Goal: Task Accomplishment & Management: Manage account settings

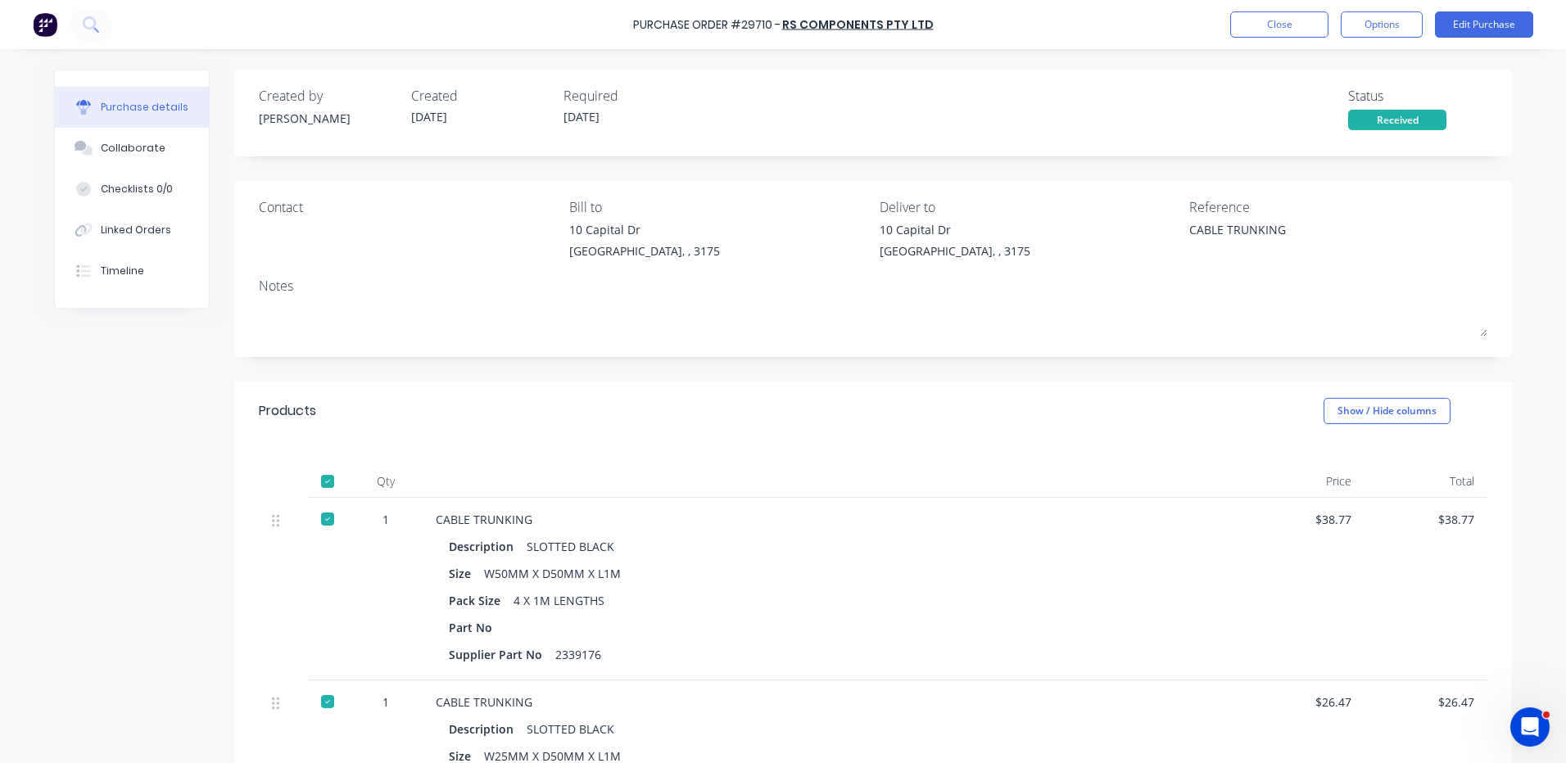
scroll to position [164, 0]
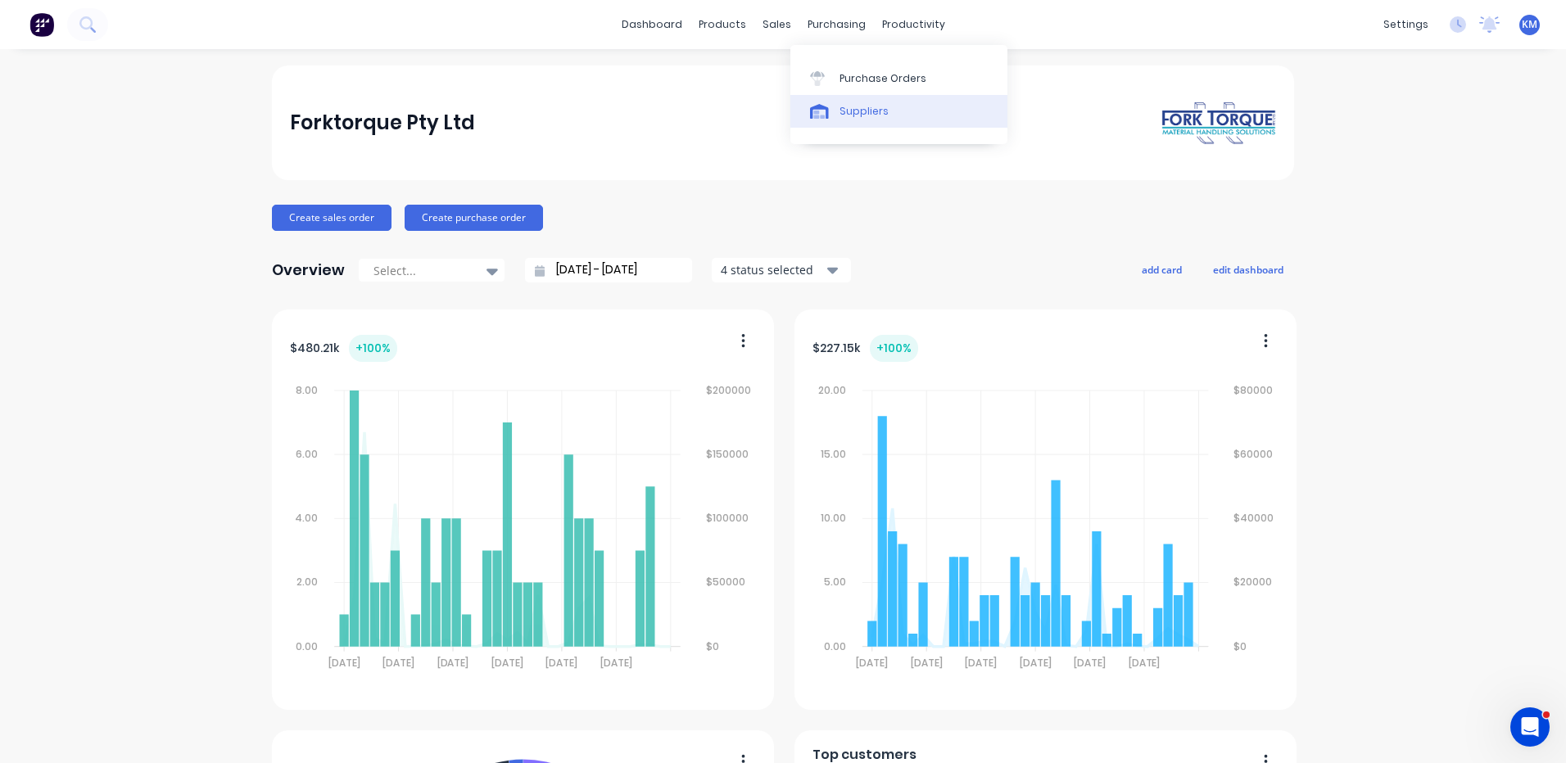
click at [830, 110] on div at bounding box center [822, 111] width 25 height 15
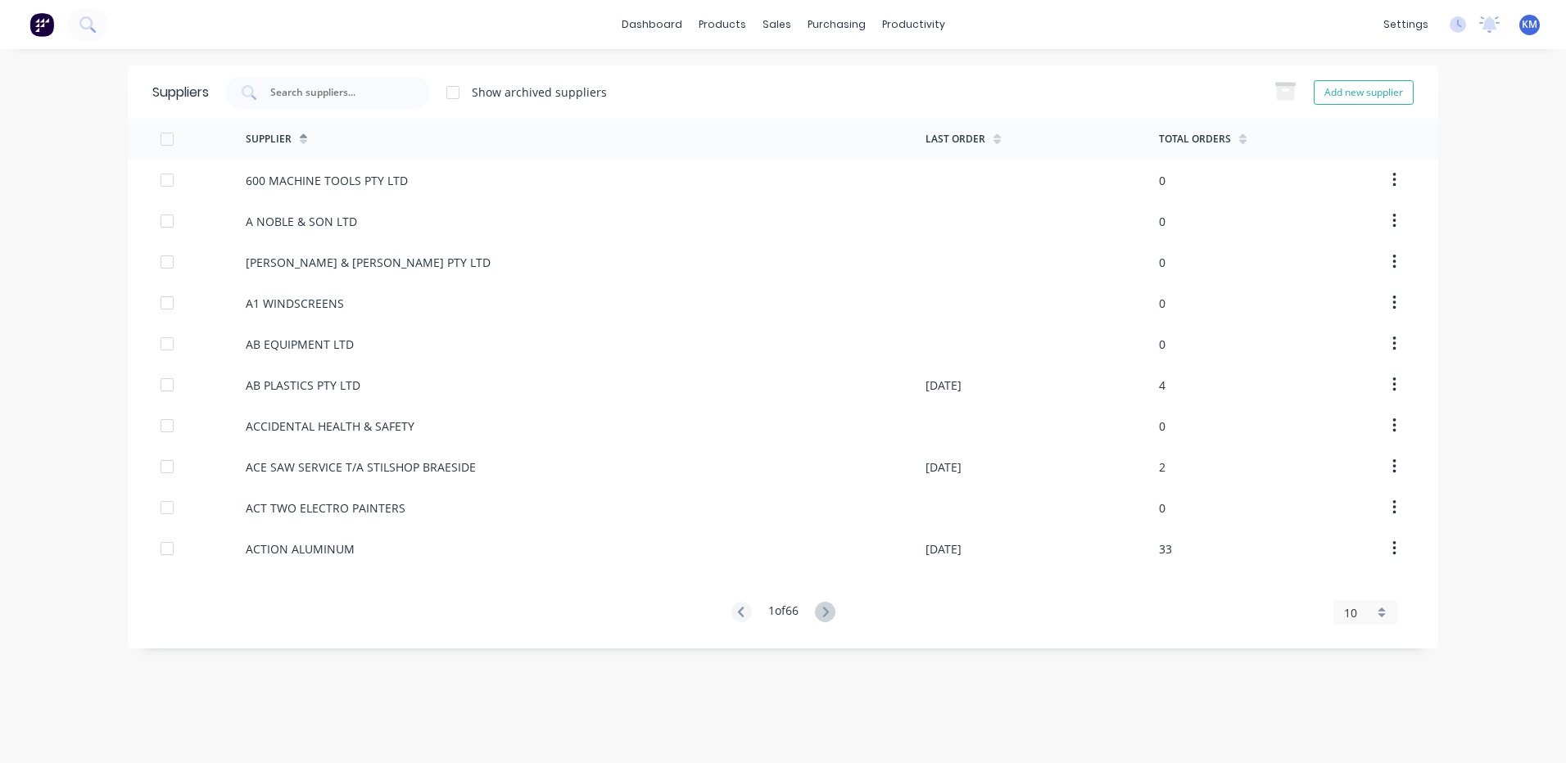
drag, startPoint x: 335, startPoint y: 94, endPoint x: 466, endPoint y: 80, distance: 131.8
click at [335, 95] on input "text" at bounding box center [337, 92] width 136 height 16
click at [848, 77] on div "Purchase Orders" at bounding box center [889, 78] width 87 height 15
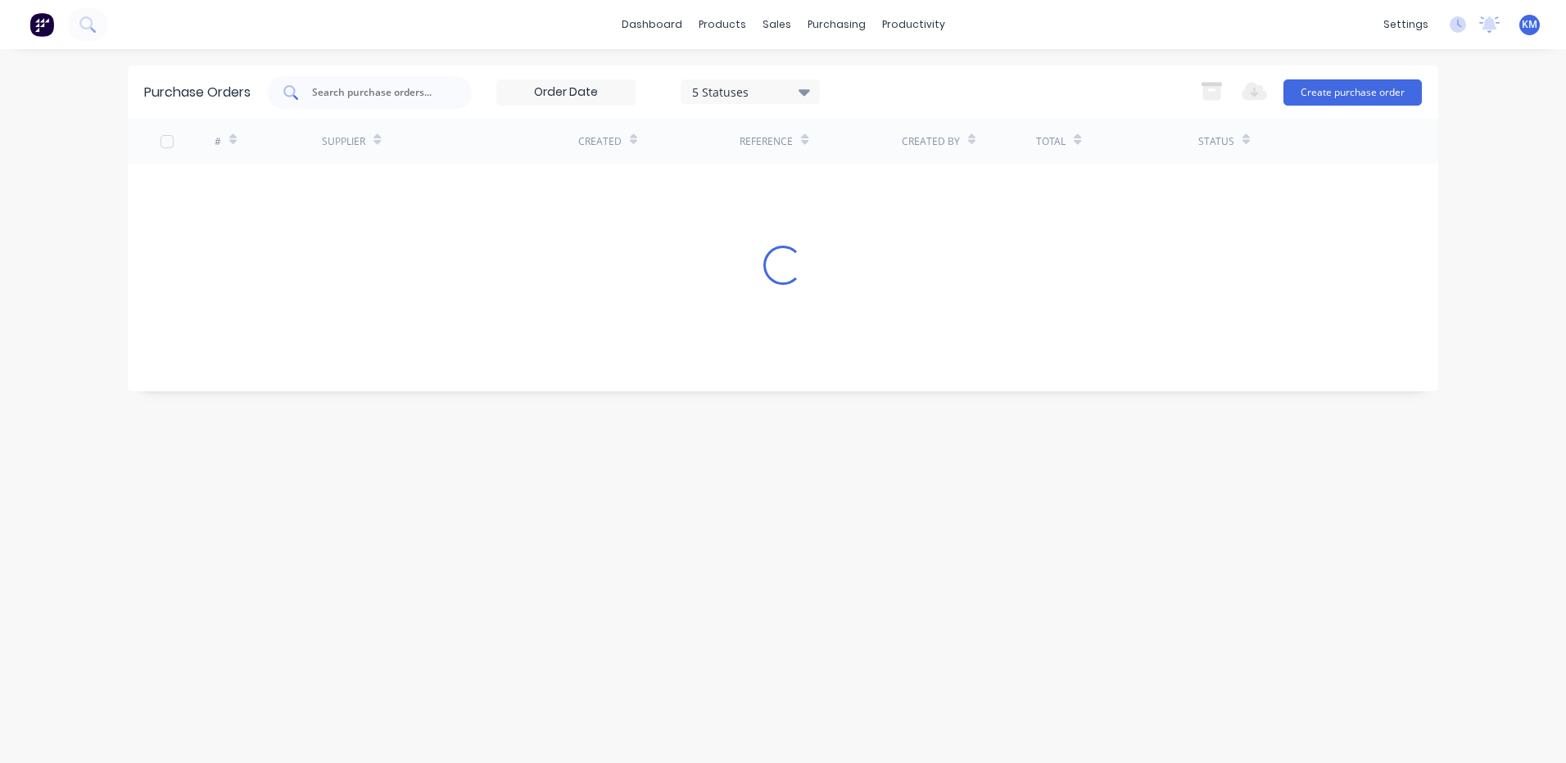
click at [361, 93] on input "text" at bounding box center [378, 92] width 136 height 16
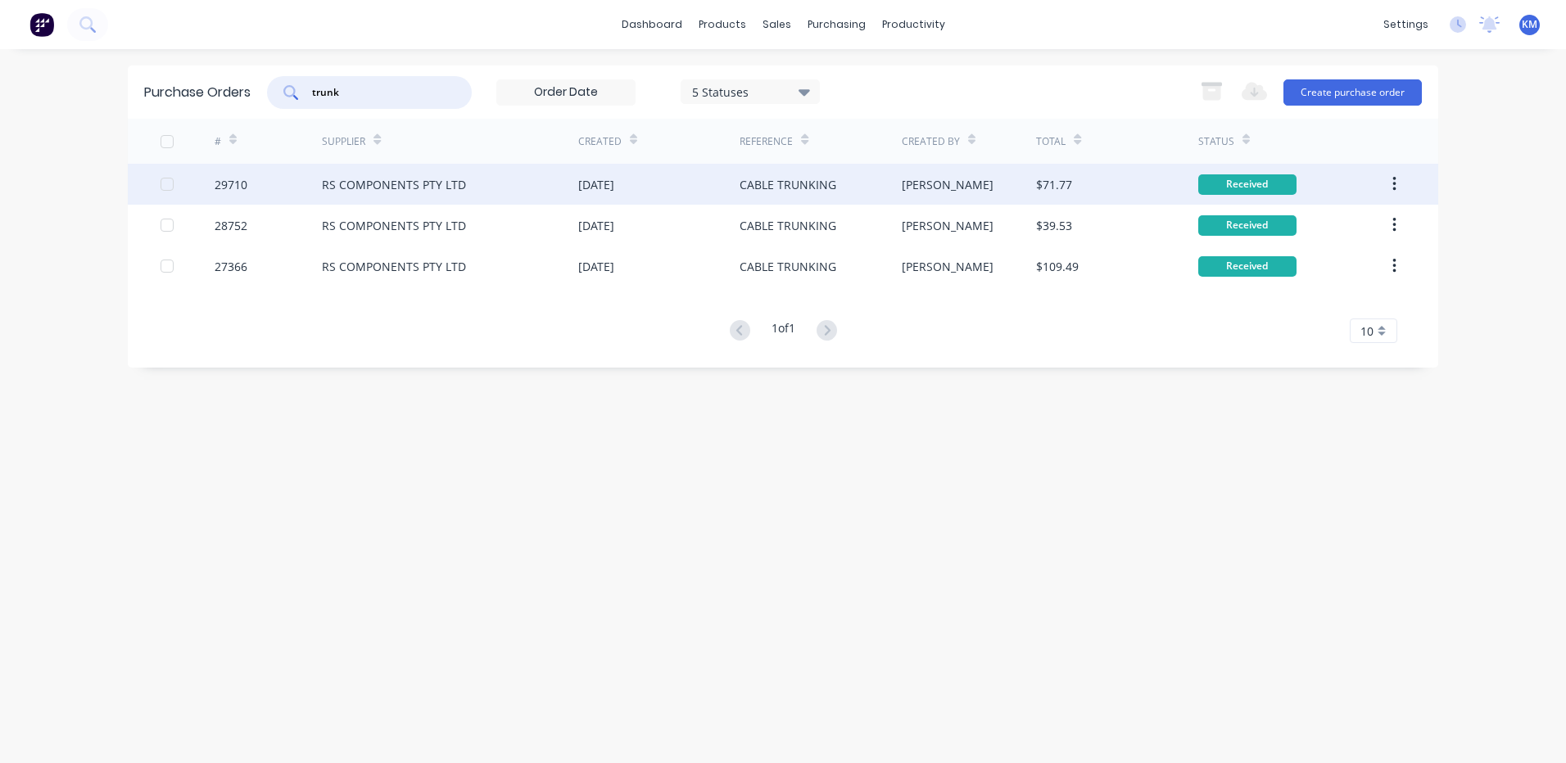
type input "trunk"
click at [766, 189] on div "CABLE TRUNKING" at bounding box center [787, 184] width 97 height 17
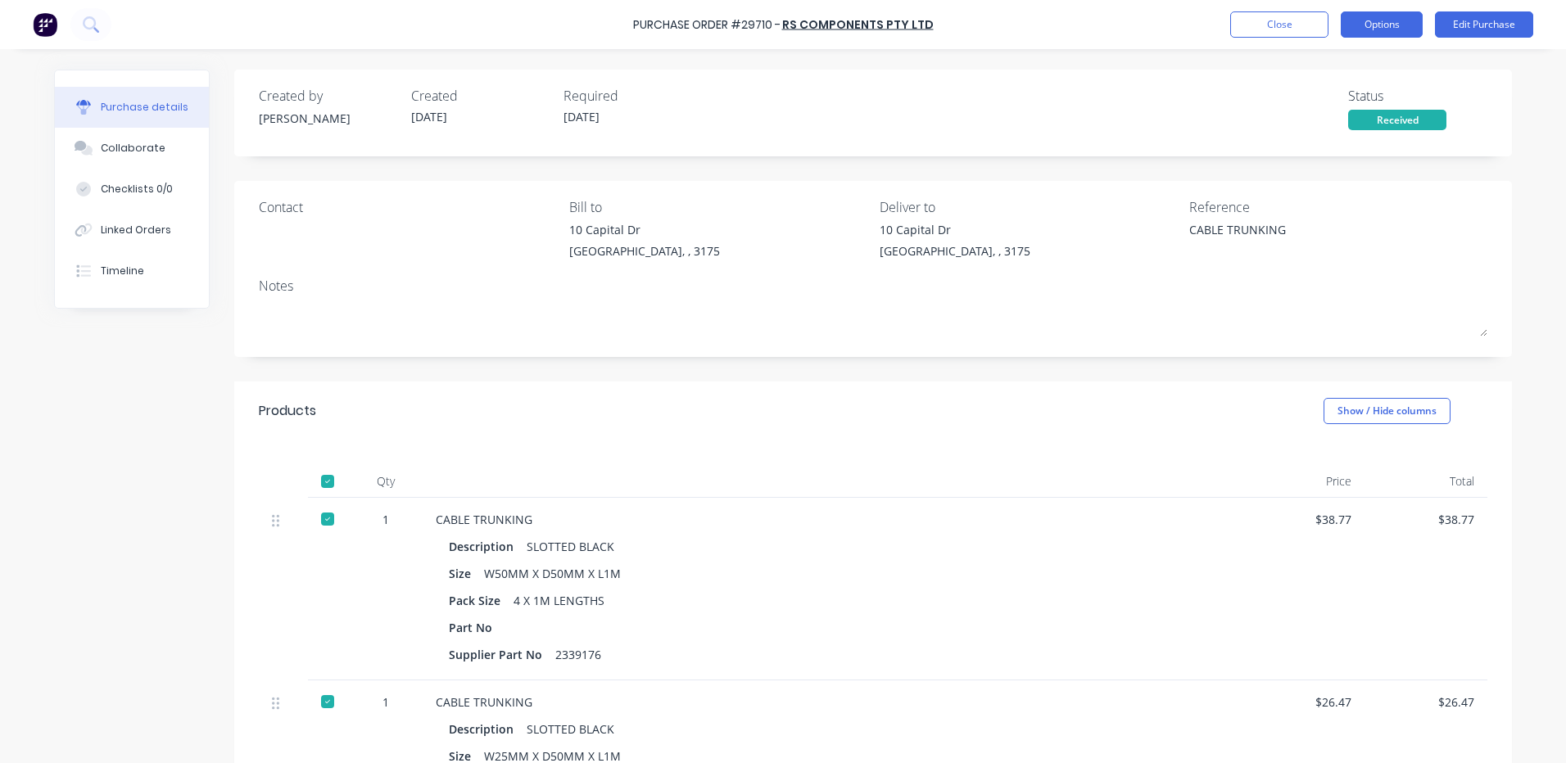
click at [1387, 20] on button "Options" at bounding box center [1382, 24] width 82 height 26
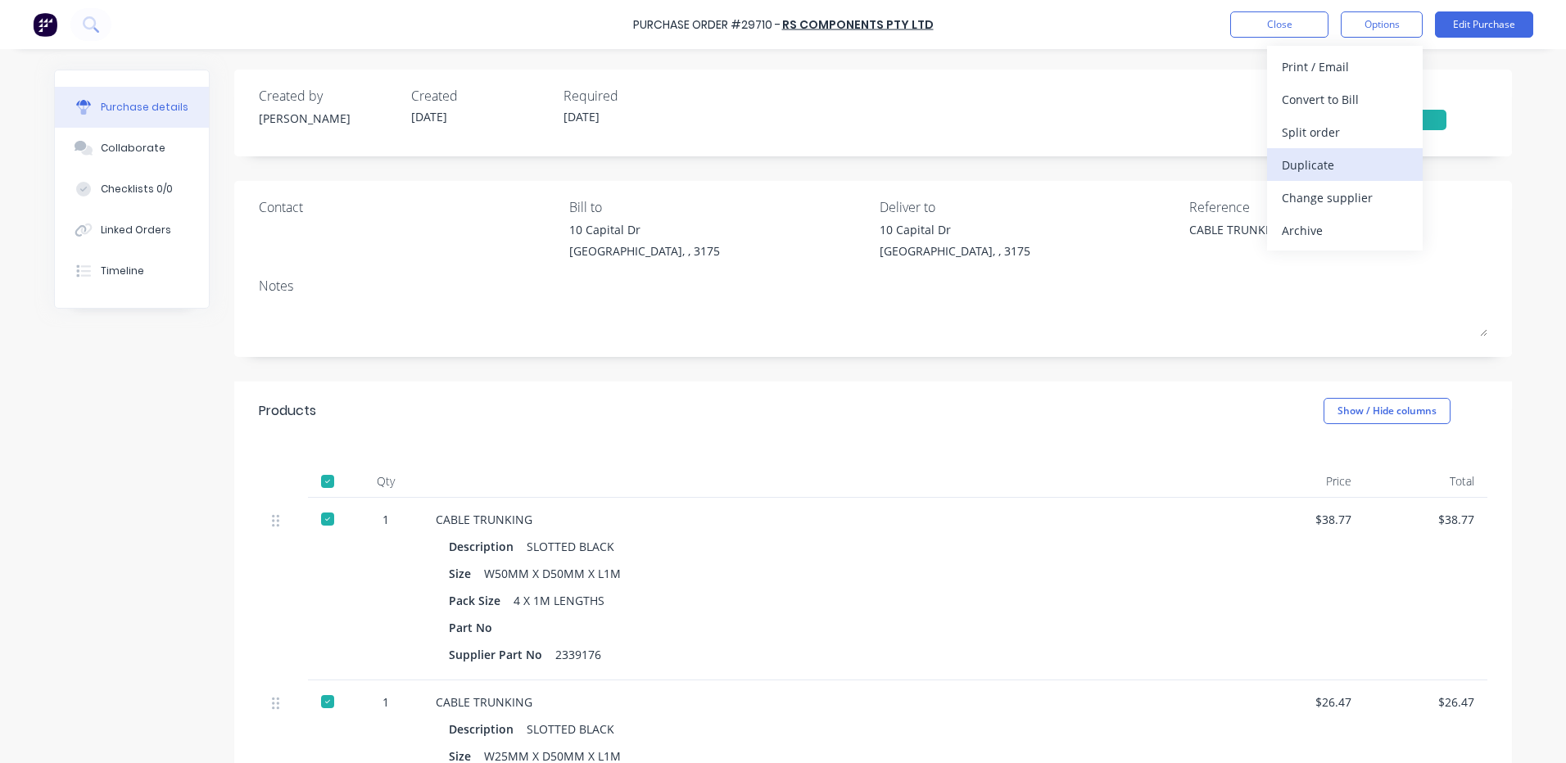
click at [1335, 161] on div "Duplicate" at bounding box center [1345, 165] width 126 height 24
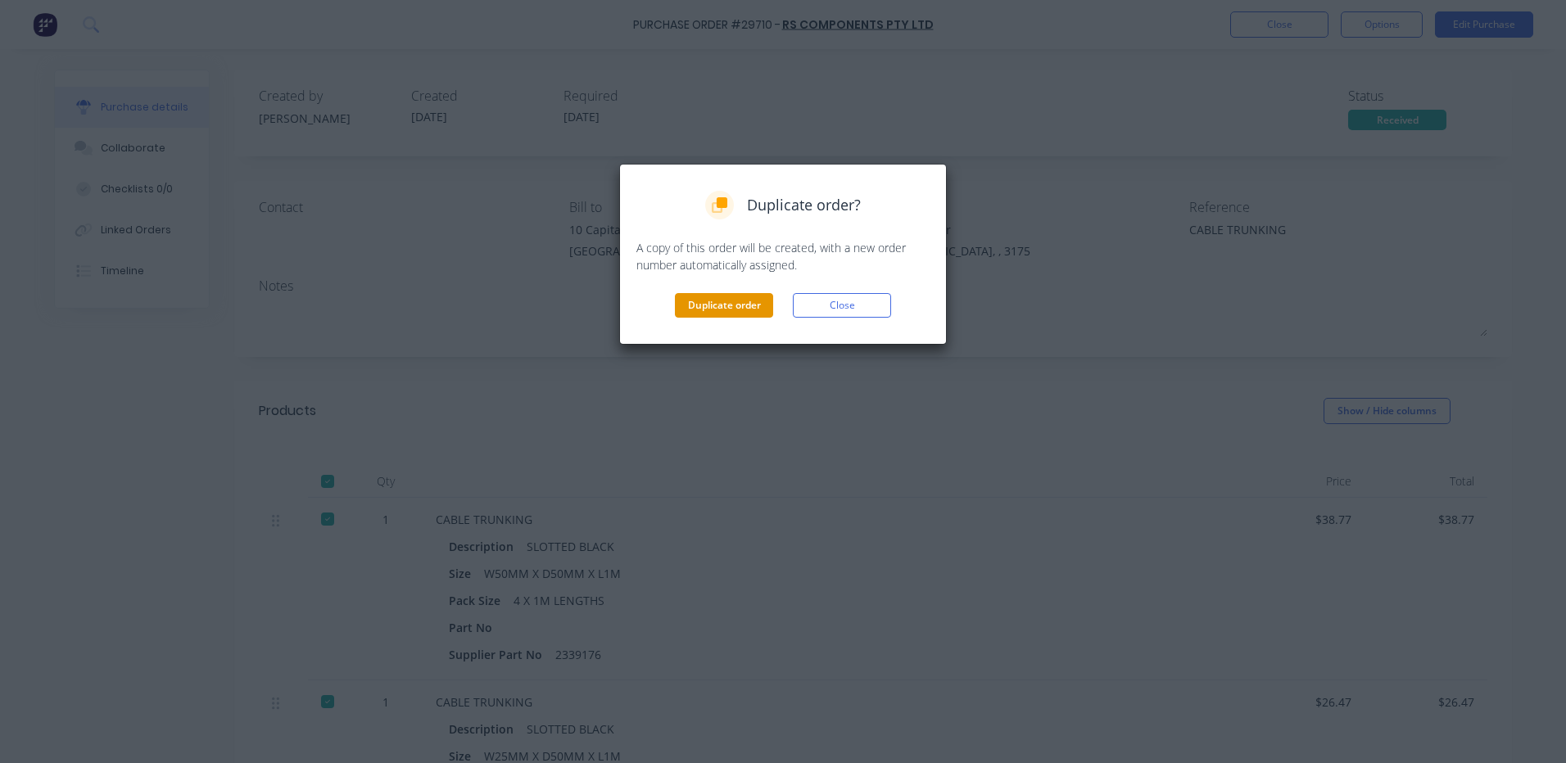
click at [739, 310] on button "Duplicate order" at bounding box center [724, 305] width 98 height 25
type textarea "x"
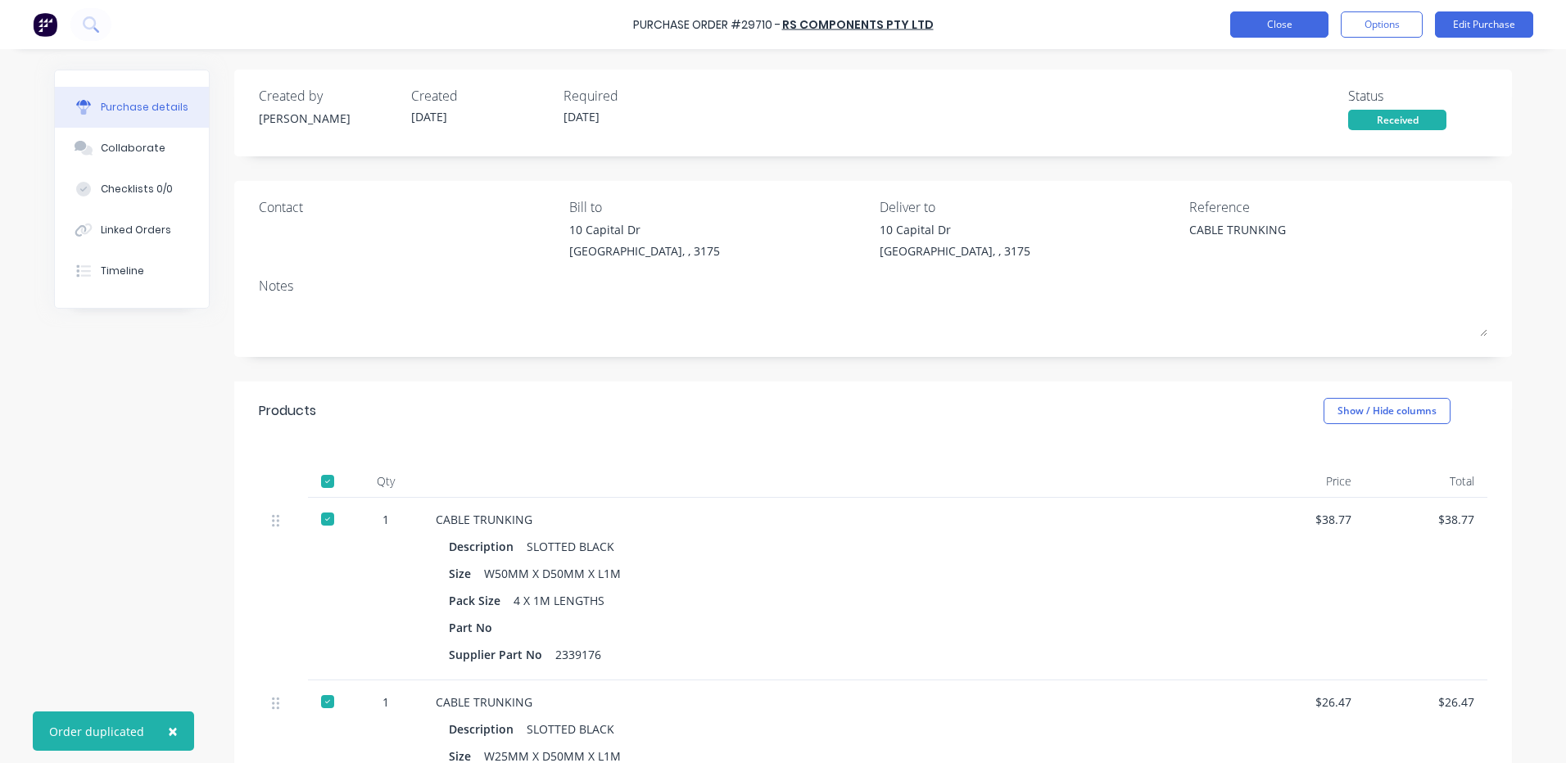
click at [1293, 24] on button "Close" at bounding box center [1279, 24] width 98 height 26
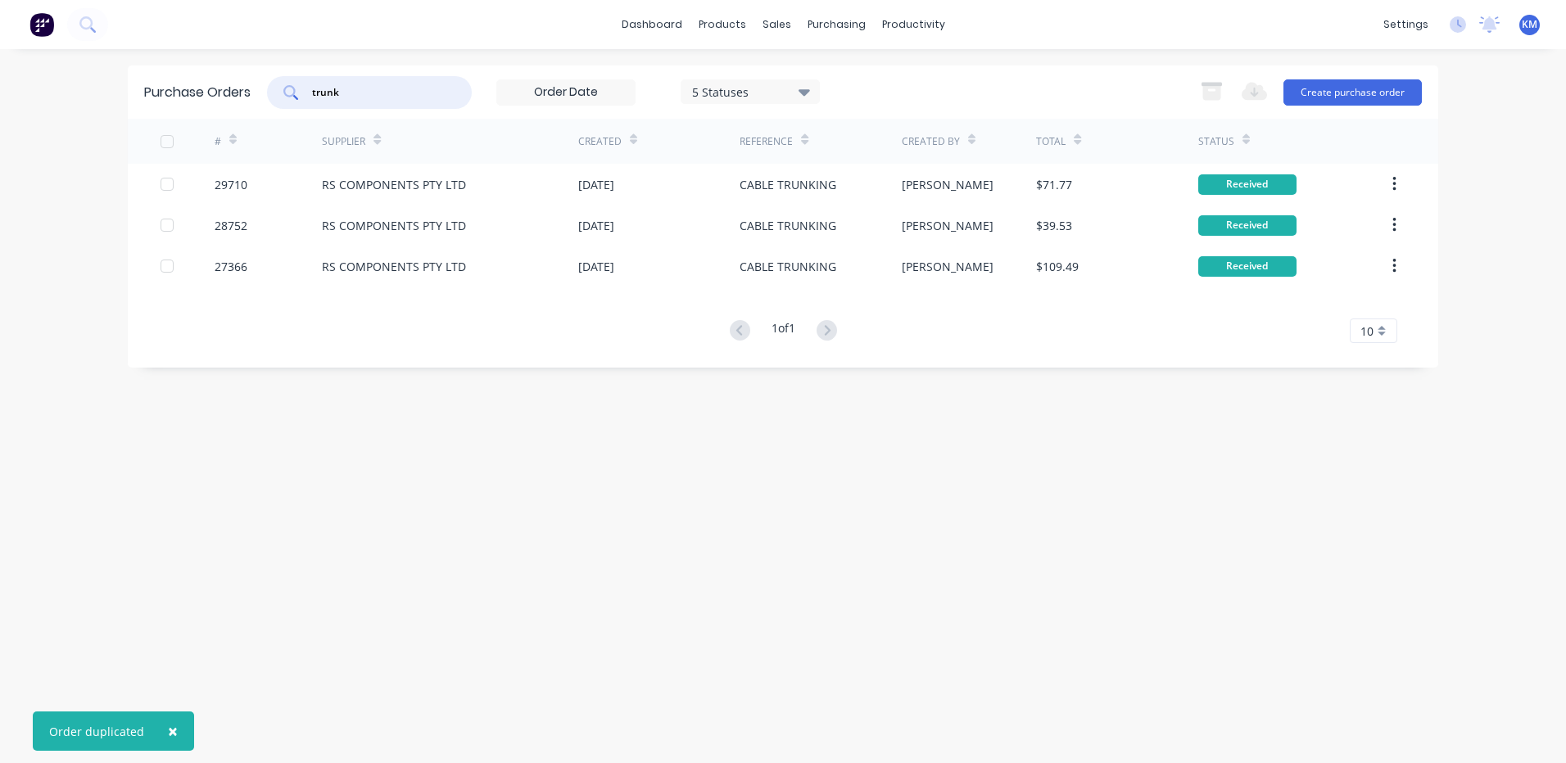
click at [423, 99] on input "trunk" at bounding box center [378, 92] width 136 height 16
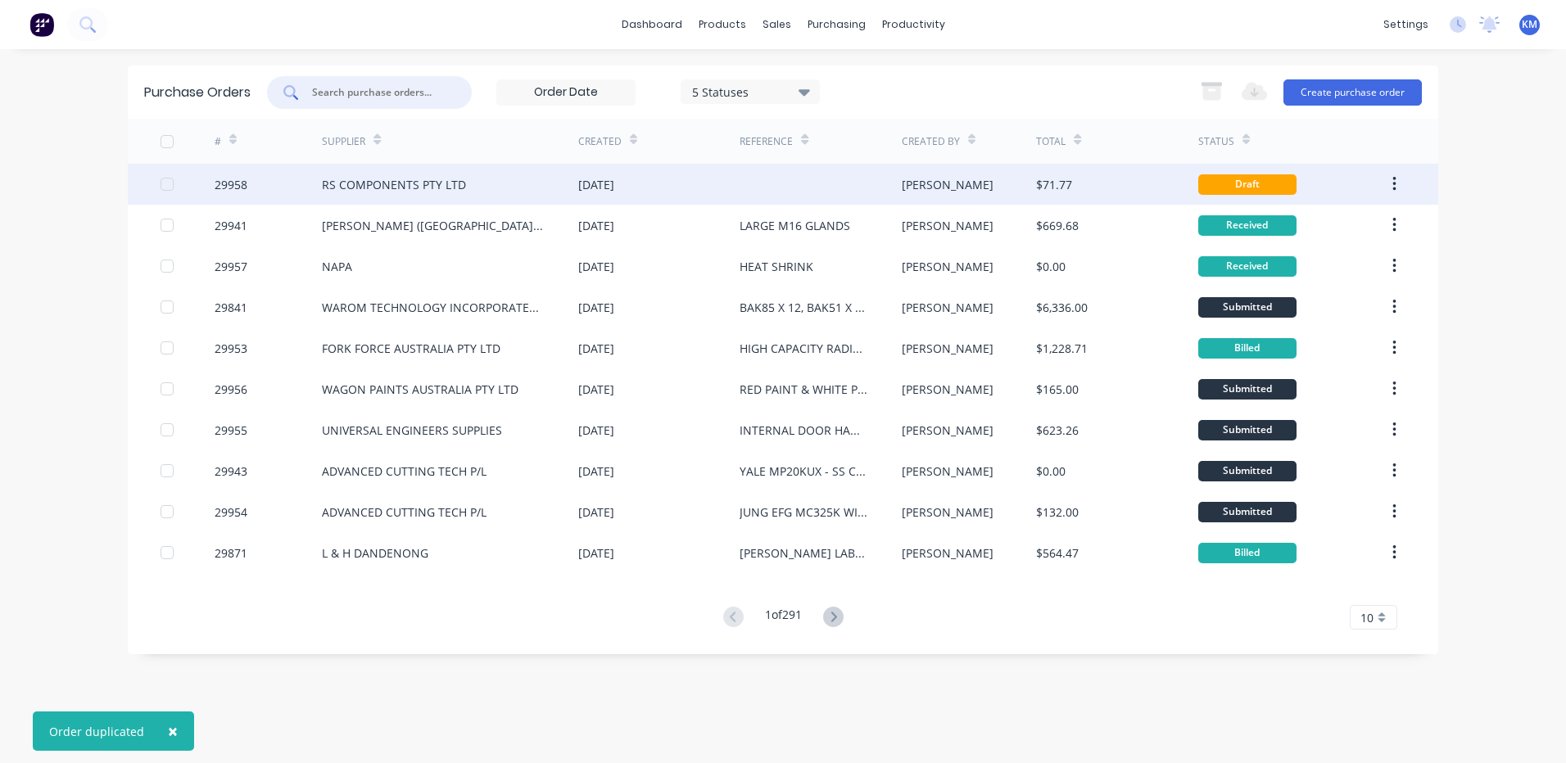
click at [505, 196] on div "RS COMPONENTS PTY LTD" at bounding box center [450, 184] width 256 height 41
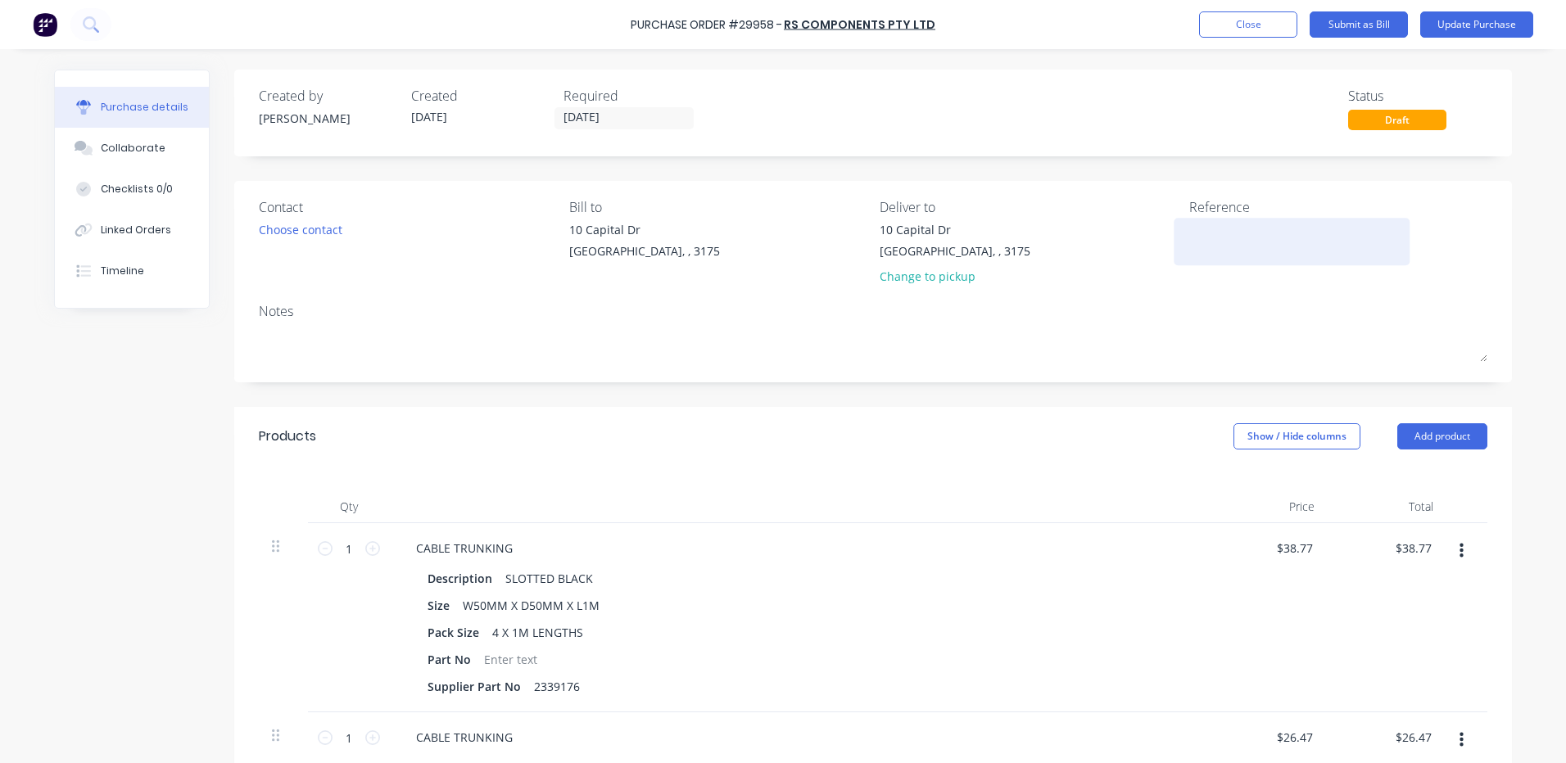
click at [1237, 241] on textarea at bounding box center [1291, 239] width 205 height 37
type textarea "x"
type textarea "C"
type textarea "x"
type textarea "CA"
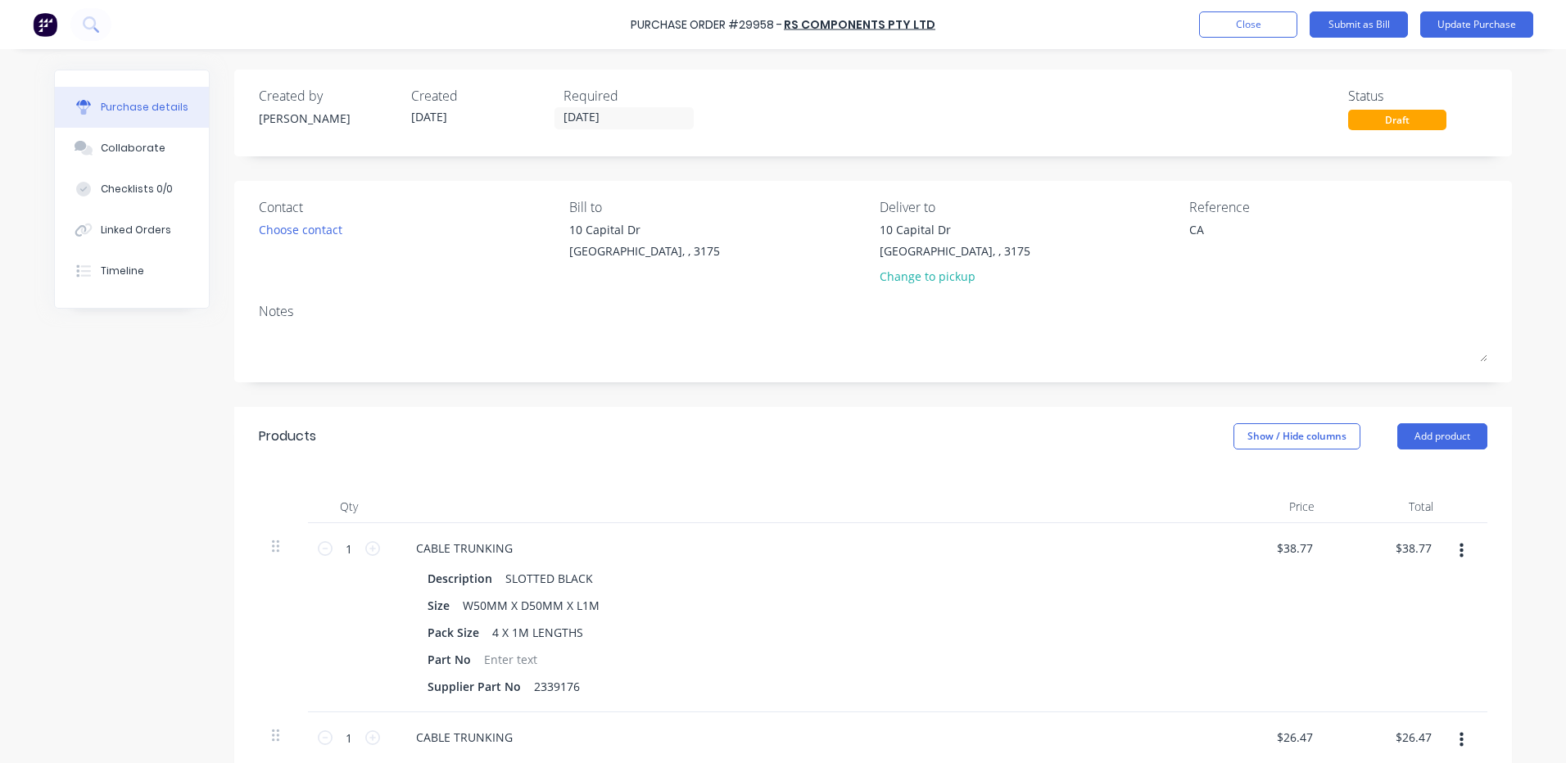
type textarea "x"
type textarea "CAB"
type textarea "x"
type textarea "CABL"
type textarea "x"
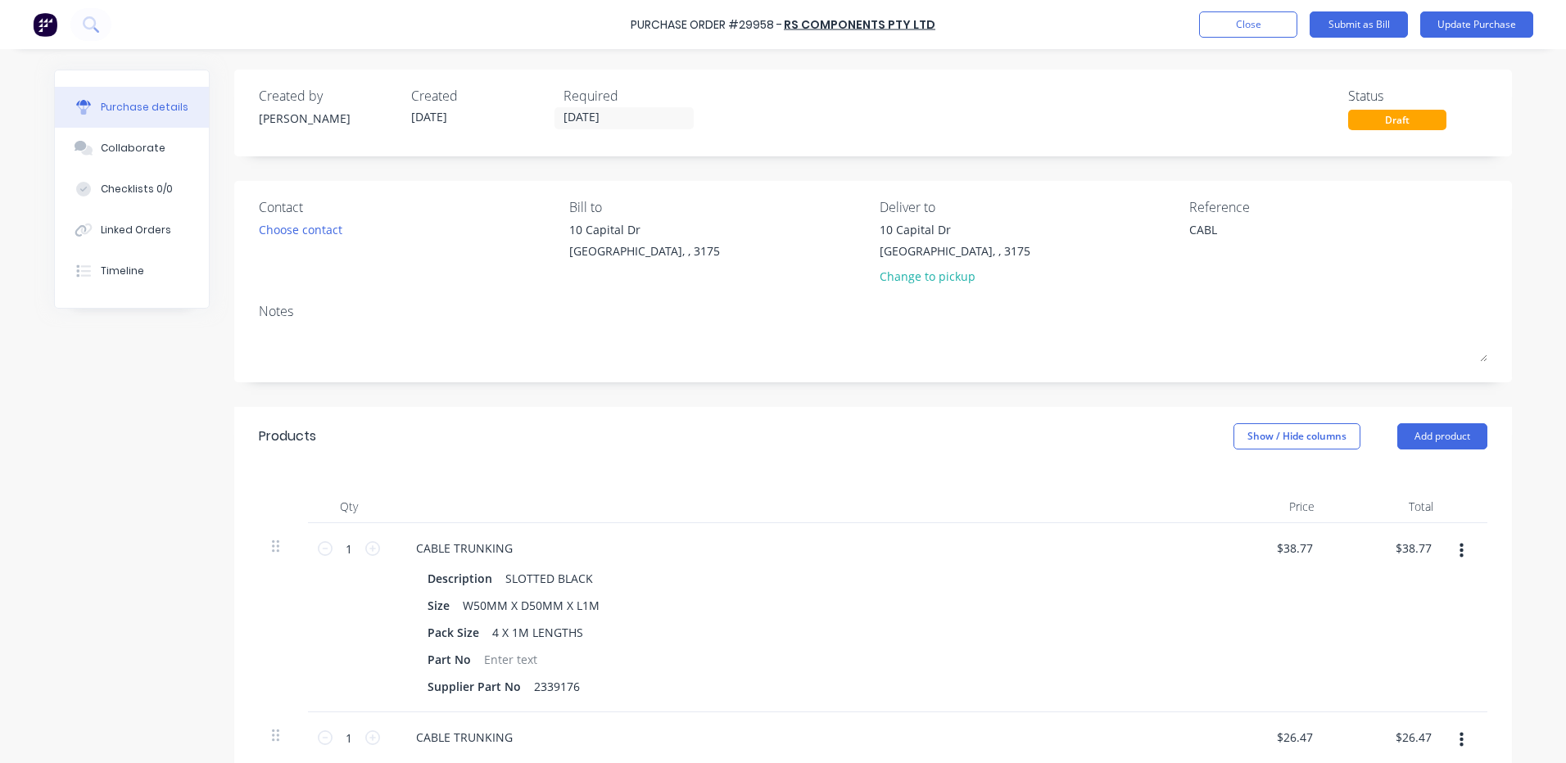
type textarea "CABLE"
type textarea "x"
type textarea "CABLE"
type textarea "x"
type textarea "CABLE T"
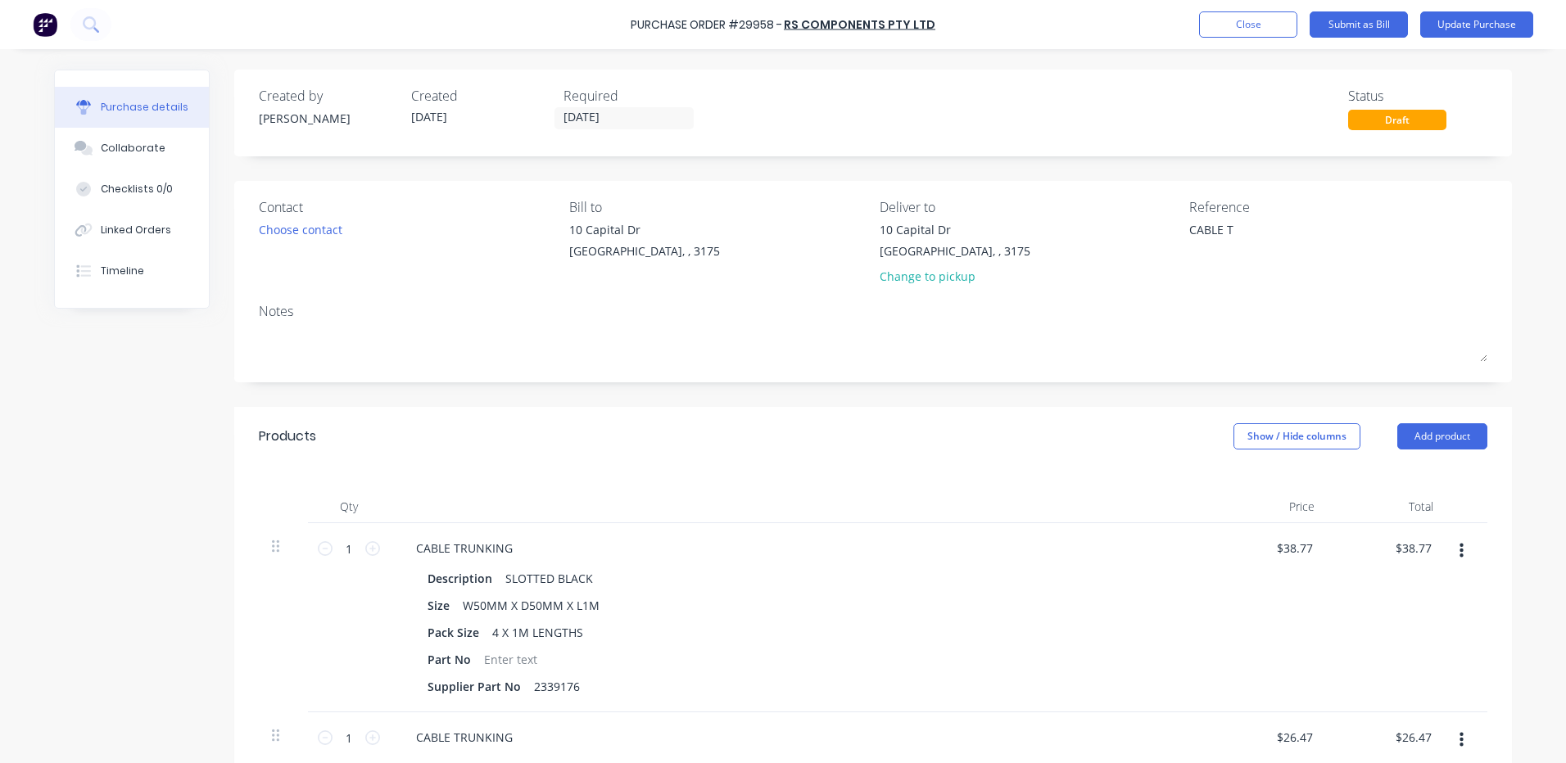
type textarea "x"
type textarea "CABLE TR"
type textarea "x"
type textarea "CABLE TRU"
type textarea "x"
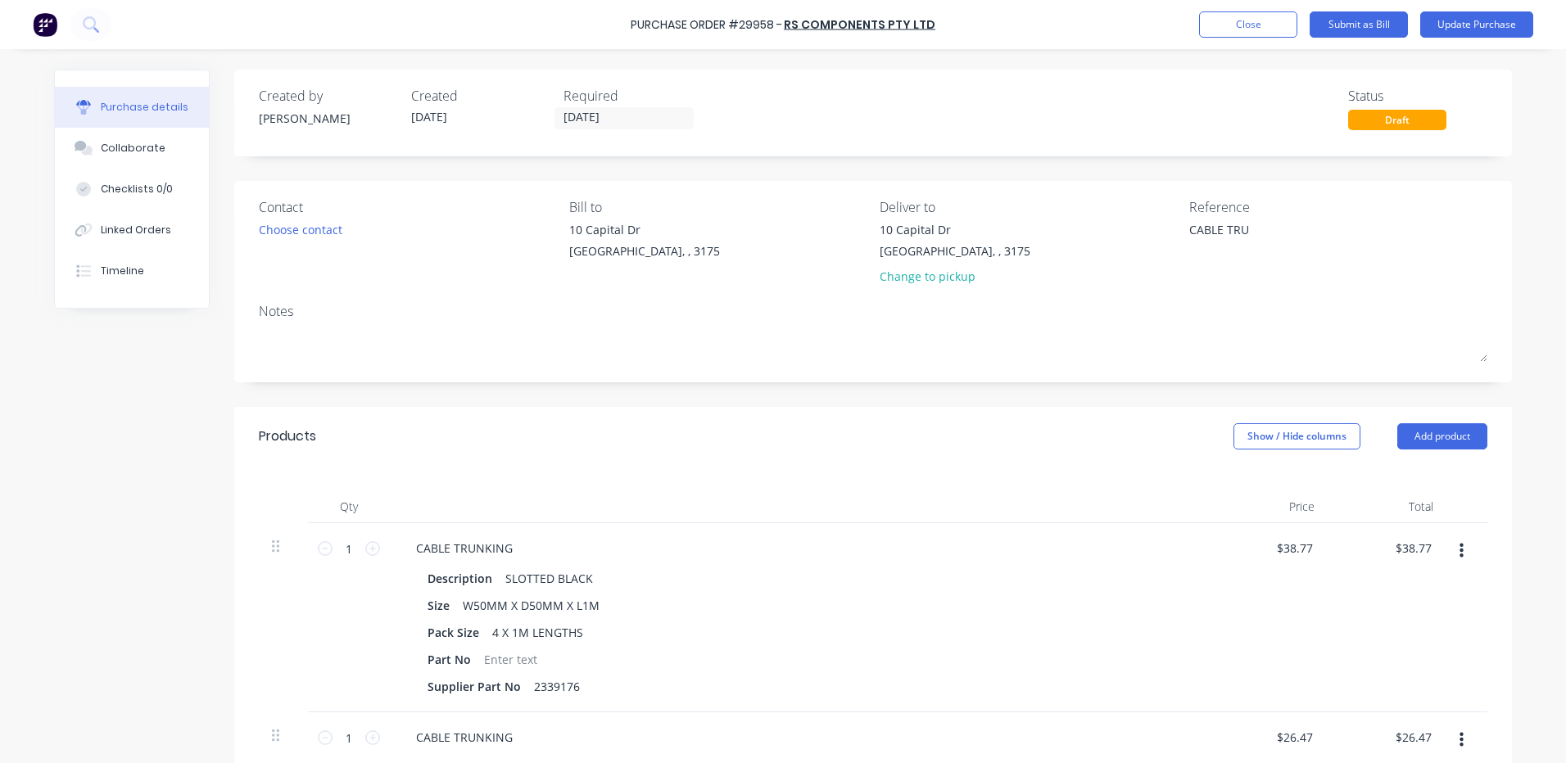
type textarea "CABLE TRUN"
type textarea "x"
type textarea "CABLE TRUNK"
type textarea "x"
type textarea "CABLE TRUNKI"
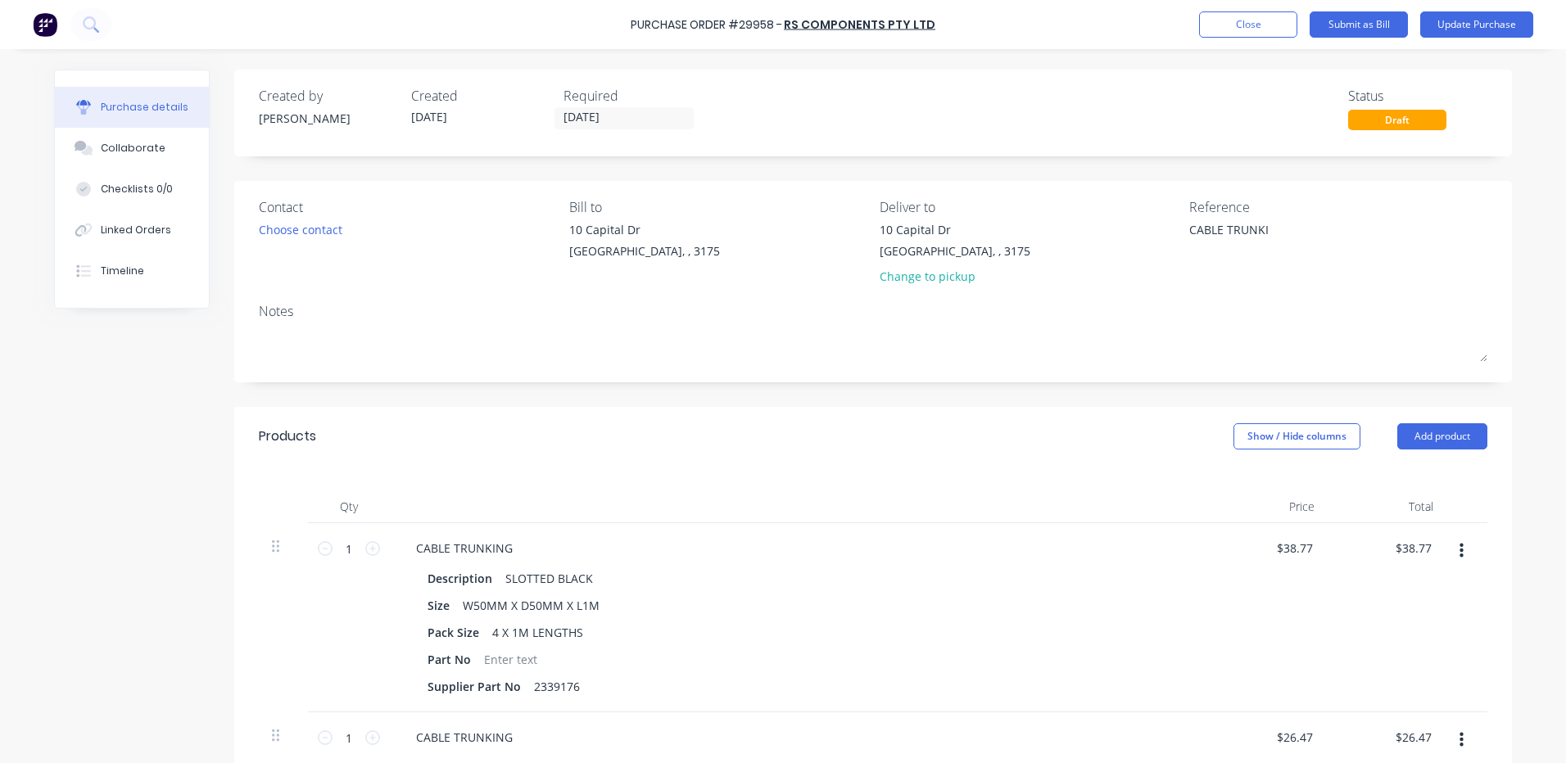
type textarea "x"
type textarea "CABLE TRUNKIN"
type textarea "x"
type textarea "CABLE TRUNKING"
type textarea "x"
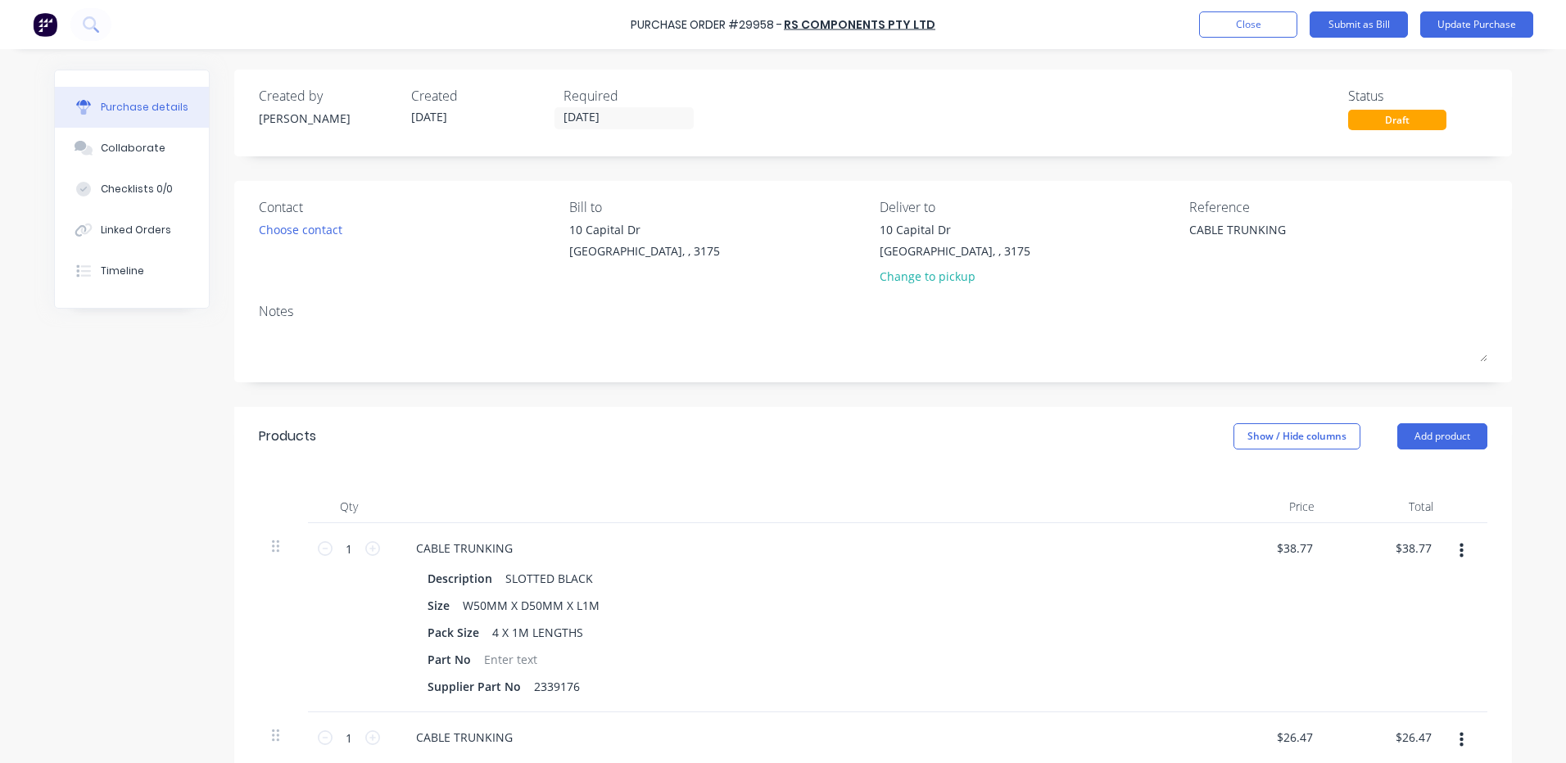
type textarea "CABLE TRUNKING"
type textarea "x"
type textarea "CABLE TRUNKING"
click at [579, 450] on div "Products Show / Hide columns Add product" at bounding box center [873, 436] width 1278 height 59
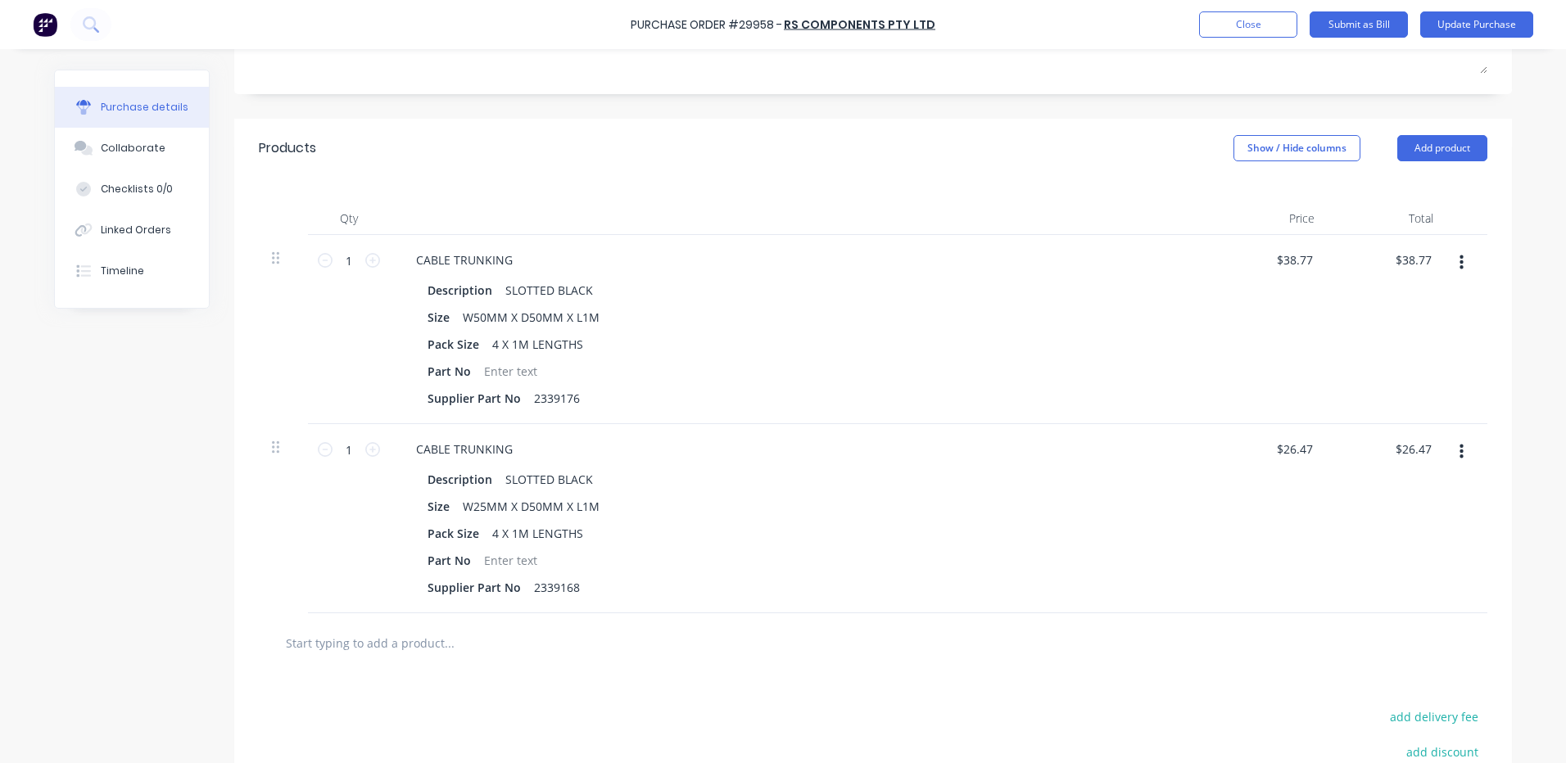
scroll to position [328, 0]
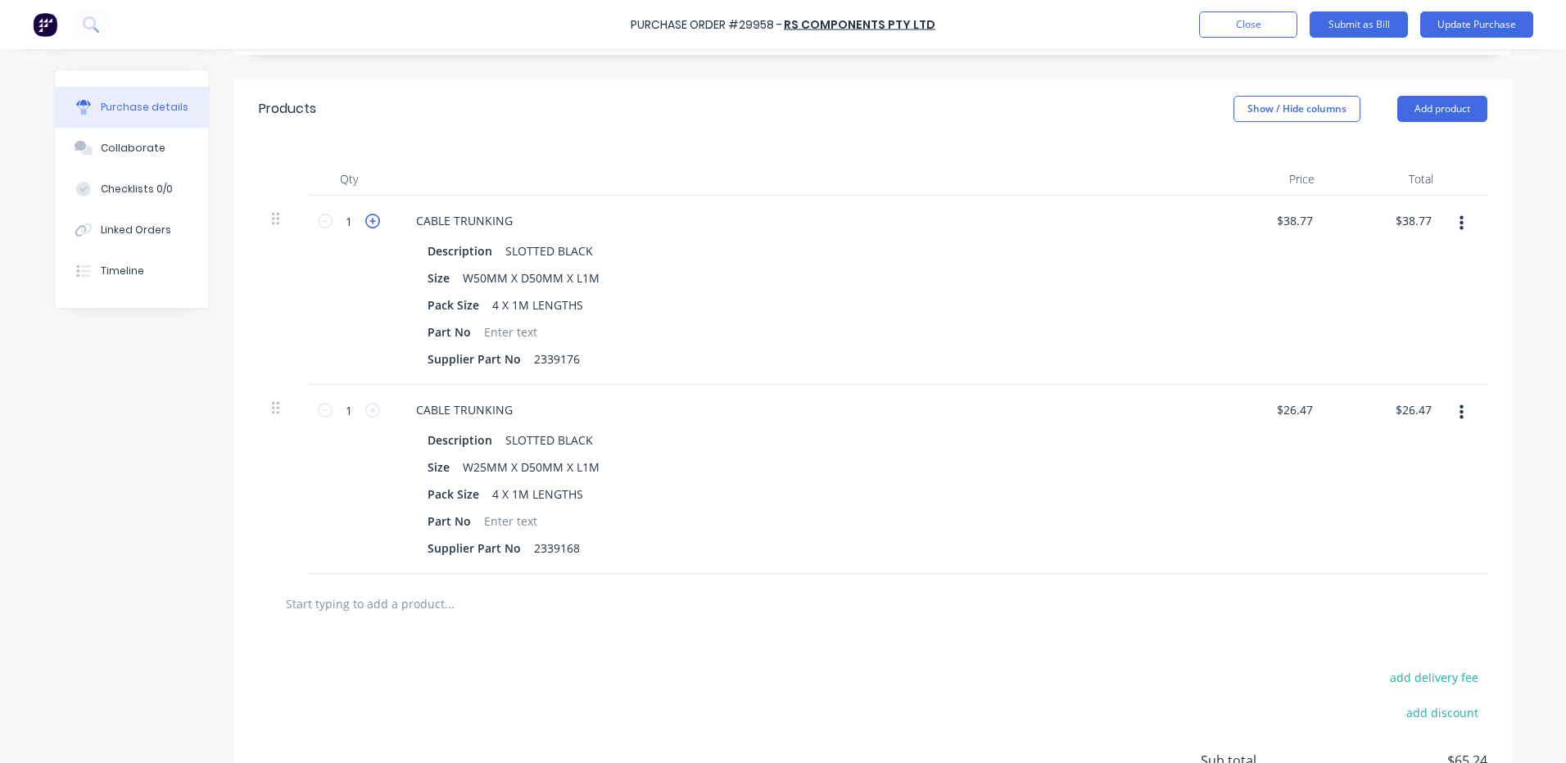
click at [365, 214] on icon at bounding box center [372, 221] width 15 height 15
type textarea "x"
type input "2"
type input "$77.54"
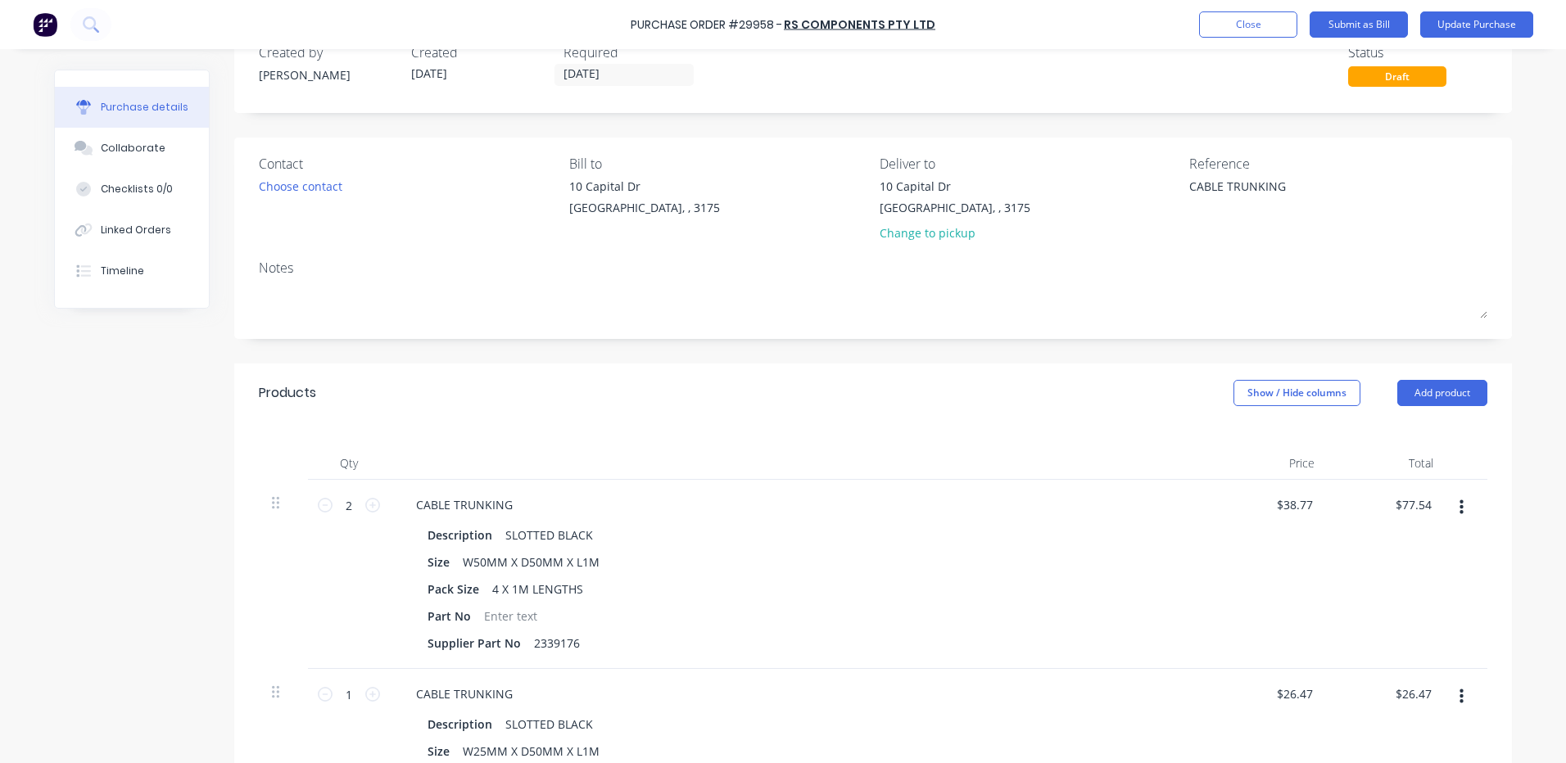
scroll to position [0, 0]
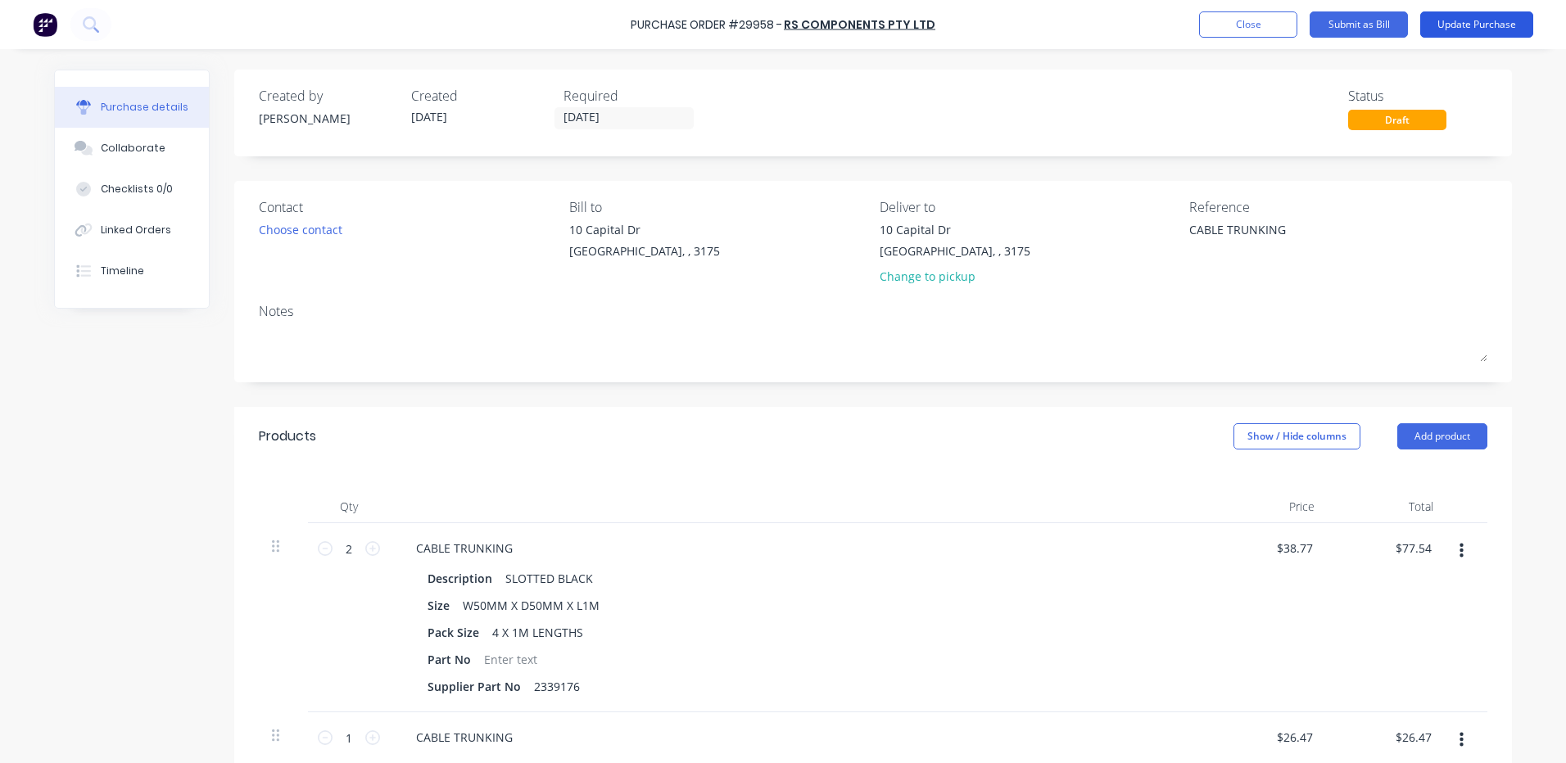
click at [1458, 28] on button "Update Purchase" at bounding box center [1476, 24] width 113 height 26
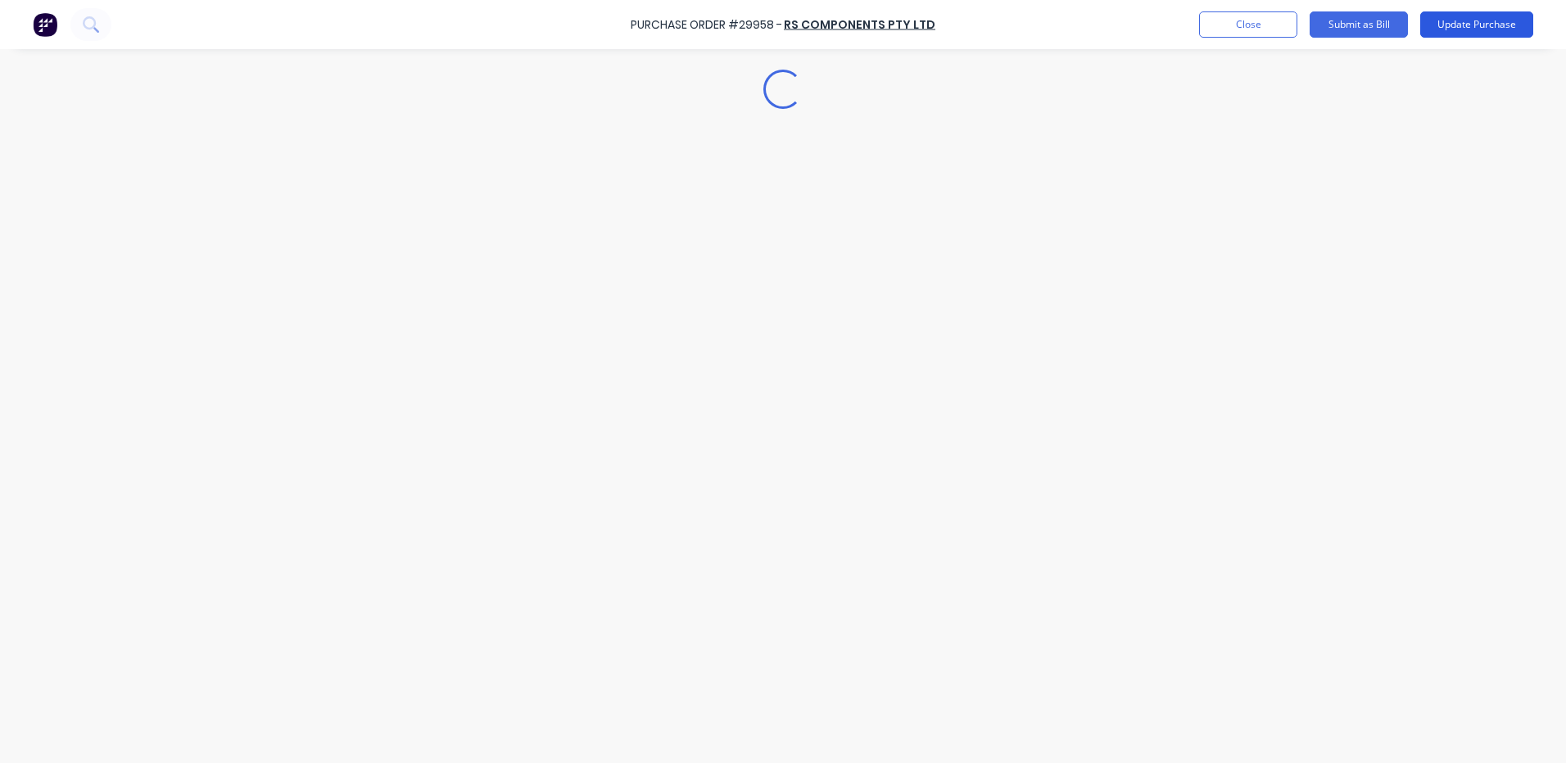
type textarea "x"
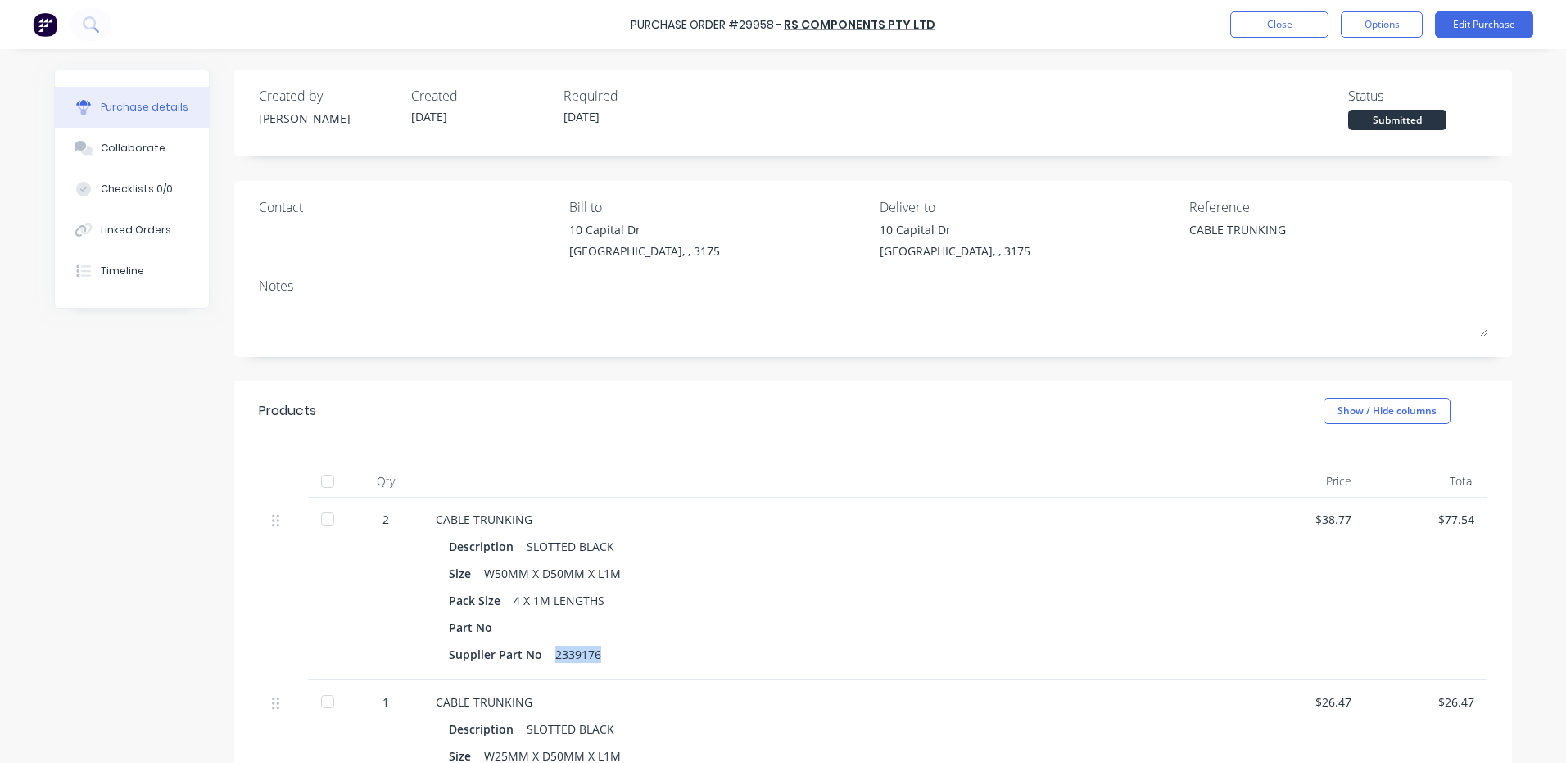
drag, startPoint x: 594, startPoint y: 658, endPoint x: 545, endPoint y: 654, distance: 48.5
click at [545, 654] on div "Supplier Part No 2339176" at bounding box center [832, 655] width 767 height 24
copy div "2339176"
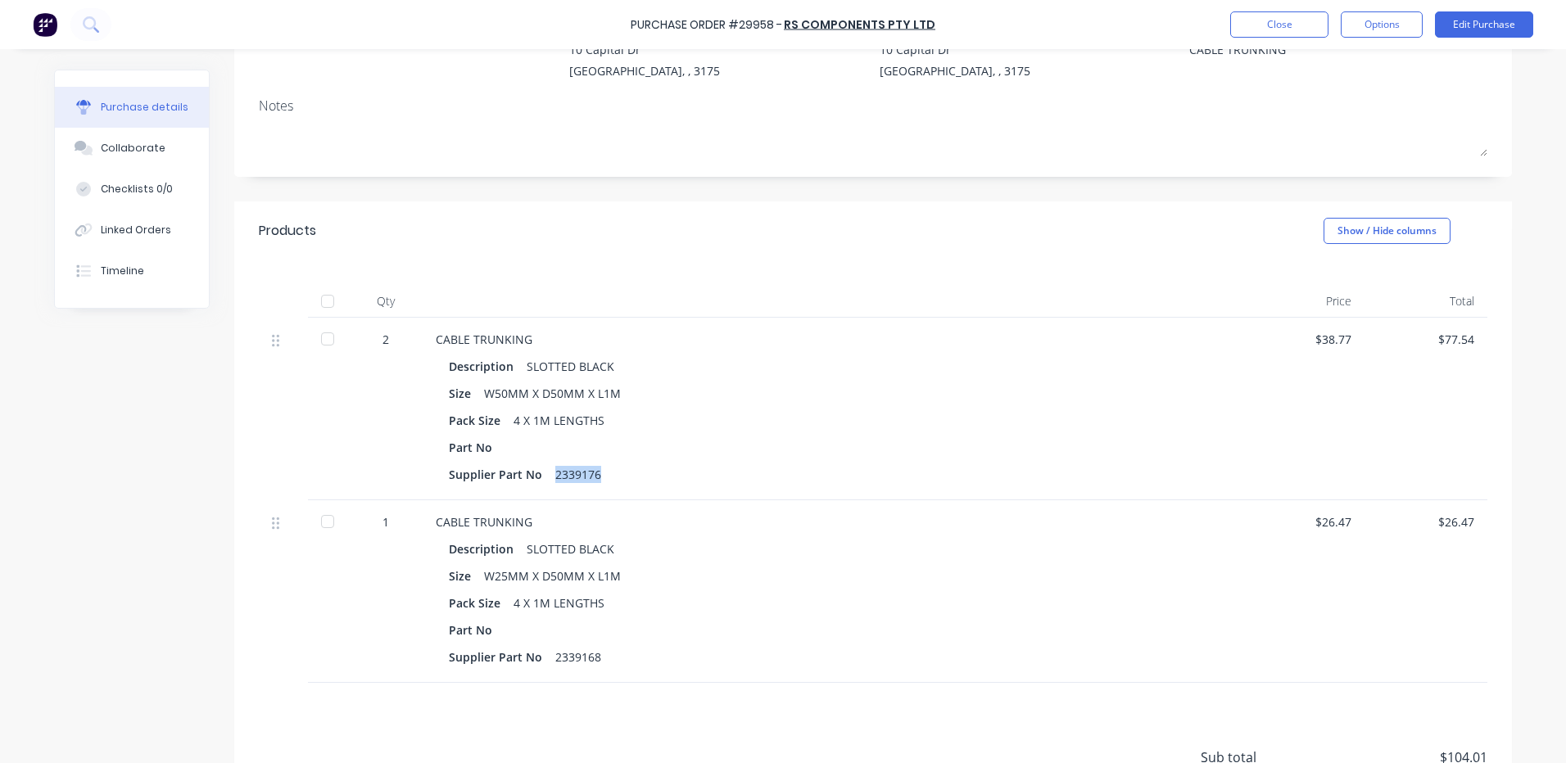
scroll to position [246, 0]
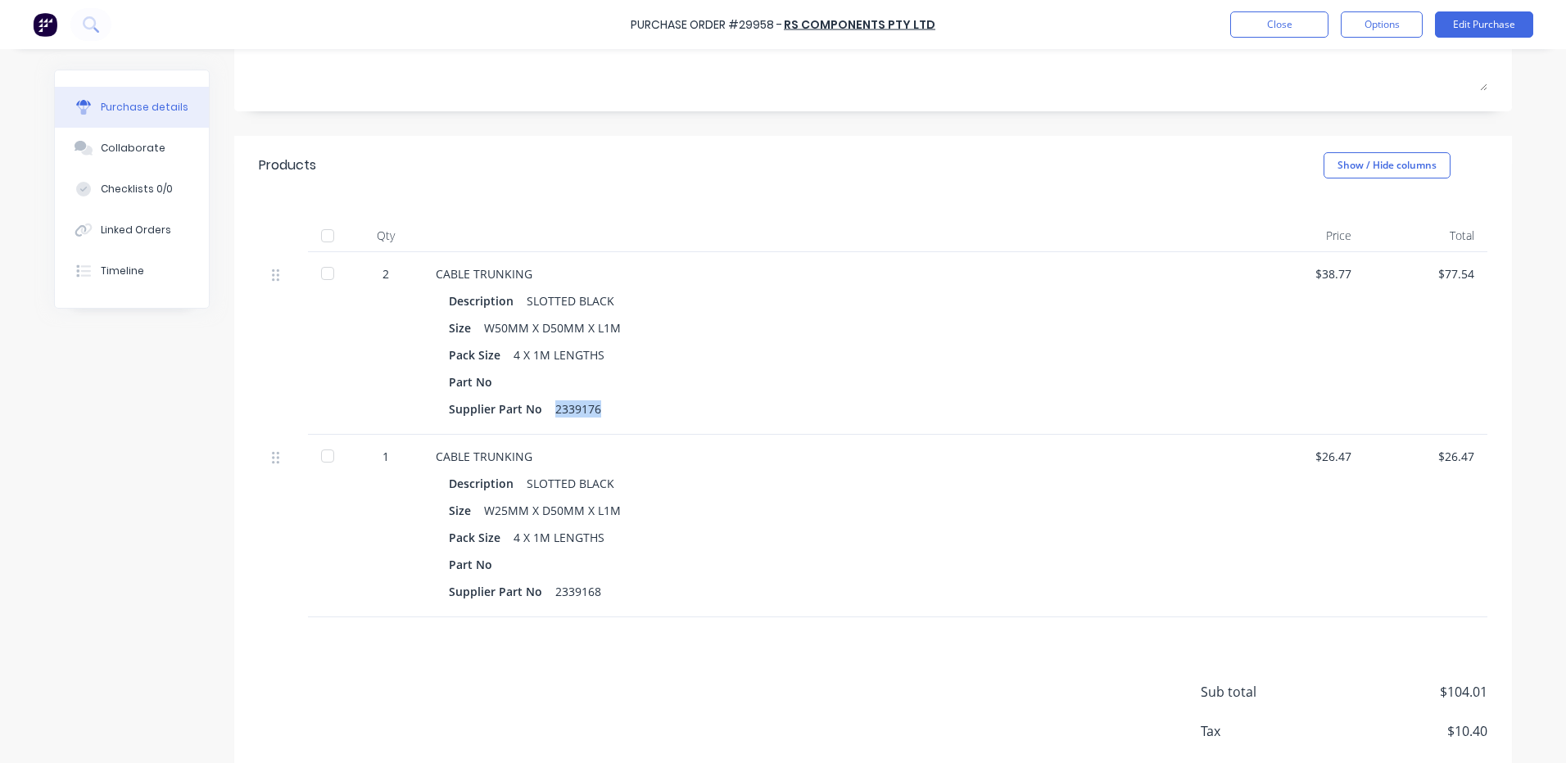
drag, startPoint x: 596, startPoint y: 609, endPoint x: 545, endPoint y: 616, distance: 52.0
click at [545, 604] on div "Supplier Part No 2339168" at bounding box center [832, 592] width 767 height 24
copy div "2339168"
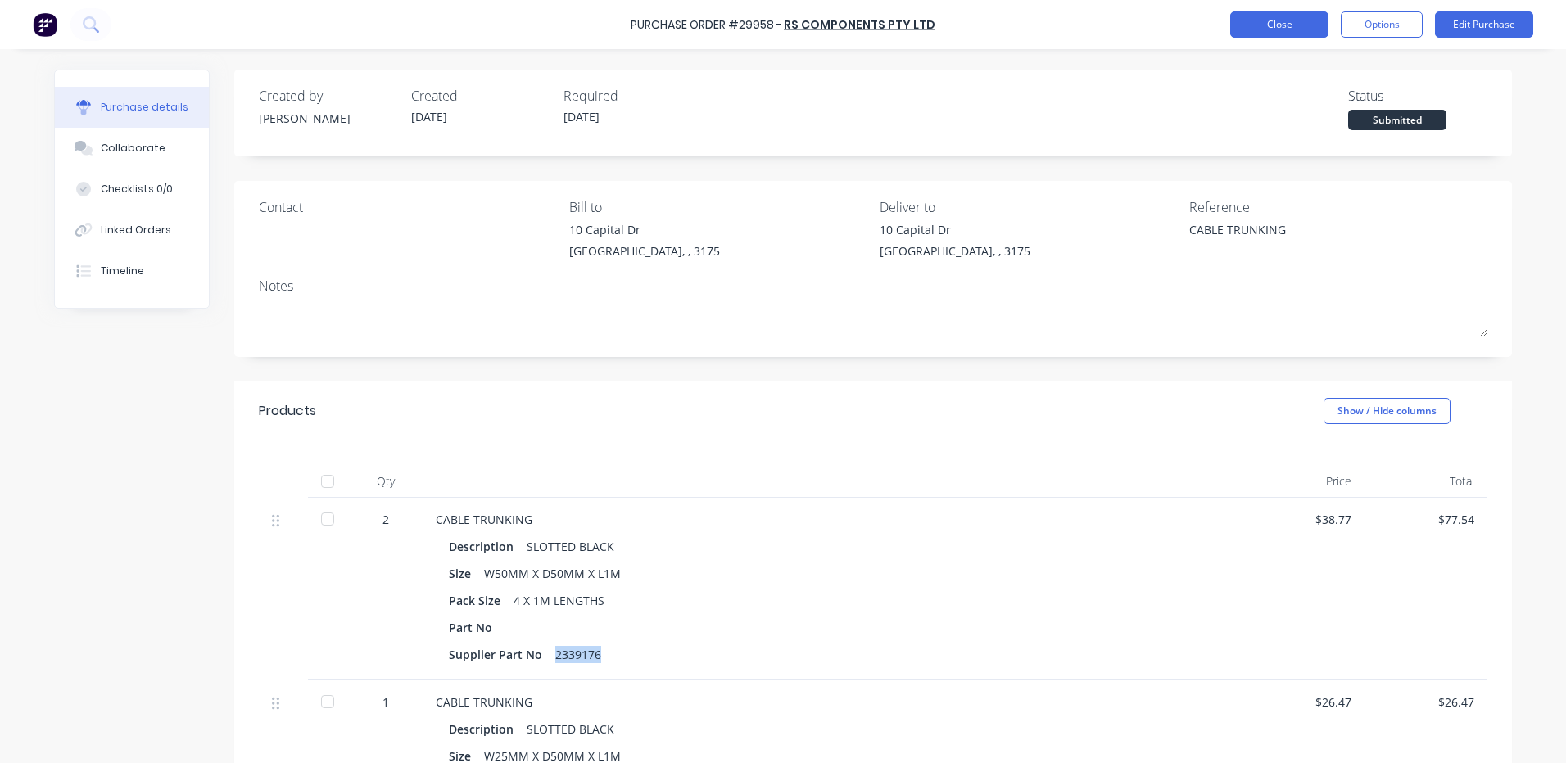
click at [1282, 17] on button "Close" at bounding box center [1279, 24] width 98 height 26
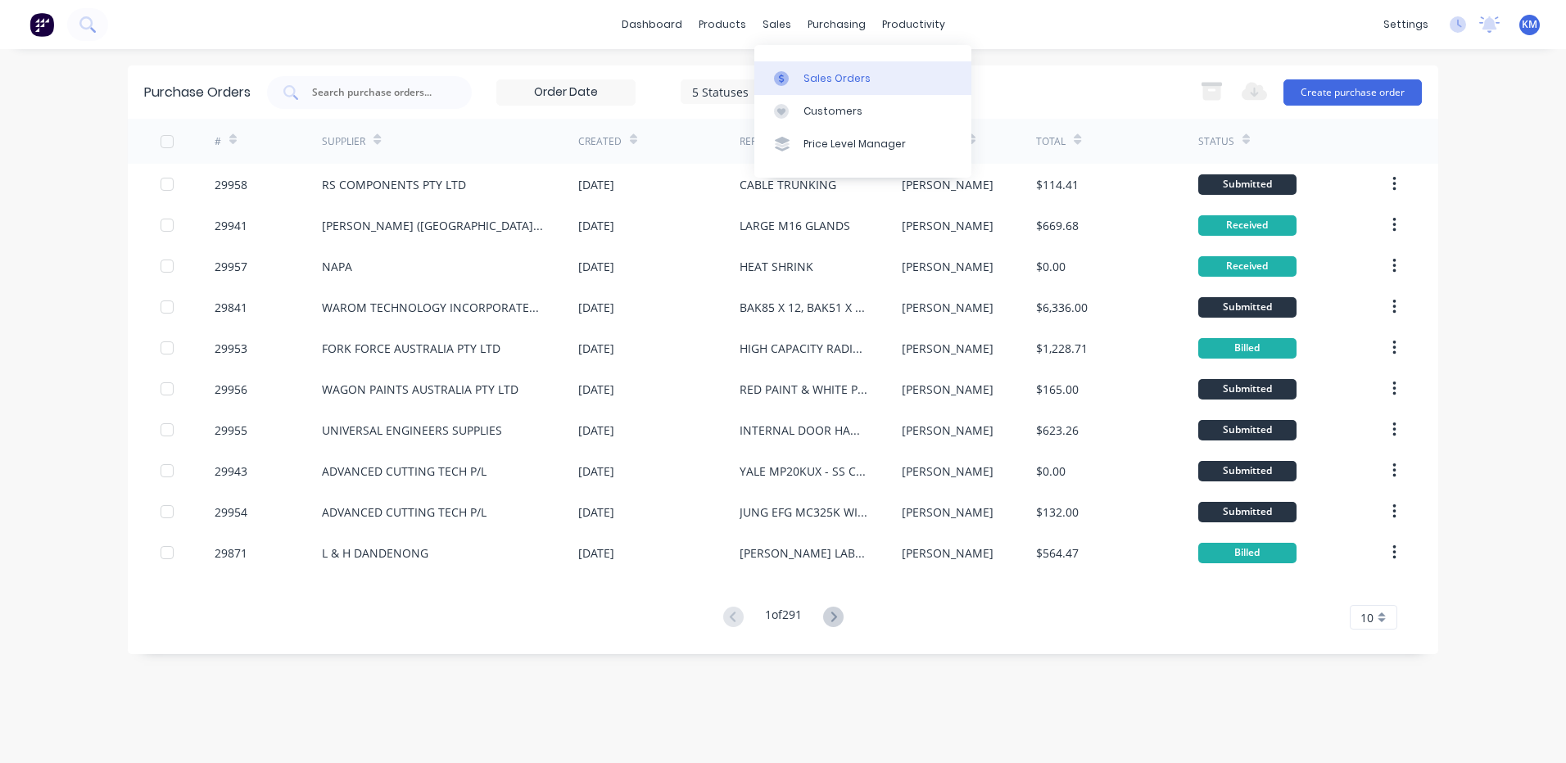
click at [796, 75] on div at bounding box center [786, 78] width 25 height 15
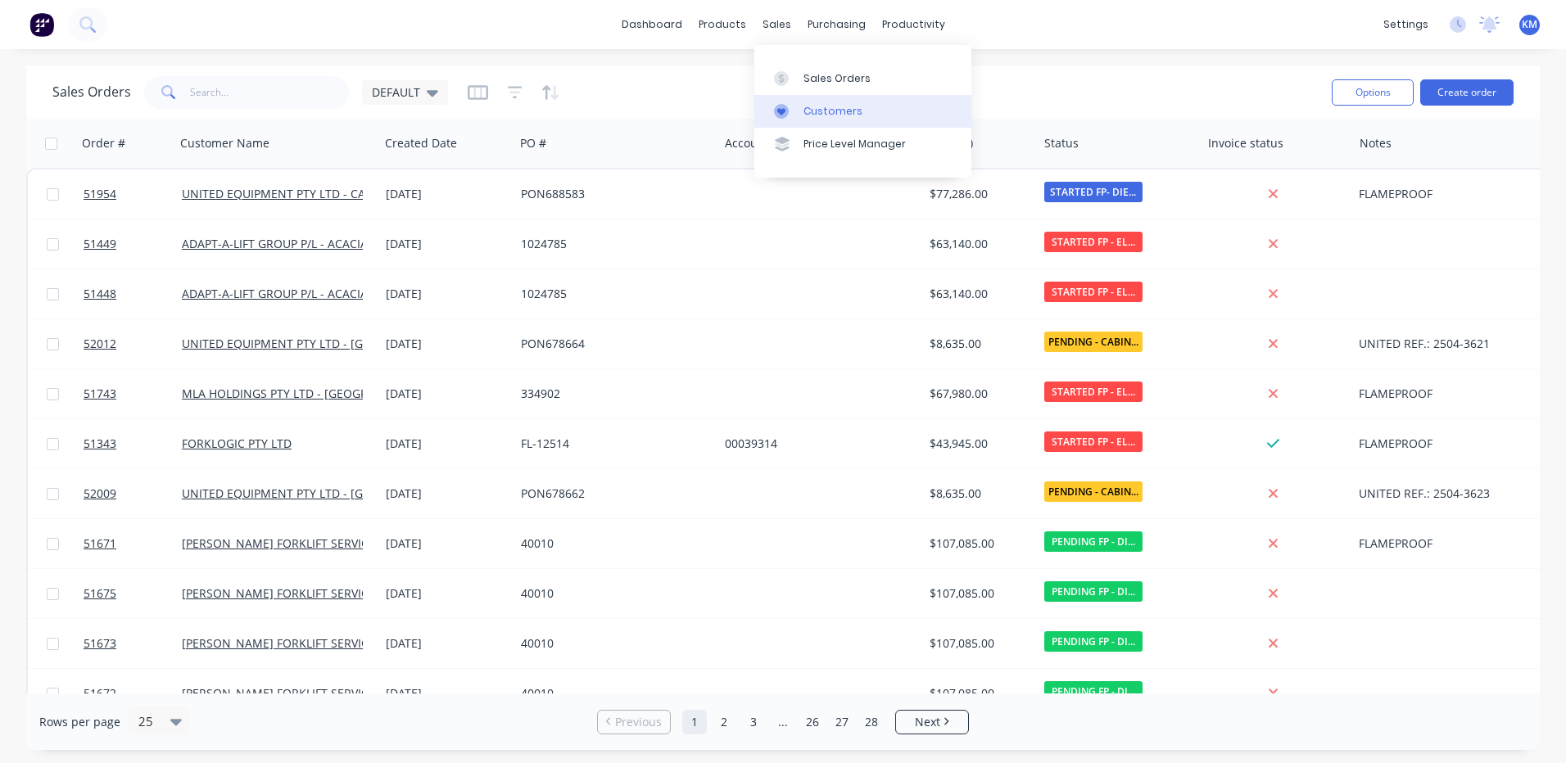
click at [802, 108] on link "Customers" at bounding box center [862, 111] width 217 height 33
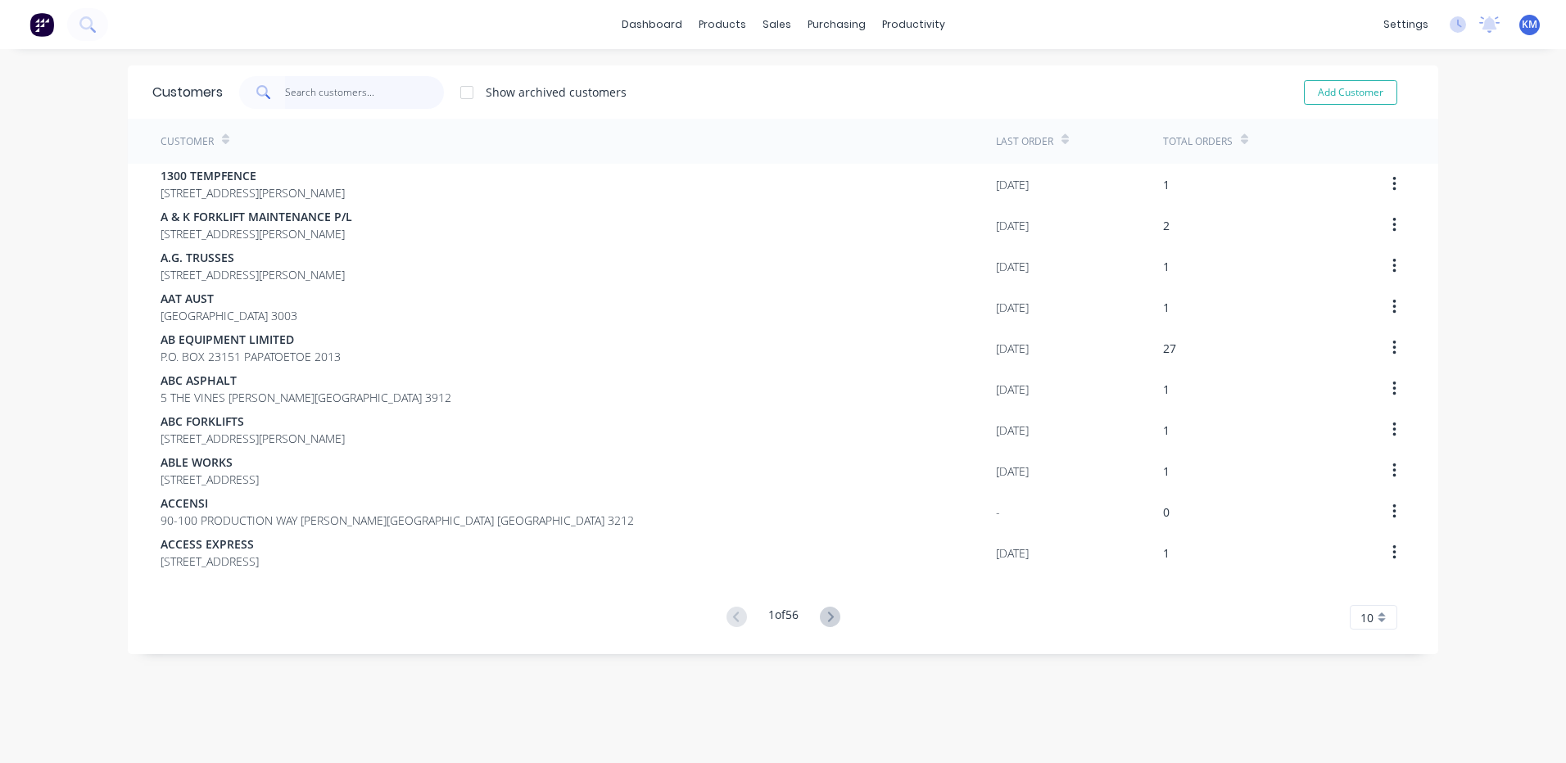
click at [300, 99] on input "text" at bounding box center [365, 92] width 160 height 33
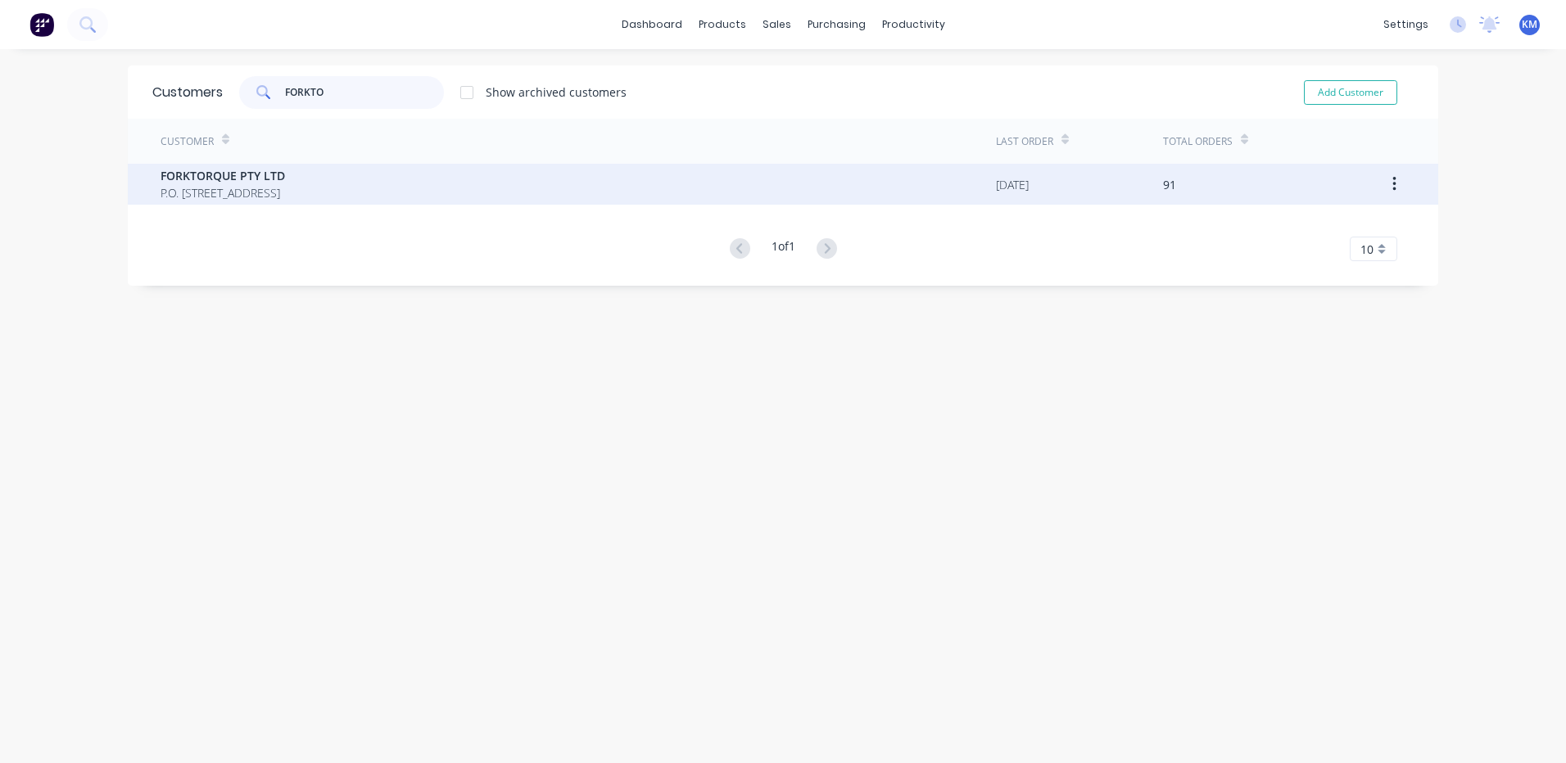
type input "FORKTO"
click at [384, 165] on div "FORKTORQUE PTY LTD P.O. BOX 4159 DANDENONG SOUTH Victoria Australia 3164" at bounding box center [578, 184] width 835 height 41
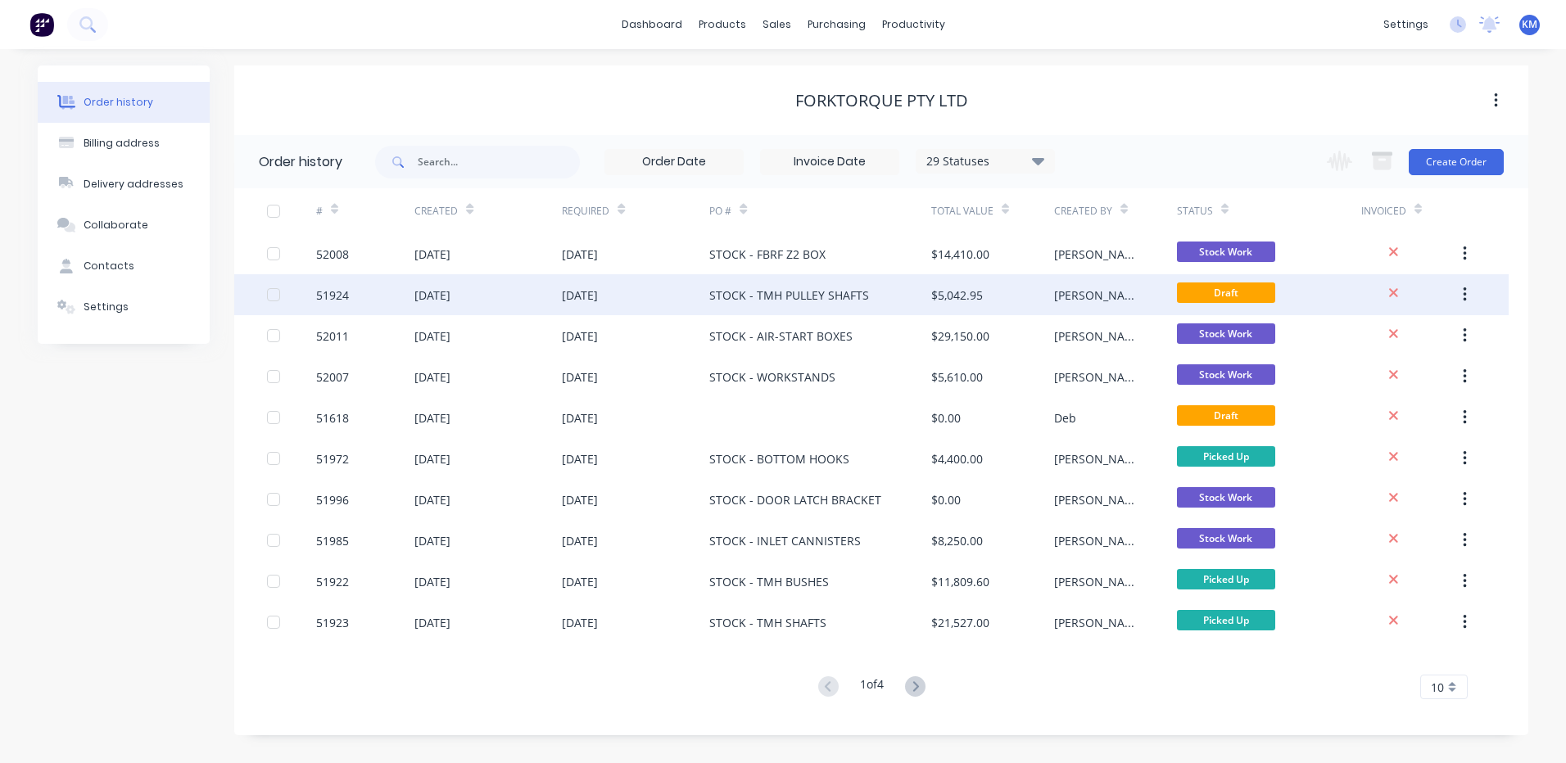
click at [1130, 306] on div "[PERSON_NAME]" at bounding box center [1115, 294] width 123 height 41
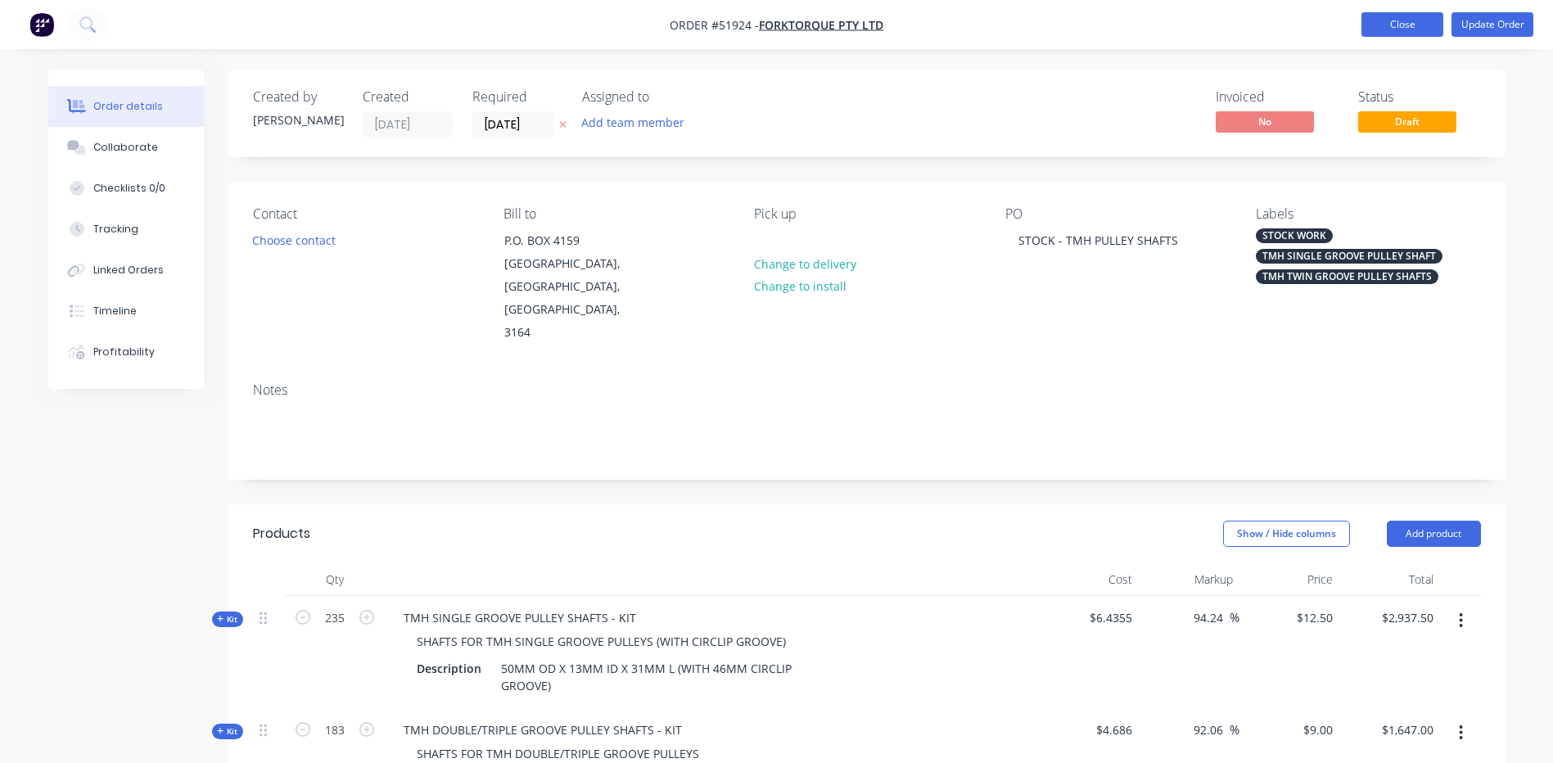
click at [1367, 20] on button "Close" at bounding box center [1403, 24] width 82 height 25
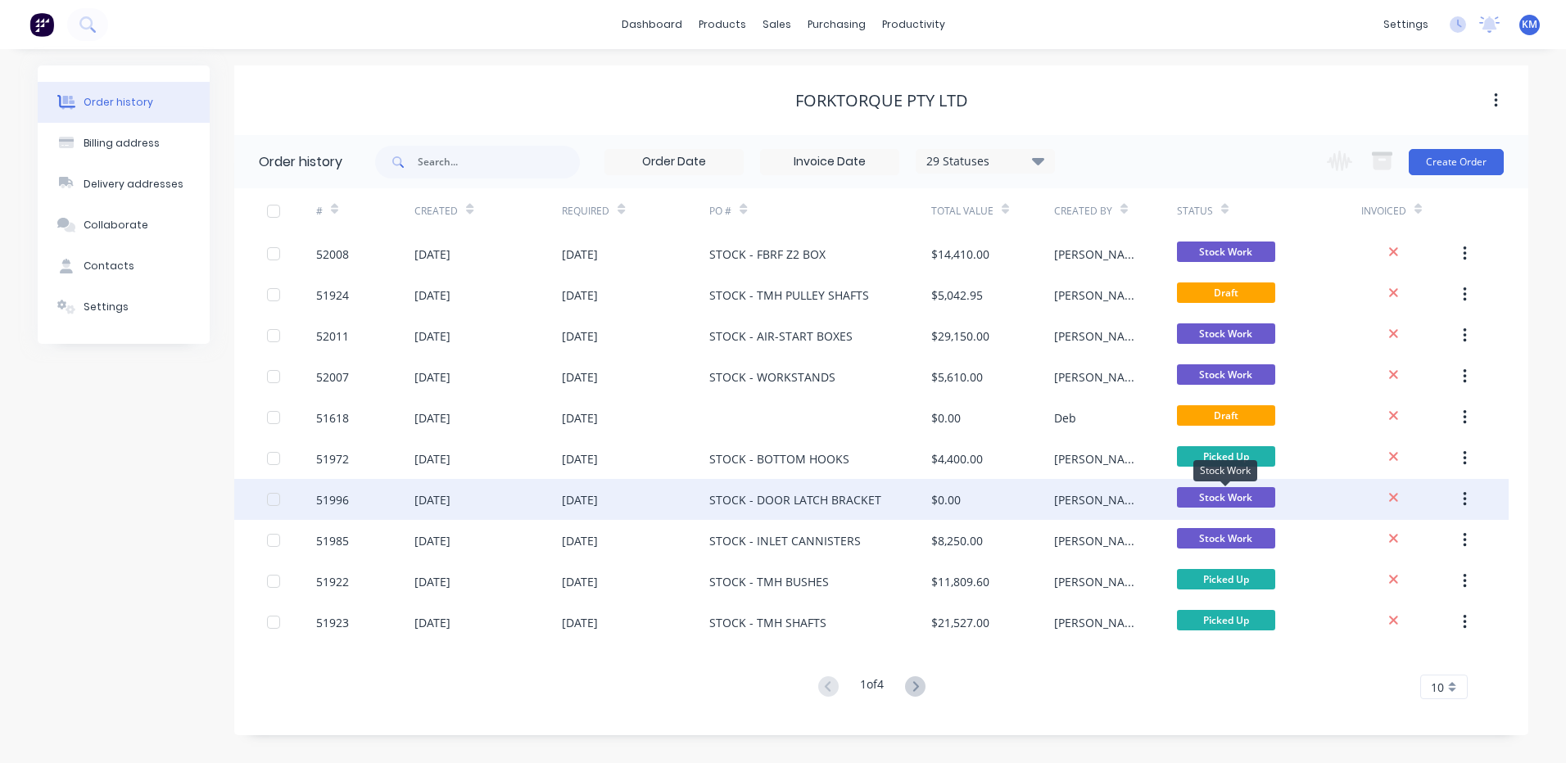
click at [1259, 503] on span "Stock Work" at bounding box center [1226, 497] width 98 height 20
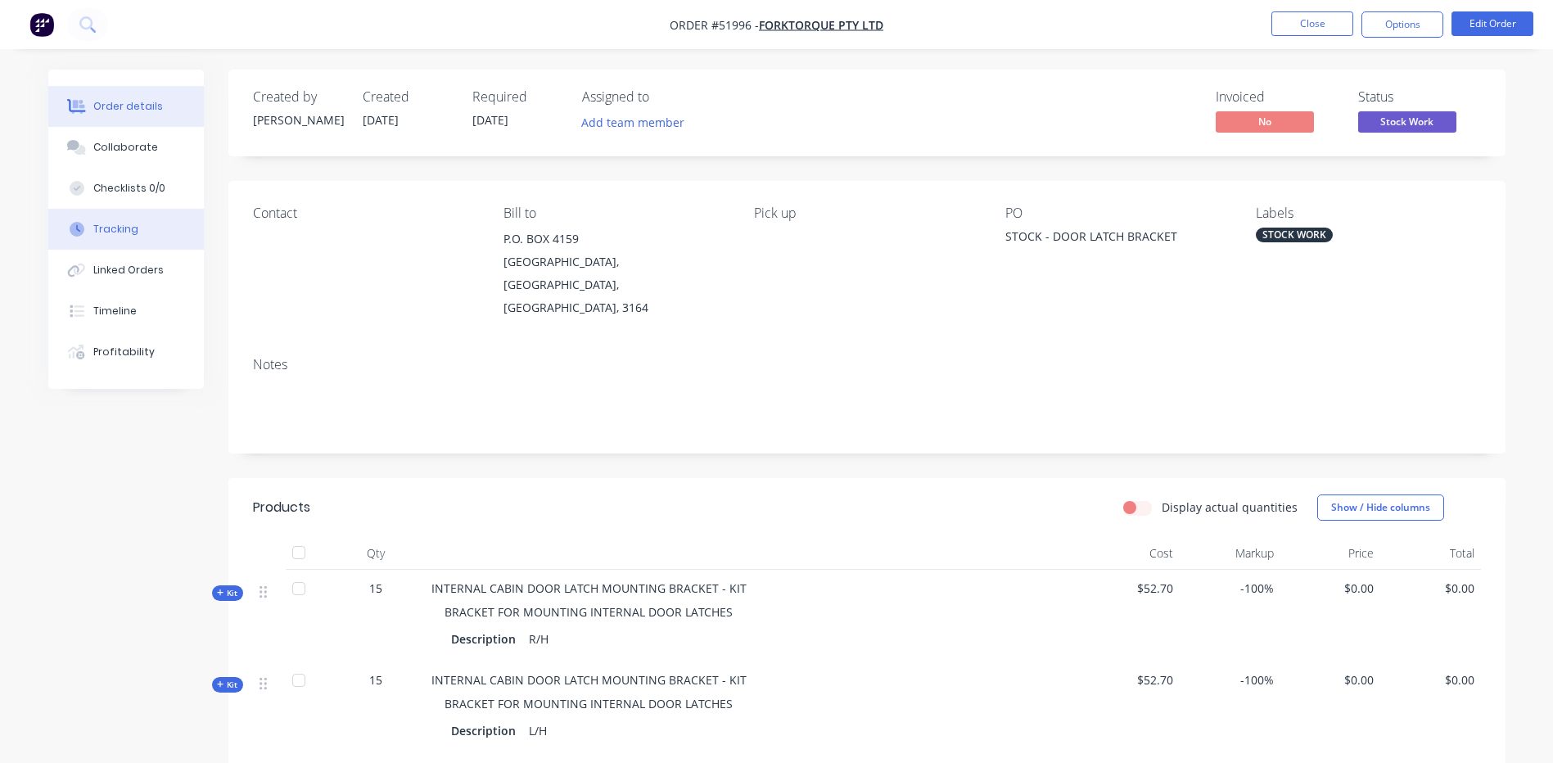
click at [114, 245] on button "Tracking" at bounding box center [126, 229] width 156 height 41
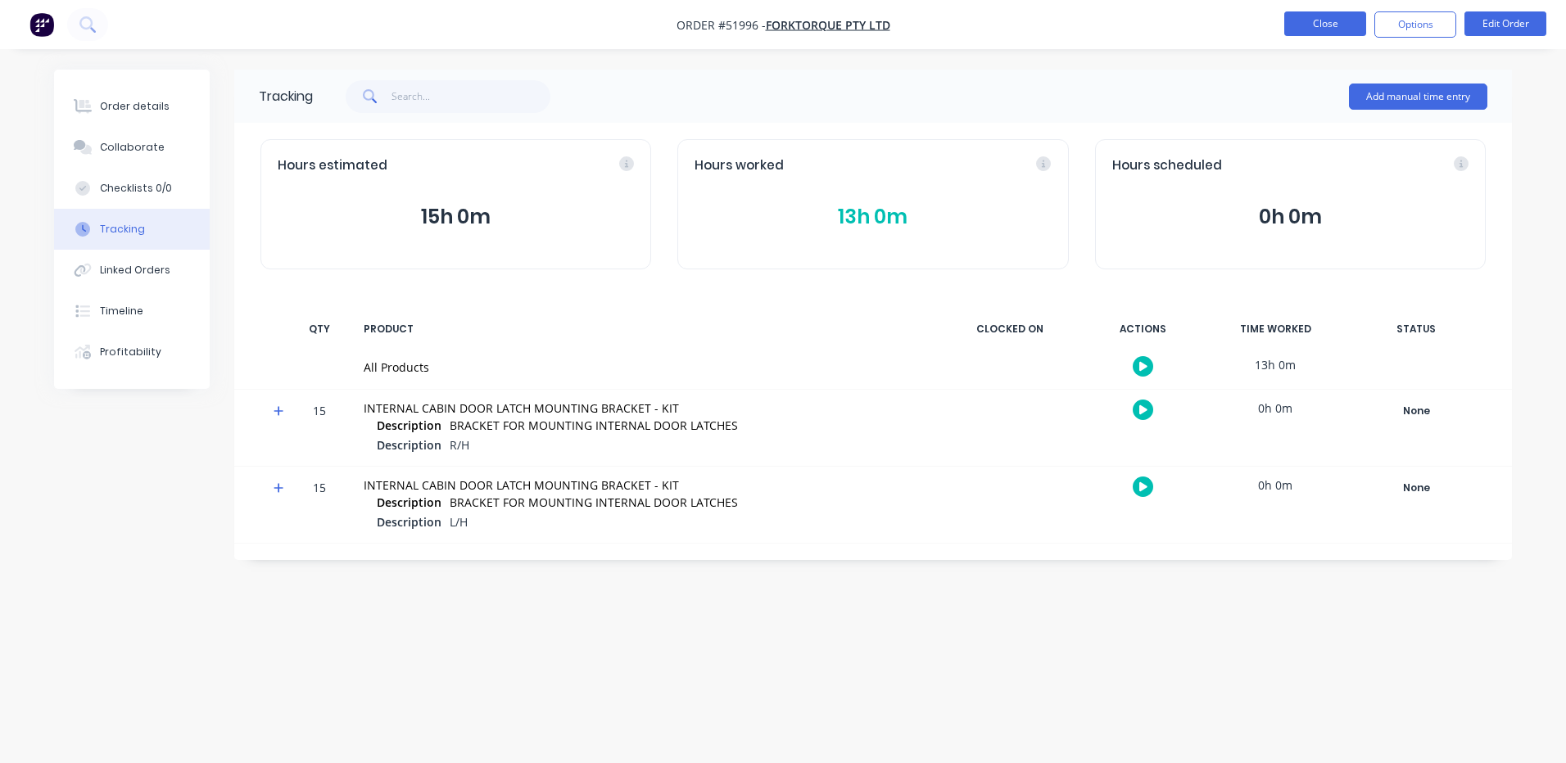
click at [1296, 20] on button "Close" at bounding box center [1325, 23] width 82 height 25
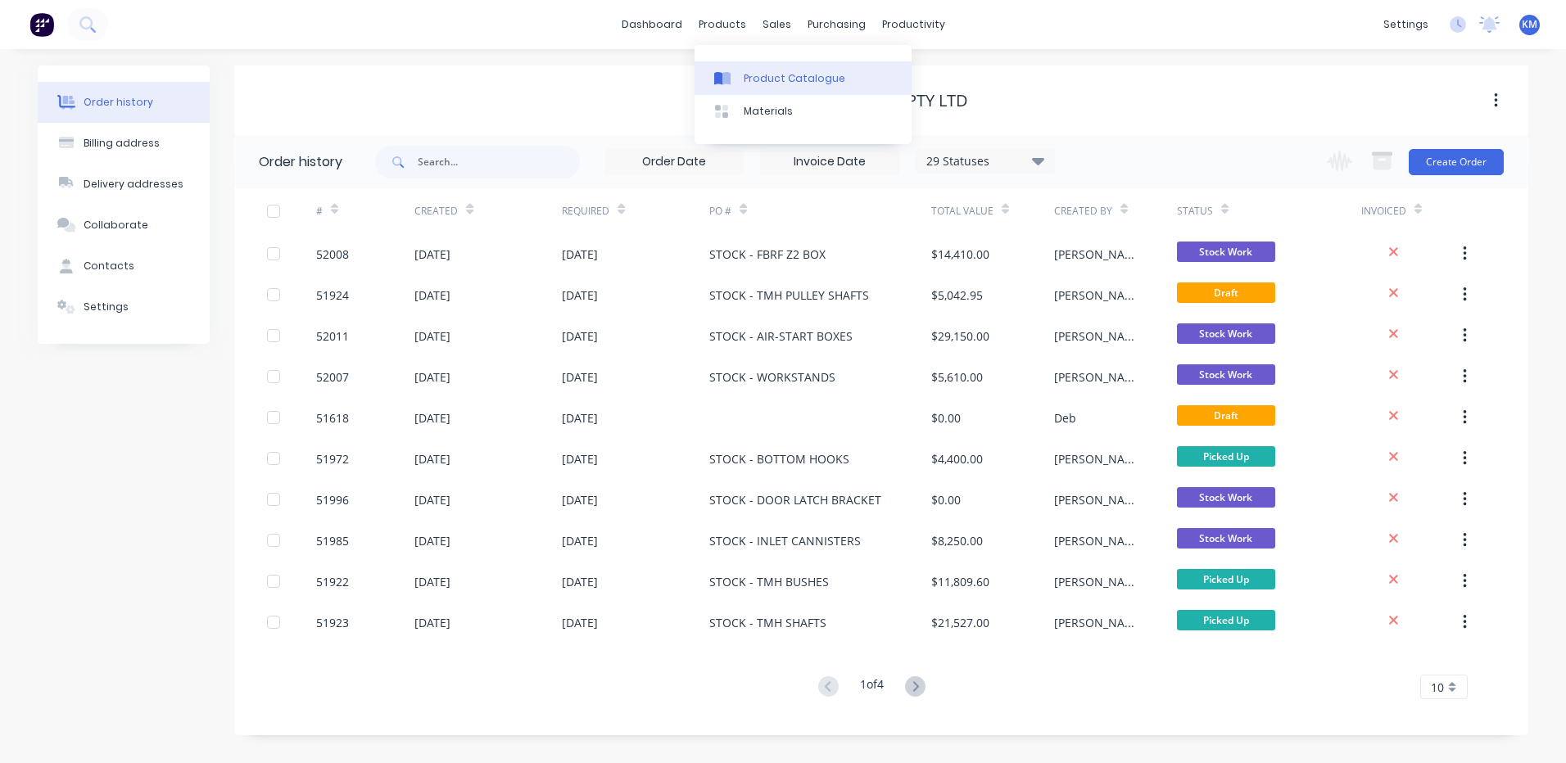
click at [744, 69] on link "Product Catalogue" at bounding box center [802, 77] width 217 height 33
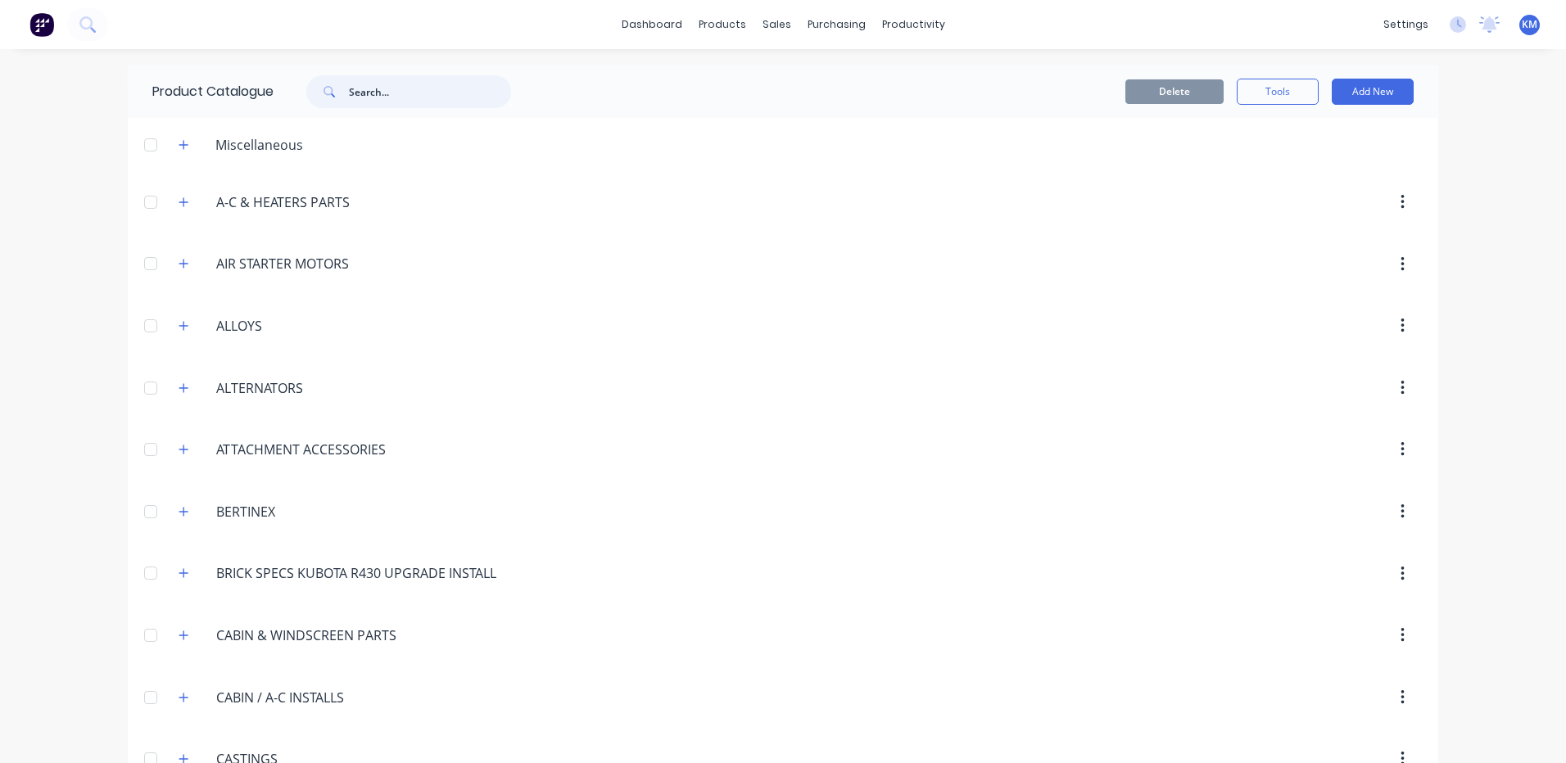
click at [353, 96] on input "text" at bounding box center [430, 91] width 162 height 33
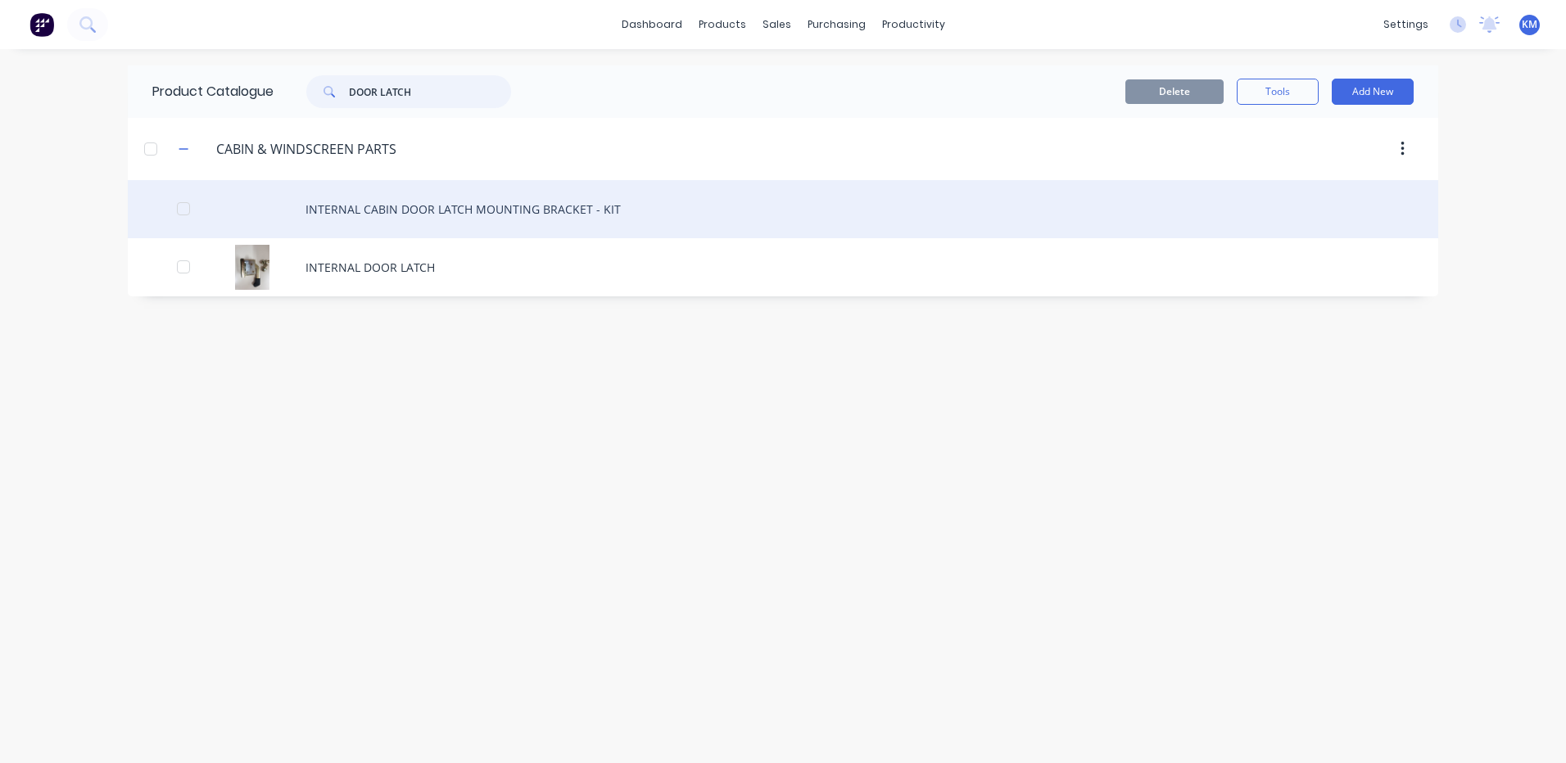
type input "DOOR LATCH"
click at [408, 225] on div "INTERNAL CABIN DOOR LATCH MOUNTING BRACKET - KIT" at bounding box center [783, 209] width 1310 height 58
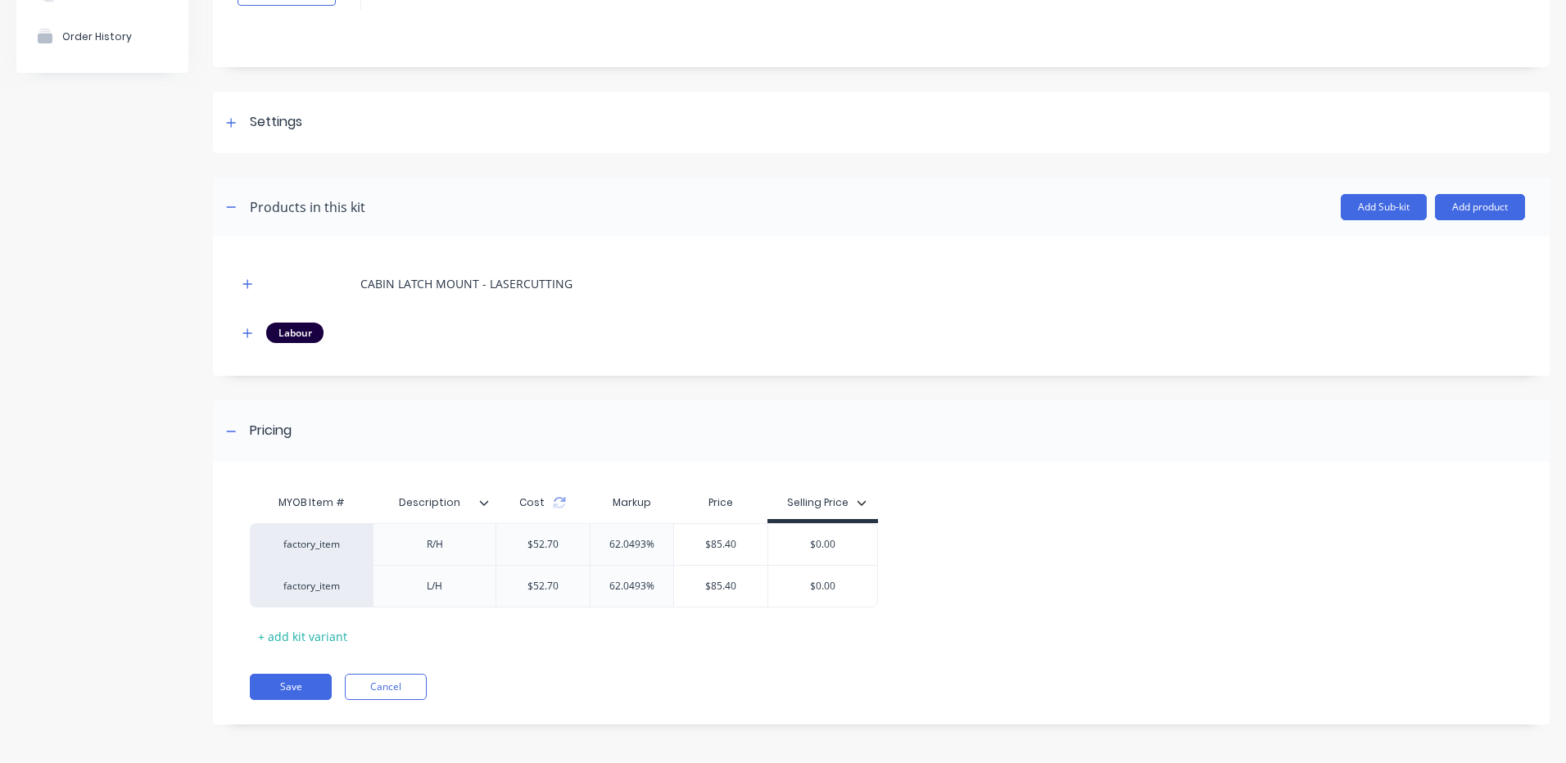
scroll to position [148, 0]
click at [562, 500] on icon at bounding box center [559, 500] width 13 height 13
click at [823, 540] on input "$0.00" at bounding box center [822, 542] width 109 height 15
click at [250, 334] on icon "button" at bounding box center [247, 330] width 10 height 11
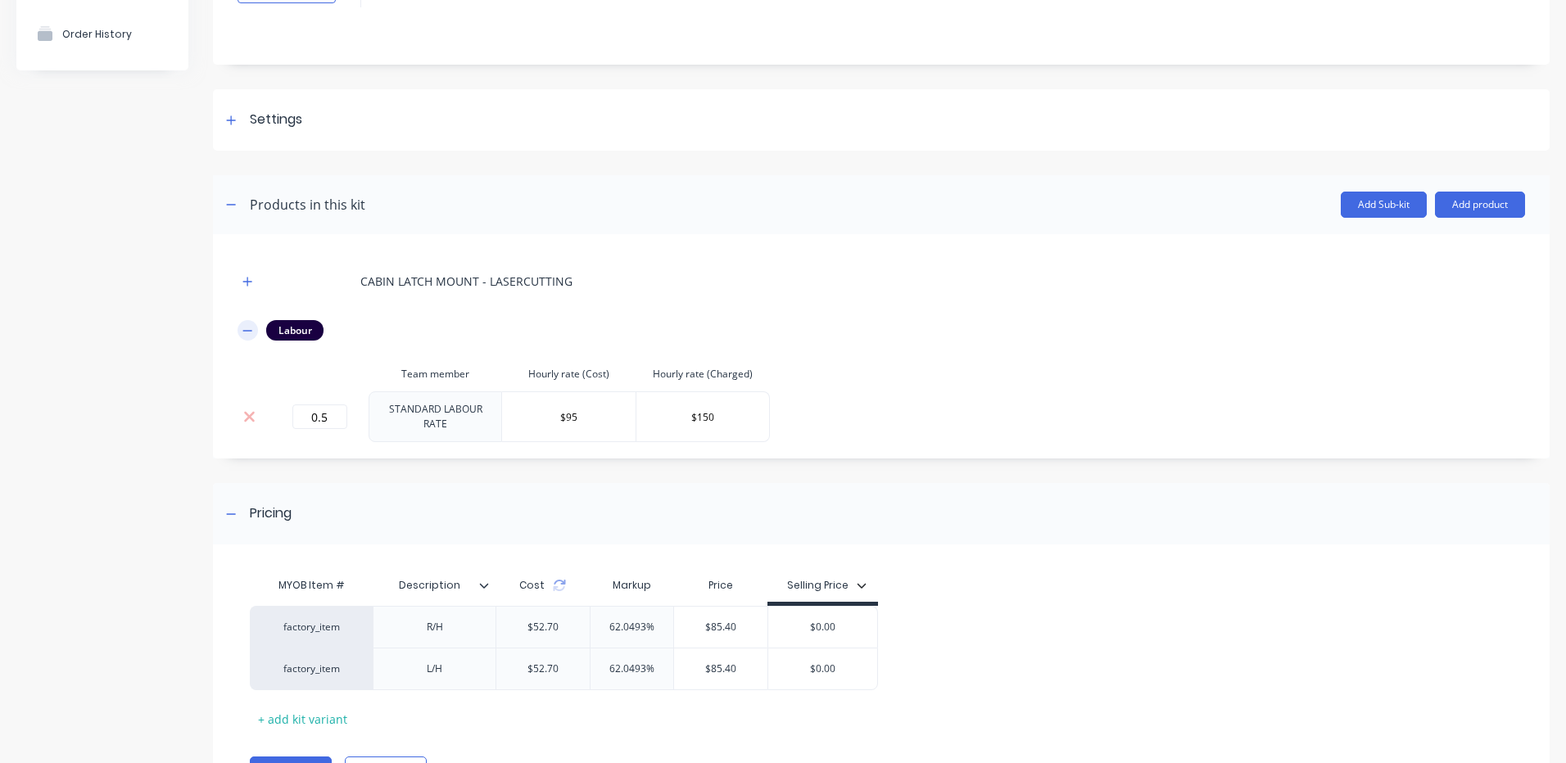
click at [250, 329] on icon "button" at bounding box center [247, 330] width 10 height 11
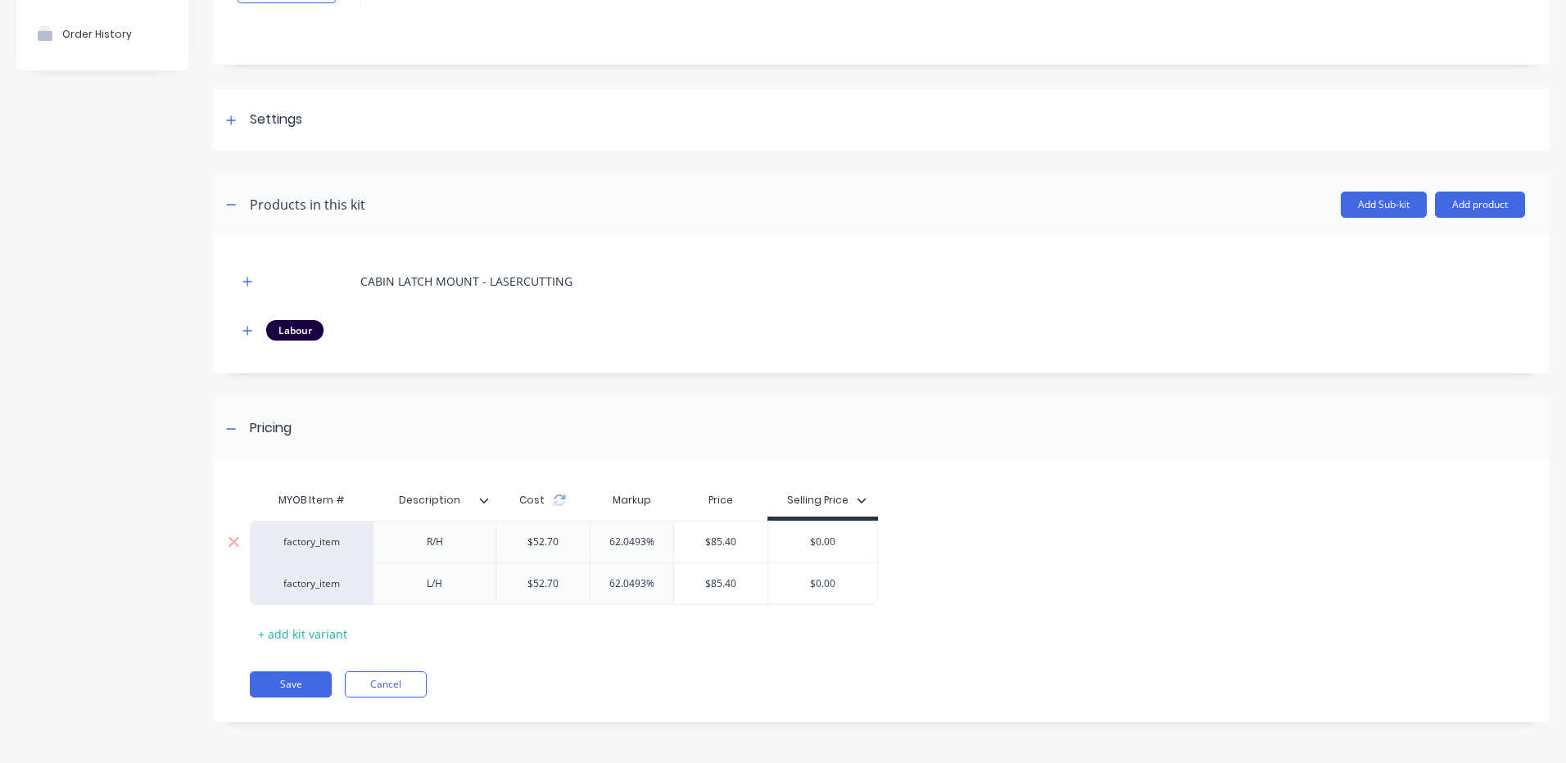
click at [811, 545] on input "$0.00" at bounding box center [822, 542] width 109 height 15
click at [838, 538] on input "$0.00" at bounding box center [822, 542] width 109 height 15
click at [929, 527] on div "factory_item R/H $52.70 62.0493% $85.40 $60.00 $60 factory_item L/H $52.70 62.0…" at bounding box center [875, 563] width 1250 height 84
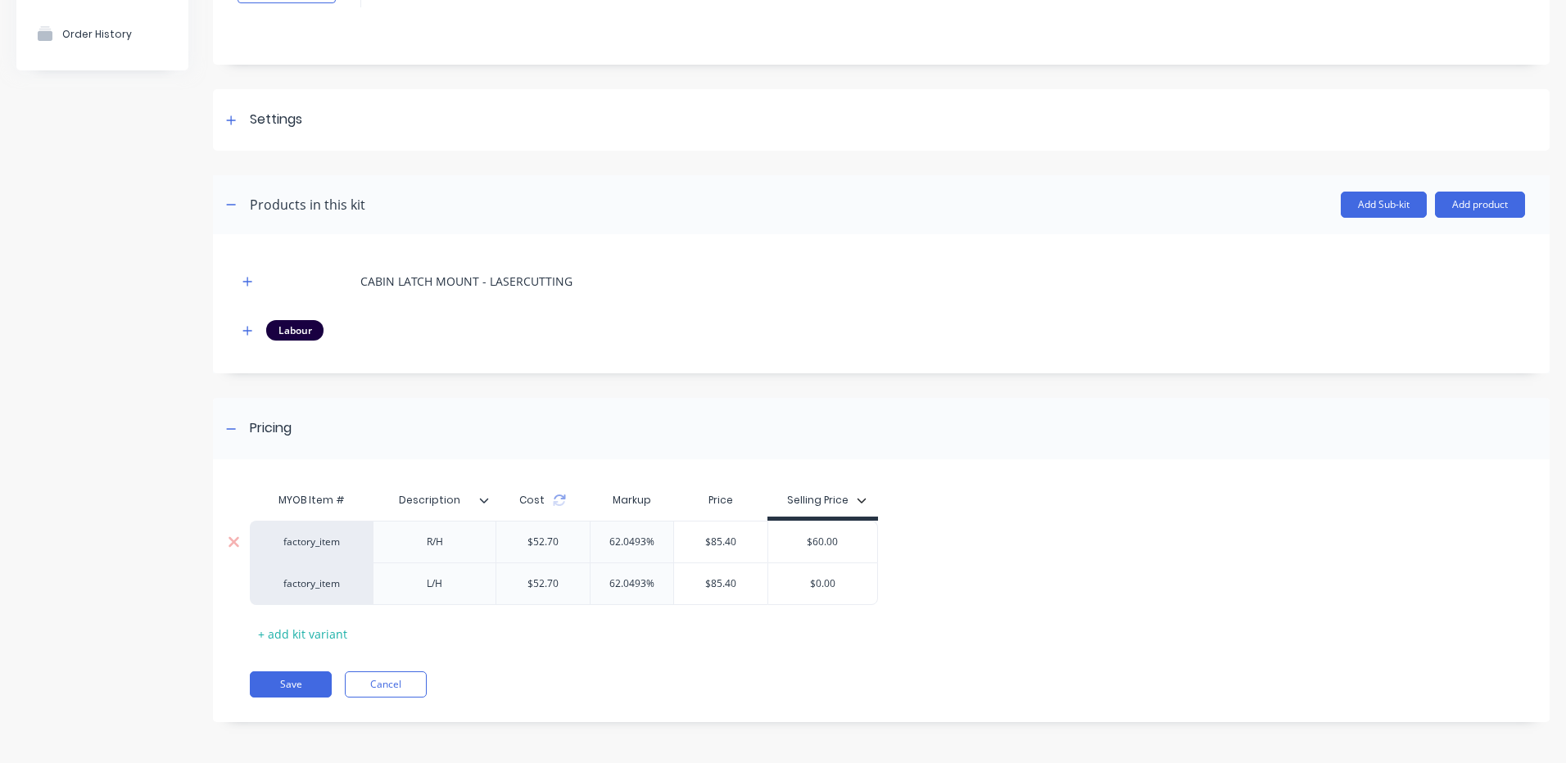
click at [825, 540] on input "$60.00" at bounding box center [822, 542] width 109 height 15
type input "$85"
click at [965, 591] on div "factory_item R/H $52.70 62.0493% $85.40 $85.00 $85 factory_item L/H $52.70 62.0…" at bounding box center [875, 563] width 1250 height 84
click at [825, 583] on input "$0.00" at bounding box center [822, 584] width 109 height 15
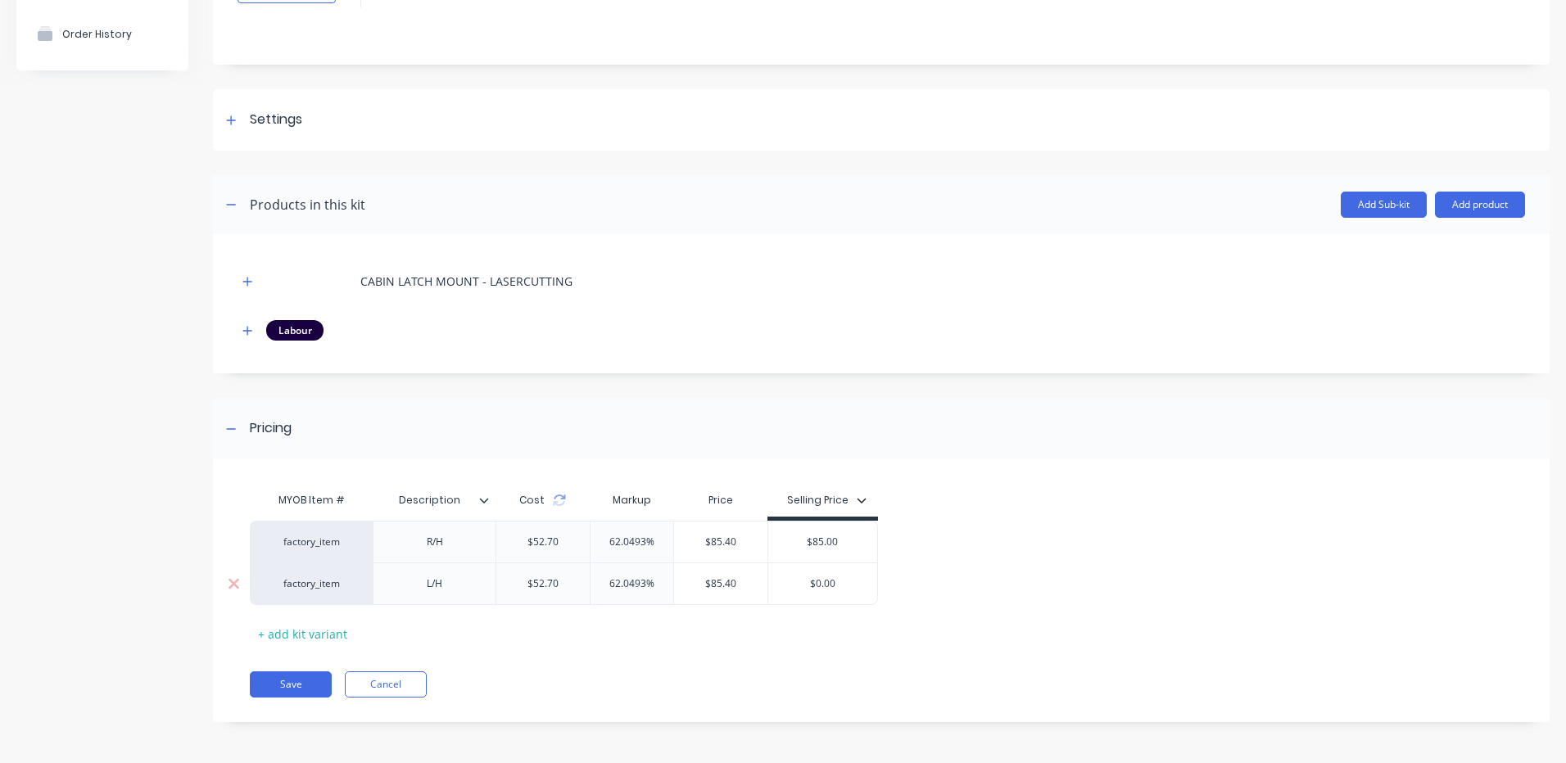
click at [825, 583] on input "$0.00" at bounding box center [822, 584] width 109 height 15
type input "$85"
click at [1185, 510] on div "MYOB Item # Description Cost Markup Price Selling Price factory_item R/H $52.70…" at bounding box center [875, 565] width 1250 height 163
click at [292, 676] on button "Save" at bounding box center [291, 685] width 82 height 26
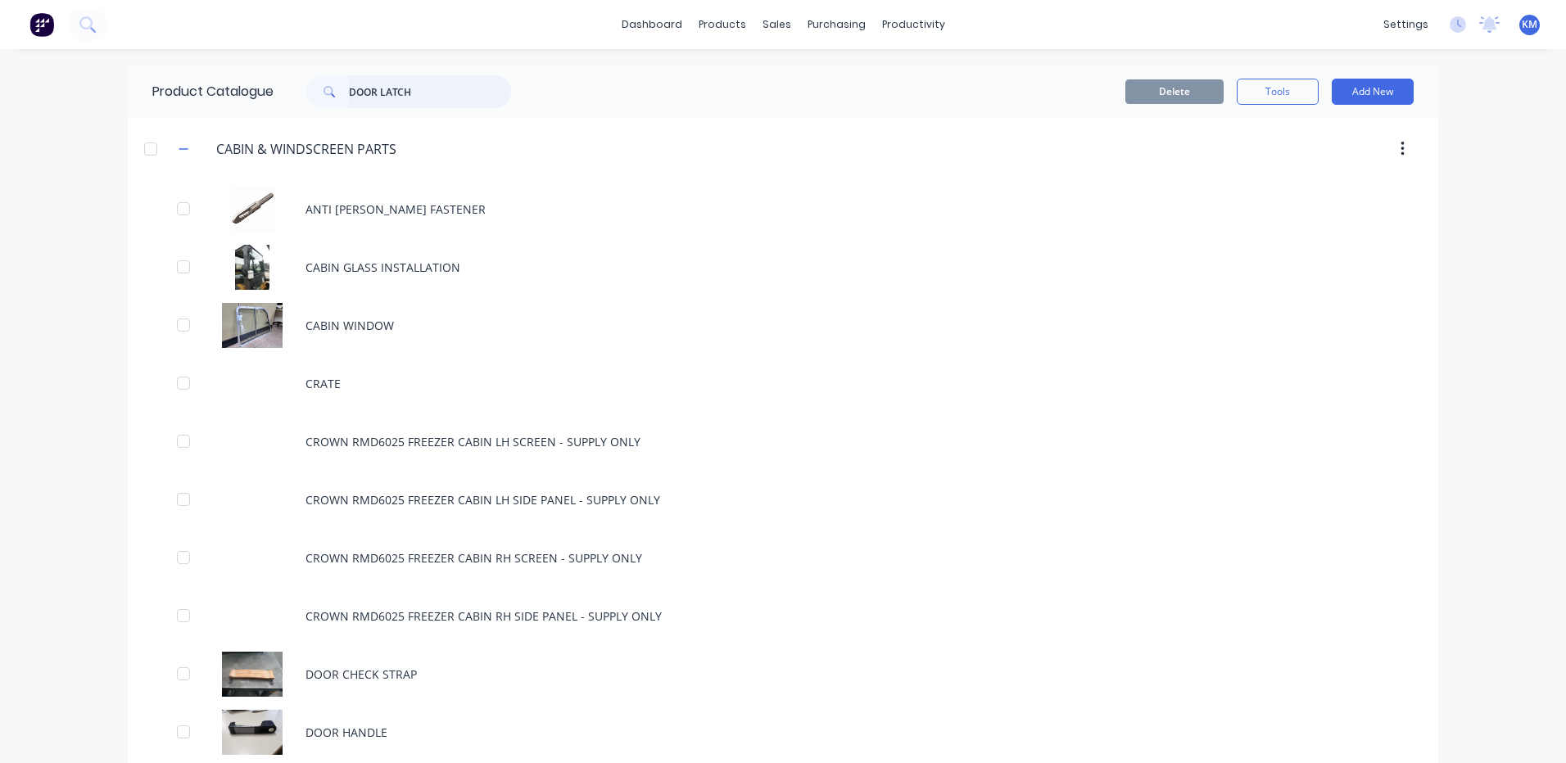
click at [470, 87] on input "DOOR LATCH" at bounding box center [430, 91] width 162 height 33
type input "DOOR LATCH"
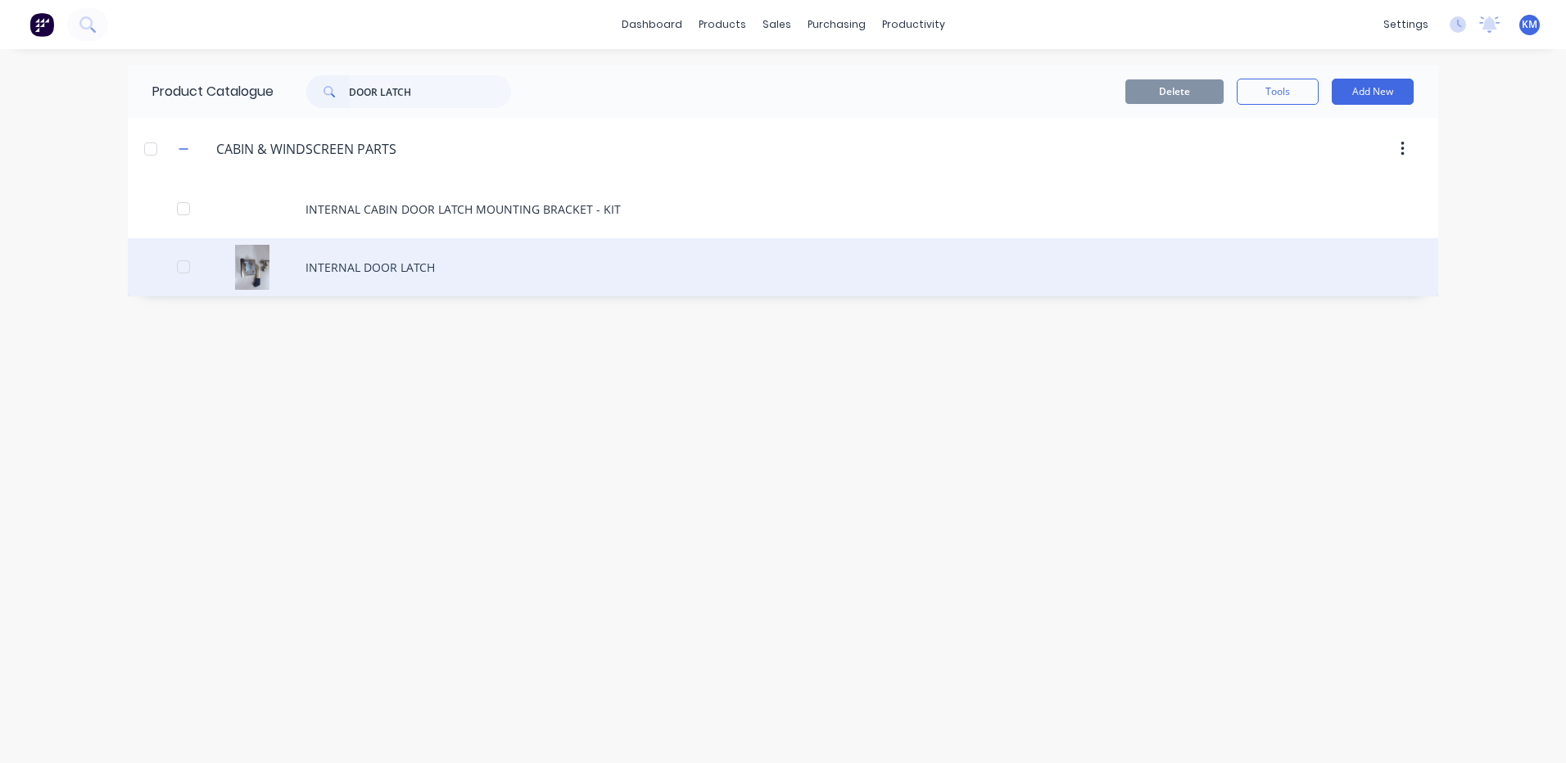
click at [364, 257] on div "INTERNAL DOOR LATCH" at bounding box center [783, 267] width 1310 height 58
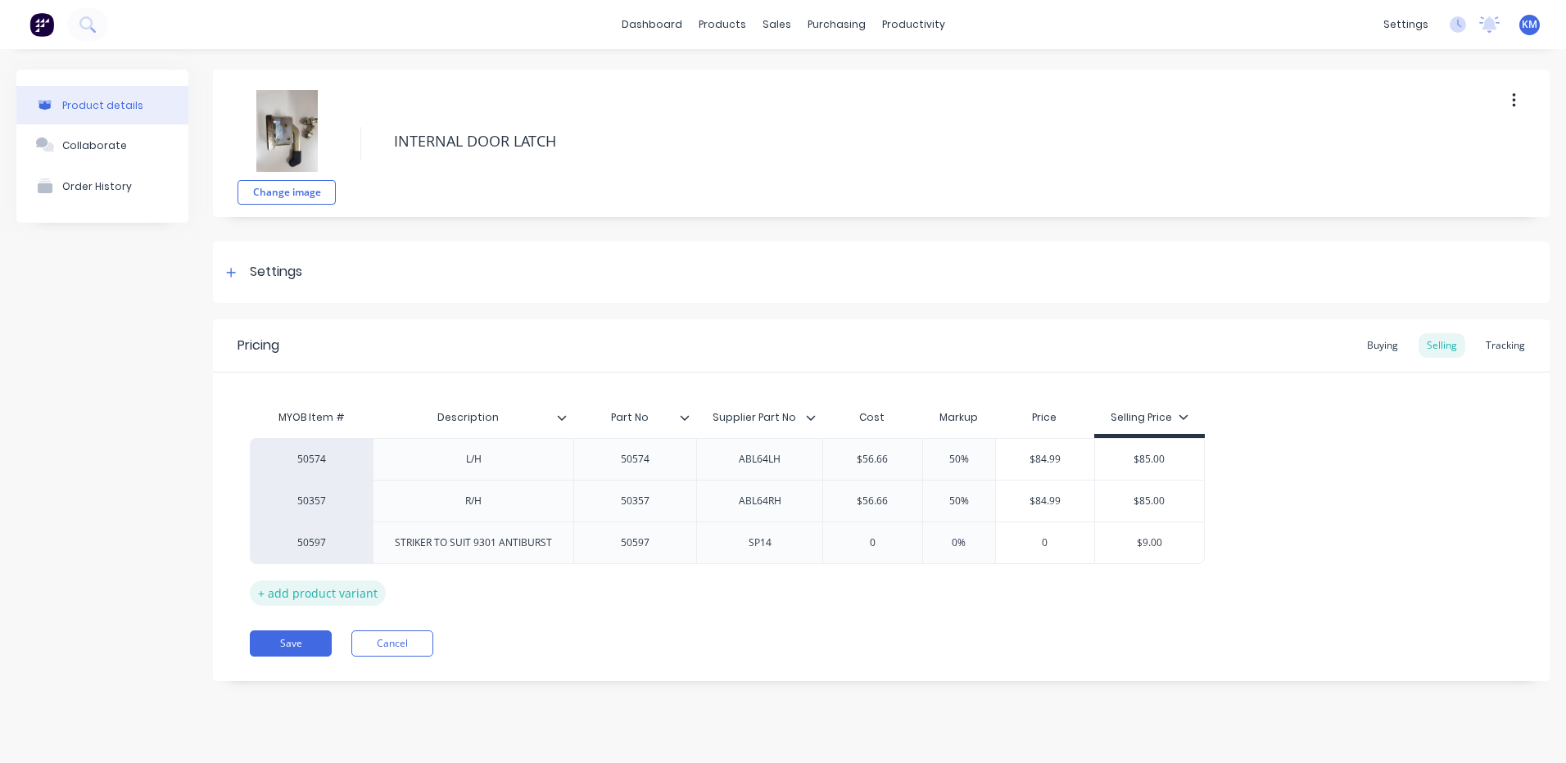
click at [356, 582] on div "+ add product variant" at bounding box center [318, 593] width 136 height 25
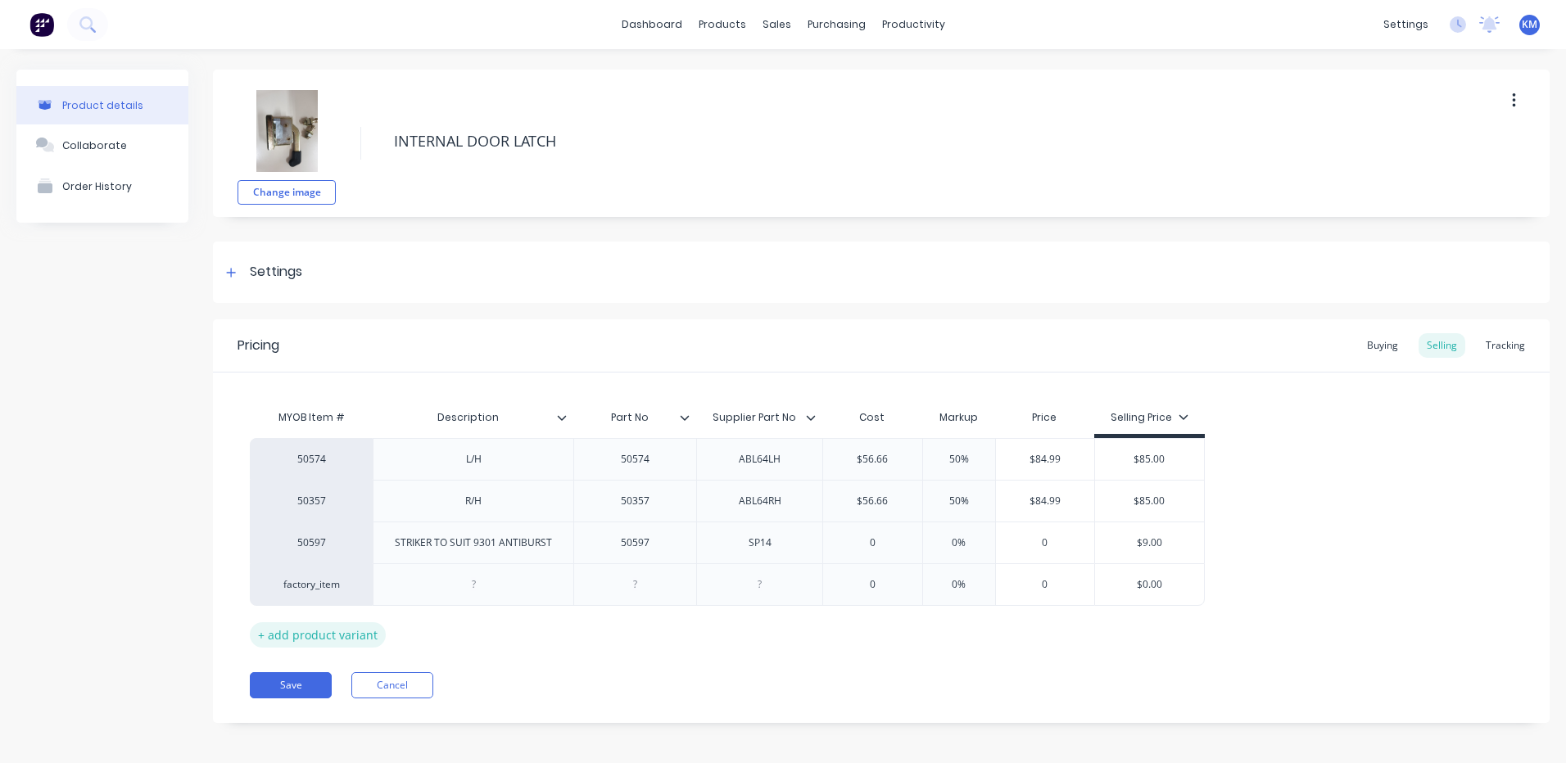
click at [332, 631] on div "+ add product variant" at bounding box center [318, 634] width 136 height 25
type textarea "x"
click at [438, 588] on div at bounding box center [473, 584] width 82 height 21
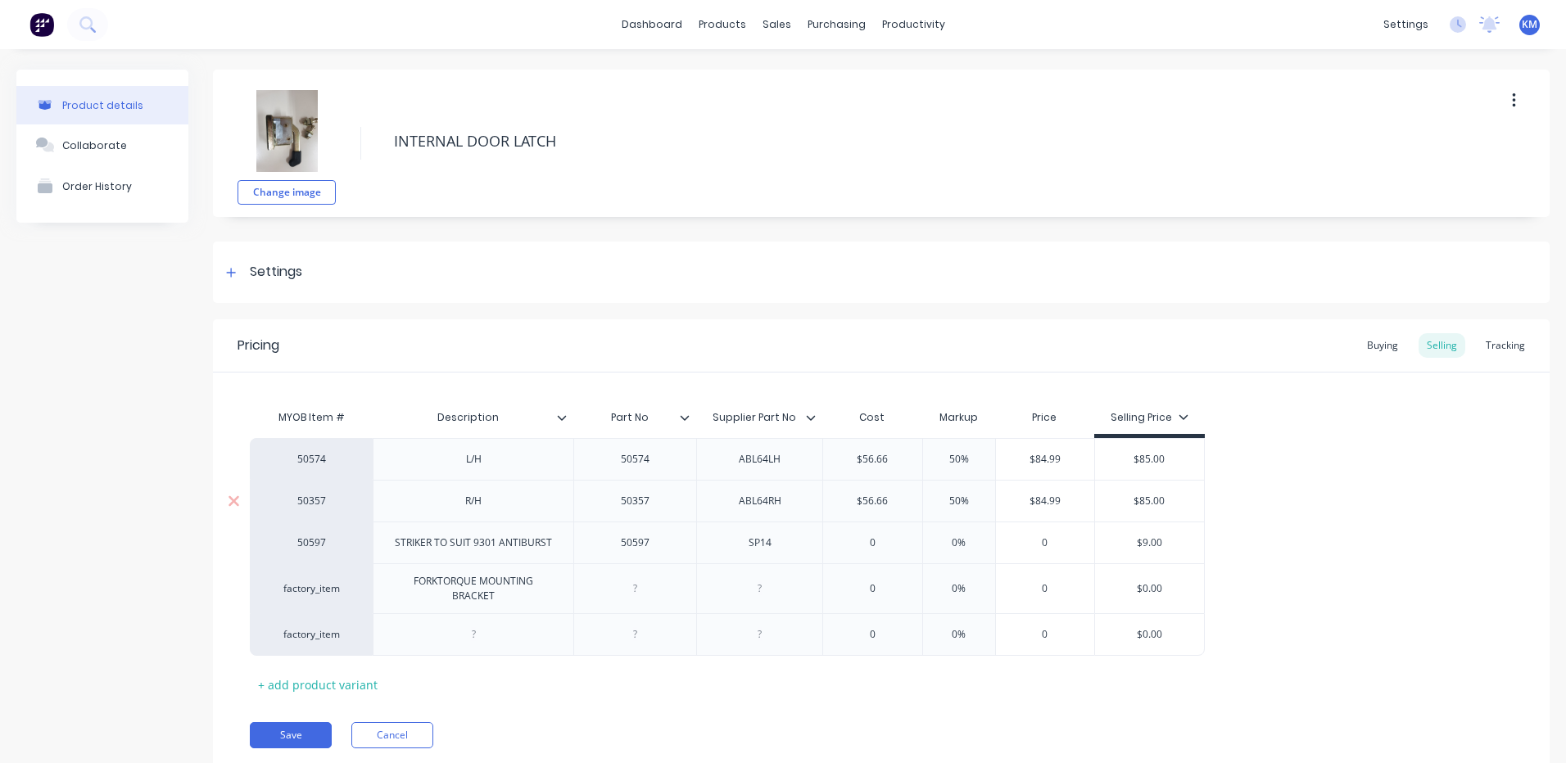
type textarea "x"
type input "0"
click at [776, 586] on div at bounding box center [760, 588] width 82 height 21
type textarea "x"
click at [900, 586] on input "0" at bounding box center [872, 588] width 99 height 15
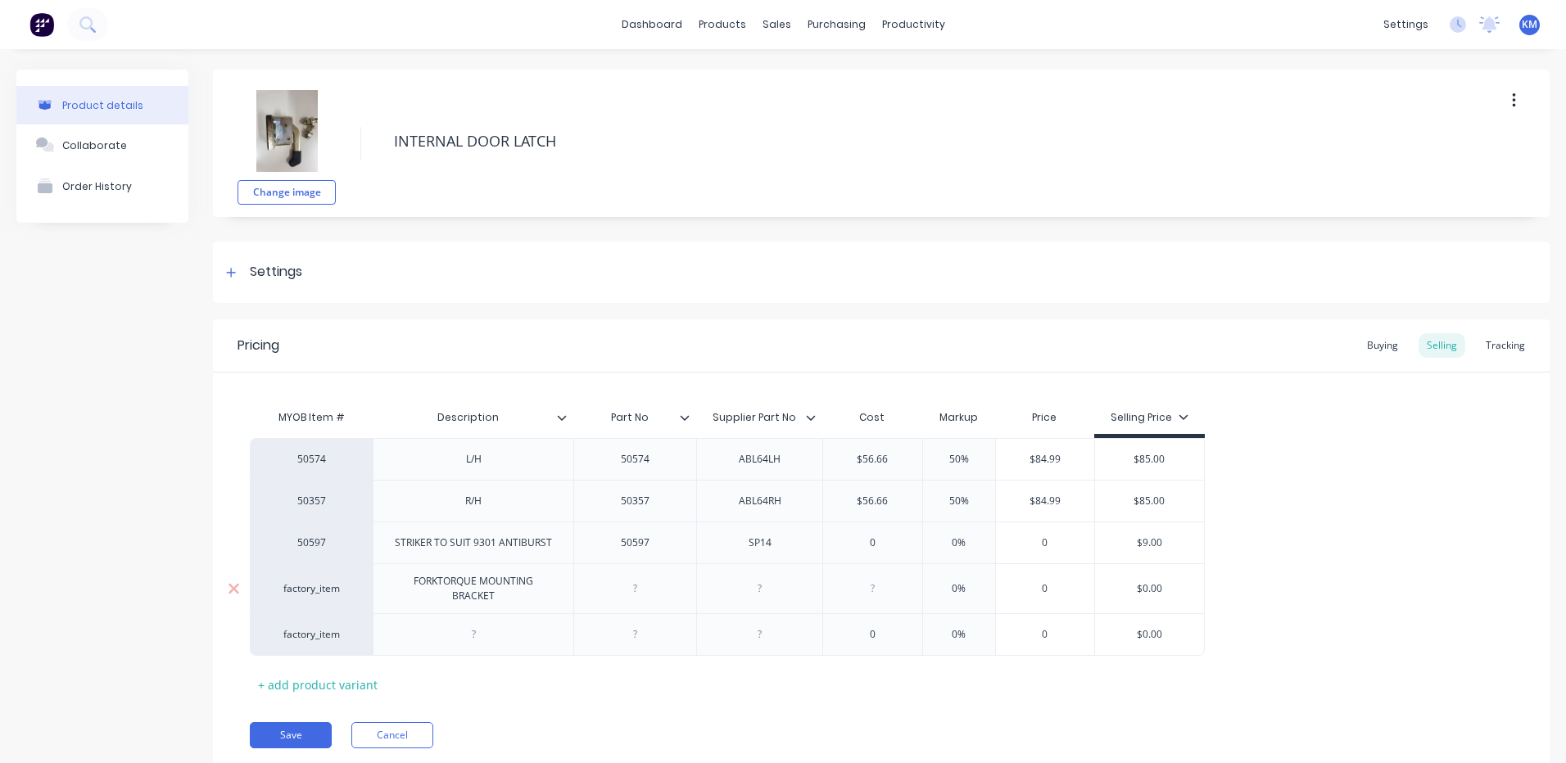
type textarea "x"
type input "5"
type textarea "x"
type input "52."
type textarea "x"
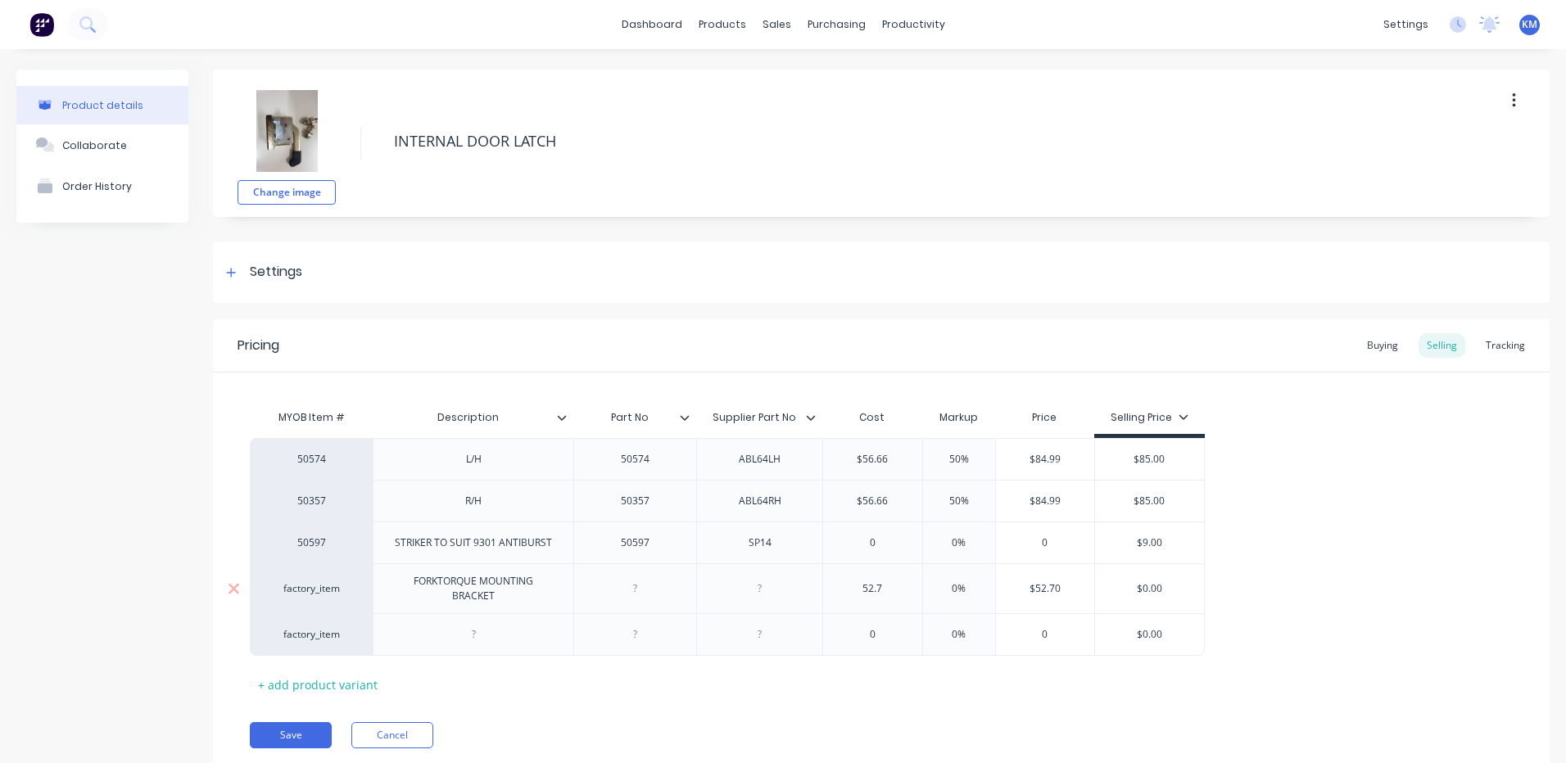
type input "52.7"
type input "%"
type input "$0.00"
click at [1159, 586] on input "$0.00" at bounding box center [1149, 588] width 109 height 15
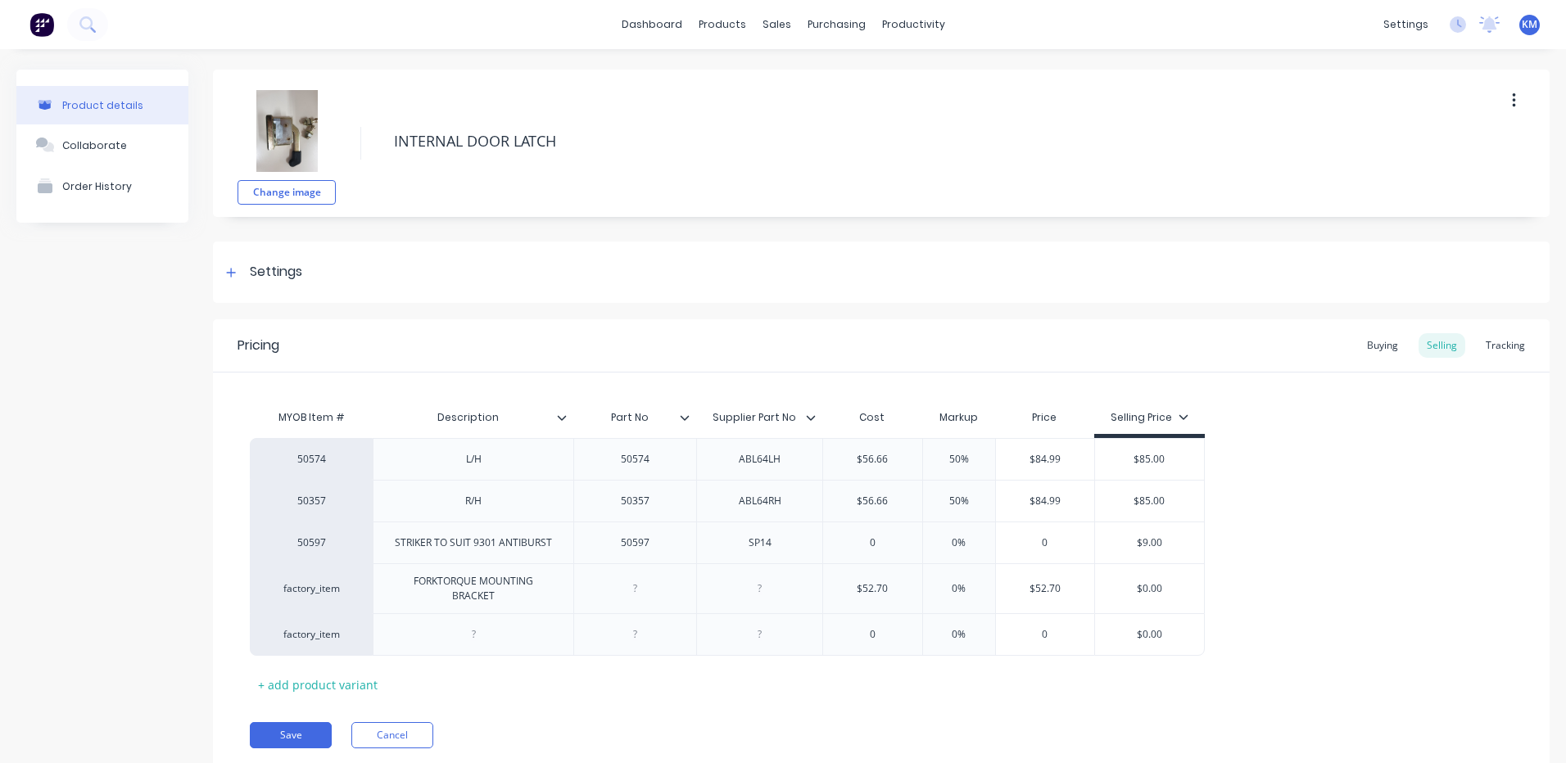
type textarea "x"
type input "$8"
type textarea "x"
type input "$85"
click at [1258, 541] on div "50574 L/H 50574 ABL64LH $56.66 50% $84.99 $85.00 50357 R/H 50357 ABL64RH $56.66…" at bounding box center [881, 547] width 1263 height 218
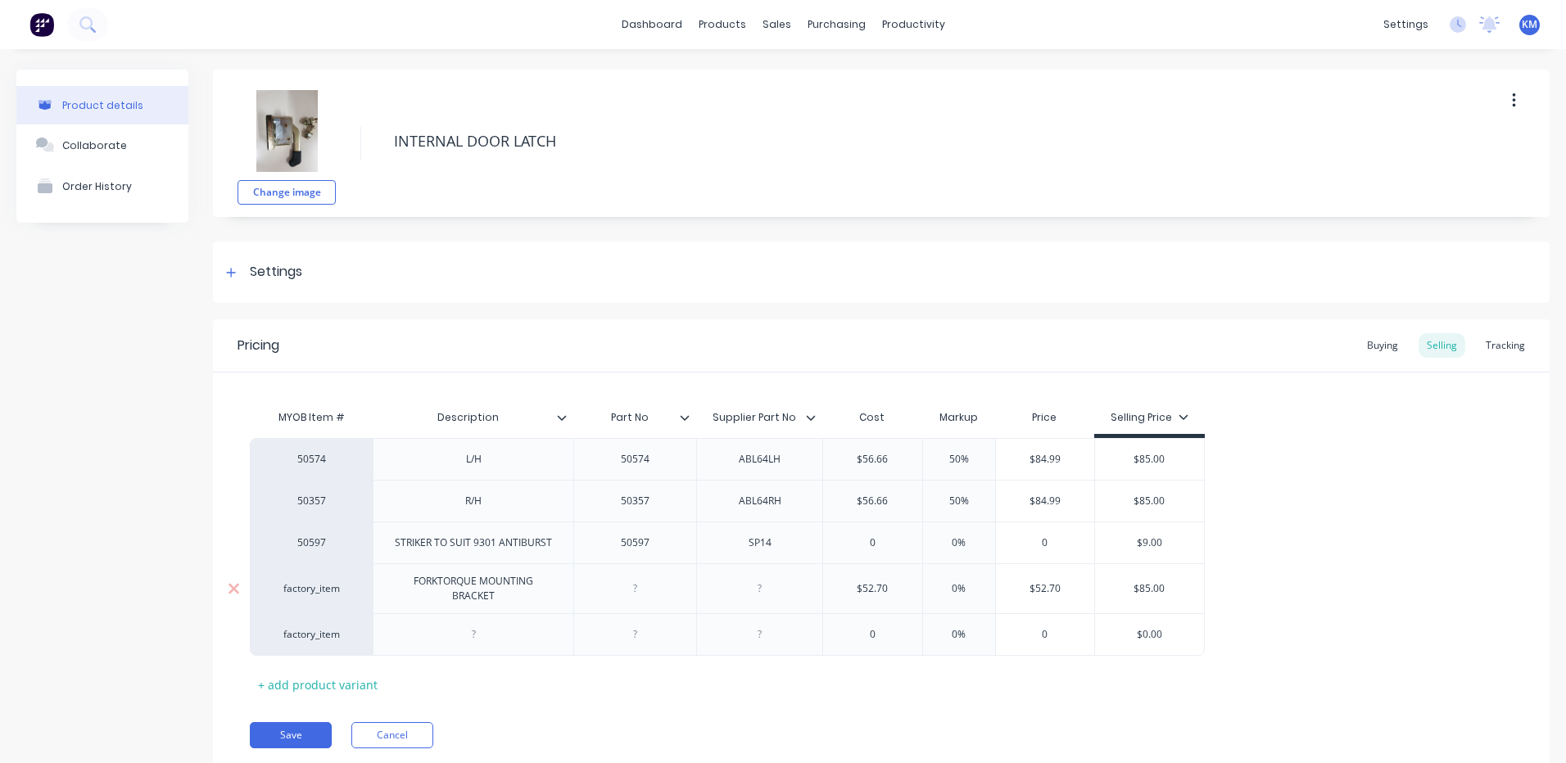
click at [505, 602] on div "FORKTORQUE MOUNTING BRACKET" at bounding box center [473, 589] width 187 height 36
drag, startPoint x: 467, startPoint y: 602, endPoint x: 359, endPoint y: 603, distance: 108.1
click at [319, 583] on div "factory_item FORKTORQUE MOUNTING BRACKET L/H $52.70 52.7 0% % $52.70 $85.00 $85" at bounding box center [727, 588] width 955 height 50
copy div "FORKTORQUE MOUNTING BRACKET L/H"
type textarea "x"
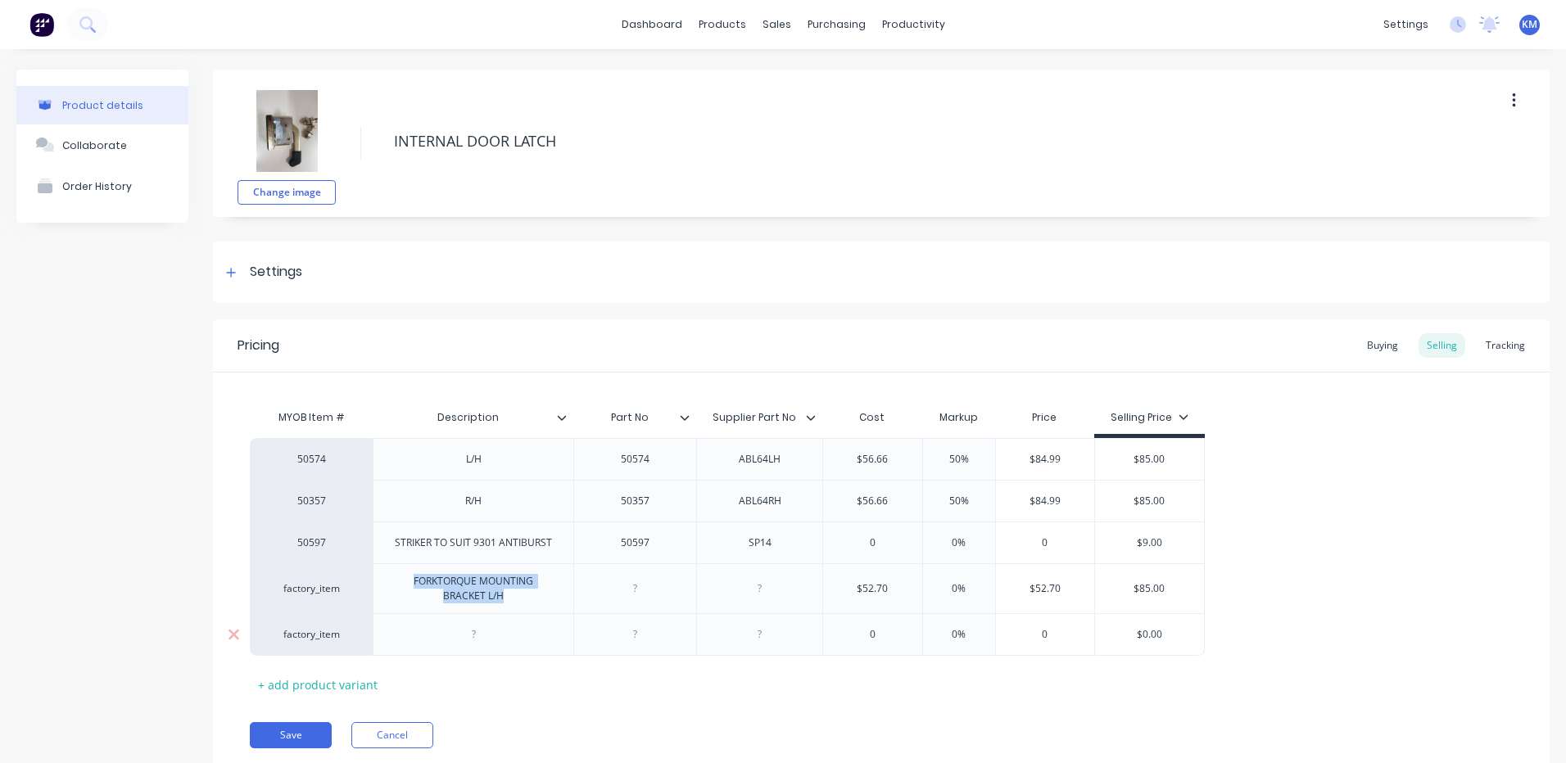
click at [453, 631] on div at bounding box center [473, 634] width 82 height 21
paste div
type textarea "x"
type input "0"
click at [899, 635] on input "0" at bounding box center [878, 638] width 99 height 15
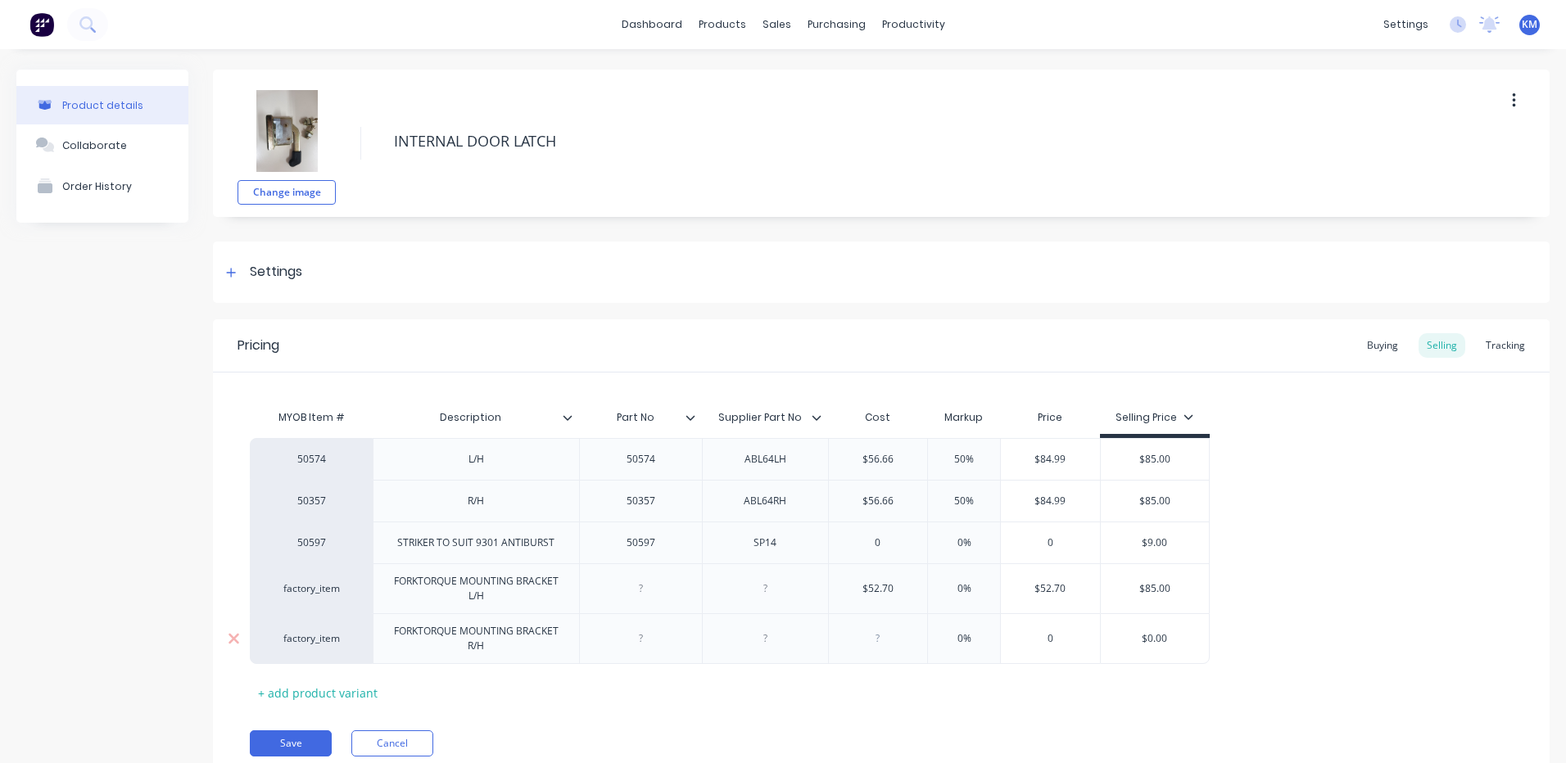
type textarea "x"
type input "5"
type textarea "x"
type input "52."
type textarea "x"
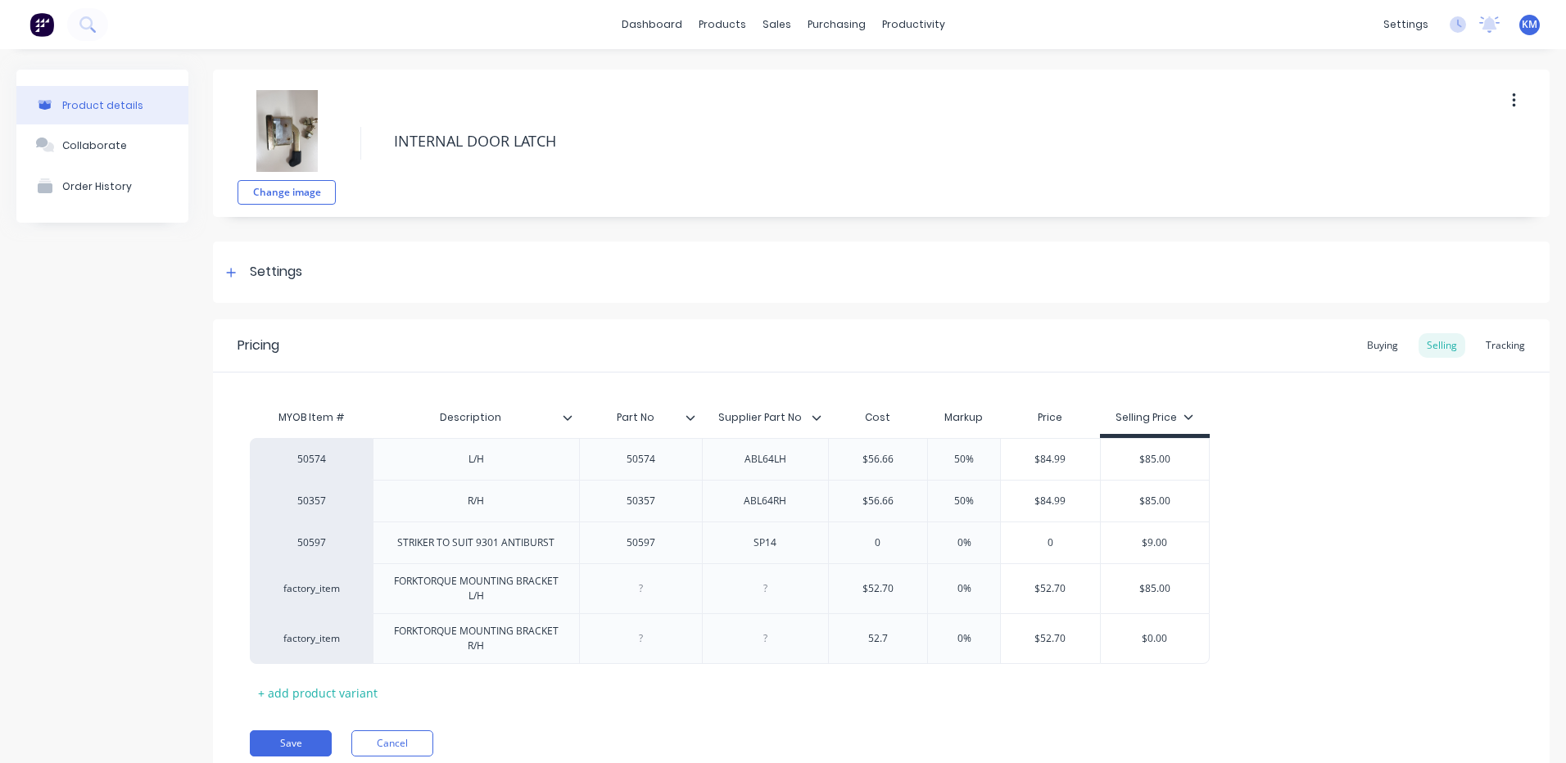
type input "52.7"
drag, startPoint x: 1413, startPoint y: 604, endPoint x: 1146, endPoint y: 622, distance: 266.8
click at [1412, 604] on div "50574 L/H 50574 ABL64LH $56.66 50% $84.99 $85.00 50357 R/H 50357 ABL64RH $56.66…" at bounding box center [881, 551] width 1263 height 226
type input "$0.00"
click at [1160, 640] on input "$0.00" at bounding box center [1155, 638] width 109 height 15
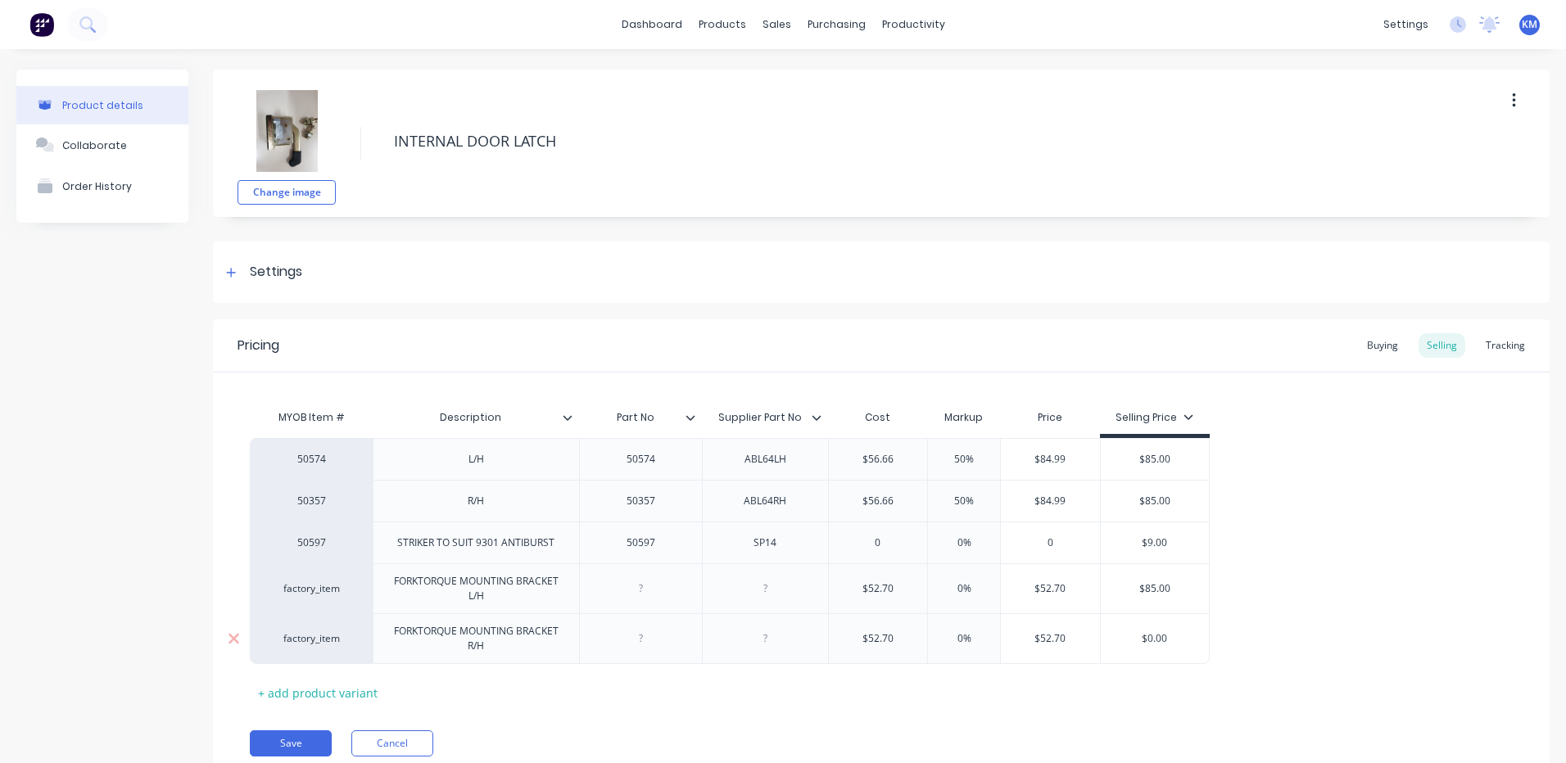
click at [1160, 640] on input "$0.00" at bounding box center [1155, 638] width 109 height 15
type textarea "x"
type input "$8"
type textarea "x"
type input "$85"
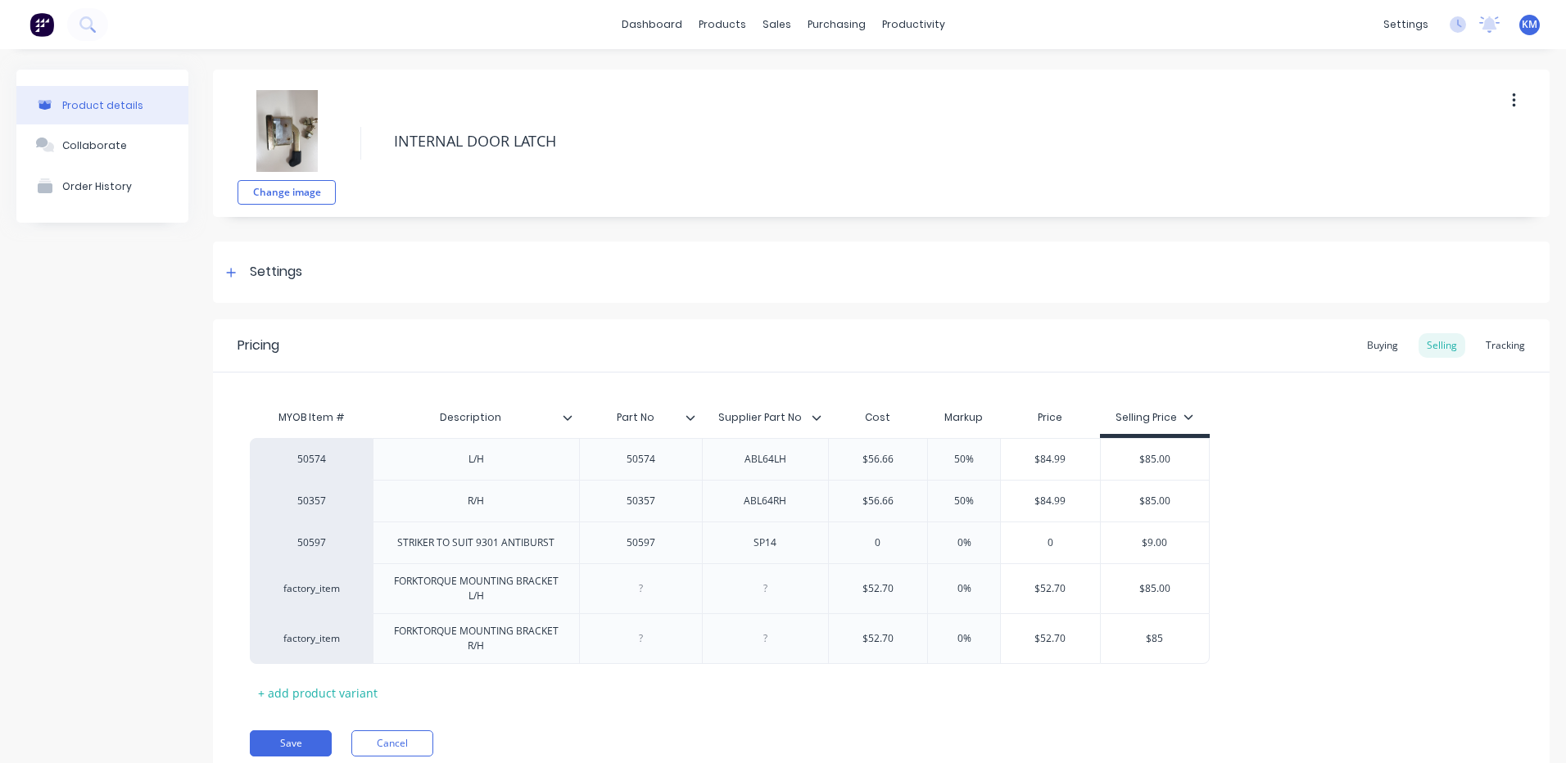
click at [1271, 580] on div "50574 L/H 50574 ABL64LH $56.66 50% $84.99 $85.00 50357 R/H 50357 ABL64RH $56.66…" at bounding box center [881, 551] width 1263 height 226
type input "0%"
click at [961, 586] on input "0%" at bounding box center [964, 588] width 82 height 15
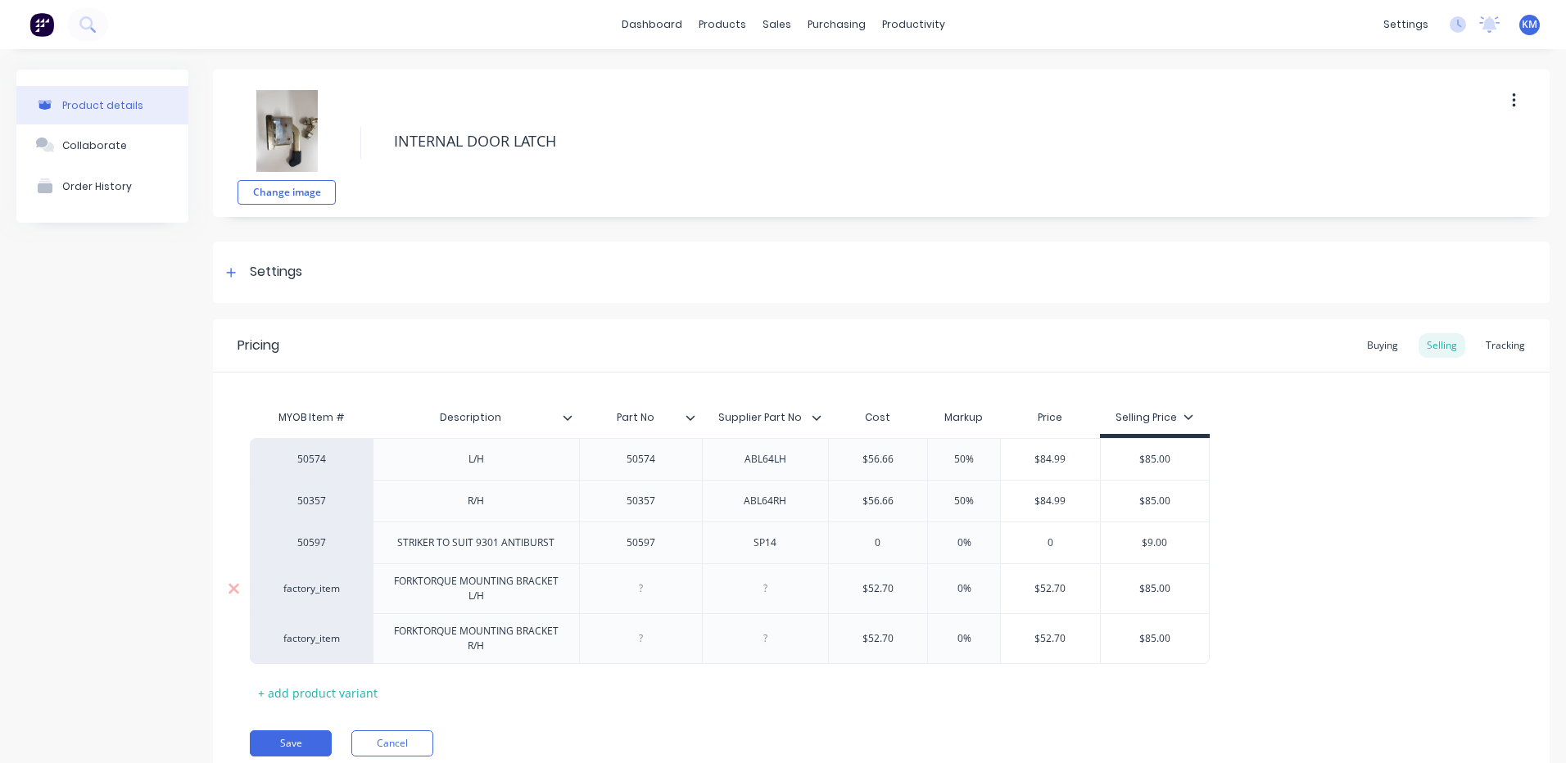
click at [960, 586] on input "0%" at bounding box center [964, 588] width 82 height 15
type textarea "x"
type input "6"
type textarea "x"
type input "65%"
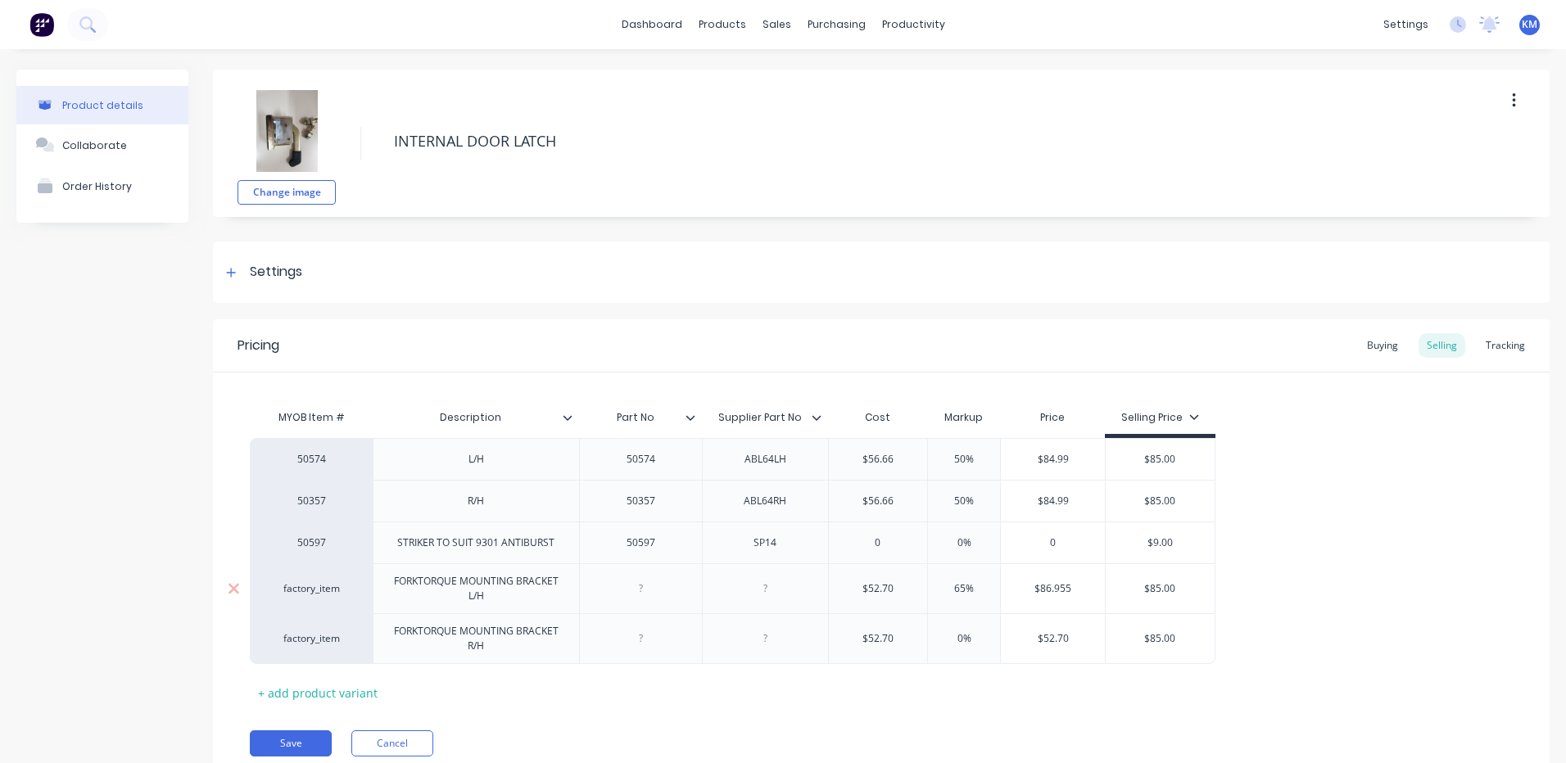
click at [959, 588] on input "65%" at bounding box center [964, 588] width 82 height 15
type textarea "x"
type input "6%"
type textarea "x"
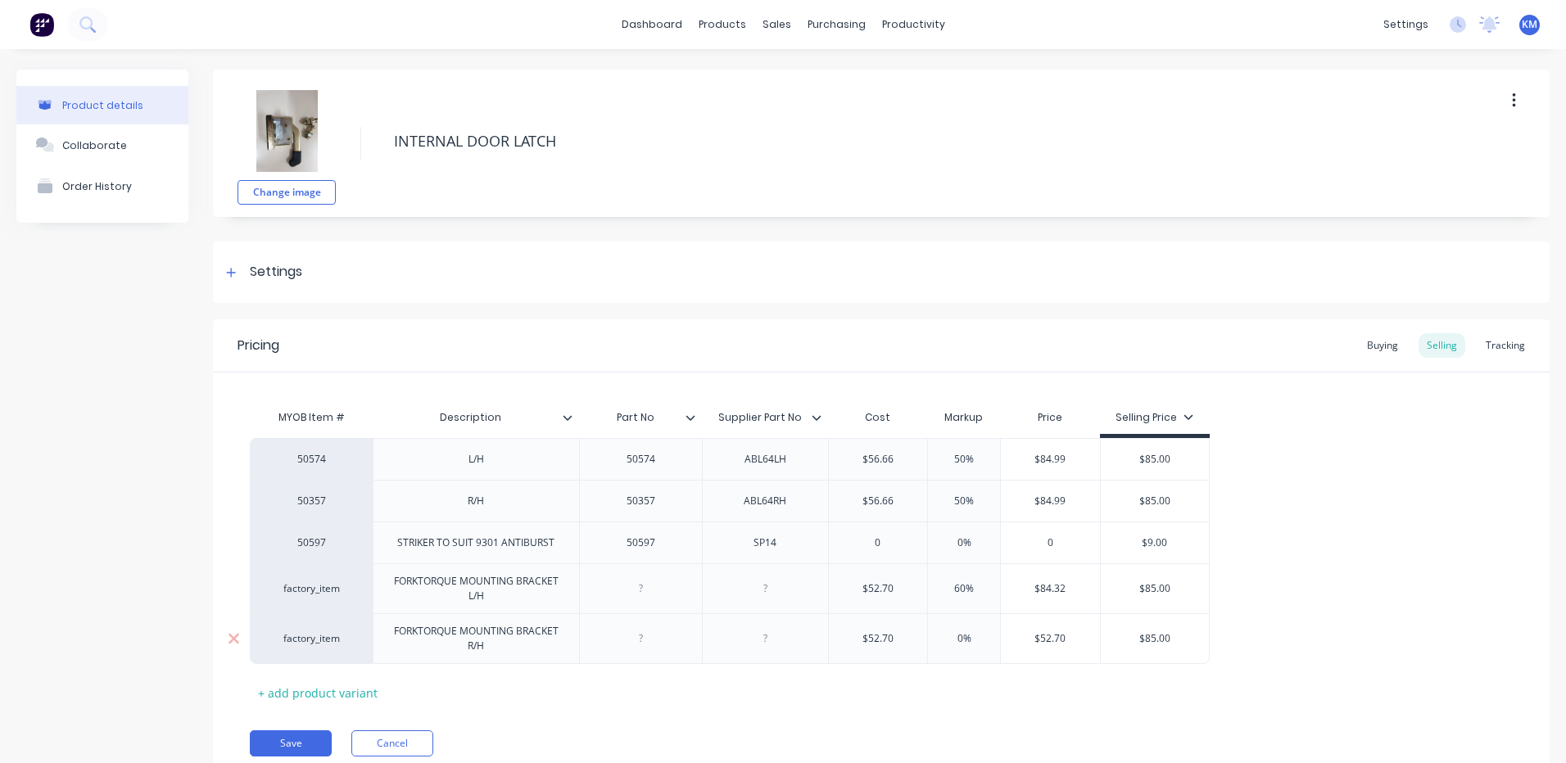
type input "60%"
type input "0%"
click at [967, 635] on input "0%" at bounding box center [964, 638] width 82 height 15
click at [964, 636] on input "0%" at bounding box center [964, 638] width 82 height 15
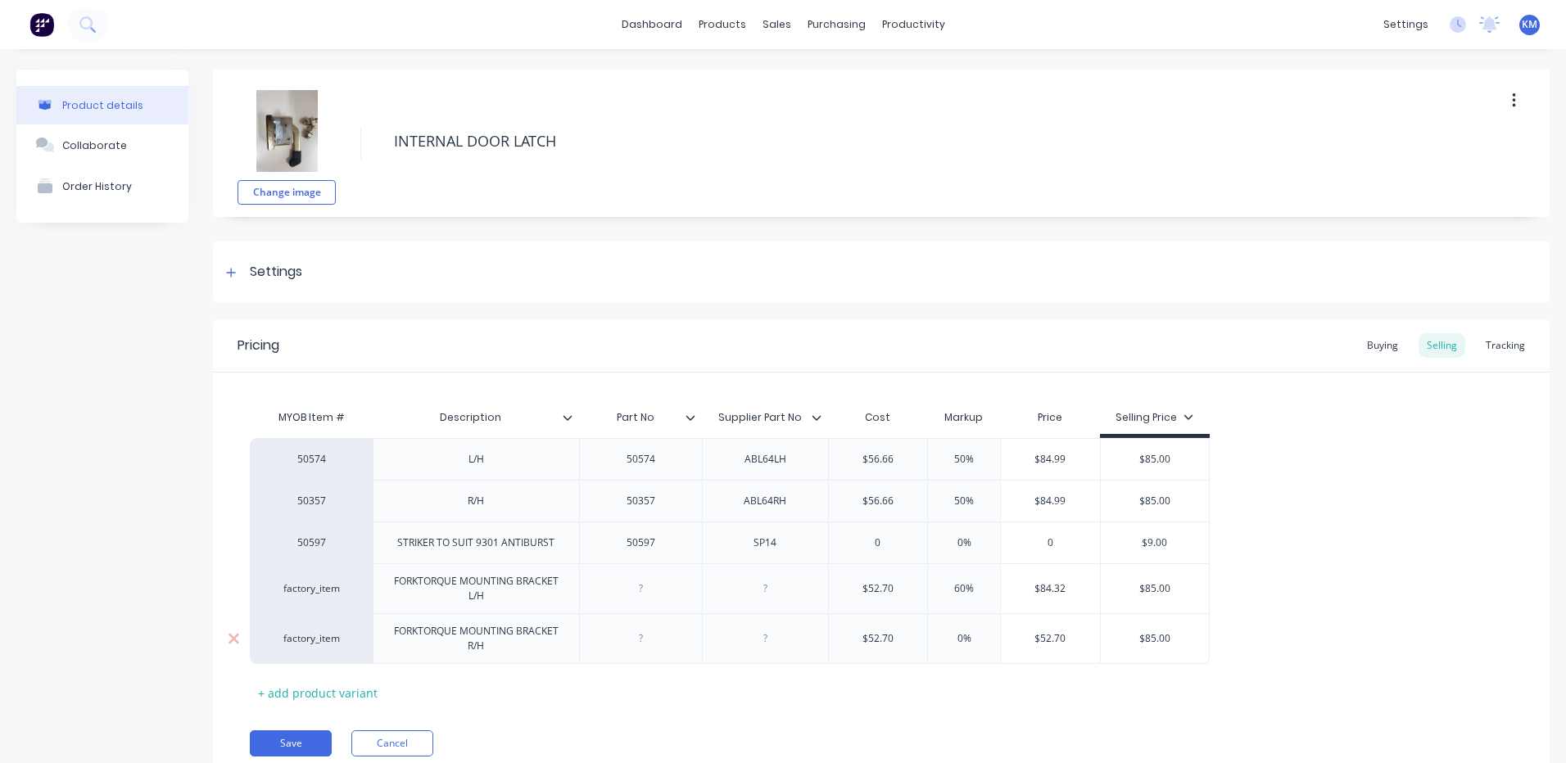
click at [957, 637] on input "0%" at bounding box center [964, 638] width 82 height 15
click at [958, 637] on input "0%" at bounding box center [964, 638] width 82 height 15
type textarea "x"
type input "6"
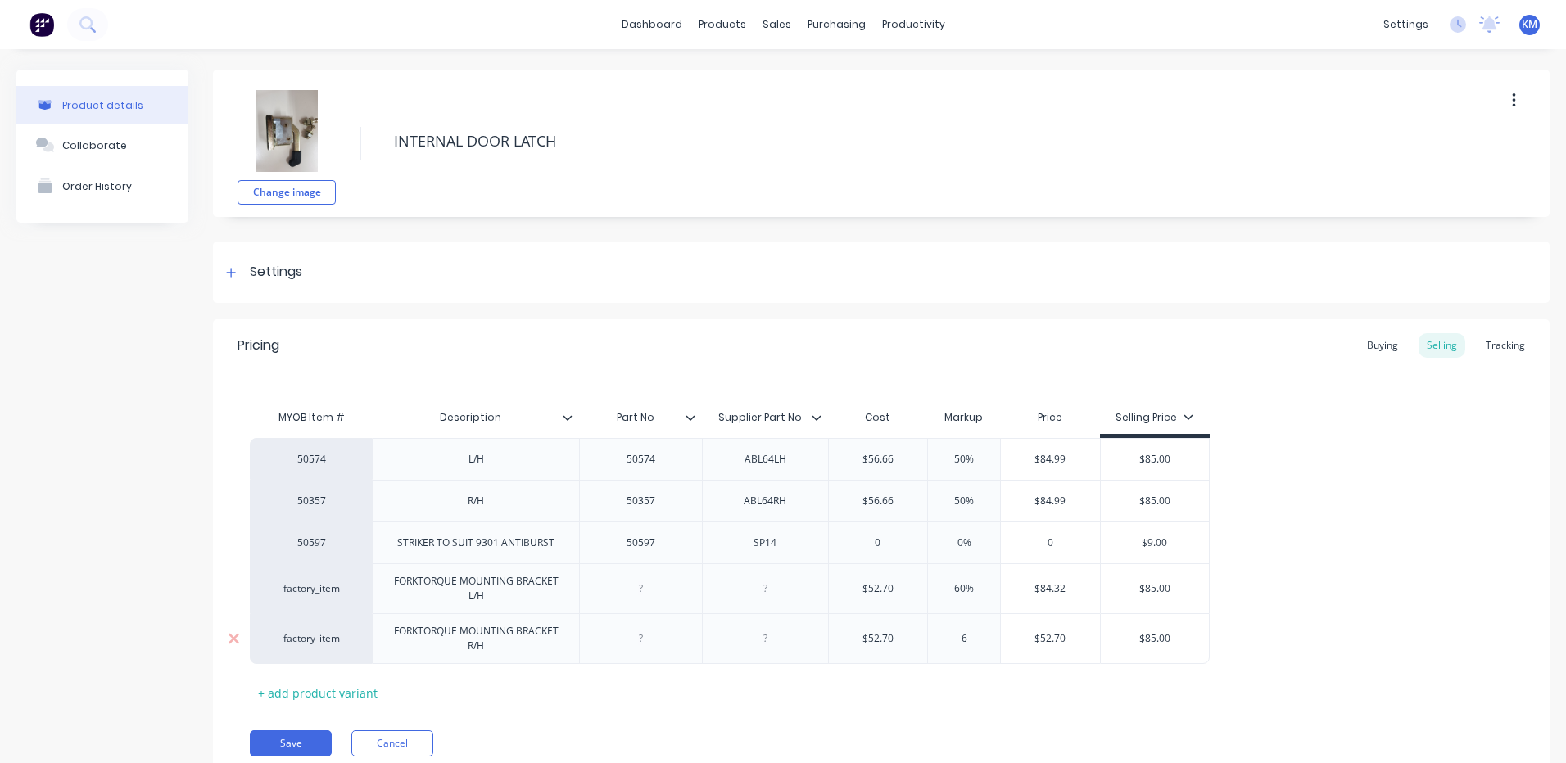
type textarea "x"
type input "60"
click at [1311, 549] on div "50574 L/H 50574 ABL64LH $56.66 50% $84.99 $85.00 50357 R/H 50357 ABL64RH $56.66…" at bounding box center [881, 551] width 1263 height 226
click at [311, 734] on button "Save" at bounding box center [291, 743] width 82 height 26
type textarea "x"
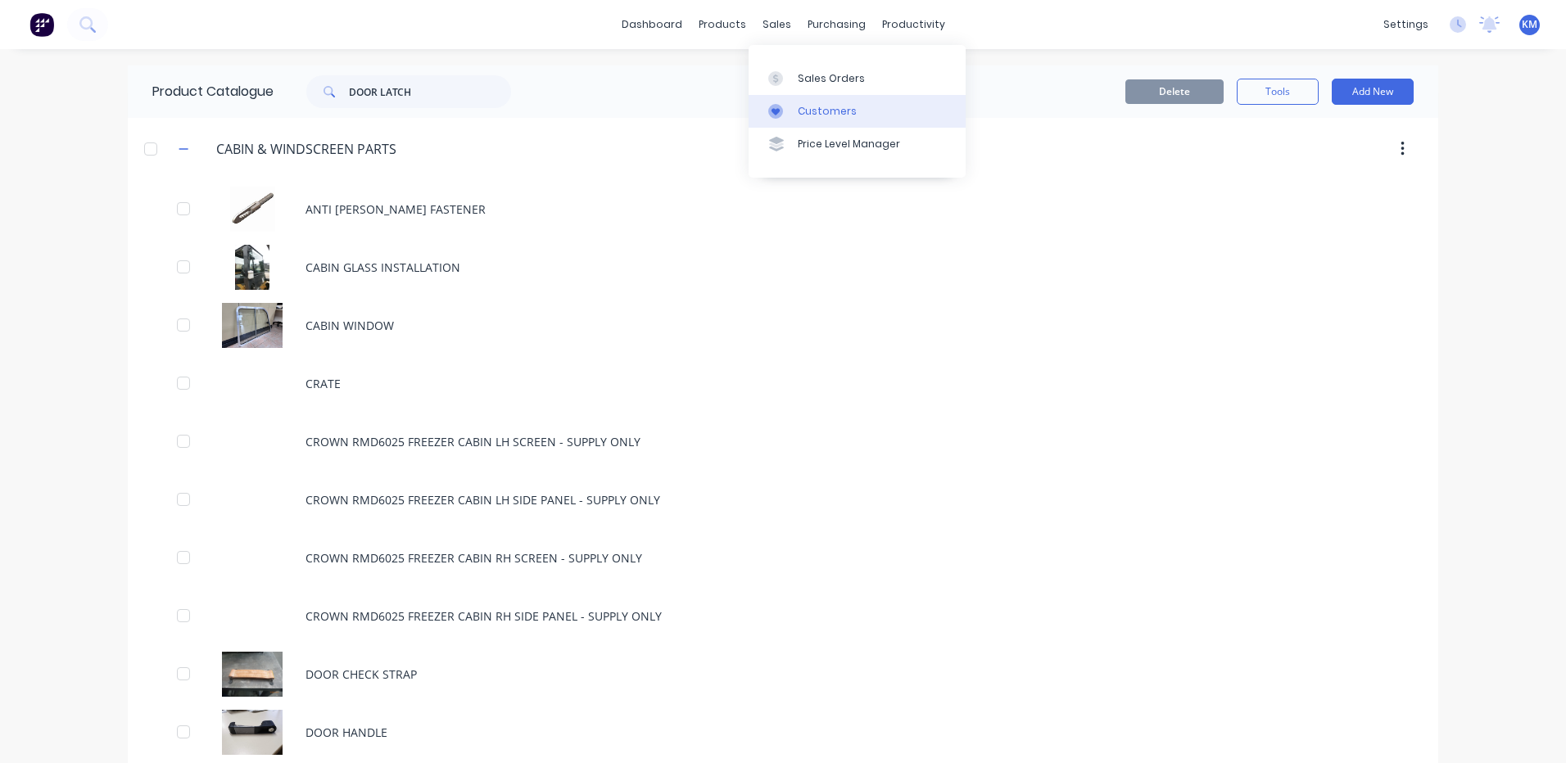
click at [794, 98] on link "Customers" at bounding box center [856, 111] width 217 height 33
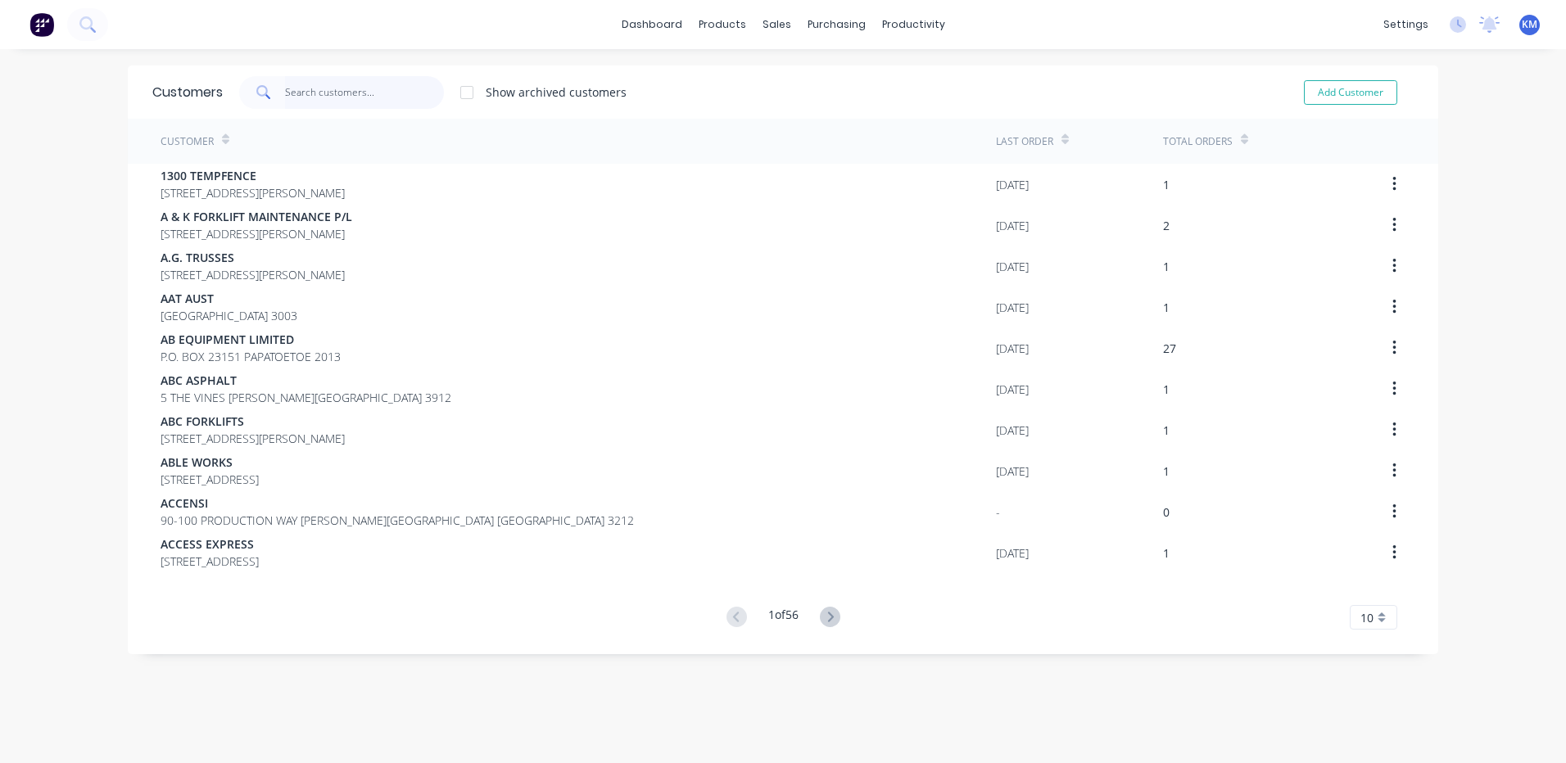
click at [382, 87] on input "text" at bounding box center [365, 92] width 160 height 33
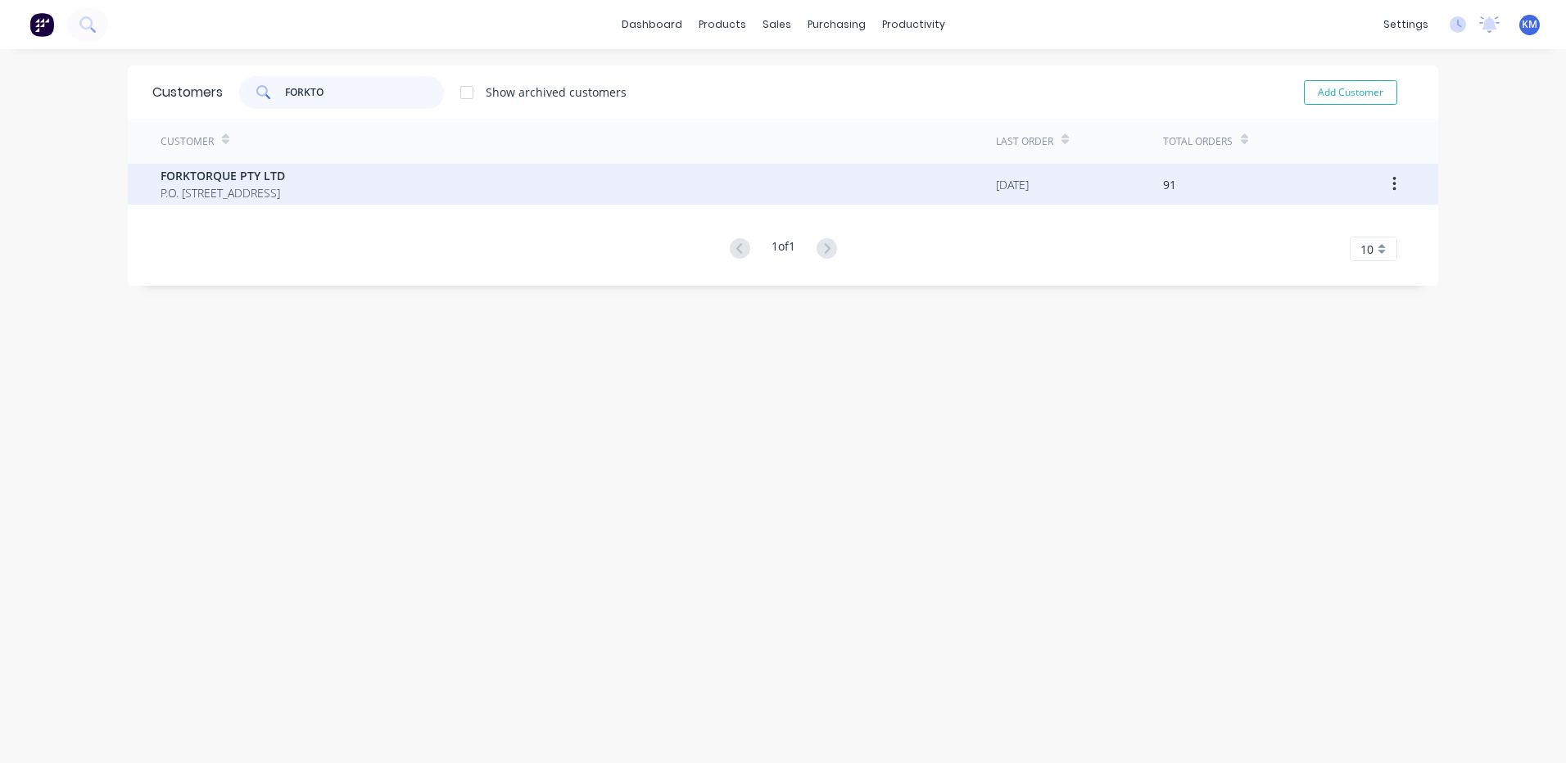
type input "FORKTO"
click at [463, 180] on div "FORKTORQUE PTY LTD P.O. BOX 4159 DANDENONG SOUTH Victoria Australia 3164" at bounding box center [578, 184] width 835 height 41
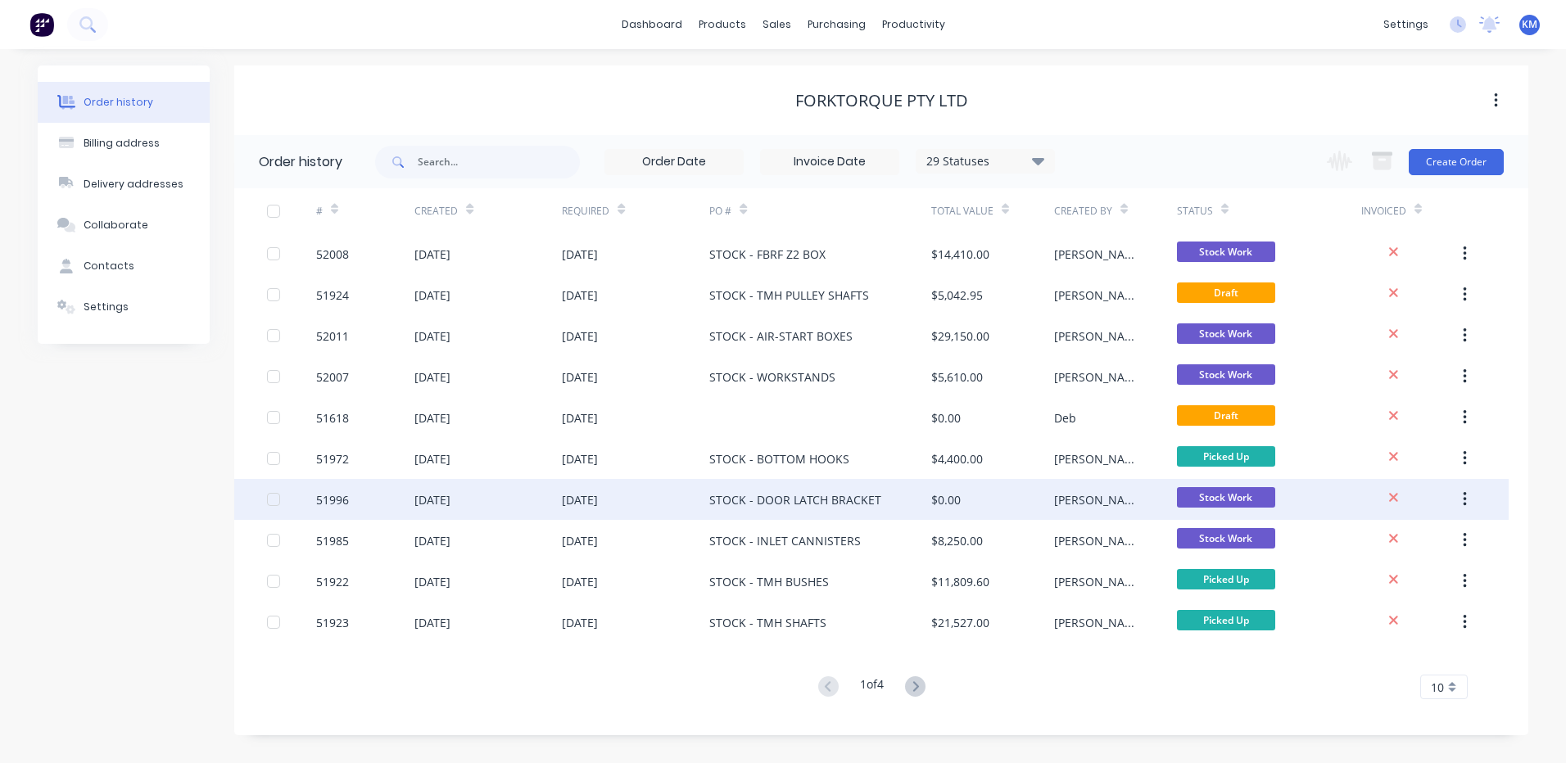
click at [998, 495] on div "$0.00" at bounding box center [992, 499] width 123 height 41
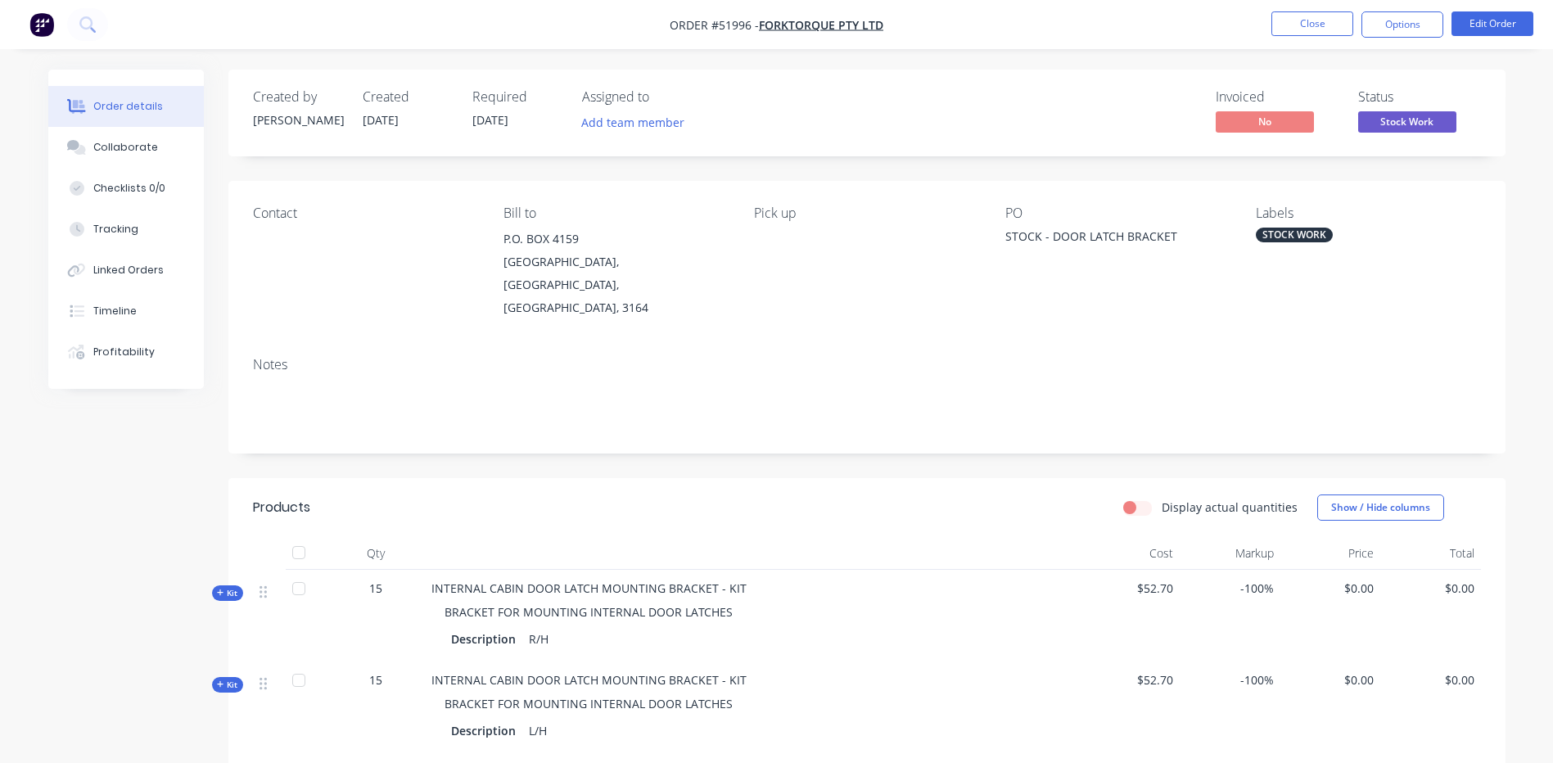
click at [1425, 115] on span "Stock Work" at bounding box center [1408, 121] width 98 height 20
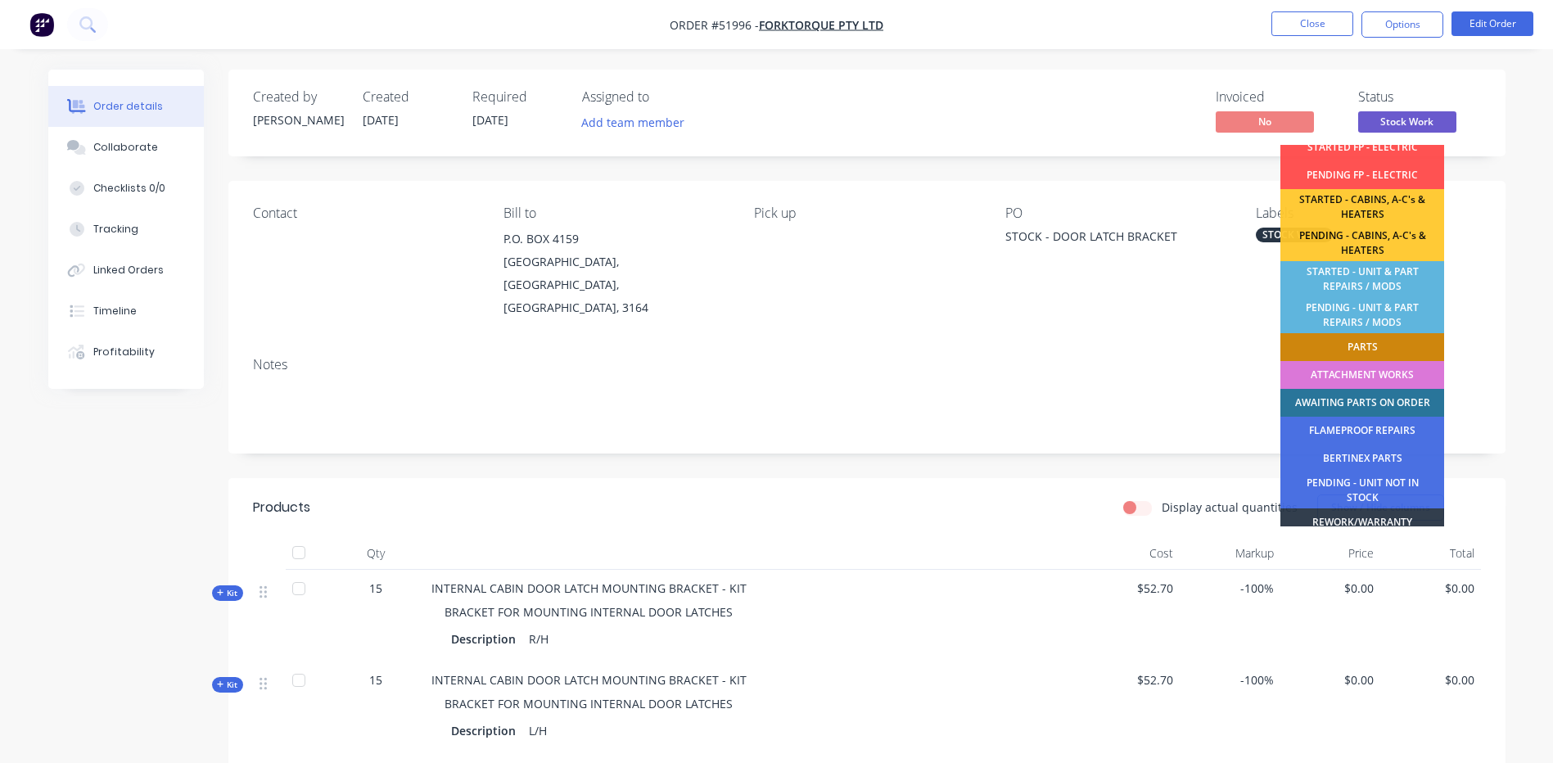
scroll to position [324, 0]
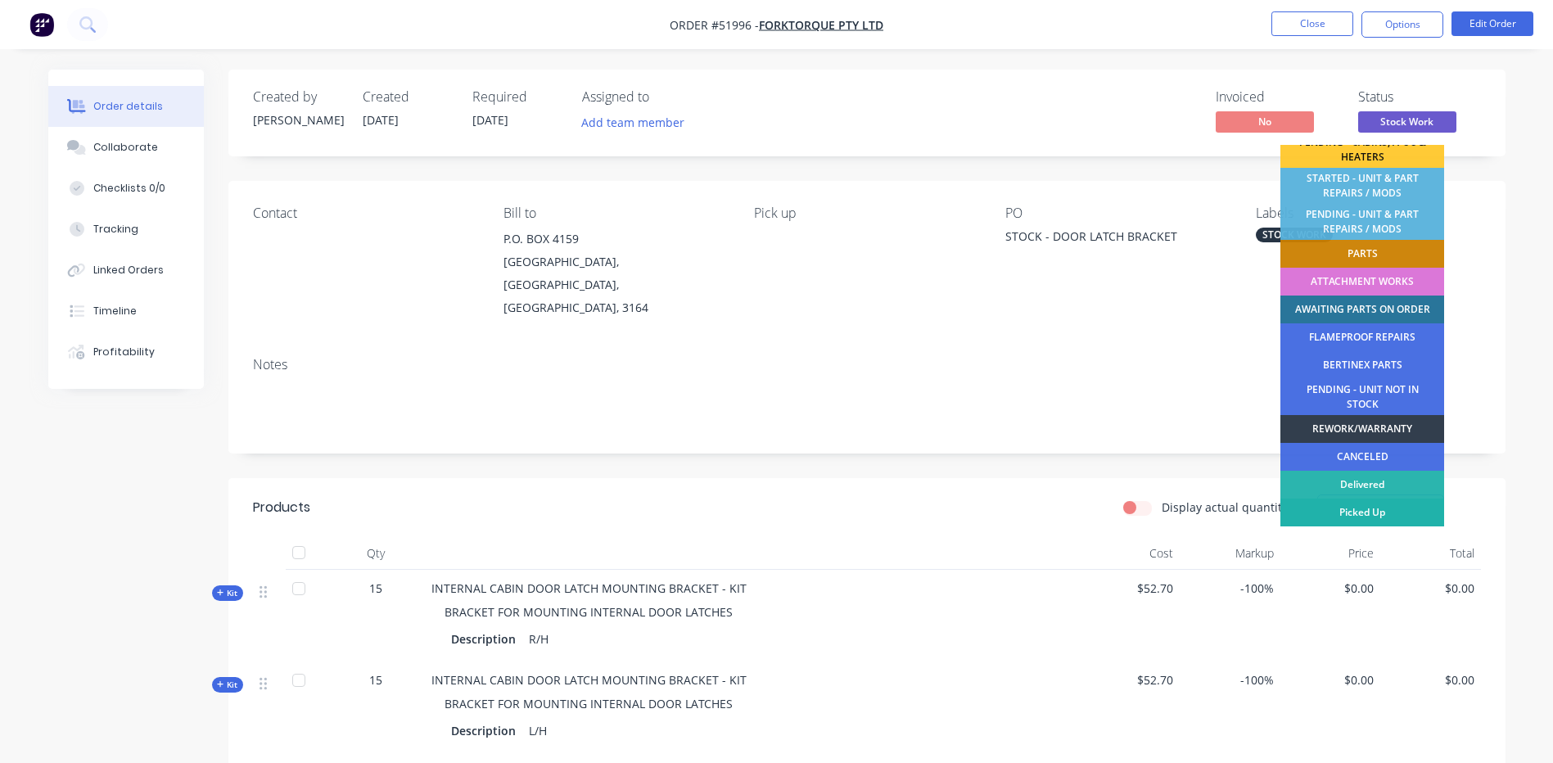
click at [1365, 504] on div "Picked Up" at bounding box center [1363, 513] width 164 height 28
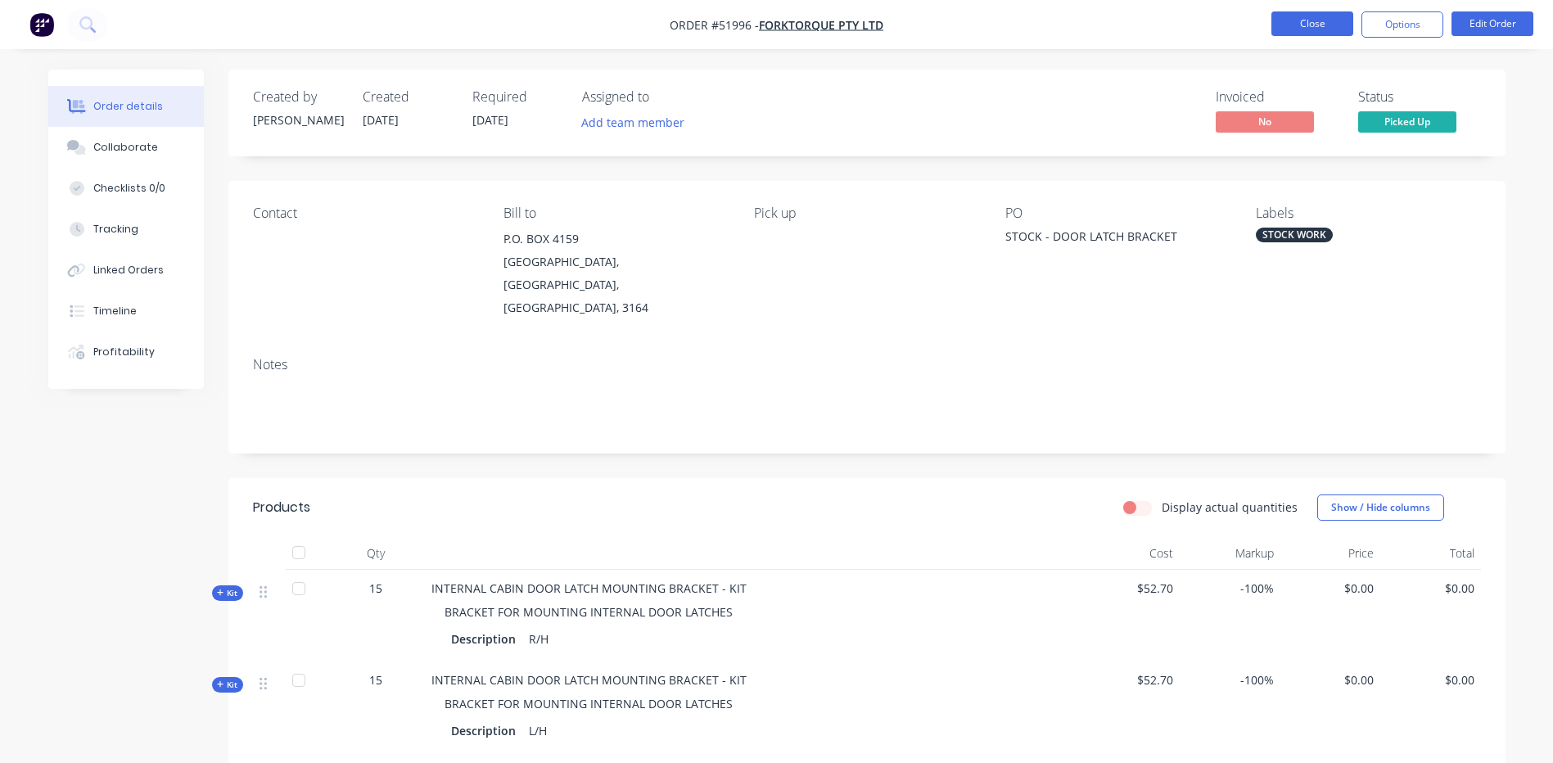
click at [1323, 27] on button "Close" at bounding box center [1313, 23] width 82 height 25
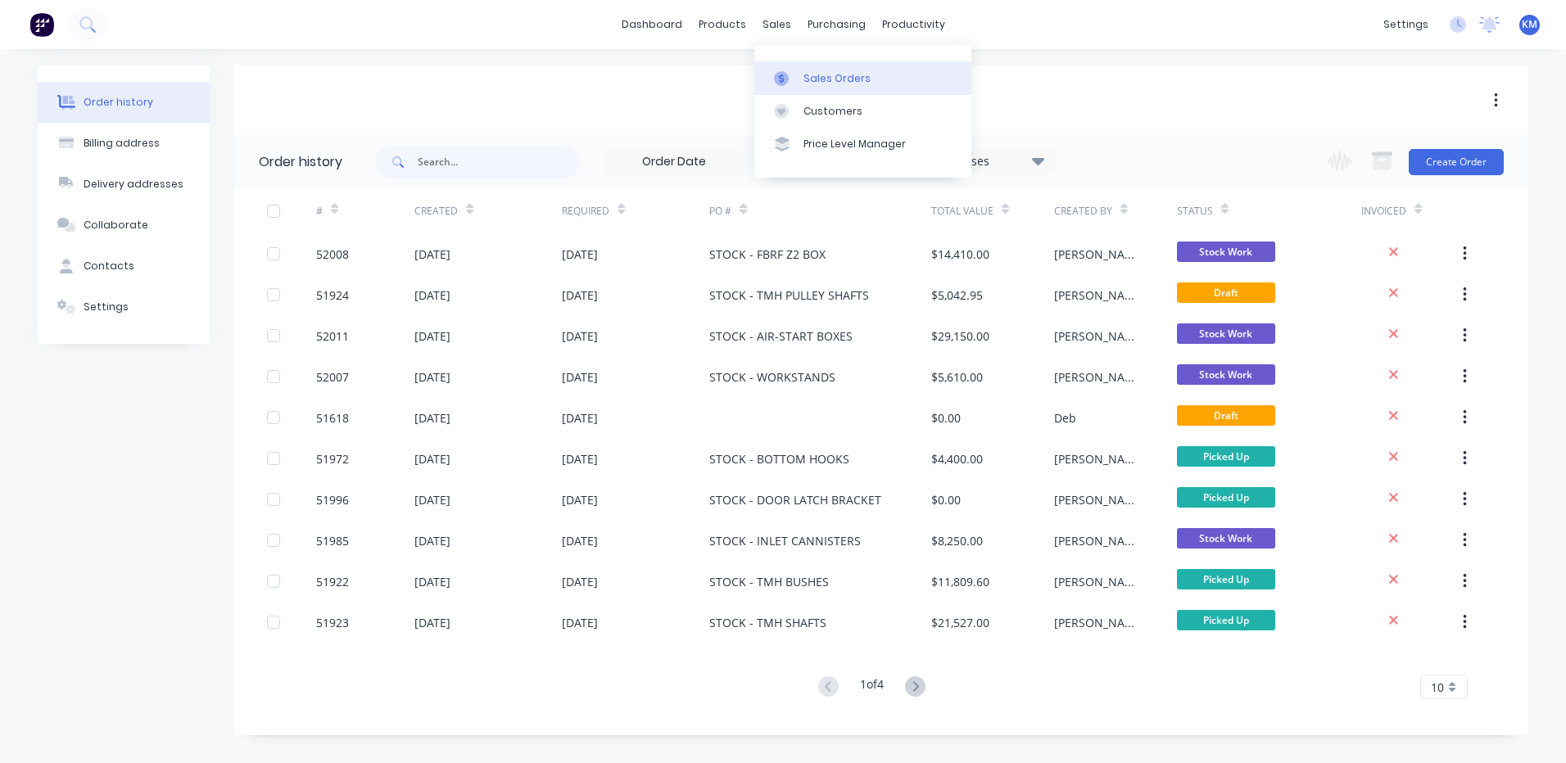
click at [801, 72] on link "Sales Orders" at bounding box center [862, 77] width 217 height 33
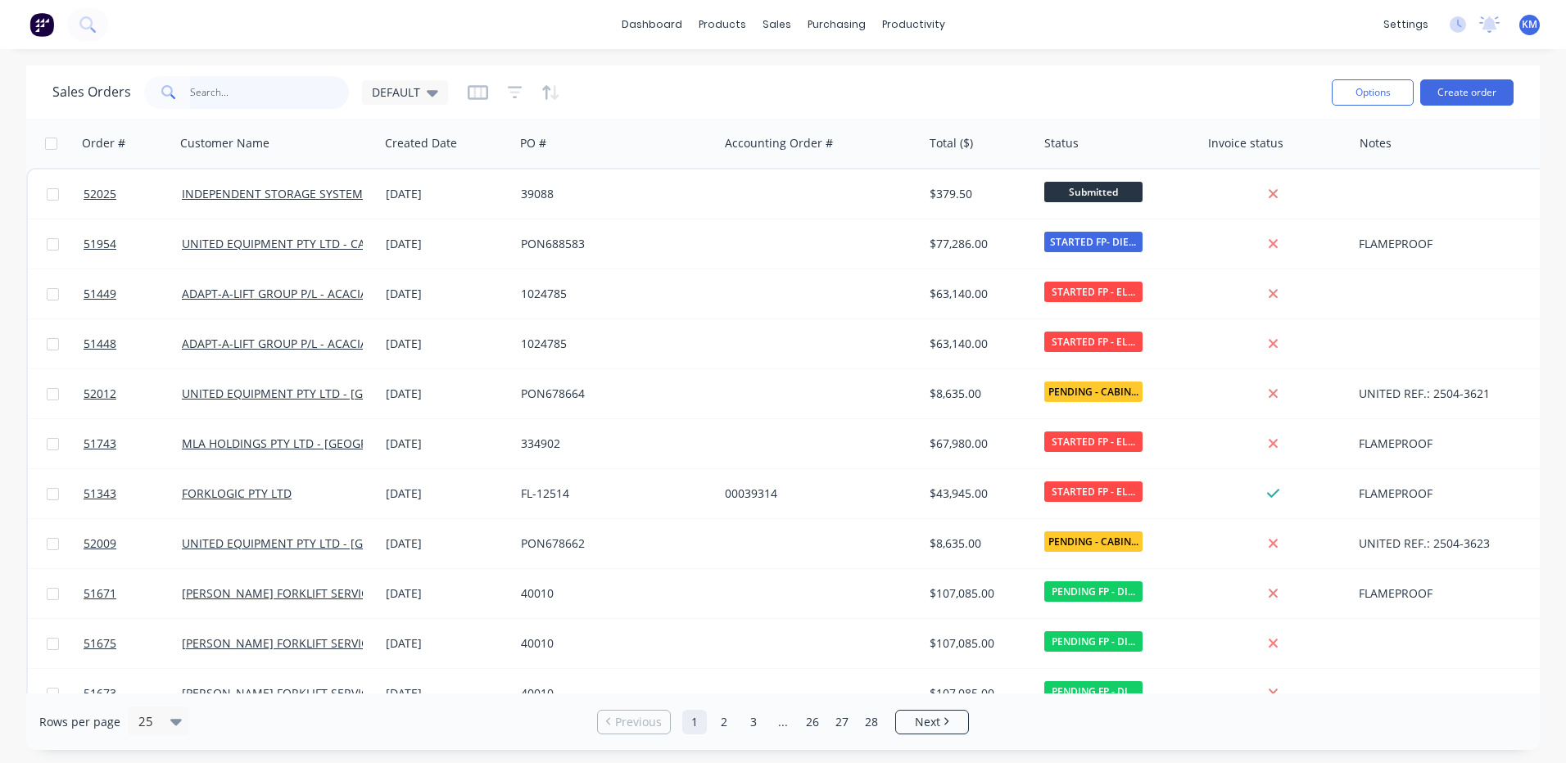
click at [299, 97] on input "text" at bounding box center [270, 92] width 160 height 33
type input "121356"
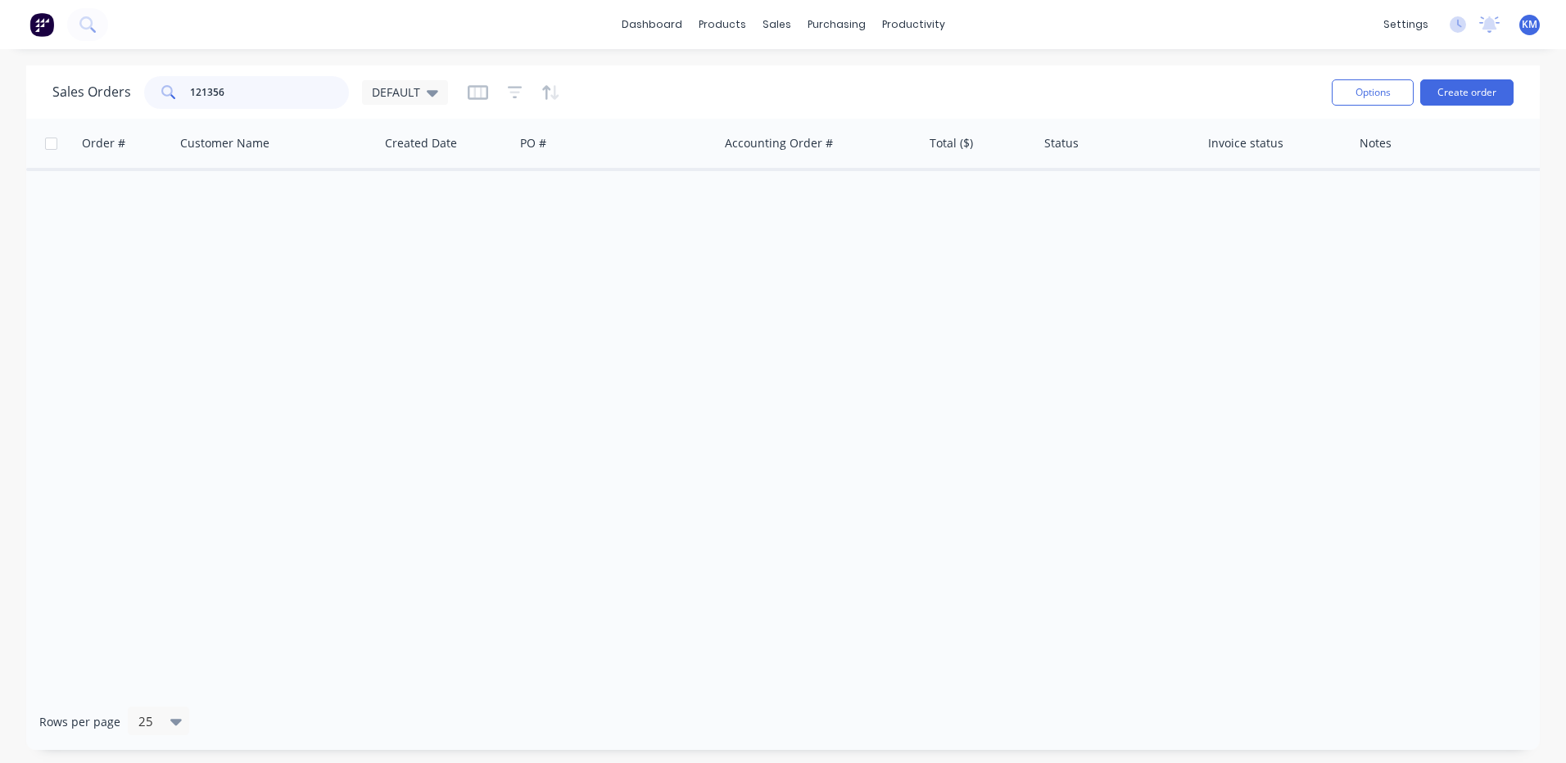
drag, startPoint x: 299, startPoint y: 89, endPoint x: 155, endPoint y: 93, distance: 144.2
click at [155, 93] on div "121356" at bounding box center [246, 92] width 205 height 33
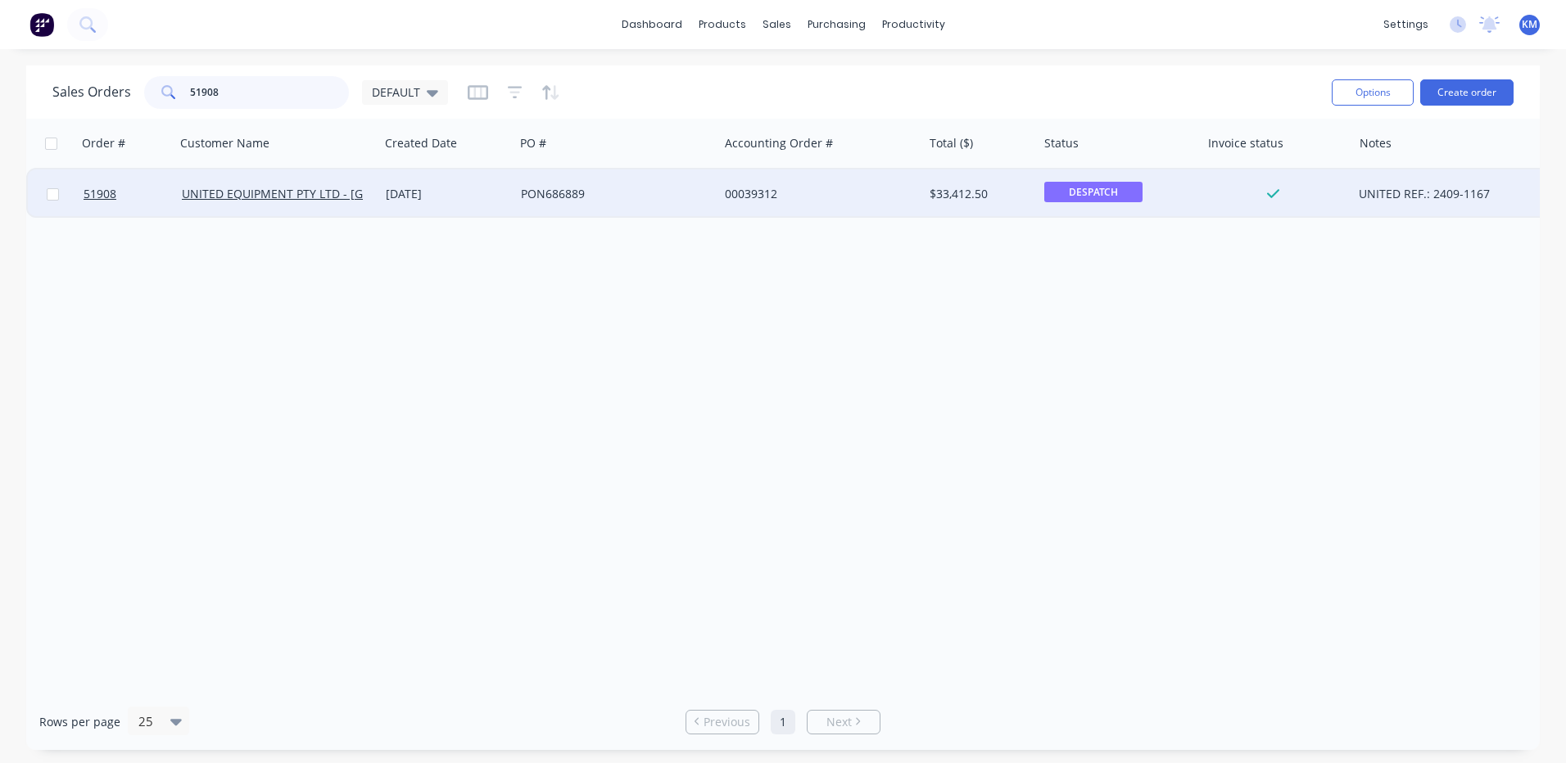
type input "51908"
click at [798, 215] on div "00039312" at bounding box center [820, 194] width 204 height 49
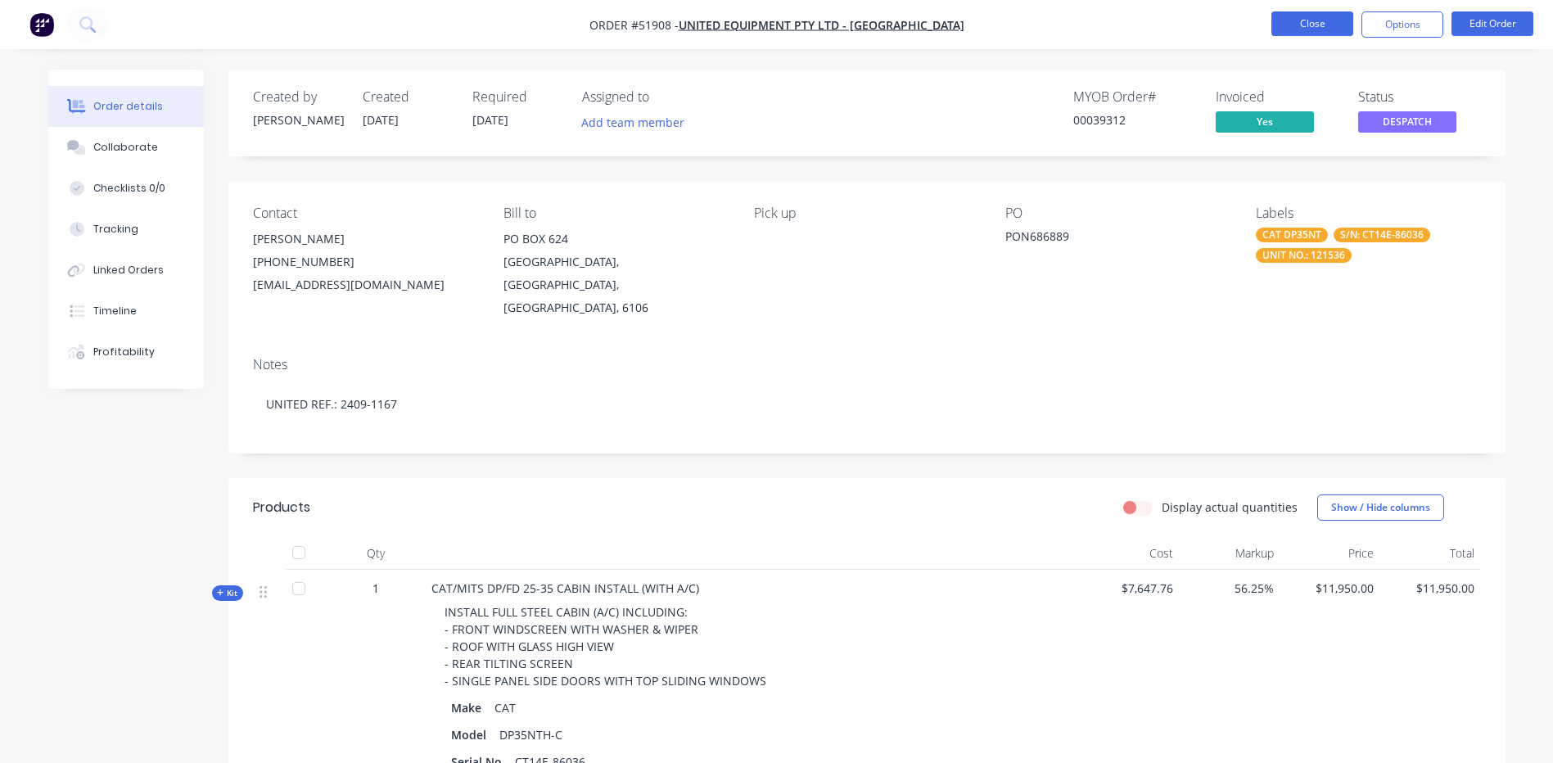
click at [1287, 26] on button "Close" at bounding box center [1313, 23] width 82 height 25
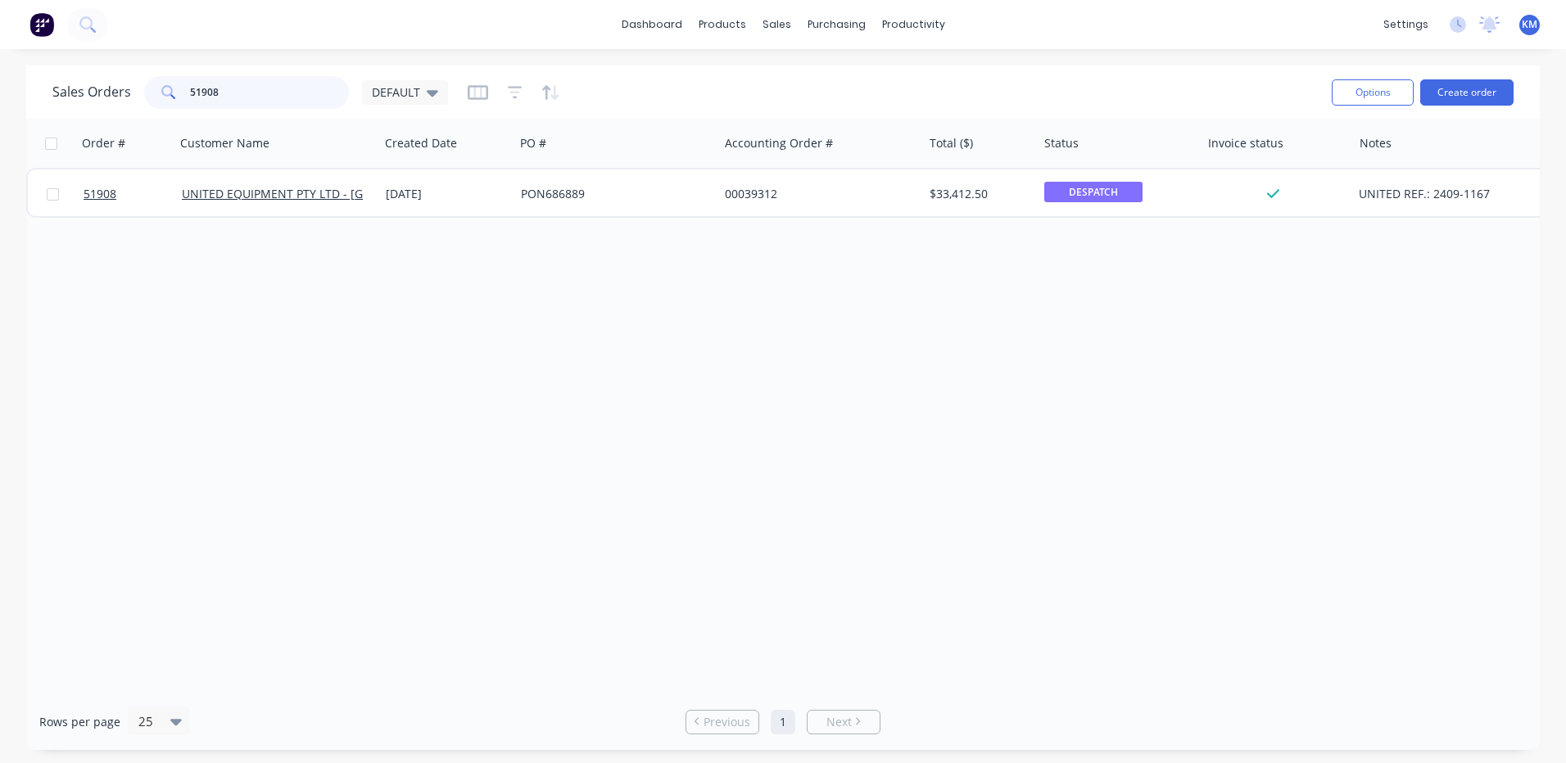
click at [288, 89] on input "51908" at bounding box center [270, 92] width 160 height 33
drag, startPoint x: 224, startPoint y: 90, endPoint x: 160, endPoint y: 102, distance: 65.7
click at [160, 102] on div "121536" at bounding box center [246, 92] width 205 height 33
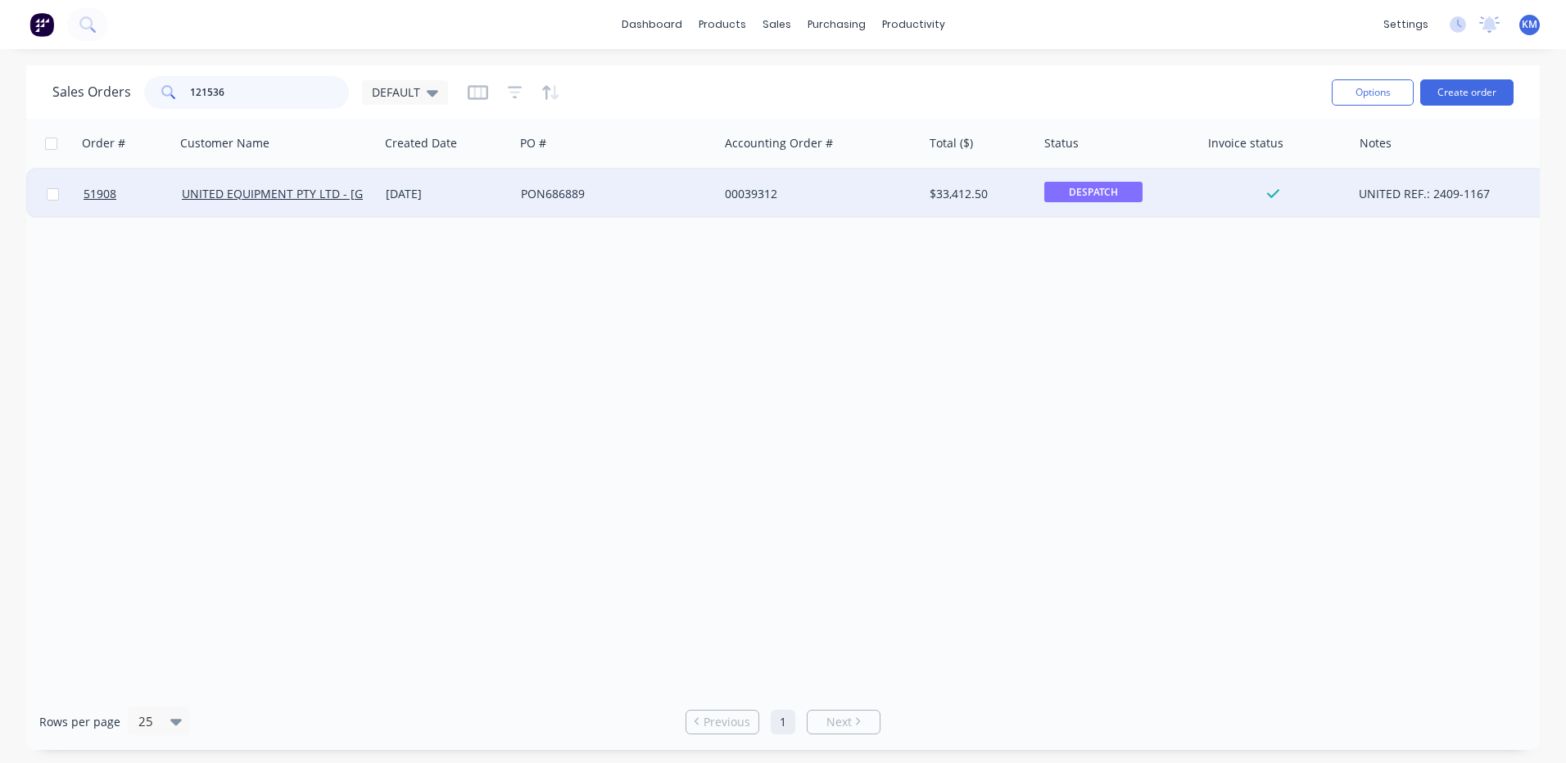
type input "121536"
click at [527, 197] on div "PON686889" at bounding box center [612, 194] width 182 height 16
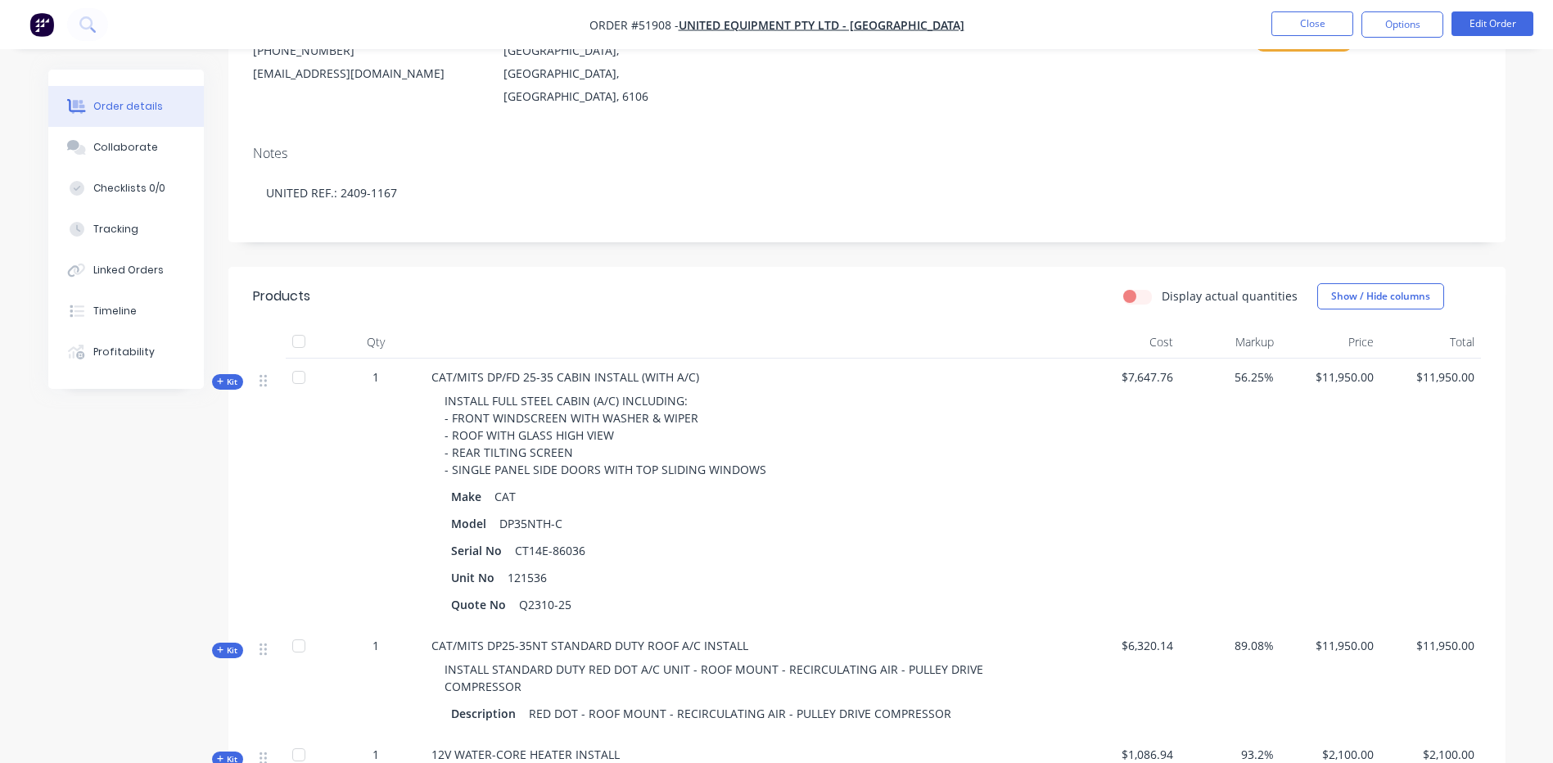
scroll to position [246, 0]
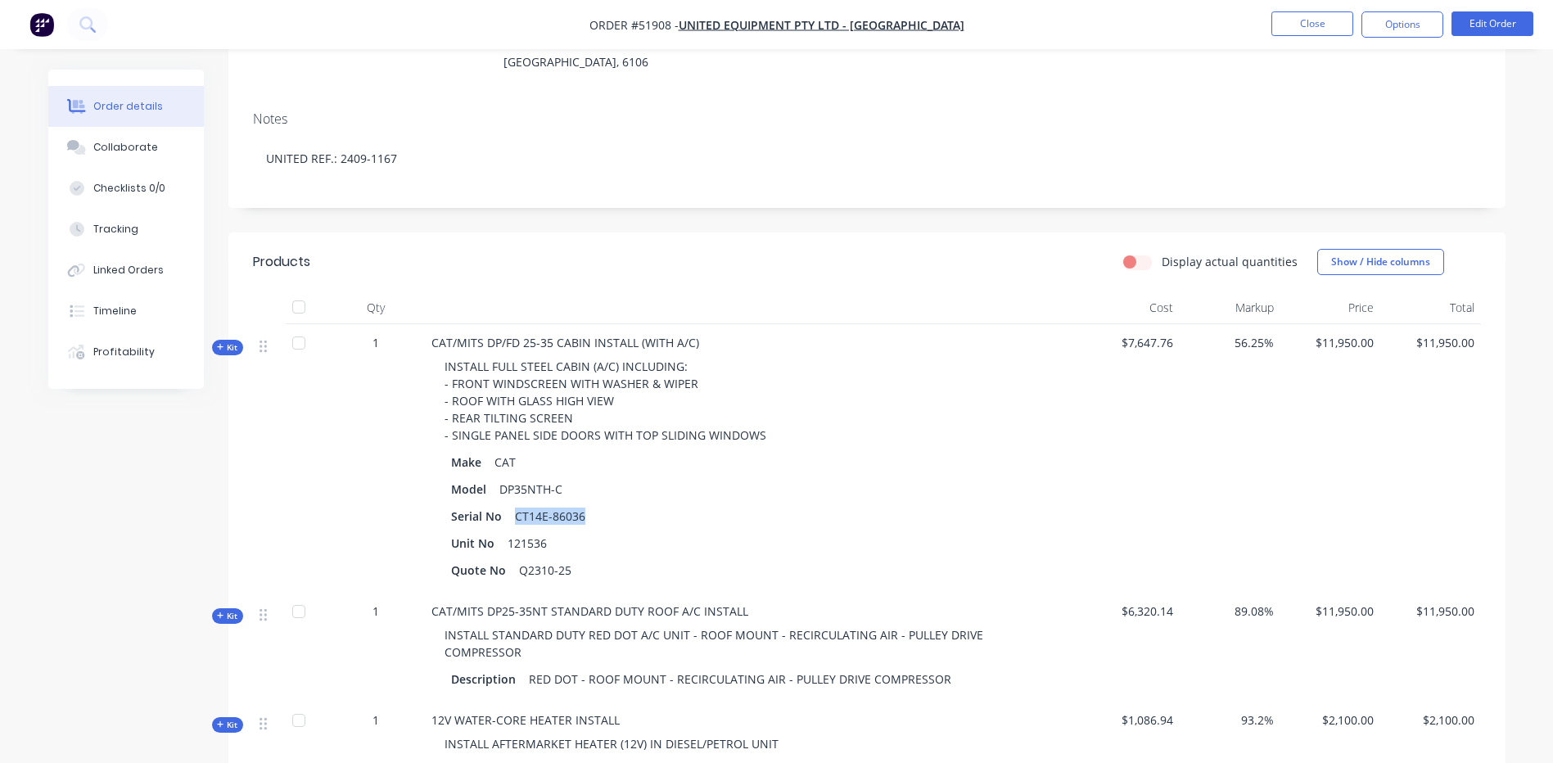
drag, startPoint x: 582, startPoint y: 494, endPoint x: 499, endPoint y: 498, distance: 83.6
click at [499, 504] on div "Serial No CT14E-86036" at bounding box center [752, 516] width 603 height 24
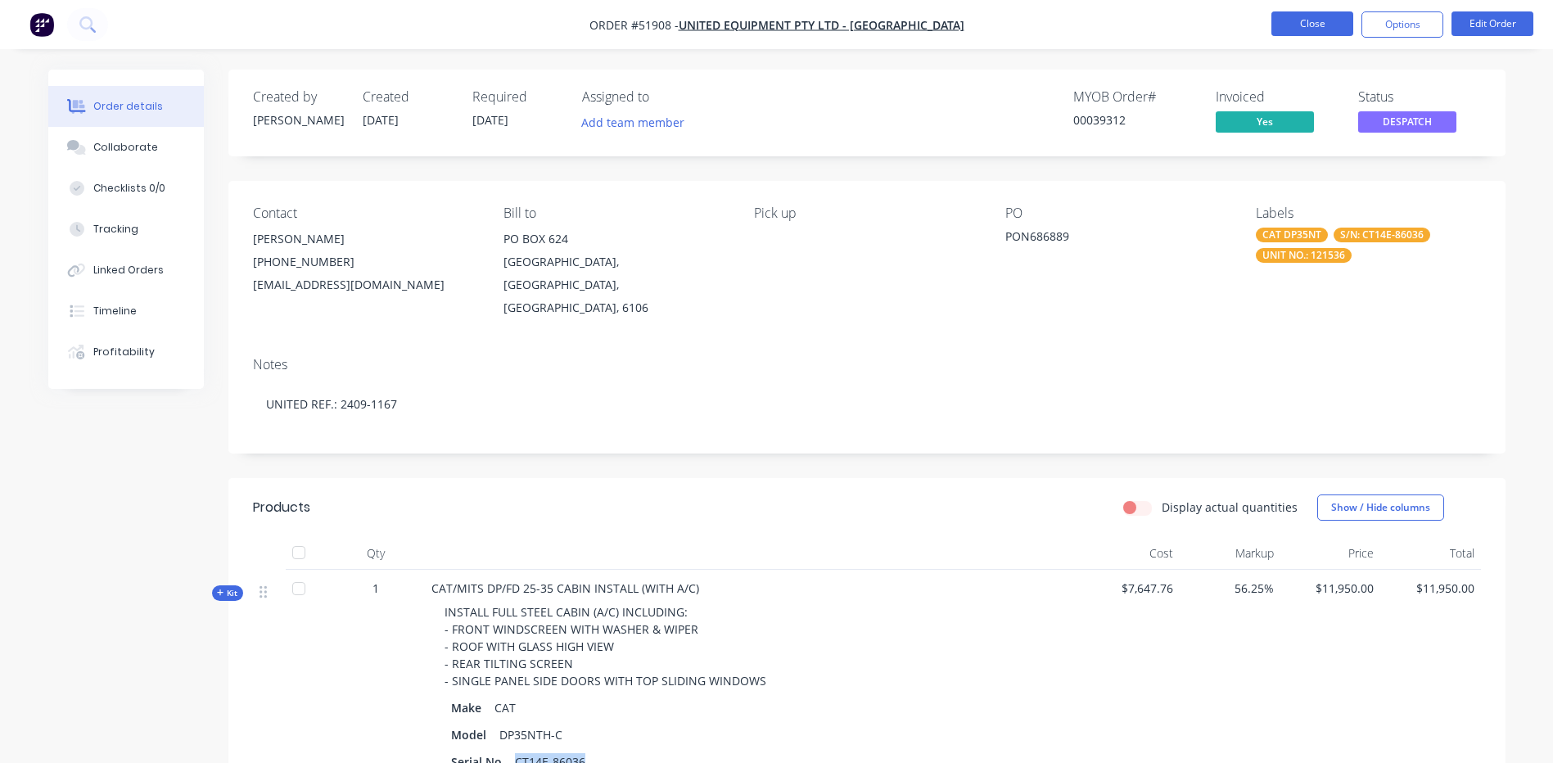
click at [1314, 26] on button "Close" at bounding box center [1313, 23] width 82 height 25
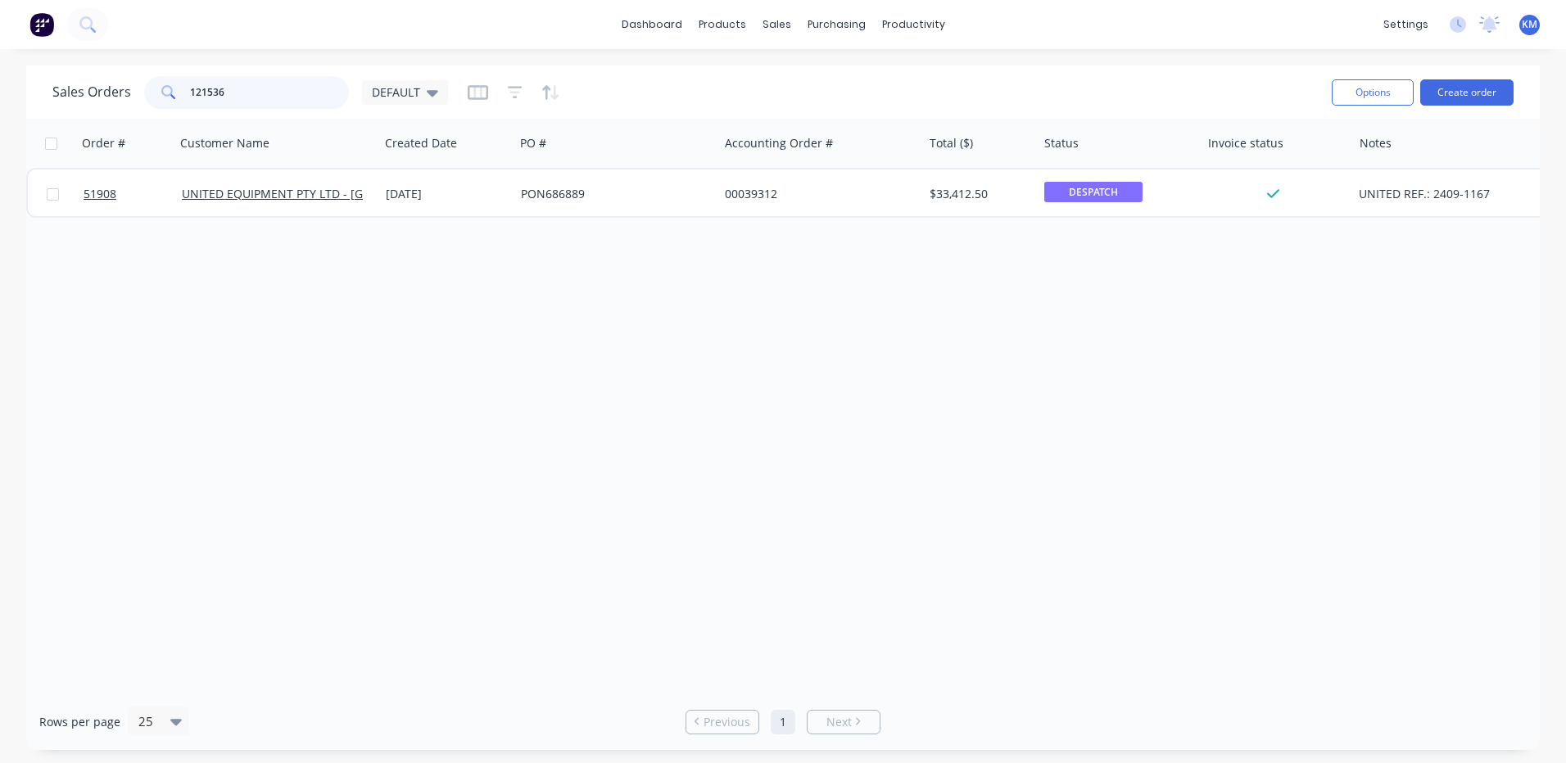
drag, startPoint x: 257, startPoint y: 91, endPoint x: 209, endPoint y: 83, distance: 49.0
click at [170, 106] on div "121536" at bounding box center [246, 92] width 205 height 33
click at [252, 86] on input "121536" at bounding box center [270, 92] width 160 height 33
drag, startPoint x: 279, startPoint y: 71, endPoint x: 174, endPoint y: 66, distance: 105.0
click at [174, 66] on div "Sales Orders 121536 DEFAULT Options Create order" at bounding box center [782, 92] width 1513 height 53
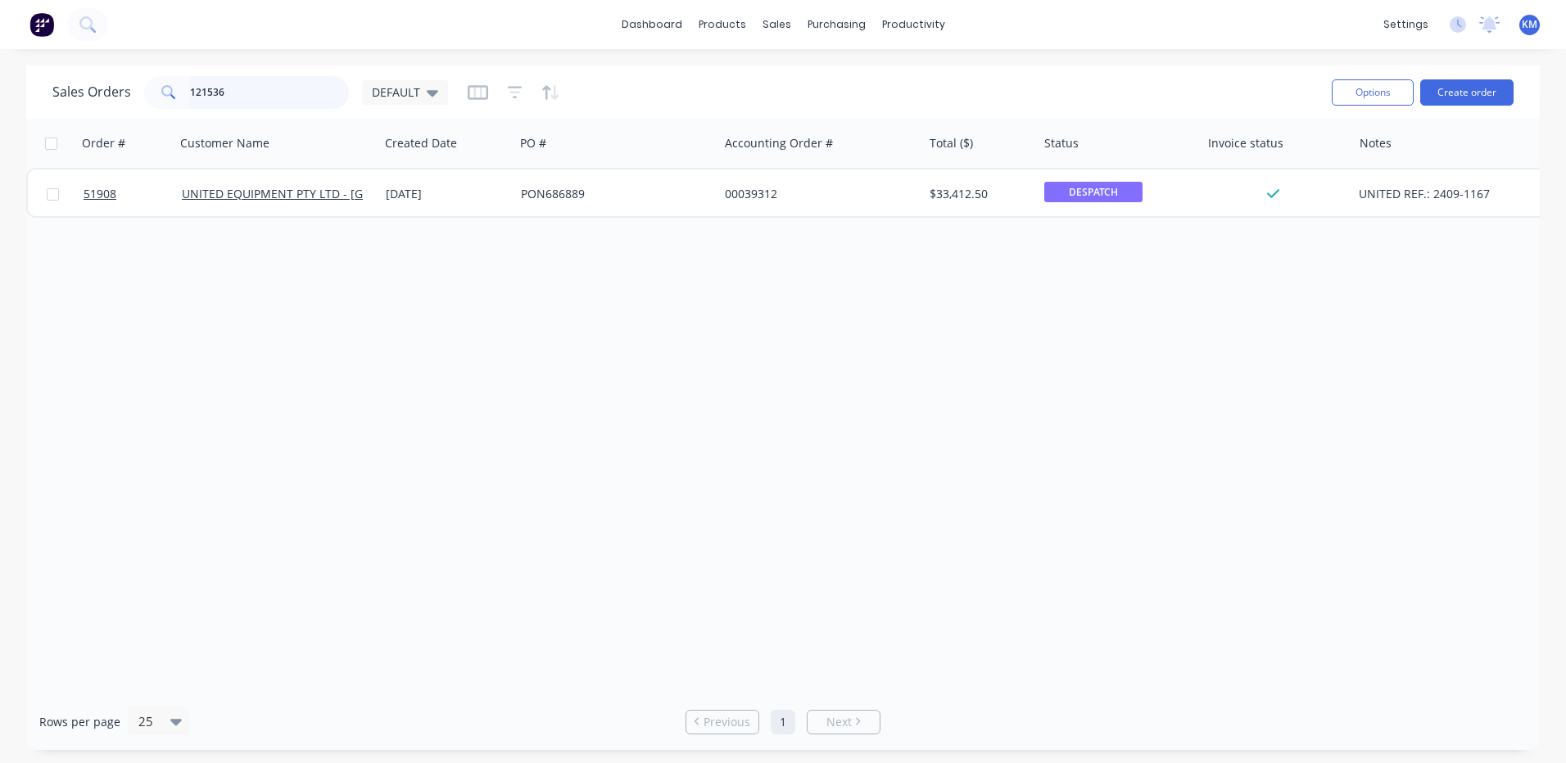
click at [264, 101] on input "121536" at bounding box center [270, 92] width 160 height 33
drag, startPoint x: 241, startPoint y: 94, endPoint x: 180, endPoint y: 100, distance: 60.9
click at [180, 100] on div "121536" at bounding box center [246, 92] width 205 height 33
click at [264, 94] on input "121536" at bounding box center [270, 92] width 160 height 33
drag, startPoint x: 254, startPoint y: 94, endPoint x: 155, endPoint y: 84, distance: 99.6
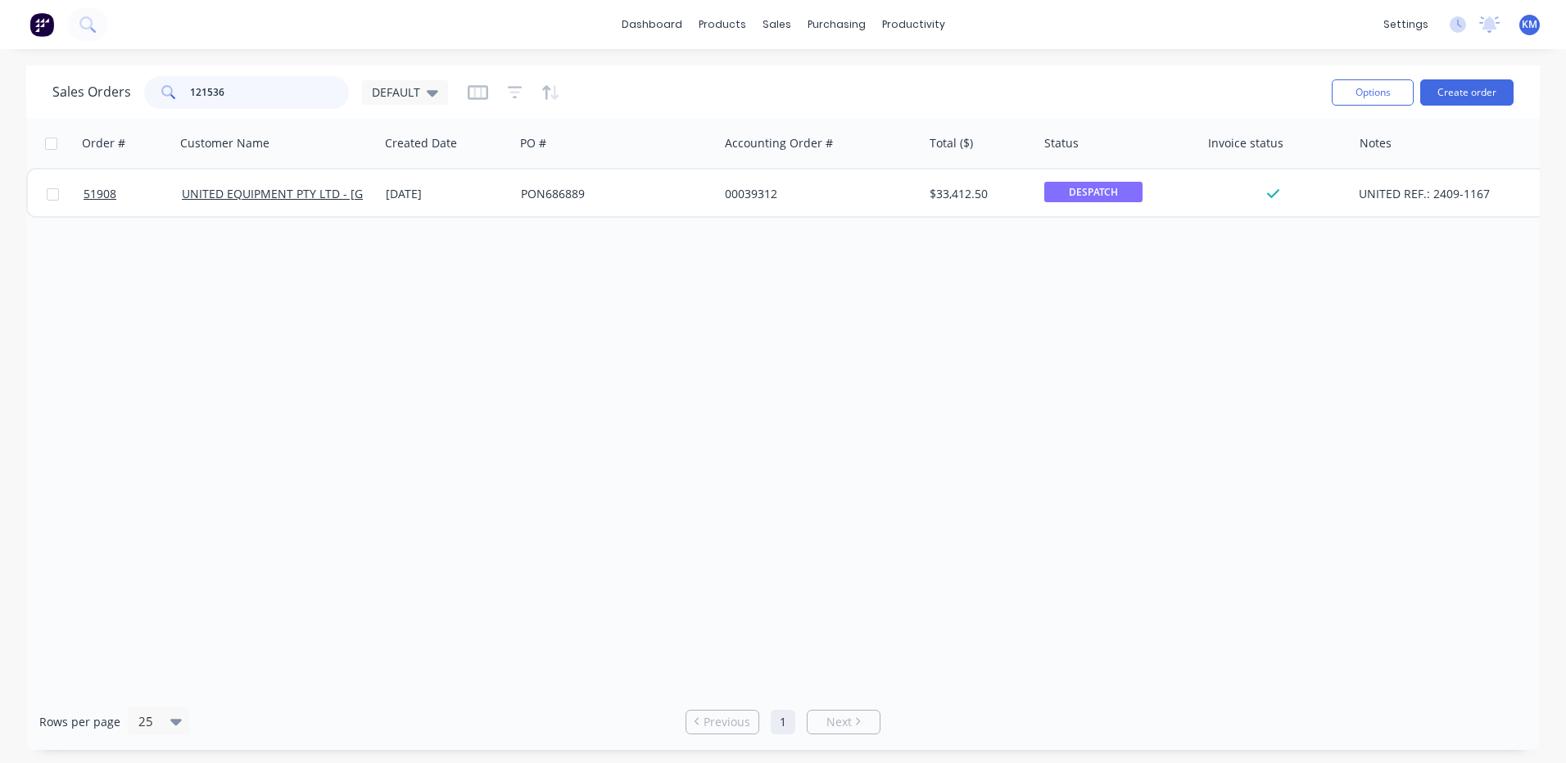
click at [155, 84] on div "121536" at bounding box center [246, 92] width 205 height 33
click at [252, 96] on input "121536" at bounding box center [270, 92] width 160 height 33
click at [248, 93] on input "121536" at bounding box center [270, 92] width 160 height 33
click at [231, 79] on input "121536" at bounding box center [270, 92] width 160 height 33
drag, startPoint x: 229, startPoint y: 86, endPoint x: 185, endPoint y: 85, distance: 44.2
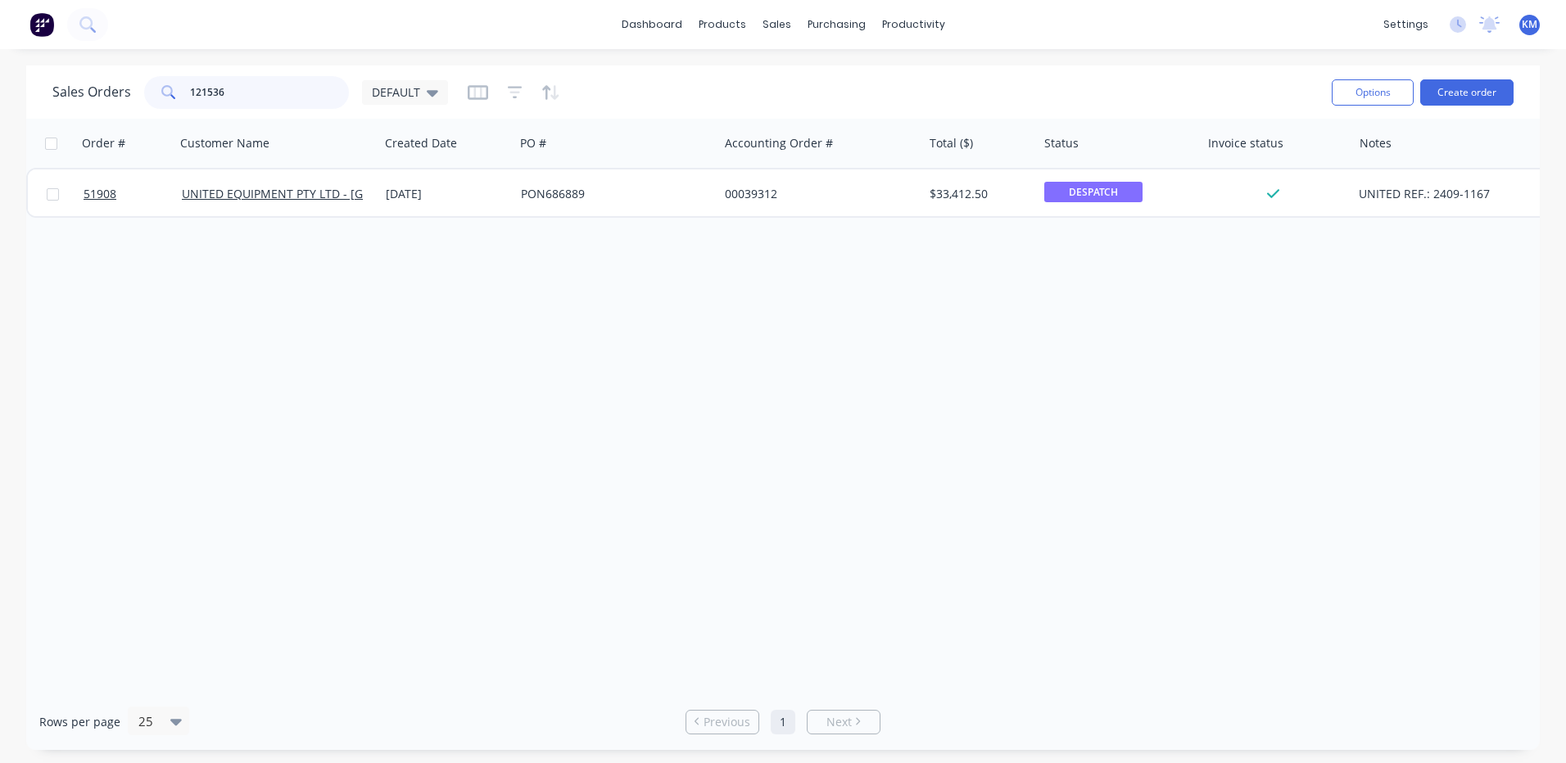
click at [185, 85] on div "121536" at bounding box center [246, 92] width 205 height 33
click at [237, 94] on input "121536" at bounding box center [270, 92] width 160 height 33
drag, startPoint x: 228, startPoint y: 91, endPoint x: 178, endPoint y: 88, distance: 50.8
click at [178, 88] on div "121536" at bounding box center [246, 92] width 205 height 33
click at [212, 89] on input "121536" at bounding box center [270, 92] width 160 height 33
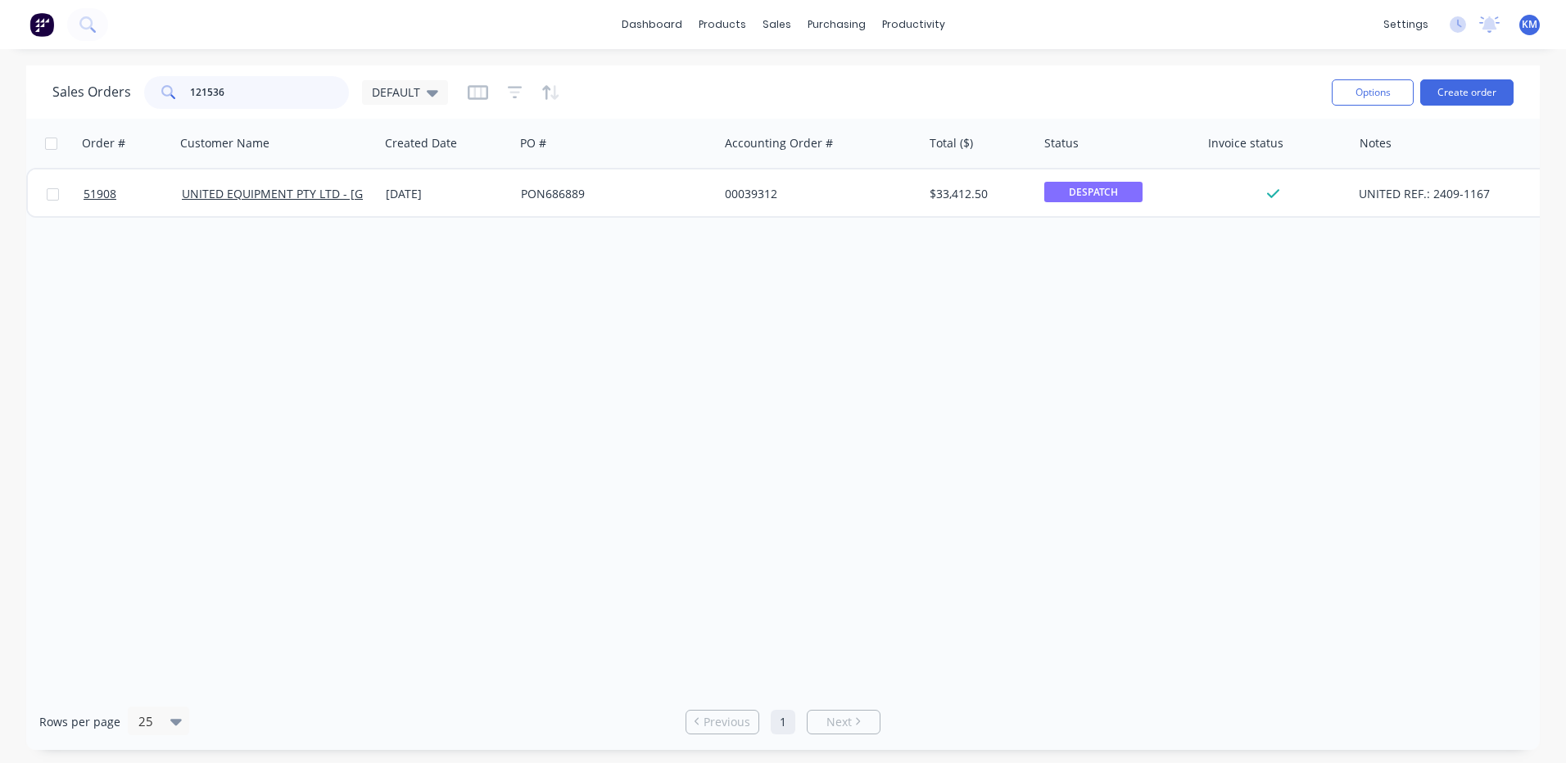
click at [220, 90] on input "121536" at bounding box center [270, 92] width 160 height 33
drag, startPoint x: 226, startPoint y: 90, endPoint x: 186, endPoint y: 96, distance: 40.5
click at [186, 96] on div "121536" at bounding box center [246, 92] width 205 height 33
click at [764, 68] on div "Sales Orders 121536 DEFAULT Options Create order" at bounding box center [782, 92] width 1513 height 53
click at [653, 94] on div "Sales Orders 121536 DEFAULT" at bounding box center [685, 92] width 1266 height 40
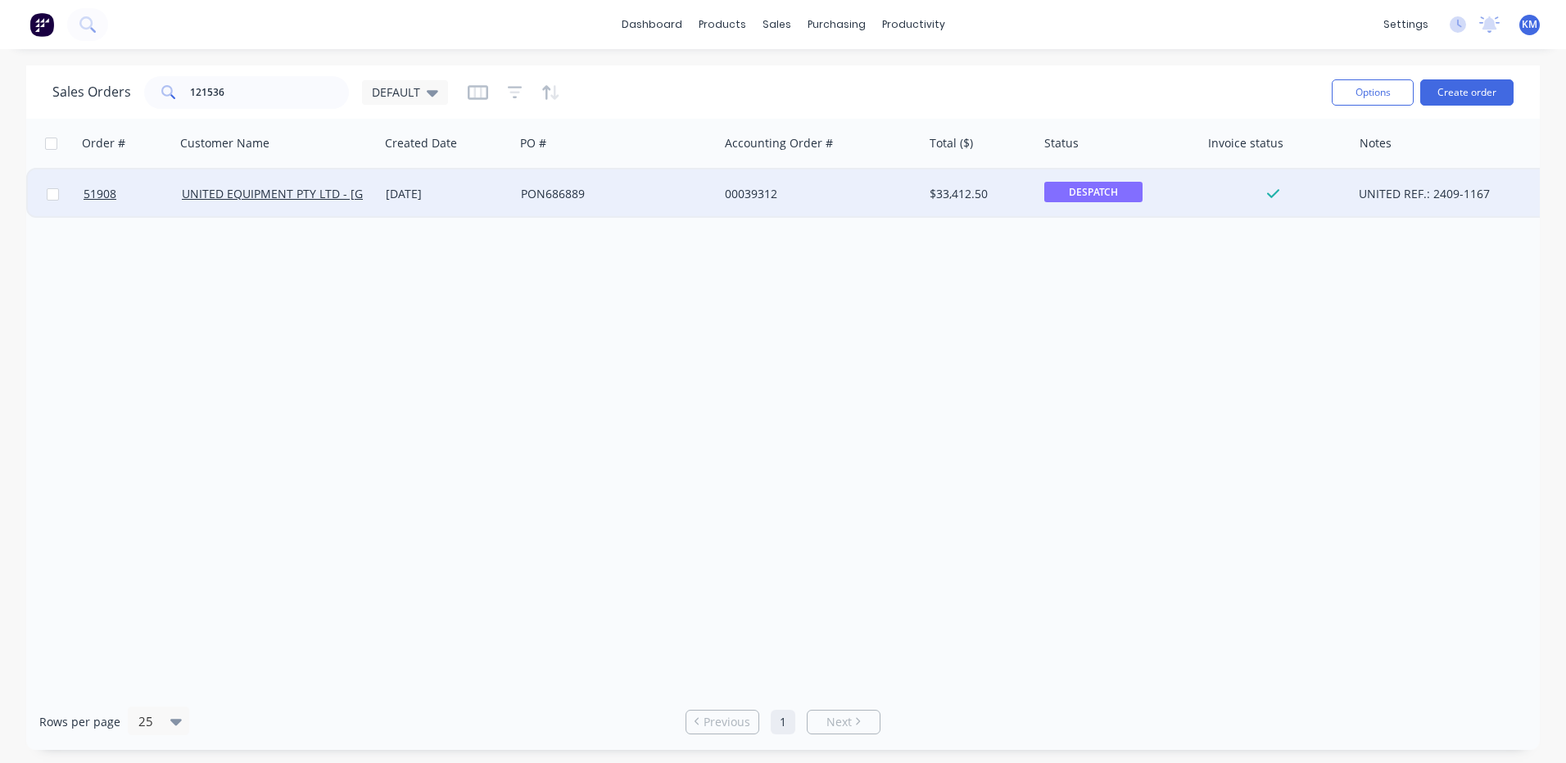
click at [628, 183] on div "PON686889" at bounding box center [616, 194] width 204 height 49
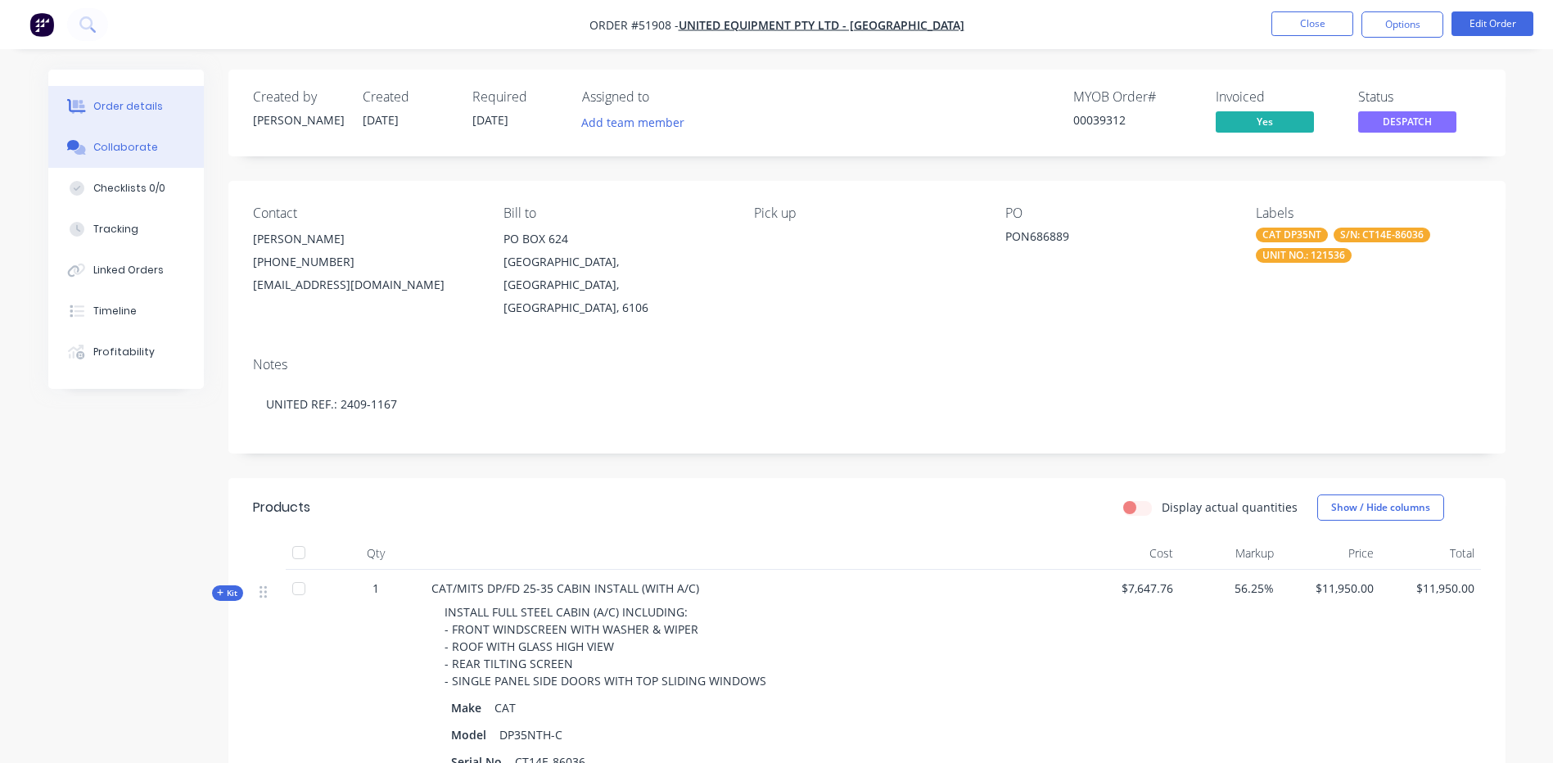
click at [169, 151] on button "Collaborate" at bounding box center [126, 147] width 156 height 41
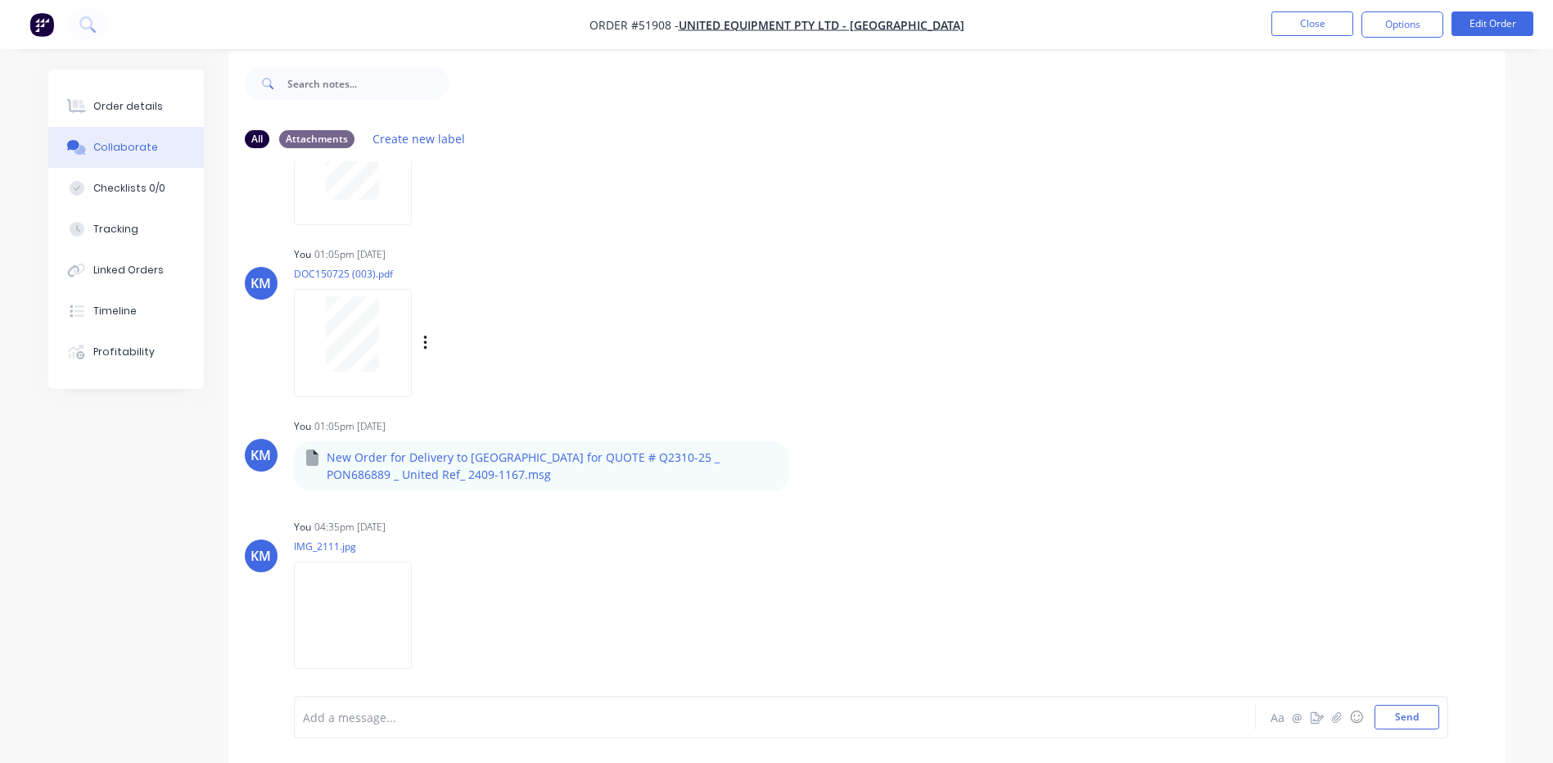
scroll to position [25, 0]
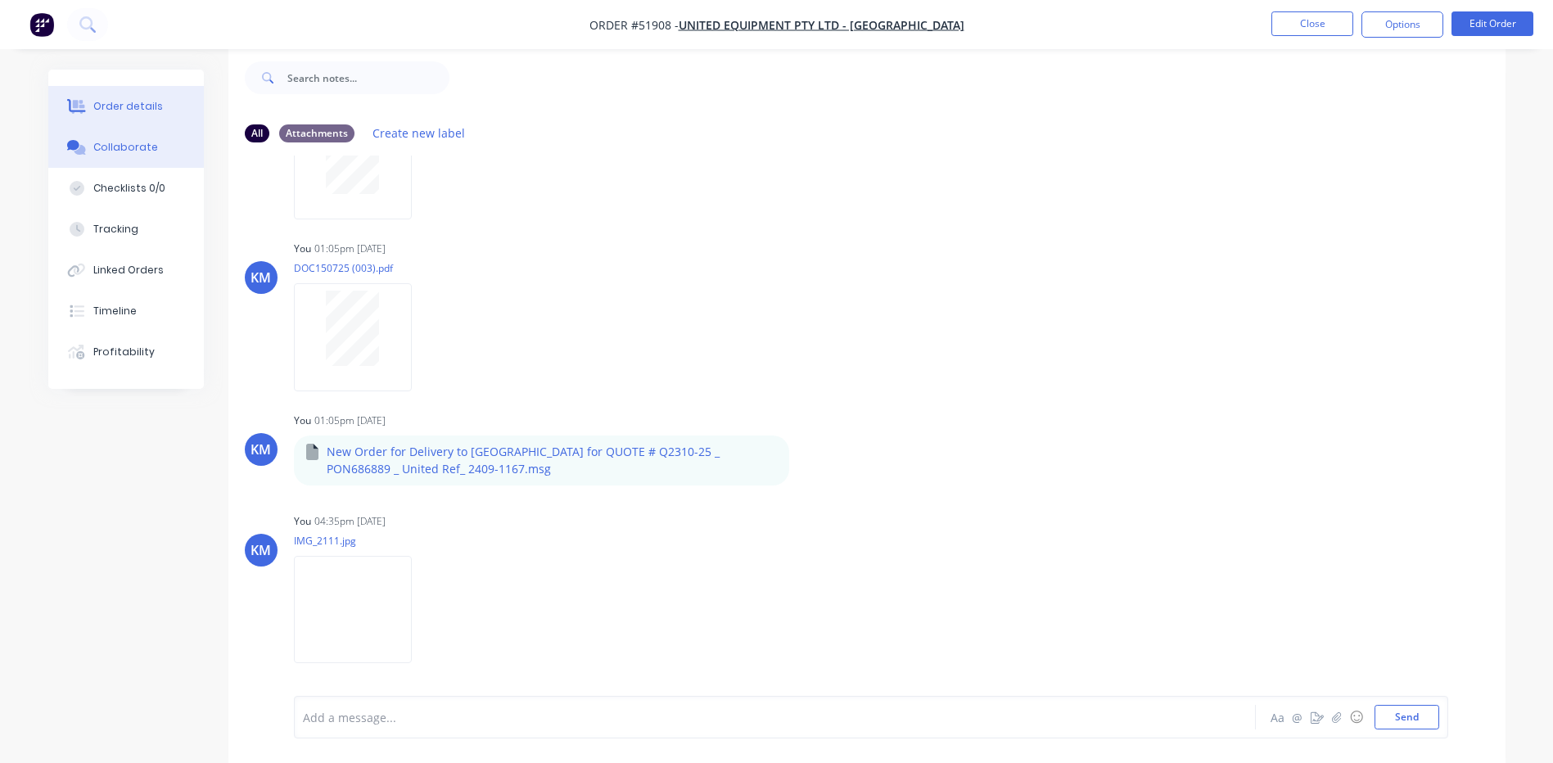
click at [138, 111] on div "Order details" at bounding box center [128, 106] width 70 height 15
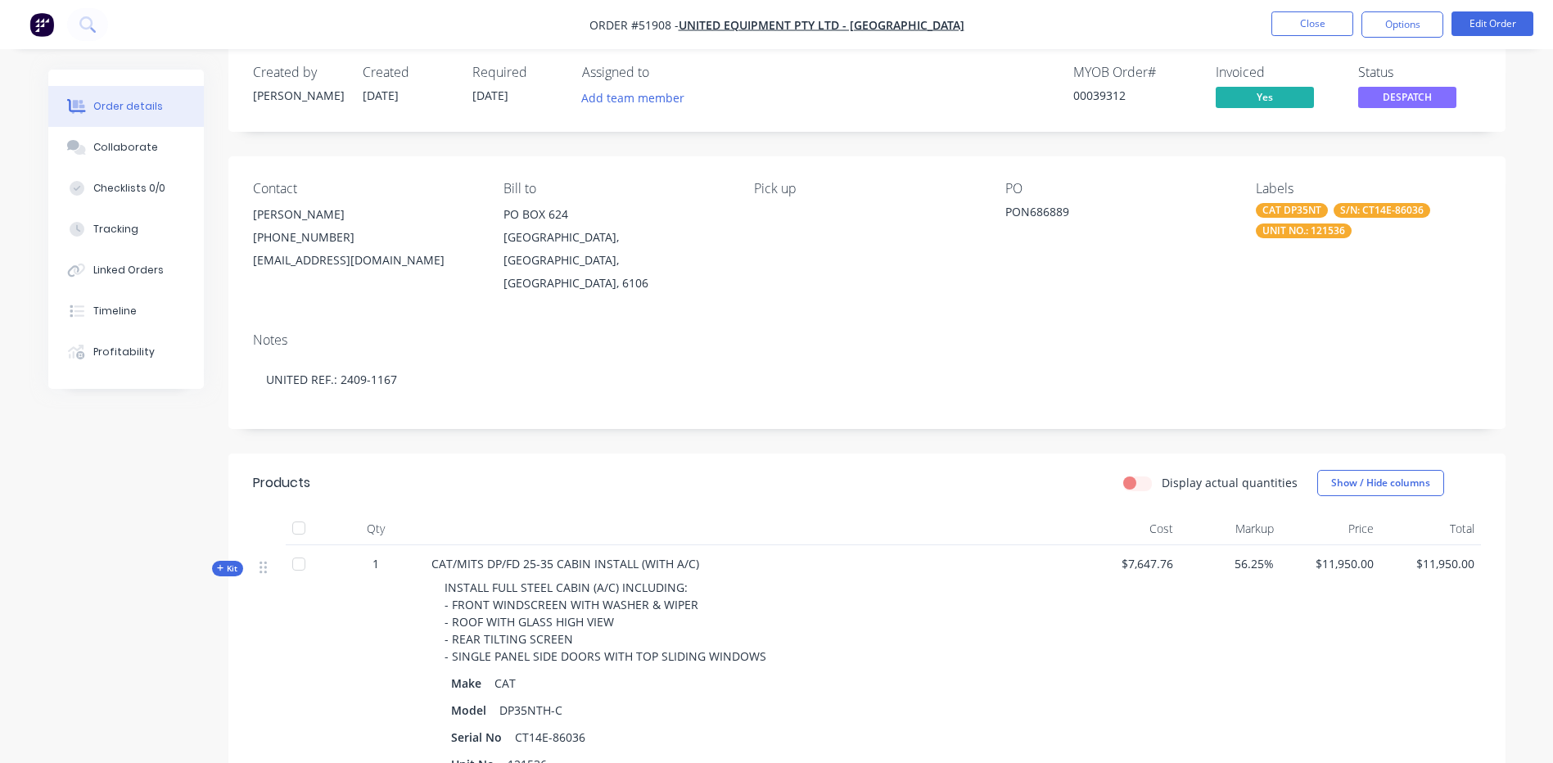
click at [1389, 93] on span "DESPATCH" at bounding box center [1408, 97] width 98 height 20
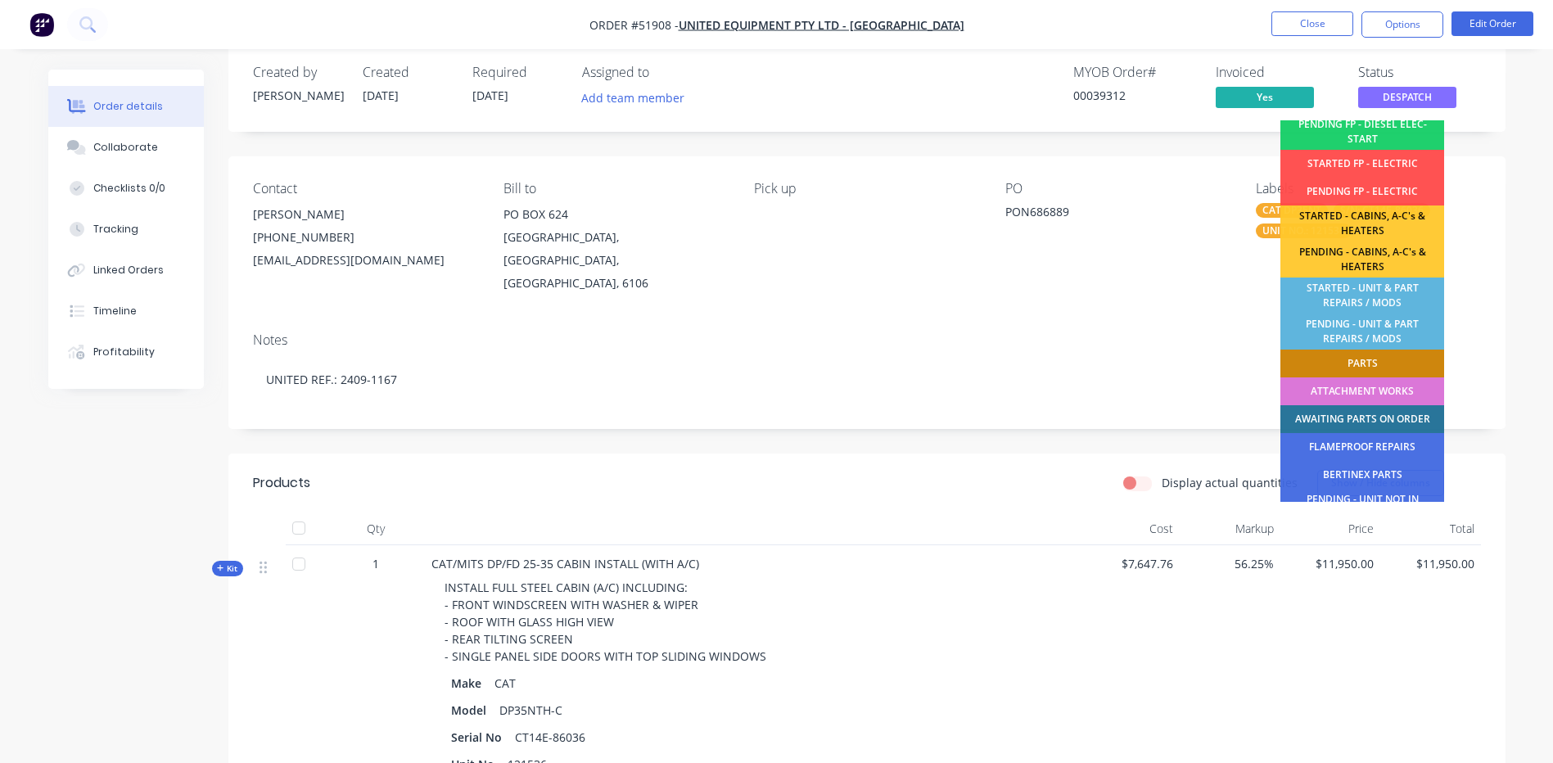
scroll to position [324, 0]
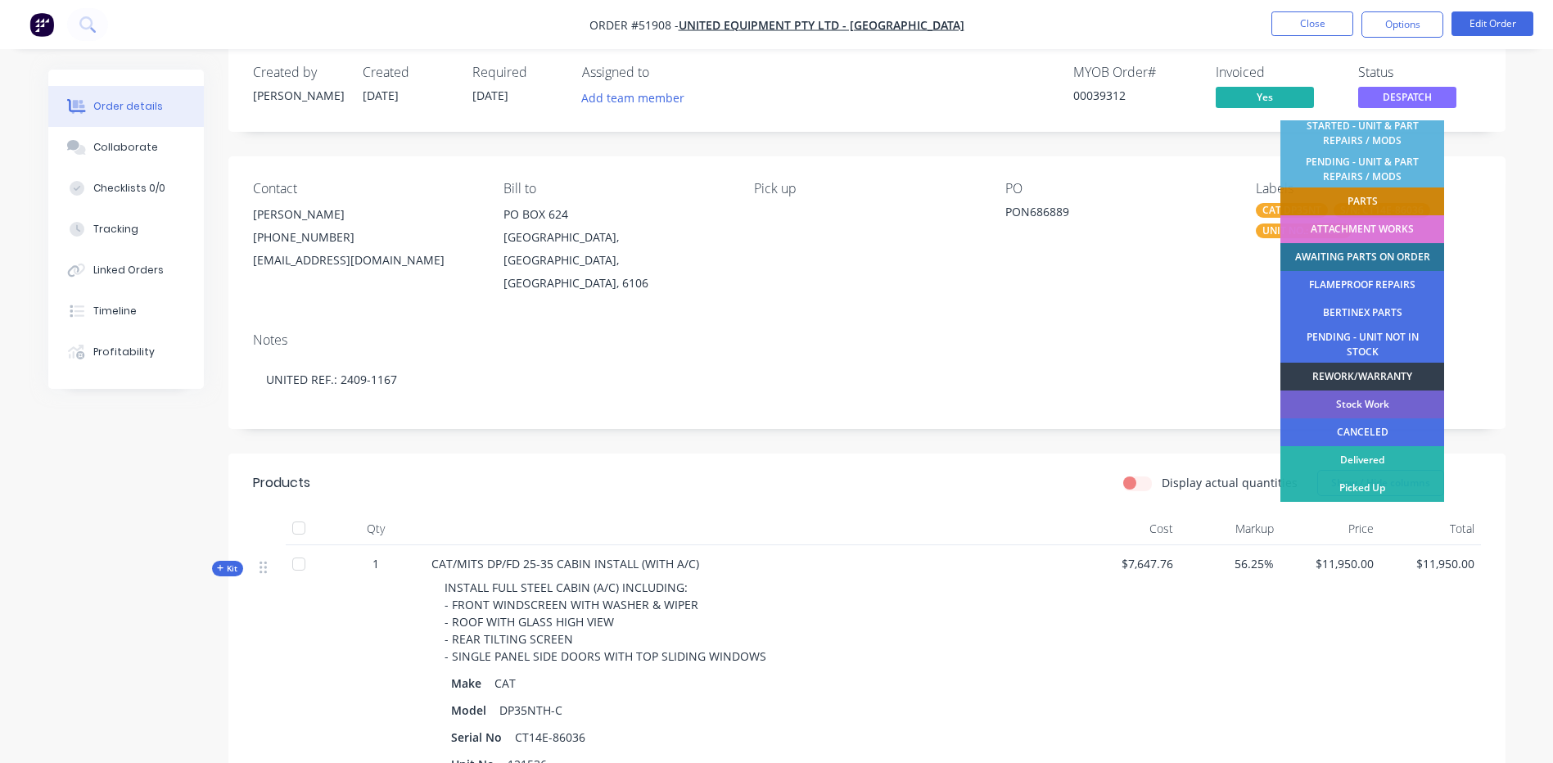
click at [1186, 168] on div "Contact AMY YANG (03) 9360 3242 ayang@unitedequipment.com.au Bill to PO BOX 624…" at bounding box center [867, 237] width 1278 height 163
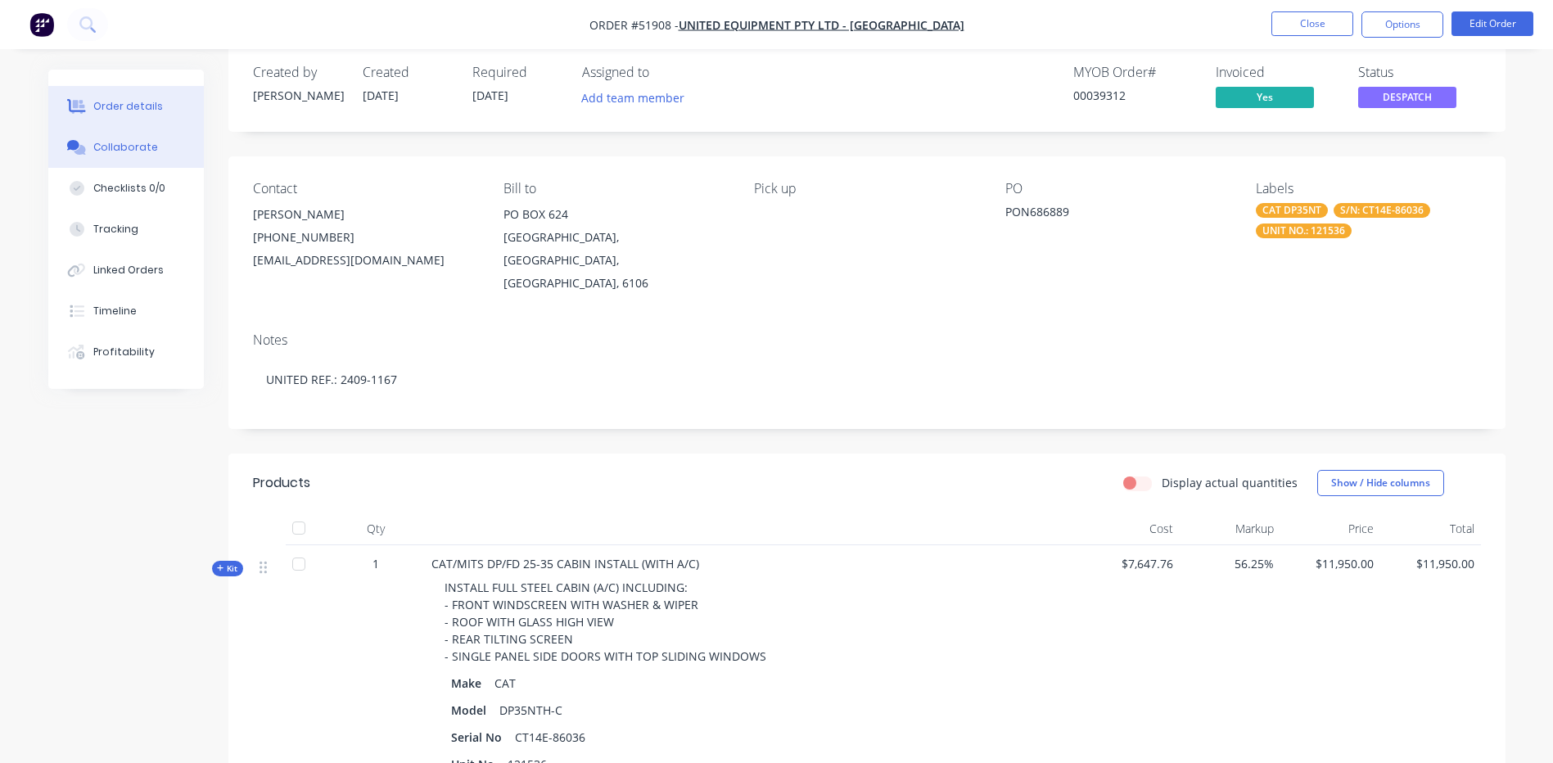
click at [153, 144] on button "Collaborate" at bounding box center [126, 147] width 156 height 41
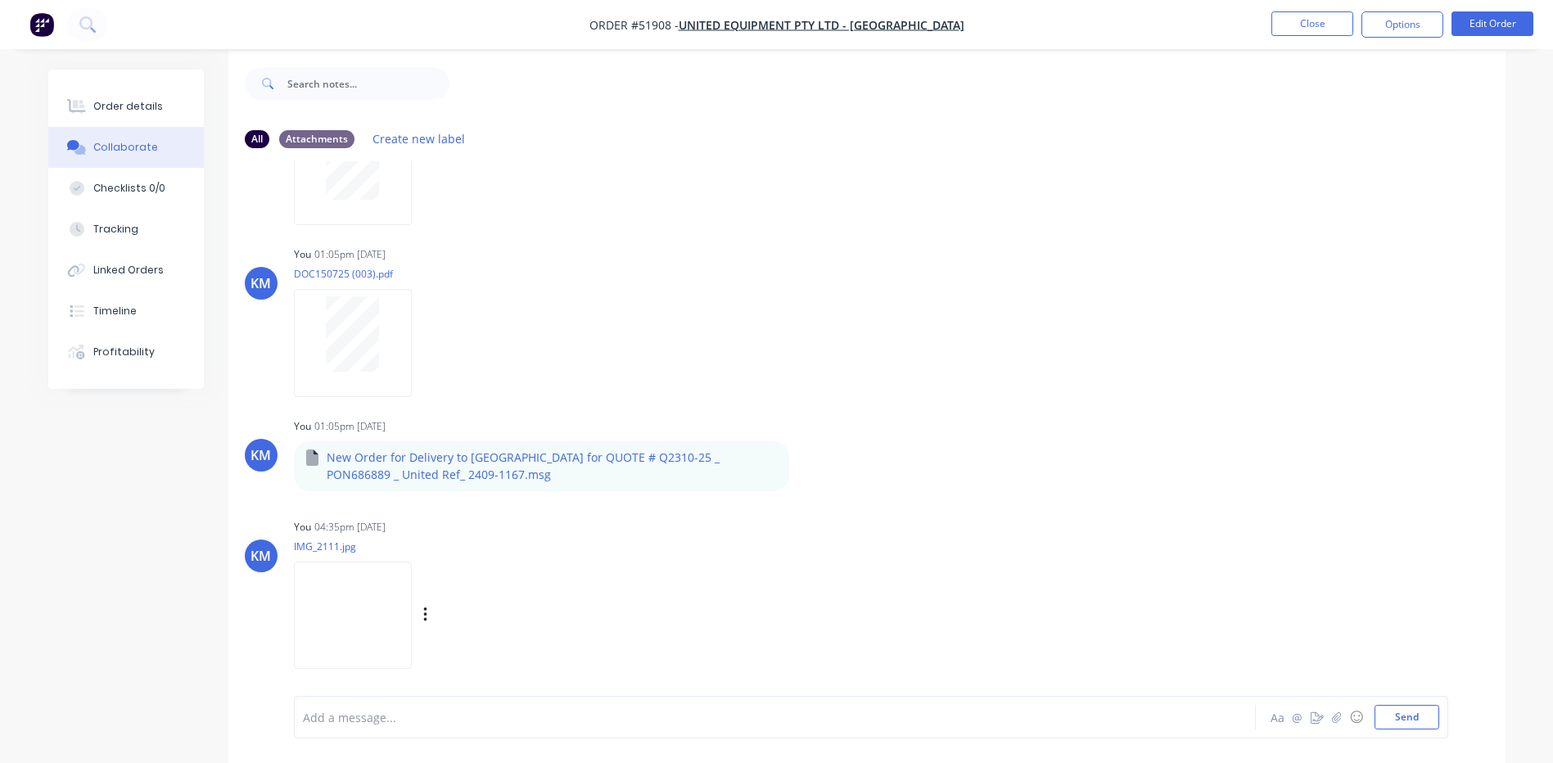
scroll to position [25, 0]
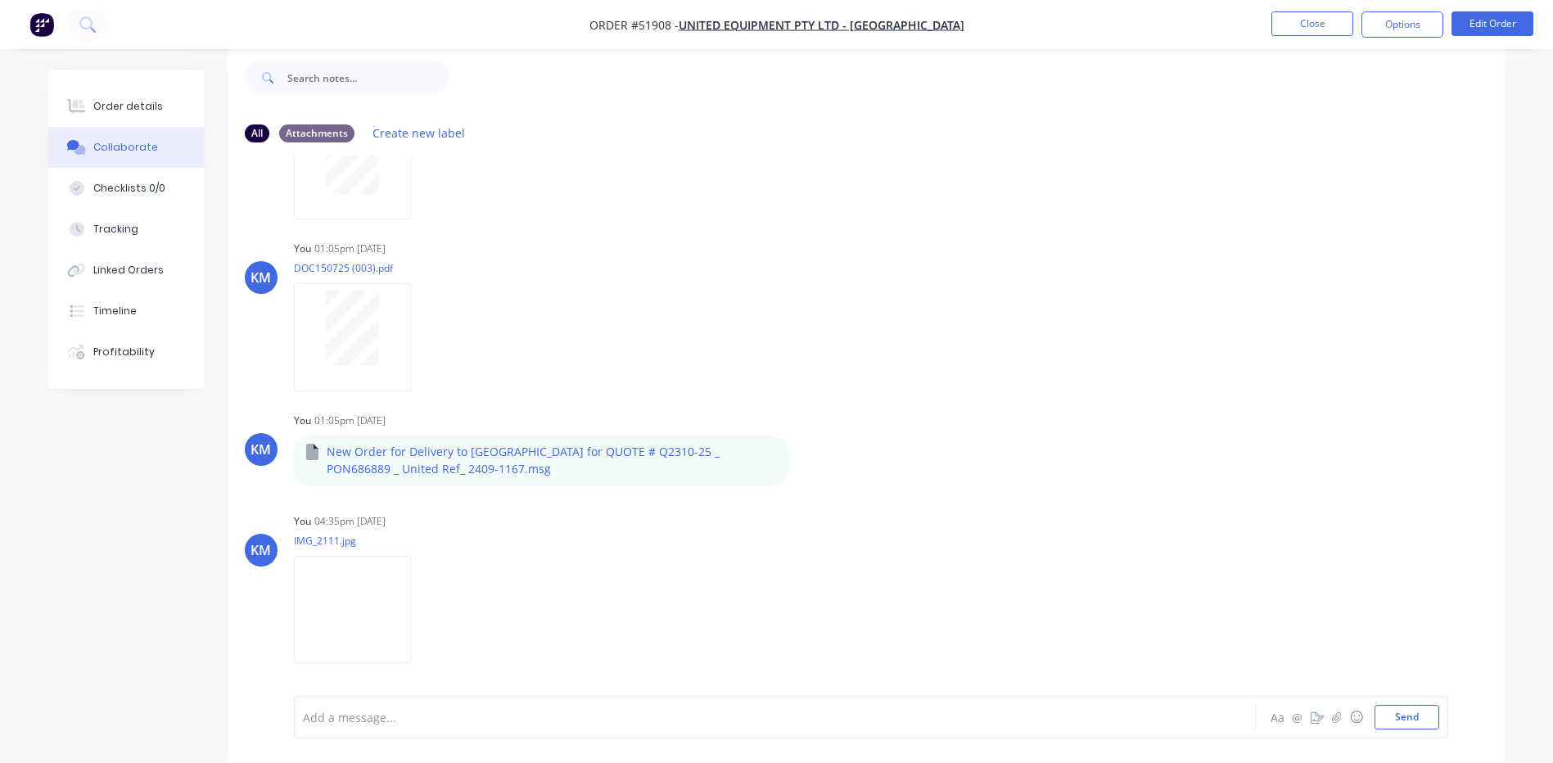
click at [522, 699] on div "Add a message... Aa @ ☺ Send" at bounding box center [871, 717] width 1155 height 43
click at [687, 383] on div "You 01:05pm 17/07/25 DOC150725 (003).pdf Labels Download Delete" at bounding box center [550, 310] width 512 height 147
click at [570, 727] on div "Add a message..." at bounding box center [729, 717] width 852 height 25
click at [135, 113] on div "Order details" at bounding box center [128, 106] width 70 height 15
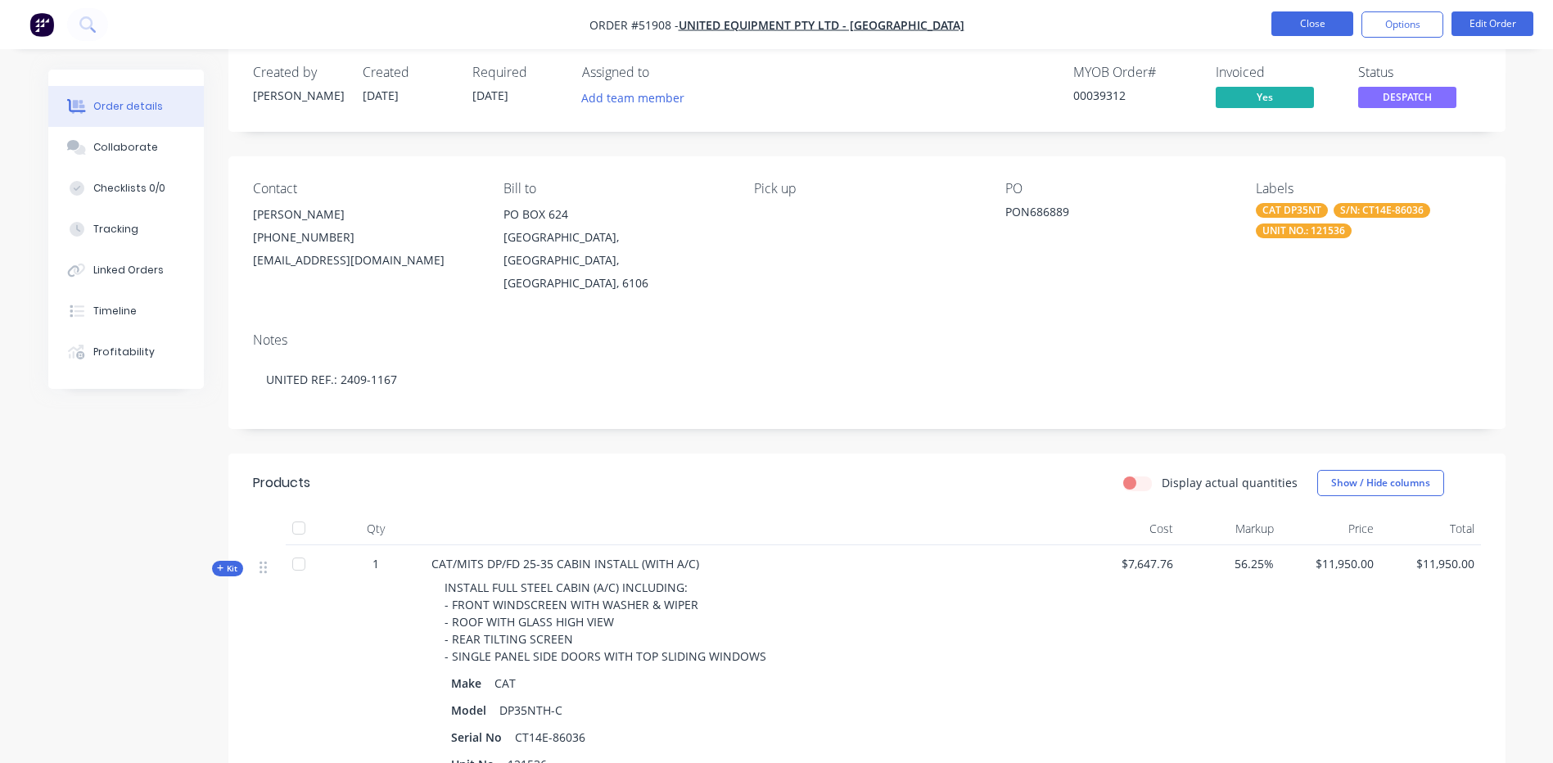
click at [1299, 32] on button "Close" at bounding box center [1313, 23] width 82 height 25
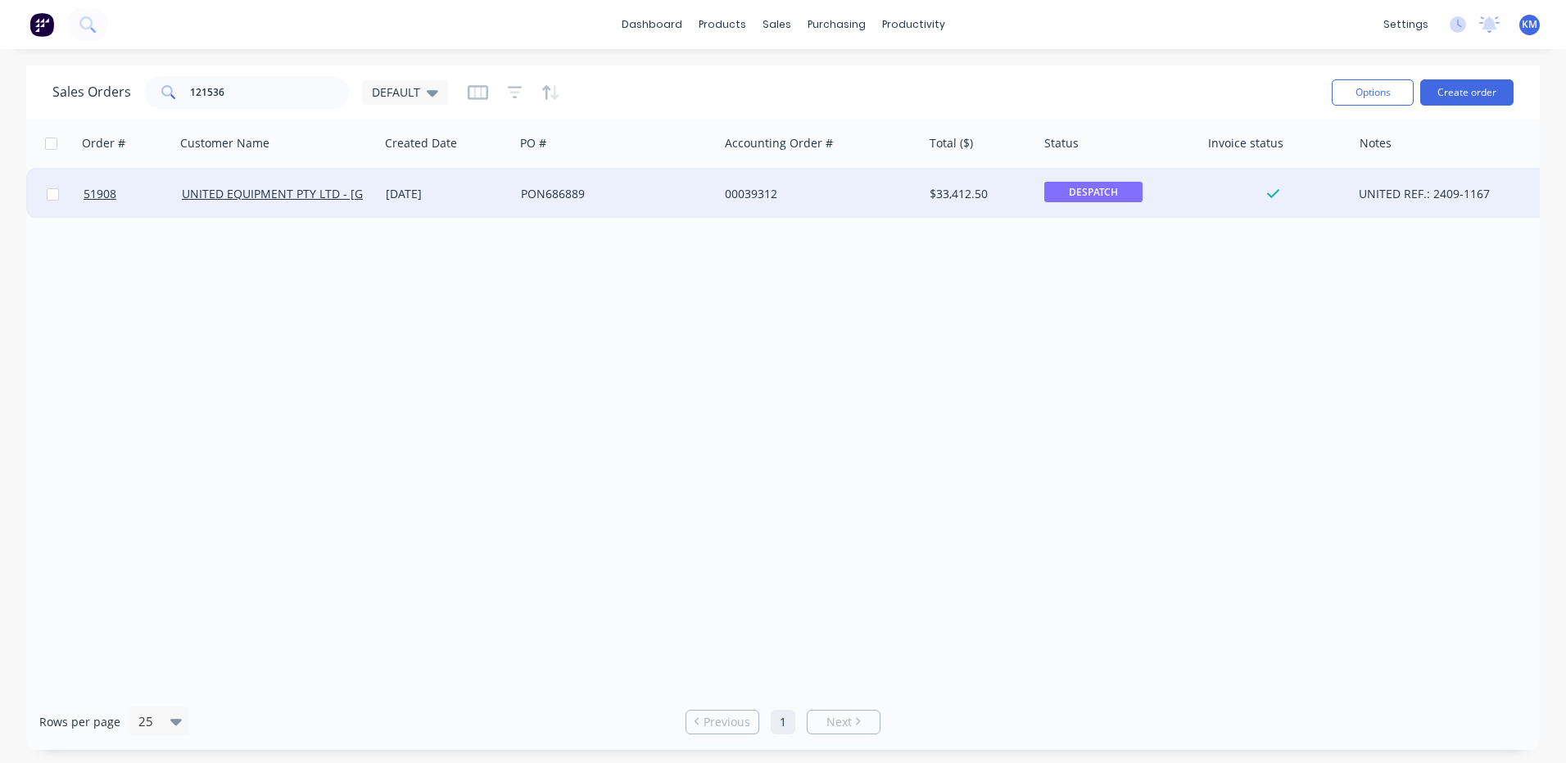
click at [480, 191] on div "17 Jul 2025" at bounding box center [447, 194] width 122 height 16
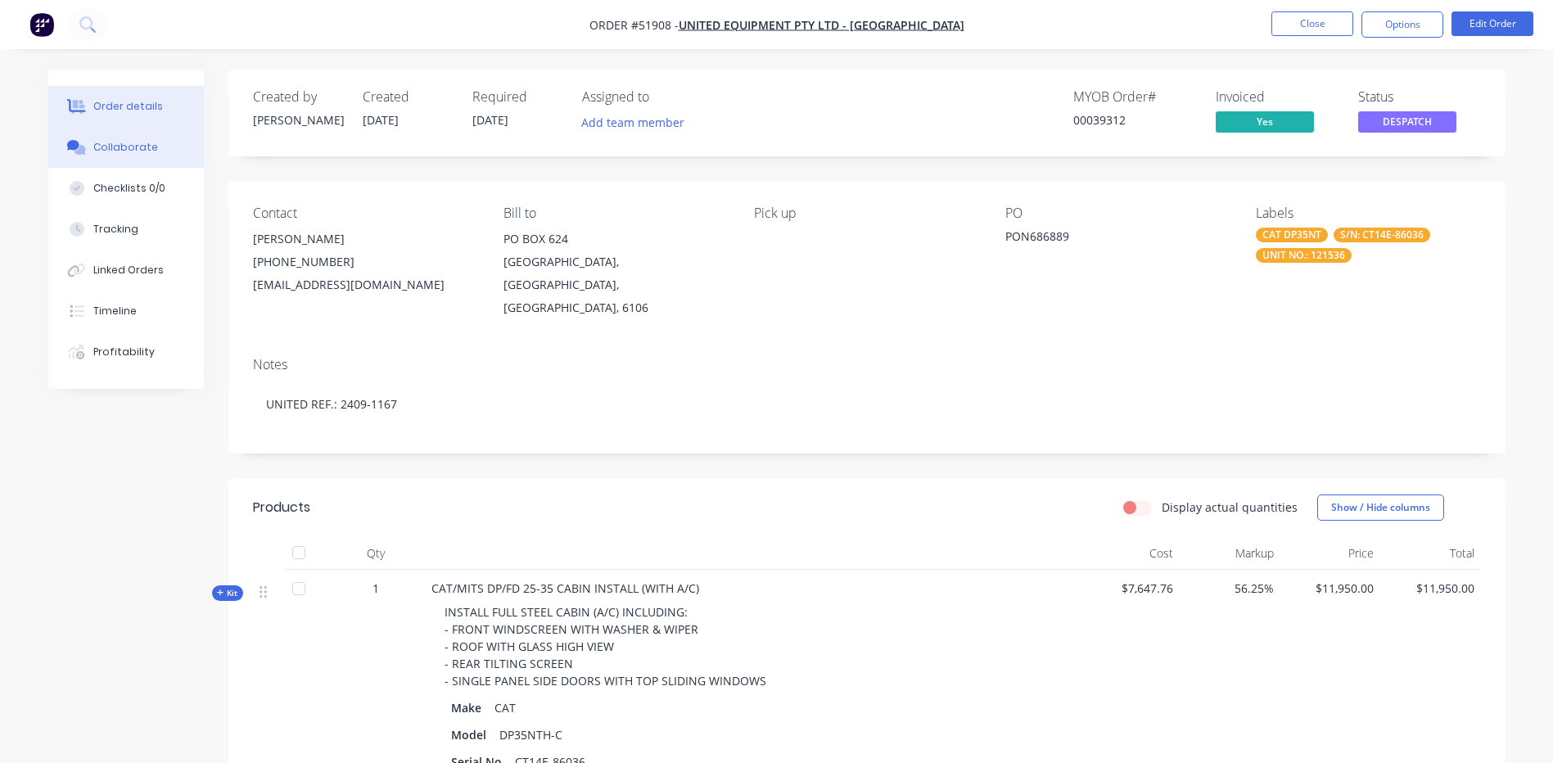
click at [147, 154] on div "Collaborate" at bounding box center [125, 147] width 65 height 15
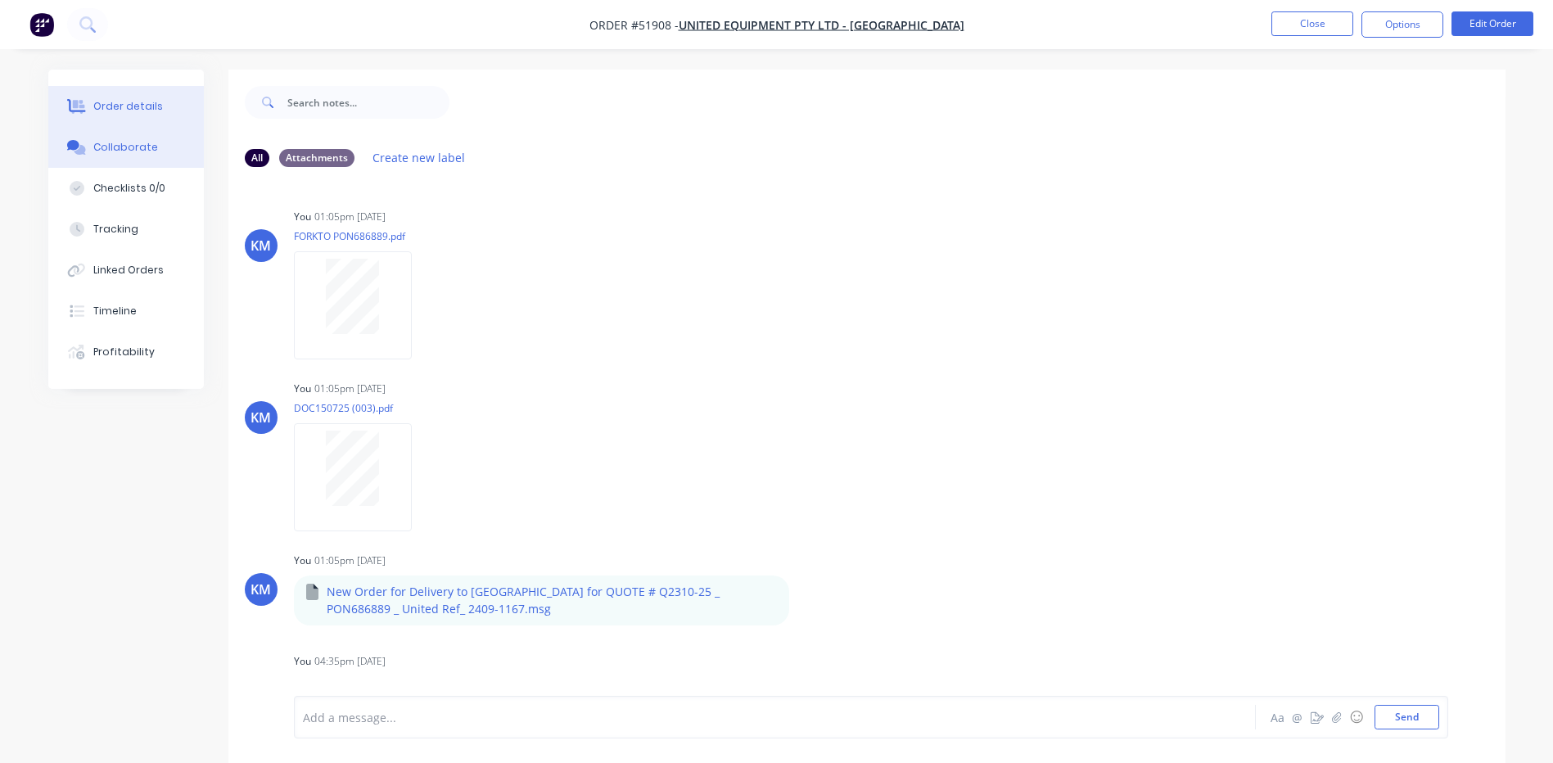
click at [147, 113] on div "Order details" at bounding box center [128, 106] width 70 height 15
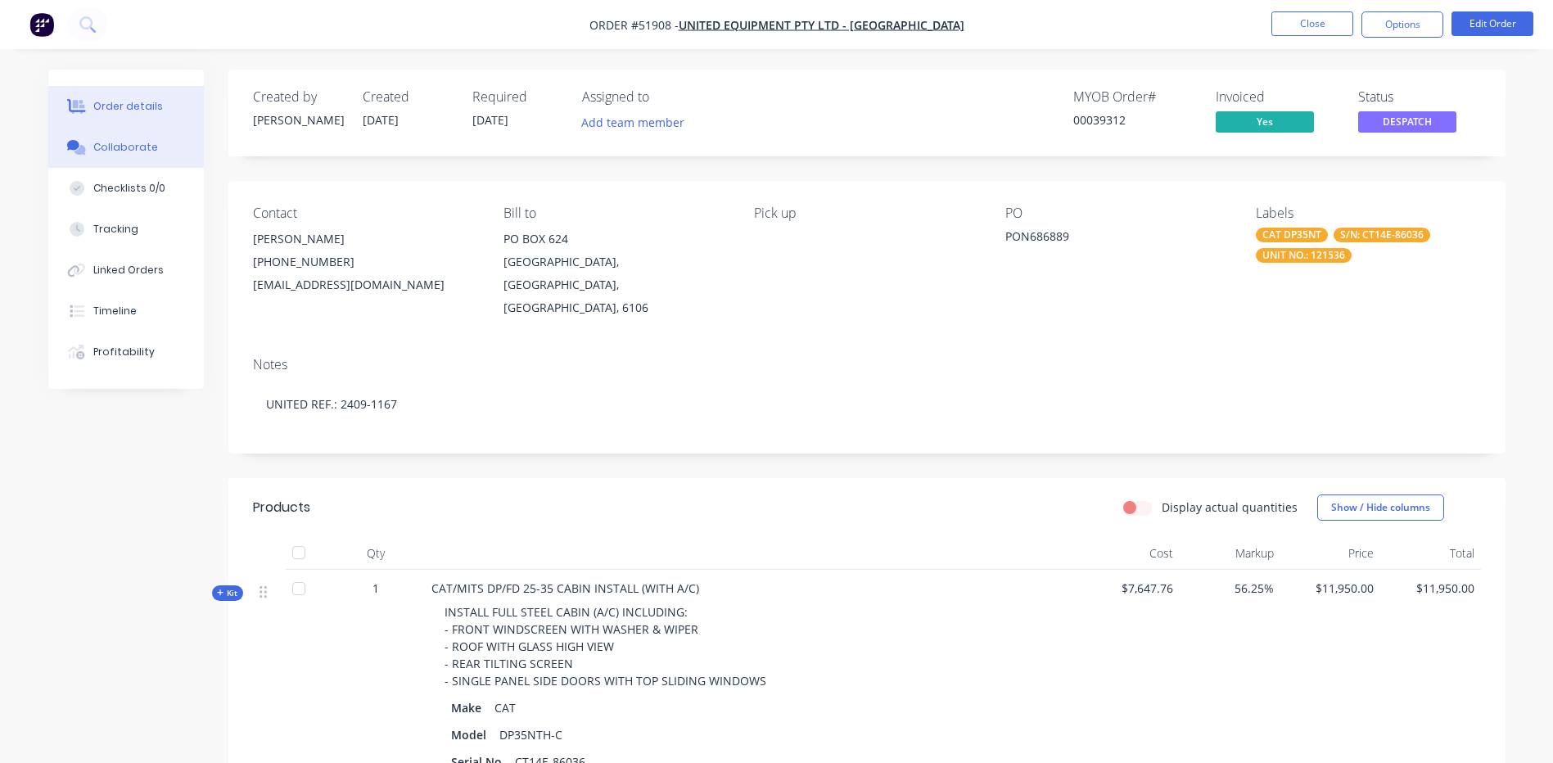
click at [151, 145] on div "Collaborate" at bounding box center [125, 147] width 65 height 15
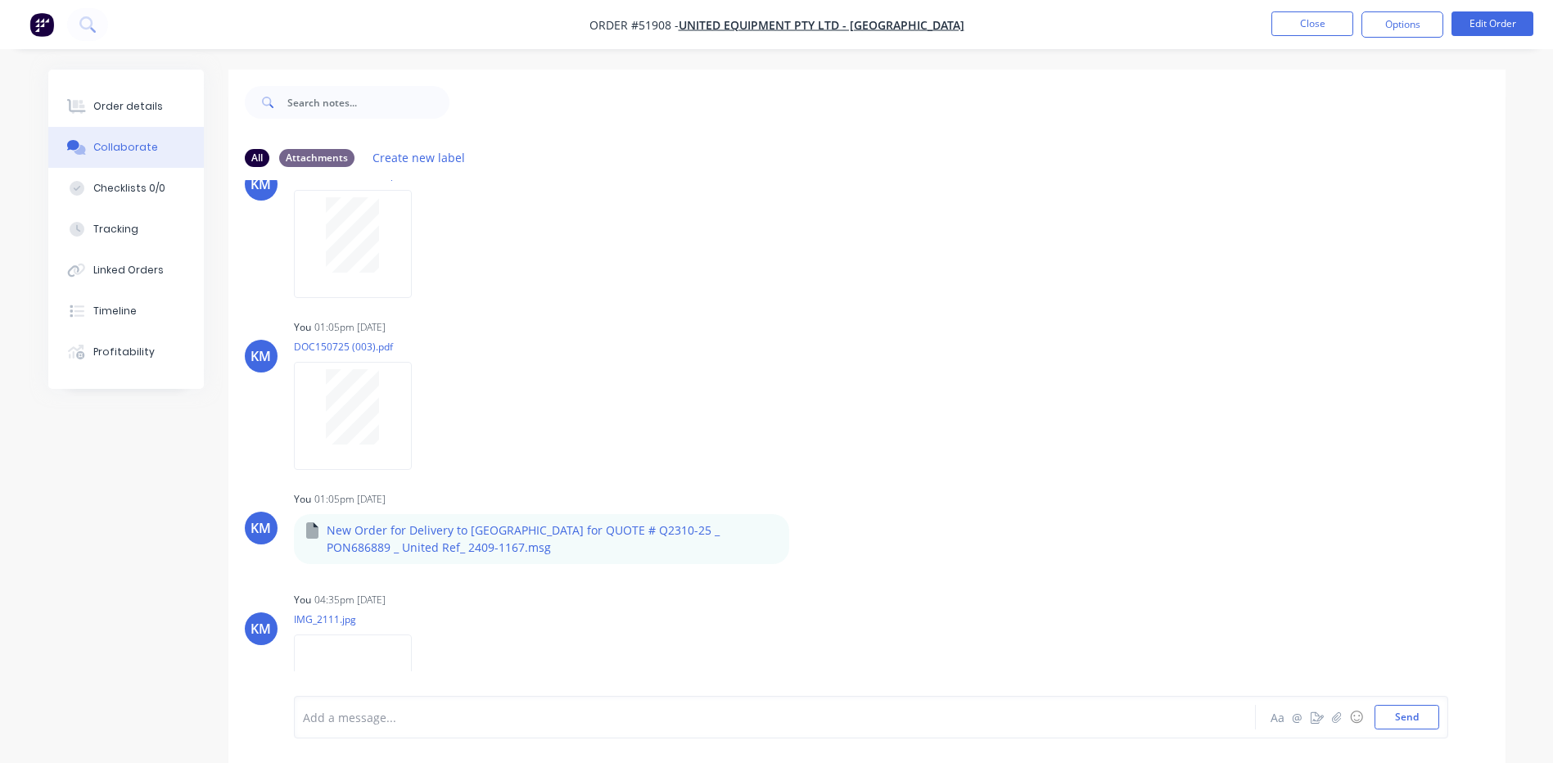
scroll to position [115, 0]
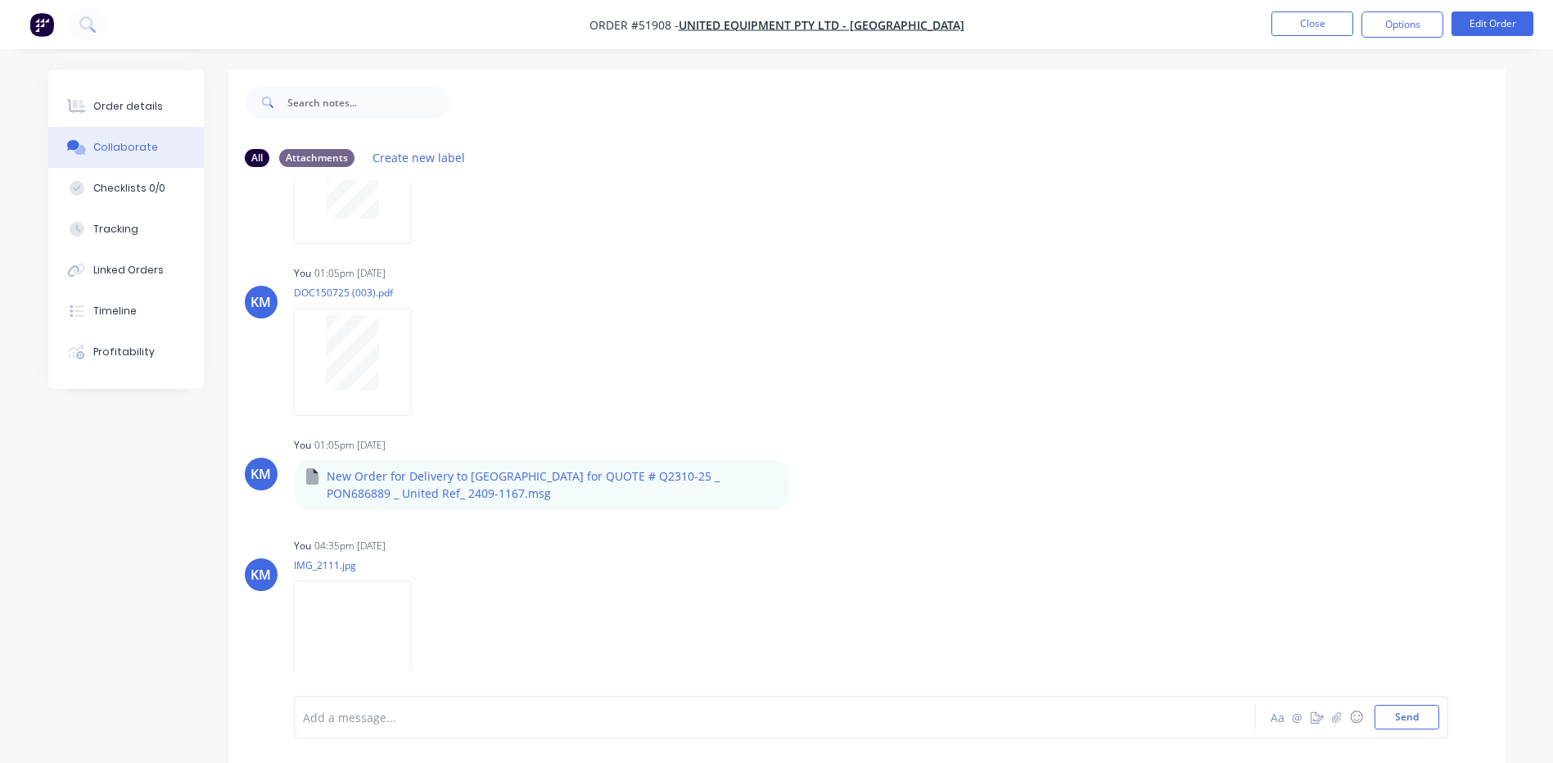
click at [554, 718] on div at bounding box center [730, 717] width 852 height 17
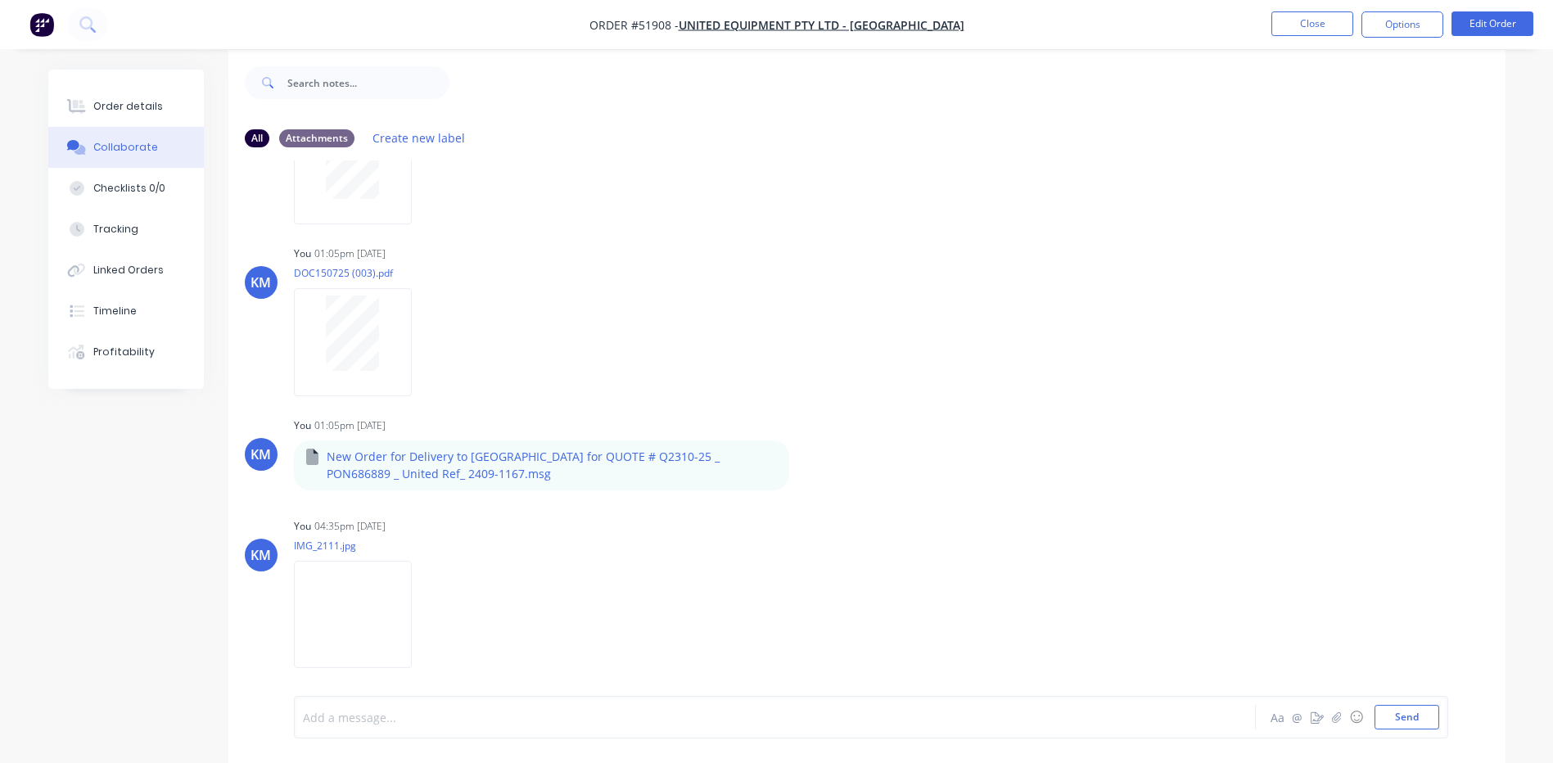
scroll to position [25, 0]
click at [522, 728] on div "Add a message..." at bounding box center [729, 717] width 852 height 25
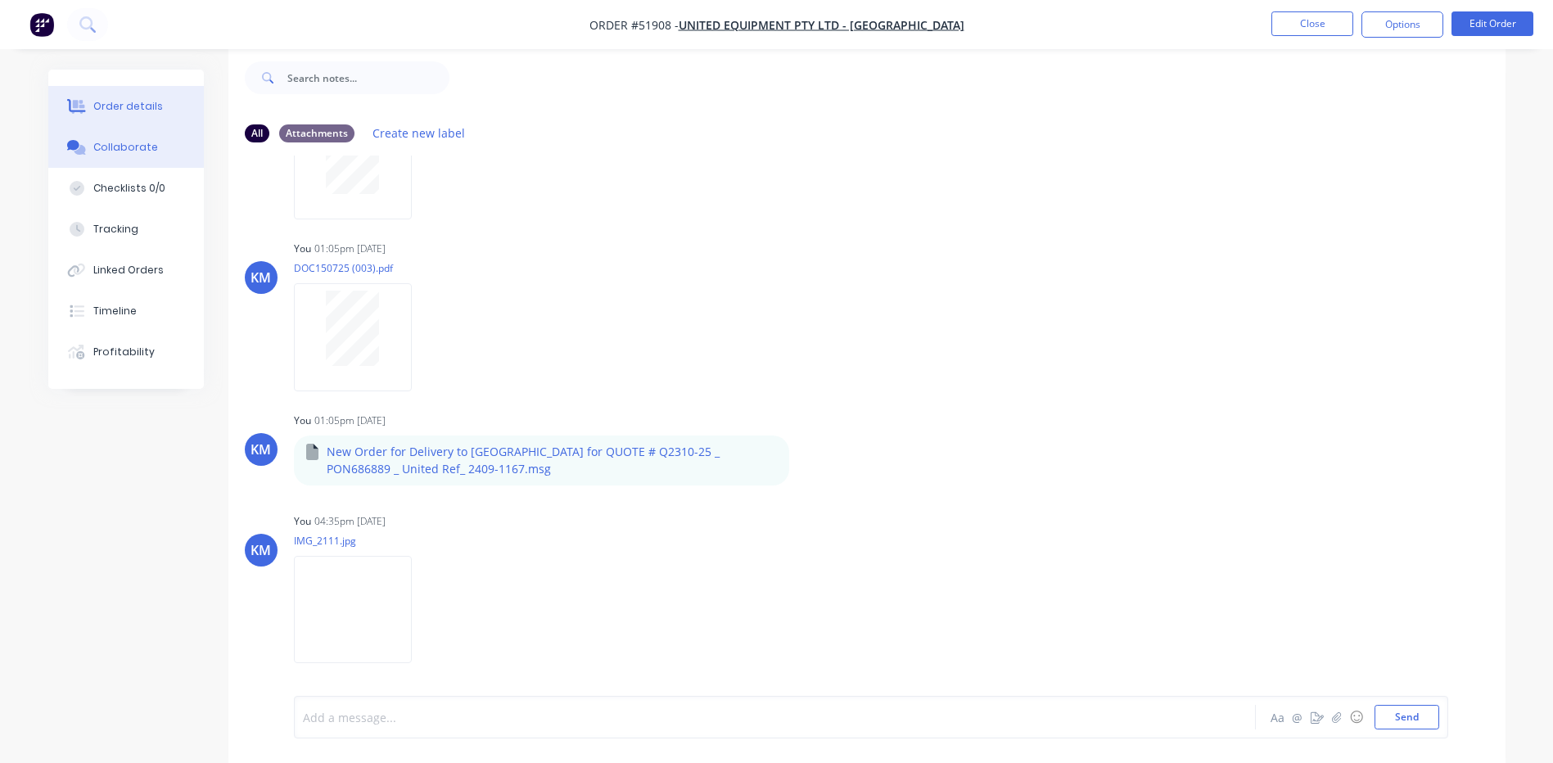
click at [115, 107] on div "Order details" at bounding box center [128, 106] width 70 height 15
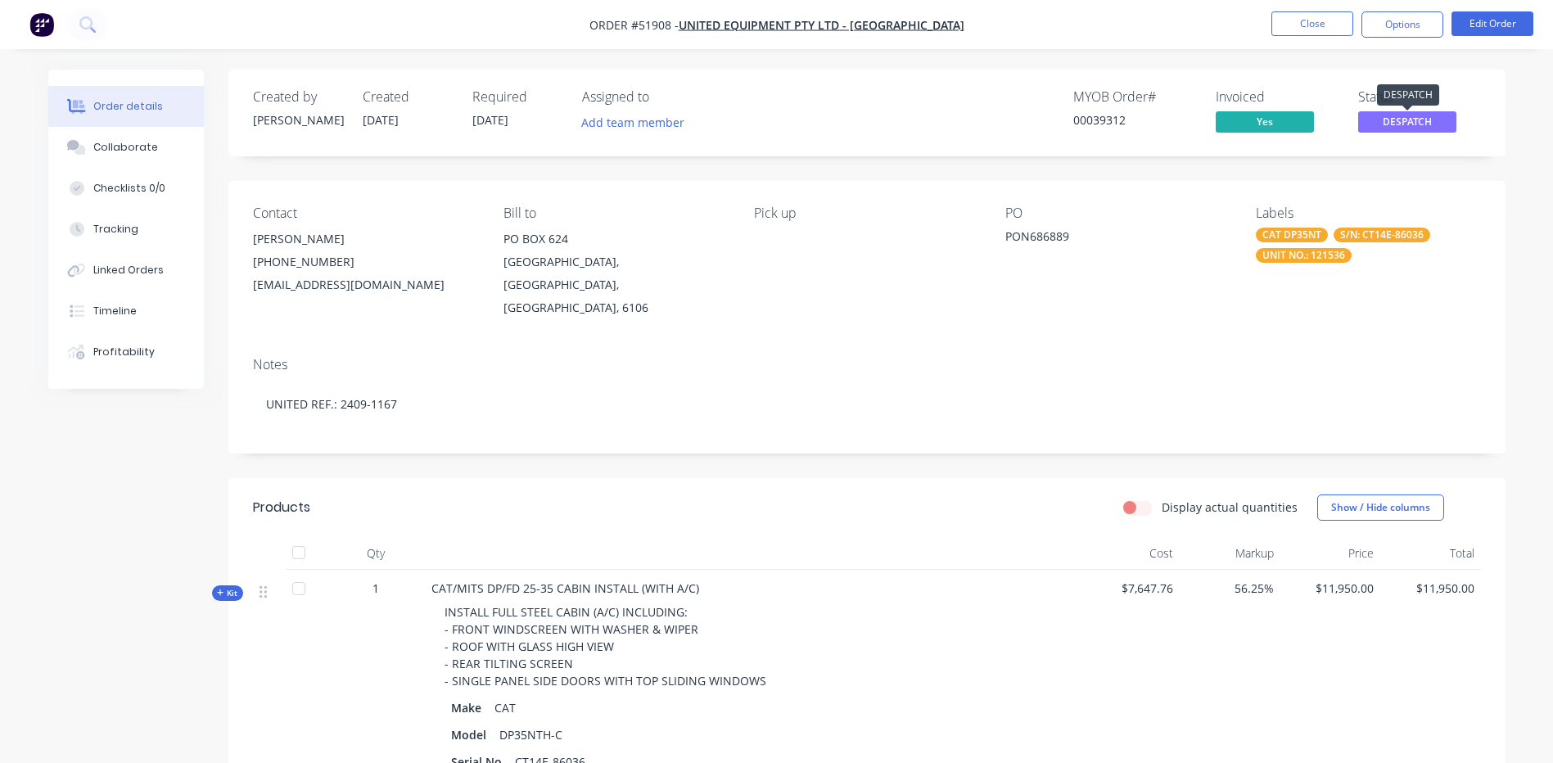
click at [1404, 127] on span "DESPATCH" at bounding box center [1408, 121] width 98 height 20
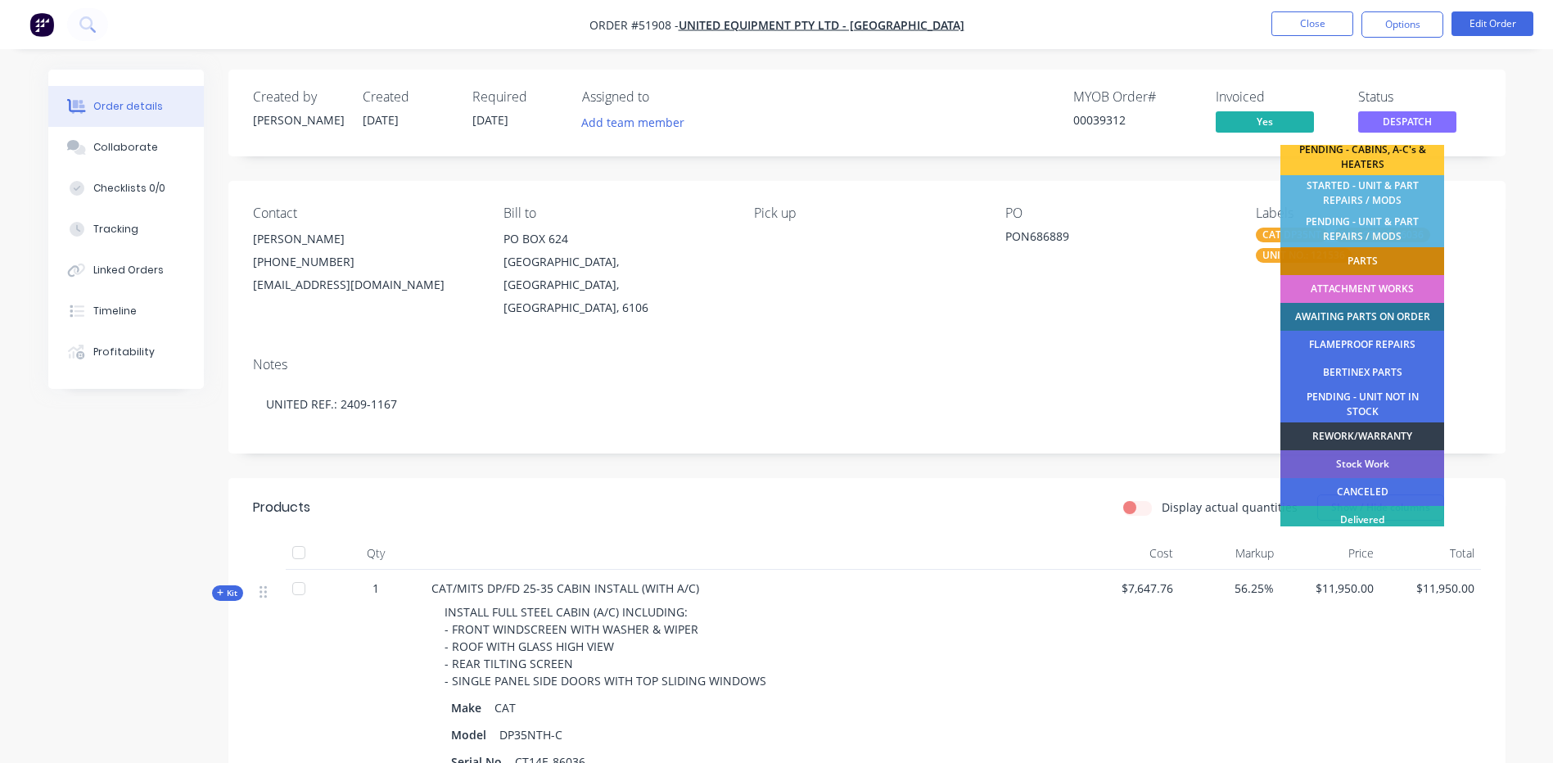
scroll to position [324, 0]
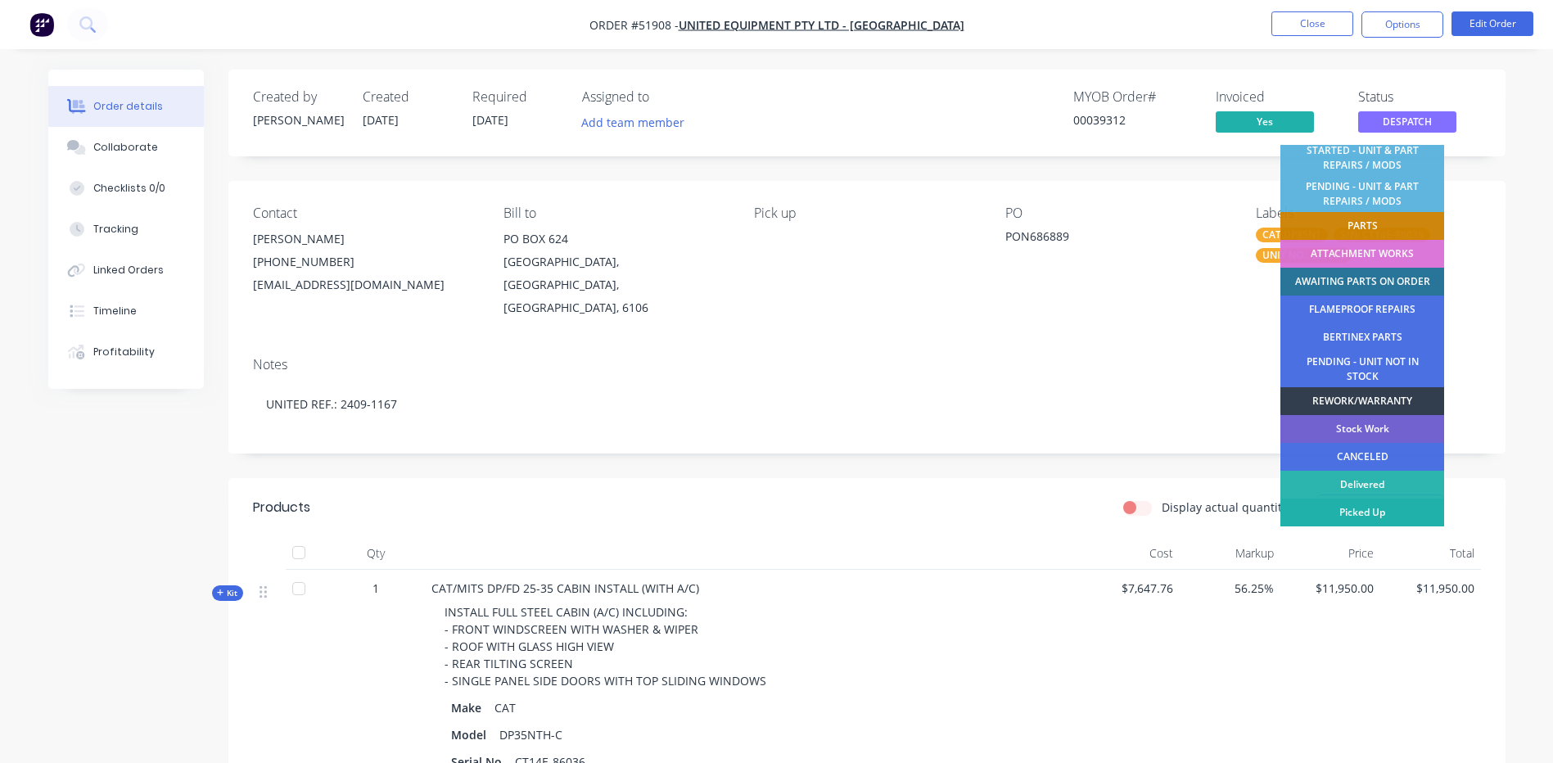
click at [1373, 516] on div "Picked Up" at bounding box center [1363, 513] width 164 height 28
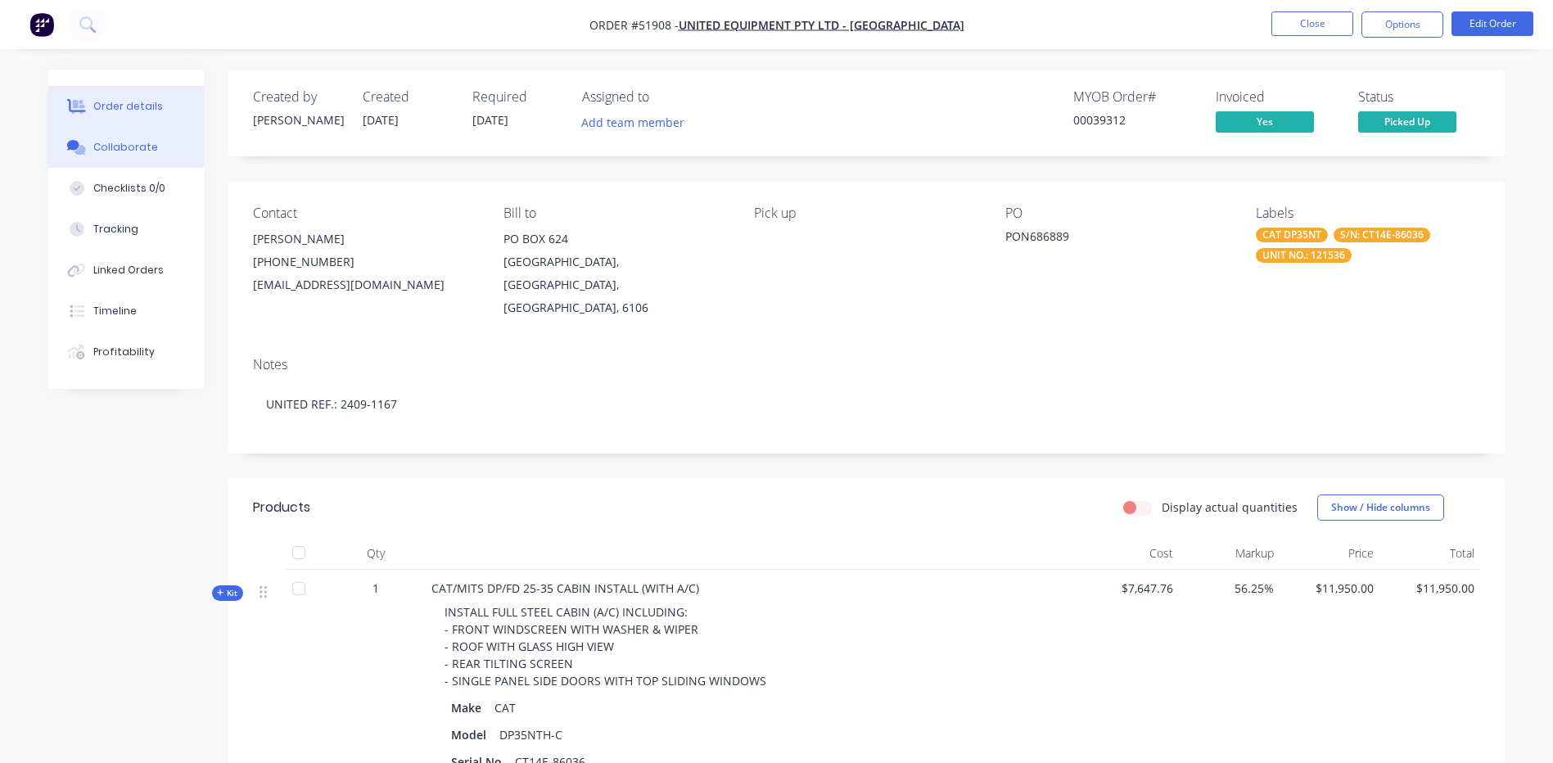
click at [135, 147] on div "Collaborate" at bounding box center [125, 147] width 65 height 15
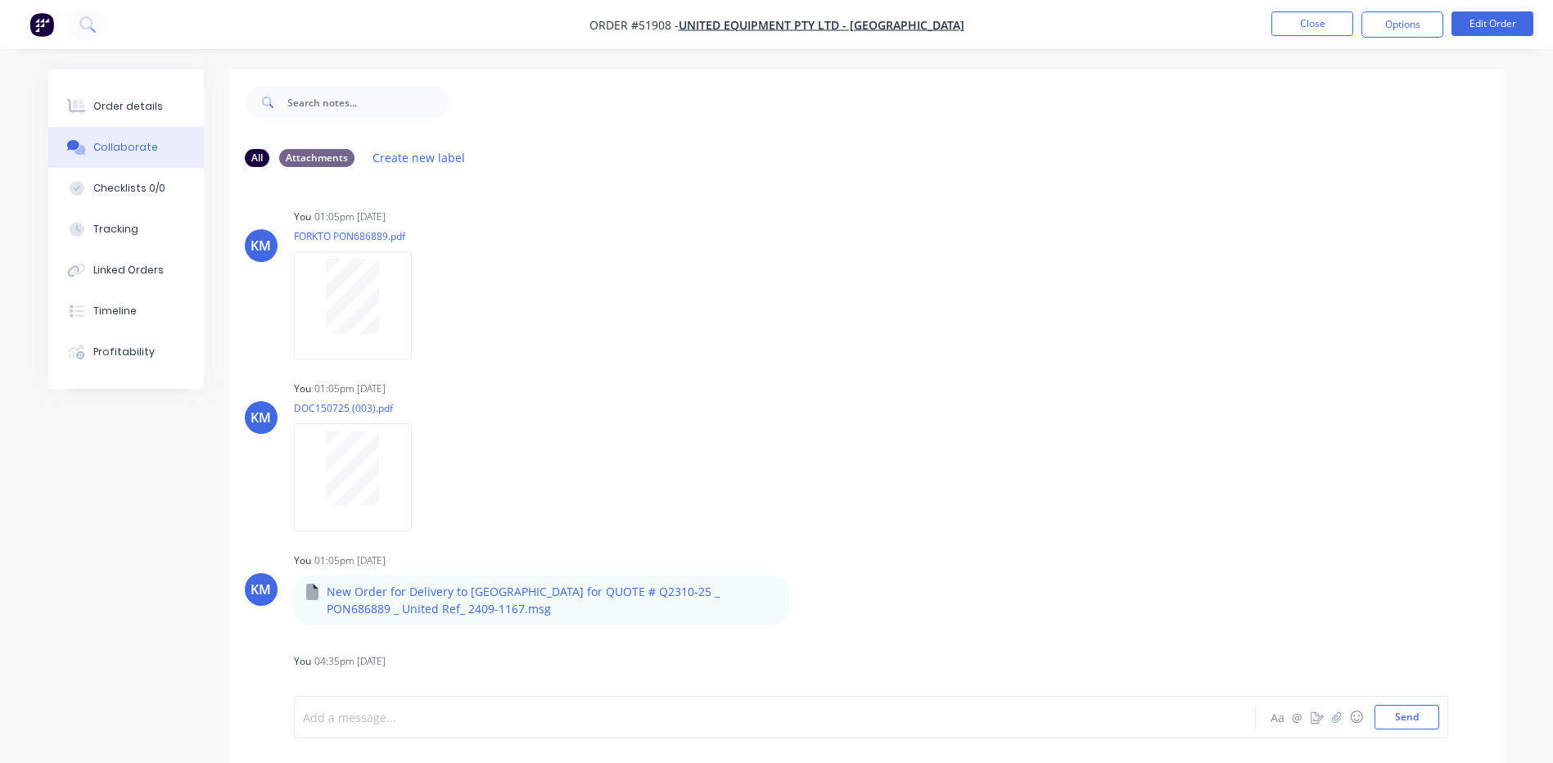
click at [567, 713] on div at bounding box center [730, 717] width 852 height 17
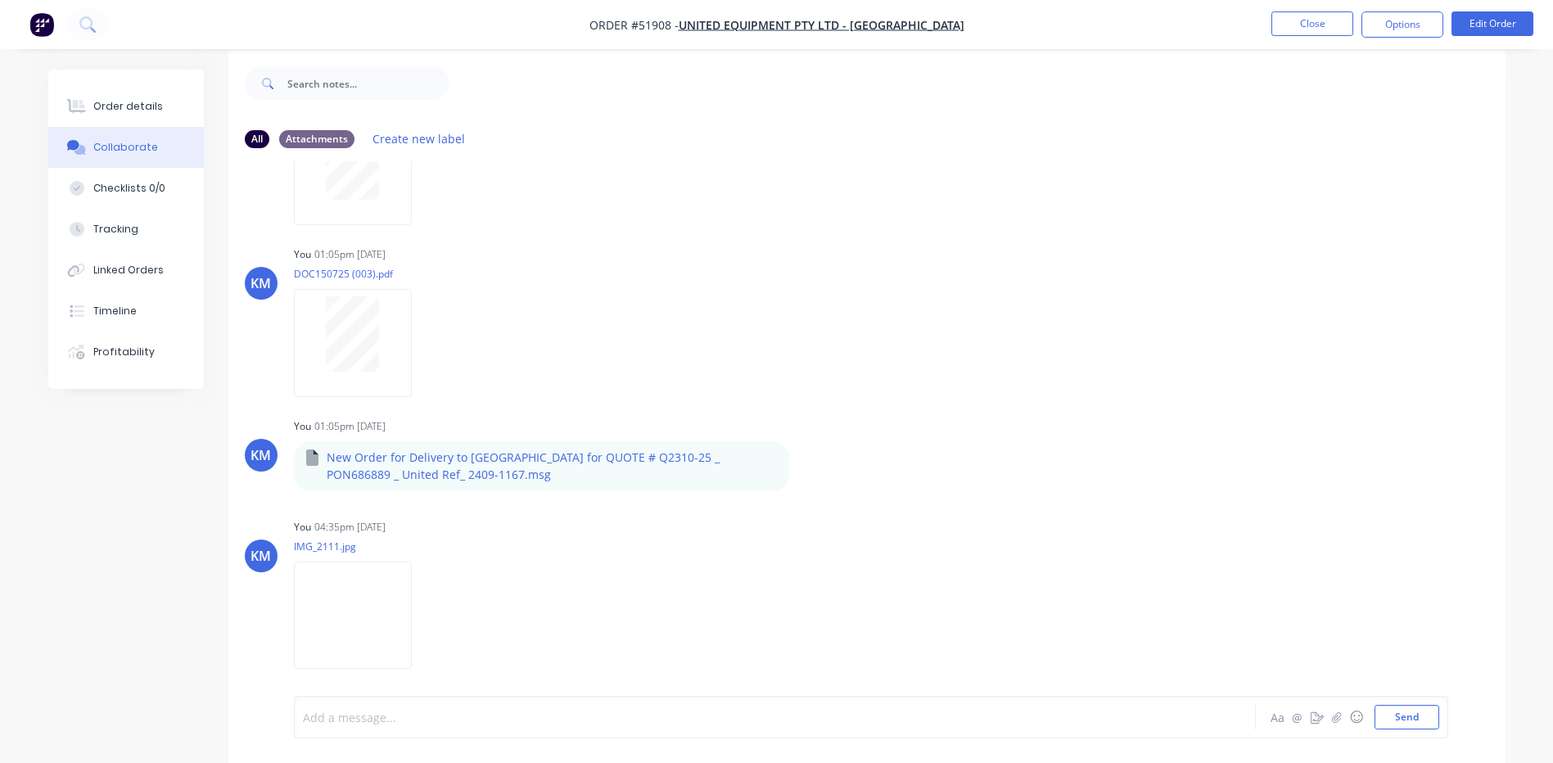
scroll to position [25, 0]
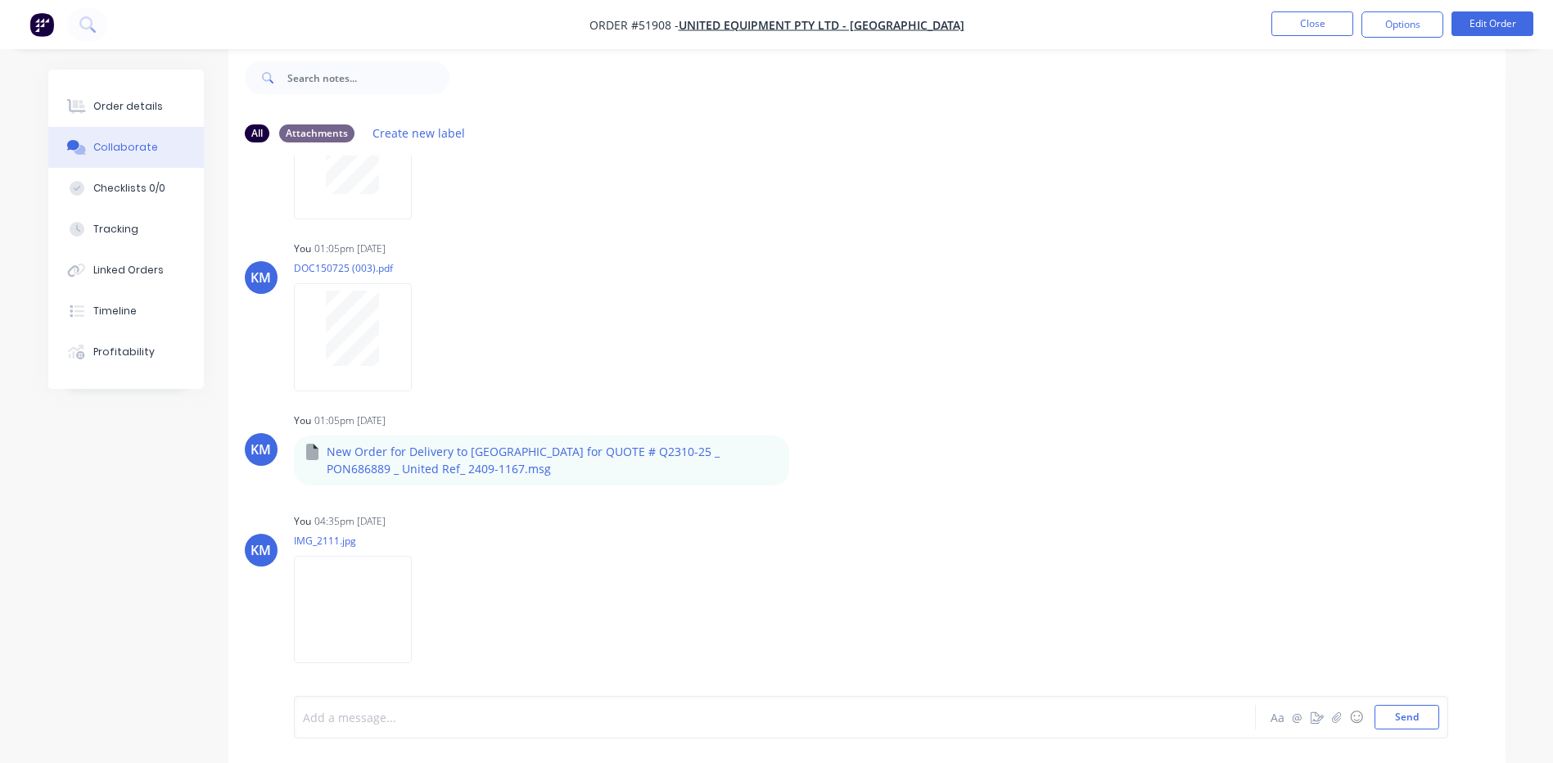
click at [486, 712] on div at bounding box center [730, 717] width 852 height 17
click at [1409, 717] on button "Send" at bounding box center [1407, 717] width 65 height 25
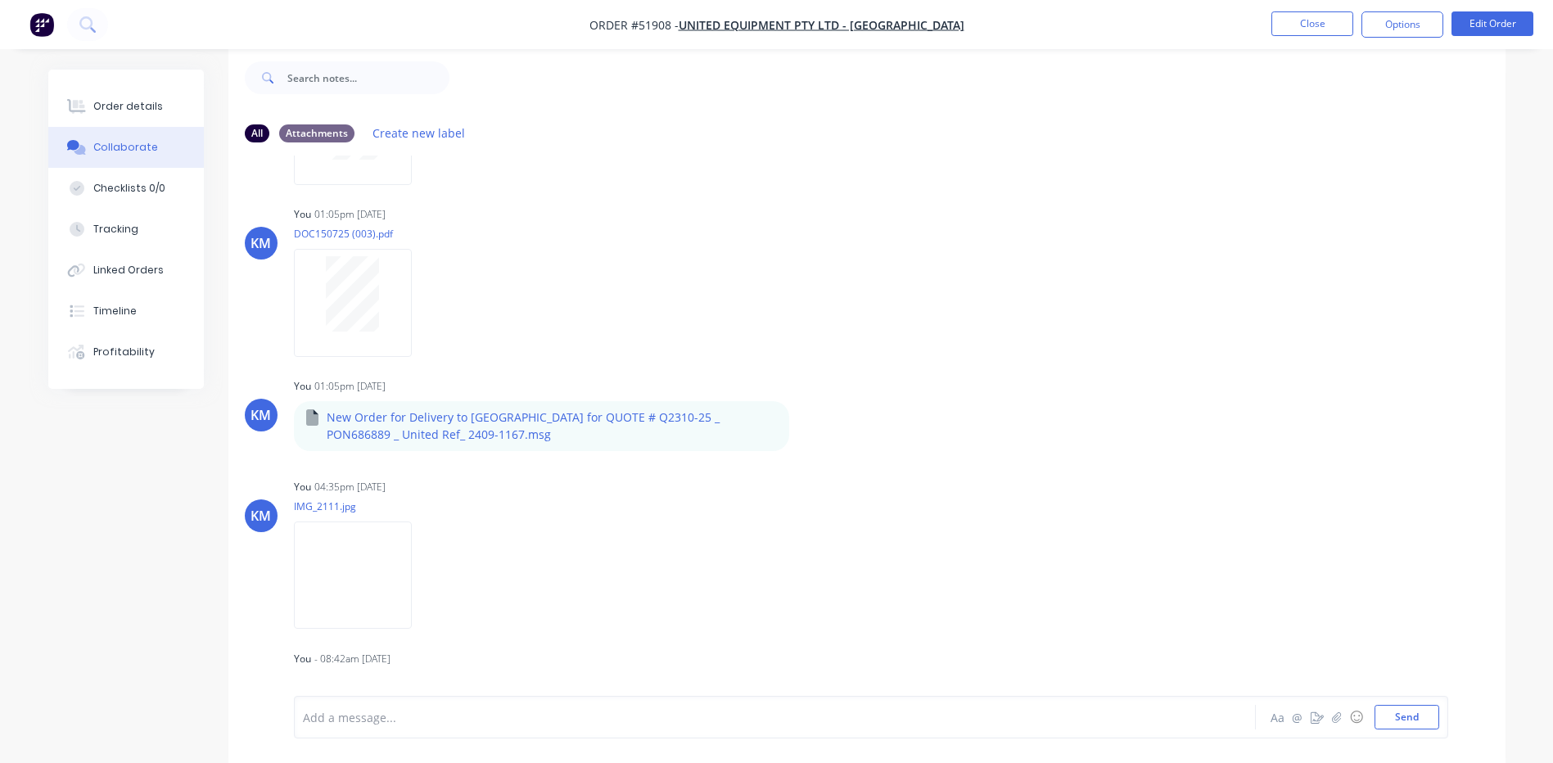
scroll to position [183, 0]
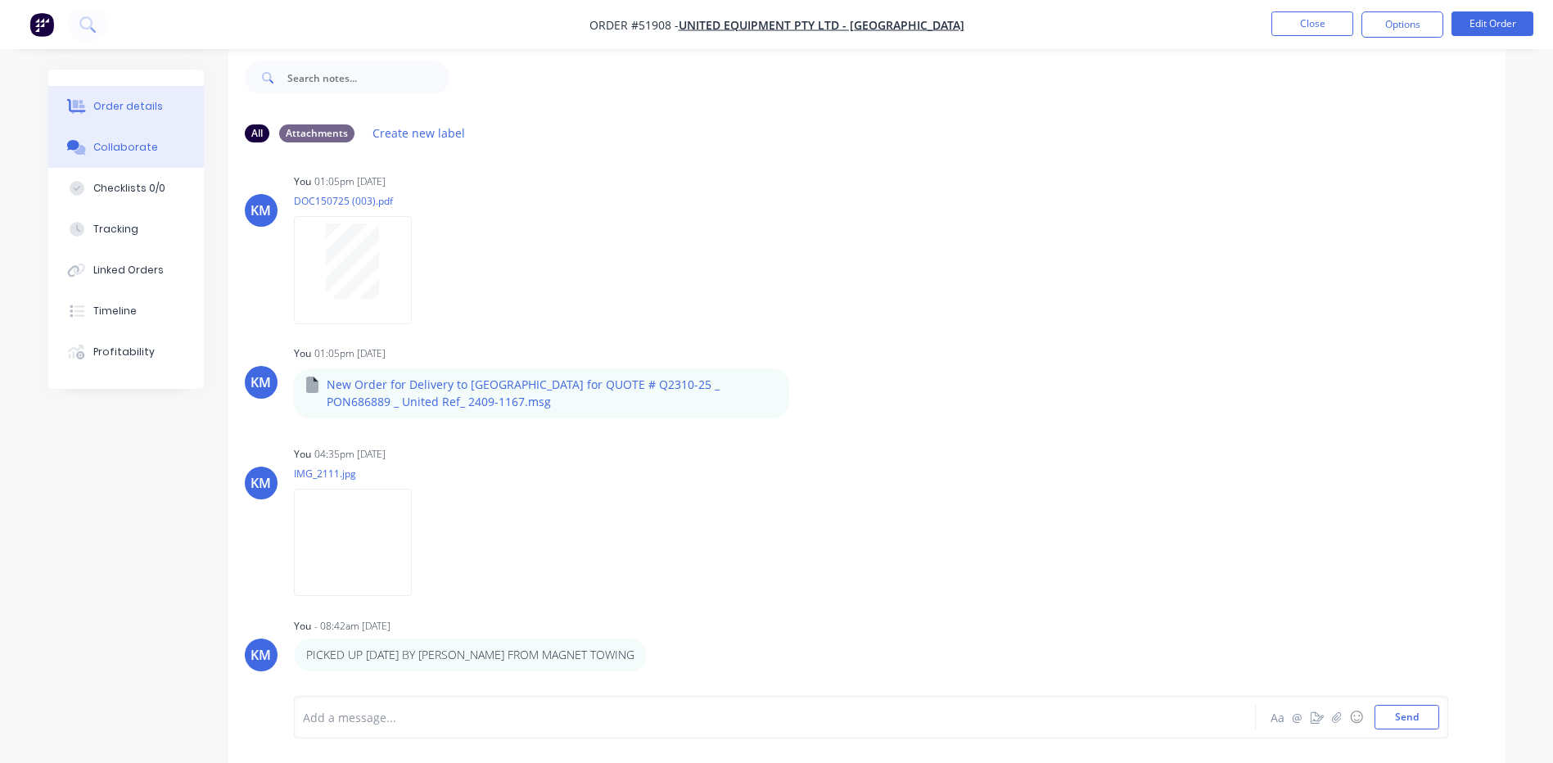
click at [125, 97] on button "Order details" at bounding box center [126, 106] width 156 height 41
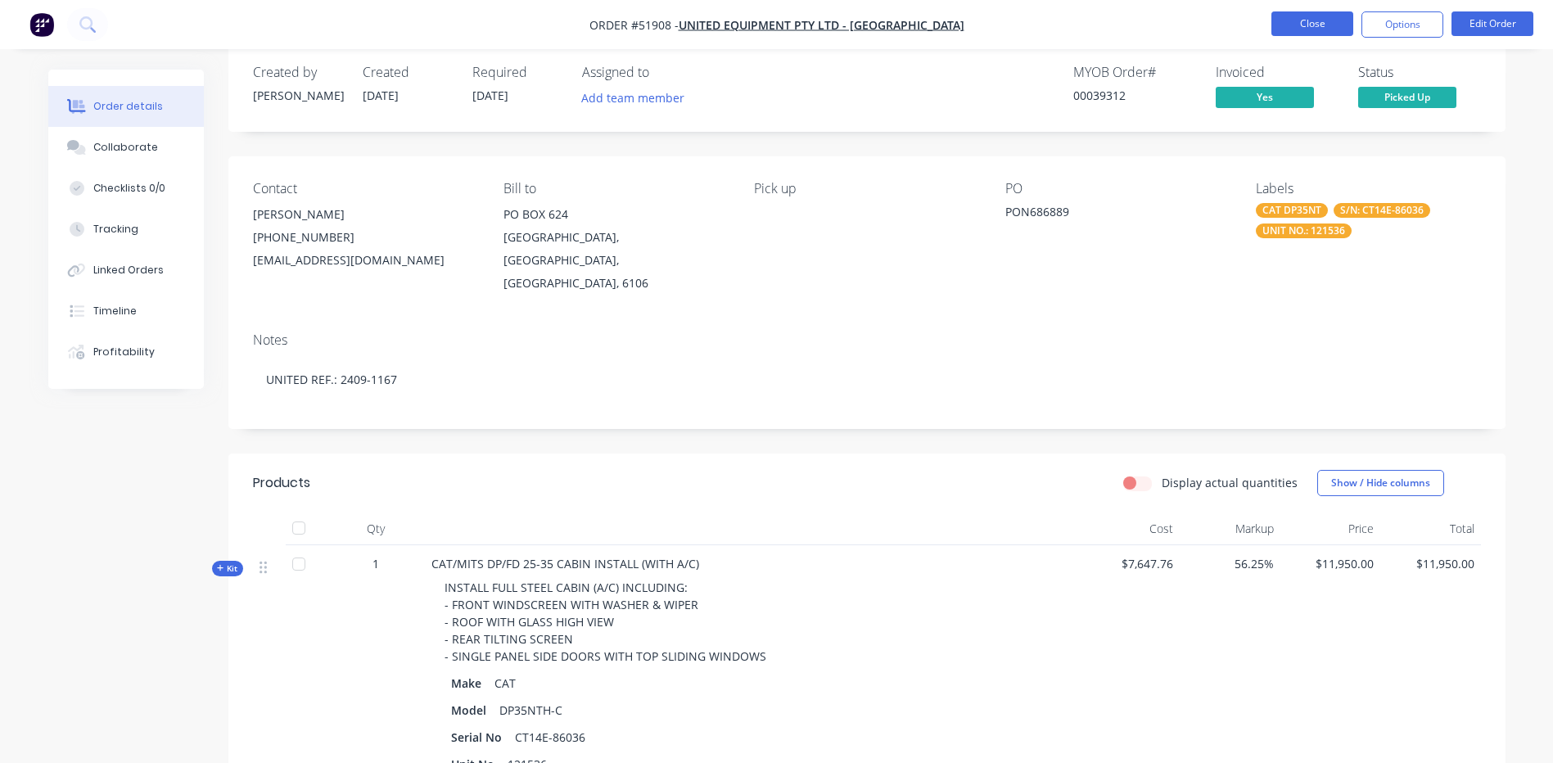
click at [1292, 26] on button "Close" at bounding box center [1313, 23] width 82 height 25
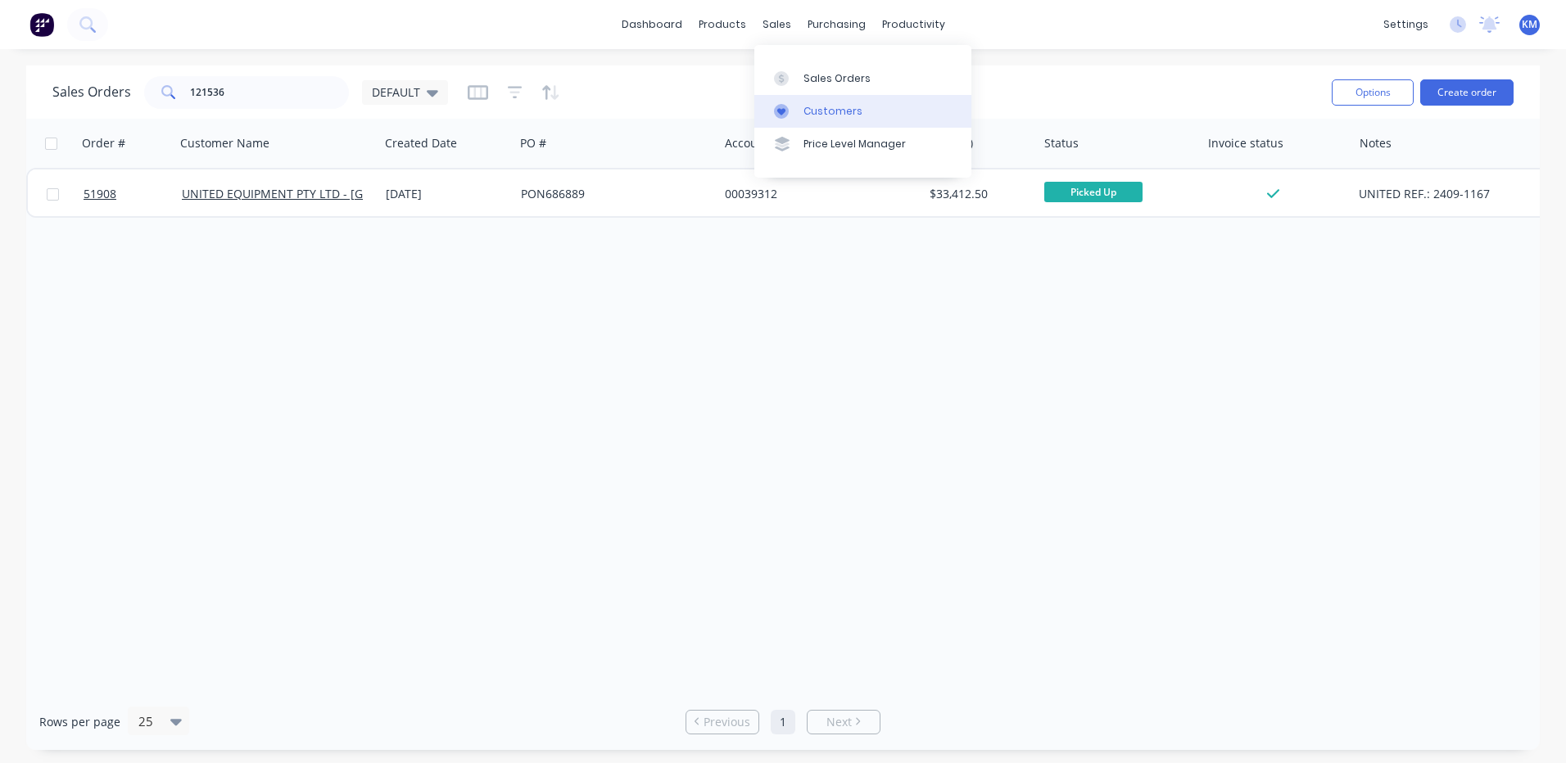
click at [786, 125] on link "Customers" at bounding box center [862, 111] width 217 height 33
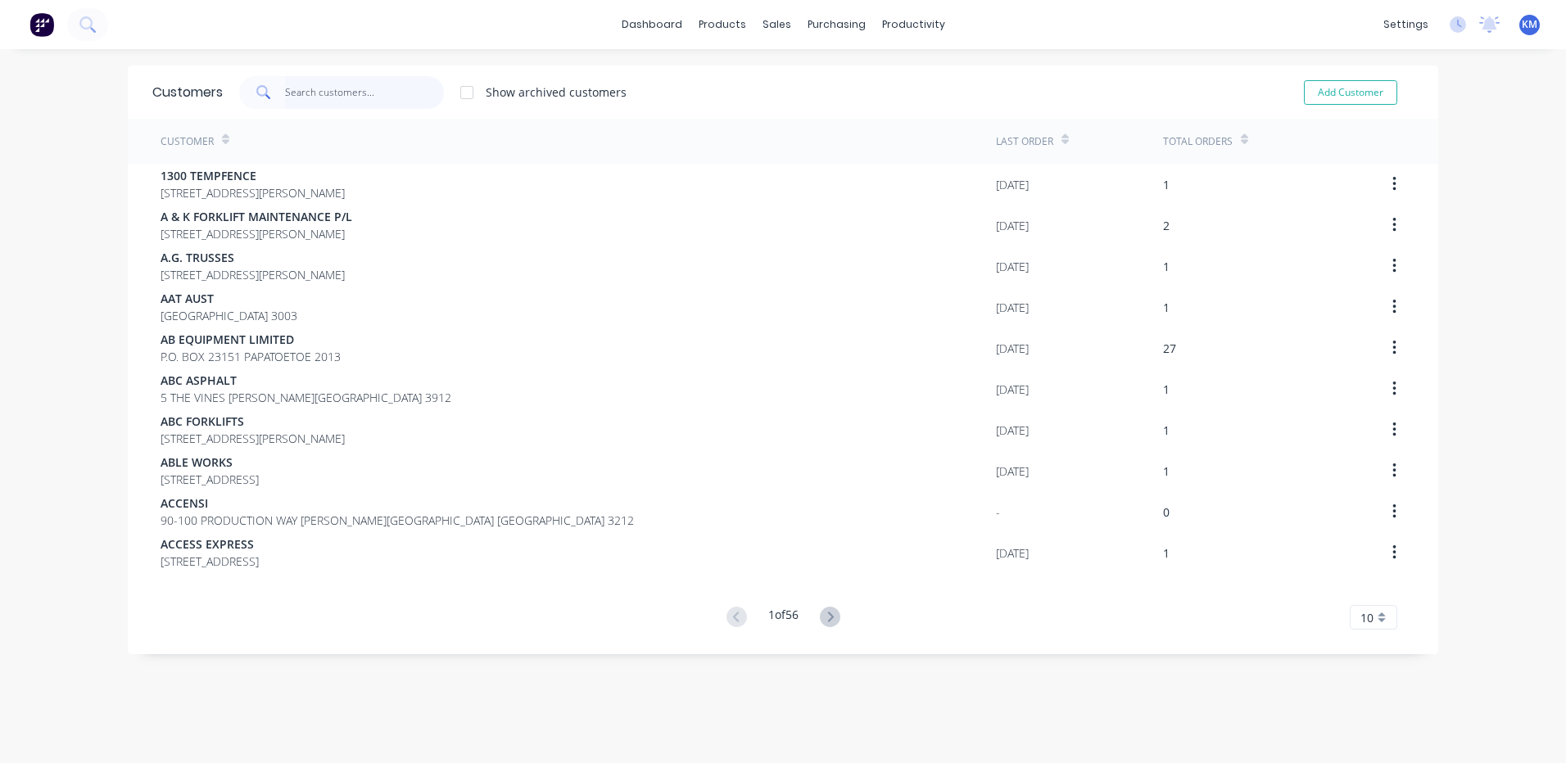
click at [285, 84] on input "text" at bounding box center [365, 92] width 160 height 33
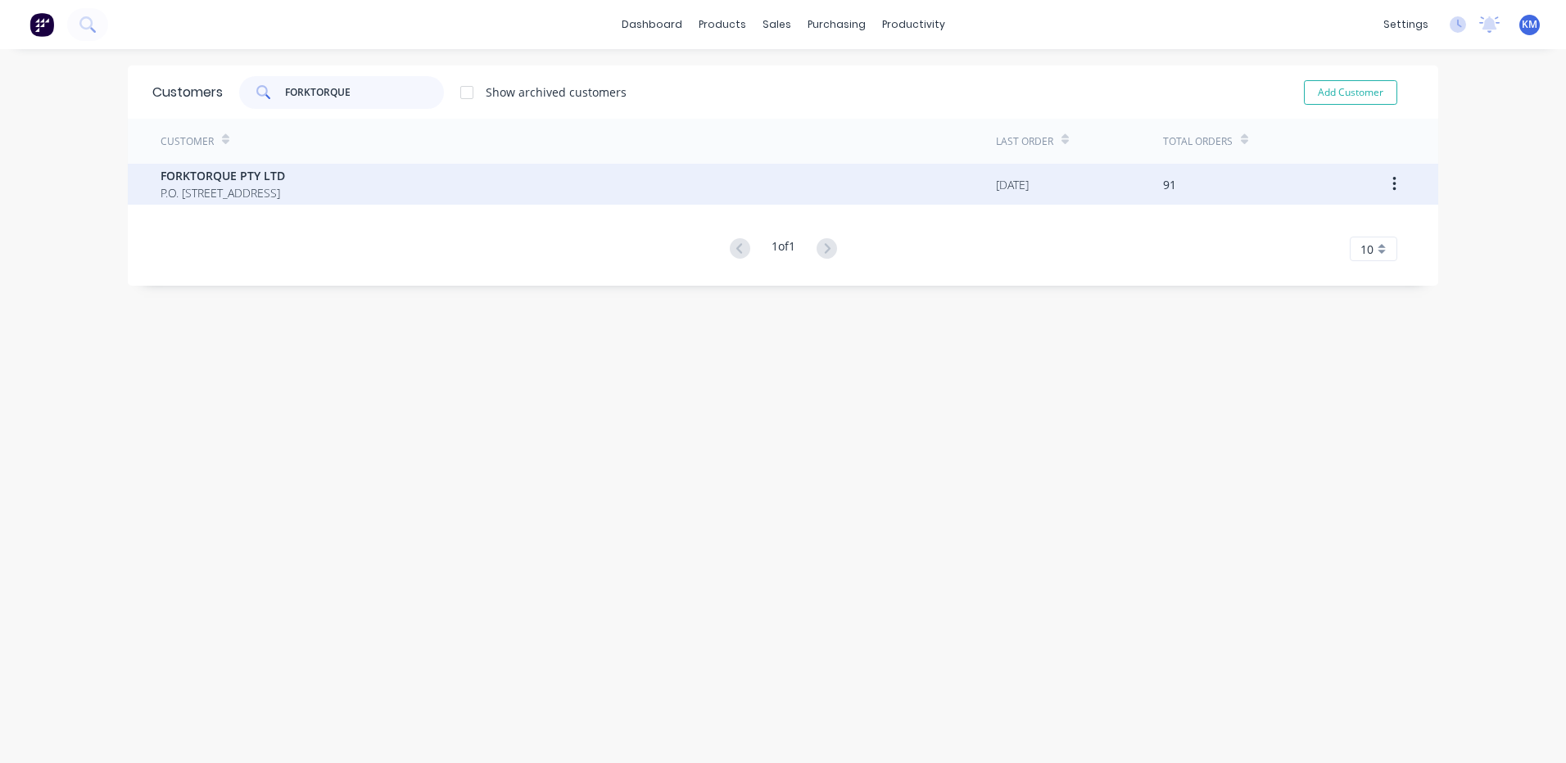
type input "FORKTORQUE"
click at [285, 191] on span "P.O. BOX 4159 DANDENONG SOUTH Victoria Australia 3164" at bounding box center [223, 192] width 124 height 17
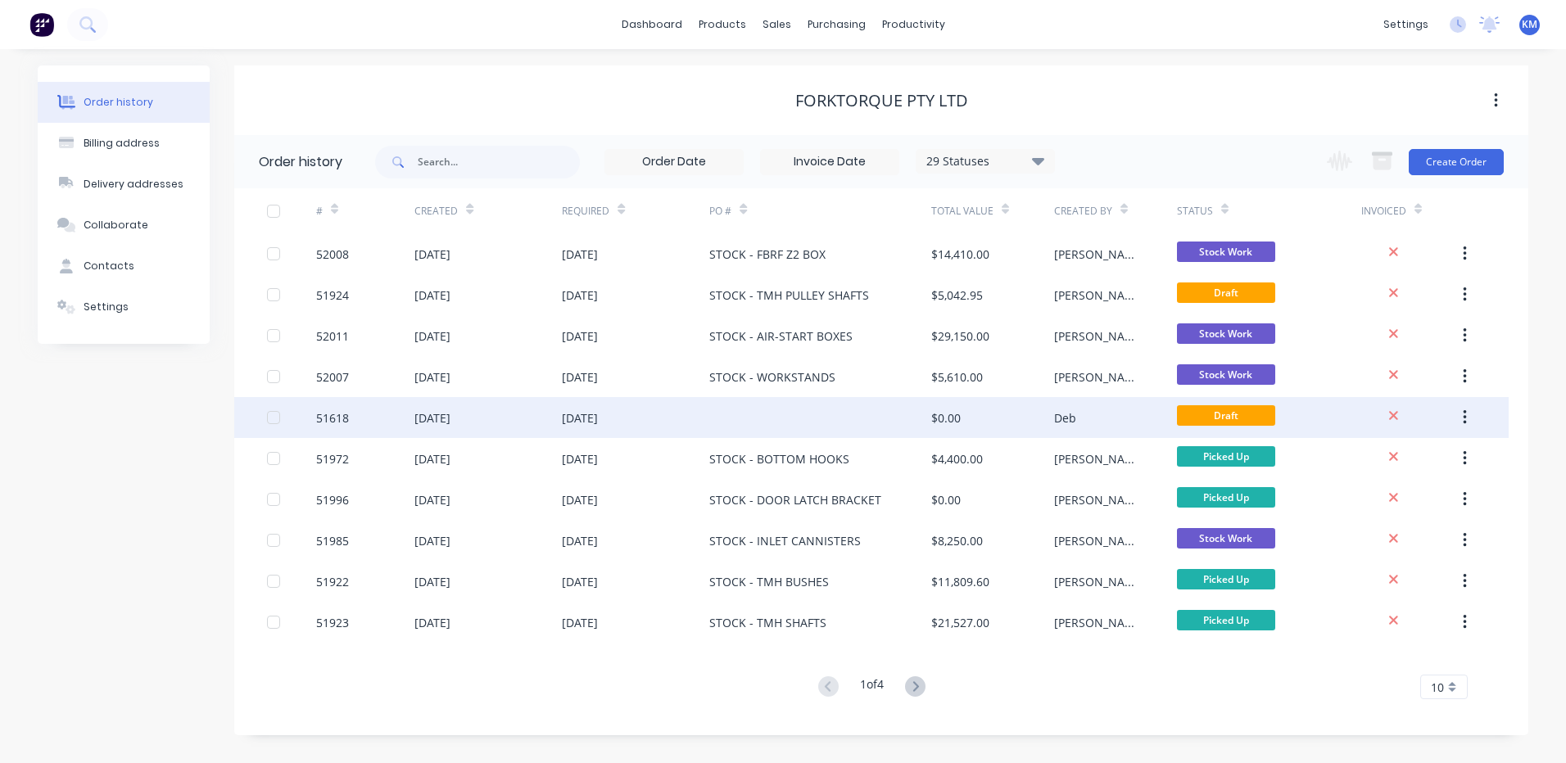
click at [1110, 416] on div "Deb" at bounding box center [1115, 417] width 123 height 41
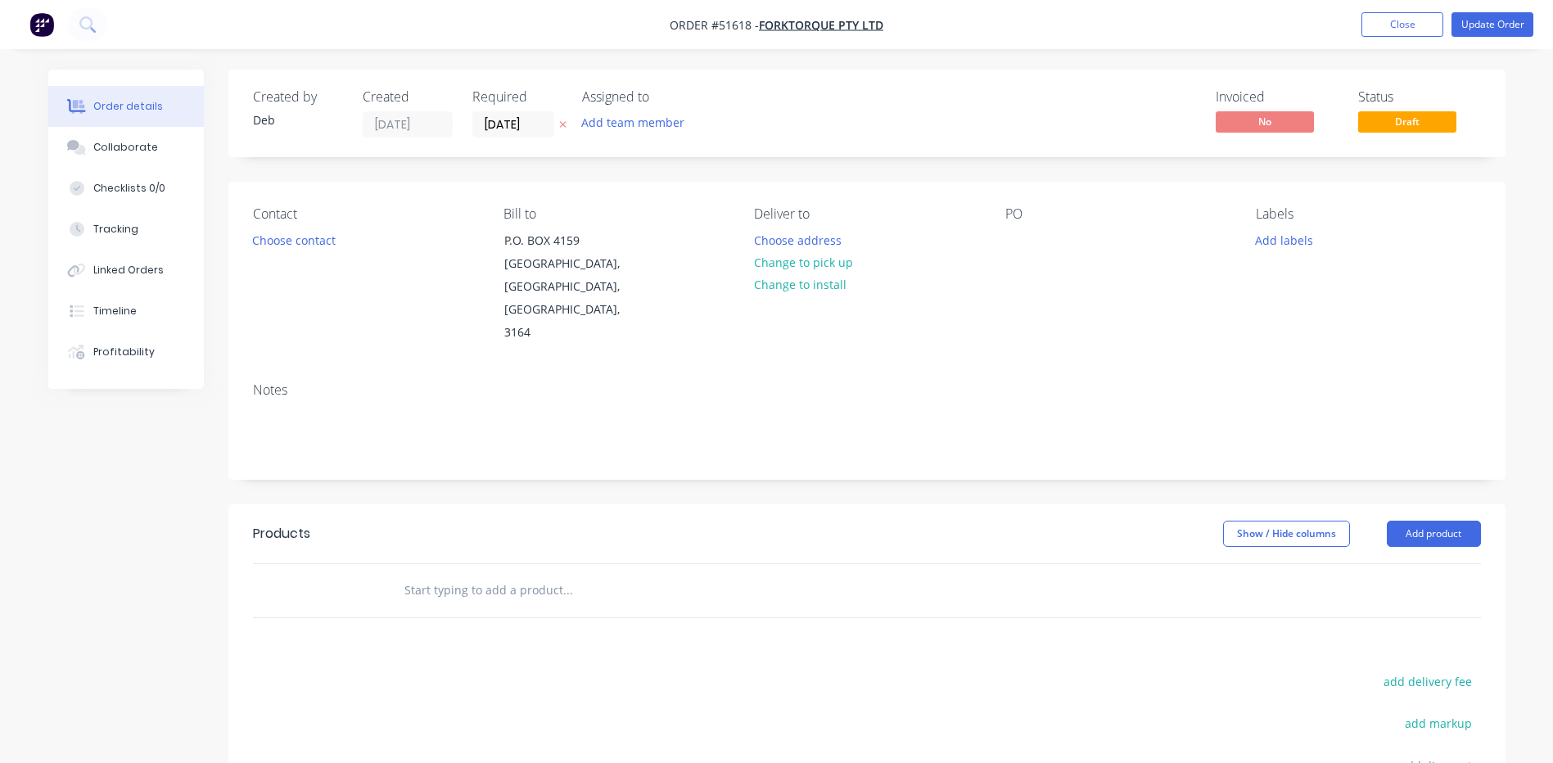
click at [1379, 11] on nav "Order #51618 - FORKTORQUE PTY LTD Add product Close Update Order" at bounding box center [776, 24] width 1553 height 49
click at [1380, 18] on button "Close" at bounding box center [1403, 24] width 82 height 25
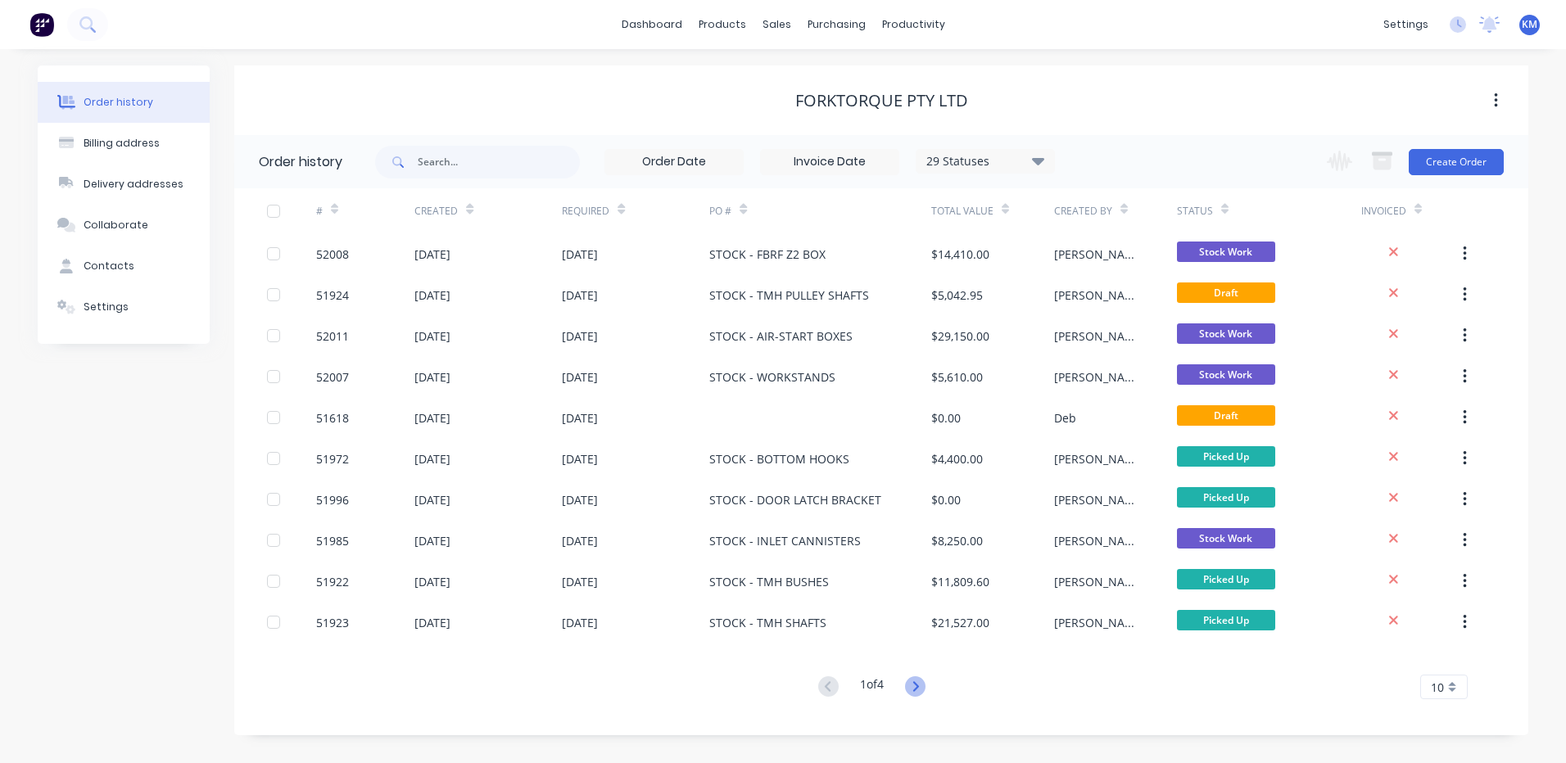
click at [922, 683] on icon at bounding box center [915, 686] width 20 height 20
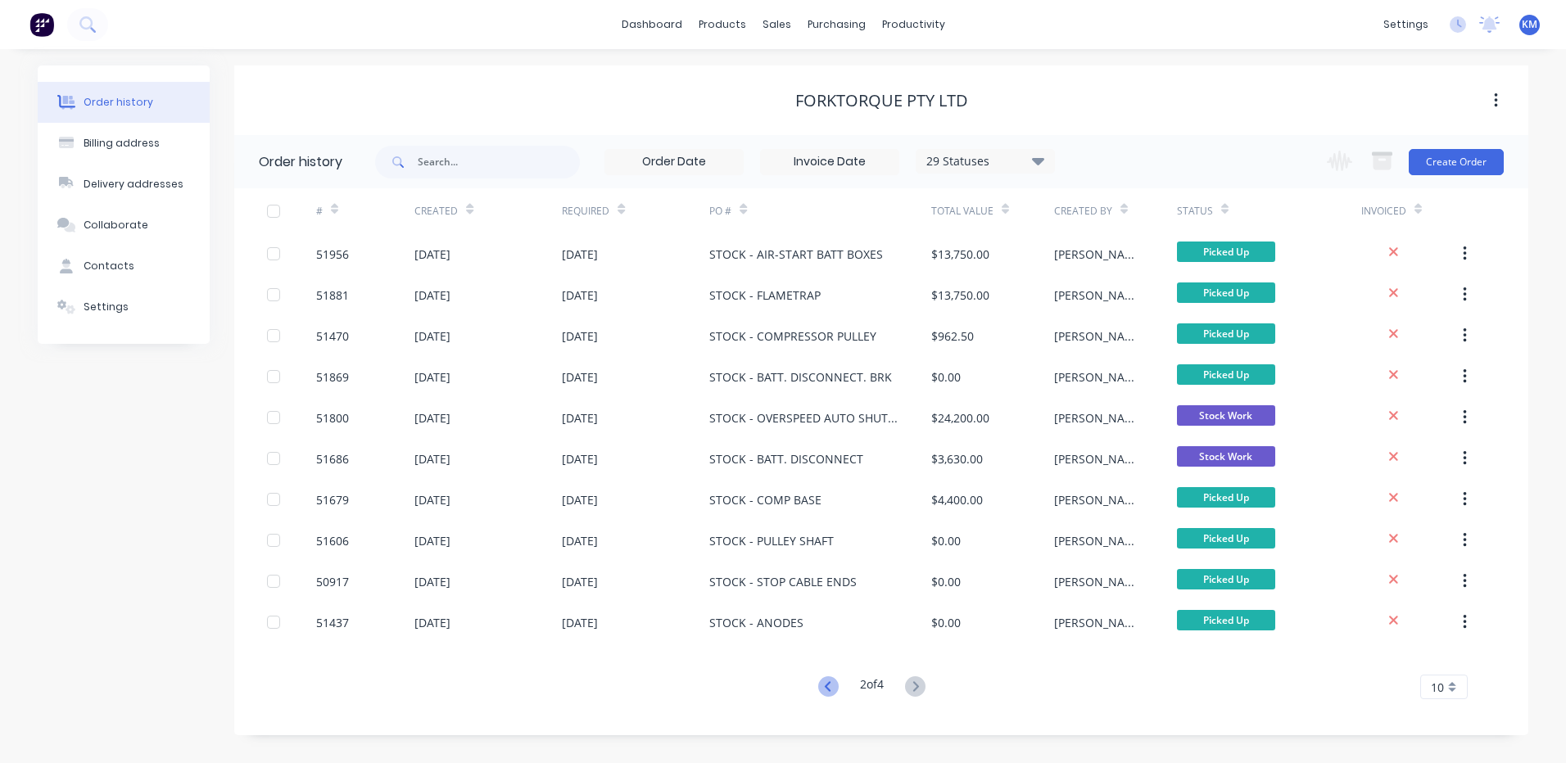
click at [830, 685] on icon at bounding box center [828, 686] width 20 height 20
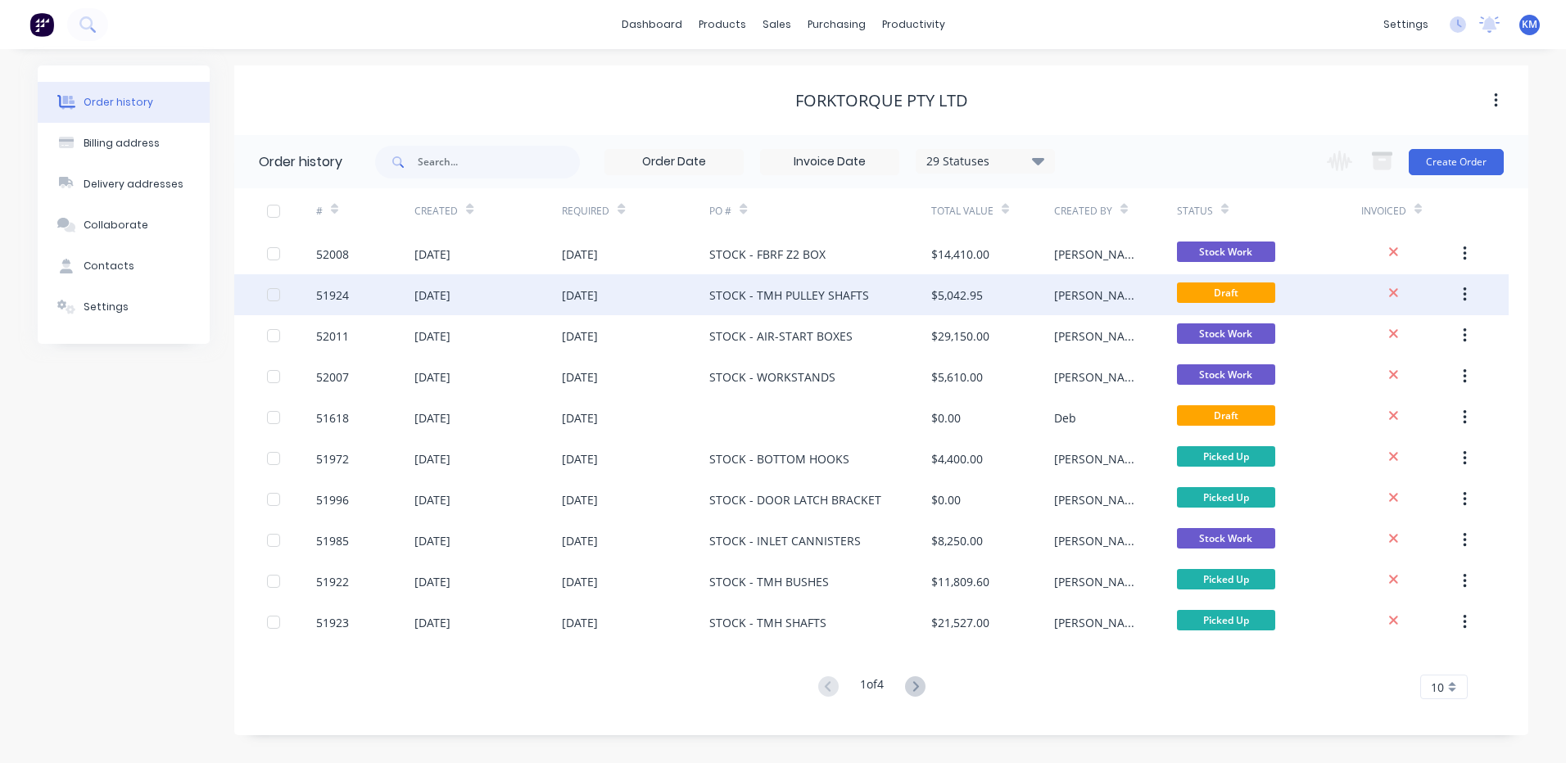
click at [1148, 293] on div "[PERSON_NAME]" at bounding box center [1115, 294] width 123 height 41
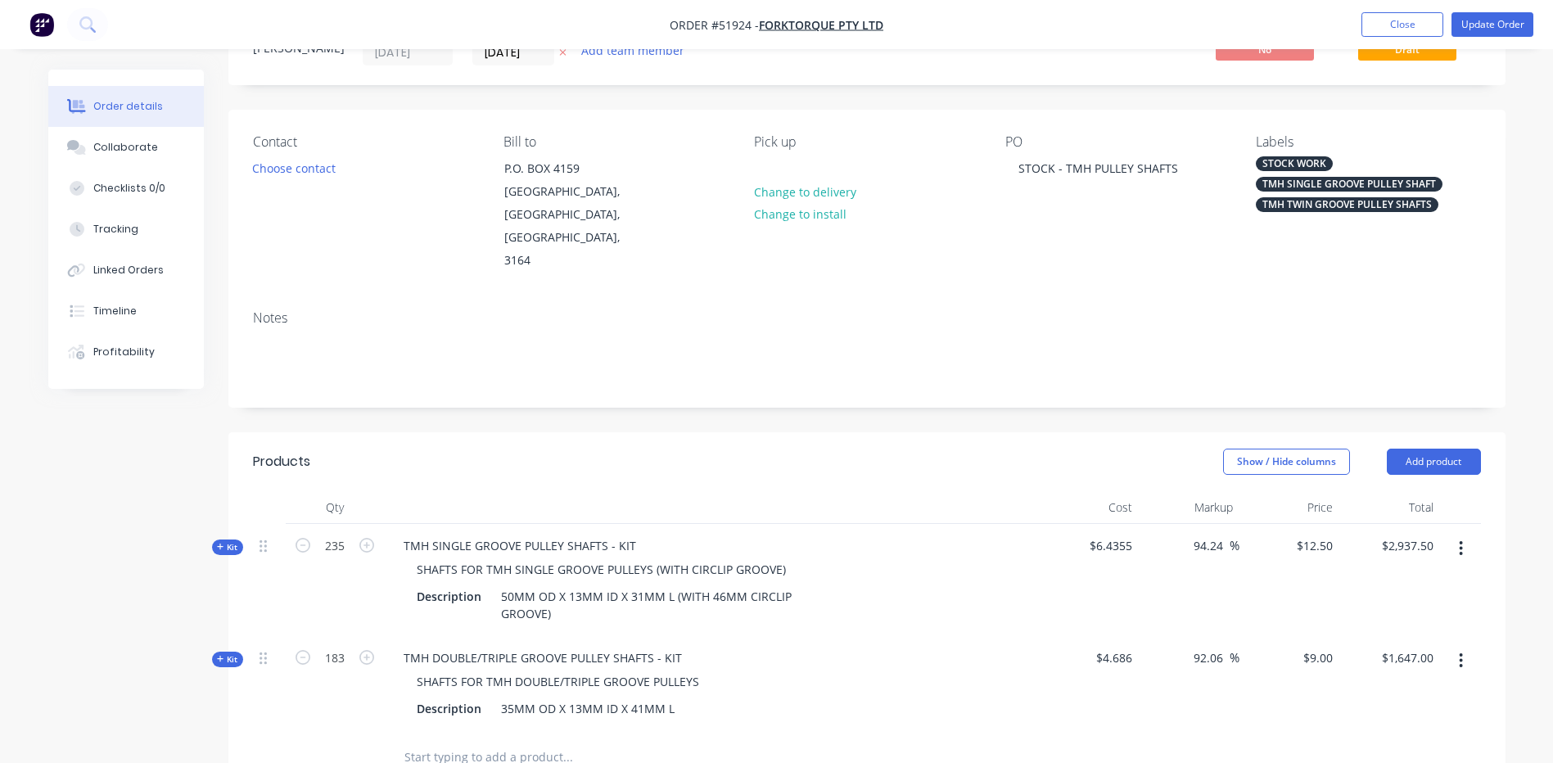
scroll to position [56, 0]
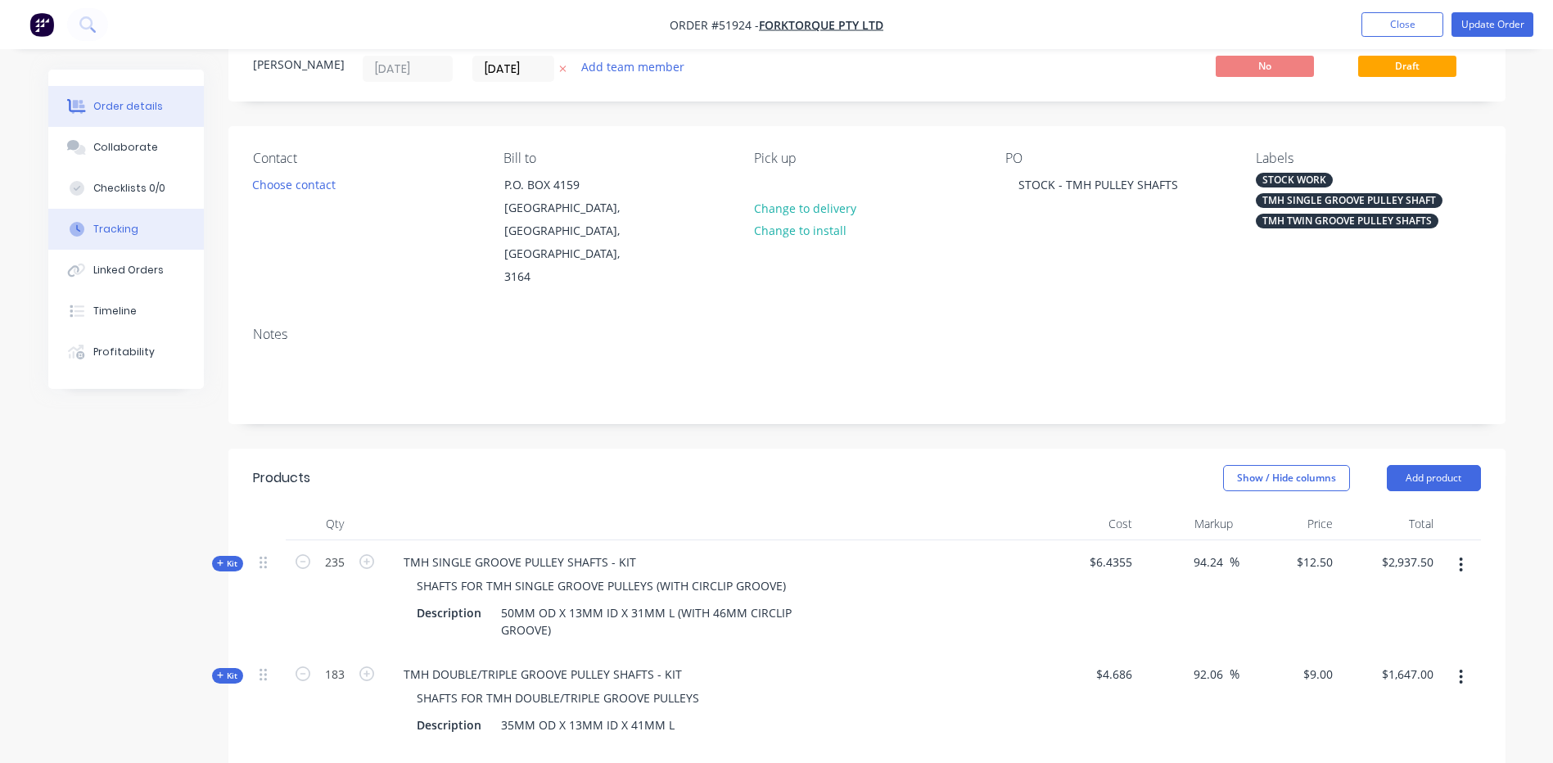
click at [132, 242] on button "Tracking" at bounding box center [126, 229] width 156 height 41
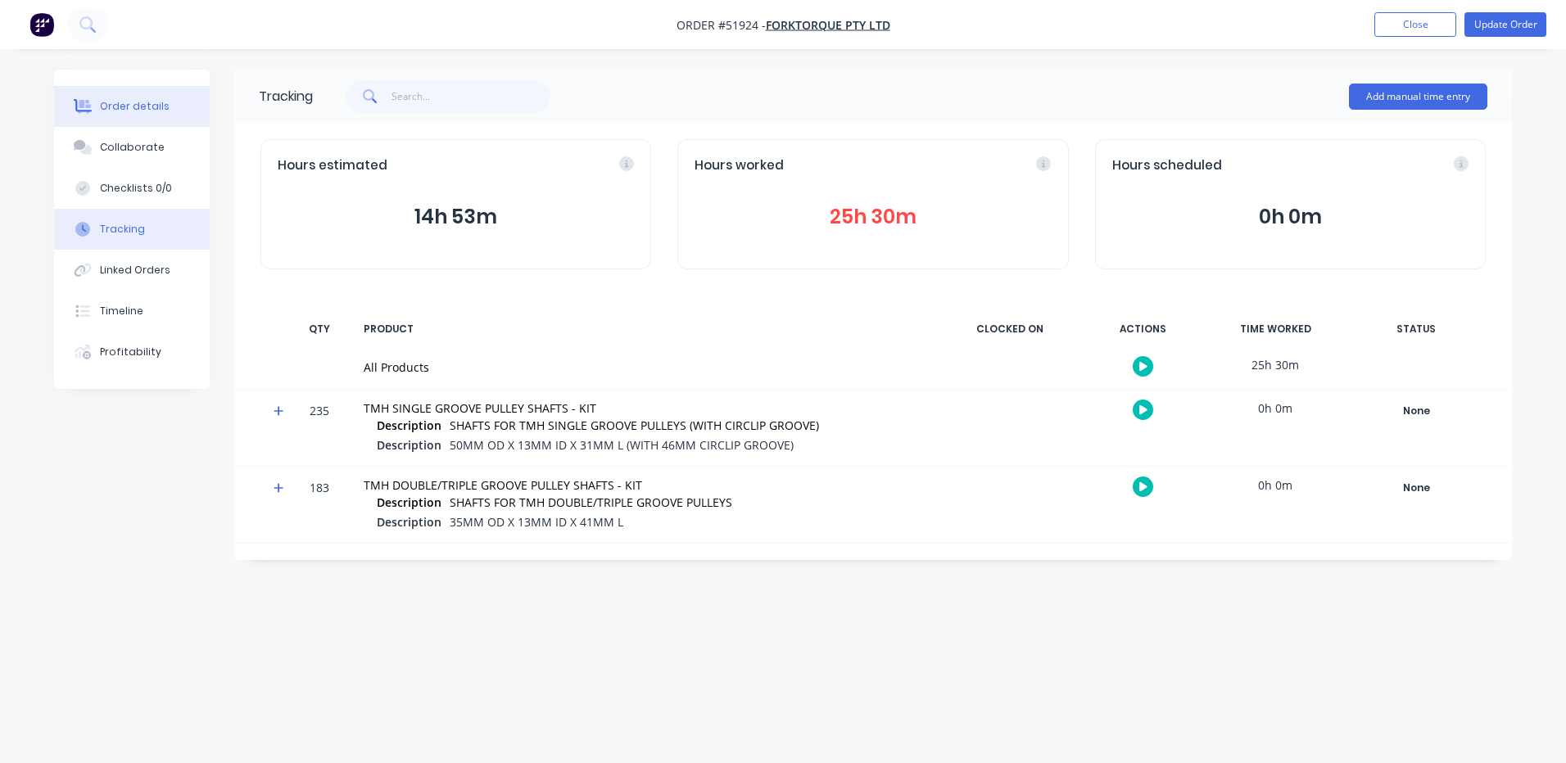
click at [146, 127] on button "Collaborate" at bounding box center [132, 147] width 156 height 41
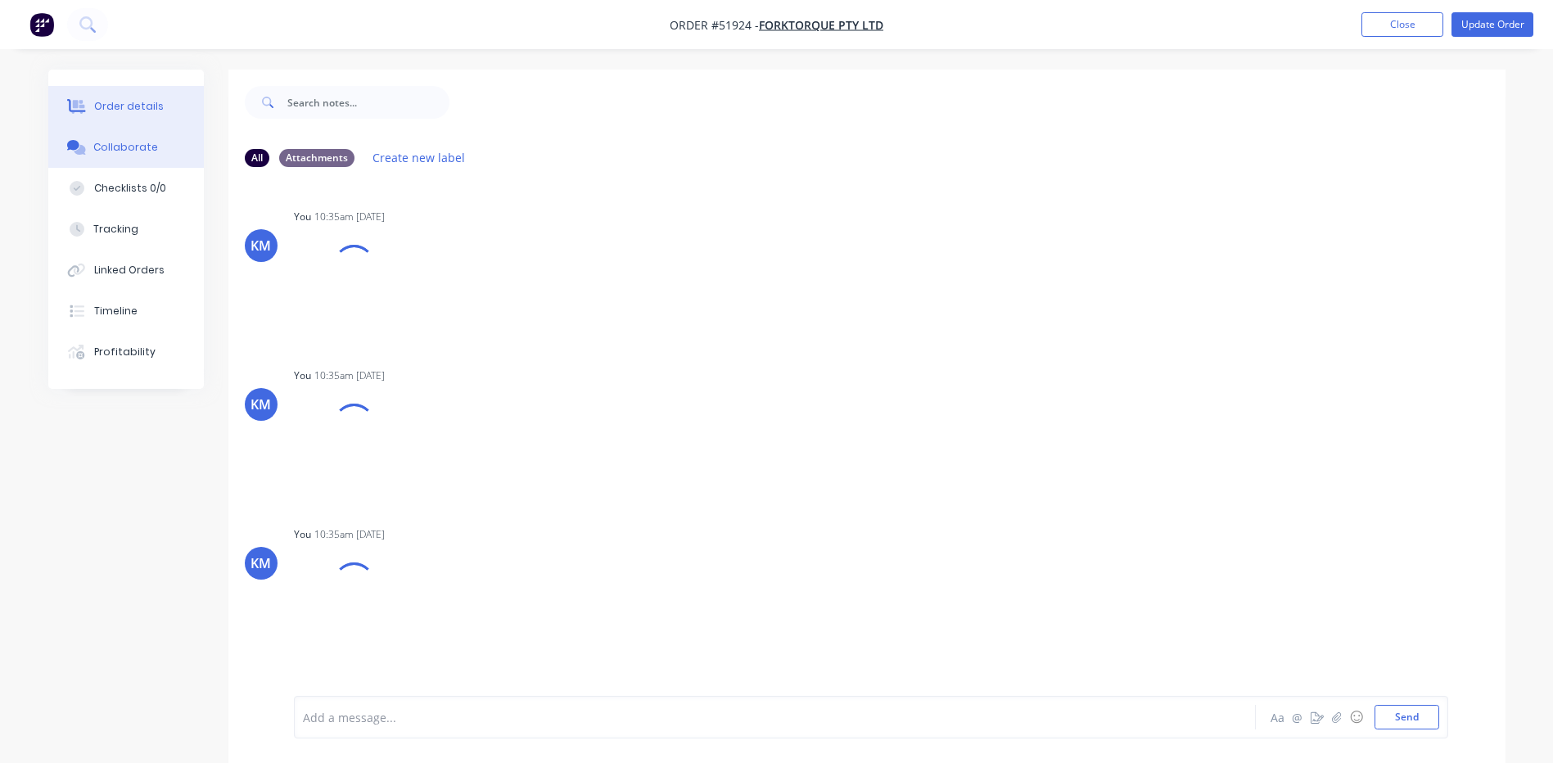
click at [141, 109] on div "Order details" at bounding box center [128, 106] width 70 height 15
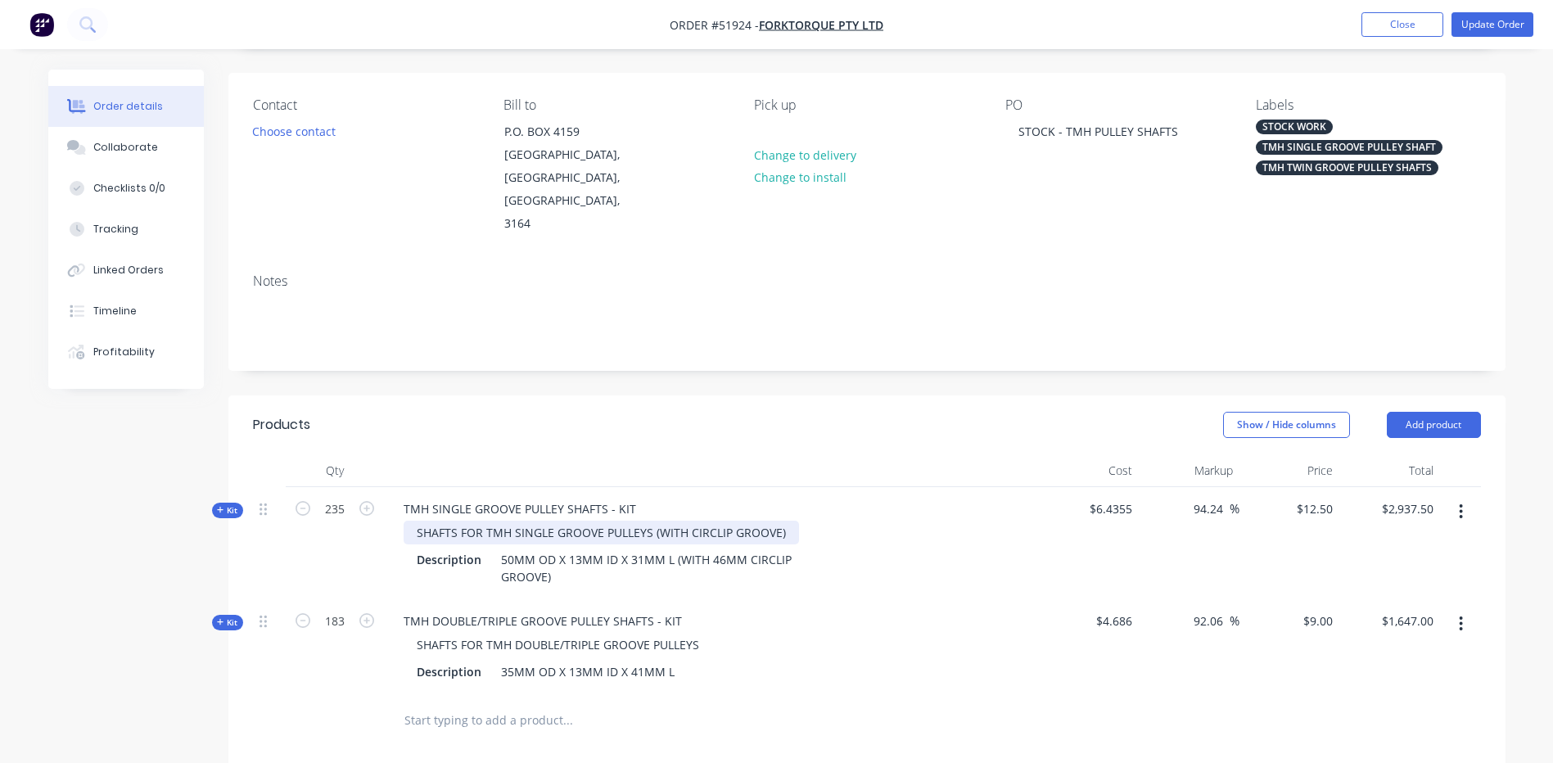
scroll to position [164, 0]
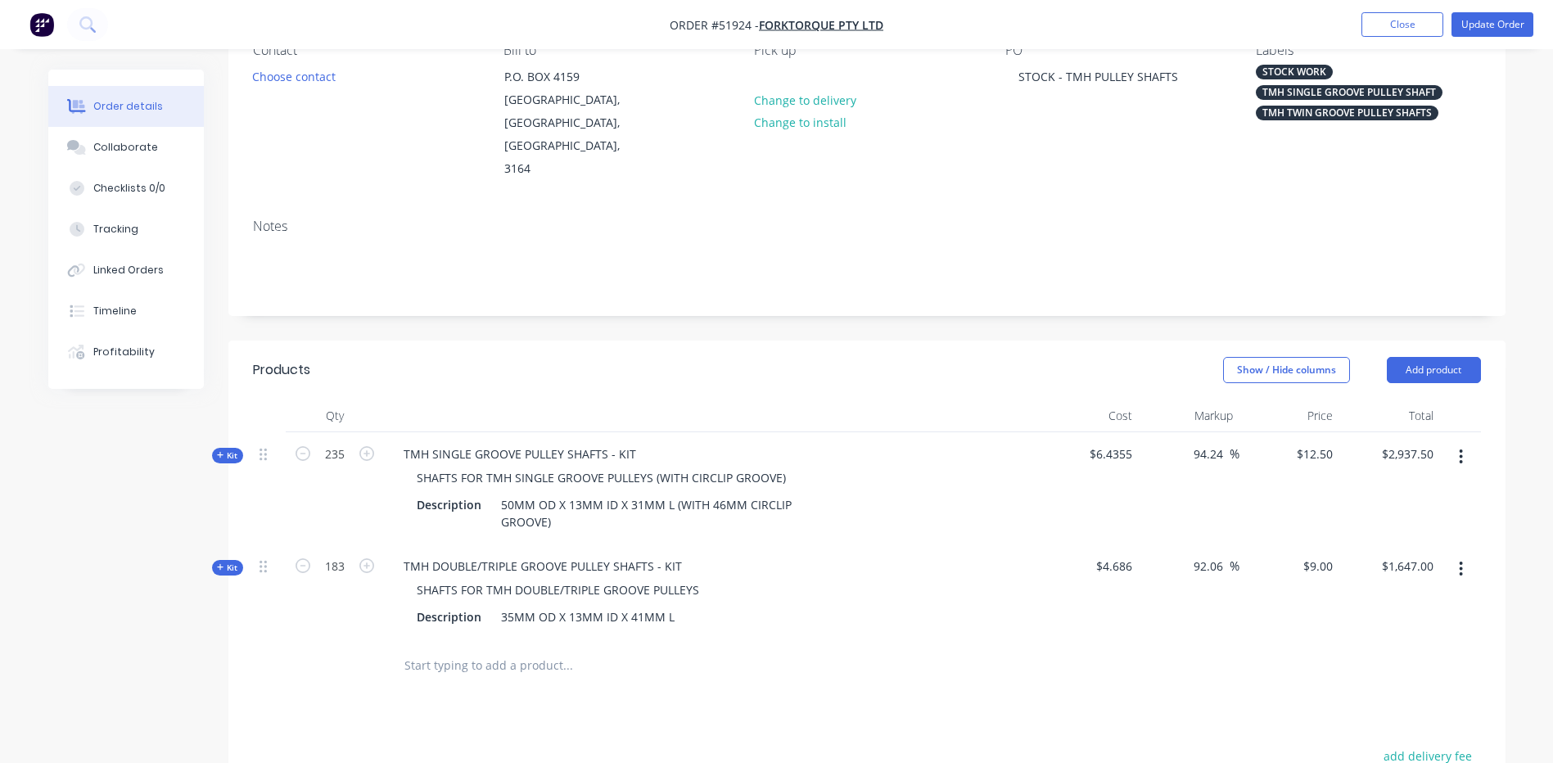
click at [222, 450] on span "Kit" at bounding box center [227, 456] width 21 height 12
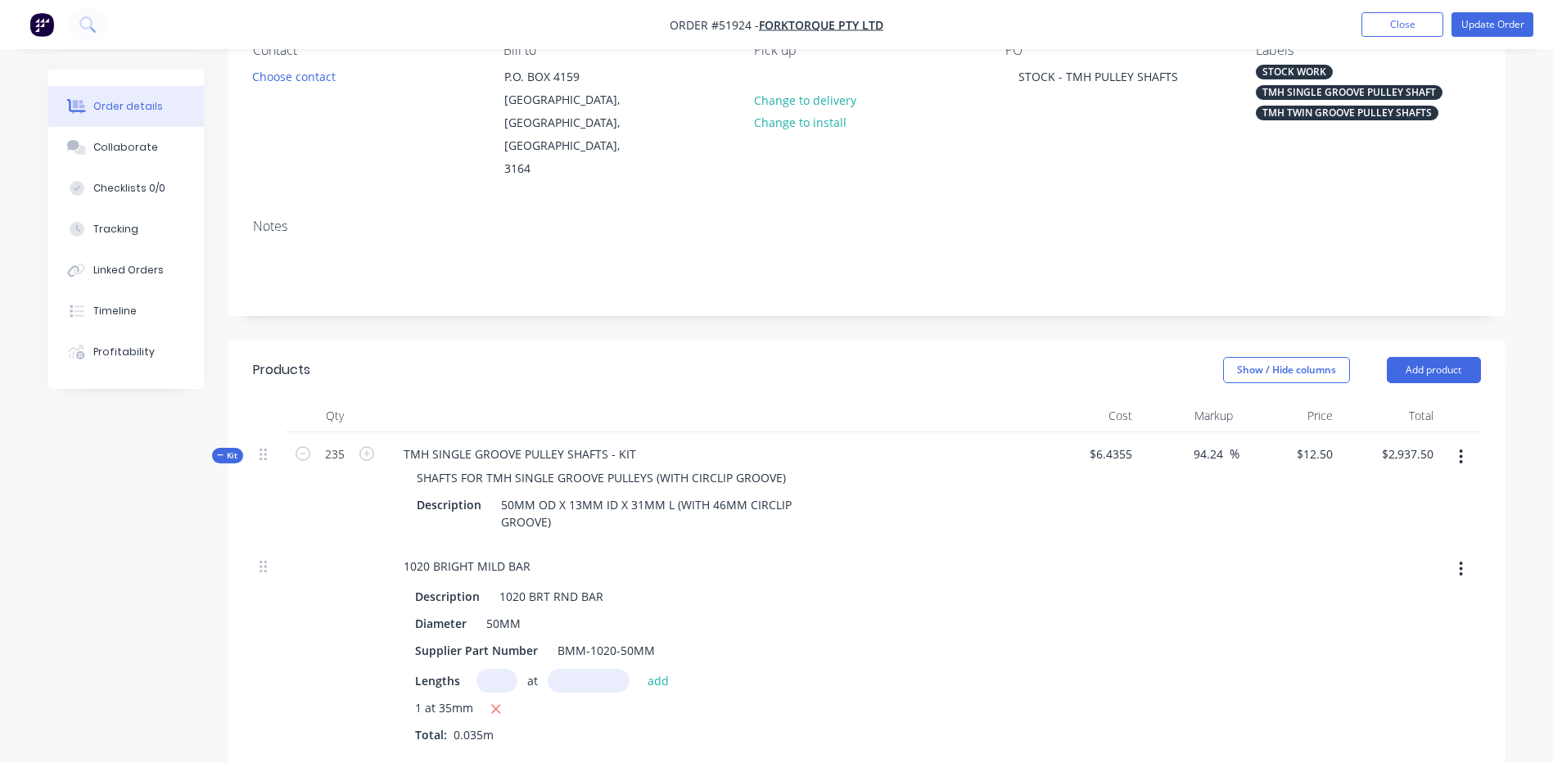
scroll to position [409, 0]
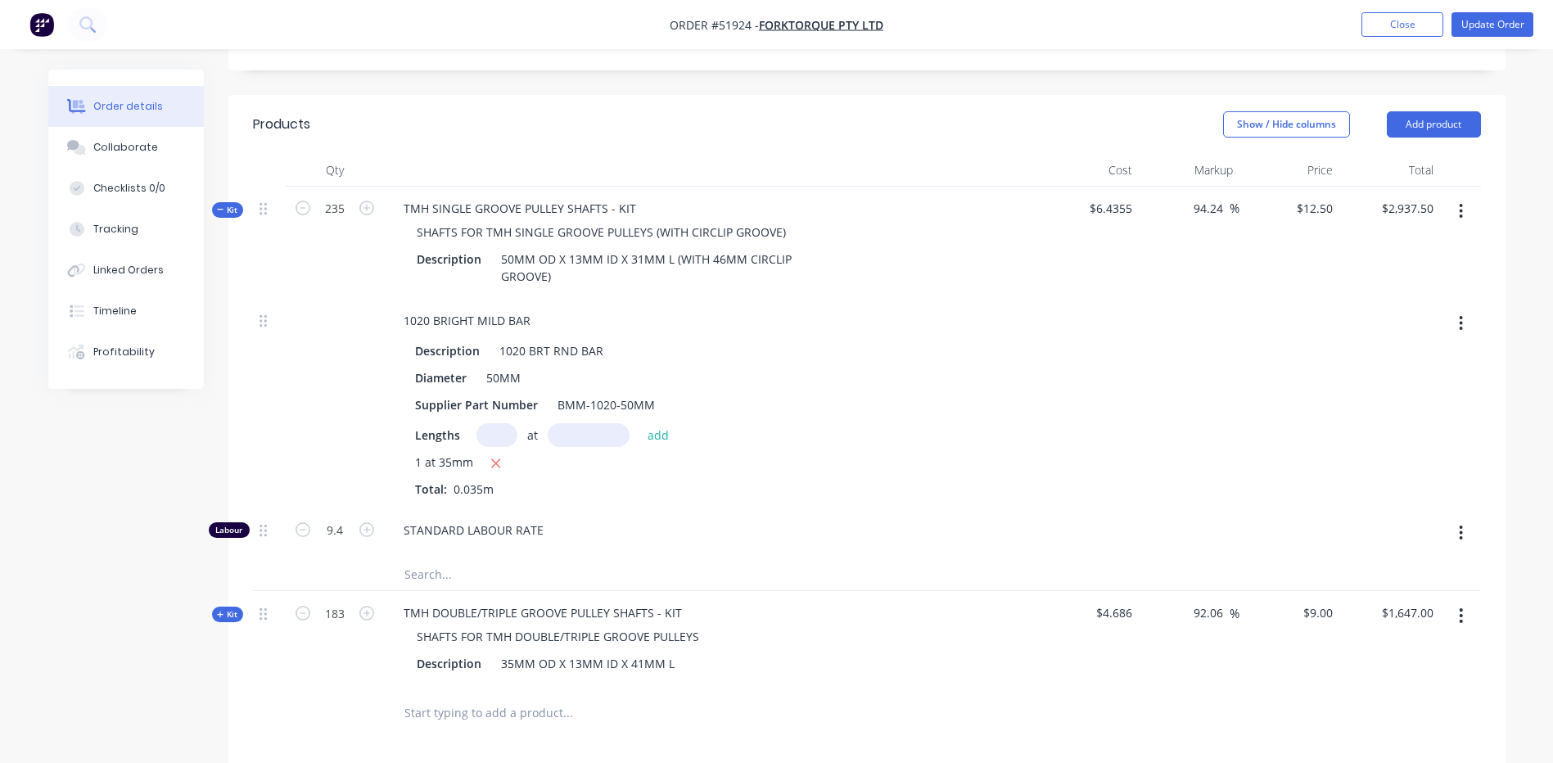
click at [228, 204] on span "Kit" at bounding box center [227, 210] width 21 height 12
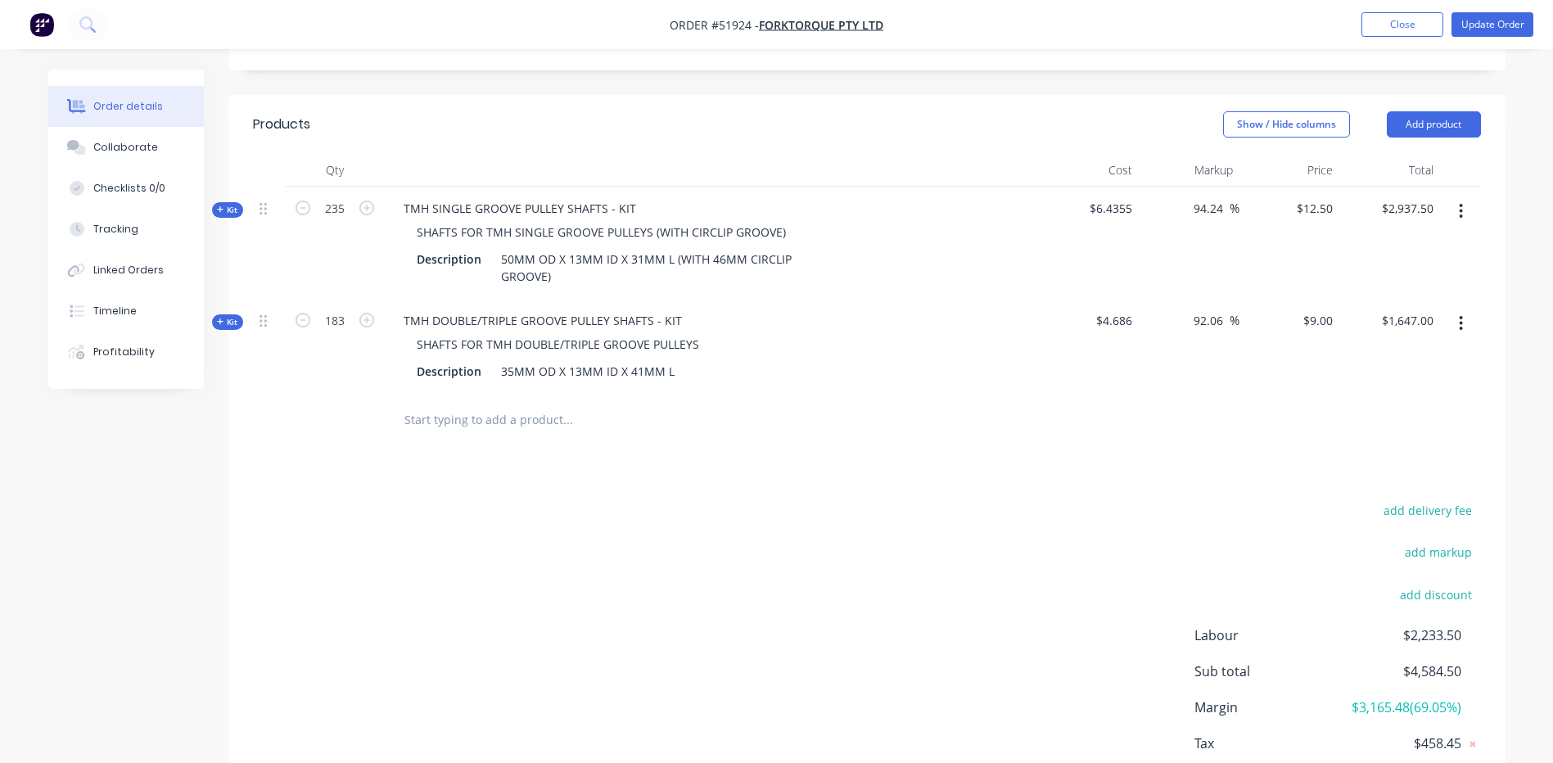
click at [233, 314] on div "Kit" at bounding box center [227, 322] width 31 height 16
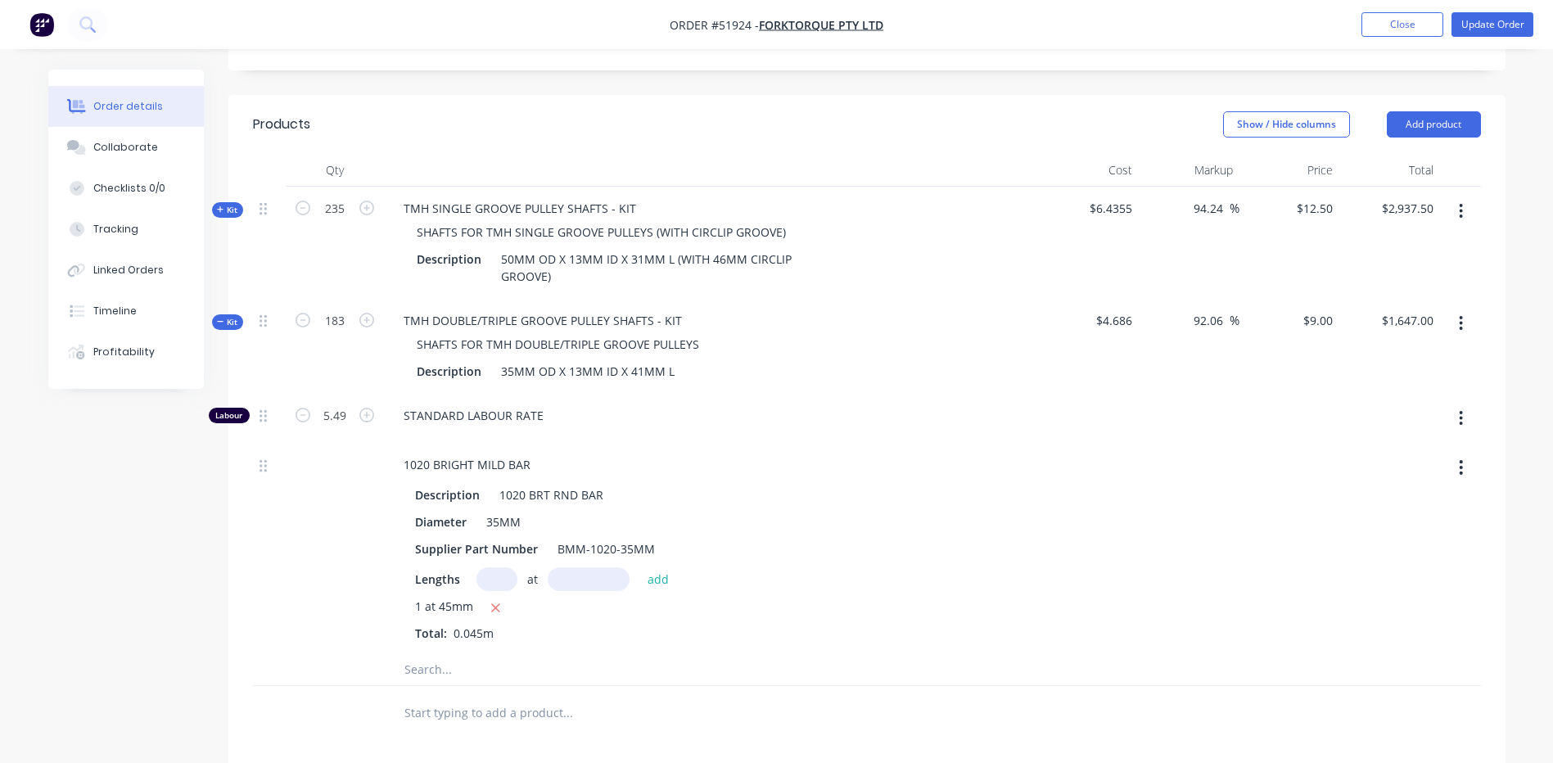
drag, startPoint x: 232, startPoint y: 274, endPoint x: 247, endPoint y: 208, distance: 68.1
click at [231, 316] on span "Kit" at bounding box center [227, 322] width 21 height 12
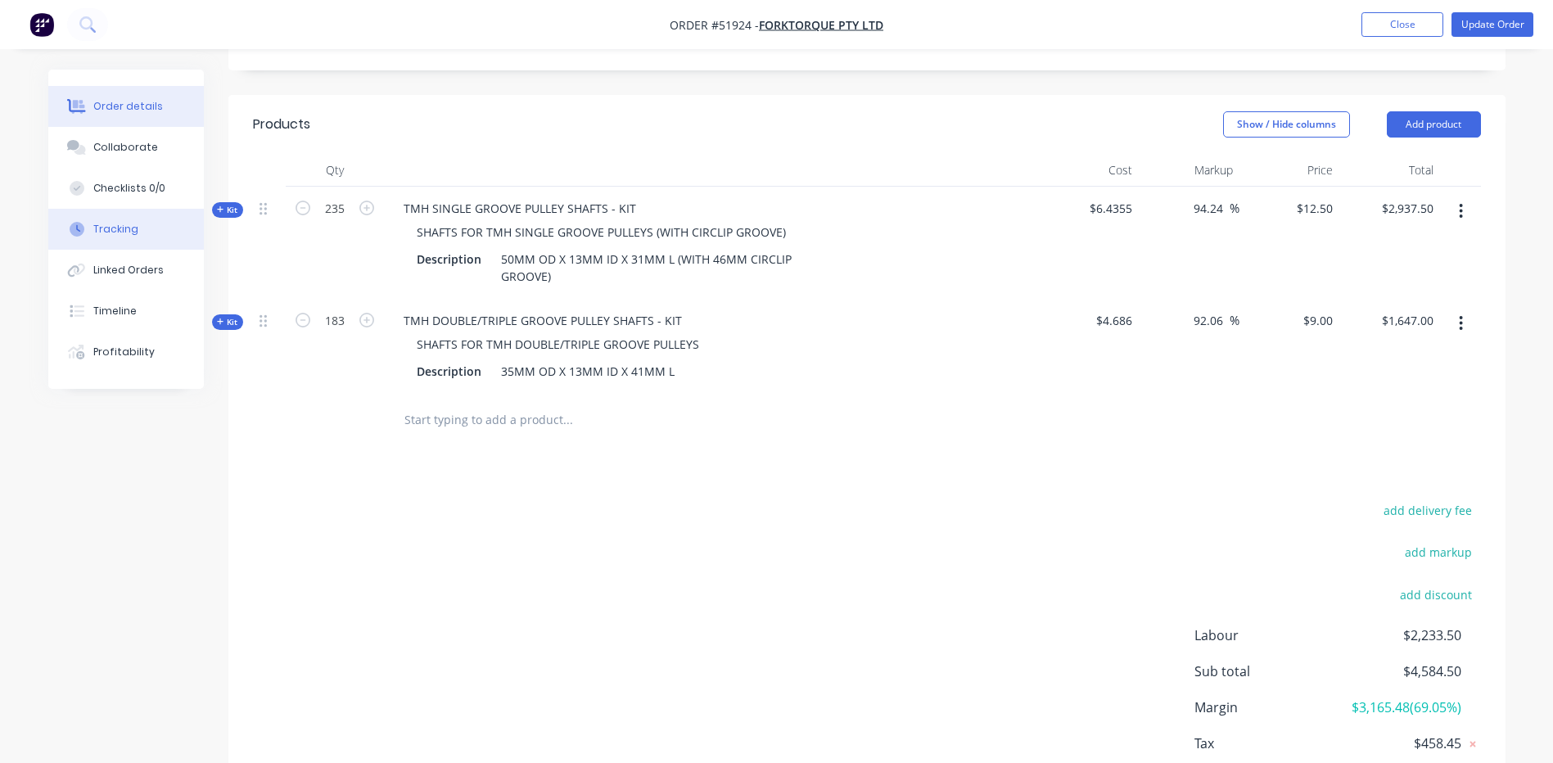
click at [140, 224] on button "Tracking" at bounding box center [126, 229] width 156 height 41
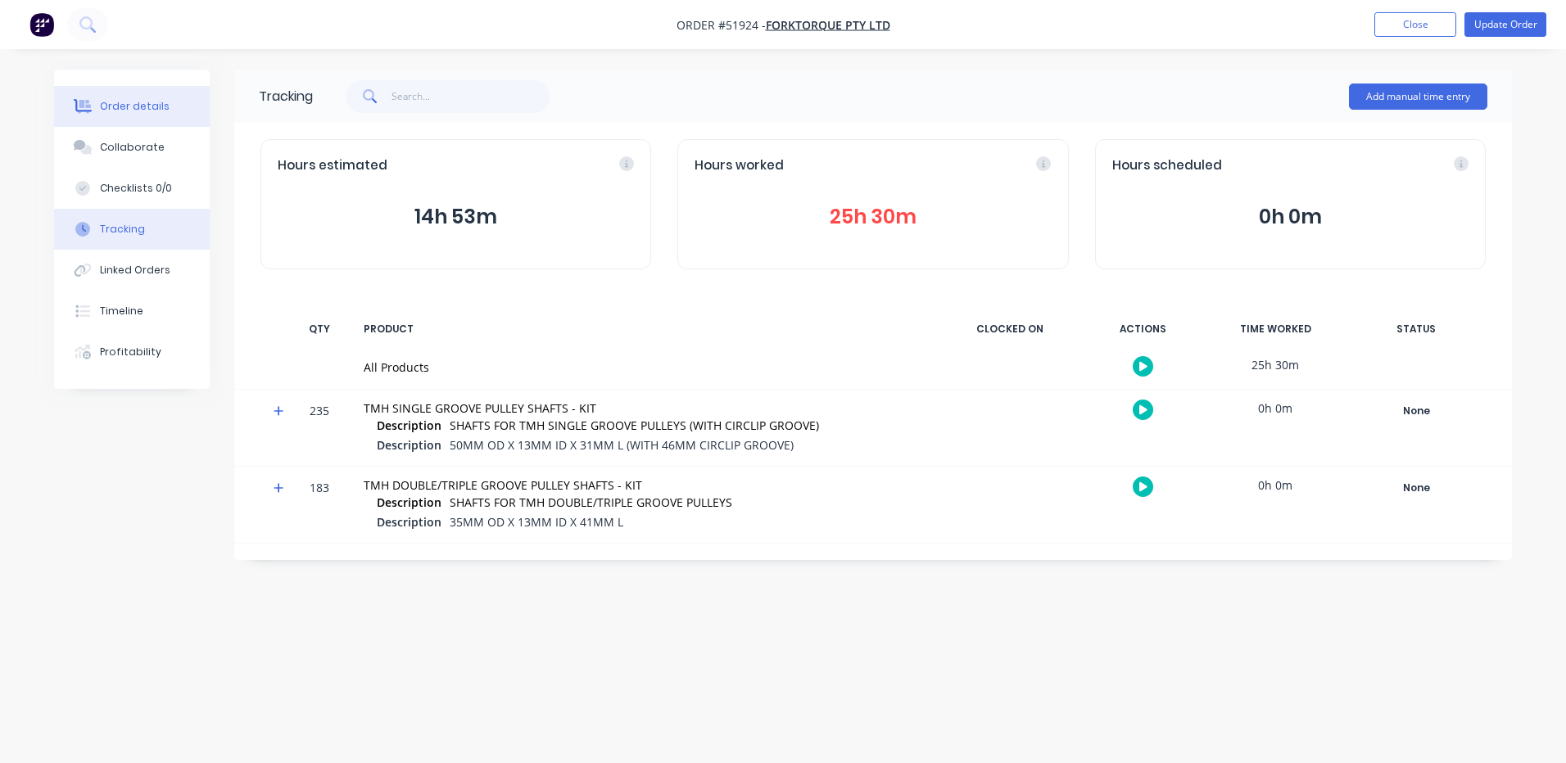
click at [162, 113] on div "Order details" at bounding box center [135, 106] width 70 height 15
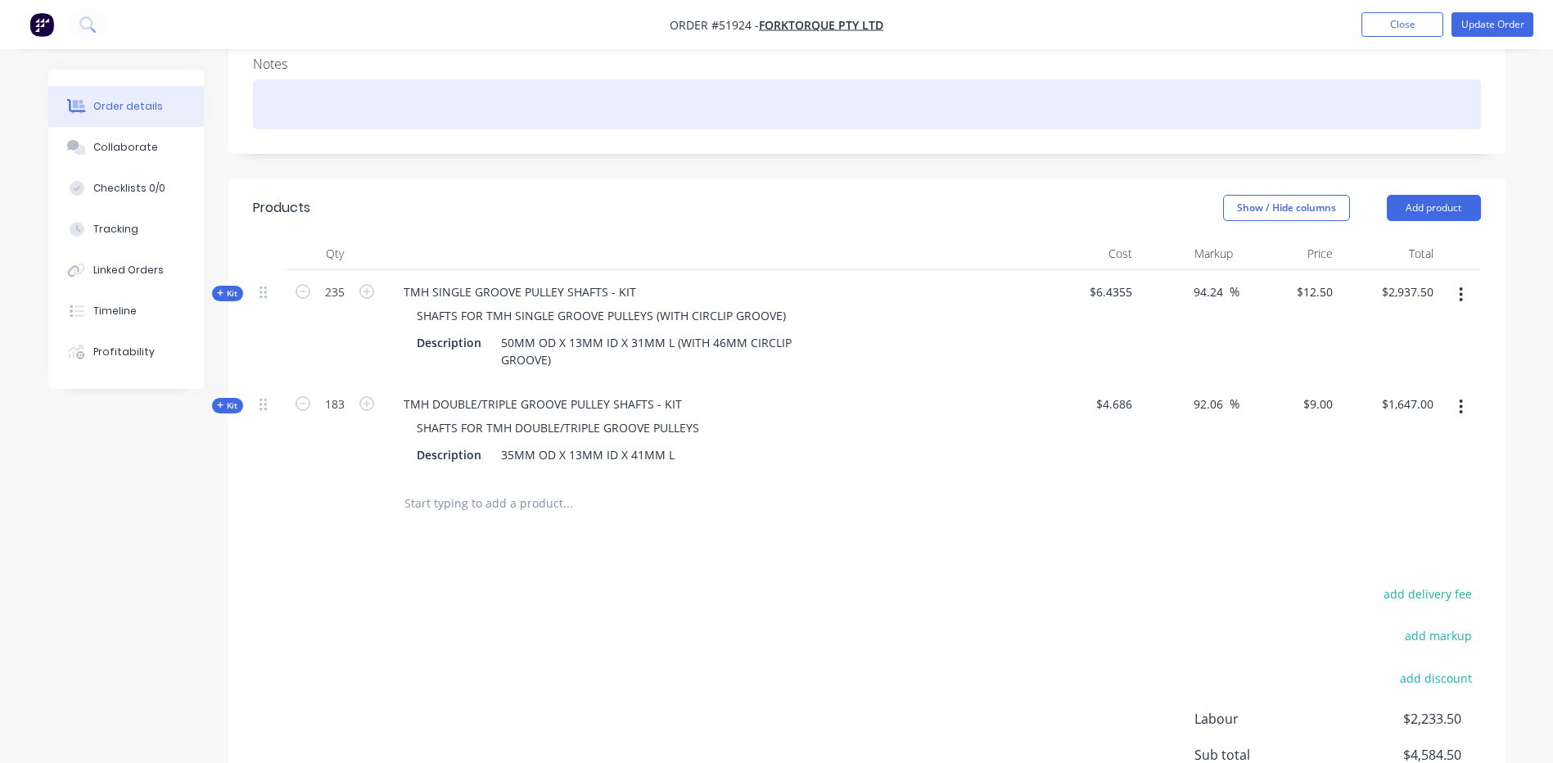
scroll to position [328, 0]
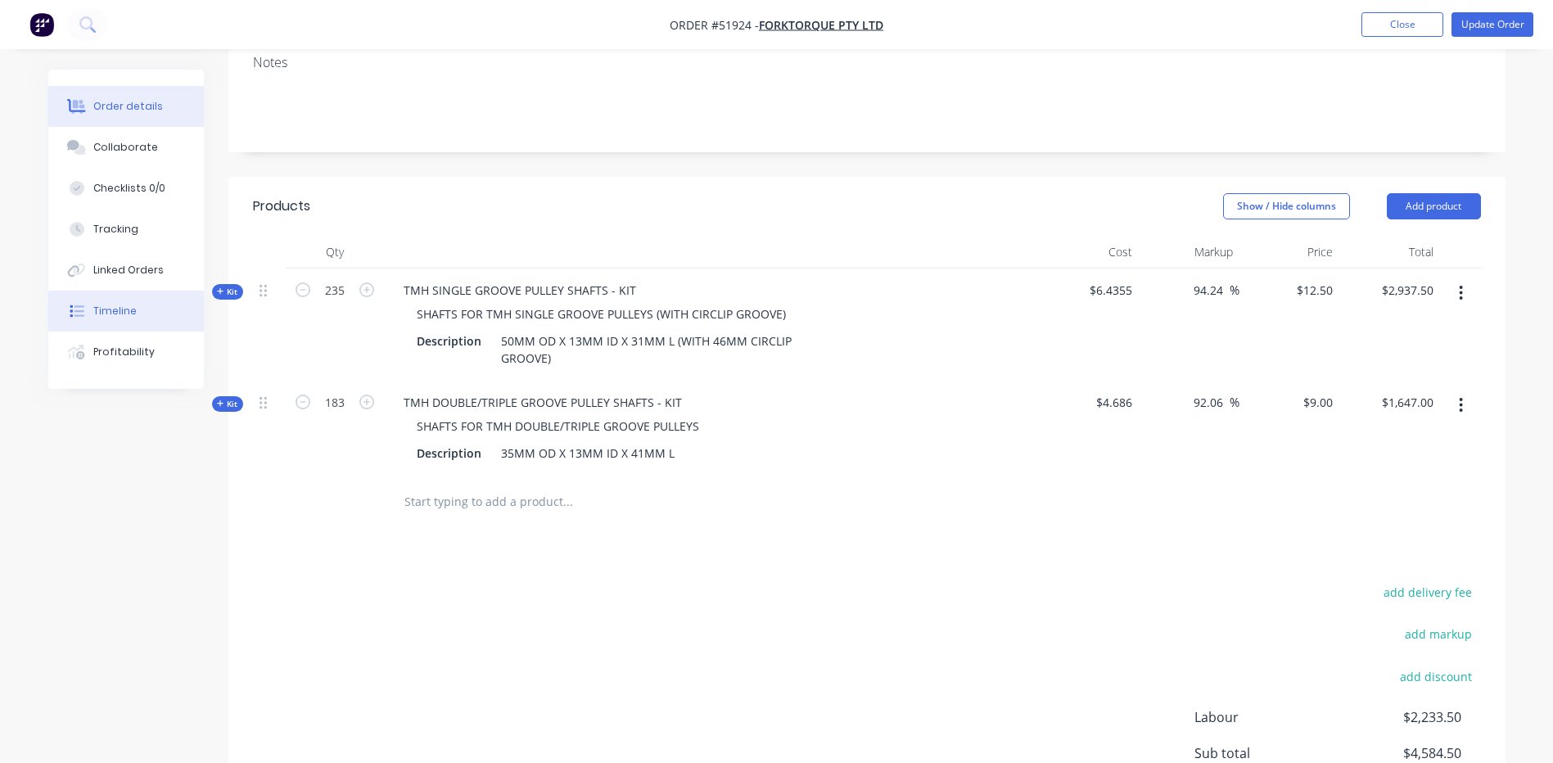
click at [152, 292] on button "Timeline" at bounding box center [126, 311] width 156 height 41
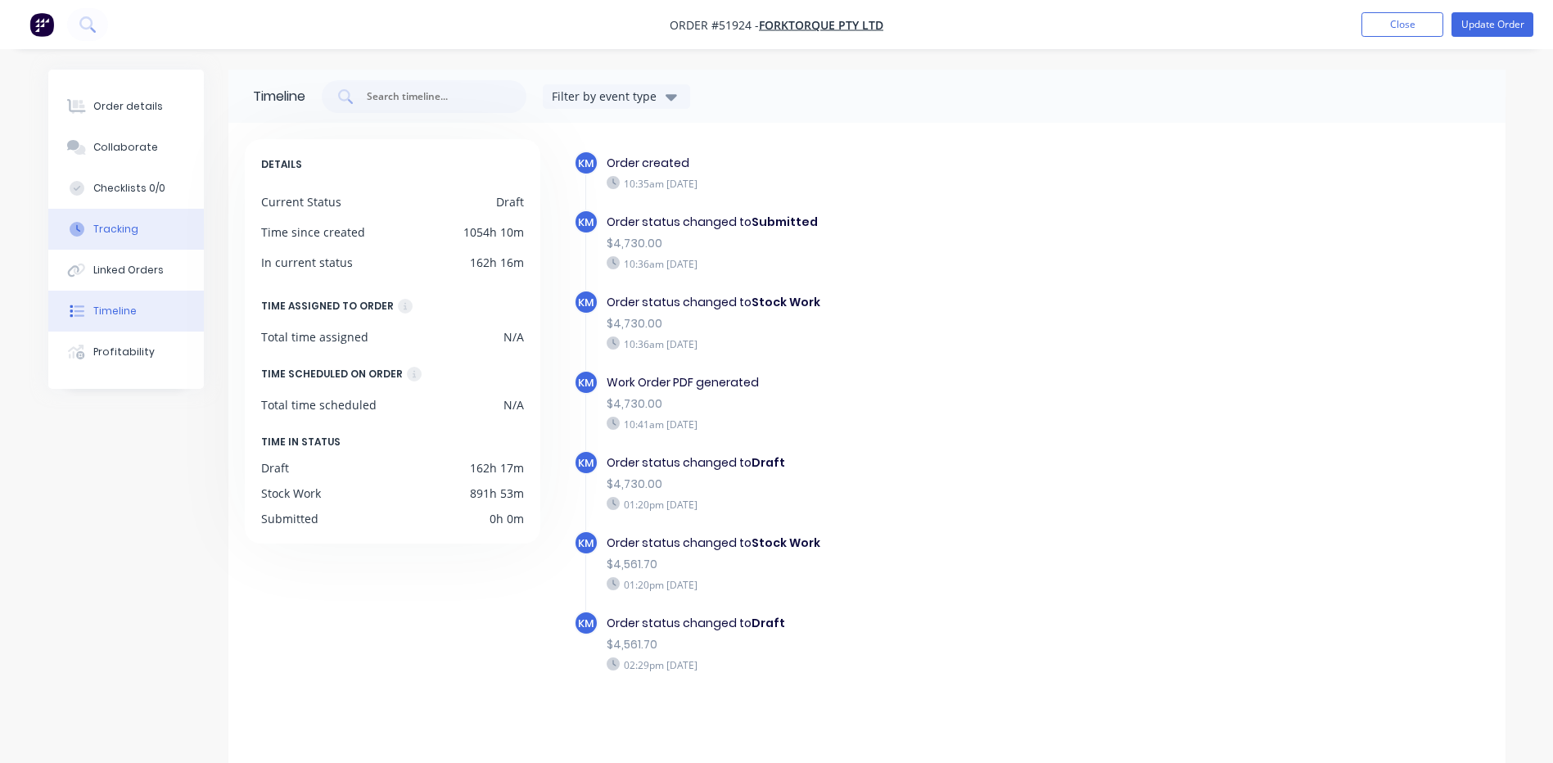
click at [164, 220] on button "Tracking" at bounding box center [126, 229] width 156 height 41
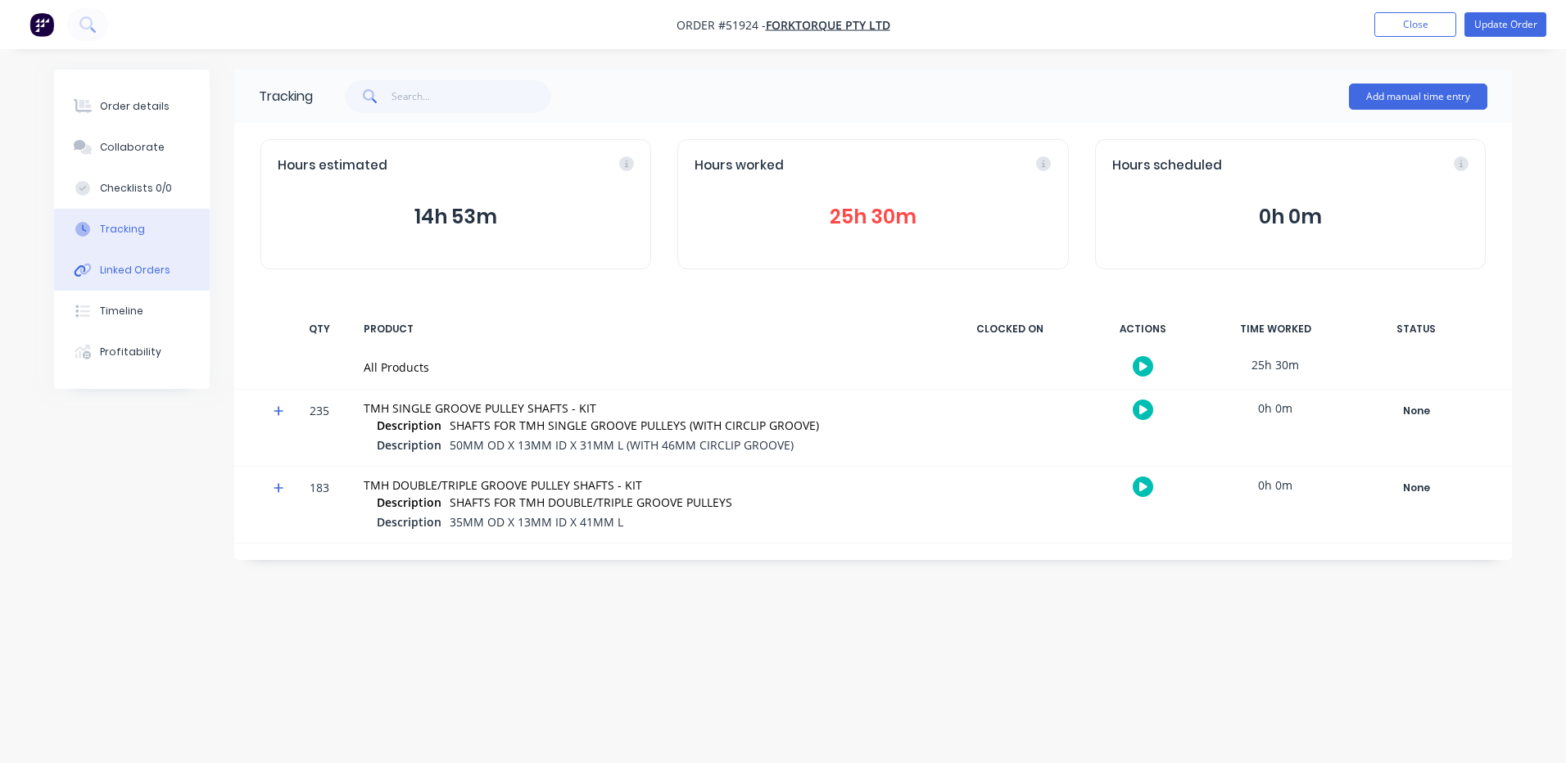
click at [156, 250] on button "Linked Orders" at bounding box center [132, 270] width 156 height 41
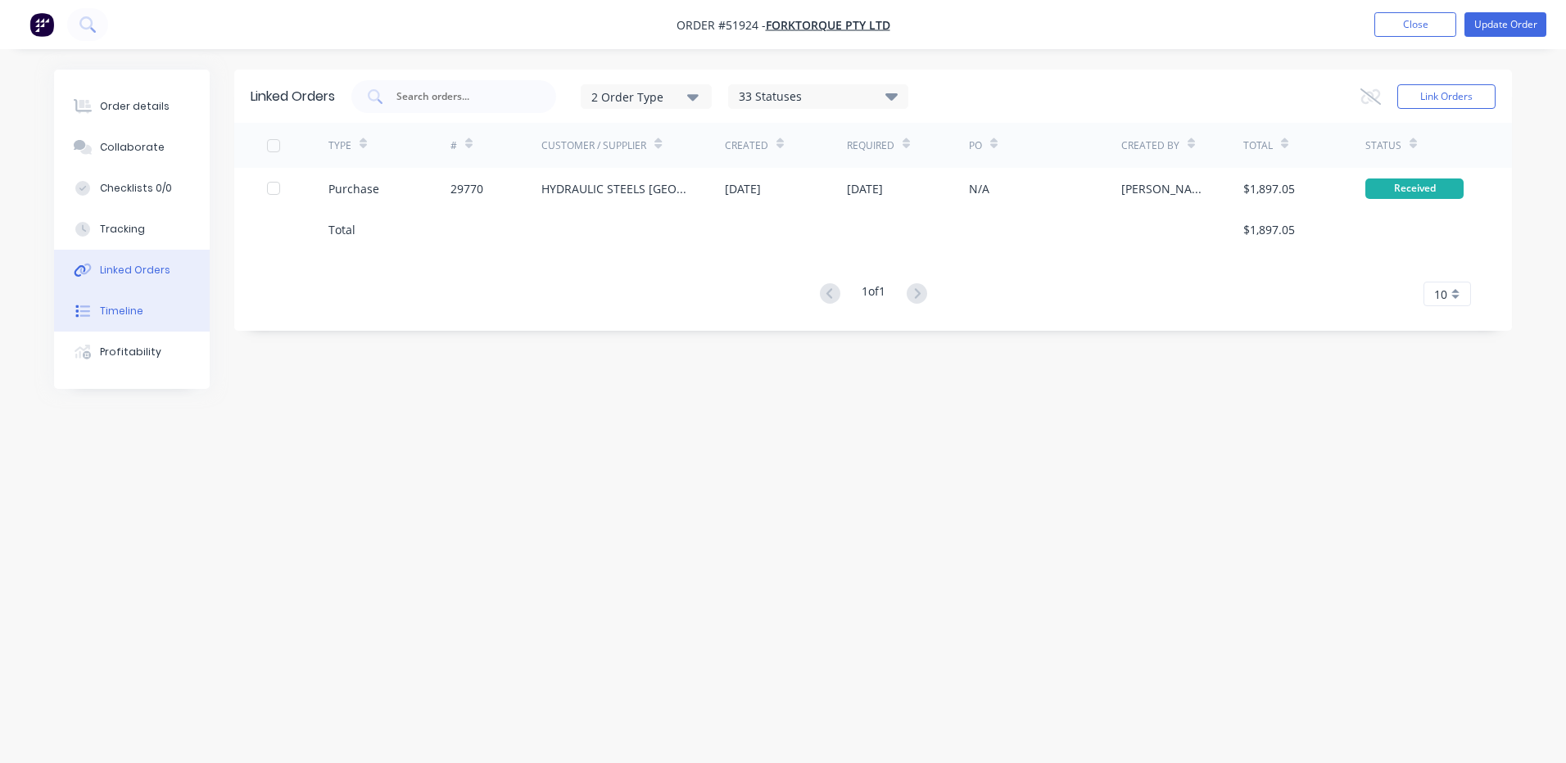
click at [147, 299] on button "Timeline" at bounding box center [132, 311] width 156 height 41
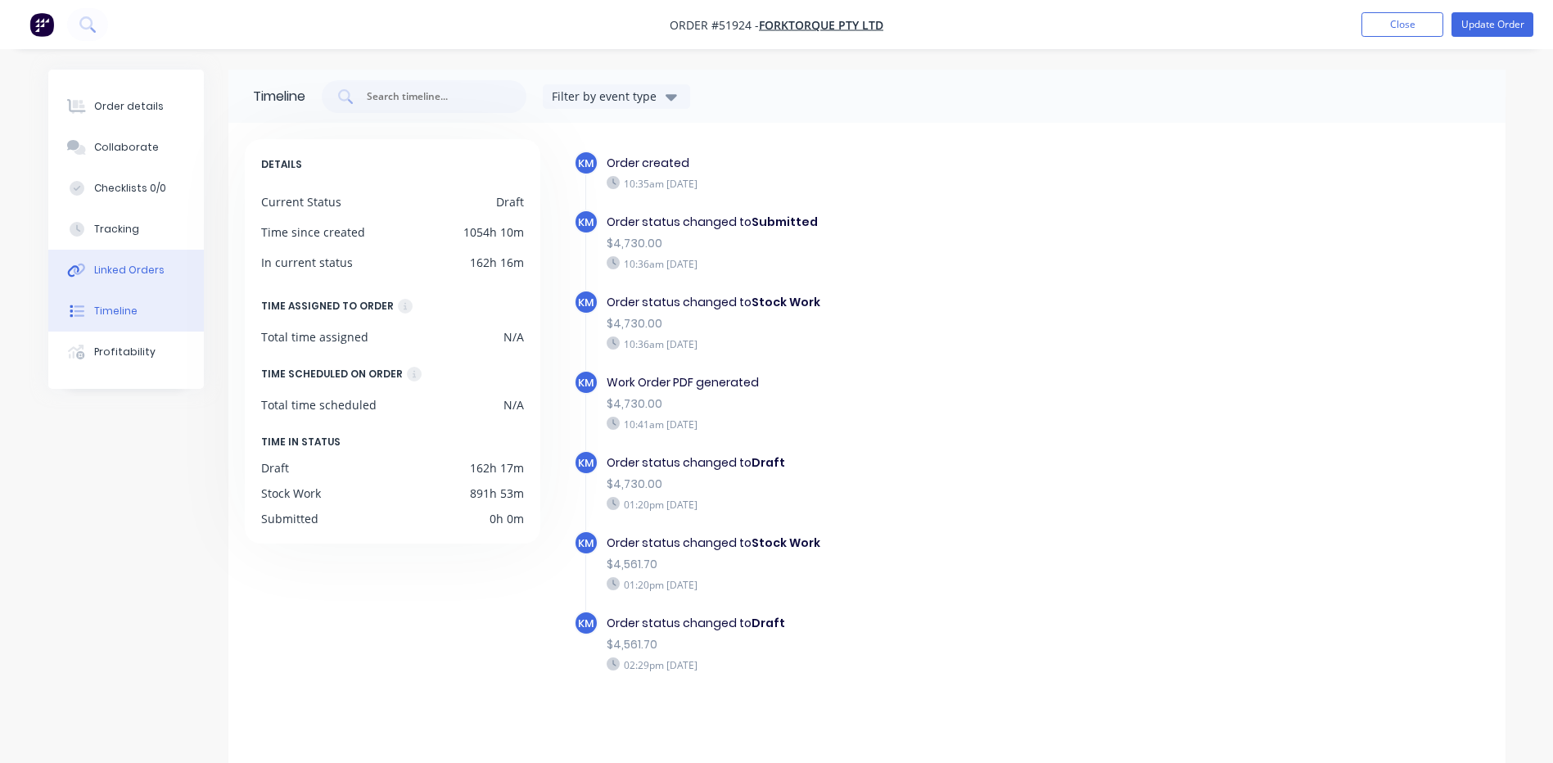
click at [147, 263] on div "Linked Orders" at bounding box center [128, 270] width 70 height 15
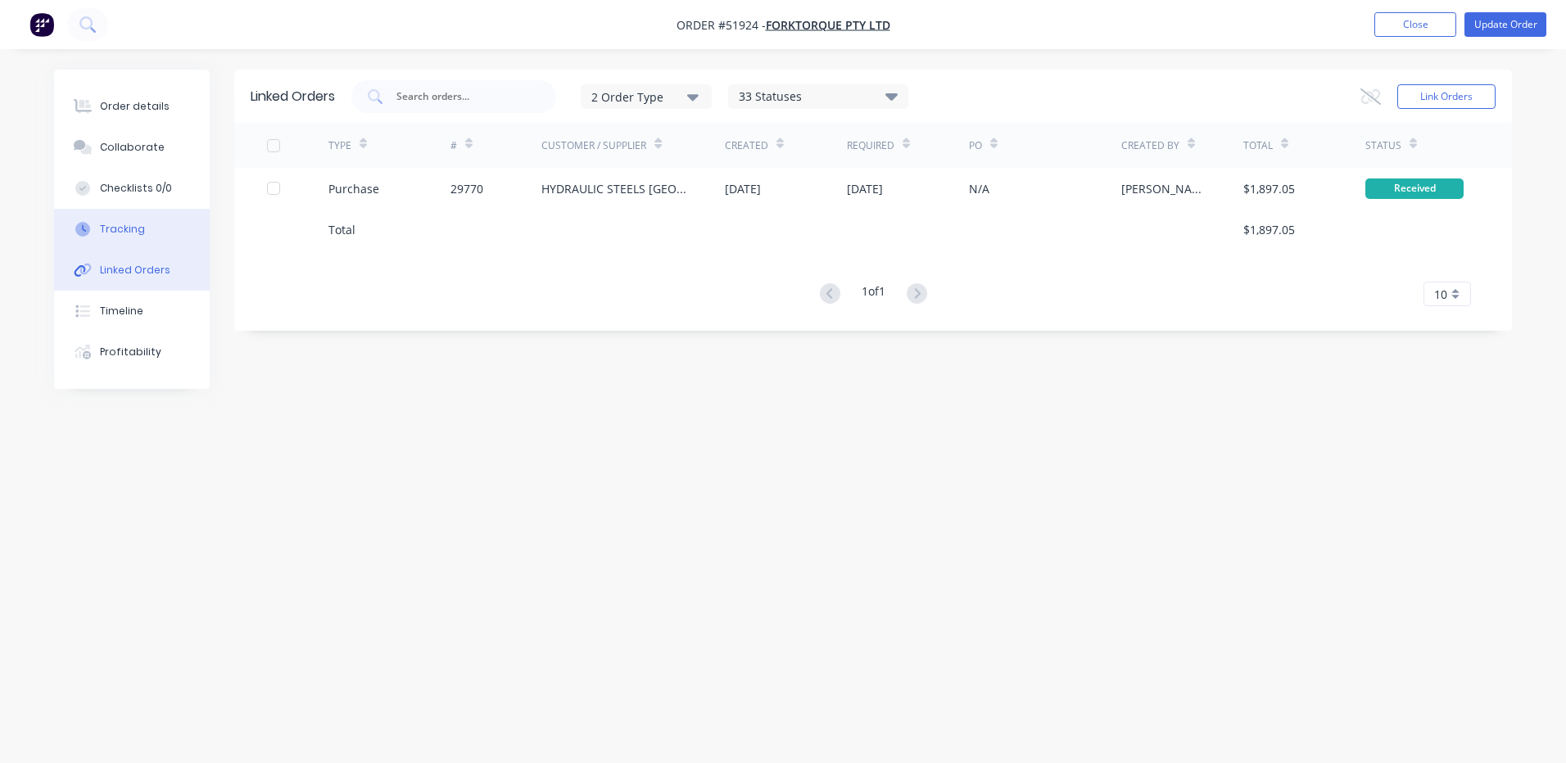
click at [151, 231] on button "Tracking" at bounding box center [132, 229] width 156 height 41
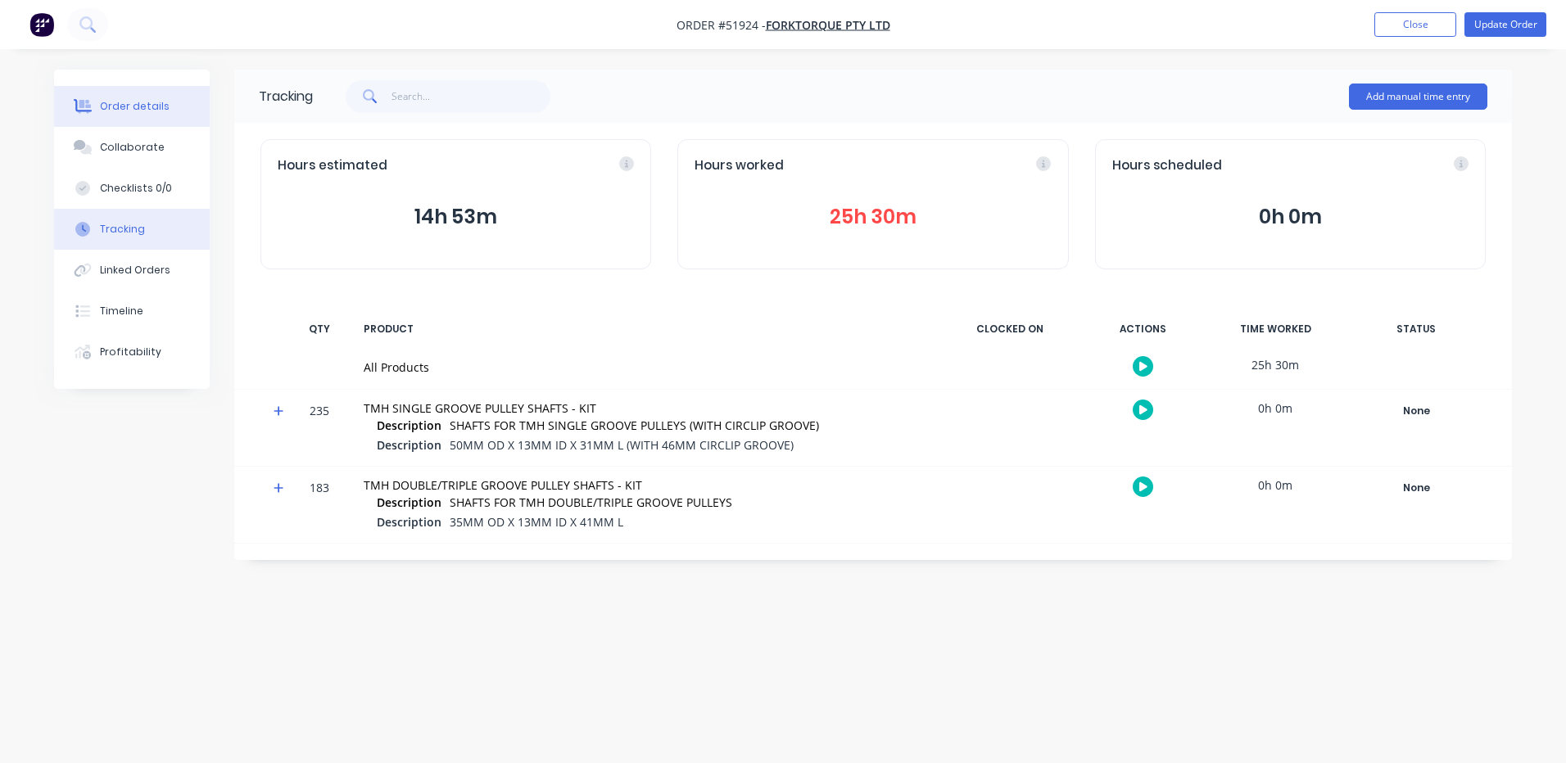
click at [116, 113] on div "Order details" at bounding box center [135, 106] width 70 height 15
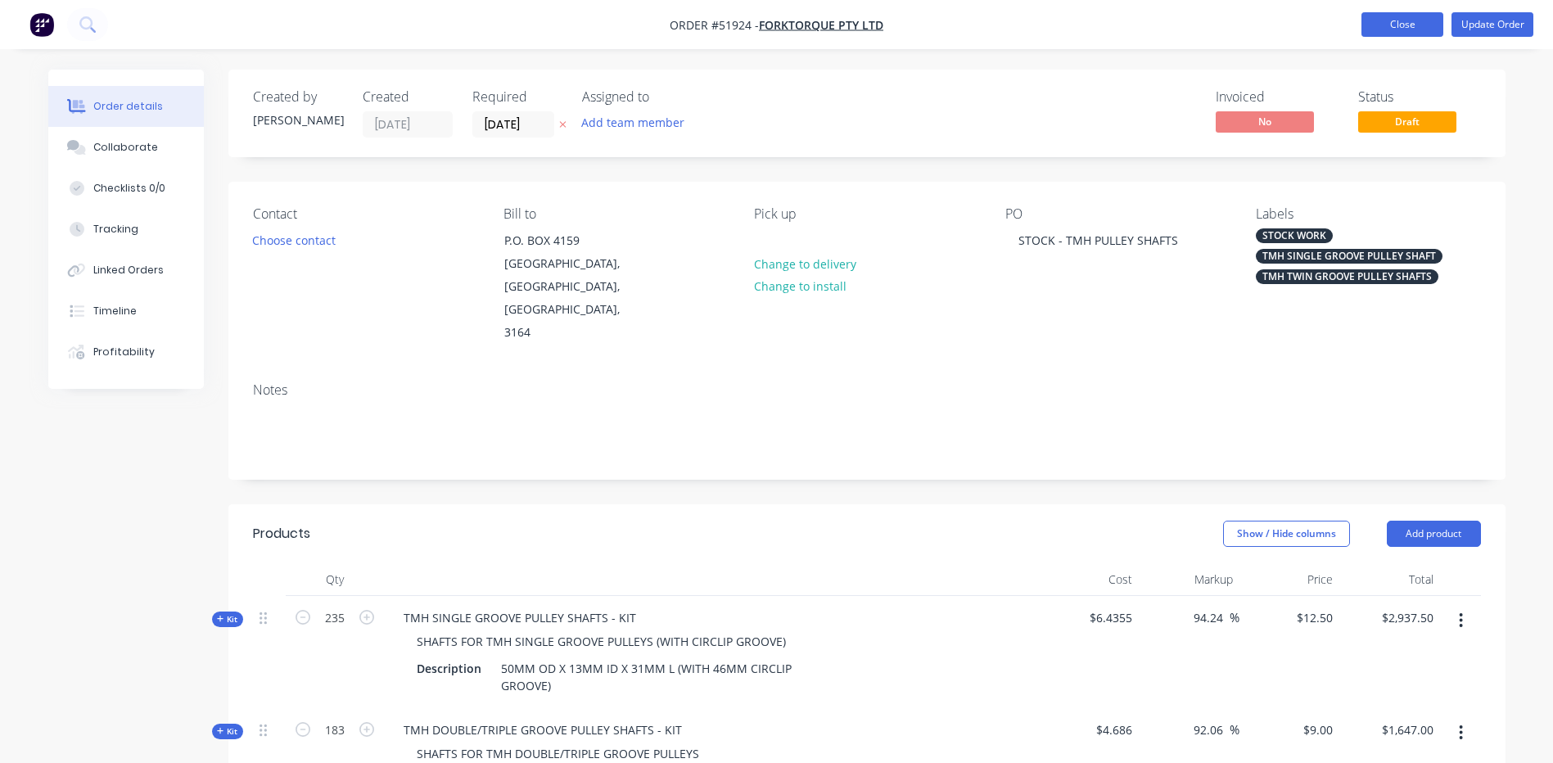
click at [1385, 23] on button "Close" at bounding box center [1403, 24] width 82 height 25
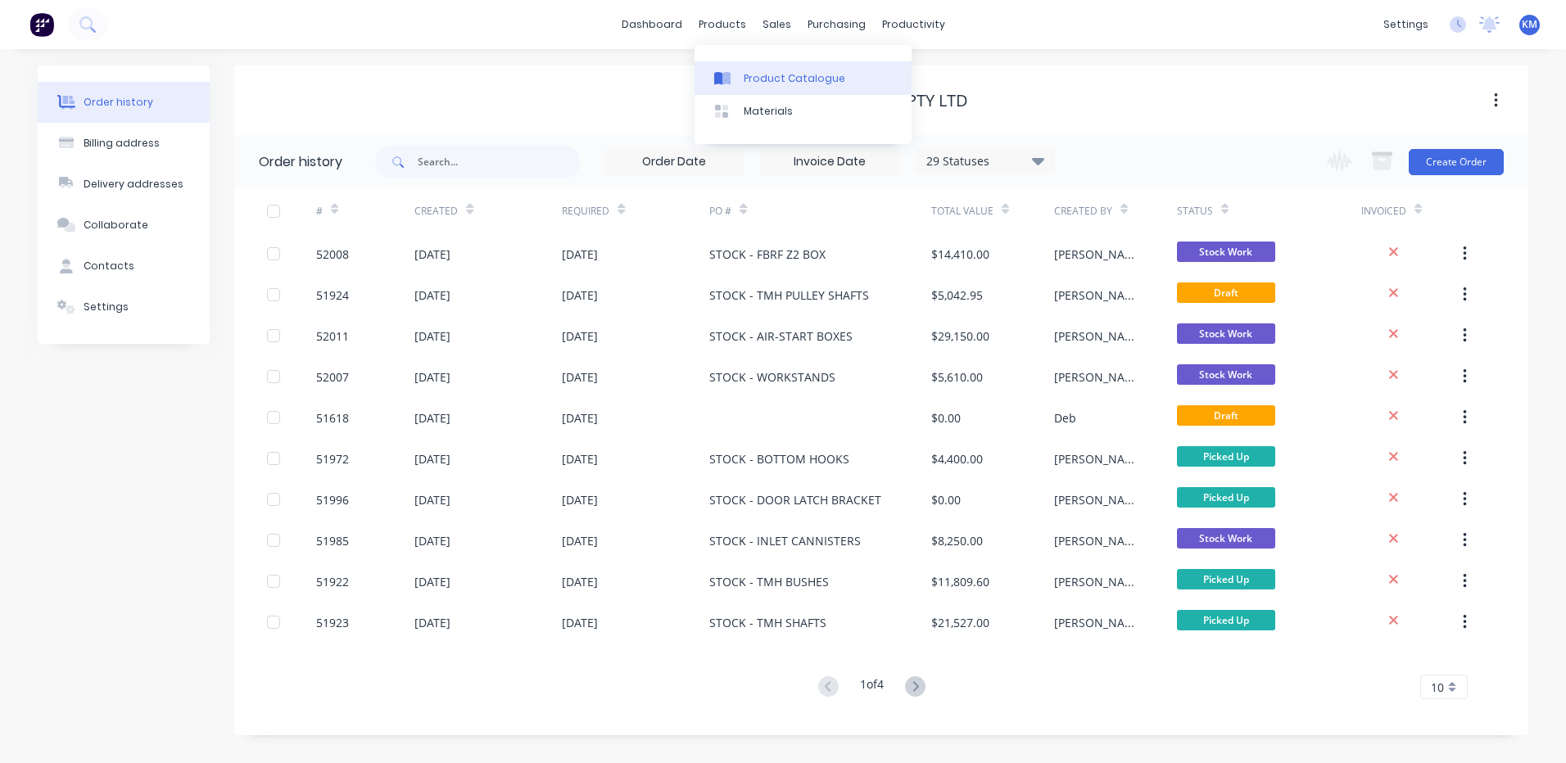
click at [725, 81] on icon at bounding box center [726, 78] width 8 height 13
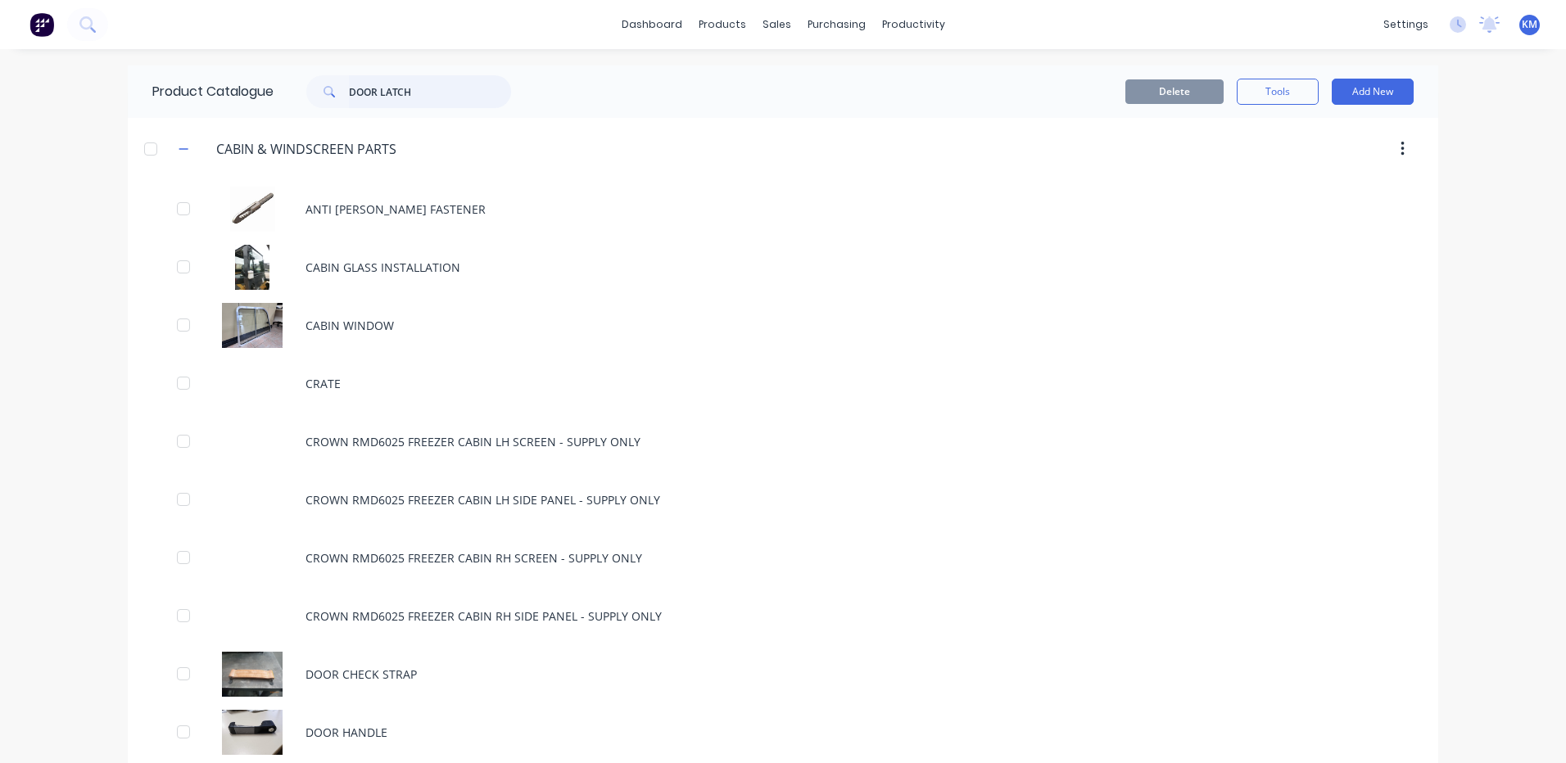
click at [417, 84] on input "DOOR LATCH" at bounding box center [430, 91] width 162 height 33
click at [419, 86] on input "DOOR LATCH" at bounding box center [430, 91] width 162 height 33
drag, startPoint x: 413, startPoint y: 98, endPoint x: 323, endPoint y: 114, distance: 91.4
click at [331, 93] on div "DOOR LATCH" at bounding box center [408, 91] width 205 height 33
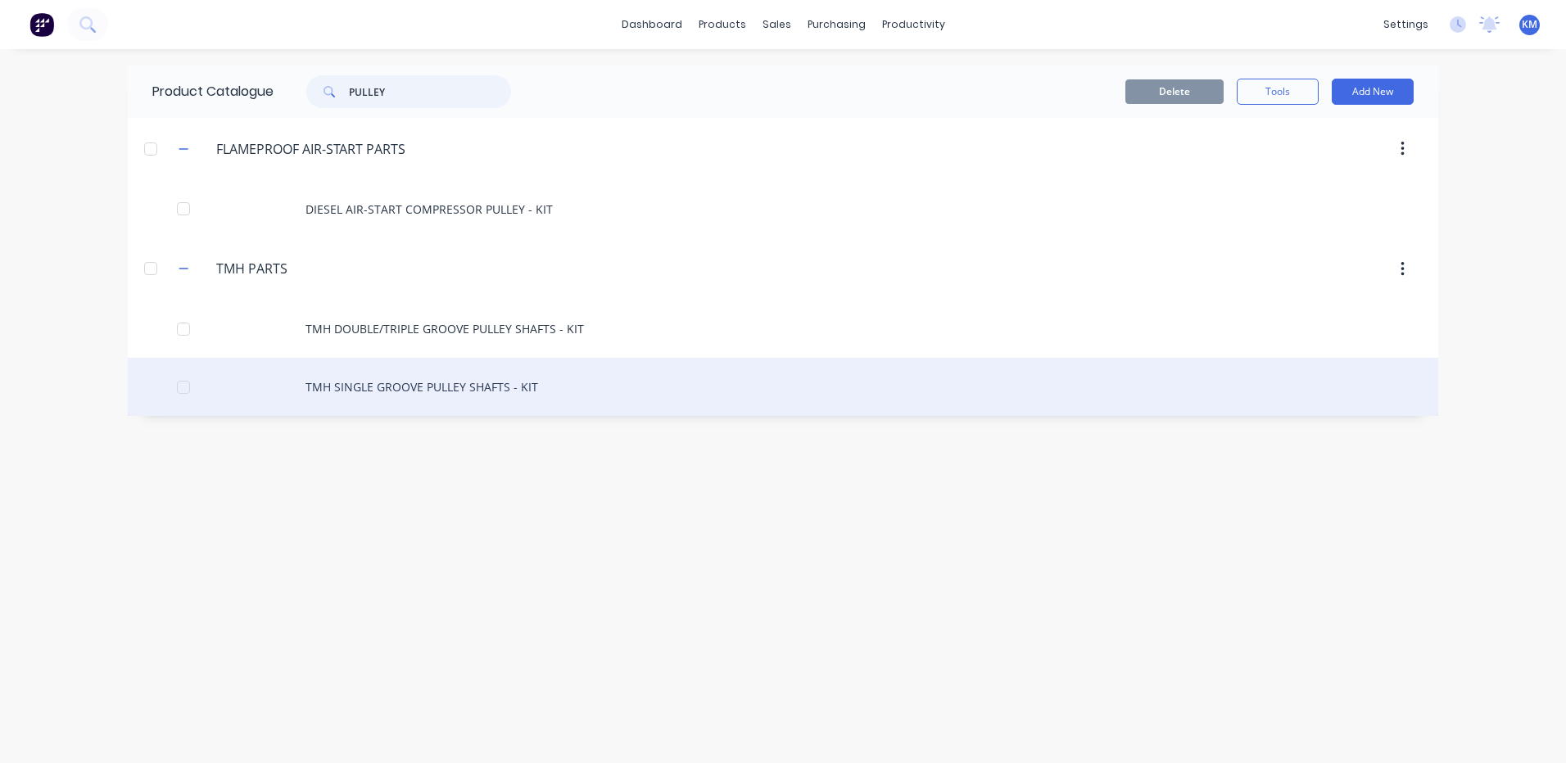
type input "PULLEY"
click at [449, 382] on div "TMH SINGLE GROOVE PULLEY SHAFTS - KIT" at bounding box center [783, 387] width 1310 height 58
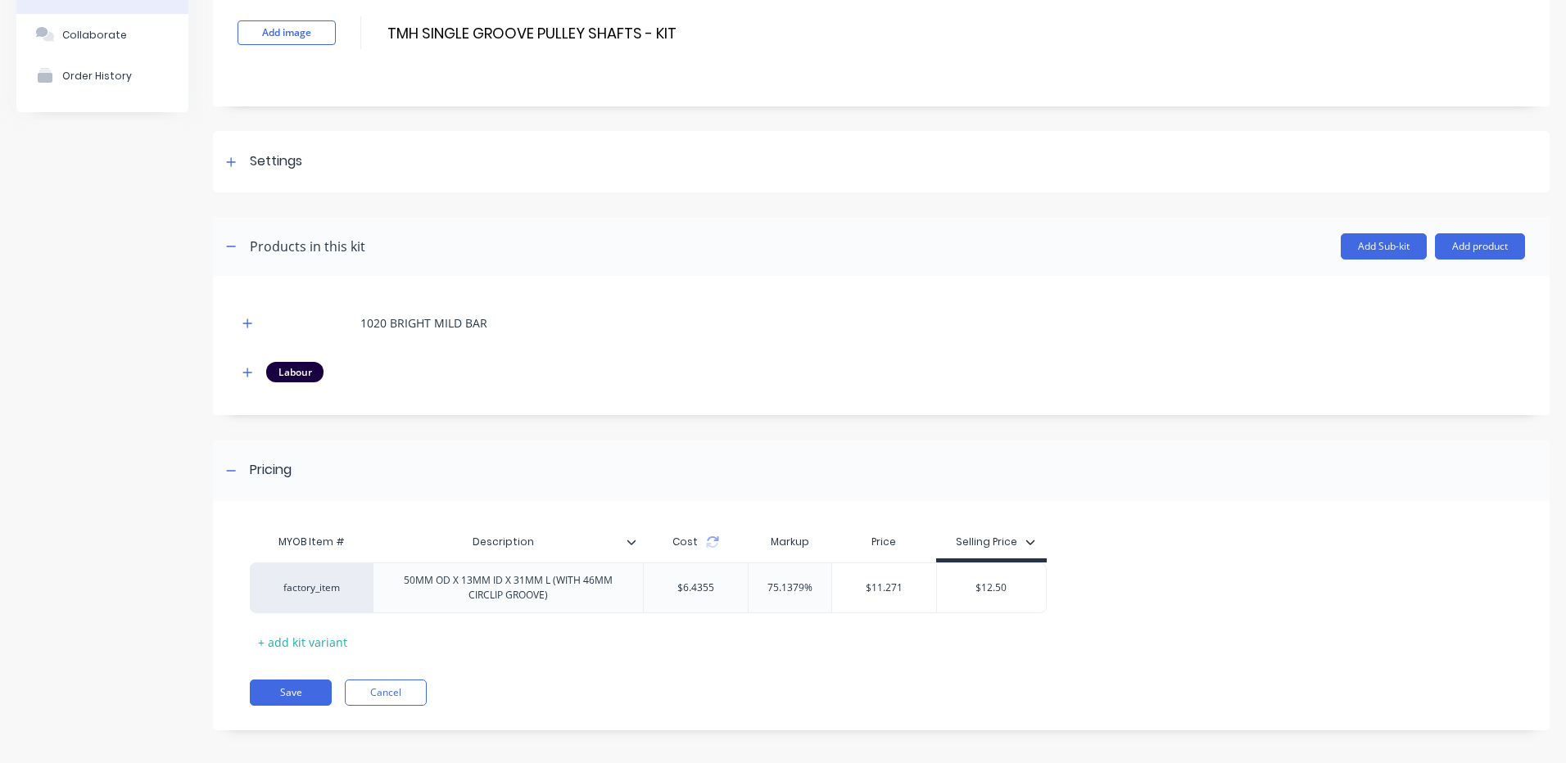
scroll to position [115, 0]
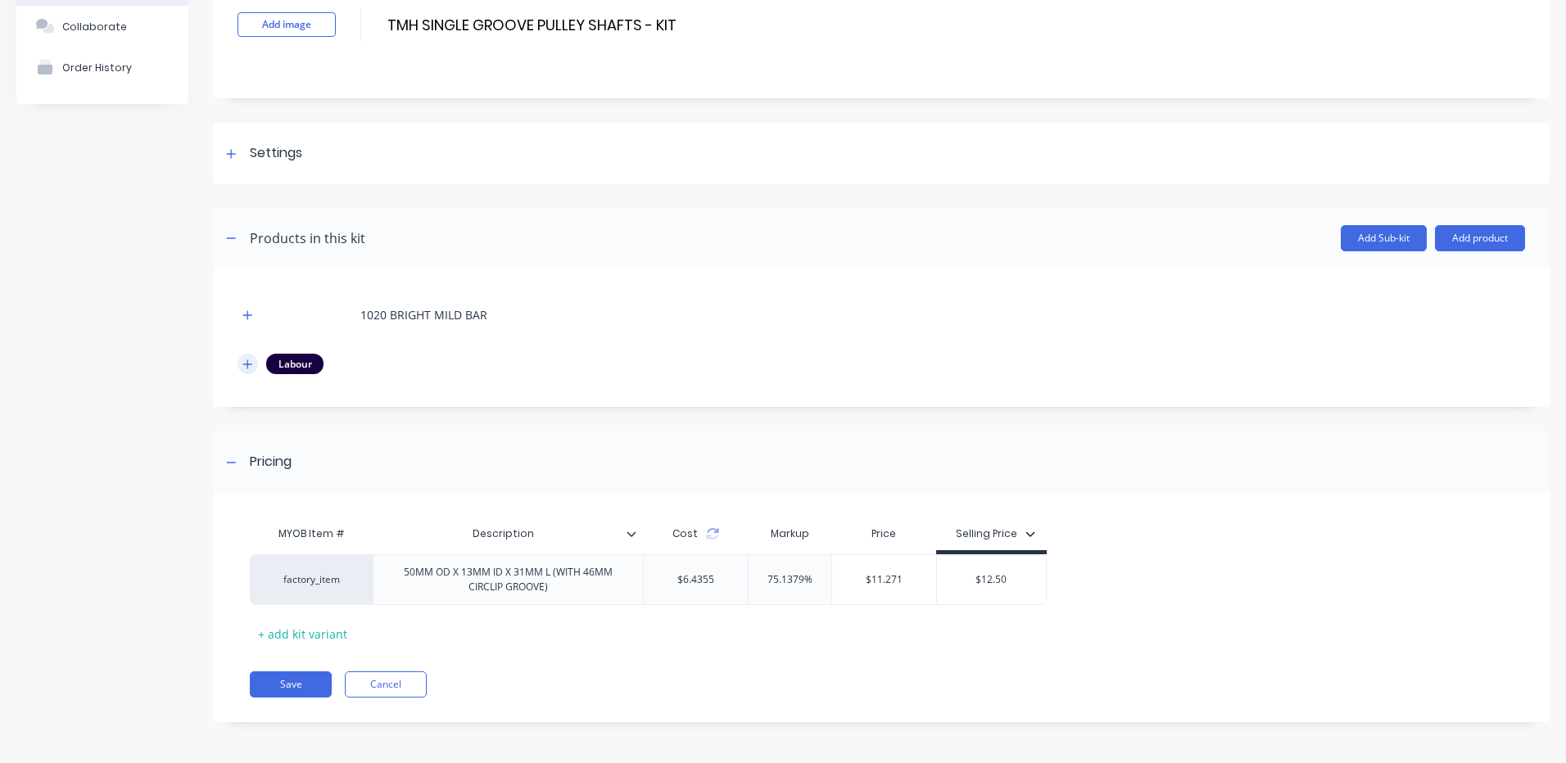
click at [246, 356] on button "button" at bounding box center [247, 364] width 20 height 20
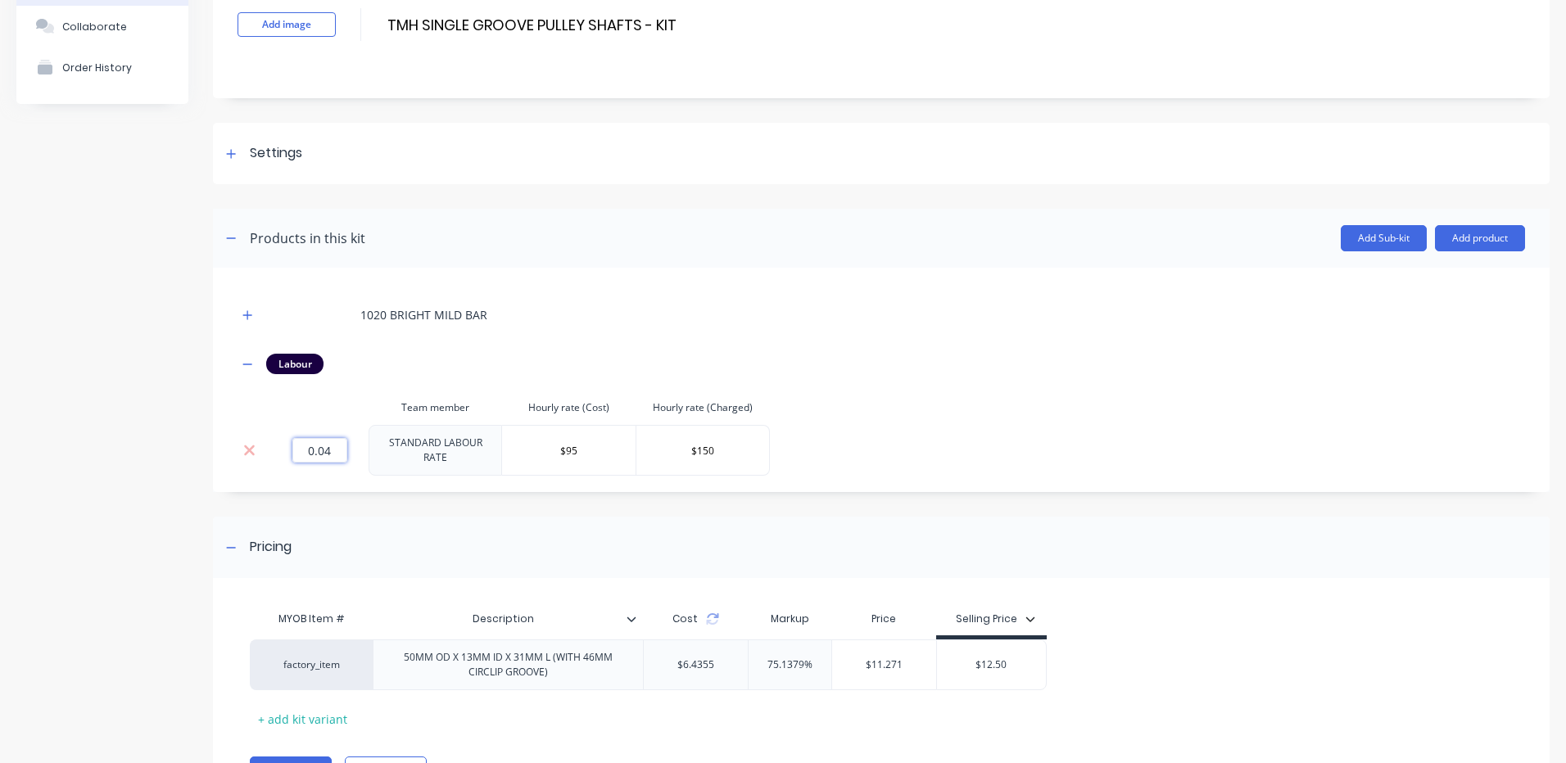
click at [318, 455] on input "0.04" at bounding box center [319, 450] width 55 height 25
type input "0.065"
click at [997, 416] on div "1020 BRIGHT MILD BAR Labour Team member Hourly rate (Cost) Hourly rate (Charged…" at bounding box center [880, 383] width 1287 height 183
click at [250, 313] on icon "button" at bounding box center [247, 315] width 10 height 11
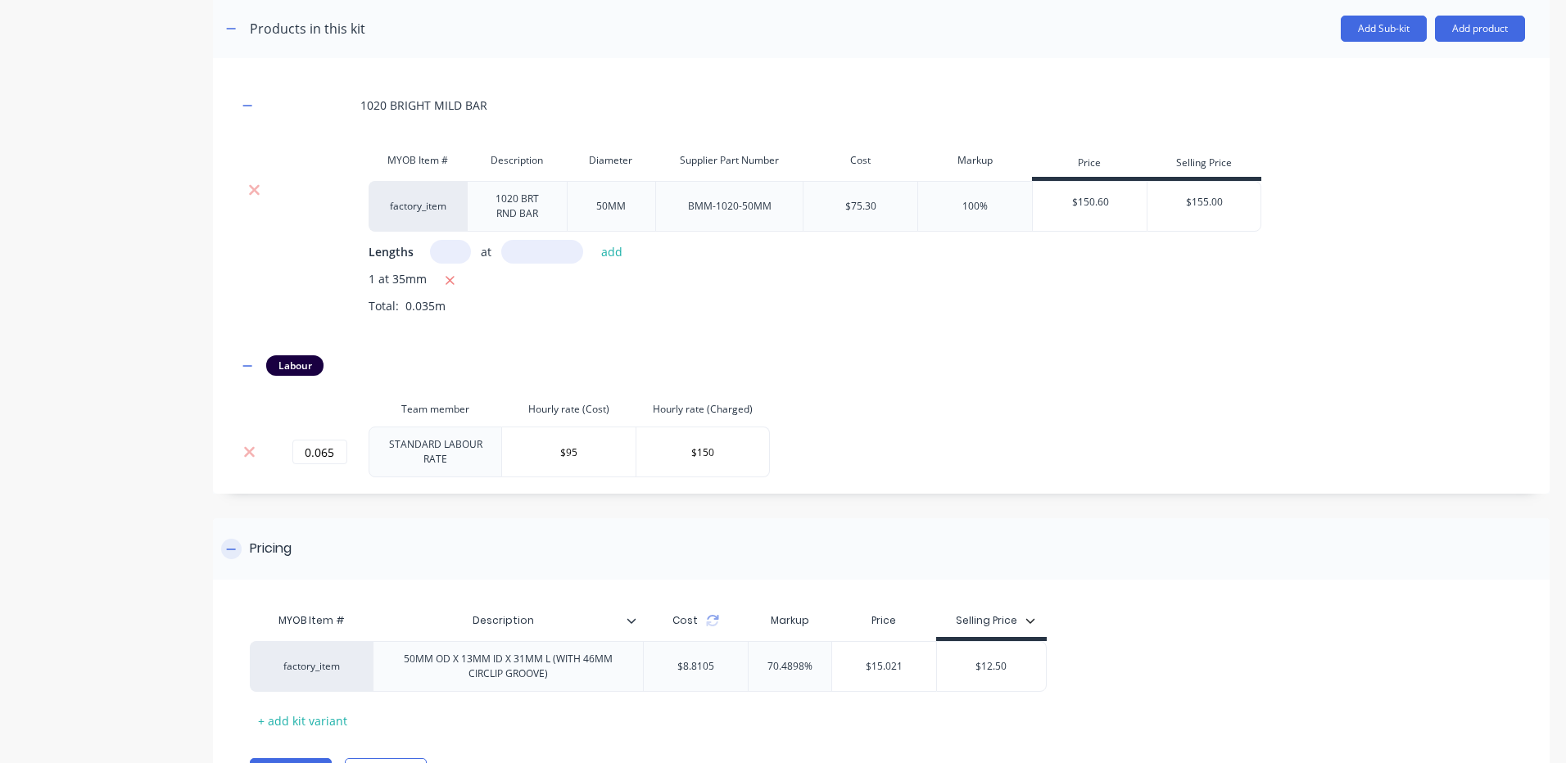
scroll to position [406, 0]
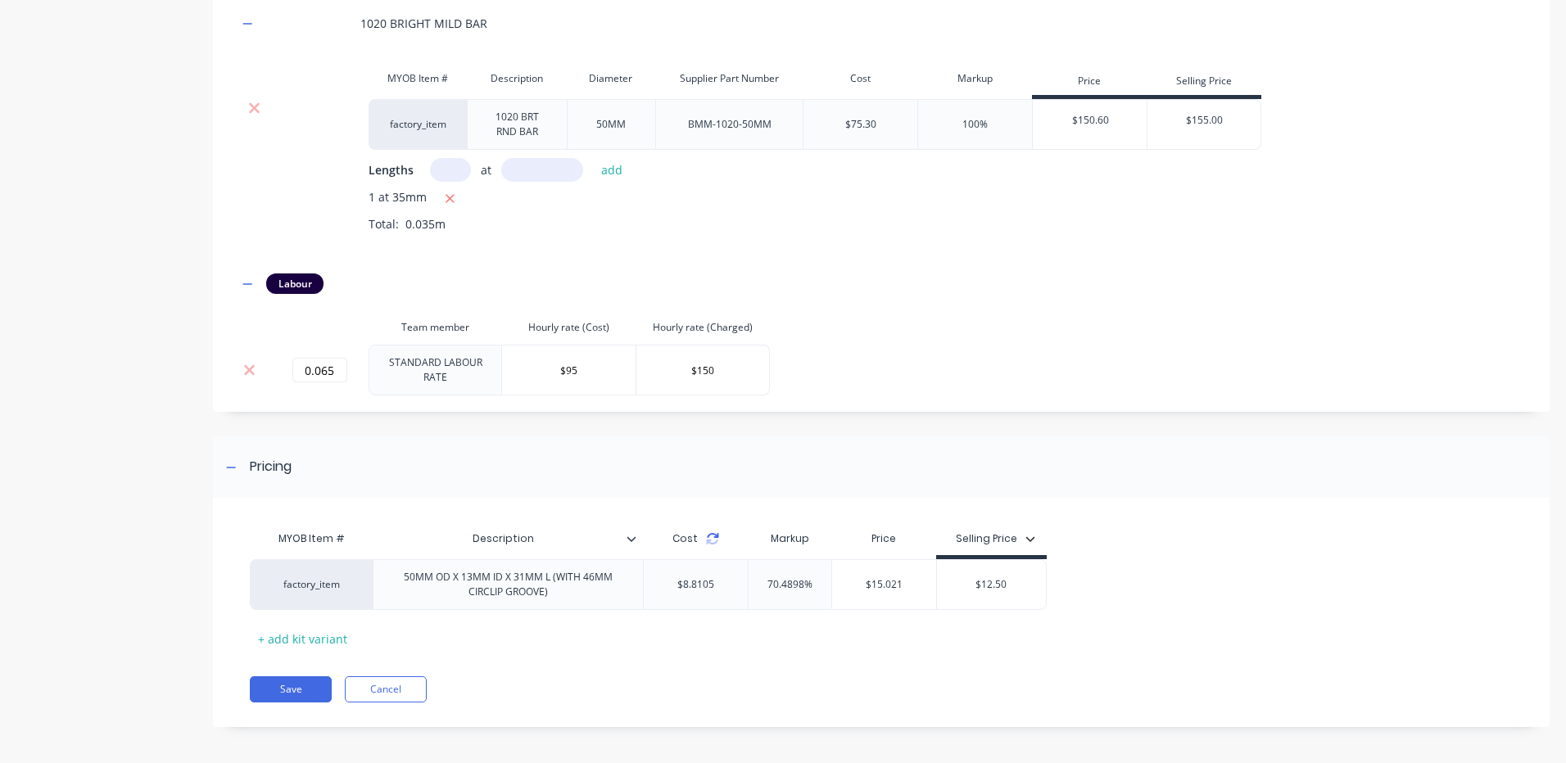
click at [713, 533] on icon at bounding box center [712, 535] width 11 height 5
click at [993, 578] on input "$12.50" at bounding box center [991, 584] width 109 height 15
type input "$15"
click at [1359, 550] on div "MYOB Item # Description Cost Markup Price Selling Price factory_item 50MM OD X …" at bounding box center [875, 586] width 1250 height 129
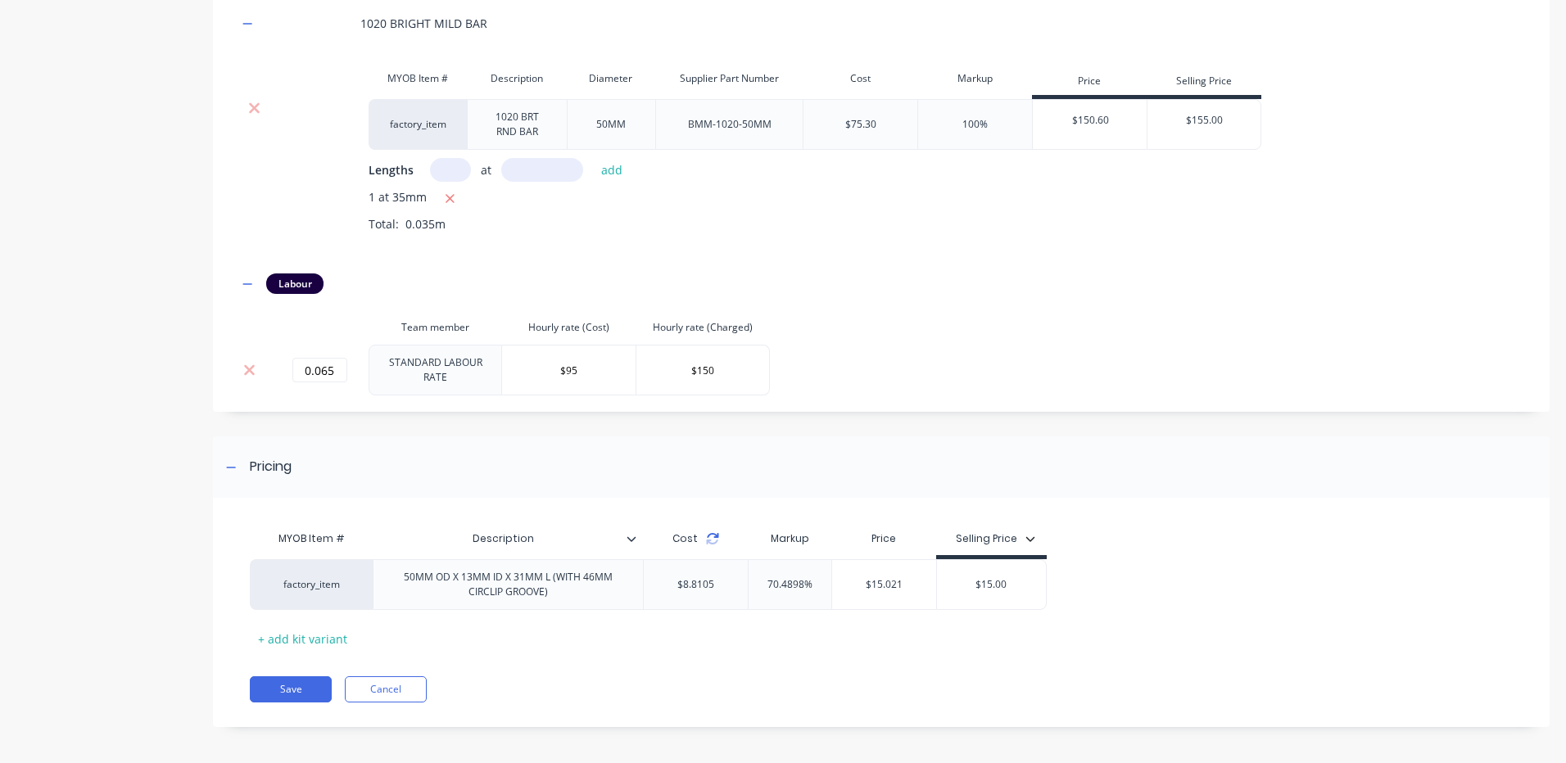
click at [706, 535] on icon at bounding box center [712, 538] width 13 height 13
click at [294, 685] on button "Save" at bounding box center [291, 689] width 82 height 26
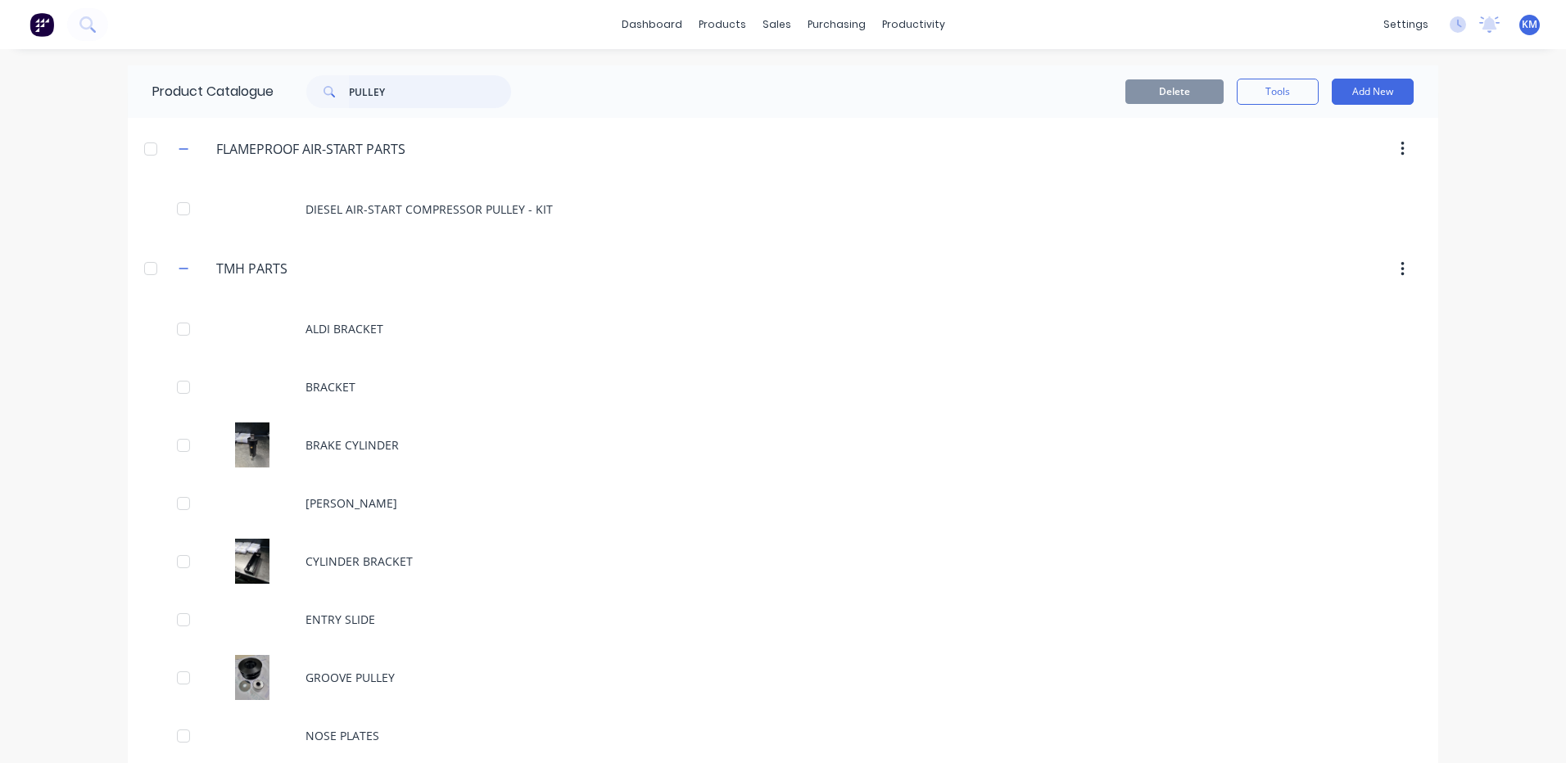
click at [455, 100] on input "PULLEY" at bounding box center [430, 91] width 162 height 33
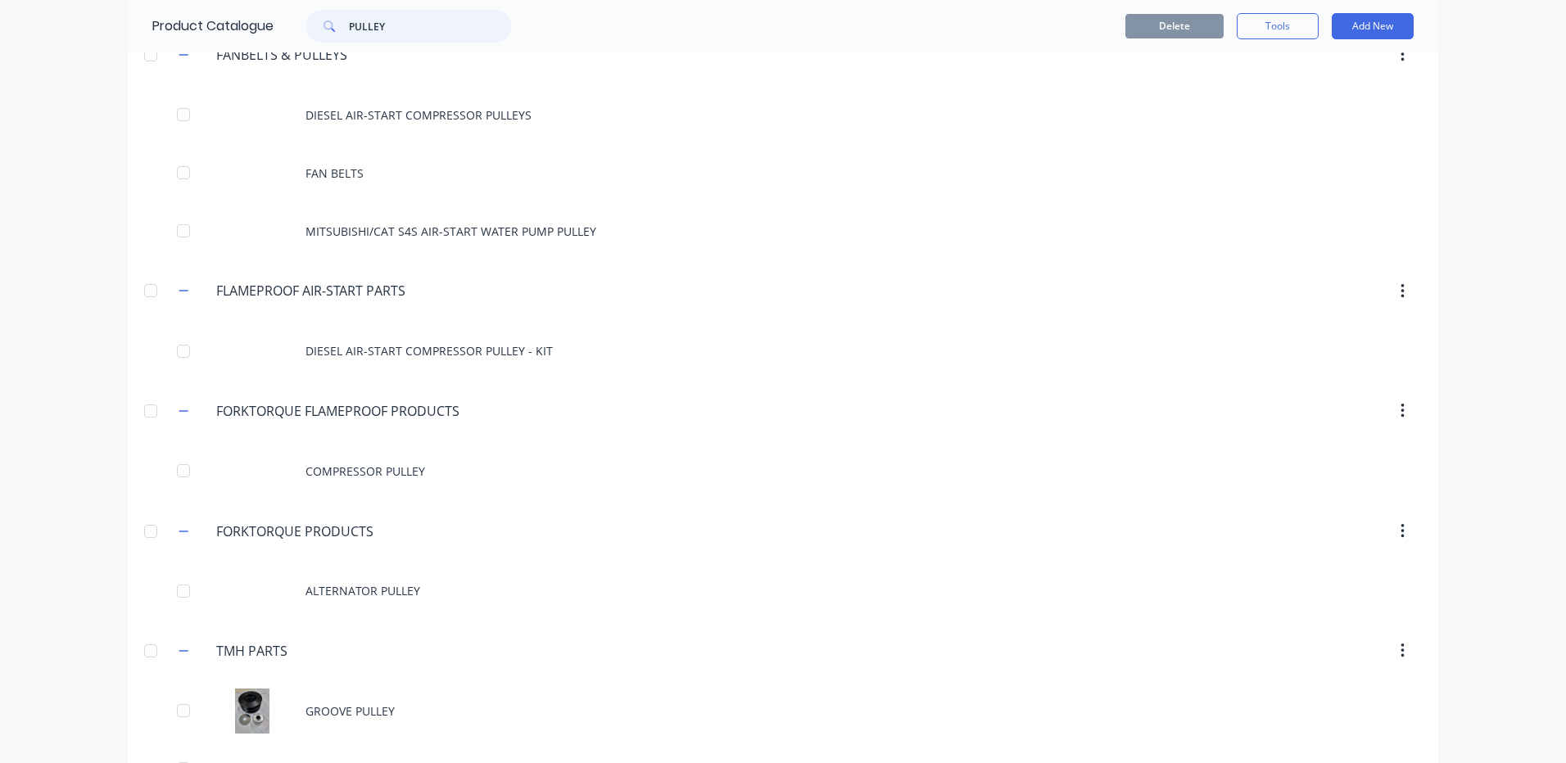
scroll to position [204, 0]
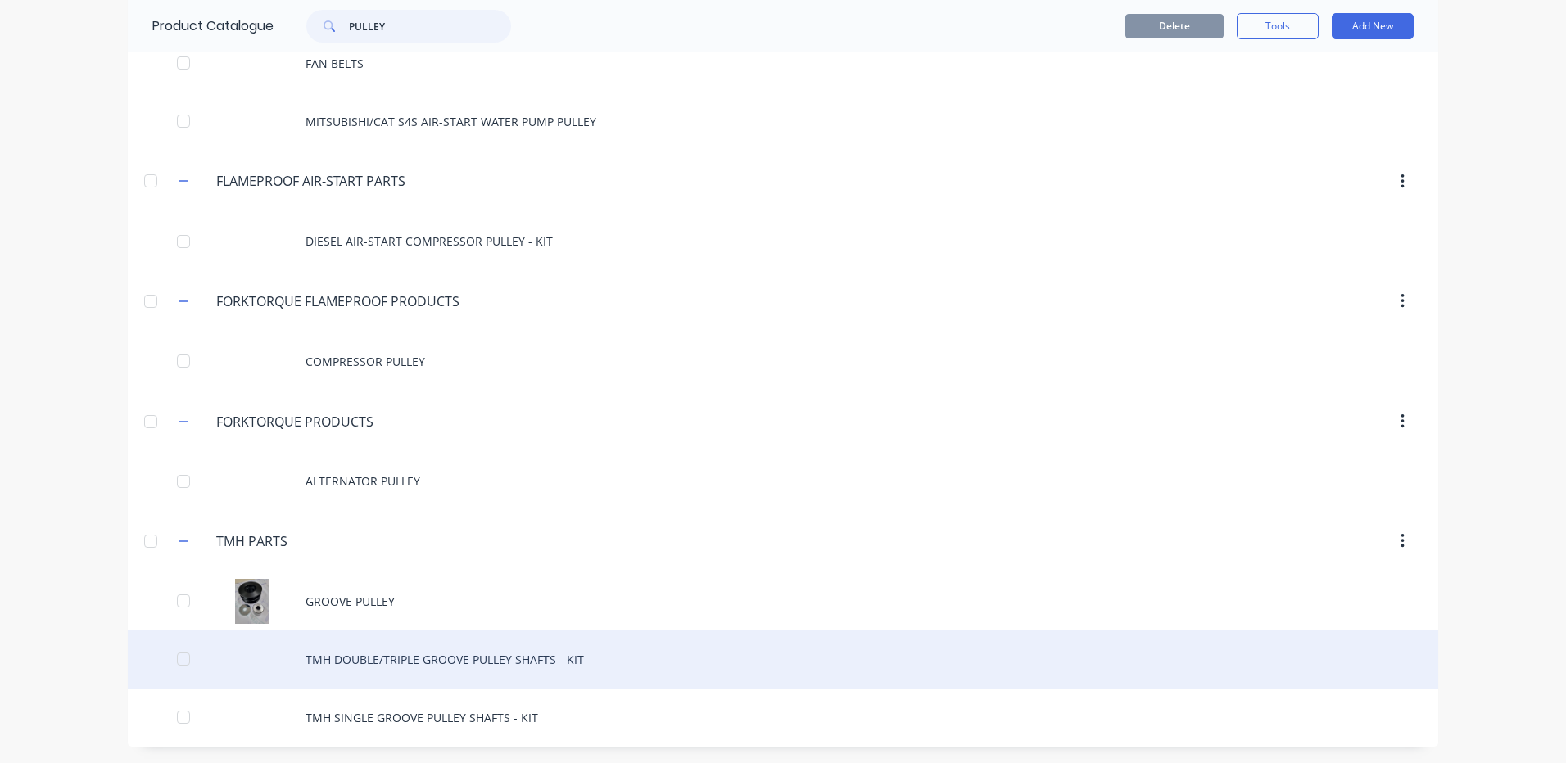
type input "PULLEY"
click at [568, 666] on div "TMH DOUBLE/TRIPLE GROOVE PULLEY SHAFTS - KIT" at bounding box center [783, 660] width 1310 height 58
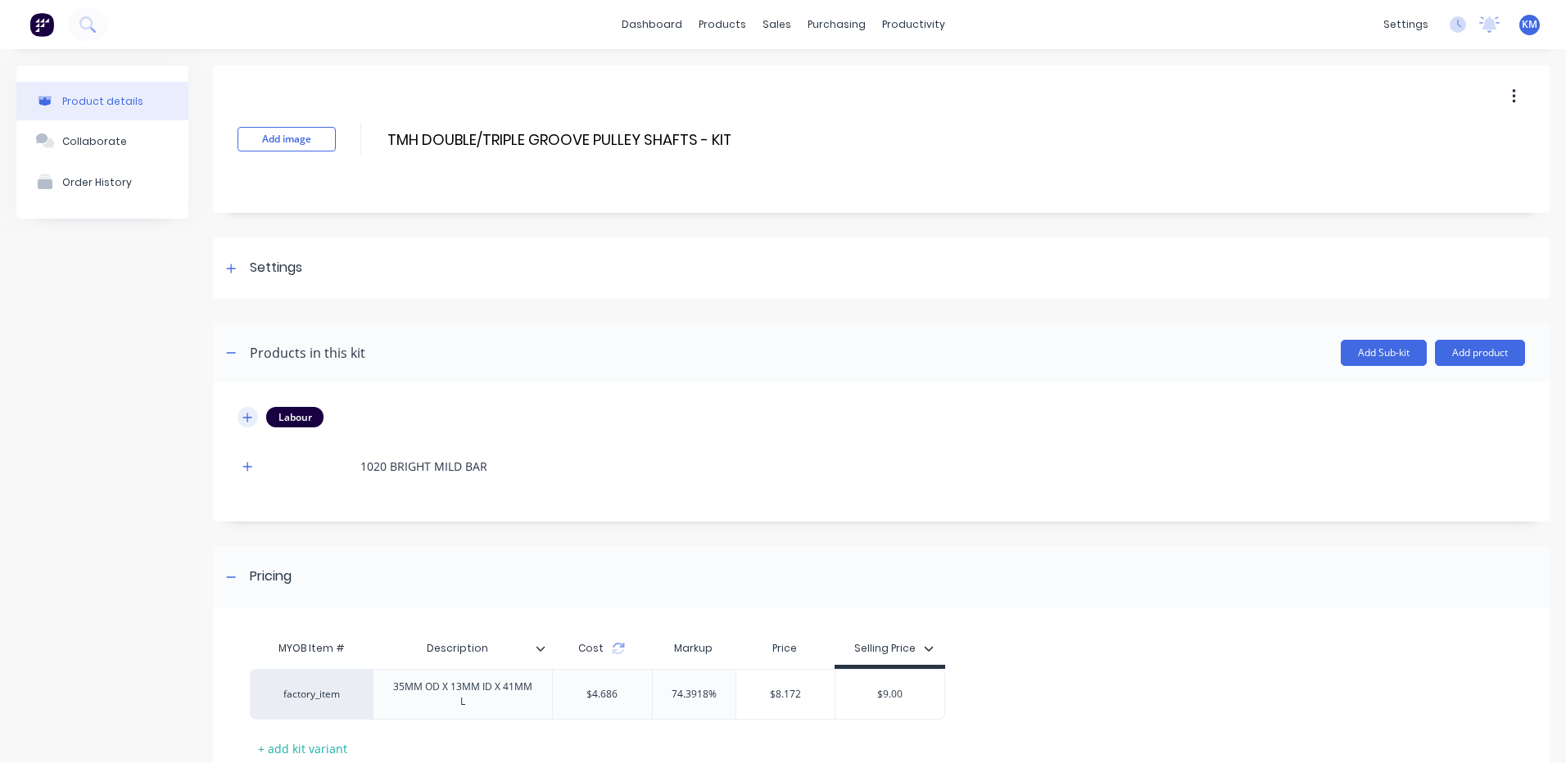
click at [251, 423] on icon "button" at bounding box center [247, 417] width 10 height 11
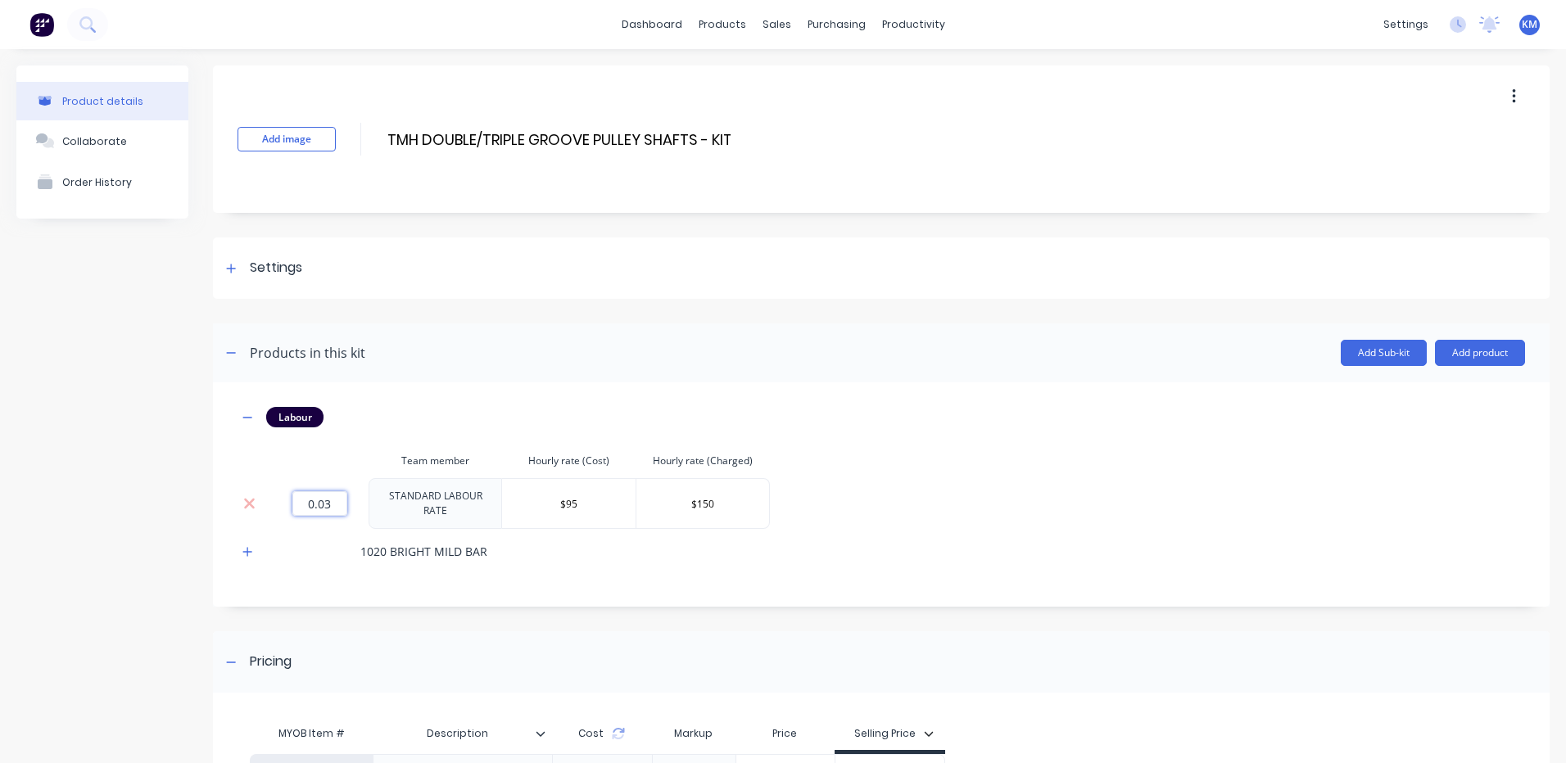
click at [324, 506] on input "0.03" at bounding box center [319, 503] width 55 height 25
click at [337, 499] on input "0.03" at bounding box center [319, 503] width 55 height 25
type input "0.065"
click at [867, 398] on div "Labour Team member Hourly rate (Cost) Hourly rate (Charged) 0.065 STANDARD LABO…" at bounding box center [881, 494] width 1336 height 224
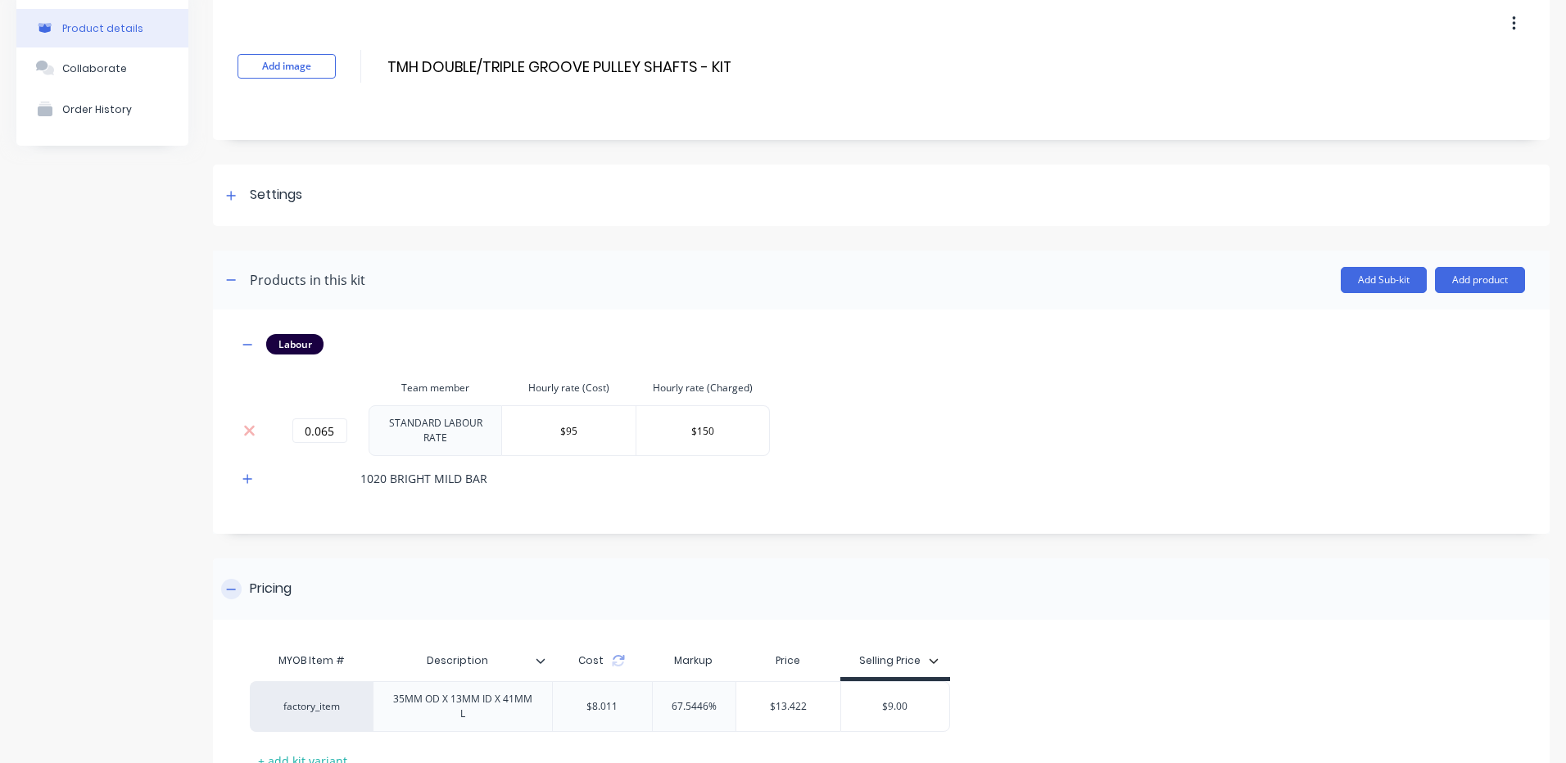
scroll to position [195, 0]
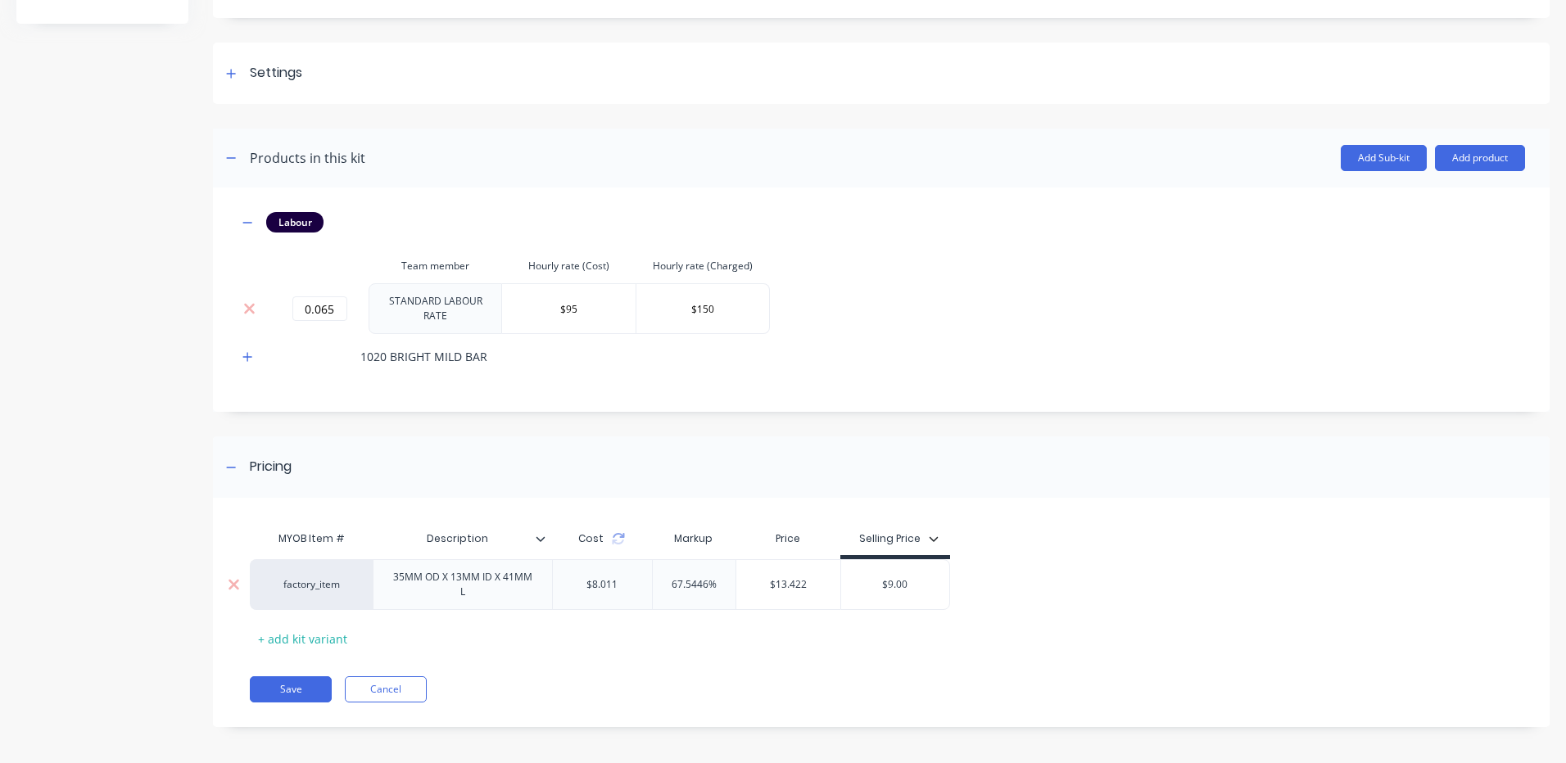
click at [898, 579] on input "$9.00" at bounding box center [895, 584] width 109 height 15
type input "$14"
click at [1131, 489] on div "Pricing" at bounding box center [881, 466] width 1336 height 61
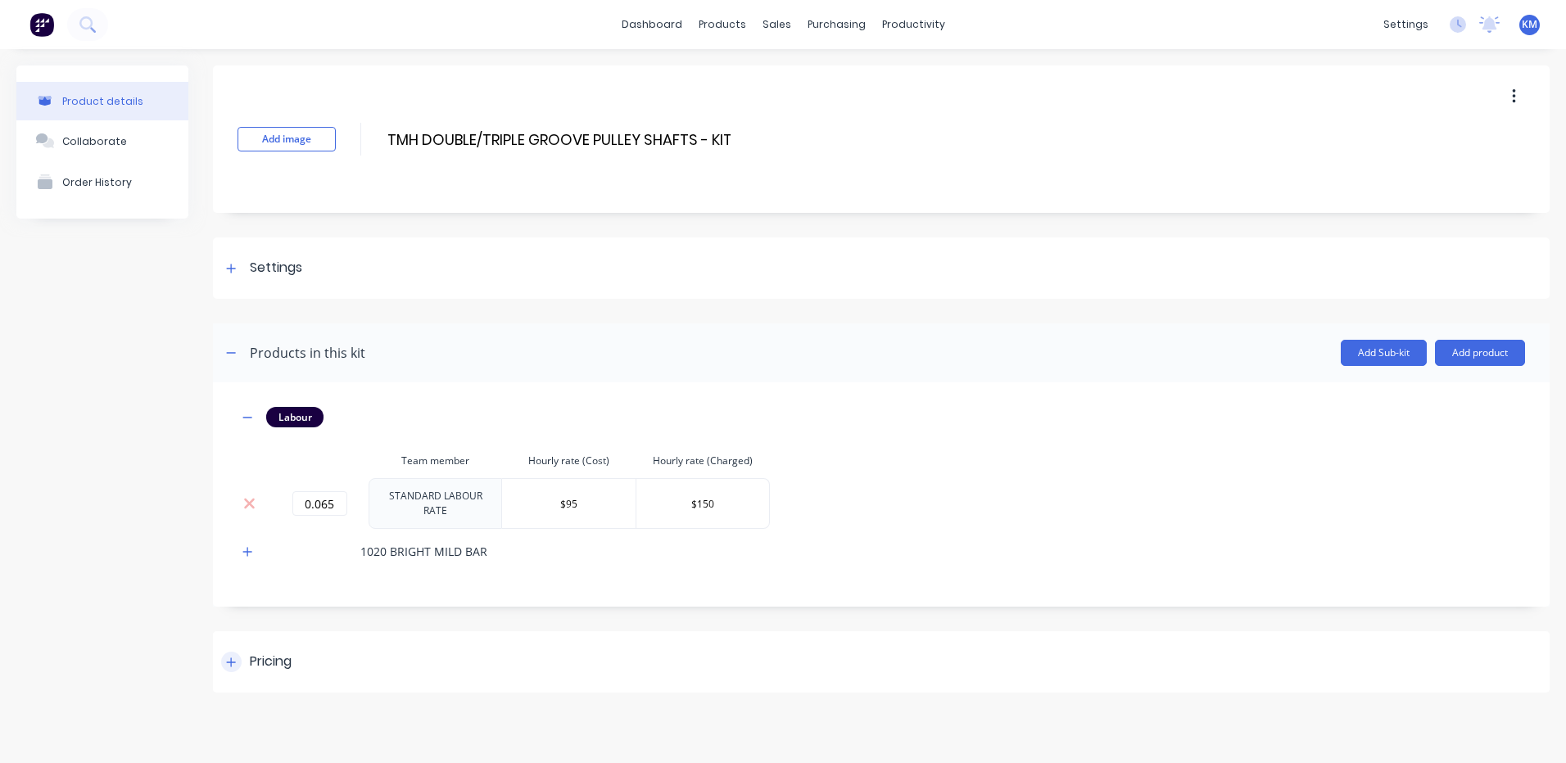
scroll to position [0, 0]
click at [570, 651] on div "Pricing" at bounding box center [881, 661] width 1336 height 61
click at [251, 546] on icon "button" at bounding box center [247, 551] width 10 height 11
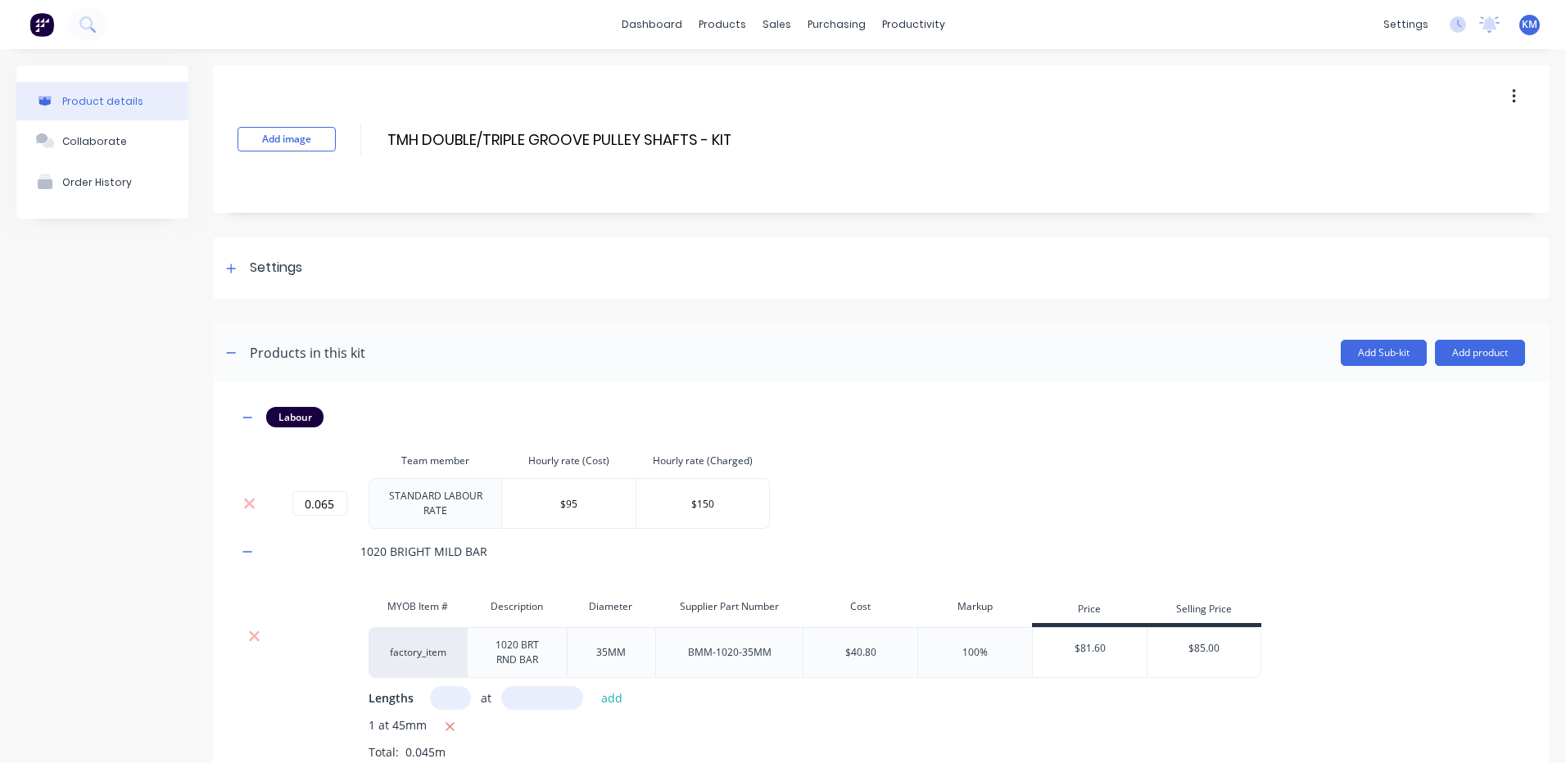
scroll to position [406, 0]
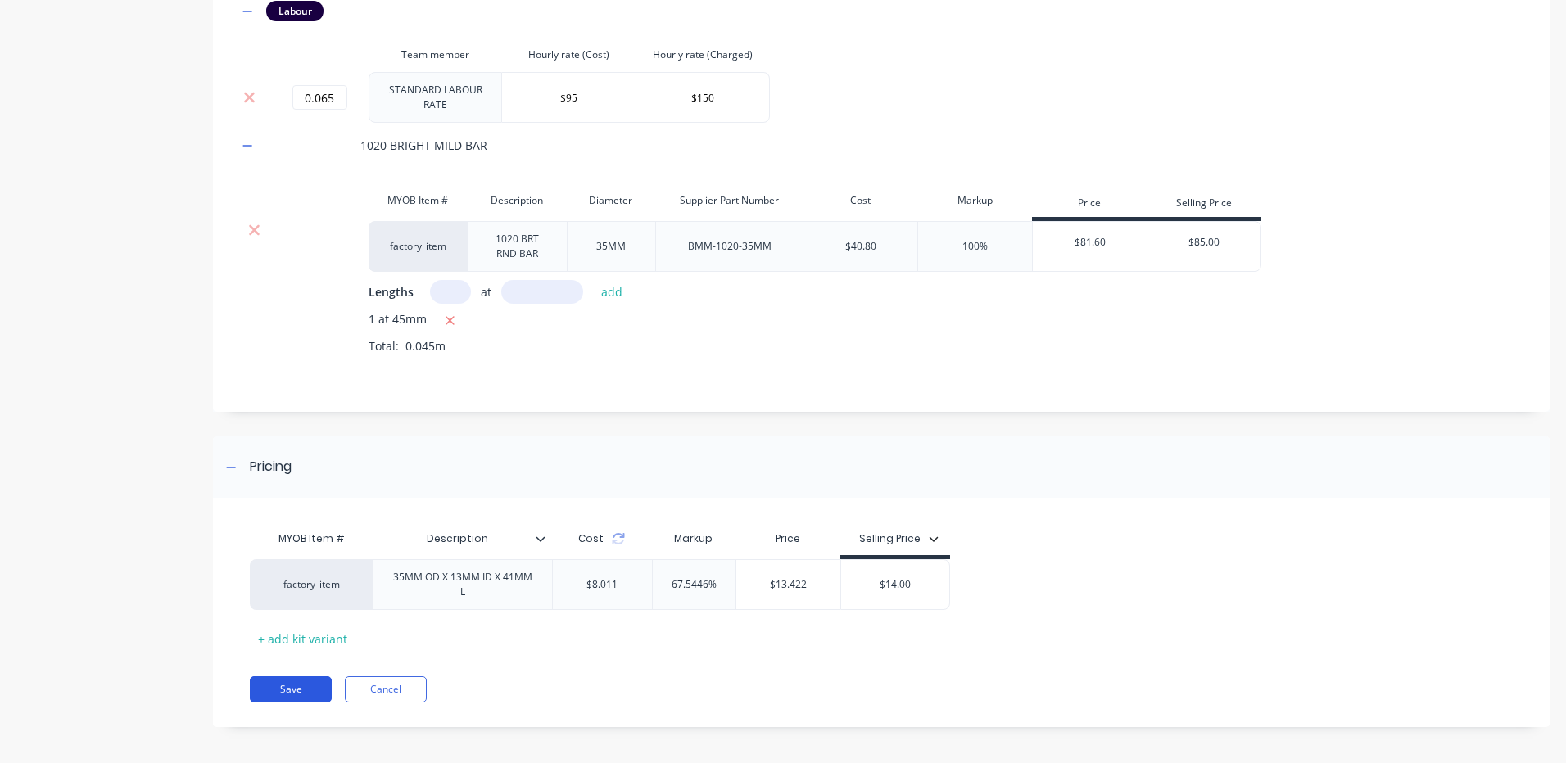
click at [304, 685] on button "Save" at bounding box center [291, 689] width 82 height 26
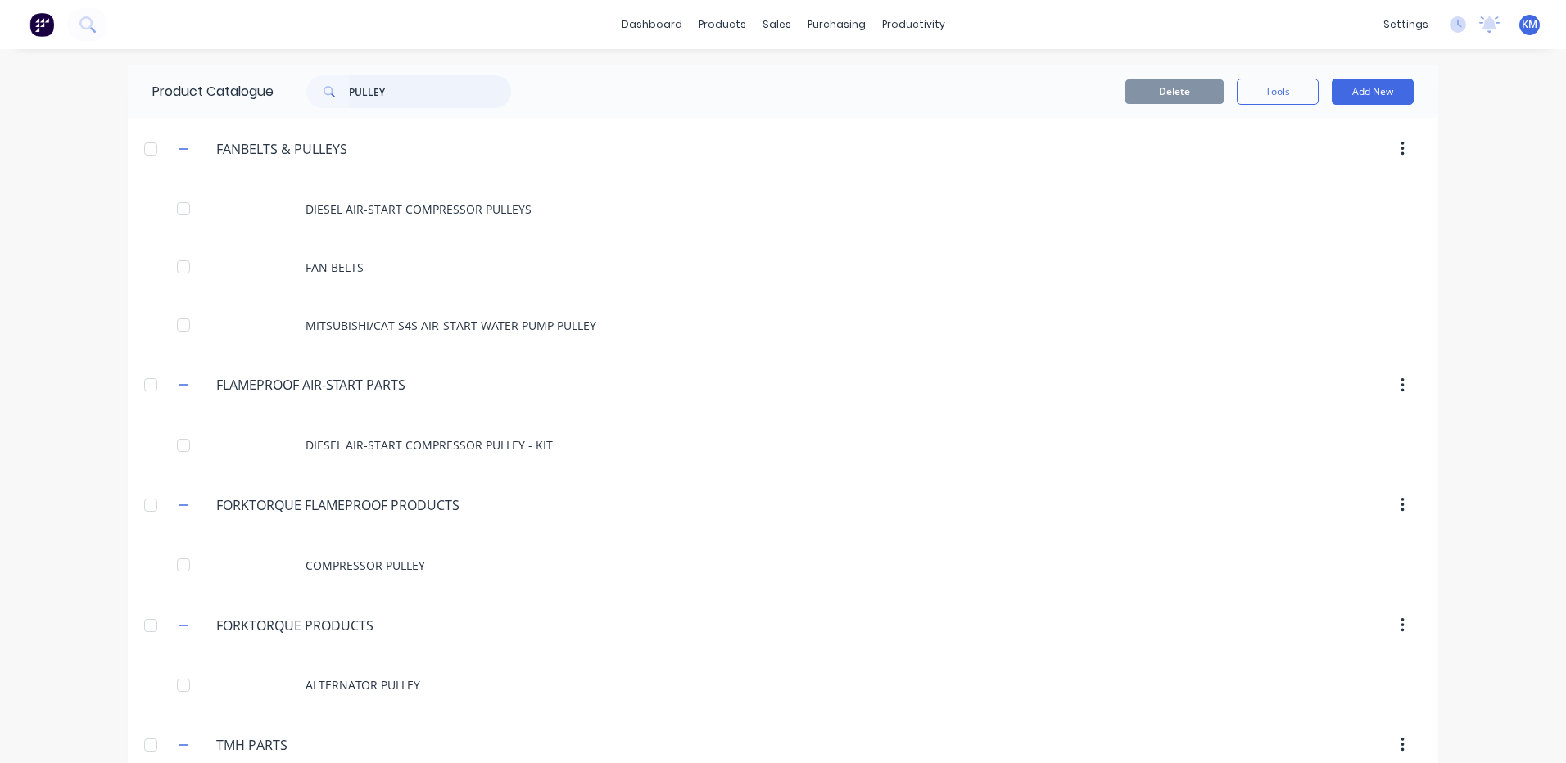
click at [454, 79] on input "PULLEY" at bounding box center [430, 91] width 162 height 33
type input "PULLEY"
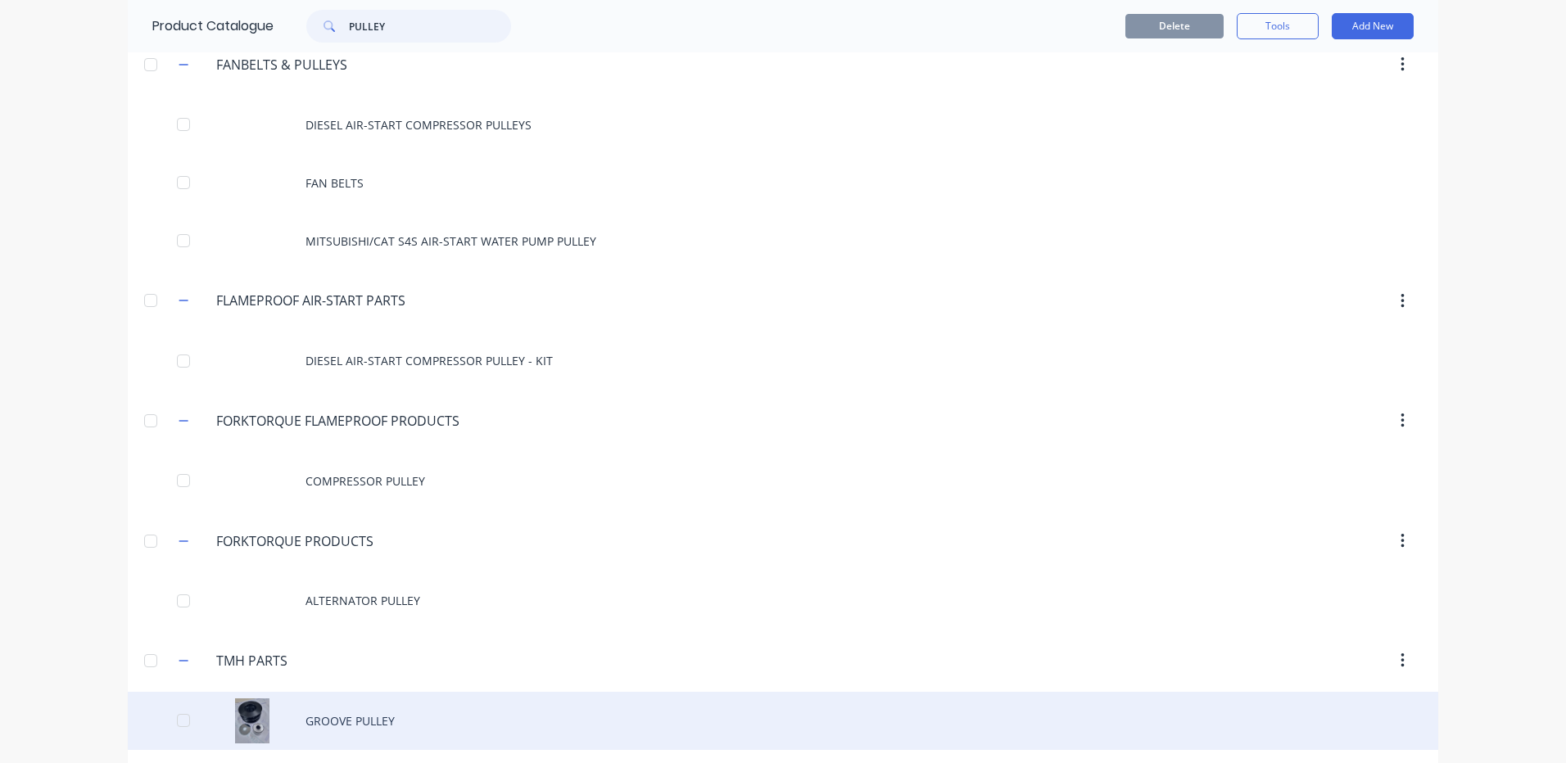
scroll to position [204, 0]
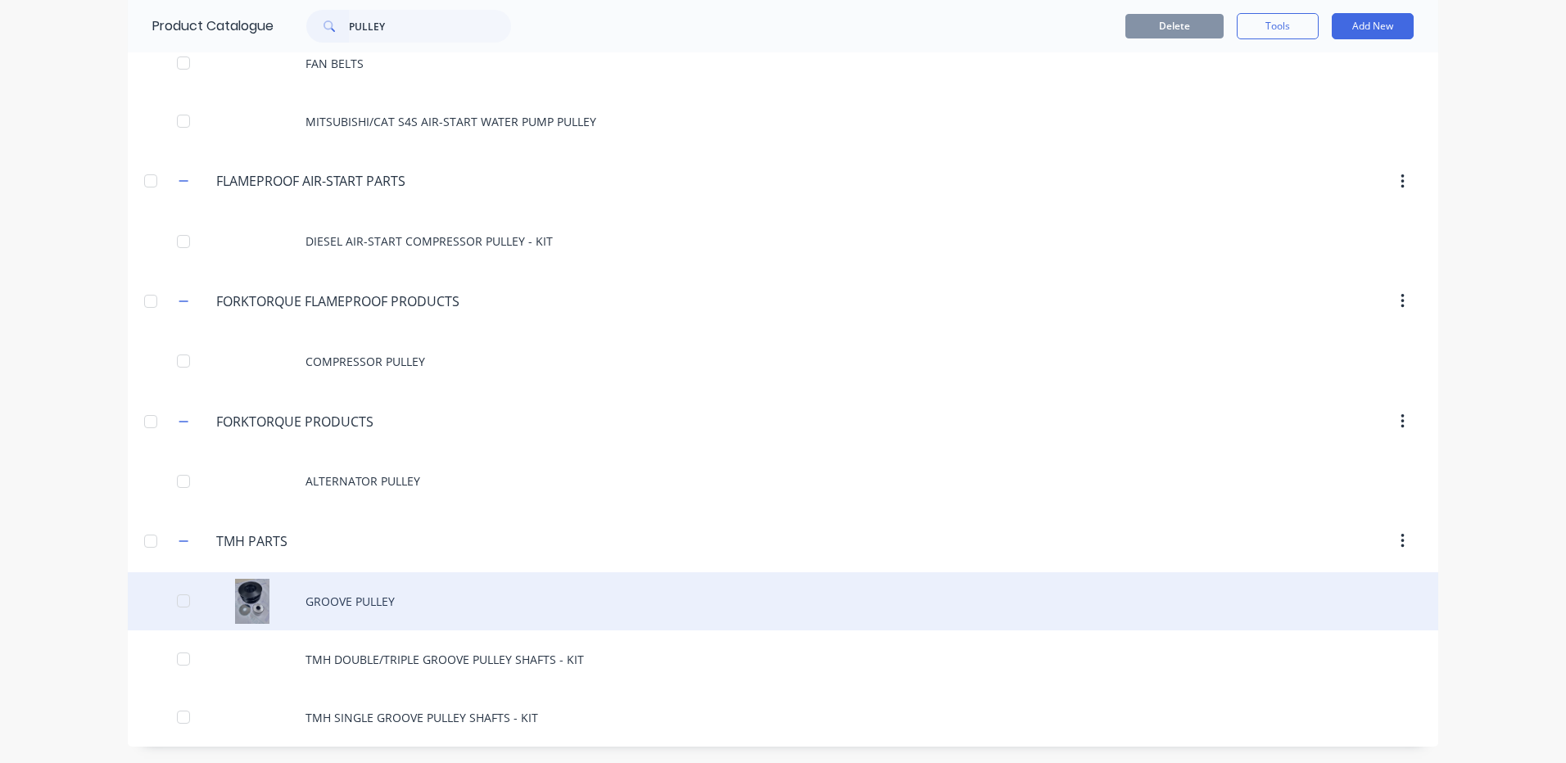
click at [501, 593] on div "GROOVE PULLEY" at bounding box center [783, 601] width 1310 height 58
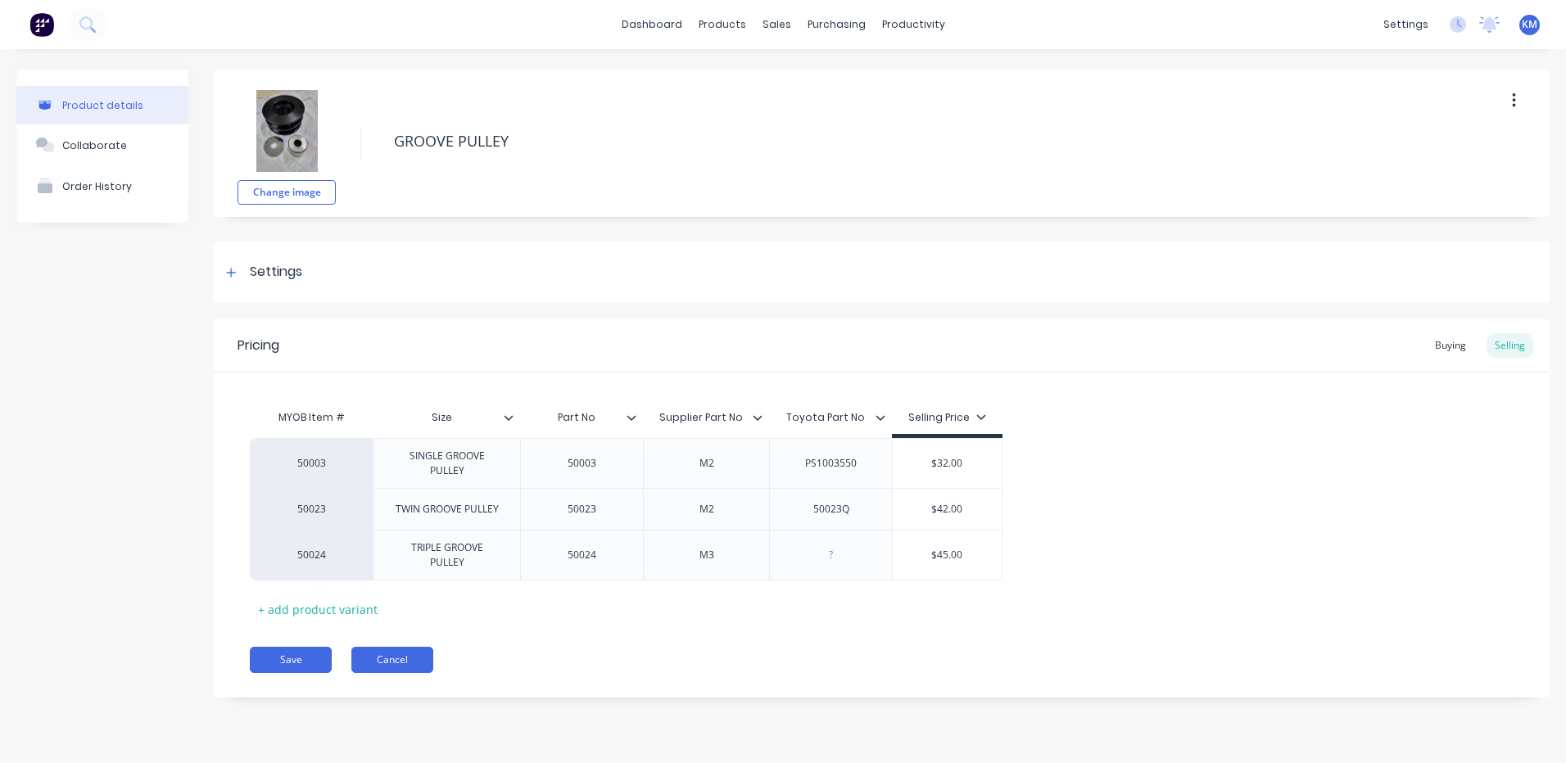
click at [403, 657] on button "Cancel" at bounding box center [392, 660] width 82 height 26
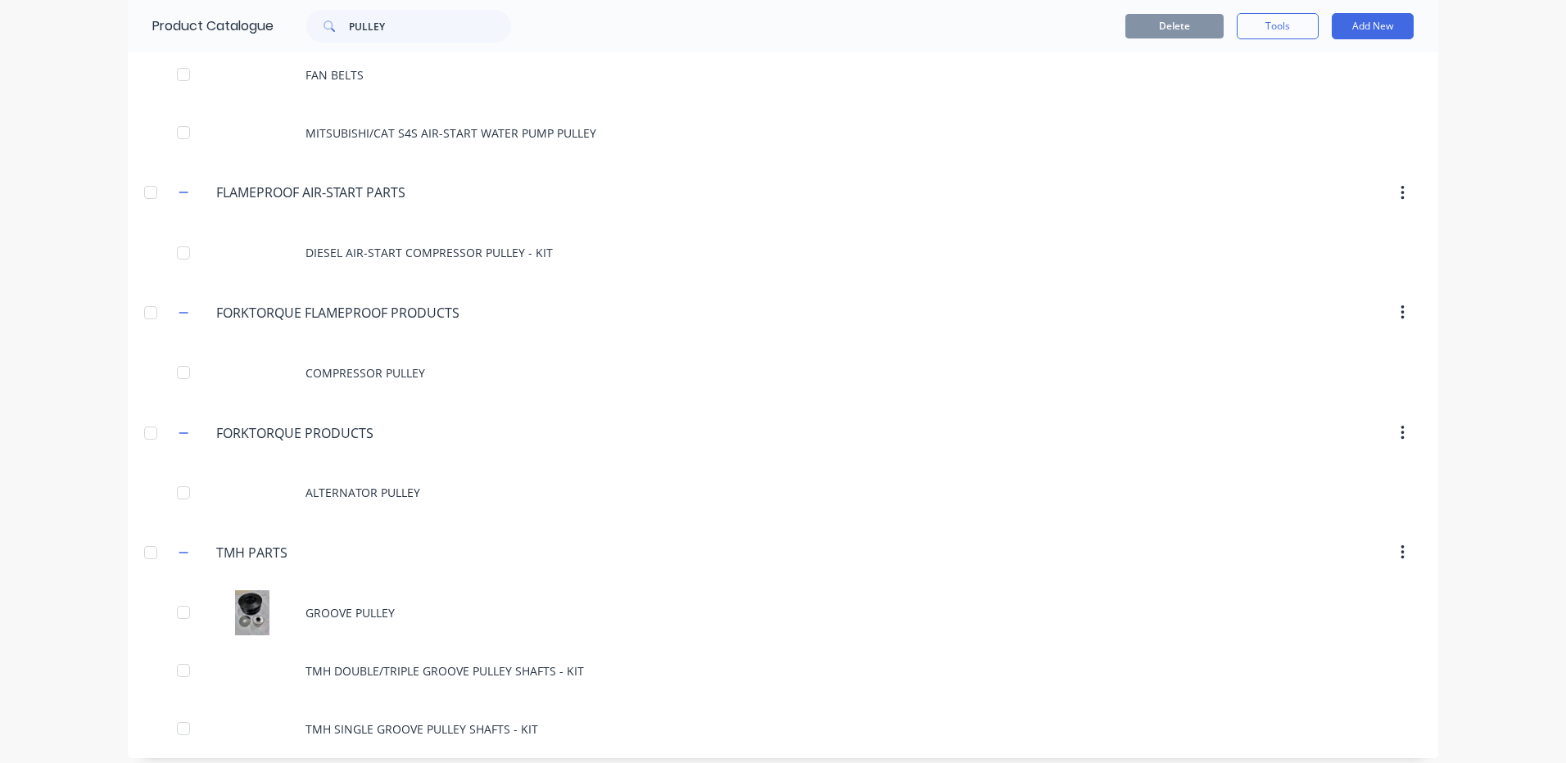
scroll to position [204, 0]
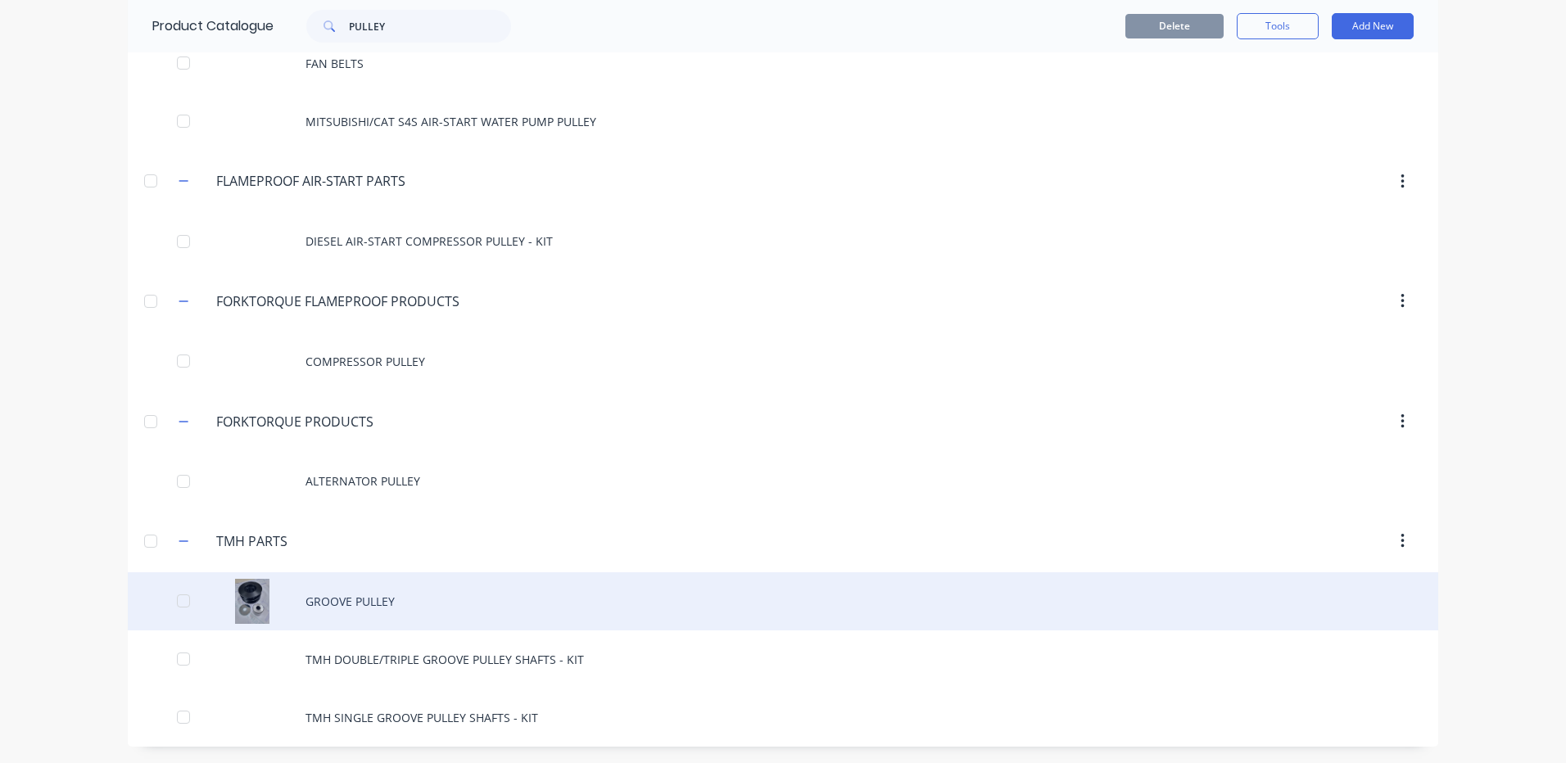
click at [448, 599] on div "GROOVE PULLEY" at bounding box center [783, 601] width 1310 height 58
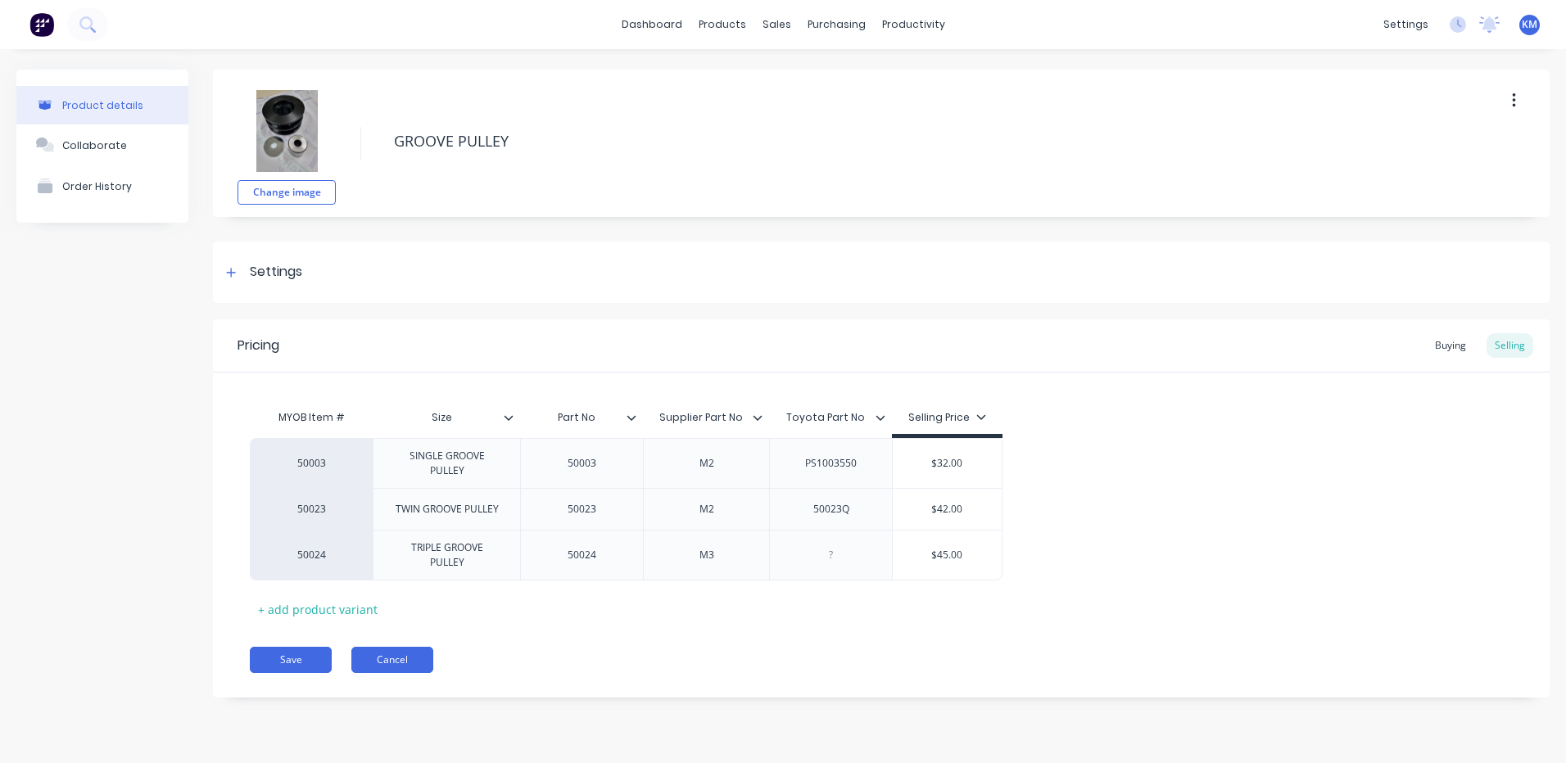
click at [424, 649] on button "Cancel" at bounding box center [392, 660] width 82 height 26
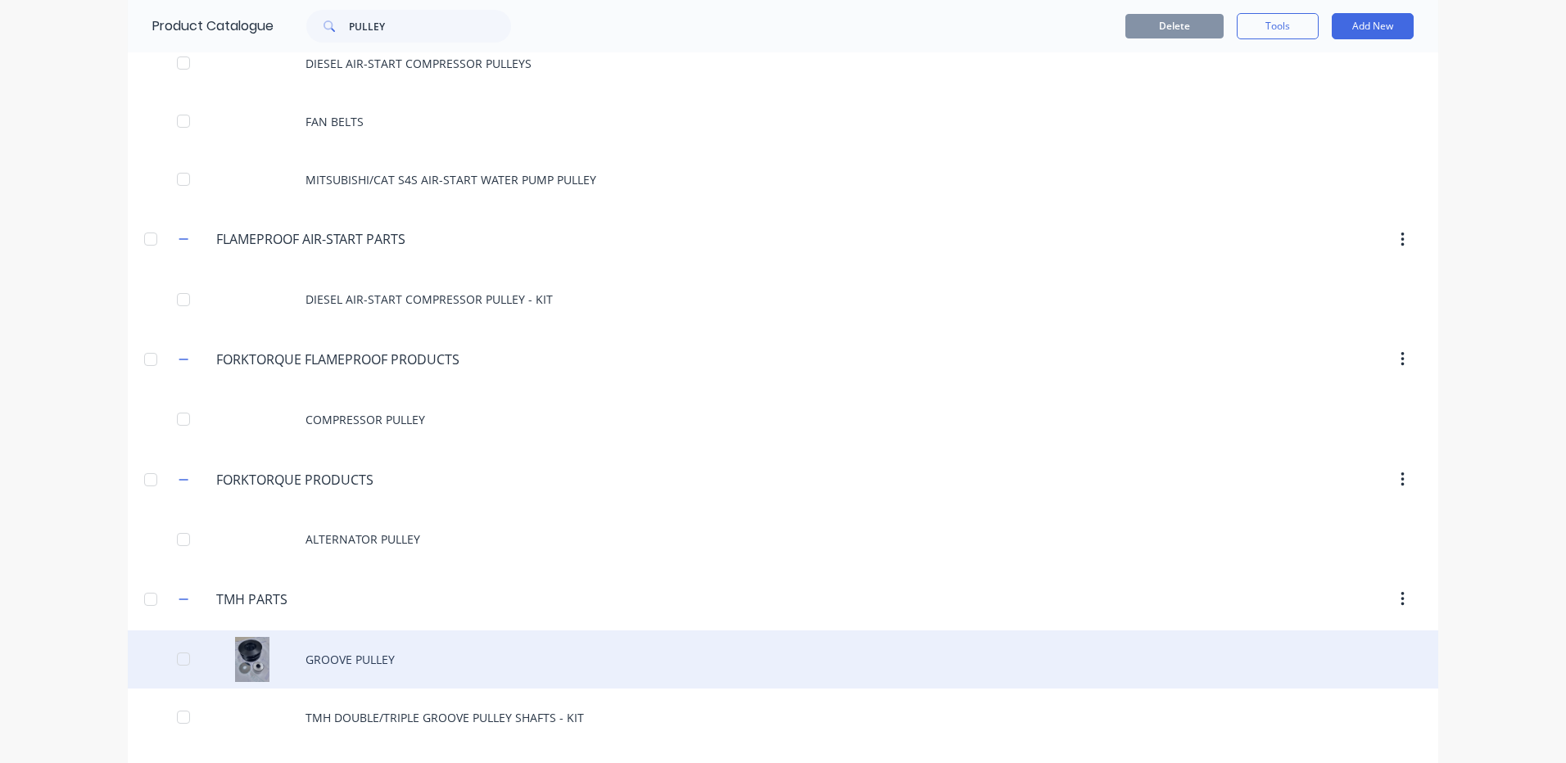
scroll to position [204, 0]
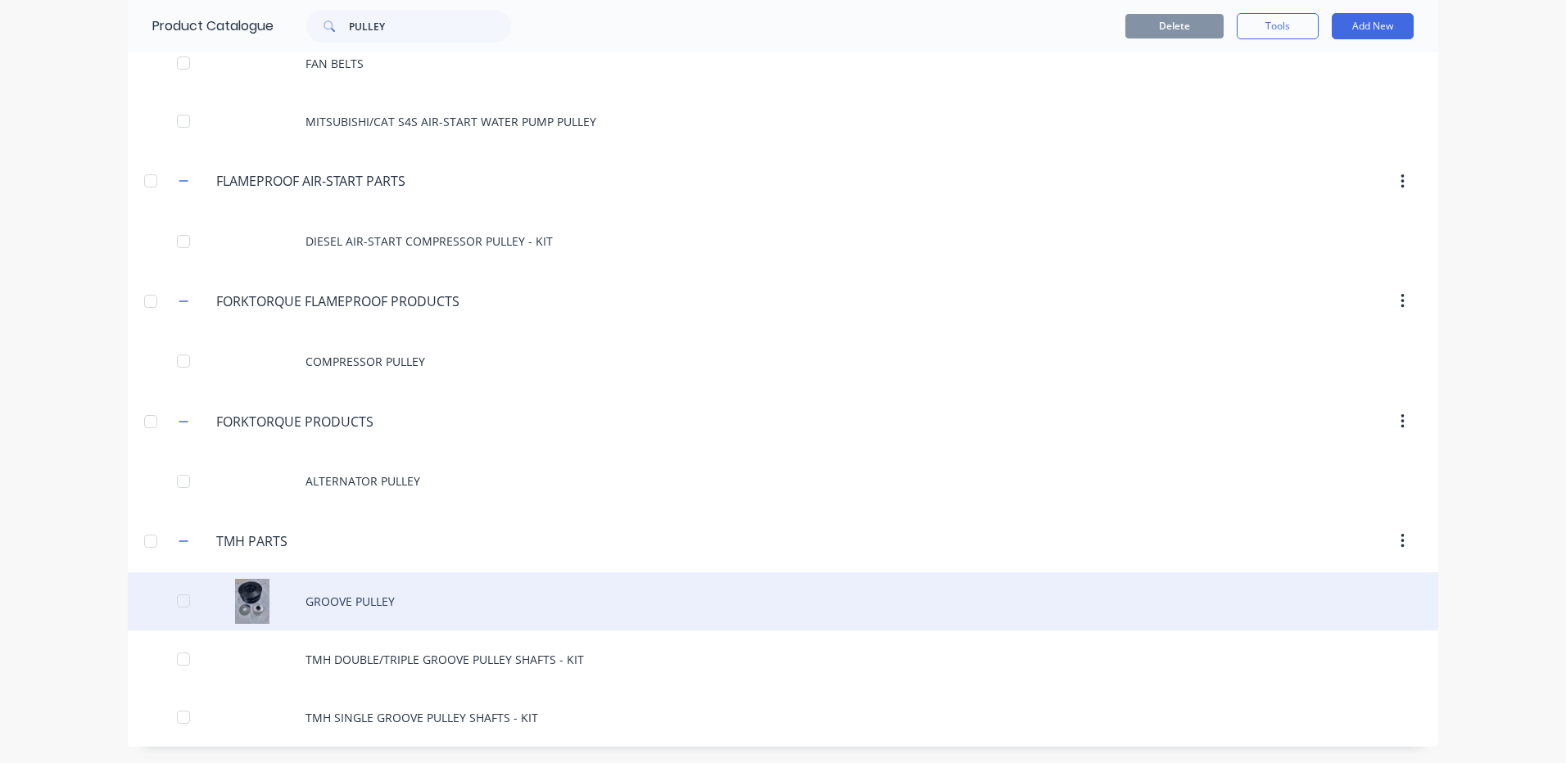
click at [455, 601] on div "GROOVE PULLEY" at bounding box center [783, 601] width 1310 height 58
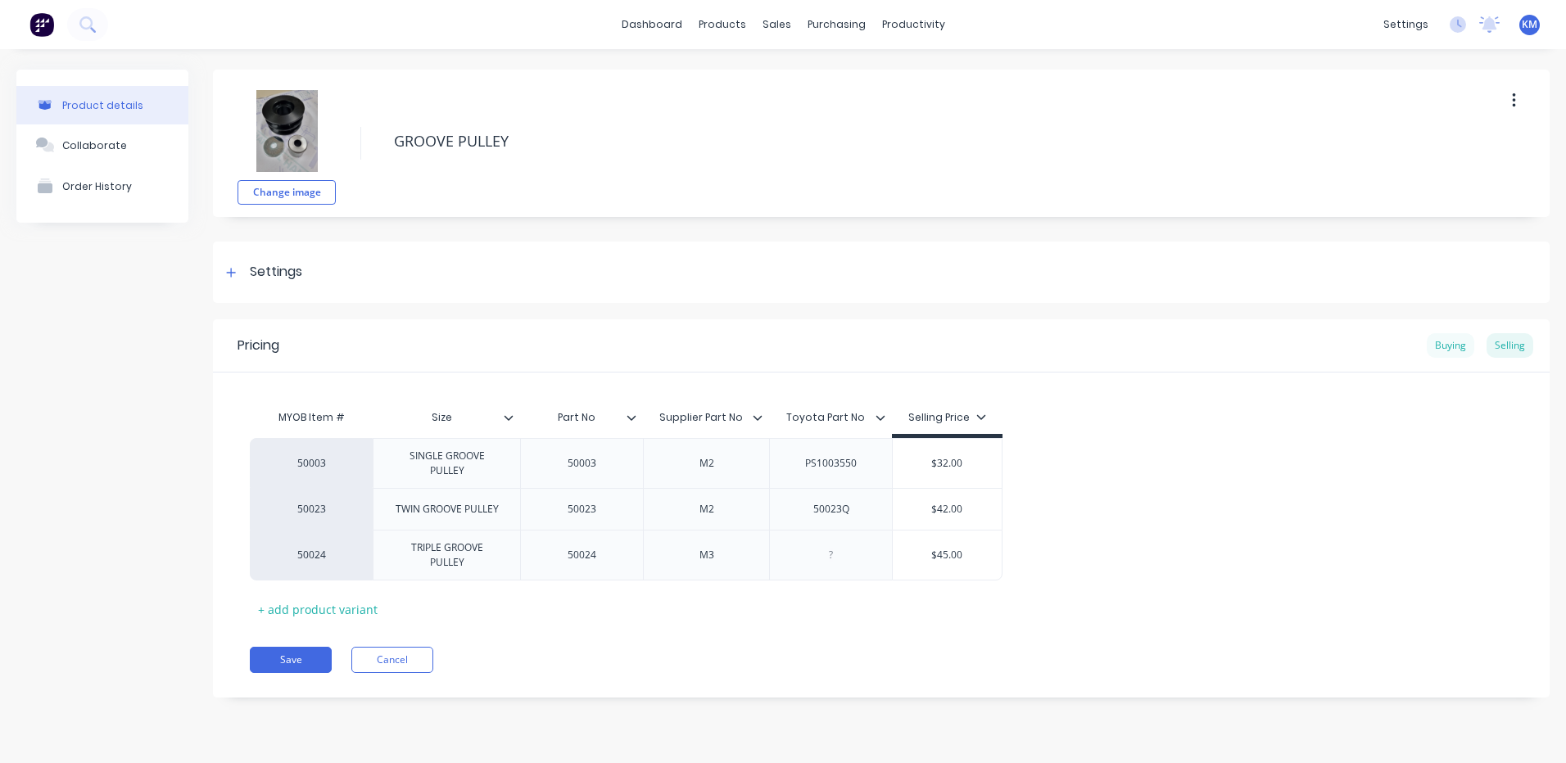
click at [1462, 337] on div "Buying" at bounding box center [1450, 345] width 47 height 25
click at [1517, 346] on div "Selling" at bounding box center [1509, 345] width 47 height 25
click at [347, 265] on div "Settings" at bounding box center [881, 272] width 1336 height 61
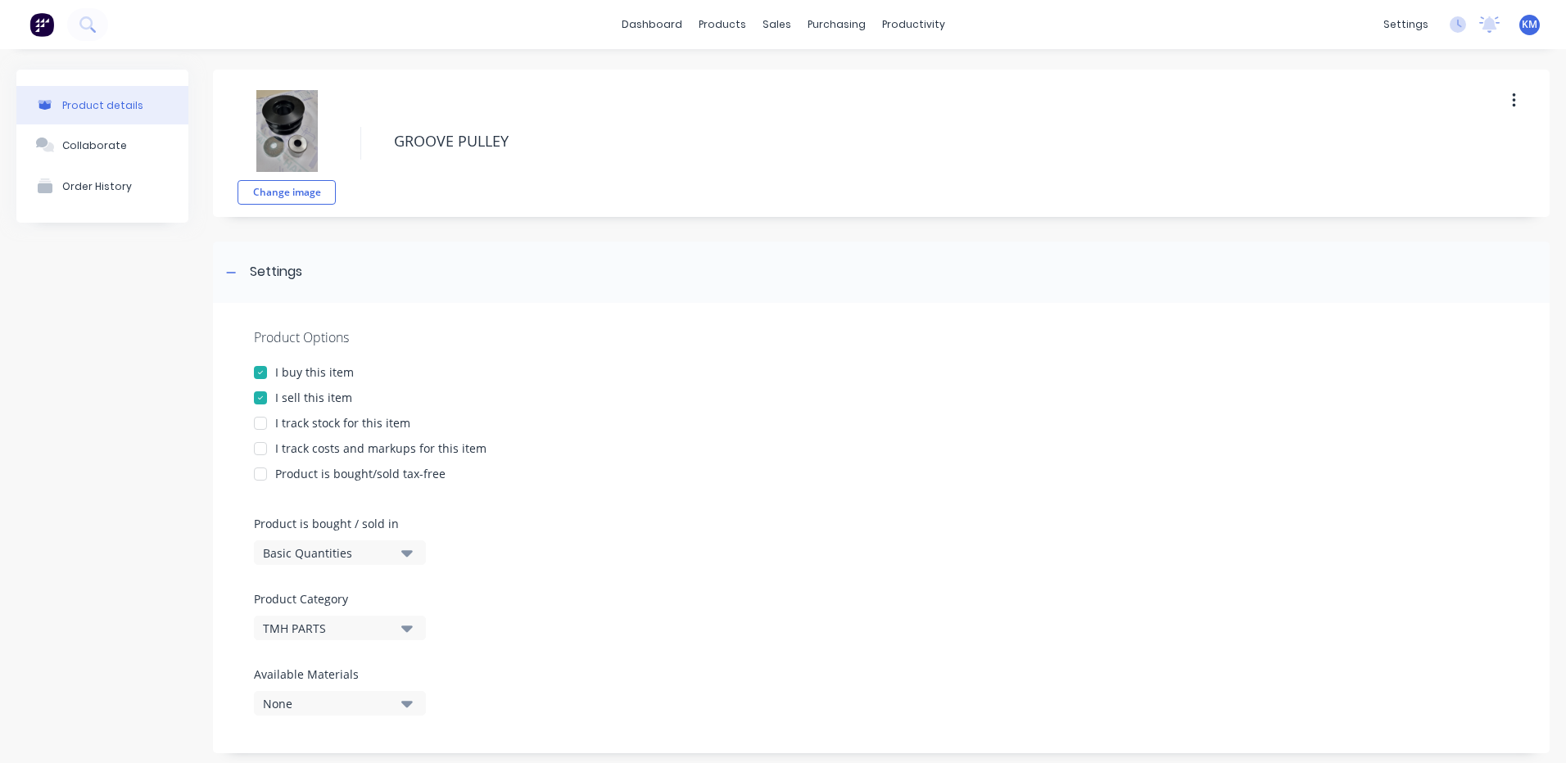
click at [320, 448] on div "I track costs and markups for this item" at bounding box center [380, 448] width 211 height 17
type textarea "x"
click at [303, 293] on div "Settings" at bounding box center [881, 272] width 1336 height 61
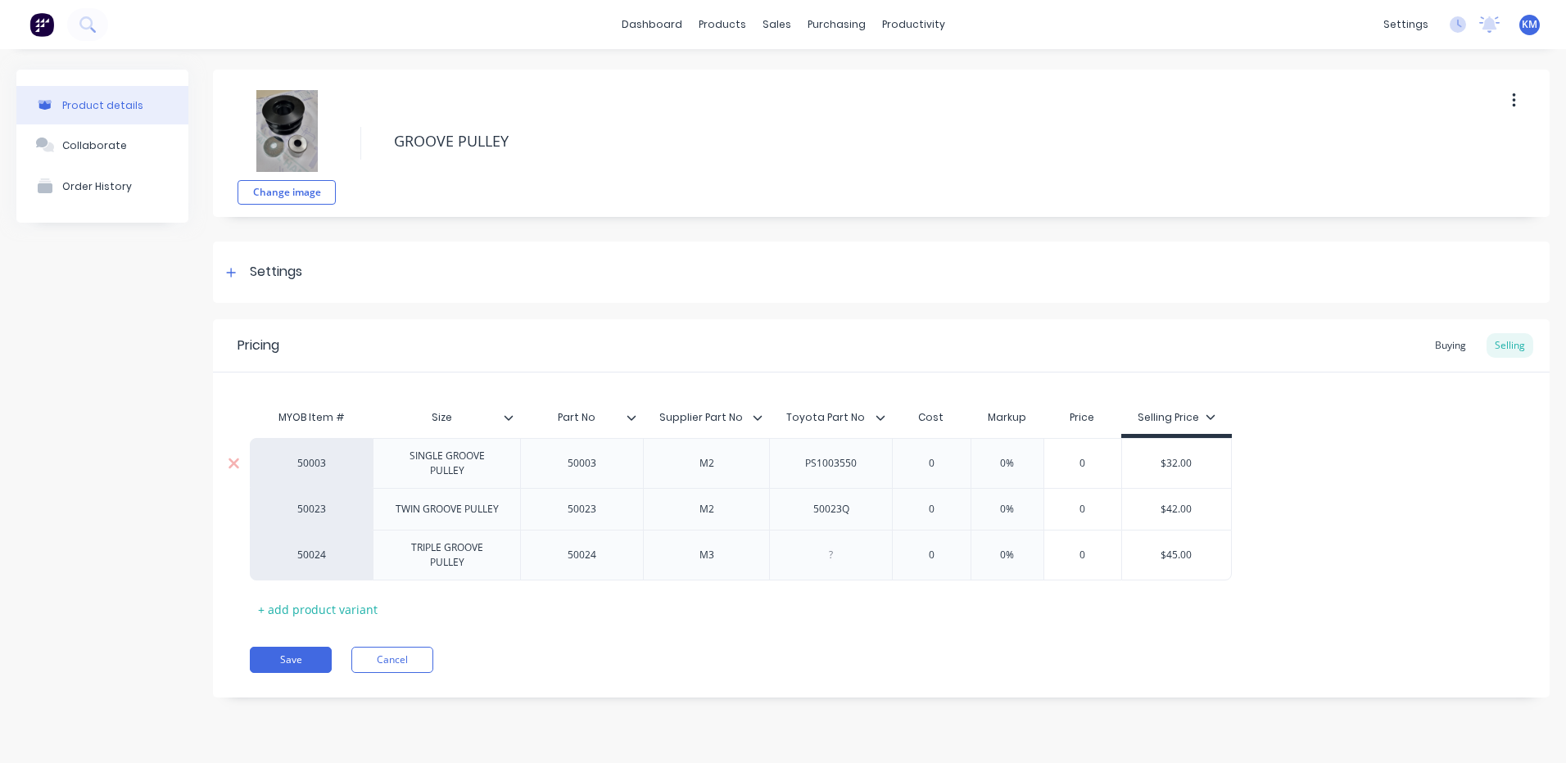
type input "0"
click at [945, 464] on input "0" at bounding box center [931, 463] width 82 height 15
click at [944, 464] on input "0" at bounding box center [931, 463] width 82 height 15
type textarea "x"
type input "1"
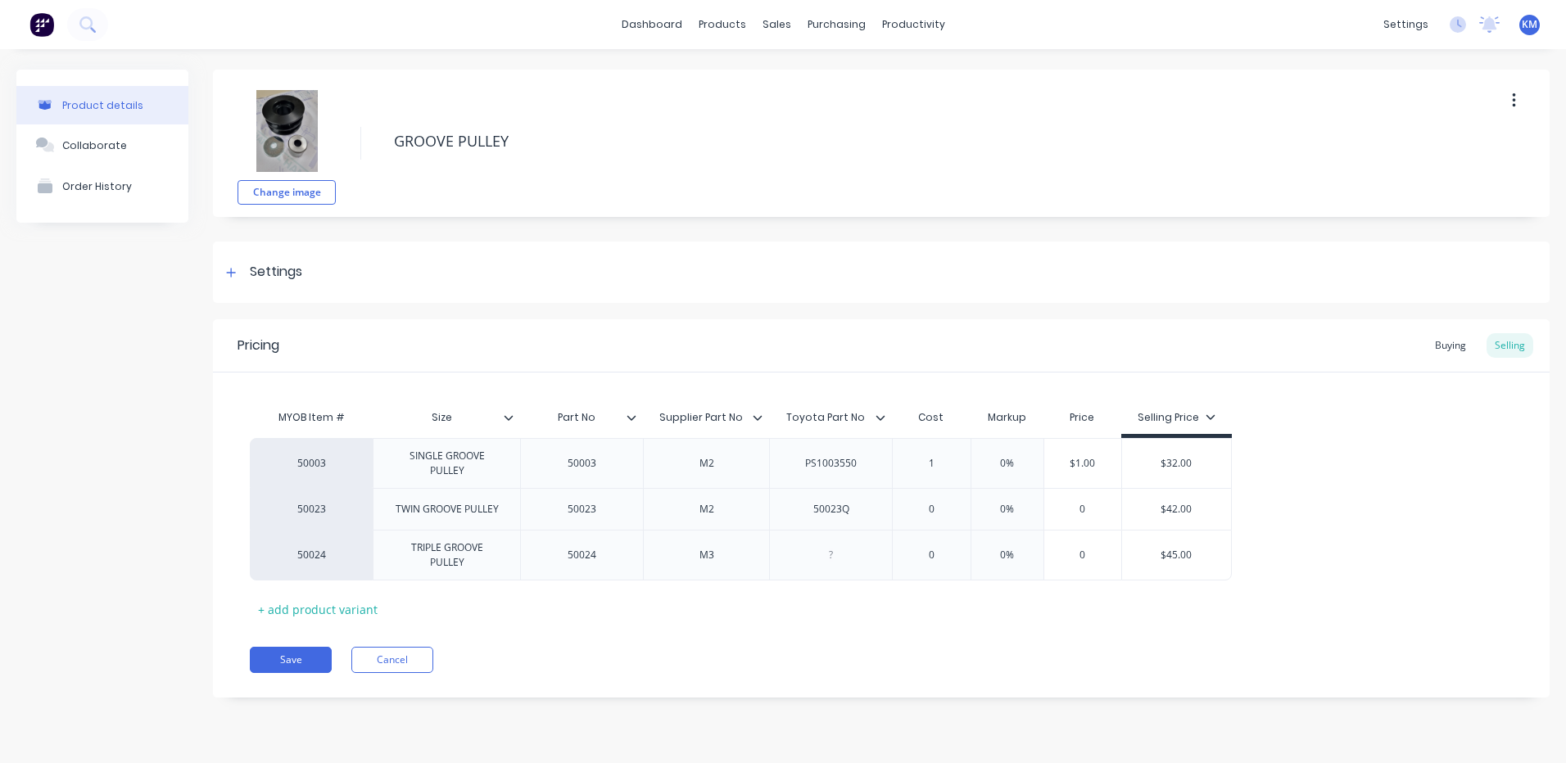
type textarea "x"
type input "10."
type textarea "x"
type input "10.7"
type textarea "x"
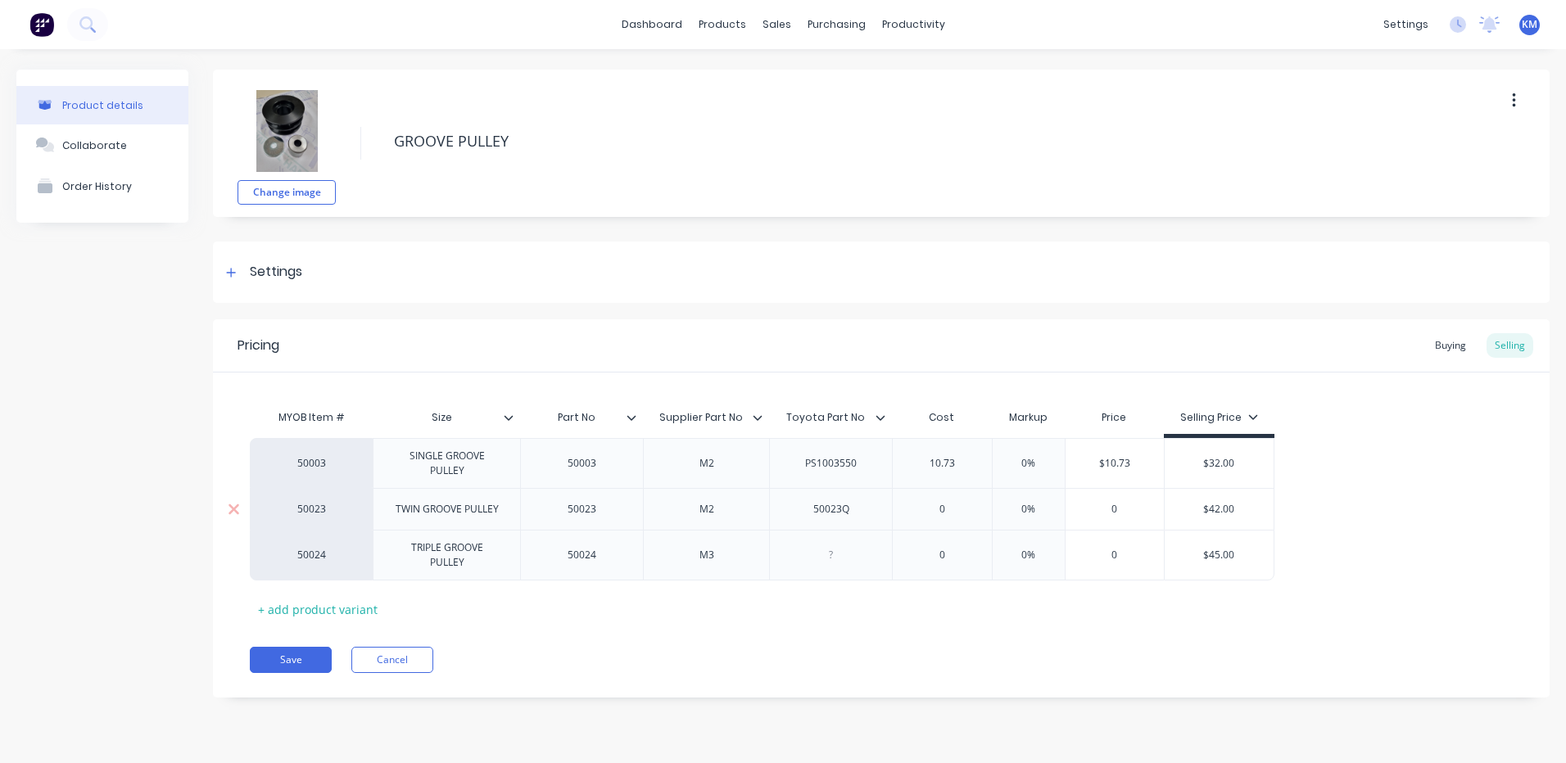
type input "10.73"
type input "0"
click at [965, 504] on input "0" at bounding box center [942, 509] width 99 height 15
click at [949, 509] on input "0" at bounding box center [942, 509] width 99 height 15
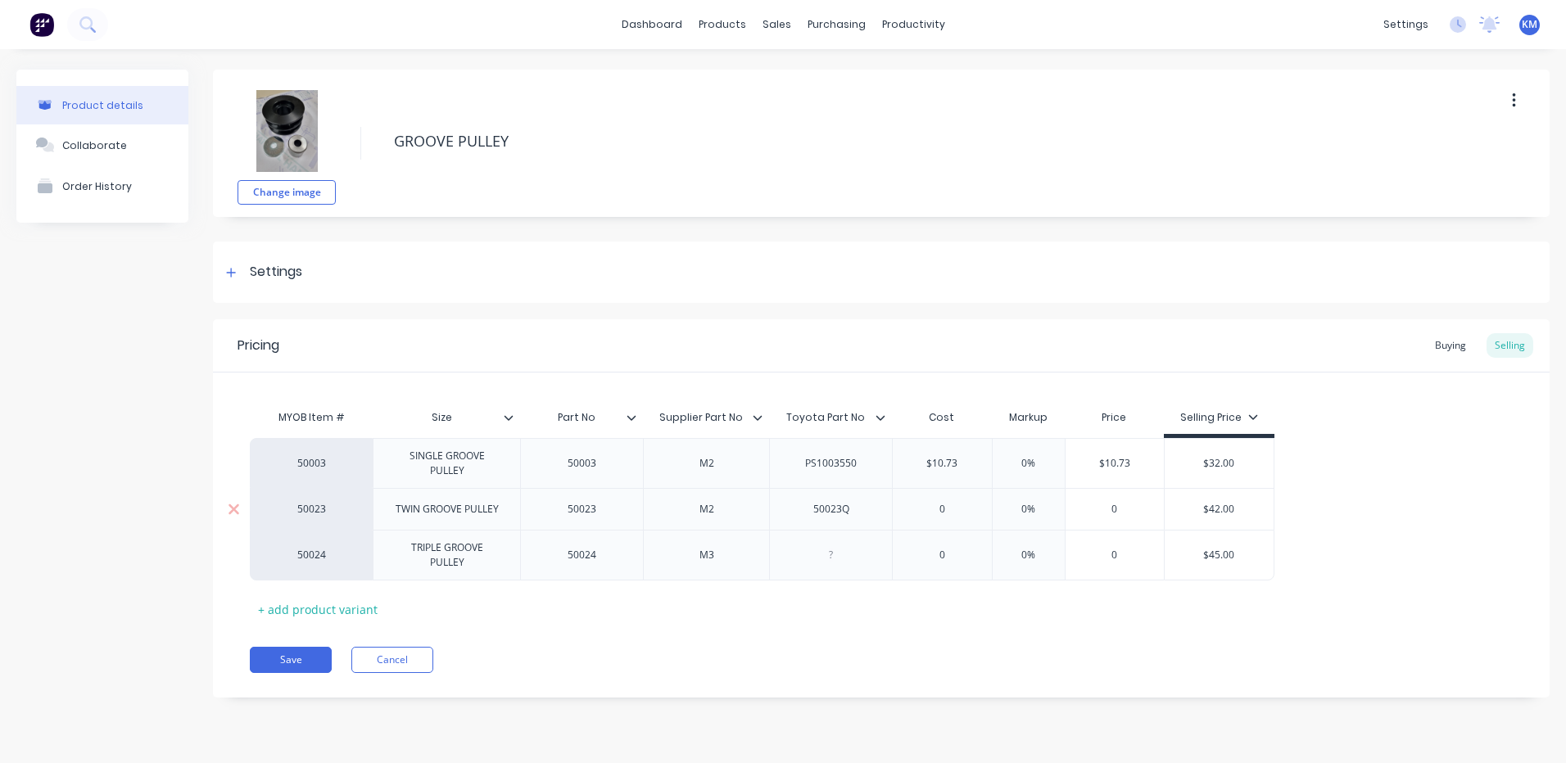
type textarea "x"
type input "1"
type textarea "x"
type input "14."
type textarea "x"
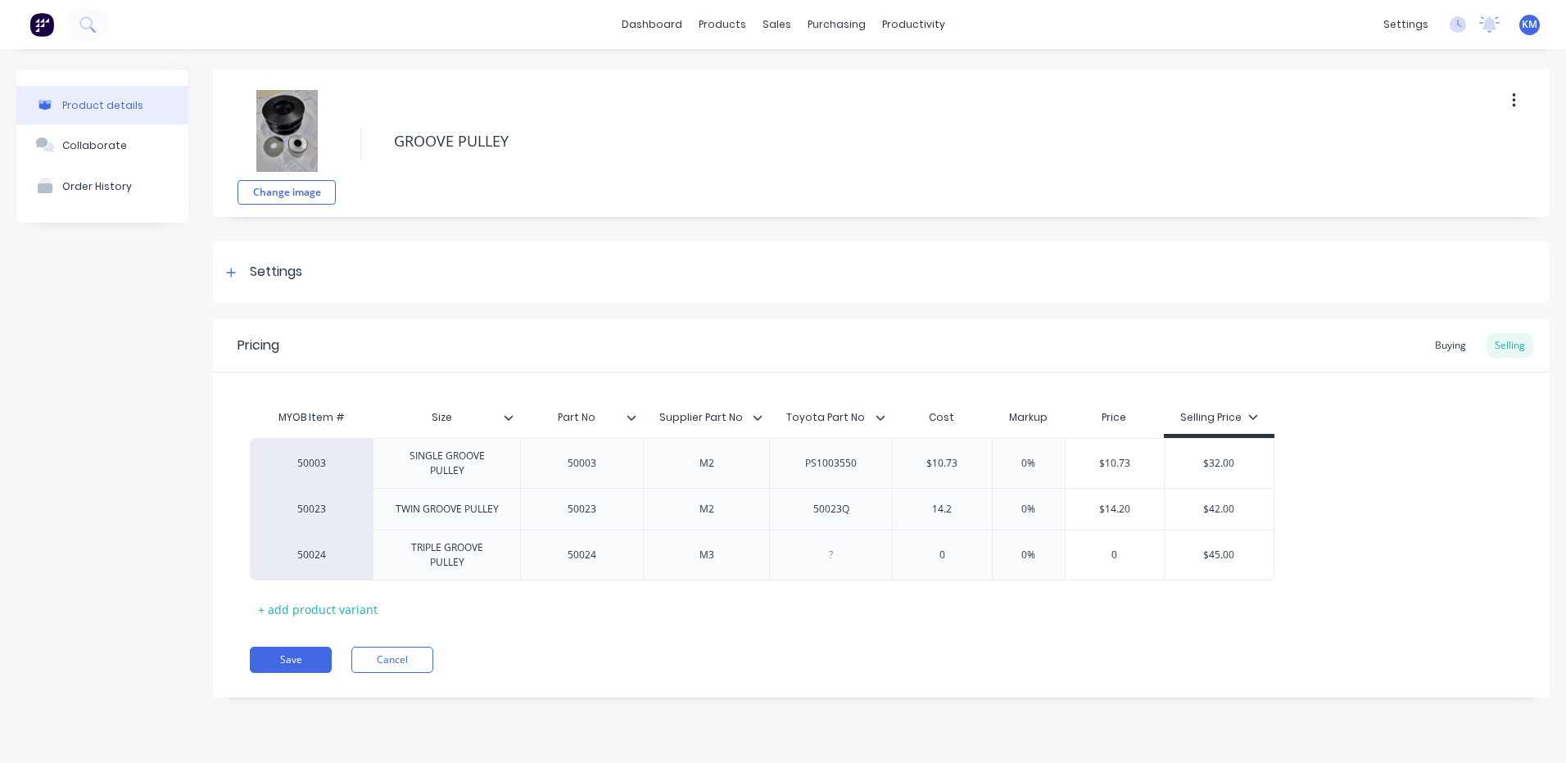
type input "14.2"
click at [1352, 516] on div "50003 SINGLE GROOVE PULLEY 50003 M2 PS1003550 $10.73 10.73 0% $10.73 $32.00 500…" at bounding box center [881, 509] width 1263 height 142
click at [127, 206] on button "Order History" at bounding box center [102, 185] width 172 height 41
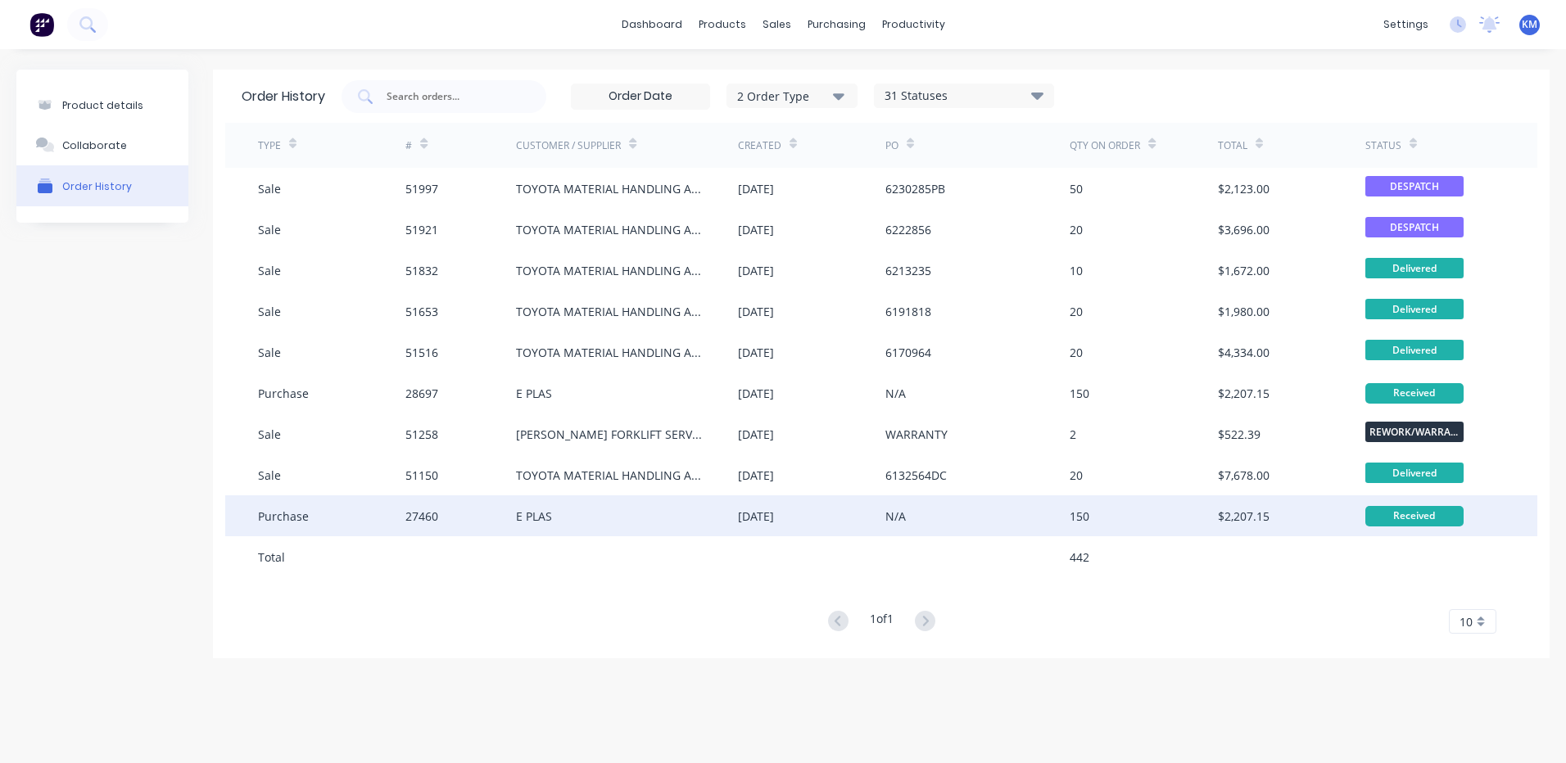
click at [654, 512] on div "E PLAS" at bounding box center [626, 515] width 221 height 41
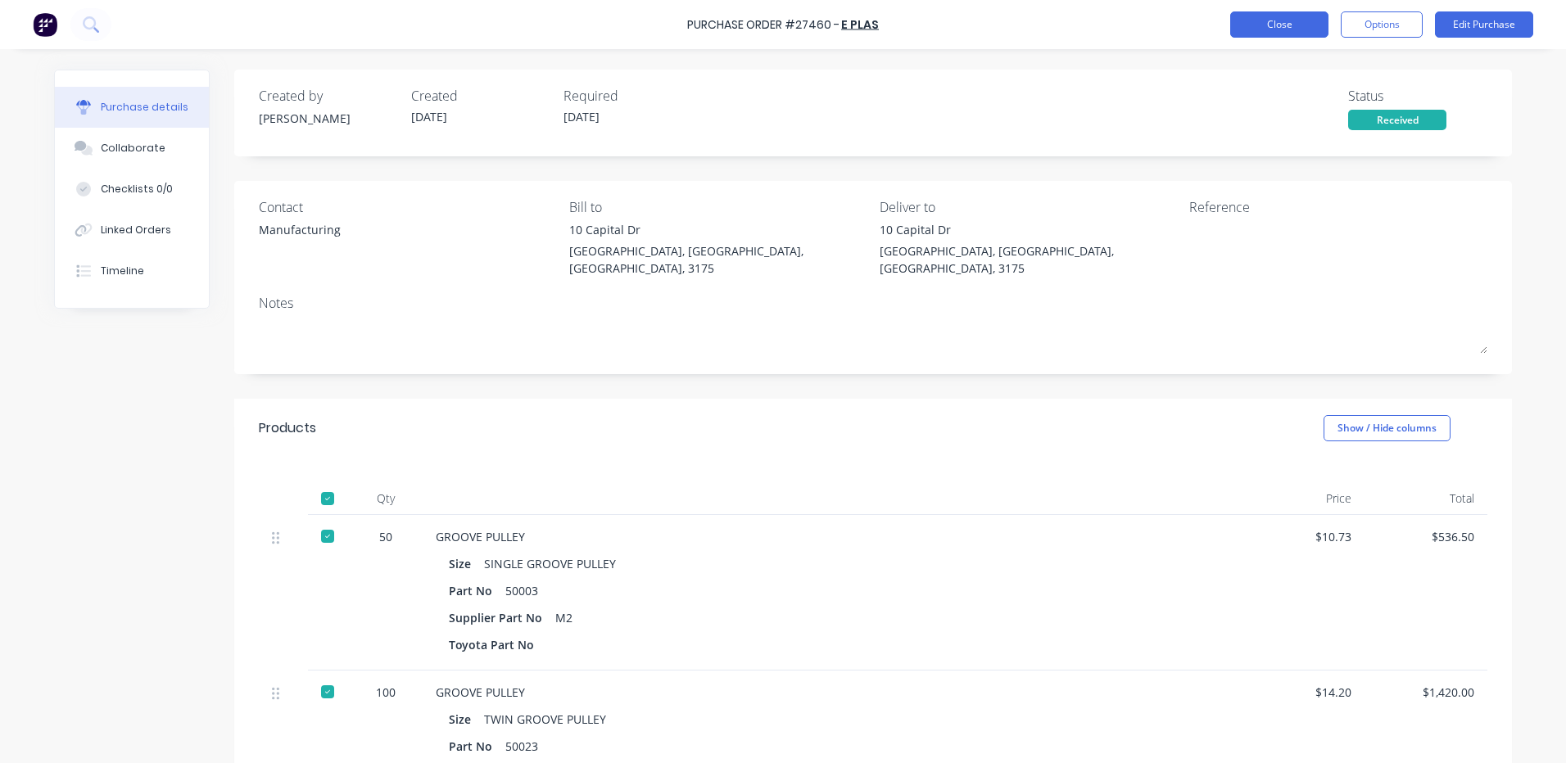
click at [1309, 19] on button "Close" at bounding box center [1279, 24] width 98 height 26
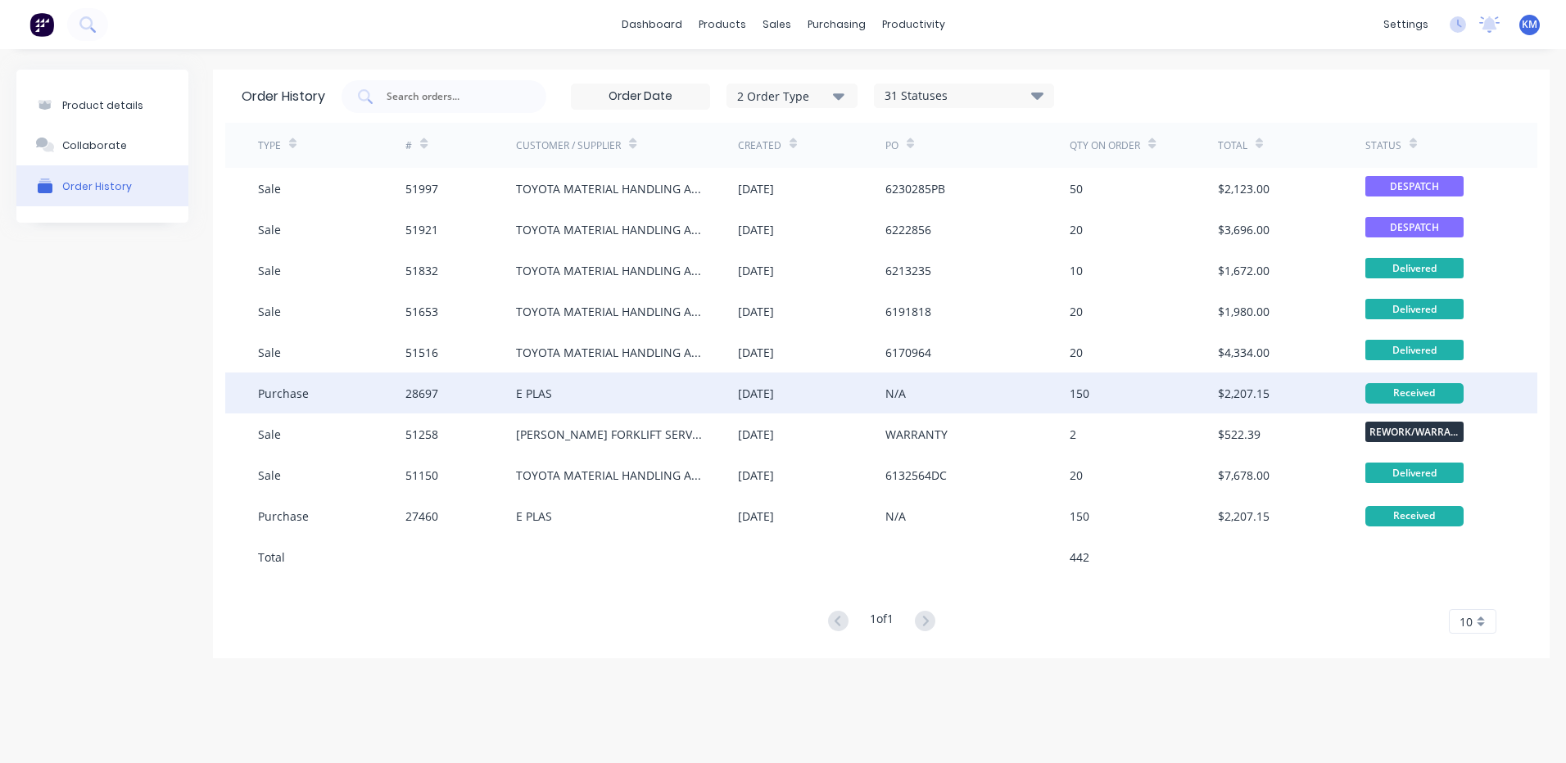
click at [598, 404] on div "E PLAS" at bounding box center [626, 393] width 221 height 41
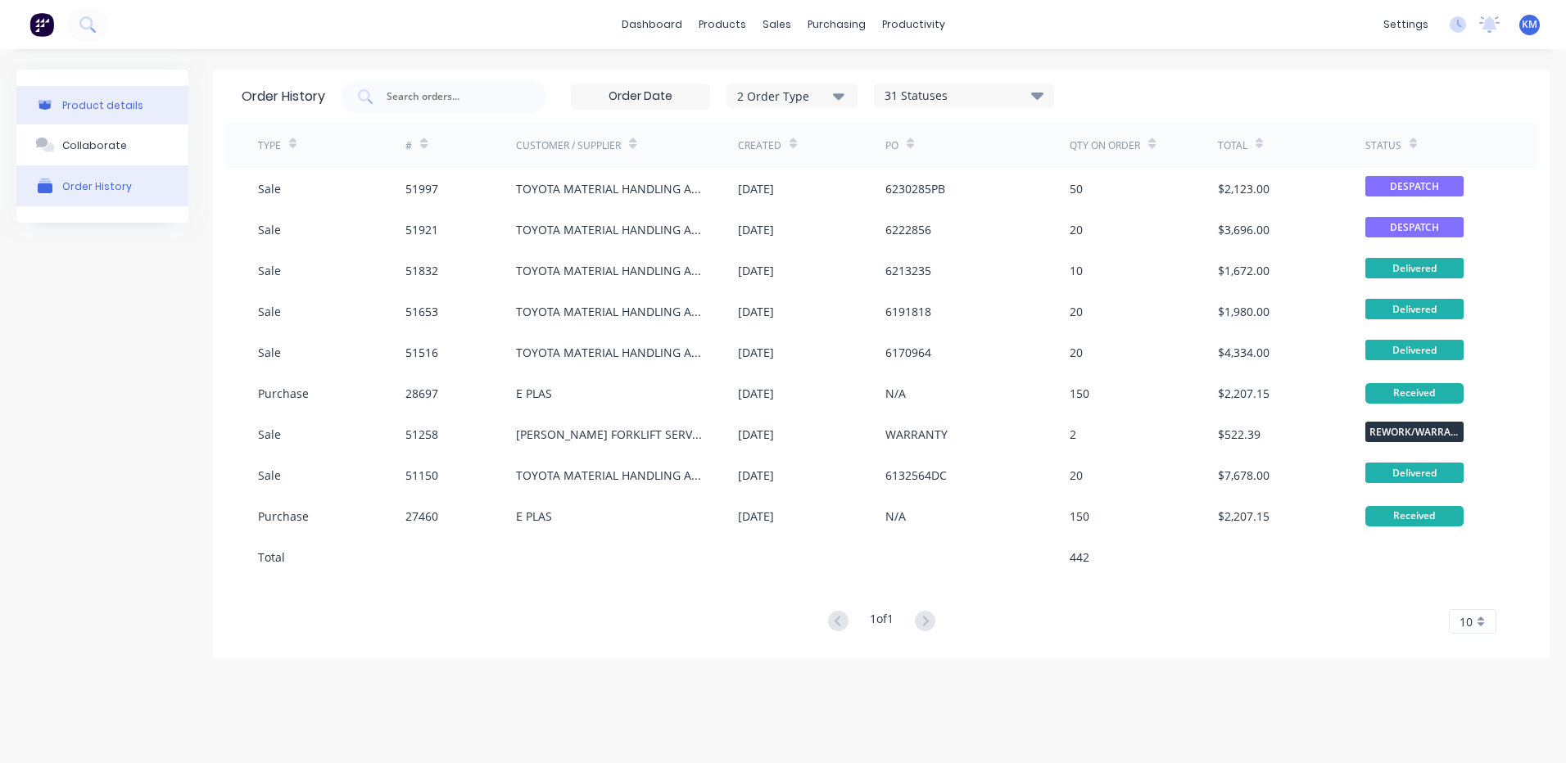
drag, startPoint x: 91, startPoint y: 88, endPoint x: 94, endPoint y: 123, distance: 35.4
click at [91, 88] on button "Product details" at bounding box center [102, 105] width 172 height 38
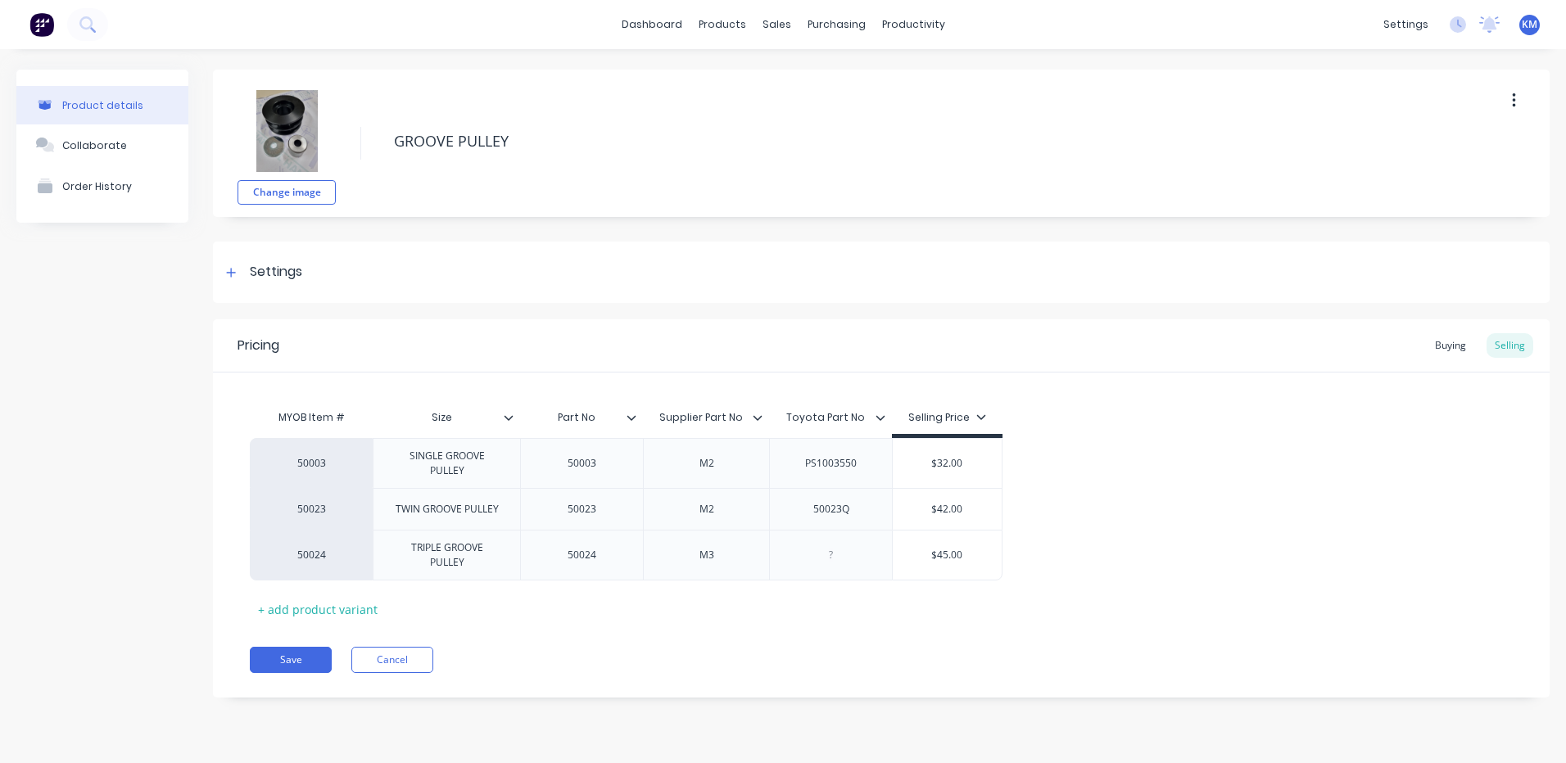
click at [398, 222] on div "Change image GROOVE PULLEY Settings Product Options I buy this item I sell this…" at bounding box center [881, 396] width 1336 height 653
click at [357, 268] on div "Settings" at bounding box center [881, 272] width 1336 height 61
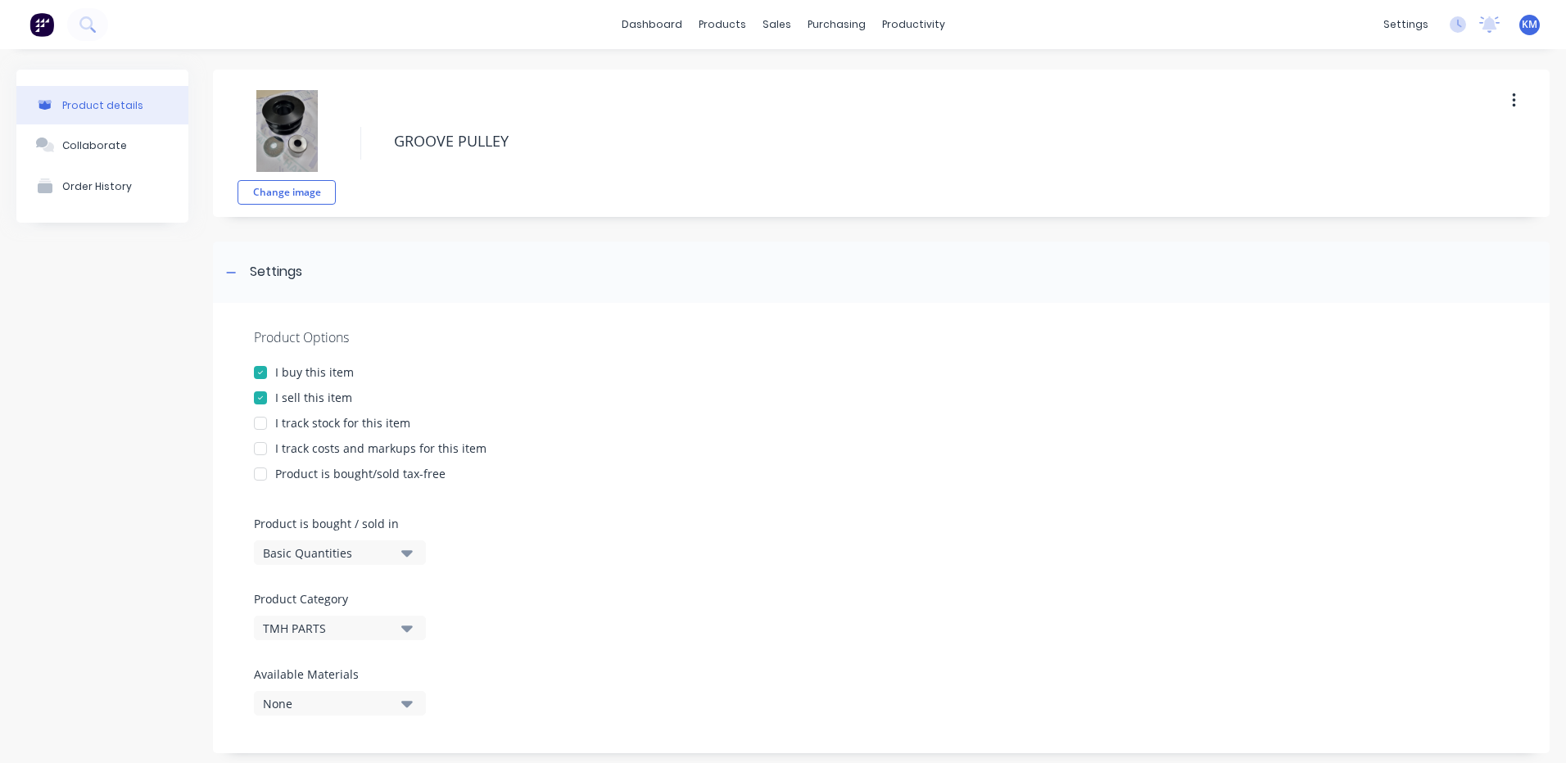
click at [323, 451] on div "I track costs and markups for this item" at bounding box center [380, 448] width 211 height 17
type textarea "x"
click at [285, 266] on div "Settings" at bounding box center [276, 272] width 52 height 20
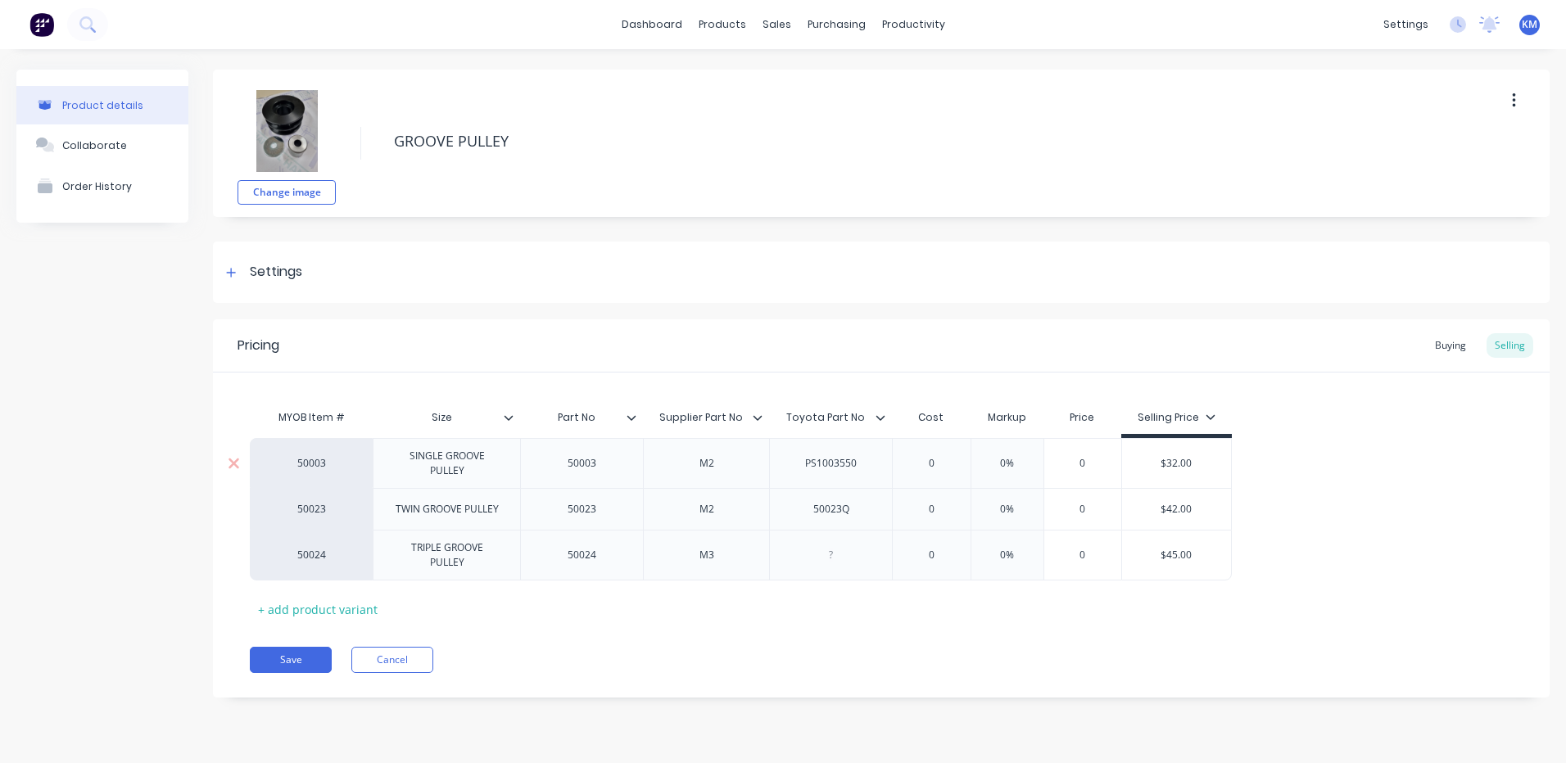
type input "0"
click at [935, 464] on input "0" at bounding box center [931, 463] width 82 height 15
type textarea "x"
type input "1"
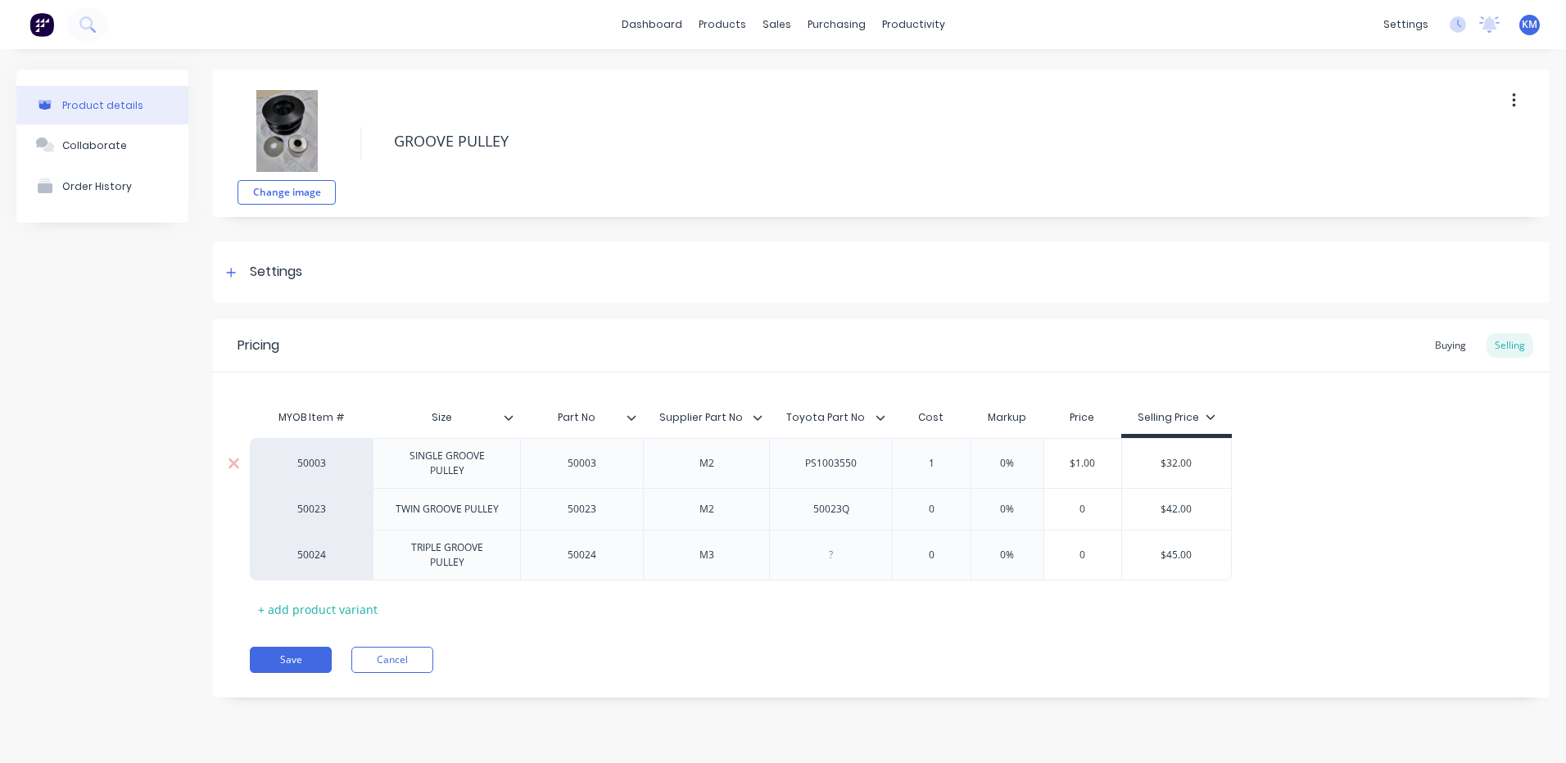
type textarea "x"
type input "10."
type textarea "x"
type input "10.7"
type textarea "x"
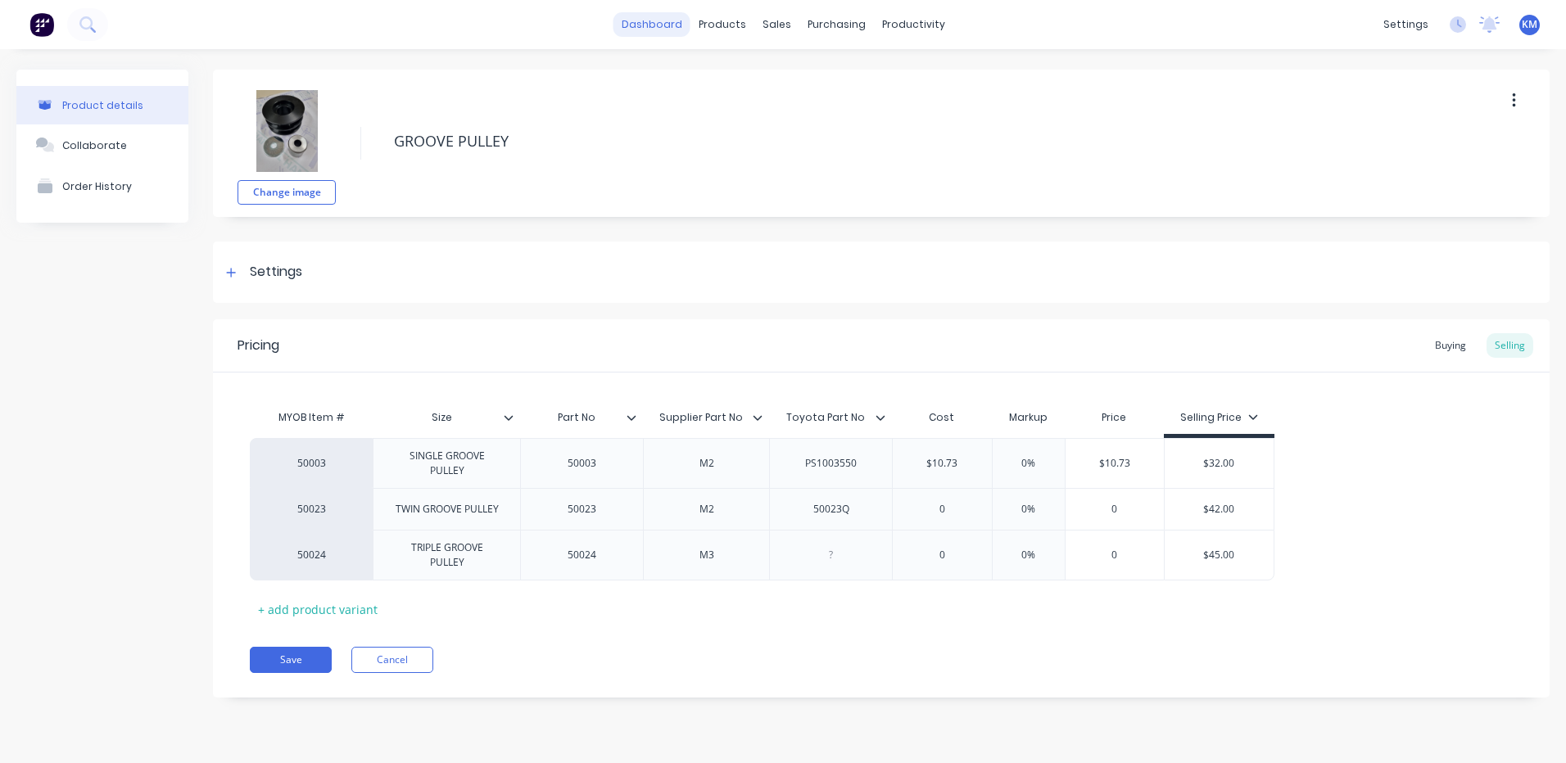
type input "$10.73"
type input "0"
click at [967, 512] on input "0" at bounding box center [942, 509] width 99 height 15
type textarea "x"
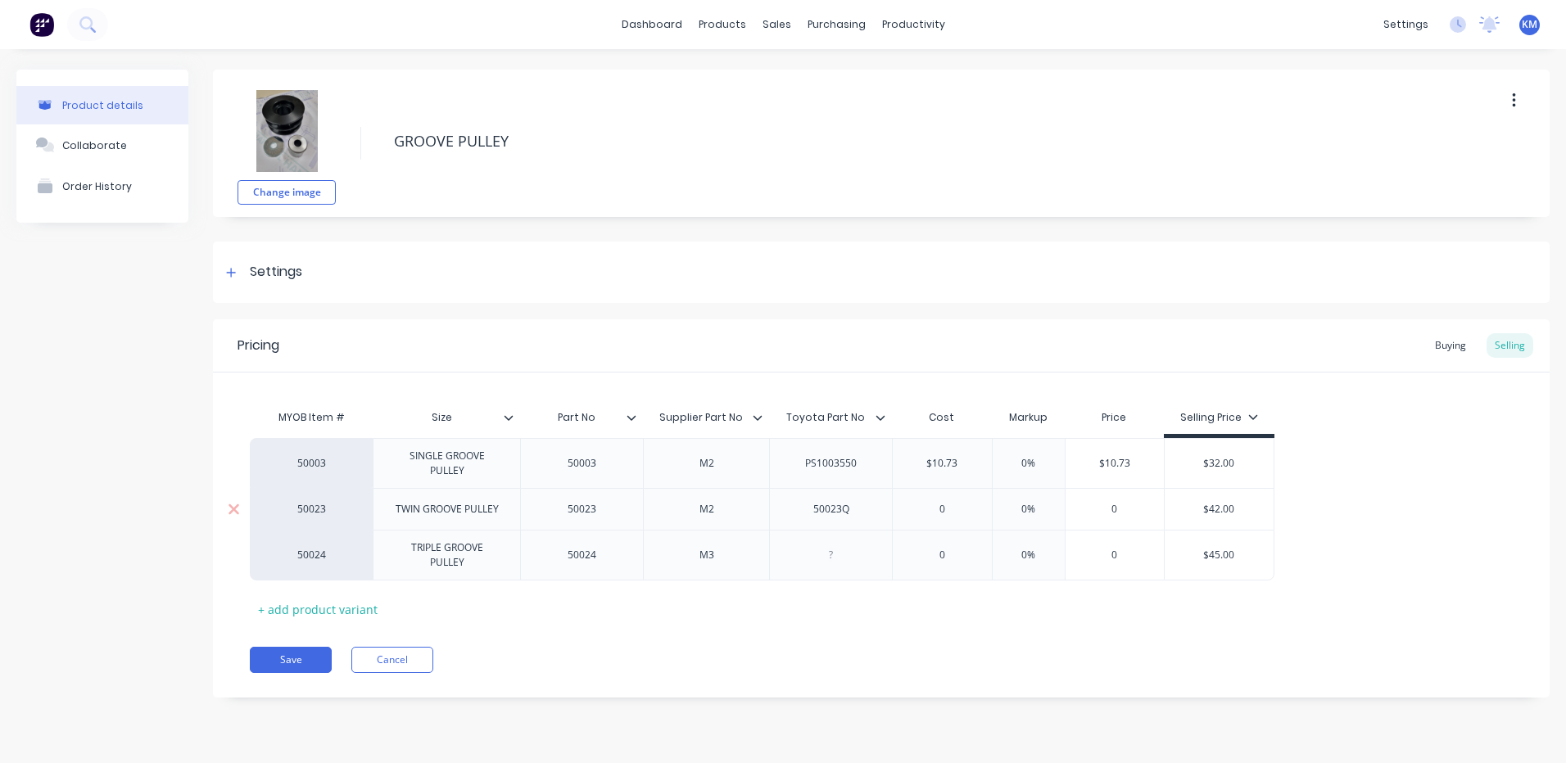
type input "1"
type textarea "x"
type input "14."
type textarea "x"
type input "14.2"
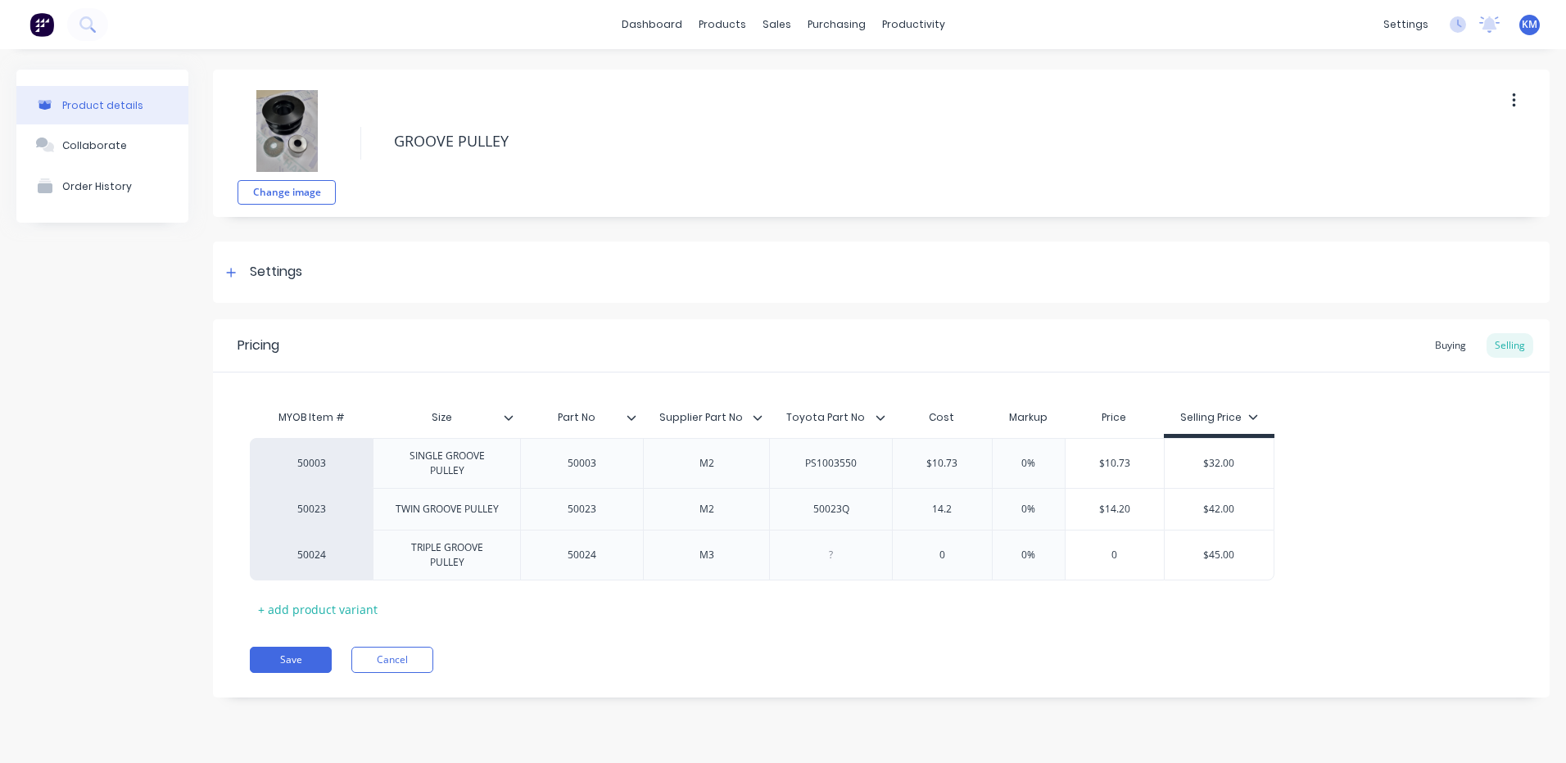
click at [1396, 459] on div "50003 SINGLE GROOVE PULLEY 50003 M2 PS1003550 $10.73 $10.73 0% $10.73 $32.00 50…" at bounding box center [881, 509] width 1263 height 142
type input "0%"
click at [1026, 464] on input "0%" at bounding box center [1029, 463] width 82 height 15
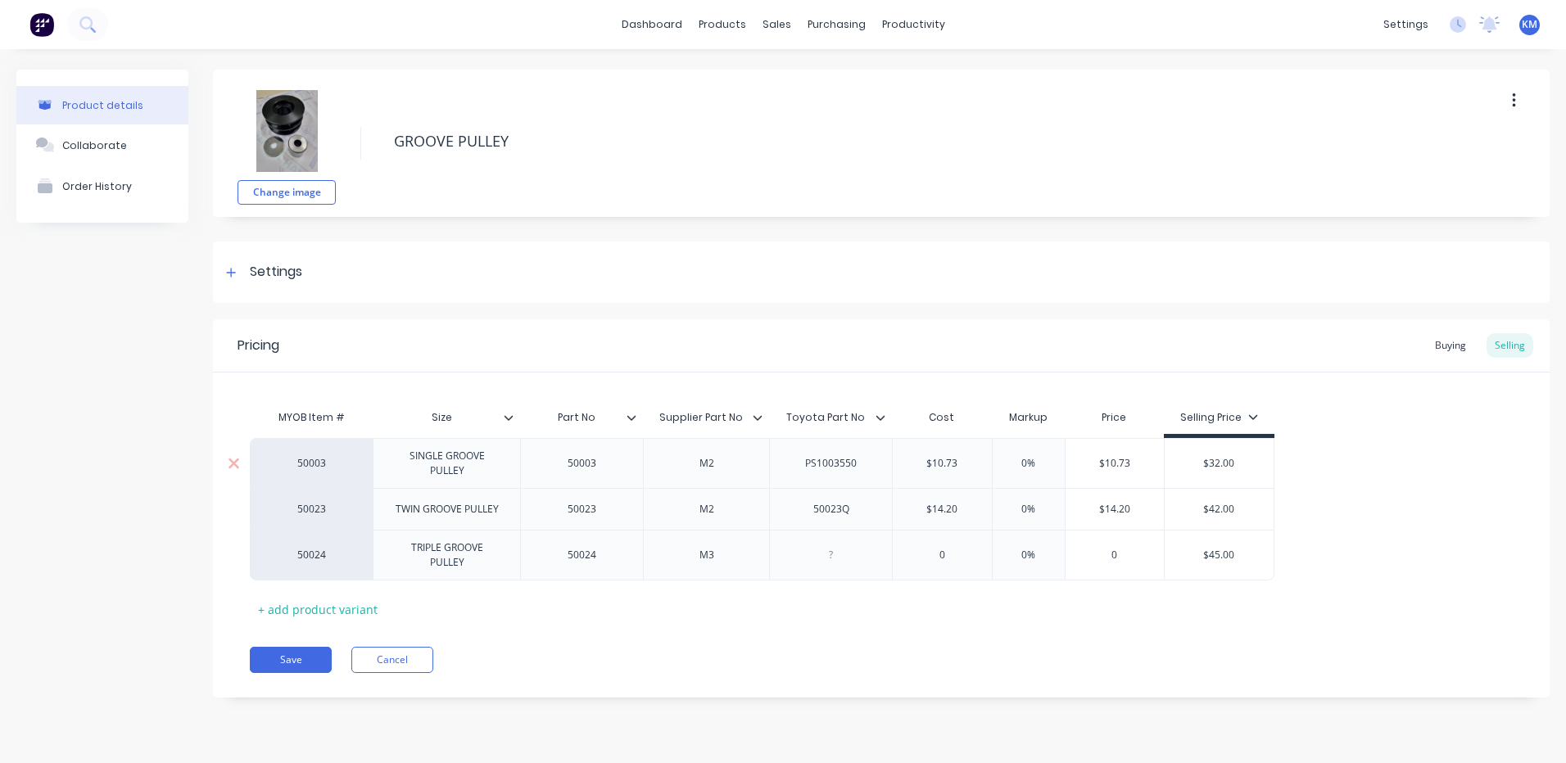
type textarea "x"
type input "5"
type textarea "x"
type input "50"
click at [1026, 504] on input "0%" at bounding box center [1029, 509] width 82 height 15
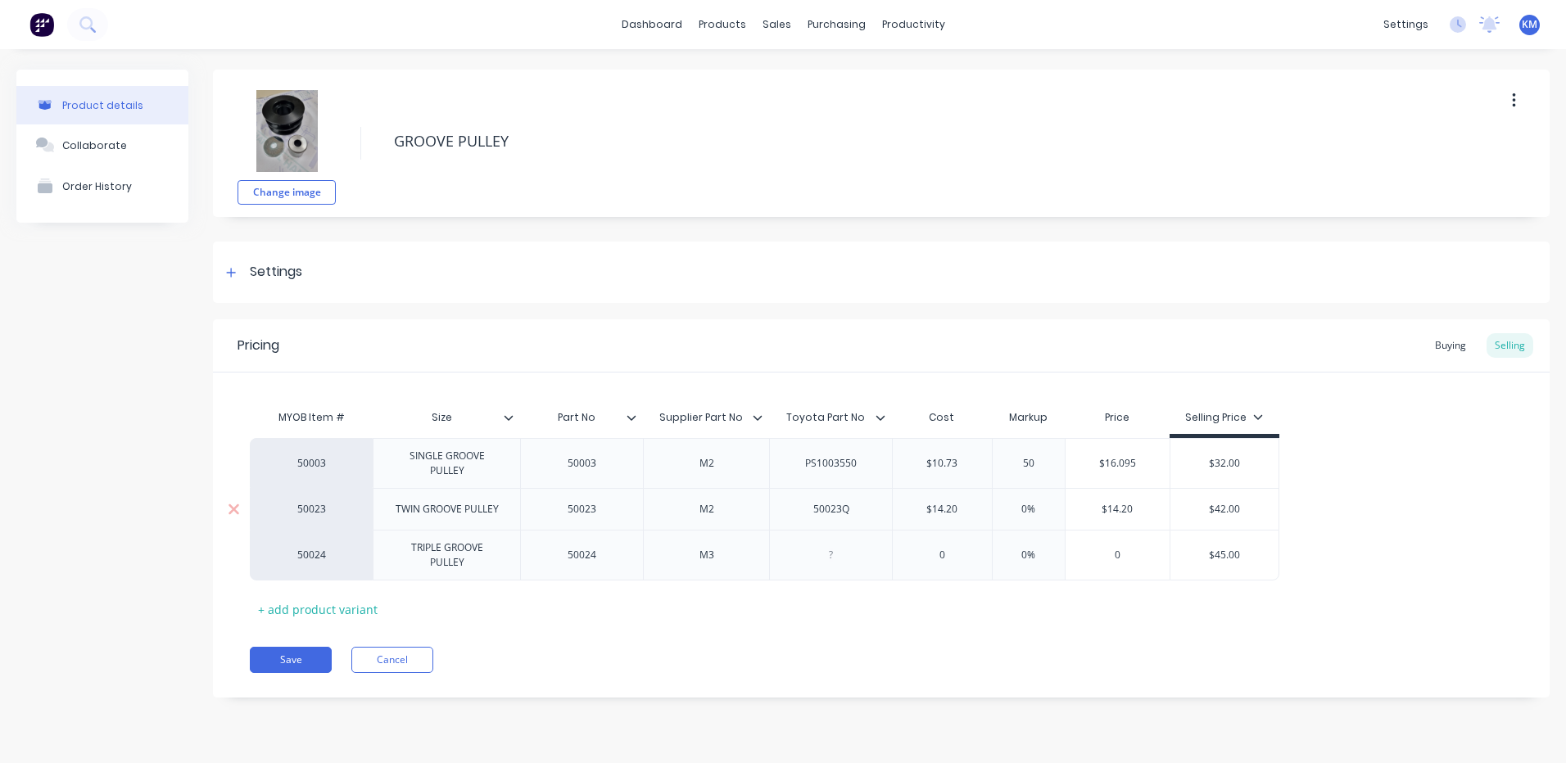
click at [1026, 504] on input "0%" at bounding box center [1029, 509] width 82 height 15
type input "5%"
type textarea "x"
type input "50%"
click at [781, 627] on div "Pricing Buying Selling MYOB Item # Size Part No Supplier Part No Toyota Part No…" at bounding box center [881, 508] width 1336 height 378
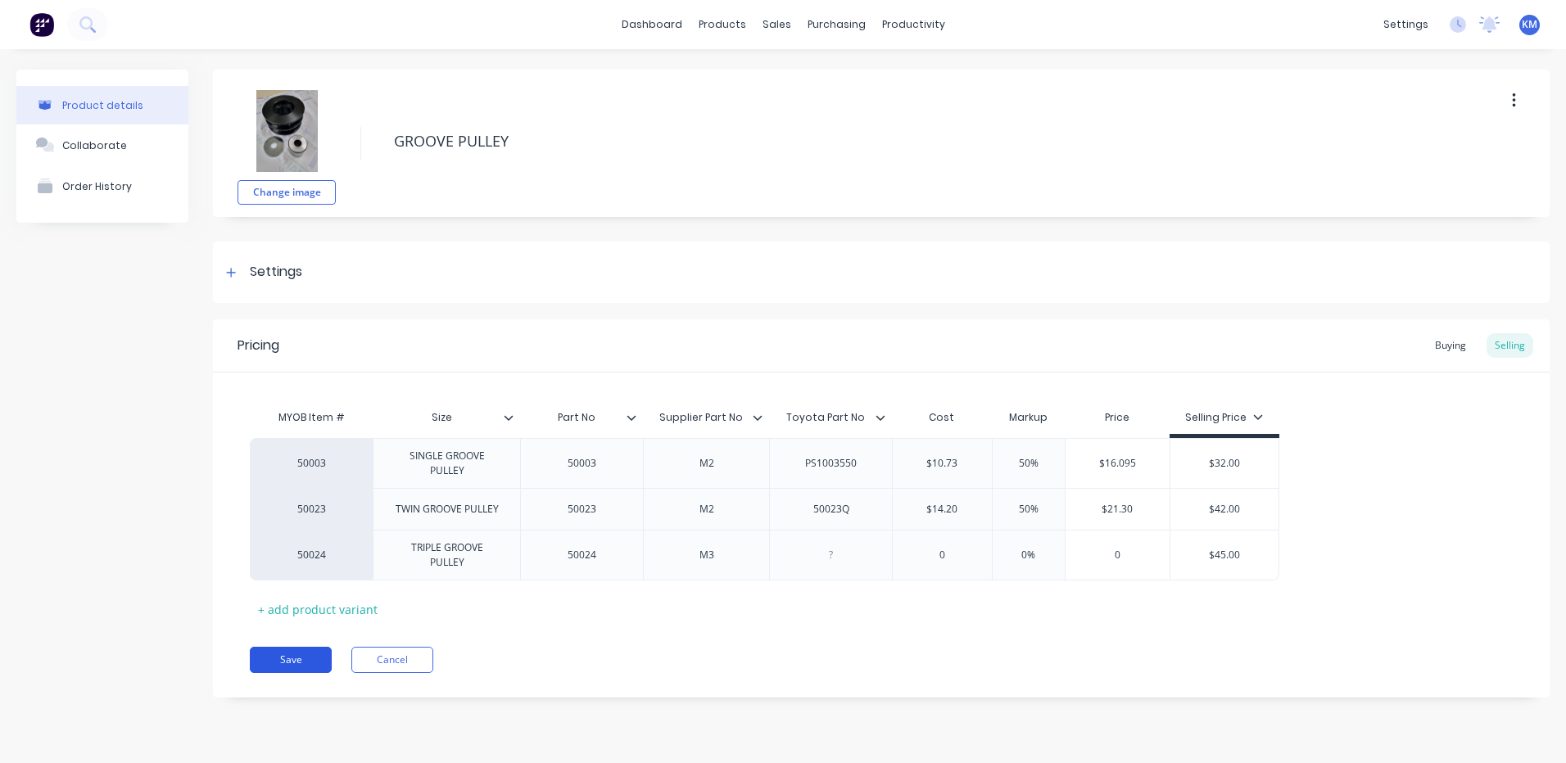
click at [302, 663] on button "Save" at bounding box center [291, 660] width 82 height 26
type textarea "x"
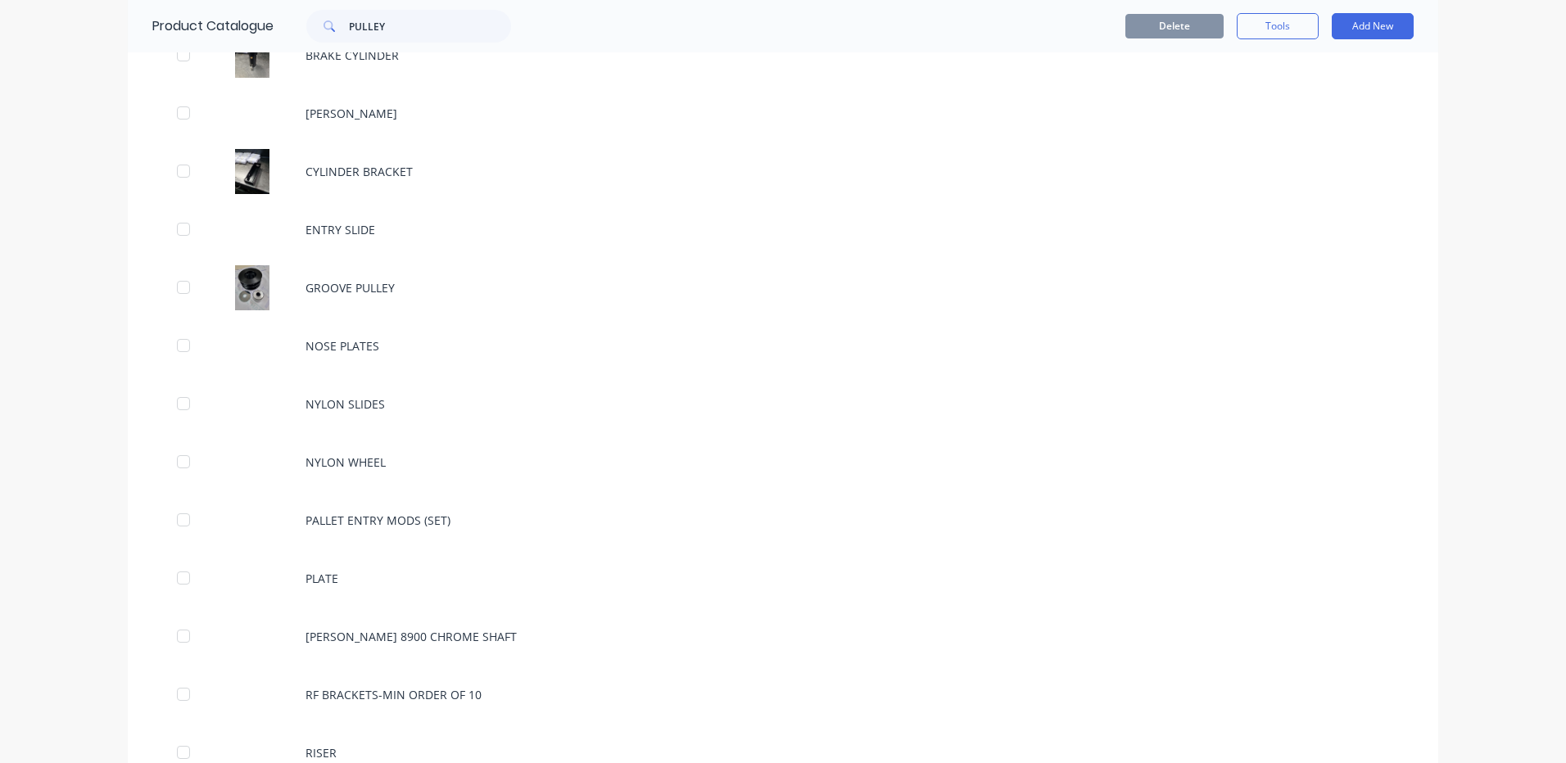
scroll to position [819, 0]
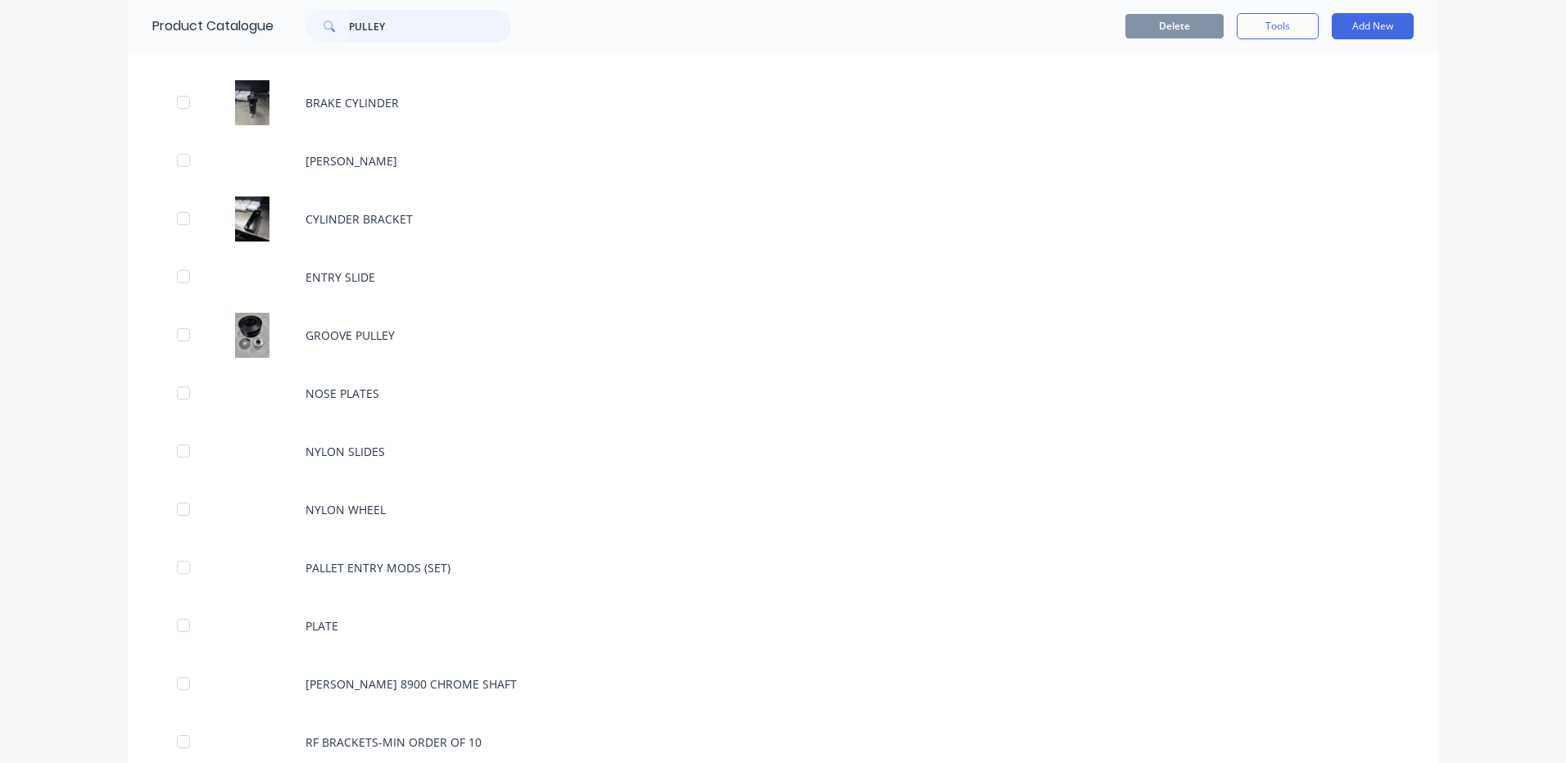
click at [395, 36] on input "PULLEY" at bounding box center [430, 26] width 162 height 33
type input "PULLEY"
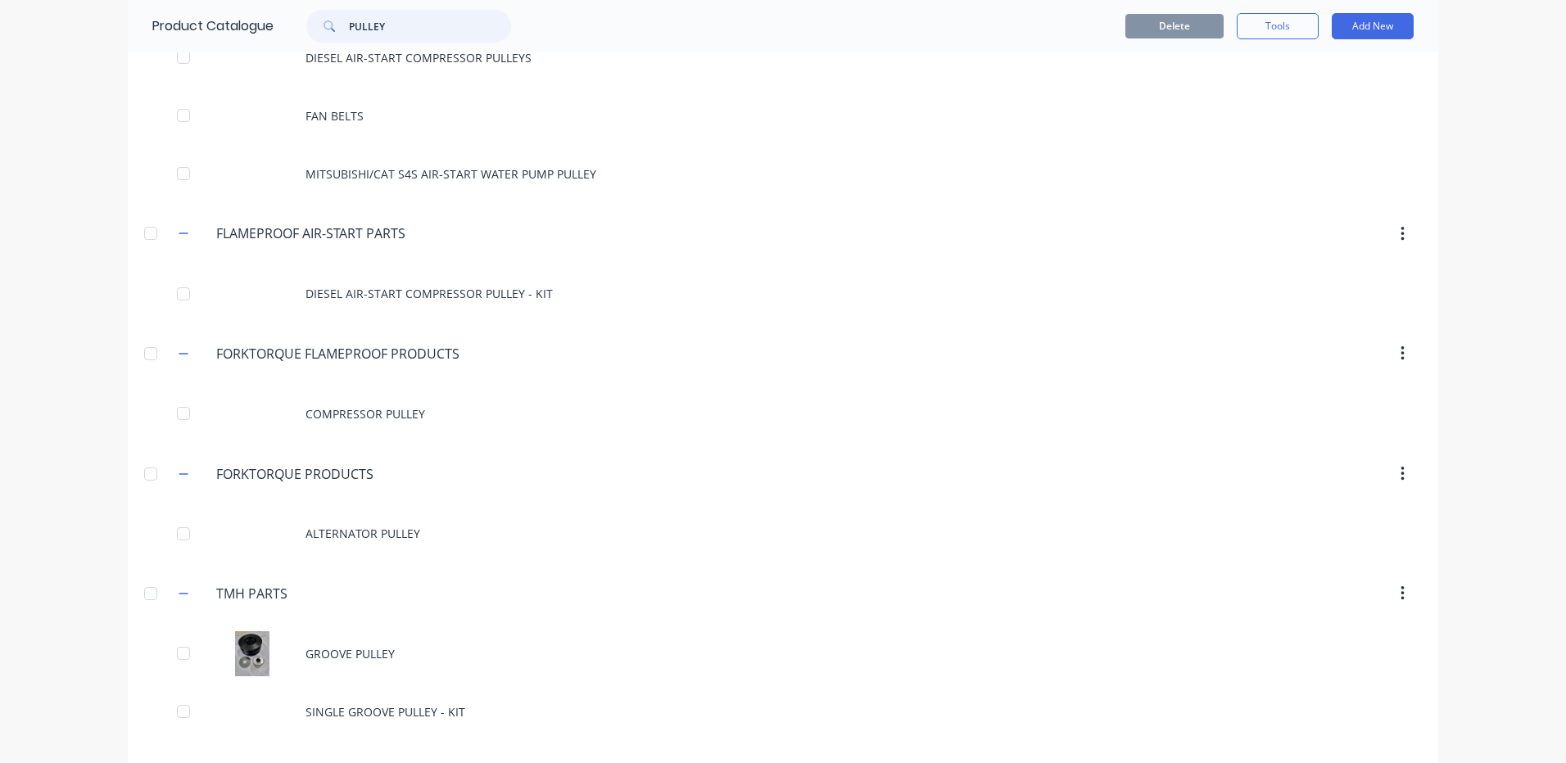
scroll to position [262, 0]
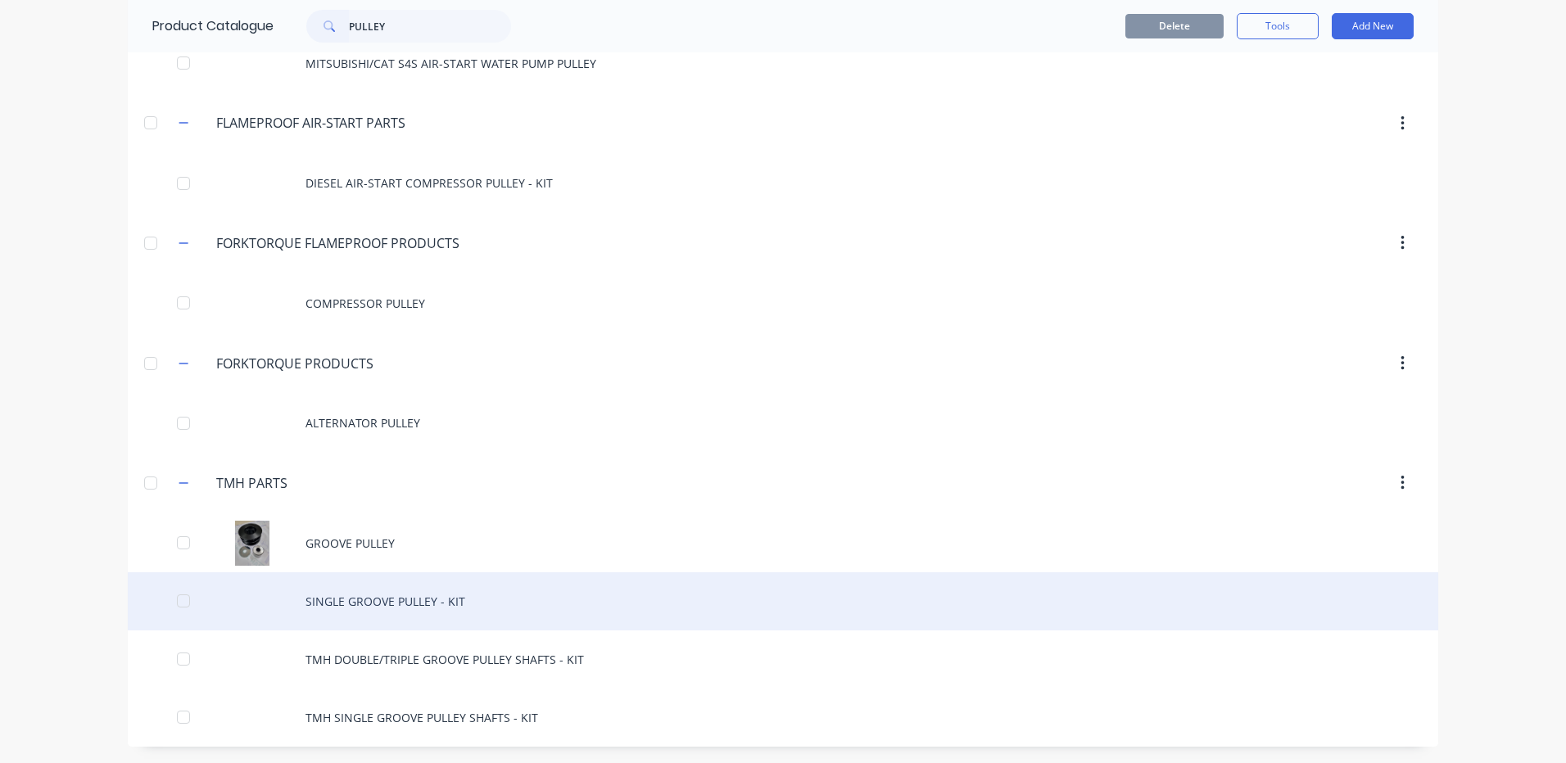
click at [559, 604] on div "SINGLE GROOVE PULLEY - KIT" at bounding box center [783, 601] width 1310 height 58
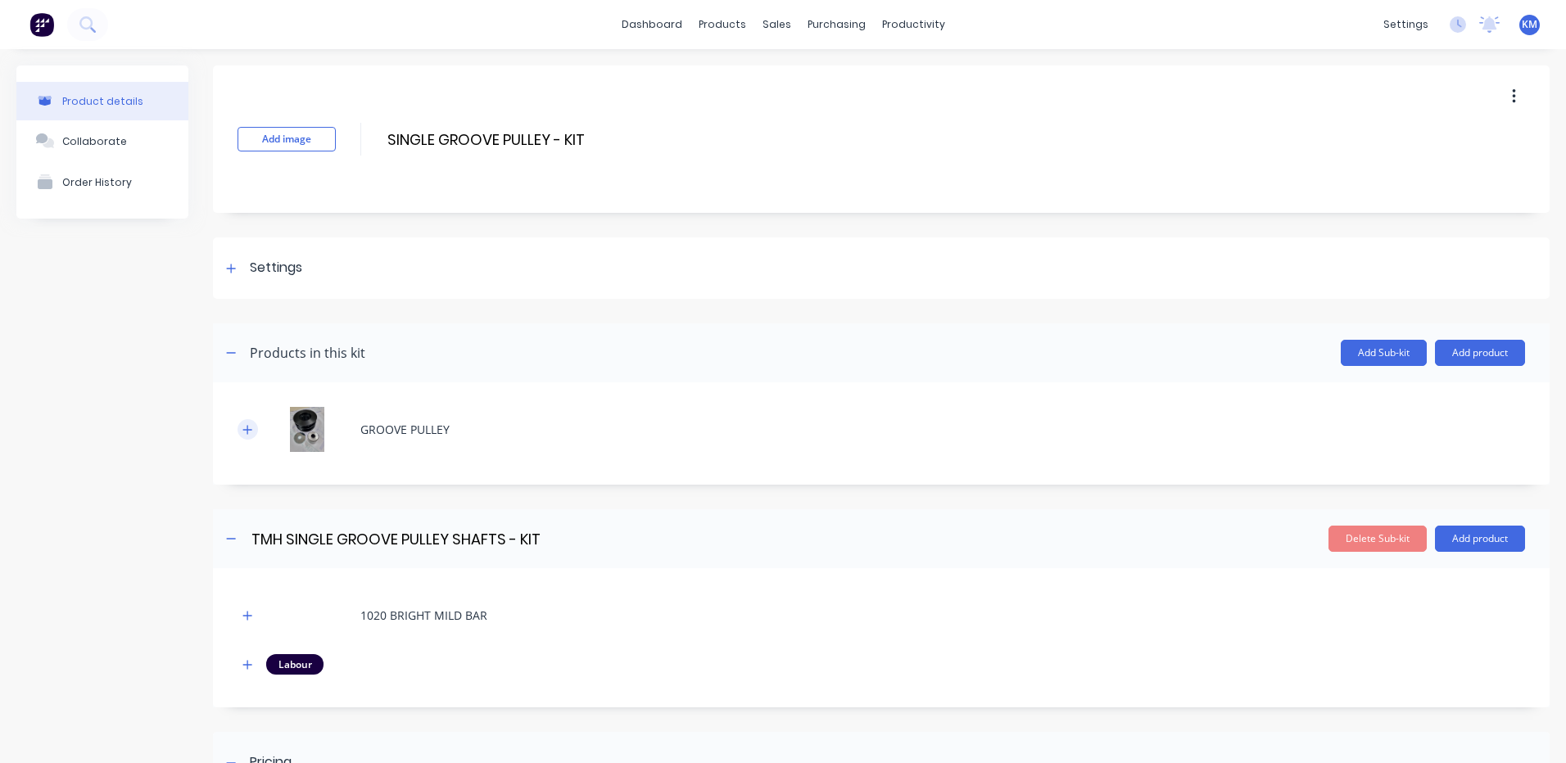
click at [250, 427] on icon "button" at bounding box center [247, 429] width 10 height 11
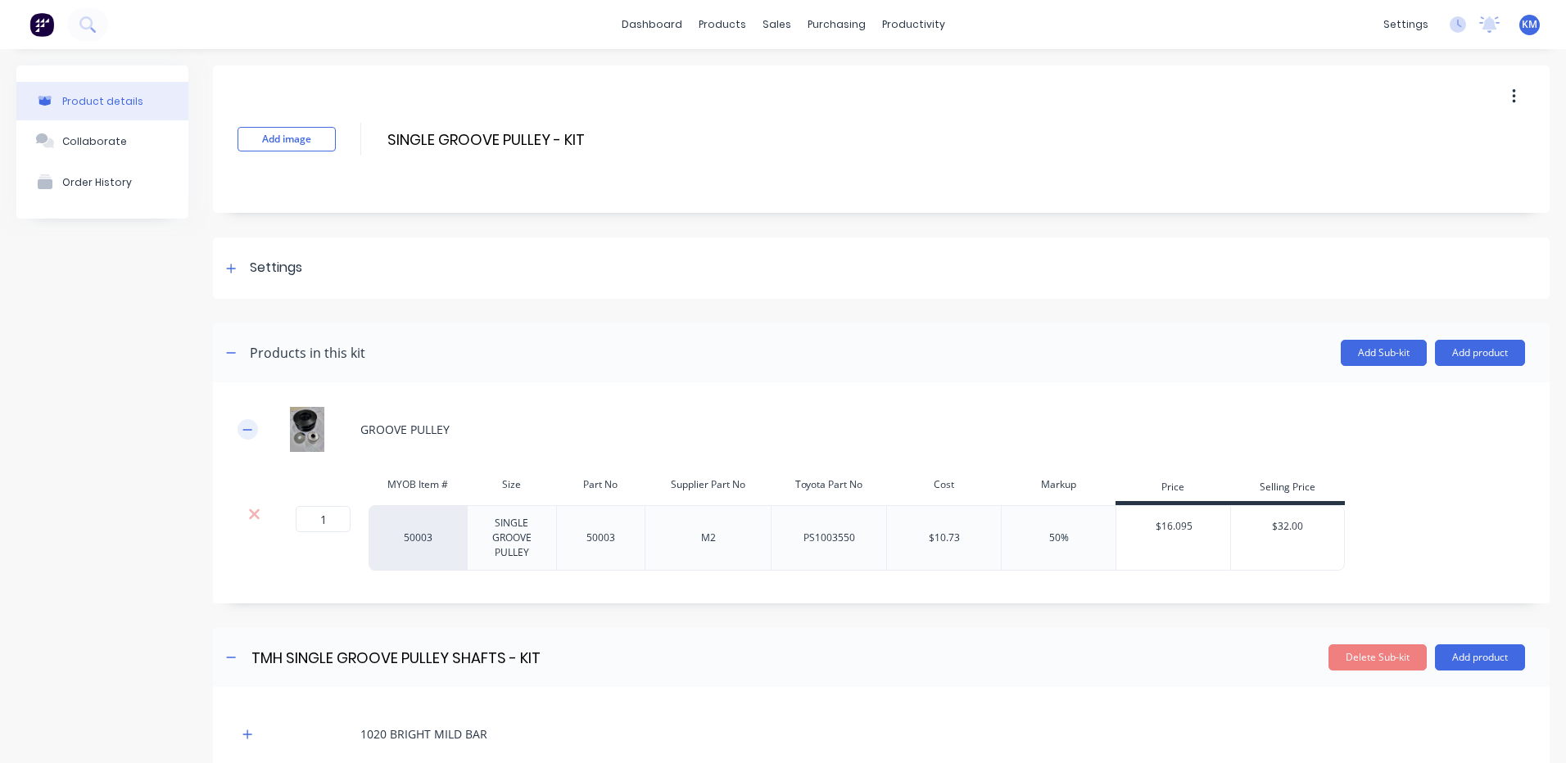
click at [248, 427] on icon "button" at bounding box center [247, 429] width 10 height 11
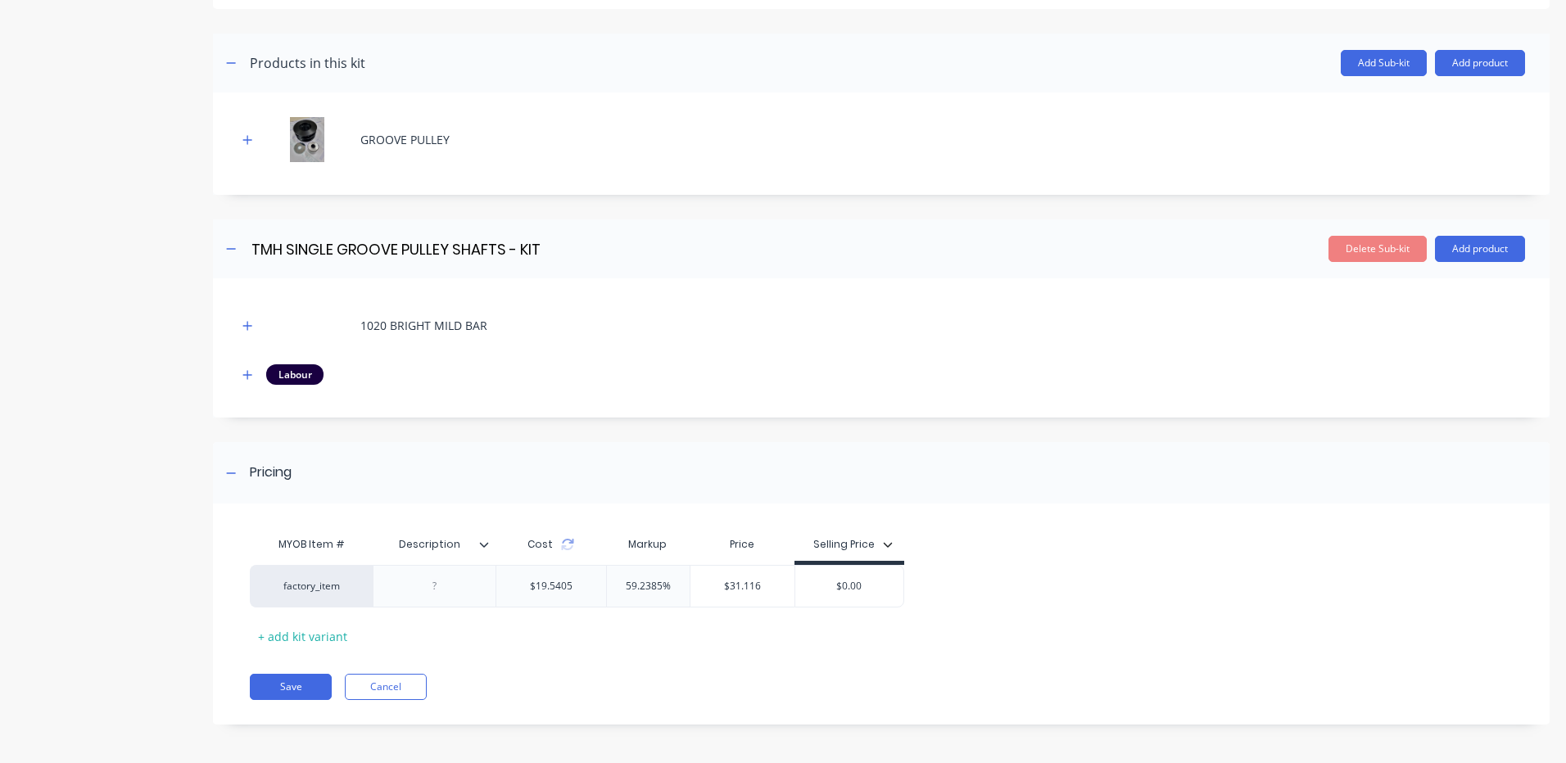
scroll to position [292, 0]
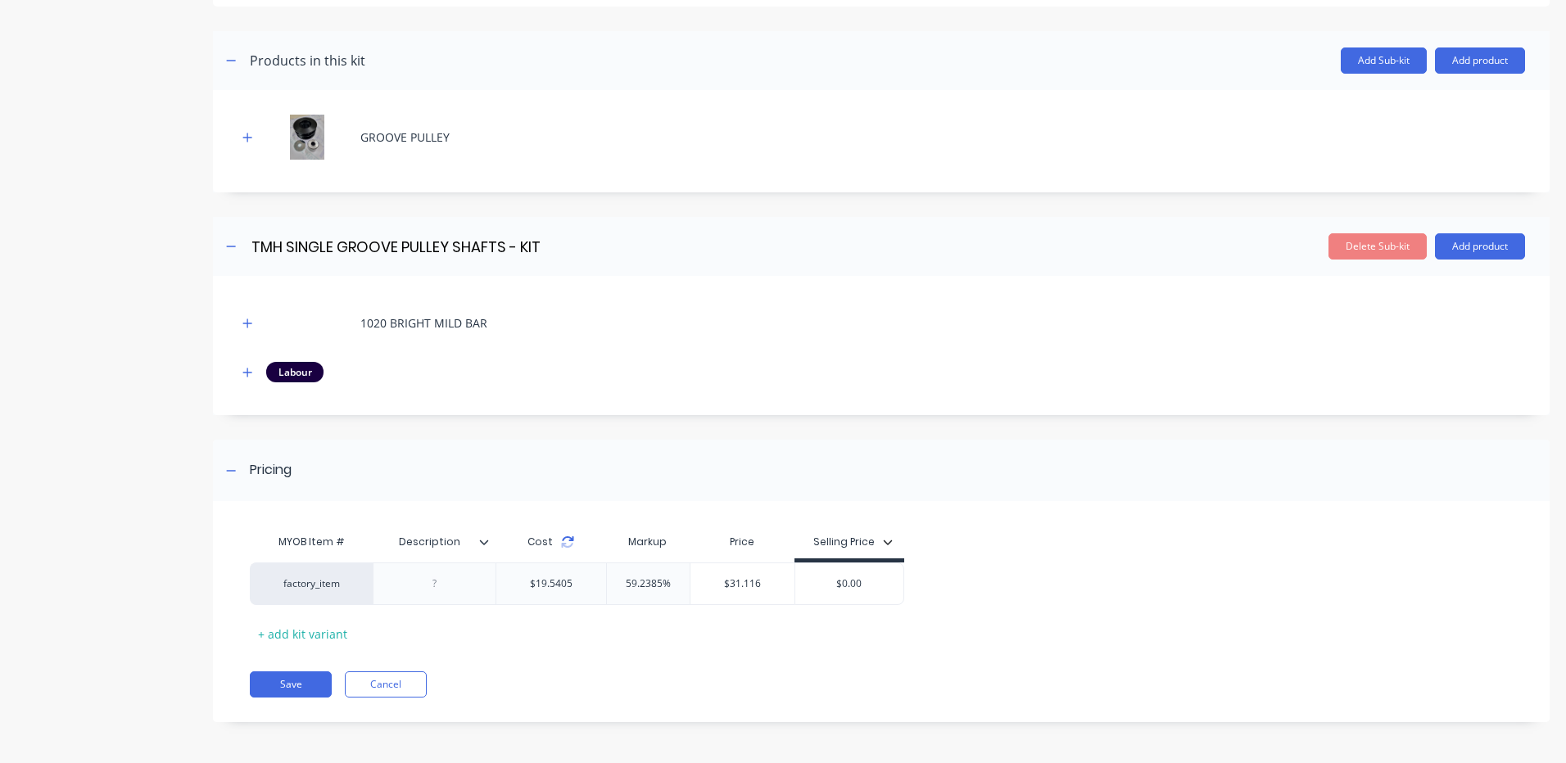
click at [565, 537] on icon at bounding box center [567, 538] width 11 height 5
click at [421, 577] on div at bounding box center [435, 583] width 82 height 21
click at [1234, 500] on div "Pricing" at bounding box center [881, 470] width 1336 height 61
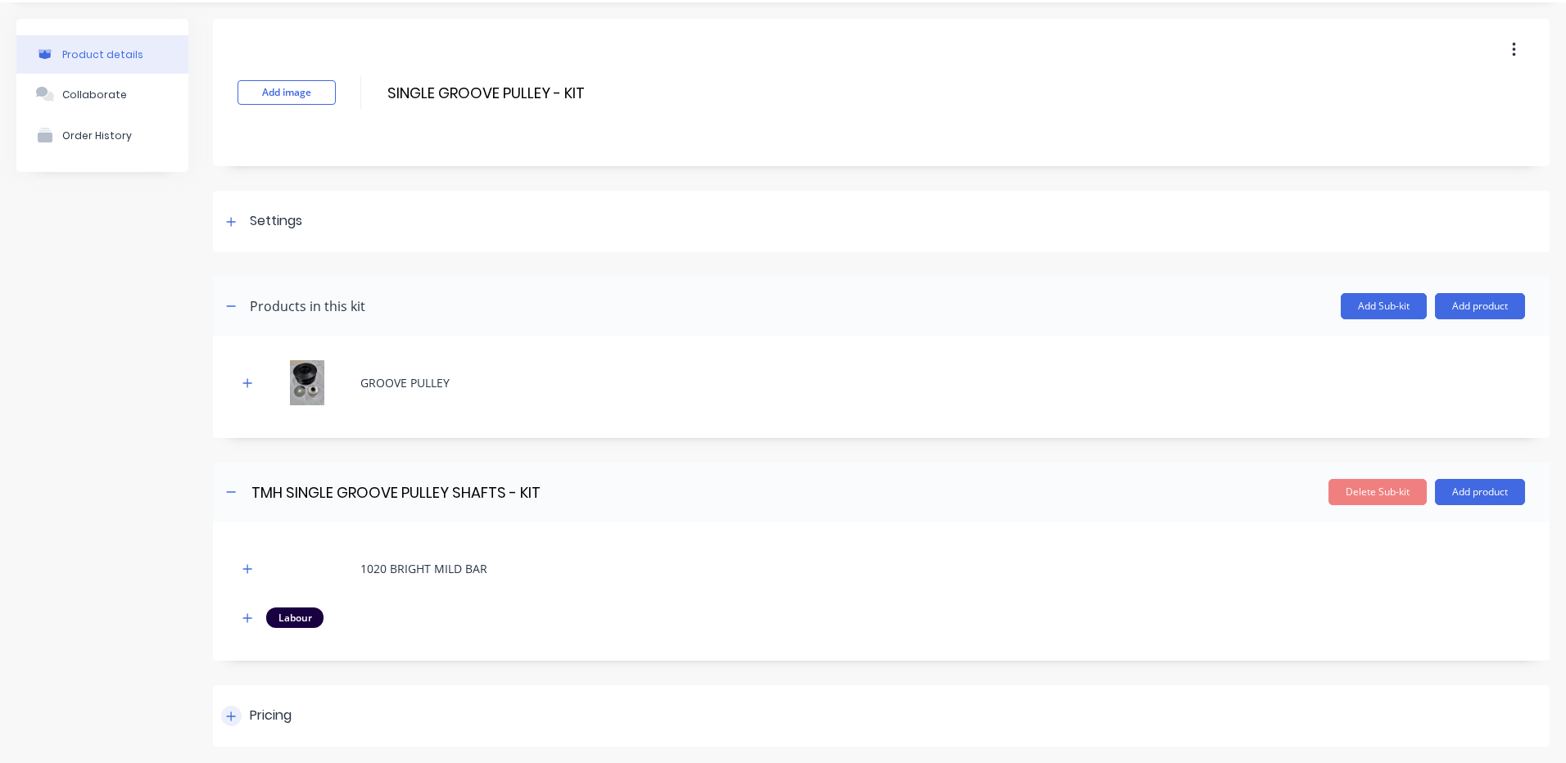
click at [699, 685] on div "Pricing" at bounding box center [881, 715] width 1336 height 61
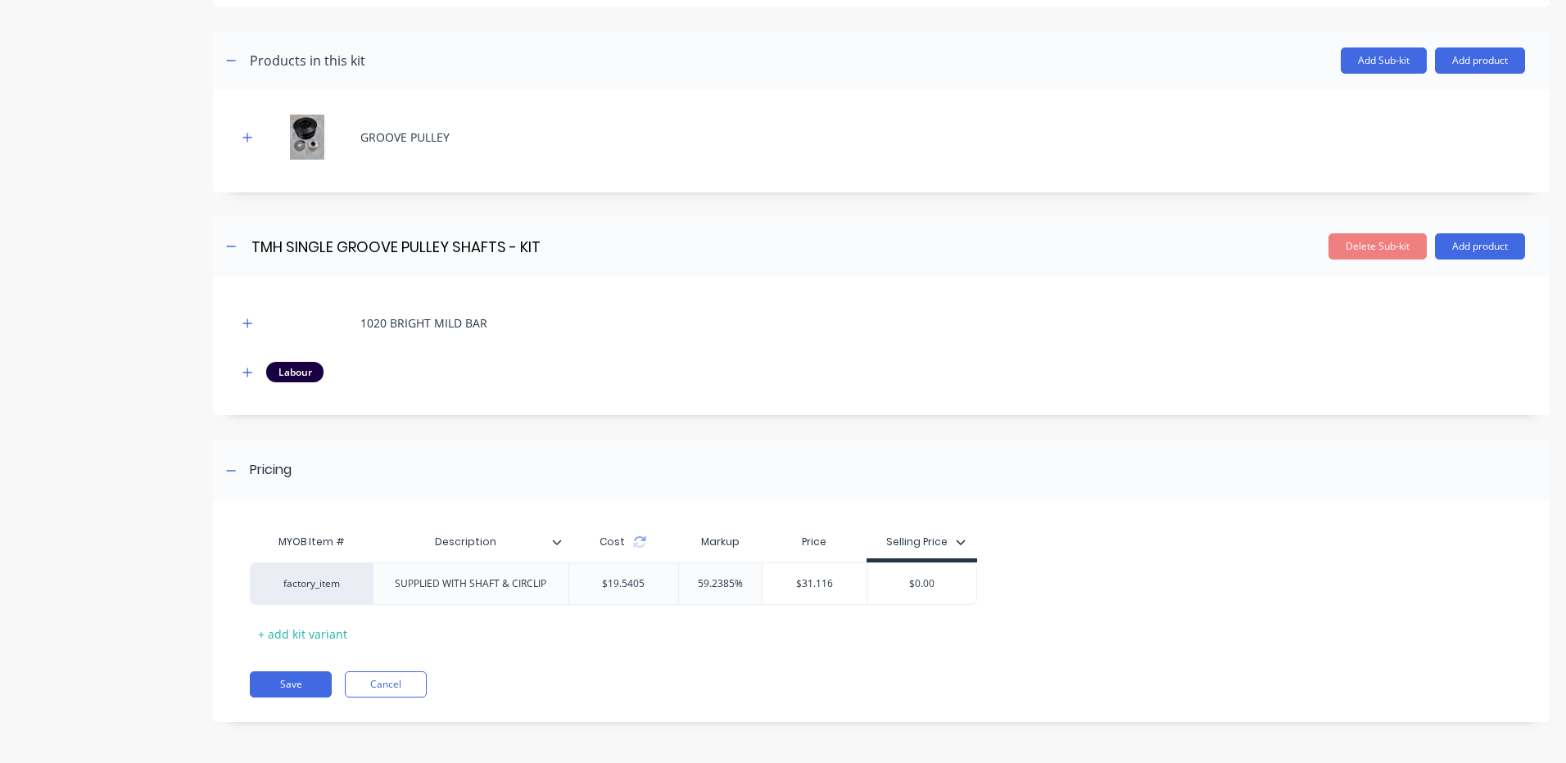
click at [556, 543] on icon at bounding box center [556, 542] width 9 height 5
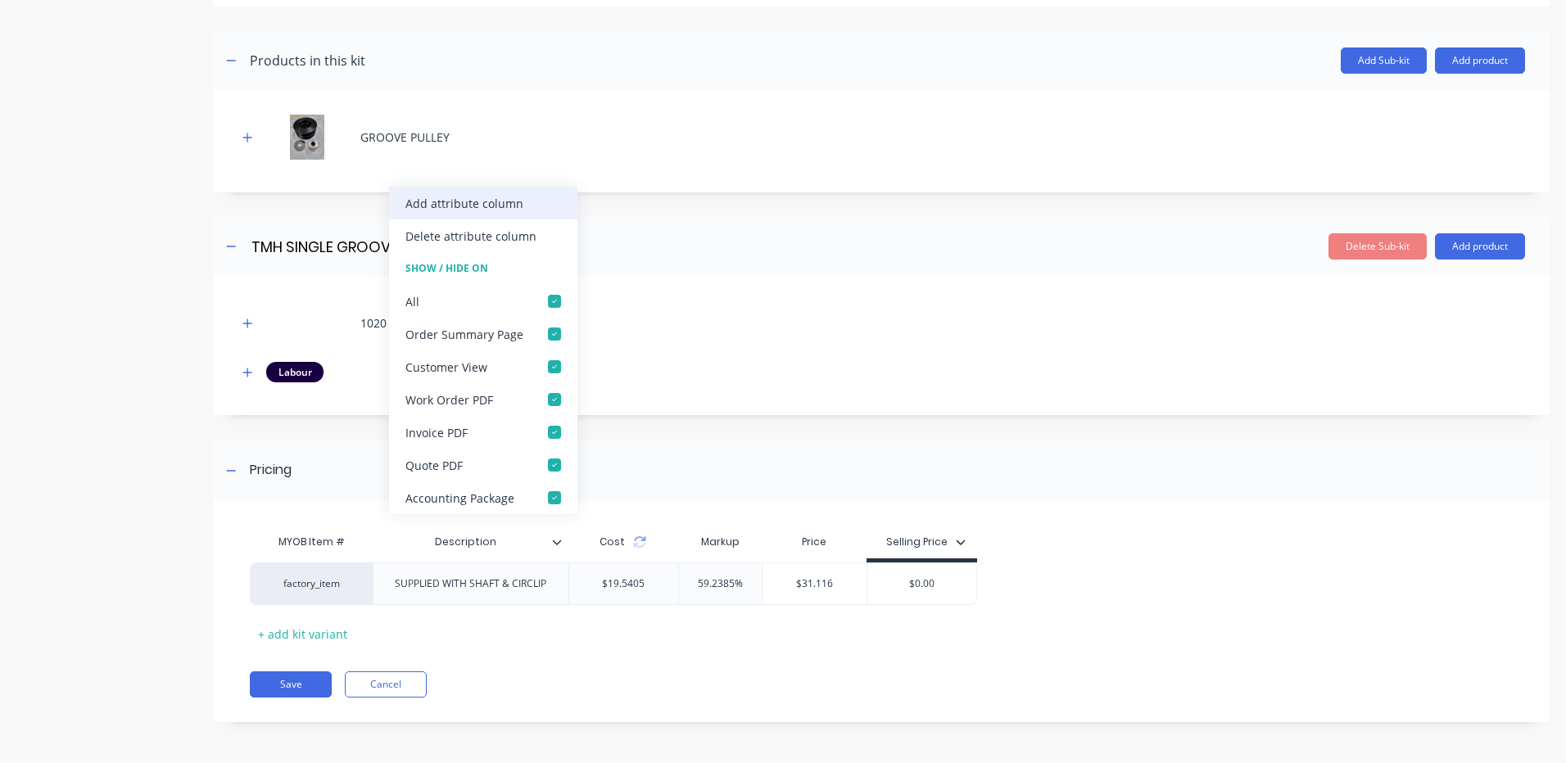
click at [518, 209] on div "Add attribute column" at bounding box center [464, 203] width 118 height 17
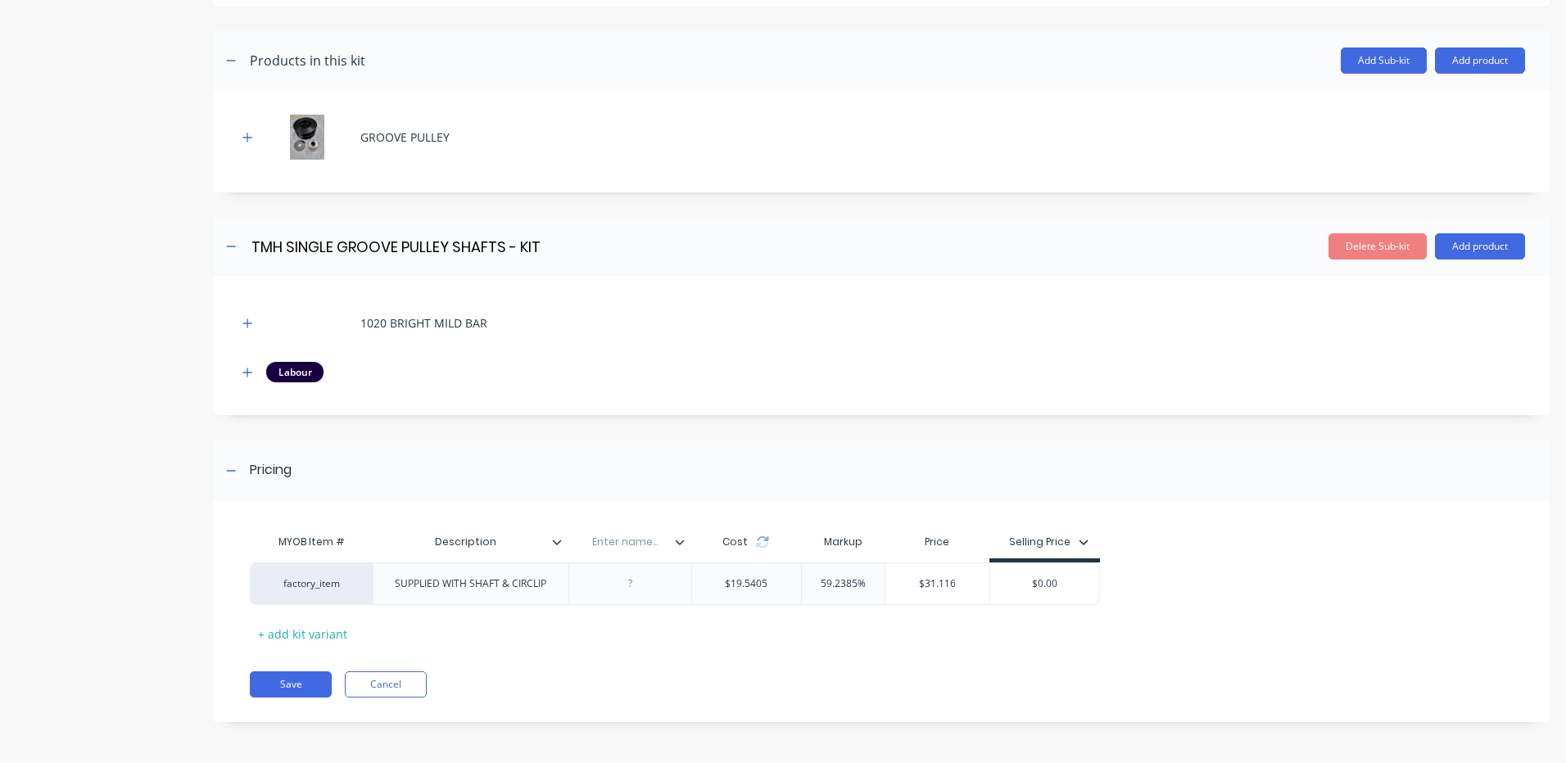
click at [681, 549] on div at bounding box center [686, 542] width 10 height 15
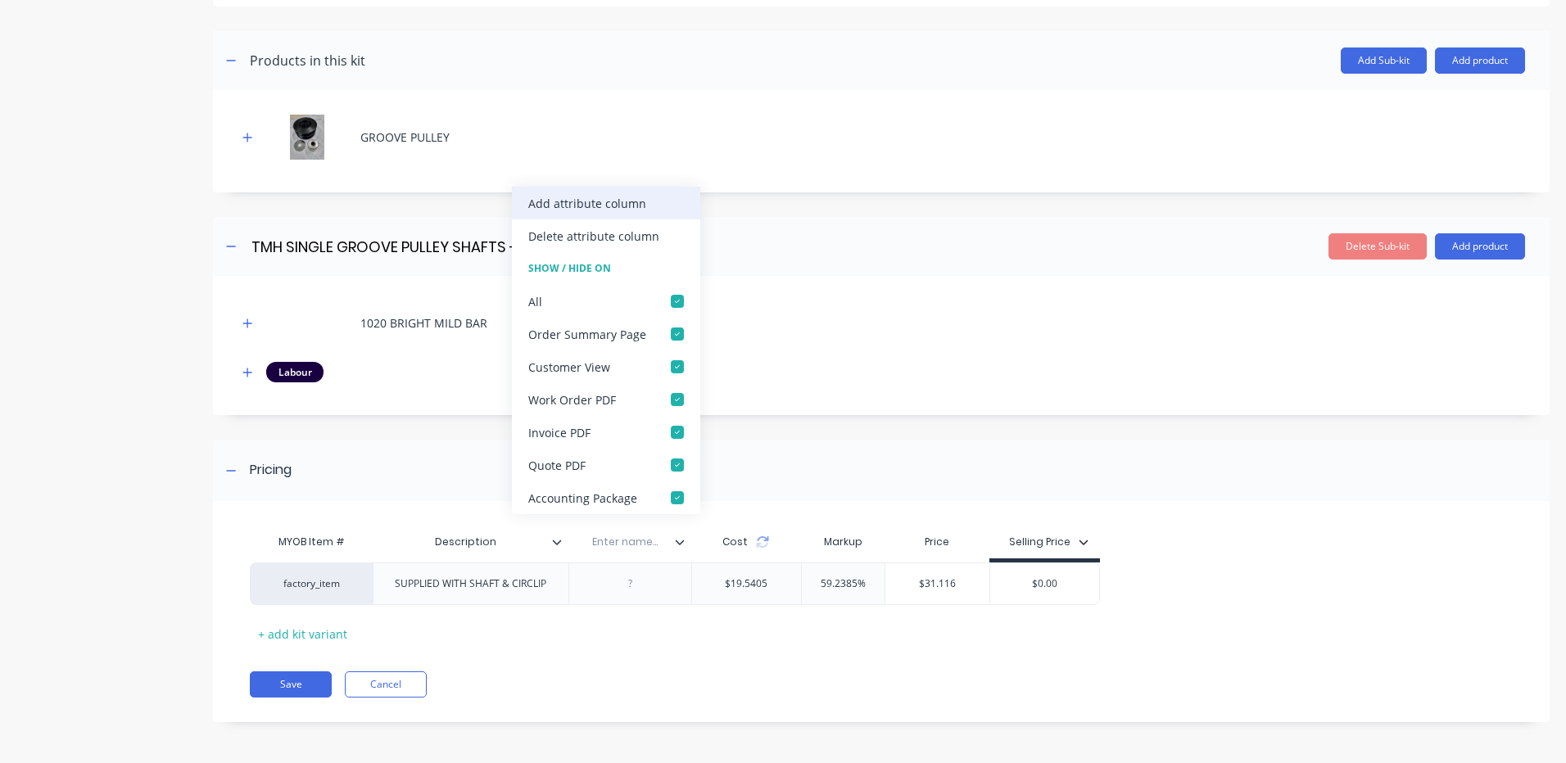
click at [643, 197] on div "Add attribute column" at bounding box center [606, 203] width 188 height 33
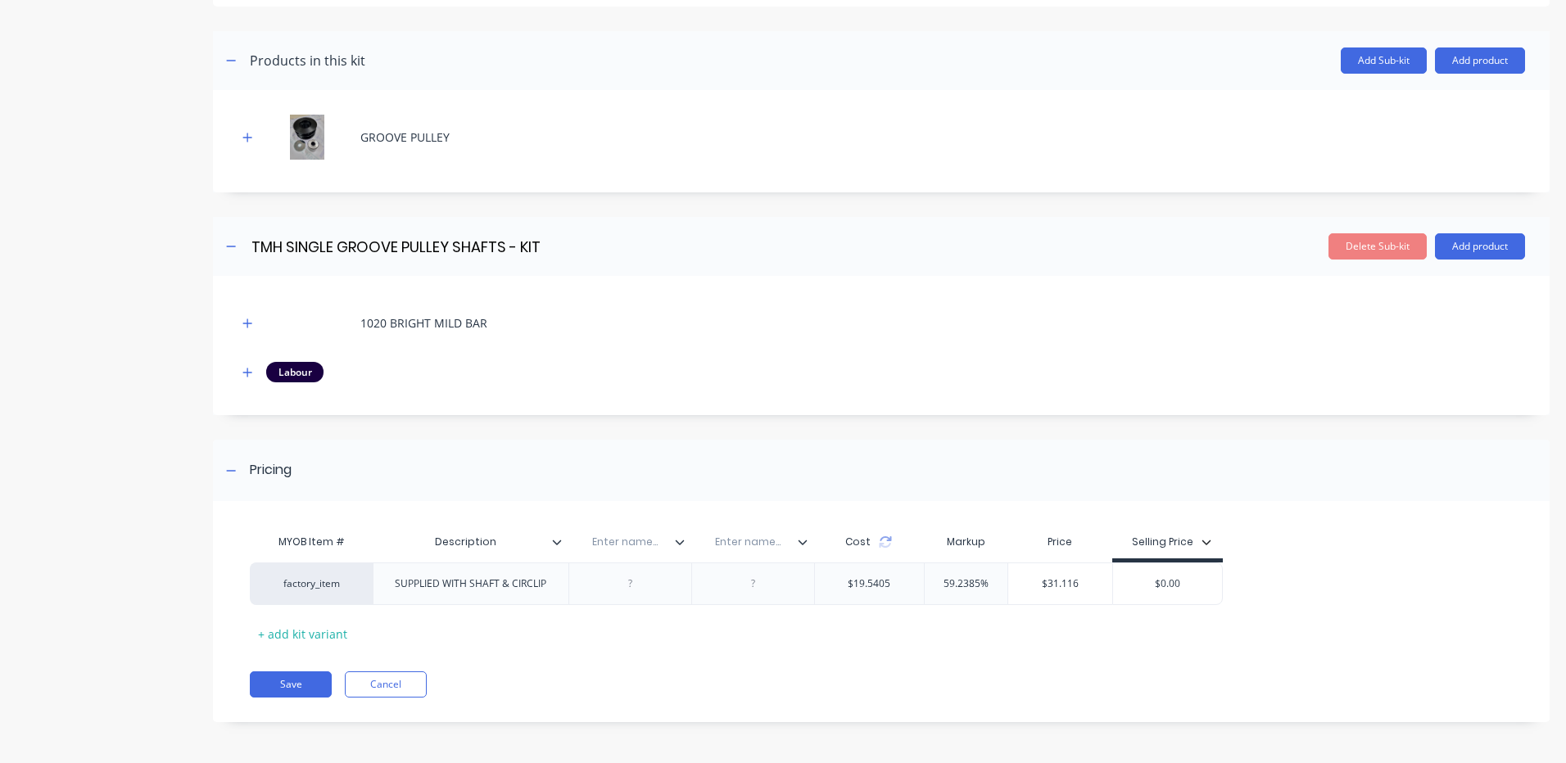
click at [618, 540] on input "text" at bounding box center [624, 542] width 113 height 15
type input "Part no."
type input "Part No."
type input "TMH Part No."
click at [649, 685] on div "Save Cancel" at bounding box center [900, 685] width 1300 height 26
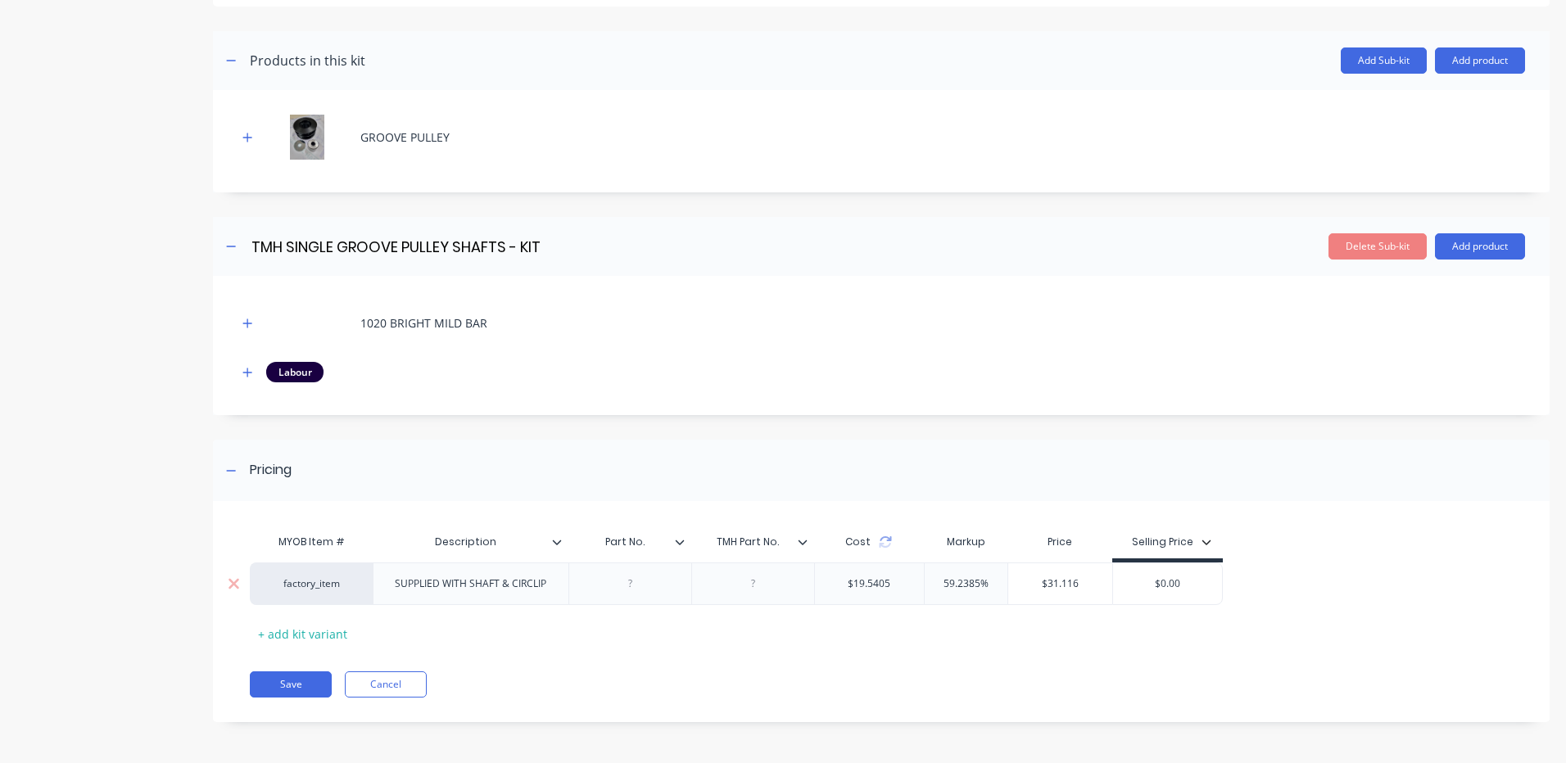
click at [746, 590] on div at bounding box center [753, 583] width 82 height 21
paste div
click at [656, 579] on div at bounding box center [630, 583] width 82 height 21
click at [730, 645] on div "MYOB Item # Description Part No. TMH Part No. Cost Markup Price Selling Price f…" at bounding box center [875, 586] width 1250 height 121
click at [1154, 665] on div "MYOB Item # Description Part No. TMH Part No. Cost Markup Price Selling Price f…" at bounding box center [881, 620] width 1336 height 205
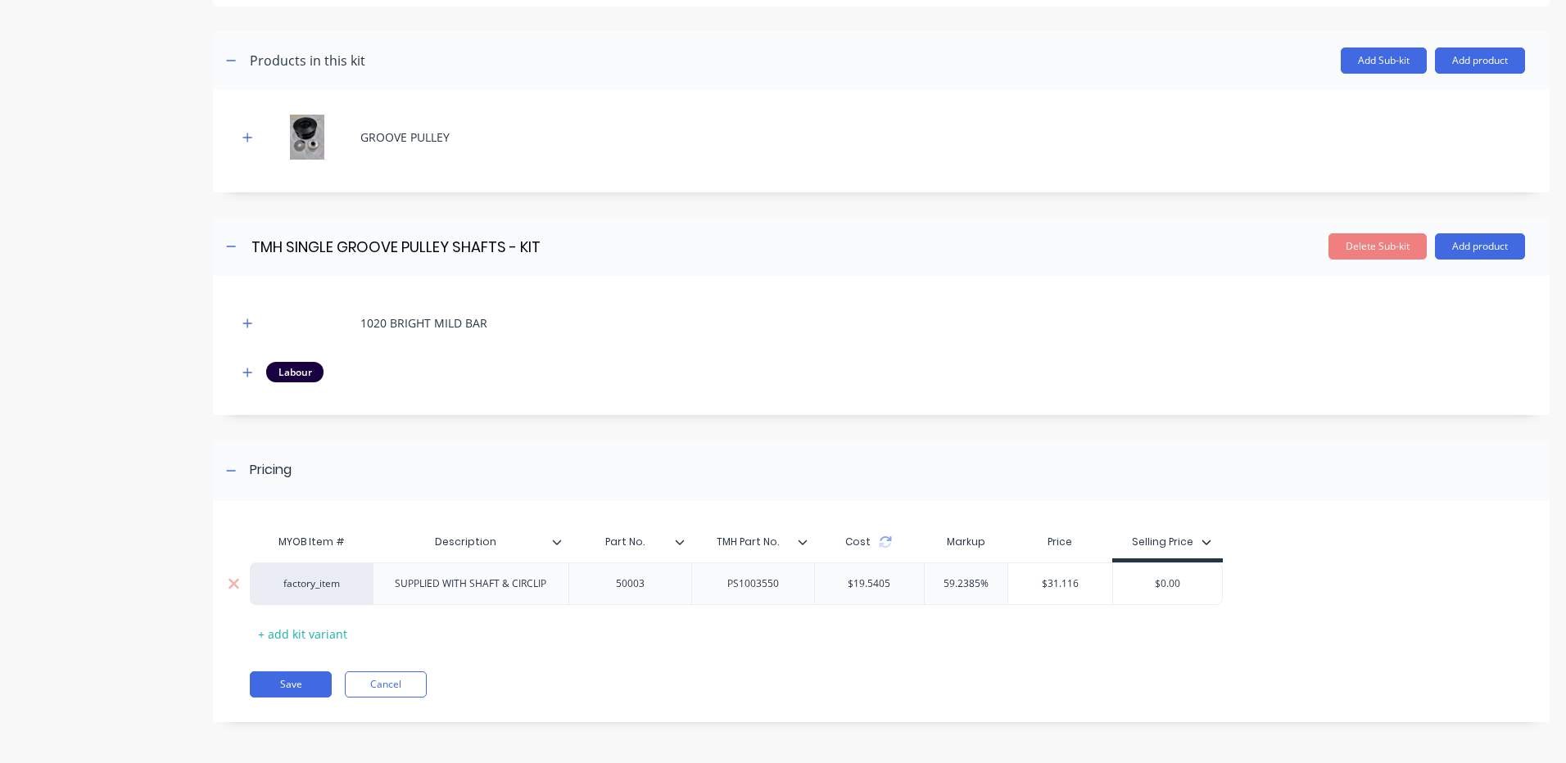
click at [1169, 571] on div "$0.00" at bounding box center [1167, 583] width 109 height 41
click at [1169, 577] on input "$0.00" at bounding box center [1167, 584] width 109 height 15
click at [1170, 577] on input "$0.00" at bounding box center [1167, 584] width 109 height 15
click at [1327, 544] on div "MYOB Item # Description Part No. TMH Part No. Cost Markup Price Selling Price f…" at bounding box center [875, 586] width 1250 height 121
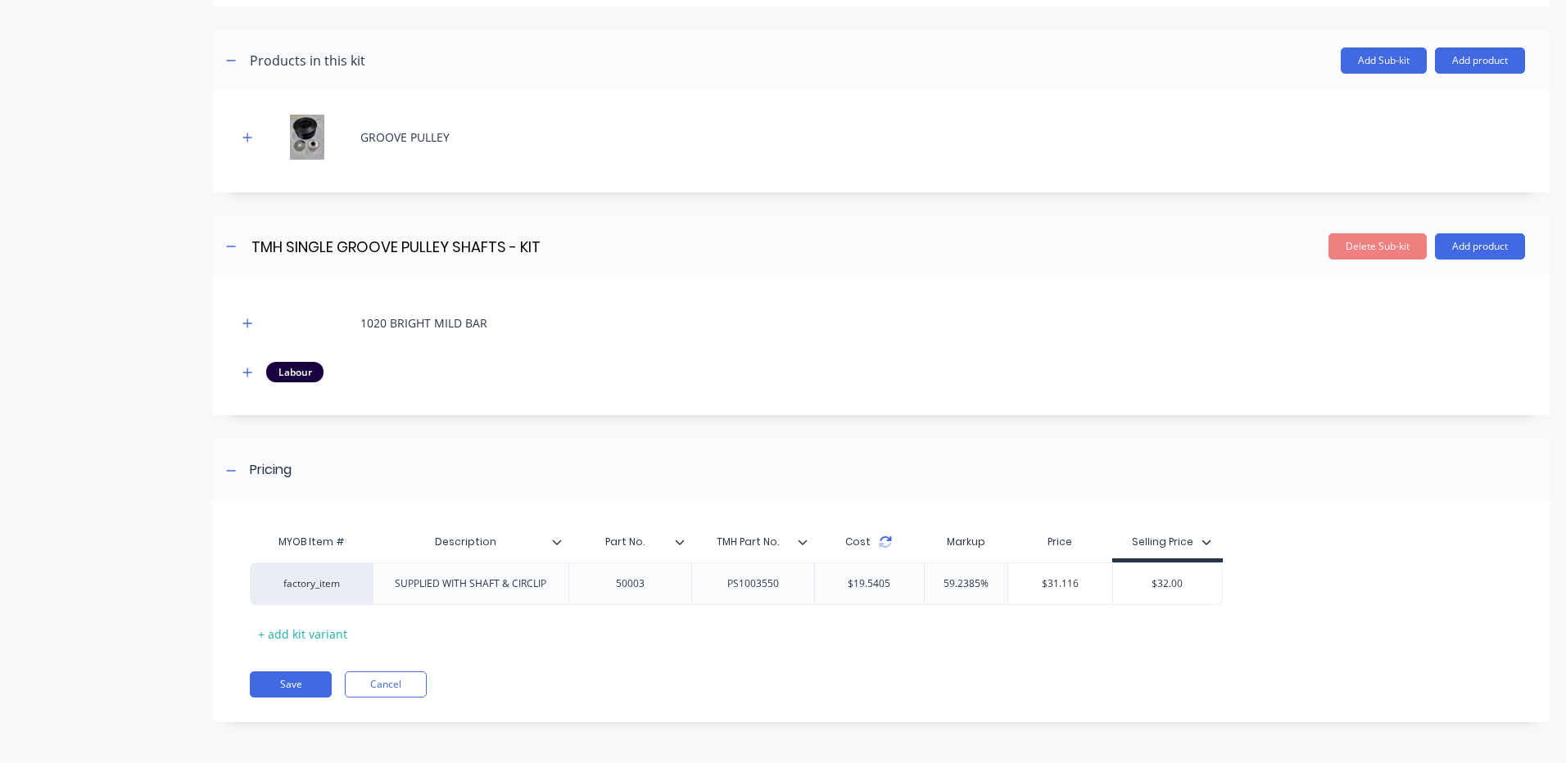
click at [888, 540] on icon at bounding box center [885, 538] width 11 height 5
click at [1169, 582] on input "$32.00" at bounding box center [1167, 584] width 109 height 15
type input "$35"
click at [1178, 608] on div "MYOB Item # Description Part No. TMH Part No. Cost Markup Price Selling Price f…" at bounding box center [875, 586] width 1250 height 121
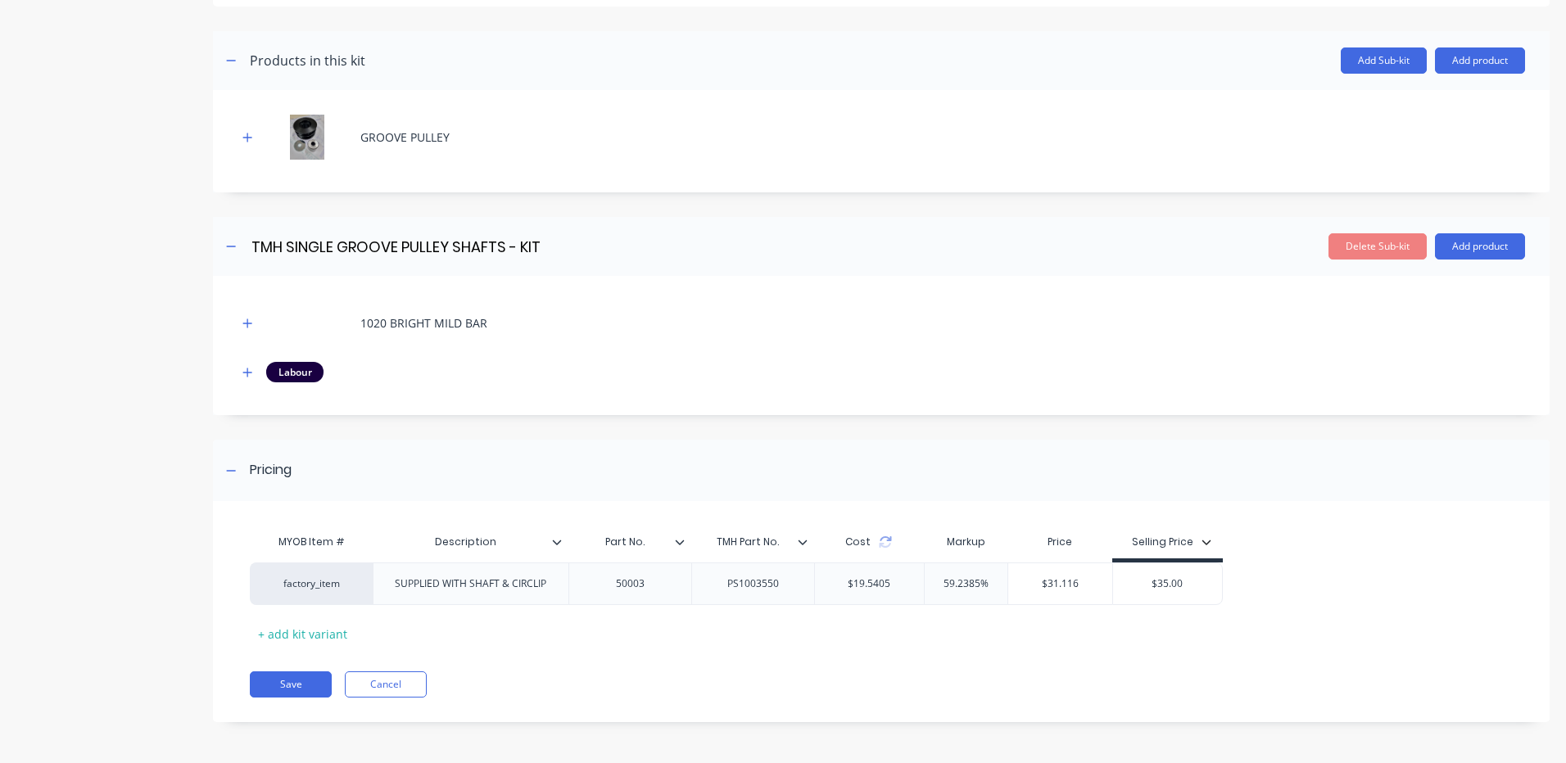
click at [893, 541] on div "Cost" at bounding box center [869, 542] width 111 height 33
click at [889, 541] on icon at bounding box center [885, 538] width 11 height 5
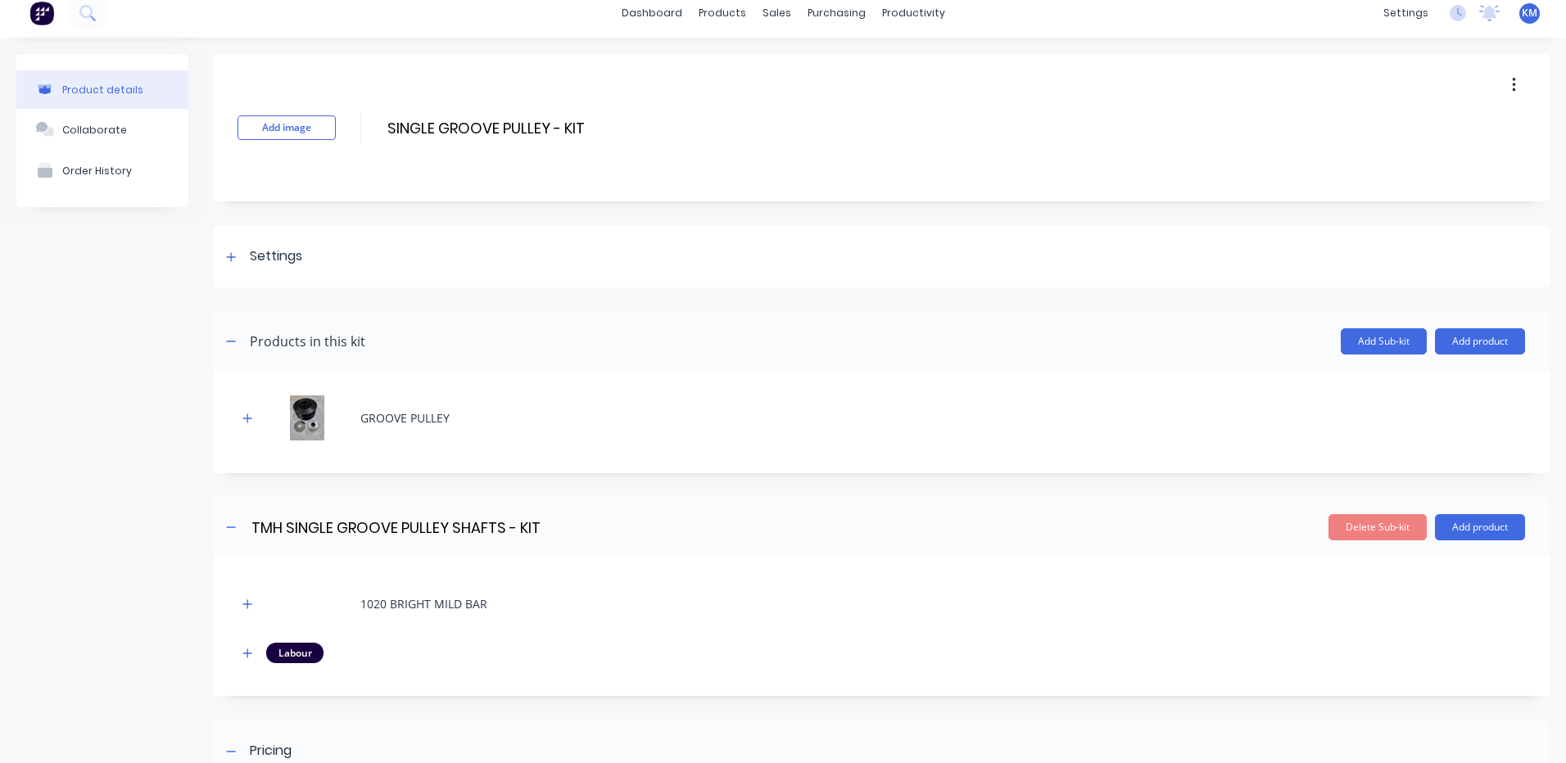
scroll to position [0, 0]
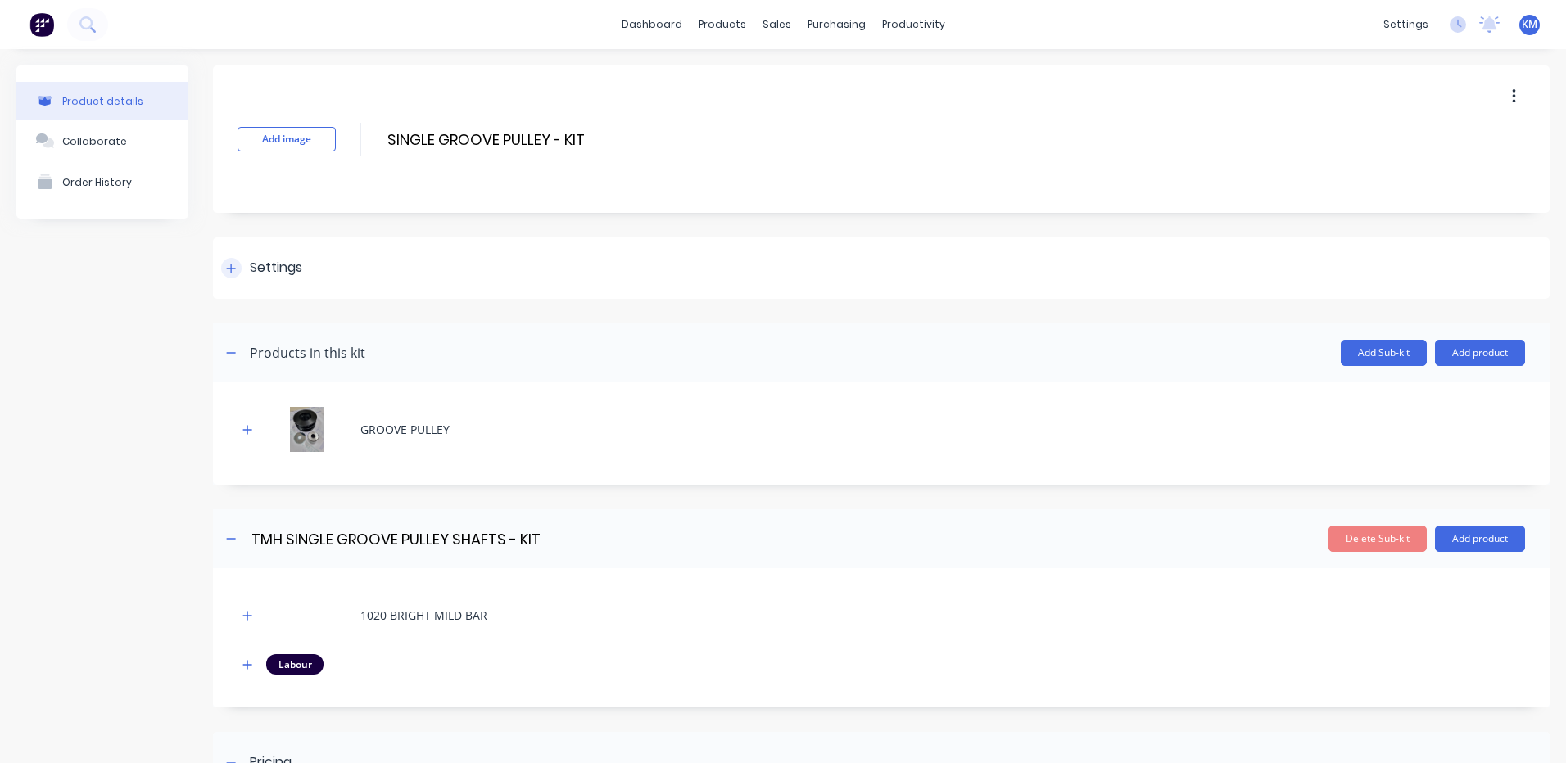
click at [254, 266] on div "Settings" at bounding box center [276, 268] width 52 height 20
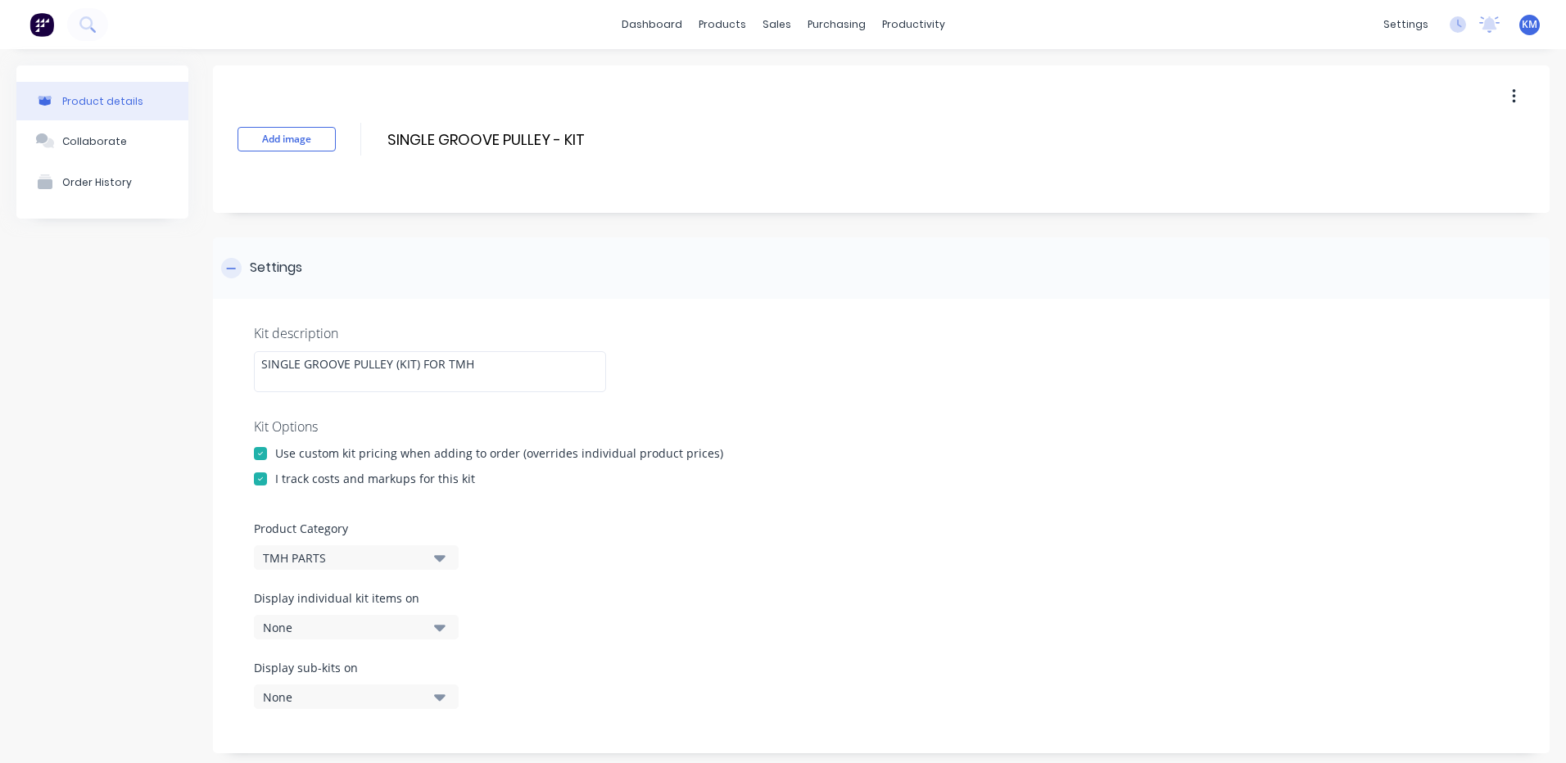
click at [252, 267] on div "Settings" at bounding box center [276, 268] width 52 height 20
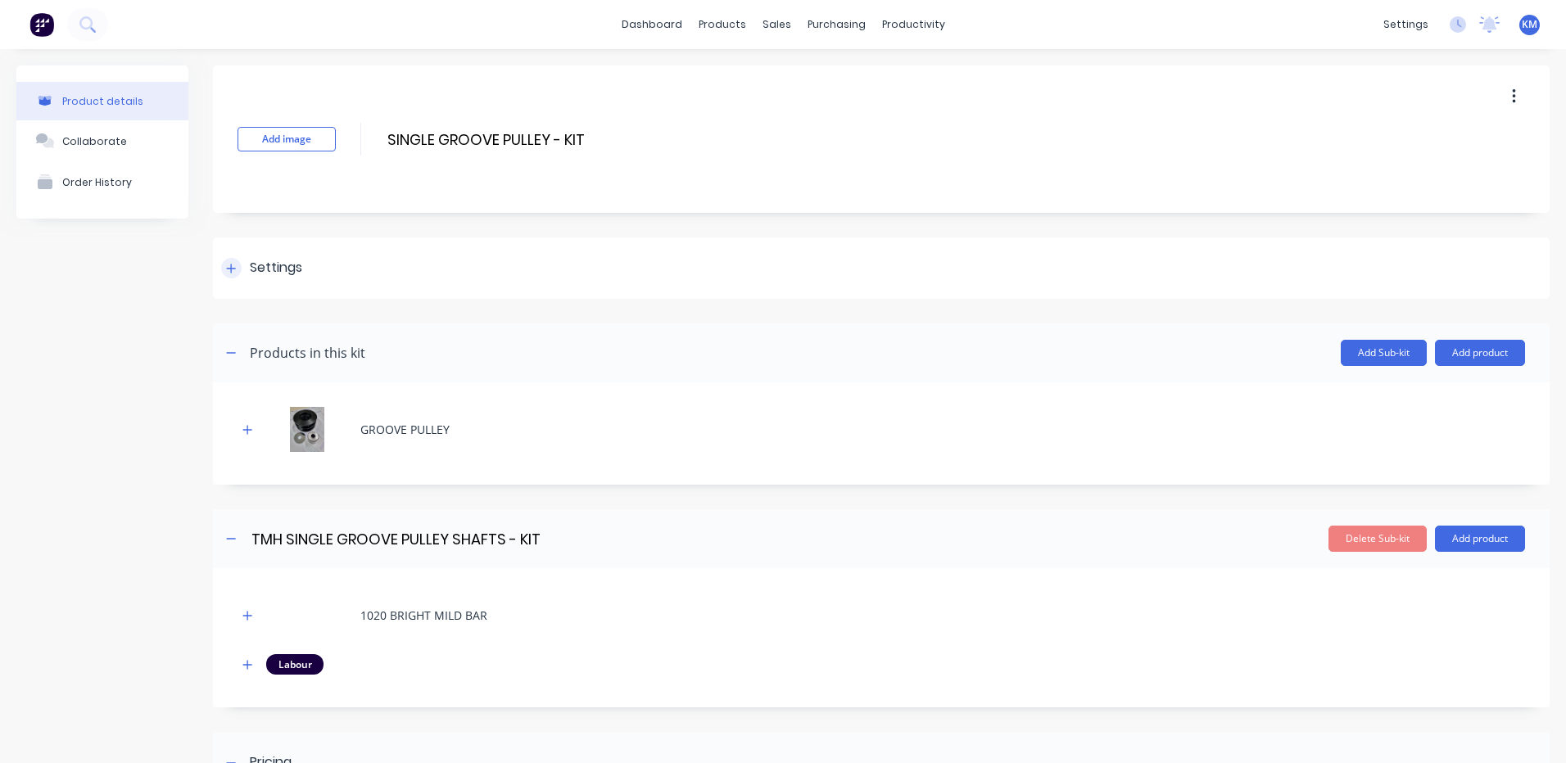
click at [370, 241] on div "Settings" at bounding box center [881, 267] width 1336 height 61
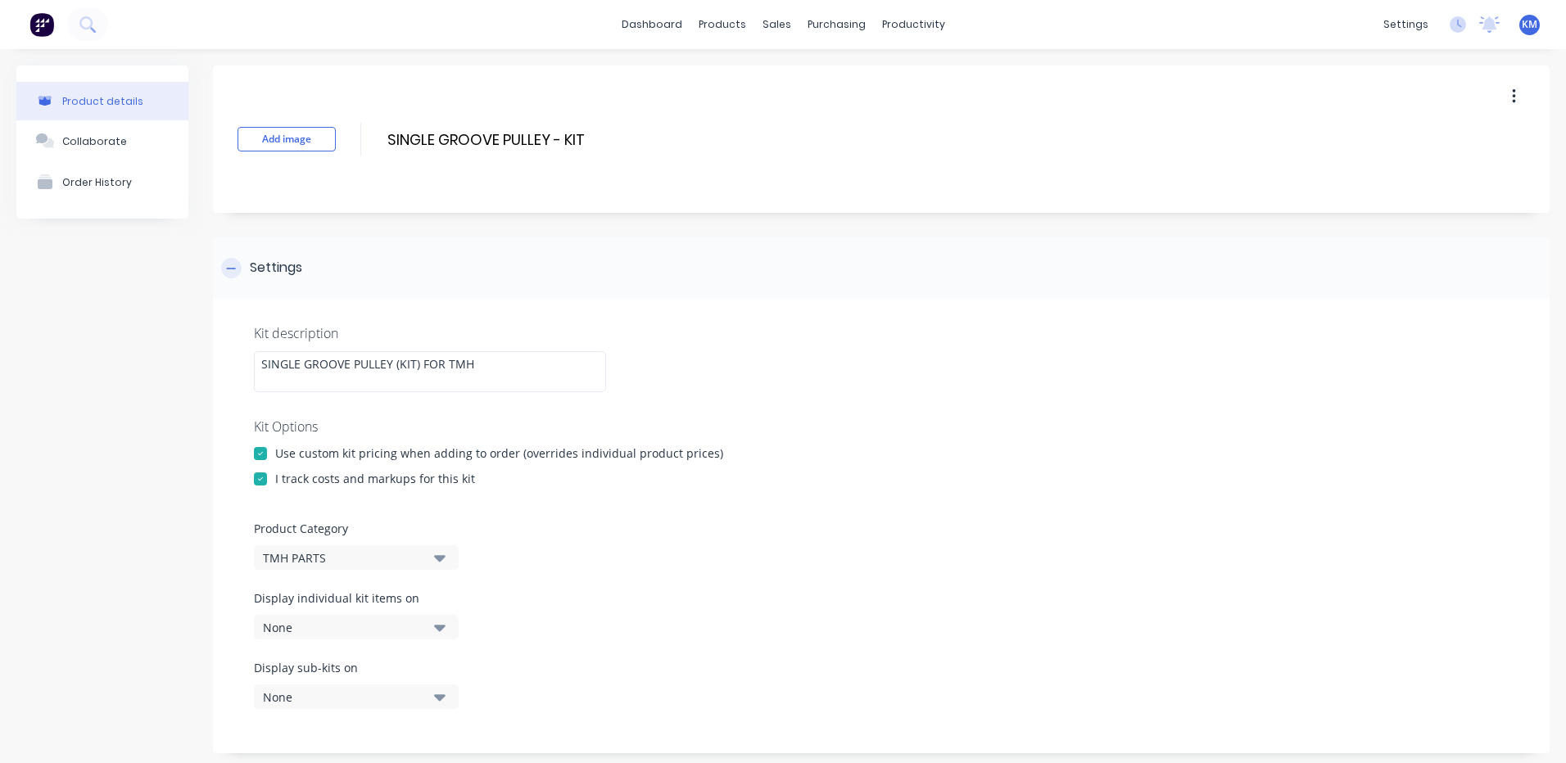
click at [345, 268] on div "Settings" at bounding box center [881, 267] width 1336 height 61
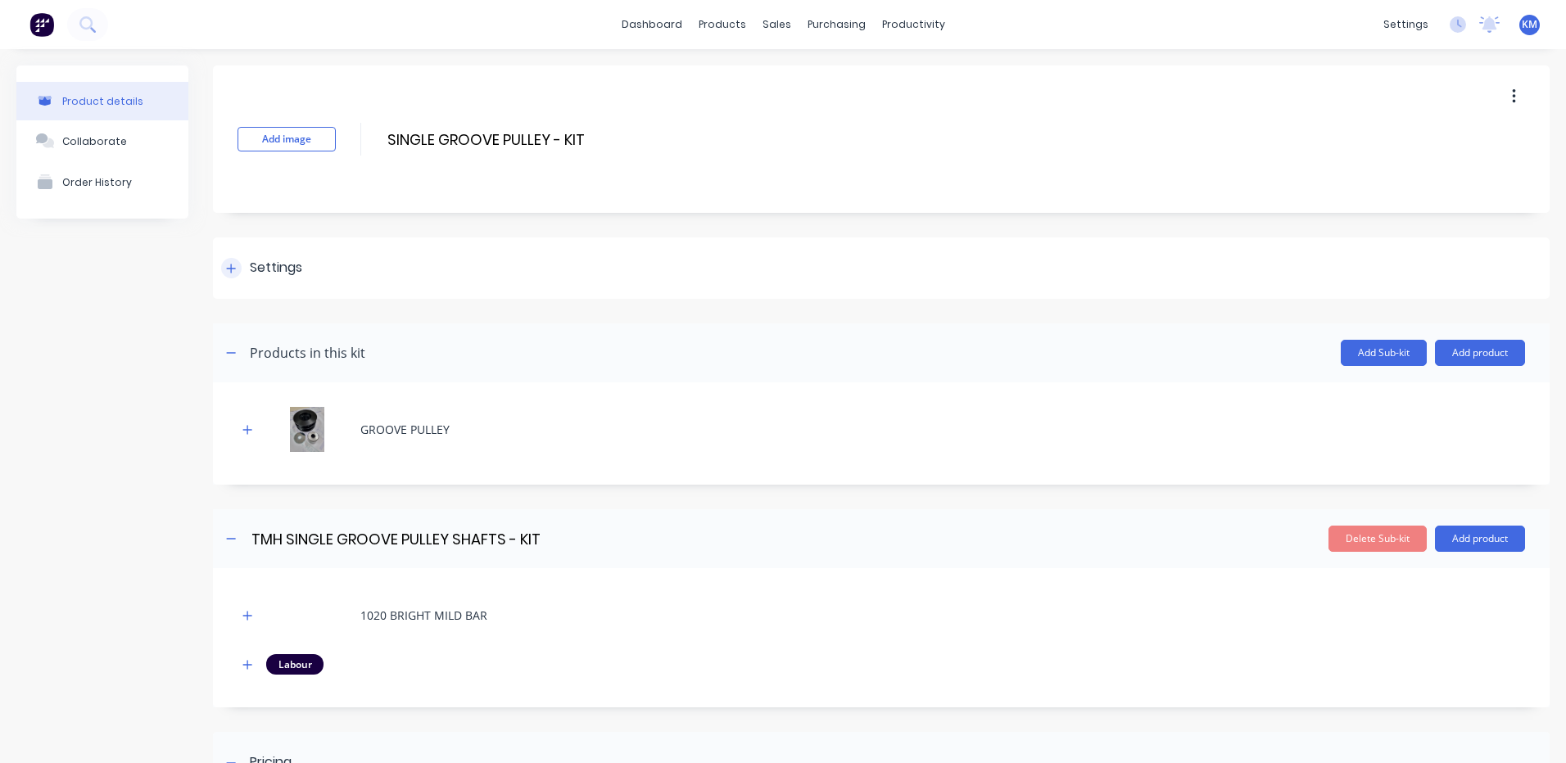
click at [341, 272] on div "Settings" at bounding box center [881, 267] width 1336 height 61
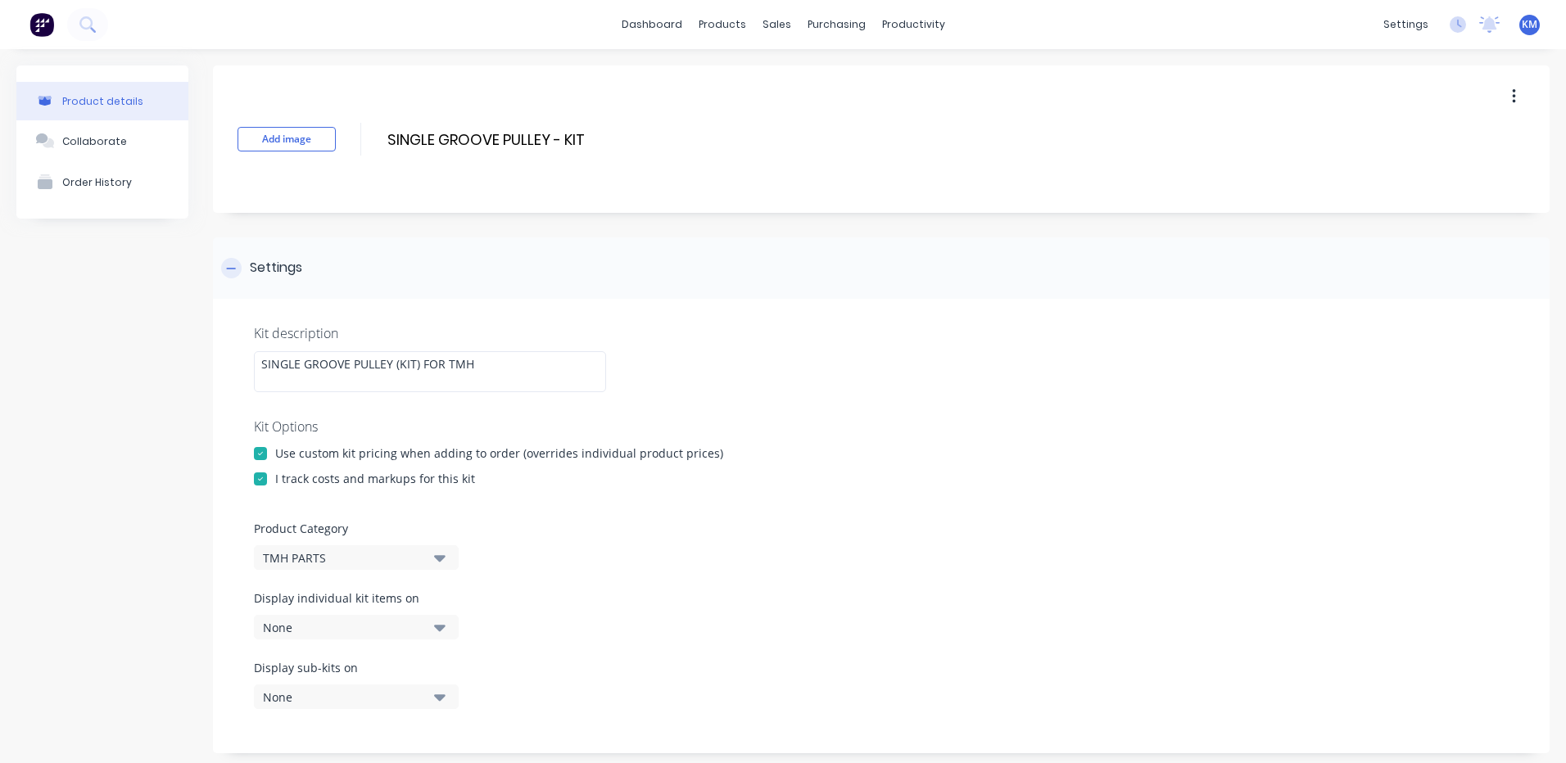
click at [341, 272] on div "Settings" at bounding box center [881, 267] width 1336 height 61
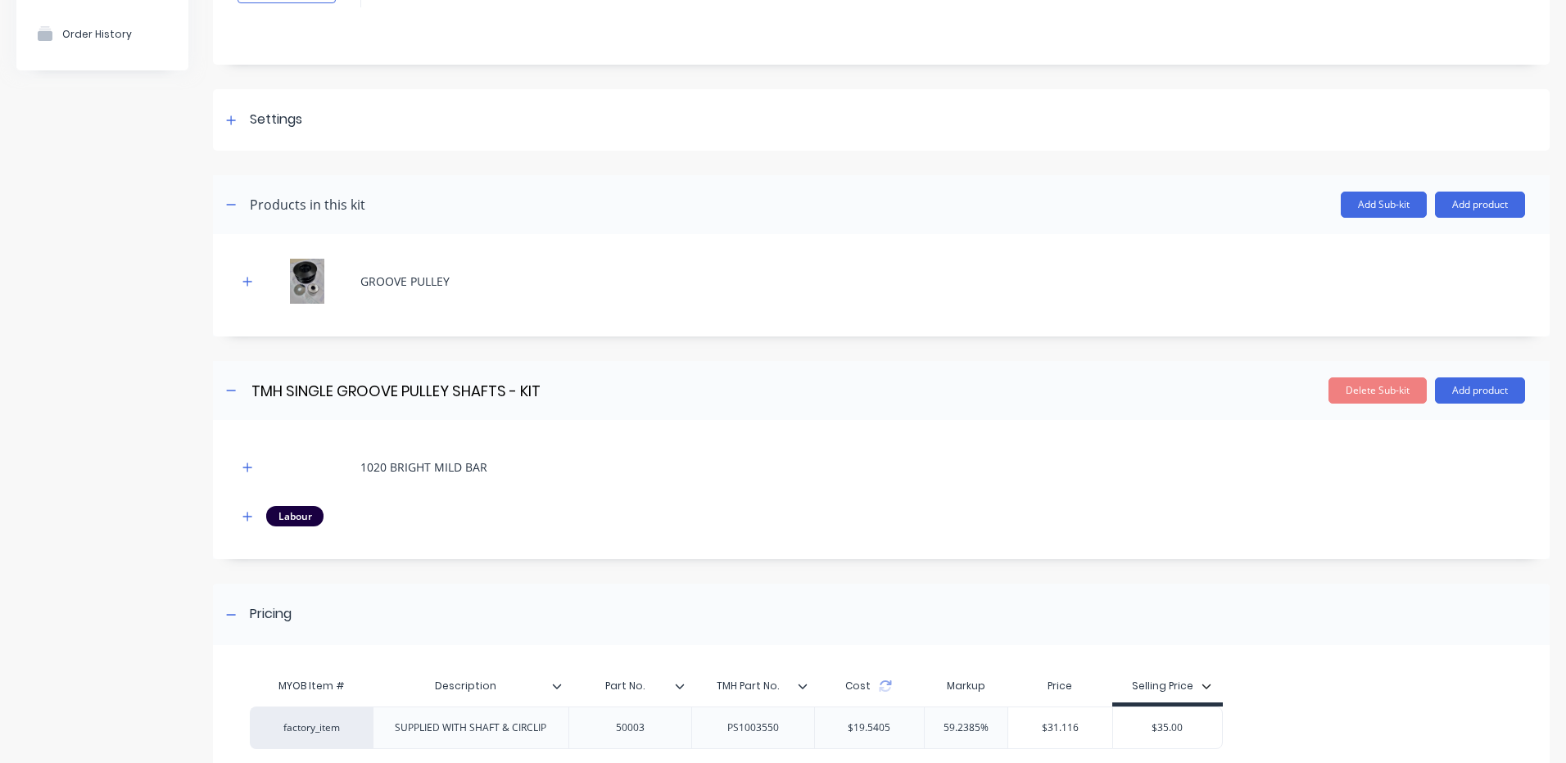
scroll to position [292, 0]
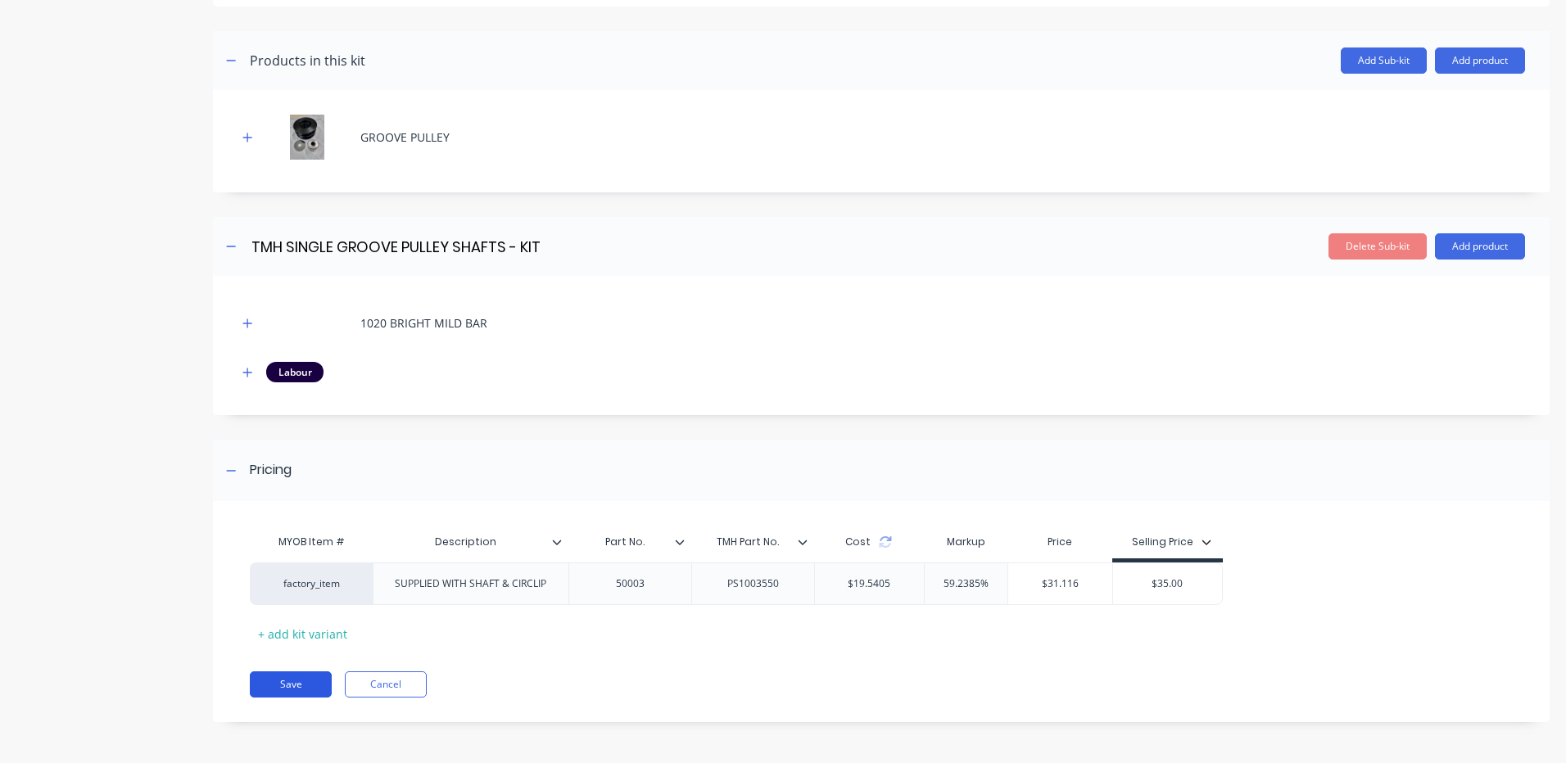
click at [314, 678] on button "Save" at bounding box center [291, 685] width 82 height 26
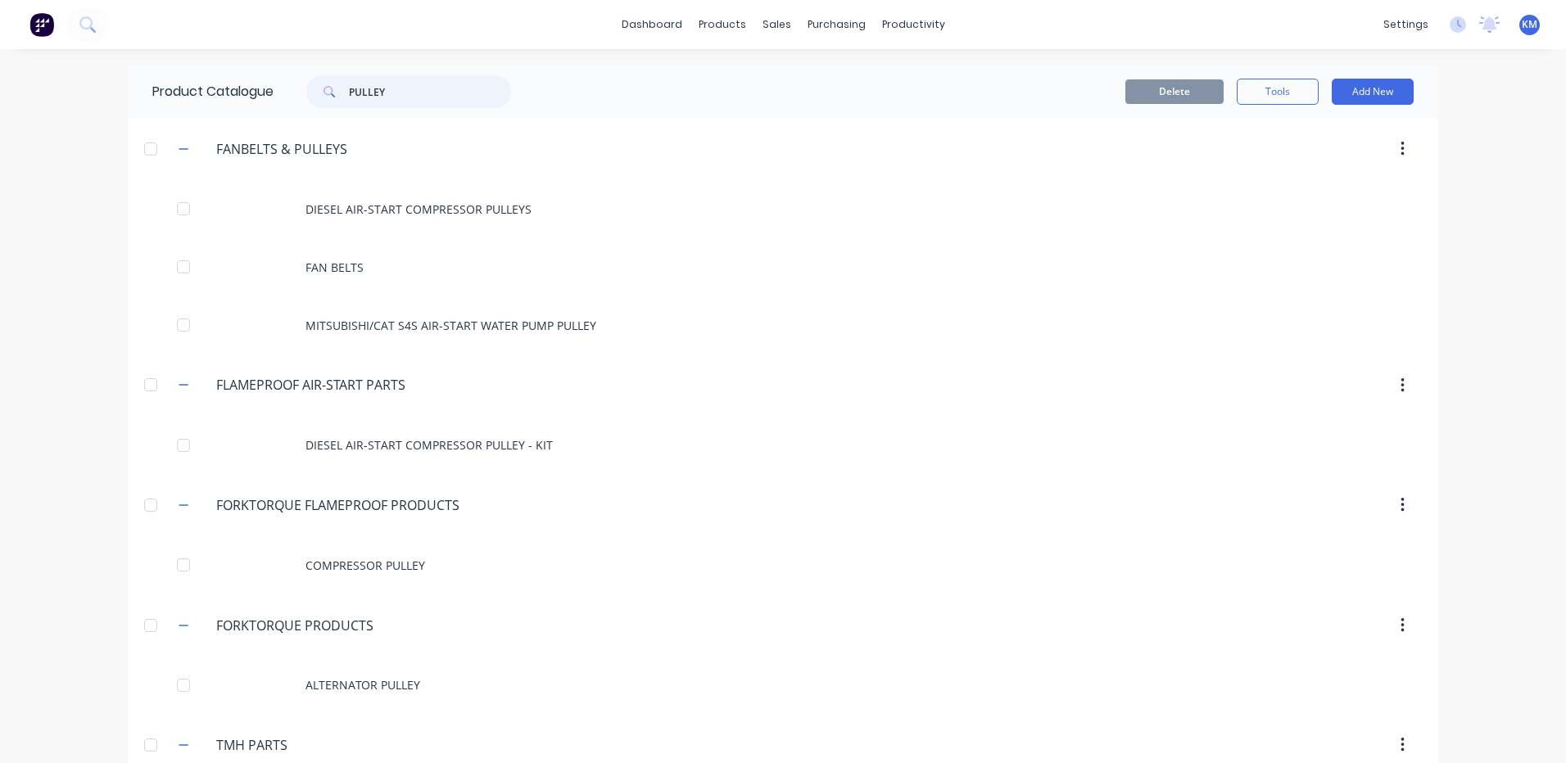
click at [396, 88] on input "PULLEY" at bounding box center [430, 91] width 162 height 33
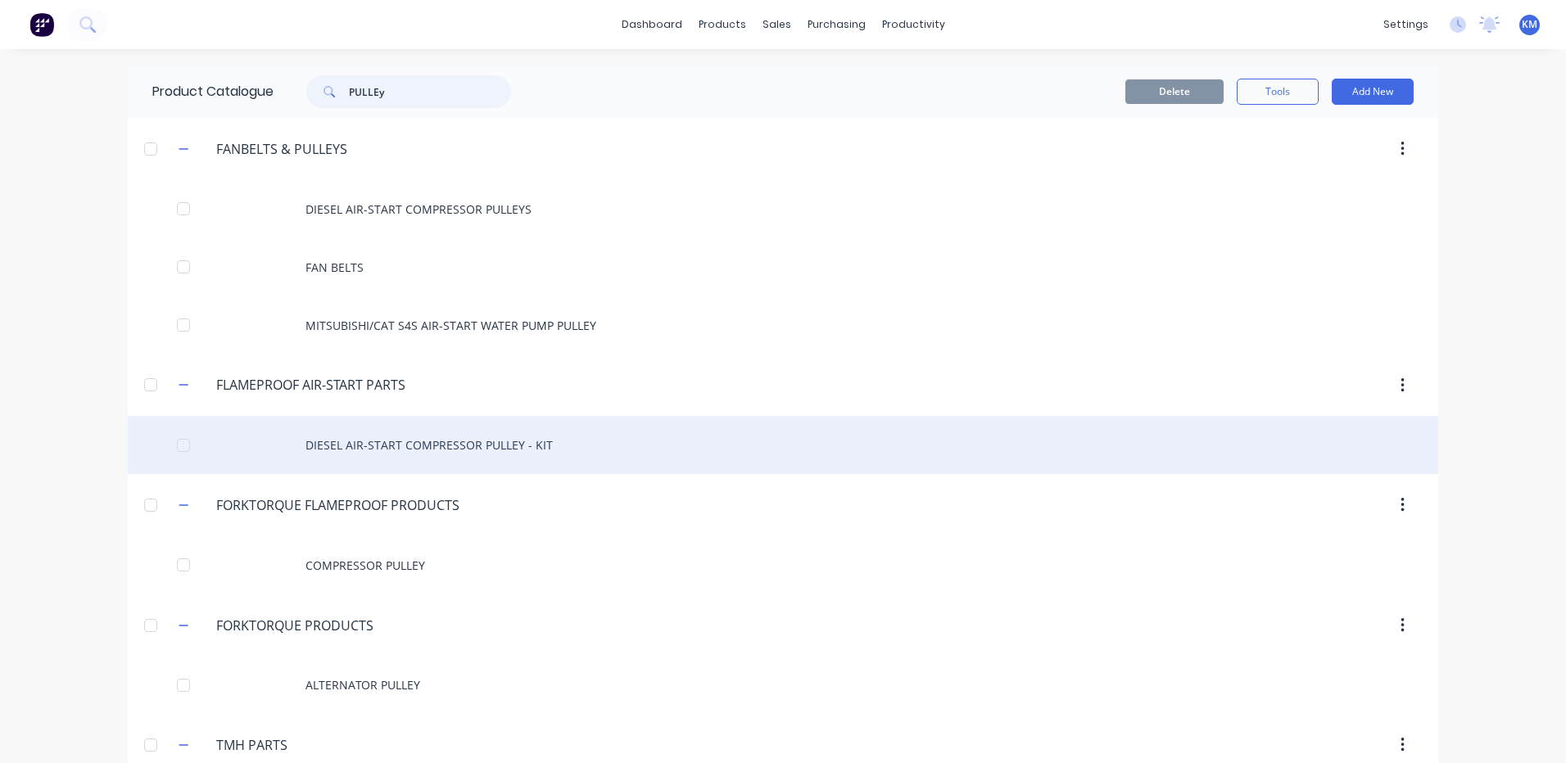
scroll to position [262, 0]
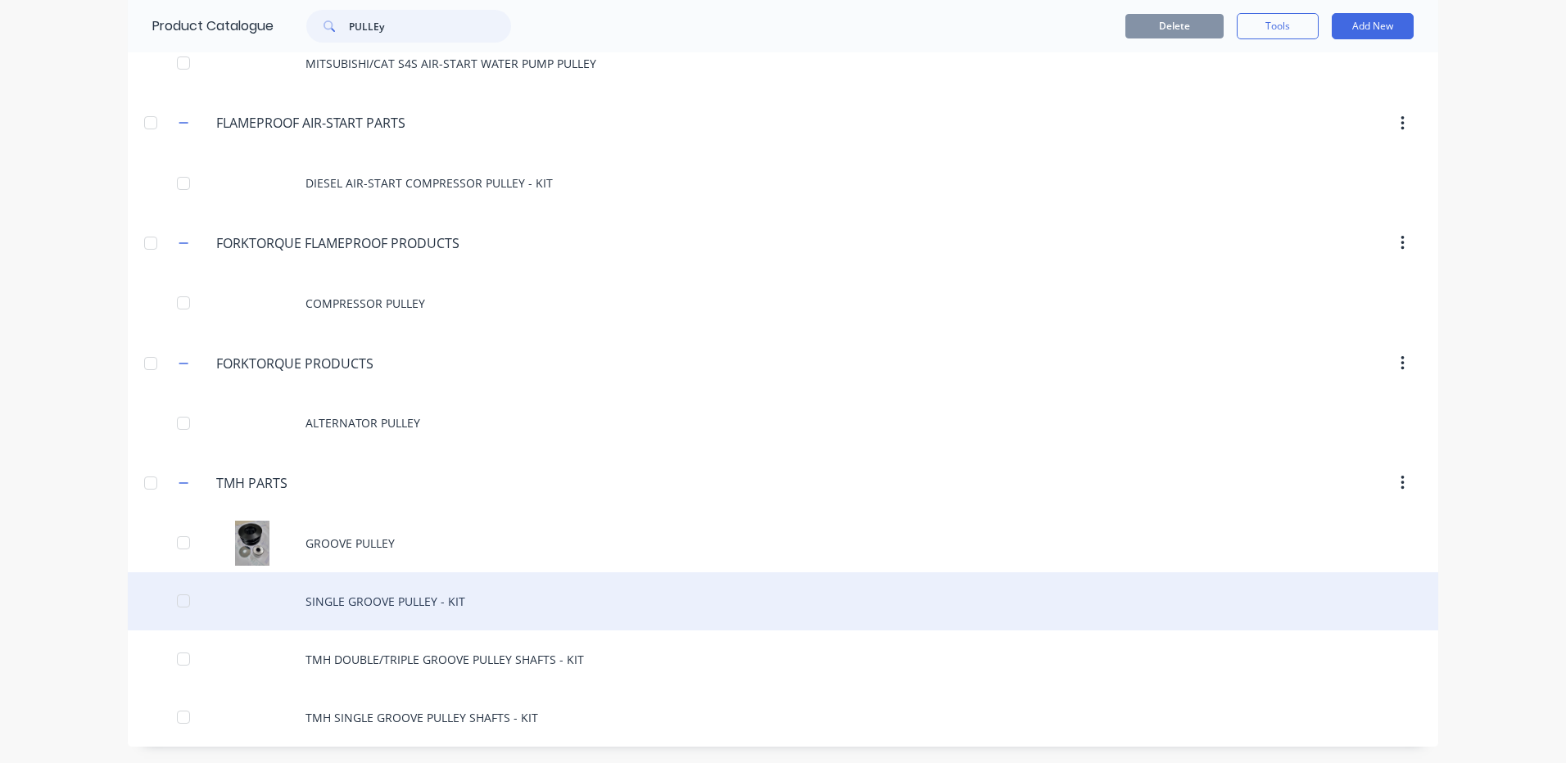
type input "PULLEy"
click at [543, 596] on div "SINGLE GROOVE PULLEY - KIT" at bounding box center [783, 601] width 1310 height 58
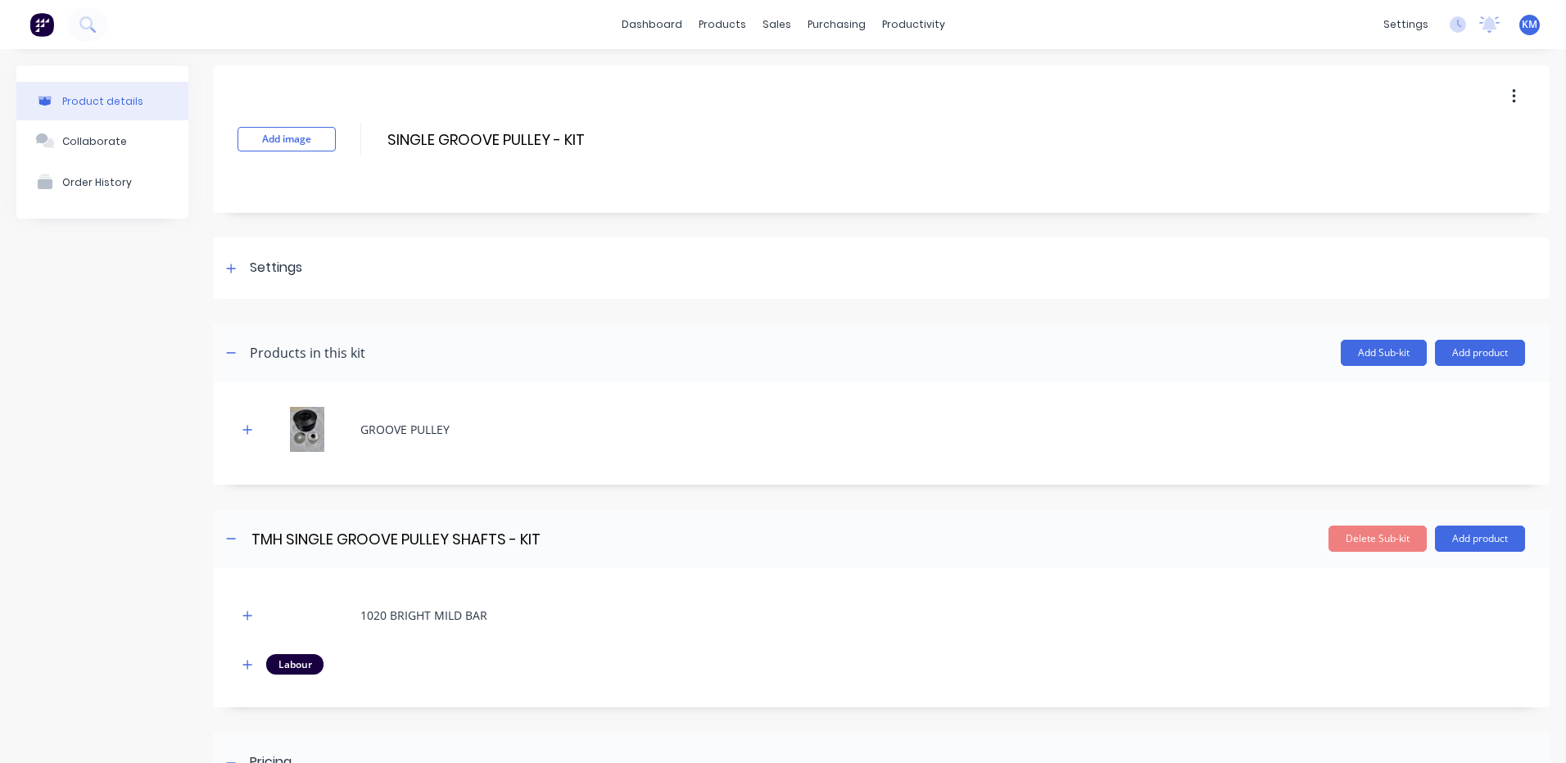
click at [1513, 92] on button "button" at bounding box center [1514, 96] width 38 height 29
click at [1437, 144] on span "Duplicate" at bounding box center [1453, 139] width 123 height 17
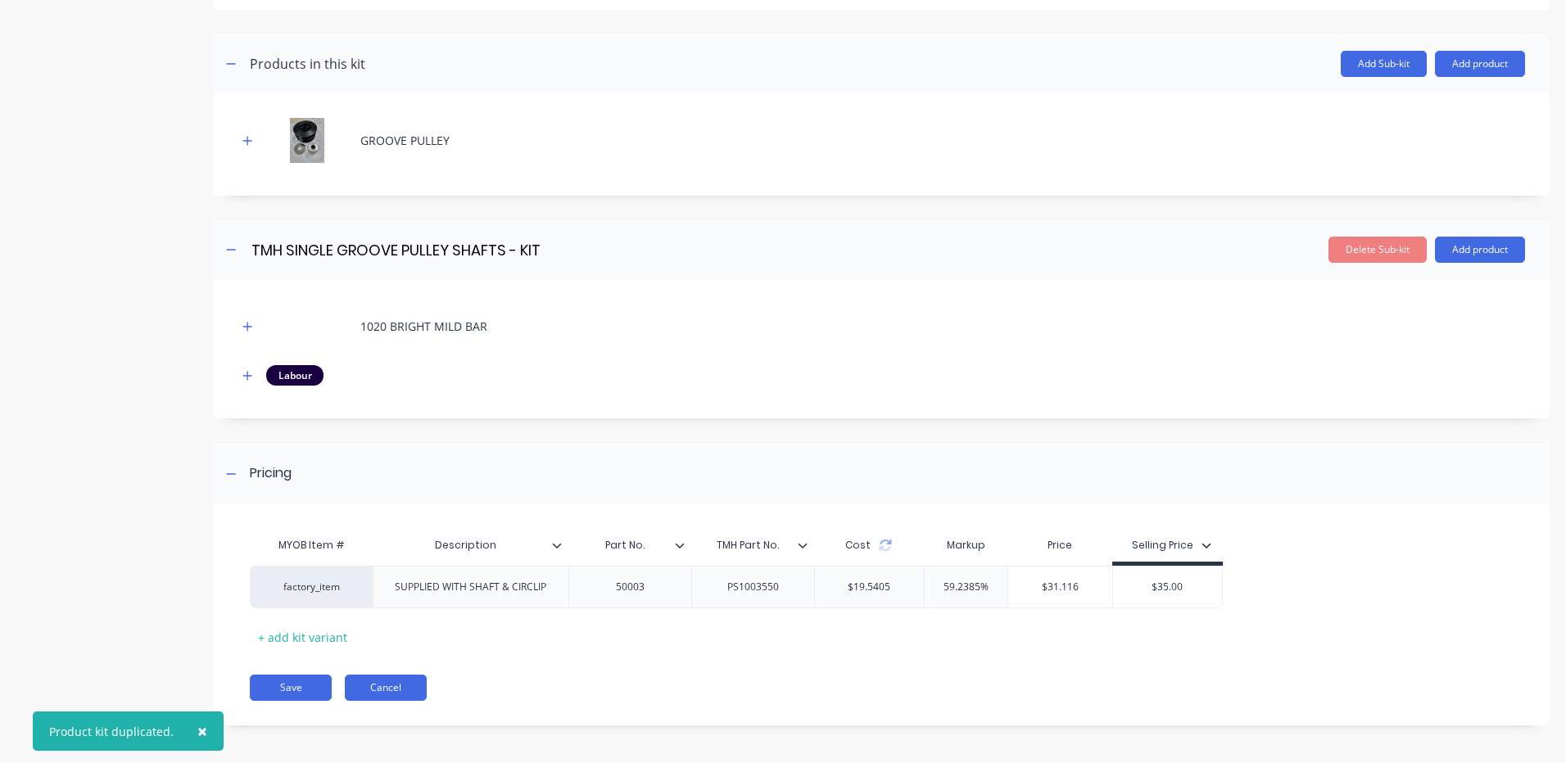
scroll to position [292, 0]
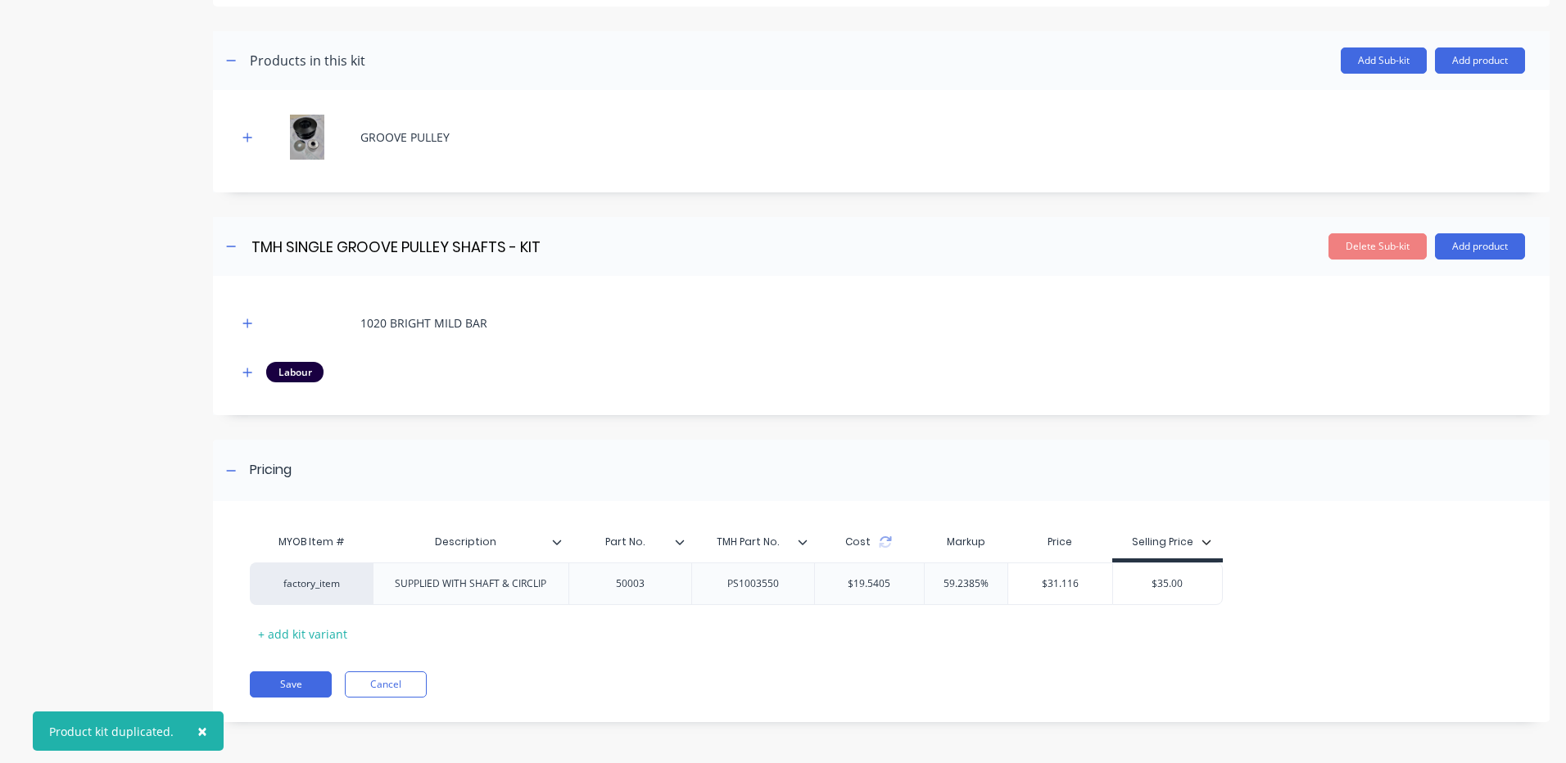
click at [391, 700] on div "MYOB Item # Description Part No. TMH Part No. Cost Markup Price Selling Price f…" at bounding box center [881, 620] width 1336 height 205
click at [396, 690] on button "Cancel" at bounding box center [386, 685] width 82 height 26
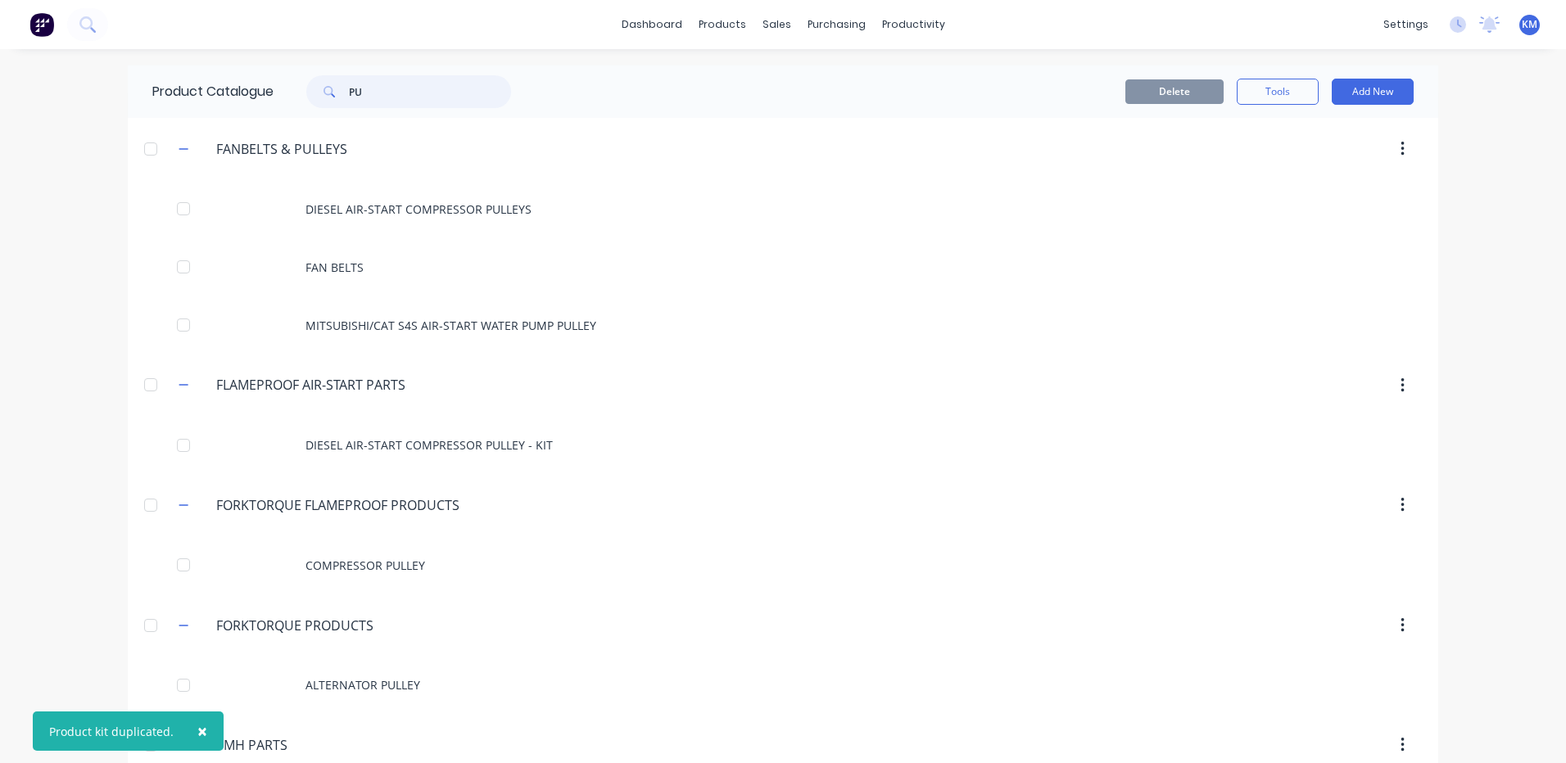
type input "P"
type input "o"
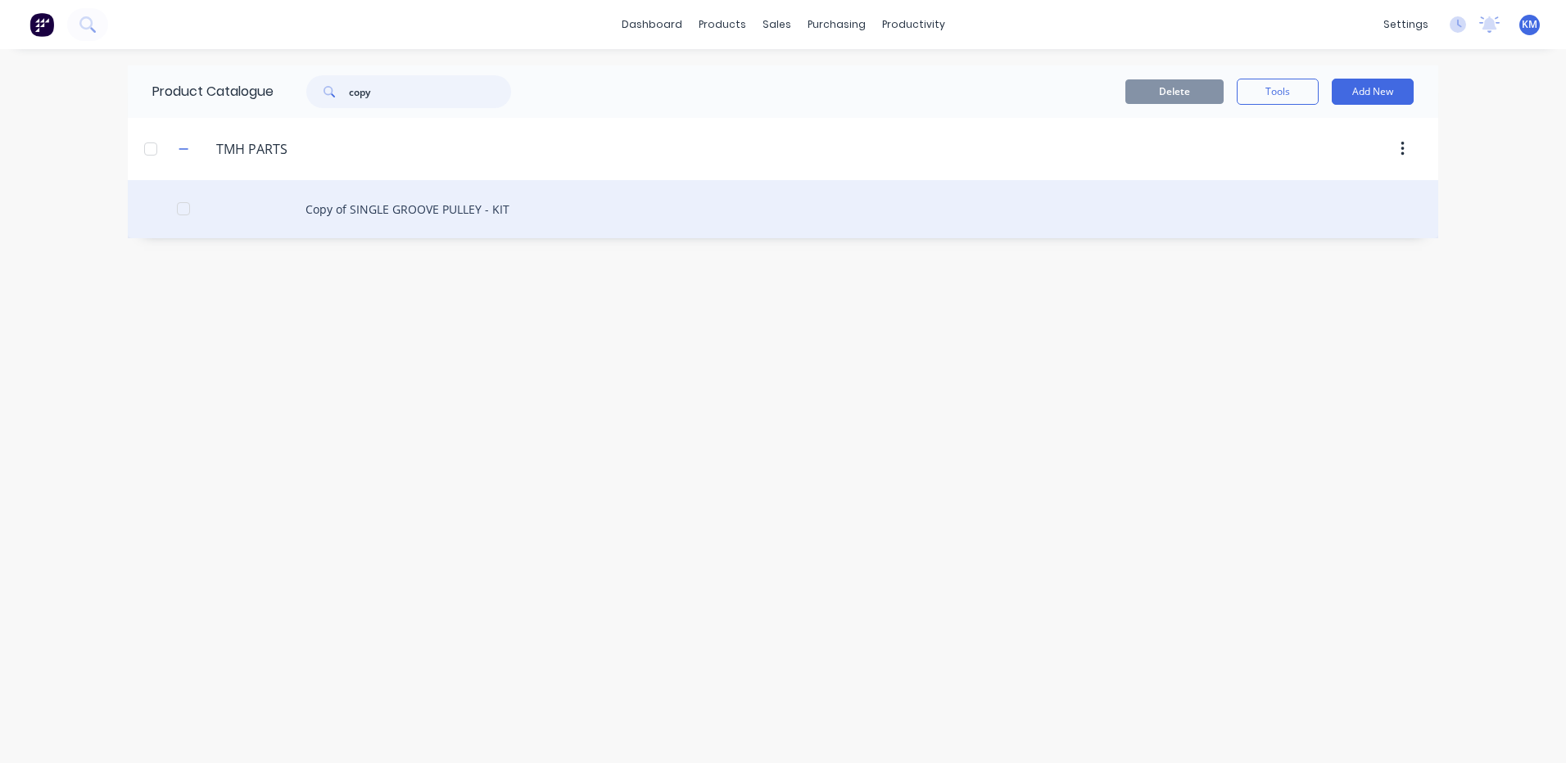
type input "copy"
click at [531, 215] on div "Copy of SINGLE GROOVE PULLEY - KIT" at bounding box center [783, 209] width 1310 height 58
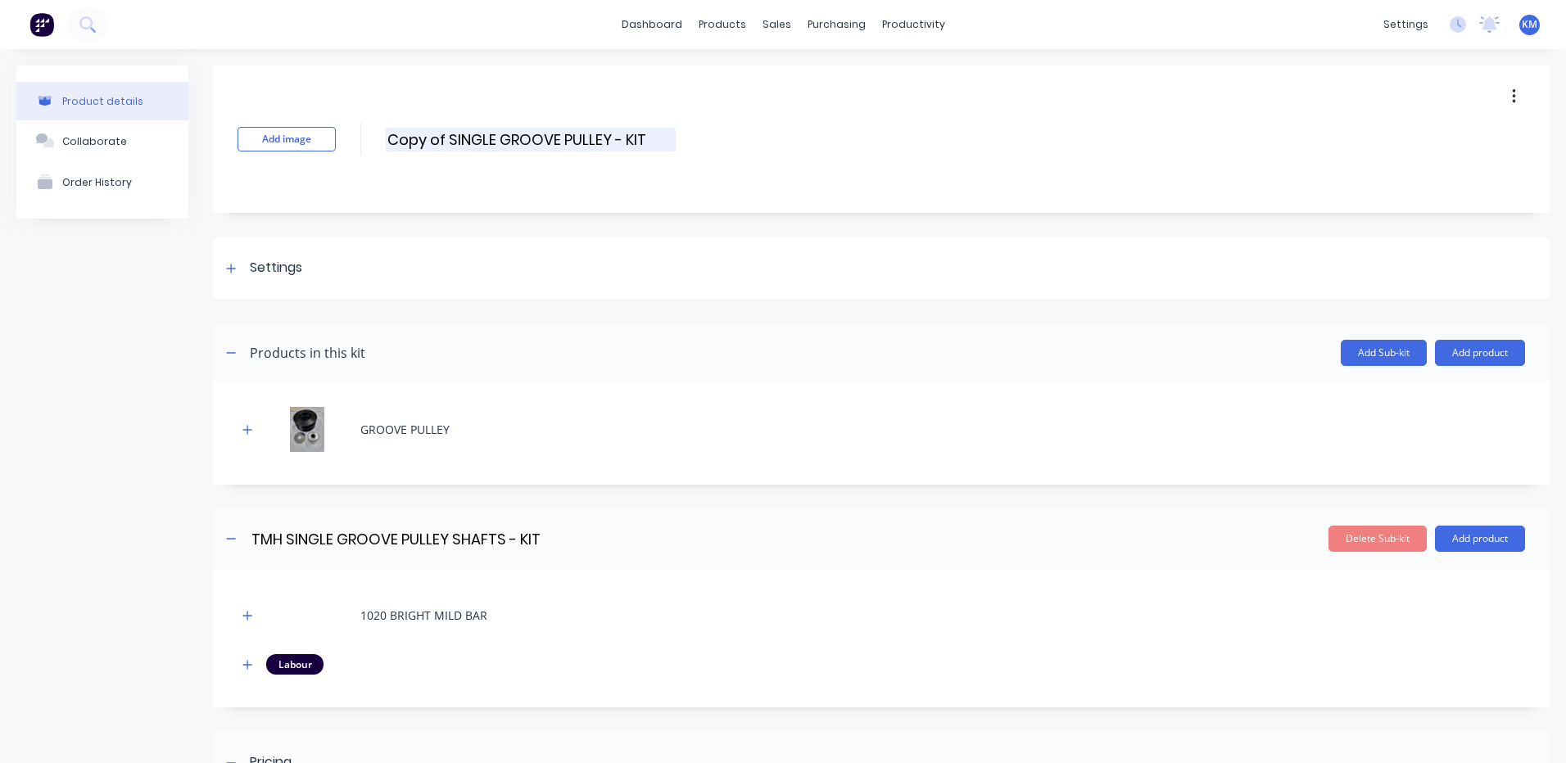
drag, startPoint x: 495, startPoint y: 137, endPoint x: 386, endPoint y: 134, distance: 109.8
click at [386, 134] on input "Copy of SINGLE GROOVE PULLEY - KIT" at bounding box center [531, 140] width 290 height 24
type input "DOUBLE GROOVE PULLEY - KIT"
click at [477, 239] on div "Settings" at bounding box center [881, 267] width 1336 height 61
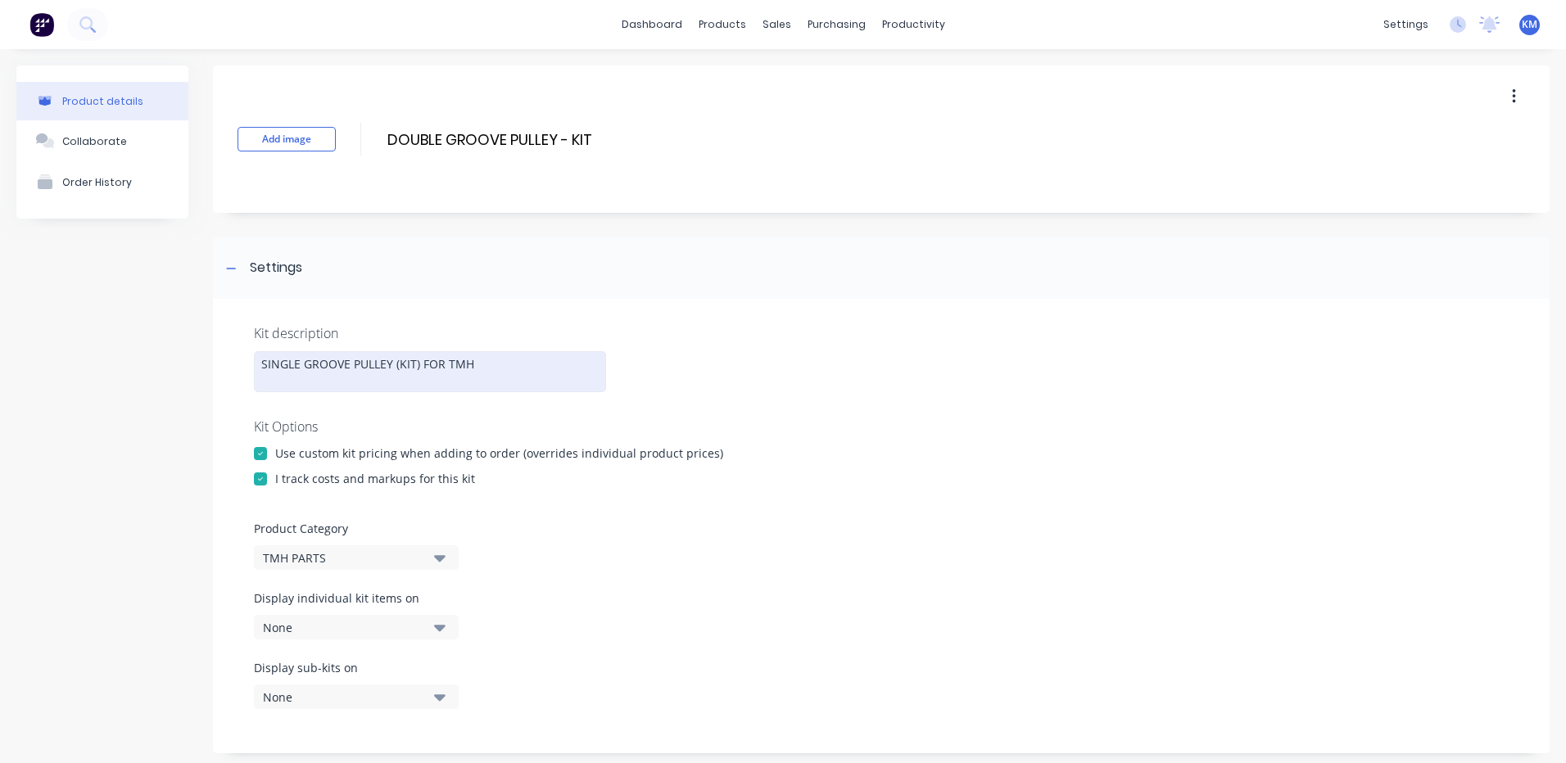
click at [278, 361] on div "SINGLE GROOVE PULLEY (KIT) FOR TMH" at bounding box center [430, 371] width 352 height 41
click at [296, 260] on div "Settings" at bounding box center [276, 268] width 52 height 20
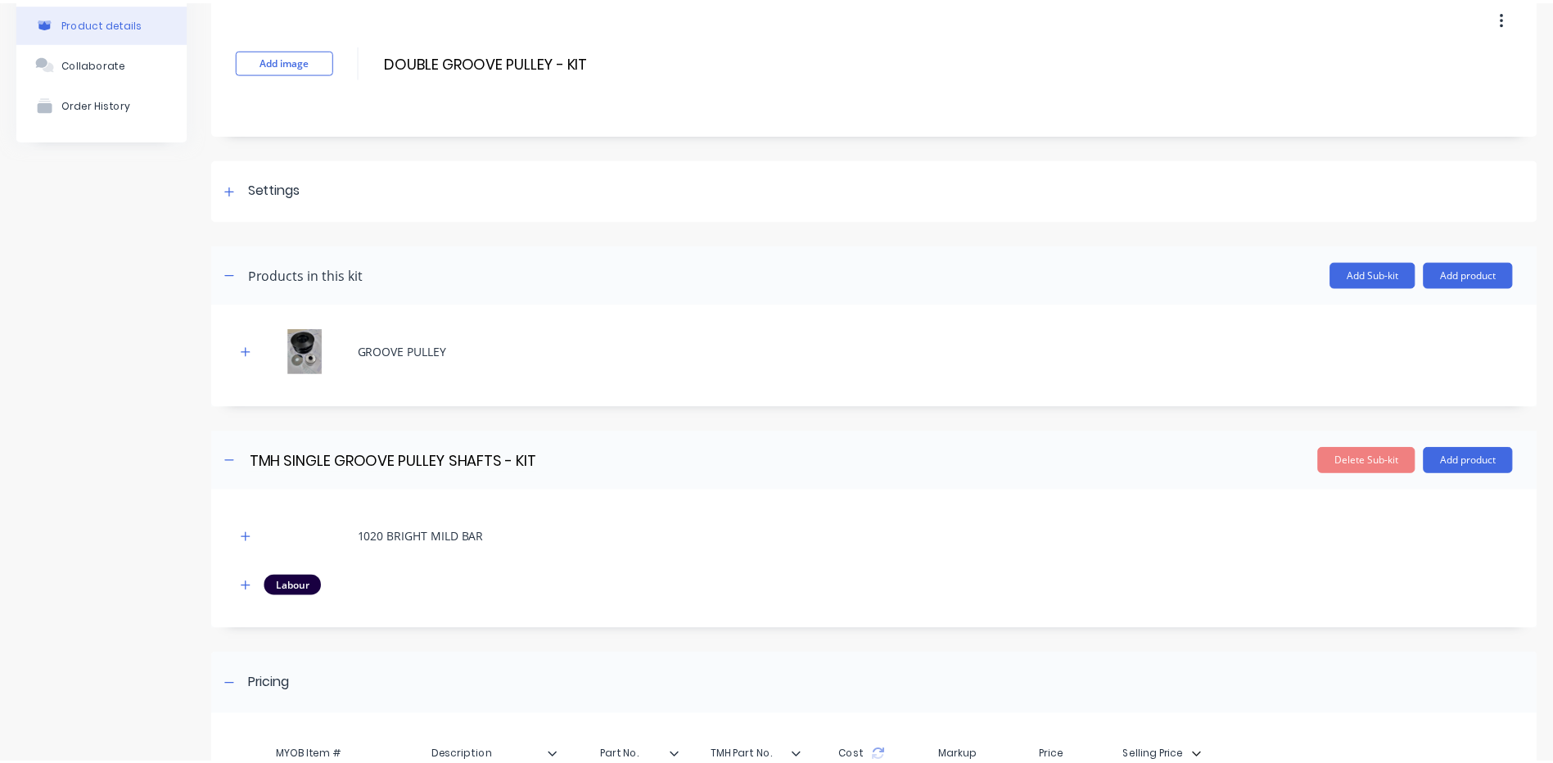
scroll to position [246, 0]
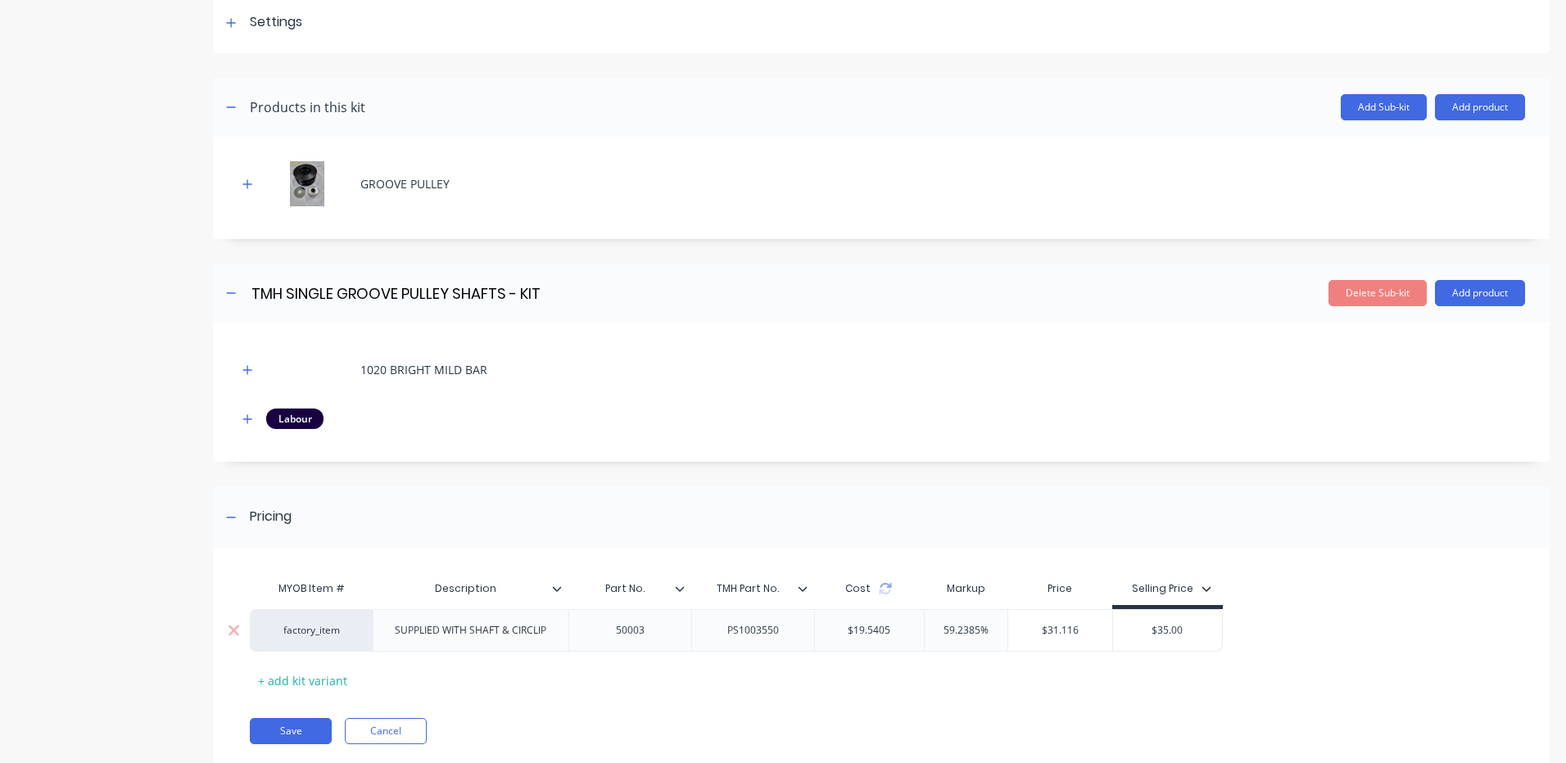
click at [532, 631] on div "SUPPLIED WITH SHAFT & CIRCLIP" at bounding box center [471, 630] width 178 height 21
click at [1442, 108] on button "Add product" at bounding box center [1480, 107] width 90 height 26
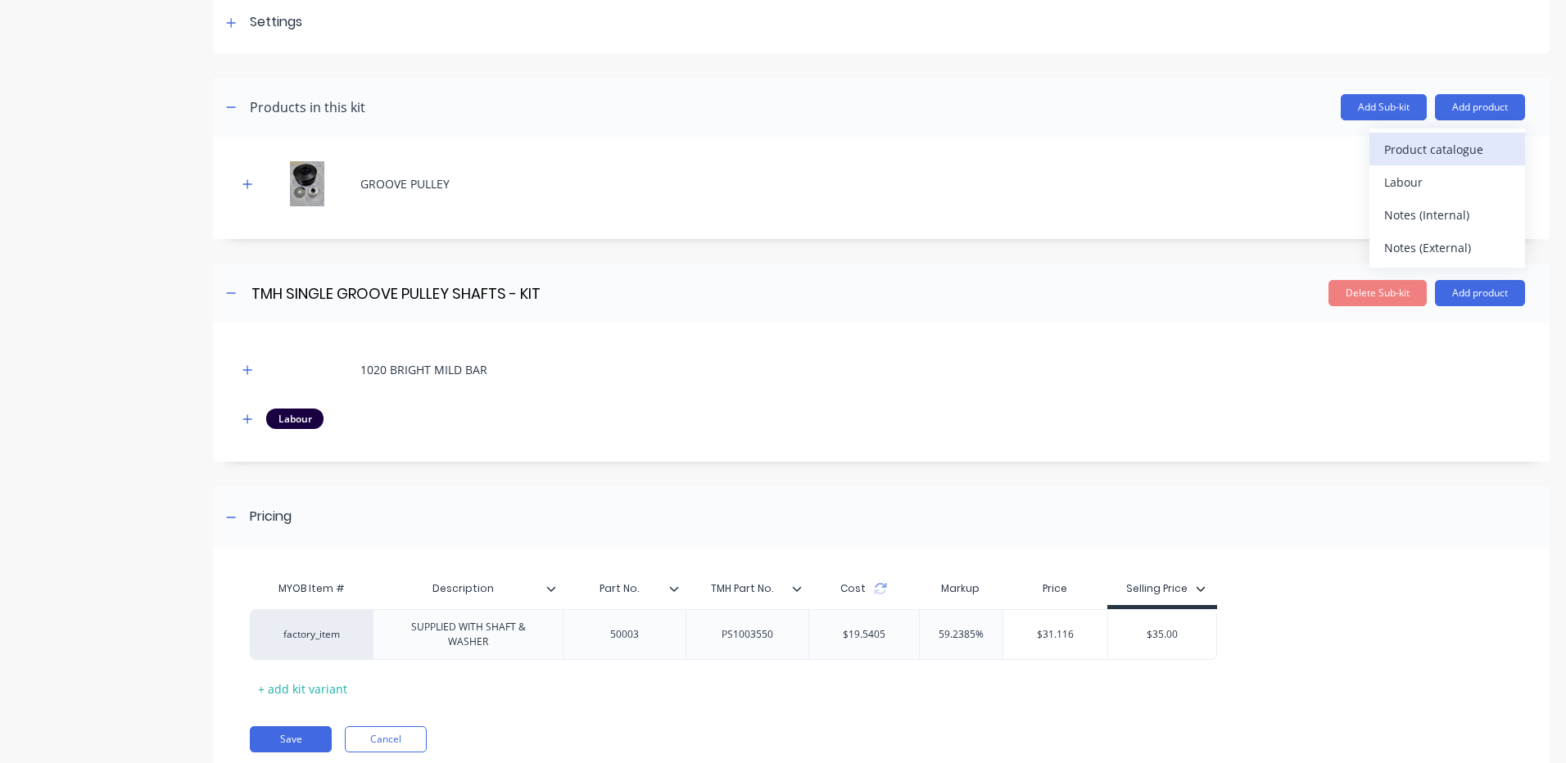
click at [1409, 138] on div "Product catalogue" at bounding box center [1447, 150] width 126 height 24
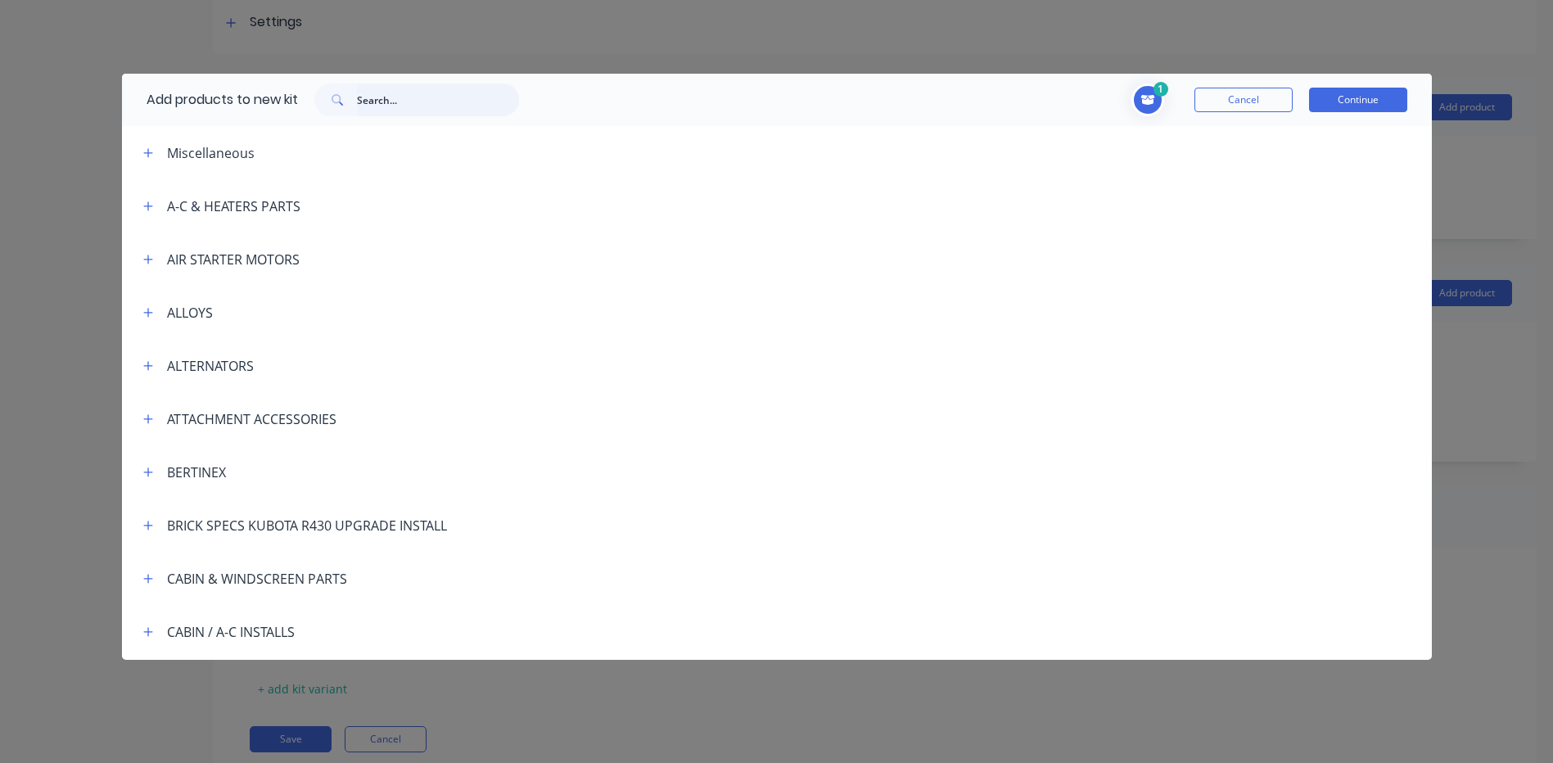
click at [480, 110] on input "text" at bounding box center [438, 100] width 162 height 33
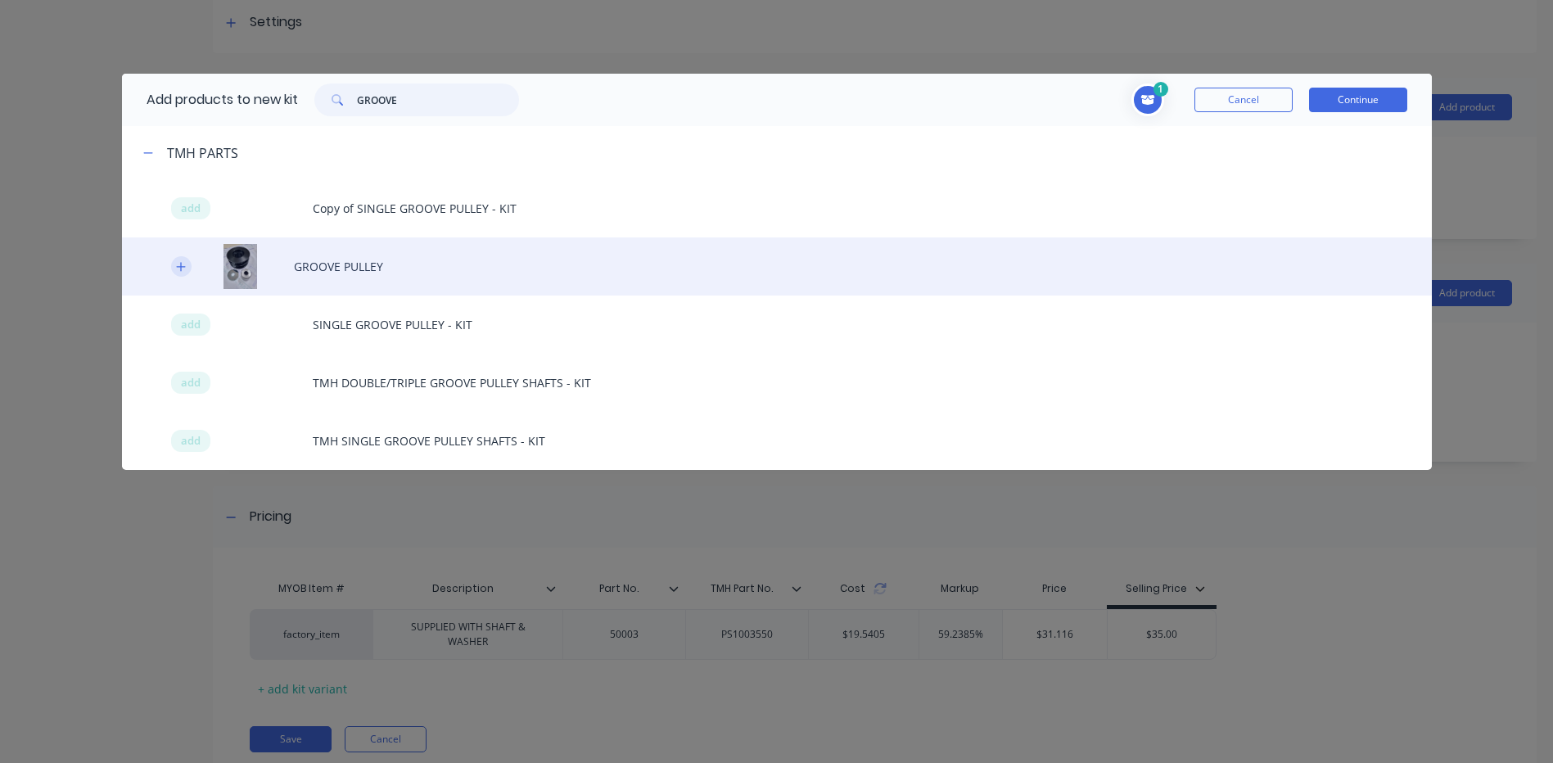
type input "GROOVE"
click at [181, 269] on icon "button" at bounding box center [180, 266] width 9 height 9
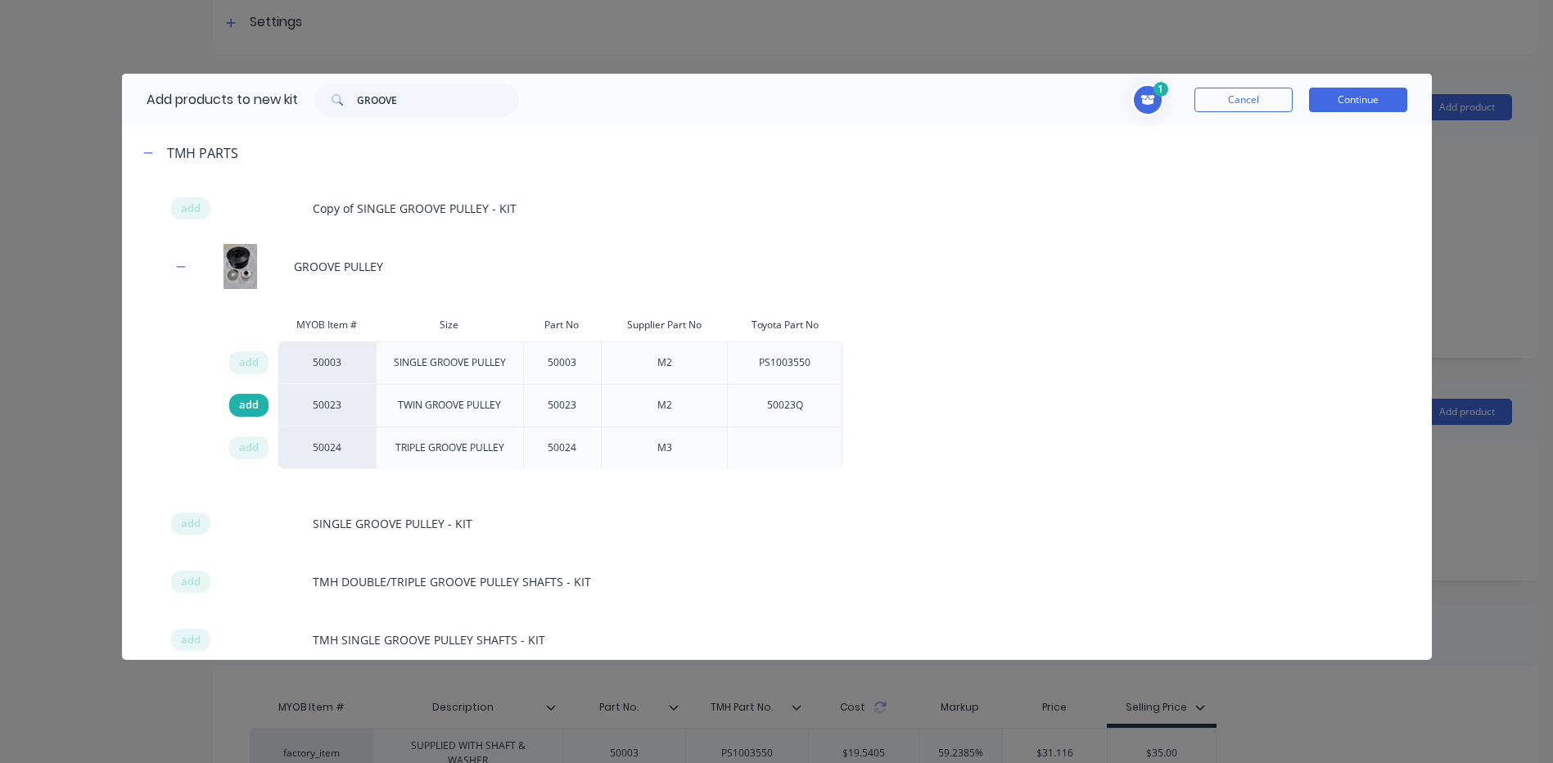
click at [262, 417] on div "add" at bounding box center [248, 405] width 39 height 23
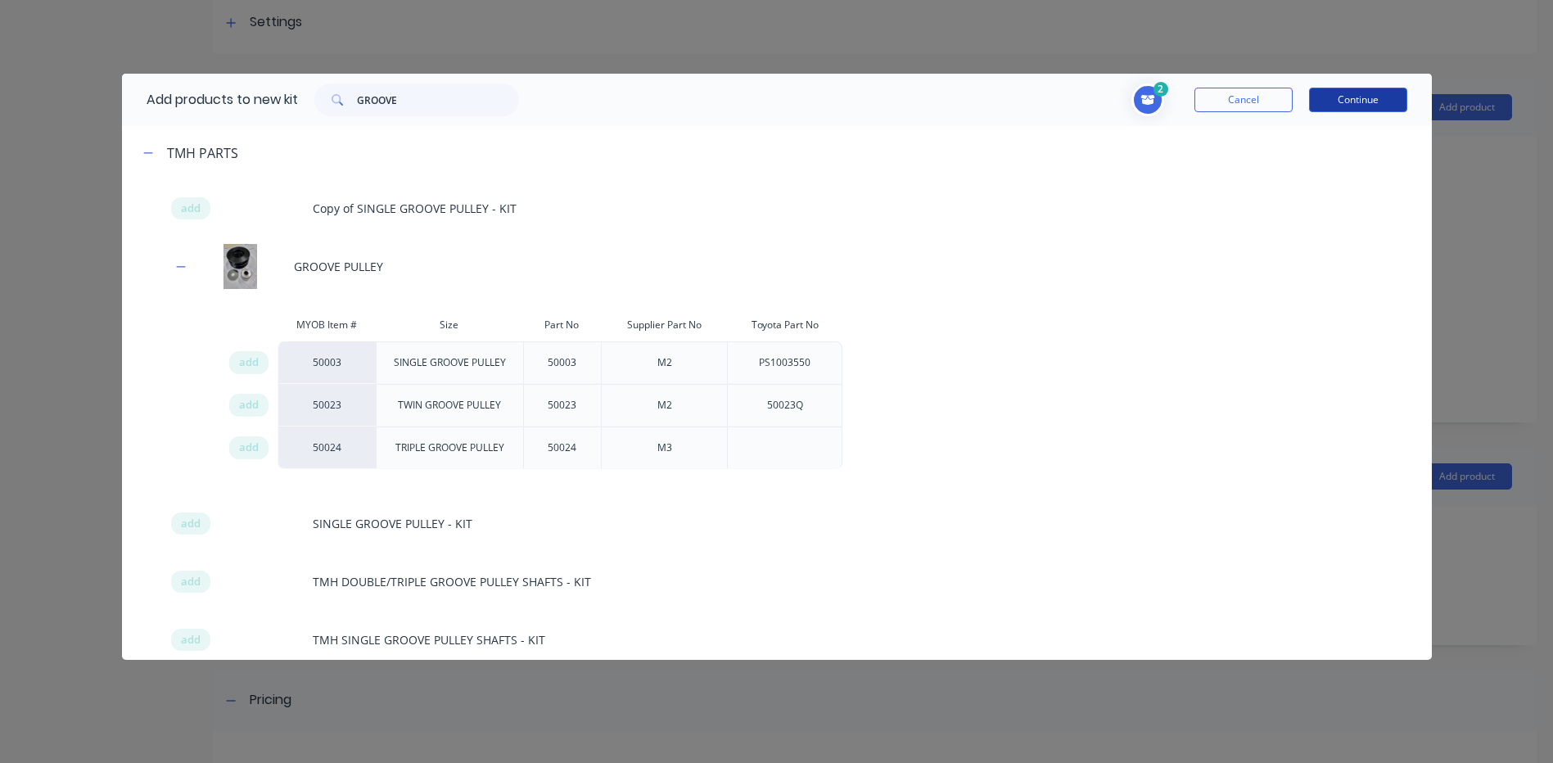
click at [1362, 98] on button "Continue" at bounding box center [1358, 100] width 98 height 25
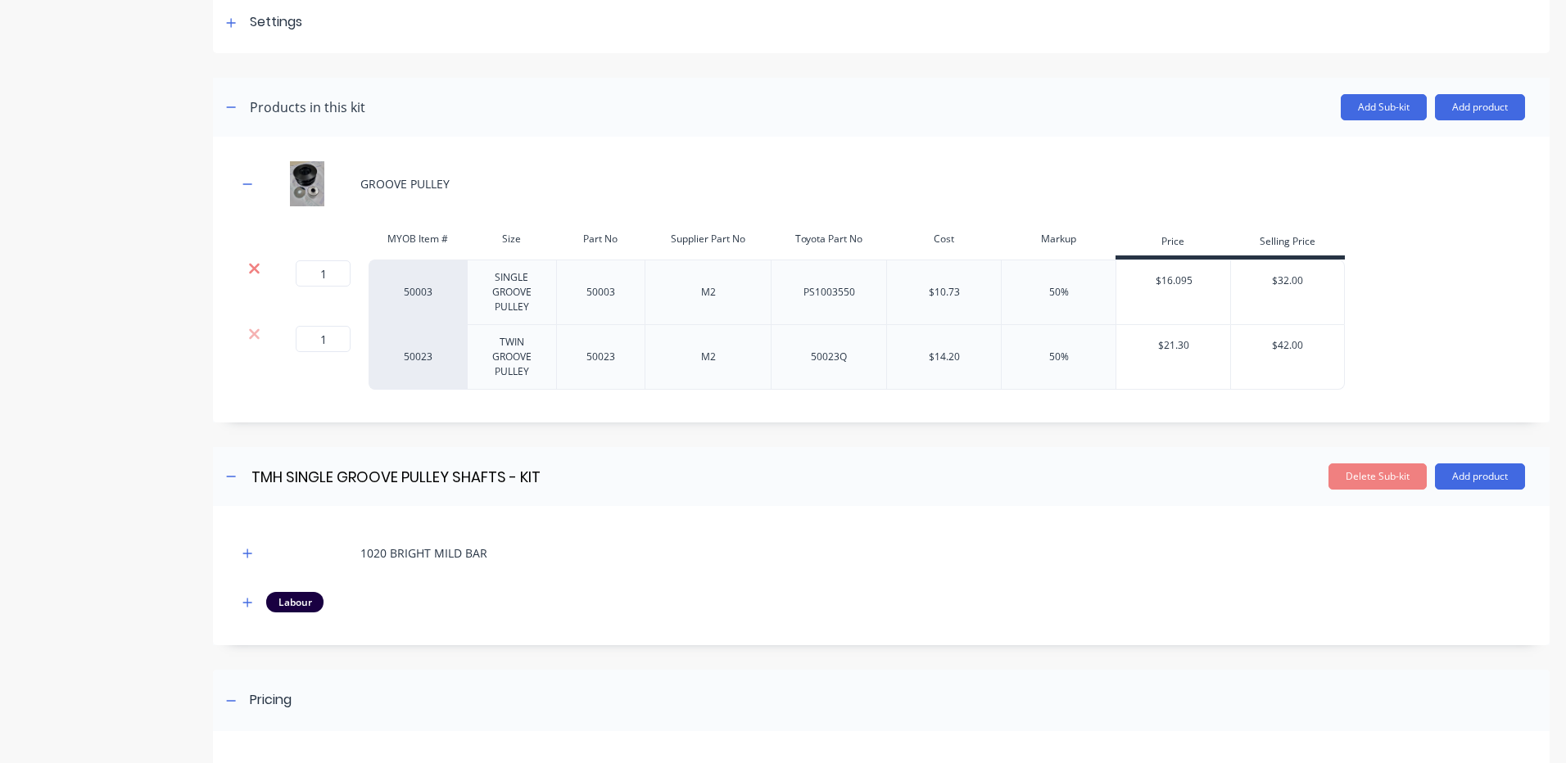
click at [257, 263] on icon at bounding box center [254, 268] width 12 height 16
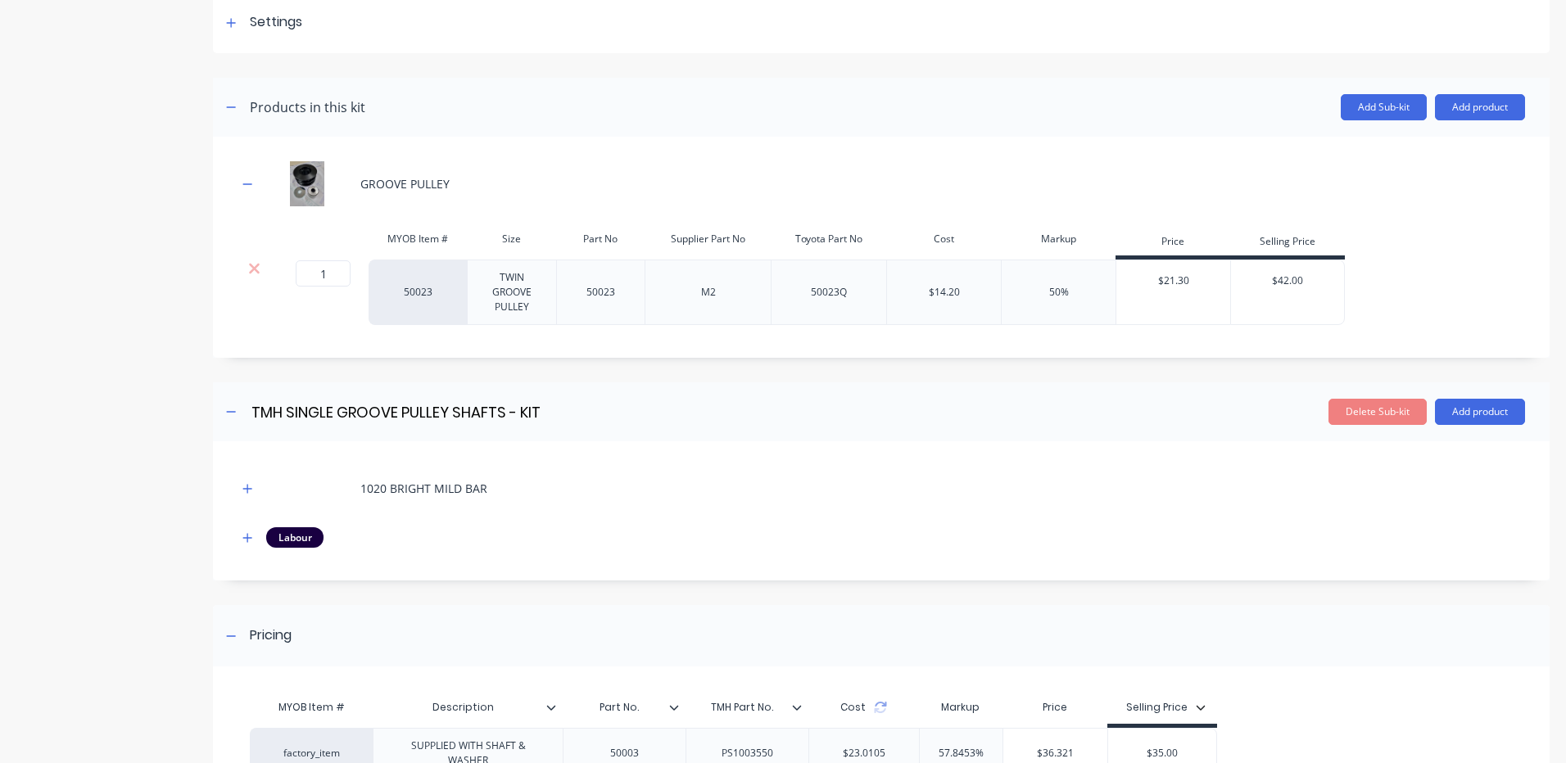
click at [1445, 122] on header "Products in this kit Add Sub-kit Add product" at bounding box center [881, 107] width 1336 height 59
click at [1459, 112] on button "Add product" at bounding box center [1480, 107] width 90 height 26
click at [1416, 150] on div "Product catalogue" at bounding box center [1447, 150] width 126 height 24
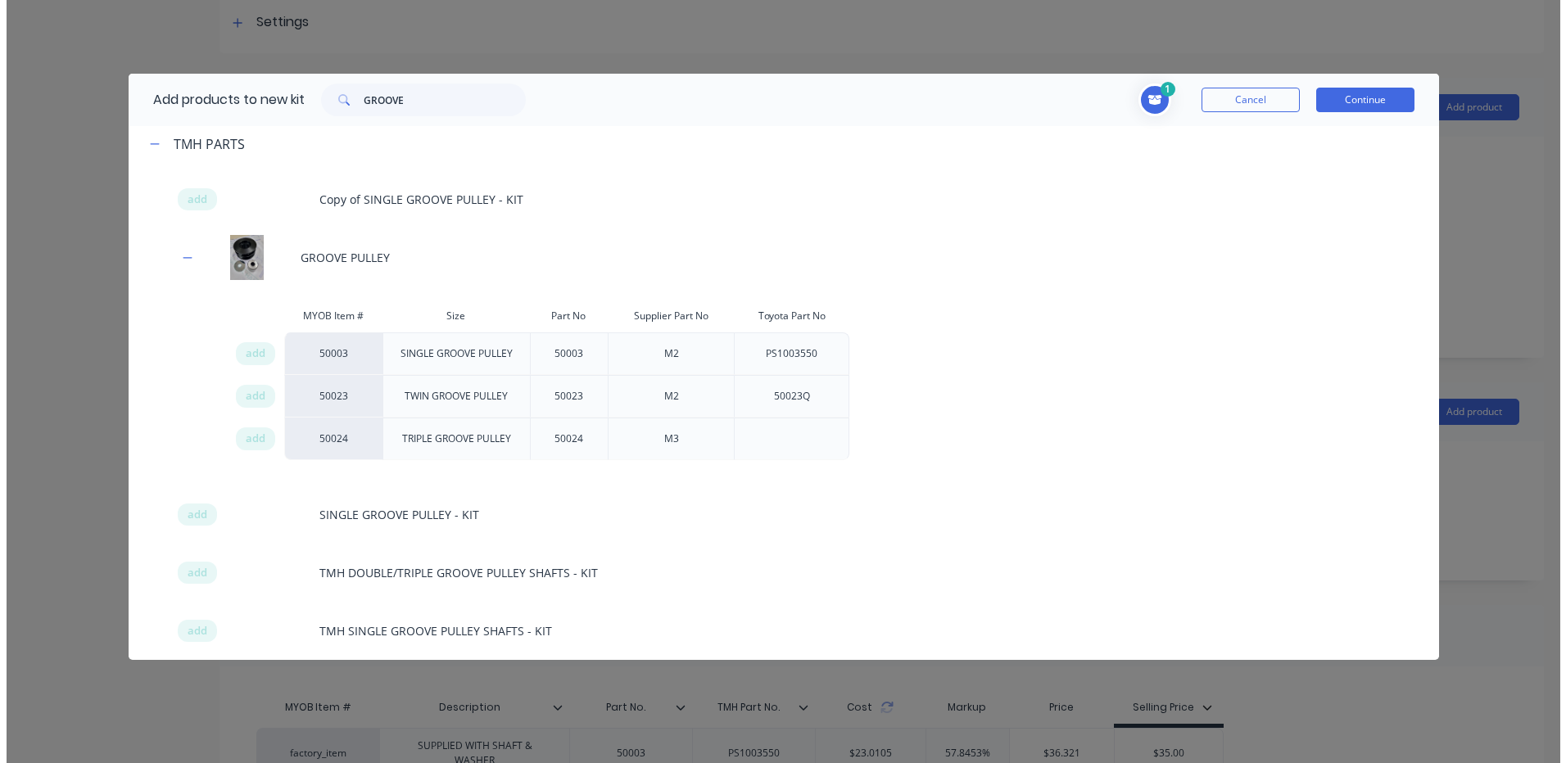
scroll to position [24, 0]
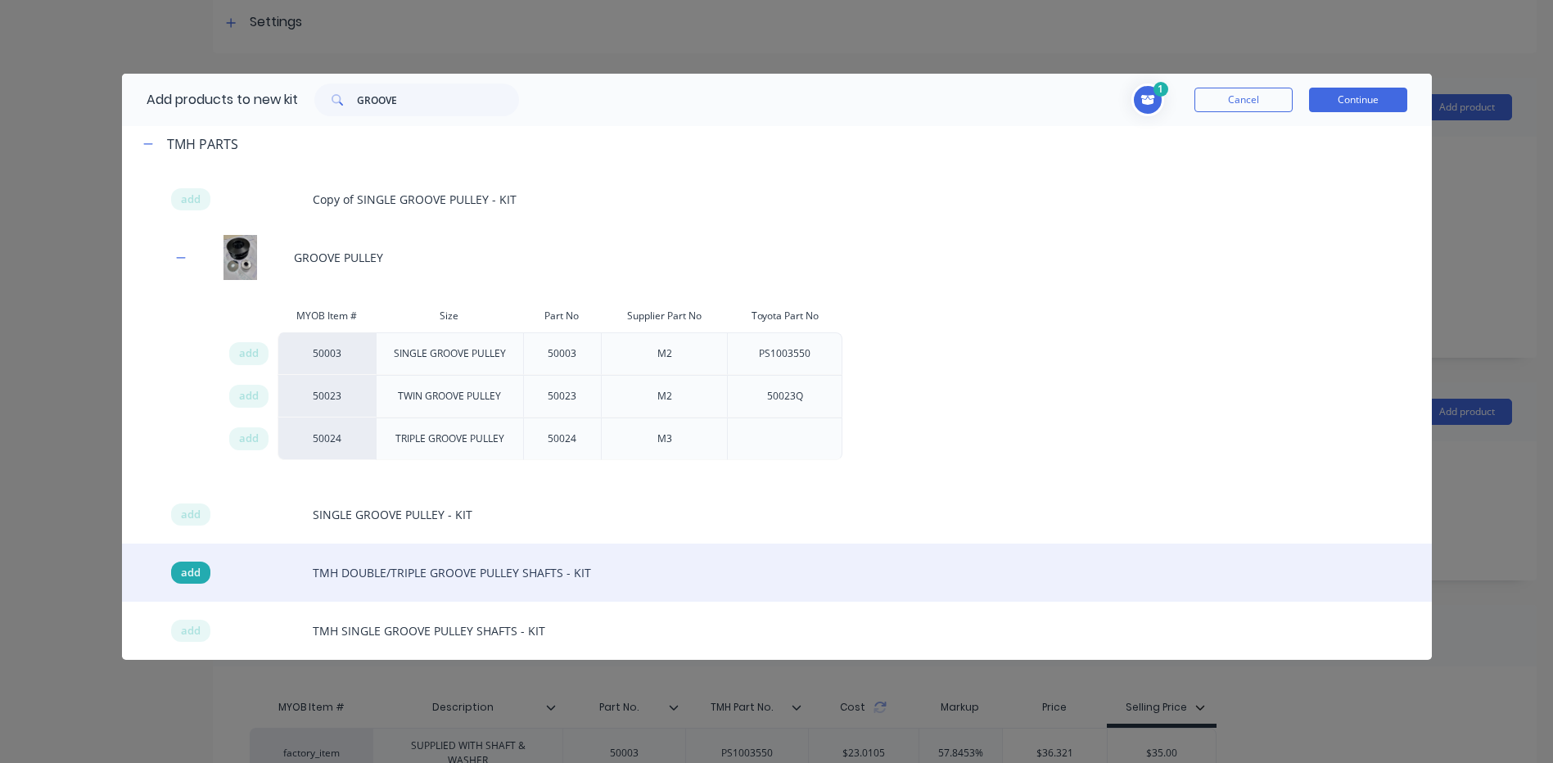
click at [190, 578] on span "add" at bounding box center [191, 573] width 20 height 16
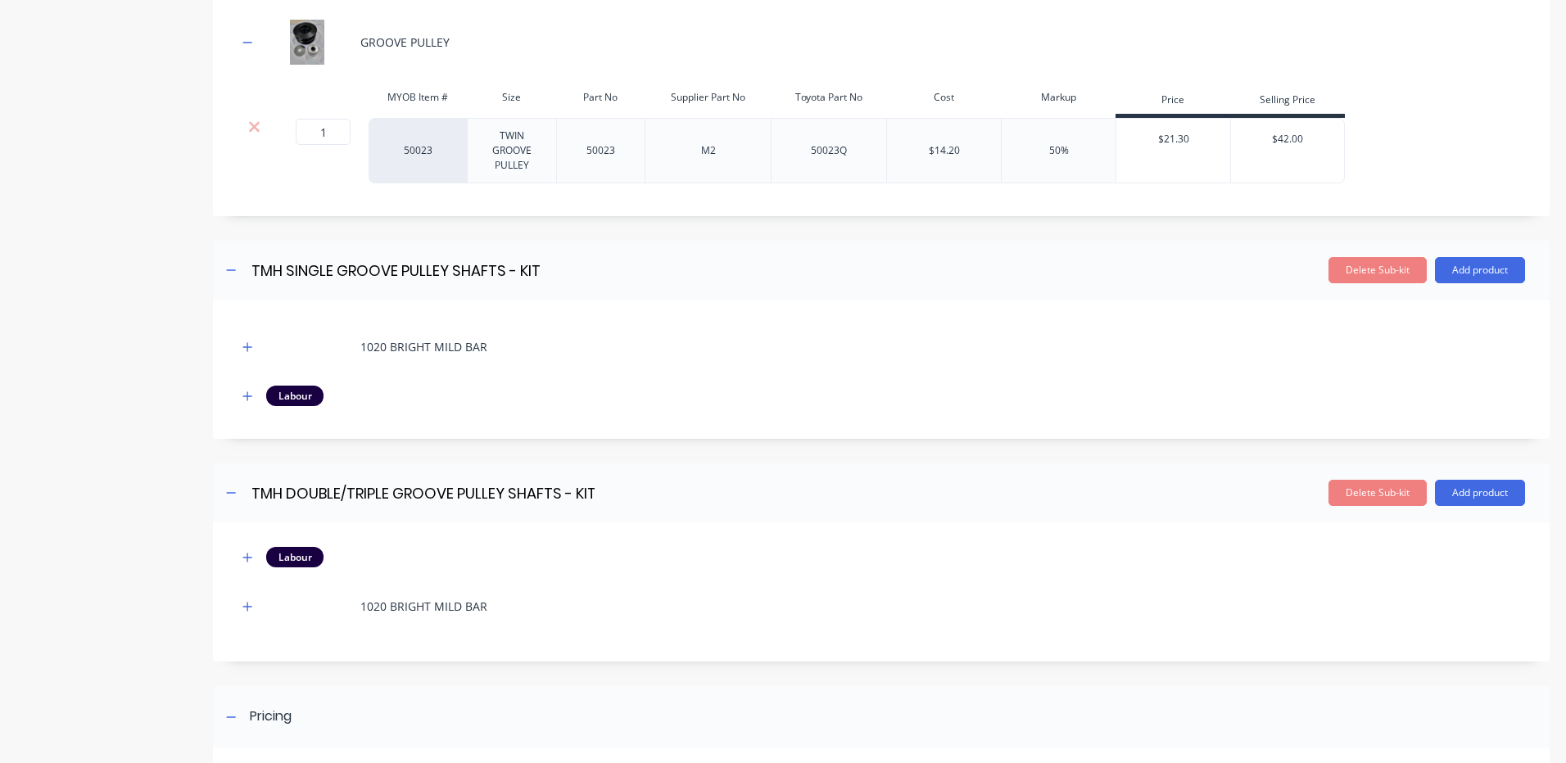
scroll to position [416, 0]
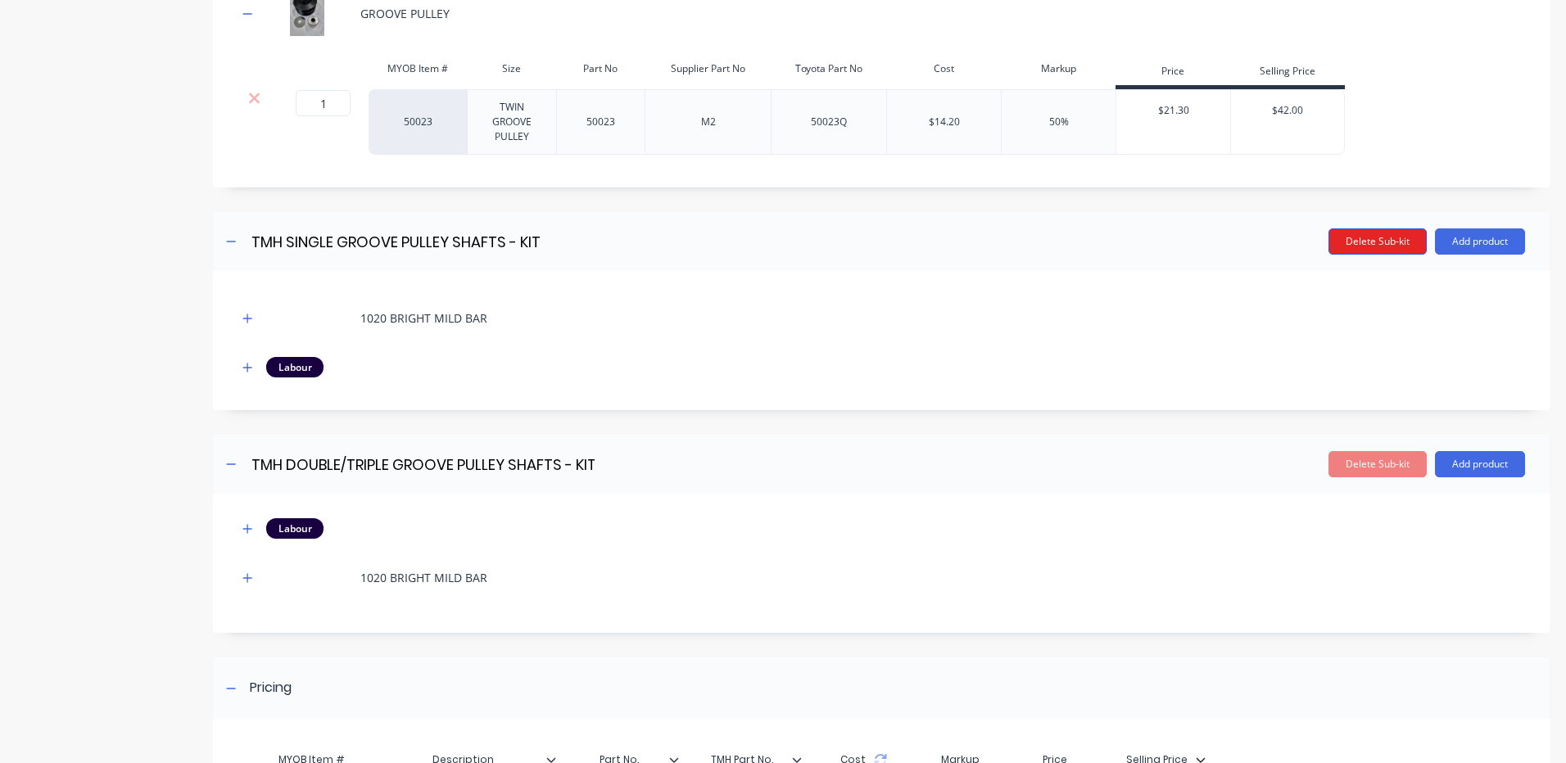
click at [1366, 245] on button "Delete Sub-kit" at bounding box center [1377, 241] width 98 height 26
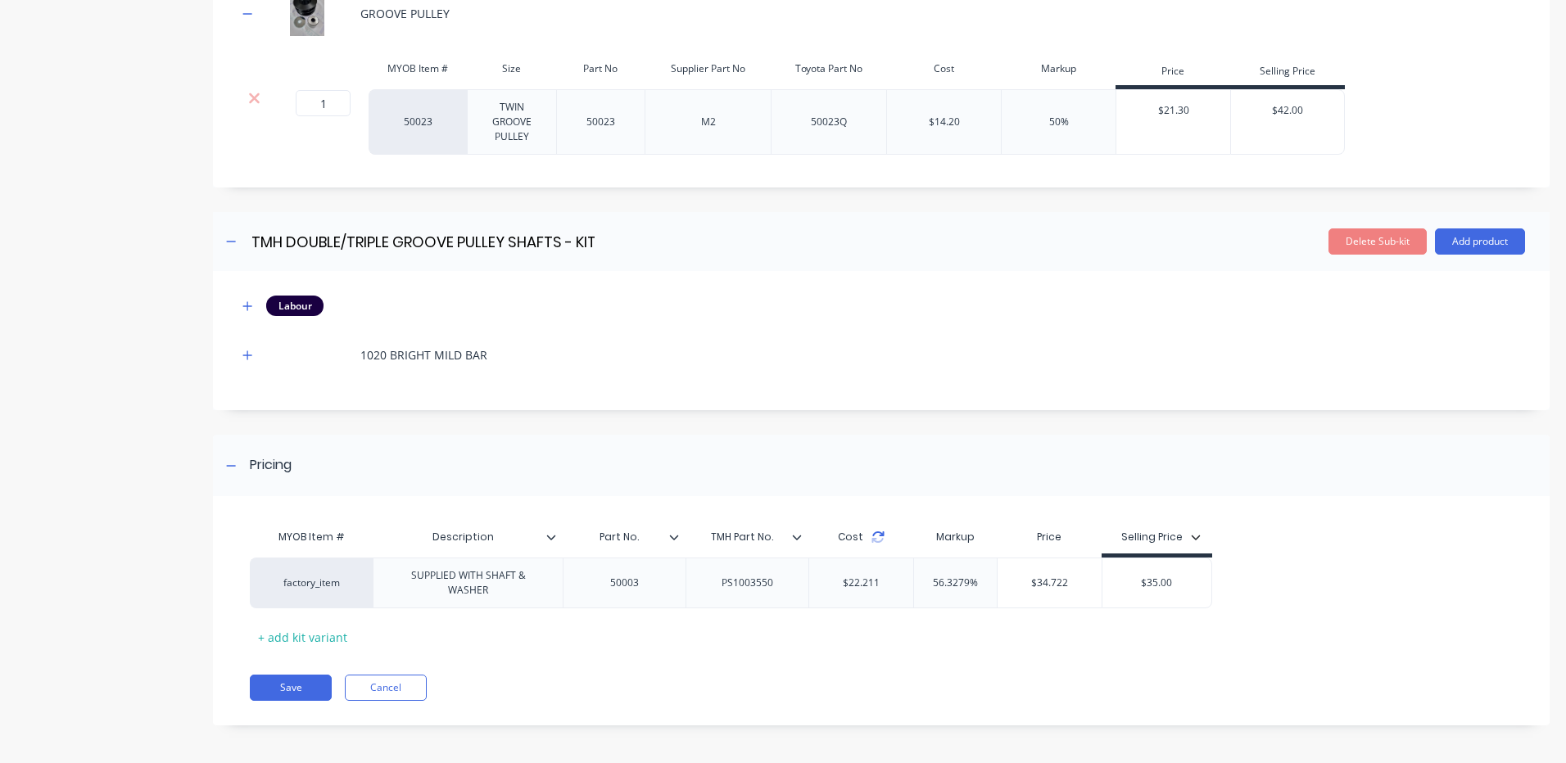
click at [882, 536] on icon at bounding box center [877, 537] width 13 height 13
click at [885, 529] on div "Cost" at bounding box center [860, 537] width 105 height 33
click at [1148, 584] on input "$35.00" at bounding box center [1156, 583] width 109 height 15
type input "$42.00"
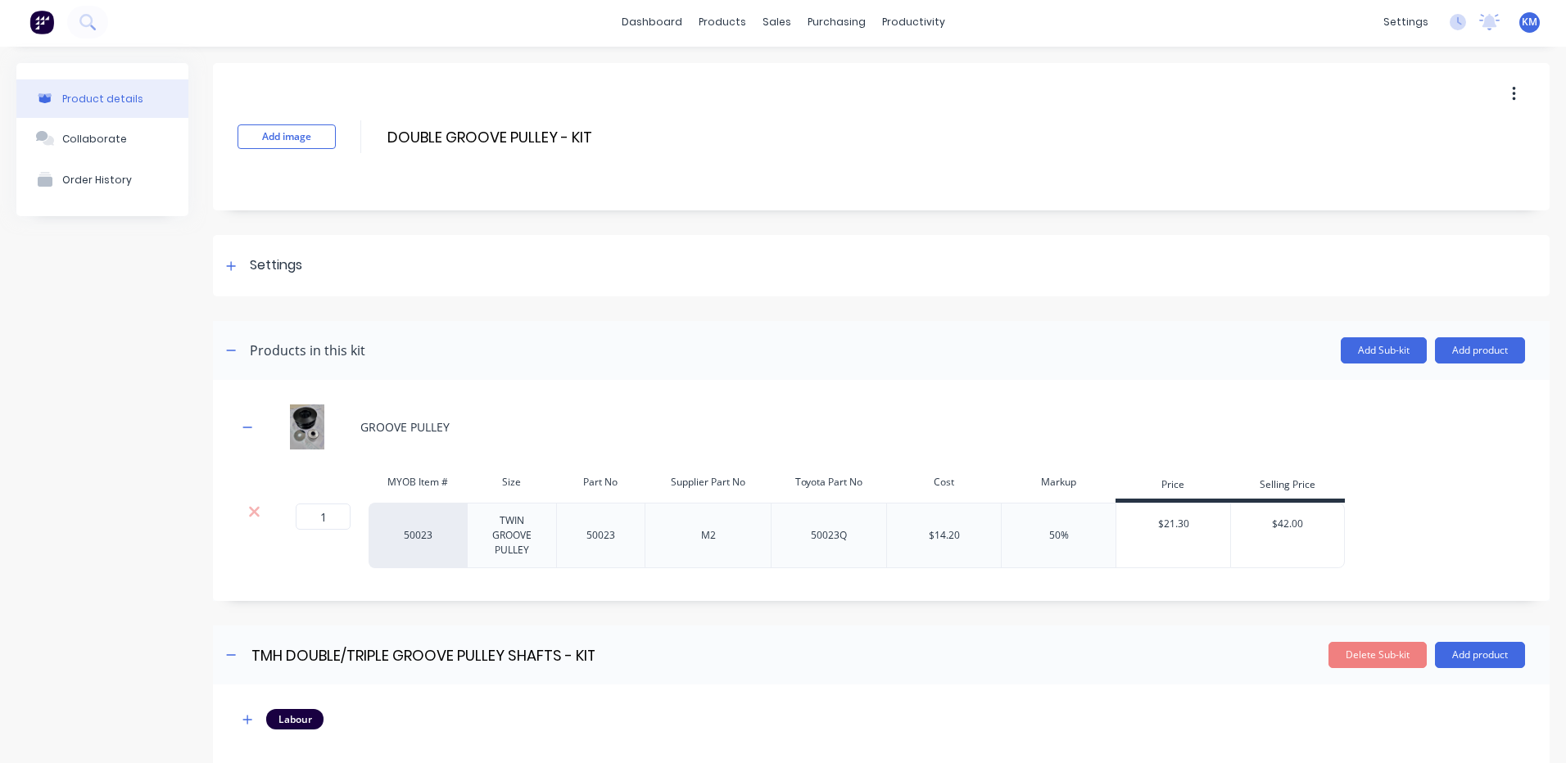
scroll to position [0, 0]
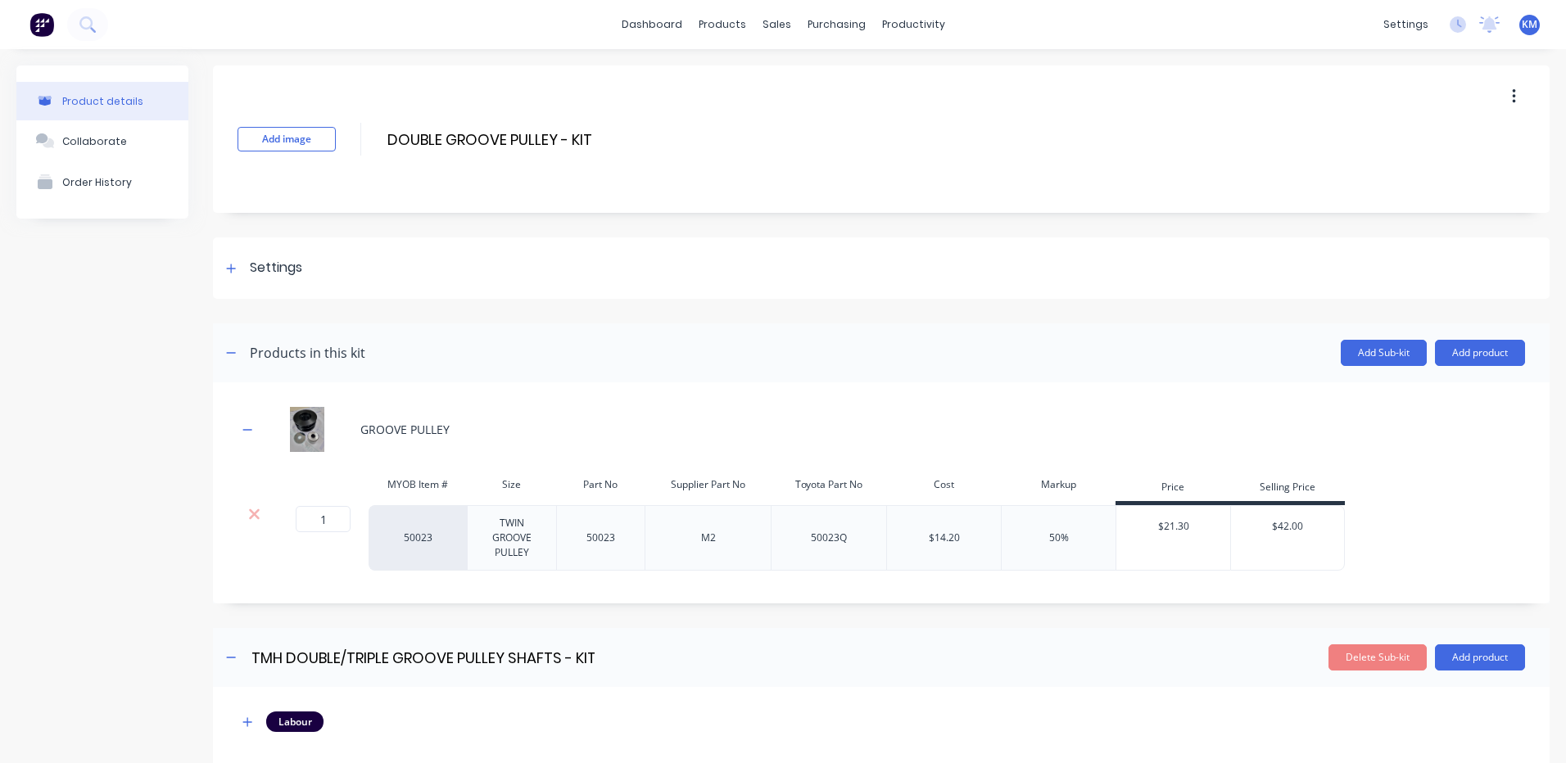
click at [368, 228] on div "Add image DOUBLE GROOVE PULLEY - KIT DOUBLE GROOVE PULLEY - KIT Enter kit name …" at bounding box center [881, 616] width 1336 height 1101
click at [324, 255] on div "Settings" at bounding box center [881, 267] width 1336 height 61
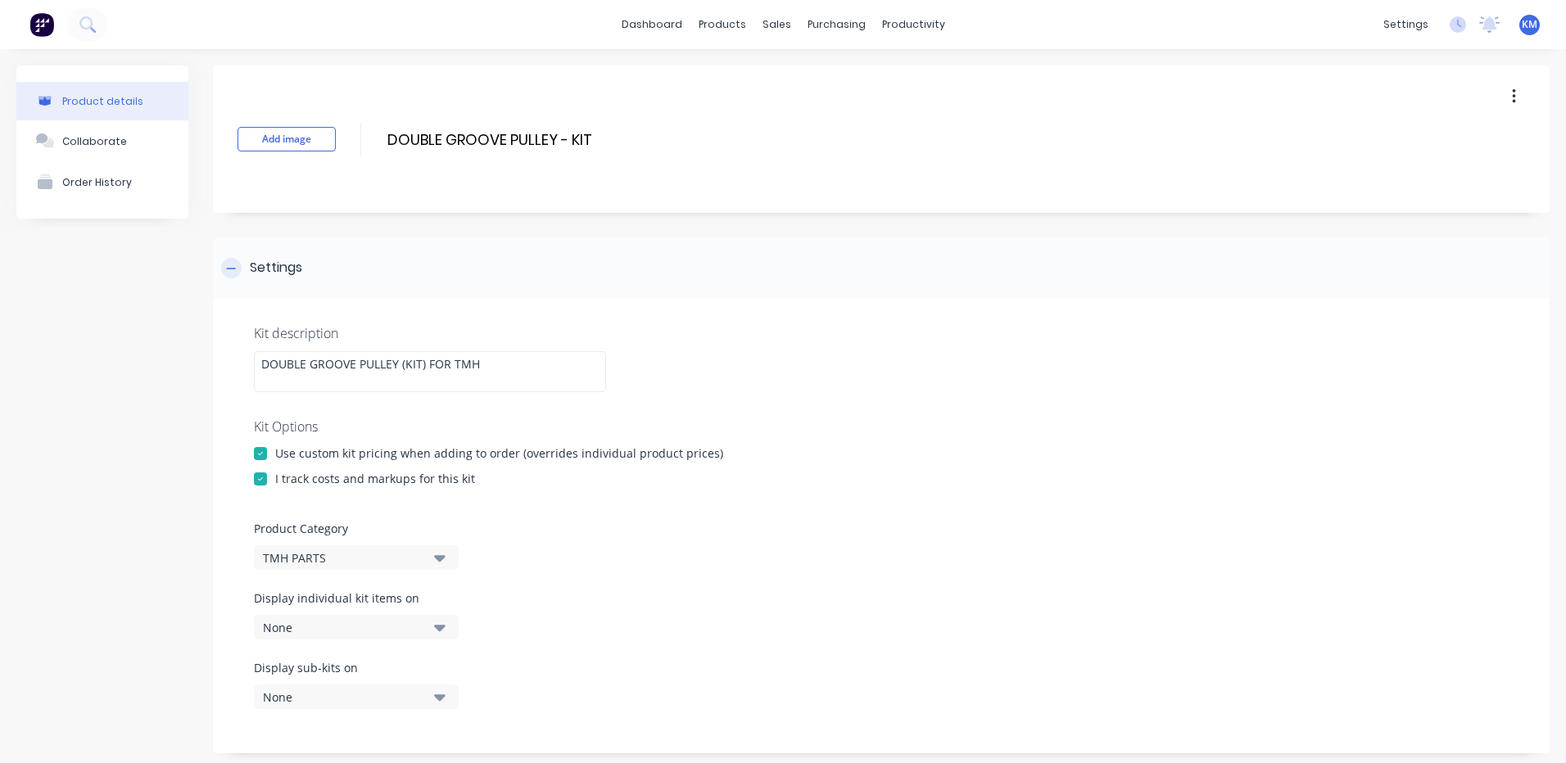
click at [307, 265] on div "Settings" at bounding box center [881, 267] width 1336 height 61
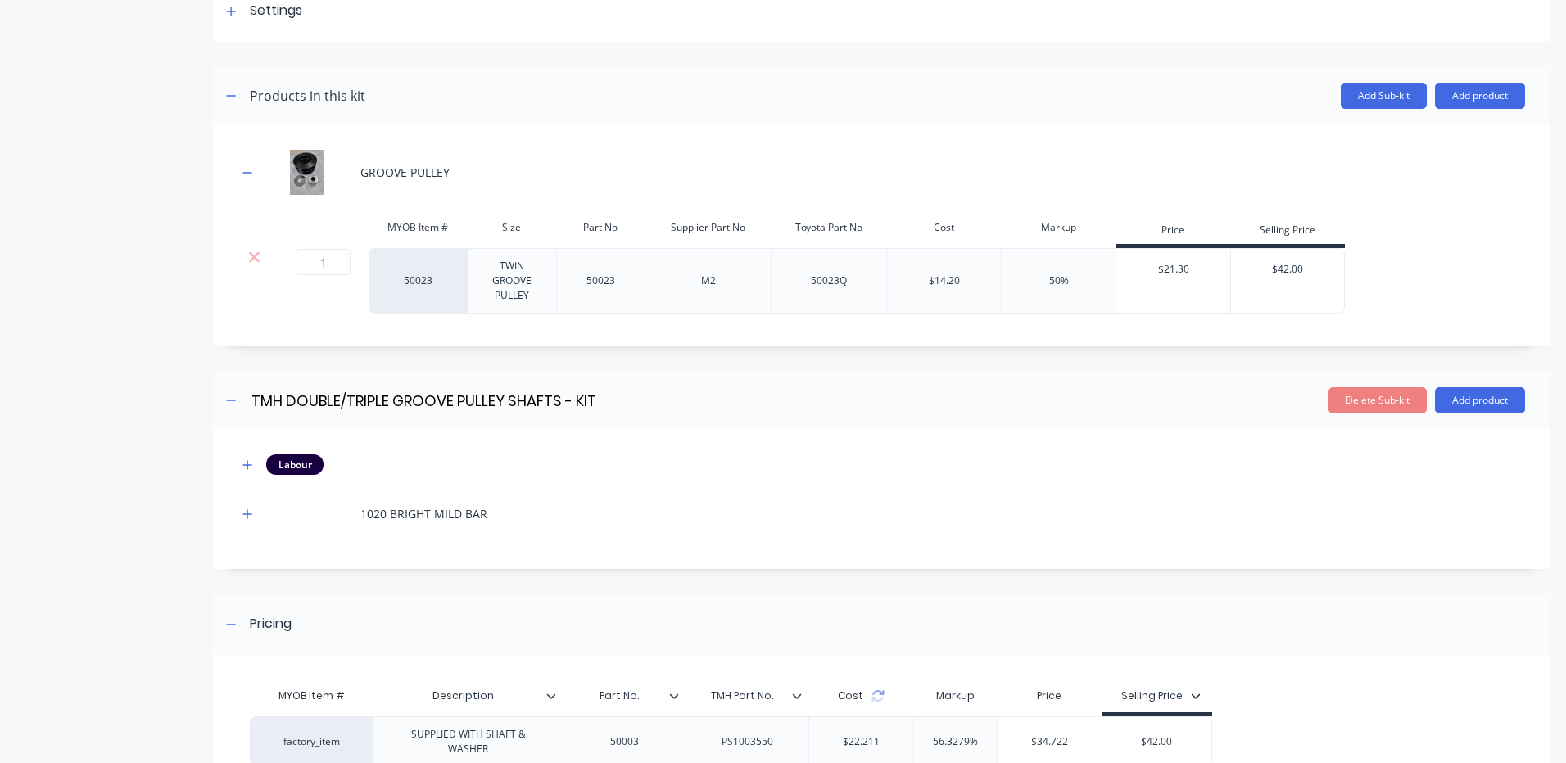
scroll to position [419, 0]
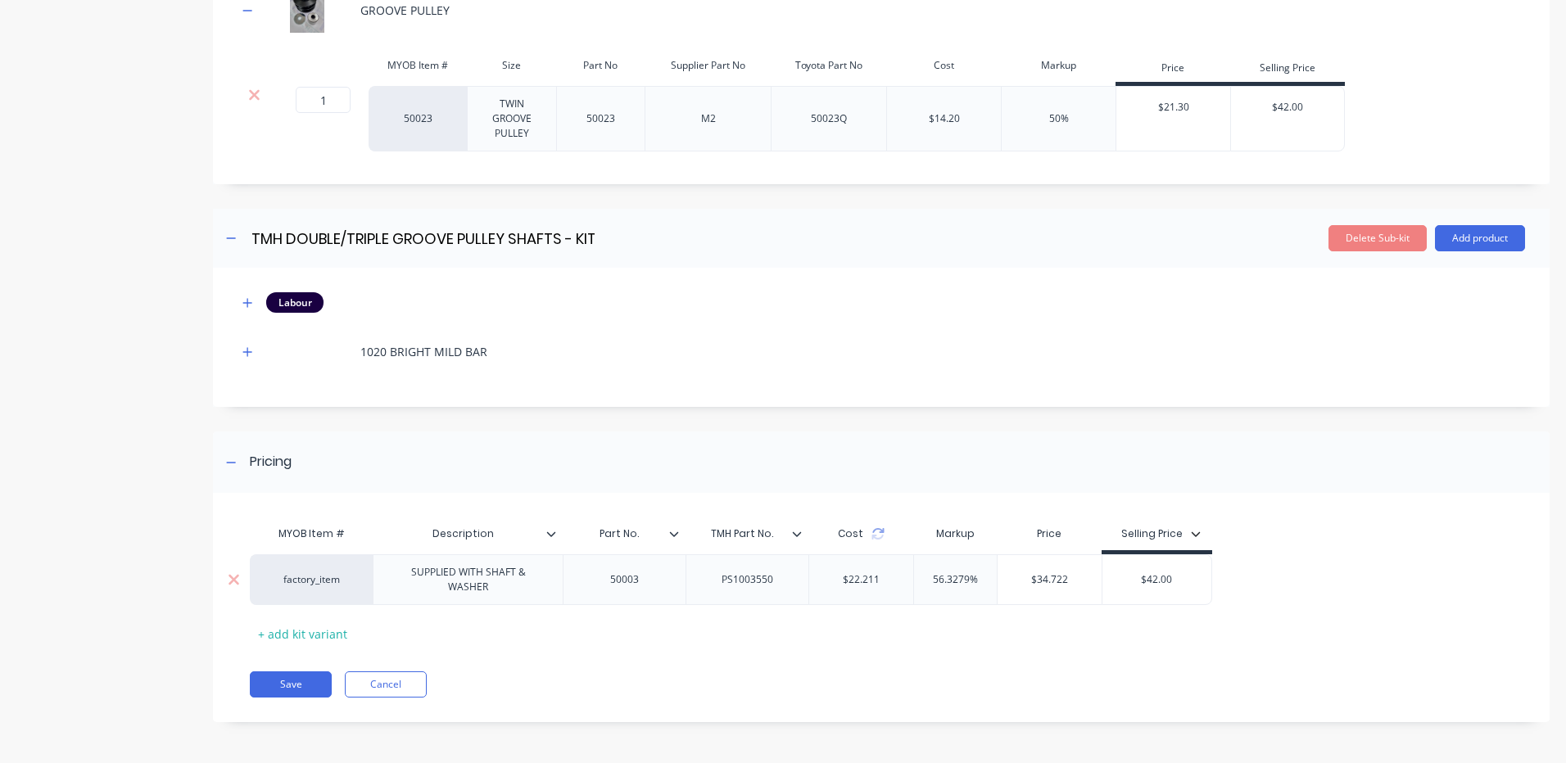
click at [637, 582] on div "50003" at bounding box center [625, 579] width 82 height 21
click at [633, 577] on div "50003" at bounding box center [625, 579] width 82 height 21
drag, startPoint x: 664, startPoint y: 585, endPoint x: 587, endPoint y: 568, distance: 78.7
click at [587, 568] on div "50023" at bounding box center [624, 579] width 123 height 51
copy div "50023"
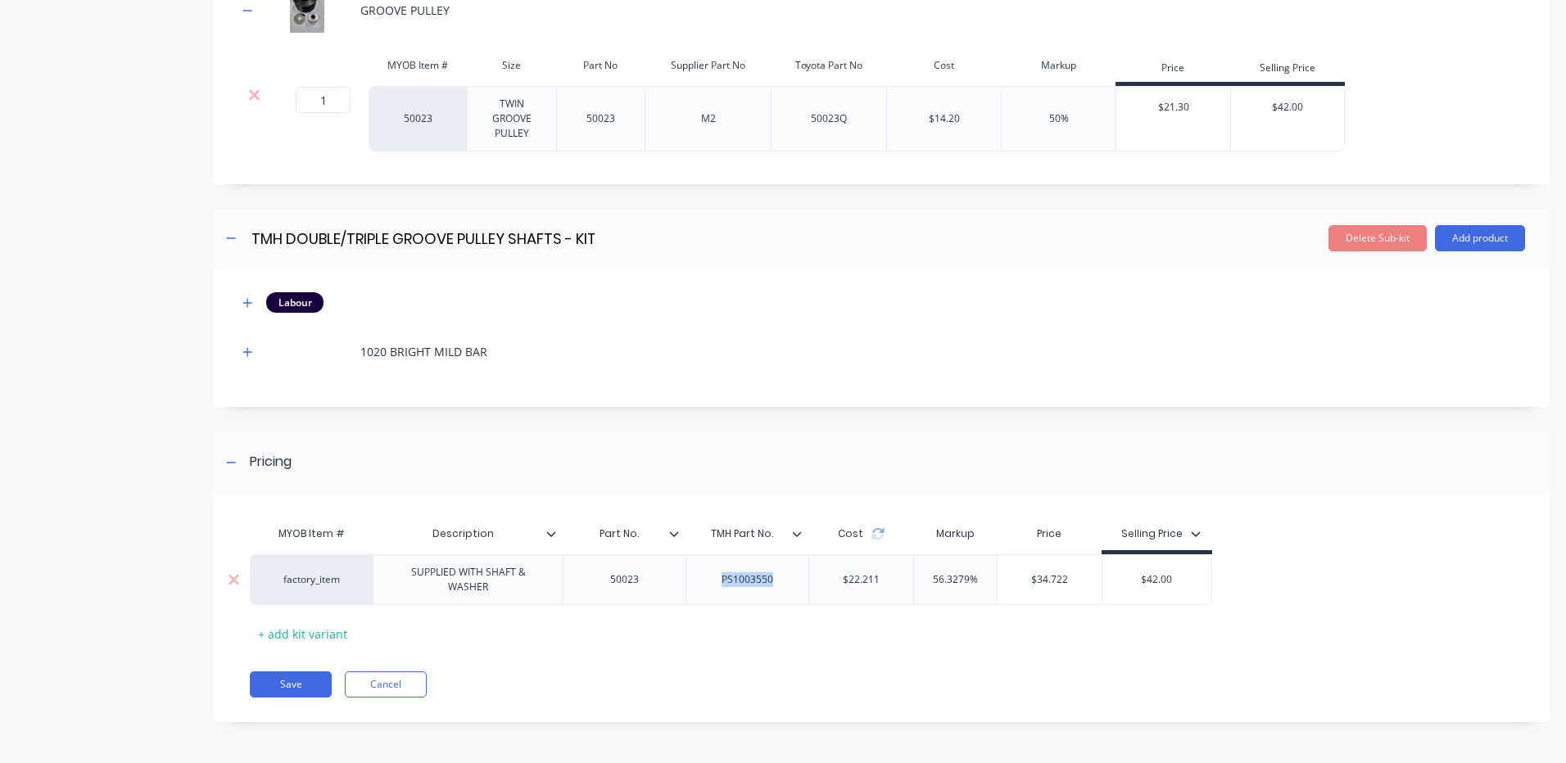
drag, startPoint x: 788, startPoint y: 583, endPoint x: 696, endPoint y: 568, distance: 92.9
click at [696, 568] on div "PS1003550" at bounding box center [746, 579] width 123 height 51
paste div
click at [823, 667] on div "MYOB Item # Description Part No. TMH Part No. Cost Markup Price Selling Price f…" at bounding box center [881, 615] width 1336 height 213
click at [875, 531] on icon at bounding box center [877, 533] width 13 height 13
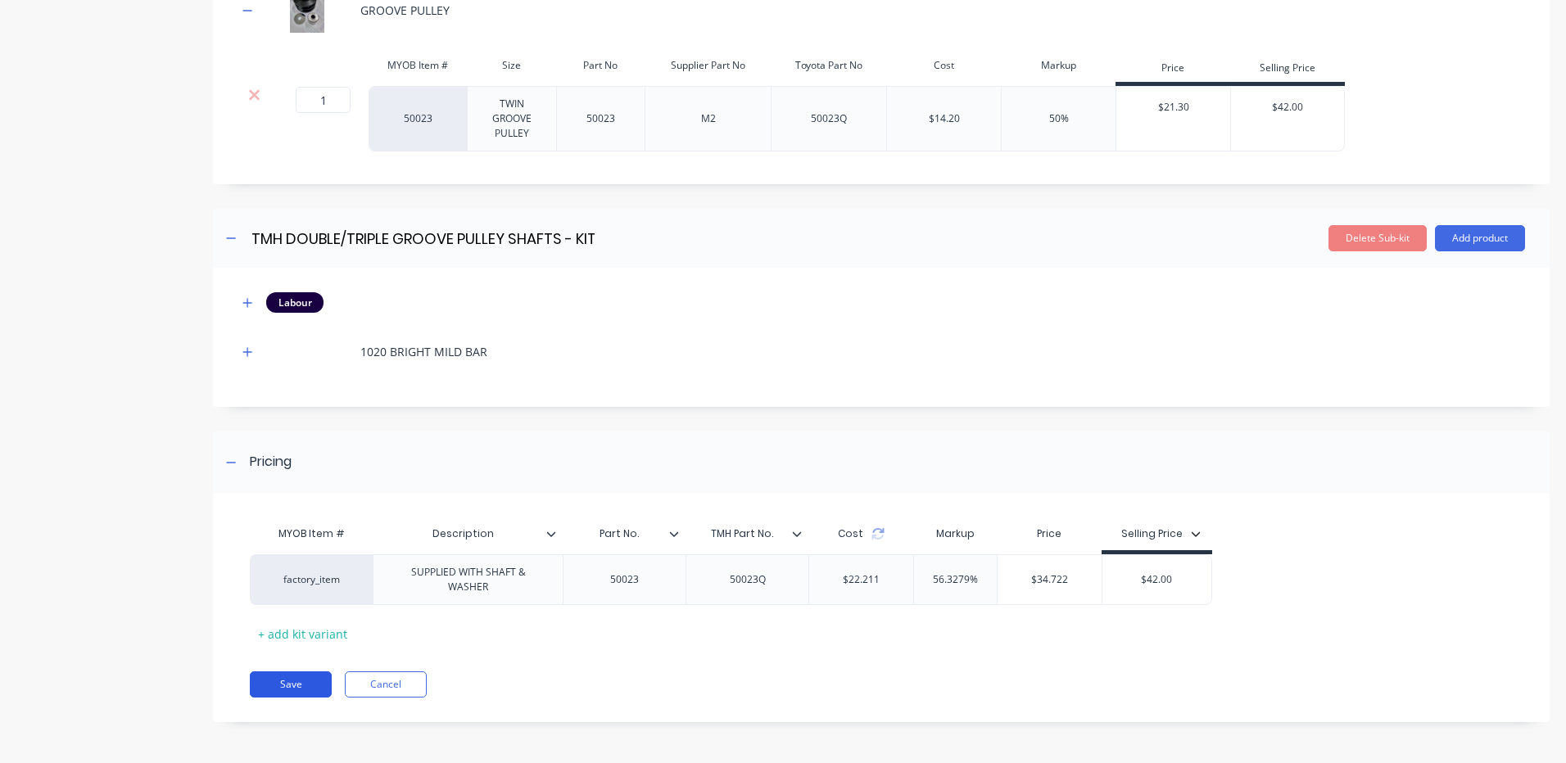
click at [286, 680] on button "Save" at bounding box center [291, 685] width 82 height 26
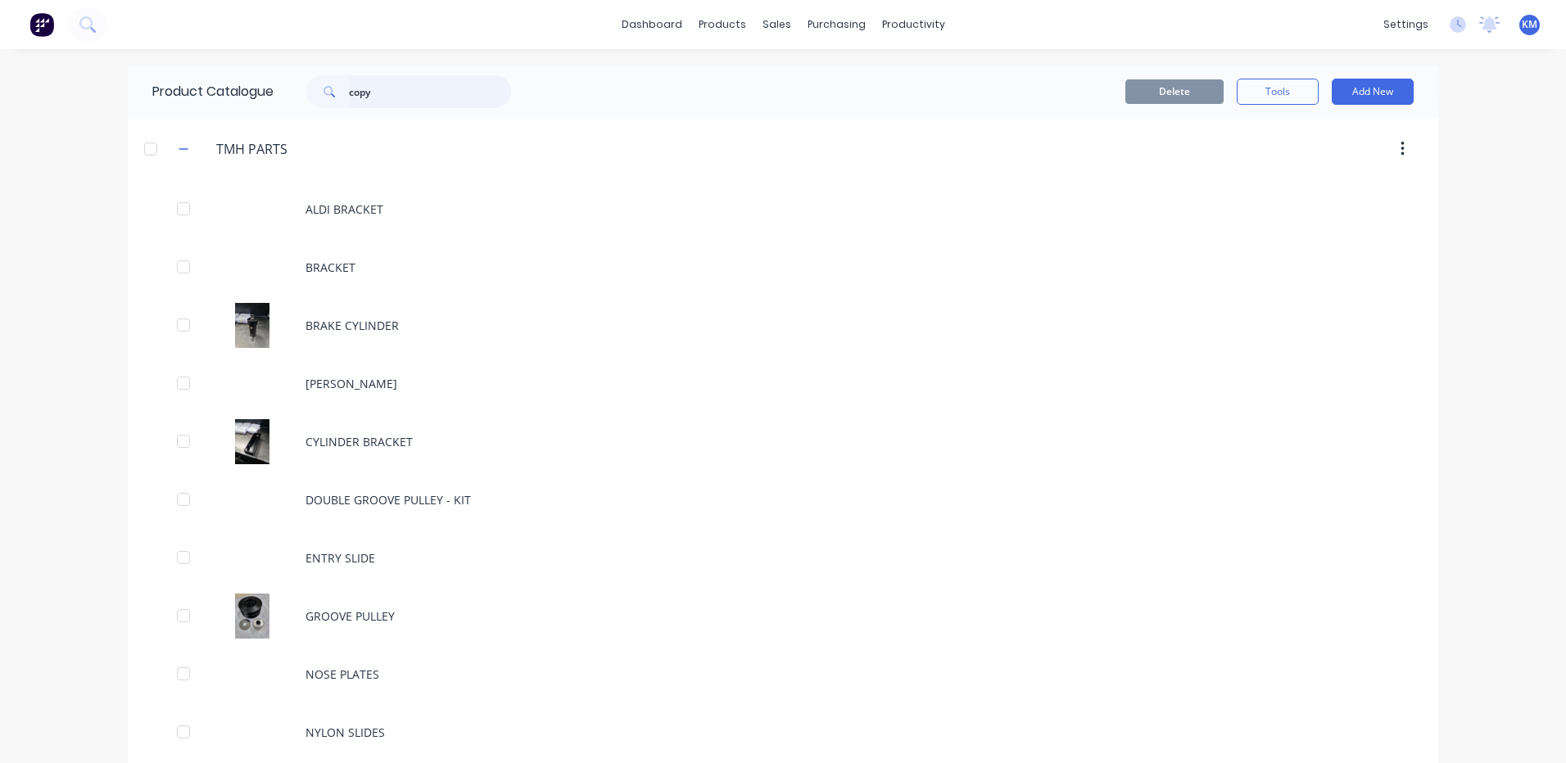
click at [407, 93] on input "copy" at bounding box center [430, 91] width 162 height 33
type input "groov"
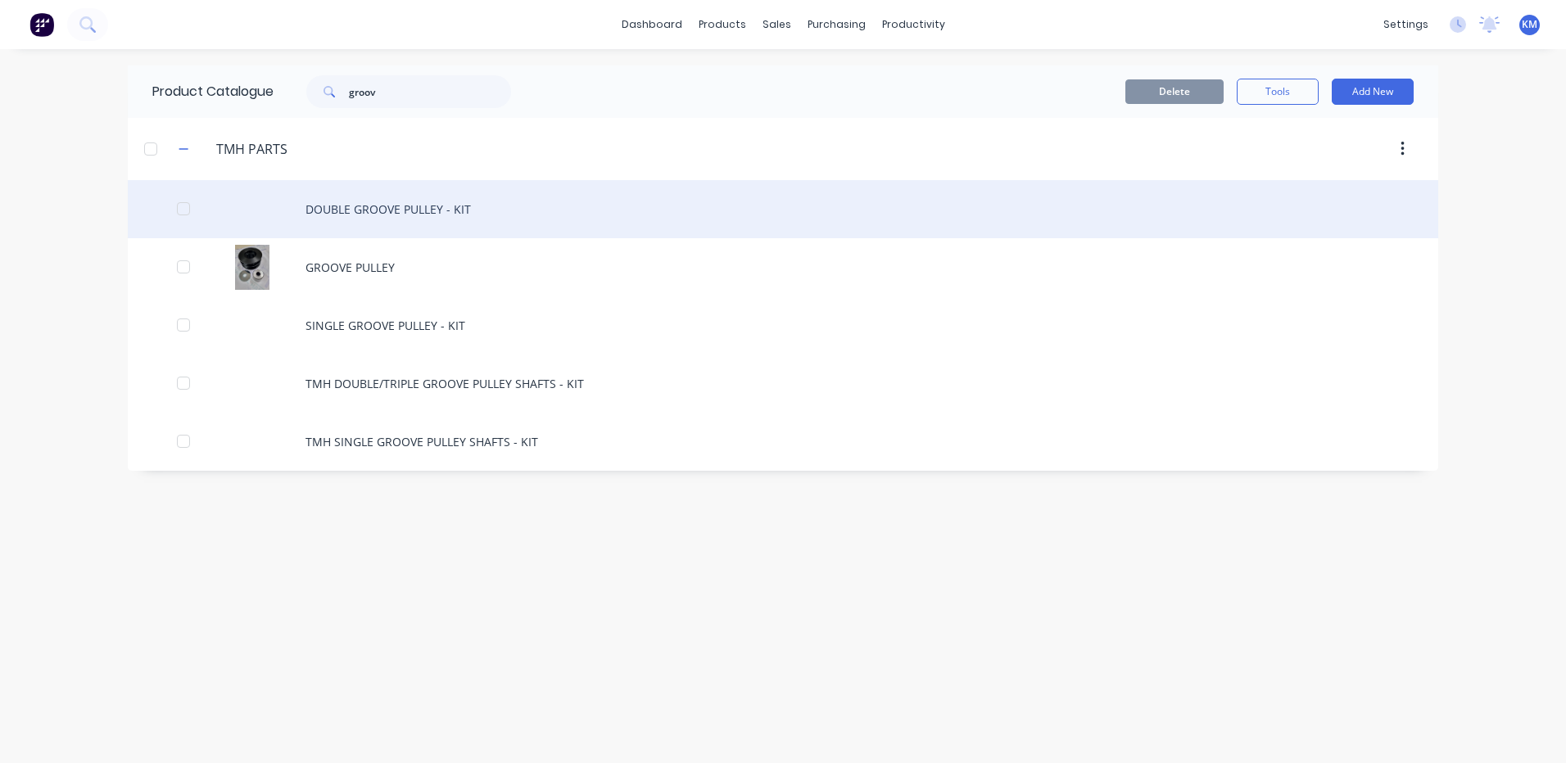
click at [460, 216] on div "DOUBLE GROOVE PULLEY - KIT" at bounding box center [783, 209] width 1310 height 58
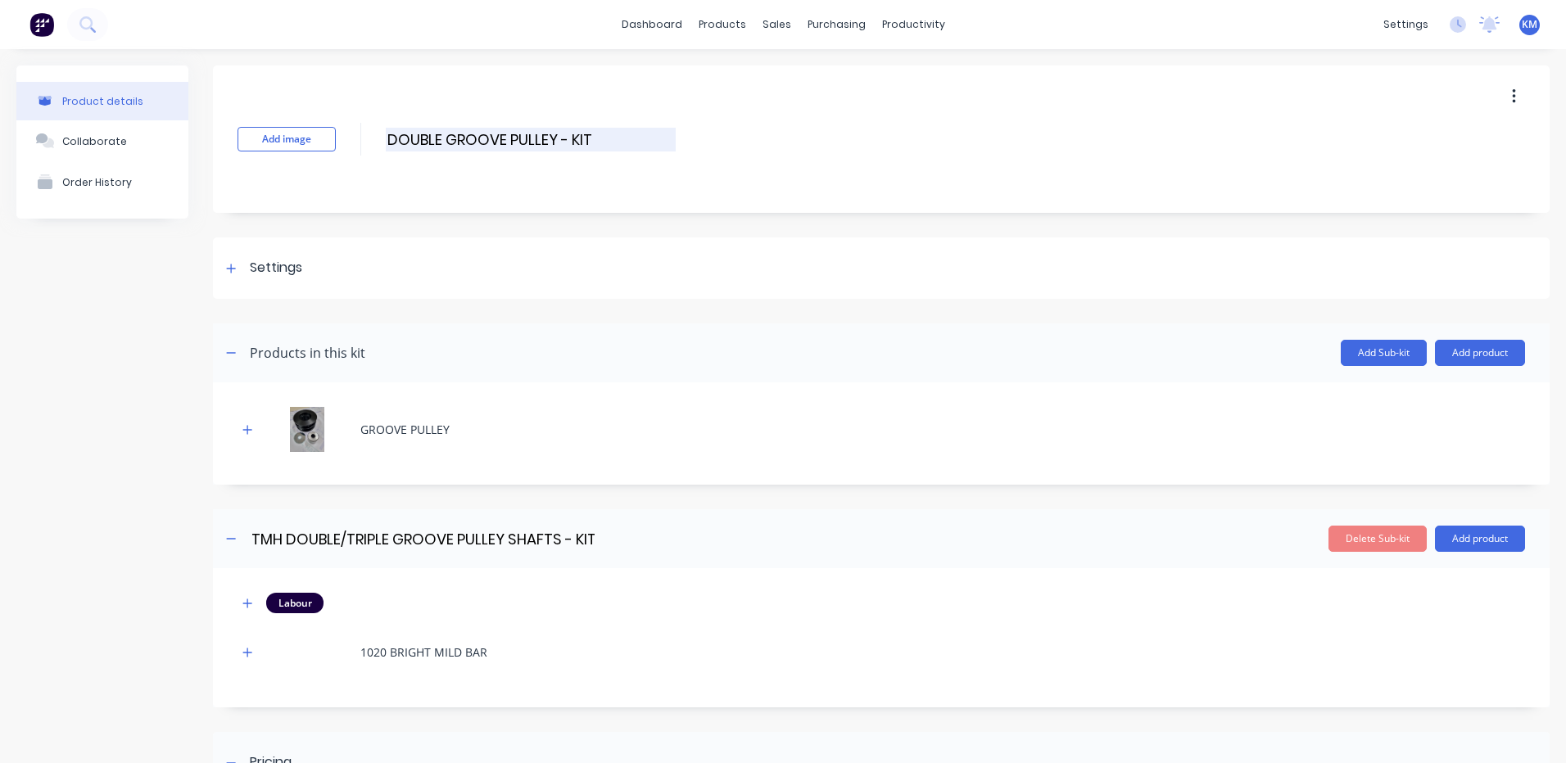
click at [396, 129] on input "DOUBLE GROOVE PULLEY - KIT" at bounding box center [531, 140] width 290 height 24
click at [391, 135] on input "DOUBLE GROOVE PULLEY - KIT" at bounding box center [531, 140] width 290 height 24
type input "TMH DOUBLE GROOVE PULLEY - KIT"
click at [1512, 97] on icon "button" at bounding box center [1514, 97] width 4 height 18
click at [1449, 142] on span "Duplicate" at bounding box center [1453, 139] width 123 height 17
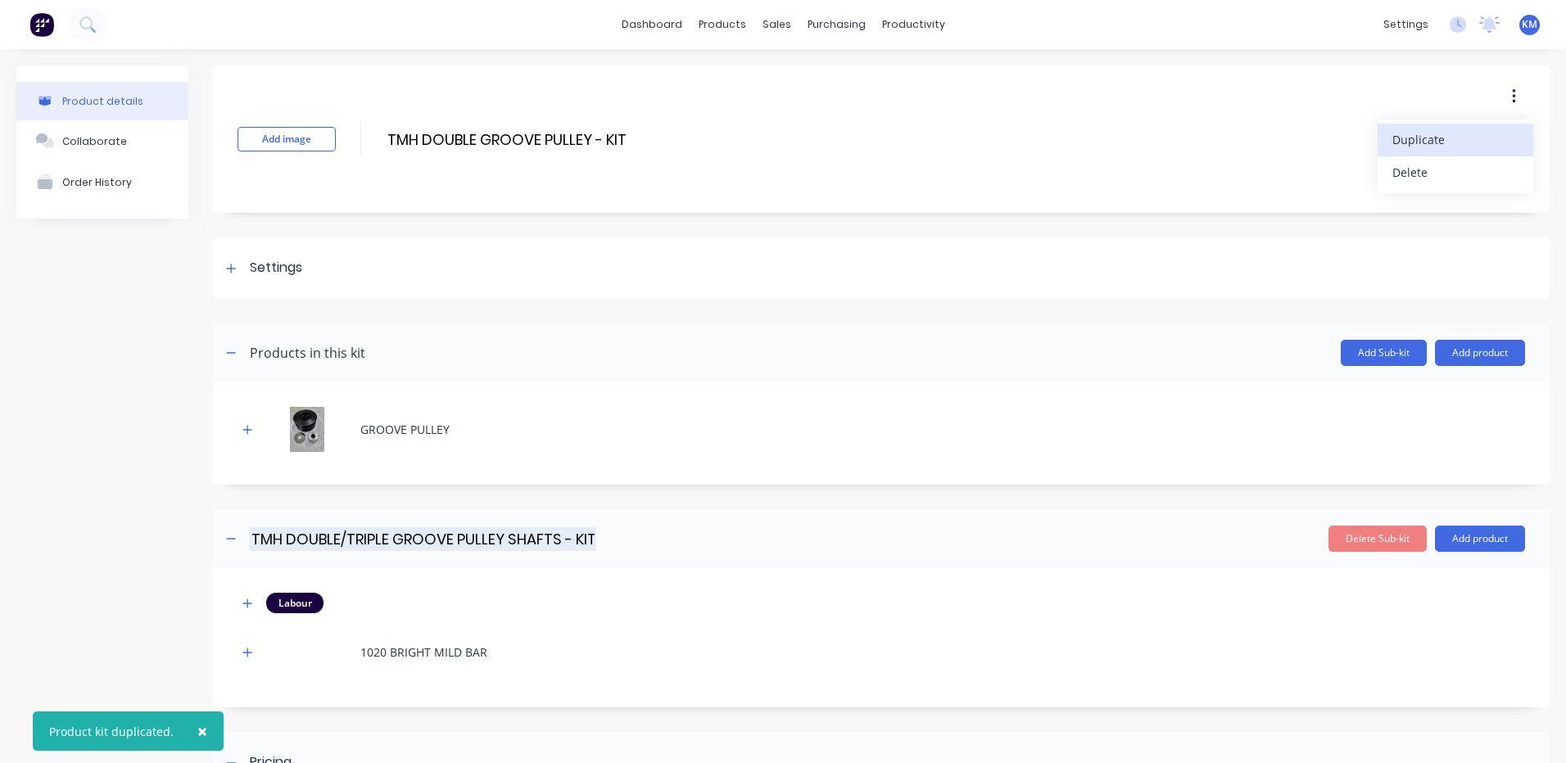
scroll to position [301, 0]
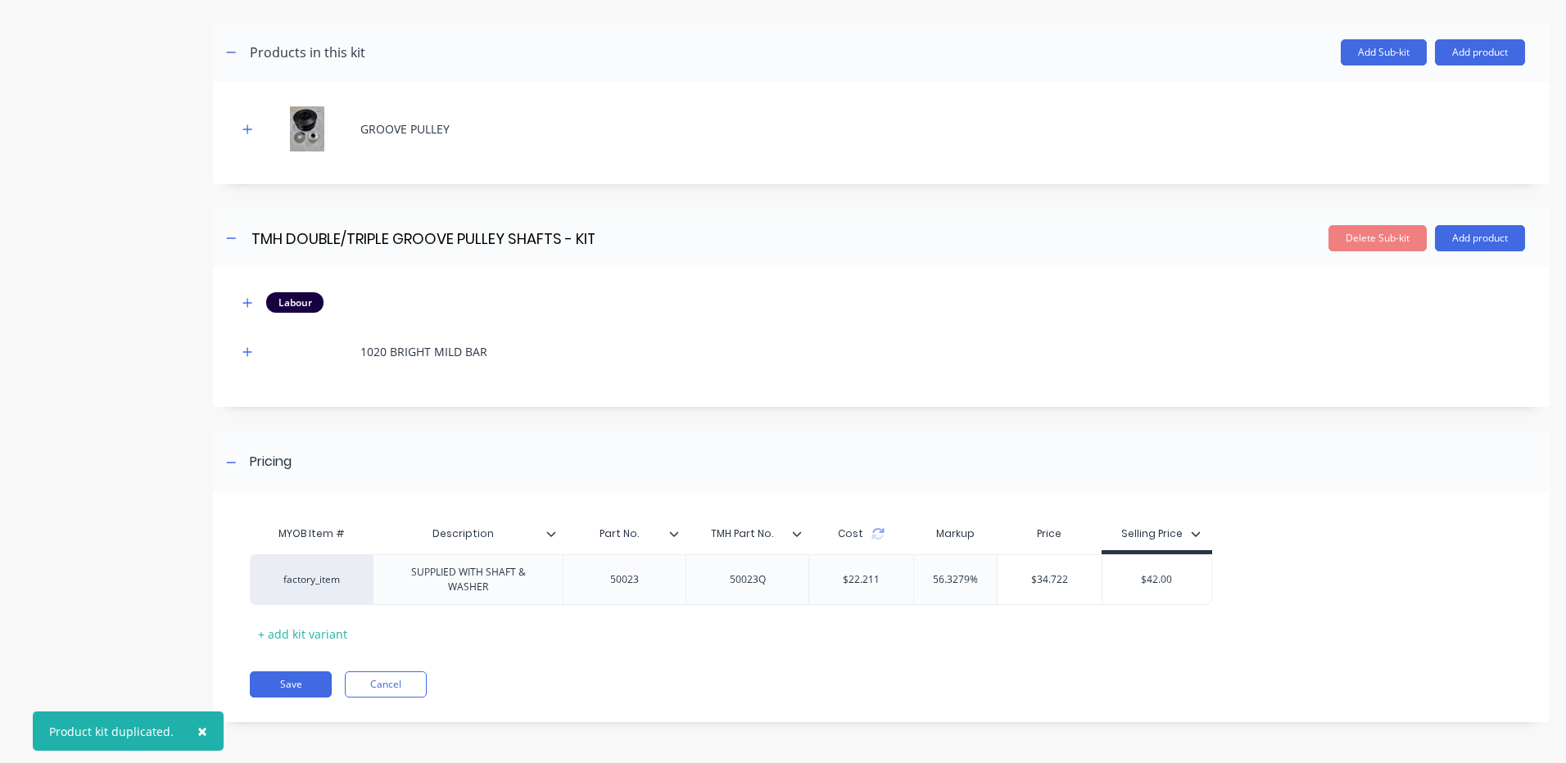
click at [305, 701] on div "MYOB Item # Description Part No. TMH Part No. Cost Markup Price Selling Price f…" at bounding box center [881, 615] width 1336 height 213
click at [304, 693] on button "Save" at bounding box center [291, 685] width 82 height 26
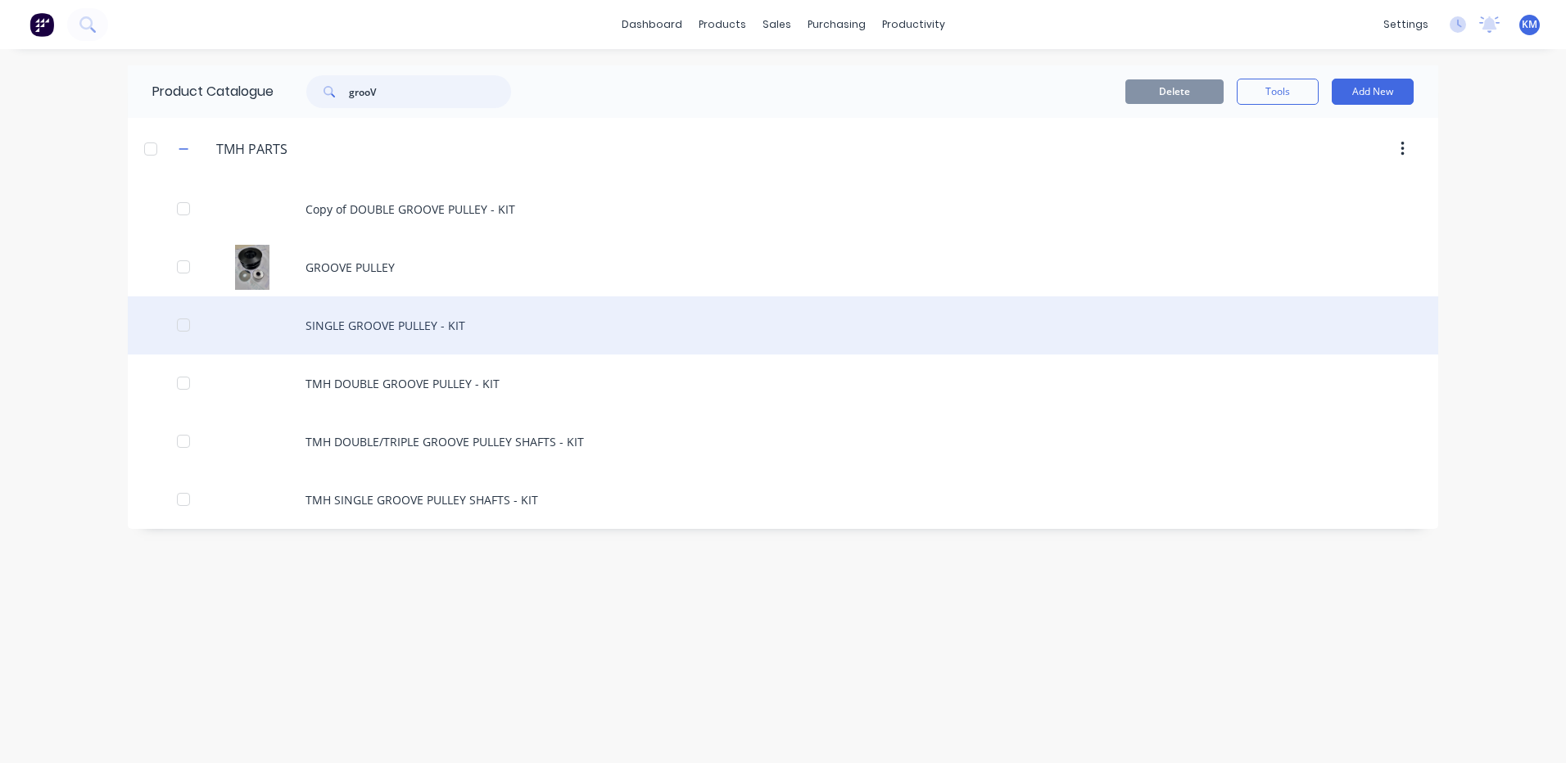
type input "grooV"
click at [396, 342] on div "SINGLE GROOVE PULLEY - KIT" at bounding box center [783, 325] width 1310 height 58
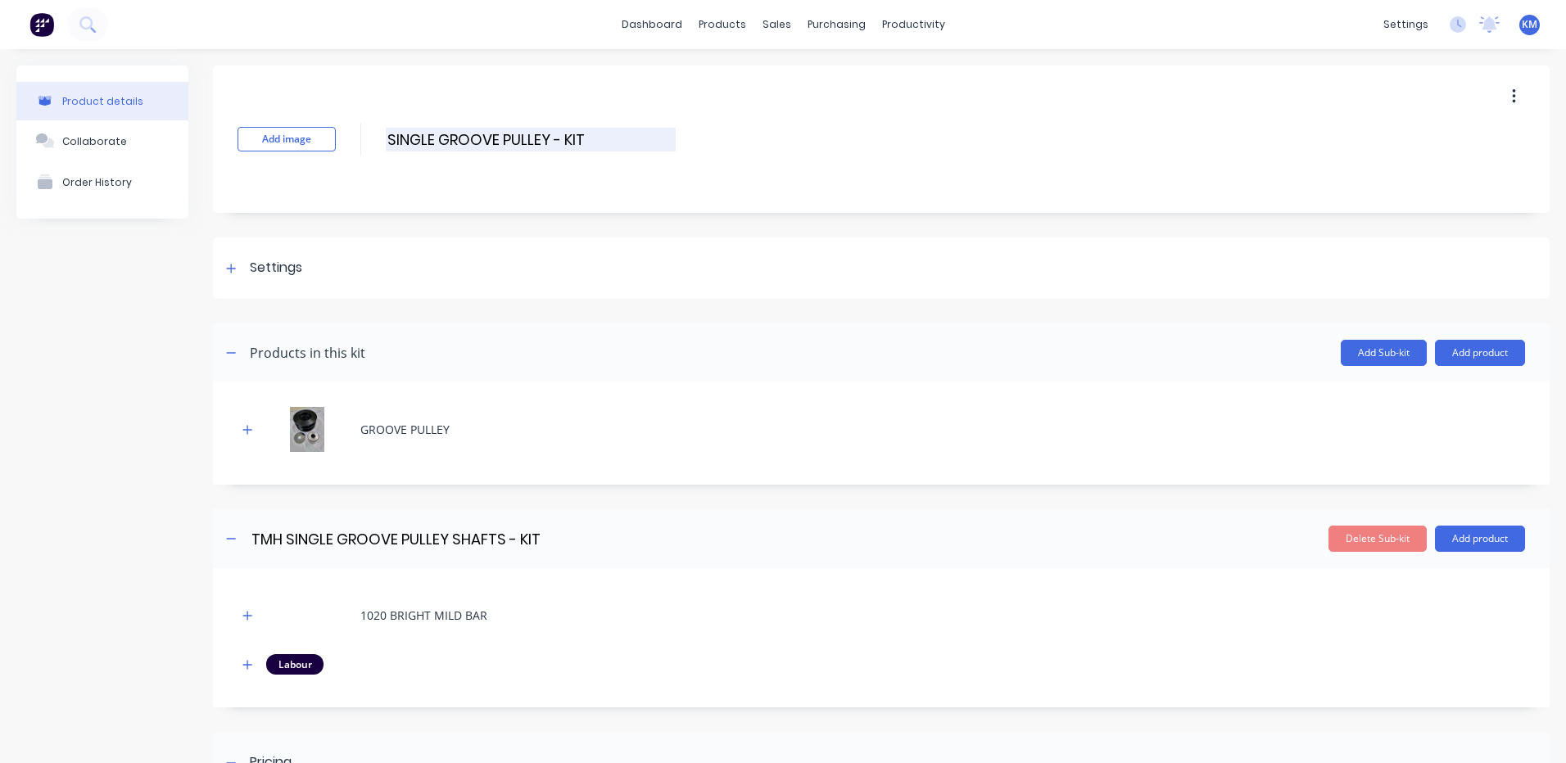
click at [389, 142] on input "SINGLE GROOVE PULLEY - KIT" at bounding box center [531, 140] width 290 height 24
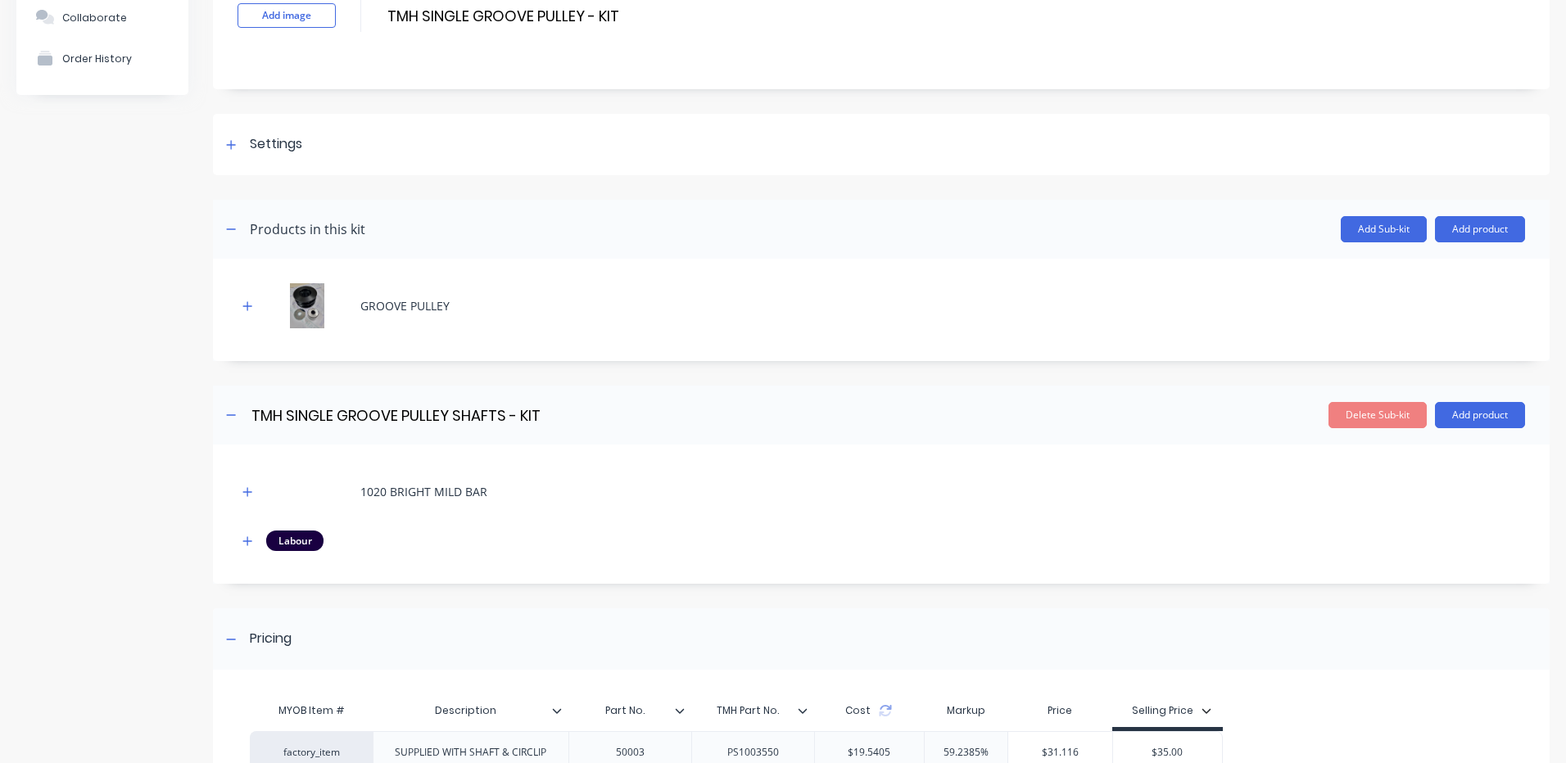
scroll to position [292, 0]
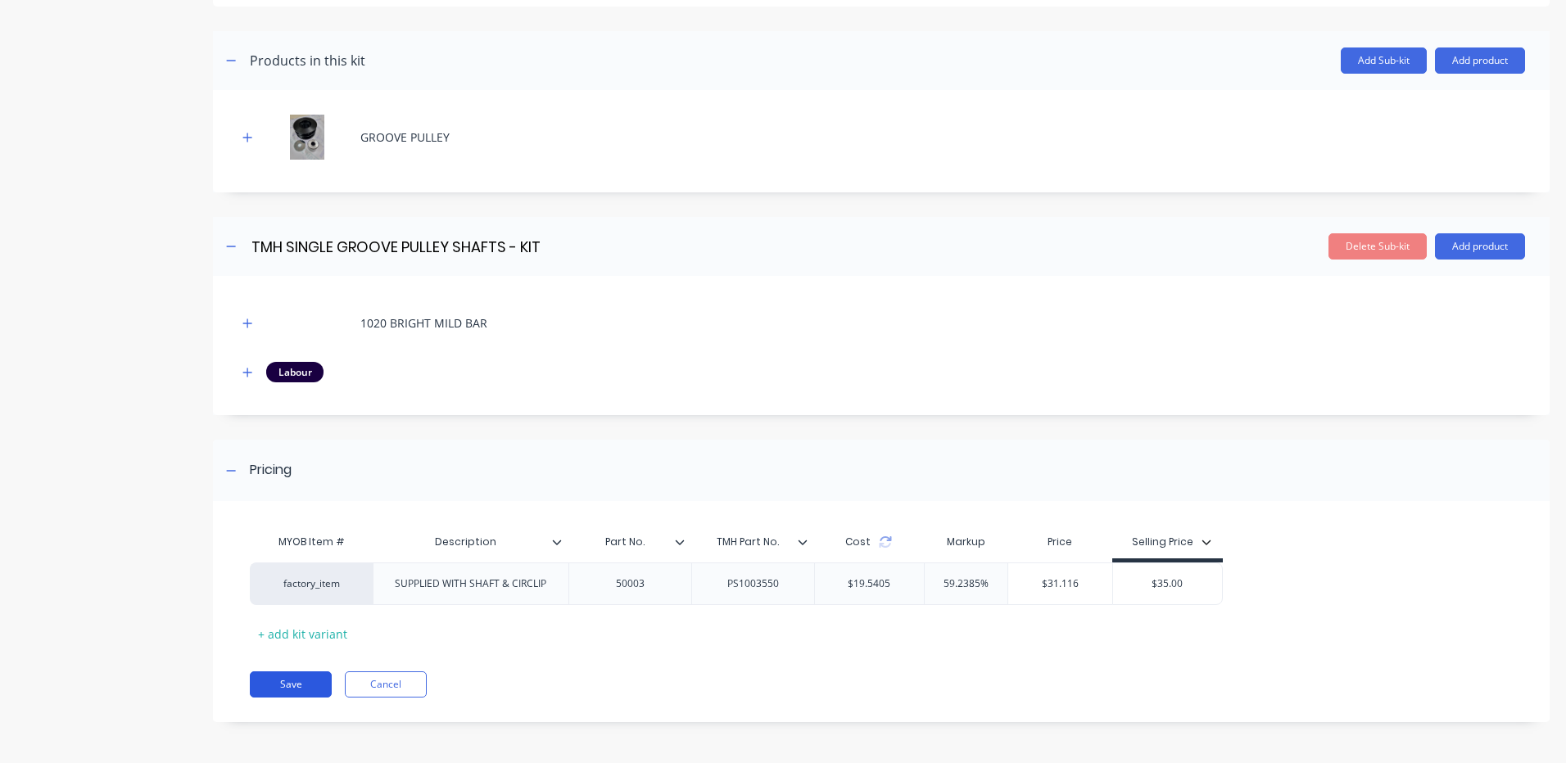
type input "TMH SINGLE GROOVE PULLEY - KIT"
click at [291, 693] on button "Save" at bounding box center [291, 685] width 82 height 26
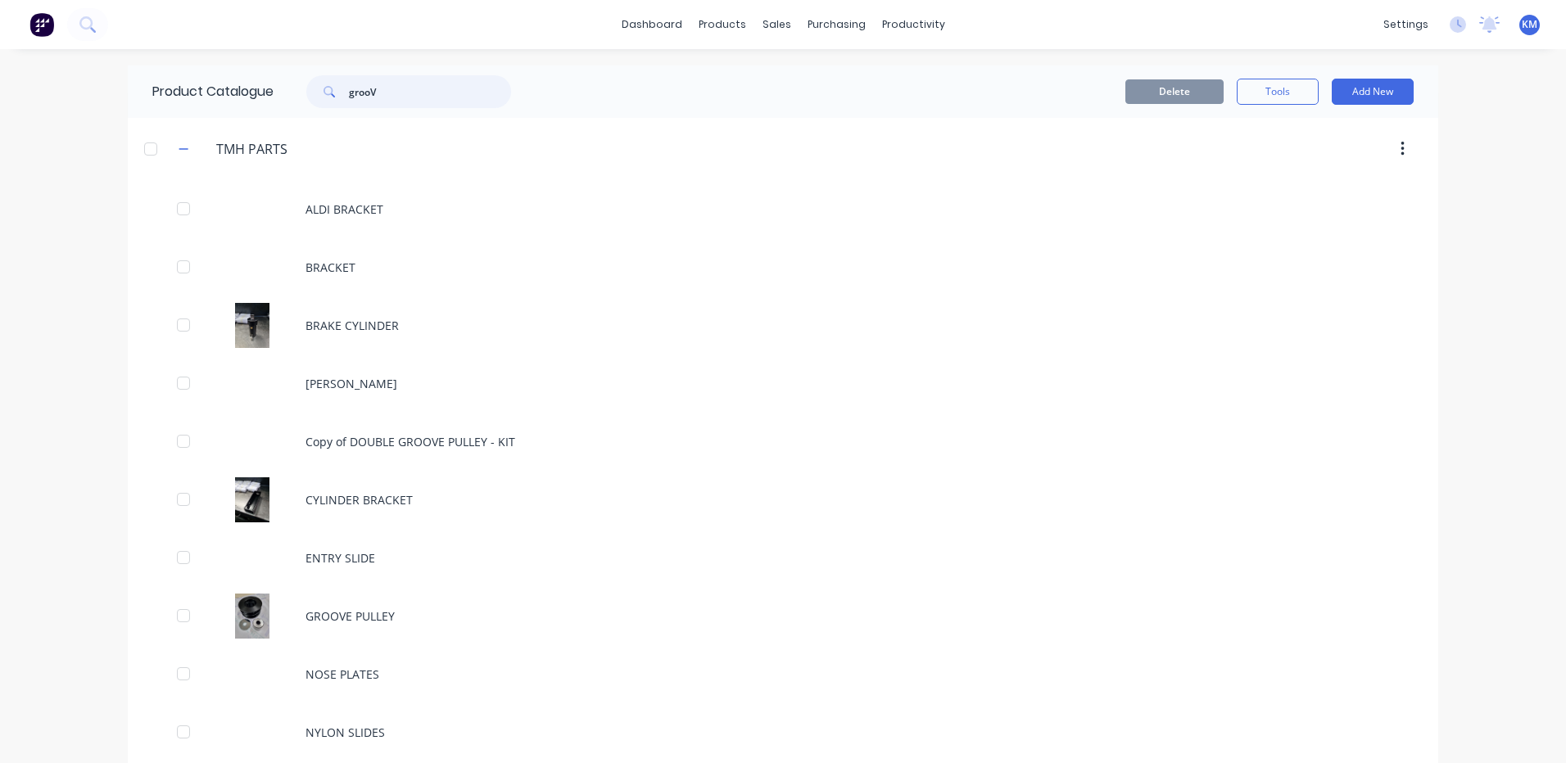
click at [391, 95] on input "grooV" at bounding box center [430, 91] width 162 height 33
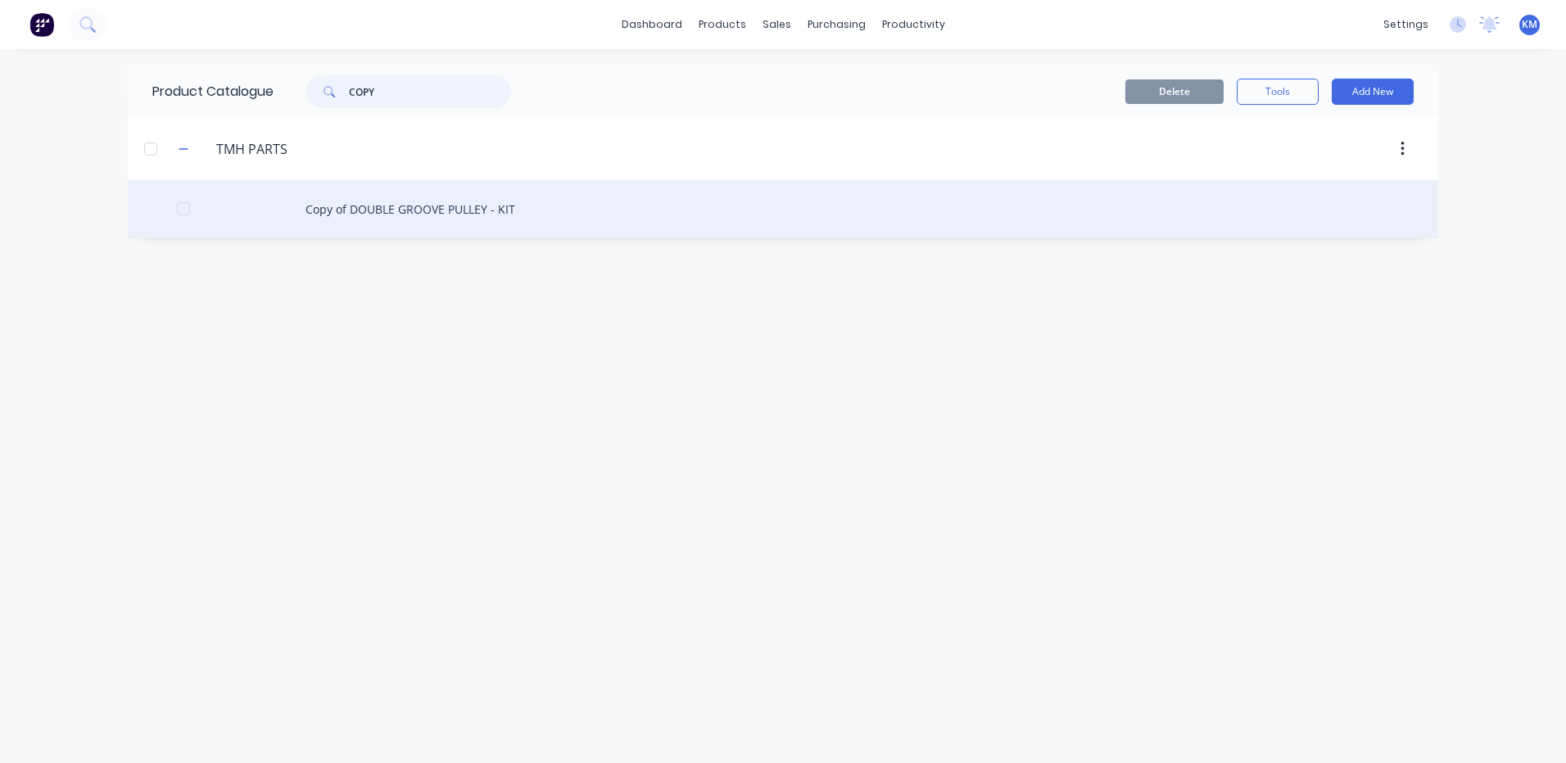
type input "COPY"
click at [485, 228] on div "Copy of DOUBLE GROOVE PULLEY - KIT" at bounding box center [783, 209] width 1310 height 58
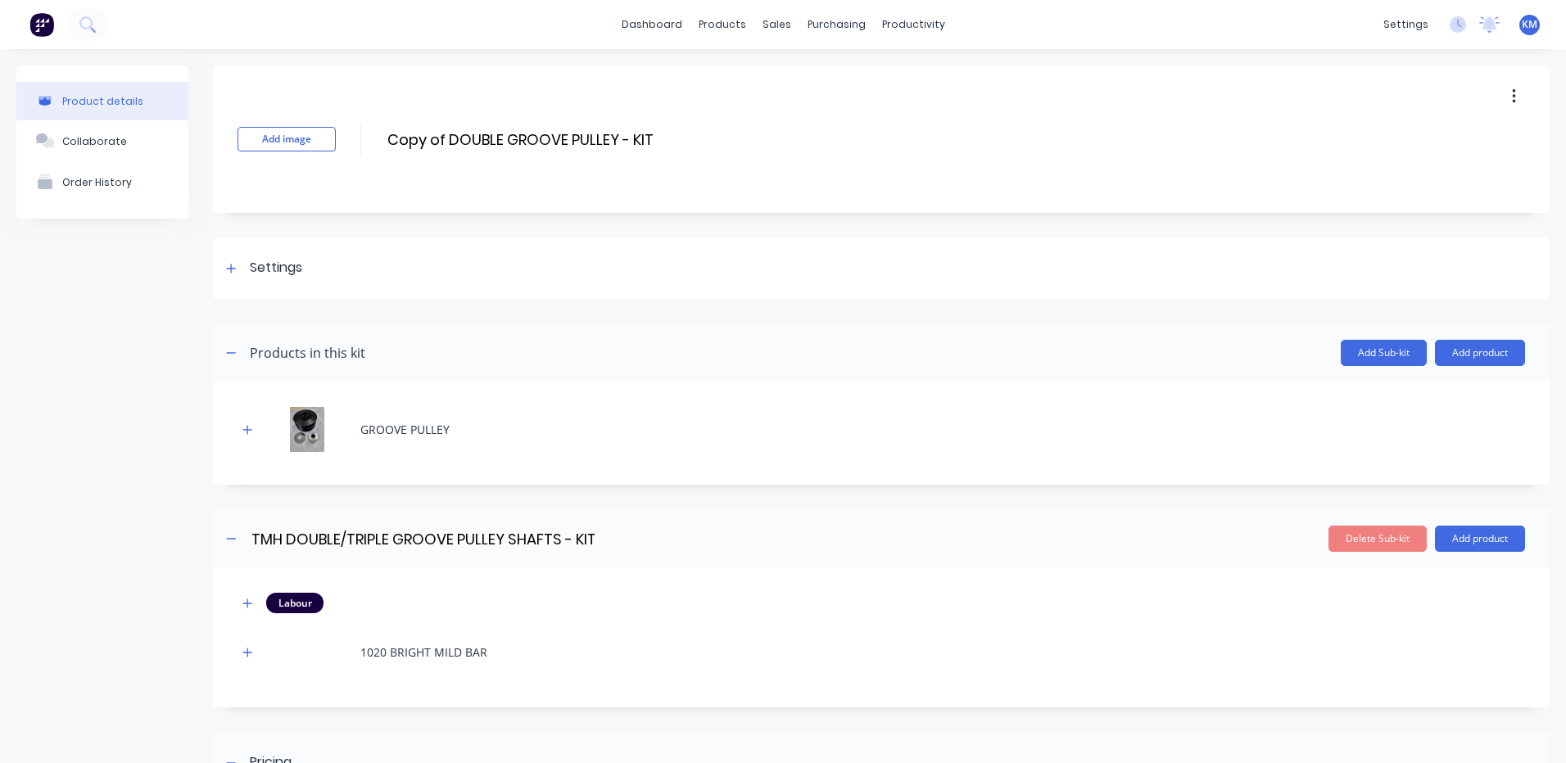
drag, startPoint x: 504, startPoint y: 137, endPoint x: 367, endPoint y: 127, distance: 137.1
click at [367, 127] on div "Add image Copy of DOUBLE GROOVE PULLEY - KIT Copy of DOUBLE GROOVE PULLEY - KIT…" at bounding box center [881, 139] width 1336 height 147
type input "TMH TRIPLE GROOVE PULLEY - KIT"
drag, startPoint x: 1481, startPoint y: 347, endPoint x: 1445, endPoint y: 373, distance: 44.7
click at [1481, 347] on button "Add product" at bounding box center [1480, 353] width 90 height 26
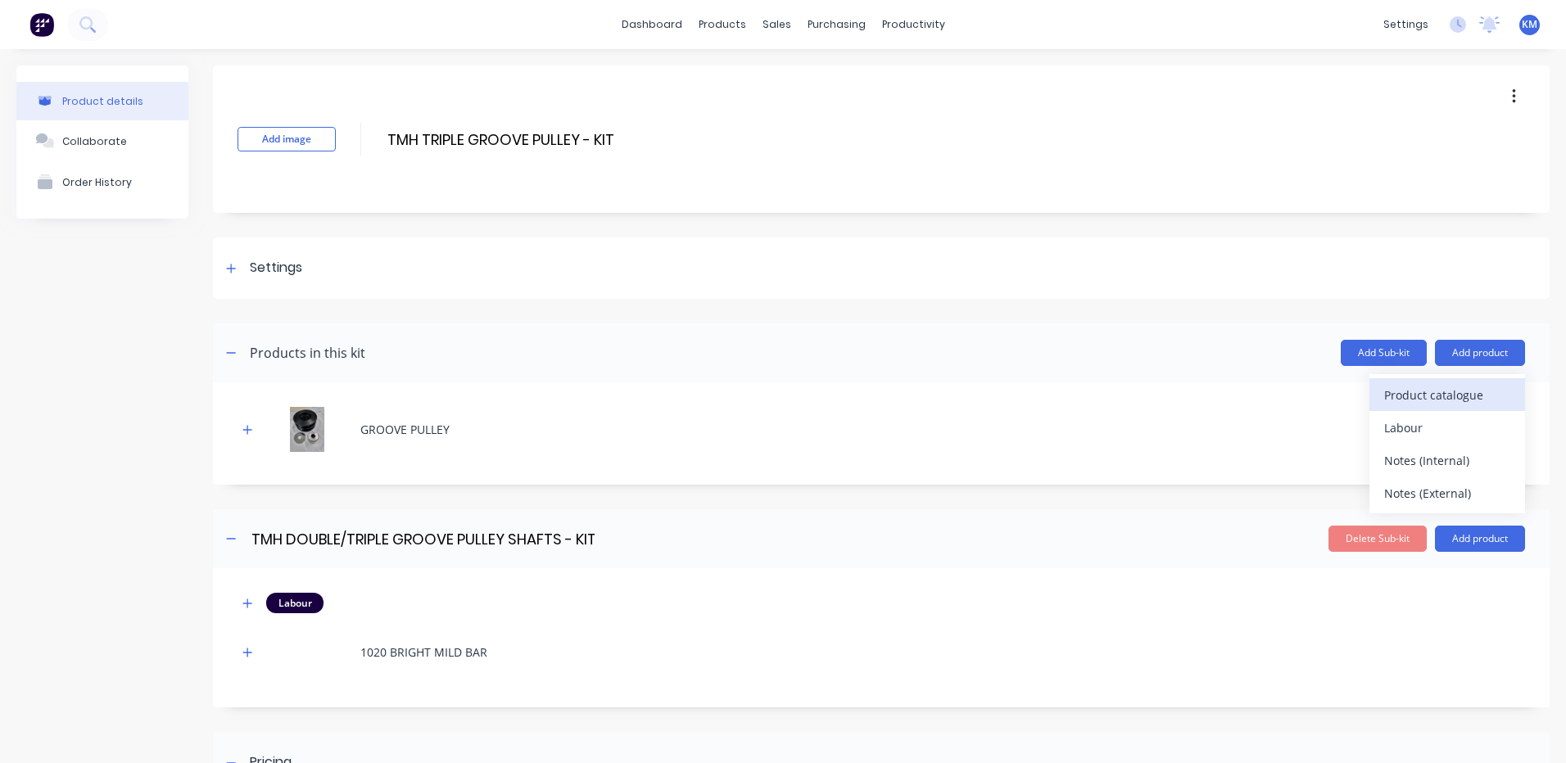
click at [1430, 394] on div "Product catalogue" at bounding box center [1447, 395] width 126 height 24
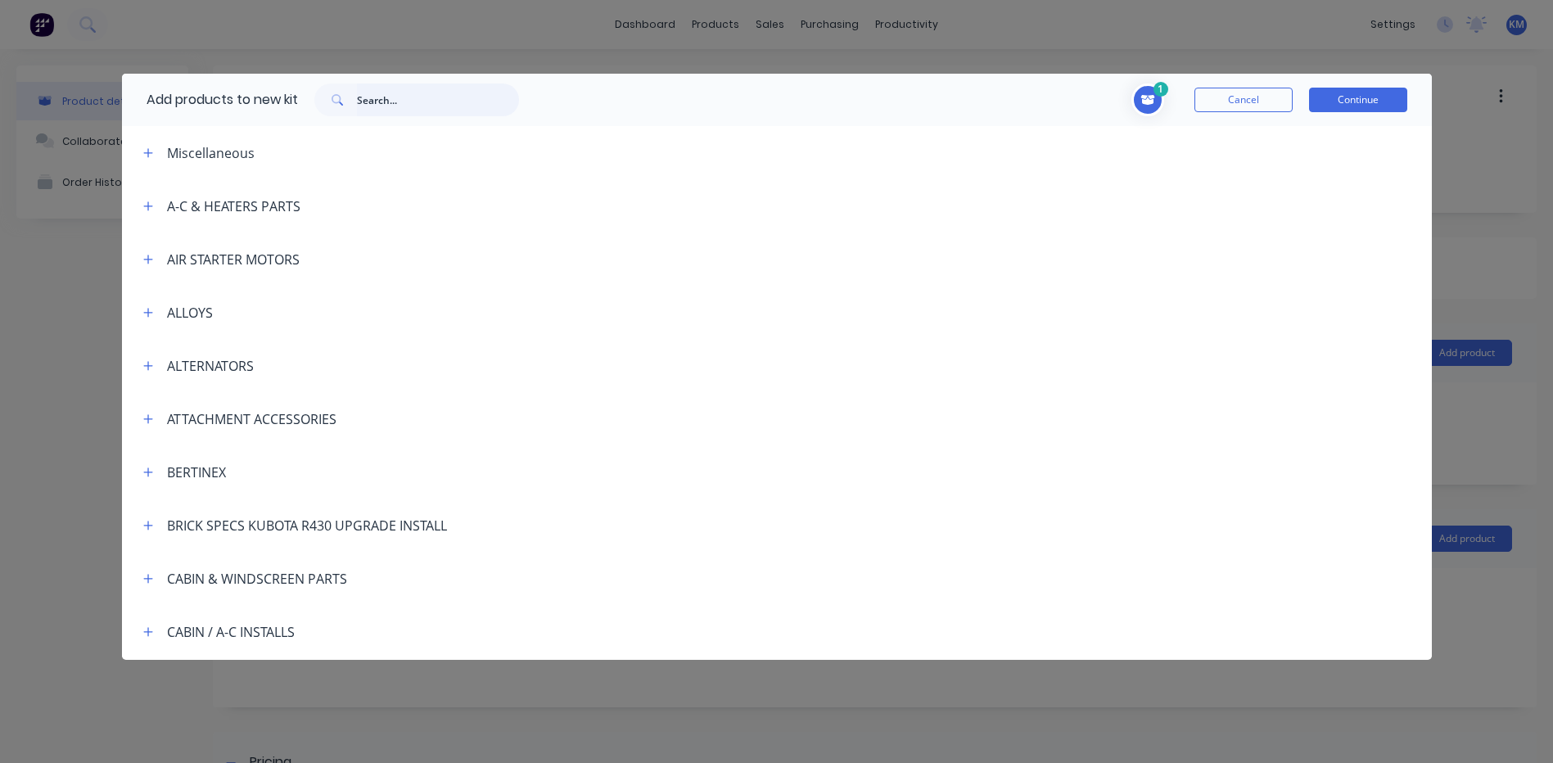
click at [446, 88] on input "text" at bounding box center [438, 100] width 162 height 33
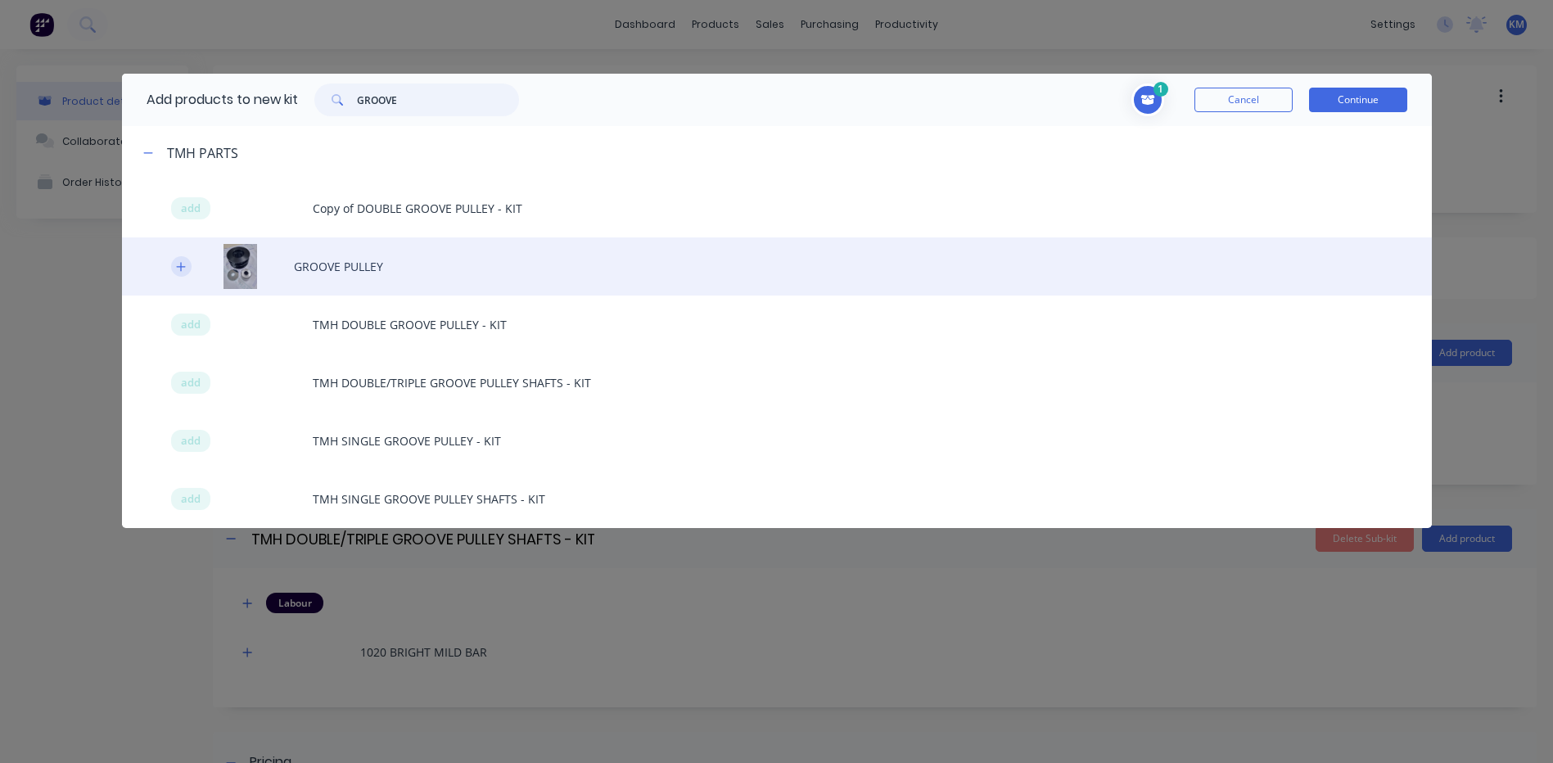
type input "GROOVE"
click at [183, 262] on icon "button" at bounding box center [181, 266] width 10 height 11
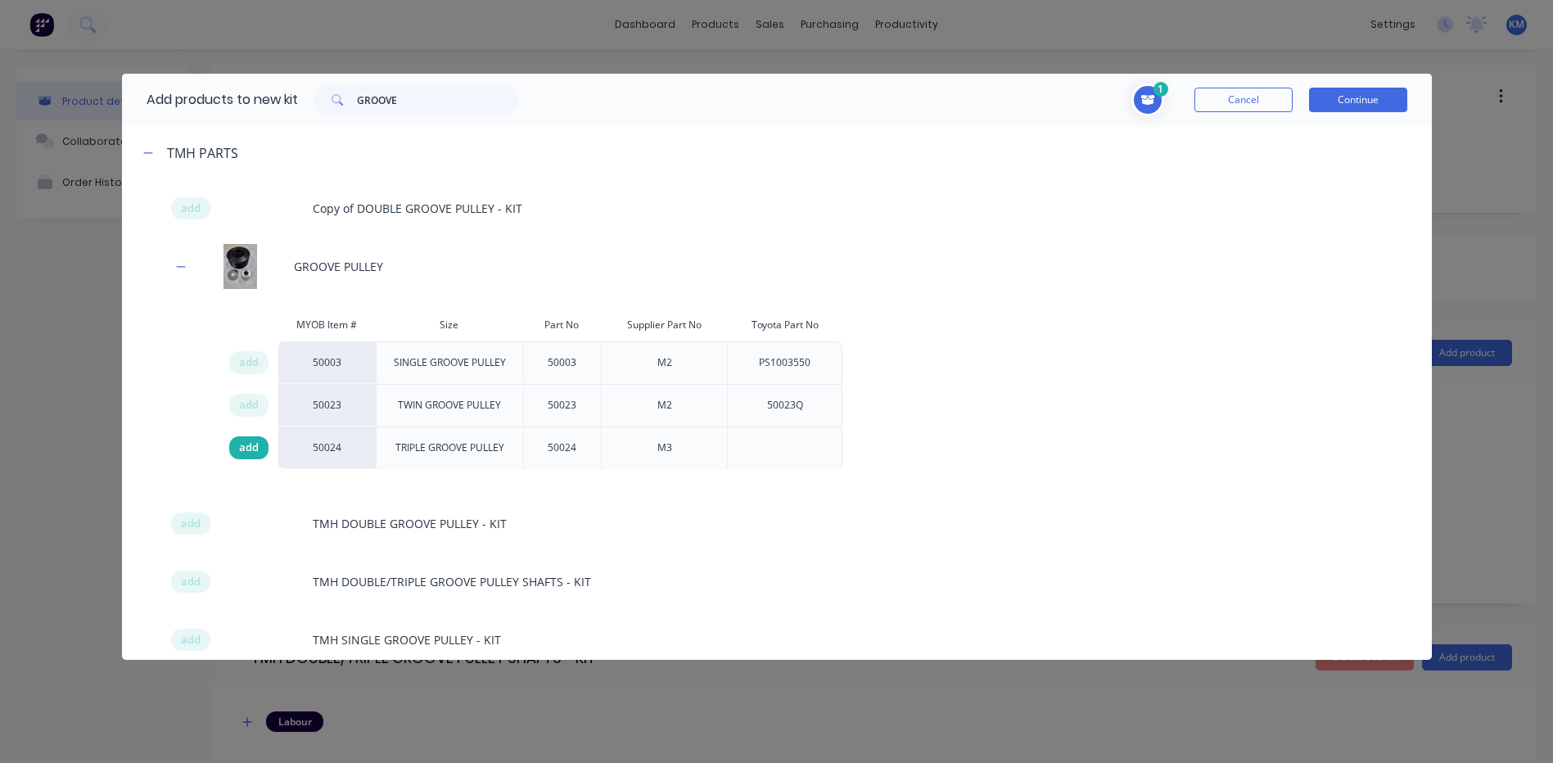
click at [258, 456] on span "add" at bounding box center [249, 448] width 20 height 16
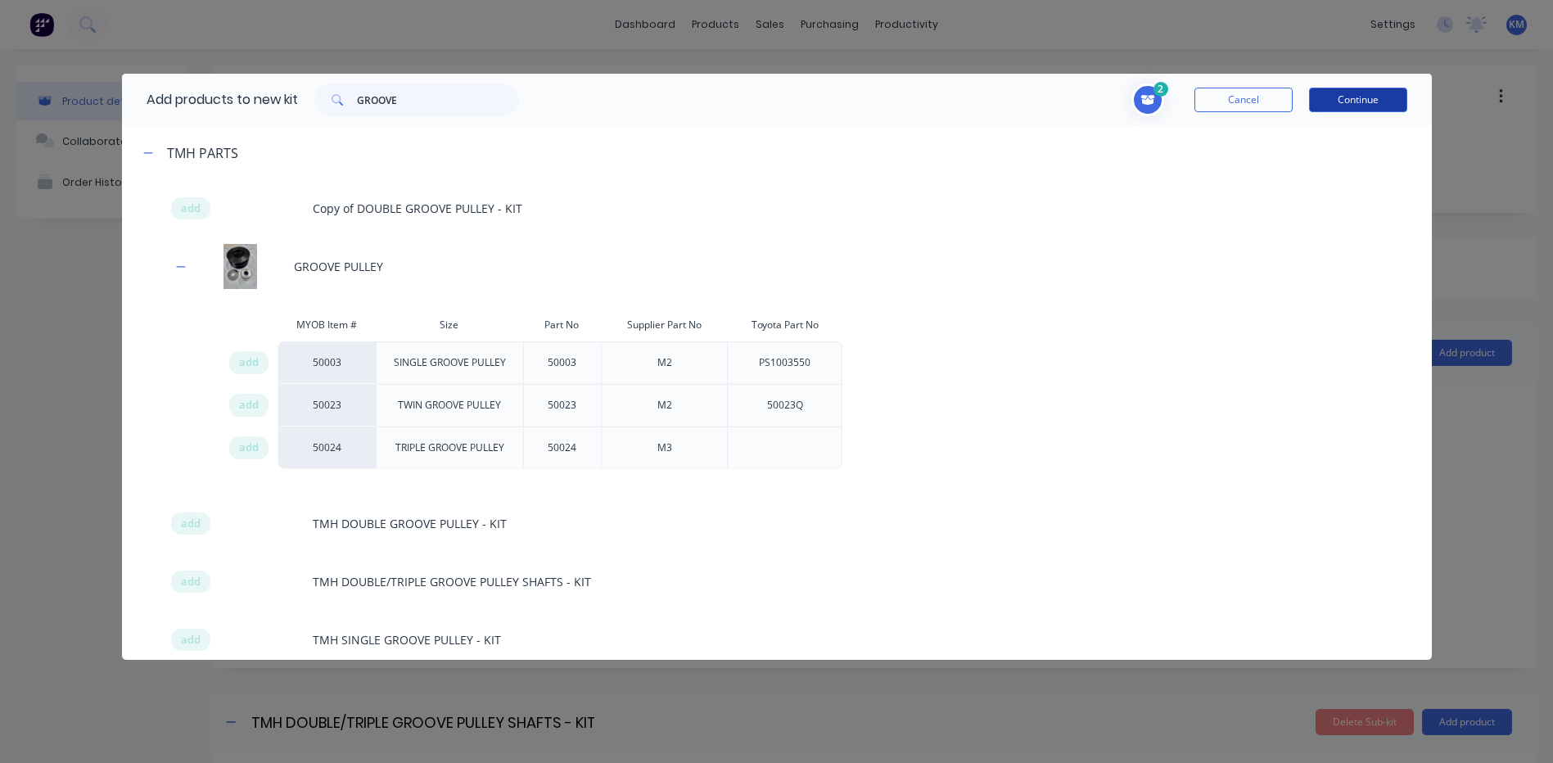
click at [1336, 106] on button "Continue" at bounding box center [1358, 100] width 98 height 25
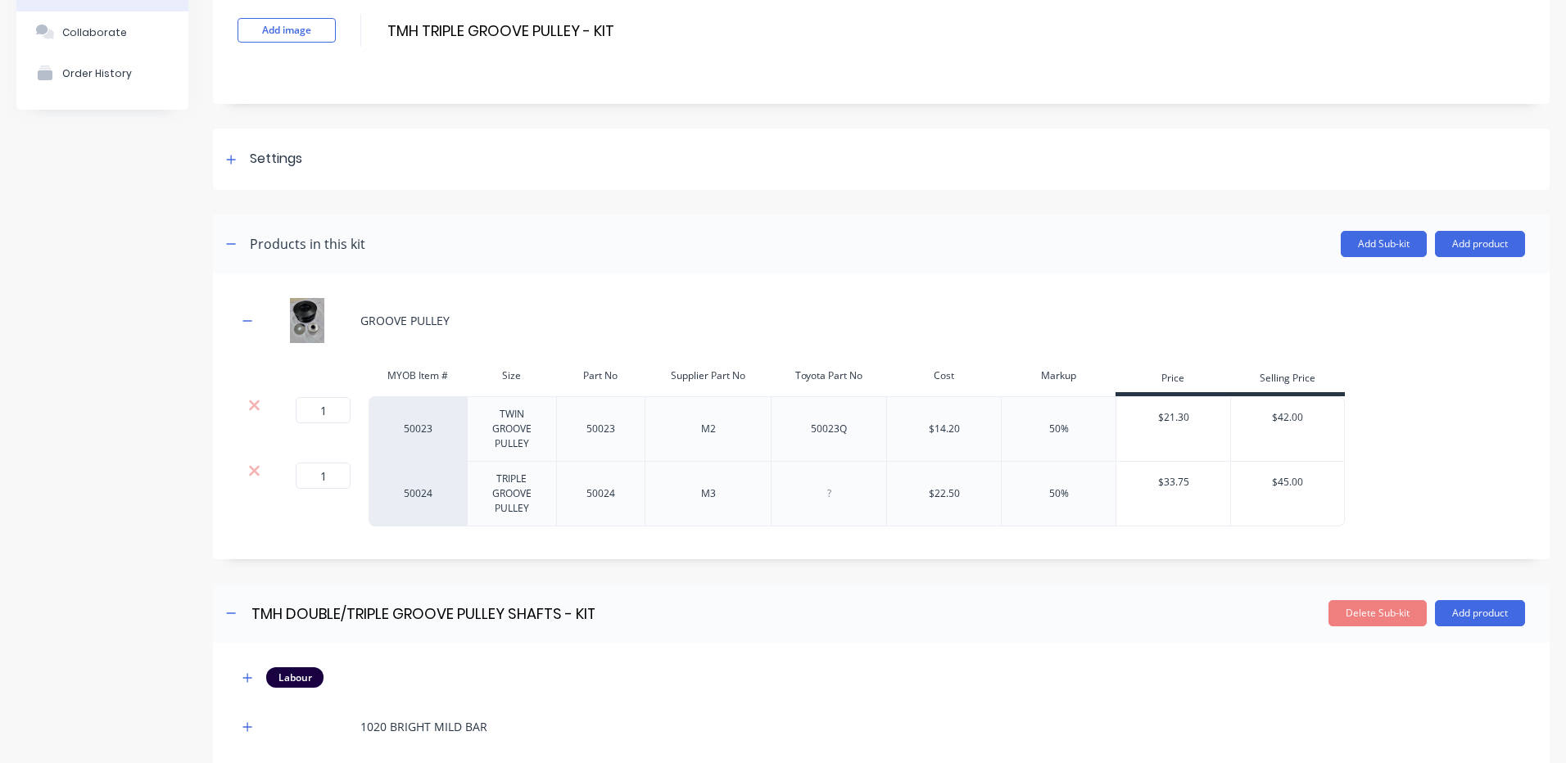
scroll to position [164, 0]
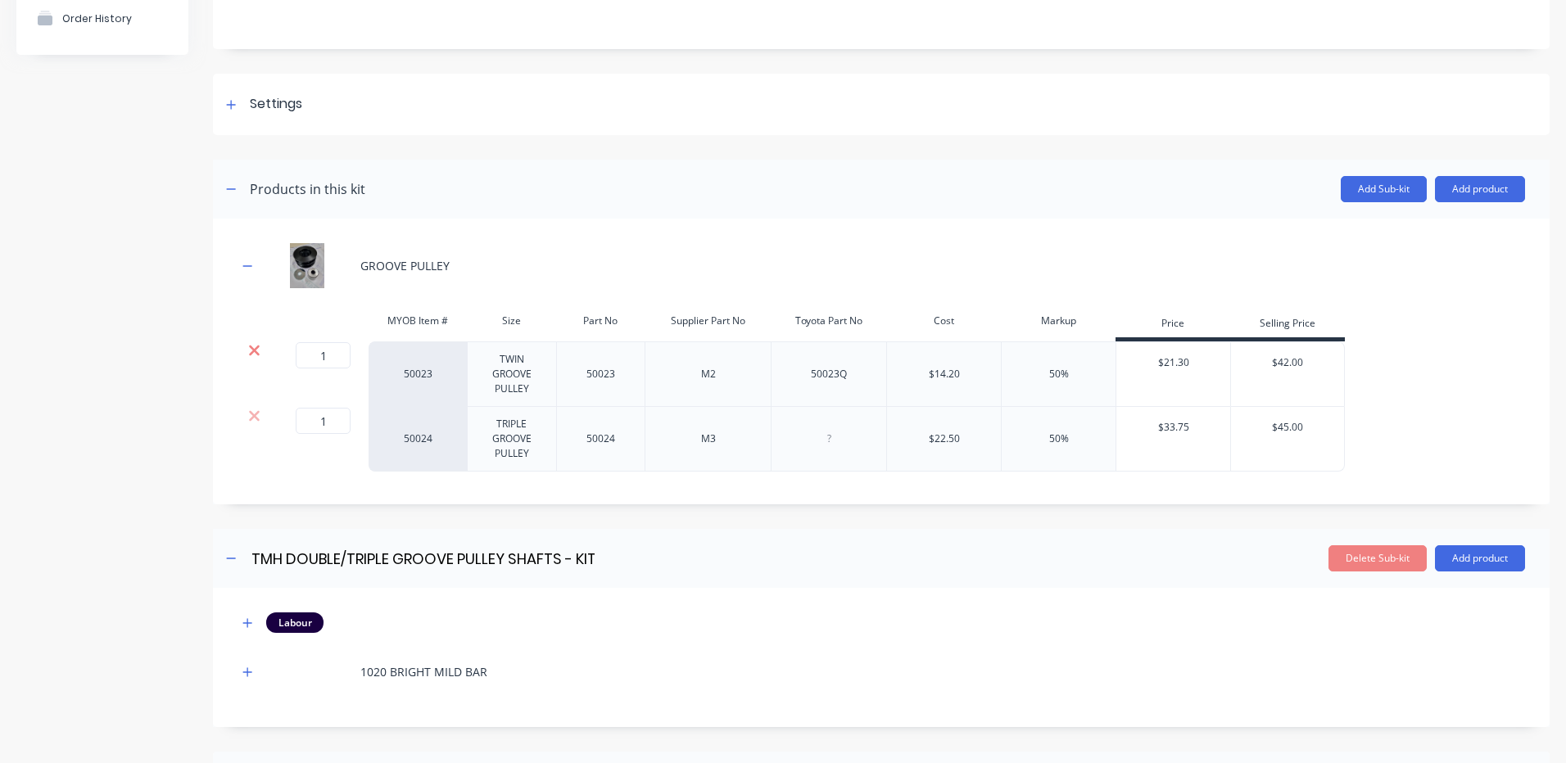
click at [257, 347] on icon at bounding box center [254, 351] width 11 height 11
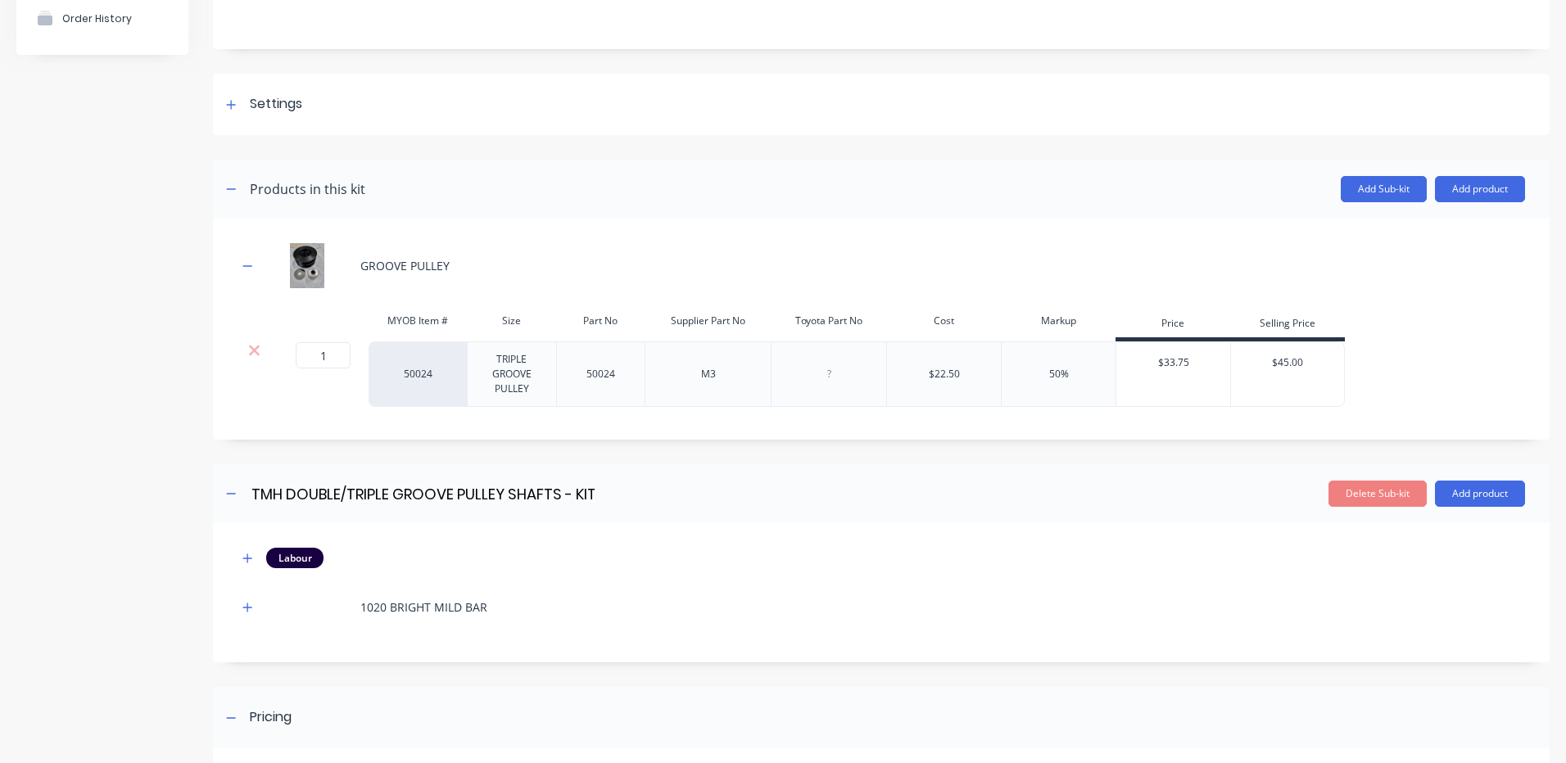
click at [598, 455] on div "Add image TMH TRIPLE GROOVE PULLEY - KIT TMH TRIPLE GROOVE PULLEY - KIT Enter k…" at bounding box center [881, 452] width 1336 height 1101
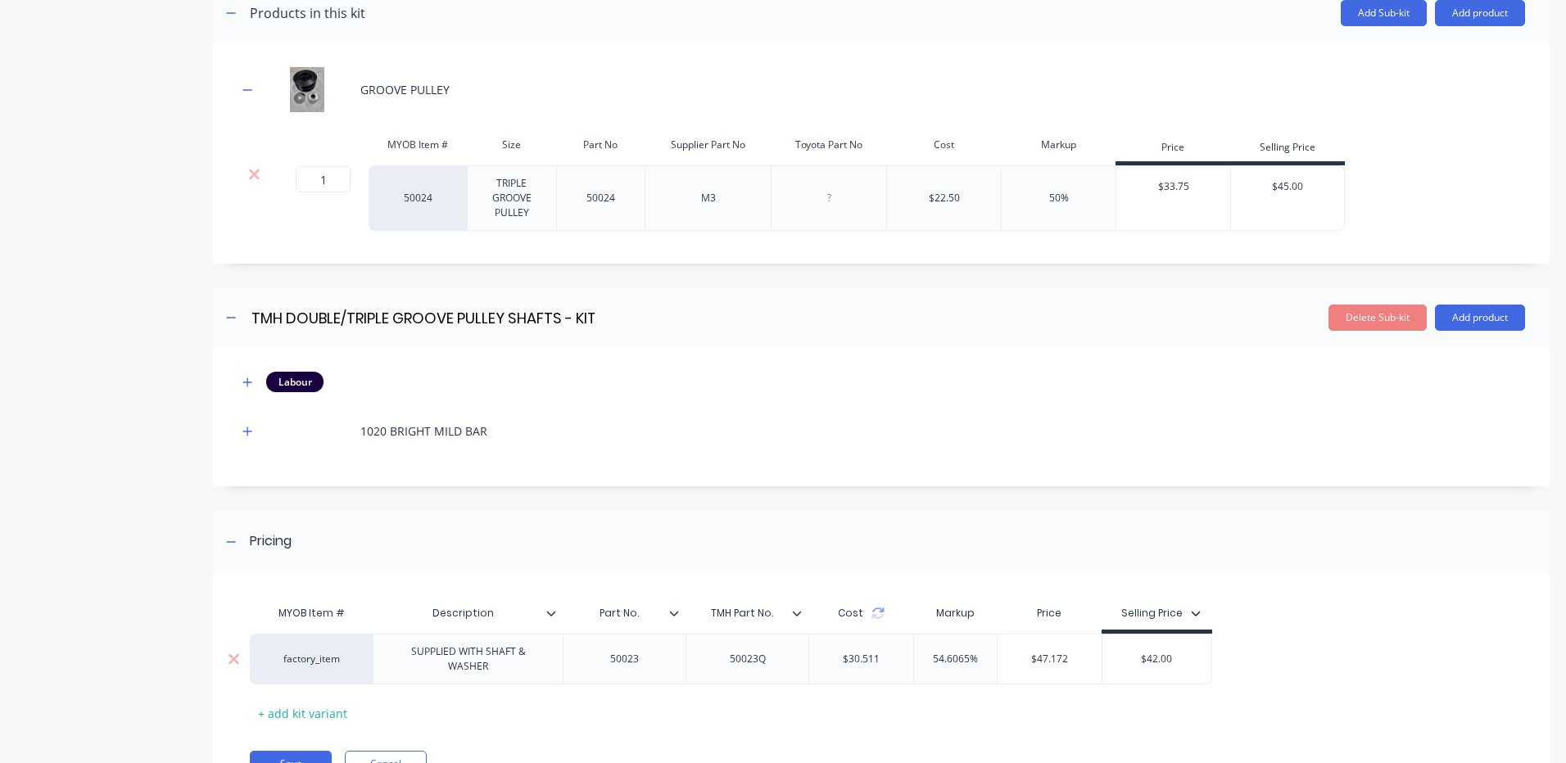
scroll to position [419, 0]
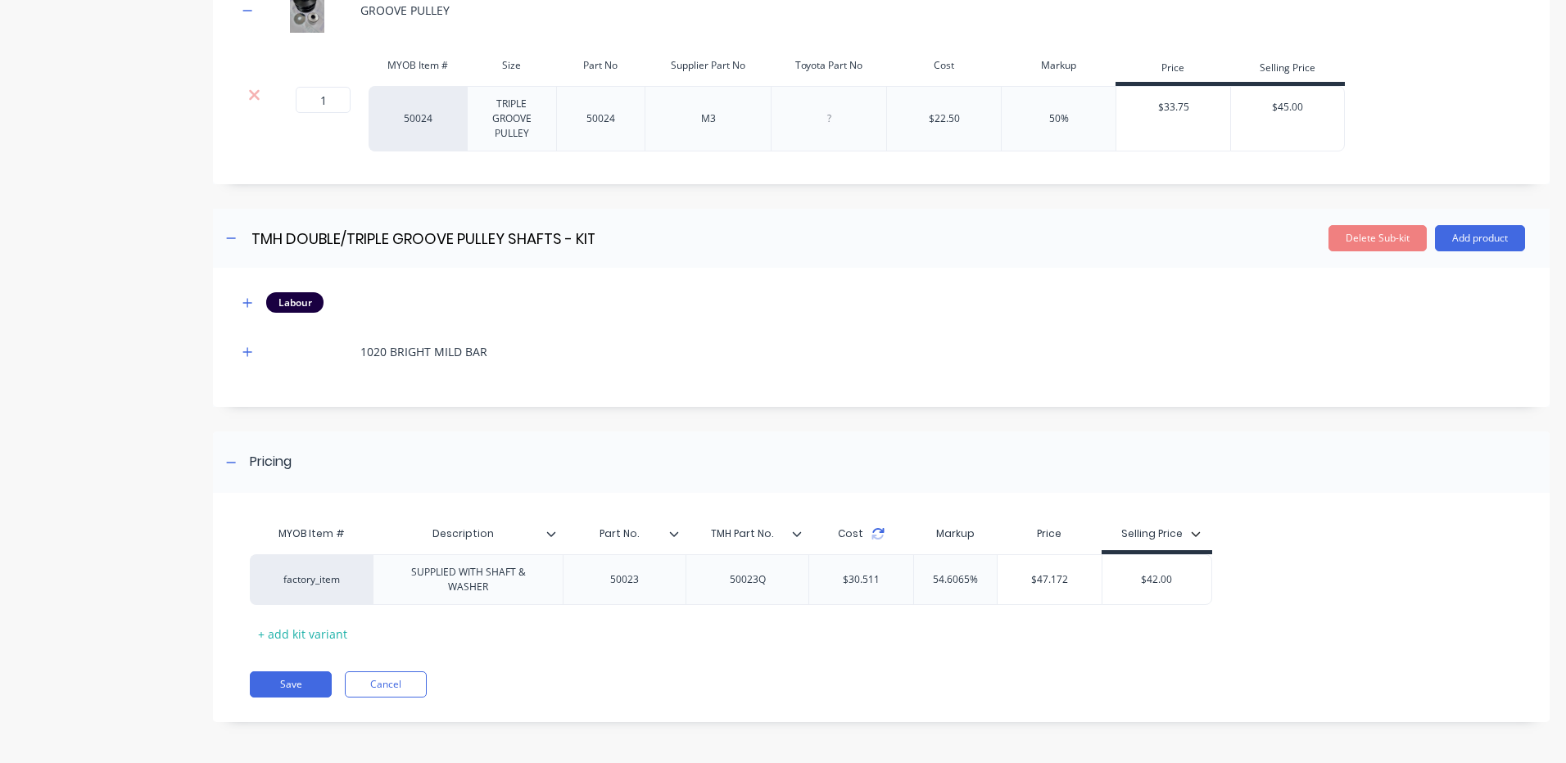
click at [877, 529] on icon at bounding box center [877, 530] width 11 height 5
click at [881, 525] on div "Cost" at bounding box center [860, 534] width 105 height 33
click at [877, 529] on icon at bounding box center [877, 530] width 11 height 5
click at [874, 533] on icon at bounding box center [877, 533] width 13 height 13
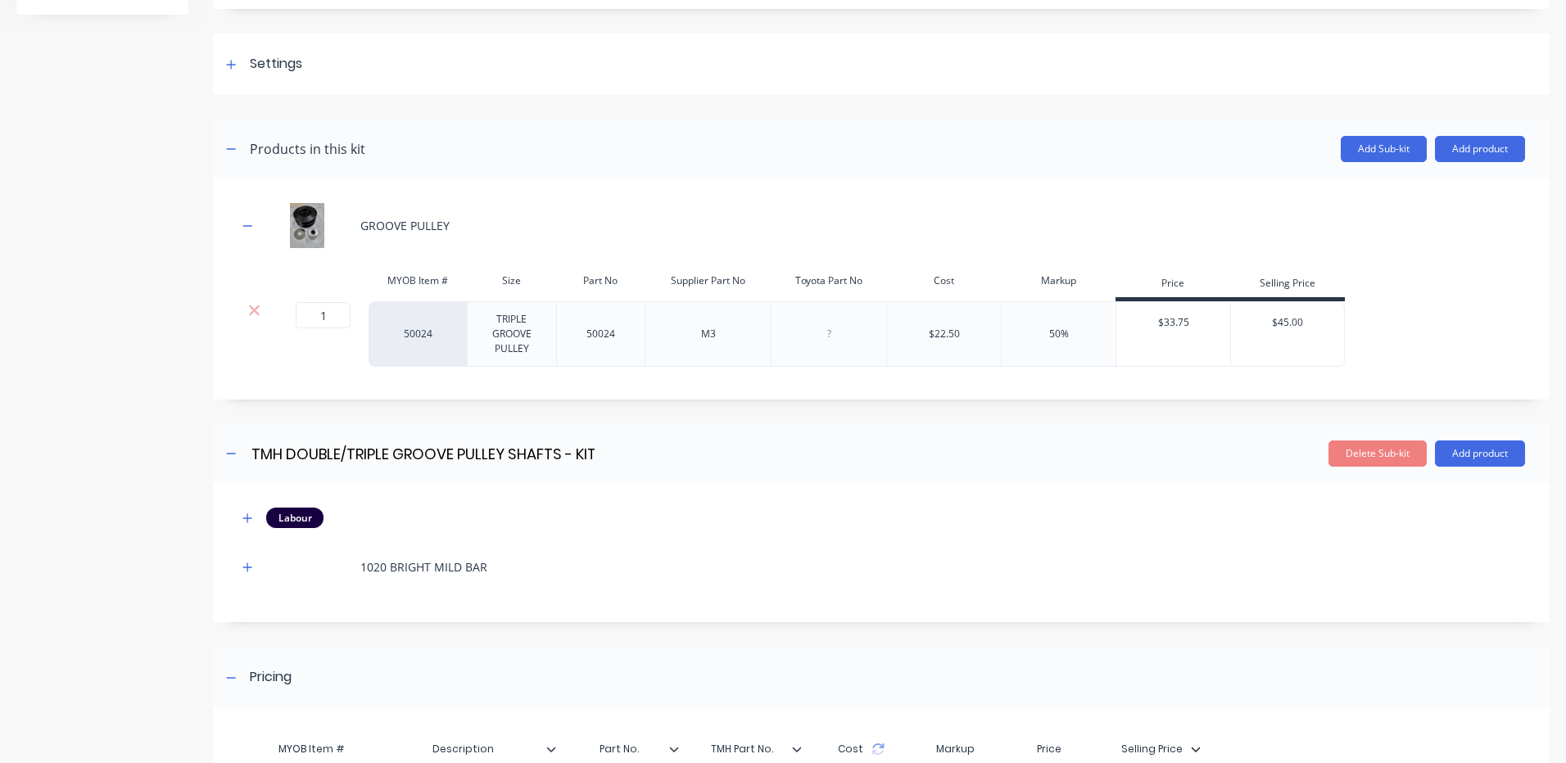
scroll to position [0, 0]
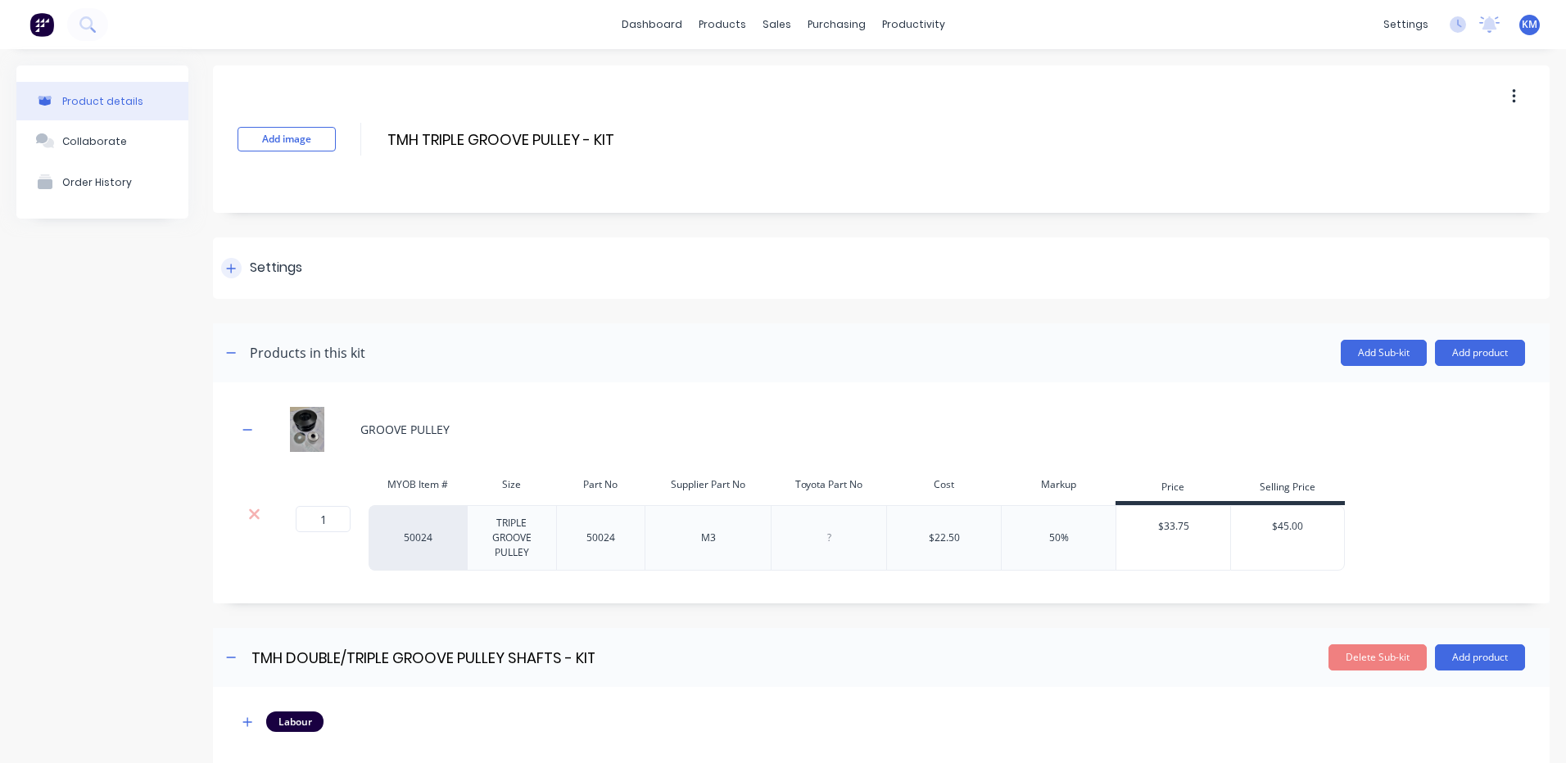
click at [340, 268] on div "Settings" at bounding box center [881, 267] width 1336 height 61
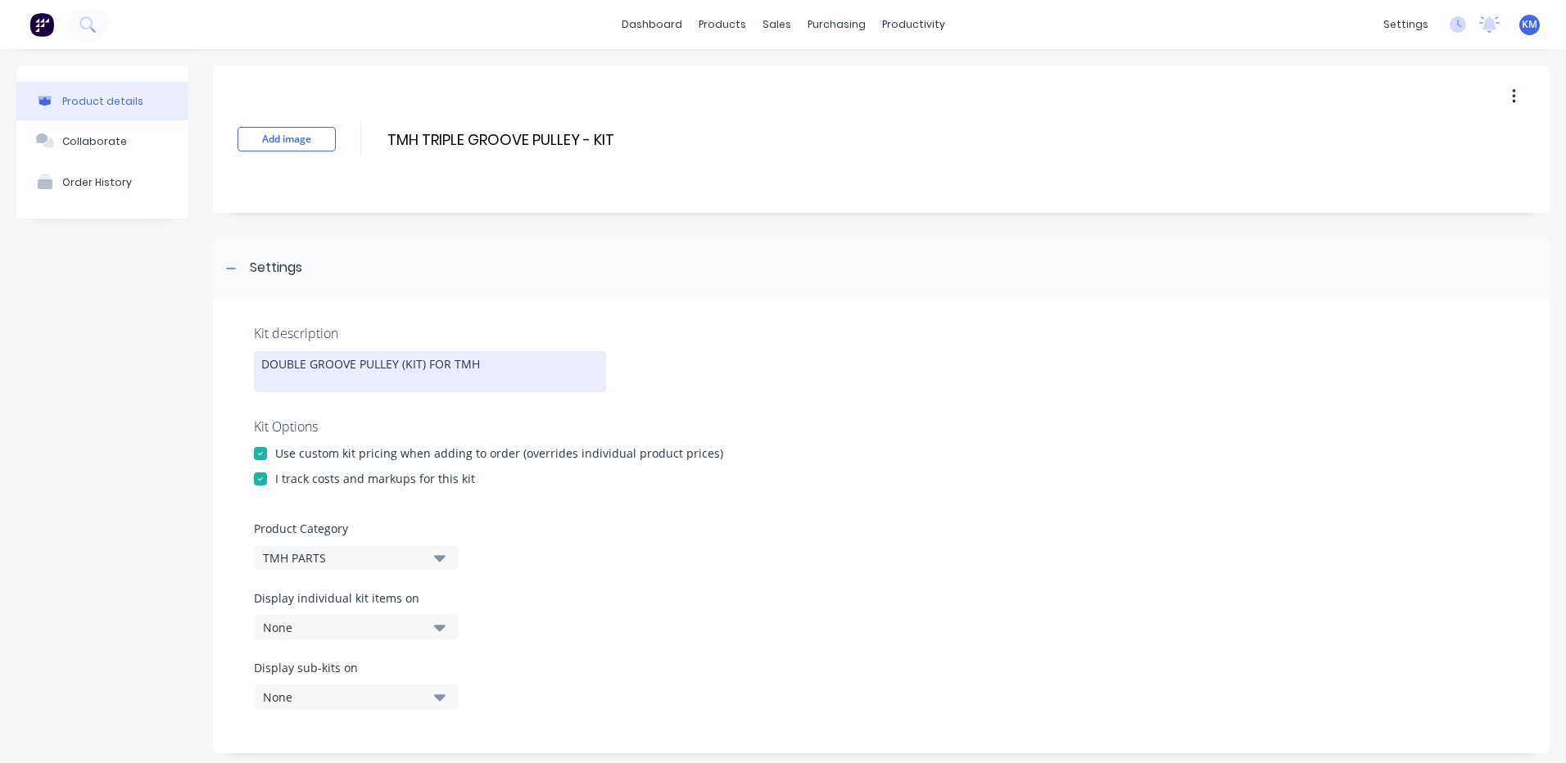
click at [287, 370] on div "DOUBLE GROOVE PULLEY (KIT) FOR TMH" at bounding box center [430, 371] width 352 height 41
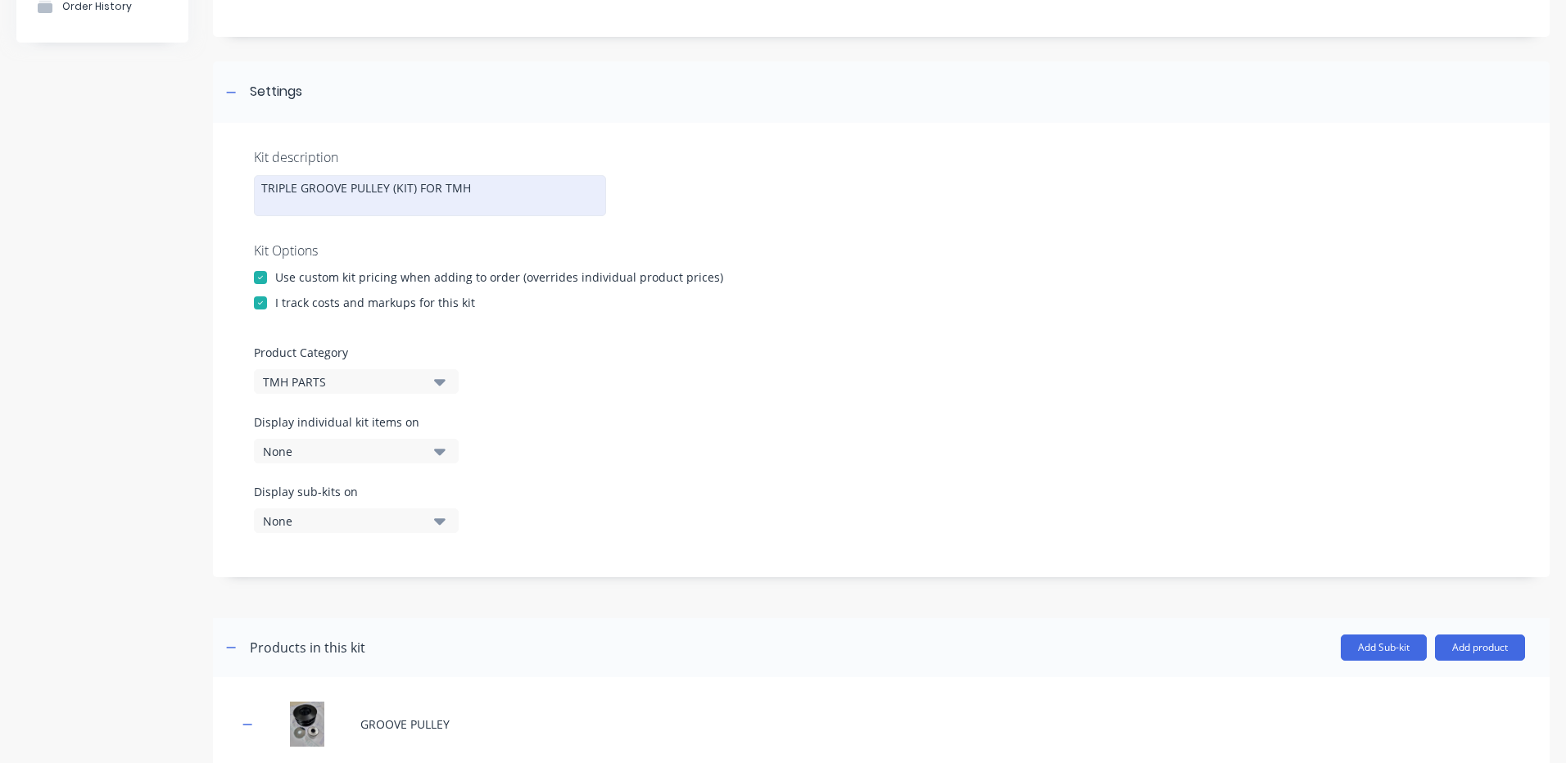
scroll to position [573, 0]
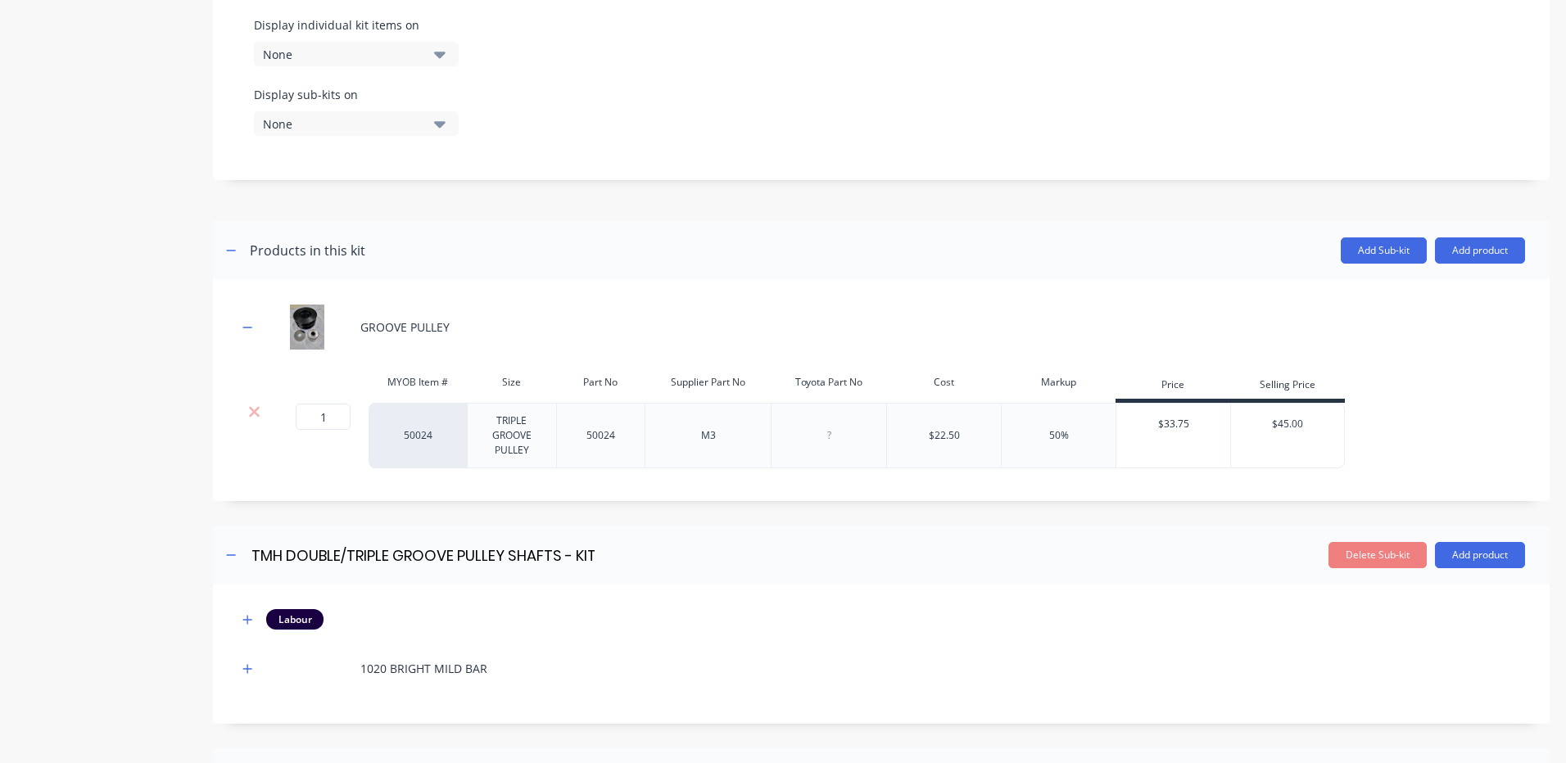
type input "$45.00"
click at [1298, 423] on input "$45.00" at bounding box center [1287, 424] width 113 height 15
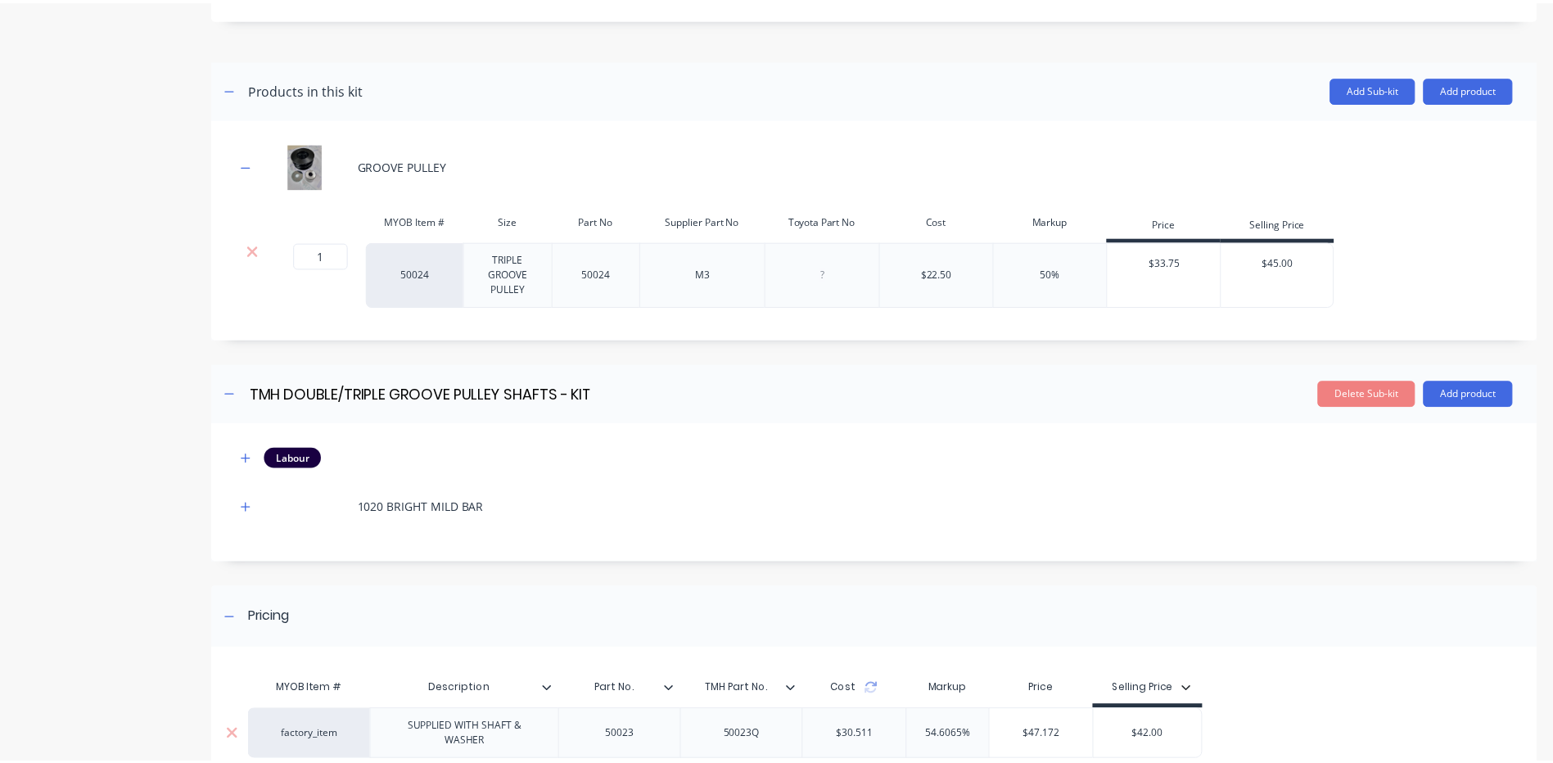
scroll to position [890, 0]
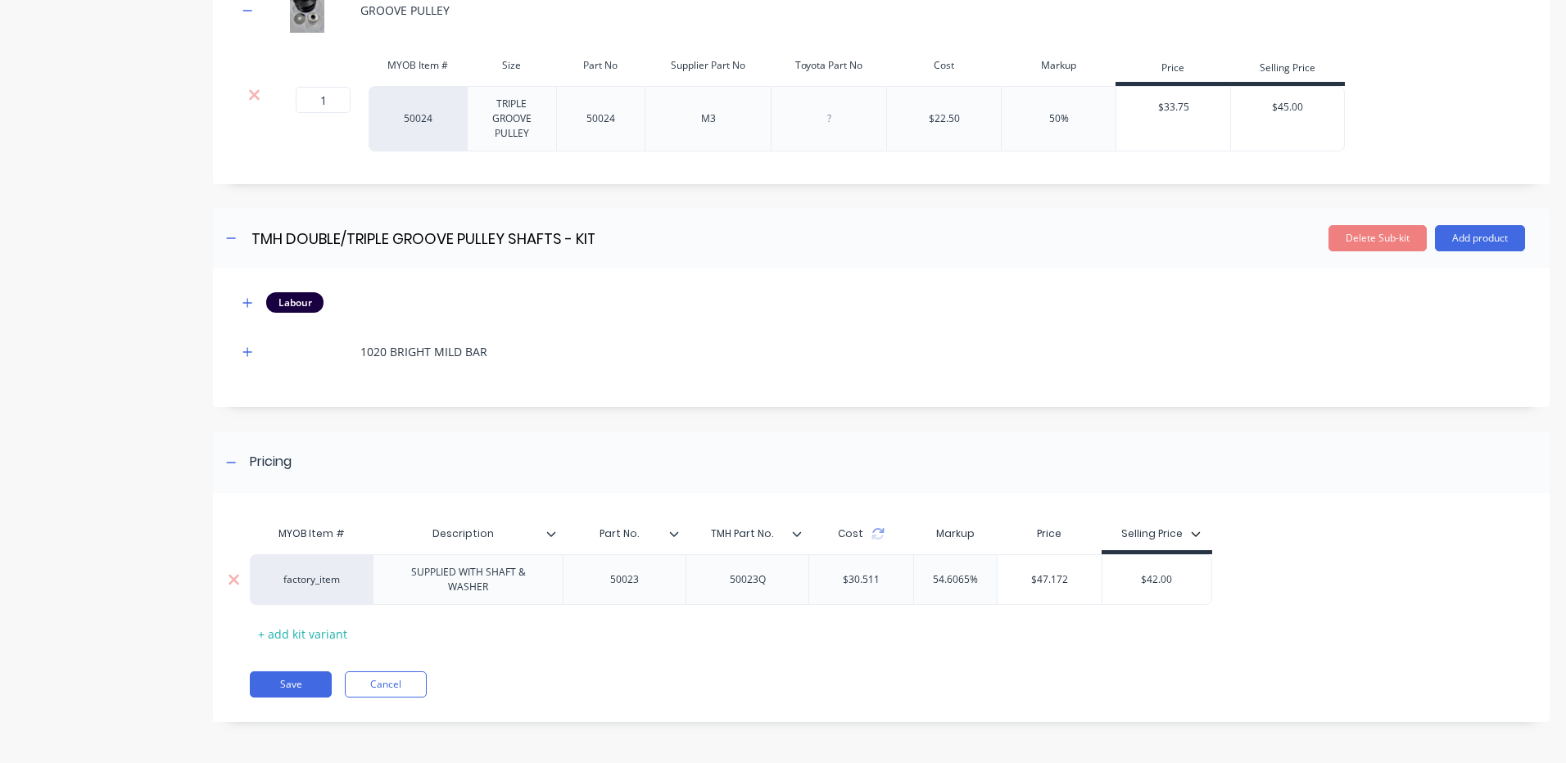
click at [1155, 585] on input "$42.00" at bounding box center [1156, 579] width 109 height 15
click at [1156, 585] on input "$42.00" at bounding box center [1156, 579] width 109 height 15
type input "$47"
click at [1309, 548] on div "MYOB Item # Description Part No. TMH Part No. Cost Markup Price Selling Price f…" at bounding box center [875, 582] width 1250 height 129
click at [285, 682] on button "Save" at bounding box center [291, 685] width 82 height 26
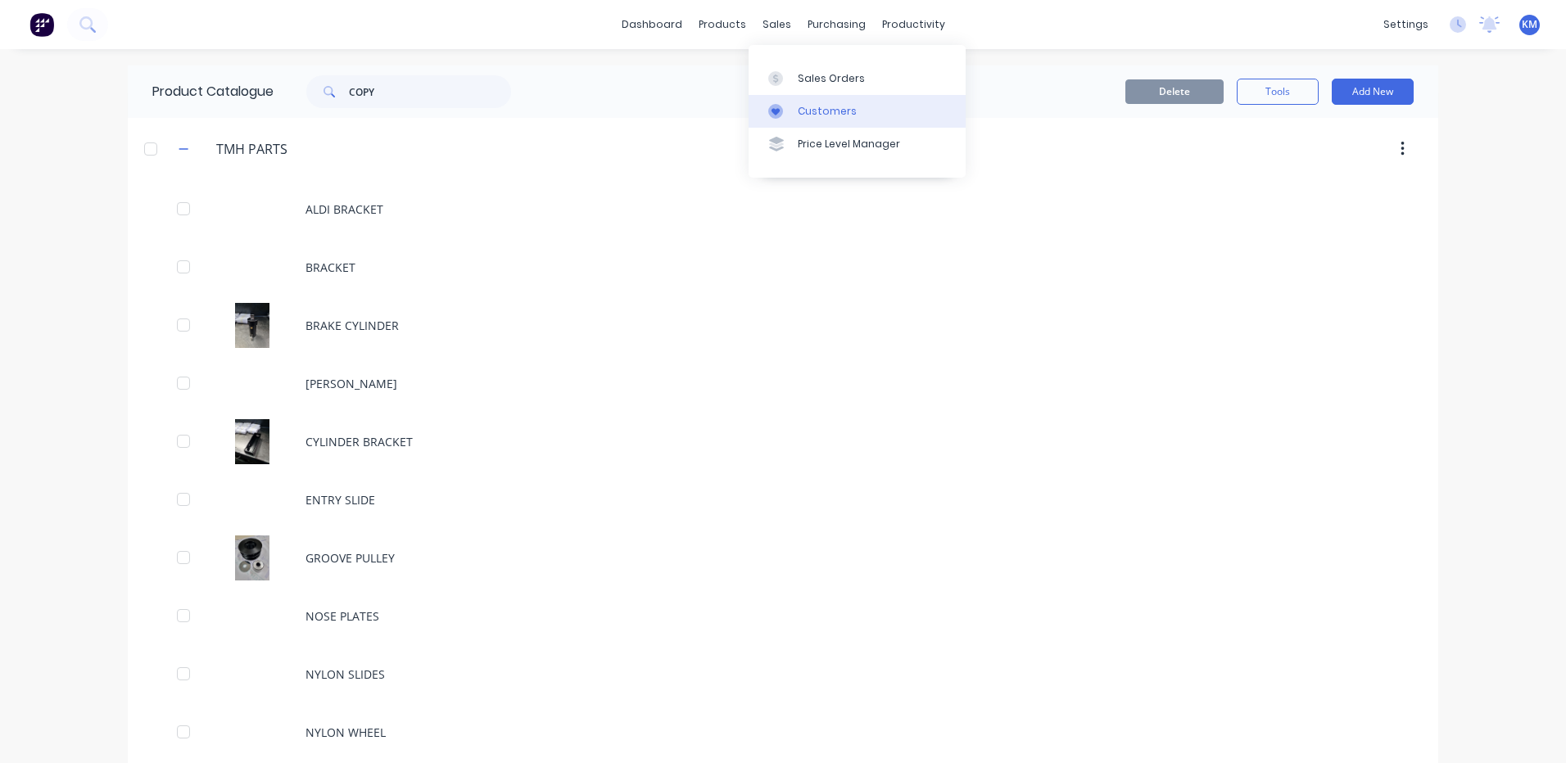
click at [802, 109] on div "Customers" at bounding box center [827, 111] width 59 height 15
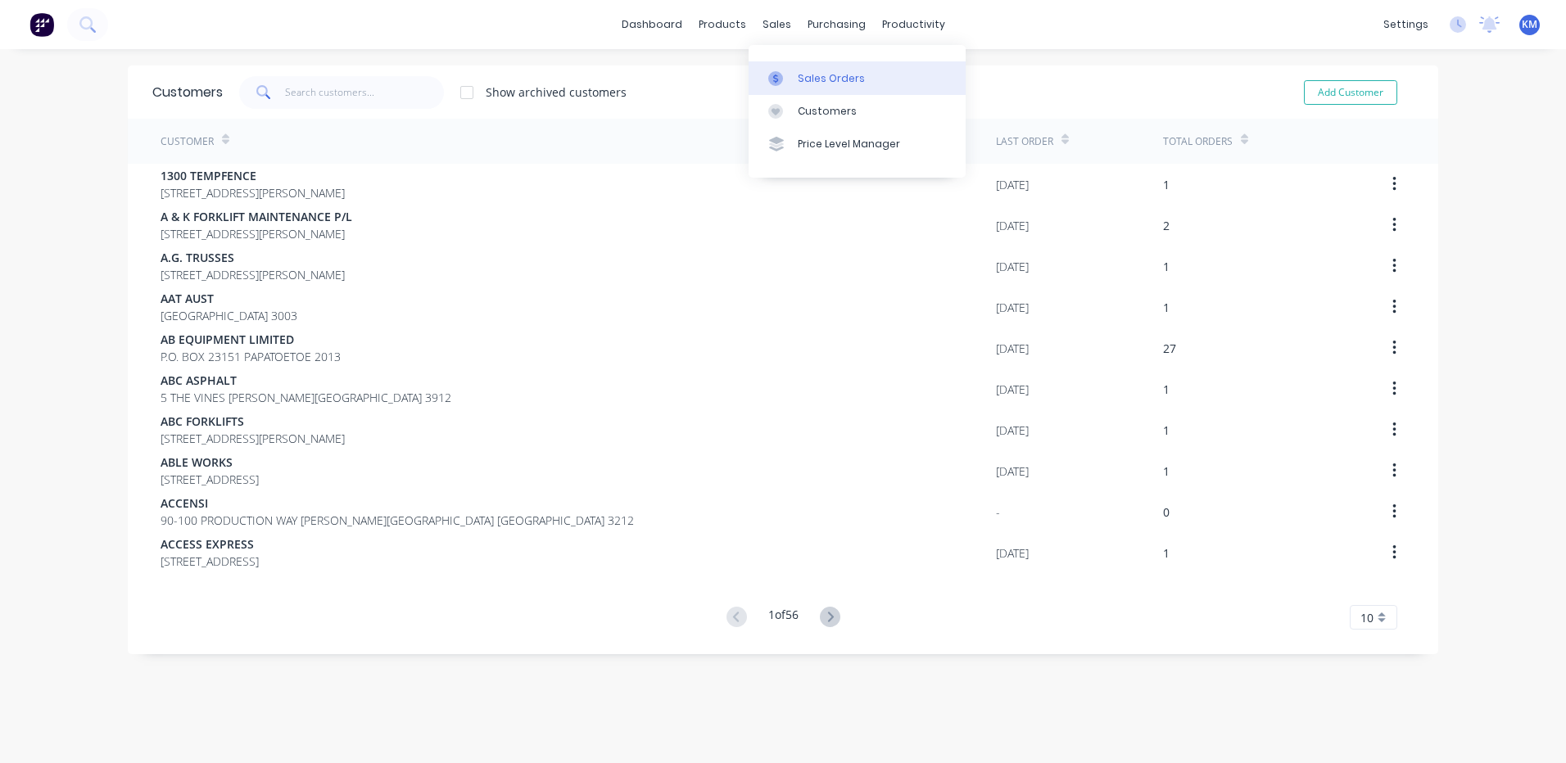
click at [768, 70] on link "Sales Orders" at bounding box center [856, 77] width 217 height 33
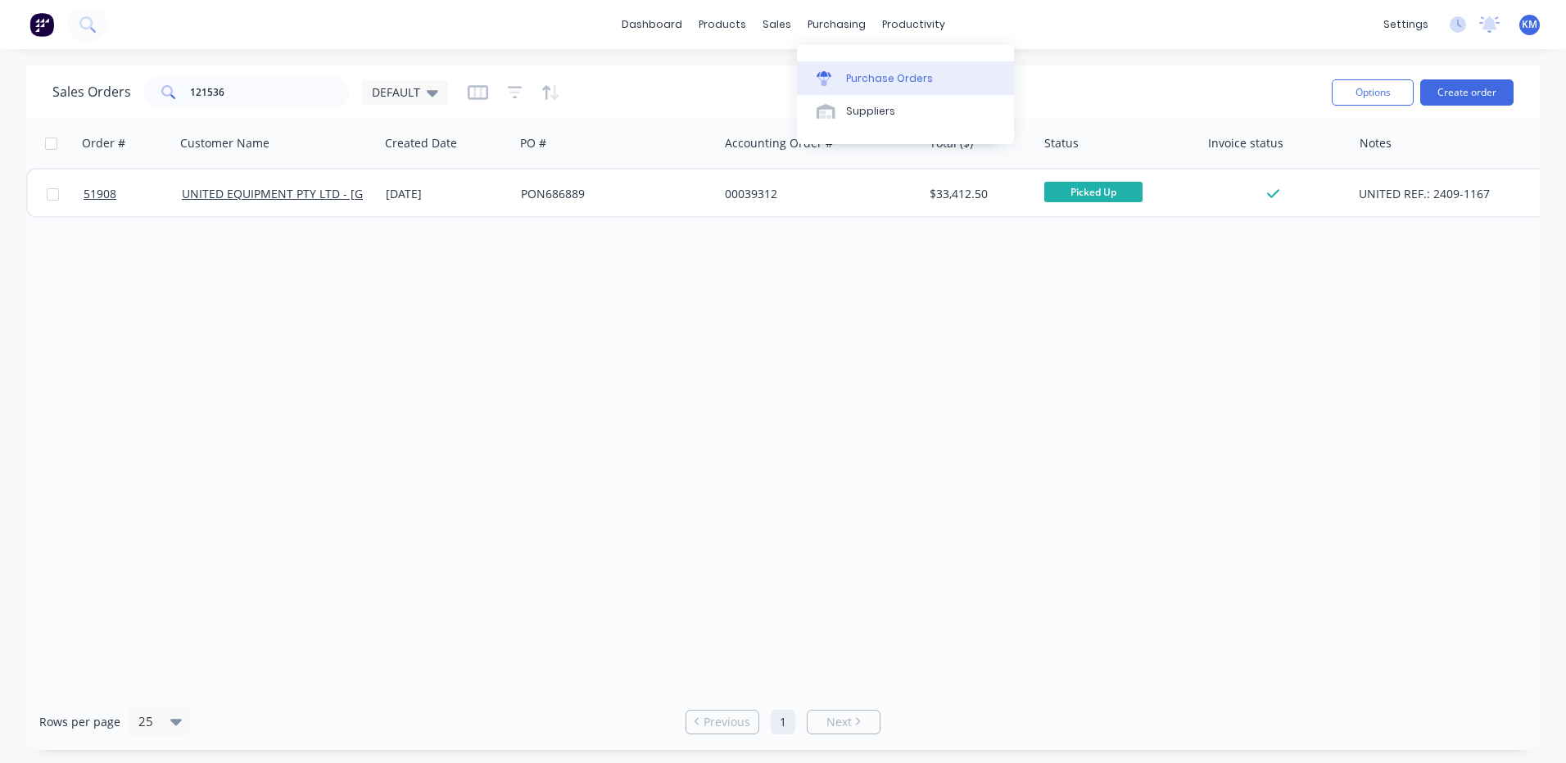
click at [842, 61] on link "Purchase Orders" at bounding box center [905, 77] width 217 height 33
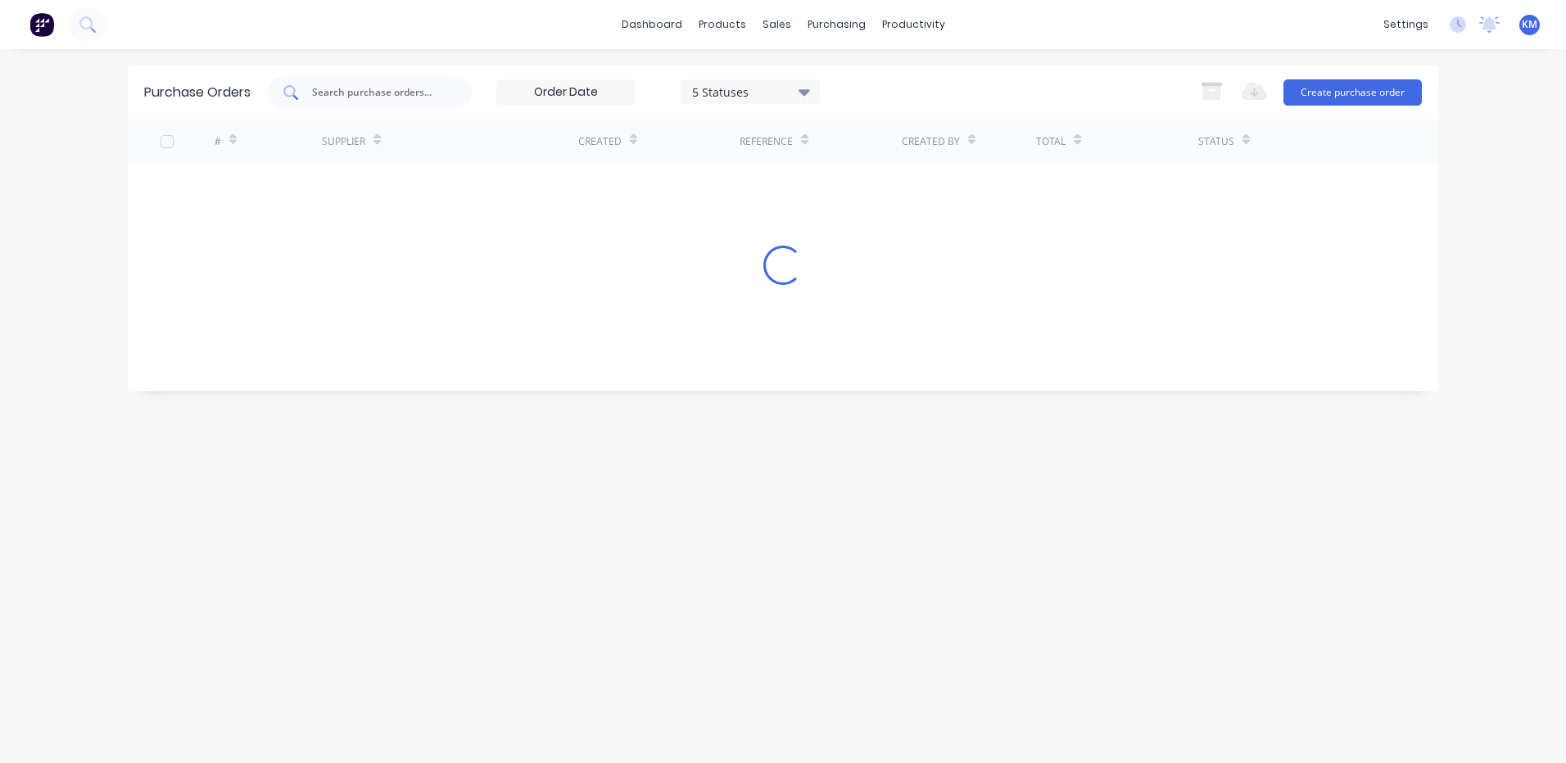
click at [339, 85] on input "text" at bounding box center [378, 92] width 136 height 16
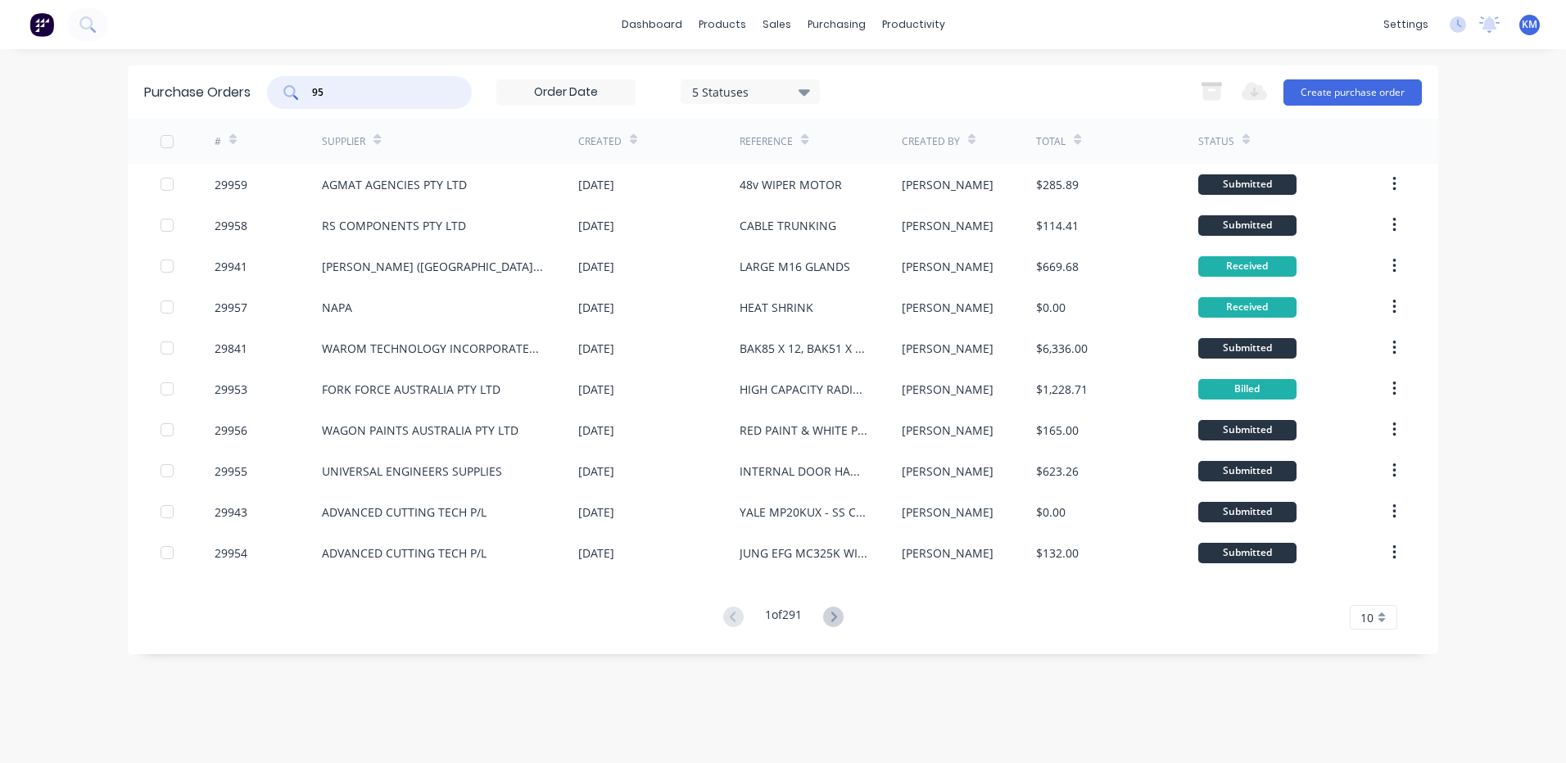
type input "9"
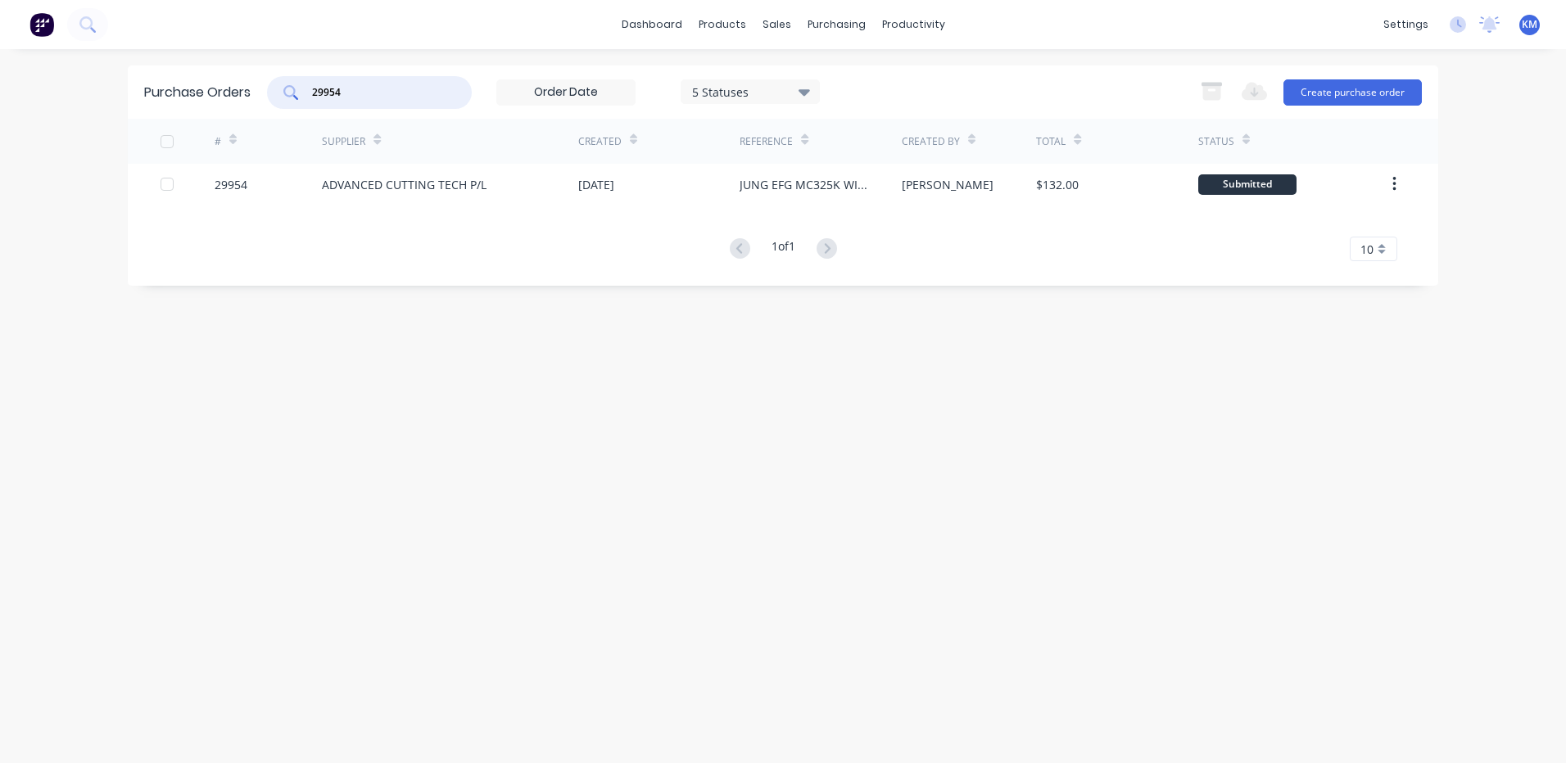
type input "29954"
click at [801, 105] on link "Customers" at bounding box center [862, 111] width 217 height 33
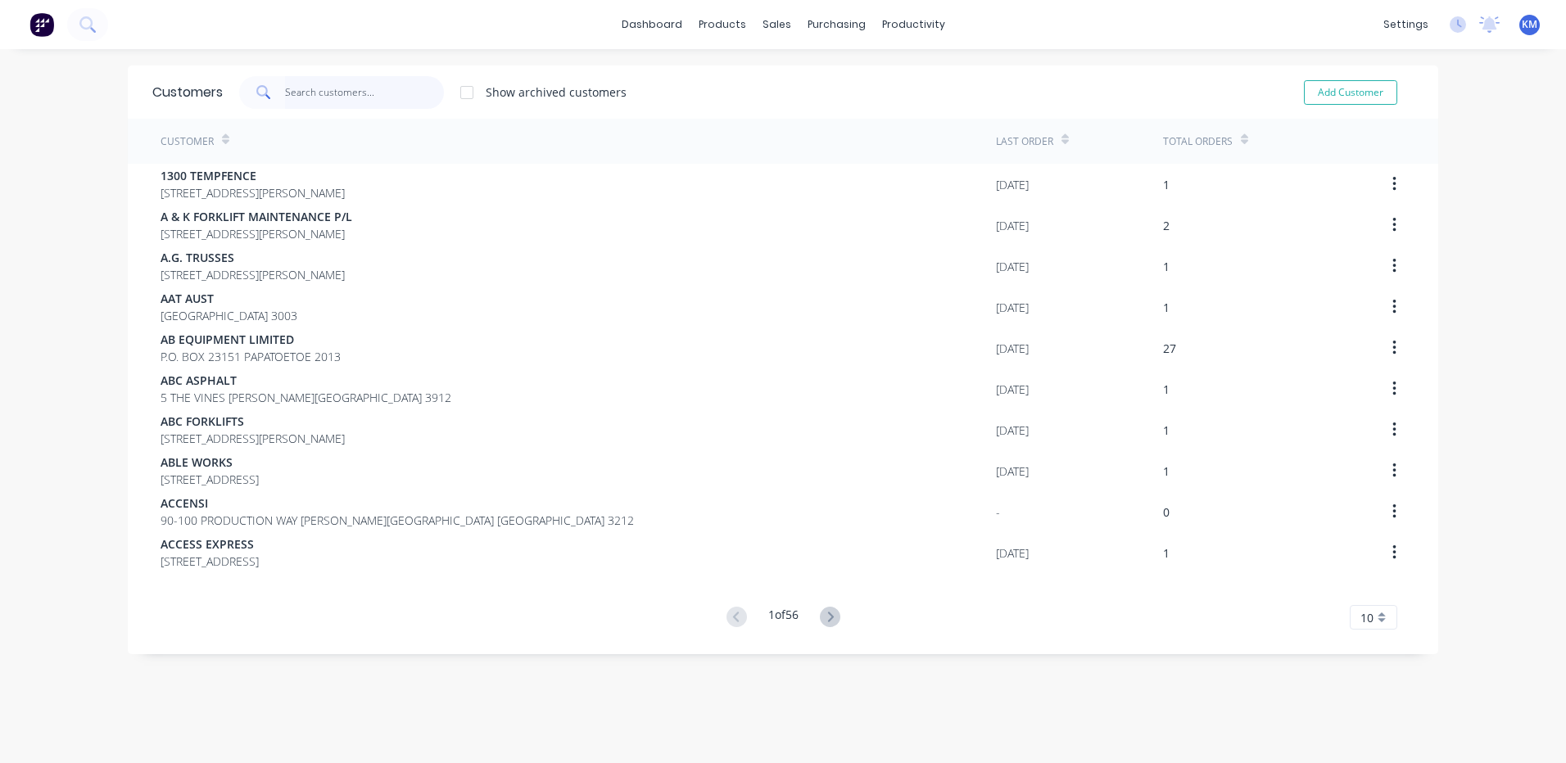
click at [292, 93] on input "text" at bounding box center [365, 92] width 160 height 33
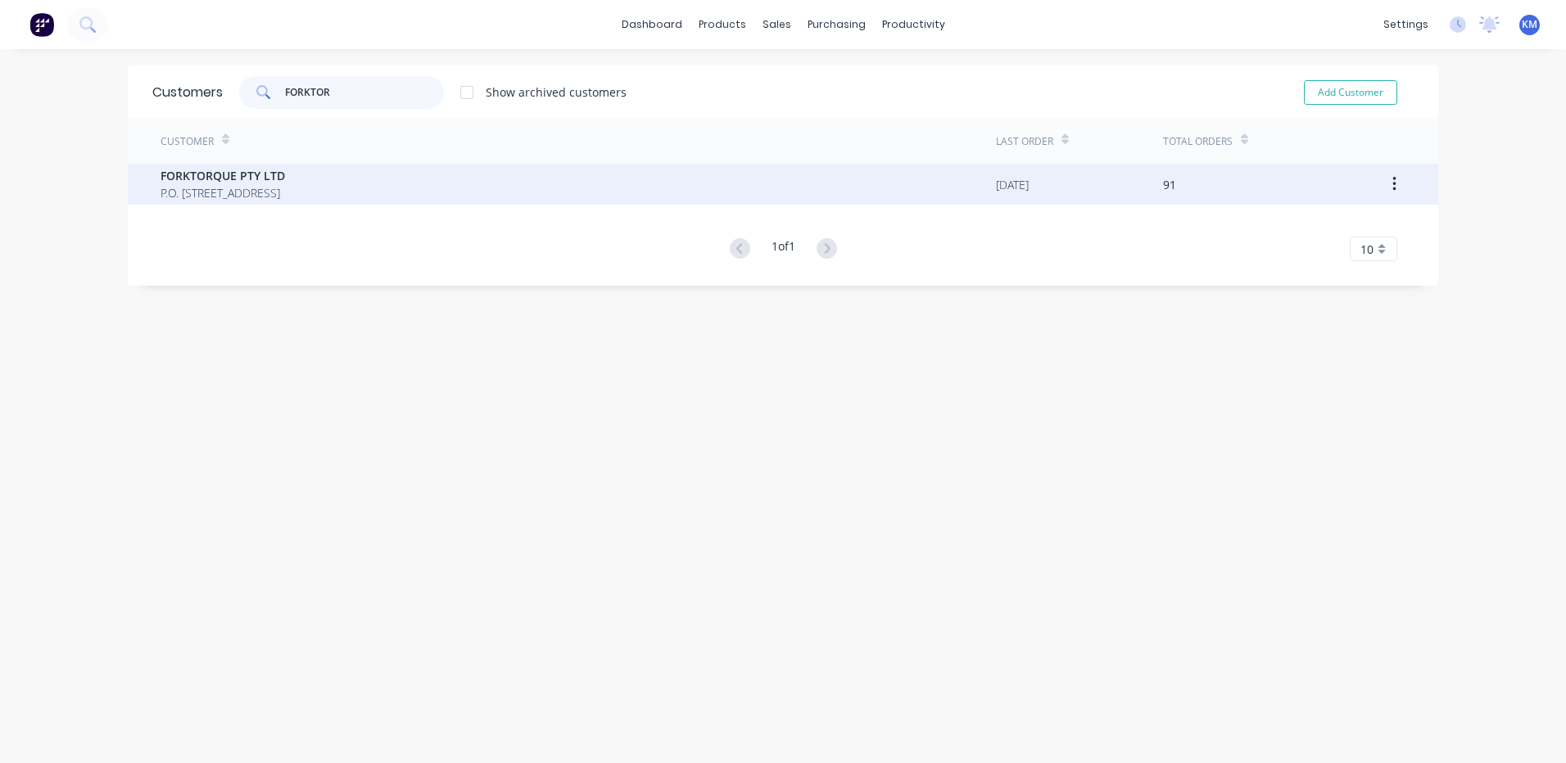
type input "FORKTOR"
click at [285, 181] on span "FORKTORQUE PTY LTD" at bounding box center [223, 175] width 124 height 17
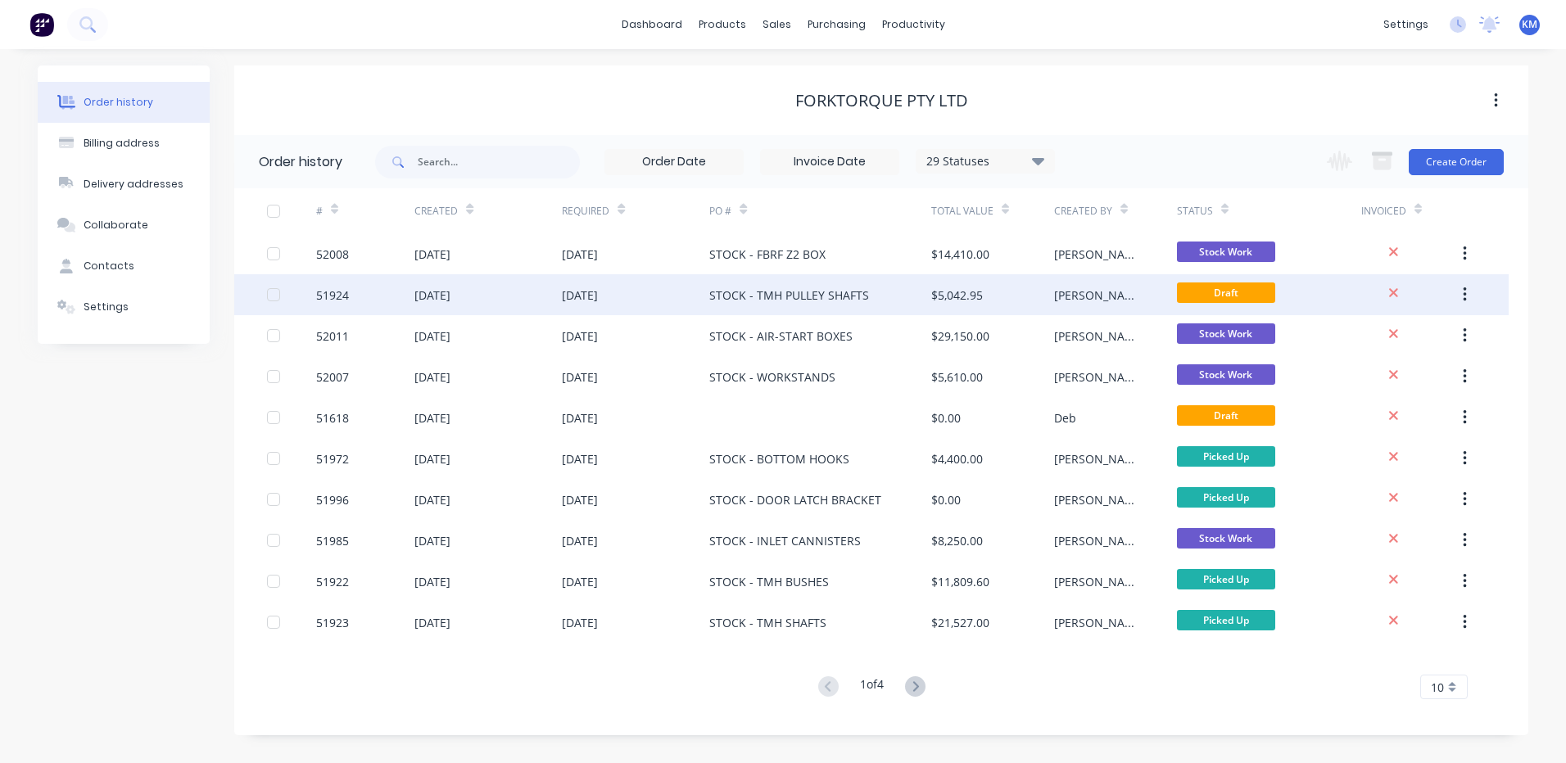
click at [1137, 296] on div "[PERSON_NAME]" at bounding box center [1115, 294] width 123 height 41
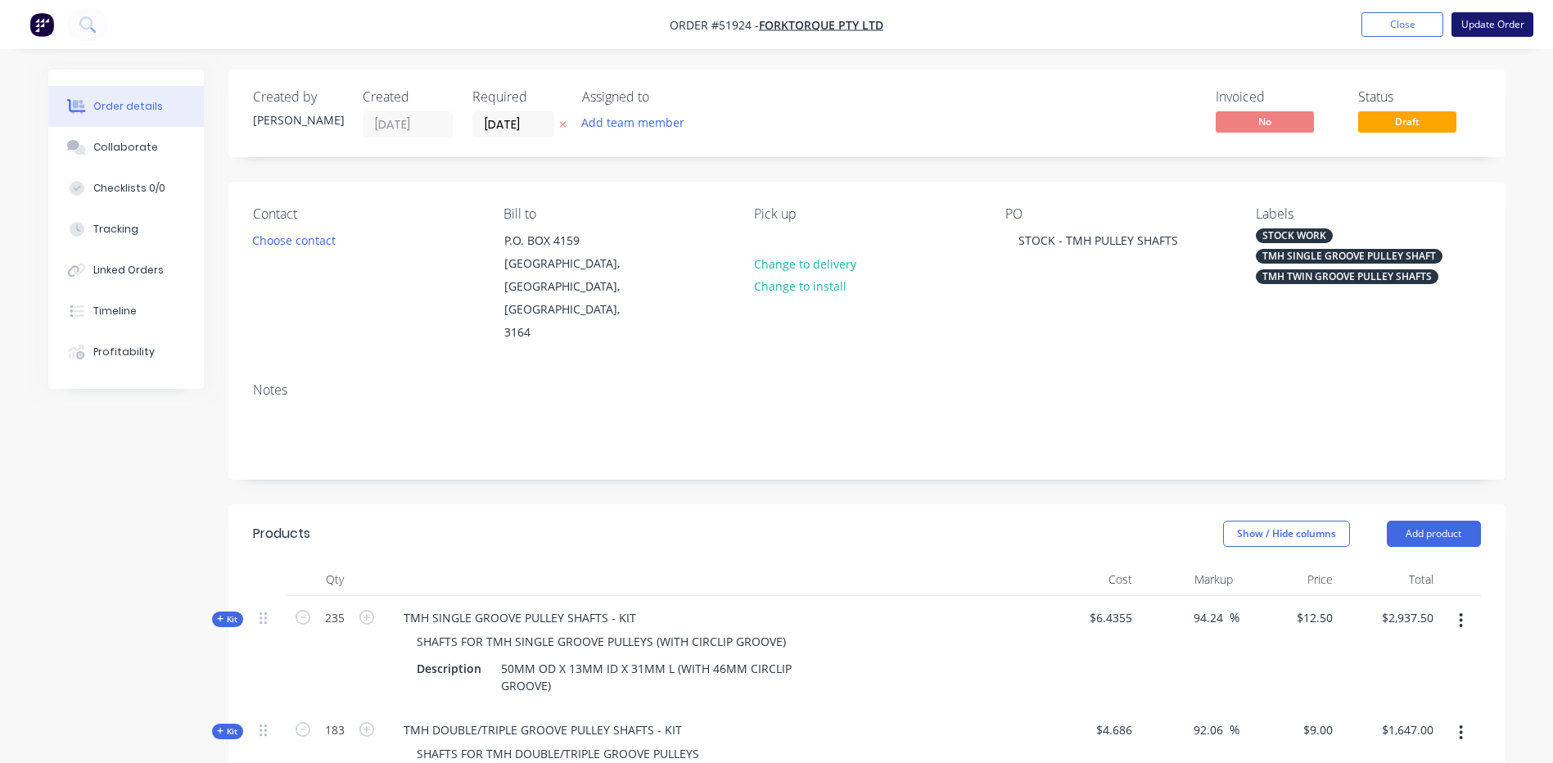
click at [1466, 30] on button "Update Order" at bounding box center [1493, 24] width 82 height 25
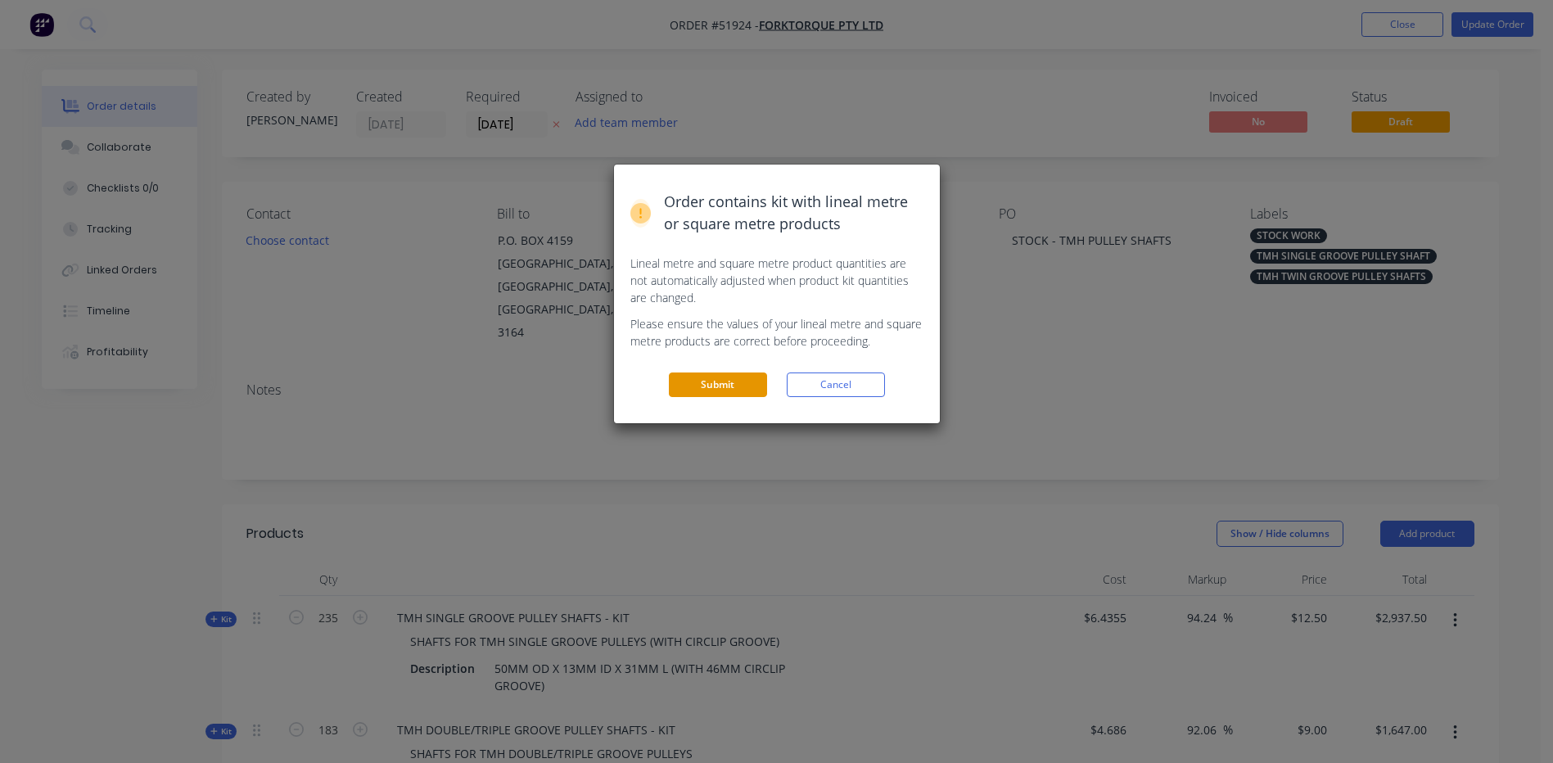
click at [748, 382] on button "Submit" at bounding box center [718, 385] width 98 height 25
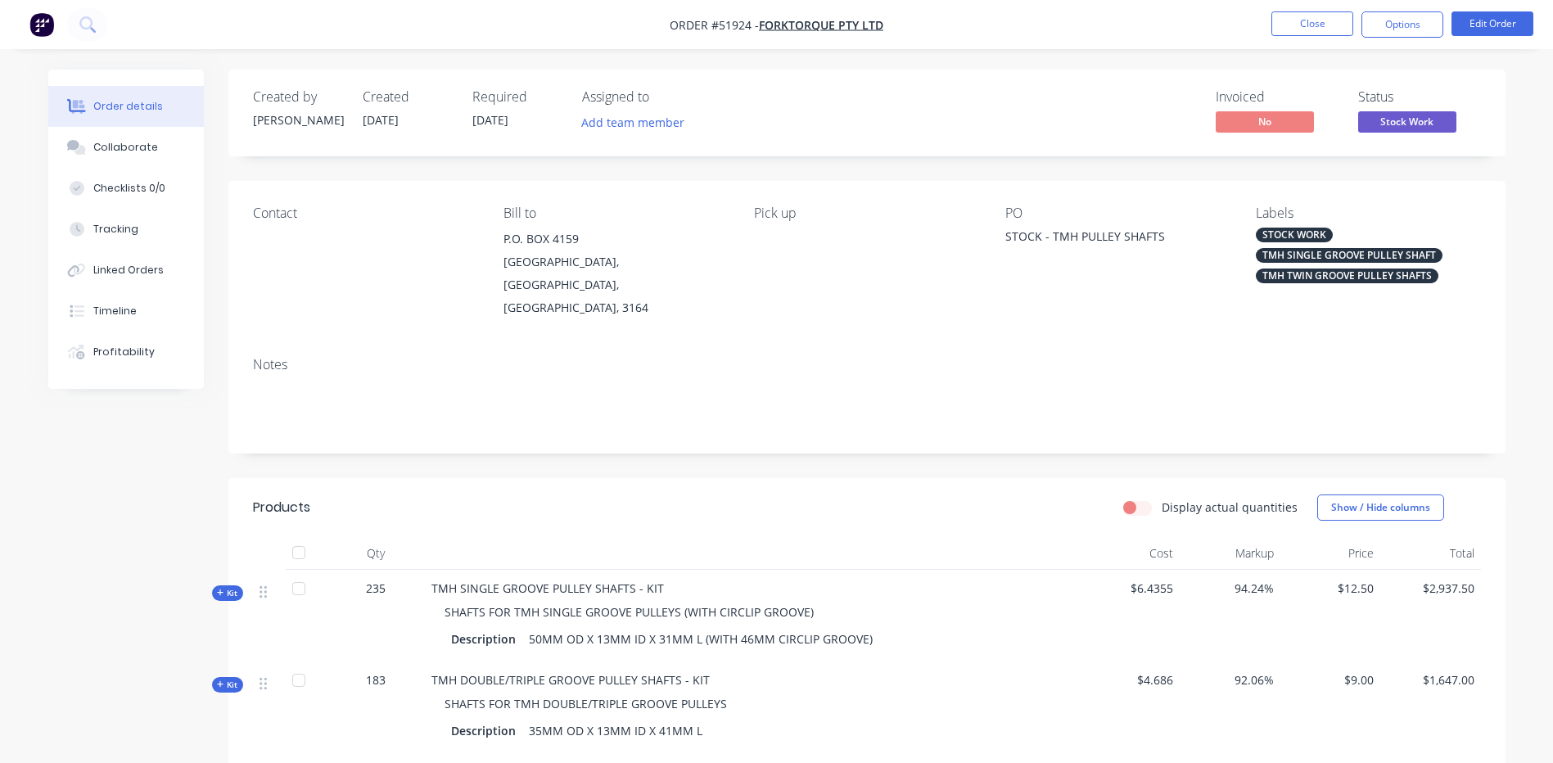
click at [1408, 117] on span "Stock Work" at bounding box center [1408, 121] width 98 height 20
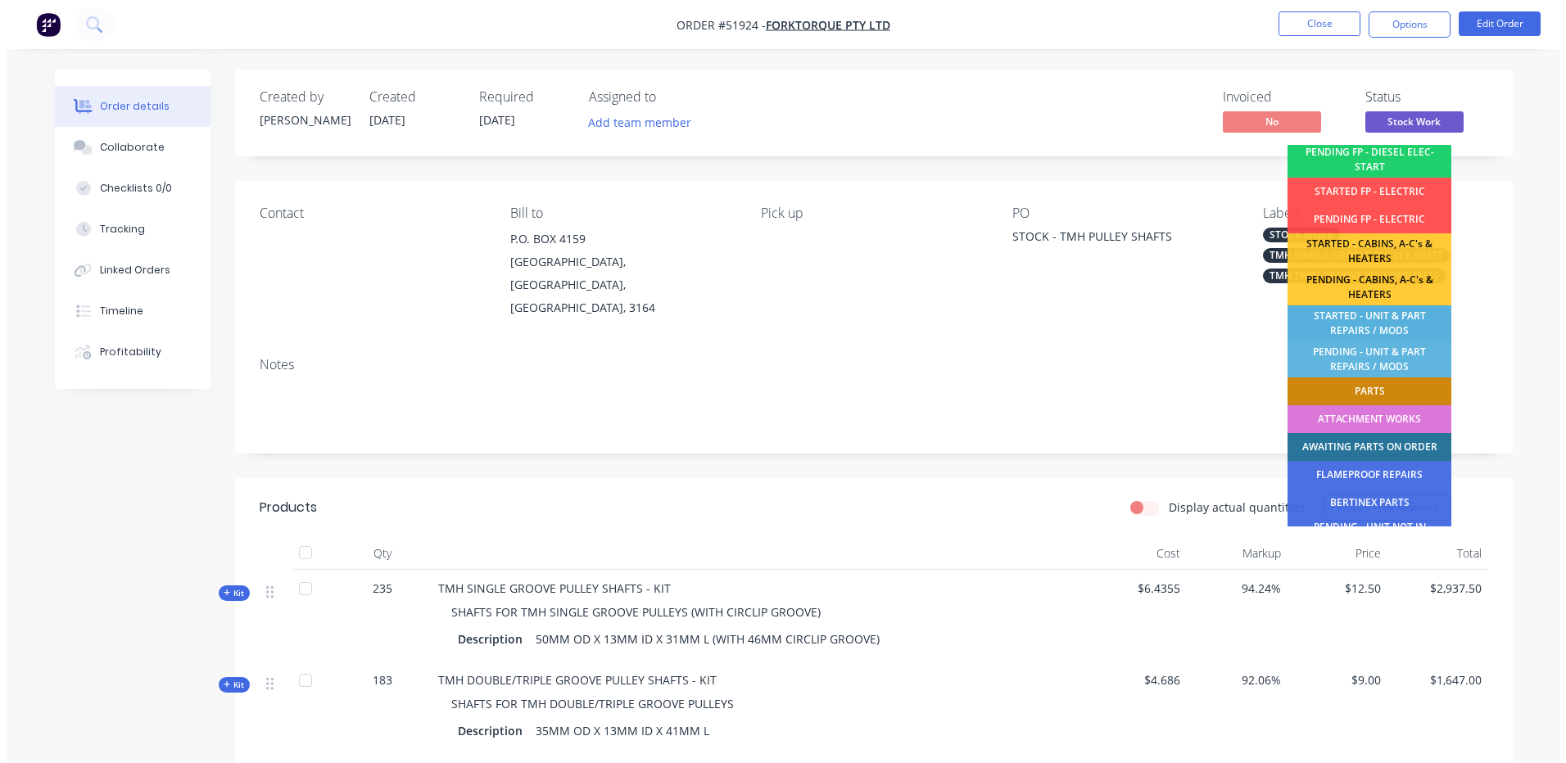
scroll to position [324, 0]
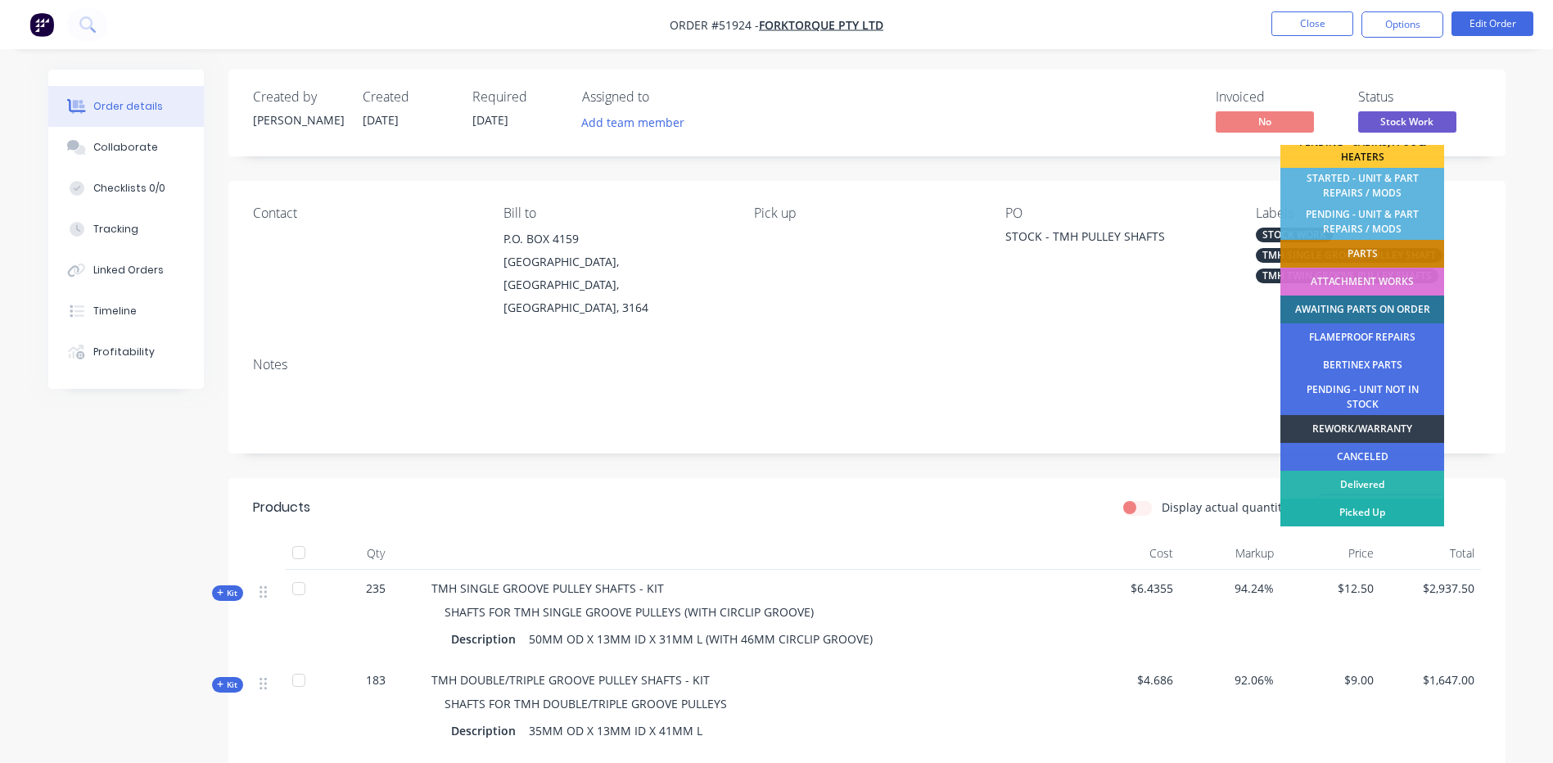
click at [1355, 512] on div "Picked Up" at bounding box center [1363, 513] width 164 height 28
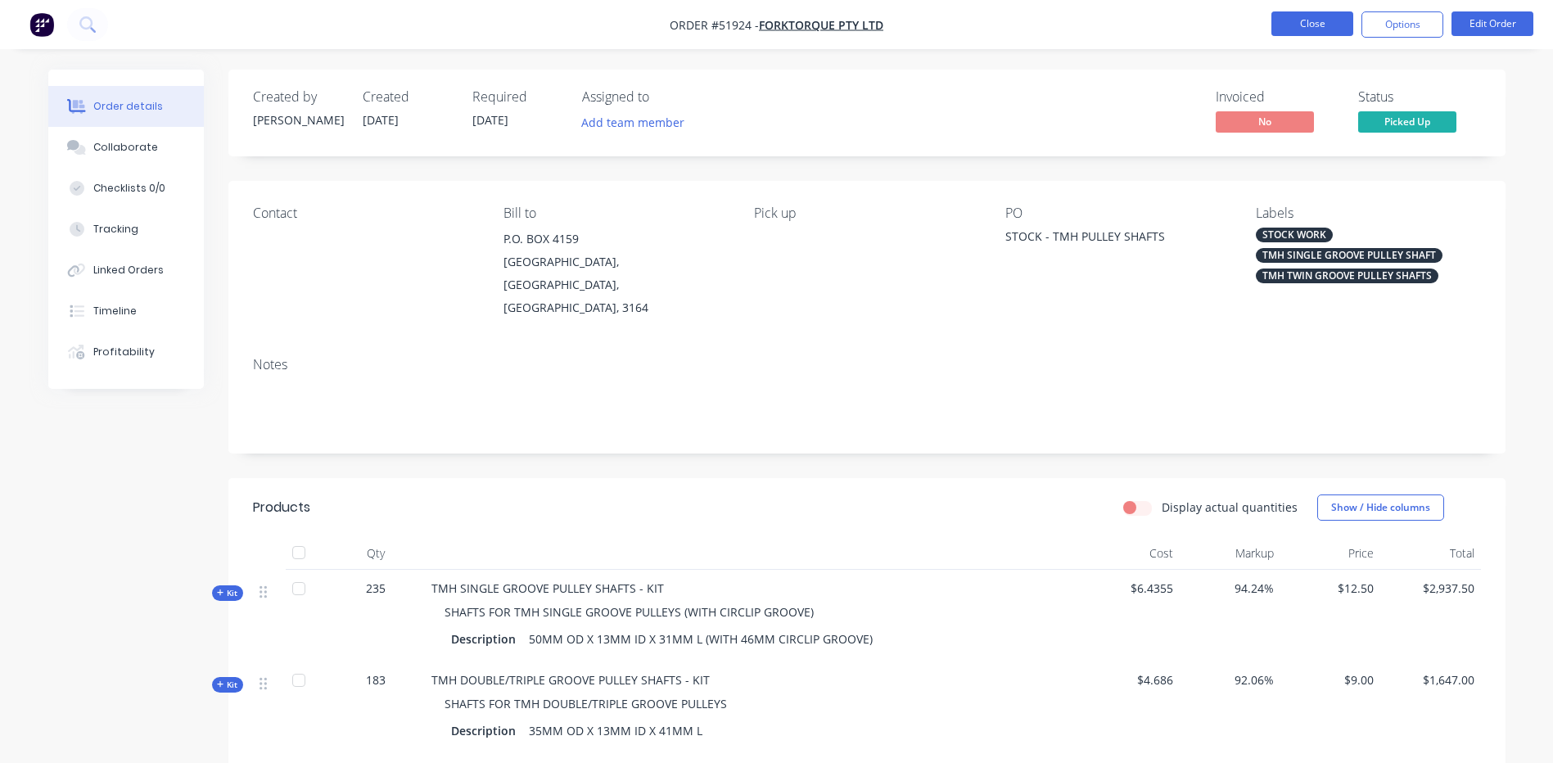
click at [1315, 17] on button "Close" at bounding box center [1313, 23] width 82 height 25
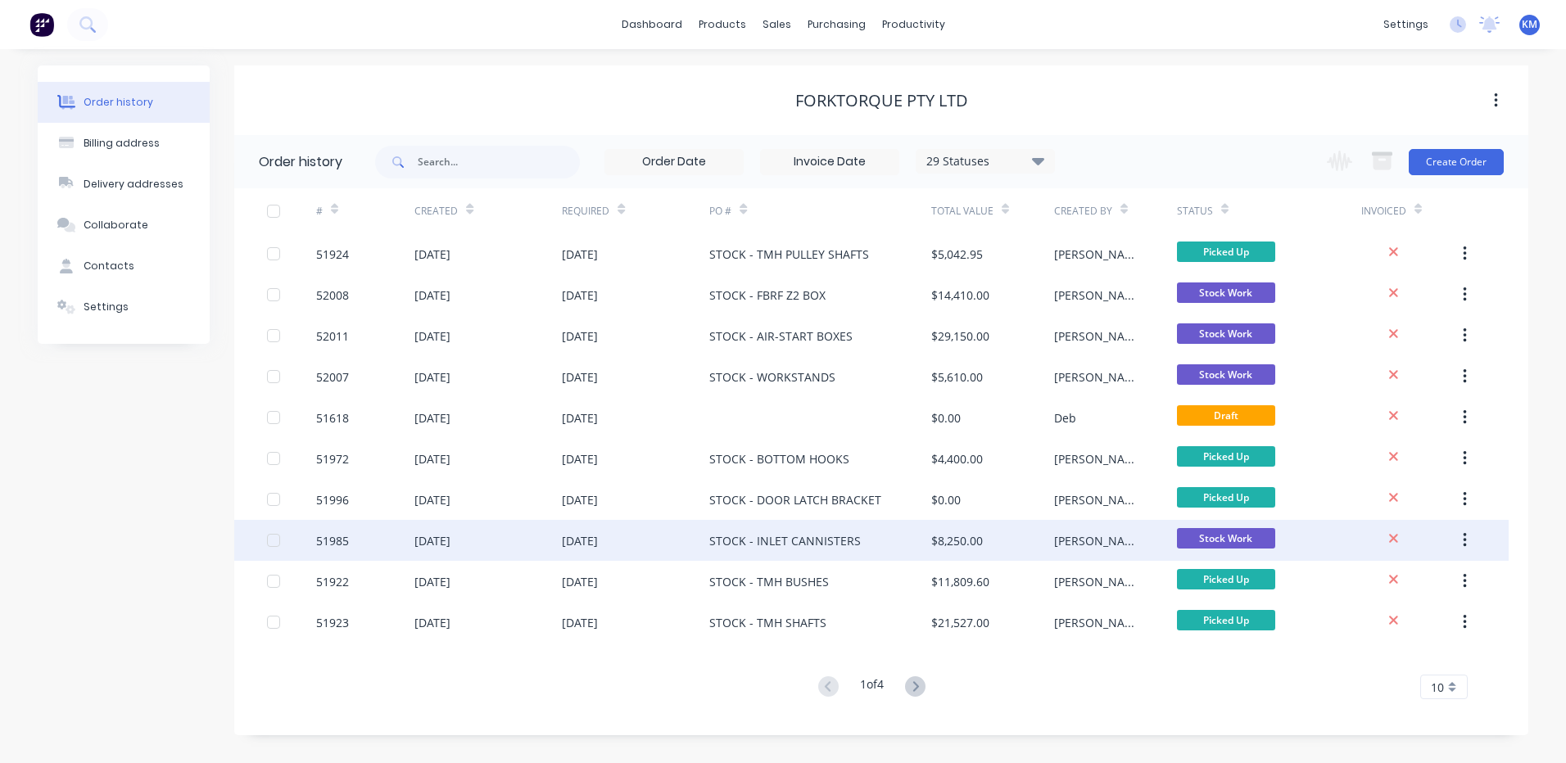
click at [683, 537] on div "19 Aug 2025" at bounding box center [635, 540] width 147 height 41
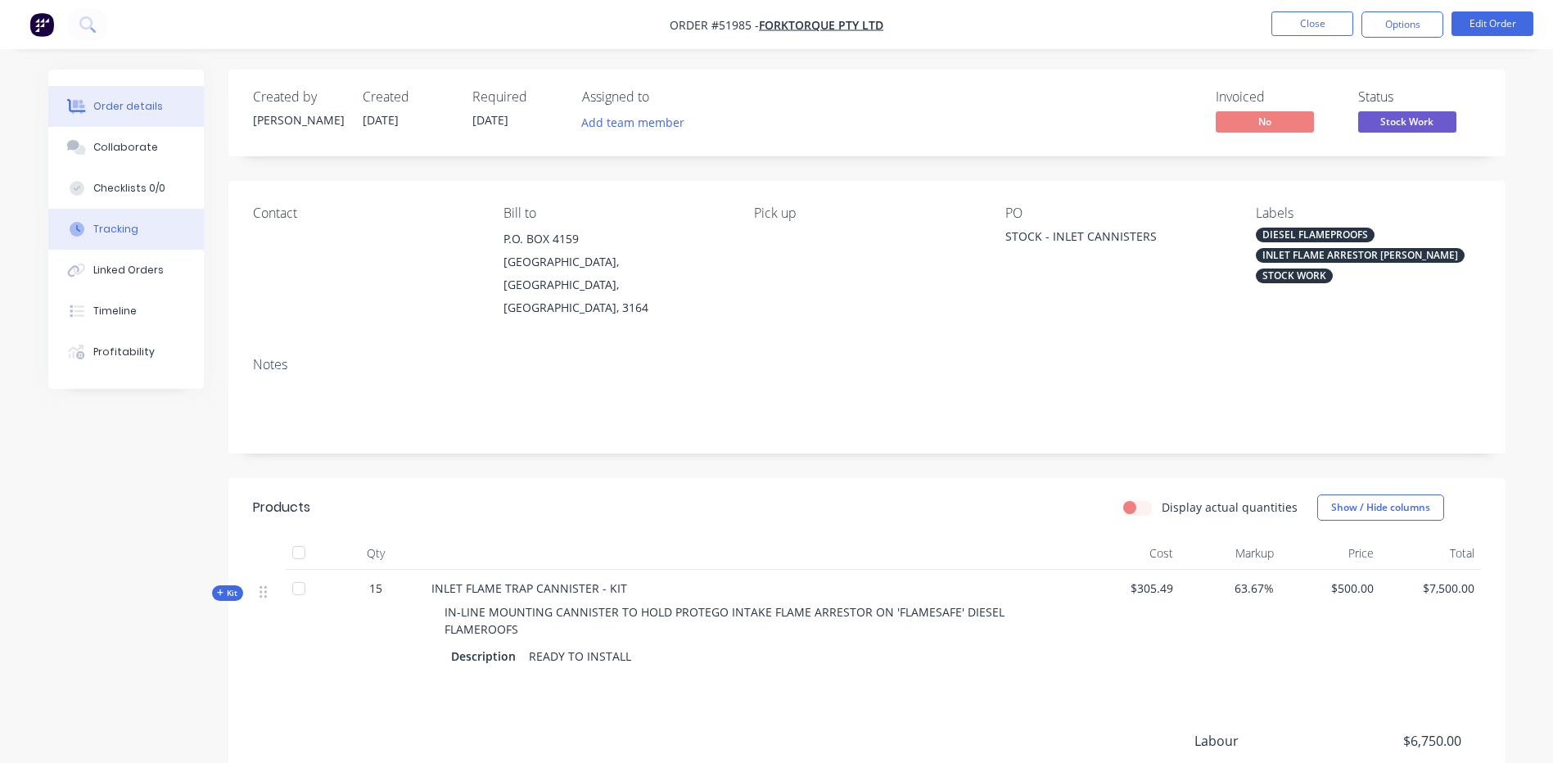
click at [145, 229] on button "Tracking" at bounding box center [126, 229] width 156 height 41
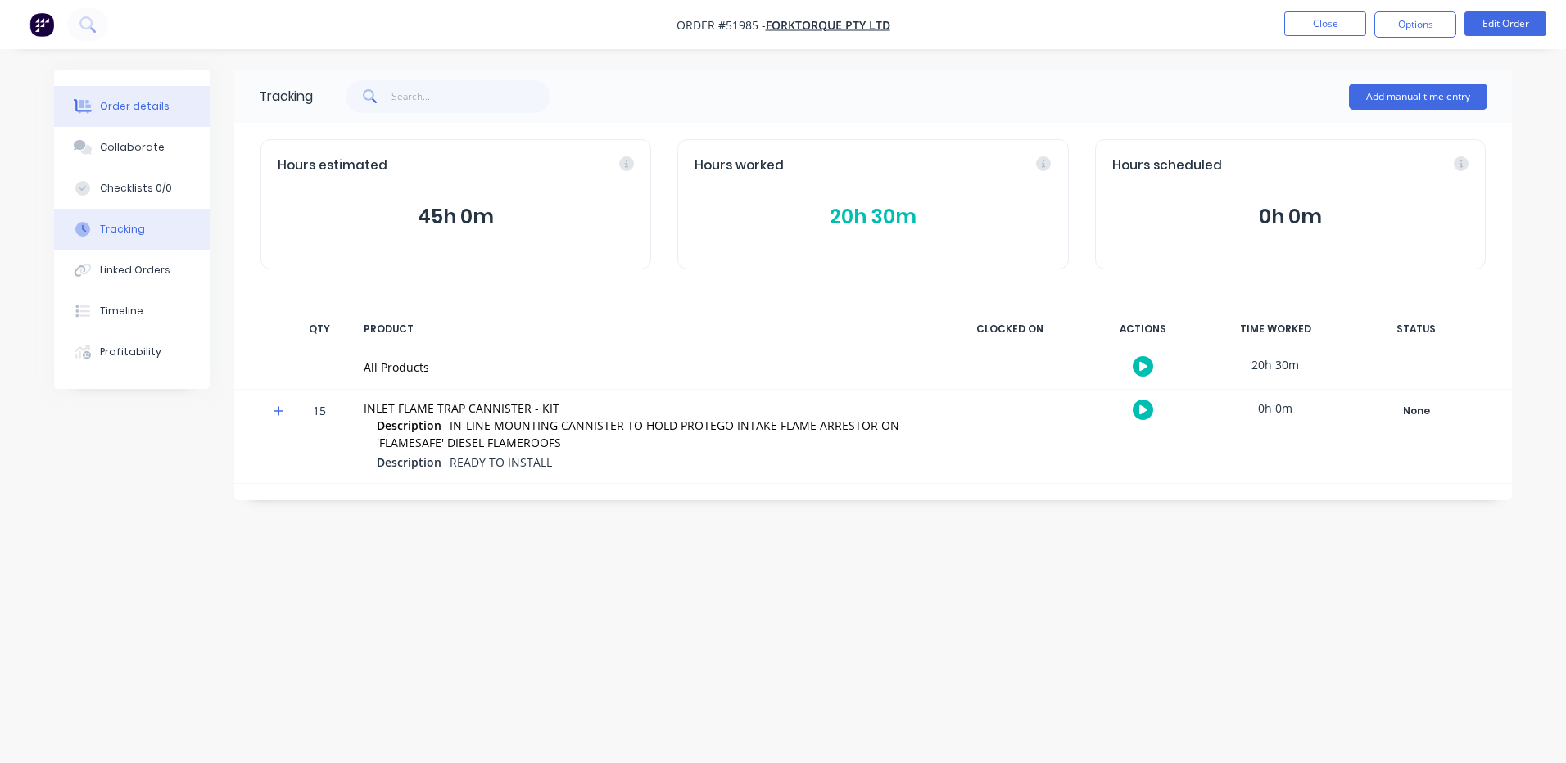
click at [160, 116] on button "Order details" at bounding box center [132, 106] width 156 height 41
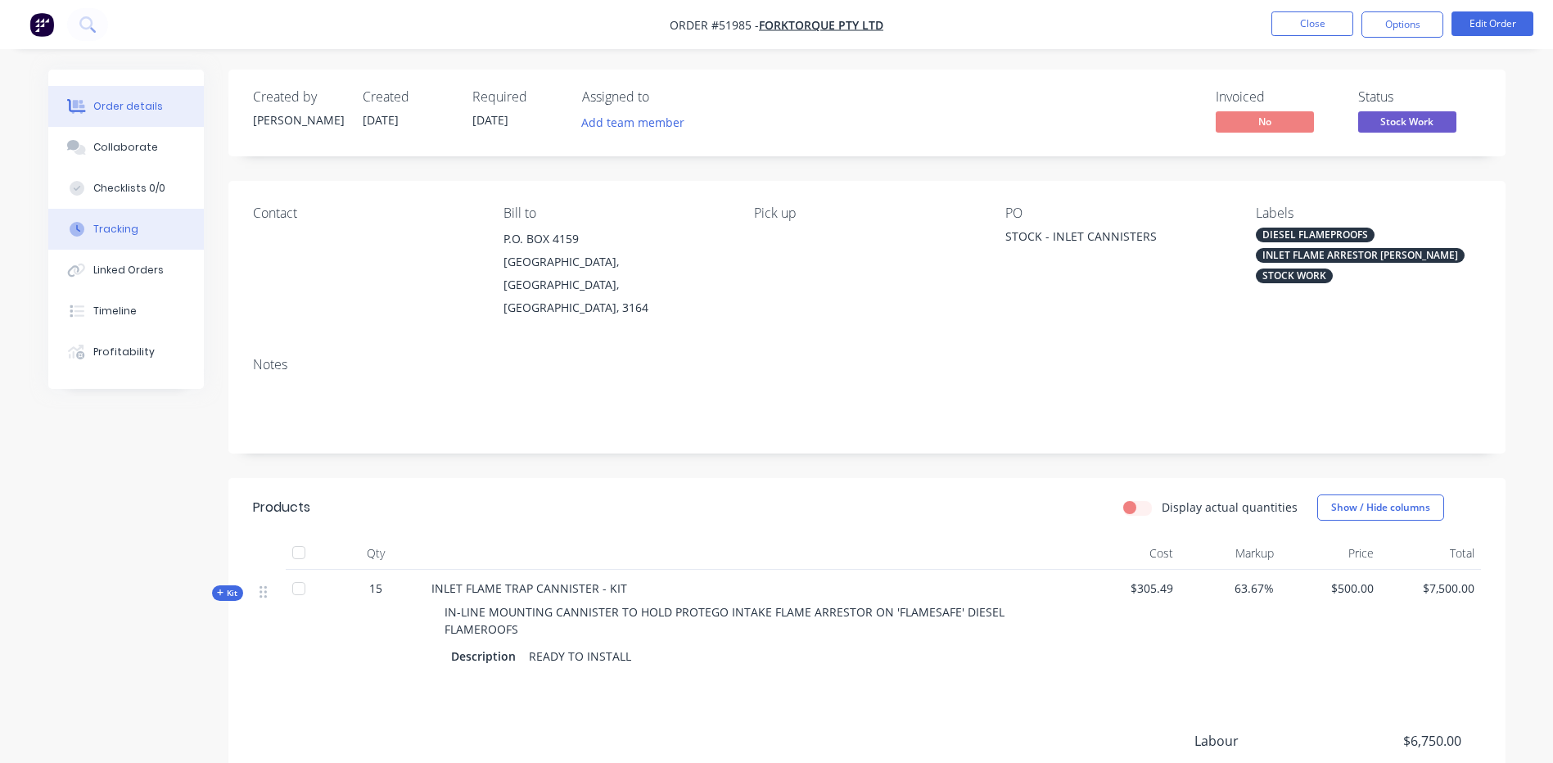
click at [149, 232] on button "Tracking" at bounding box center [126, 229] width 156 height 41
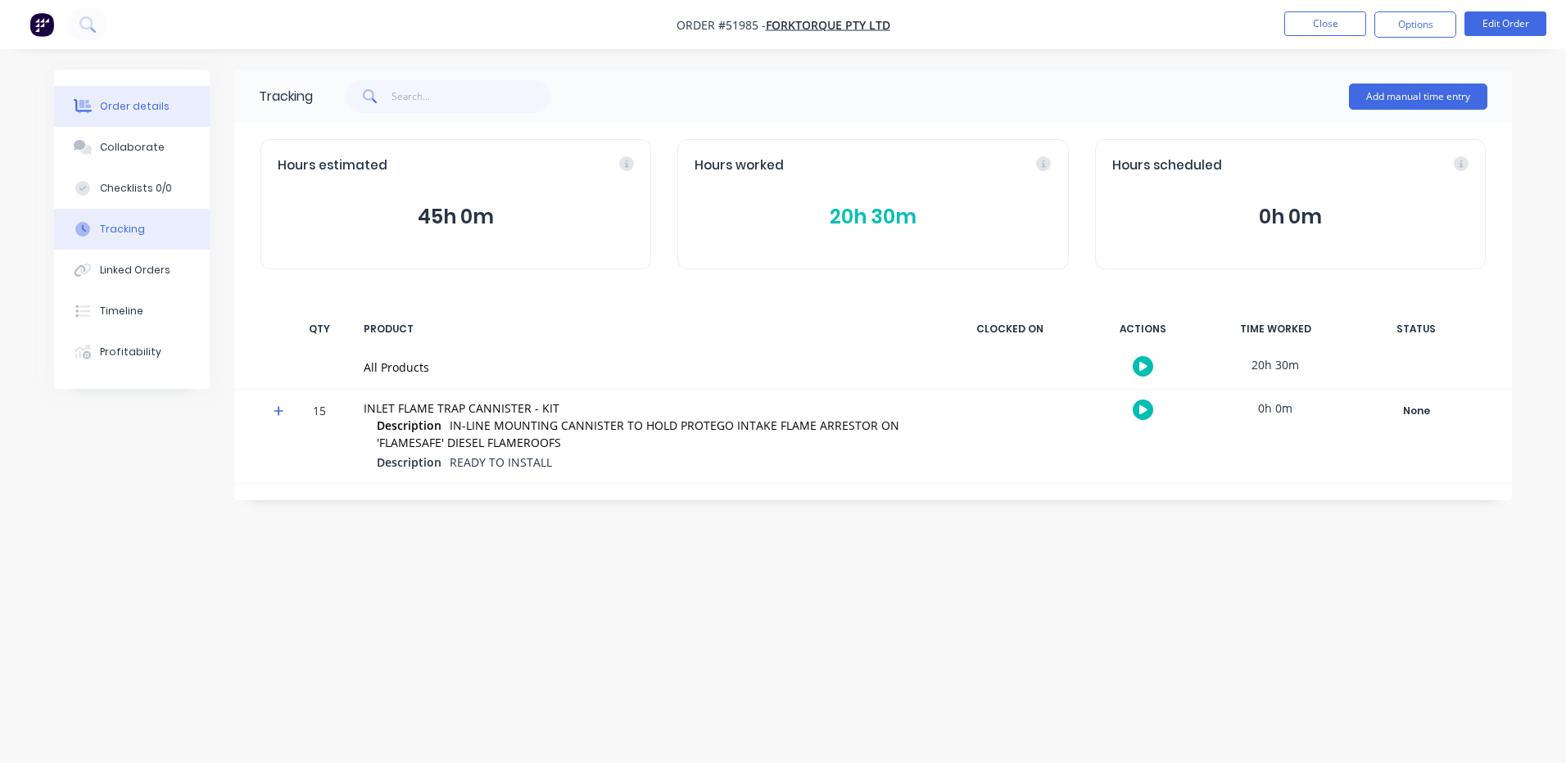
click at [142, 119] on button "Order details" at bounding box center [132, 106] width 156 height 41
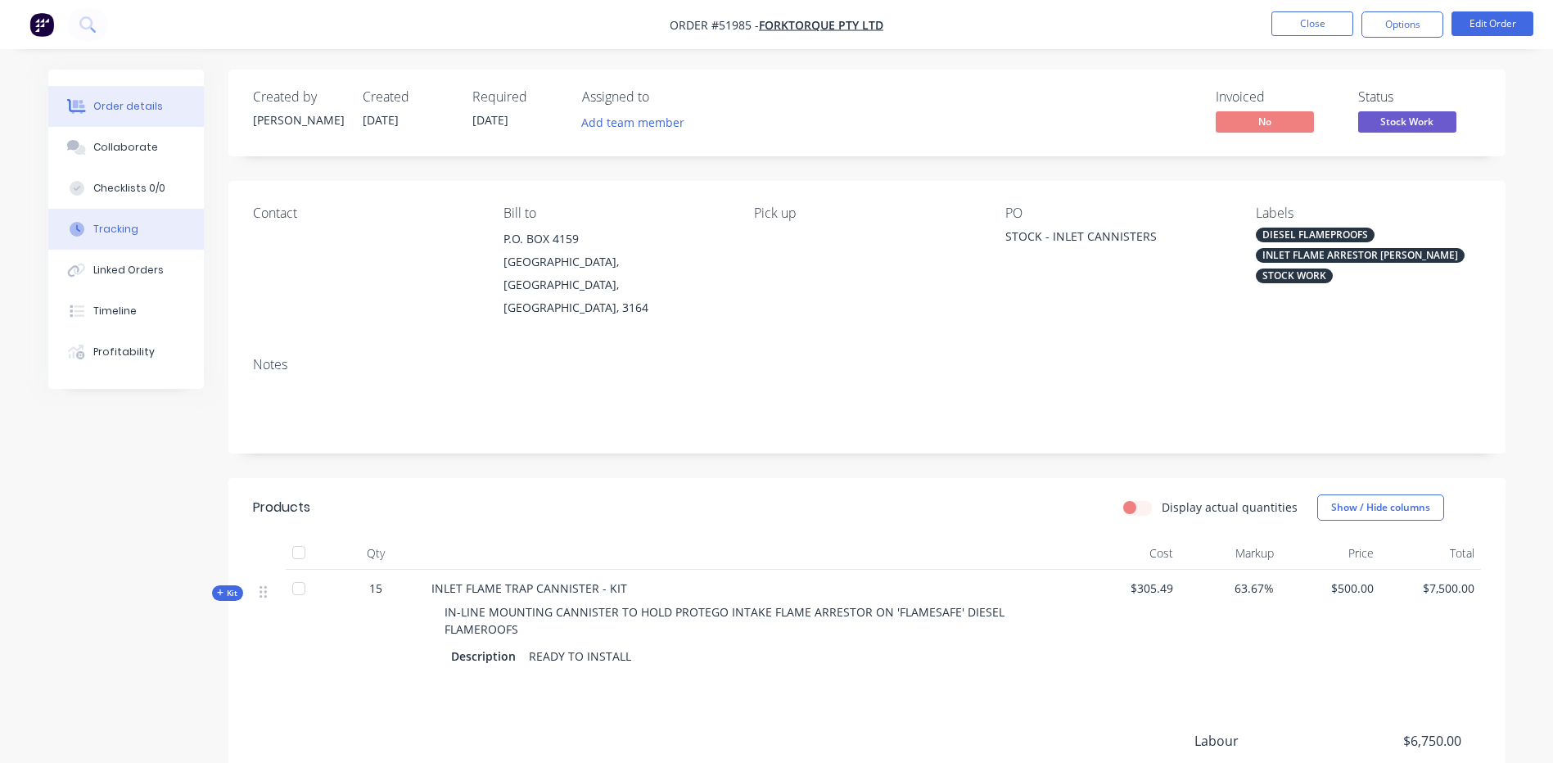
click at [138, 233] on button "Tracking" at bounding box center [126, 229] width 156 height 41
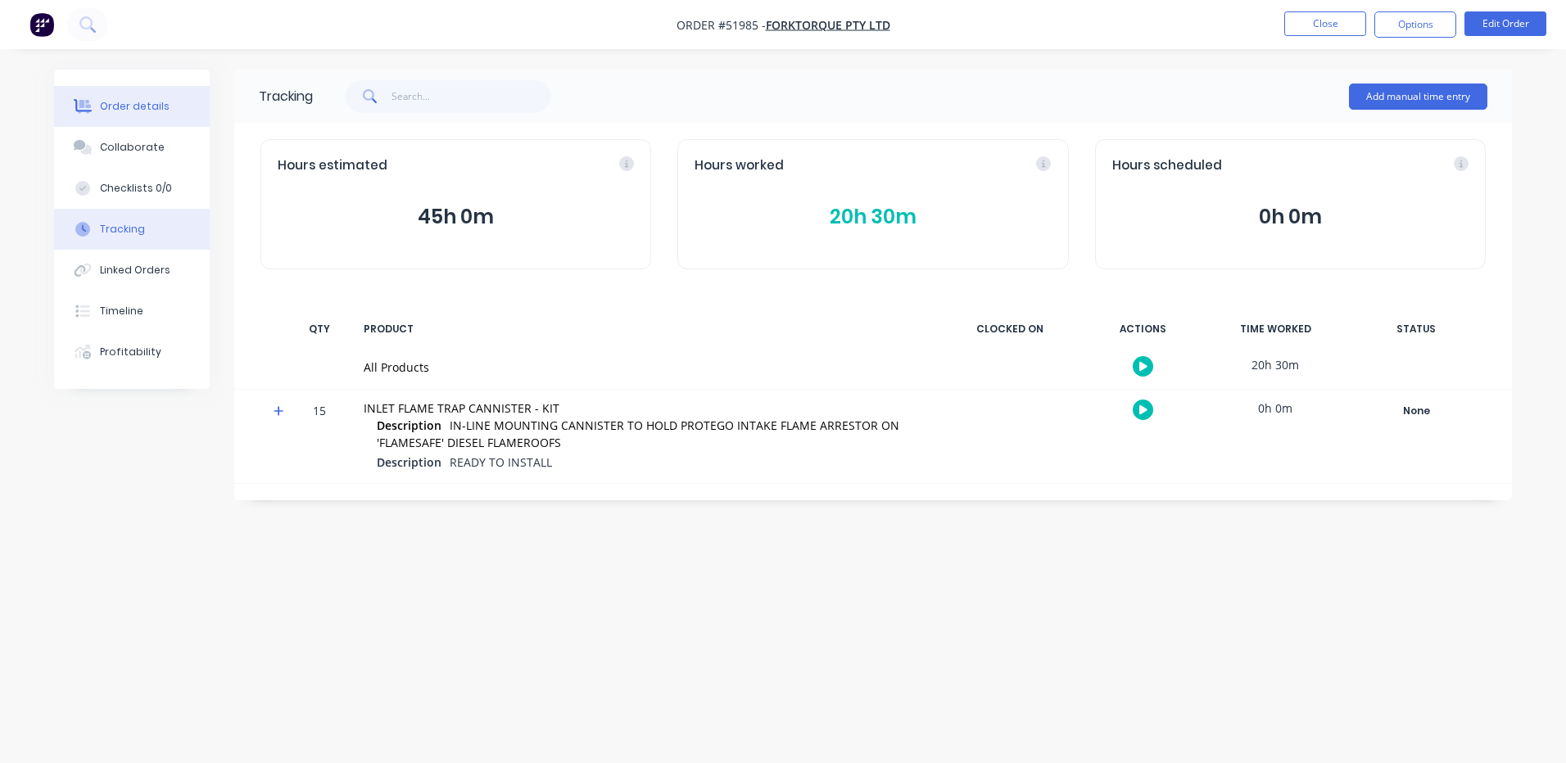
click at [166, 119] on button "Order details" at bounding box center [132, 106] width 156 height 41
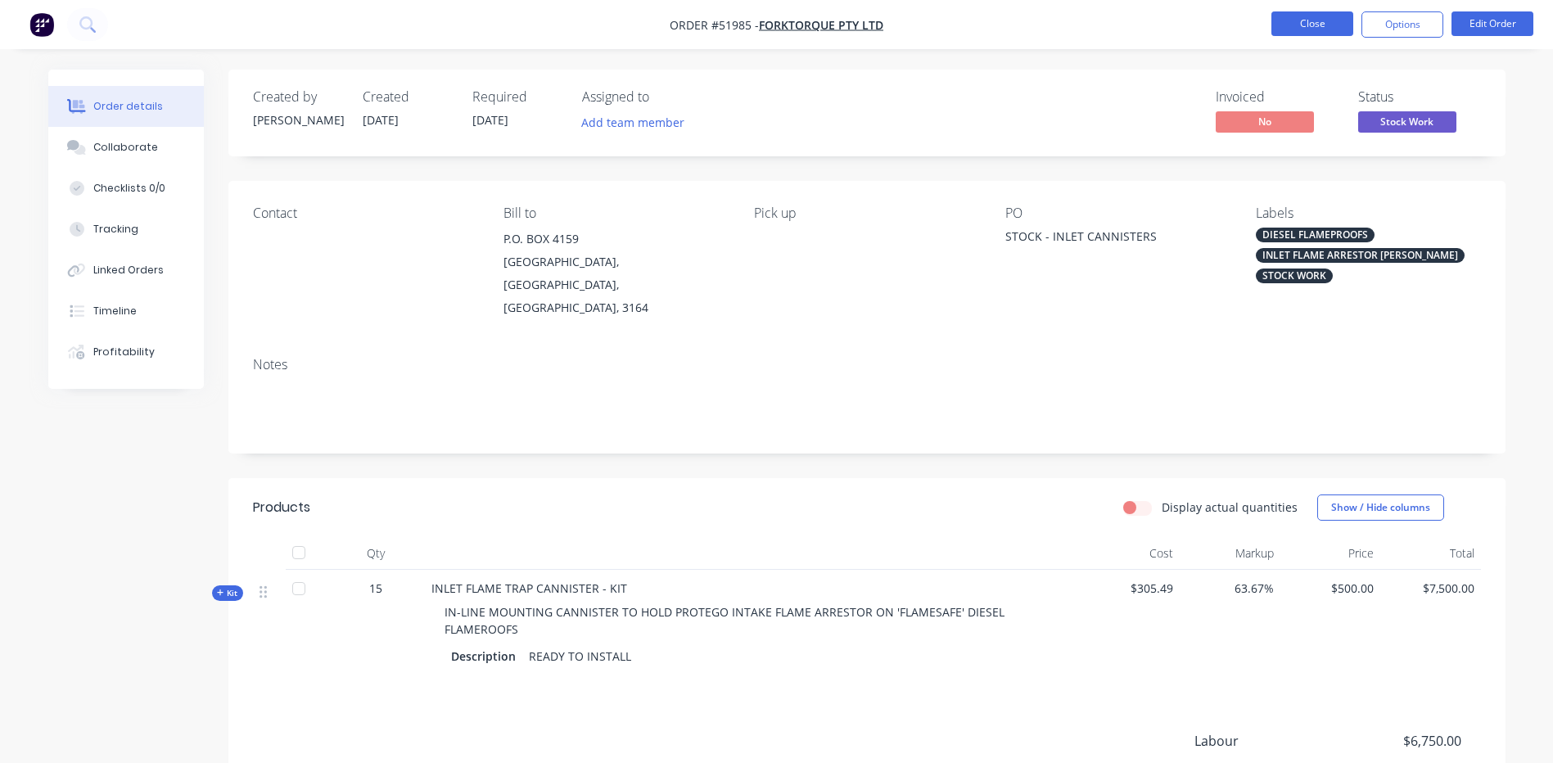
click at [1309, 25] on button "Close" at bounding box center [1313, 23] width 82 height 25
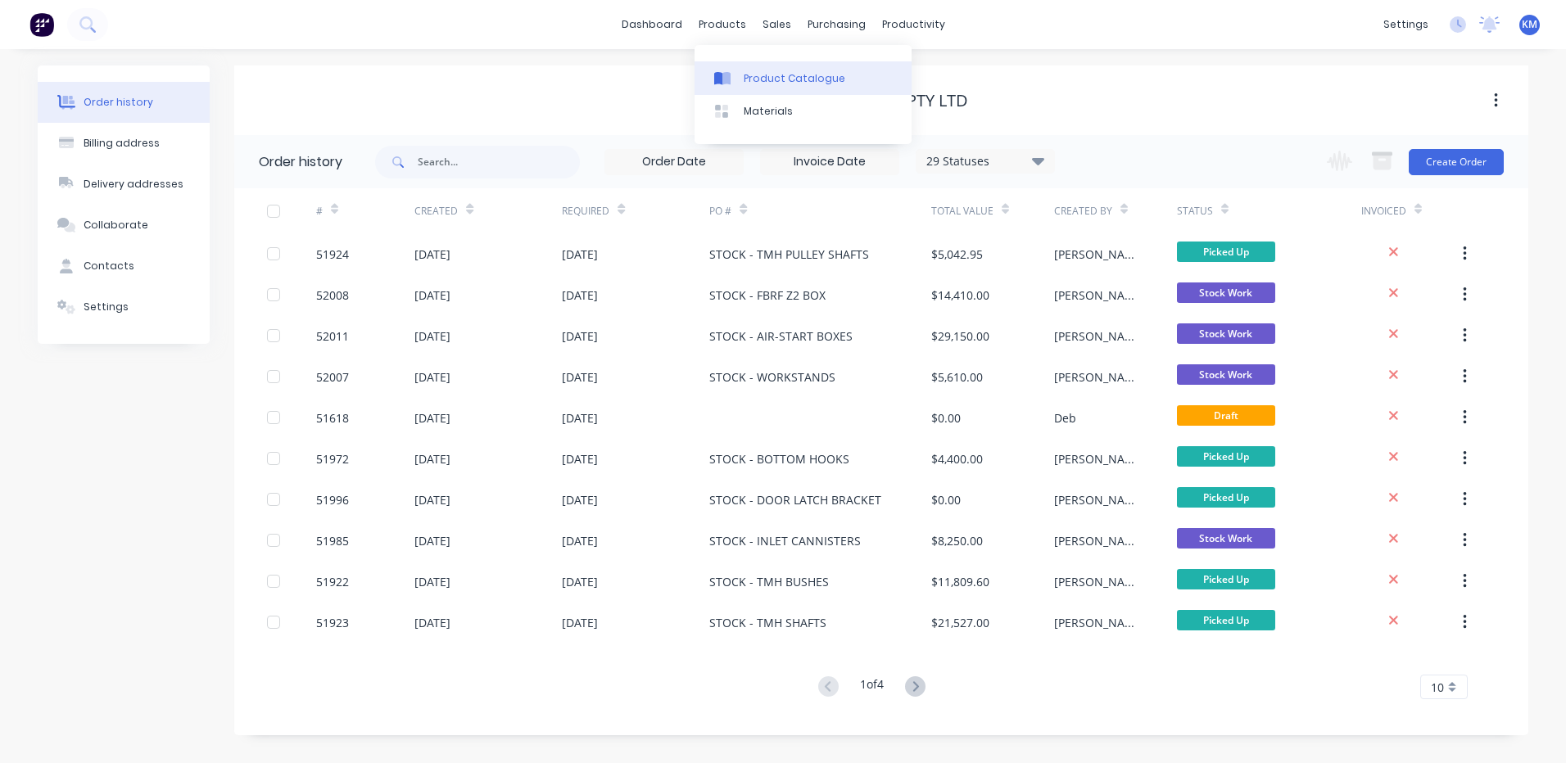
click at [739, 84] on link "Product Catalogue" at bounding box center [802, 77] width 217 height 33
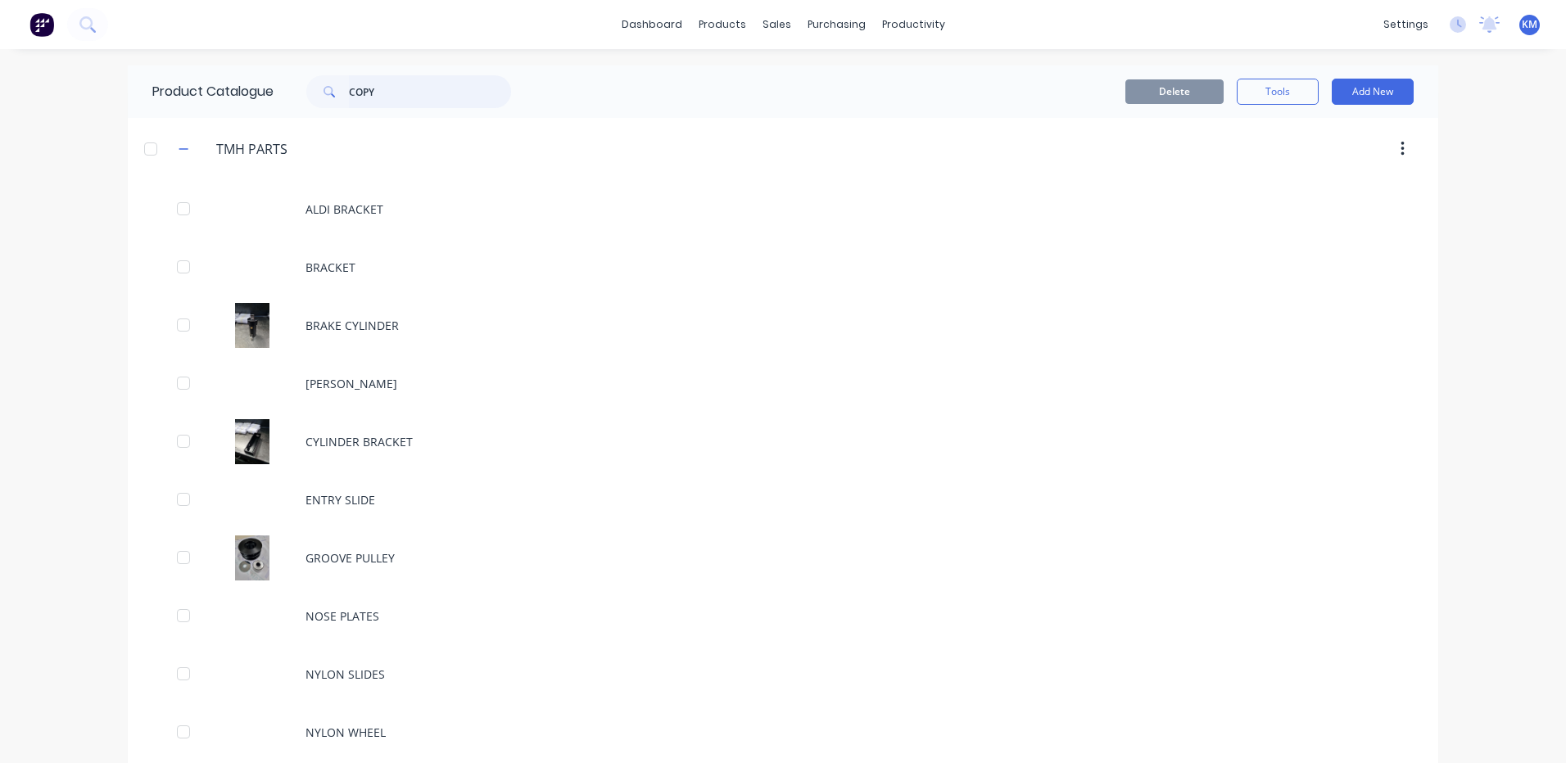
click at [444, 90] on input "COPY" at bounding box center [430, 91] width 162 height 33
type input "C"
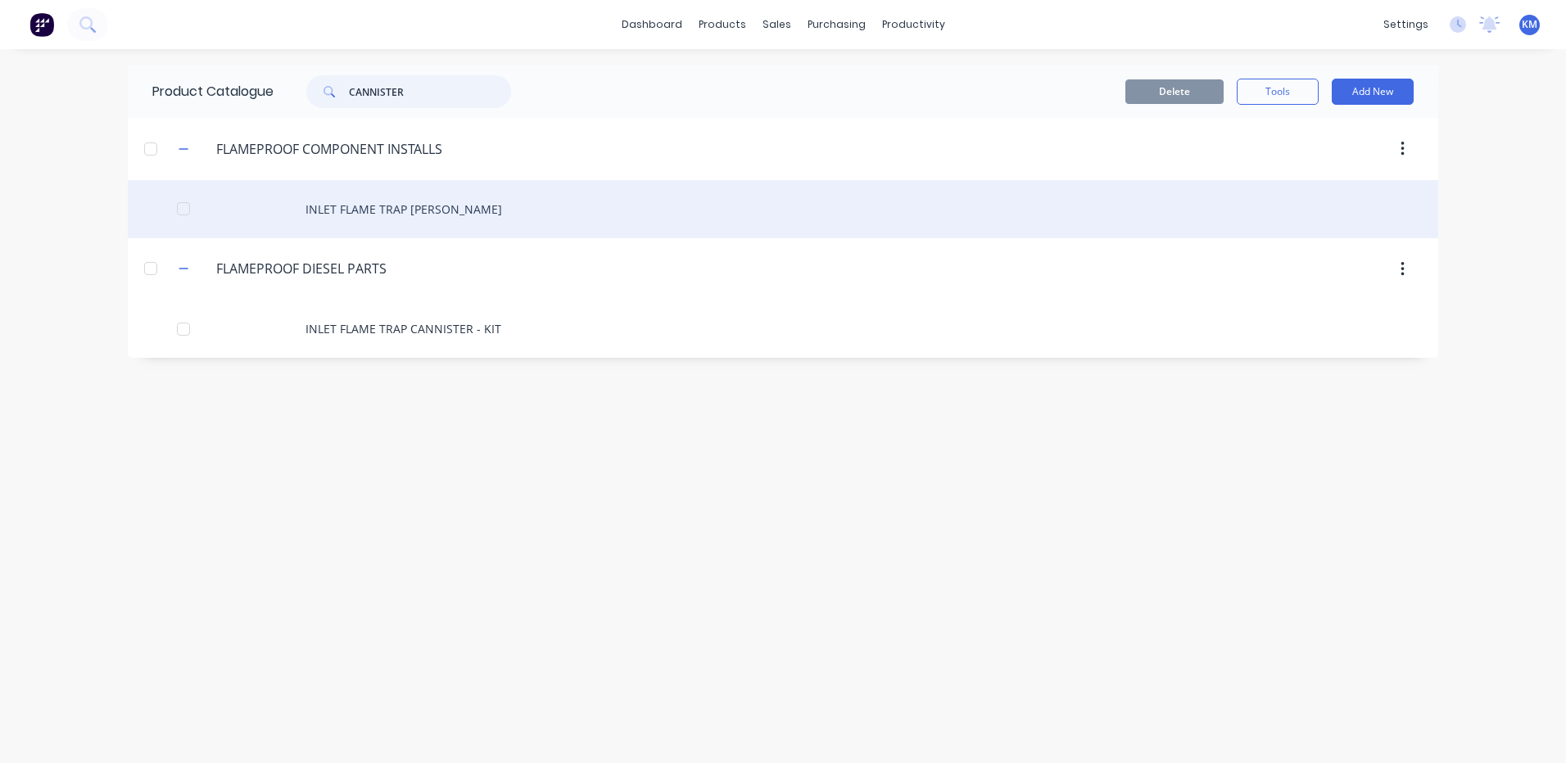
type input "CANNISTER"
click at [294, 214] on div "INLET FLAME TRAP [PERSON_NAME]" at bounding box center [783, 209] width 1310 height 58
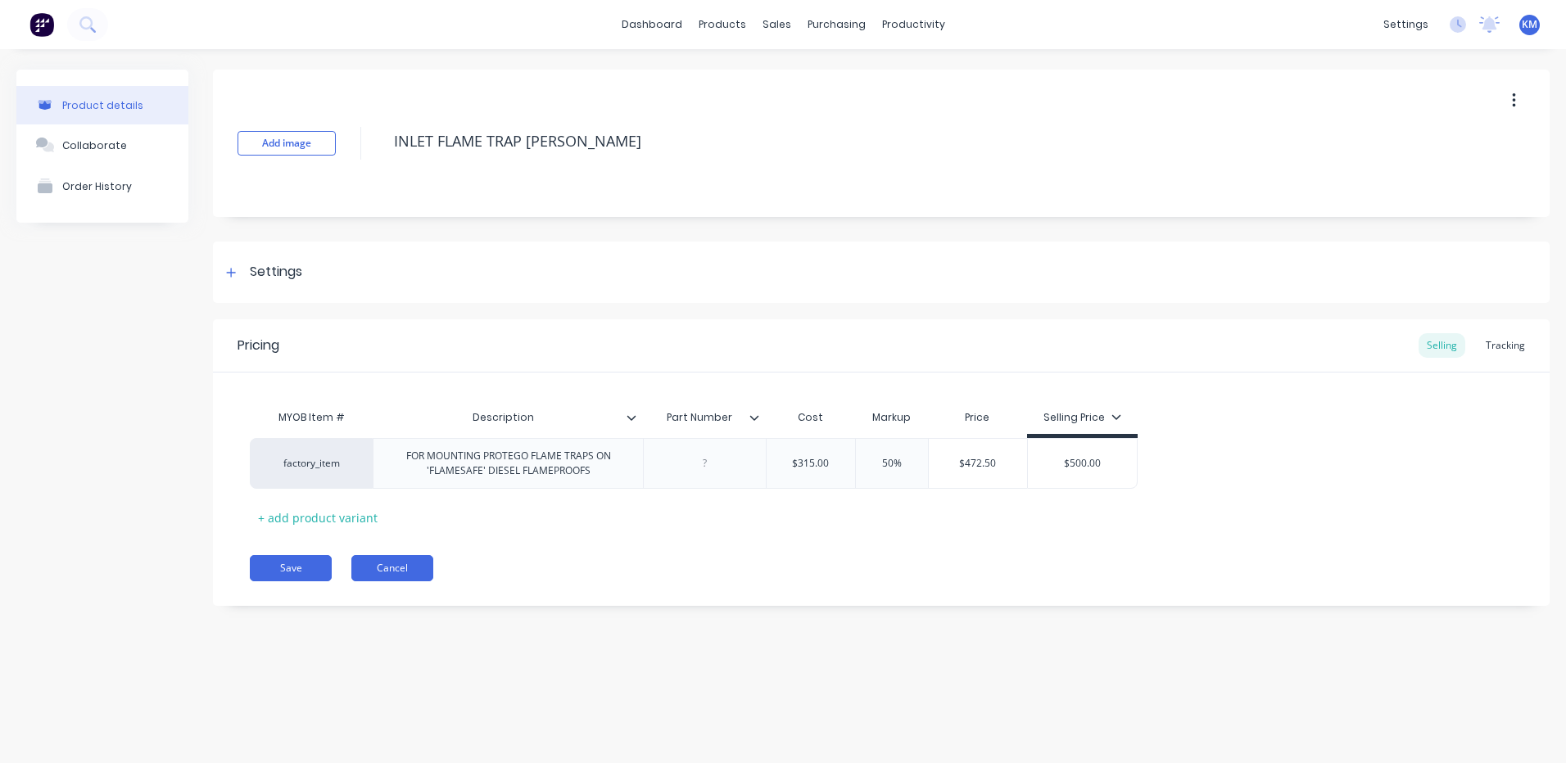
click at [374, 572] on button "Cancel" at bounding box center [392, 568] width 82 height 26
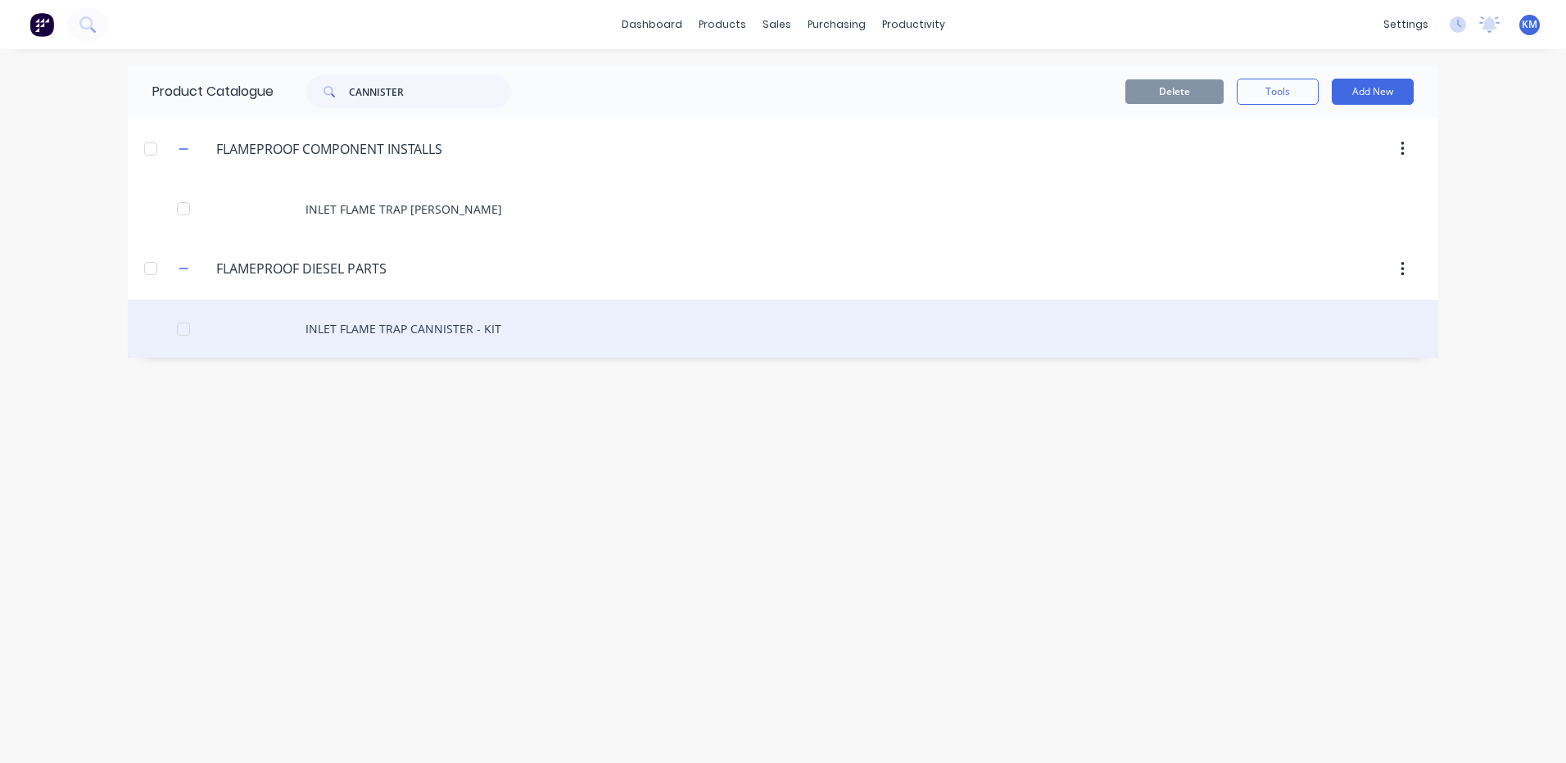
click at [391, 348] on div "INLET FLAME TRAP CANNISTER - KIT" at bounding box center [783, 329] width 1310 height 58
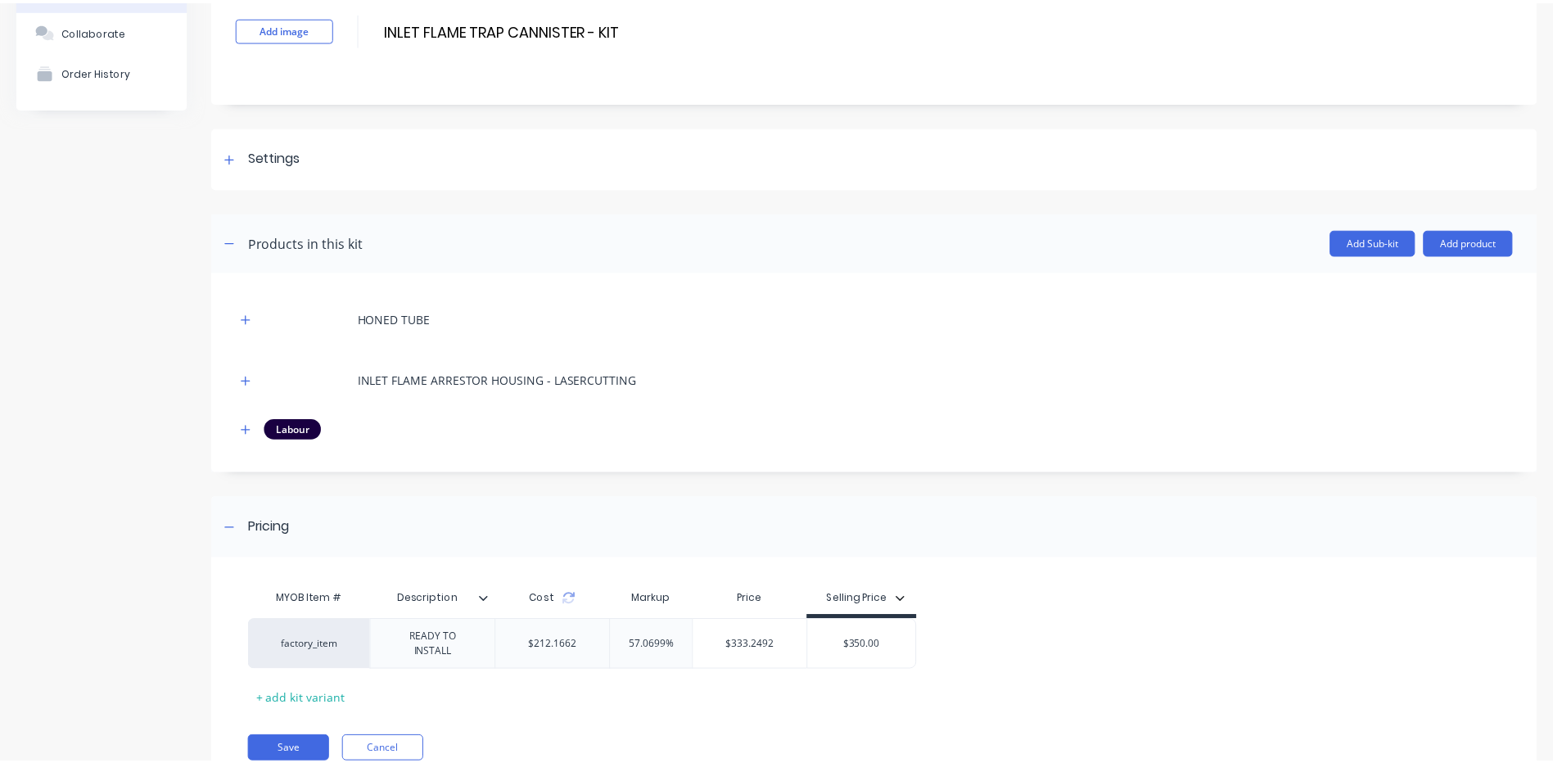
scroll to position [168, 0]
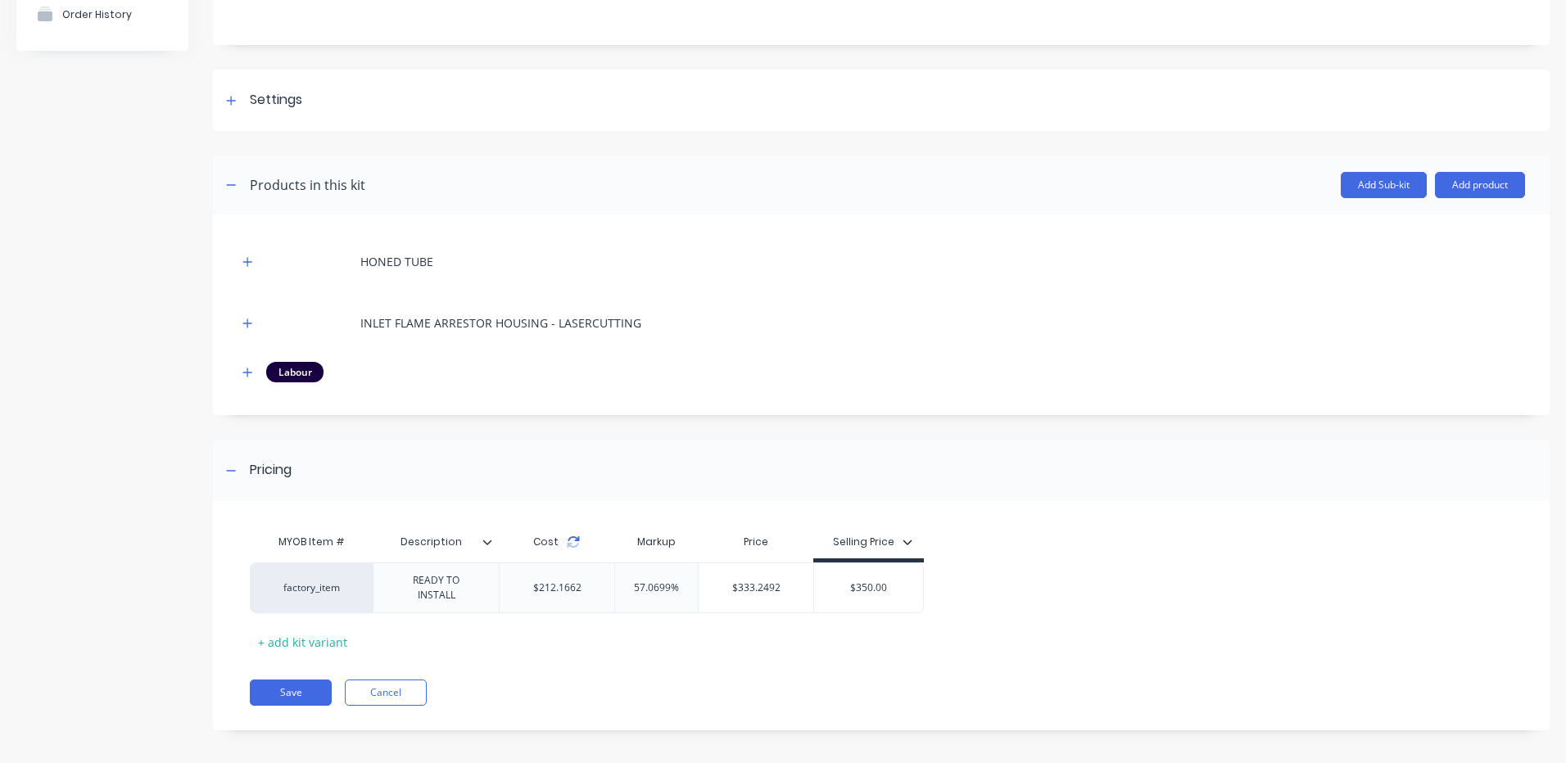
click at [568, 542] on icon at bounding box center [573, 542] width 13 height 13
click at [414, 688] on button "Cancel" at bounding box center [386, 693] width 82 height 26
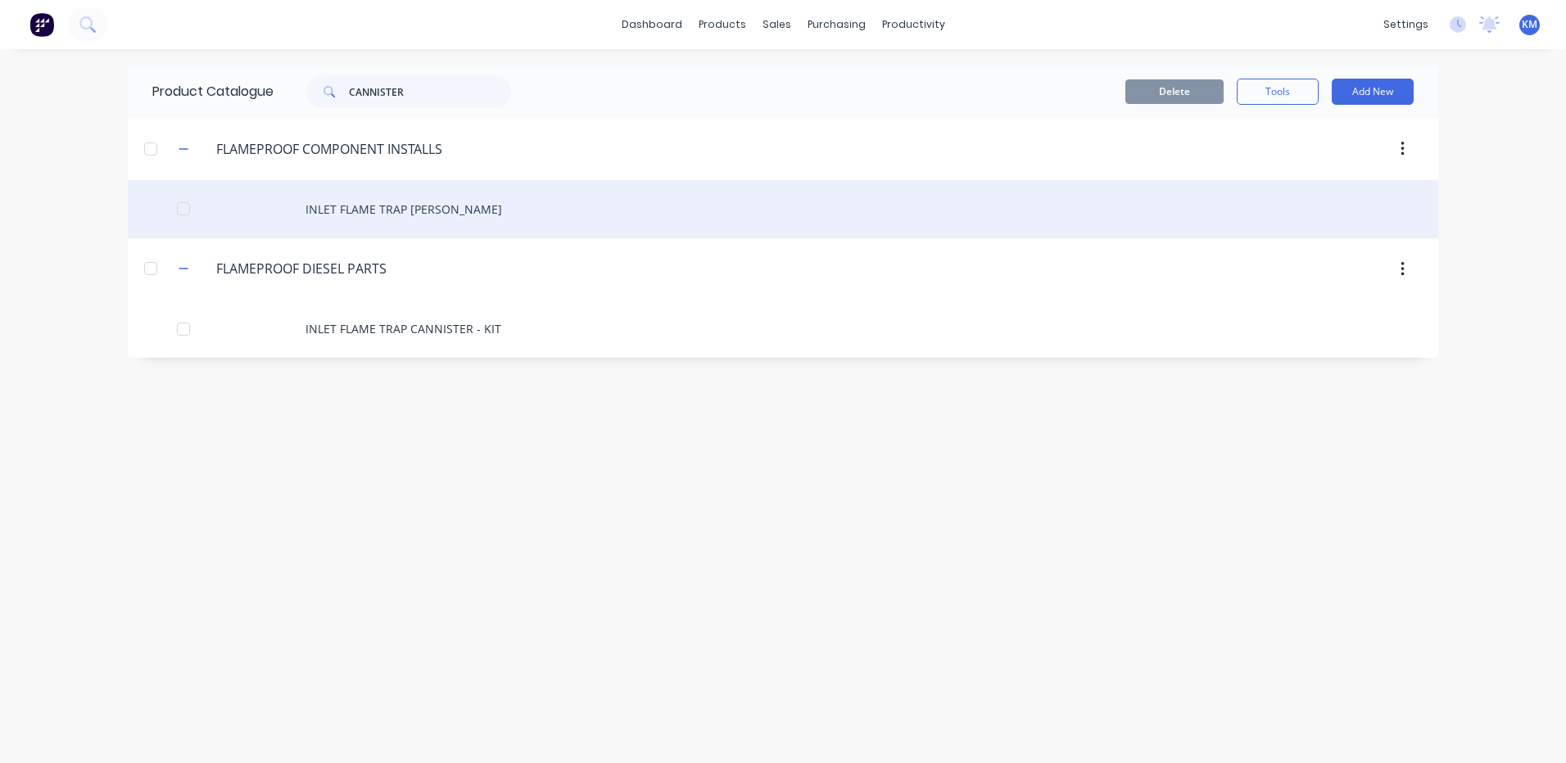
click at [440, 205] on div "INLET FLAME TRAP [PERSON_NAME]" at bounding box center [783, 209] width 1310 height 58
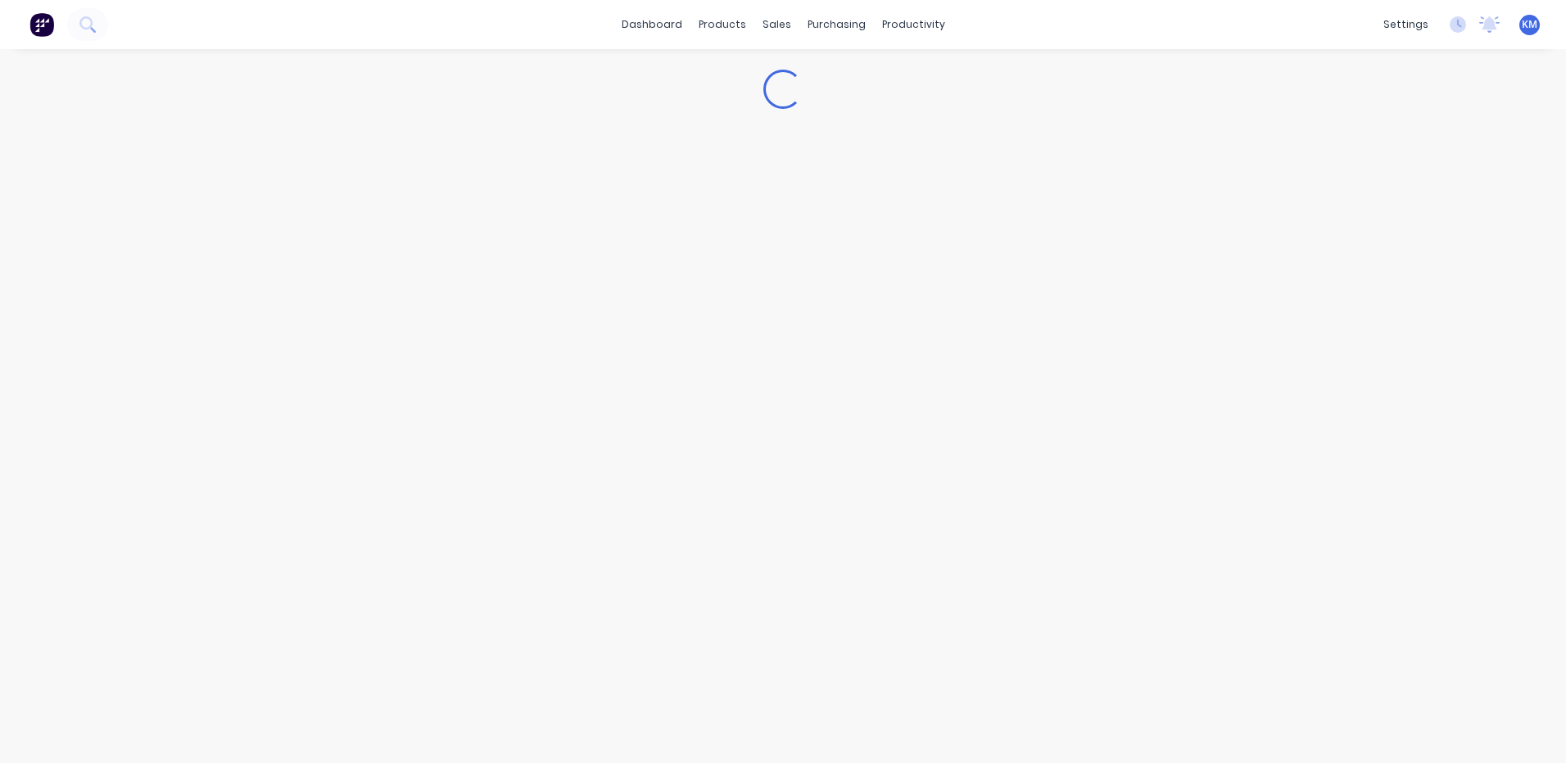
type textarea "x"
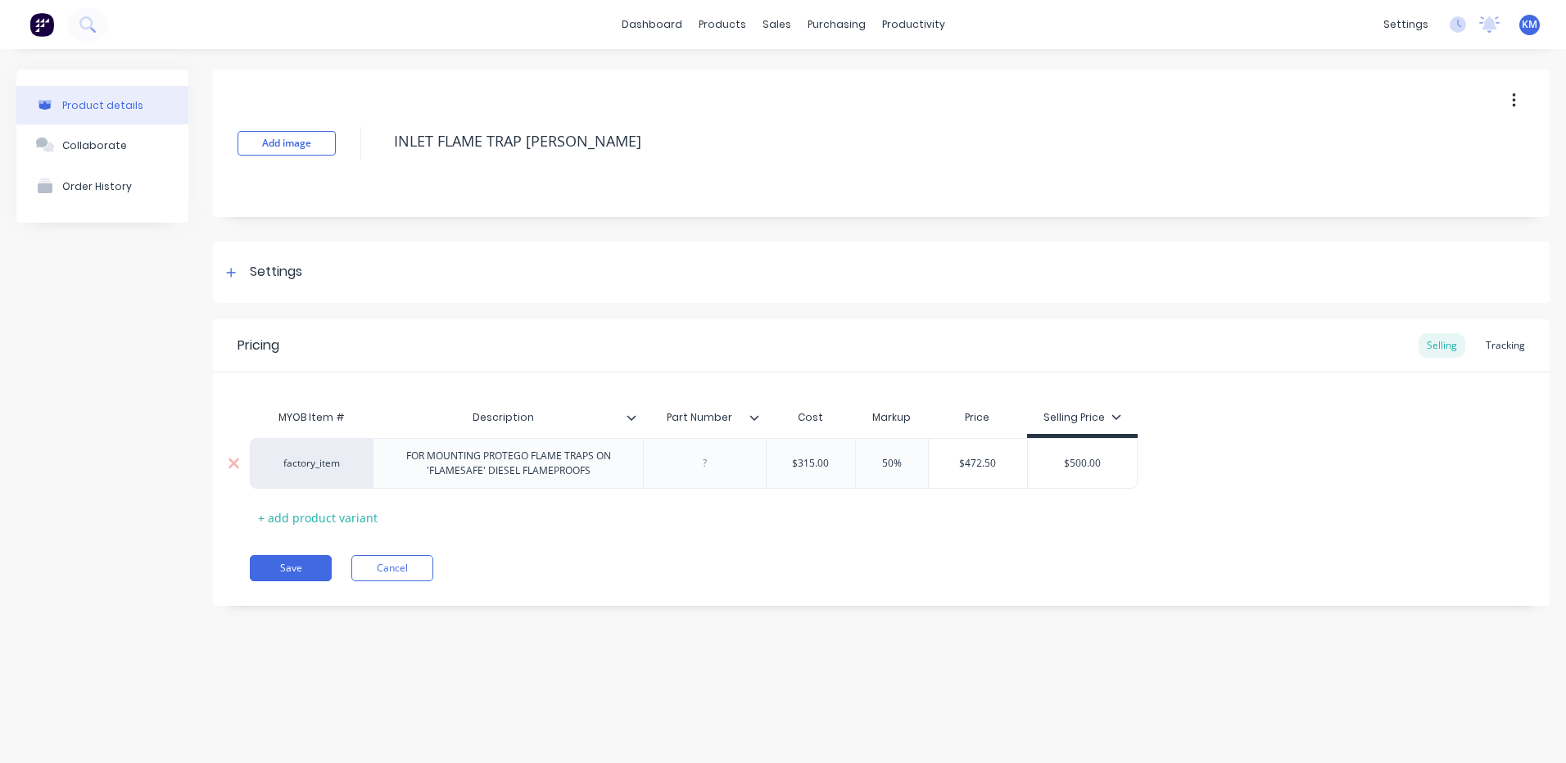
type input "$315.00"
click at [822, 462] on input "$315.00" at bounding box center [811, 463] width 88 height 15
type textarea "x"
type input "$2"
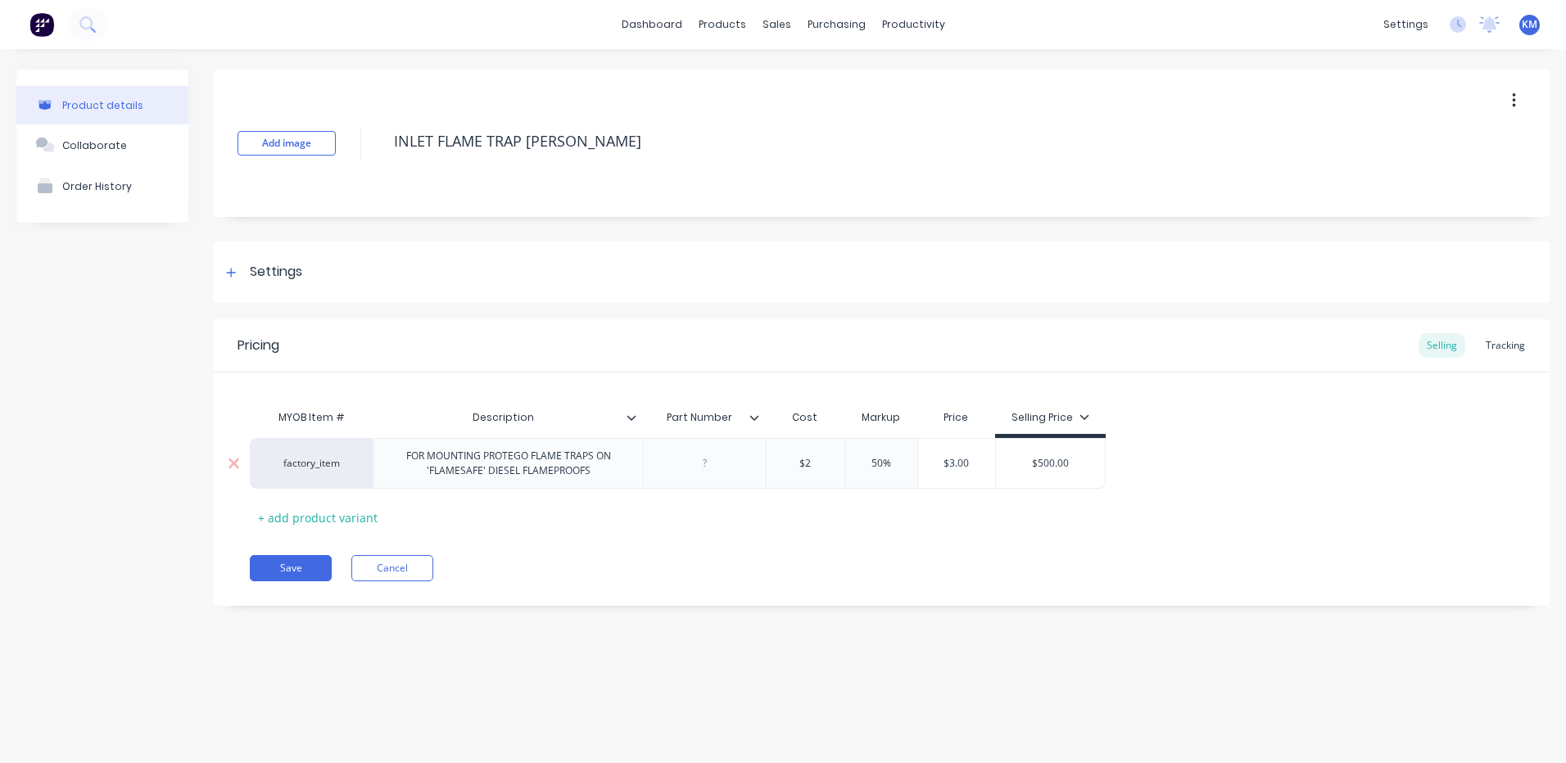
type textarea "x"
type input "$21"
type textarea "x"
type input "$212"
type input "$500.00"
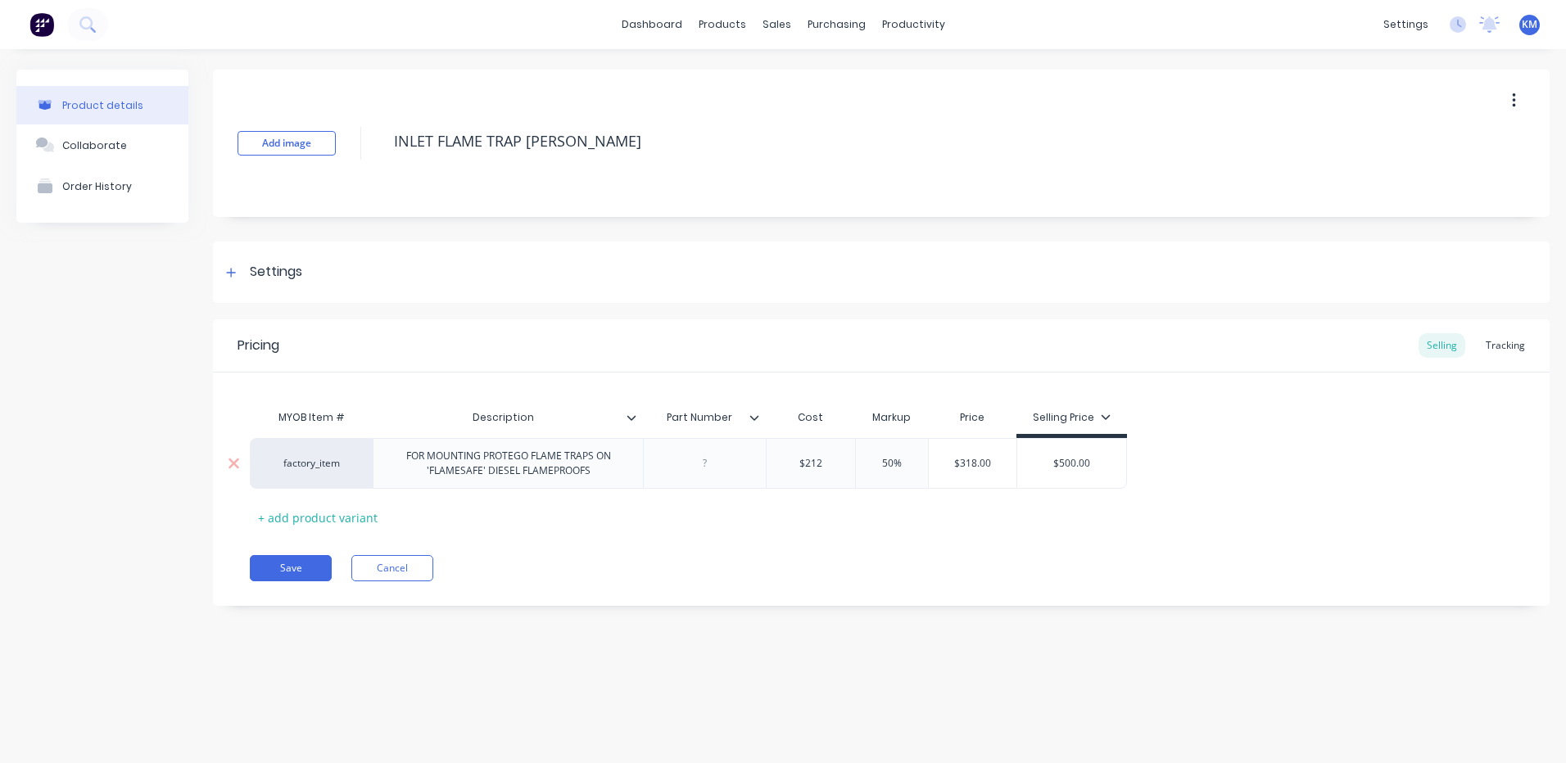
click at [1085, 468] on input "$500.00" at bounding box center [1071, 463] width 109 height 15
type textarea "x"
type input "$3"
type textarea "x"
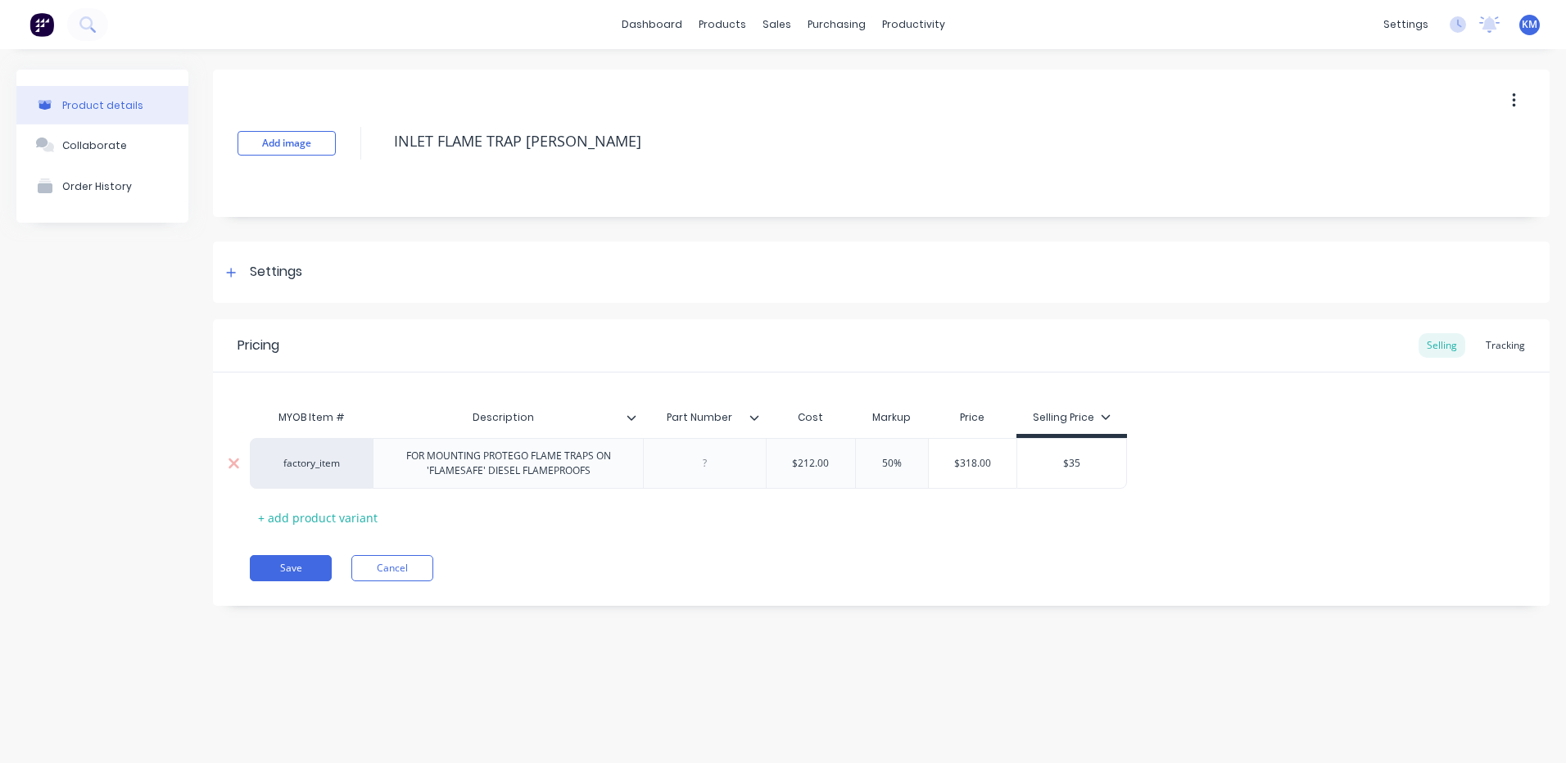
type input "$350"
type textarea "x"
type input "$350"
click at [1108, 500] on div "MYOB Item # Description Part Number Cost Markup Price Selling Price factory_ite…" at bounding box center [881, 465] width 1263 height 129
click at [274, 571] on button "Save" at bounding box center [291, 568] width 82 height 26
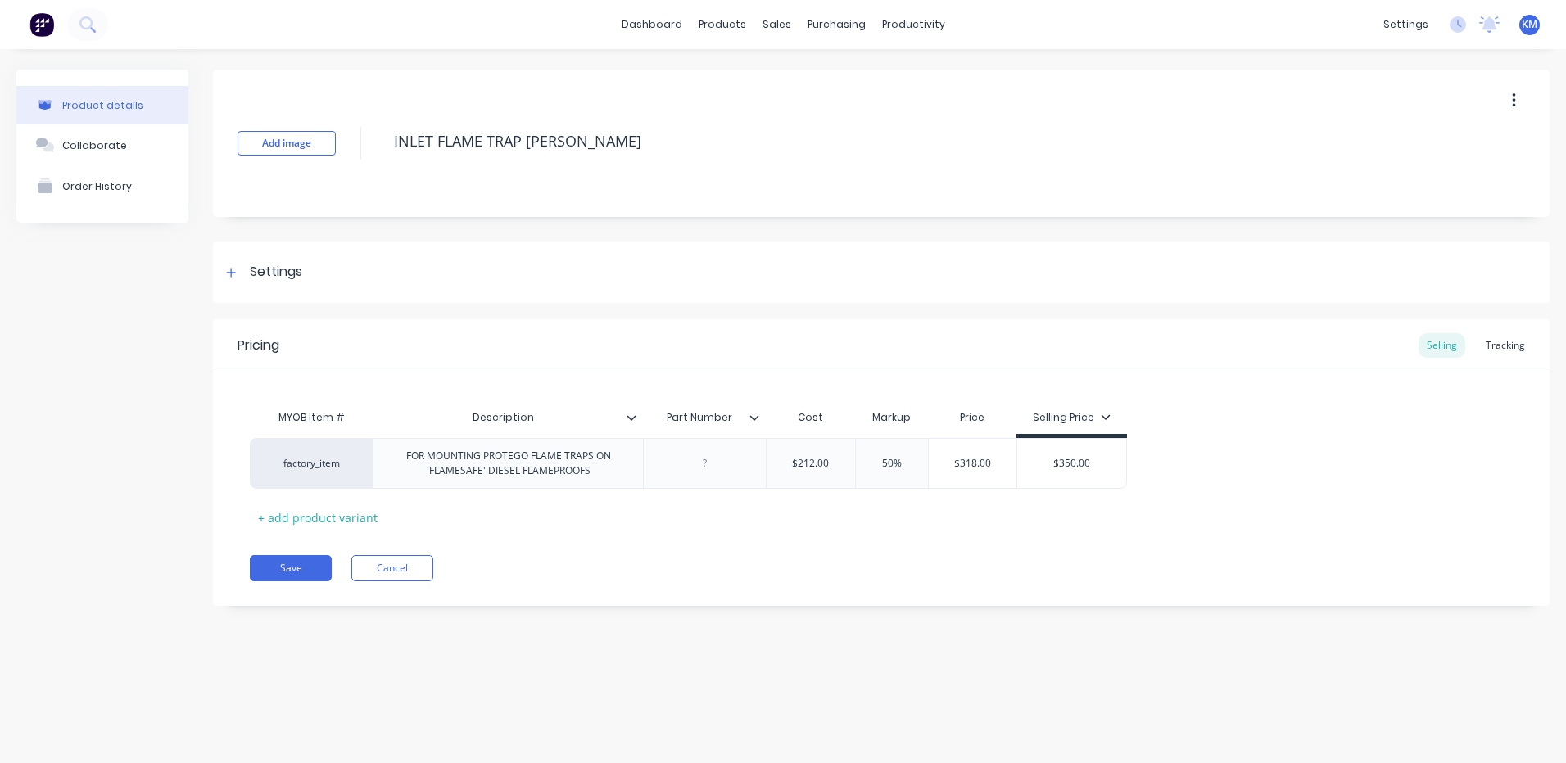
type textarea "x"
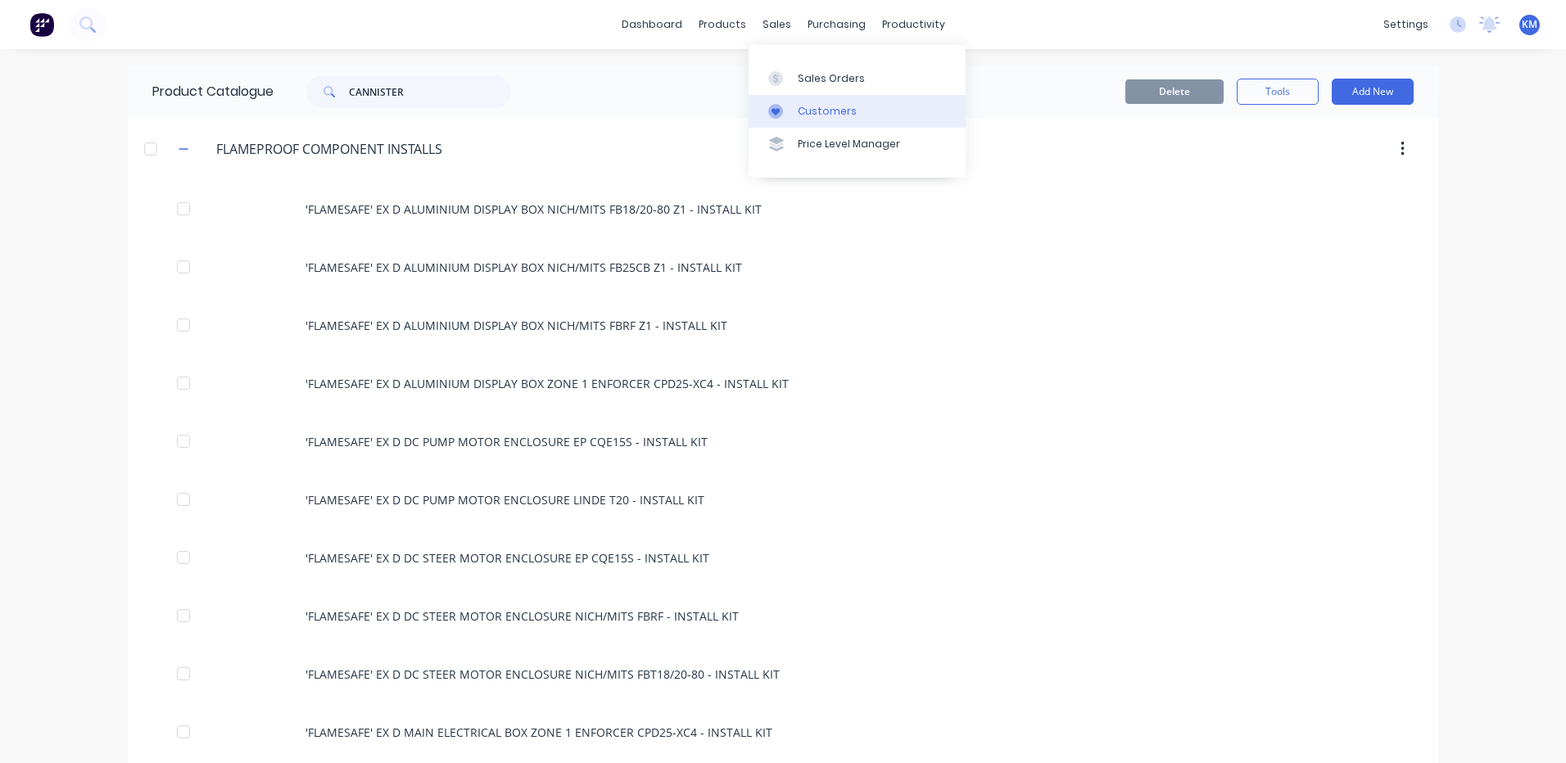
click at [774, 120] on link "Customers" at bounding box center [856, 111] width 217 height 33
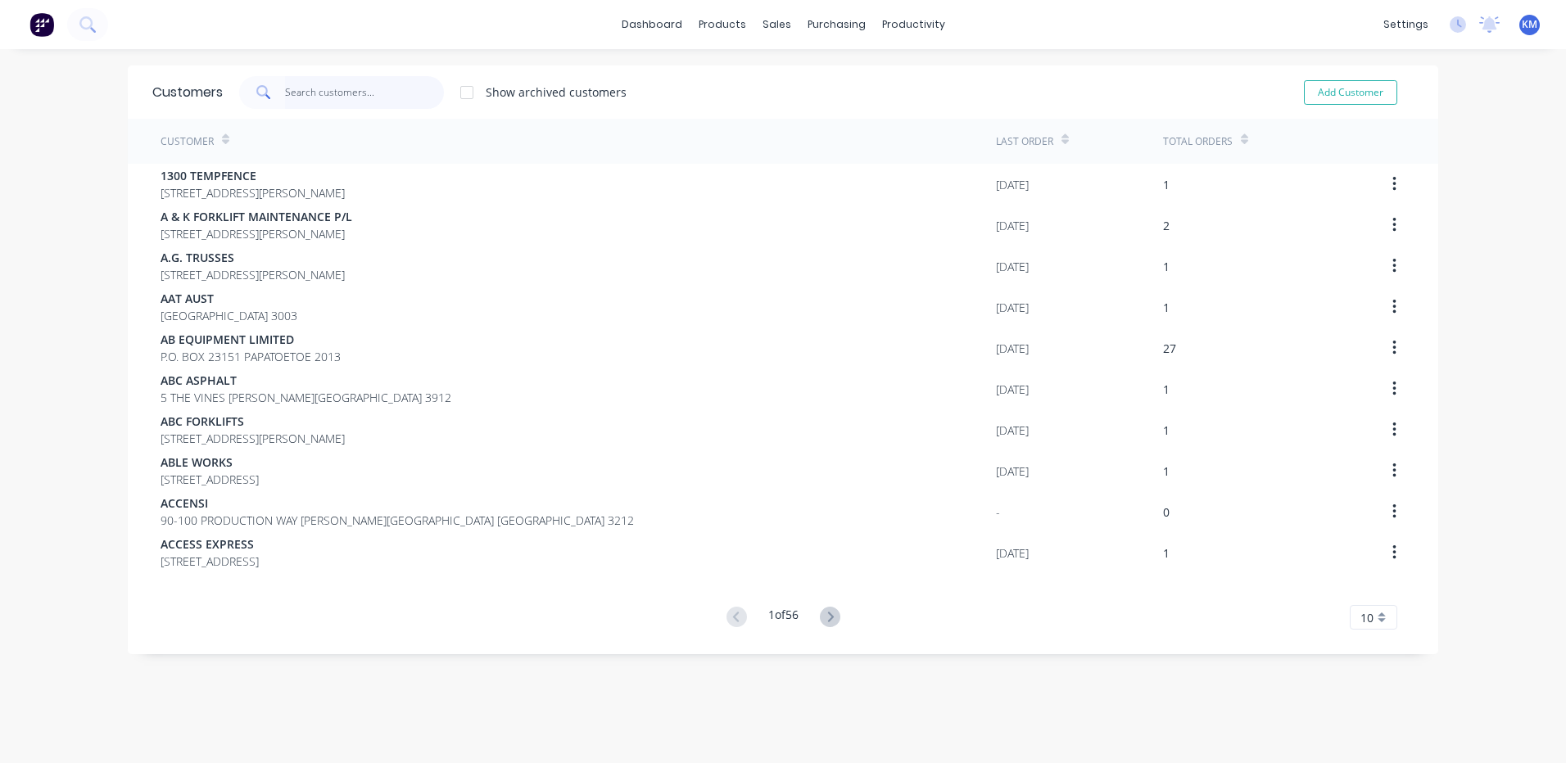
click at [300, 89] on input "text" at bounding box center [365, 92] width 160 height 33
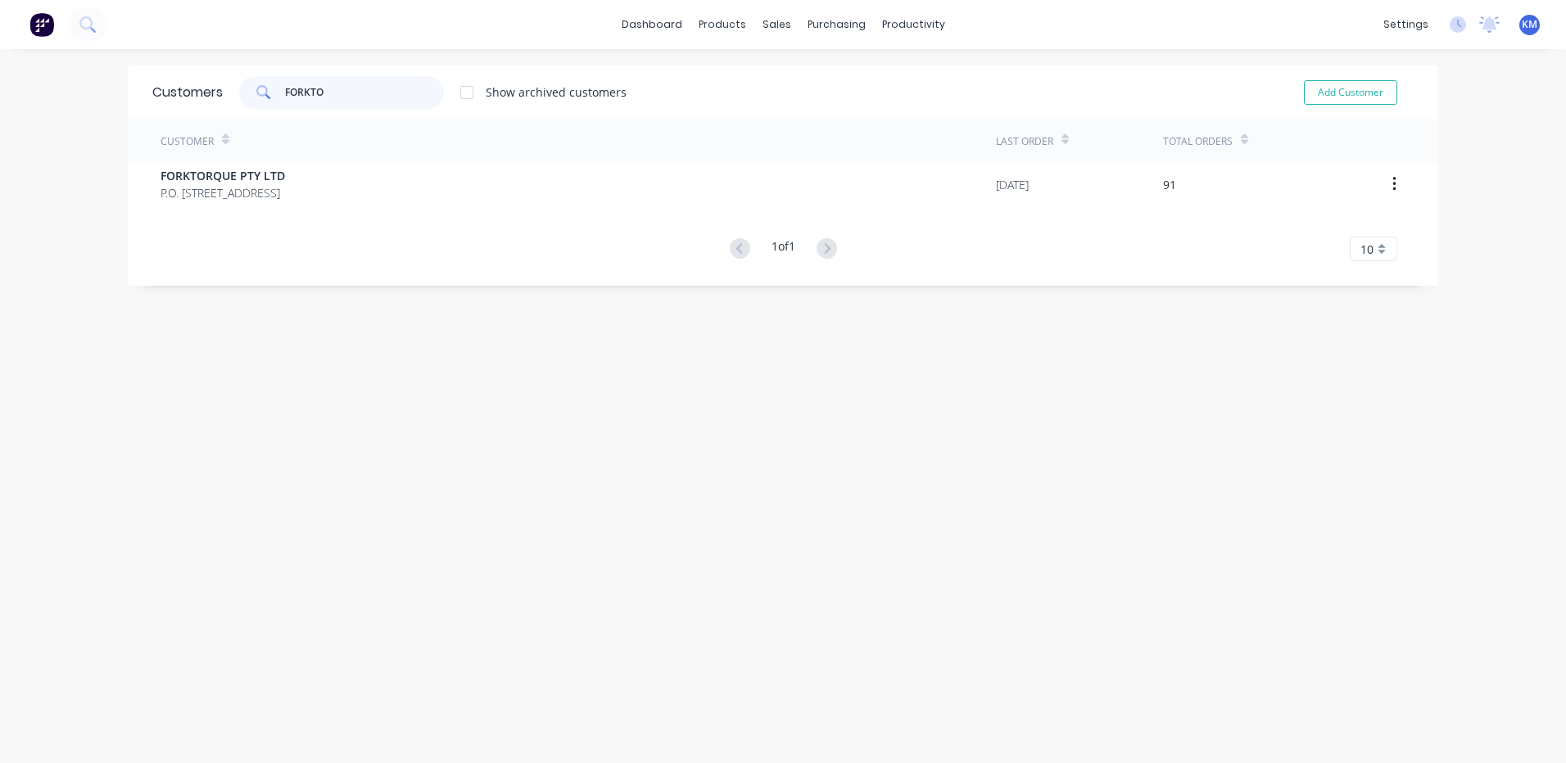
type input "FORKTOR"
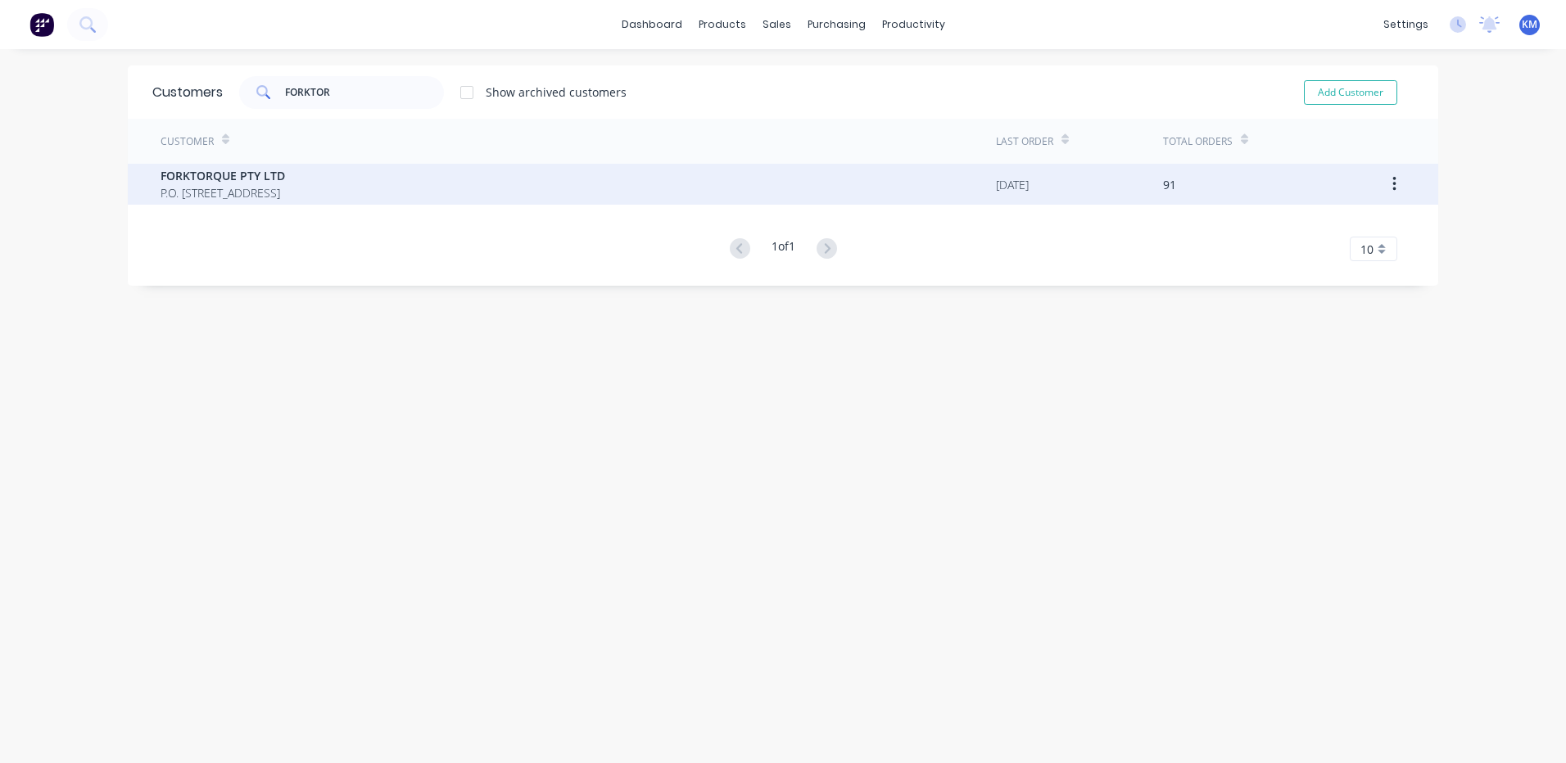
click at [285, 184] on span "P.O. BOX 4159 DANDENONG SOUTH Victoria Australia 3164" at bounding box center [223, 192] width 124 height 17
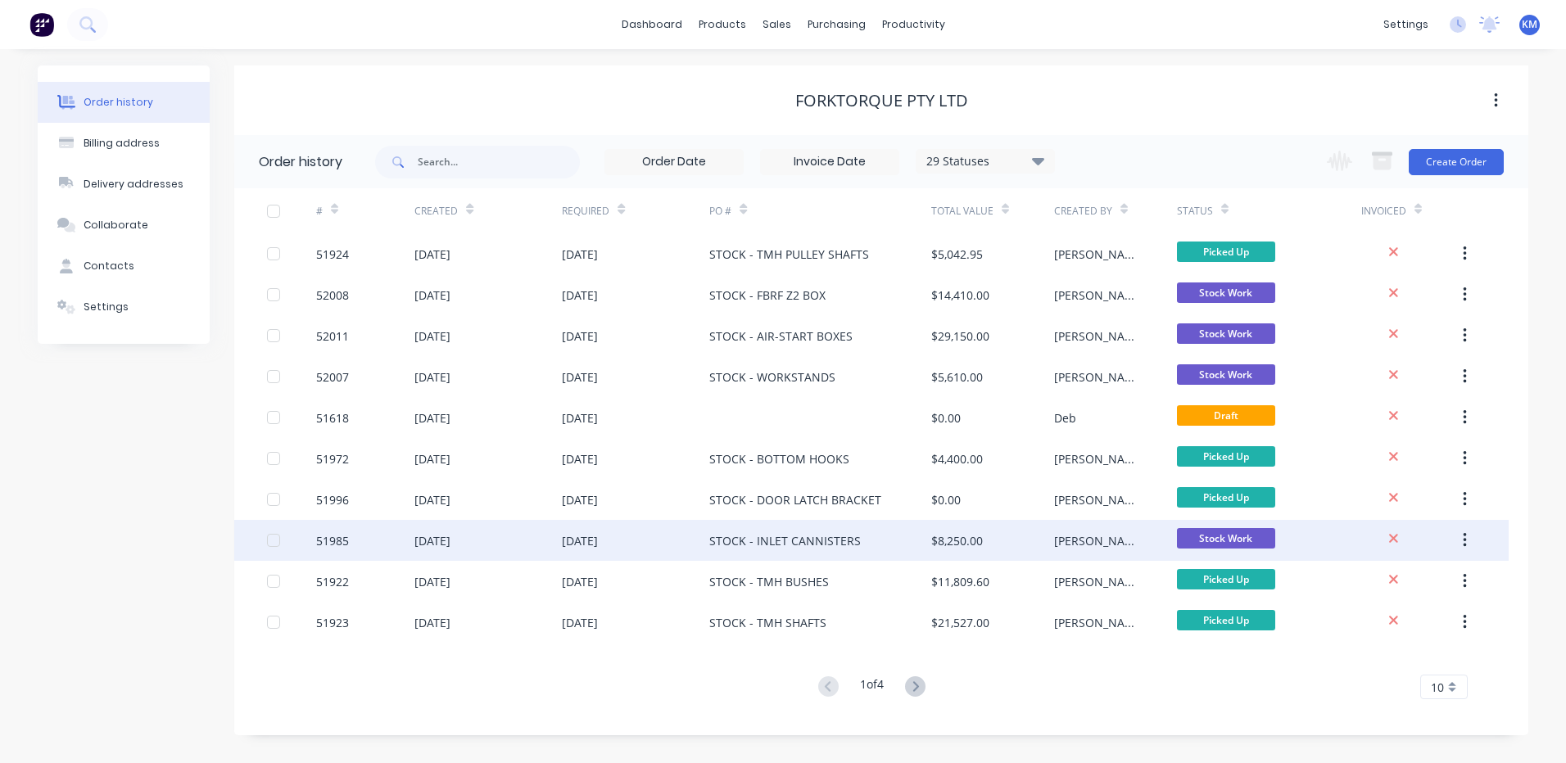
click at [952, 536] on div "$8,250.00" at bounding box center [957, 540] width 52 height 17
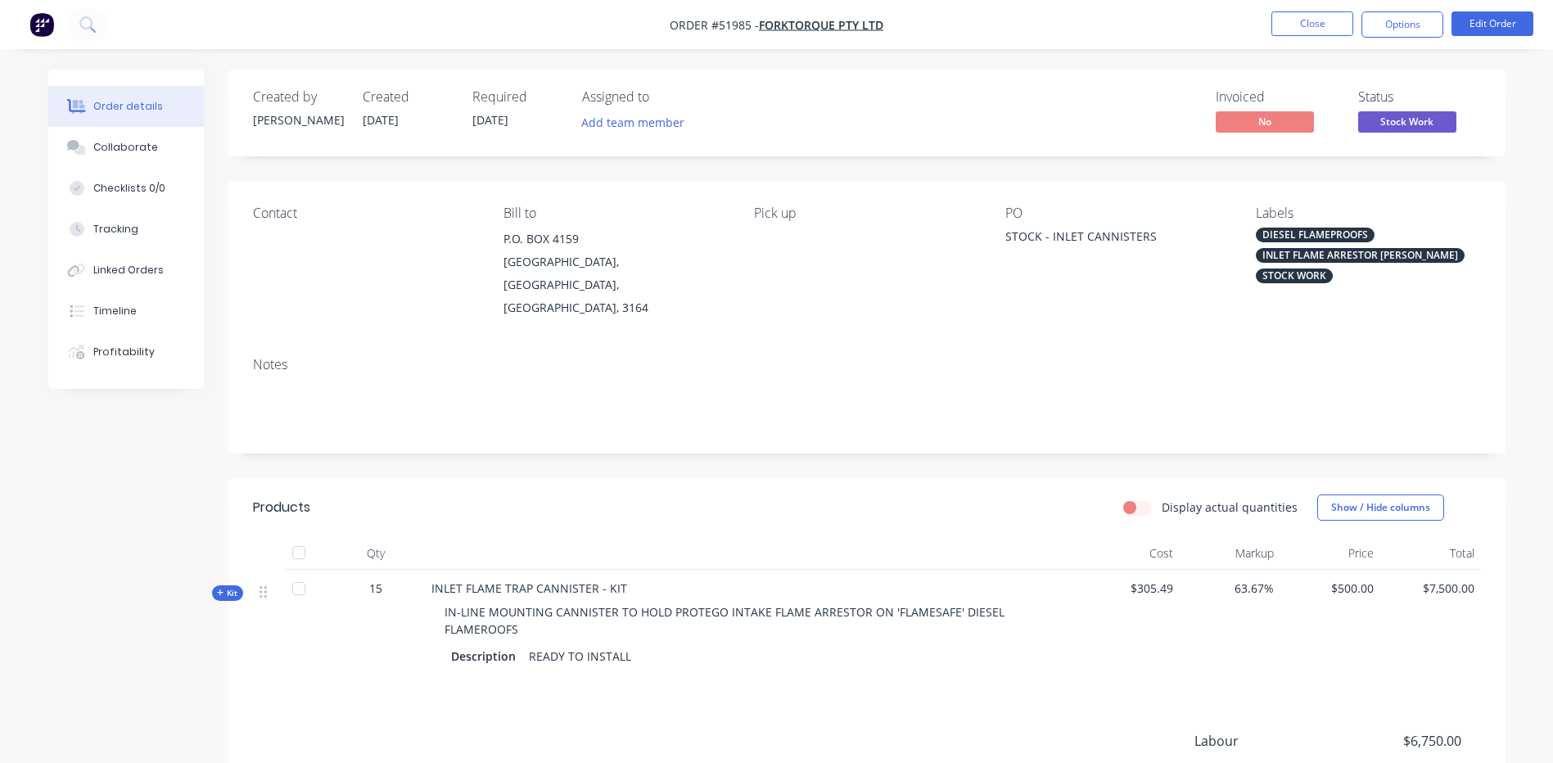
click at [1417, 131] on span "Stock Work" at bounding box center [1408, 121] width 98 height 20
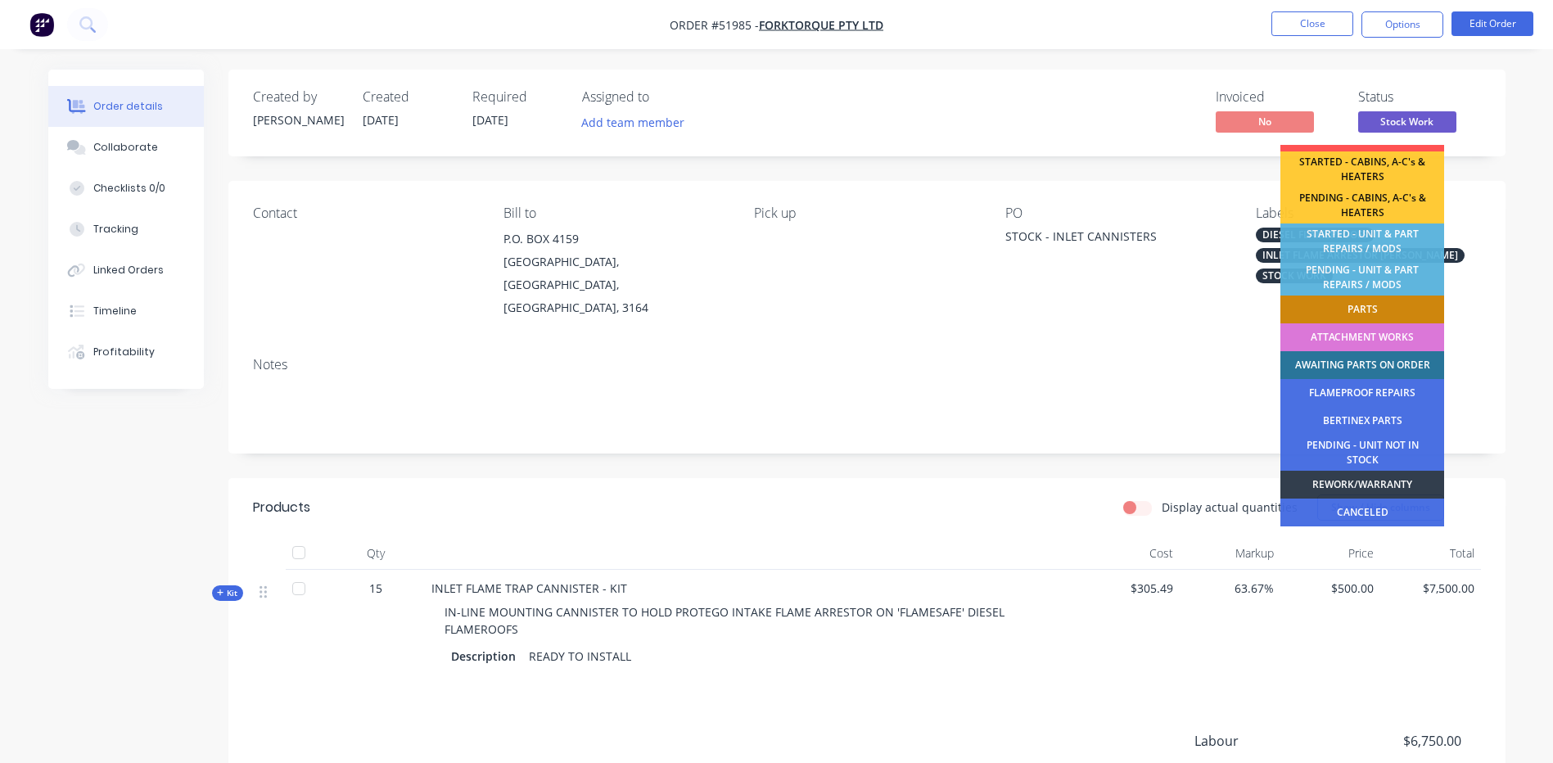
scroll to position [324, 0]
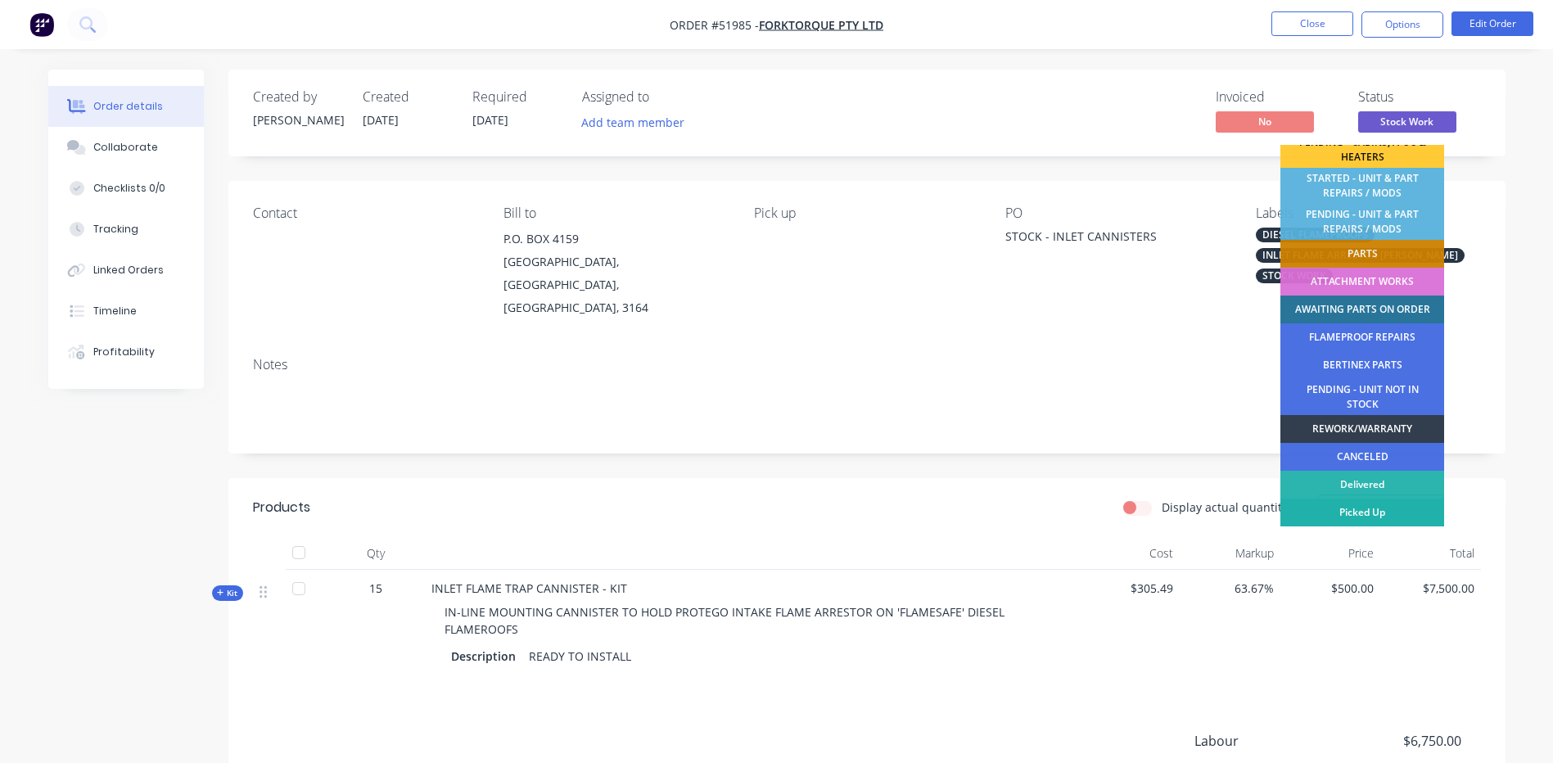
click at [1372, 506] on div "Picked Up" at bounding box center [1363, 513] width 164 height 28
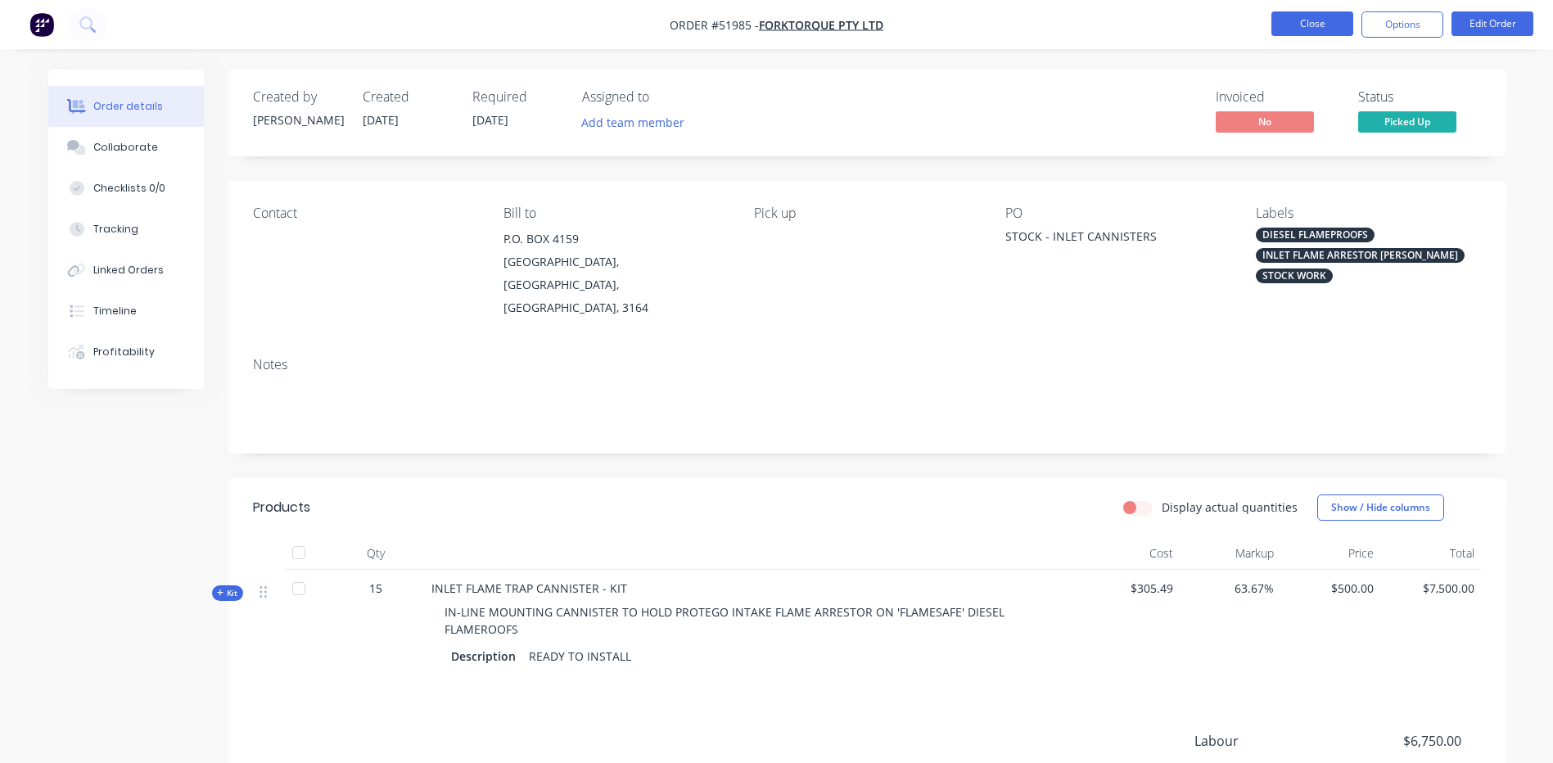
click at [1314, 26] on button "Close" at bounding box center [1313, 23] width 82 height 25
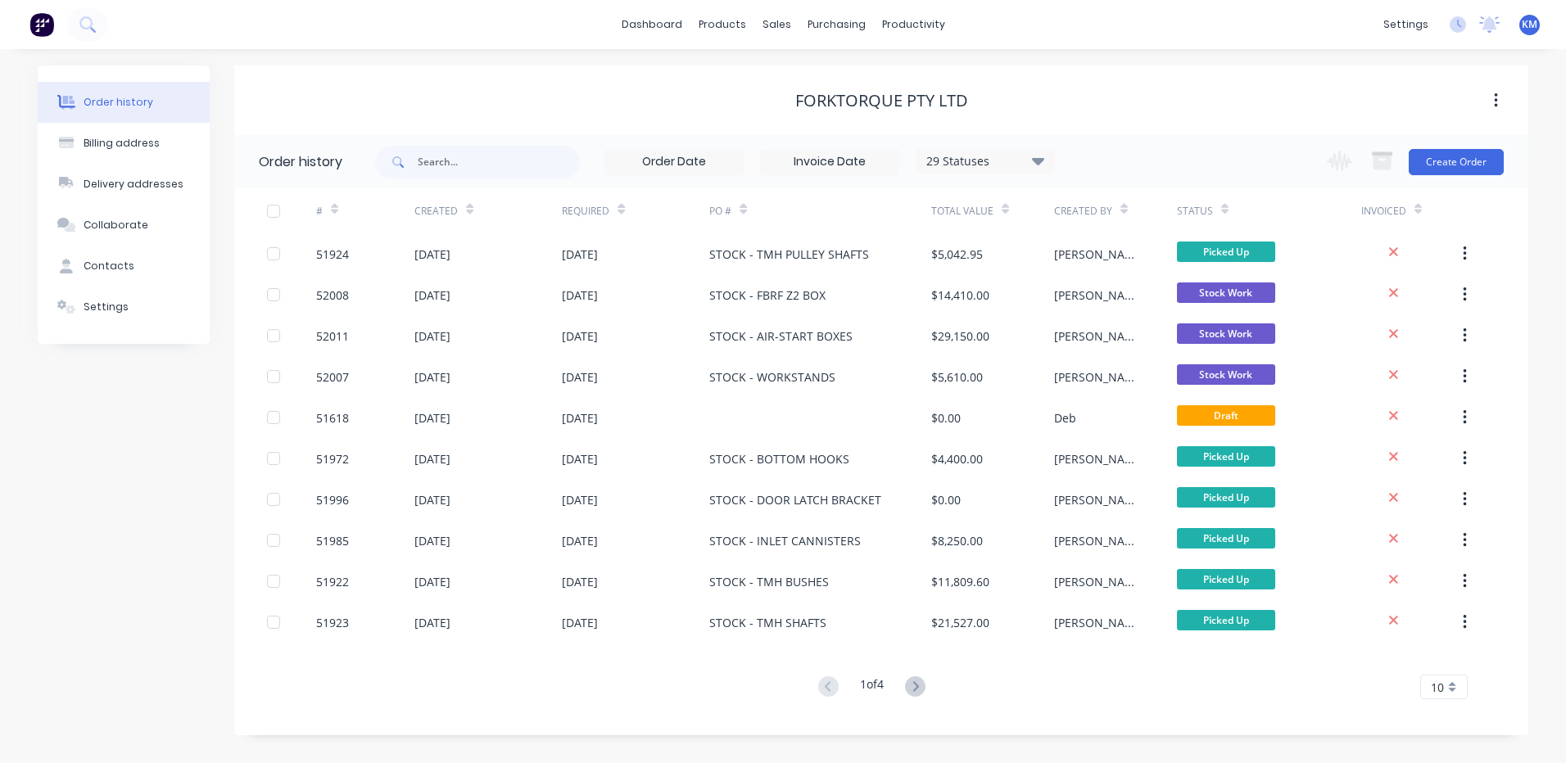
click at [928, 681] on button at bounding box center [915, 688] width 30 height 24
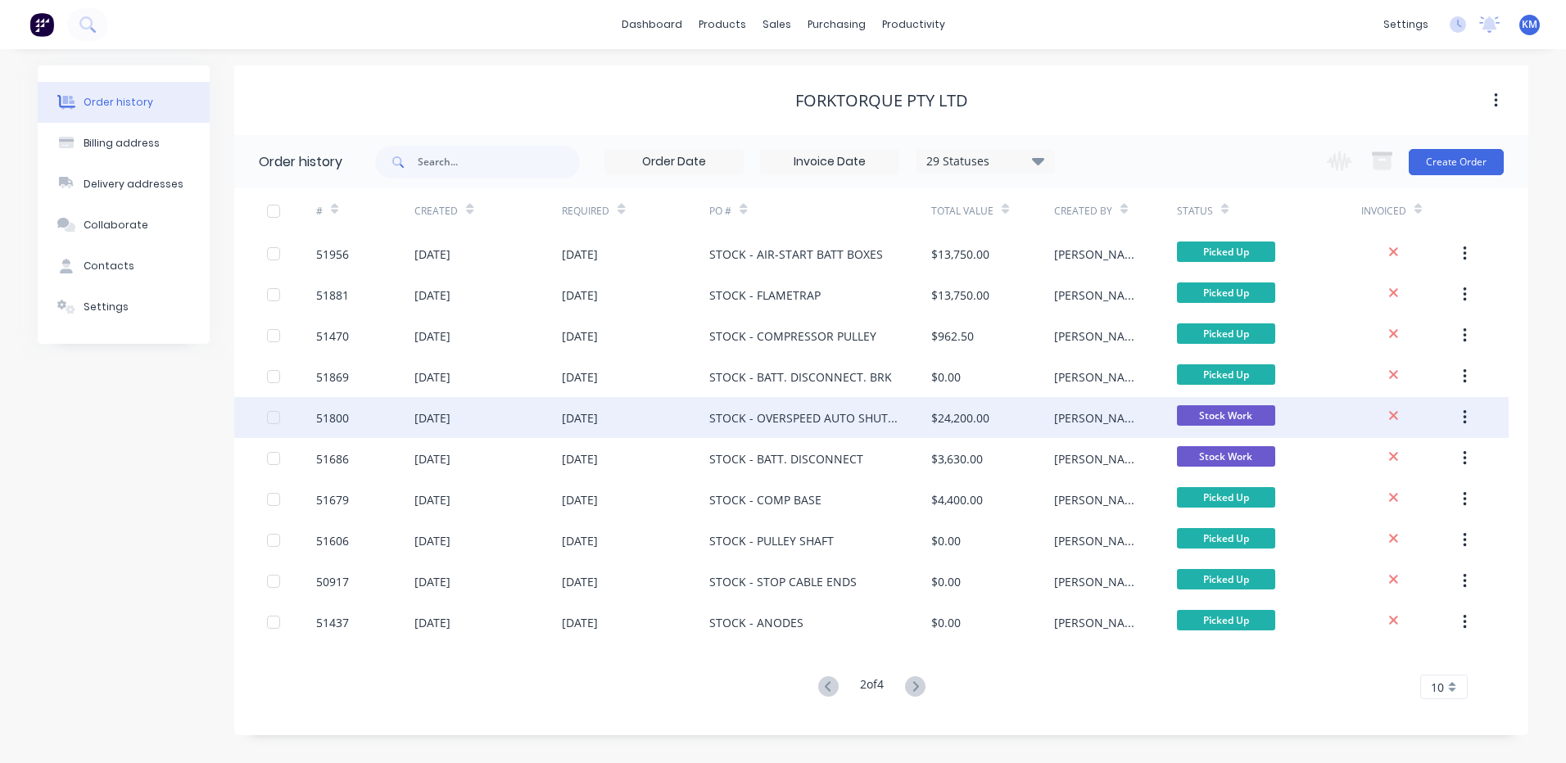
click at [1007, 416] on div "$24,200.00" at bounding box center [992, 417] width 123 height 41
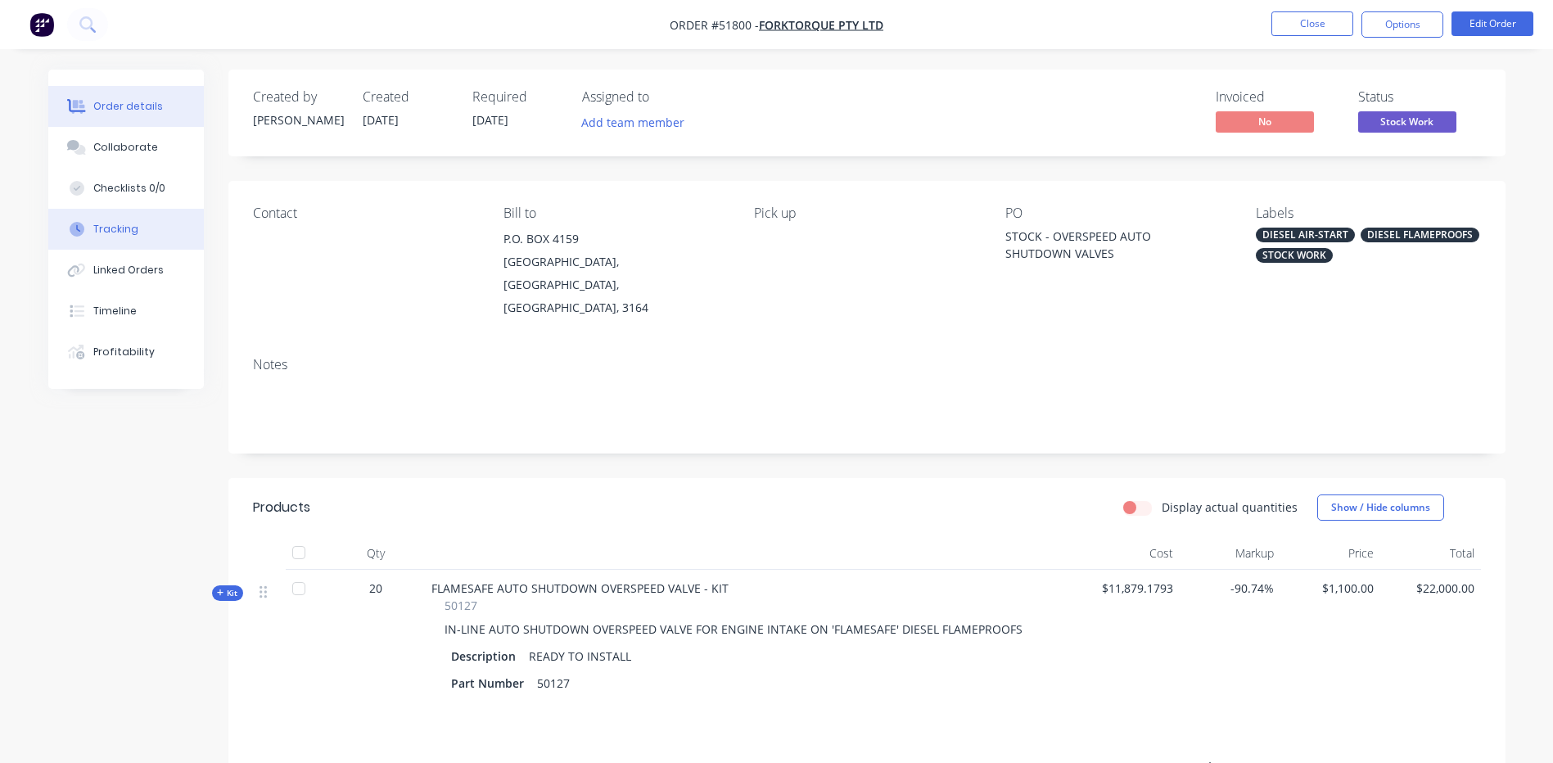
click at [143, 219] on button "Tracking" at bounding box center [126, 229] width 156 height 41
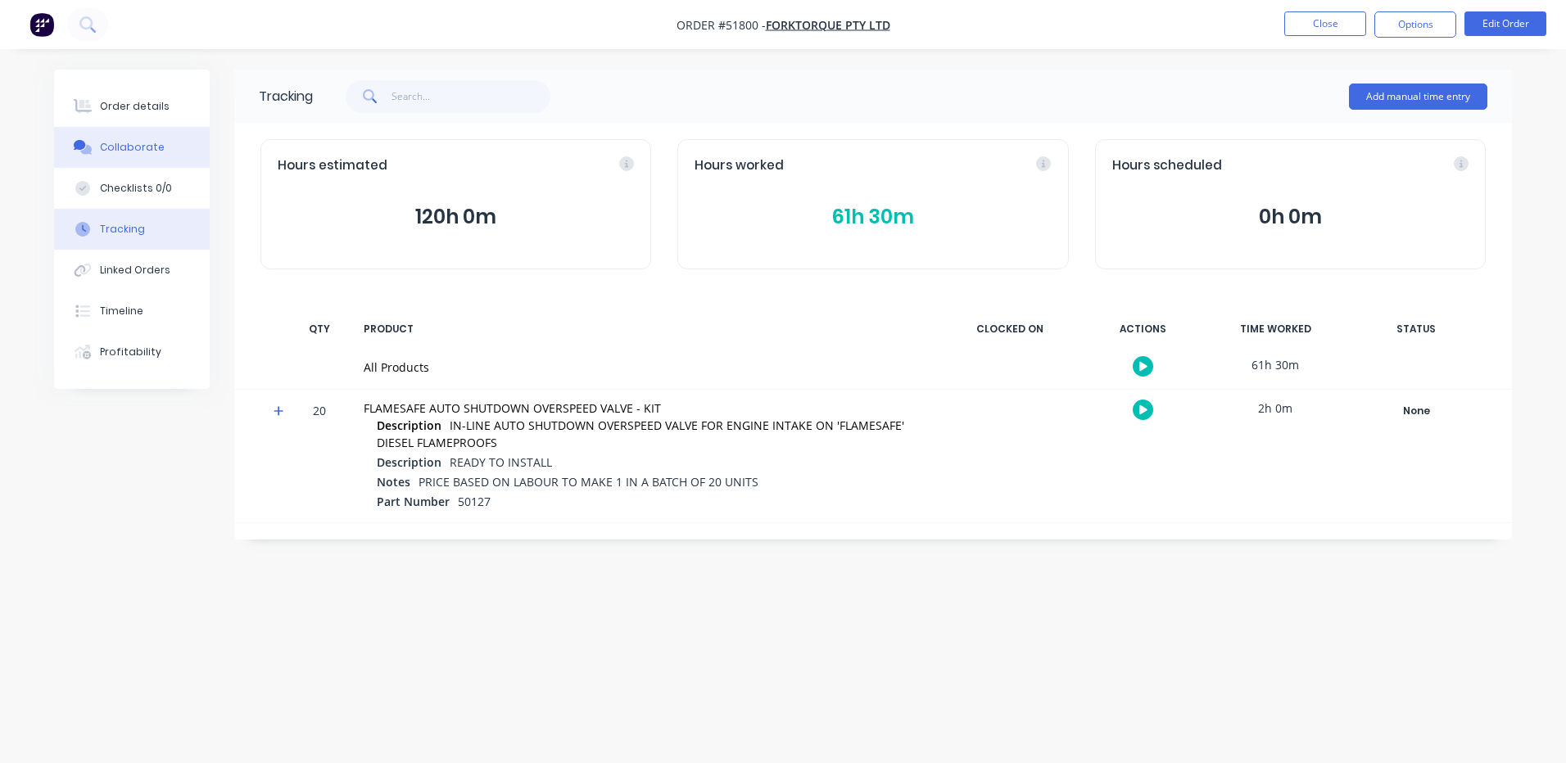
drag, startPoint x: 124, startPoint y: 102, endPoint x: 131, endPoint y: 166, distance: 64.3
click at [124, 102] on div "Order details" at bounding box center [135, 106] width 70 height 15
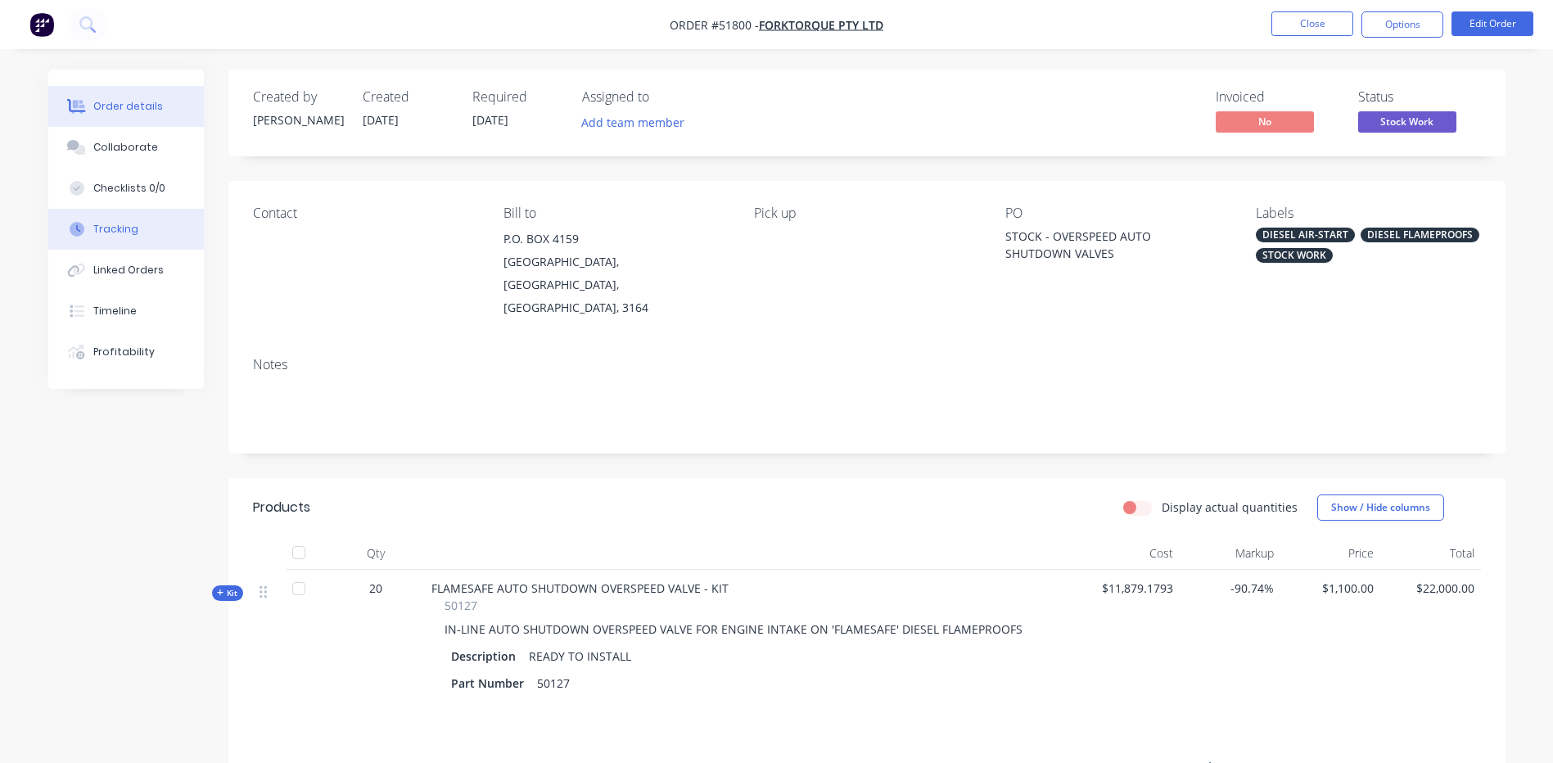
click at [159, 235] on button "Tracking" at bounding box center [126, 229] width 156 height 41
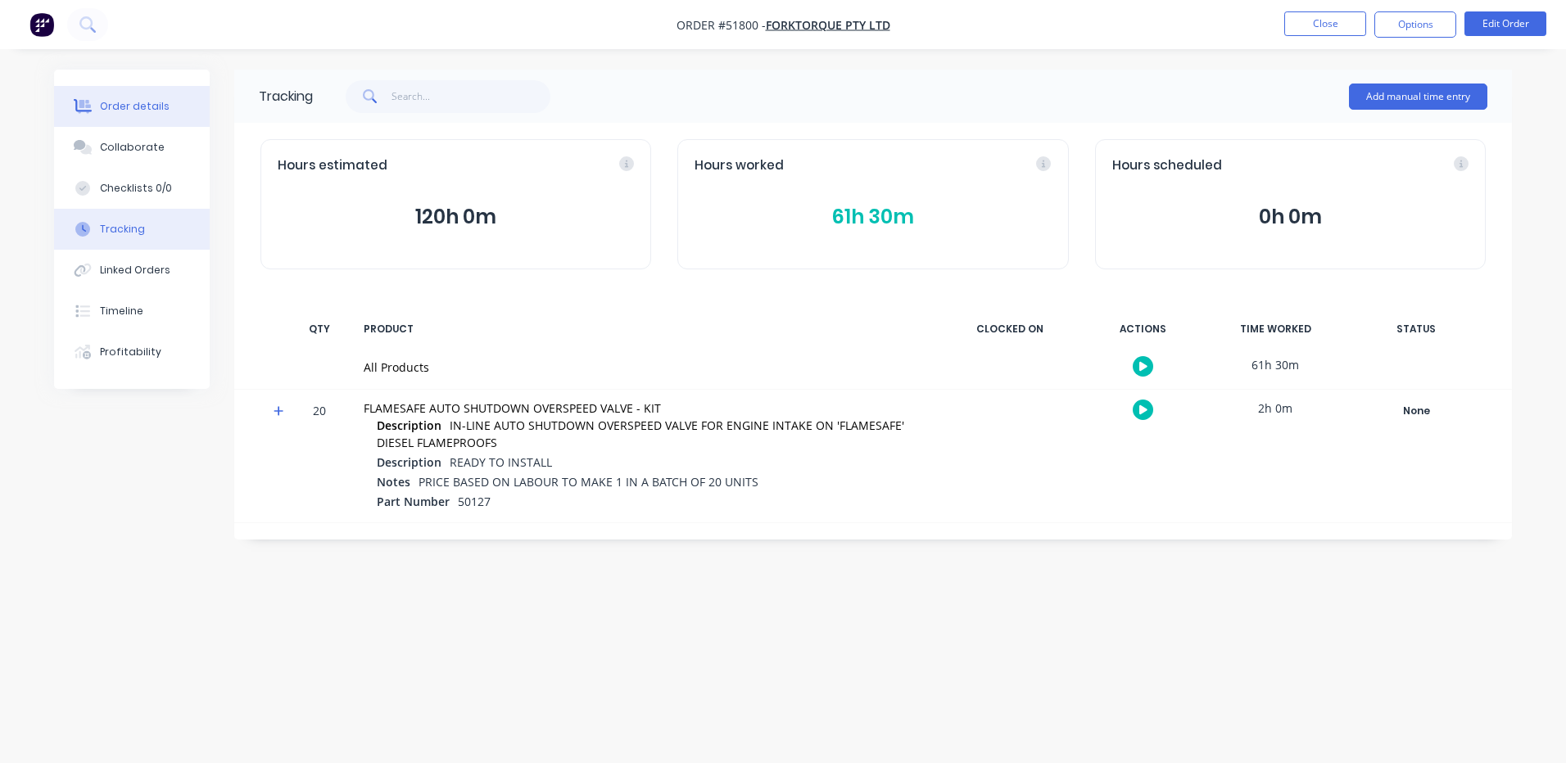
click at [177, 115] on button "Order details" at bounding box center [132, 106] width 156 height 41
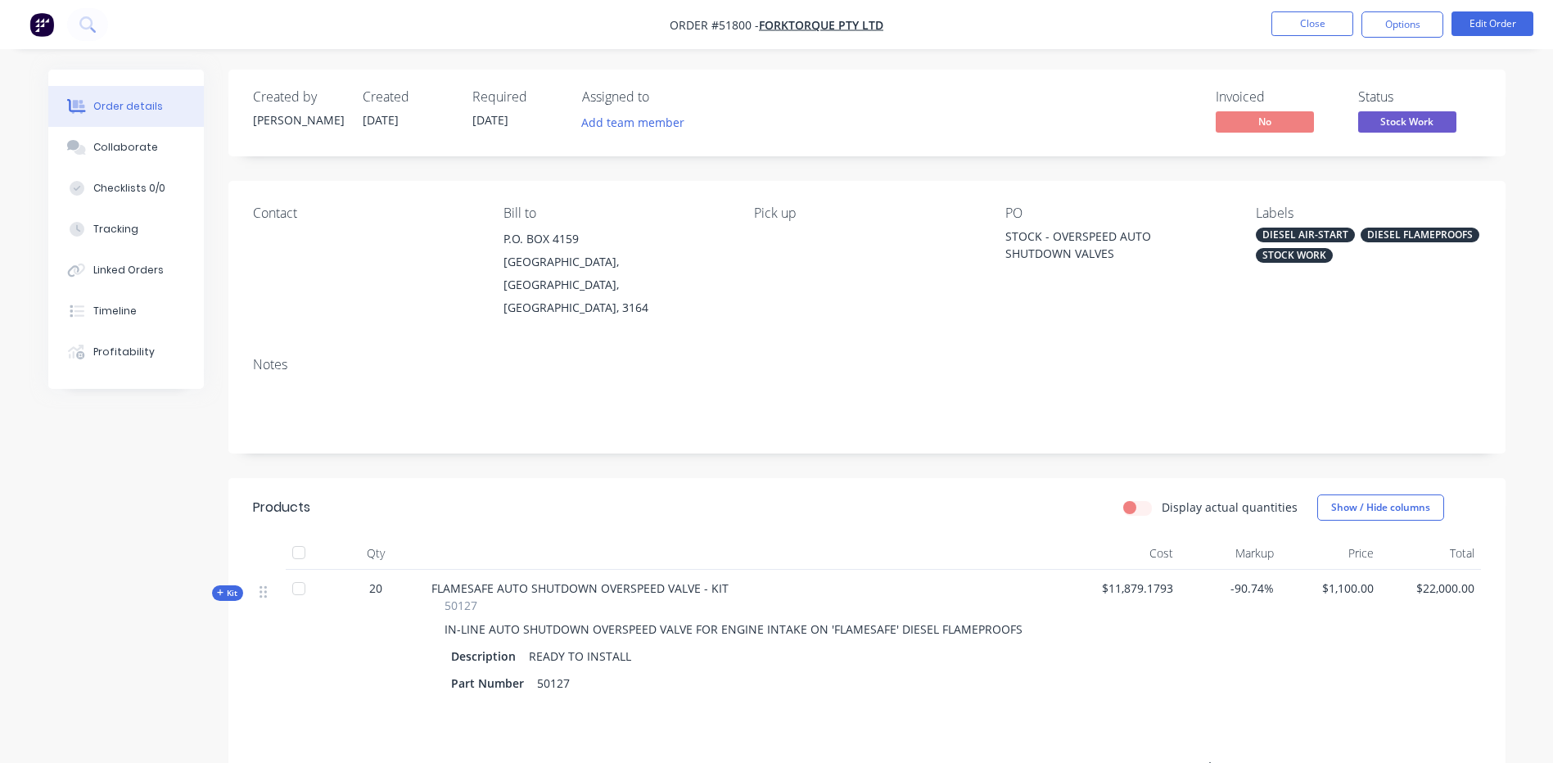
click at [237, 587] on span "Kit" at bounding box center [227, 593] width 21 height 12
click at [140, 309] on button "Timeline" at bounding box center [126, 311] width 156 height 41
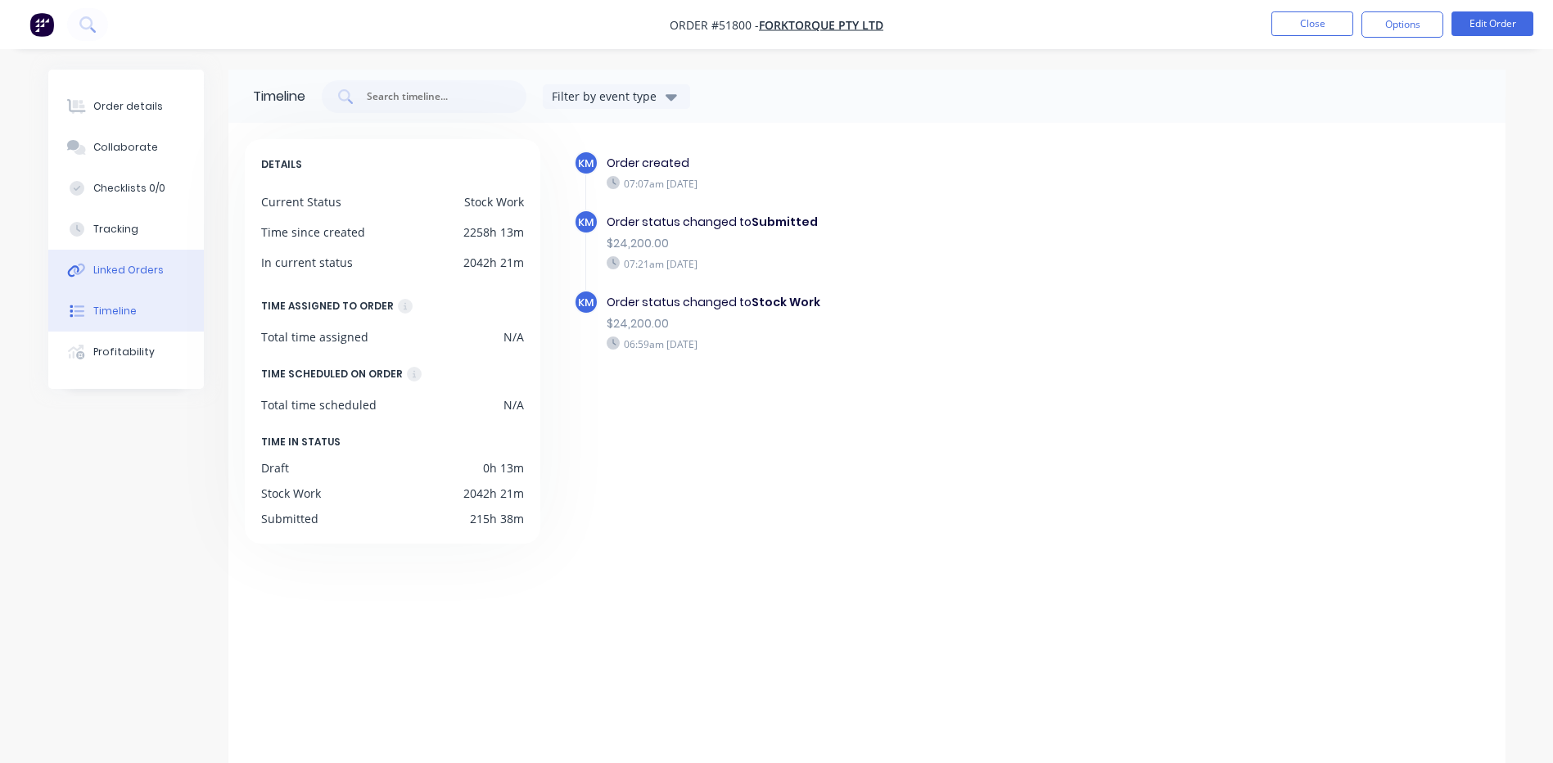
click at [141, 281] on button "Linked Orders" at bounding box center [126, 270] width 156 height 41
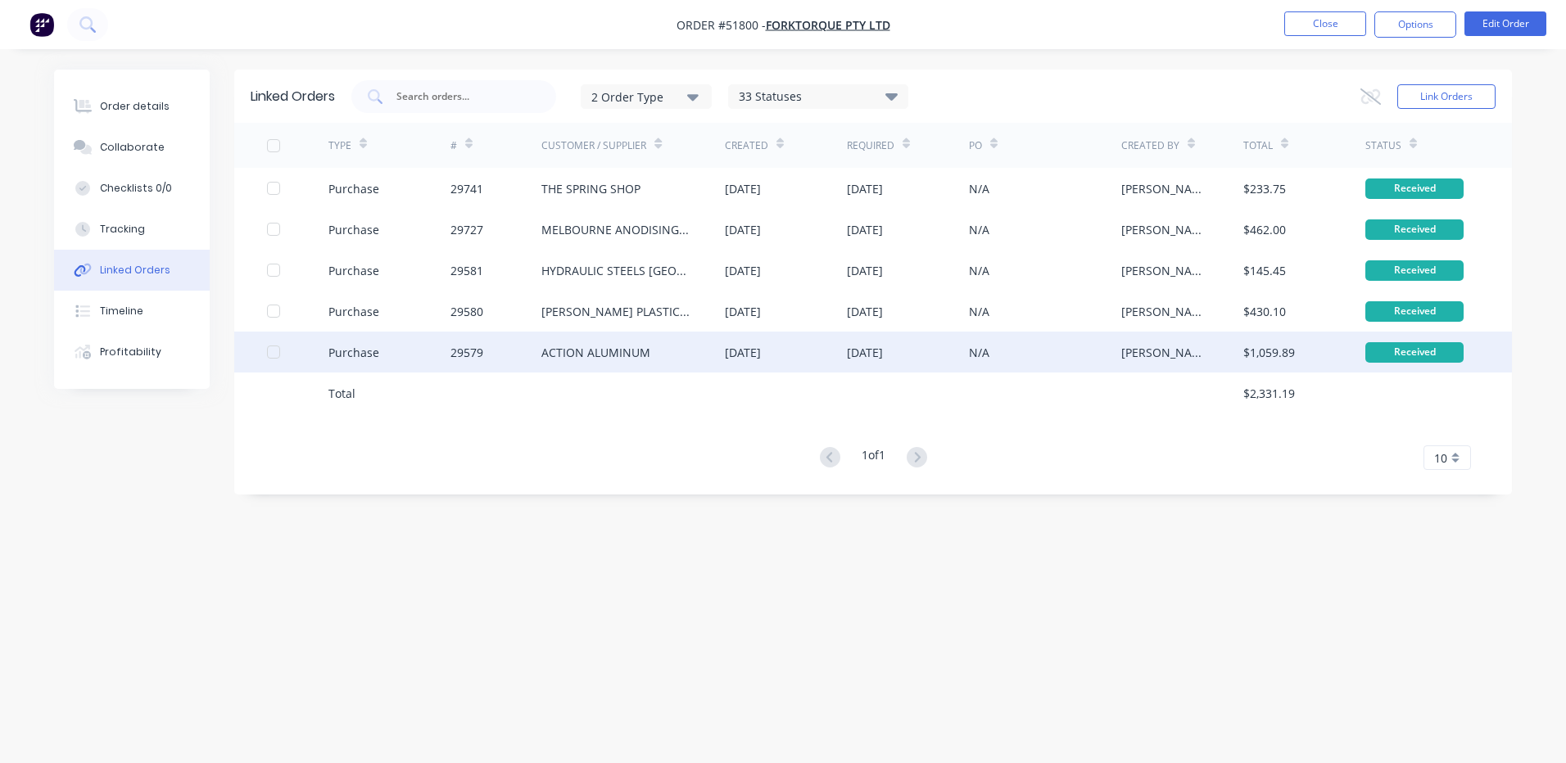
click at [465, 361] on div "29579" at bounding box center [496, 352] width 92 height 41
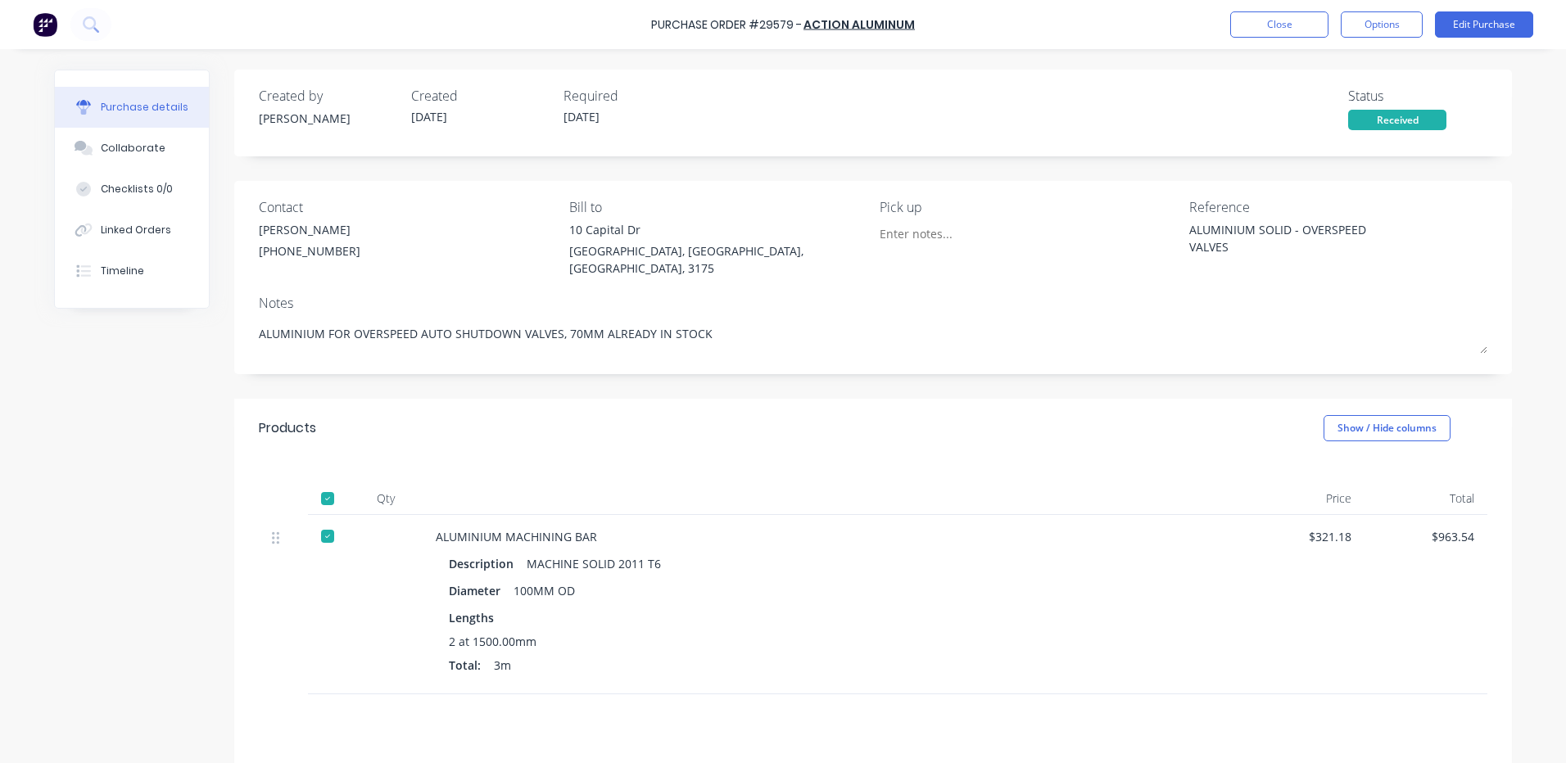
scroll to position [82, 0]
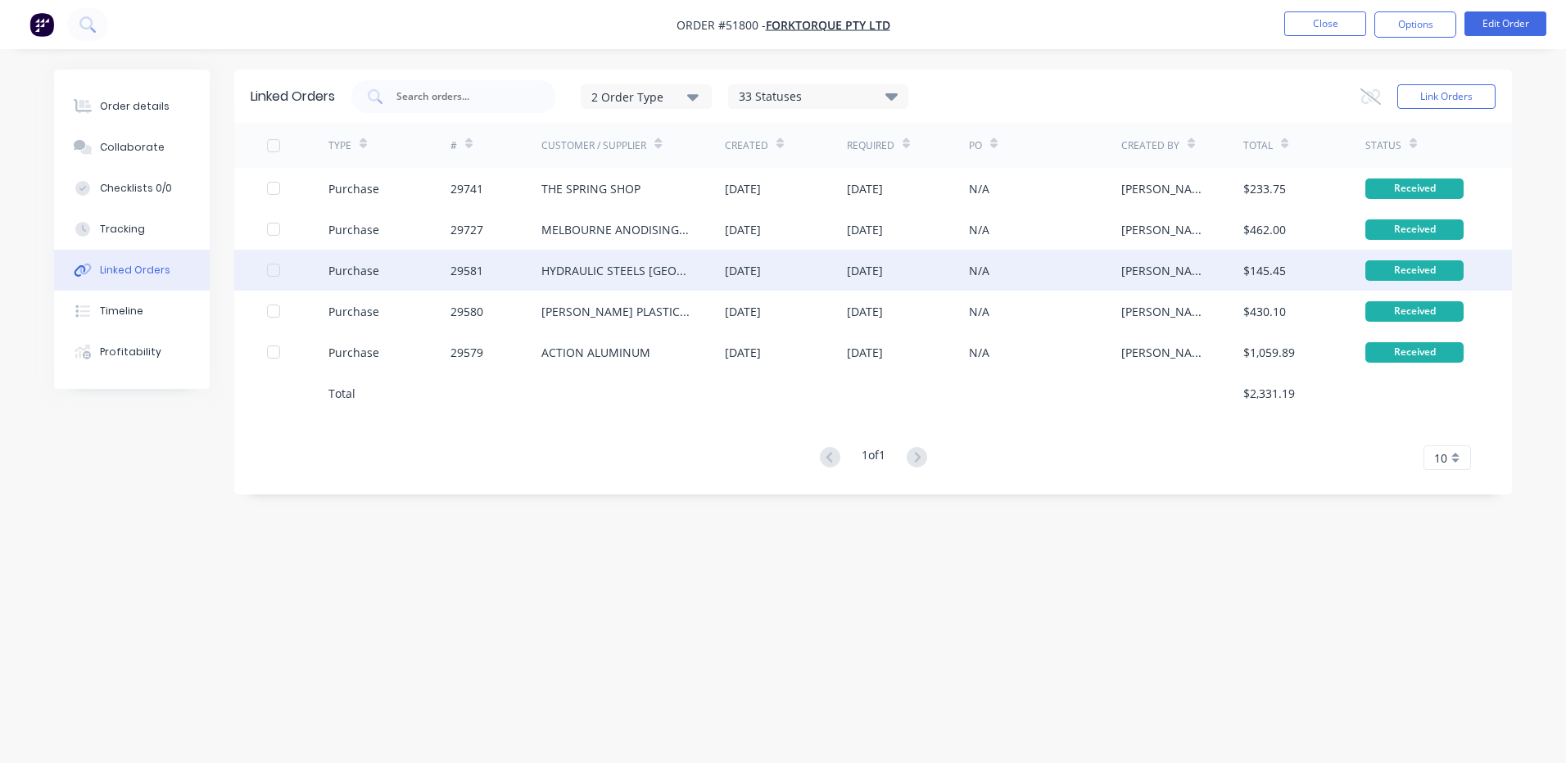
click at [517, 278] on div "29581" at bounding box center [496, 270] width 92 height 41
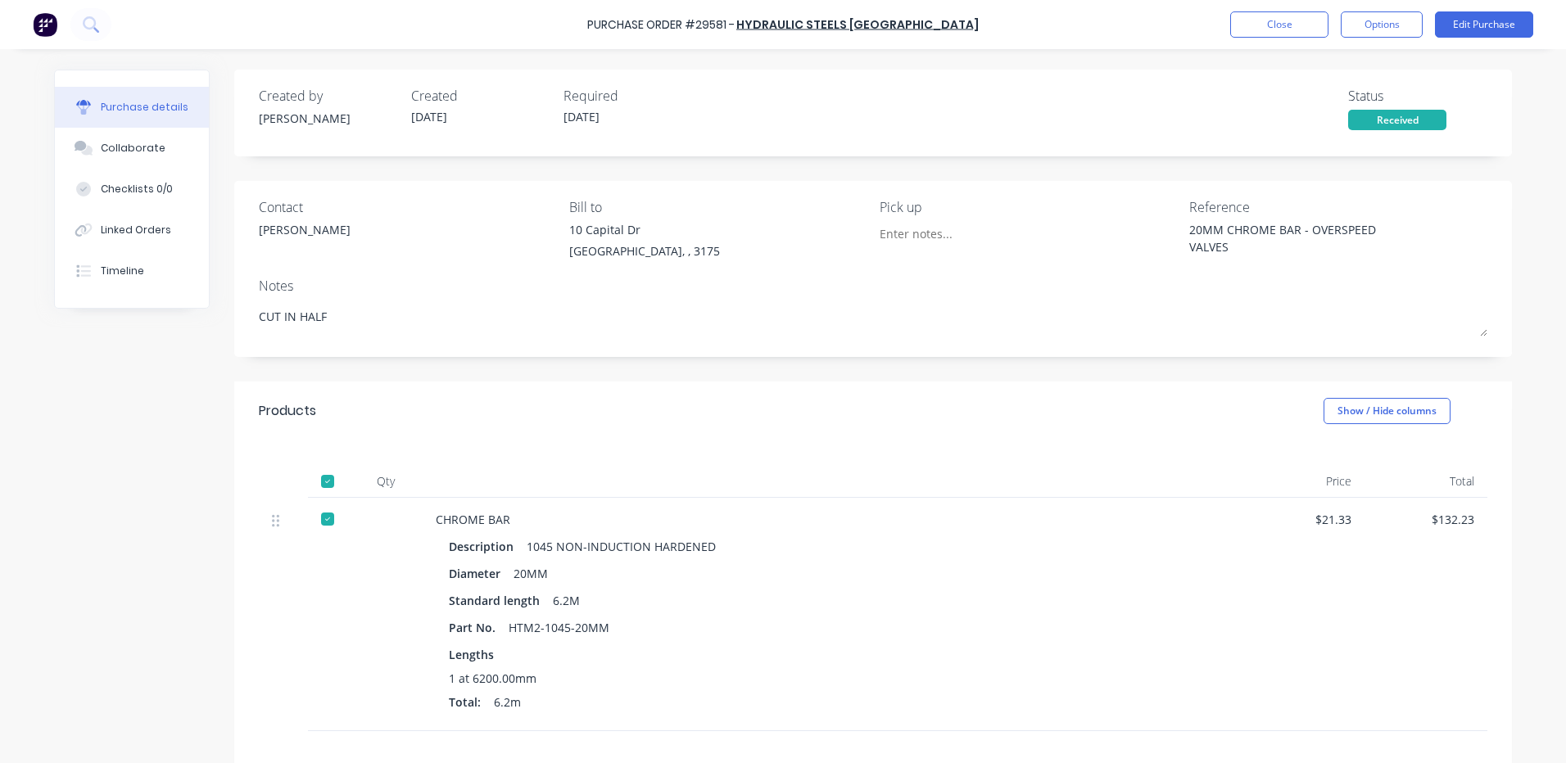
scroll to position [82, 0]
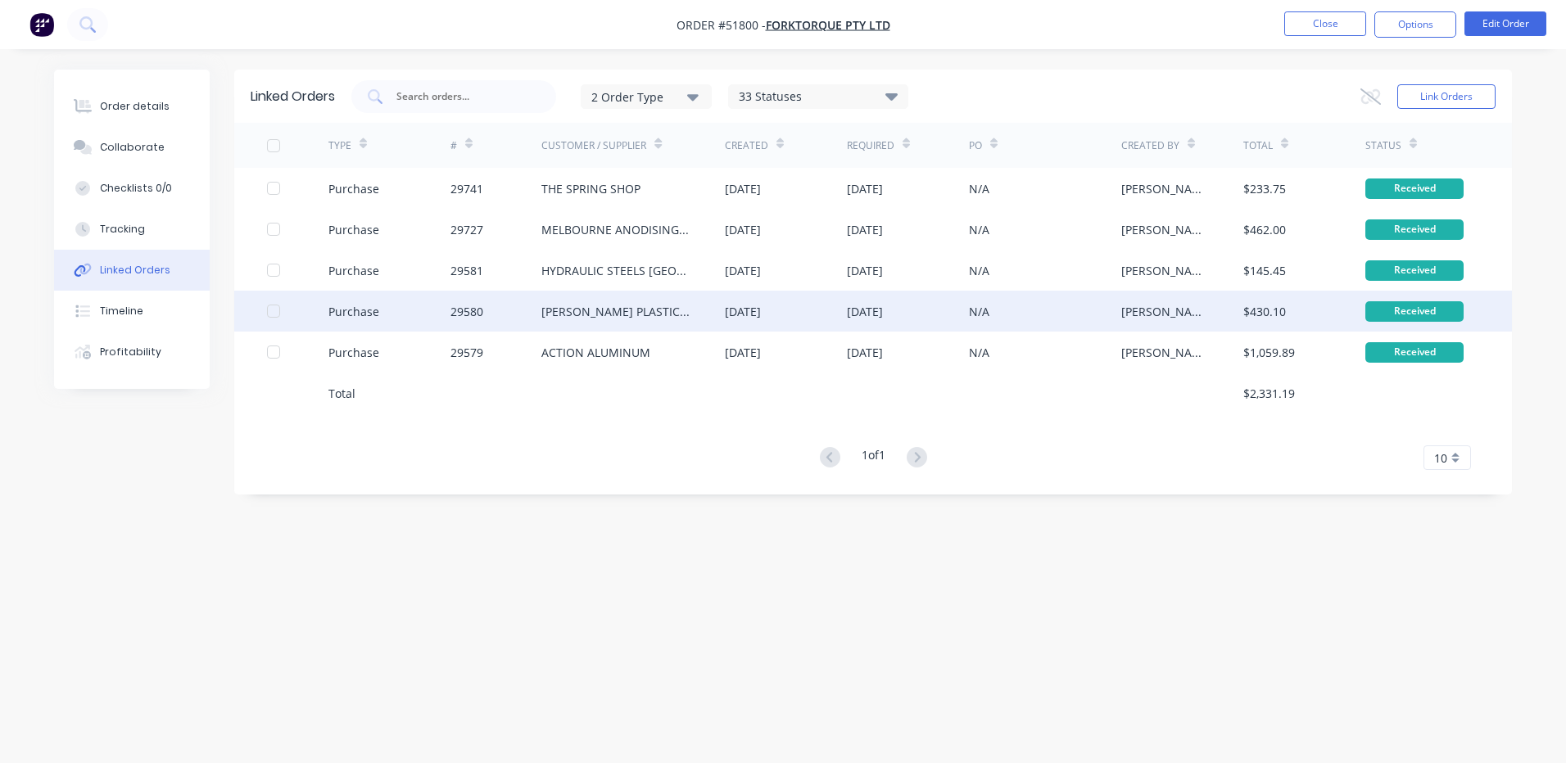
click at [385, 313] on div "Purchase" at bounding box center [389, 311] width 122 height 41
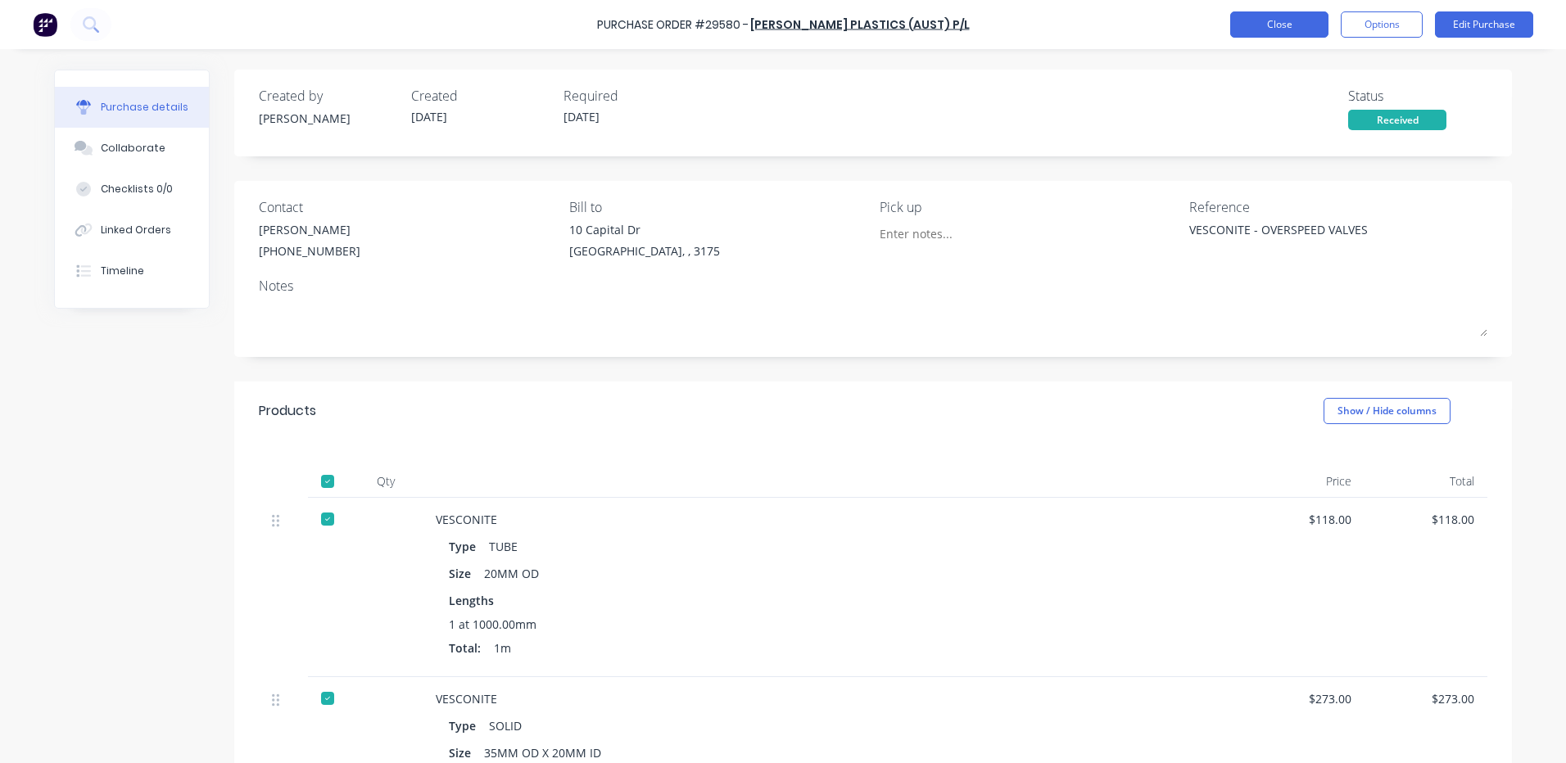
click at [1240, 33] on button "Close" at bounding box center [1279, 24] width 98 height 26
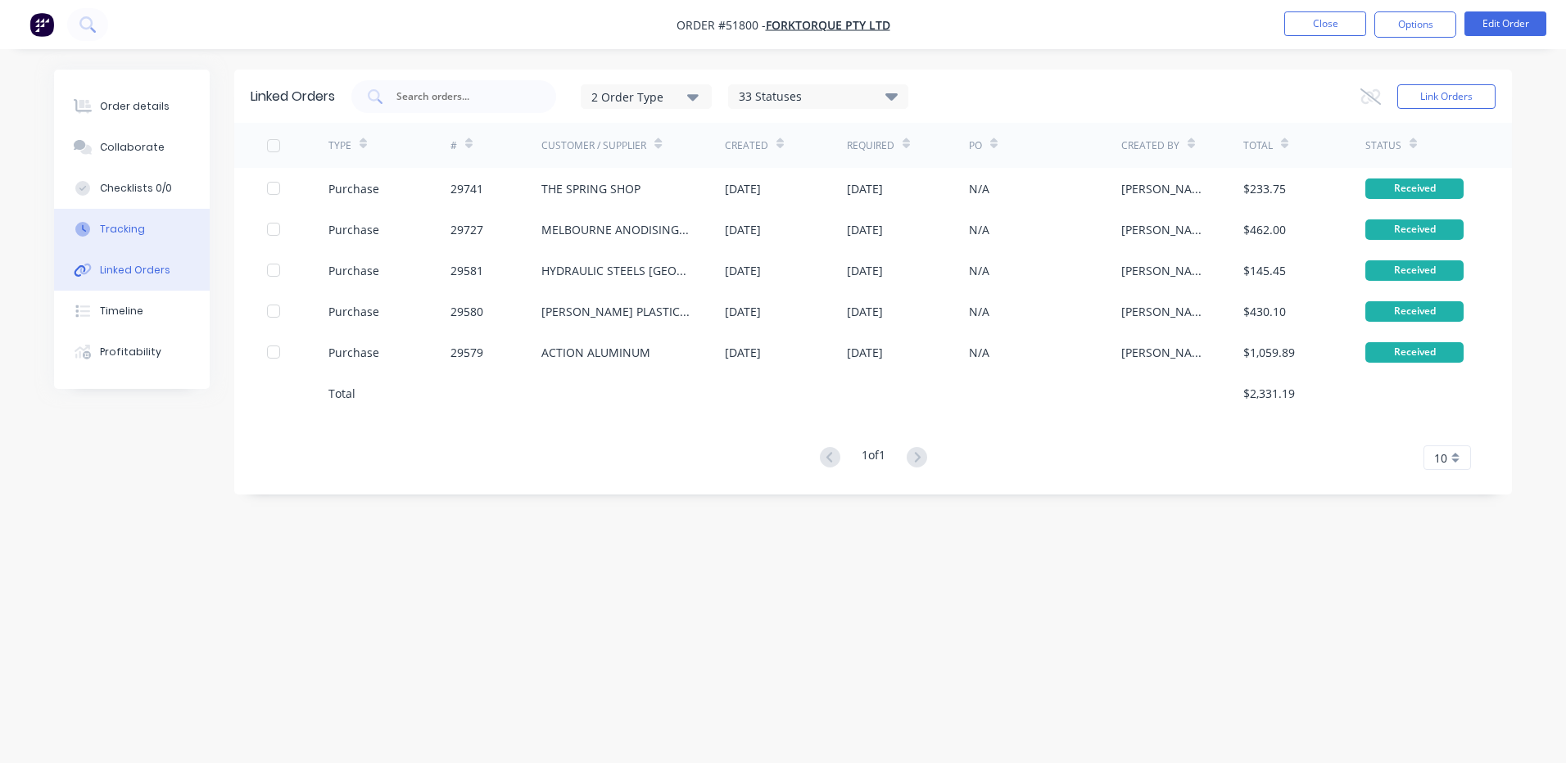
click at [138, 238] on button "Tracking" at bounding box center [132, 229] width 156 height 41
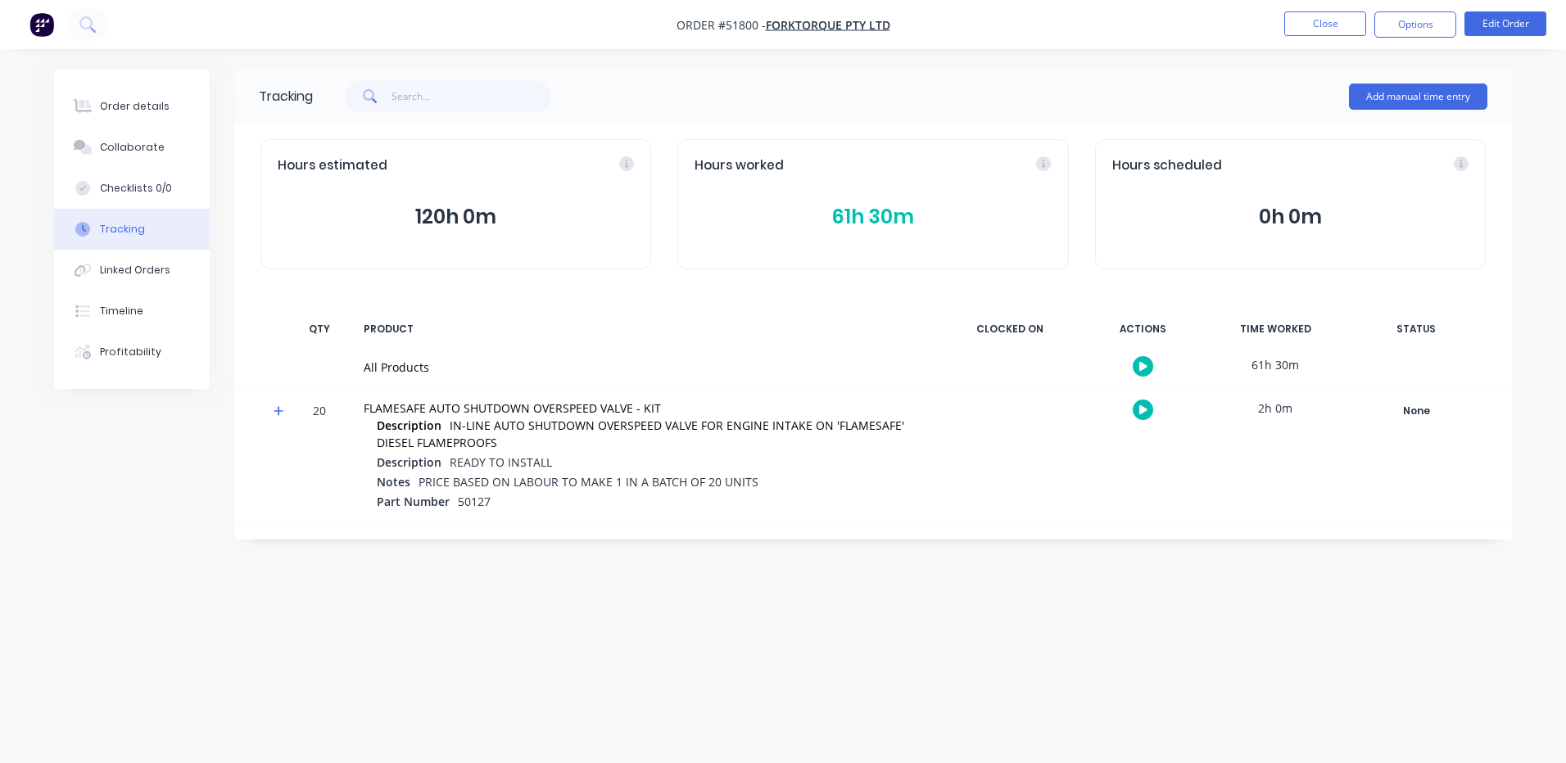
click at [852, 211] on button "61h 30m" at bounding box center [872, 216] width 356 height 31
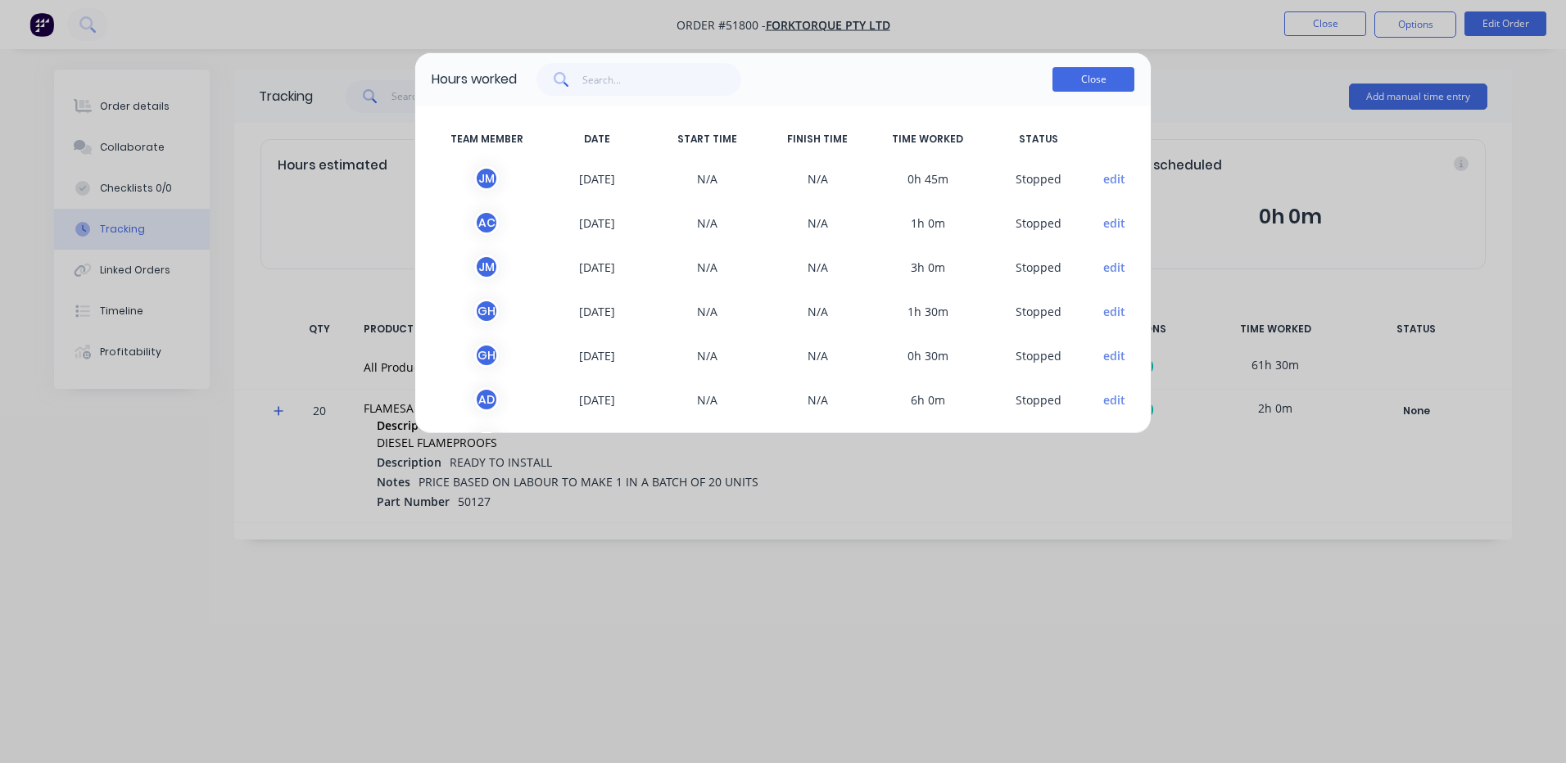
click at [1070, 79] on button "Close" at bounding box center [1093, 79] width 82 height 25
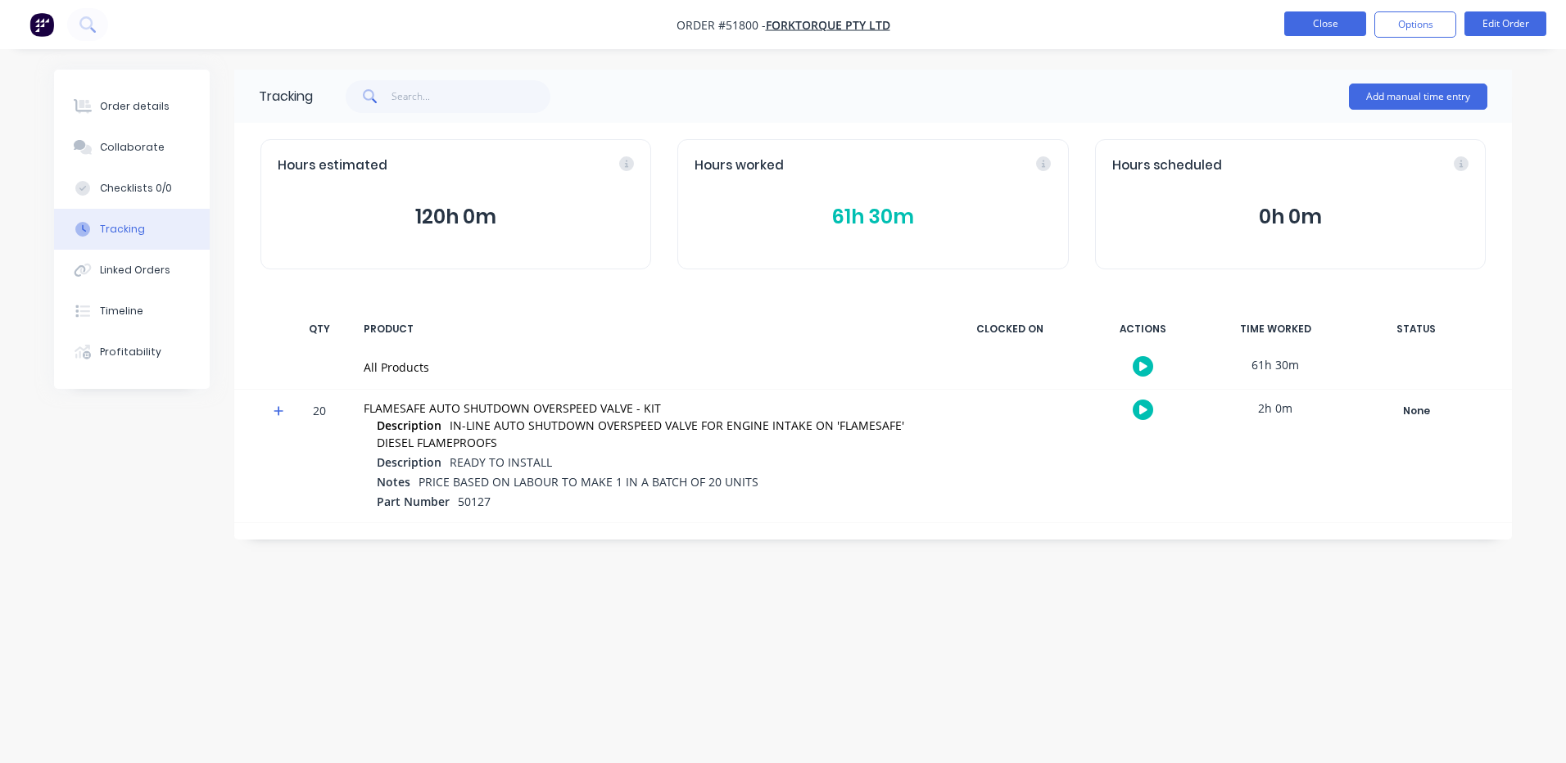
click at [1298, 27] on button "Close" at bounding box center [1325, 23] width 82 height 25
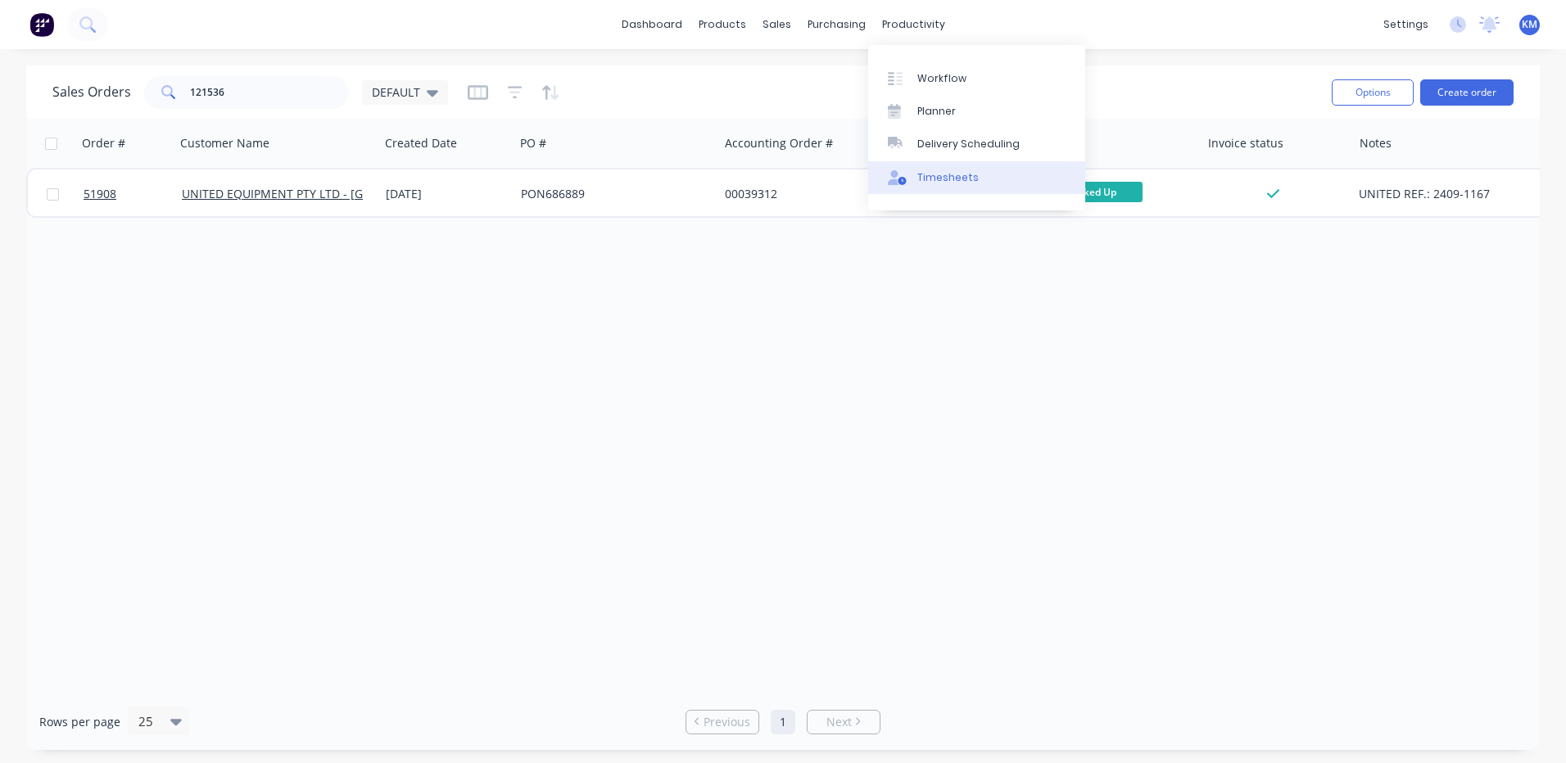
click at [919, 164] on link "Timesheets" at bounding box center [976, 177] width 217 height 33
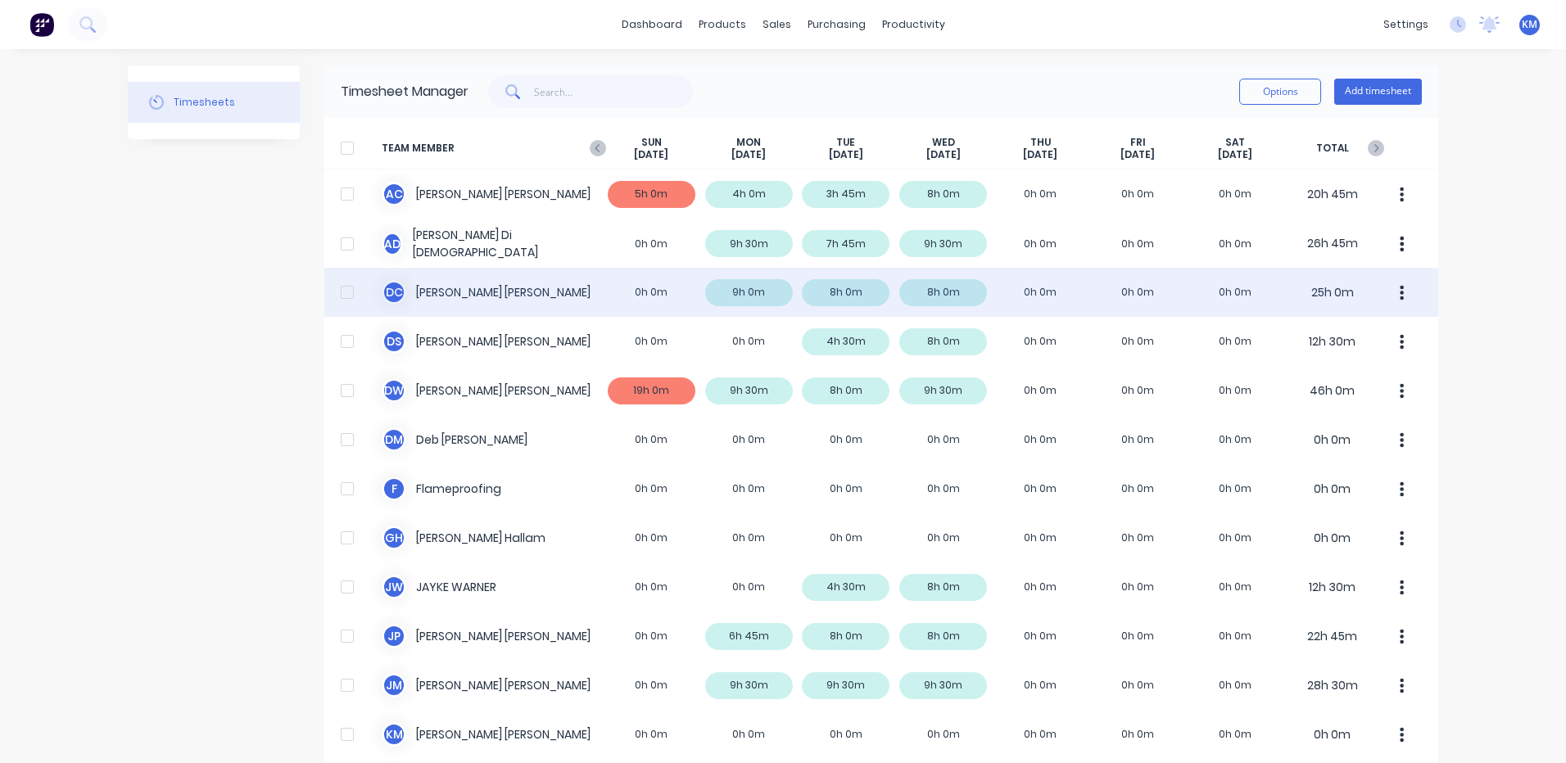
click at [546, 296] on div "D C DANIEL CAMPBELL 0h 0m 9h 0m 8h 0m 8h 0m 0h 0m 0h 0m 0h 0m 25h 0m" at bounding box center [881, 292] width 1114 height 49
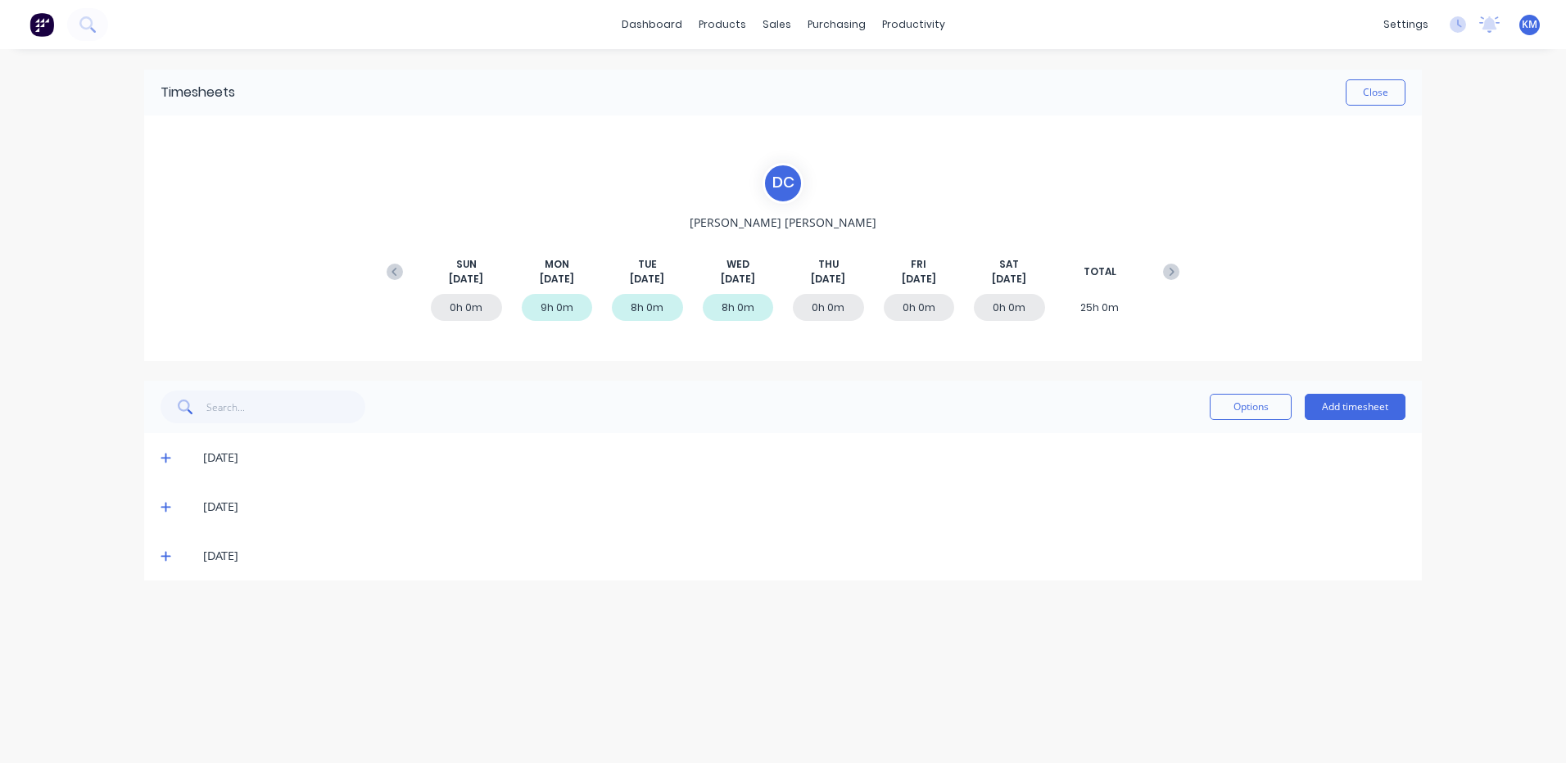
click at [173, 461] on span at bounding box center [169, 458] width 16 height 16
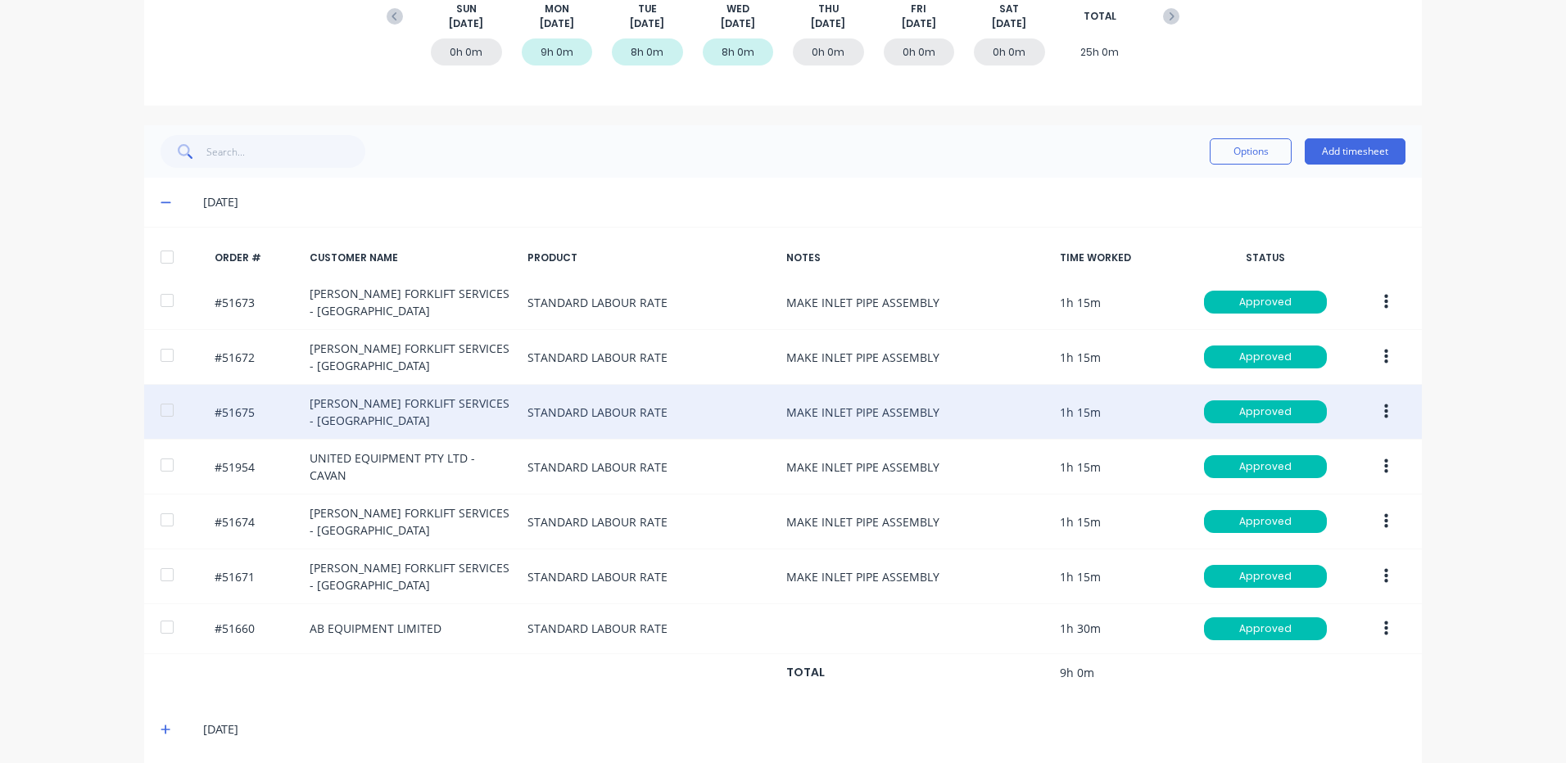
scroll to position [310, 0]
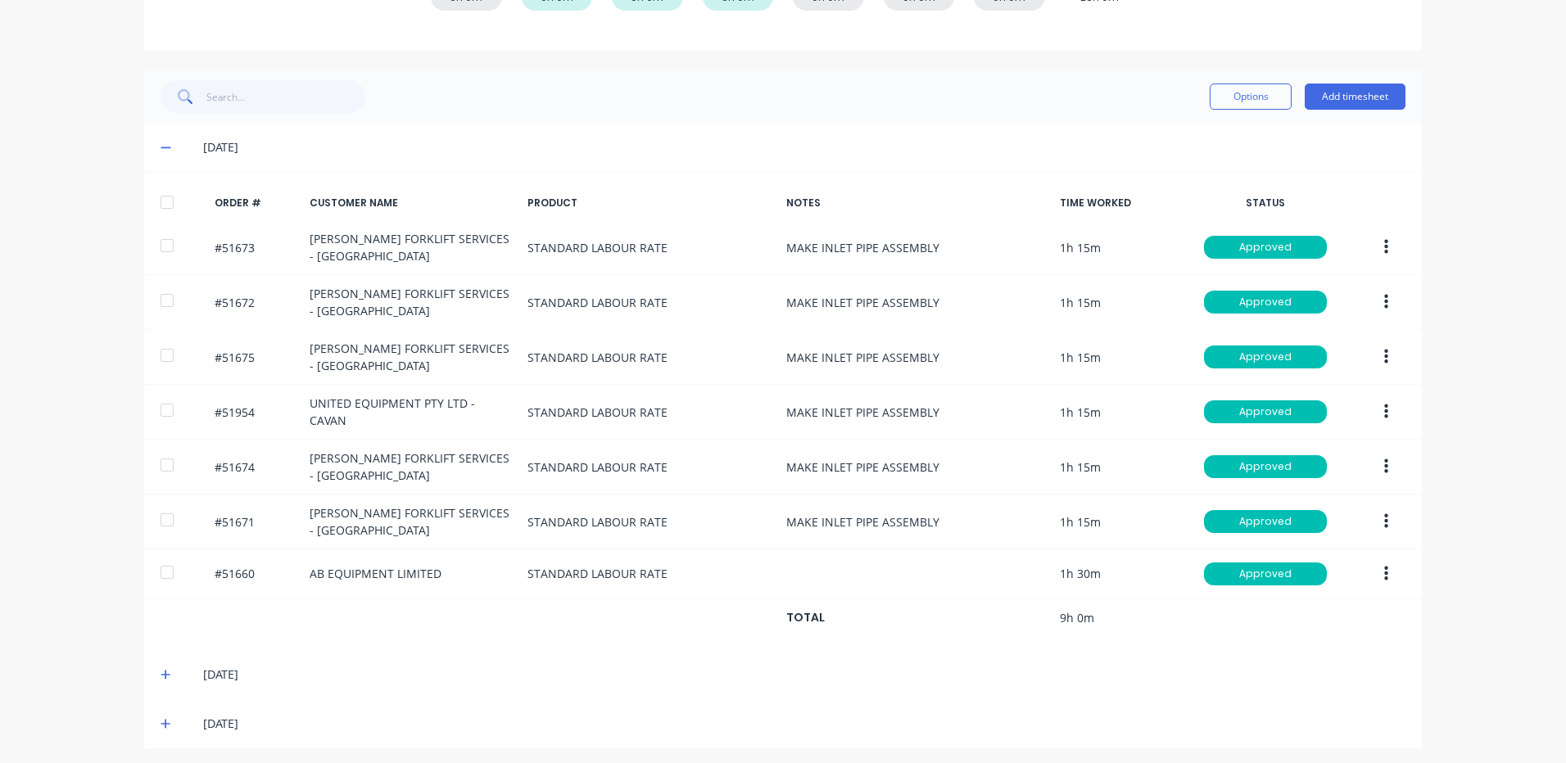
click at [148, 670] on div "02/09/25" at bounding box center [783, 674] width 1278 height 49
click at [161, 669] on icon at bounding box center [166, 674] width 11 height 11
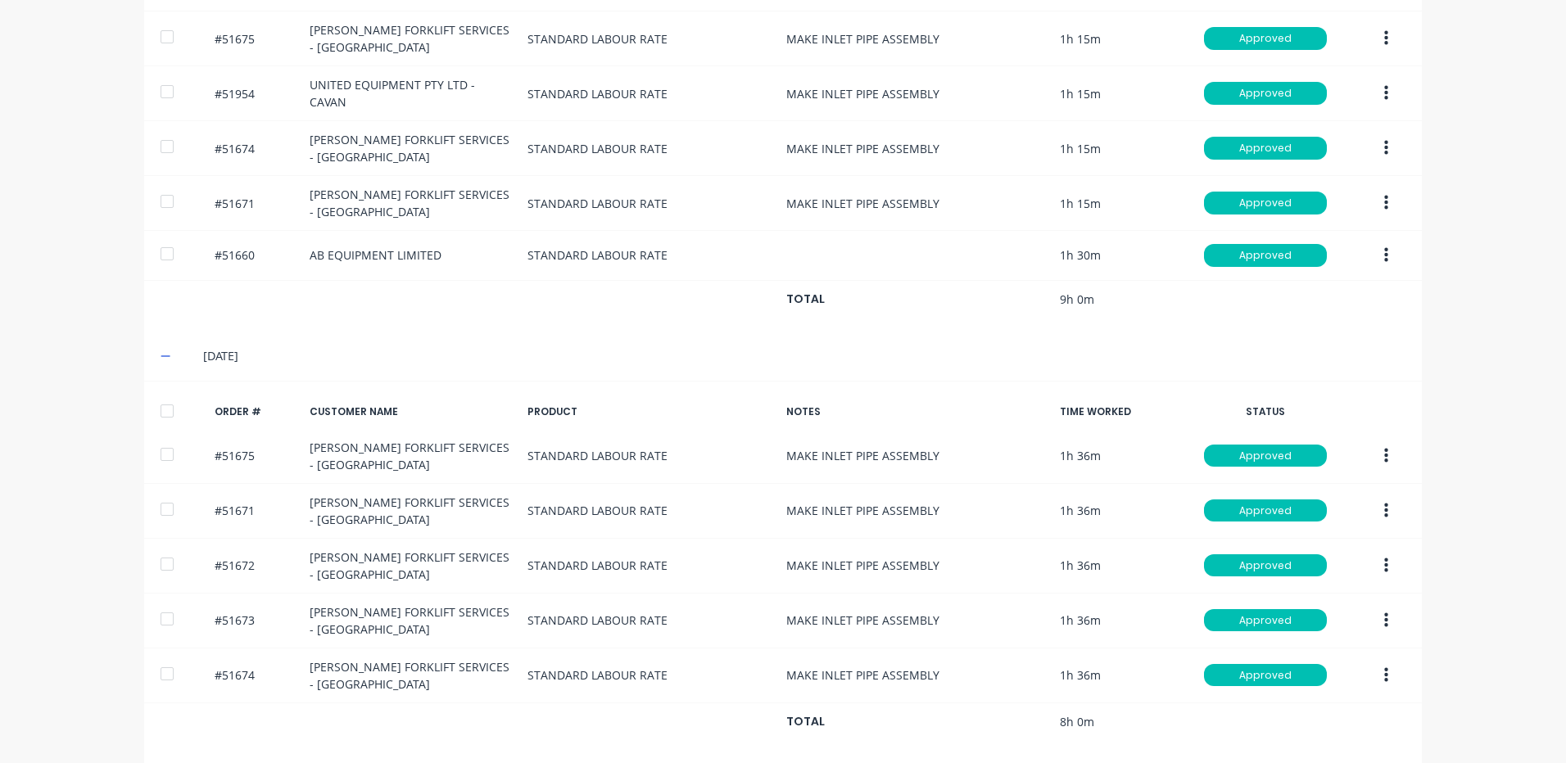
scroll to position [684, 0]
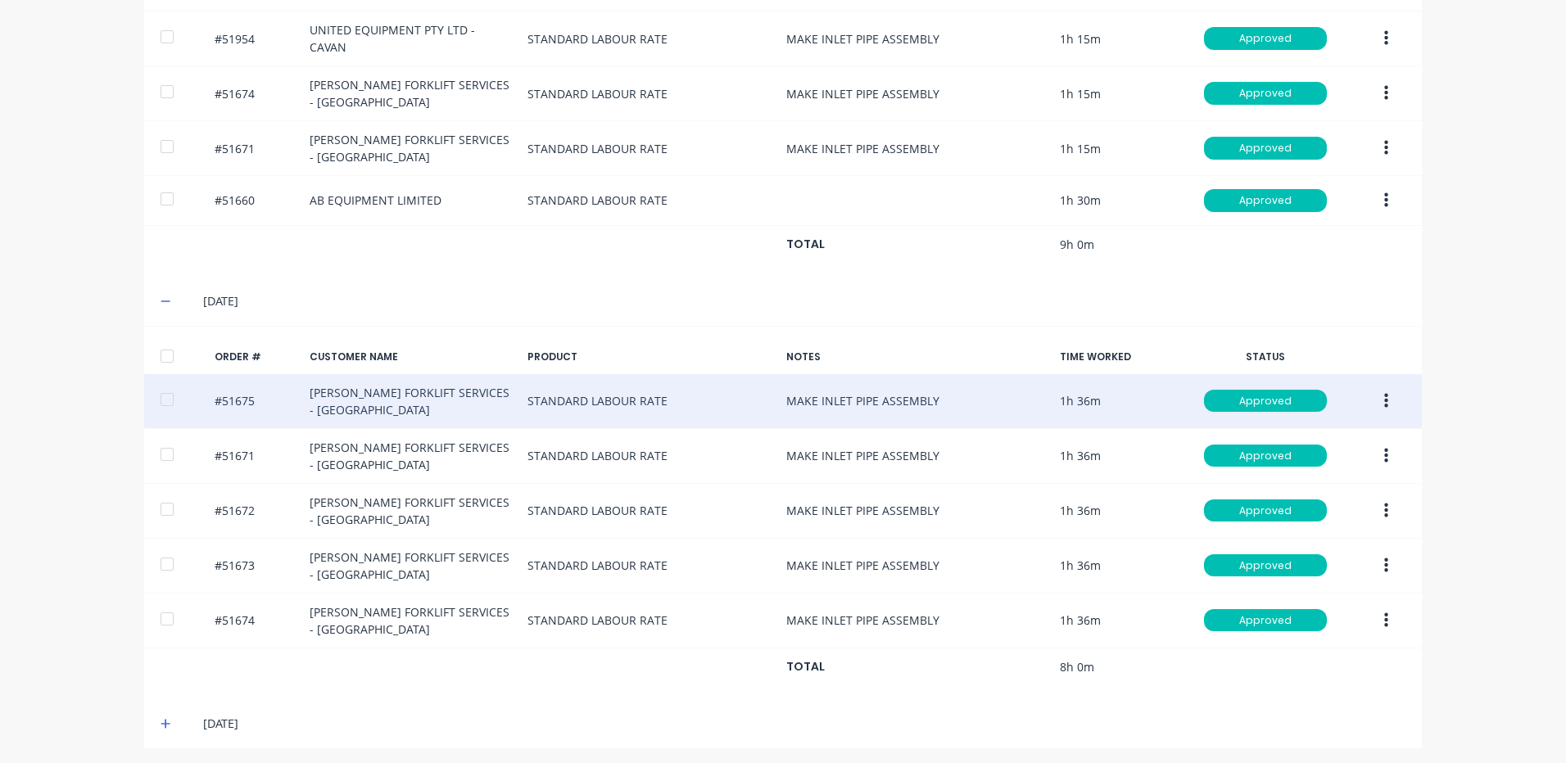
click at [1371, 391] on button "button" at bounding box center [1386, 401] width 38 height 29
click at [1339, 512] on div "Edit" at bounding box center [1327, 510] width 126 height 24
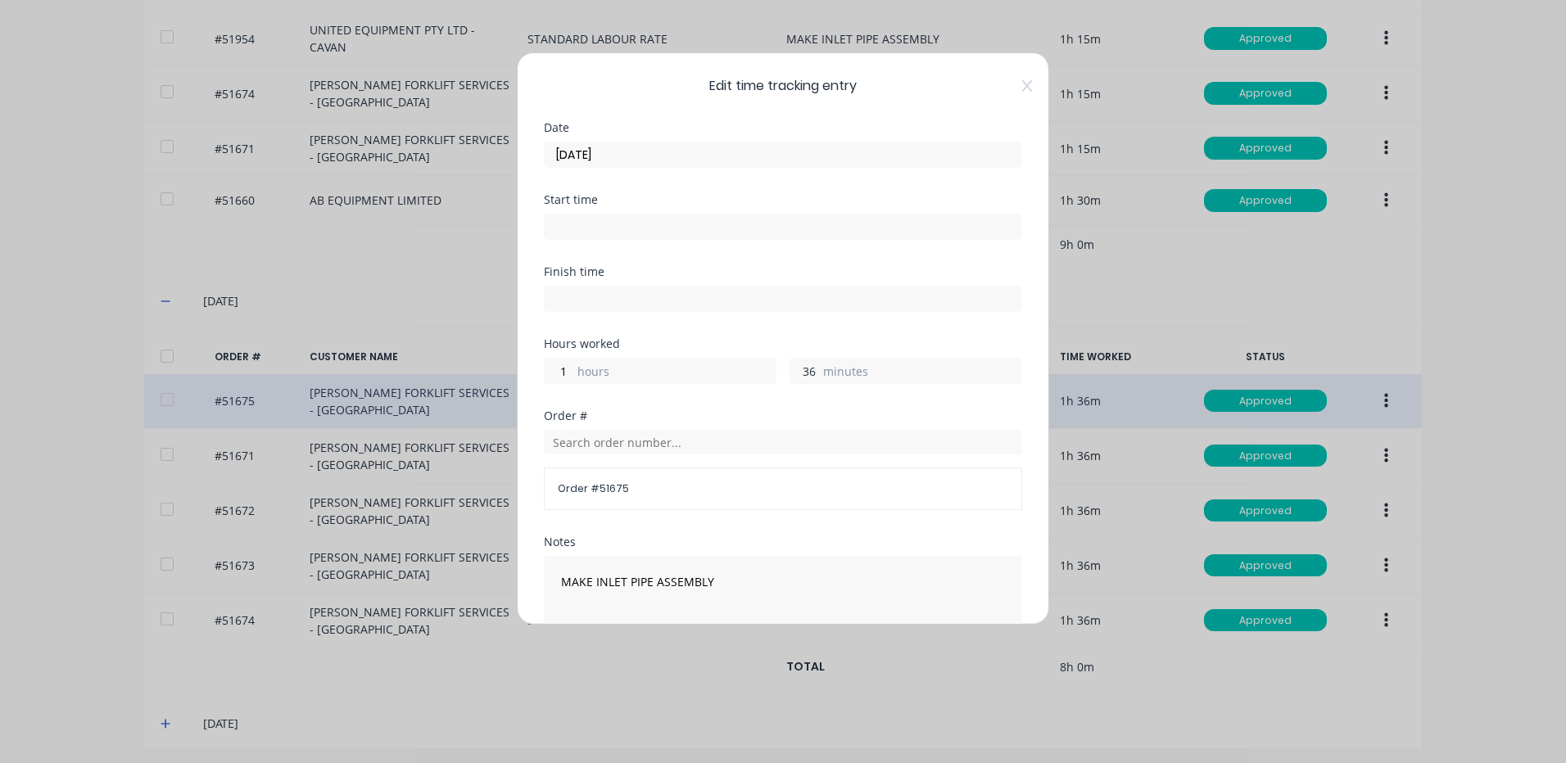
click at [812, 374] on input "36" at bounding box center [804, 371] width 29 height 25
click at [940, 334] on div "Finish time" at bounding box center [783, 302] width 478 height 72
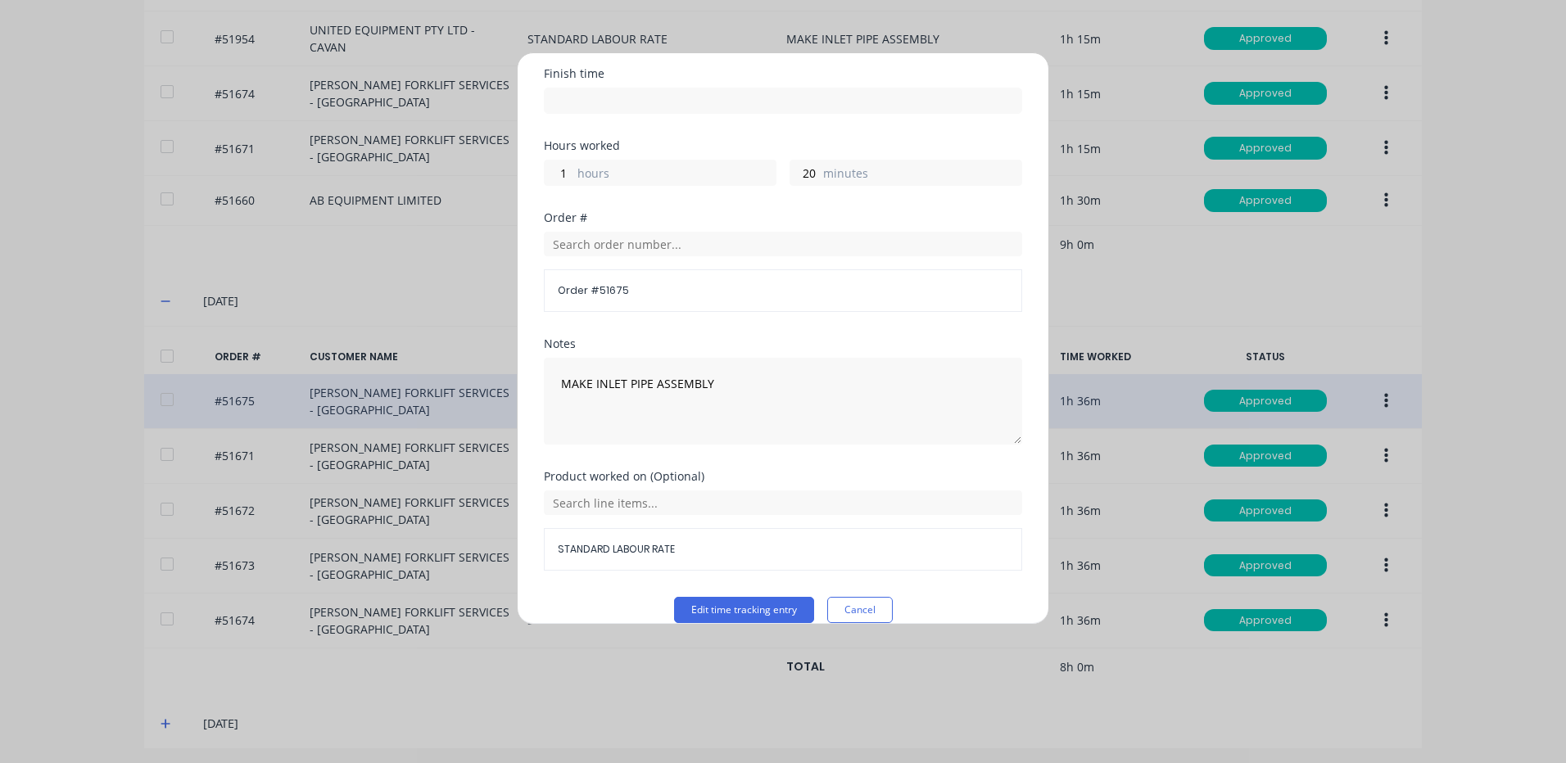
scroll to position [220, 0]
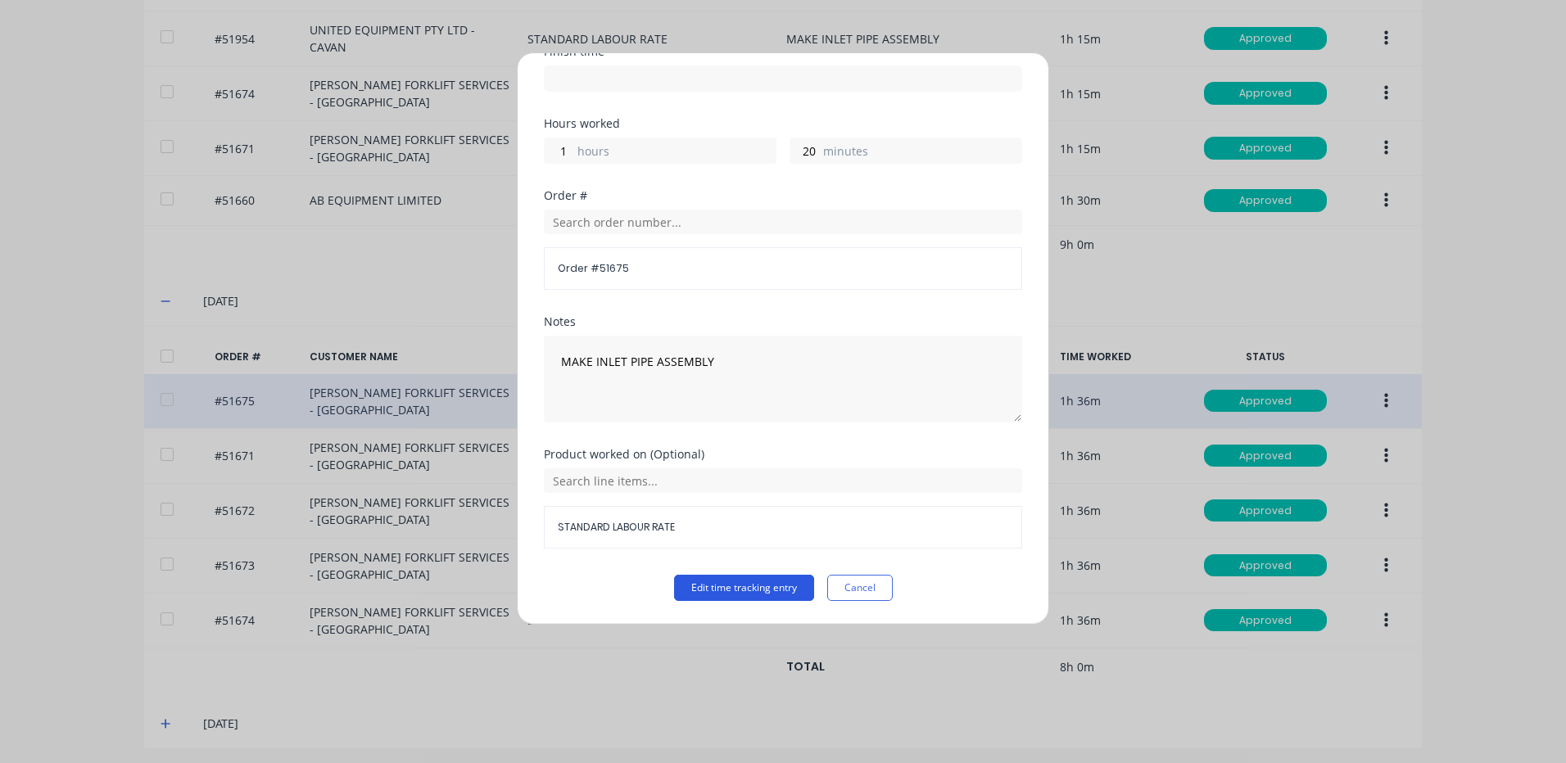
drag, startPoint x: 708, startPoint y: 591, endPoint x: 758, endPoint y: 581, distance: 51.9
click at [708, 591] on button "Edit time tracking entry" at bounding box center [744, 588] width 140 height 26
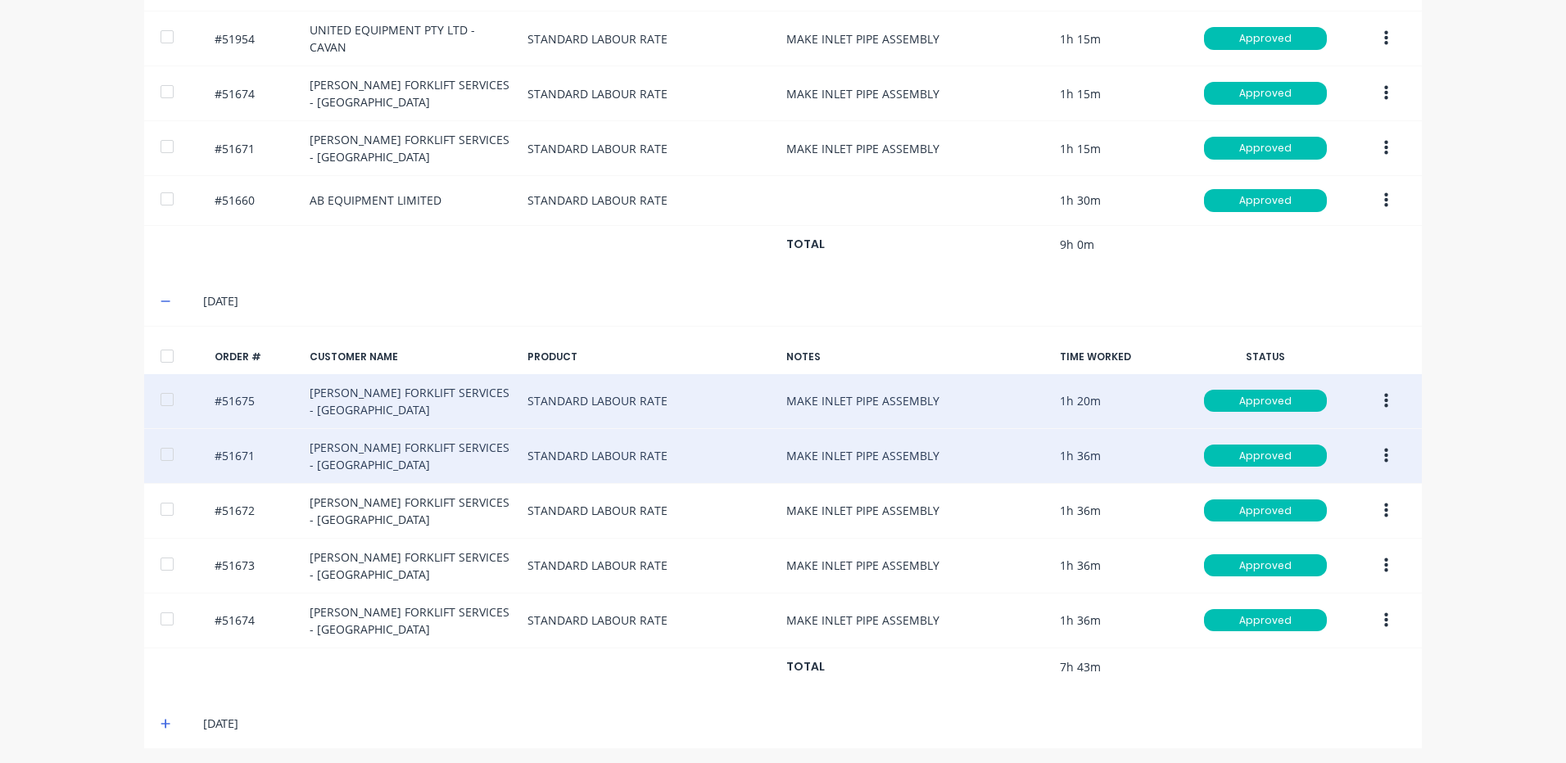
drag, startPoint x: 1377, startPoint y: 450, endPoint x: 1367, endPoint y: 467, distance: 19.5
click at [1384, 450] on icon "button" at bounding box center [1386, 456] width 4 height 18
click at [1316, 556] on div "Edit" at bounding box center [1327, 565] width 126 height 24
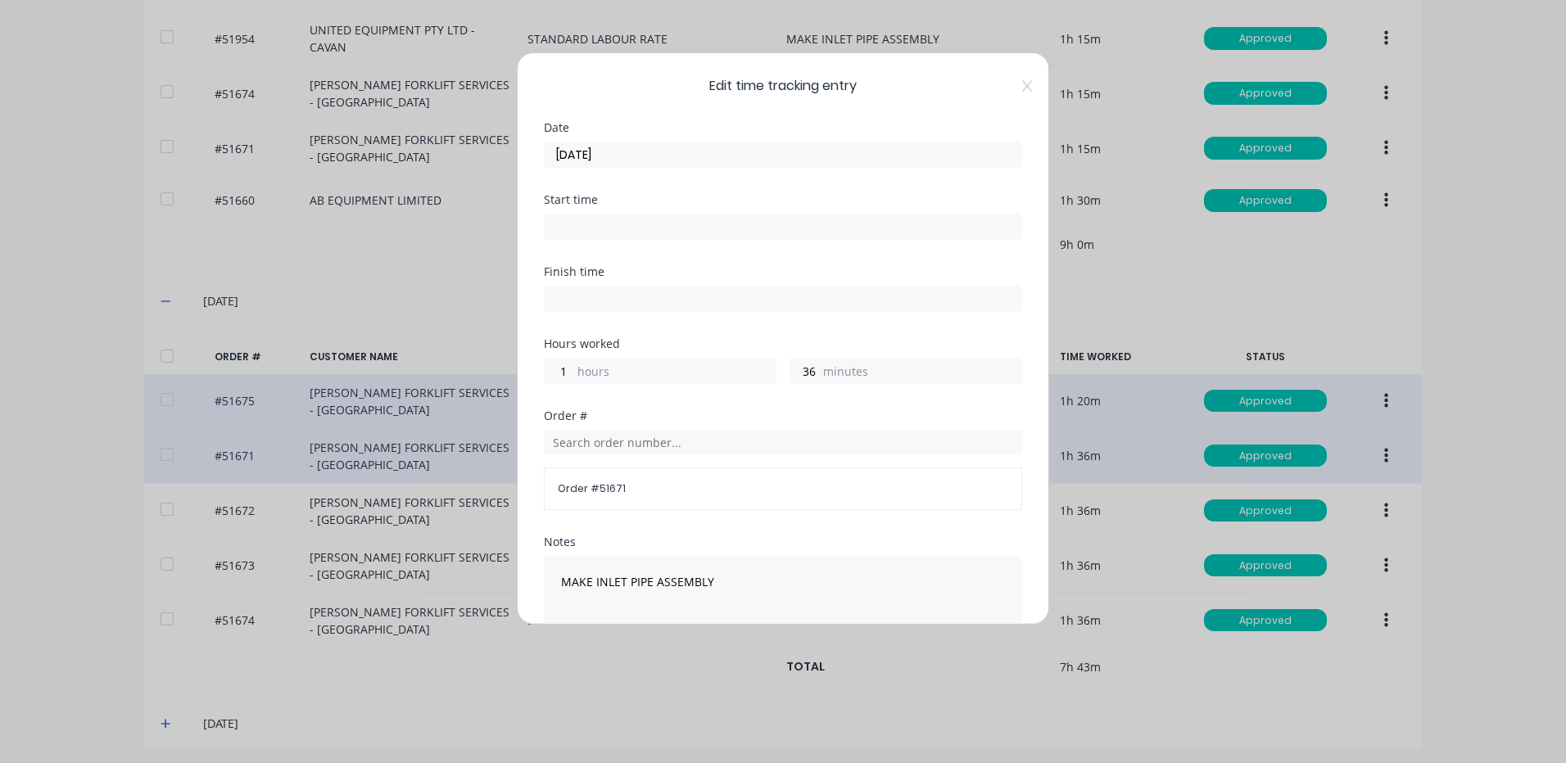
click at [825, 375] on label "minutes" at bounding box center [922, 373] width 198 height 20
click at [819, 375] on input "36" at bounding box center [804, 371] width 29 height 25
click at [825, 375] on label "minutes" at bounding box center [922, 373] width 198 height 20
click at [819, 375] on input "36" at bounding box center [804, 371] width 29 height 25
click at [801, 374] on input "36" at bounding box center [804, 371] width 29 height 25
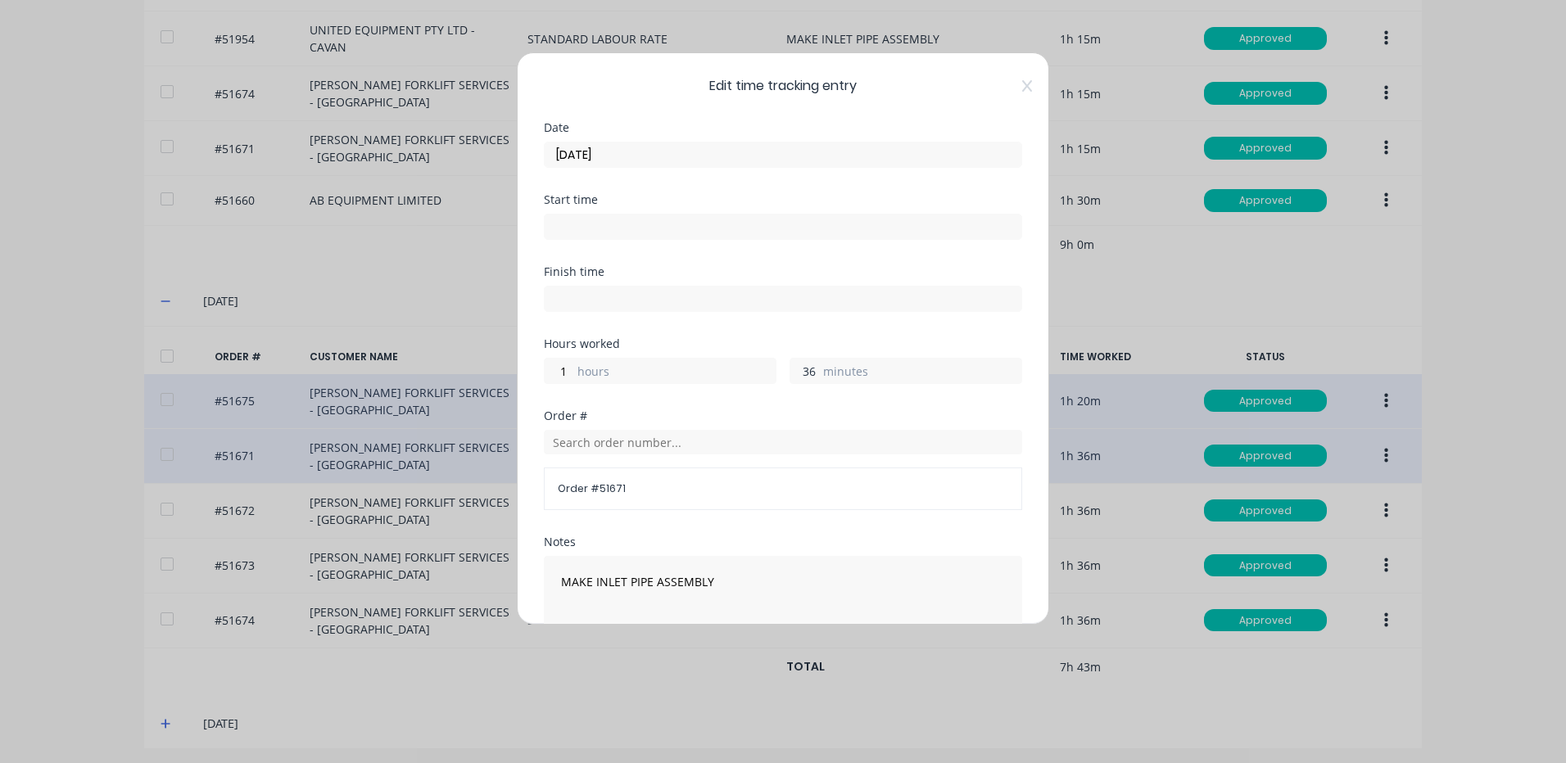
click at [801, 374] on input "36" at bounding box center [804, 371] width 29 height 25
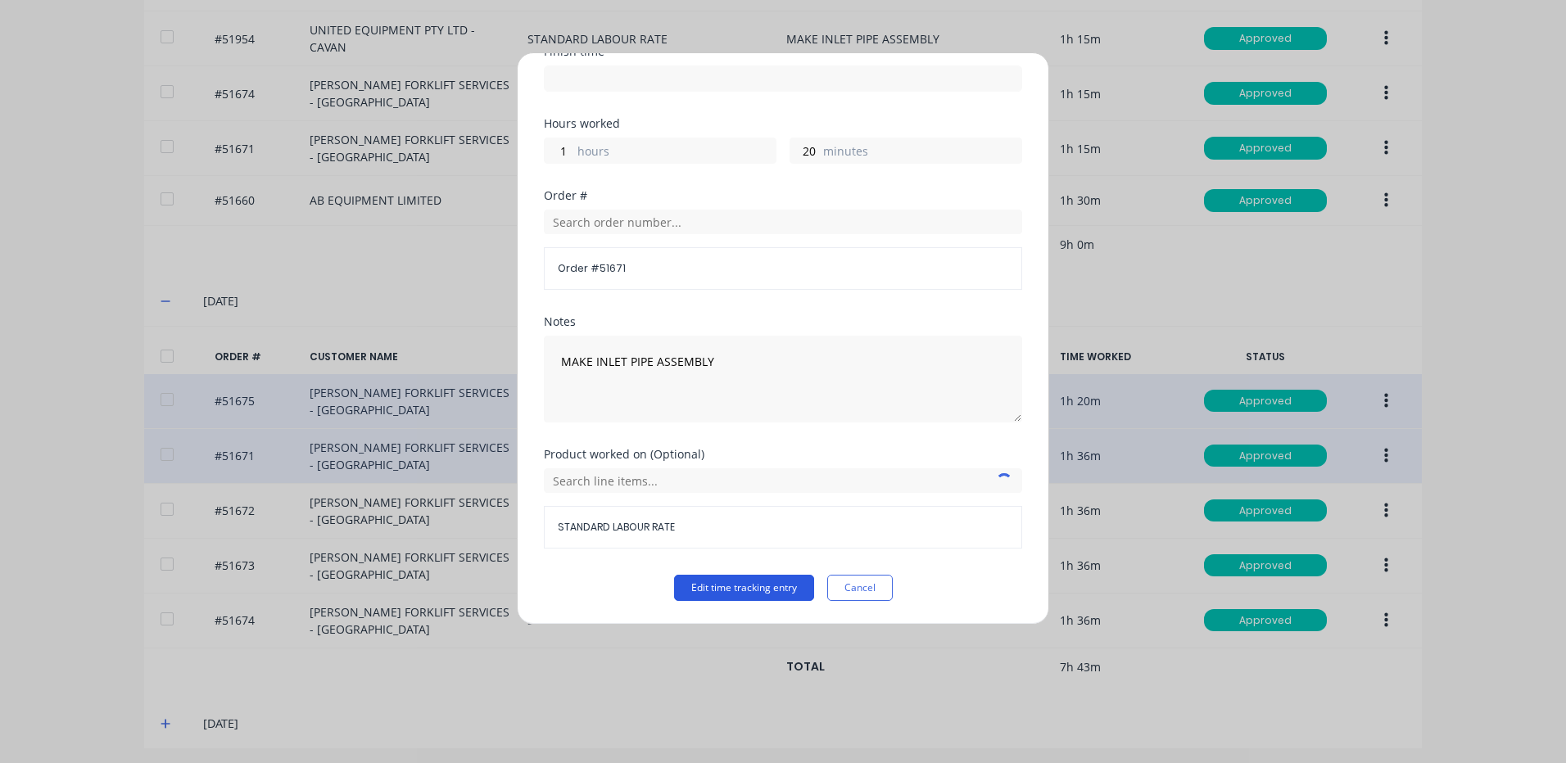
click at [790, 594] on button "Edit time tracking entry" at bounding box center [744, 588] width 140 height 26
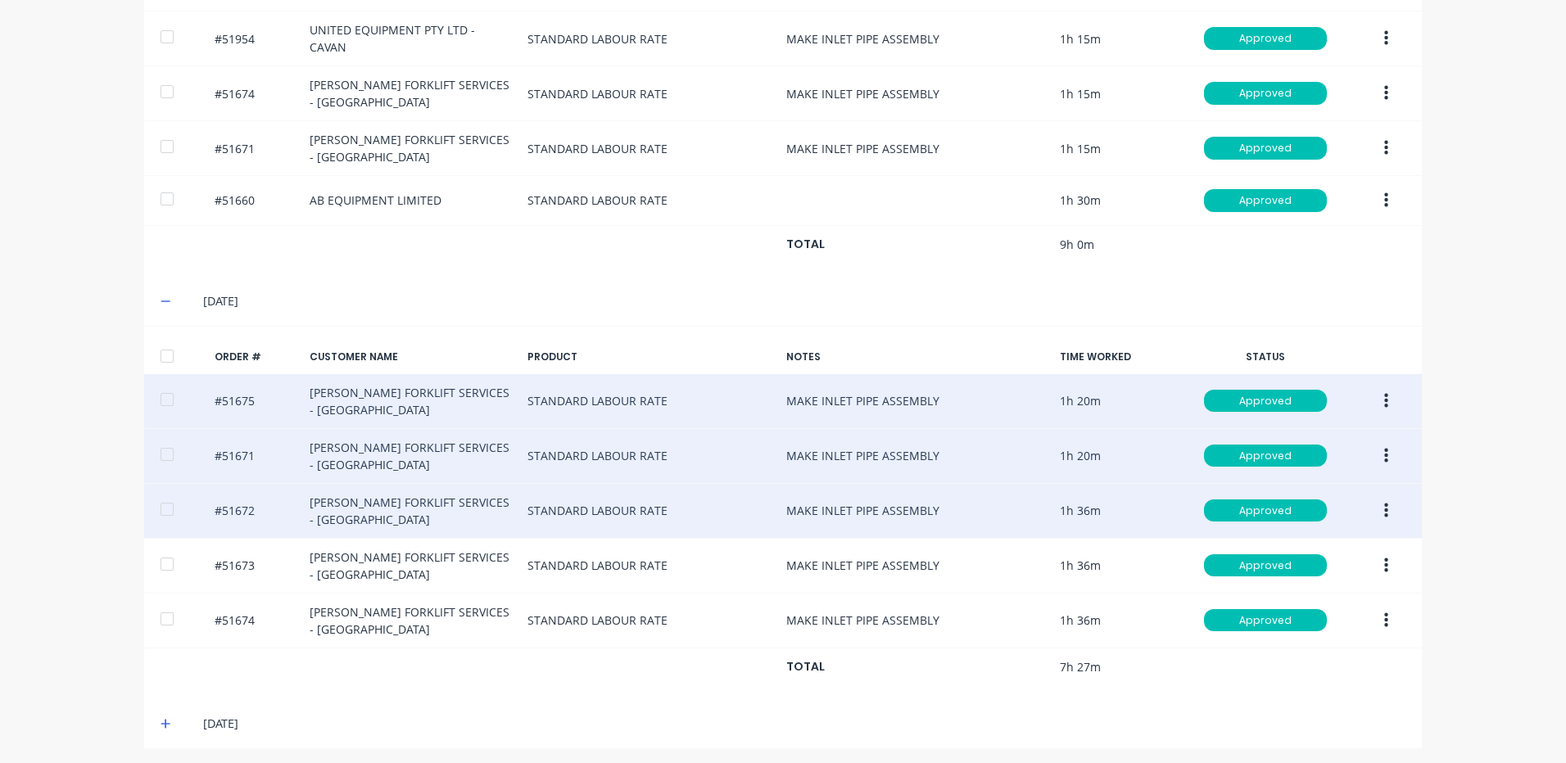
click at [1368, 500] on button "button" at bounding box center [1386, 510] width 38 height 29
click at [1281, 621] on div "Edit" at bounding box center [1327, 620] width 126 height 24
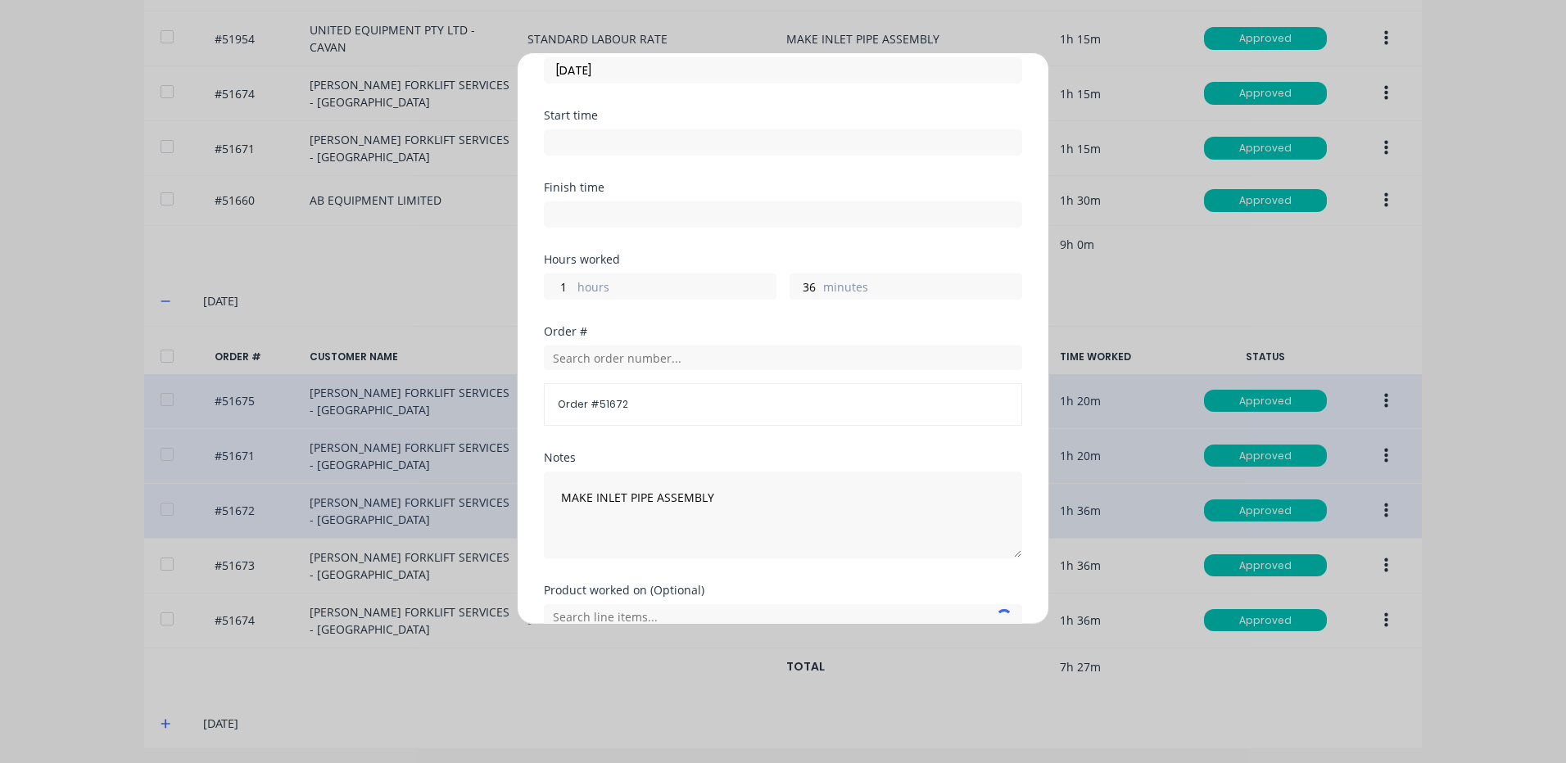
scroll to position [164, 0]
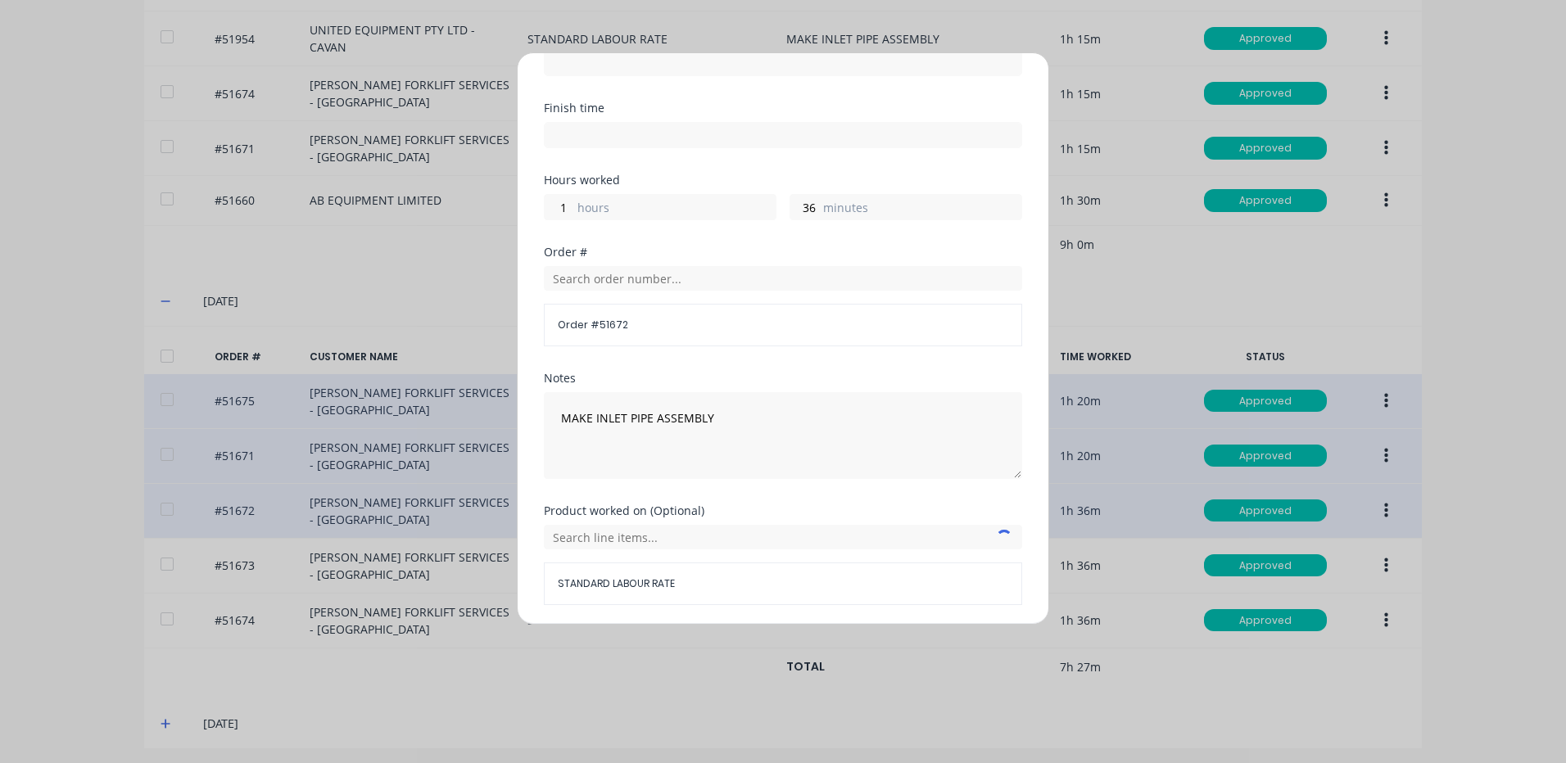
click at [801, 219] on div "36 minutes" at bounding box center [905, 207] width 233 height 26
click at [803, 205] on input "36" at bounding box center [804, 207] width 29 height 25
click at [744, 246] on div "Hours worked 1 hours 20 minutes" at bounding box center [783, 210] width 478 height 72
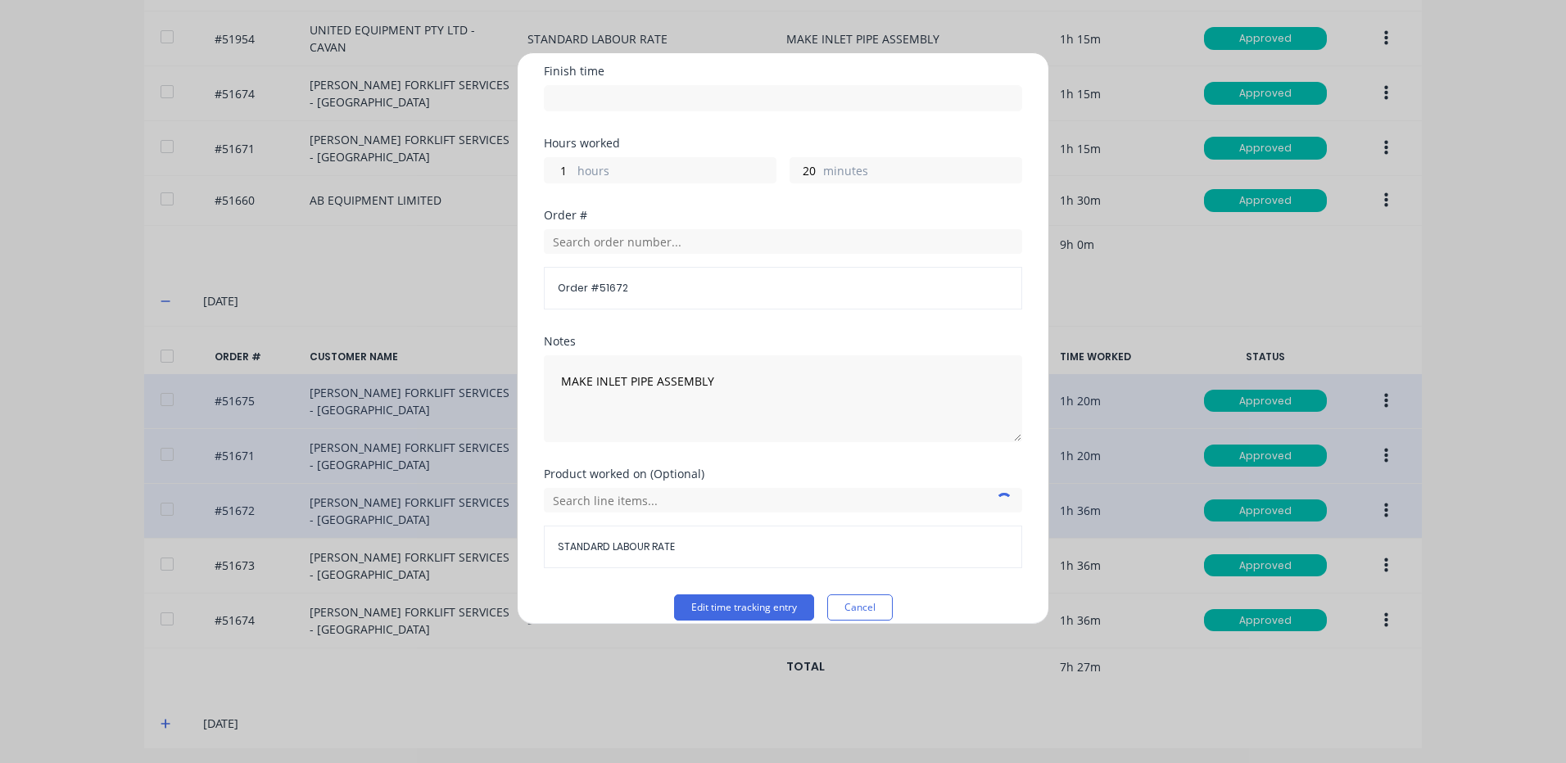
scroll to position [220, 0]
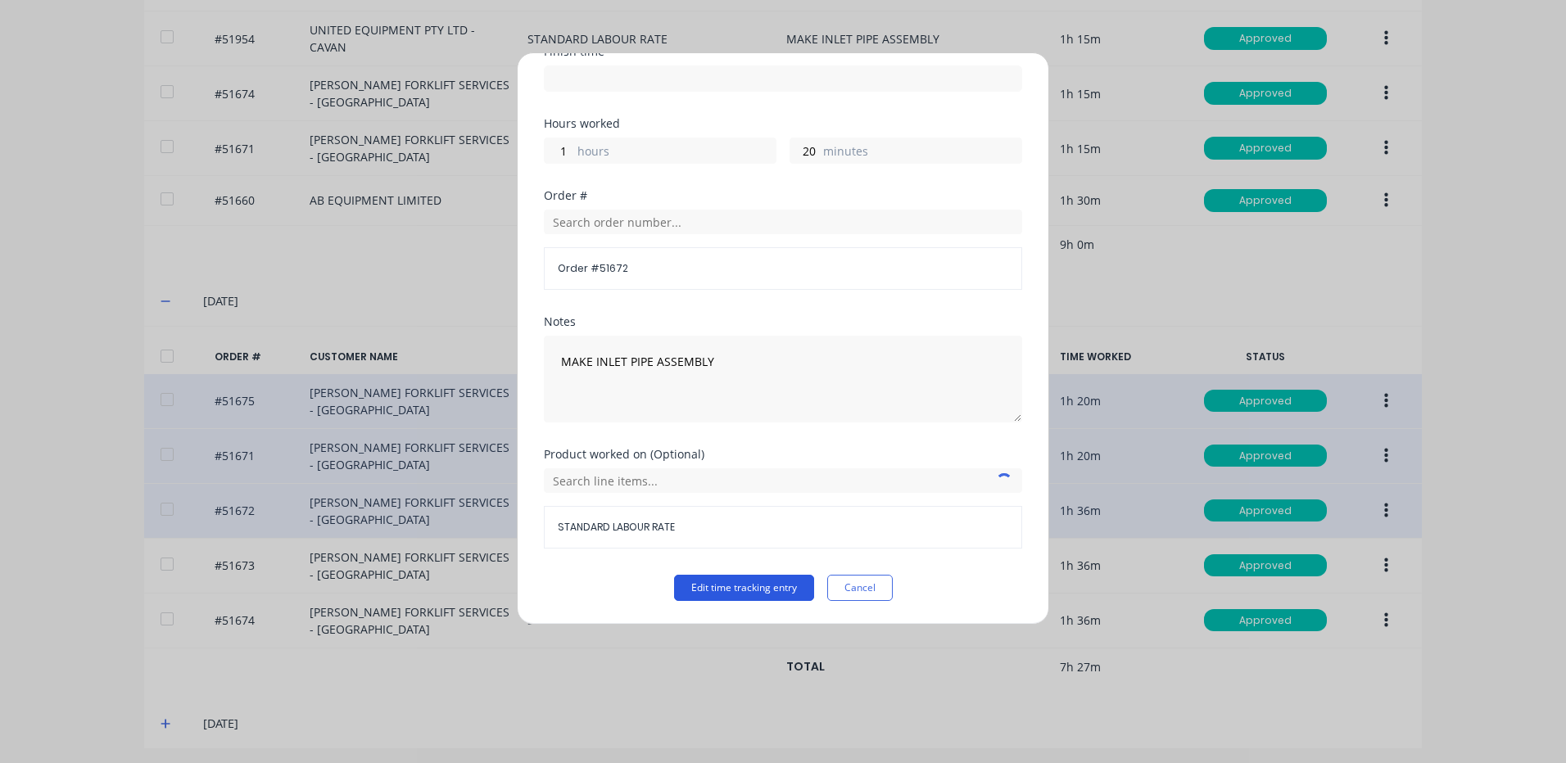
click at [780, 589] on button "Edit time tracking entry" at bounding box center [744, 588] width 140 height 26
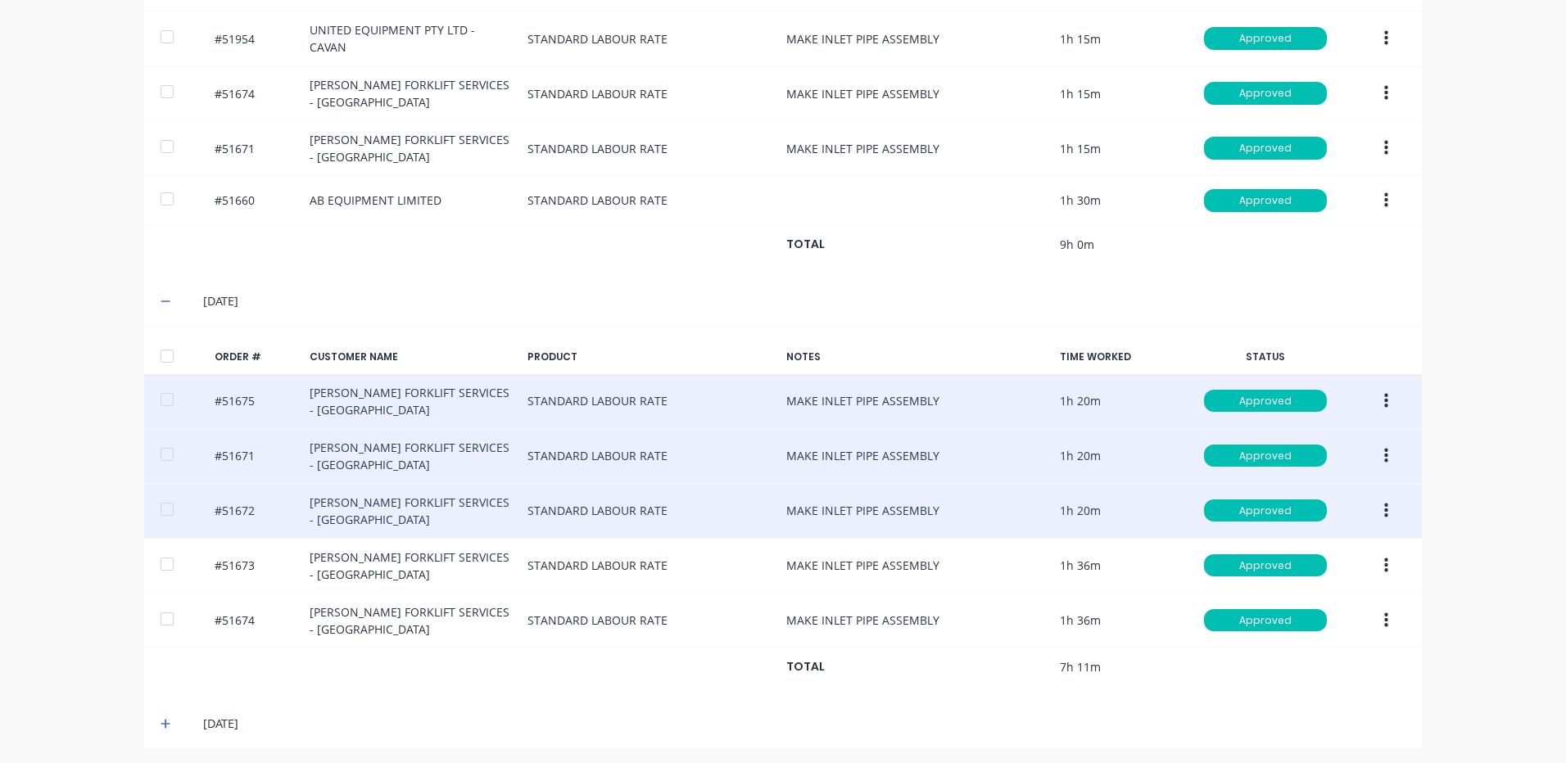
click at [1384, 507] on icon "button" at bounding box center [1386, 510] width 4 height 15
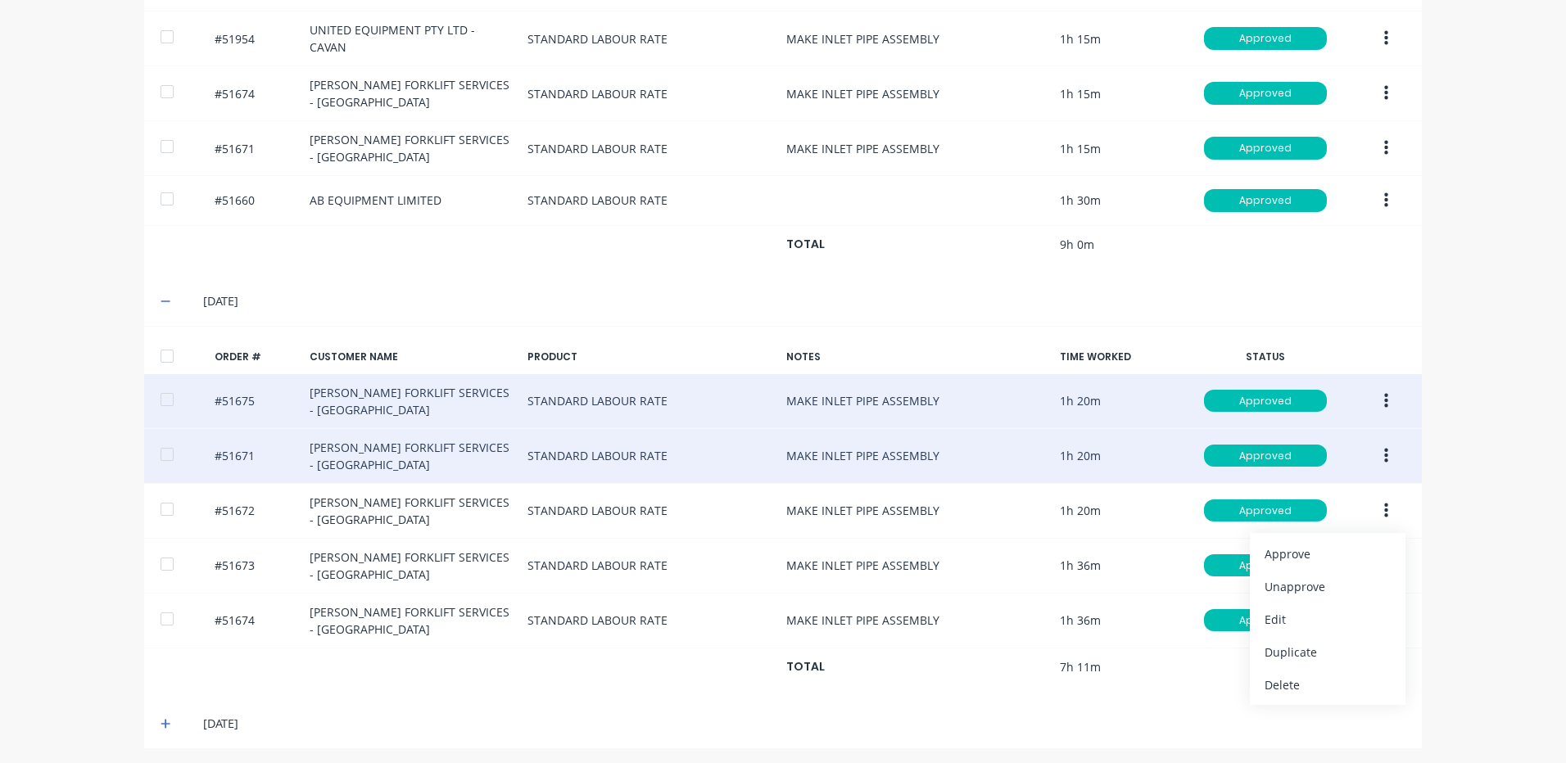
click at [1469, 387] on div "dashboard products sales purchasing productivity dashboard products Product Cat…" at bounding box center [783, 381] width 1566 height 763
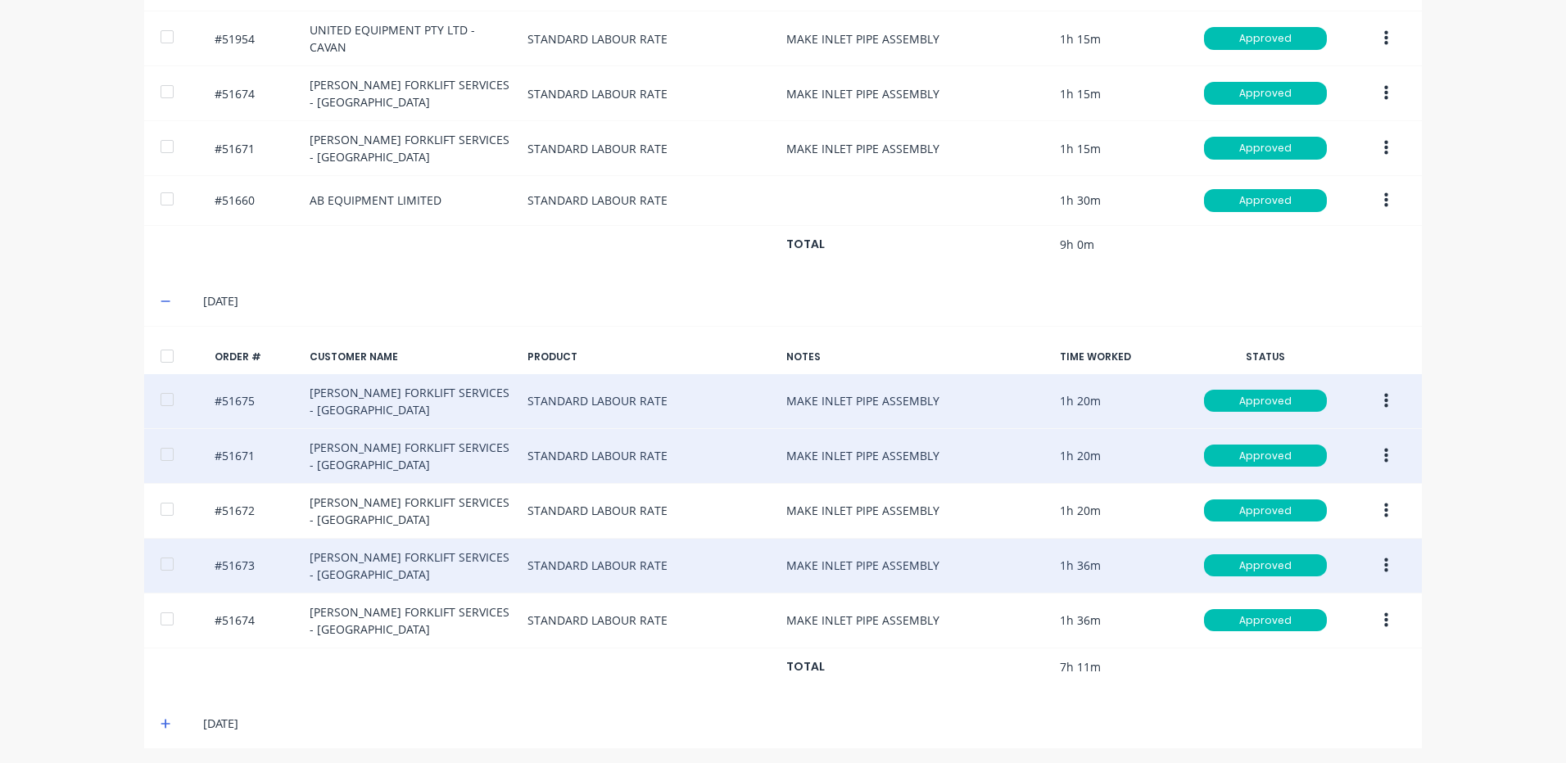
click at [1383, 559] on button "button" at bounding box center [1386, 565] width 38 height 29
click at [1310, 667] on div "Edit" at bounding box center [1327, 675] width 126 height 24
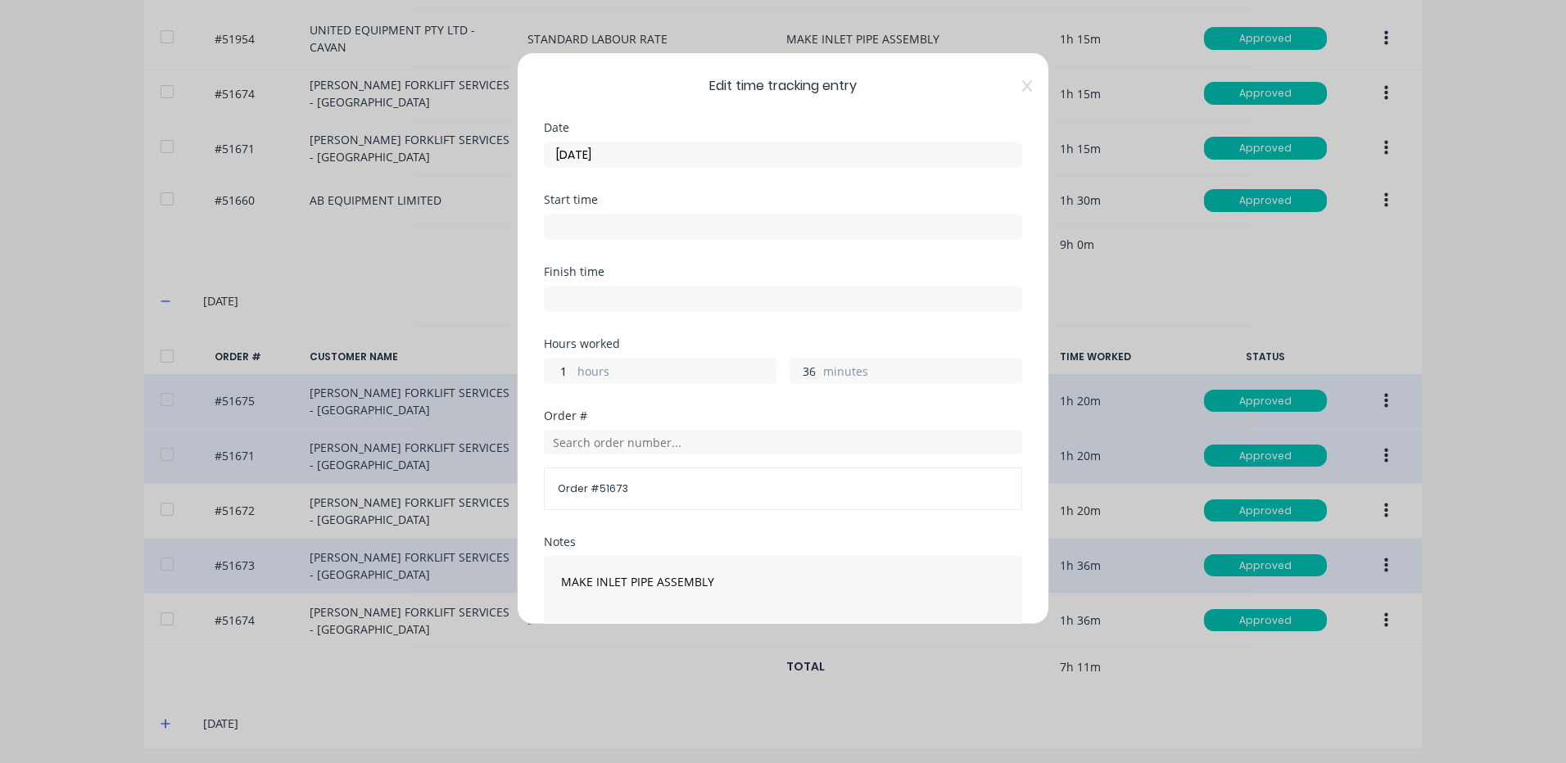
click at [810, 375] on input "36" at bounding box center [804, 371] width 29 height 25
drag, startPoint x: 825, startPoint y: 340, endPoint x: 810, endPoint y: 354, distance: 20.3
click at [825, 340] on div "Hours worked" at bounding box center [783, 343] width 478 height 11
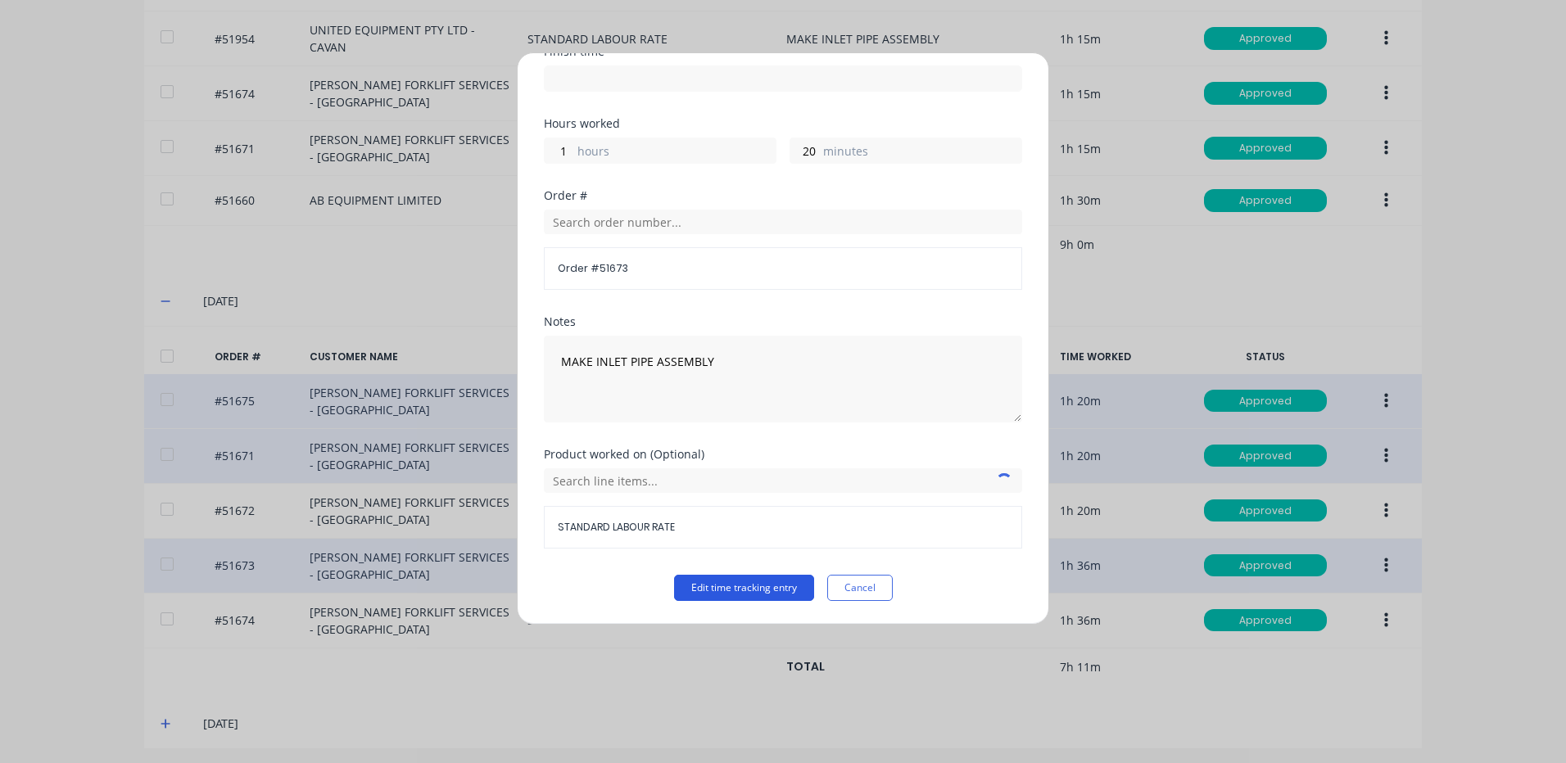
click at [711, 591] on button "Edit time tracking entry" at bounding box center [744, 588] width 140 height 26
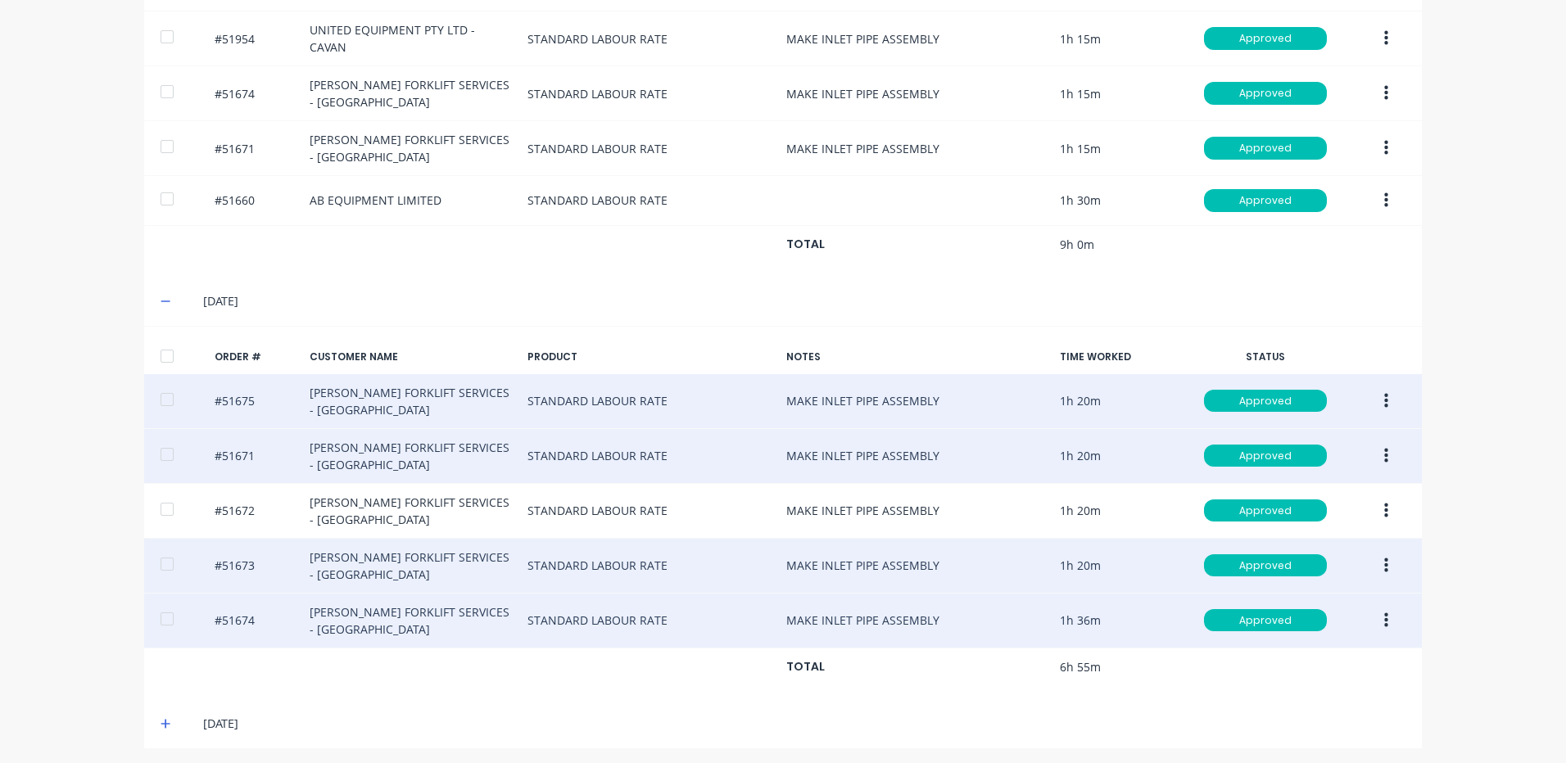
click at [1384, 620] on icon "button" at bounding box center [1386, 621] width 4 height 18
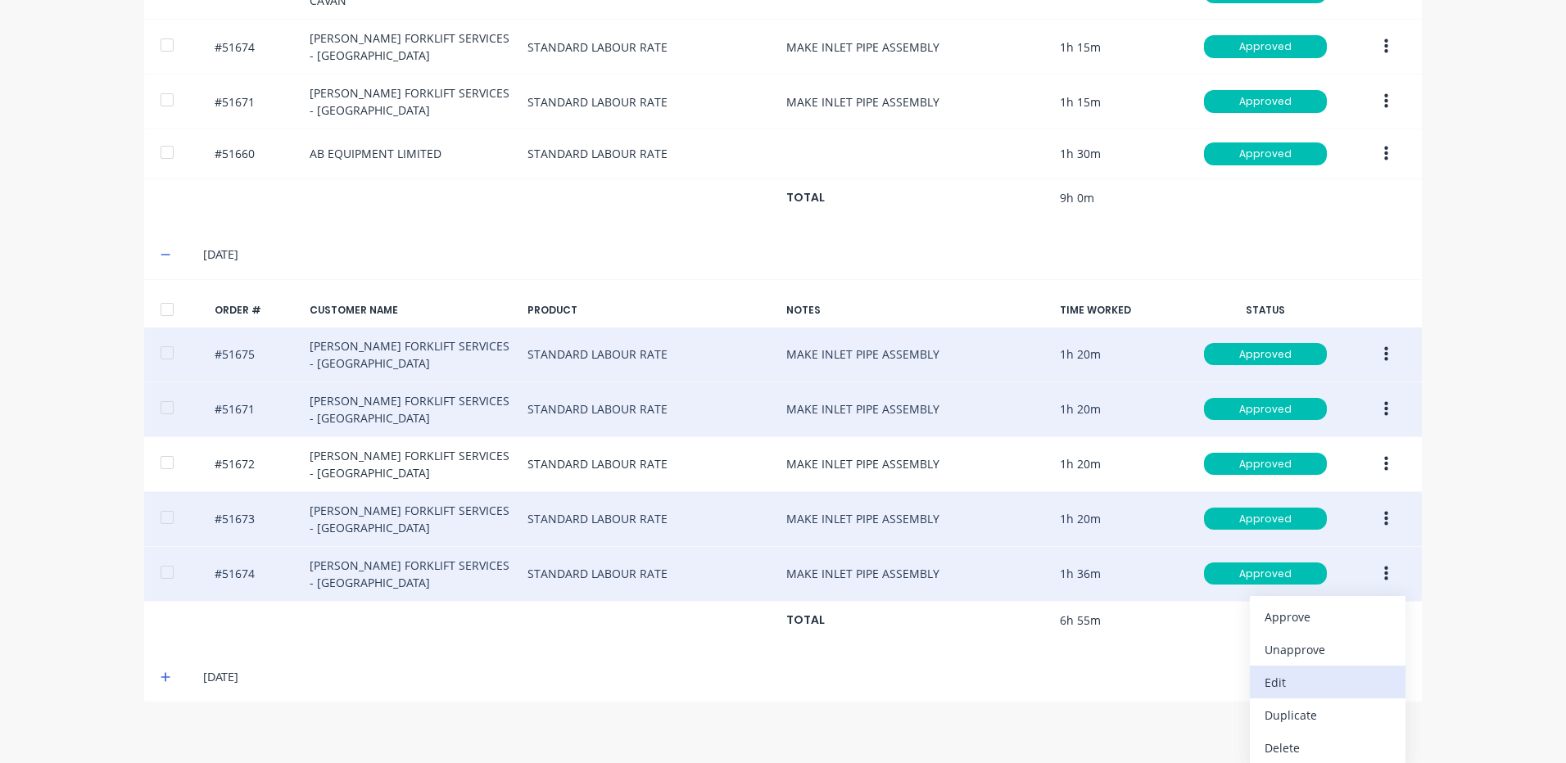
click at [1293, 671] on div "Edit" at bounding box center [1327, 683] width 126 height 24
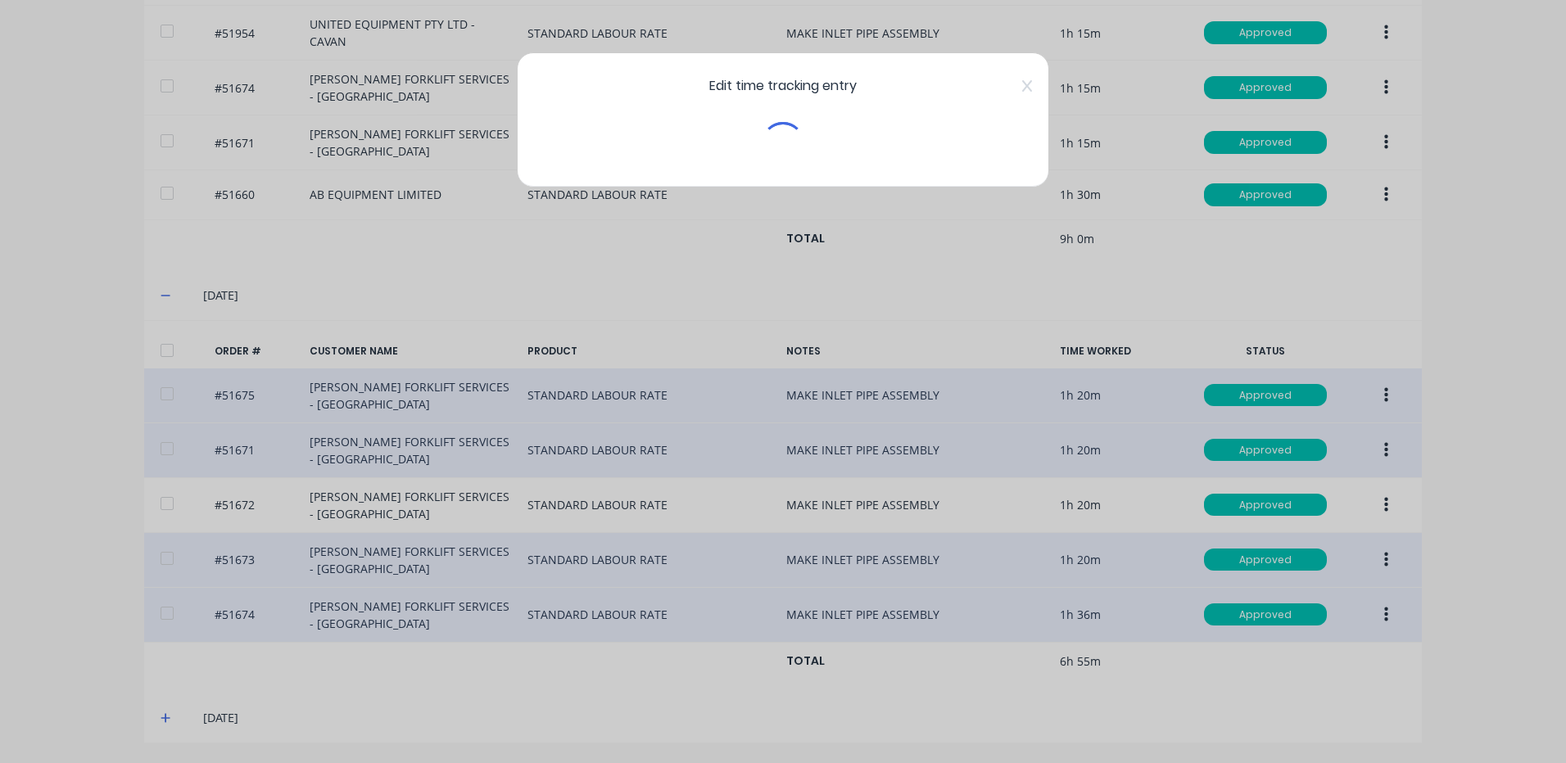
scroll to position [684, 0]
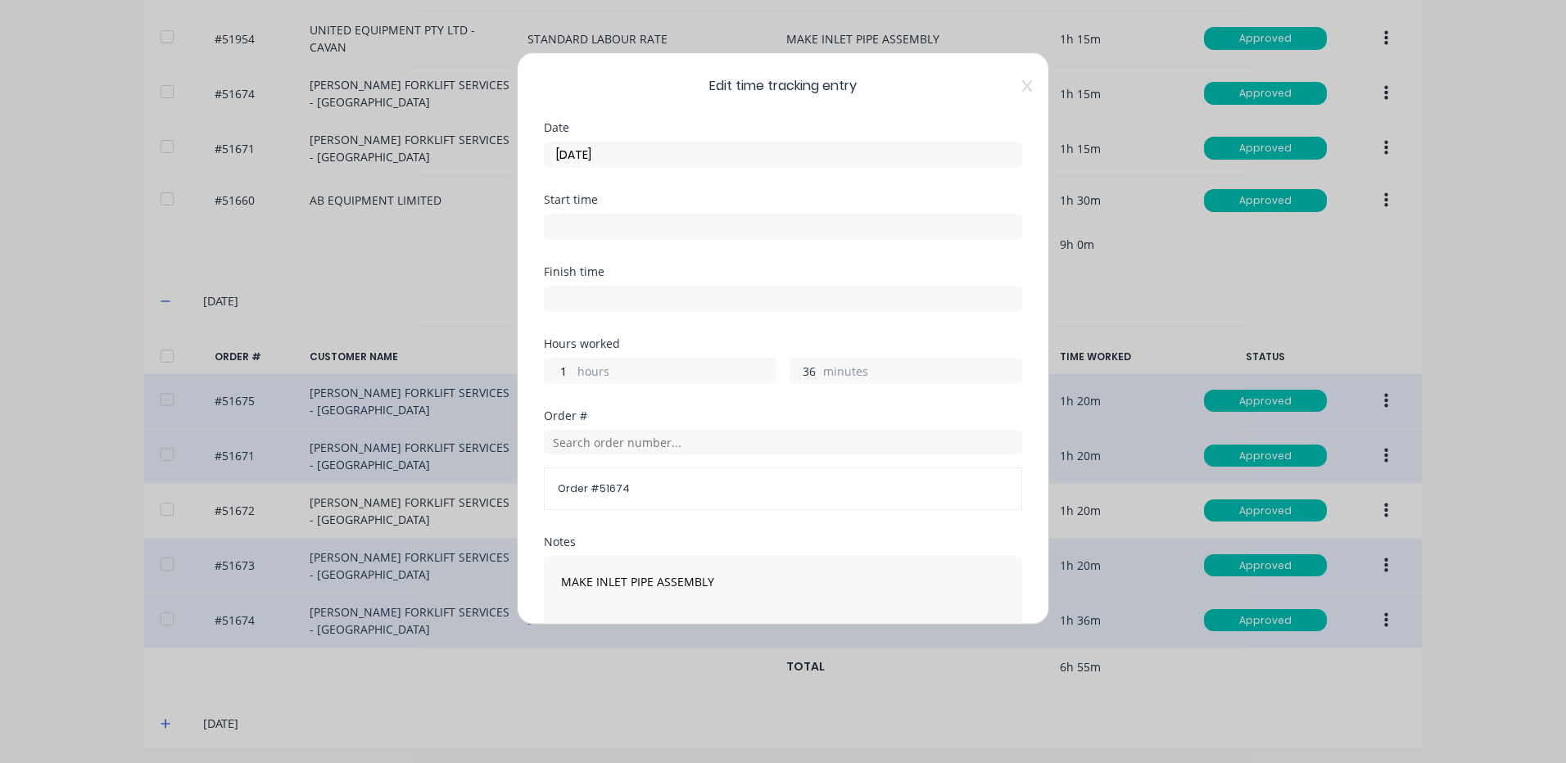
click at [798, 372] on input "36" at bounding box center [804, 371] width 29 height 25
click at [774, 357] on div "1 hours 20 minutes" at bounding box center [783, 369] width 478 height 30
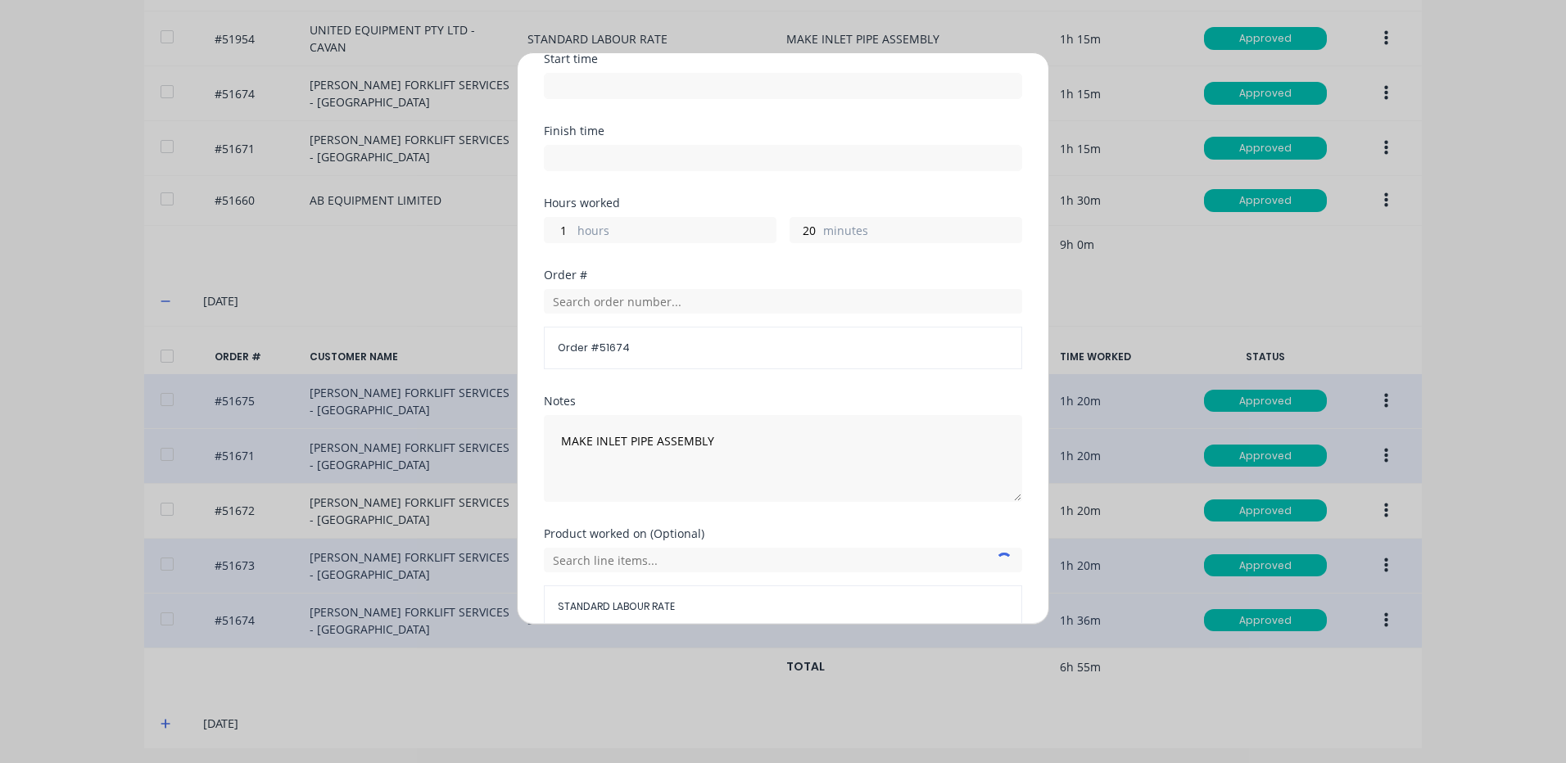
scroll to position [220, 0]
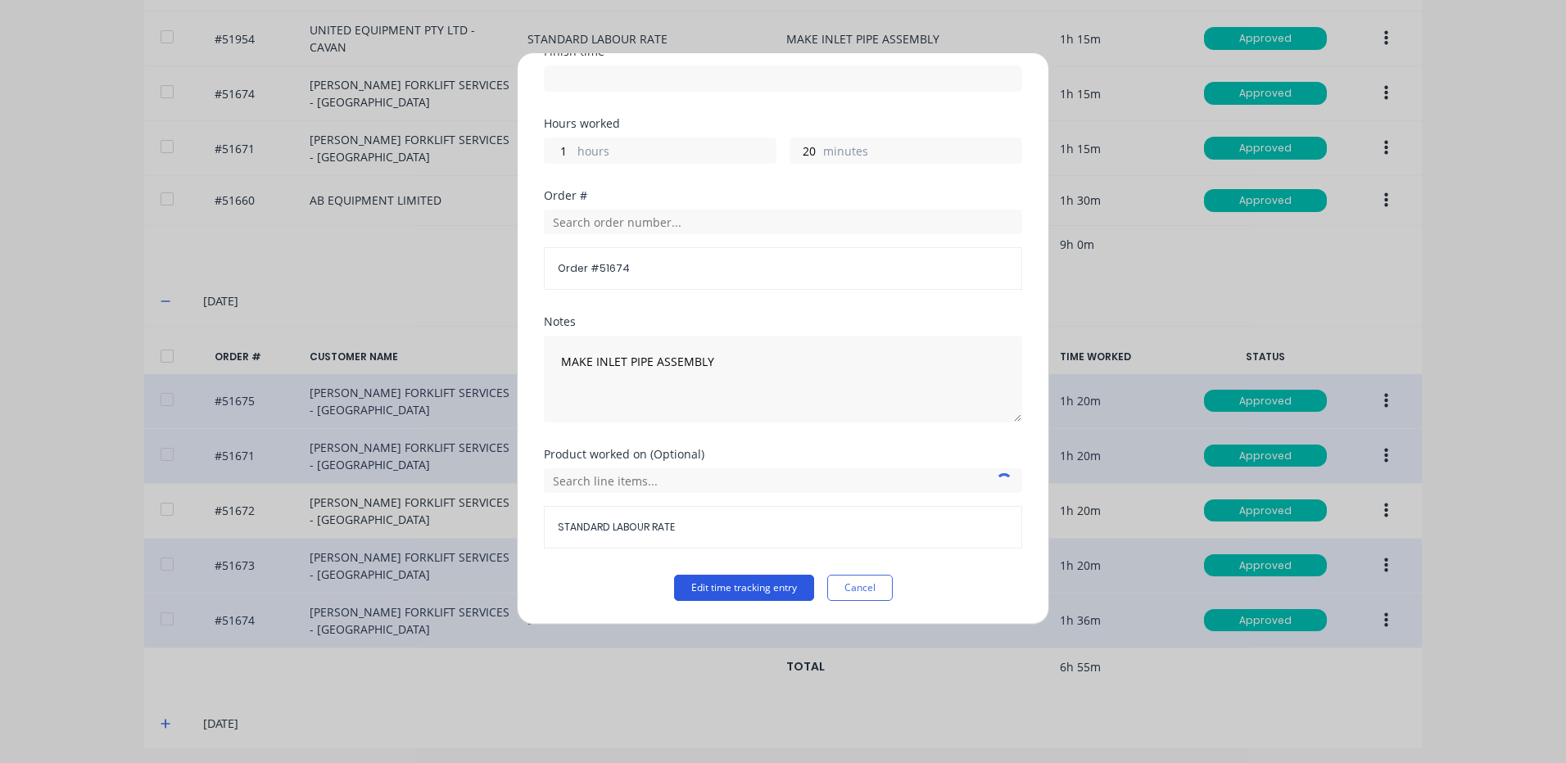
click at [774, 592] on button "Edit time tracking entry" at bounding box center [744, 588] width 140 height 26
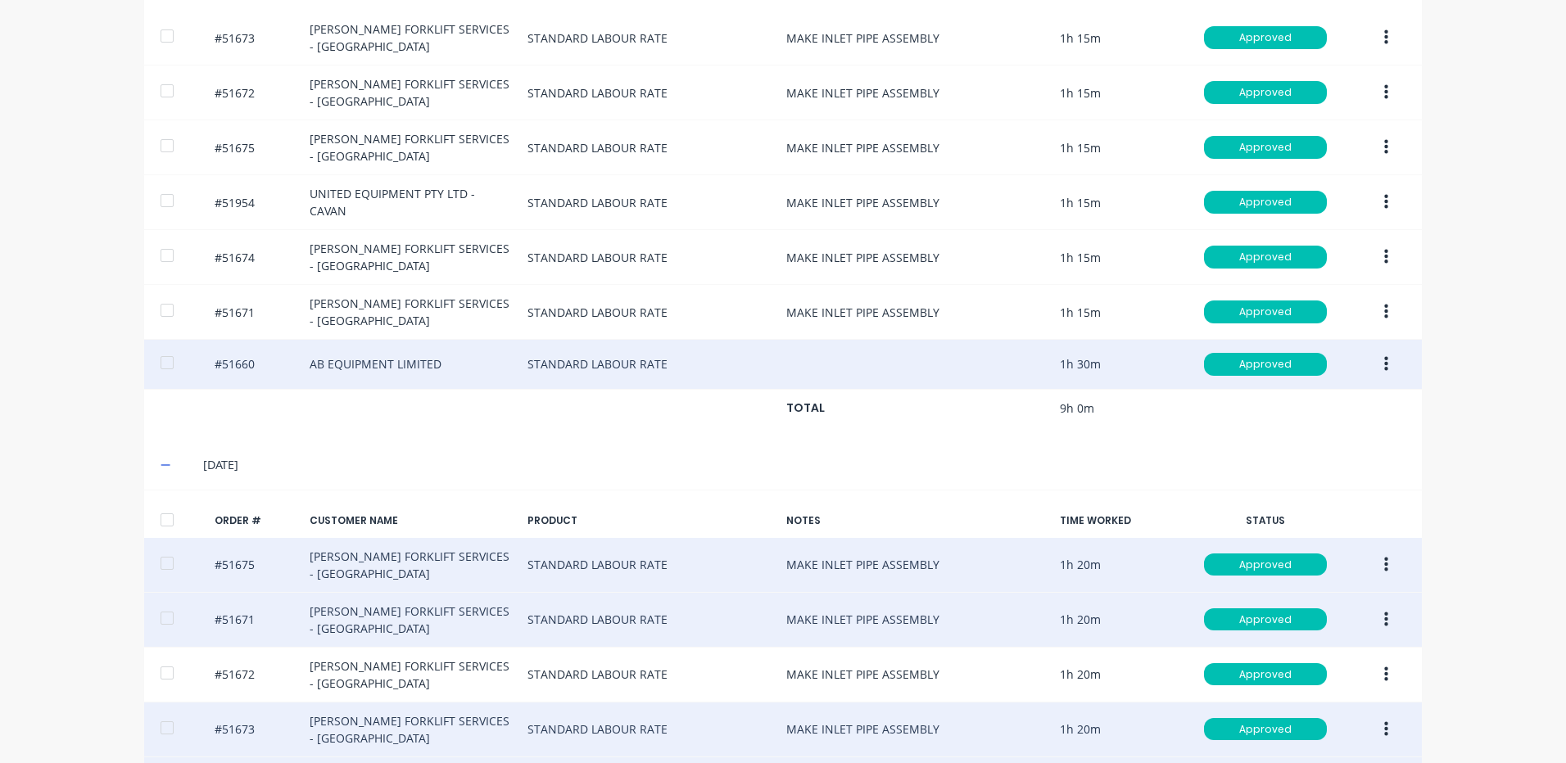
scroll to position [438, 0]
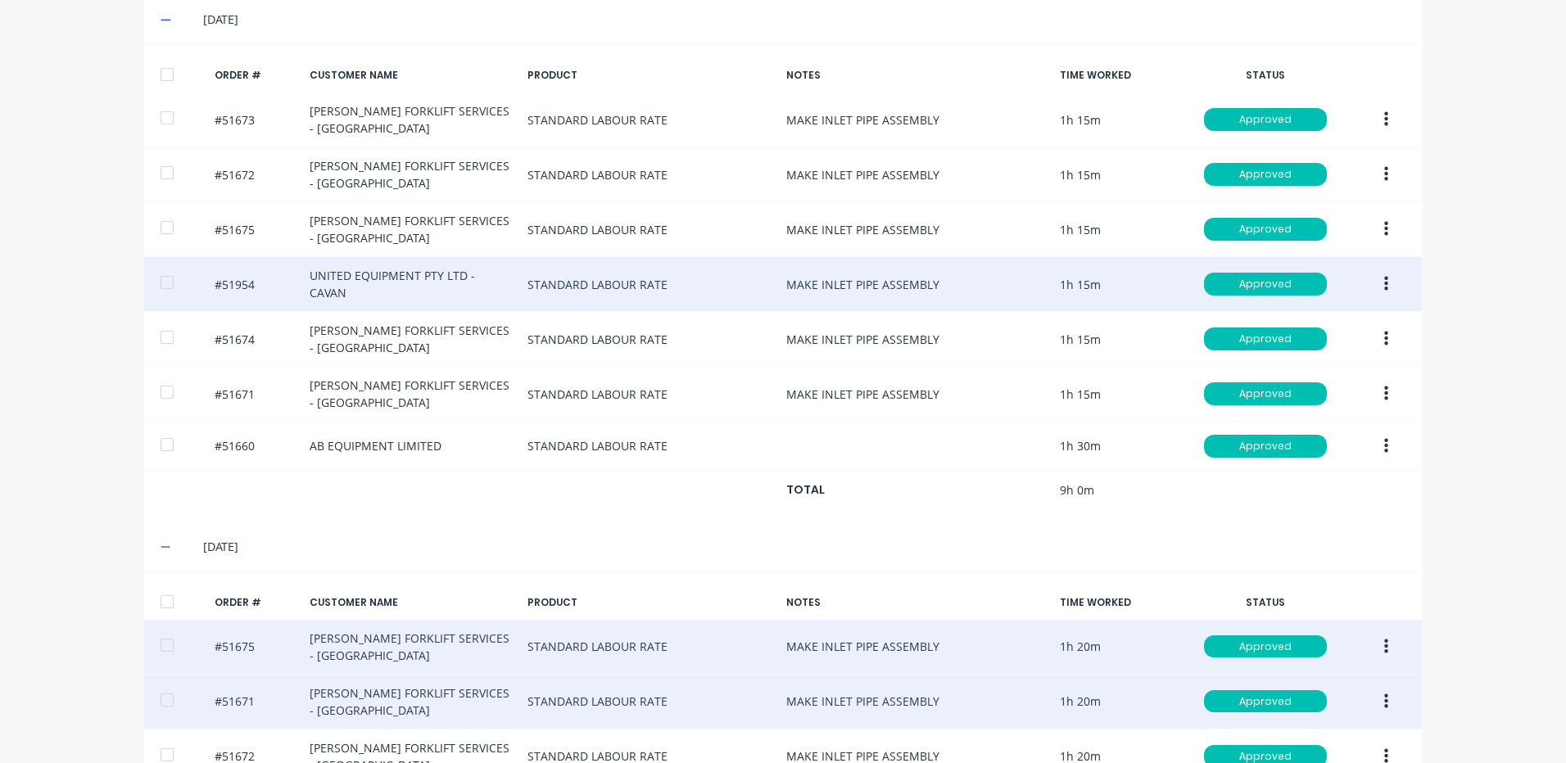
click at [1375, 285] on button "button" at bounding box center [1386, 283] width 38 height 29
click at [1314, 395] on div "Edit" at bounding box center [1327, 393] width 126 height 24
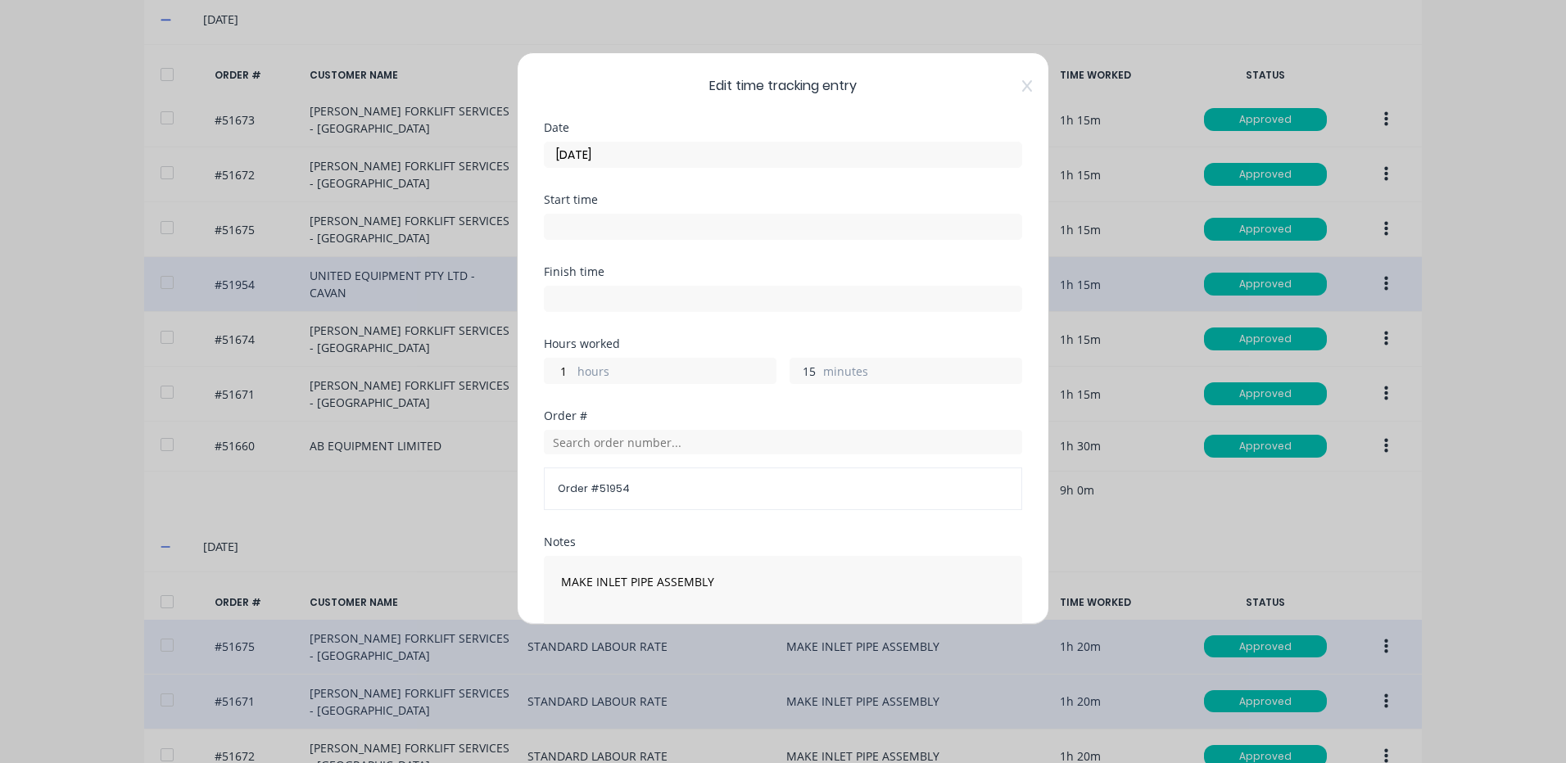
click at [803, 374] on input "15" at bounding box center [804, 371] width 29 height 25
click at [687, 152] on input "01/09/2025" at bounding box center [783, 154] width 477 height 25
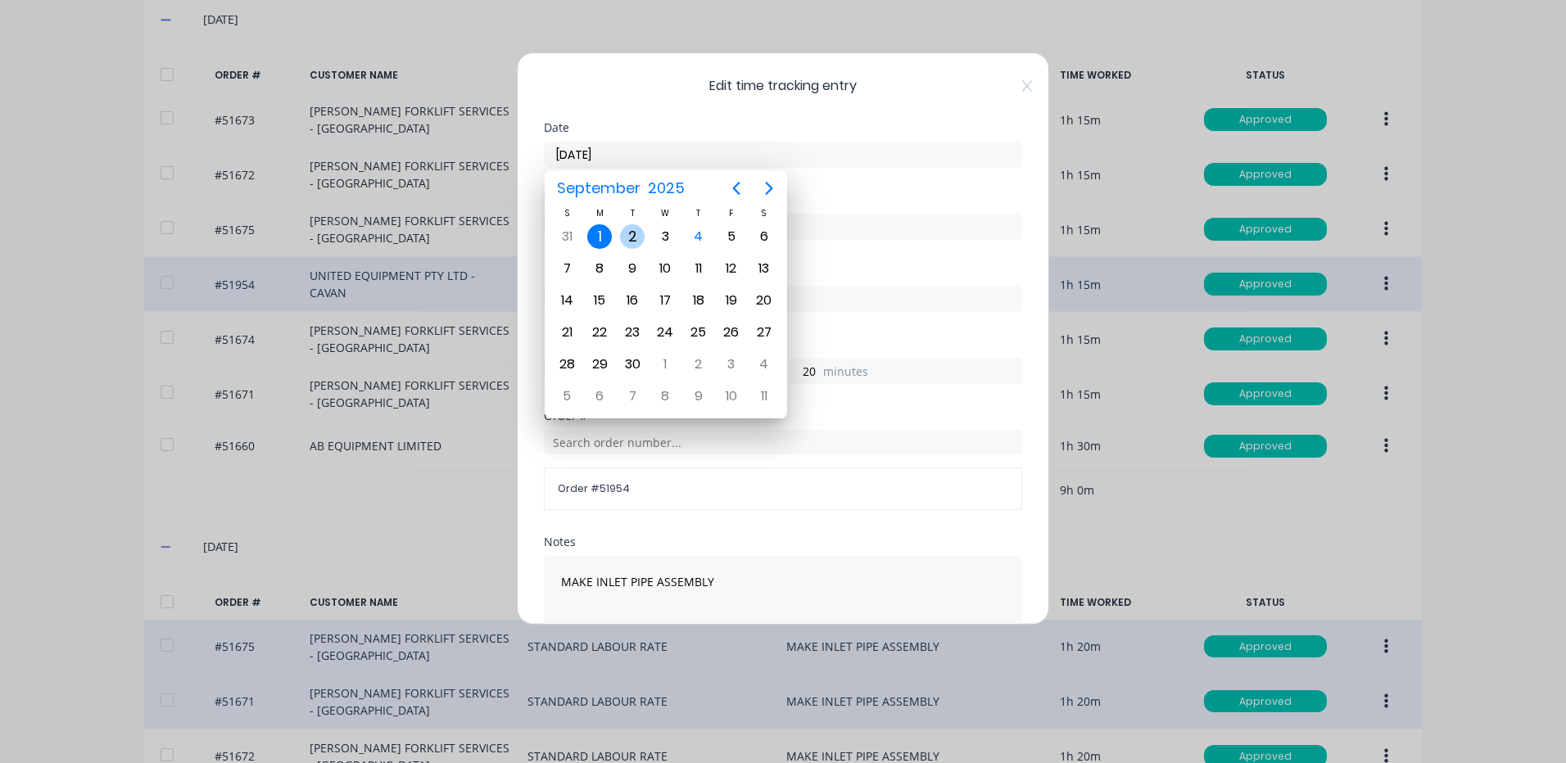
click at [634, 235] on div "2" at bounding box center [632, 236] width 25 height 25
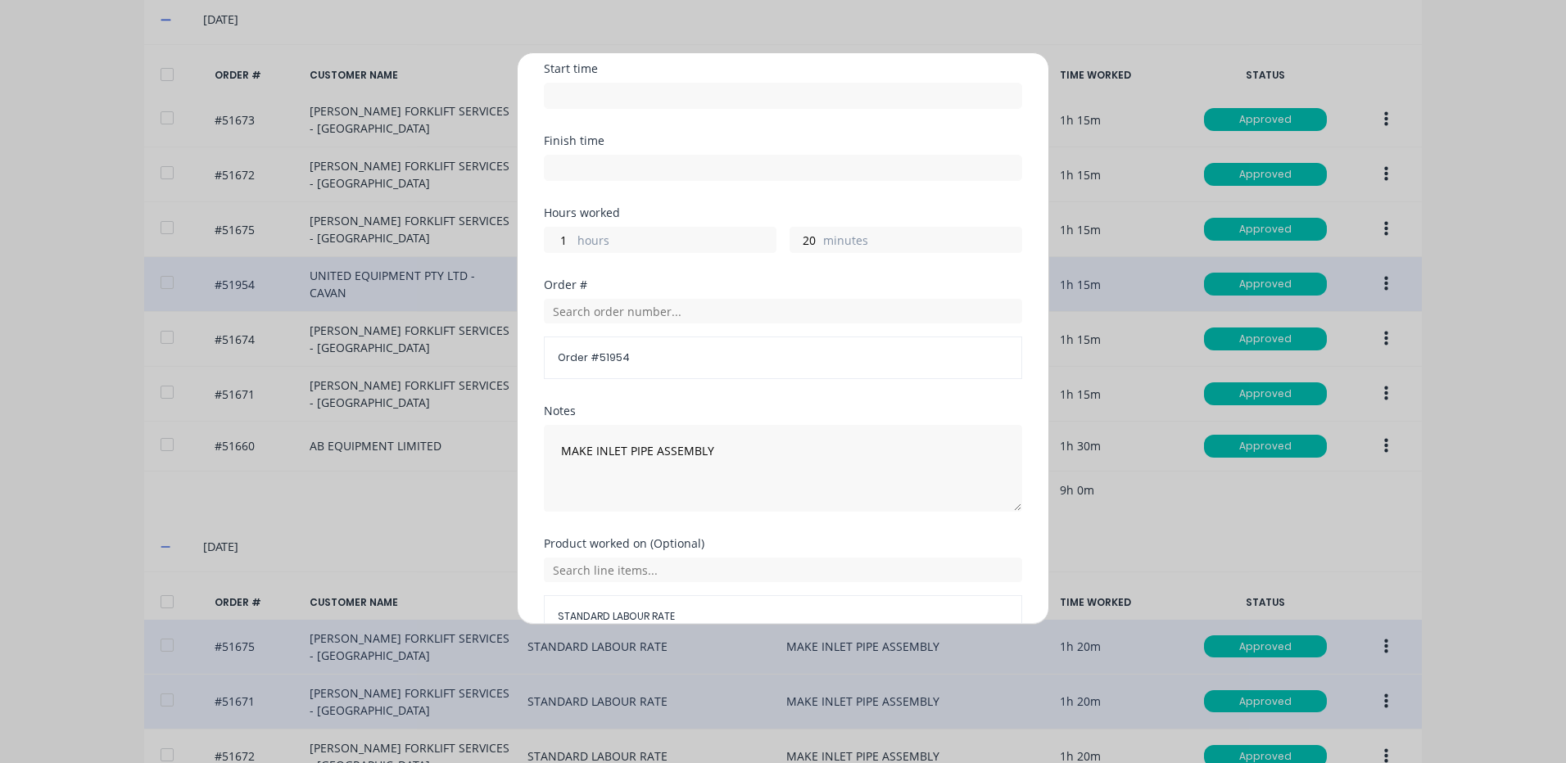
scroll to position [220, 0]
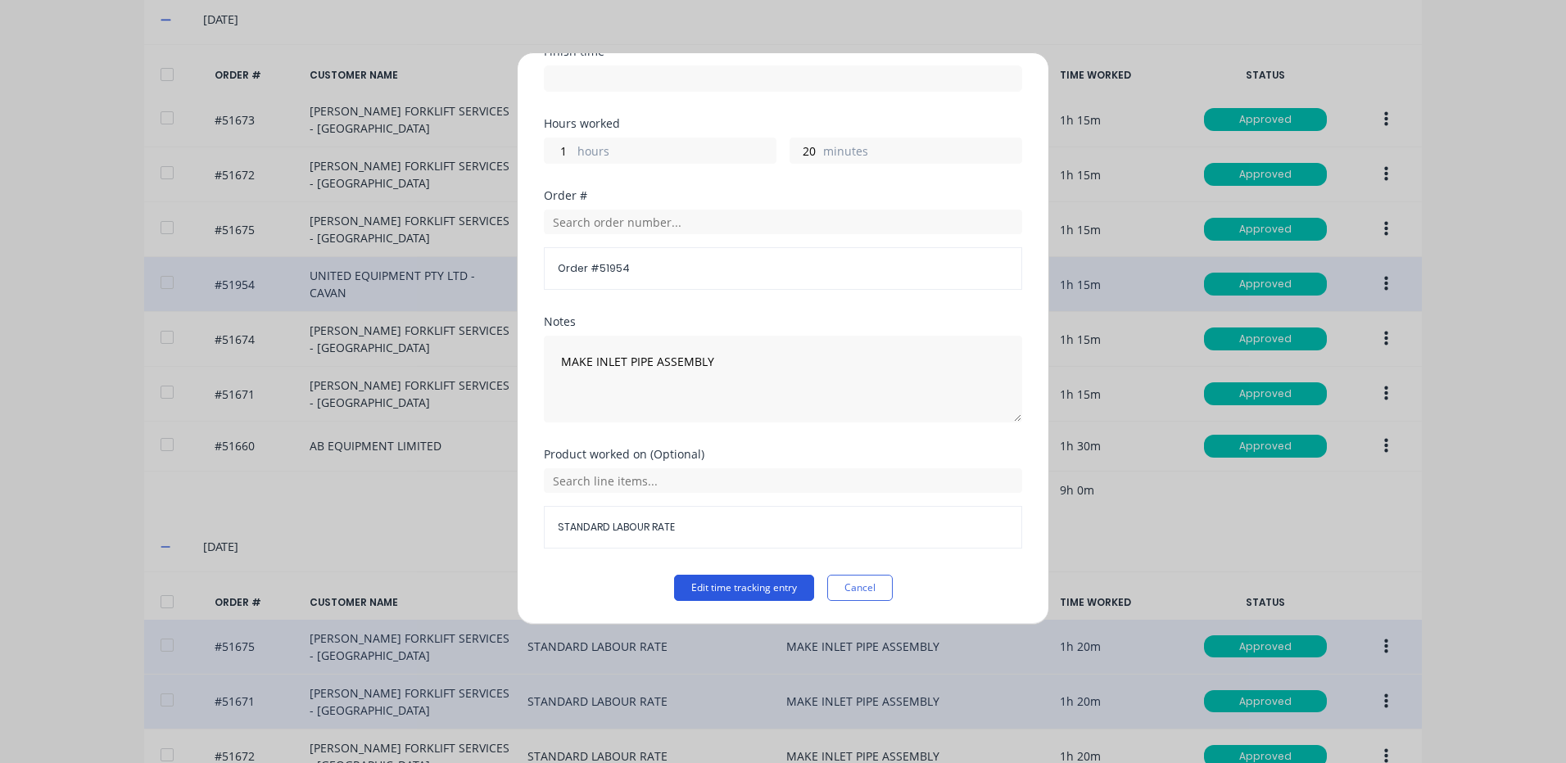
drag, startPoint x: 774, startPoint y: 571, endPoint x: 774, endPoint y: 581, distance: 9.8
click at [774, 572] on div "Product worked on (Optional) STANDARD LABOUR RATE" at bounding box center [783, 512] width 478 height 126
click at [776, 586] on button "Edit time tracking entry" at bounding box center [744, 588] width 140 height 26
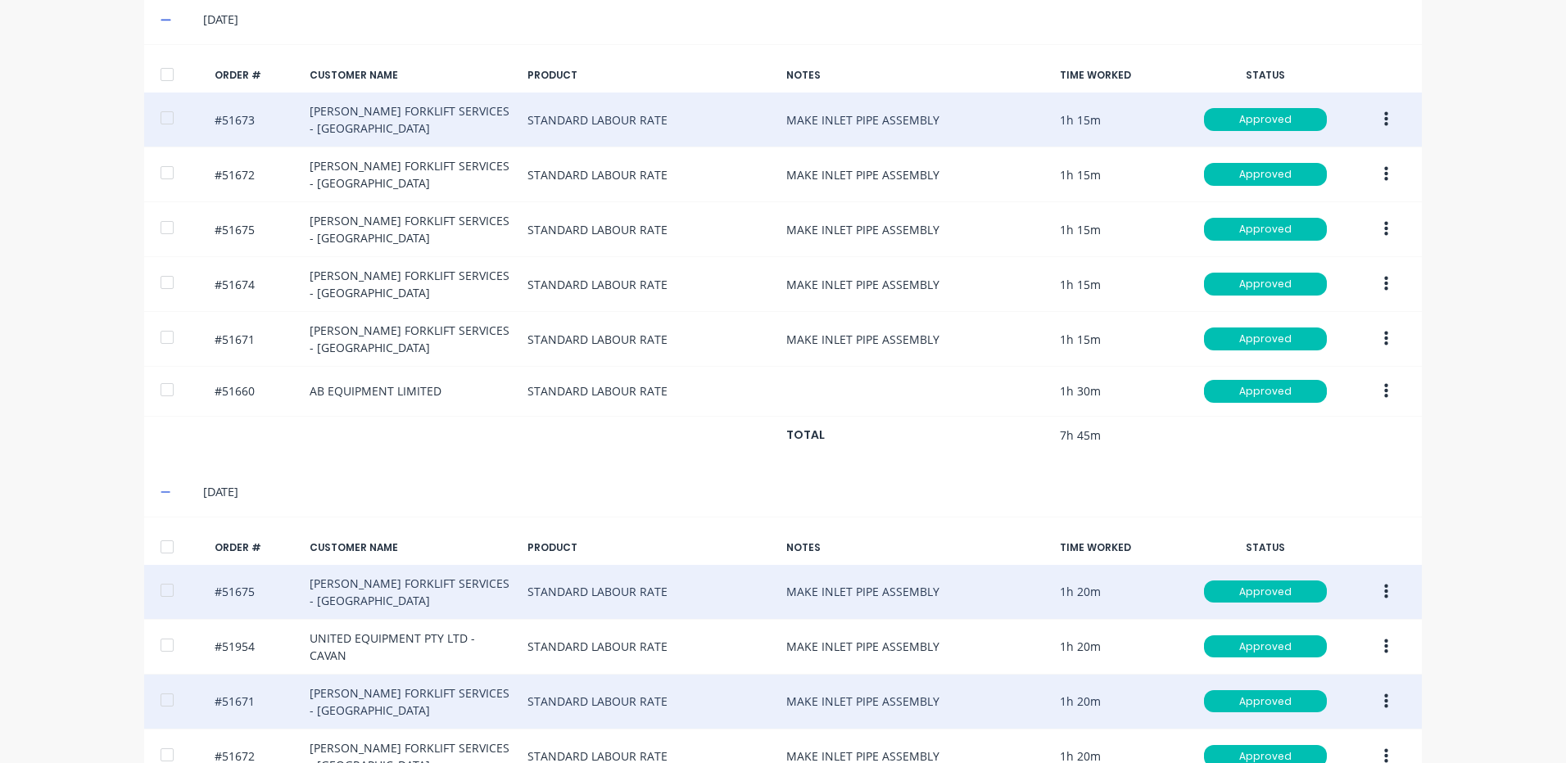
click at [165, 112] on div at bounding box center [167, 118] width 33 height 33
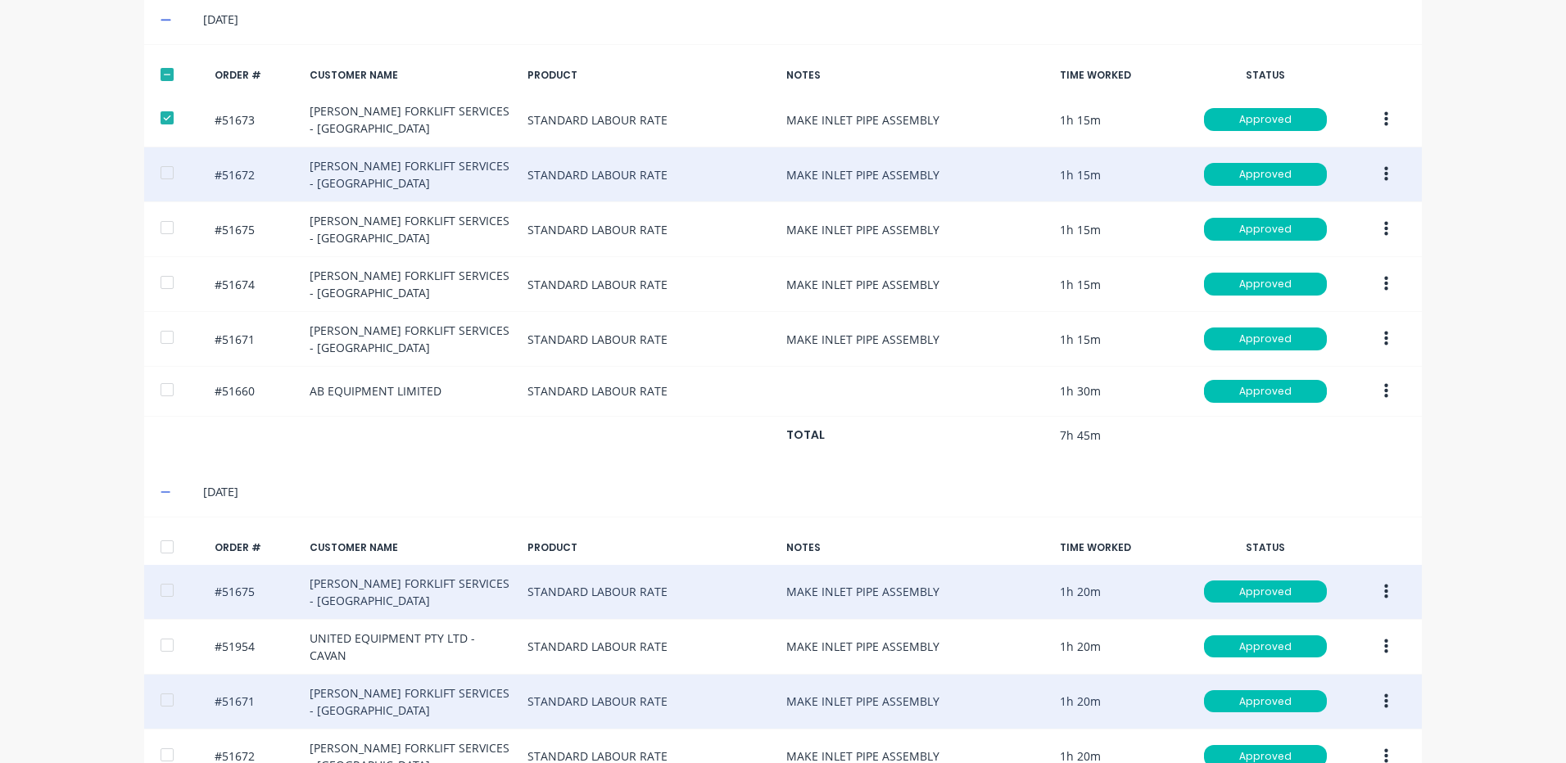
click at [161, 168] on div at bounding box center [167, 172] width 33 height 33
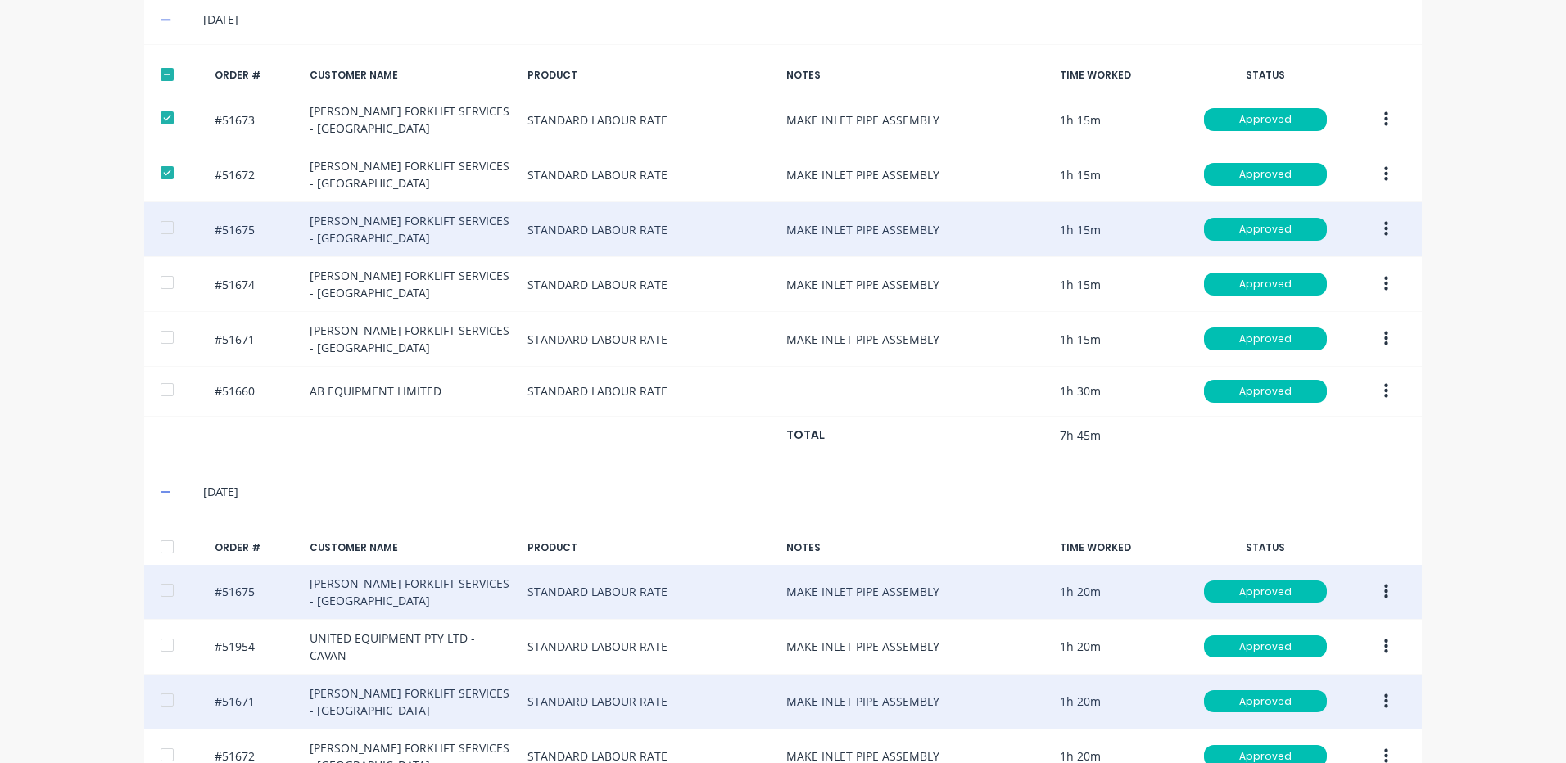
click at [169, 226] on div at bounding box center [167, 227] width 33 height 33
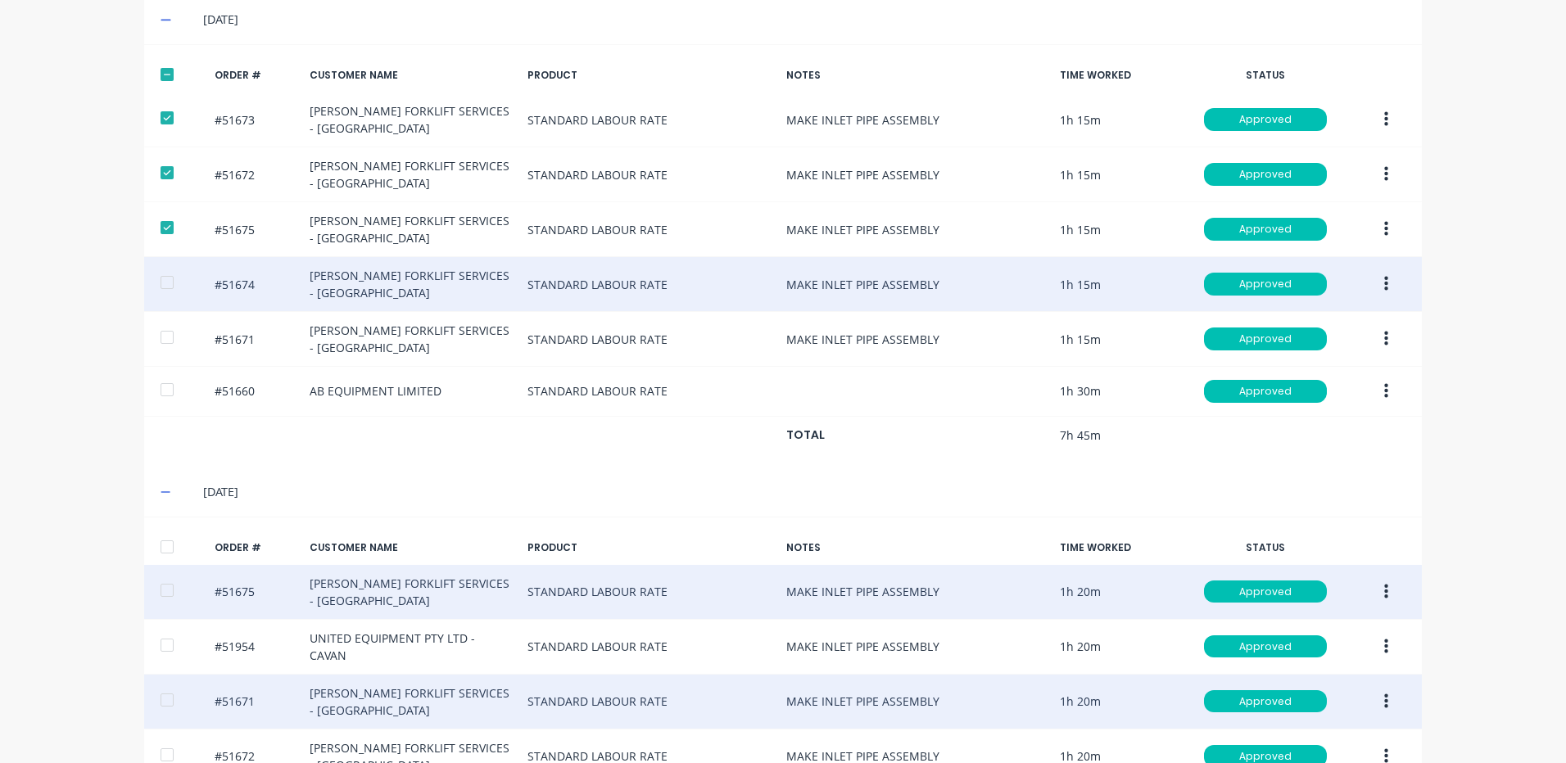
click at [165, 270] on div at bounding box center [167, 282] width 33 height 33
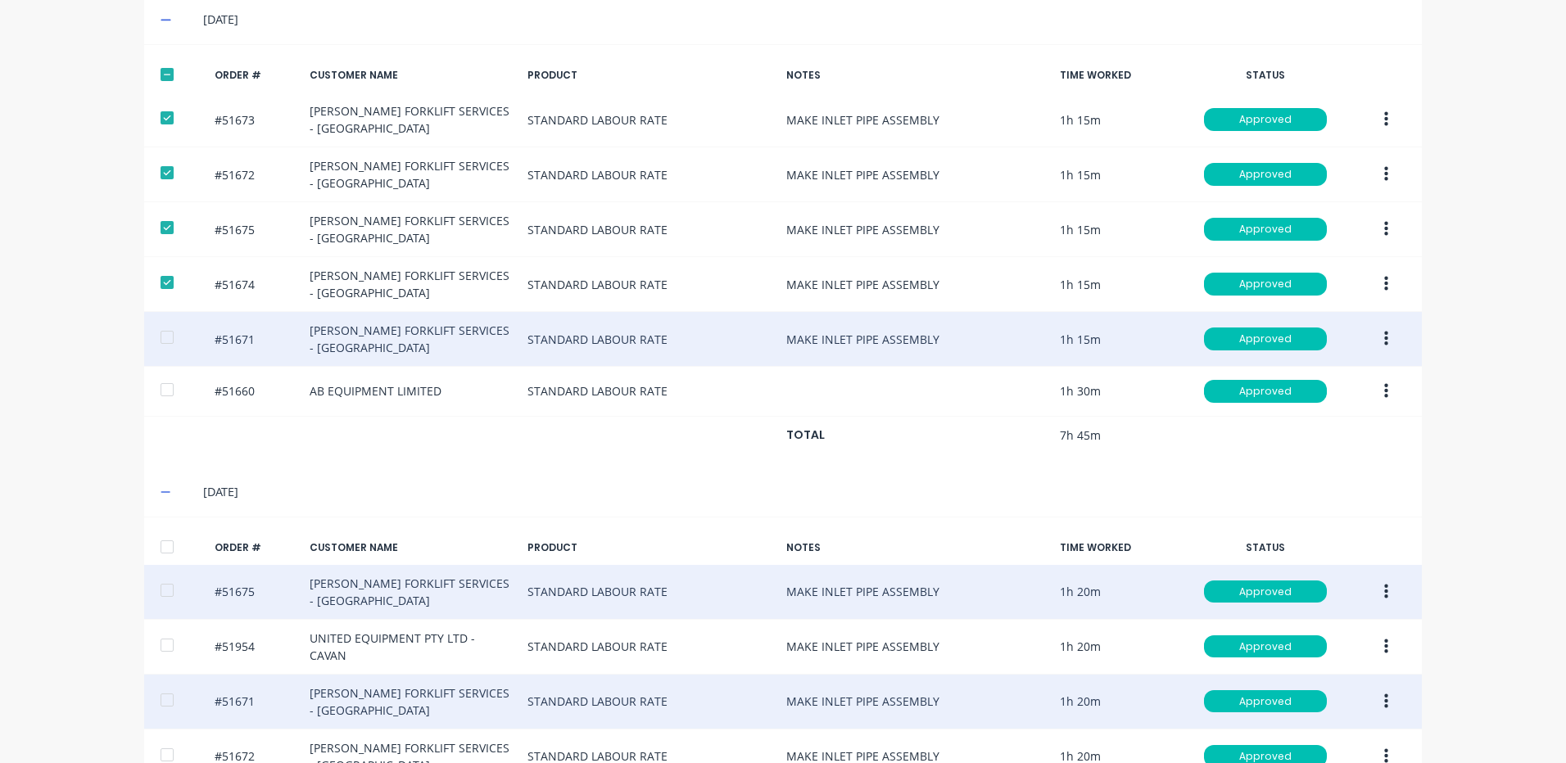
click at [156, 332] on div at bounding box center [167, 337] width 33 height 33
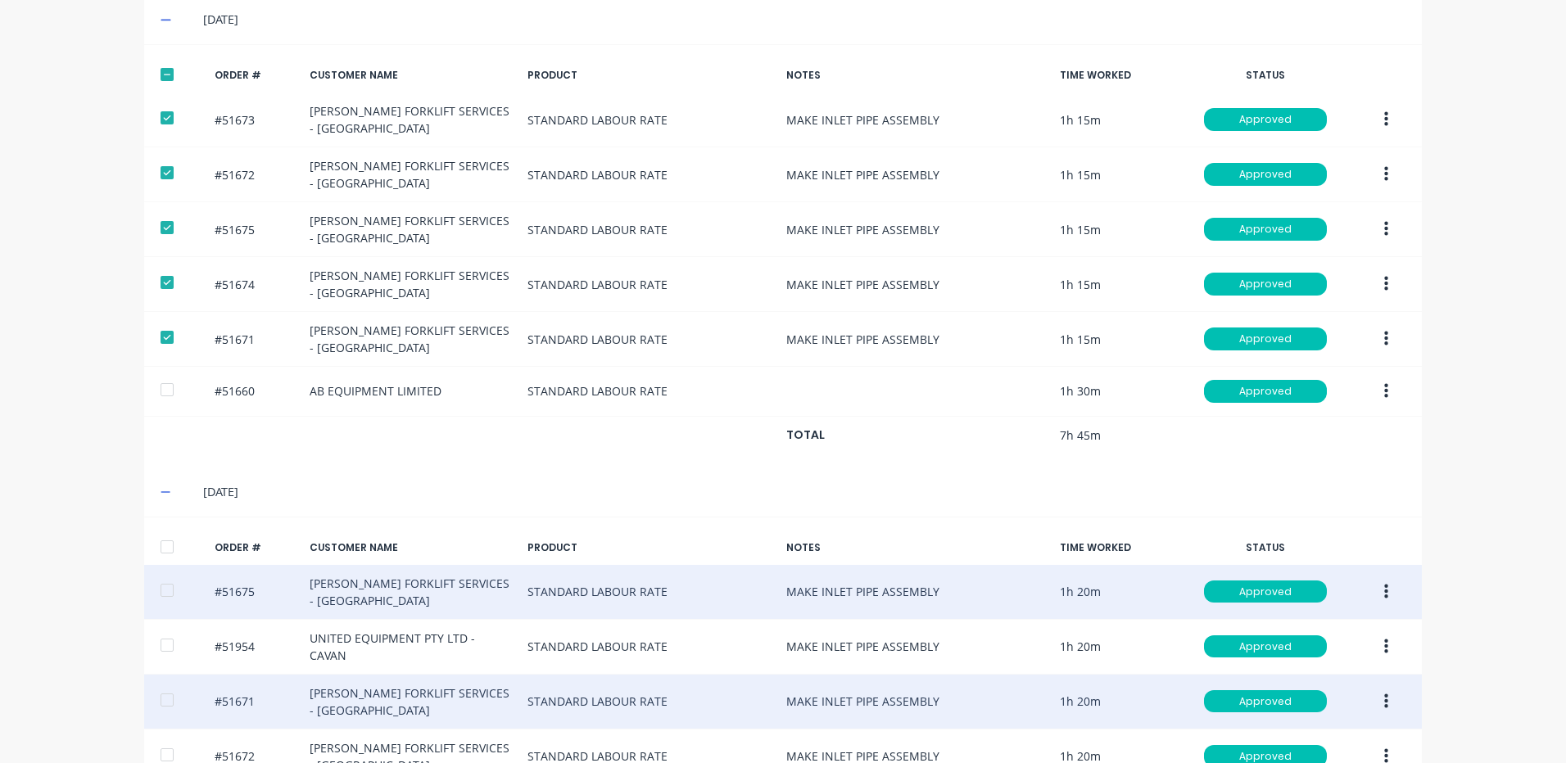
scroll to position [111, 0]
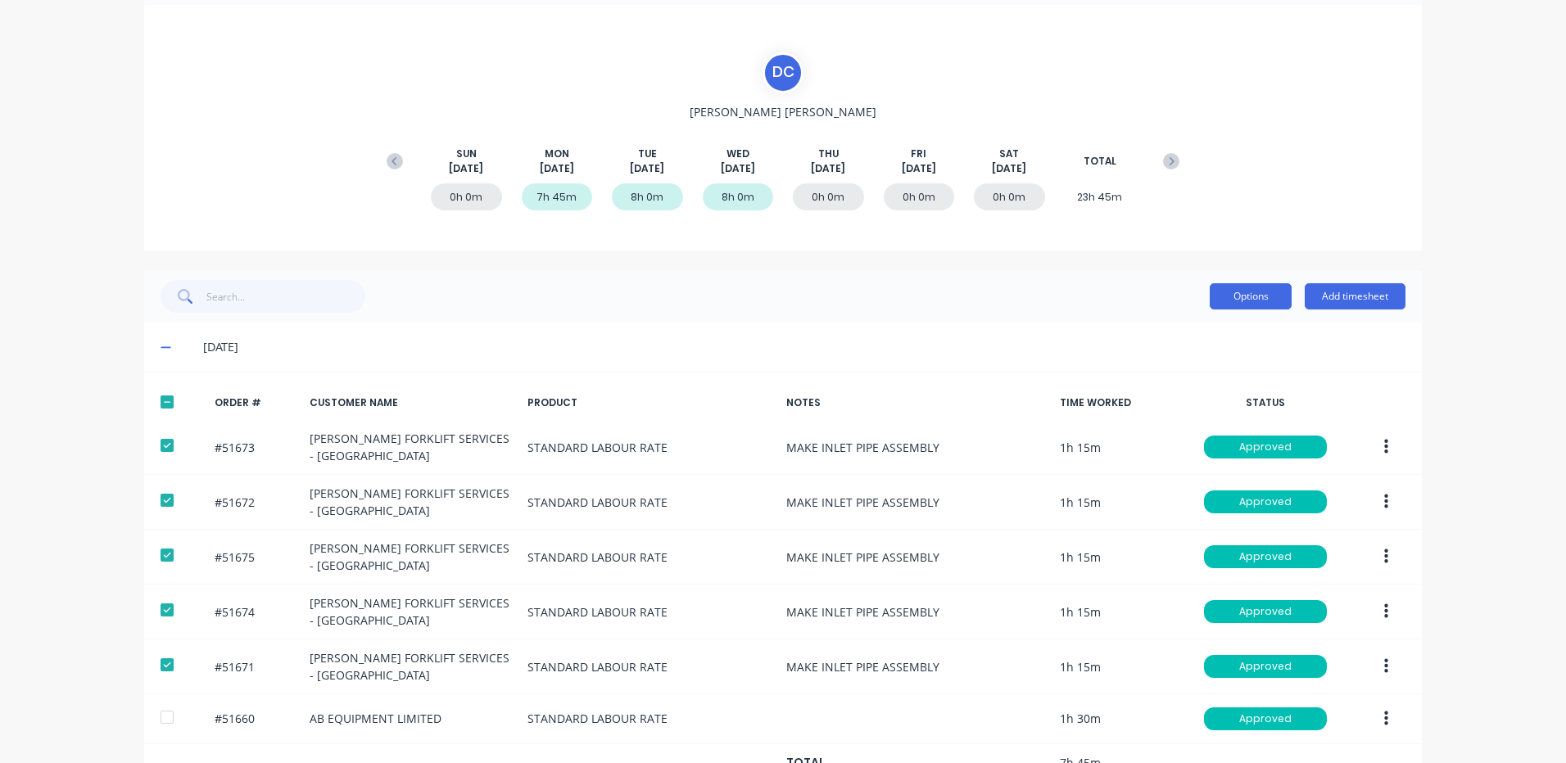
click at [1259, 288] on button "Options" at bounding box center [1251, 296] width 82 height 26
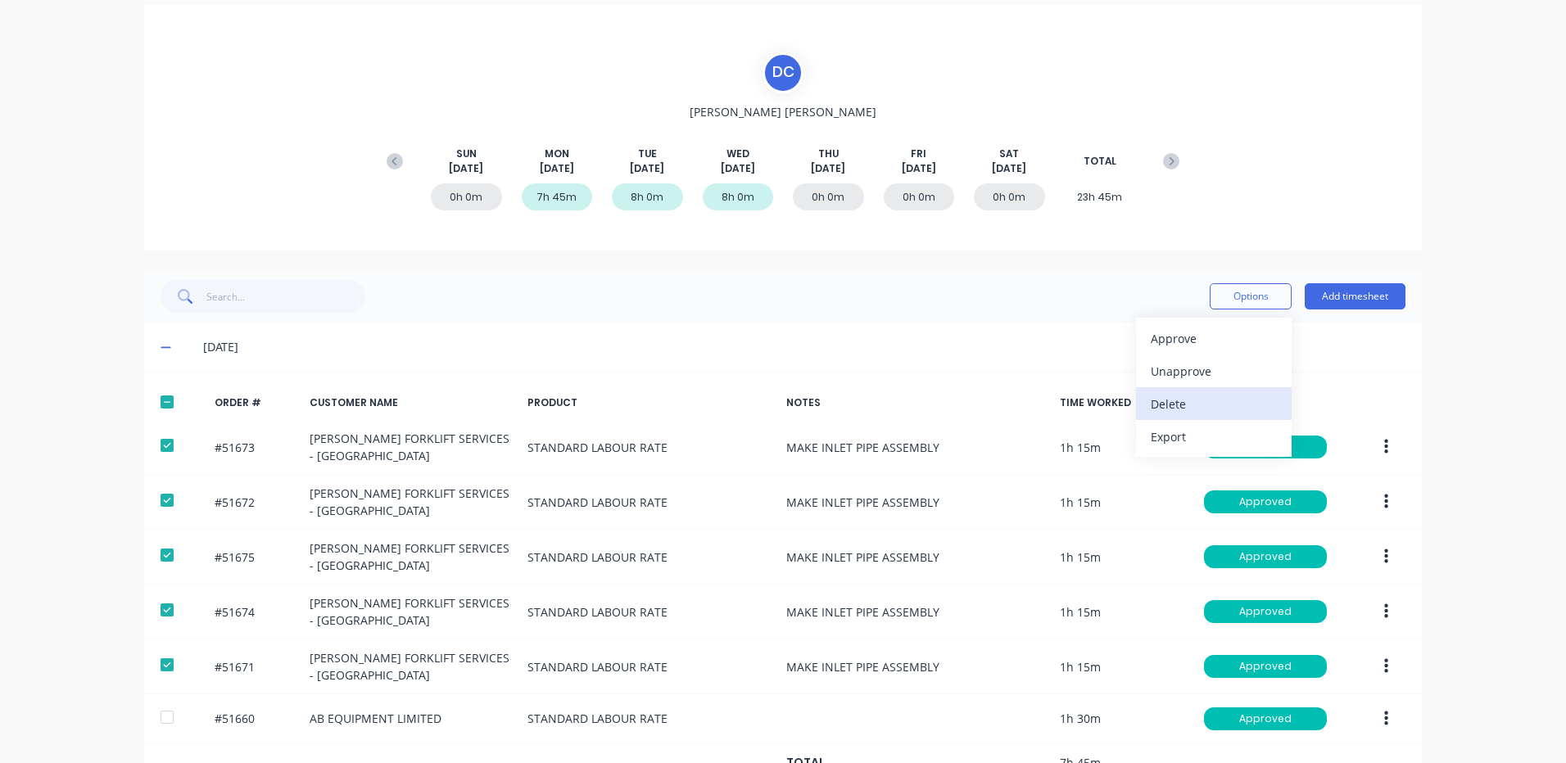
click at [1211, 395] on div "Delete" at bounding box center [1214, 404] width 126 height 24
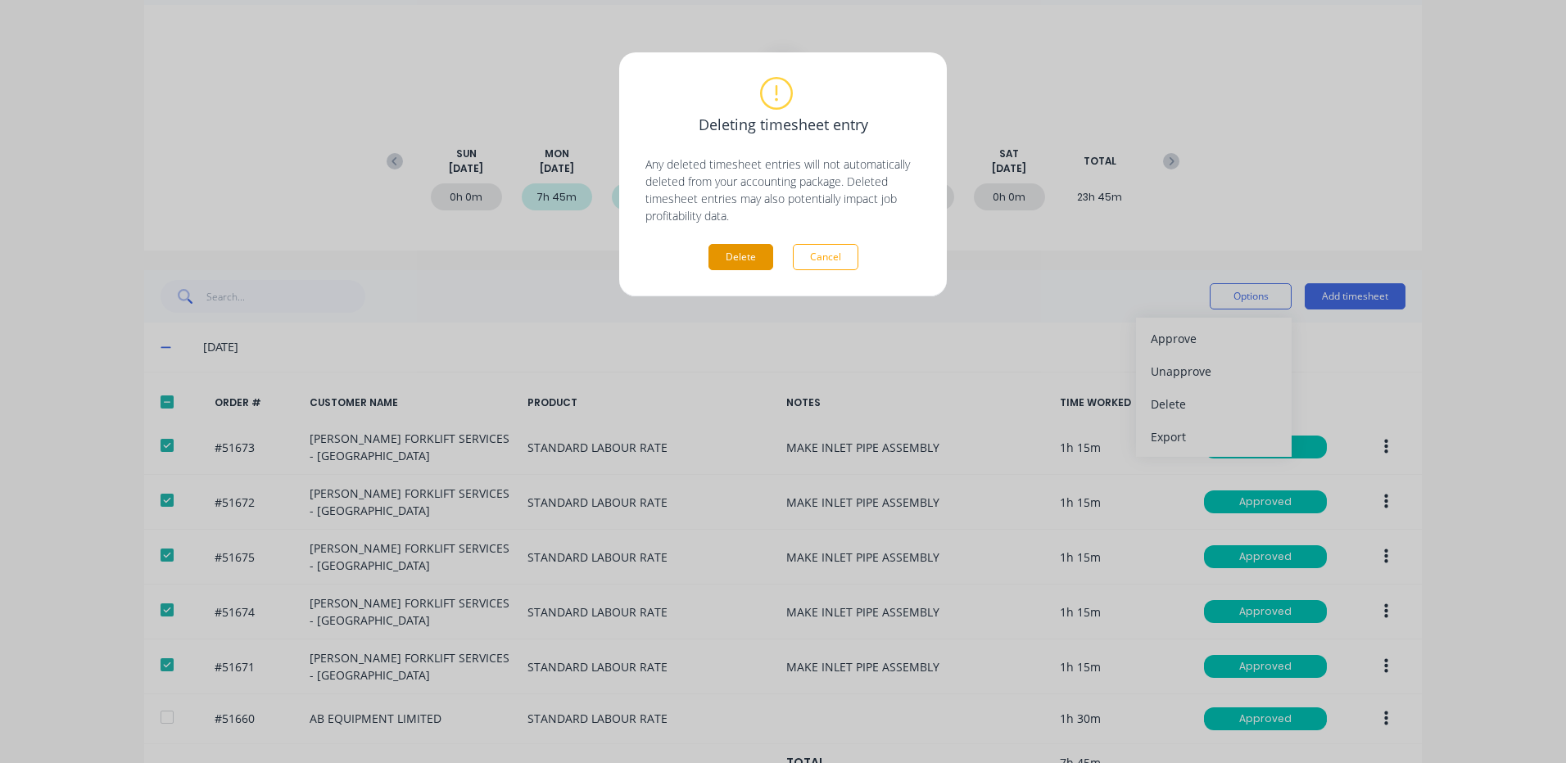
click at [748, 253] on button "Delete" at bounding box center [740, 257] width 65 height 26
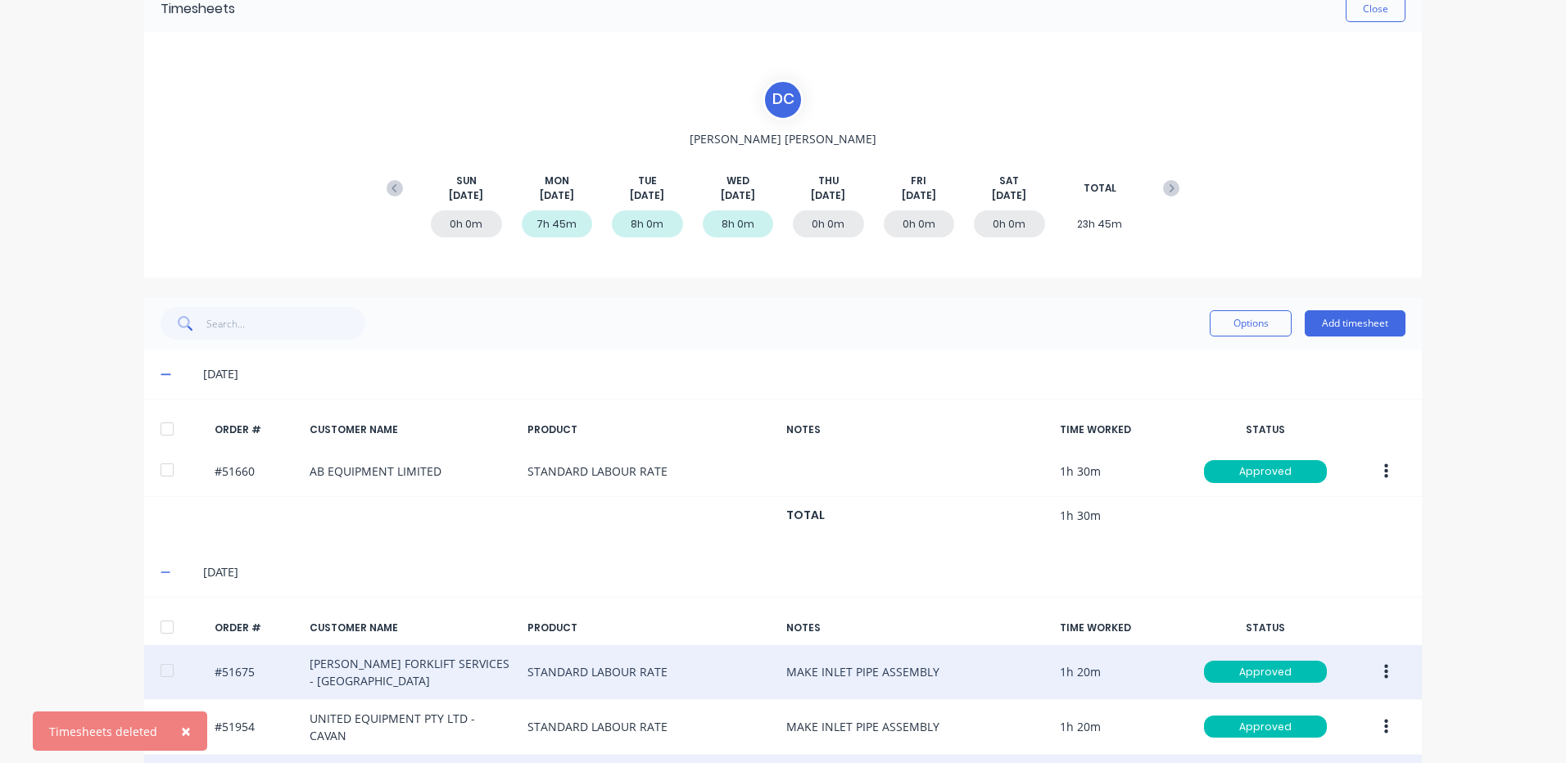
scroll to position [82, 0]
click at [1349, 323] on button "Add timesheet" at bounding box center [1355, 325] width 101 height 26
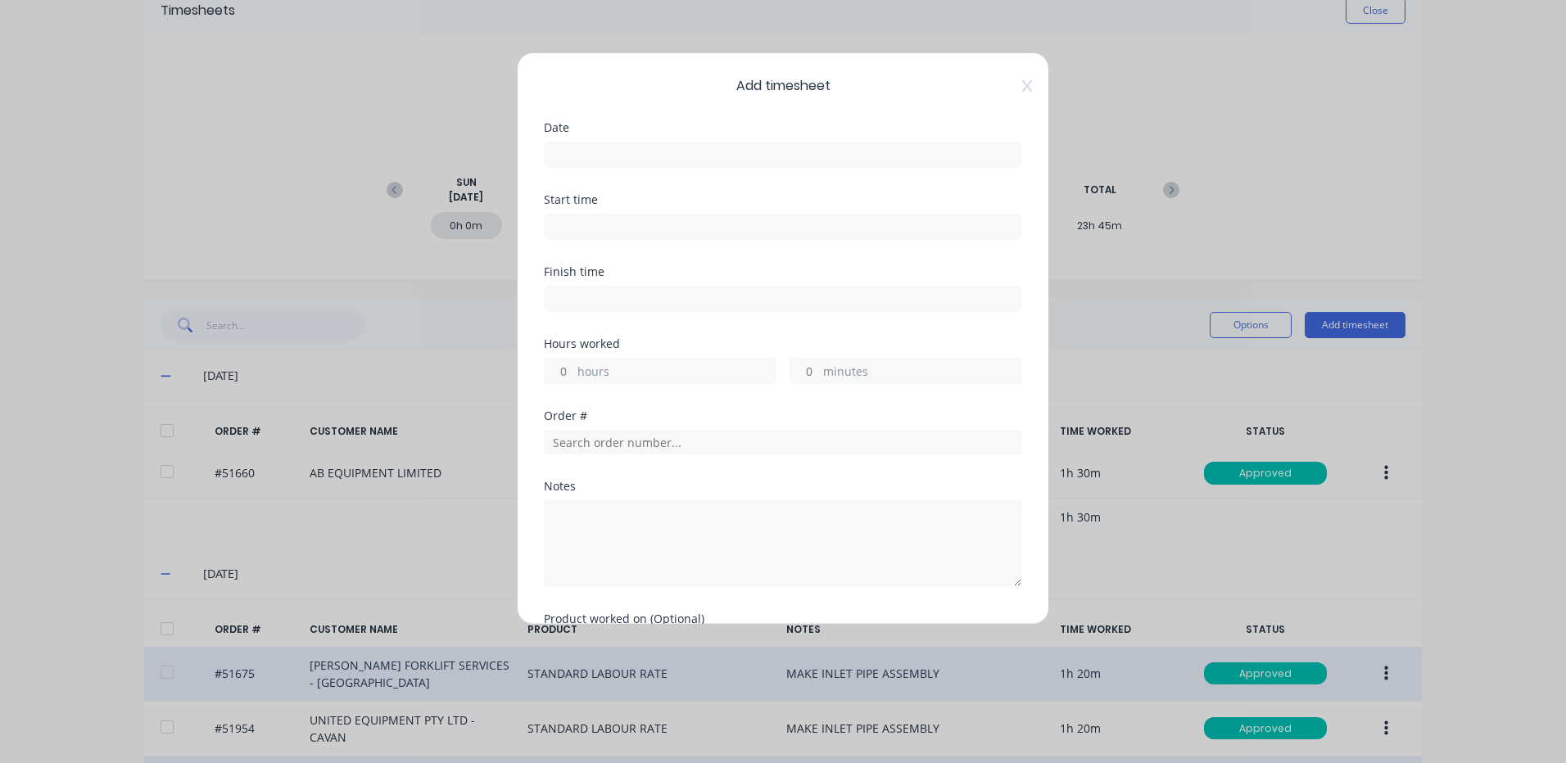
click at [780, 150] on input at bounding box center [783, 154] width 477 height 25
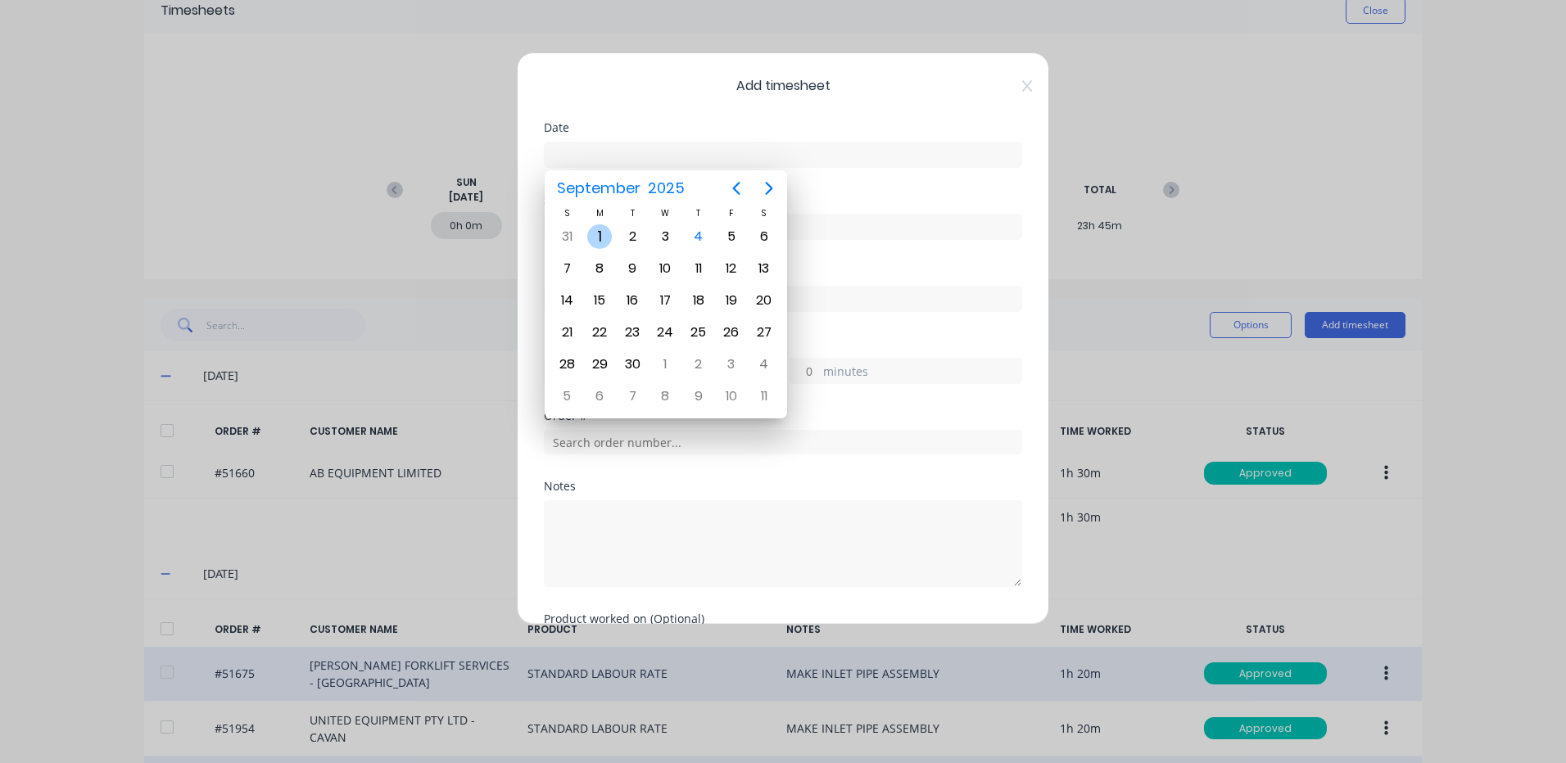
click at [609, 235] on div "1" at bounding box center [599, 236] width 25 height 25
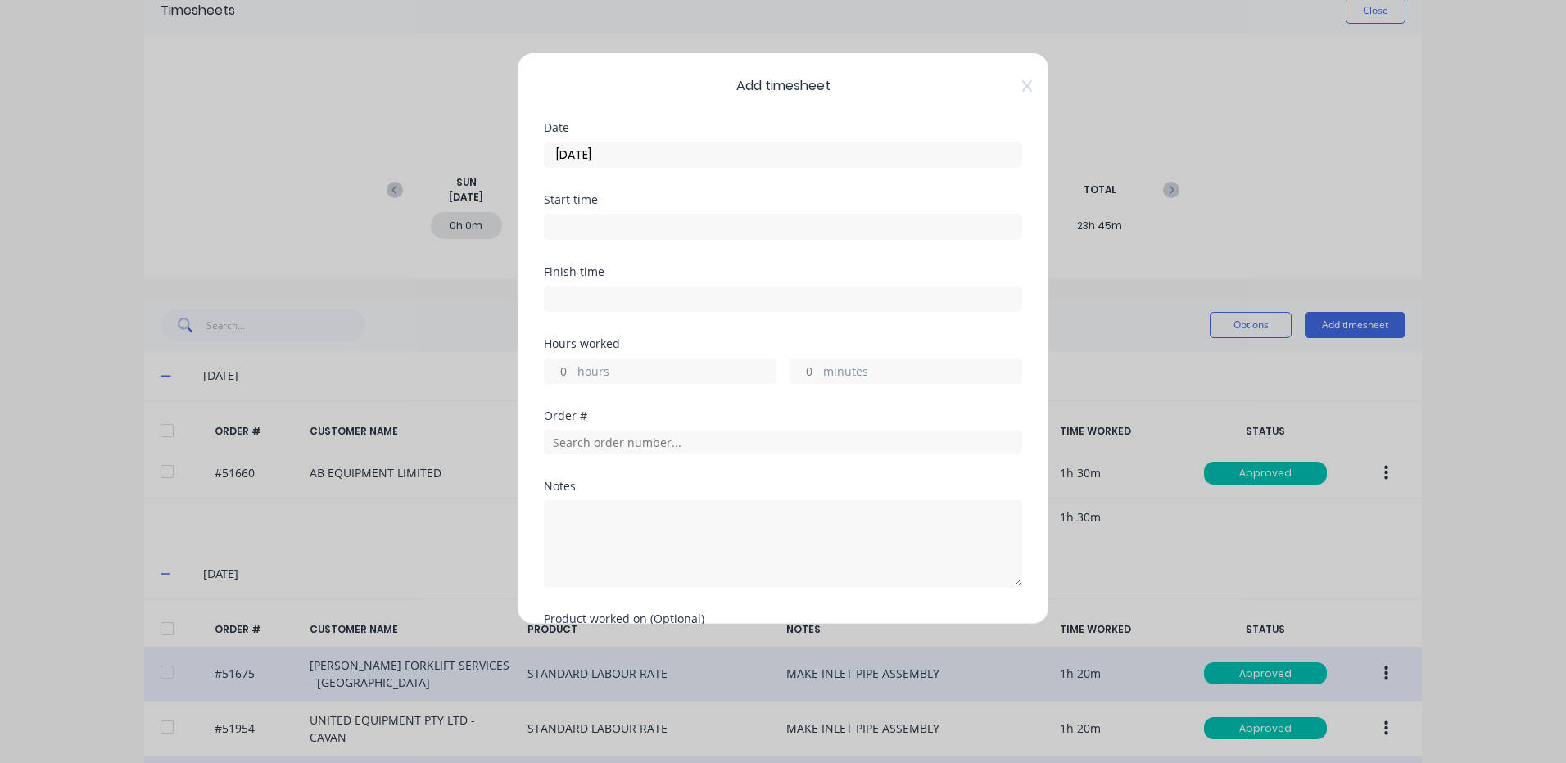
click at [660, 364] on label "hours" at bounding box center [676, 373] width 198 height 20
click at [573, 364] on input "hours" at bounding box center [559, 371] width 29 height 25
click at [727, 425] on div "Order #" at bounding box center [783, 432] width 478 height 44
click at [730, 436] on input "text" at bounding box center [783, 442] width 478 height 25
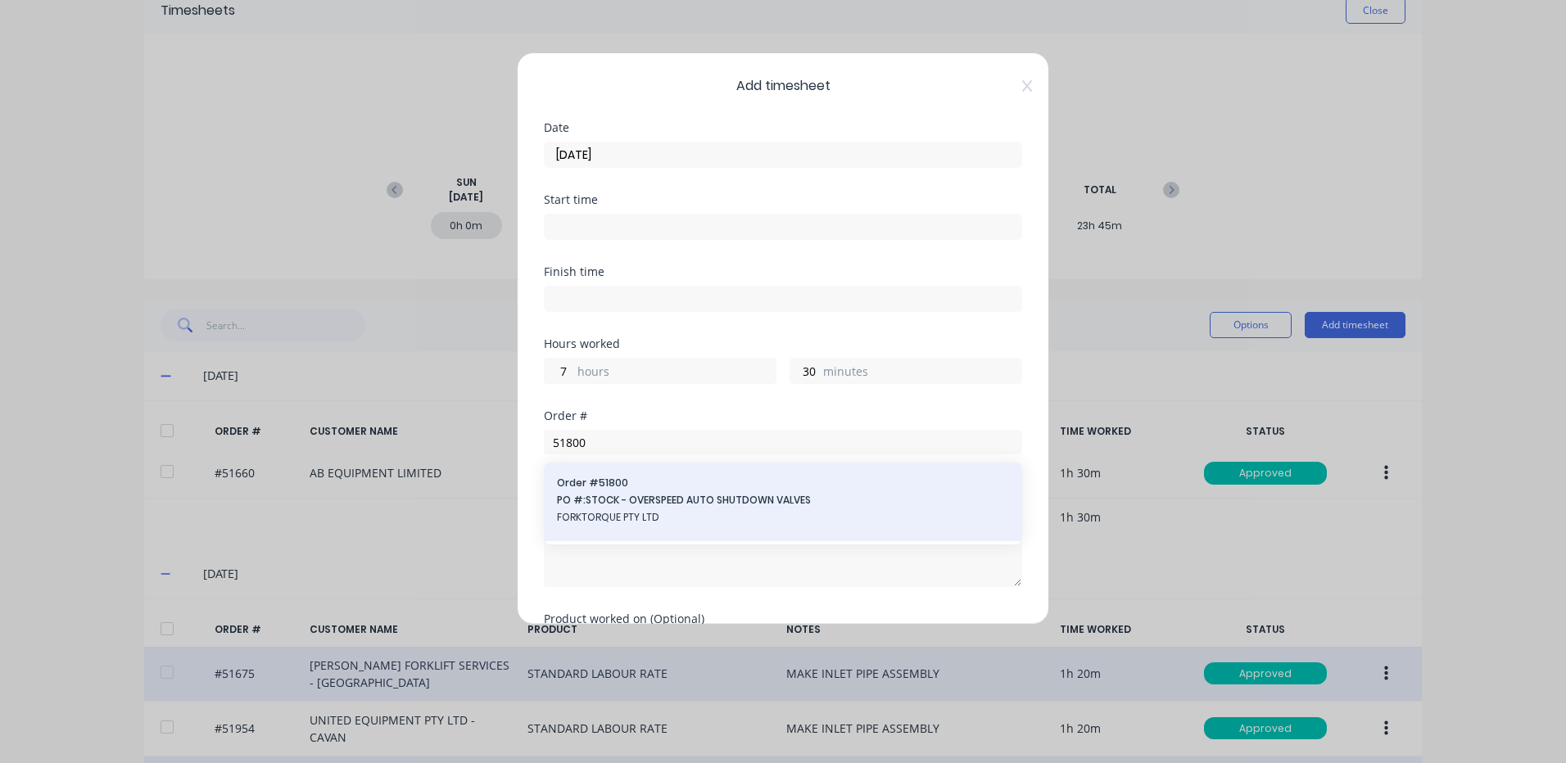
click at [644, 487] on span "Order # 51800" at bounding box center [783, 483] width 452 height 15
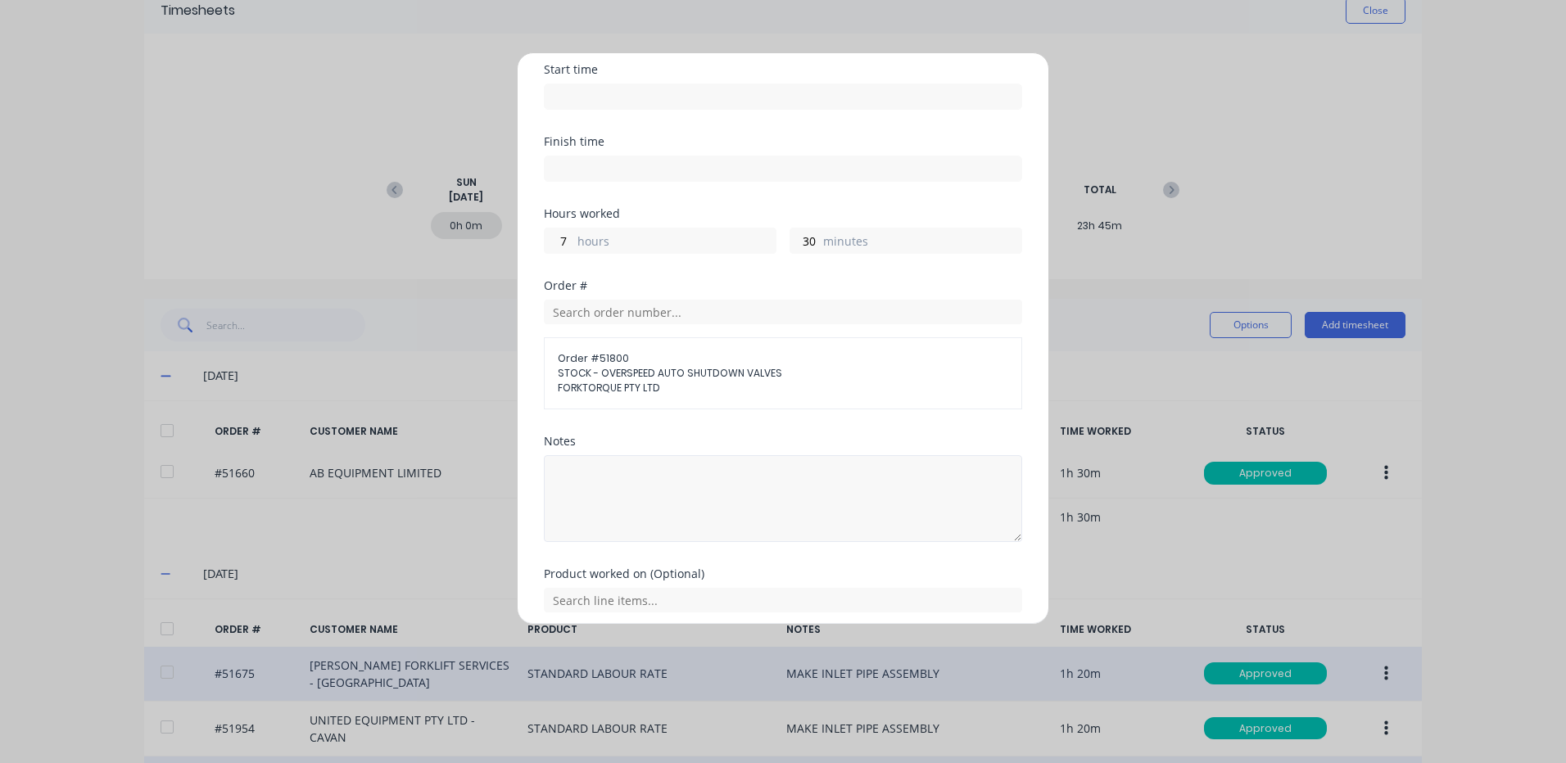
scroll to position [194, 0]
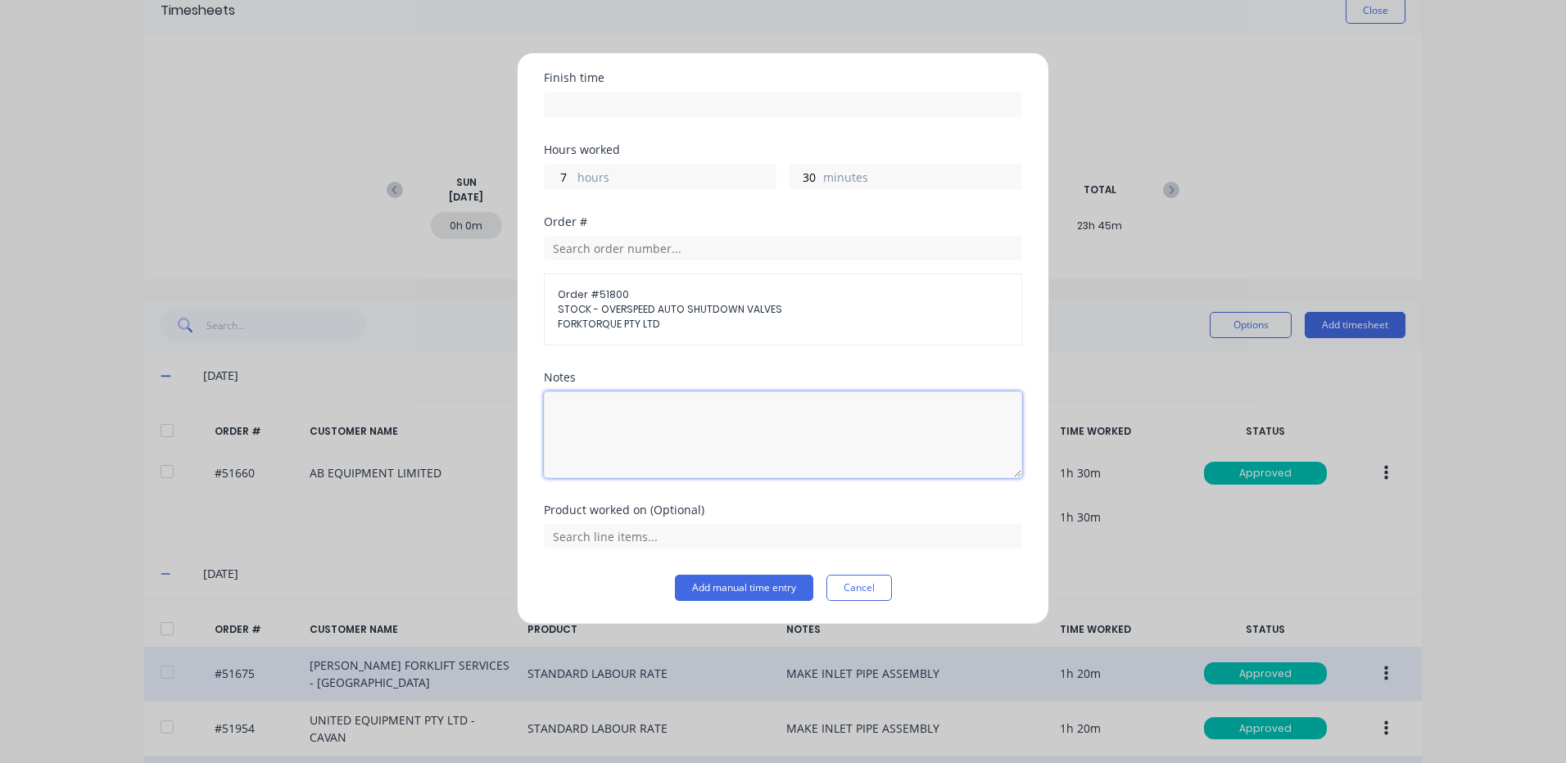
click at [680, 428] on textarea at bounding box center [783, 434] width 478 height 87
click at [706, 595] on button "Add manual time entry" at bounding box center [744, 588] width 138 height 26
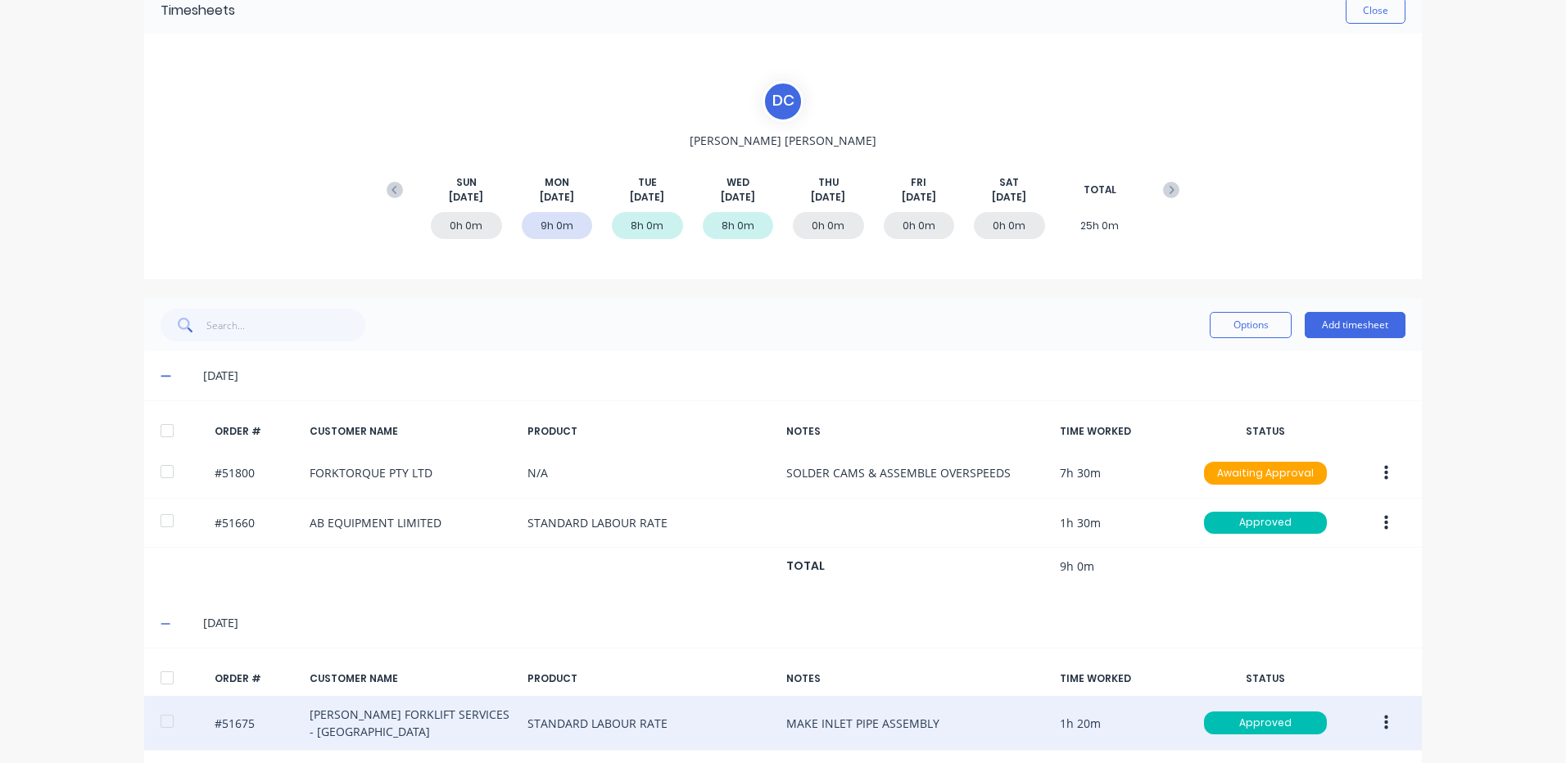
click at [167, 433] on div at bounding box center [167, 430] width 33 height 33
click at [1255, 319] on button "Options" at bounding box center [1251, 325] width 82 height 26
click at [1218, 358] on div "Approve" at bounding box center [1214, 367] width 126 height 24
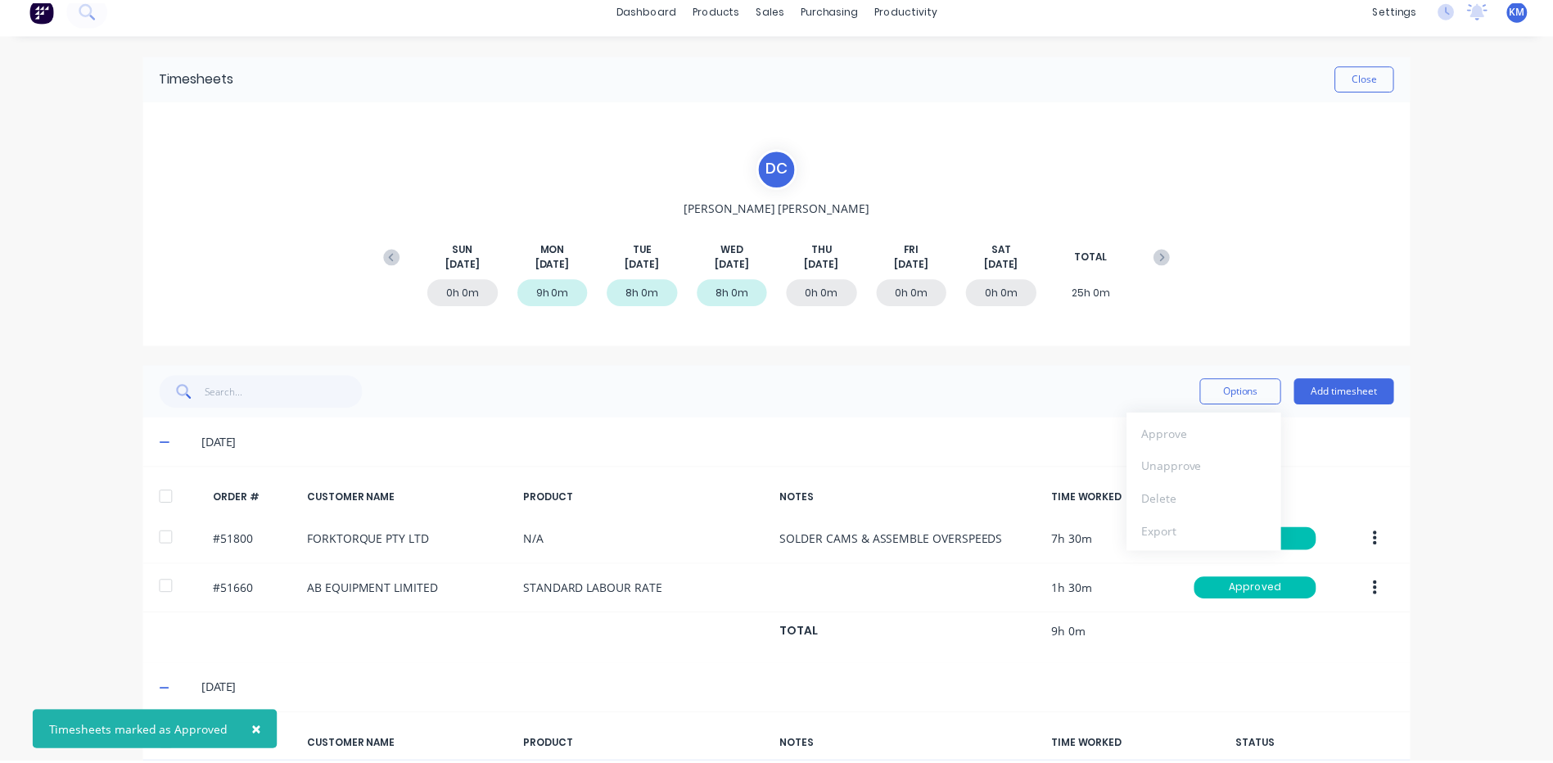
scroll to position [0, 0]
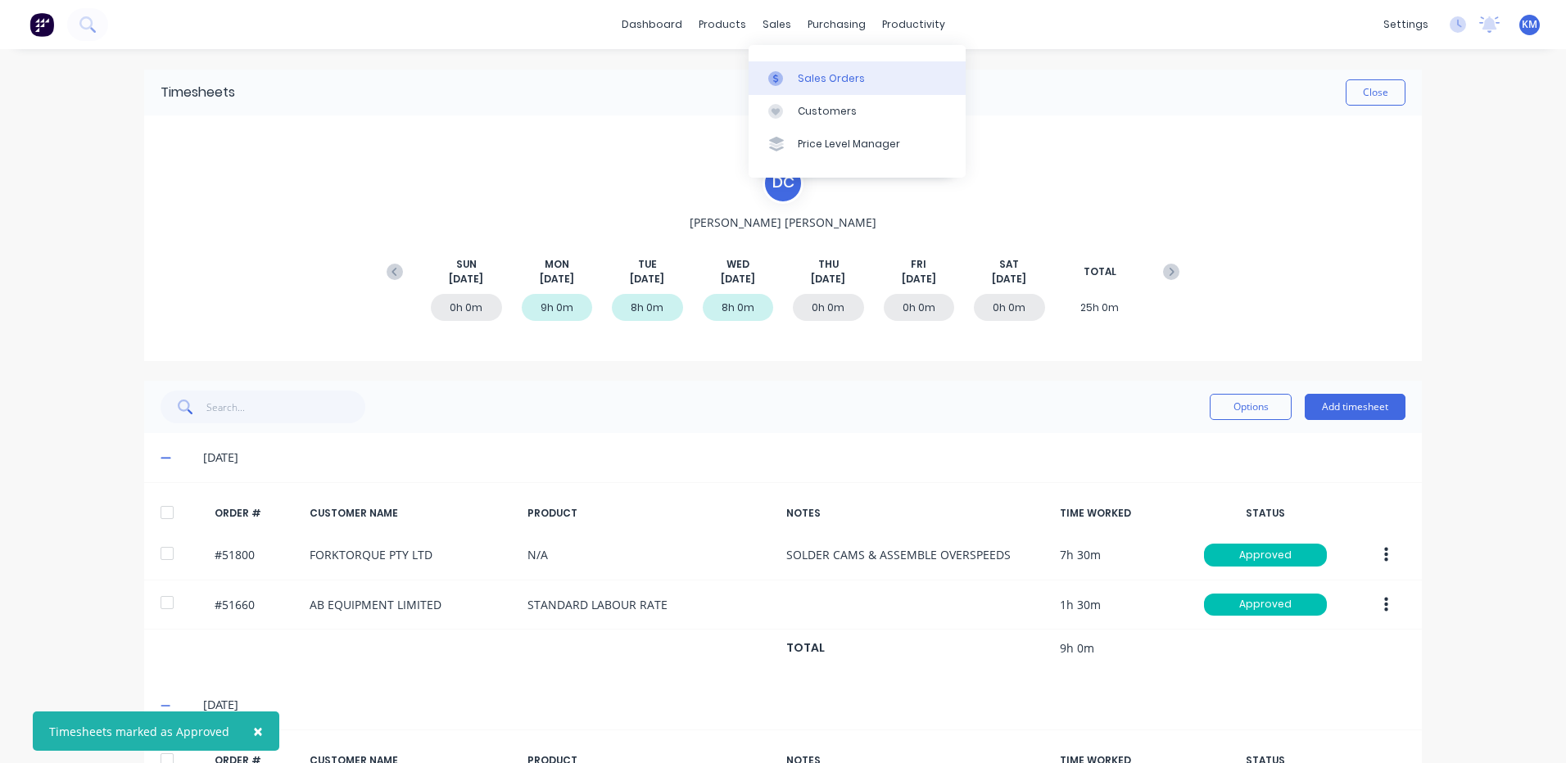
click at [801, 93] on link "Sales Orders" at bounding box center [856, 77] width 217 height 33
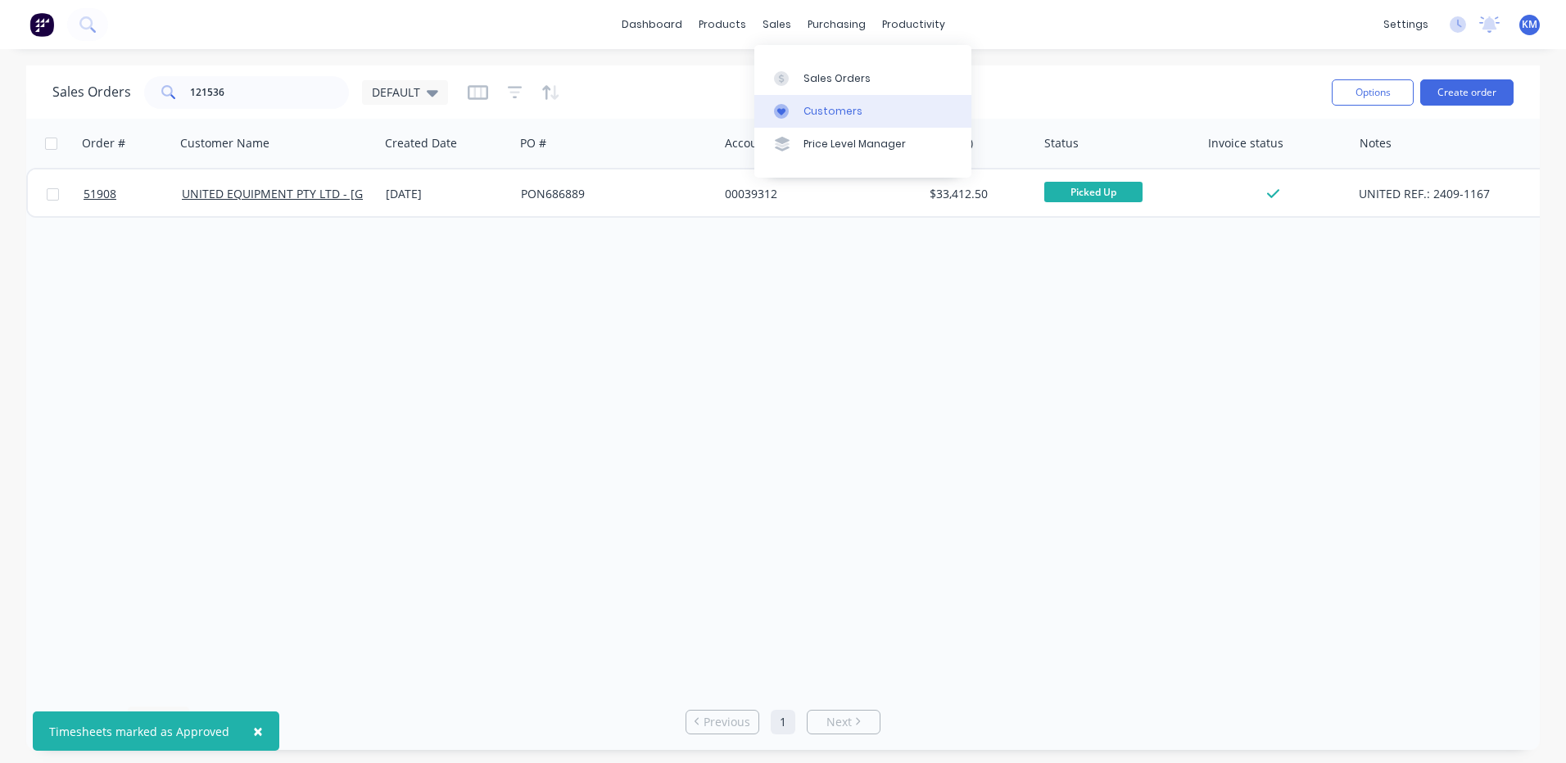
click at [799, 100] on link "Customers" at bounding box center [862, 111] width 217 height 33
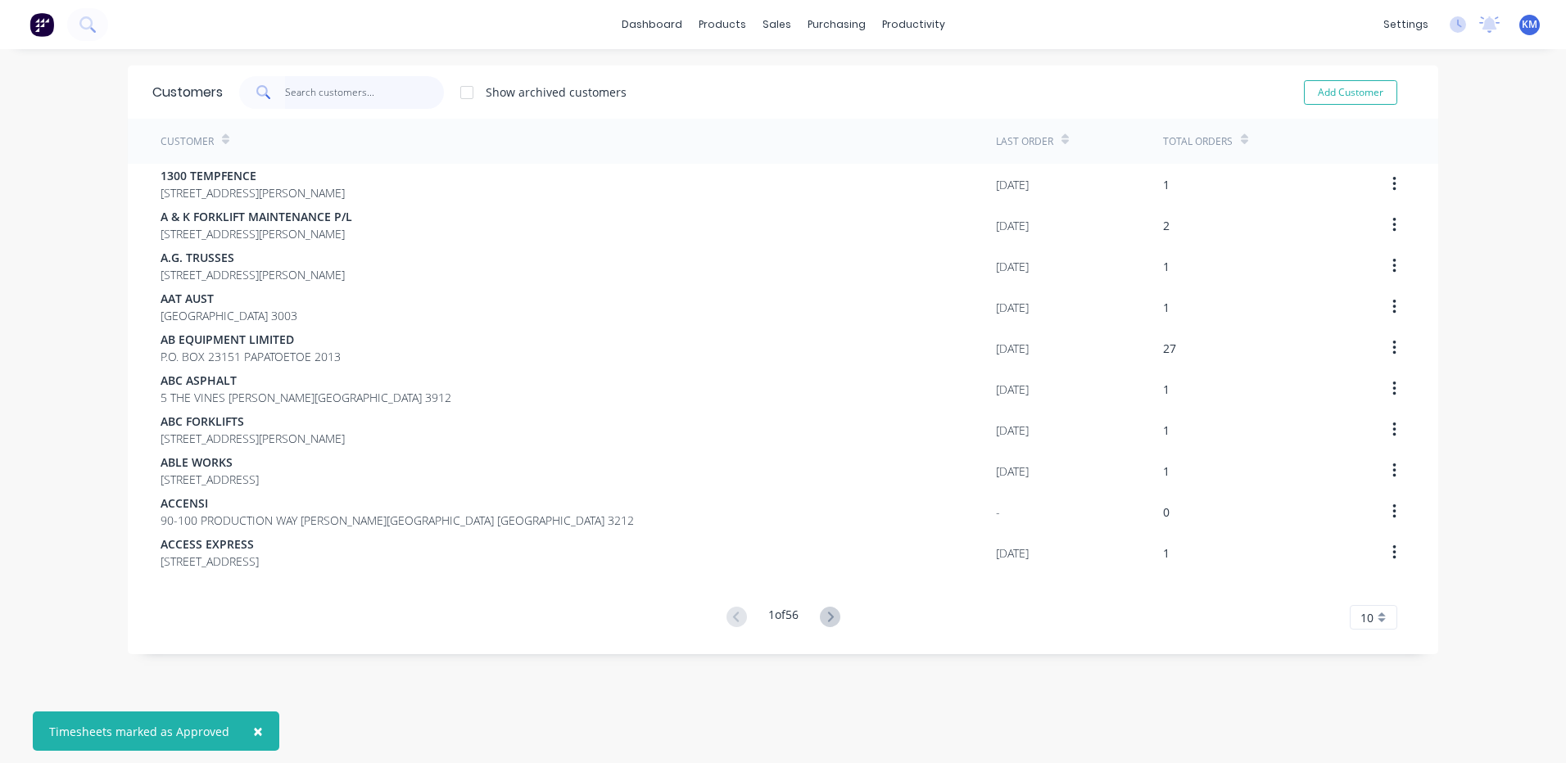
click at [324, 82] on input "text" at bounding box center [365, 92] width 160 height 33
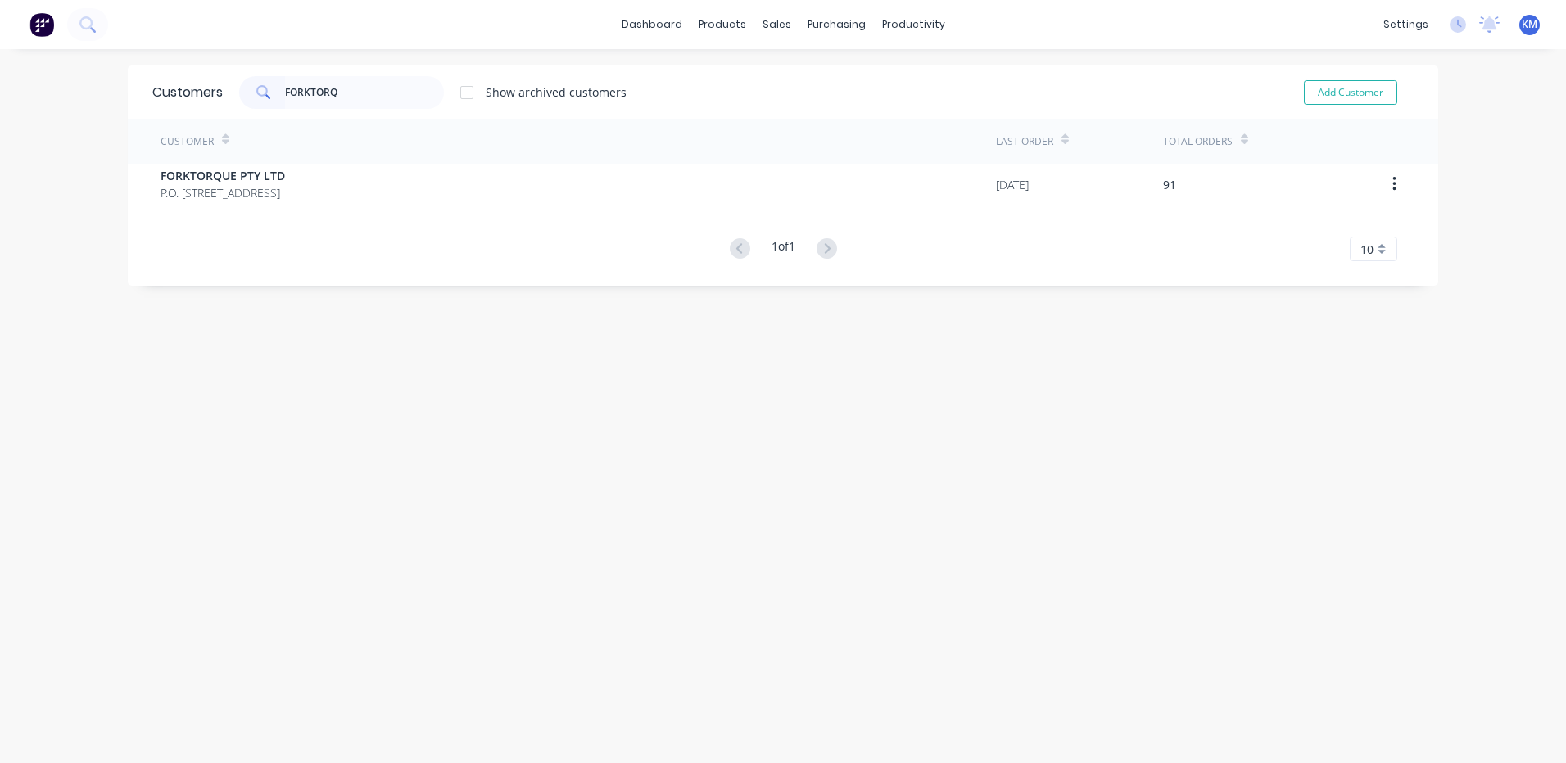
click at [305, 206] on div "Customer Last Order Total Orders FORKTORQUE PTY LTD P.O. BOX 4159 DANDENONG SOU…" at bounding box center [783, 190] width 1310 height 142
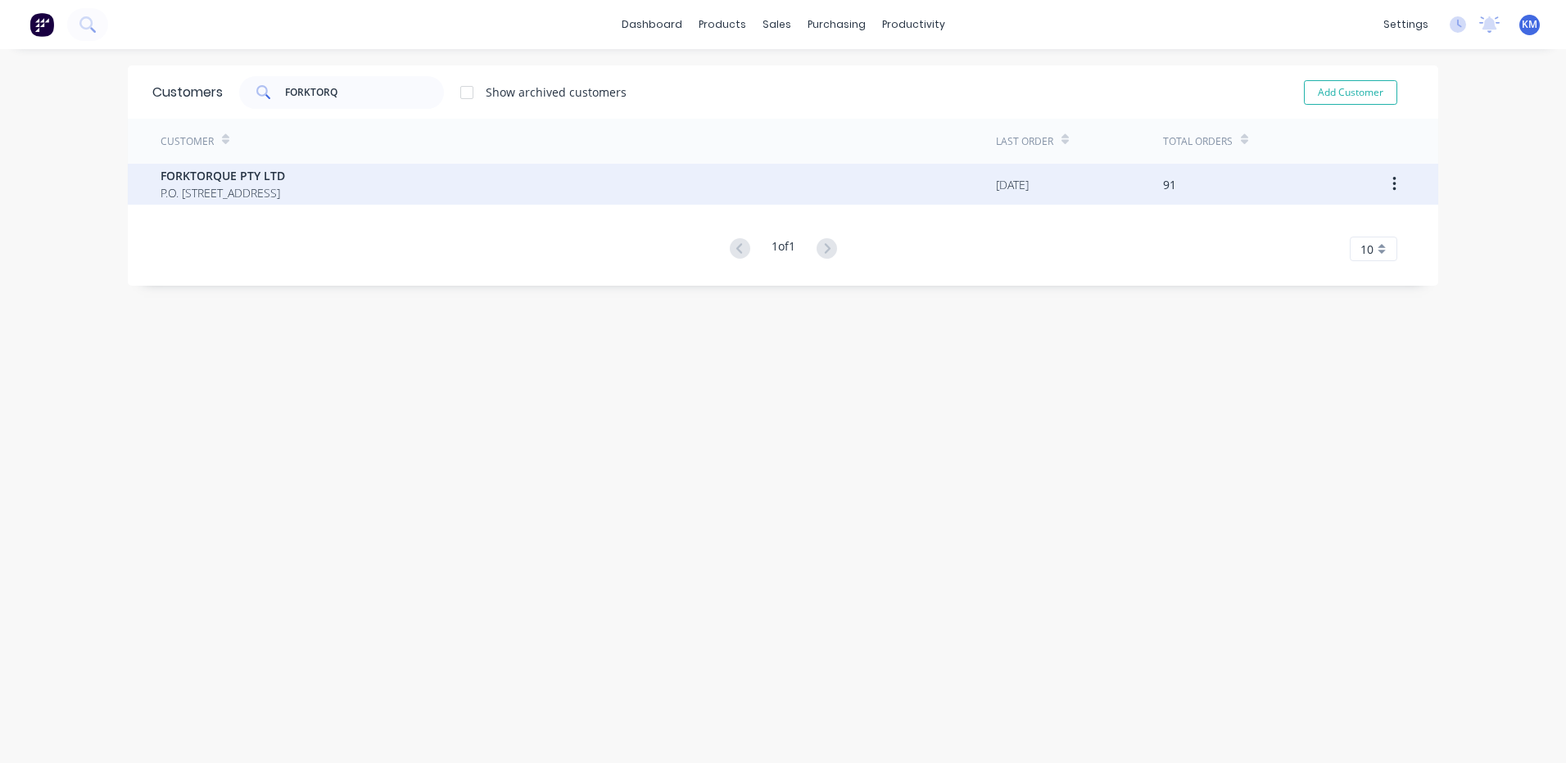
click at [445, 165] on div "FORKTORQUE PTY LTD P.O. BOX 4159 DANDENONG SOUTH Victoria Australia 3164" at bounding box center [578, 184] width 835 height 41
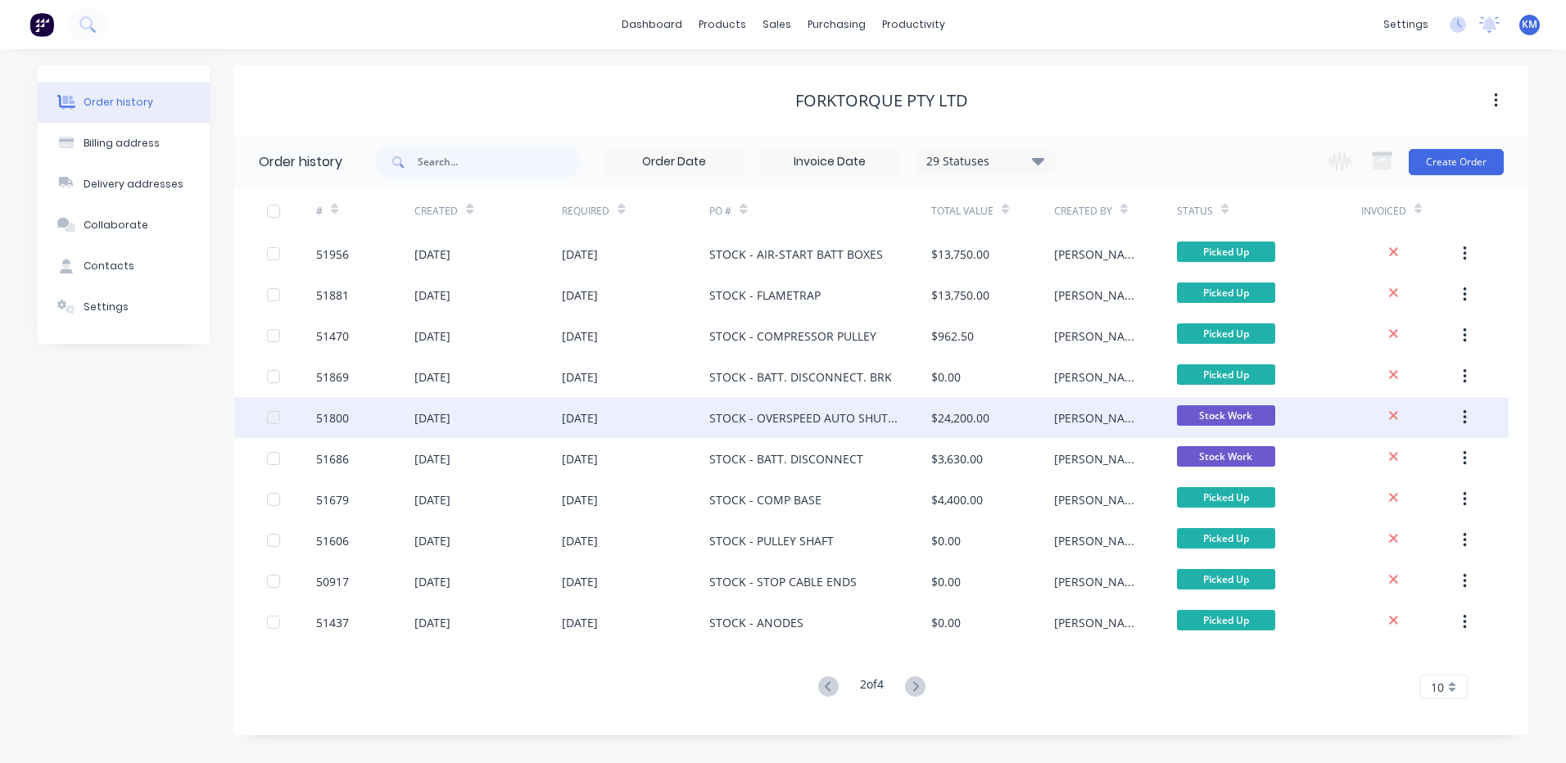
click at [948, 409] on div "$24,200.00" at bounding box center [960, 417] width 58 height 17
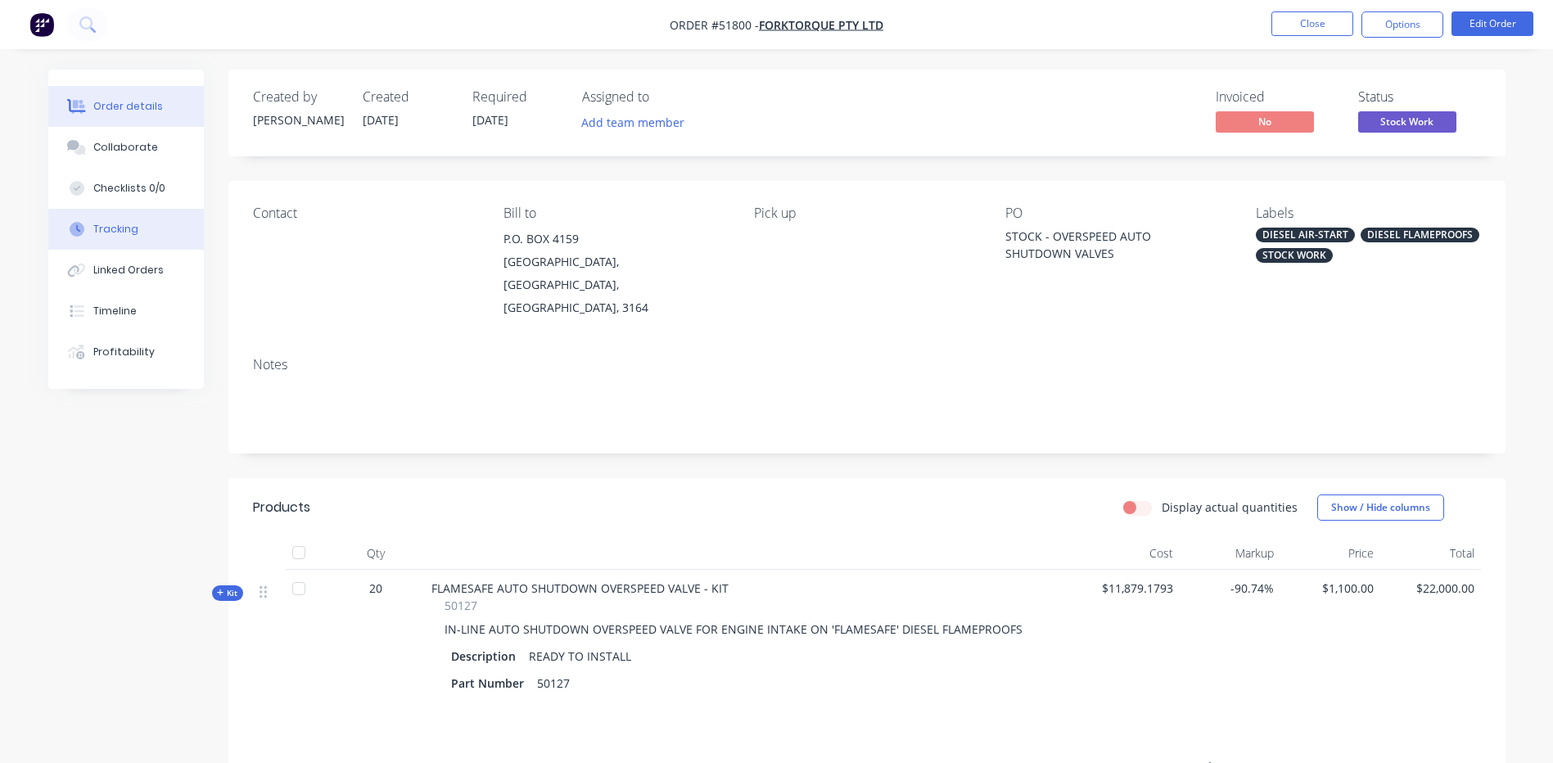
click at [135, 233] on div "Tracking" at bounding box center [115, 229] width 45 height 15
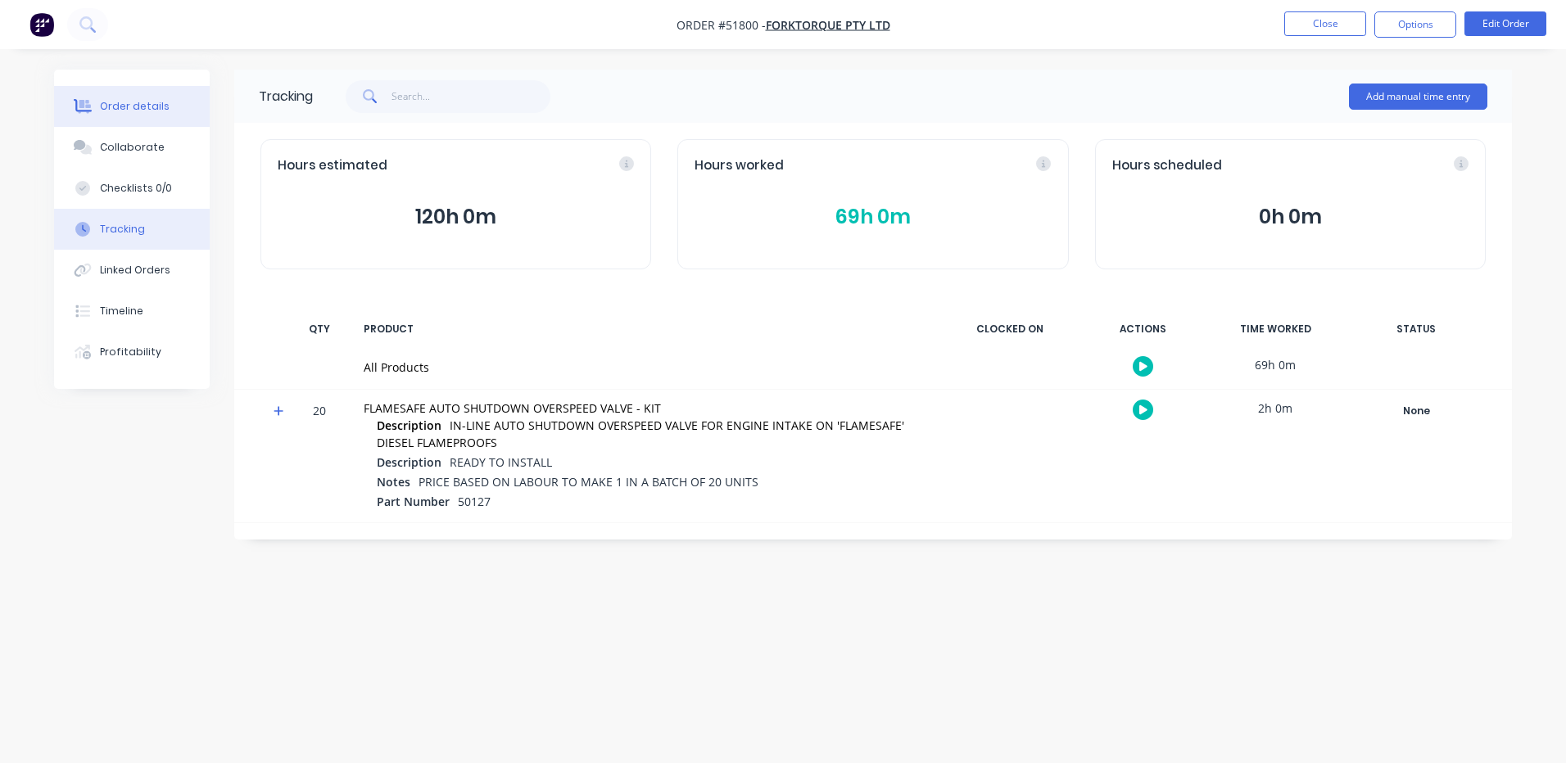
click at [136, 97] on button "Order details" at bounding box center [132, 106] width 156 height 41
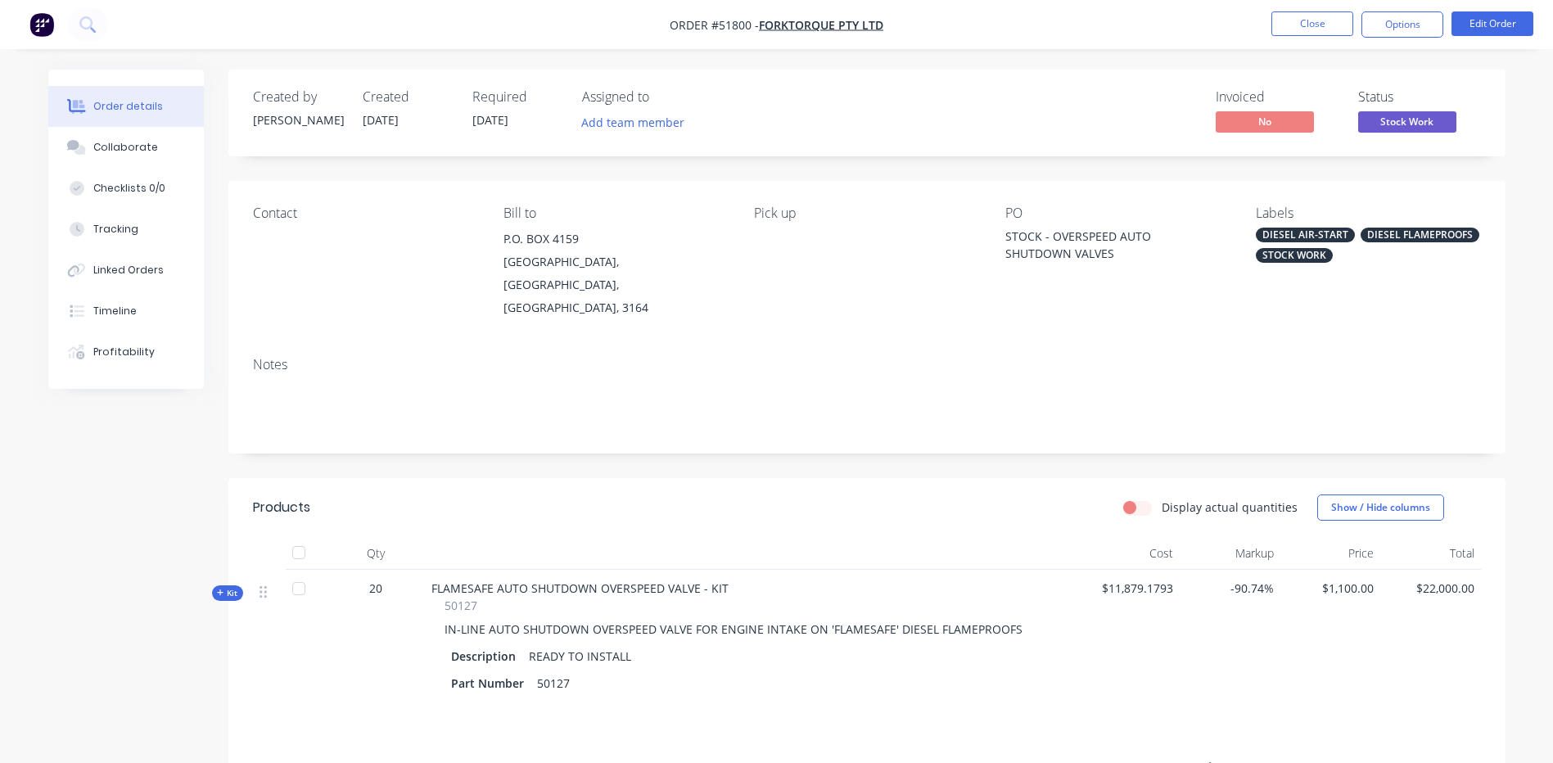
click at [1422, 132] on button "Stock Work" at bounding box center [1408, 123] width 98 height 25
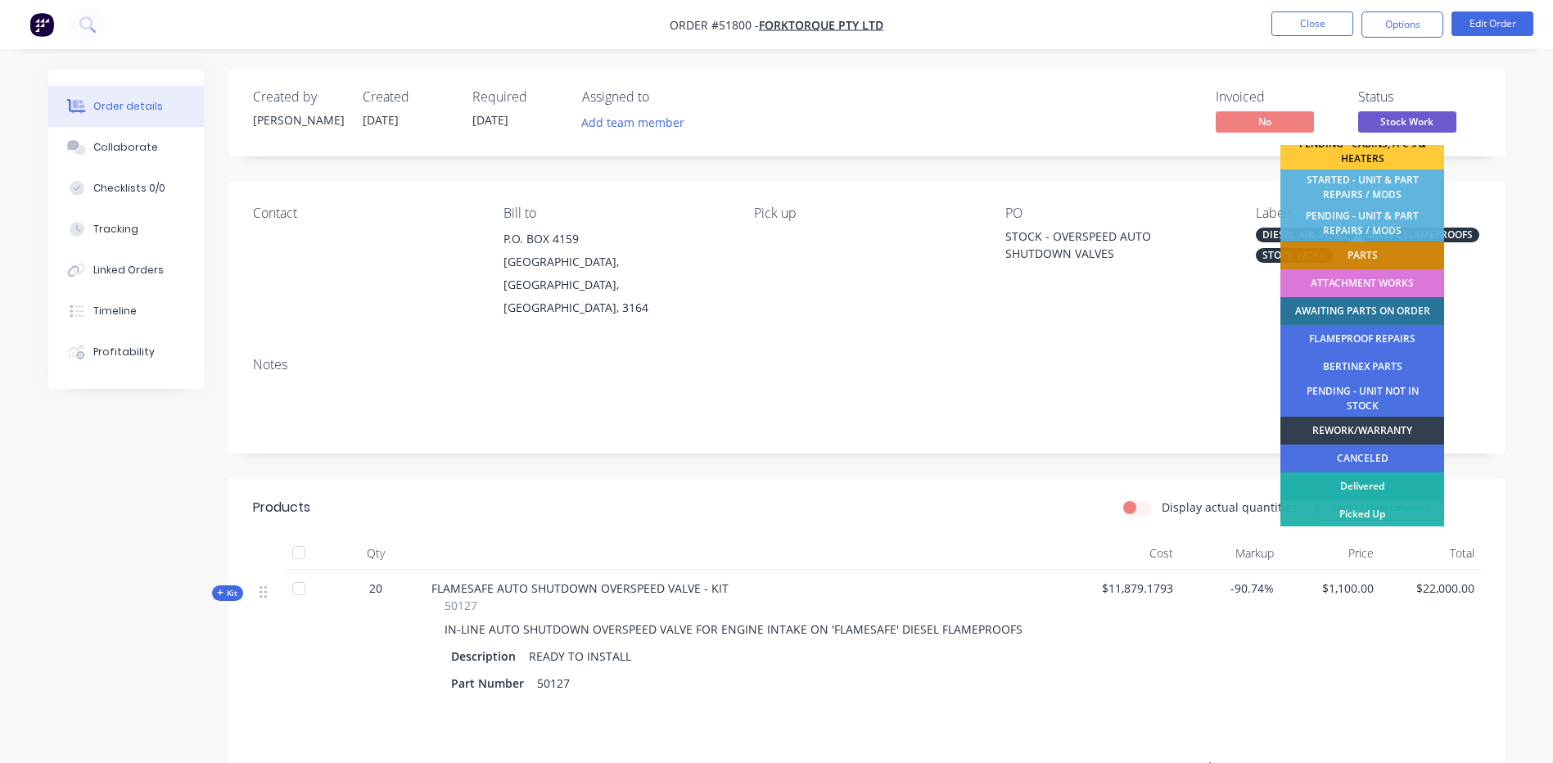
scroll to position [324, 0]
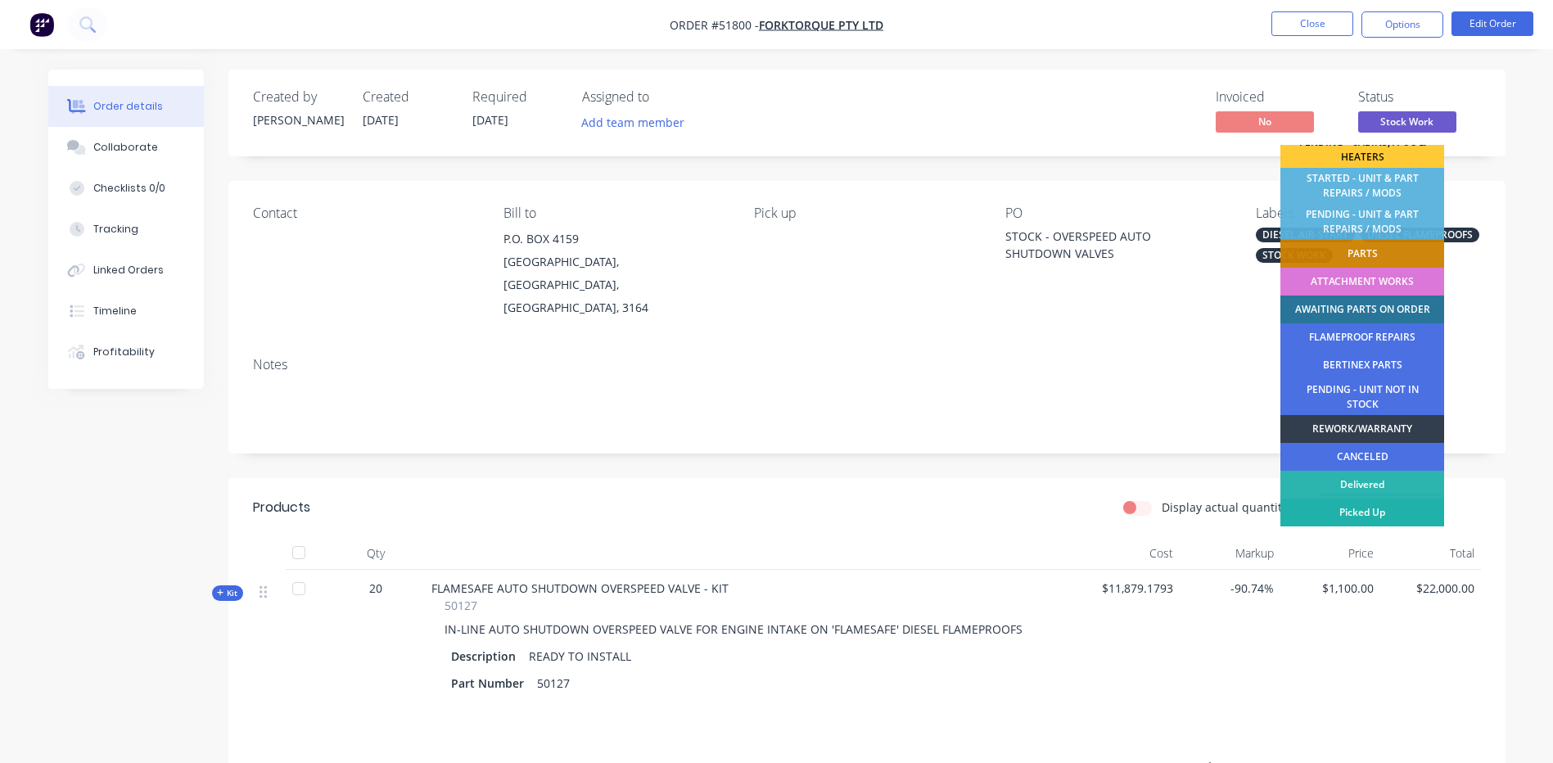
click at [1377, 509] on div "Picked Up" at bounding box center [1363, 513] width 164 height 28
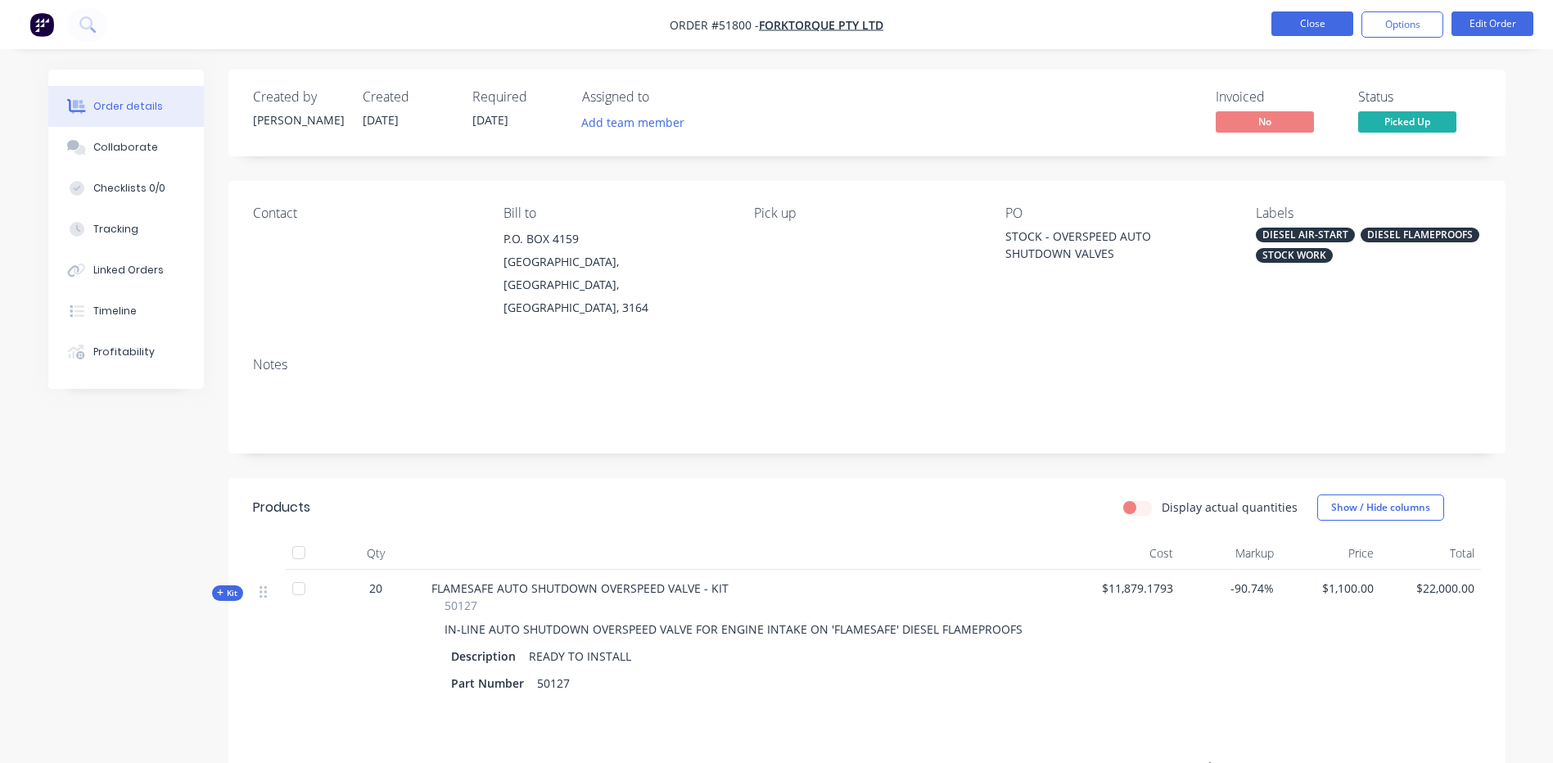
click at [1316, 16] on button "Close" at bounding box center [1313, 23] width 82 height 25
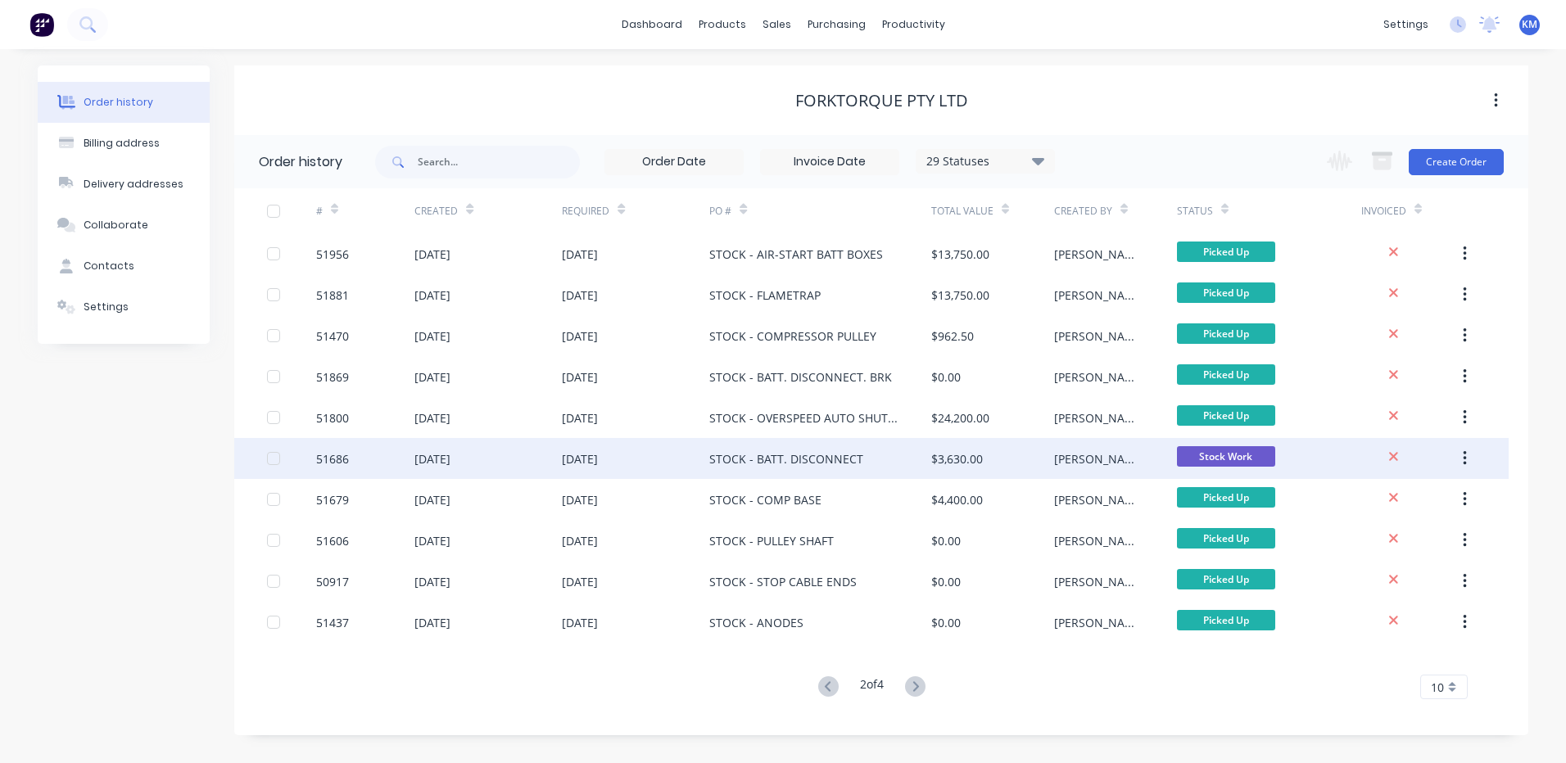
click at [992, 449] on div "$3,630.00" at bounding box center [992, 458] width 123 height 41
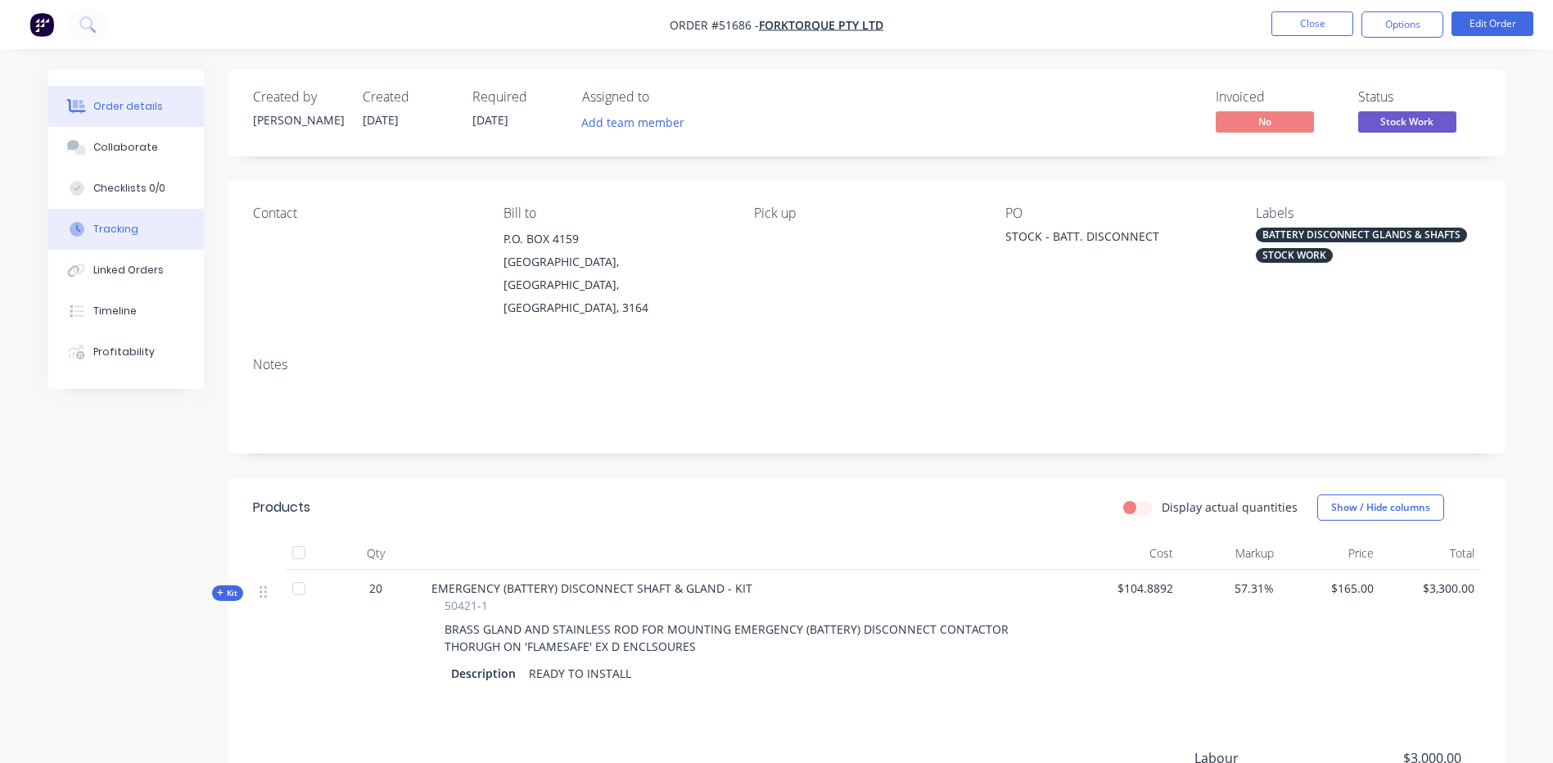
click at [116, 221] on button "Tracking" at bounding box center [126, 229] width 156 height 41
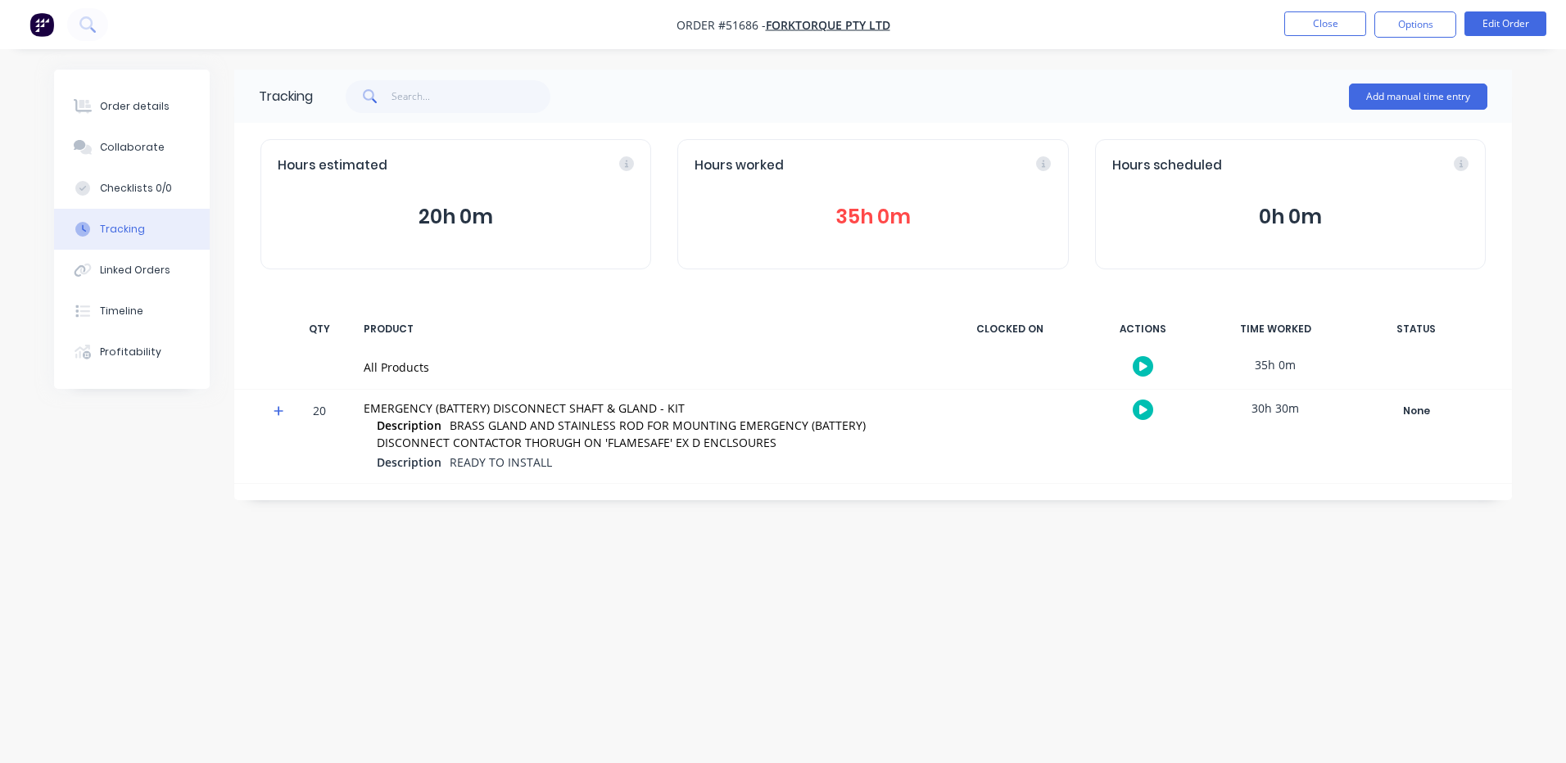
click at [866, 214] on button "35h 0m" at bounding box center [872, 216] width 356 height 31
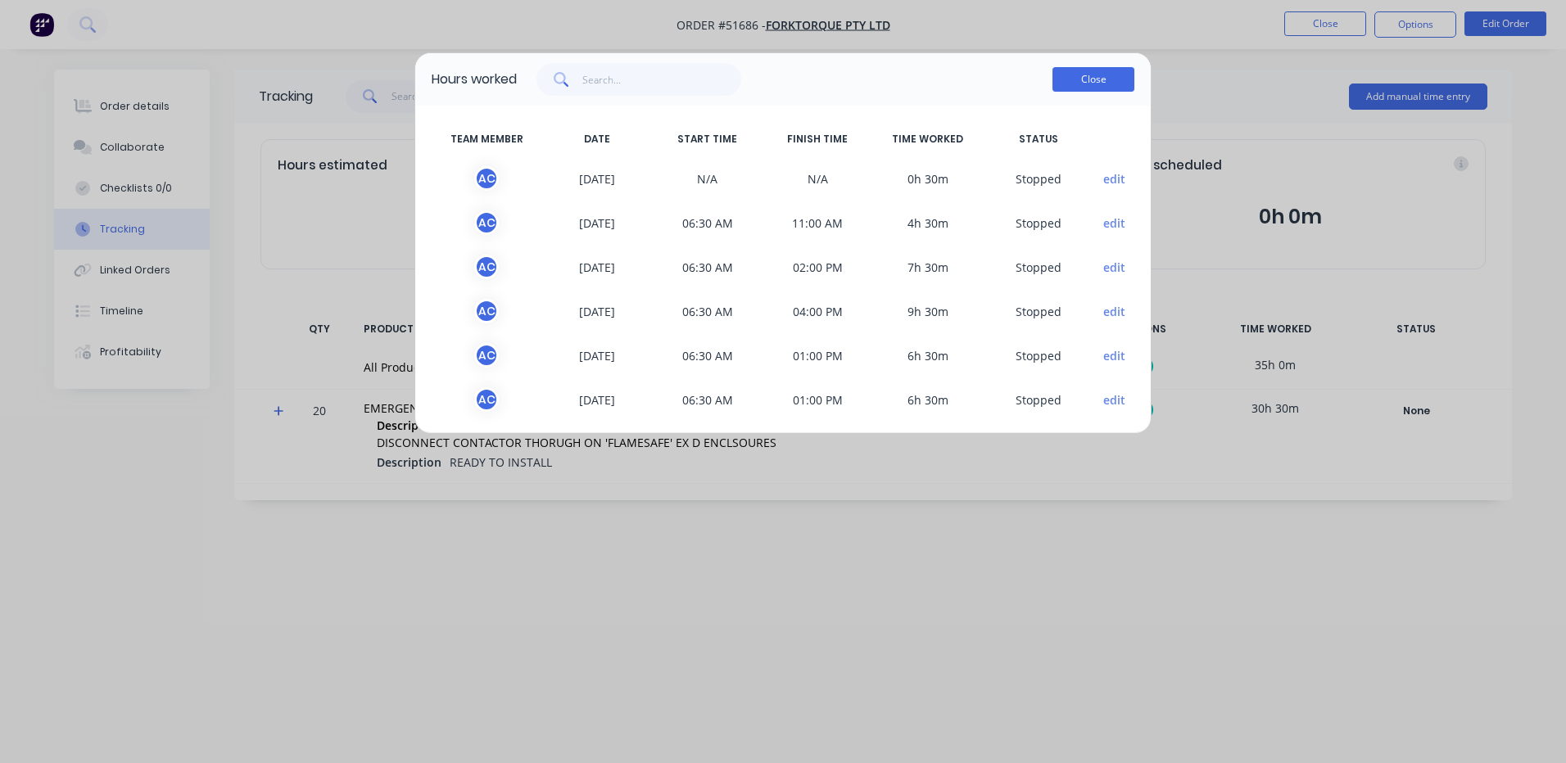
click at [1092, 80] on button "Close" at bounding box center [1093, 79] width 82 height 25
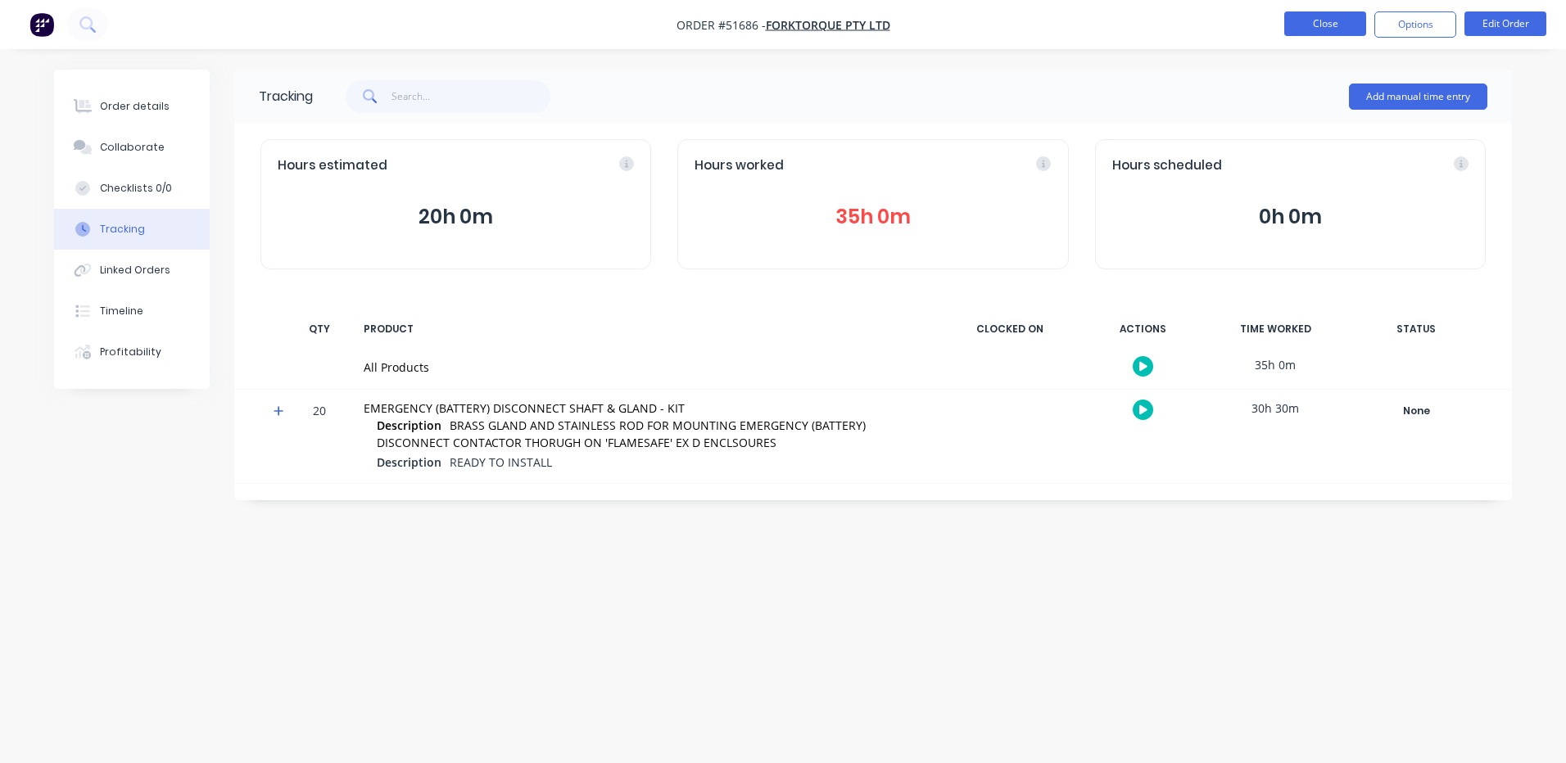
click at [1320, 25] on button "Close" at bounding box center [1325, 23] width 82 height 25
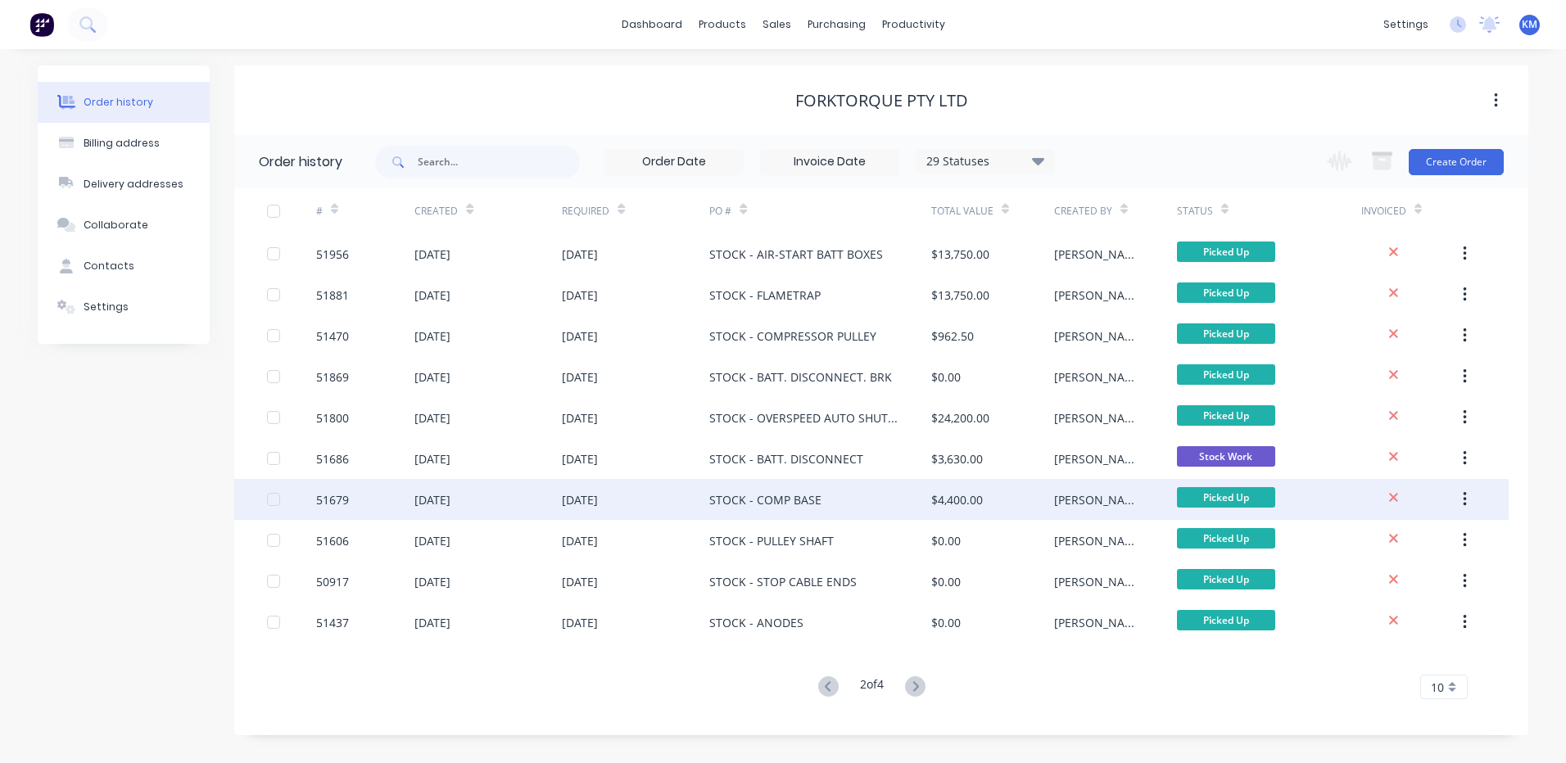
click at [899, 479] on div "STOCK - COMP BASE" at bounding box center [819, 499] width 221 height 41
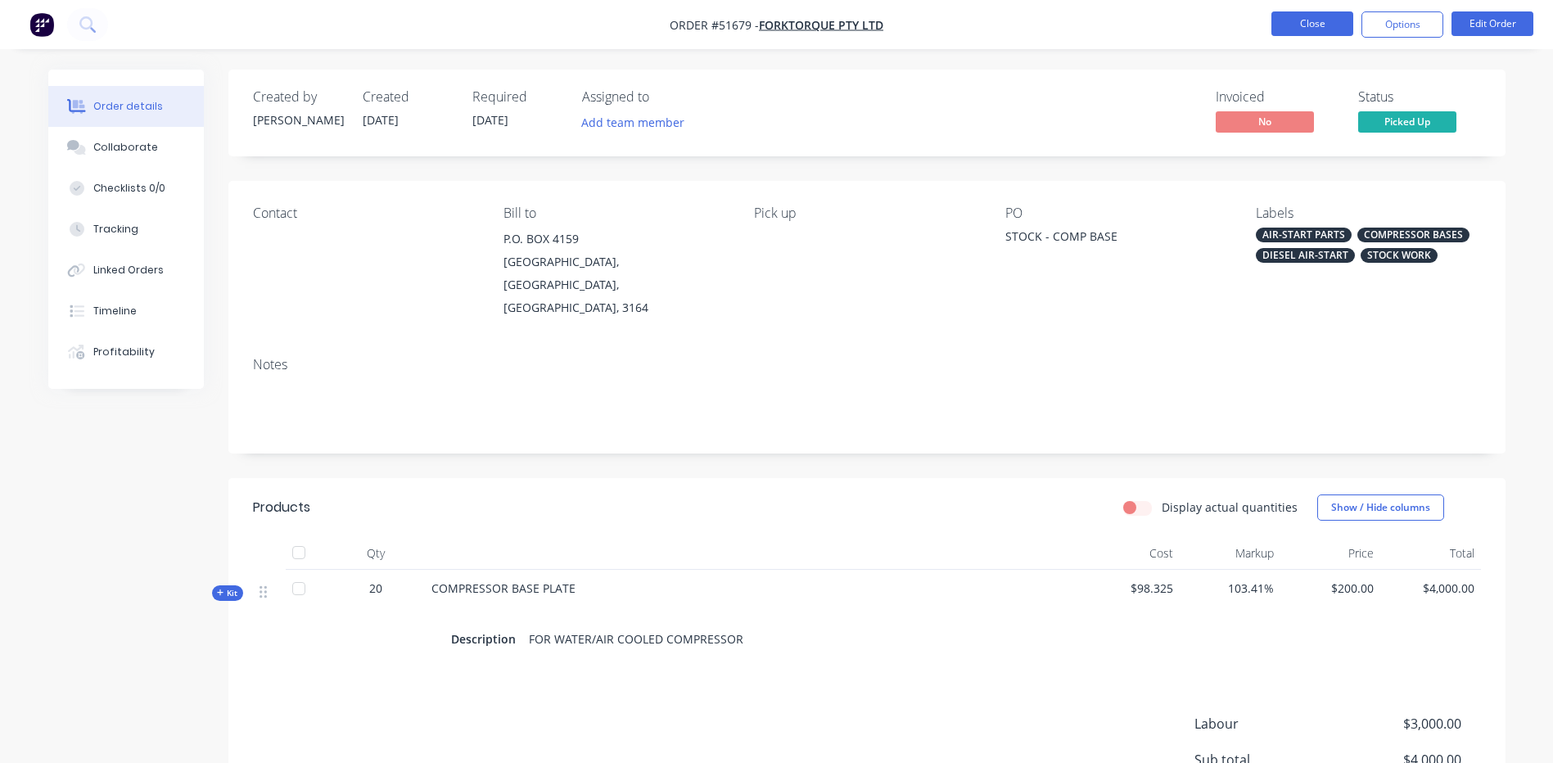
click at [1275, 20] on button "Close" at bounding box center [1313, 23] width 82 height 25
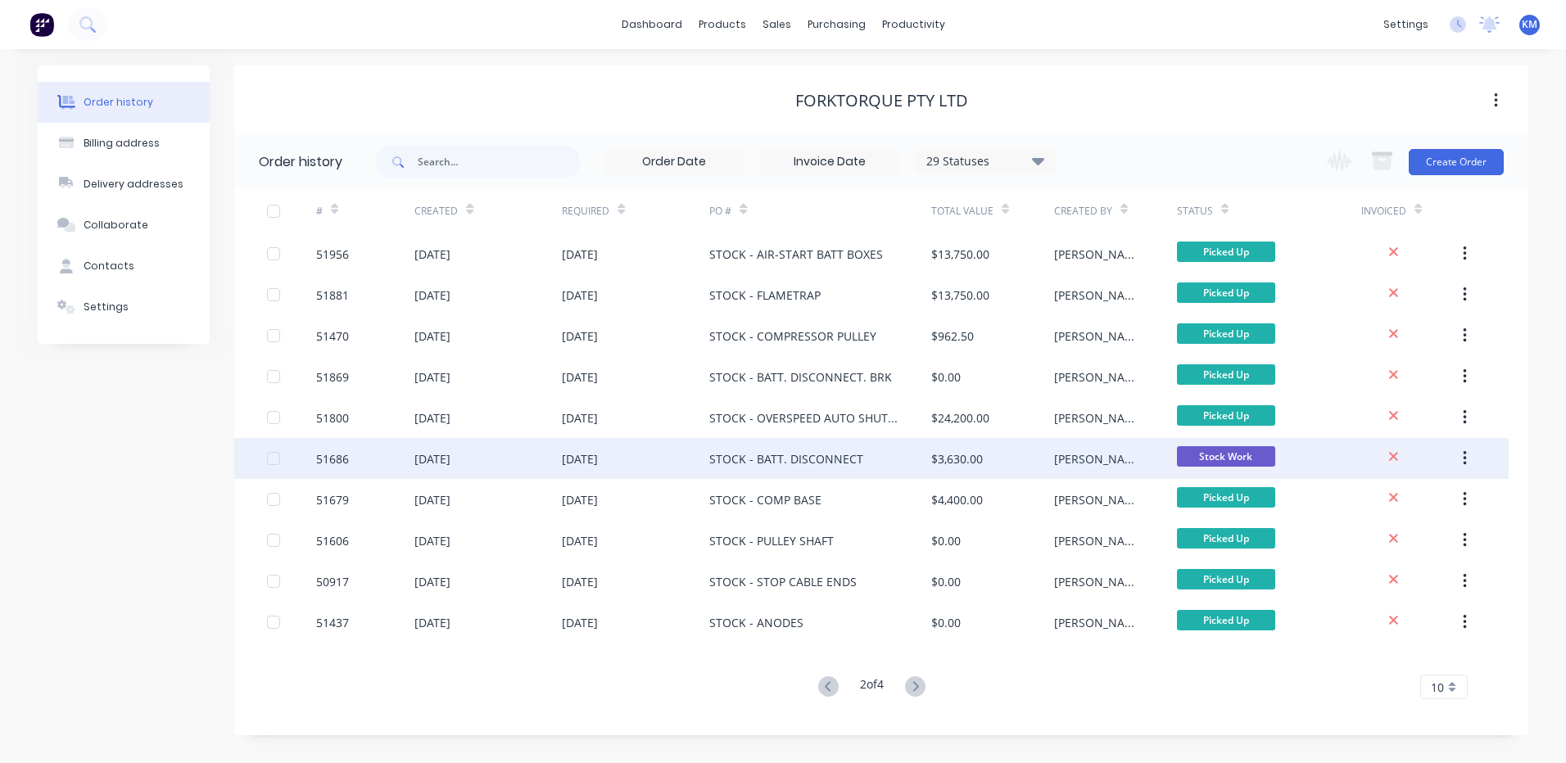
click at [1140, 462] on div "[PERSON_NAME]" at bounding box center [1115, 458] width 123 height 41
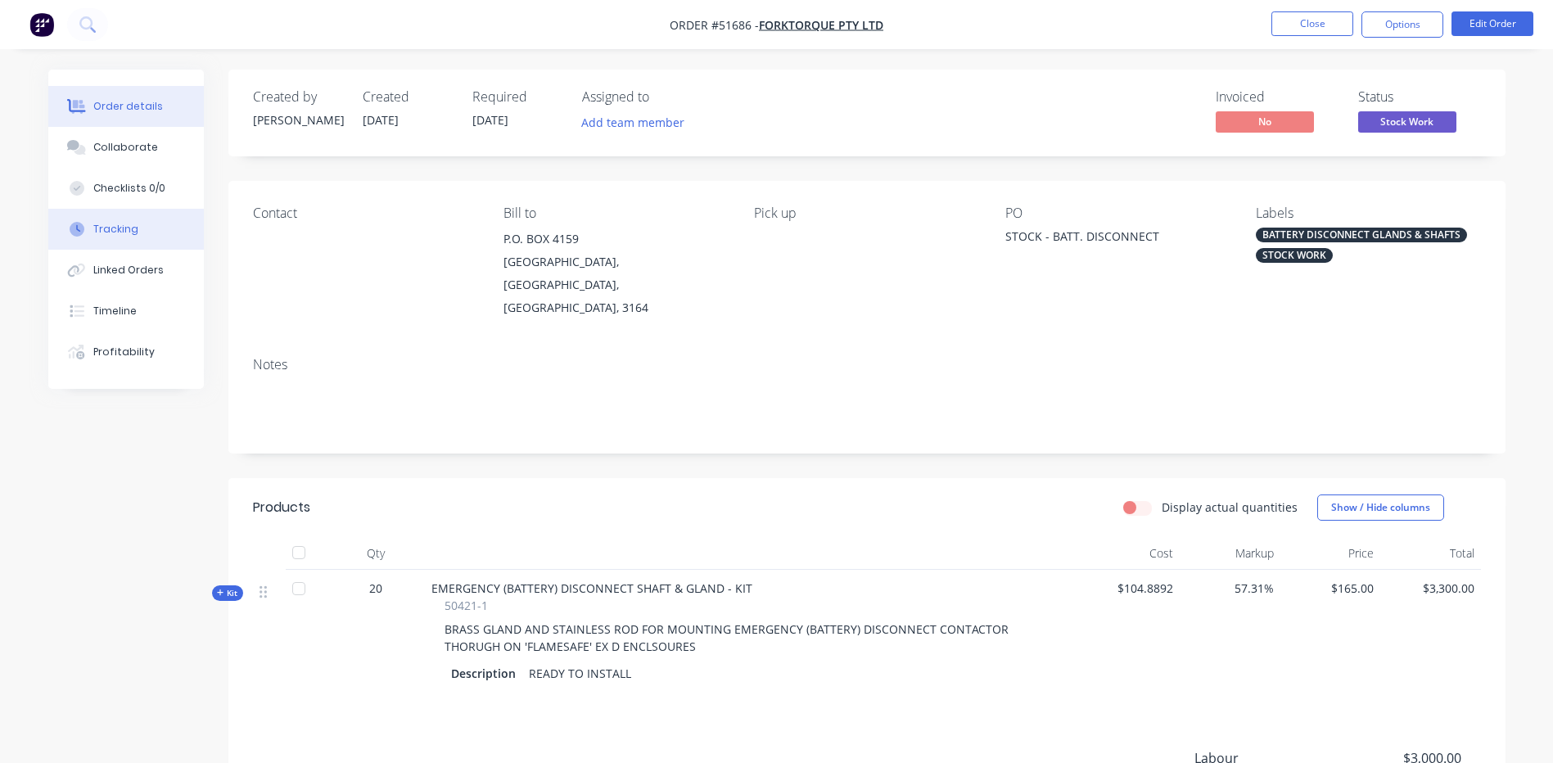
click at [124, 248] on button "Tracking" at bounding box center [126, 229] width 156 height 41
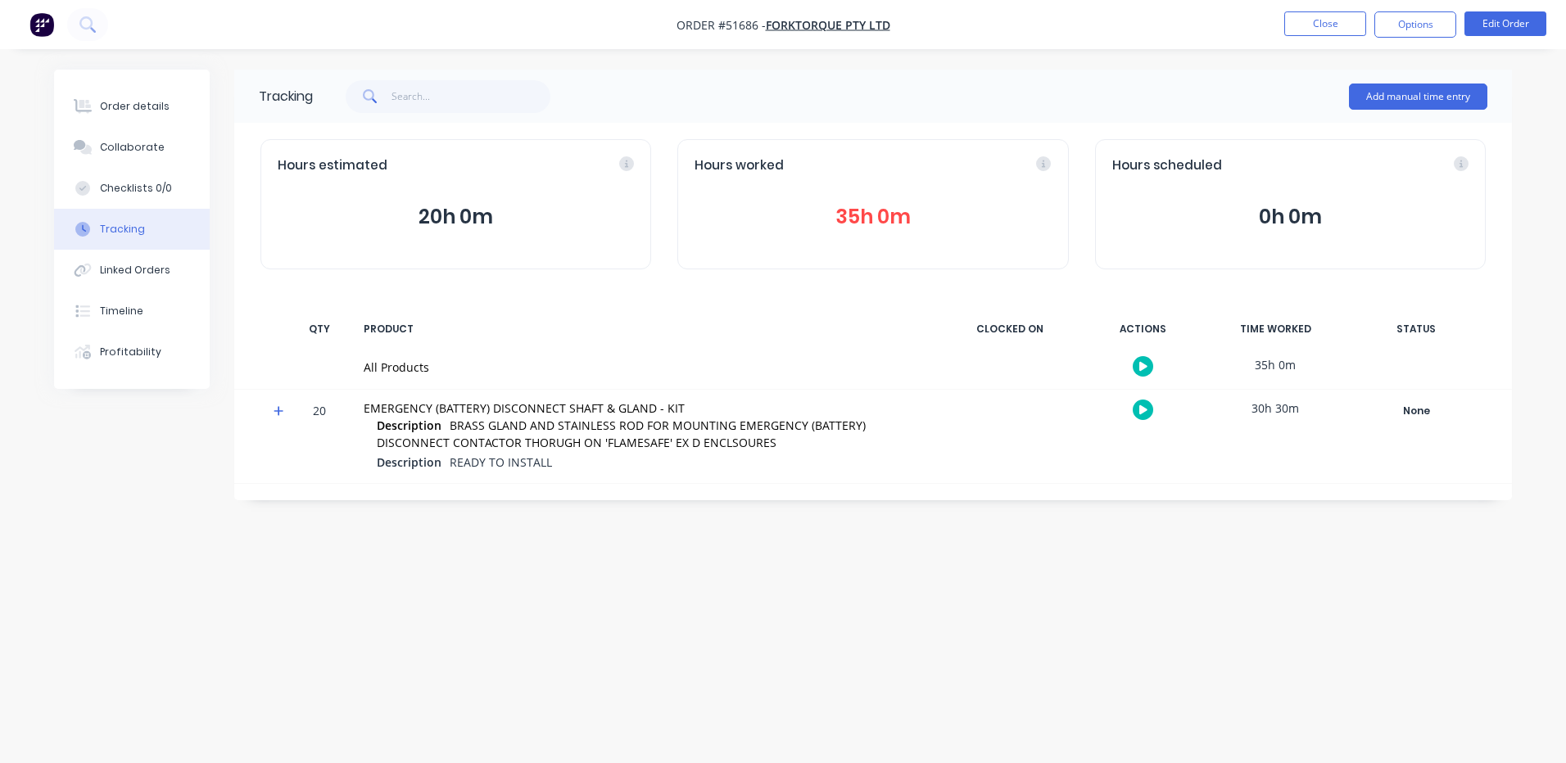
click at [524, 203] on button "20h 0m" at bounding box center [456, 216] width 356 height 31
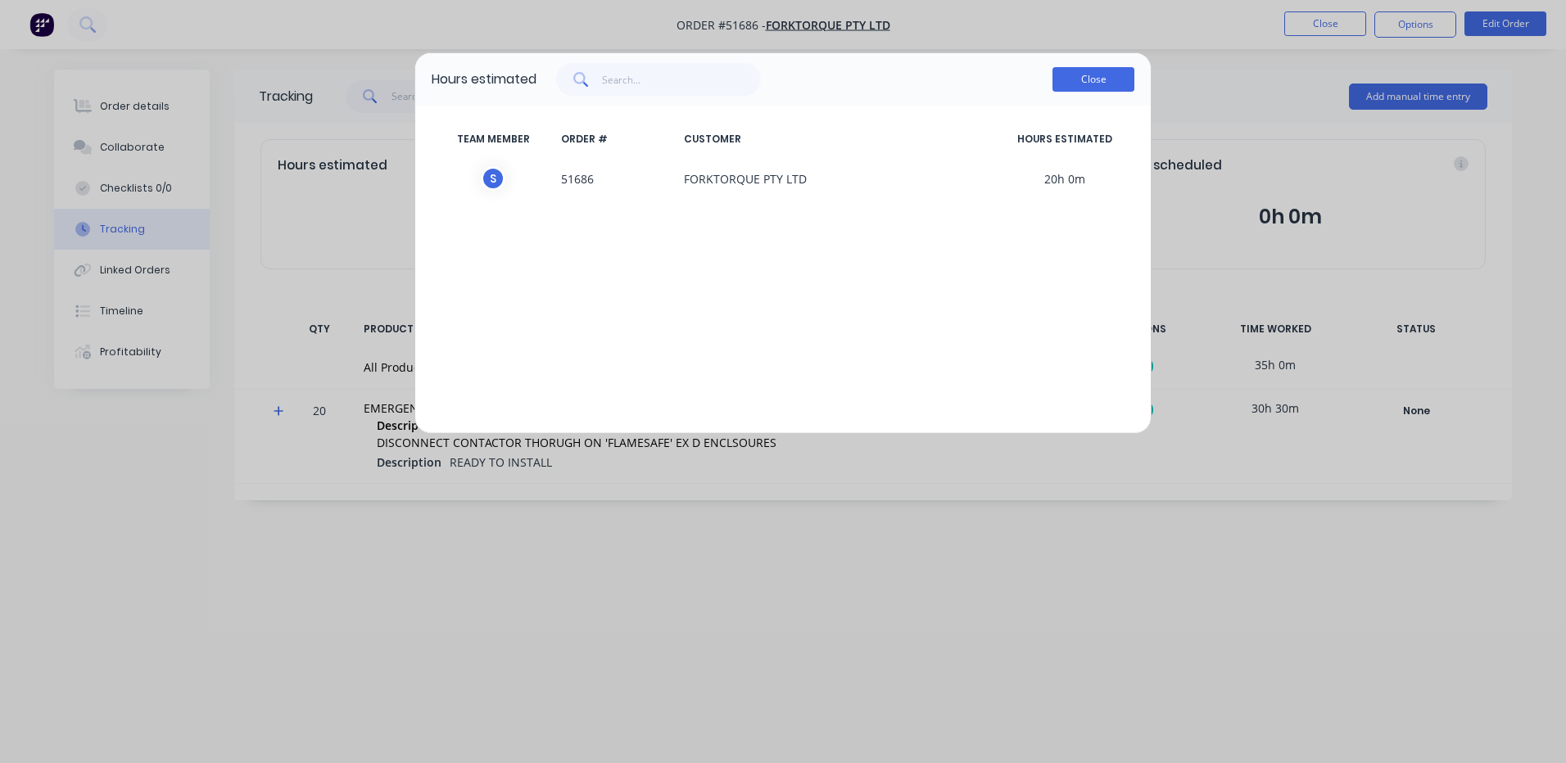
click at [1093, 73] on button "Close" at bounding box center [1093, 79] width 82 height 25
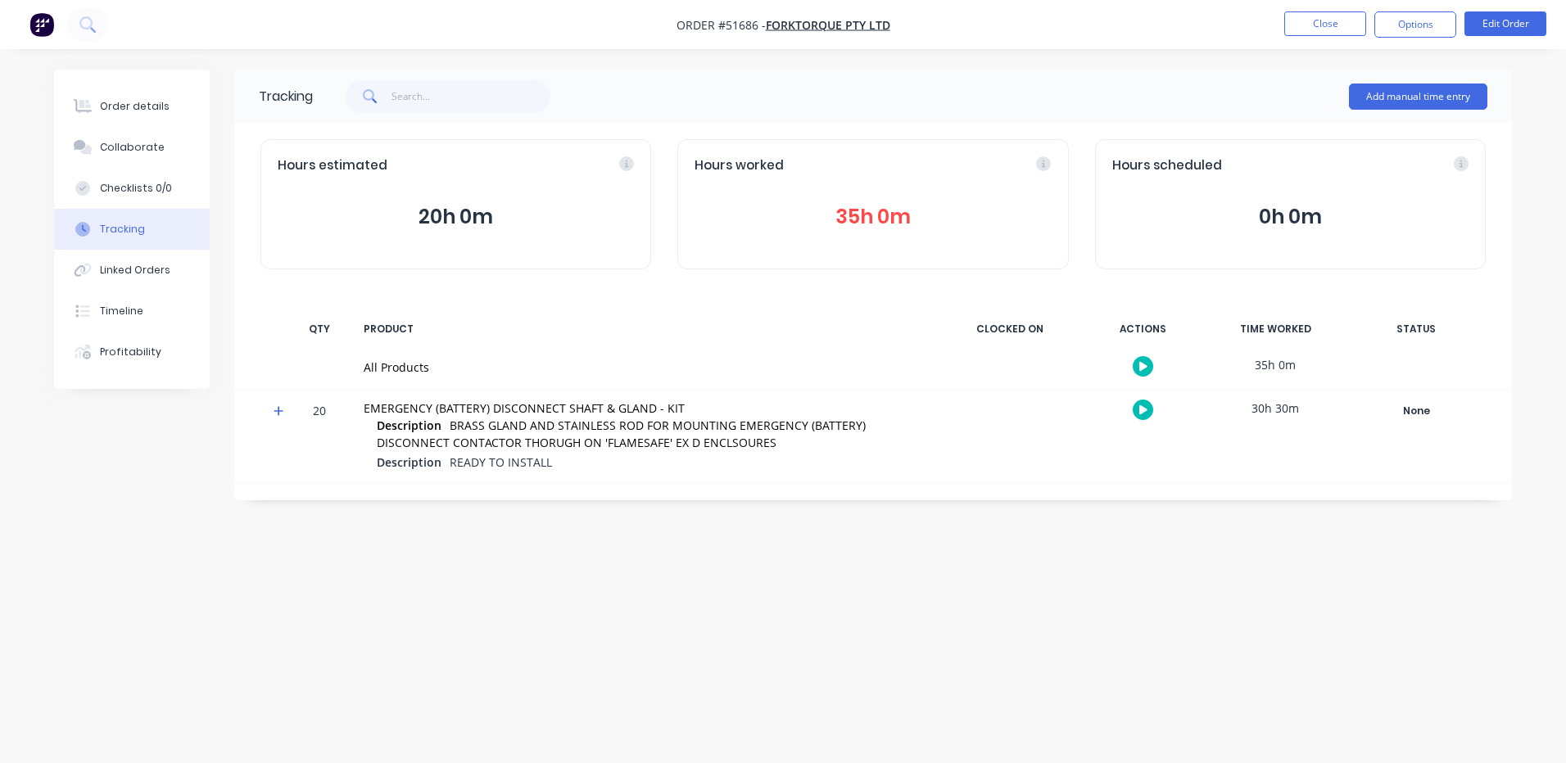
click at [764, 215] on button "35h 0m" at bounding box center [872, 216] width 356 height 31
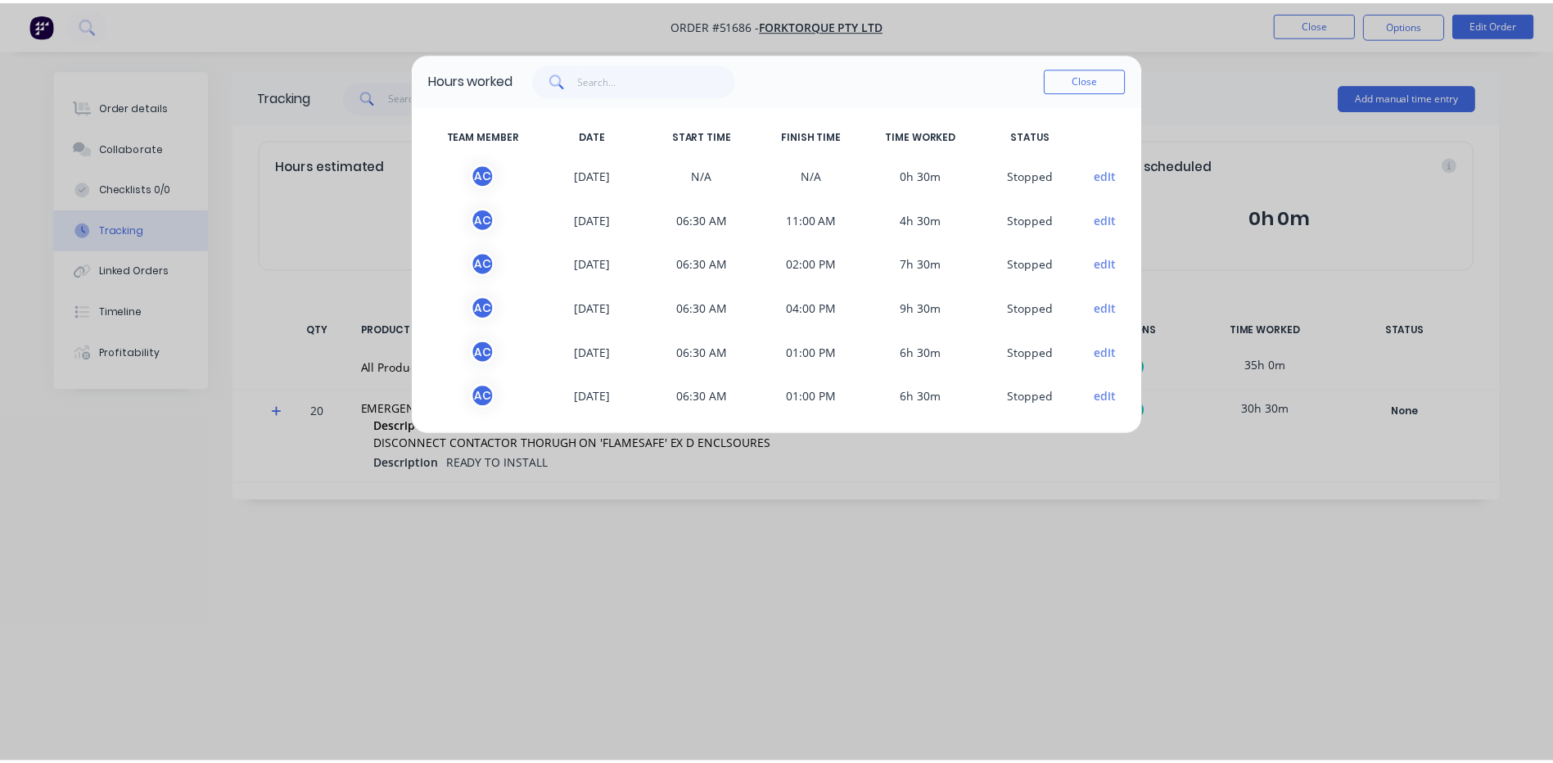
scroll to position [5, 0]
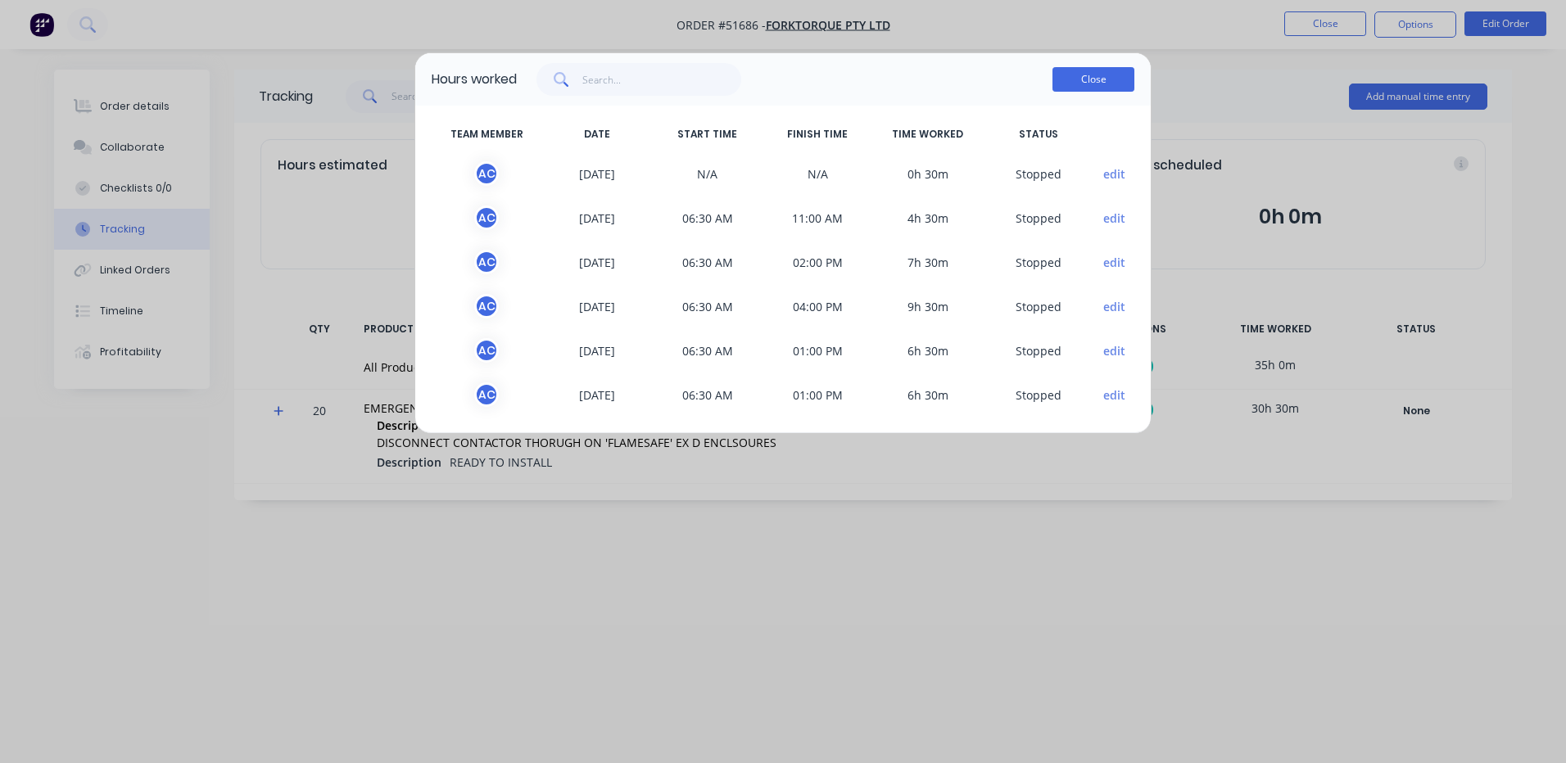
click at [1101, 84] on button "Close" at bounding box center [1093, 79] width 82 height 25
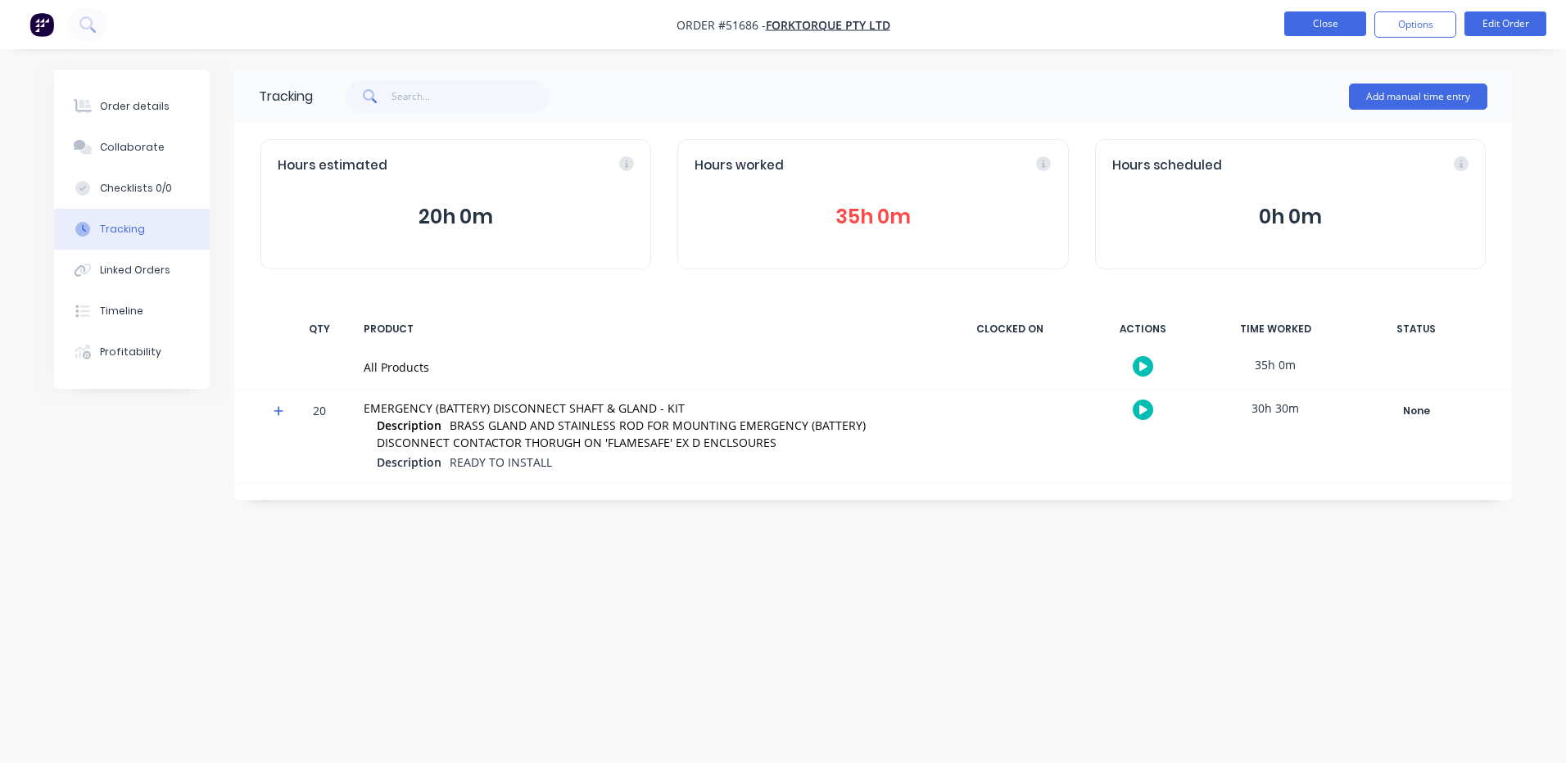
click at [1316, 22] on button "Close" at bounding box center [1325, 23] width 82 height 25
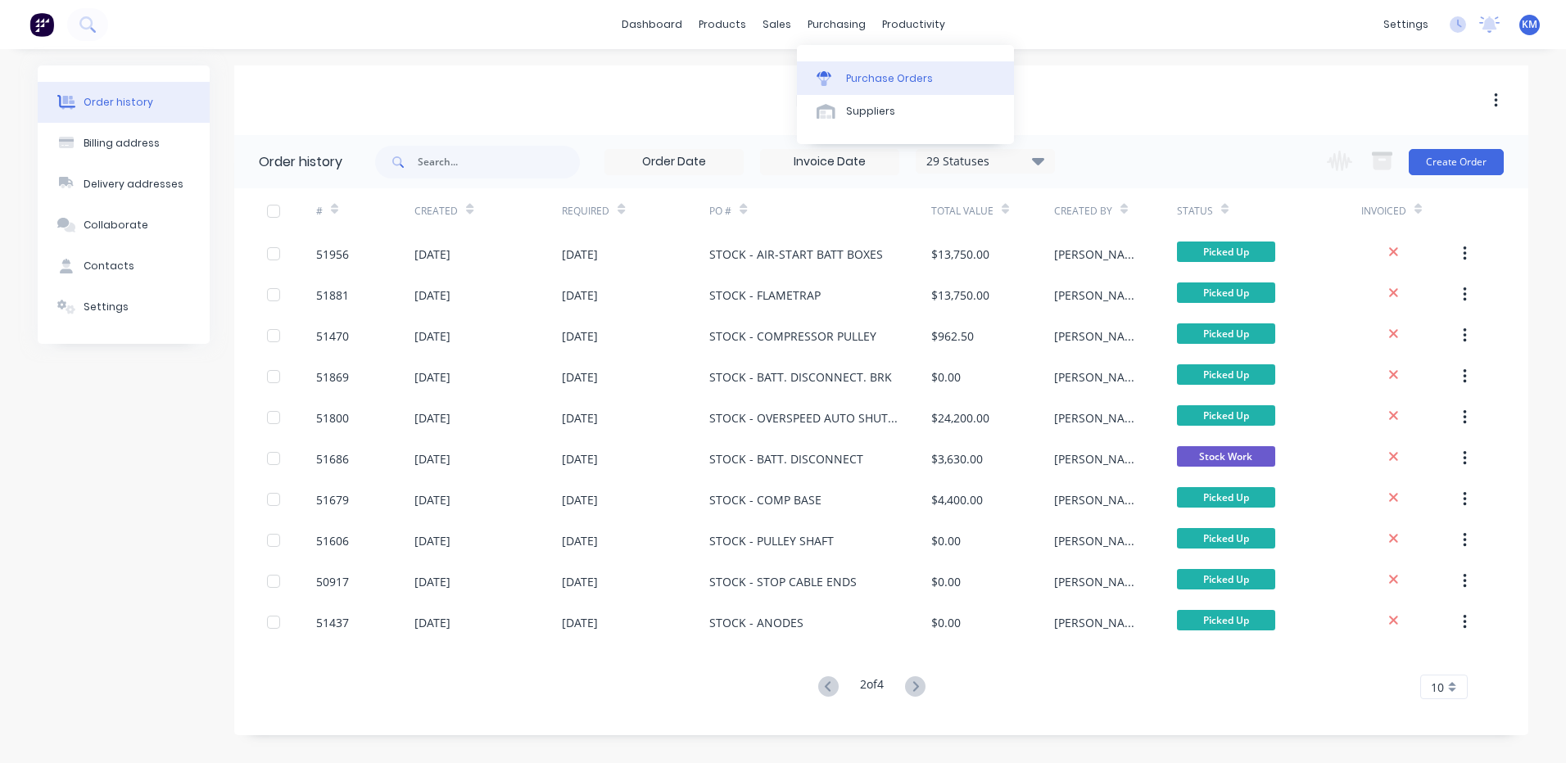
click at [848, 84] on div "Purchase Orders" at bounding box center [889, 78] width 87 height 15
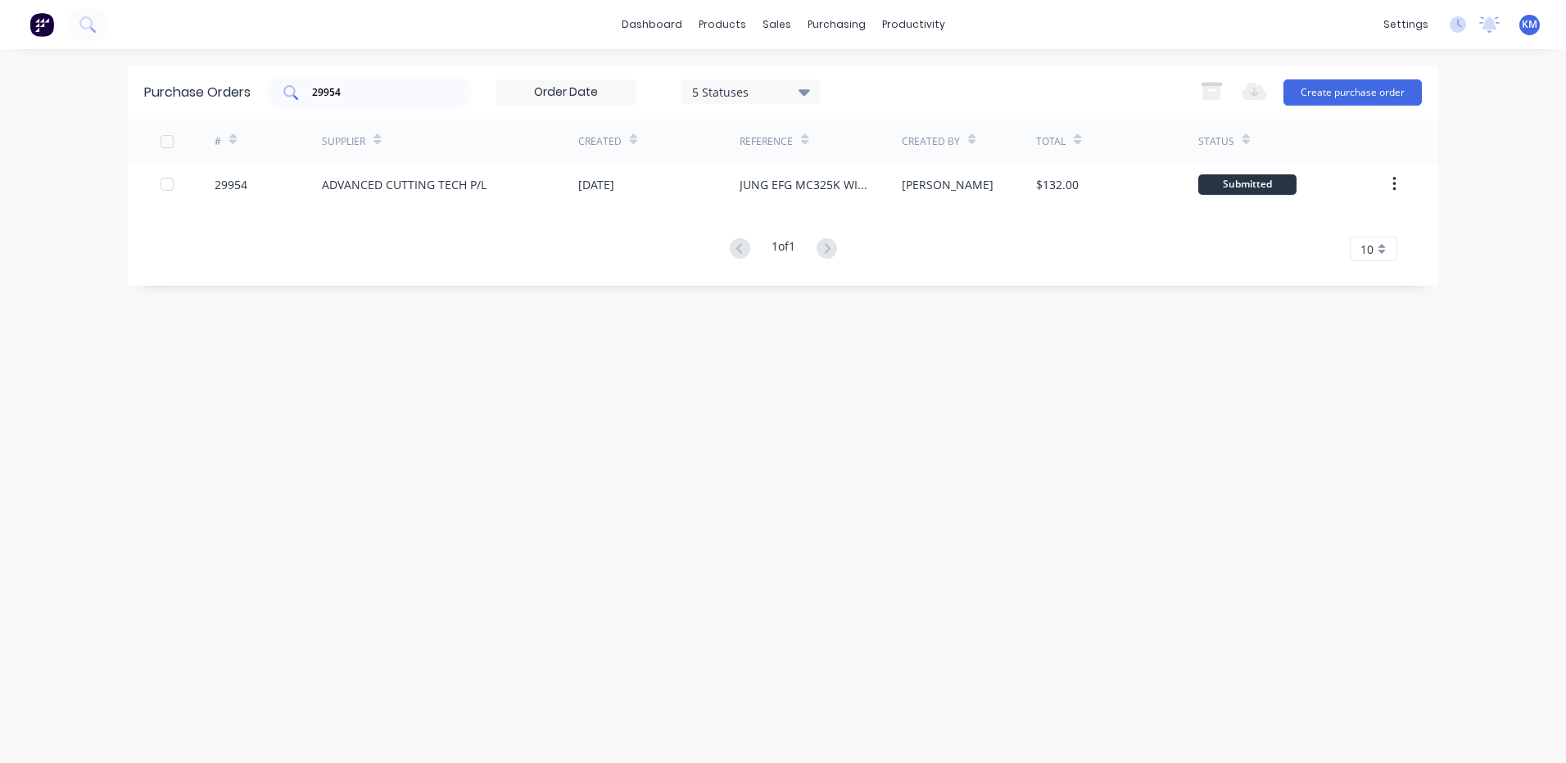
click at [337, 101] on div "29954" at bounding box center [369, 92] width 205 height 33
click at [352, 97] on input "29954" at bounding box center [378, 92] width 136 height 16
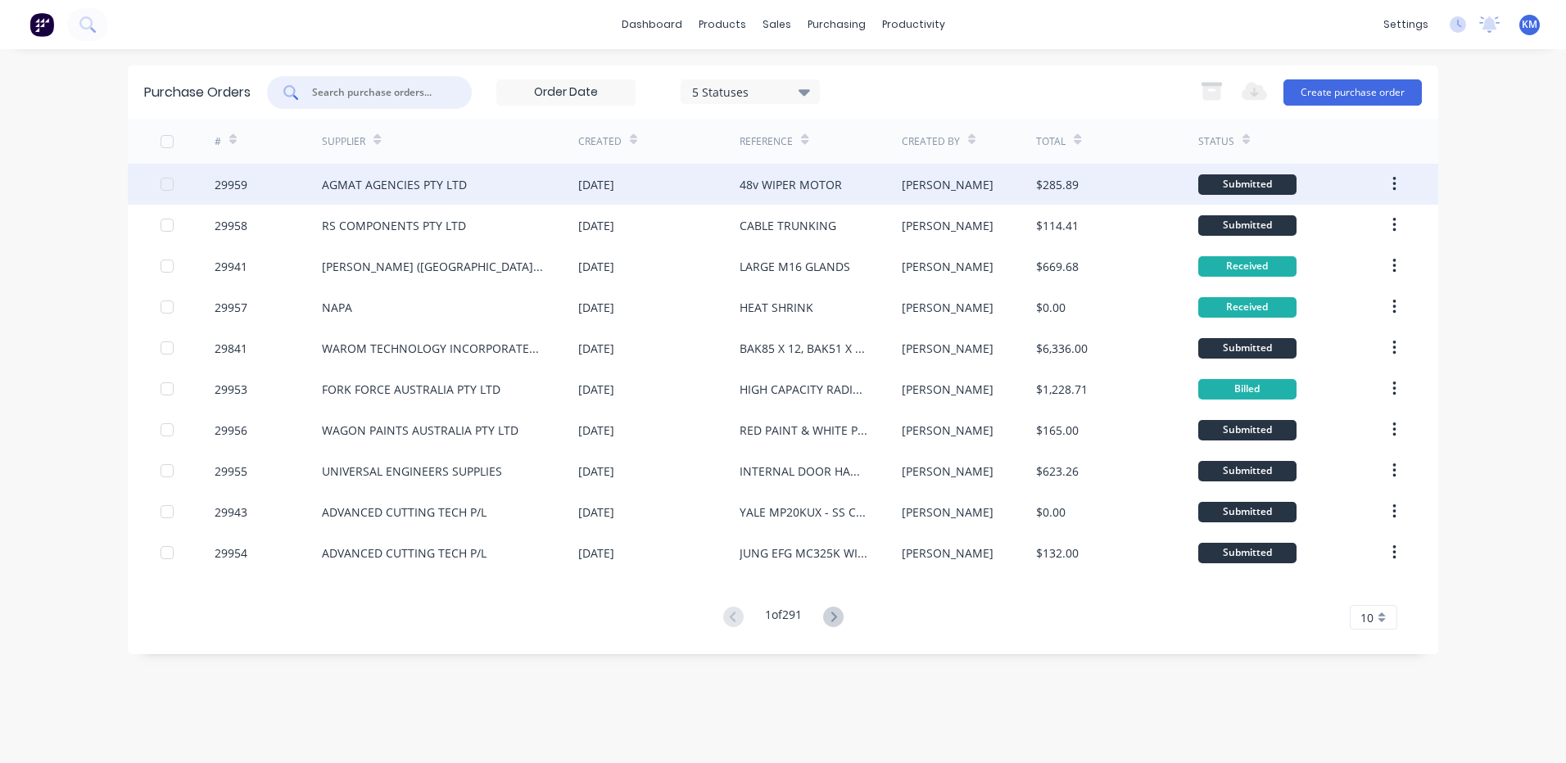
click at [407, 197] on div "AGMAT AGENCIES PTY LTD" at bounding box center [450, 184] width 256 height 41
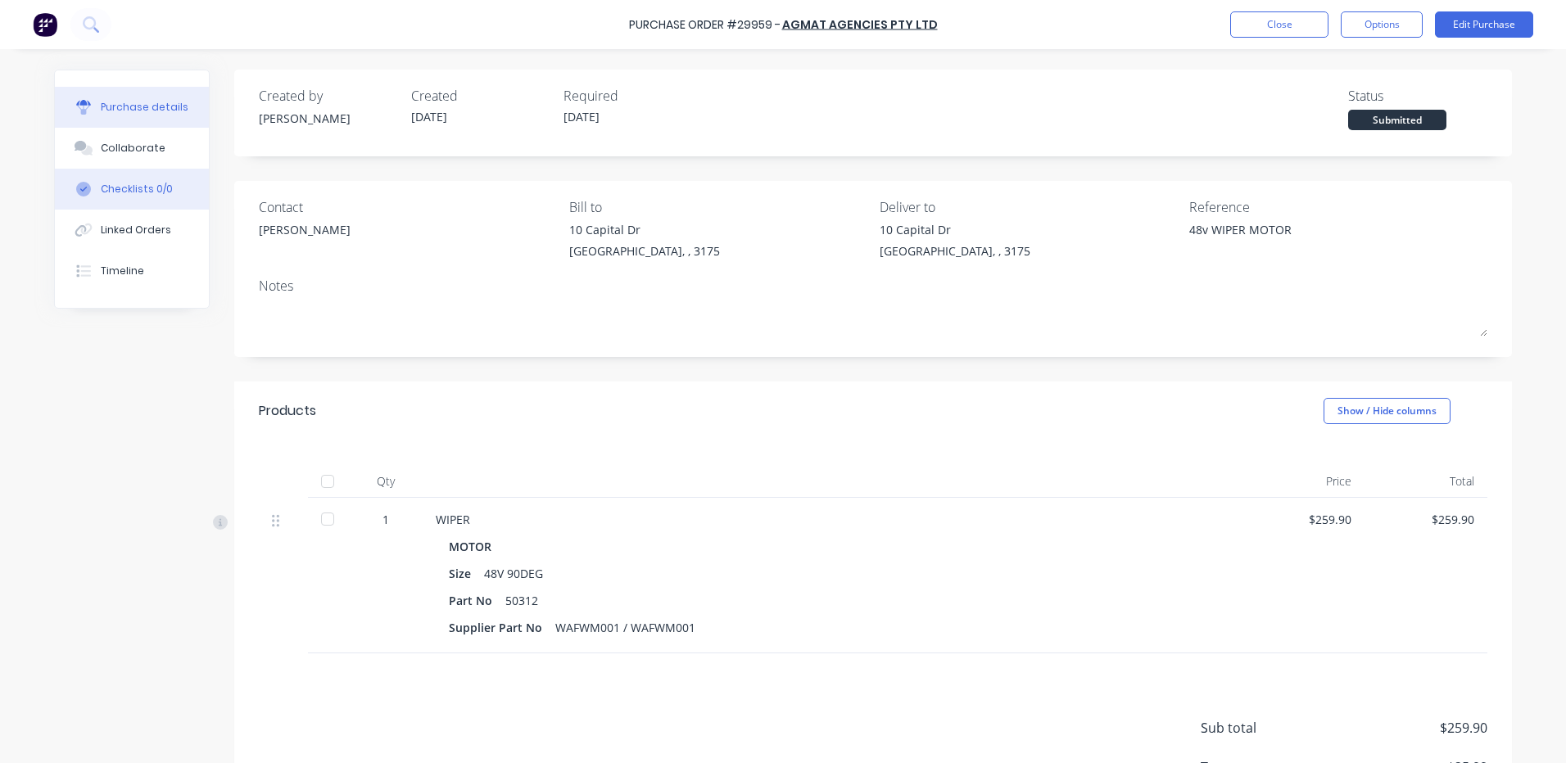
click at [167, 208] on button "Checklists 0/0" at bounding box center [132, 189] width 154 height 41
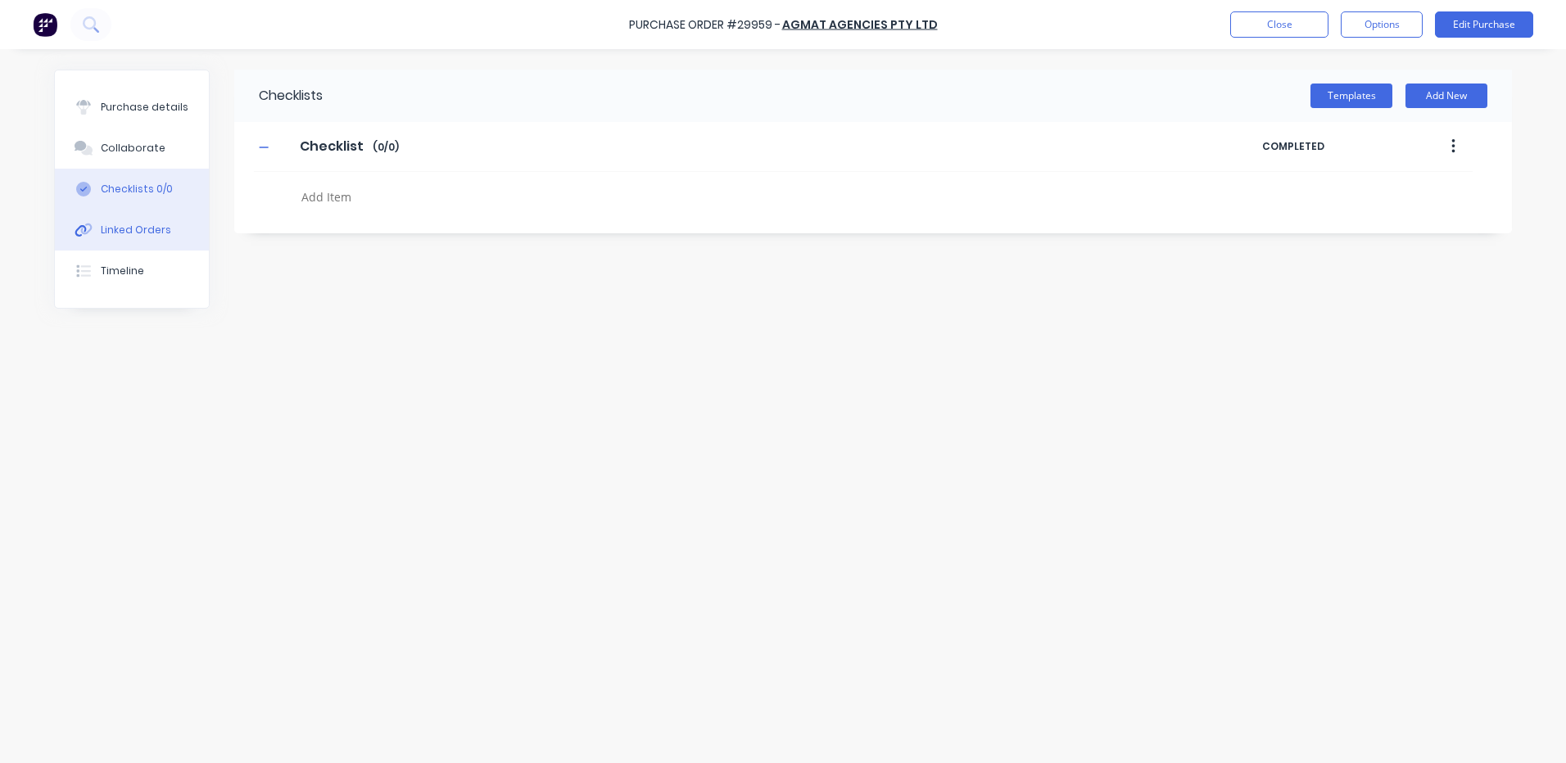
click at [151, 230] on div "Linked Orders" at bounding box center [136, 230] width 70 height 15
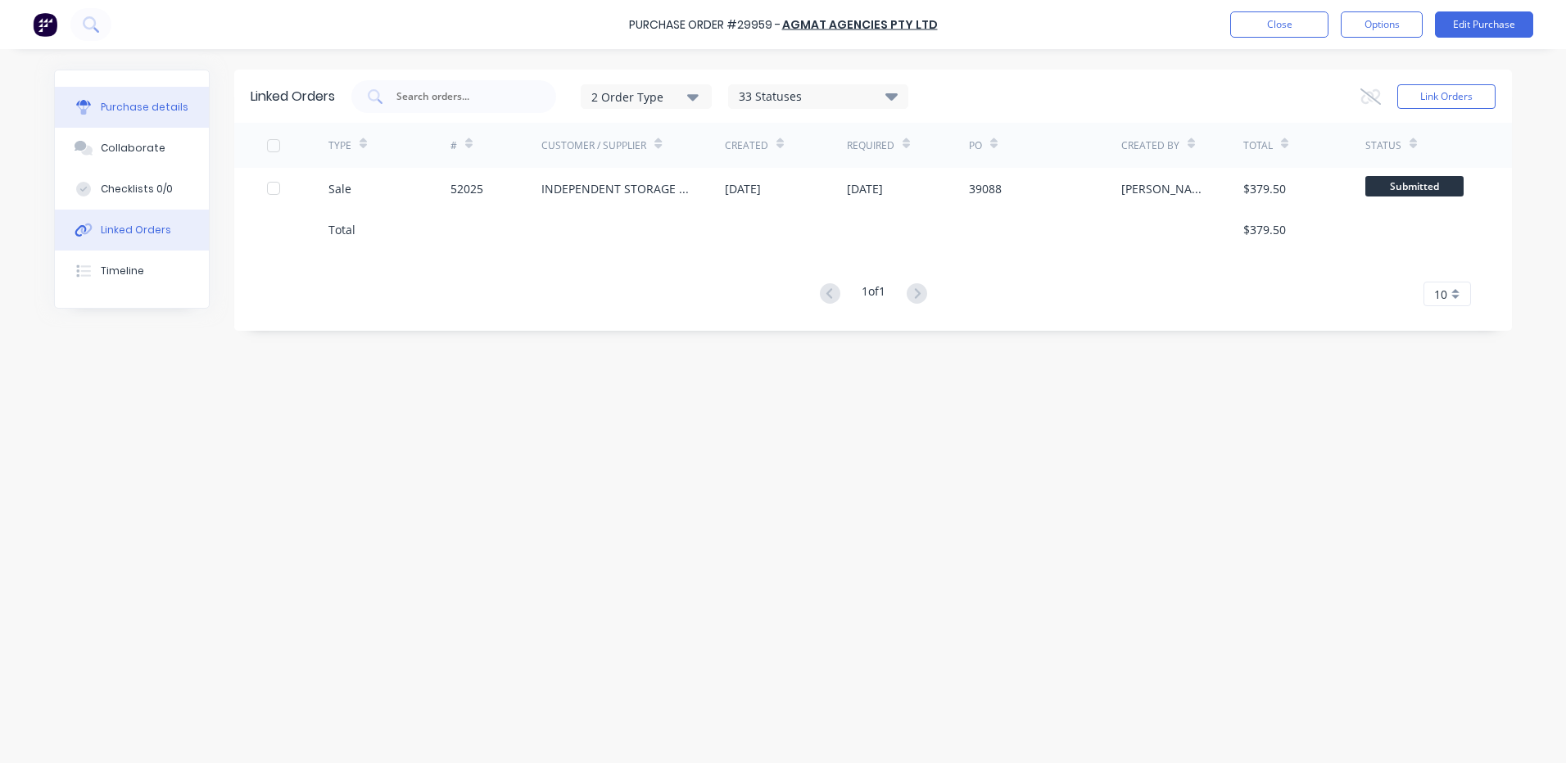
click at [134, 103] on div "Purchase details" at bounding box center [145, 107] width 88 height 15
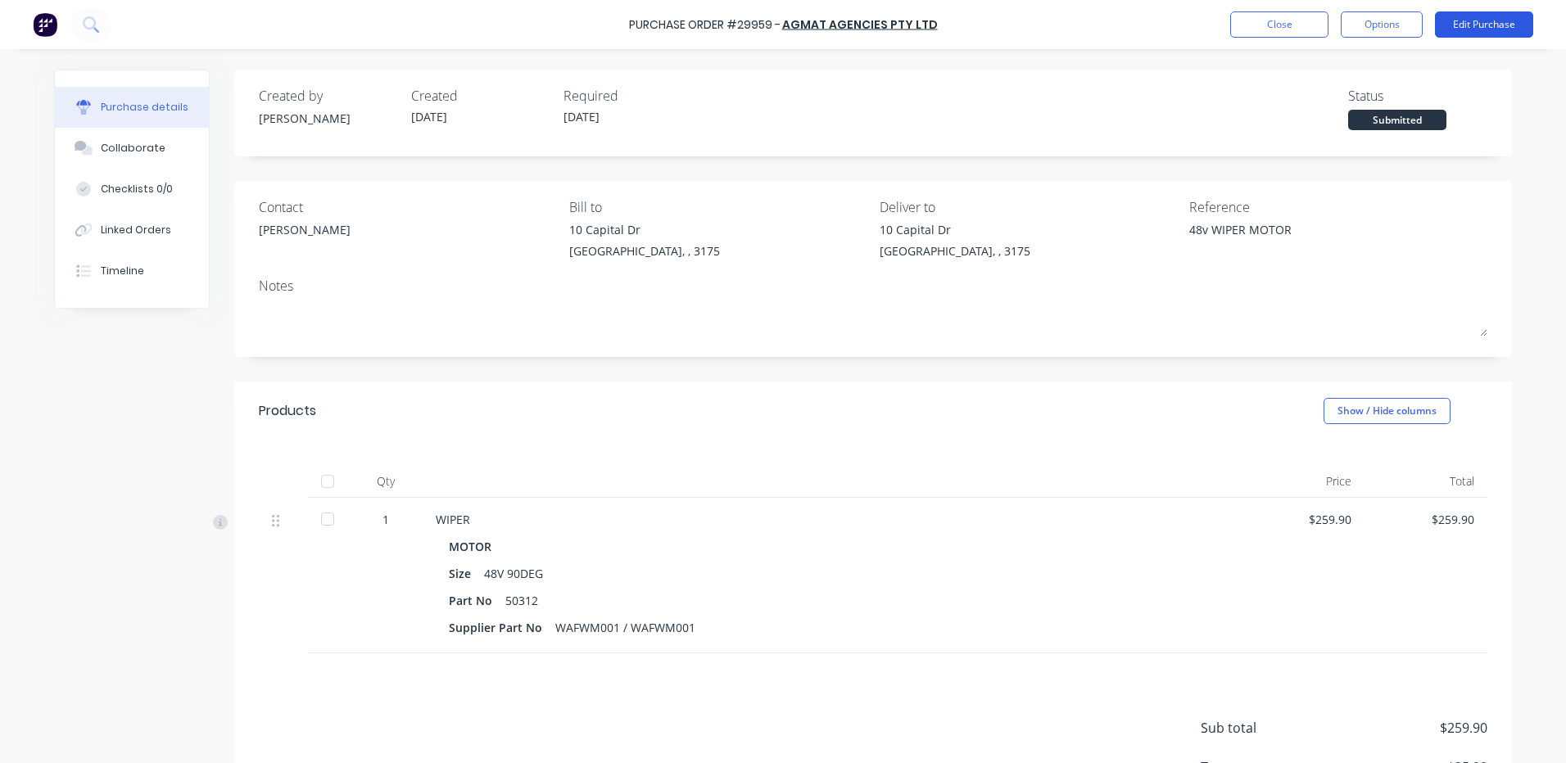
click at [1485, 28] on button "Edit Purchase" at bounding box center [1484, 24] width 98 height 26
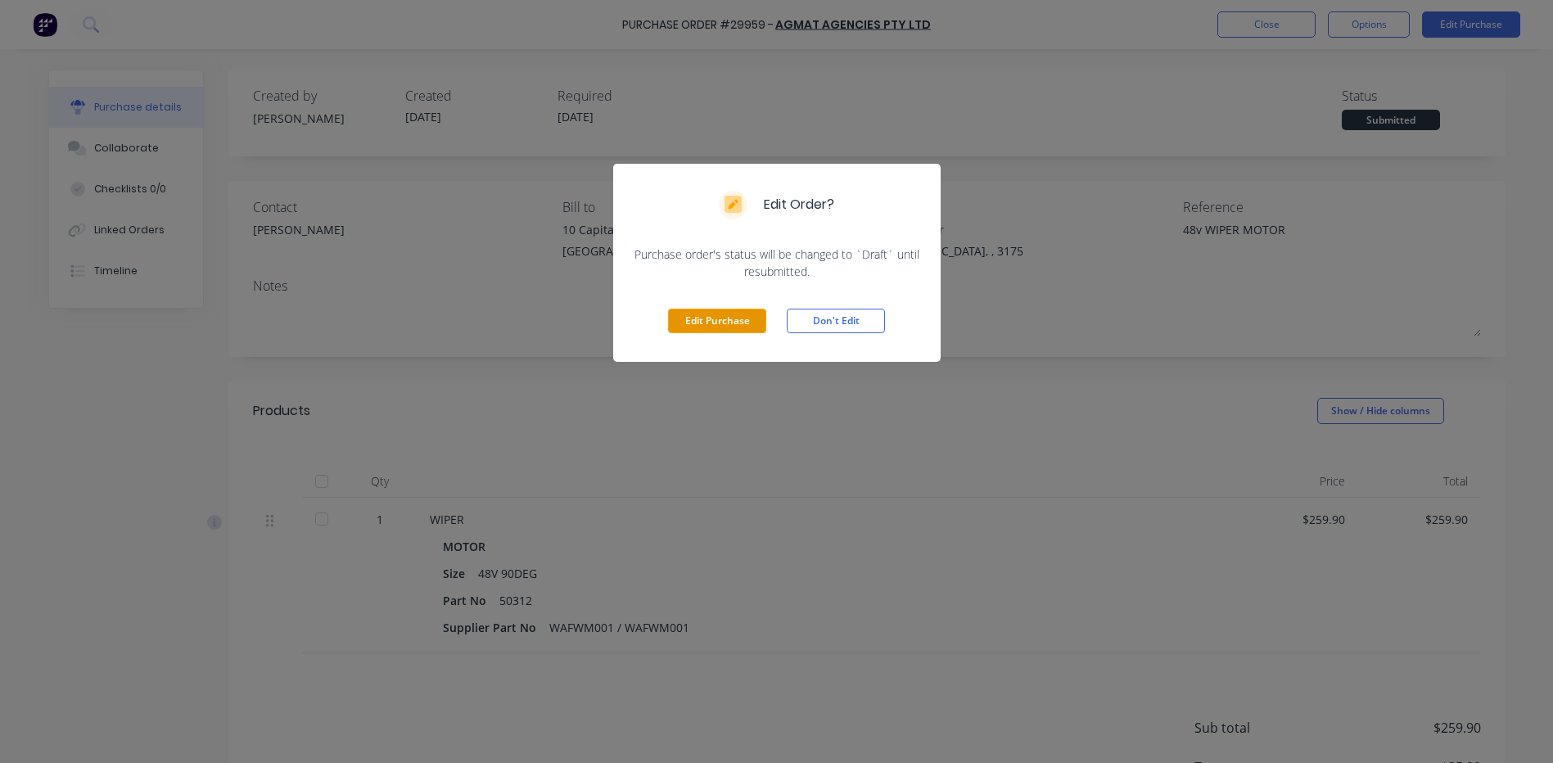
click at [699, 313] on button "Edit Purchase" at bounding box center [717, 321] width 98 height 25
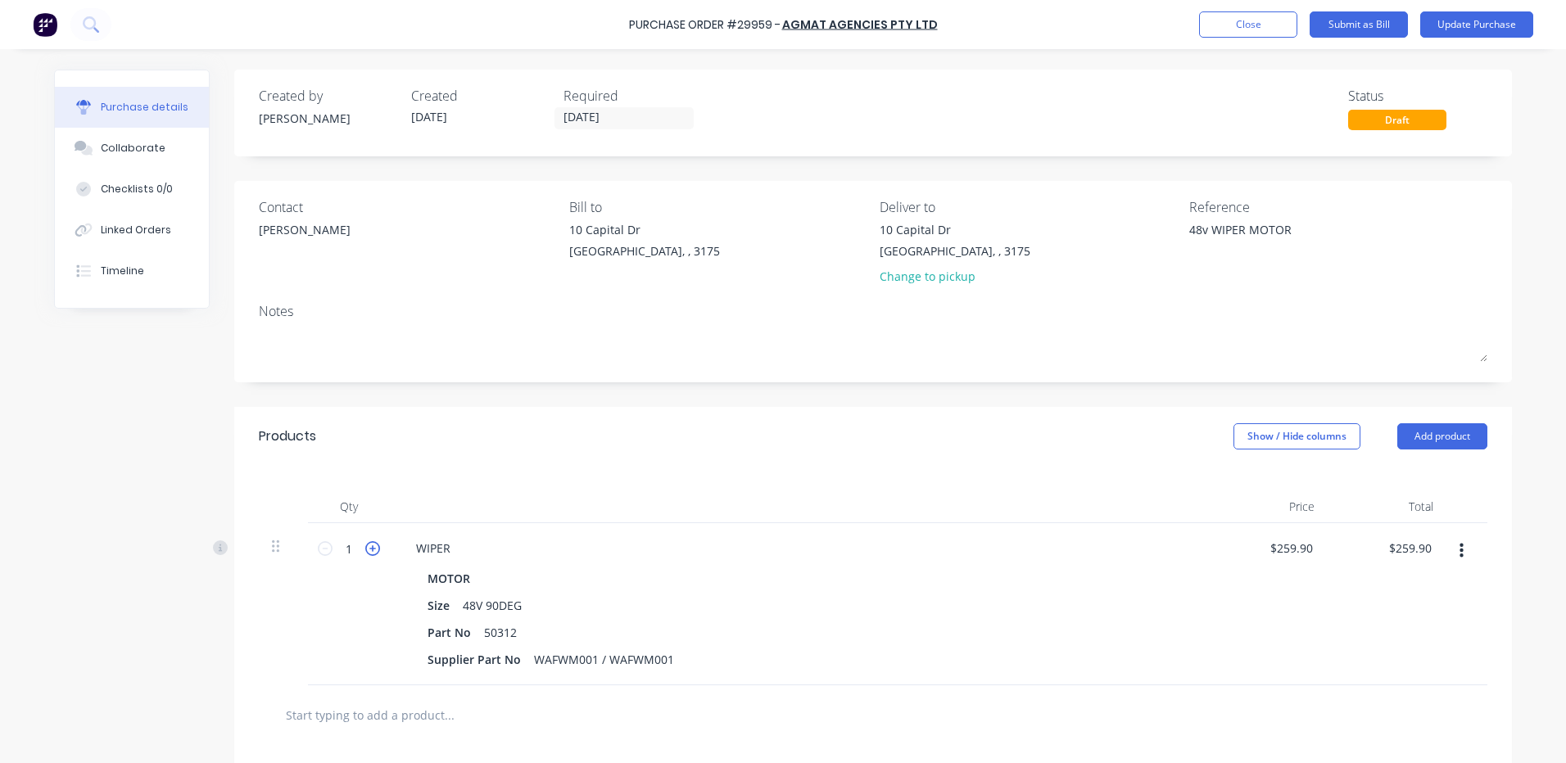
click at [369, 549] on icon at bounding box center [372, 548] width 15 height 15
click at [468, 456] on div "Products Show / Hide columns Add product" at bounding box center [873, 436] width 1278 height 59
click at [156, 223] on div "Linked Orders" at bounding box center [136, 230] width 70 height 15
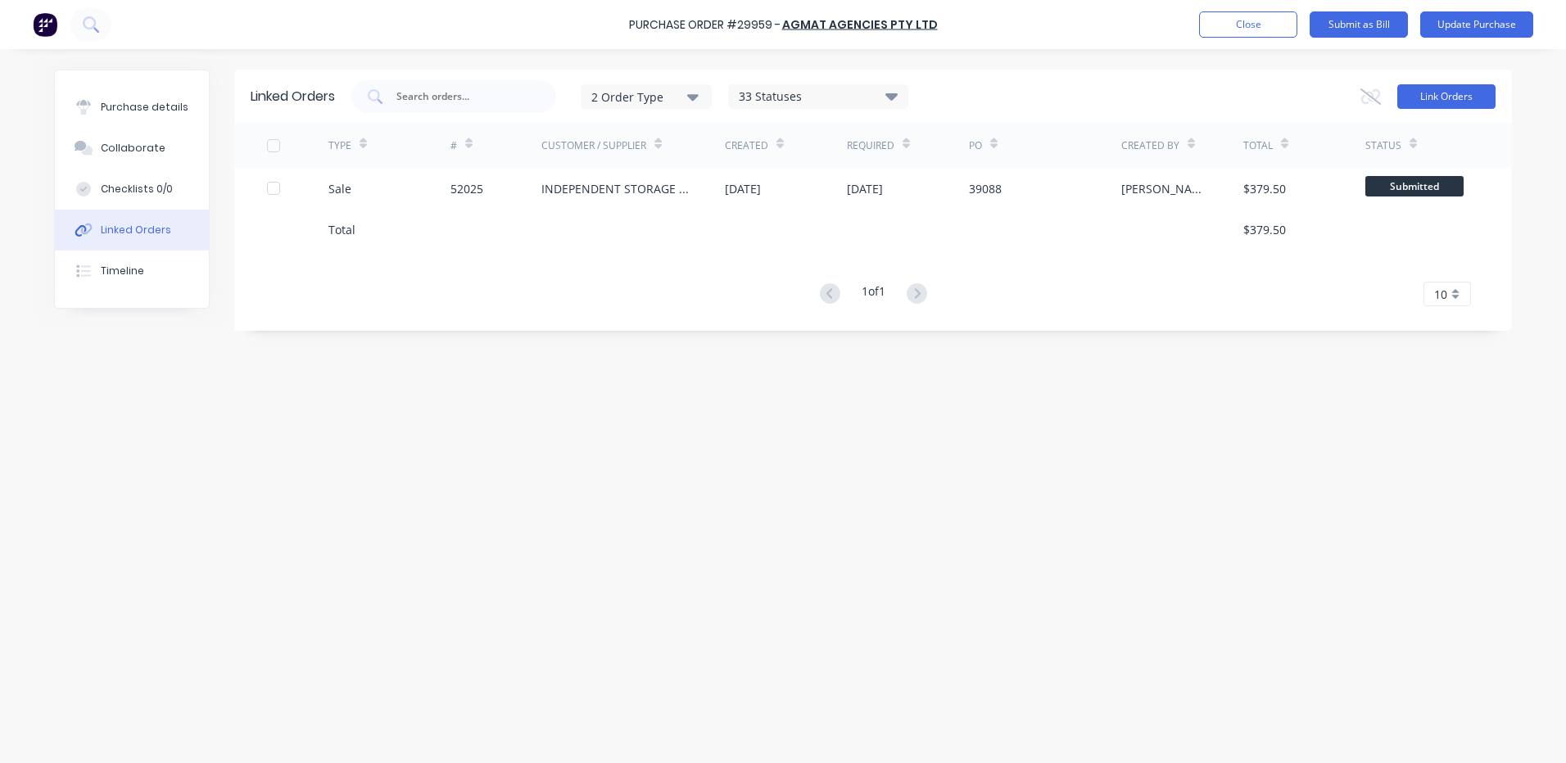
click at [1453, 88] on button "Link Orders" at bounding box center [1446, 96] width 98 height 25
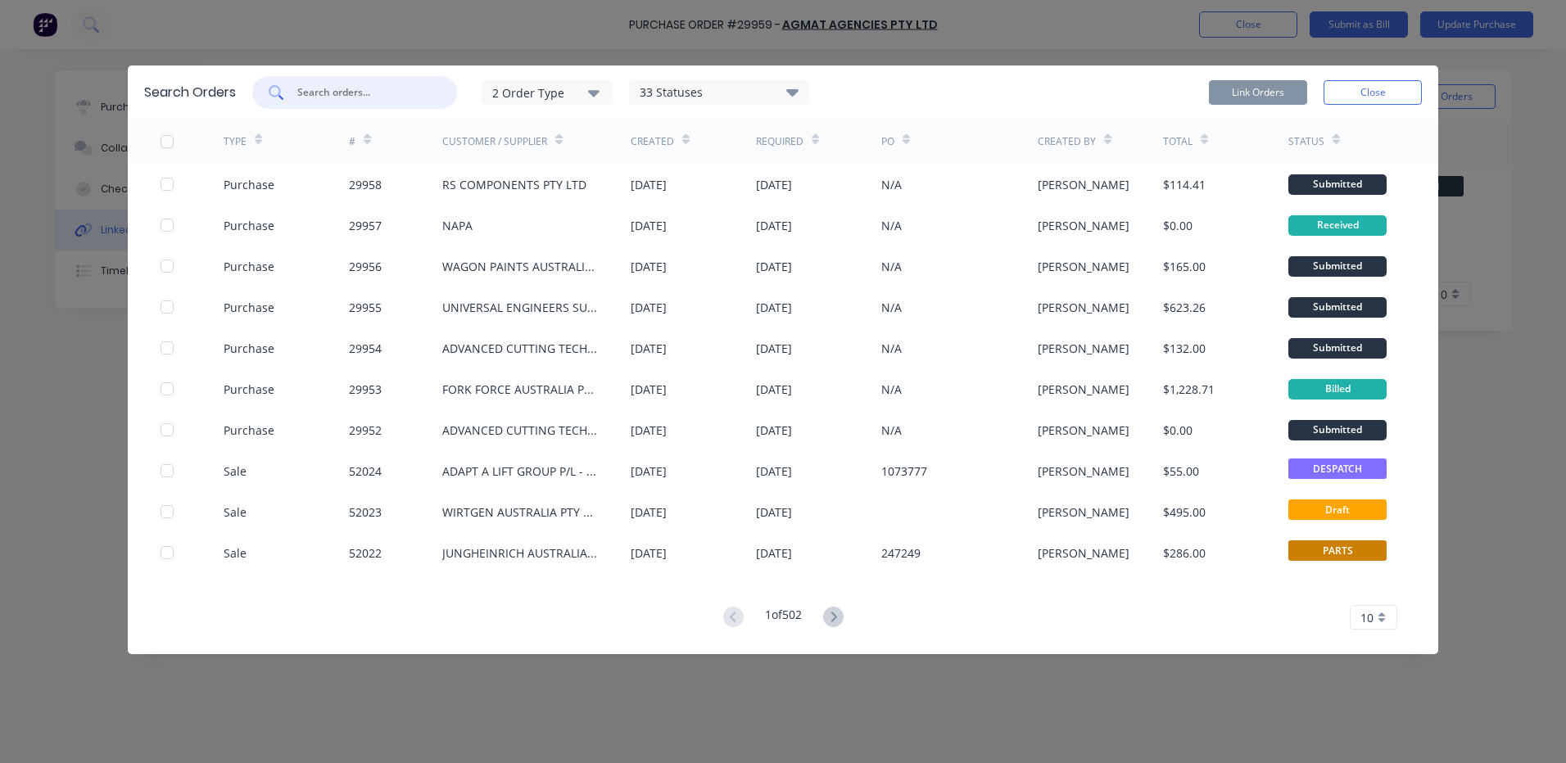
click at [419, 91] on input "text" at bounding box center [364, 92] width 136 height 16
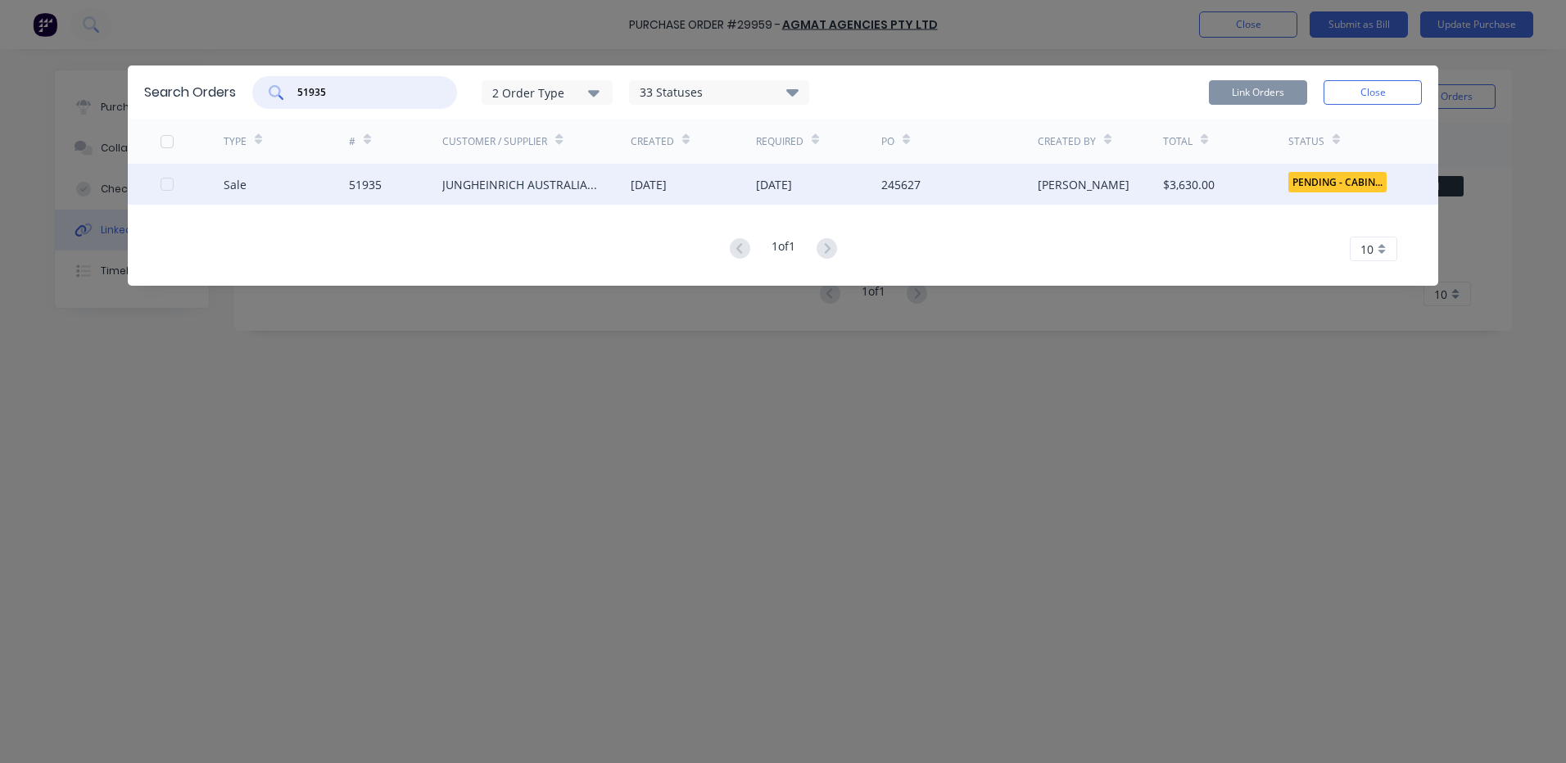
drag, startPoint x: 167, startPoint y: 185, endPoint x: 330, endPoint y: 173, distance: 163.4
click at [167, 186] on div at bounding box center [167, 184] width 33 height 33
drag, startPoint x: 1290, startPoint y: 82, endPoint x: 1282, endPoint y: 92, distance: 12.8
click at [1290, 83] on button "Link Orders" at bounding box center [1258, 92] width 98 height 25
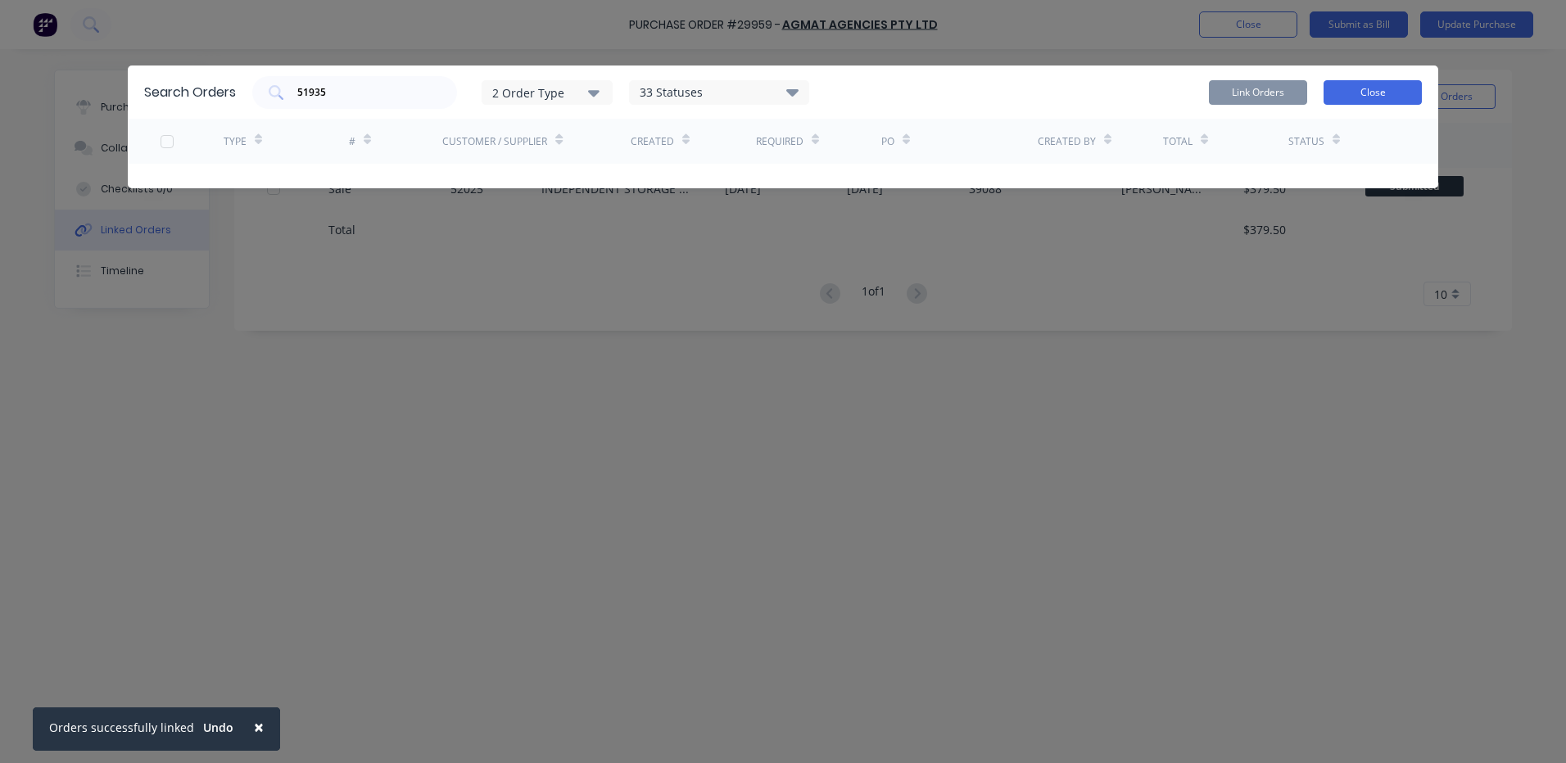
click at [1366, 97] on button "Close" at bounding box center [1372, 92] width 98 height 25
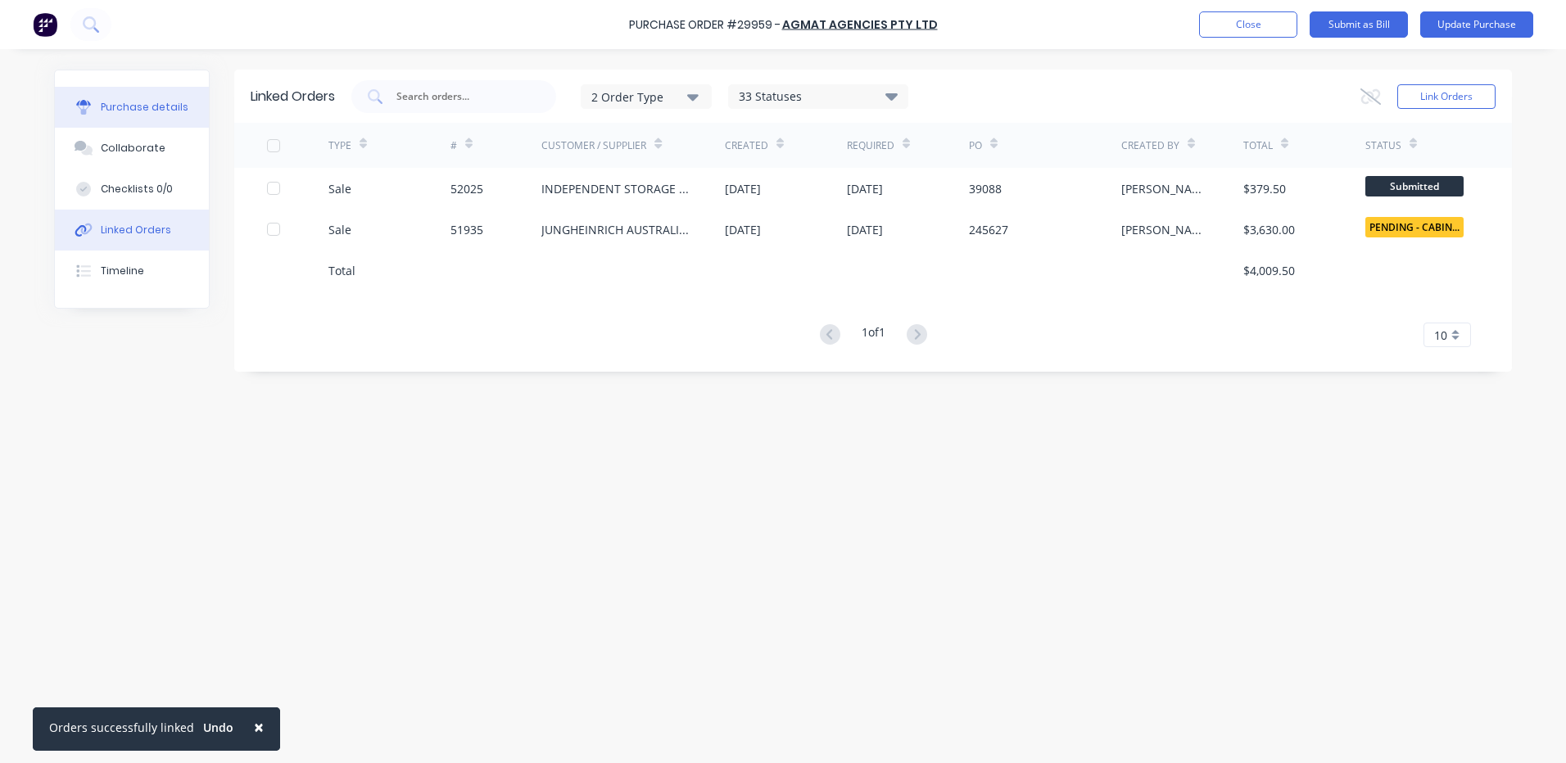
click at [102, 123] on button "Purchase details" at bounding box center [132, 107] width 154 height 41
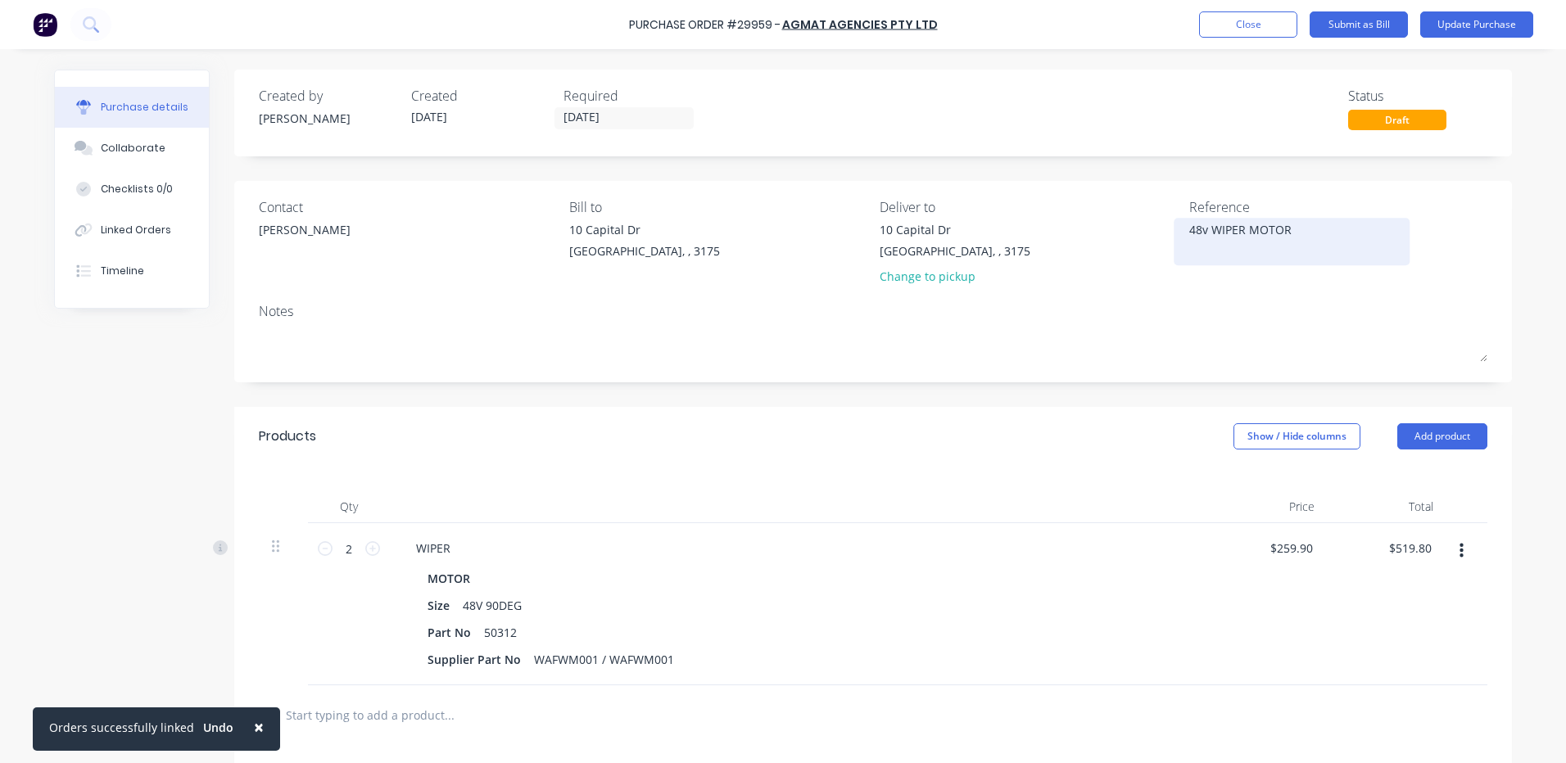
click at [1189, 231] on div "48v WIPER MOTOR" at bounding box center [1291, 241] width 205 height 41
drag, startPoint x: 1274, startPoint y: 227, endPoint x: 1285, endPoint y: 225, distance: 10.8
click at [1280, 225] on textarea "48v WIPER MOTOR" at bounding box center [1291, 239] width 205 height 37
click at [1305, 224] on textarea "48v WIPER MOTOR" at bounding box center [1291, 239] width 205 height 37
click at [1508, 20] on button "Update Purchase" at bounding box center [1476, 24] width 113 height 26
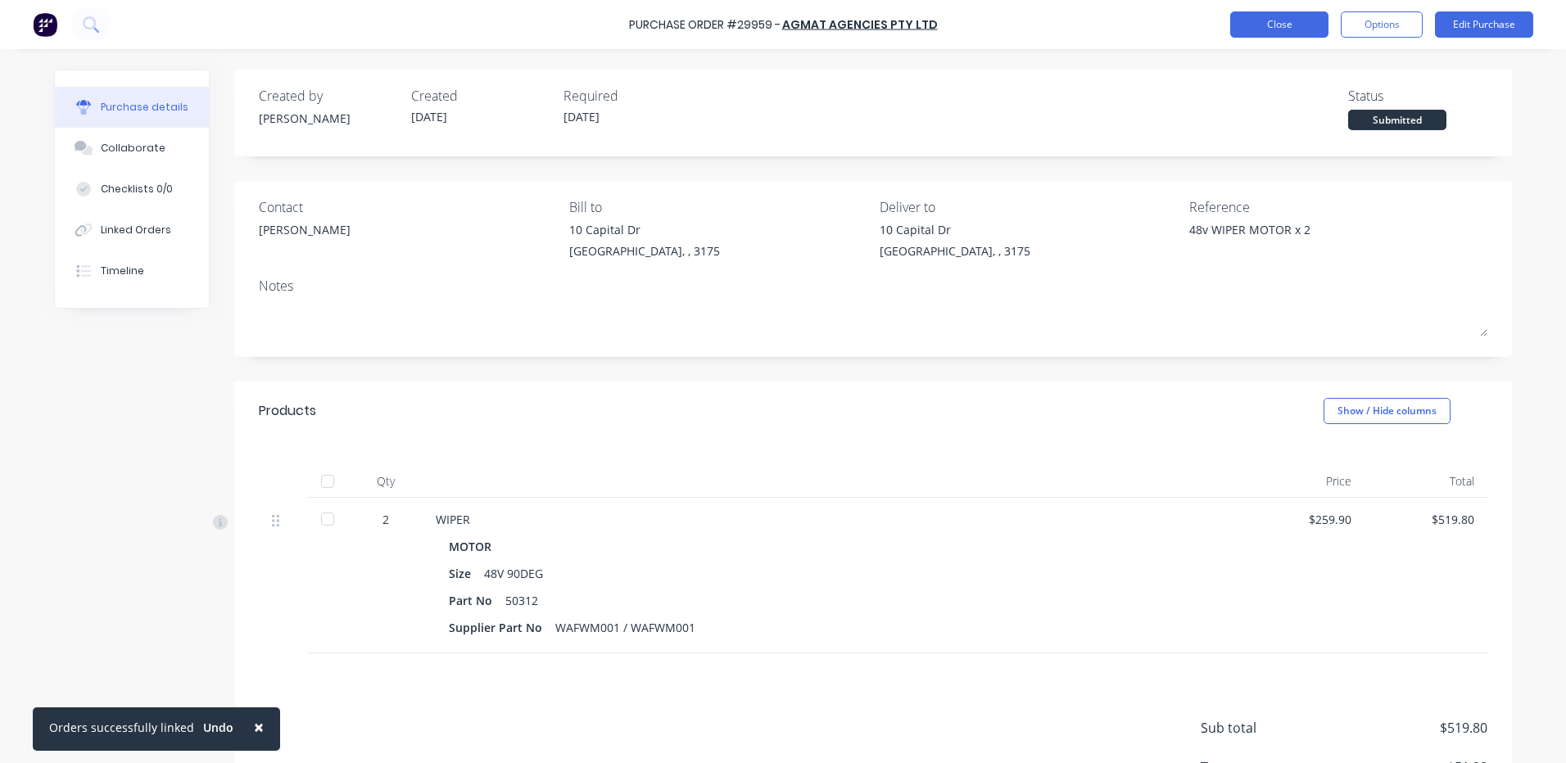
click at [1239, 17] on button "Close" at bounding box center [1279, 24] width 98 height 26
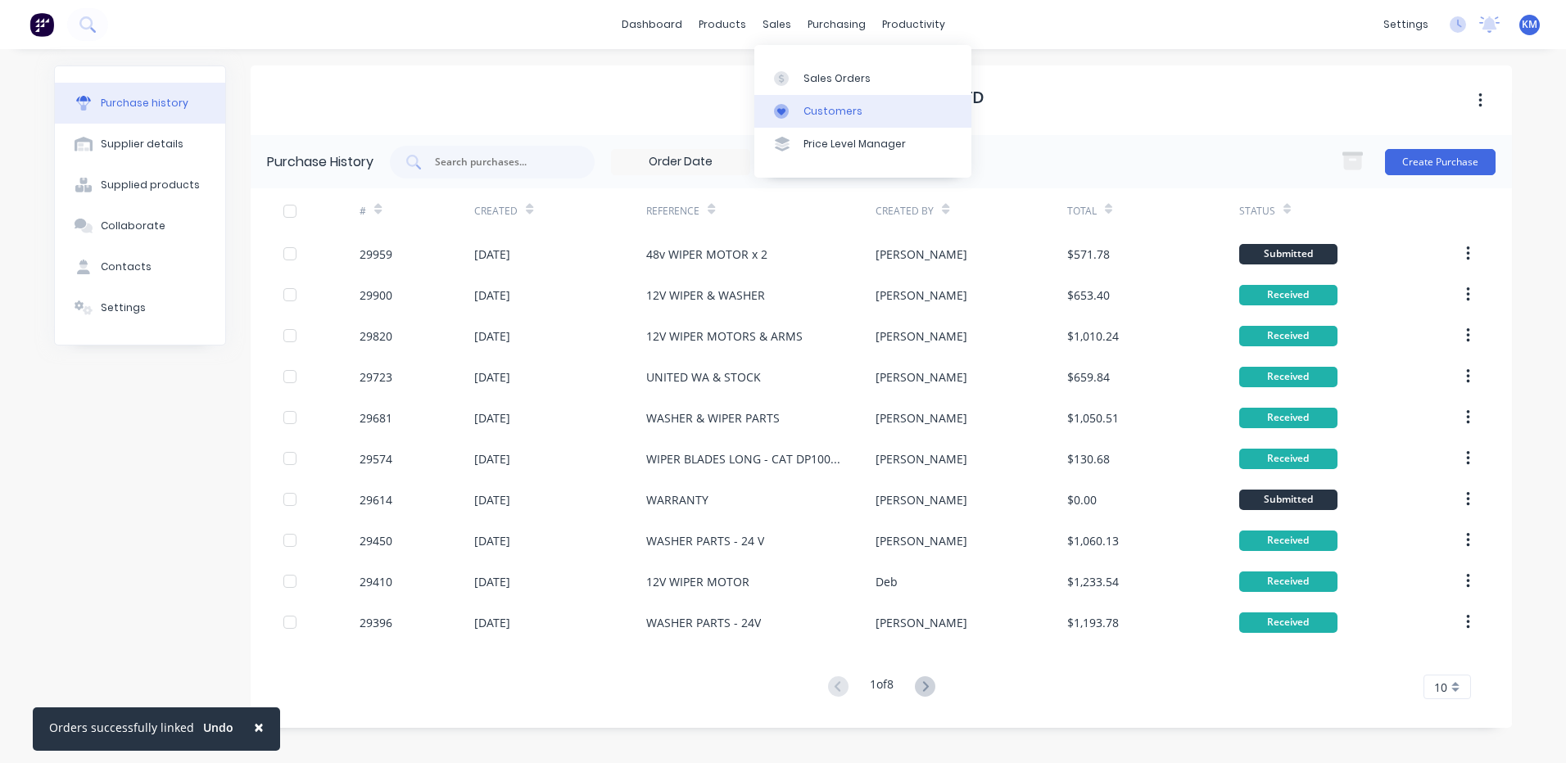
click at [800, 102] on link "Customers" at bounding box center [862, 111] width 217 height 33
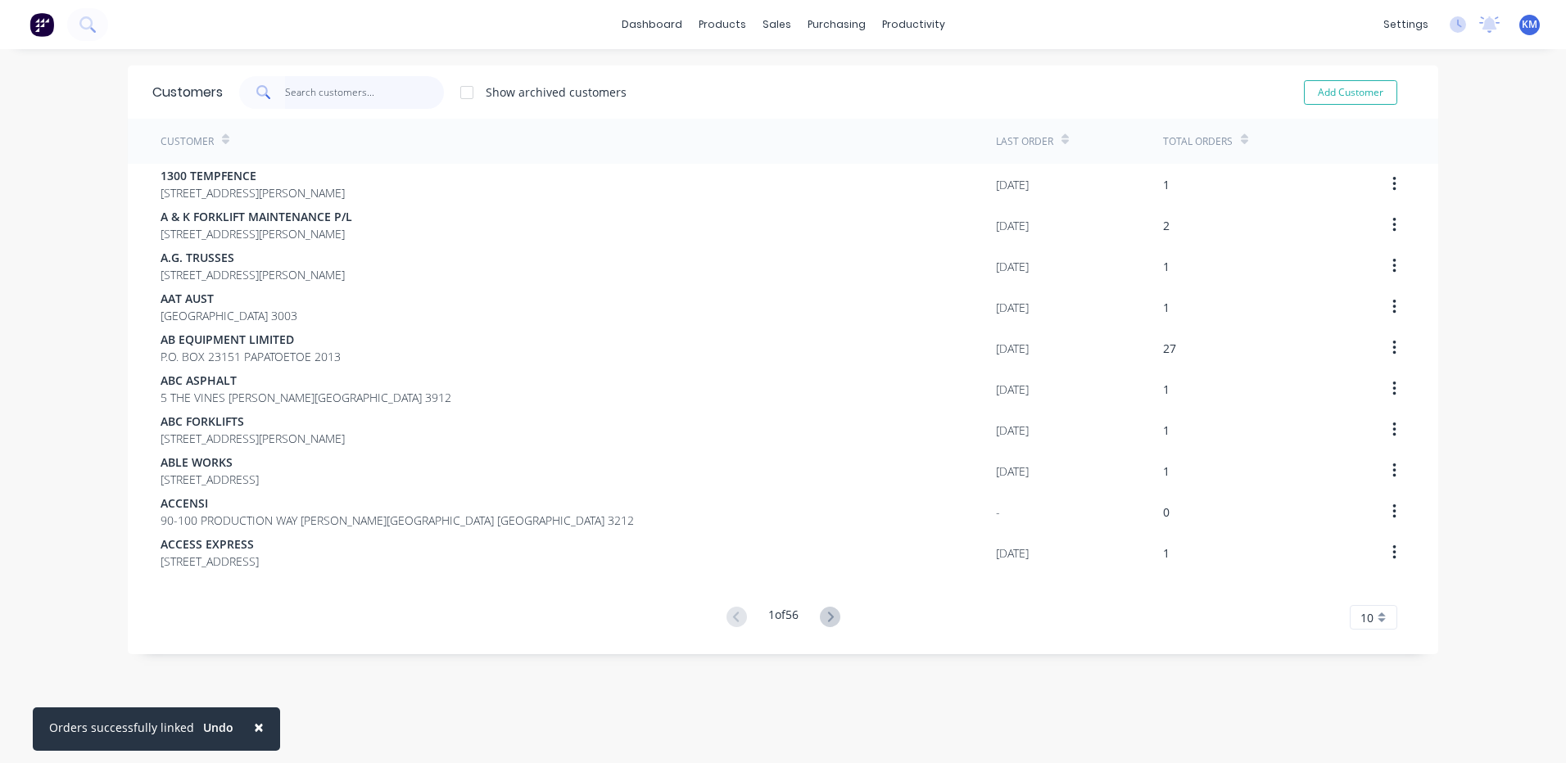
click at [387, 92] on input "text" at bounding box center [365, 92] width 160 height 33
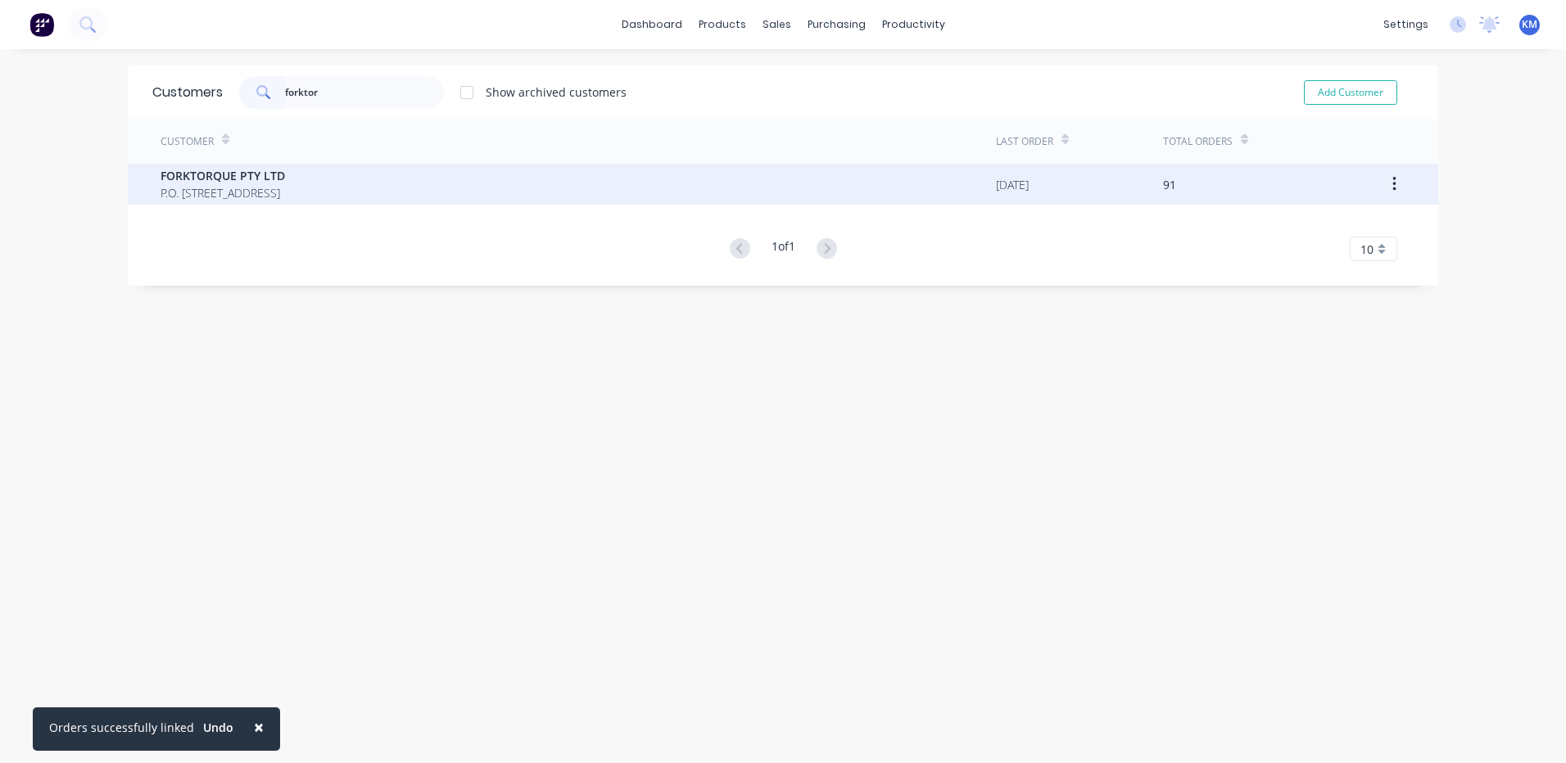
click at [285, 170] on span "FORKTORQUE PTY LTD" at bounding box center [223, 175] width 124 height 17
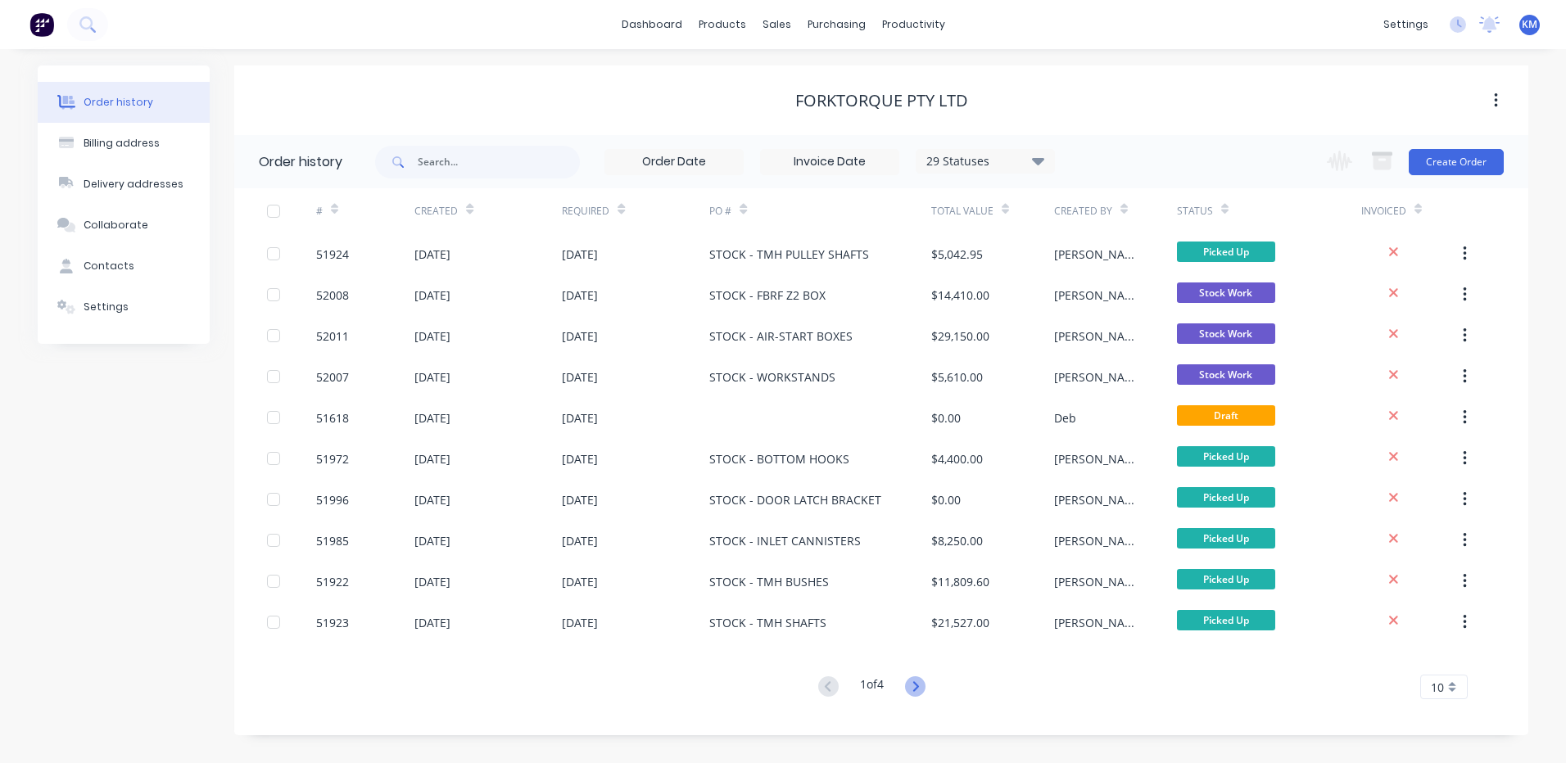
click at [920, 681] on icon at bounding box center [915, 686] width 20 height 20
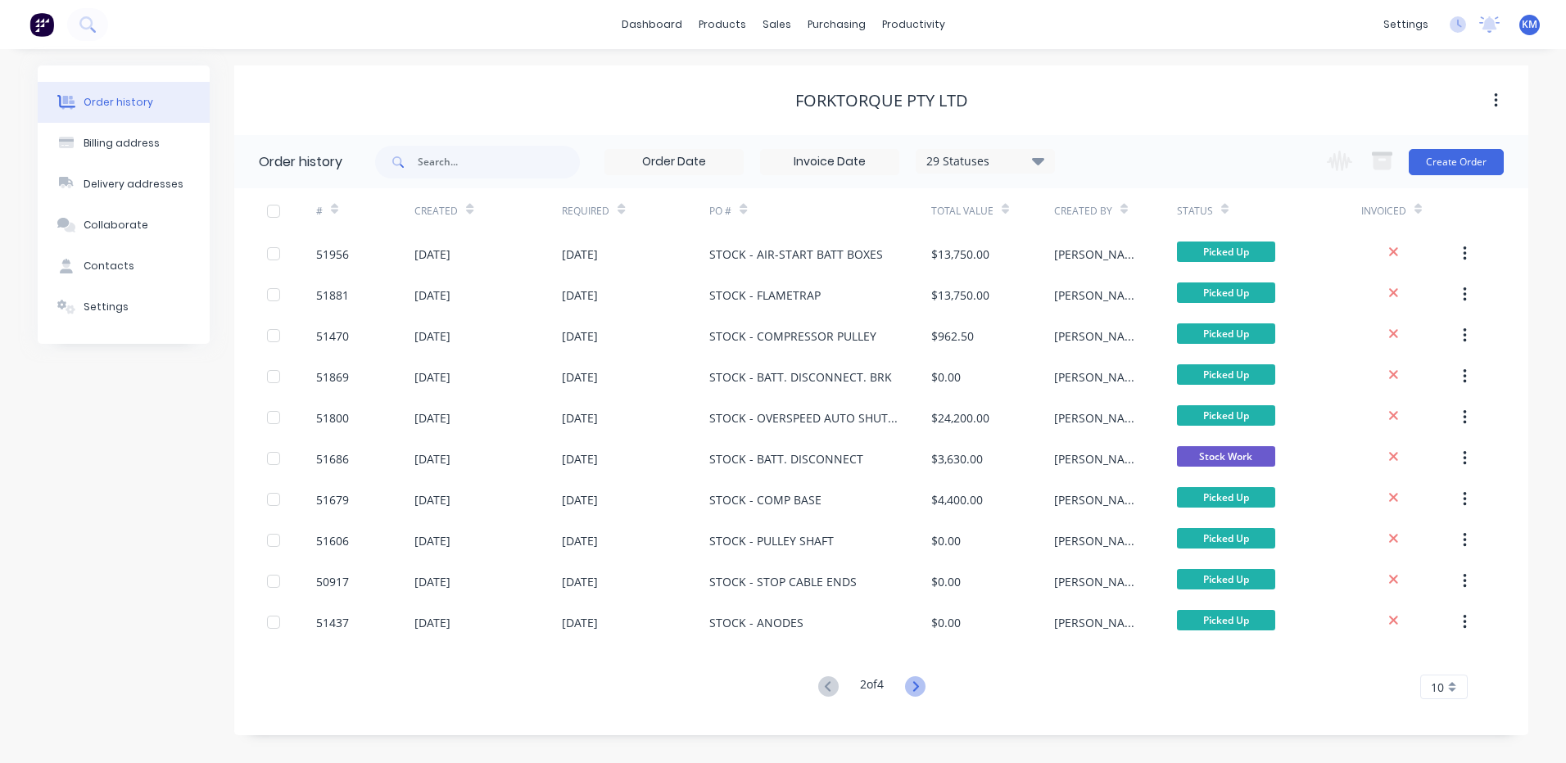
click at [918, 692] on icon at bounding box center [915, 686] width 20 height 20
click at [918, 689] on icon at bounding box center [915, 686] width 6 height 10
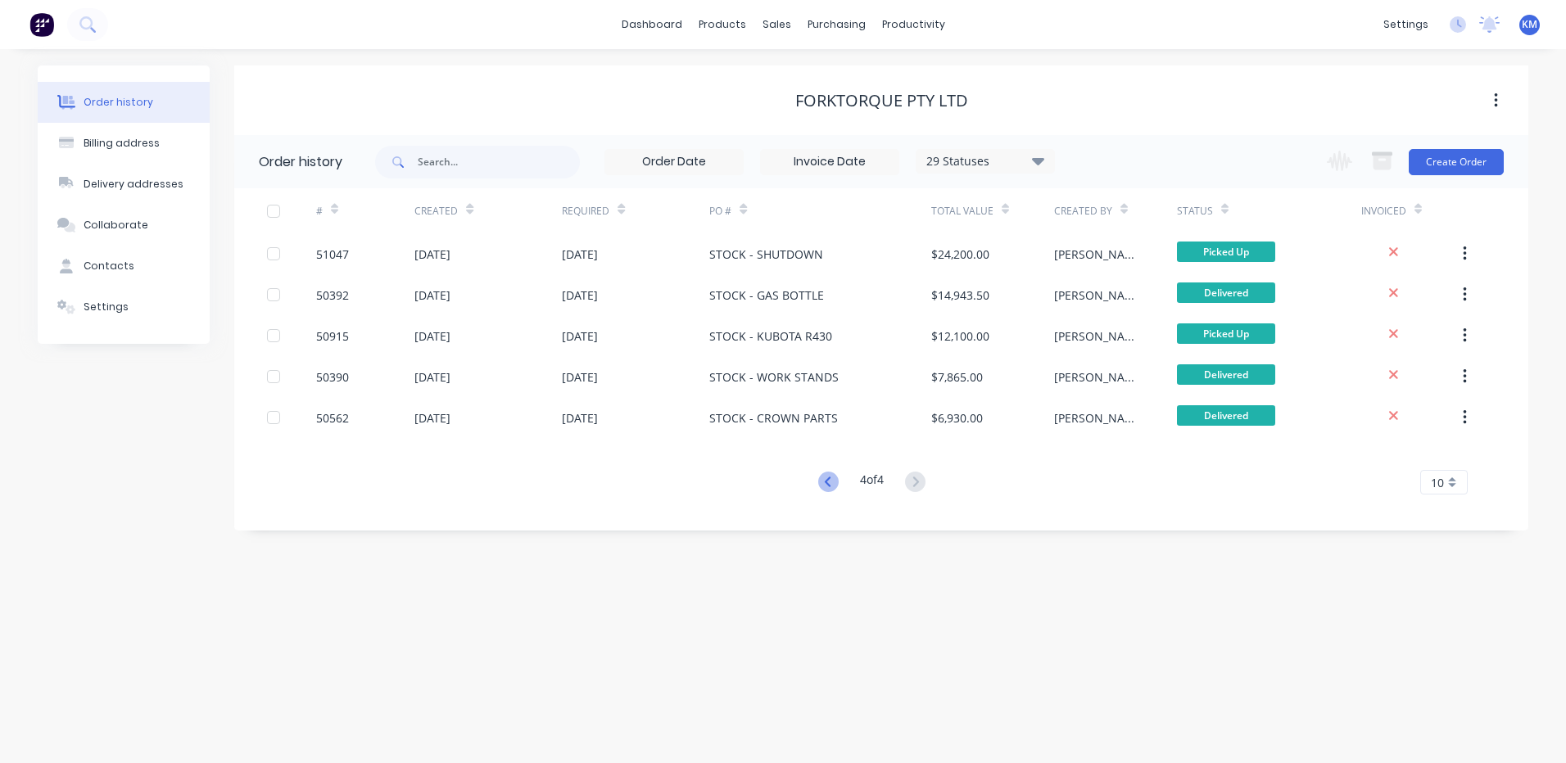
click at [830, 480] on icon at bounding box center [828, 482] width 20 height 20
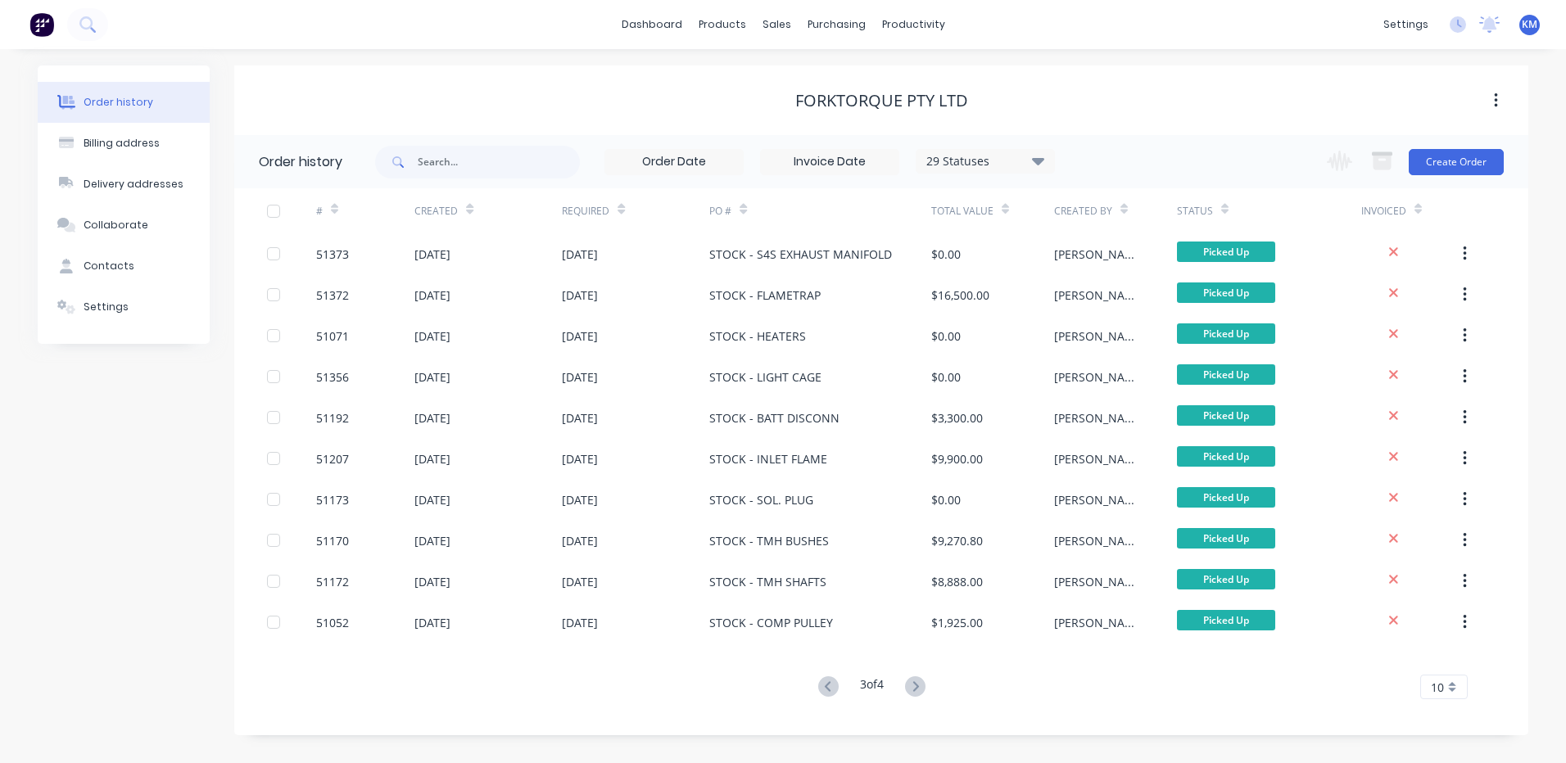
click at [822, 682] on icon at bounding box center [828, 686] width 20 height 20
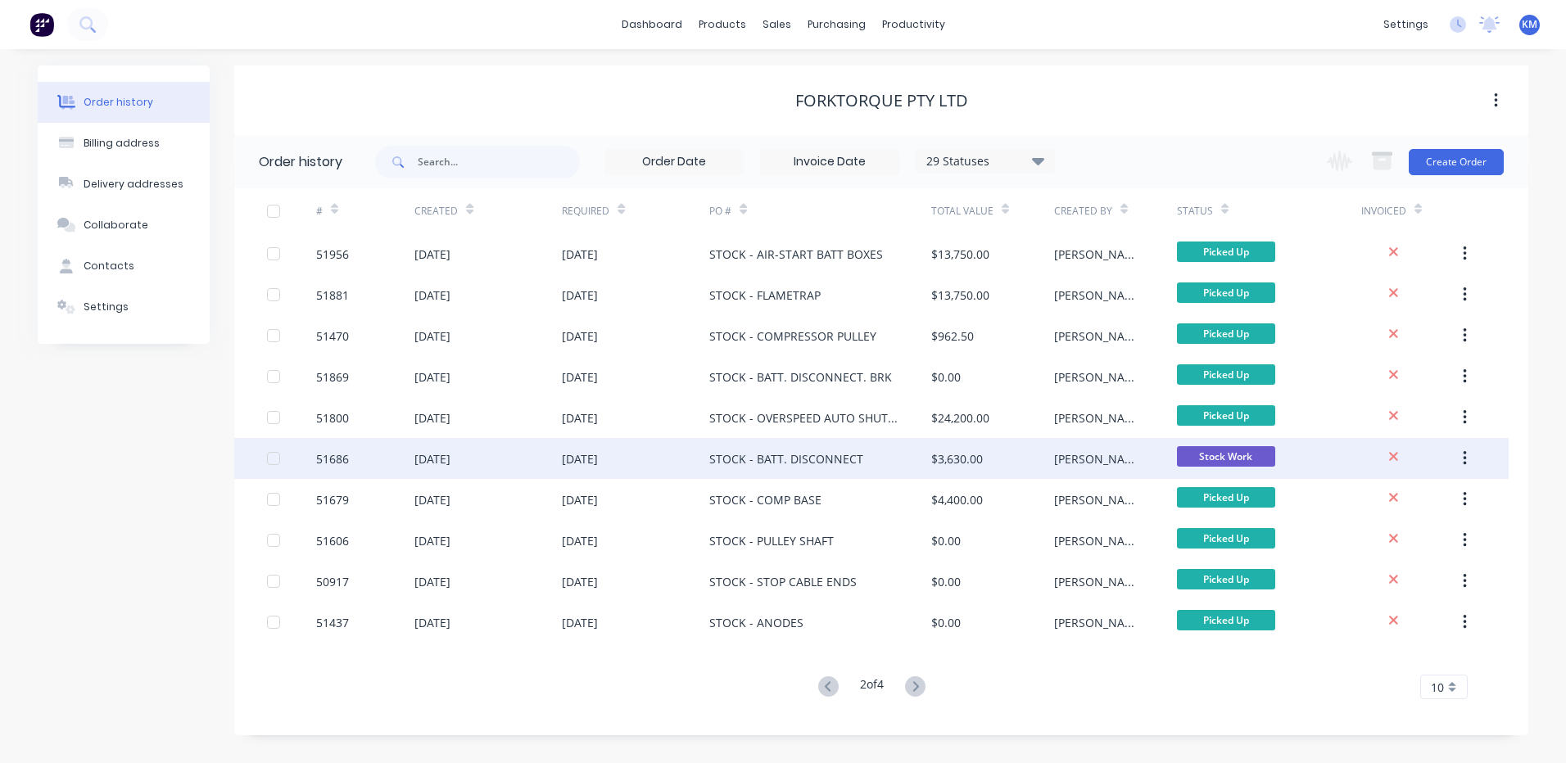
click at [1087, 467] on div "[PERSON_NAME]" at bounding box center [1115, 458] width 123 height 41
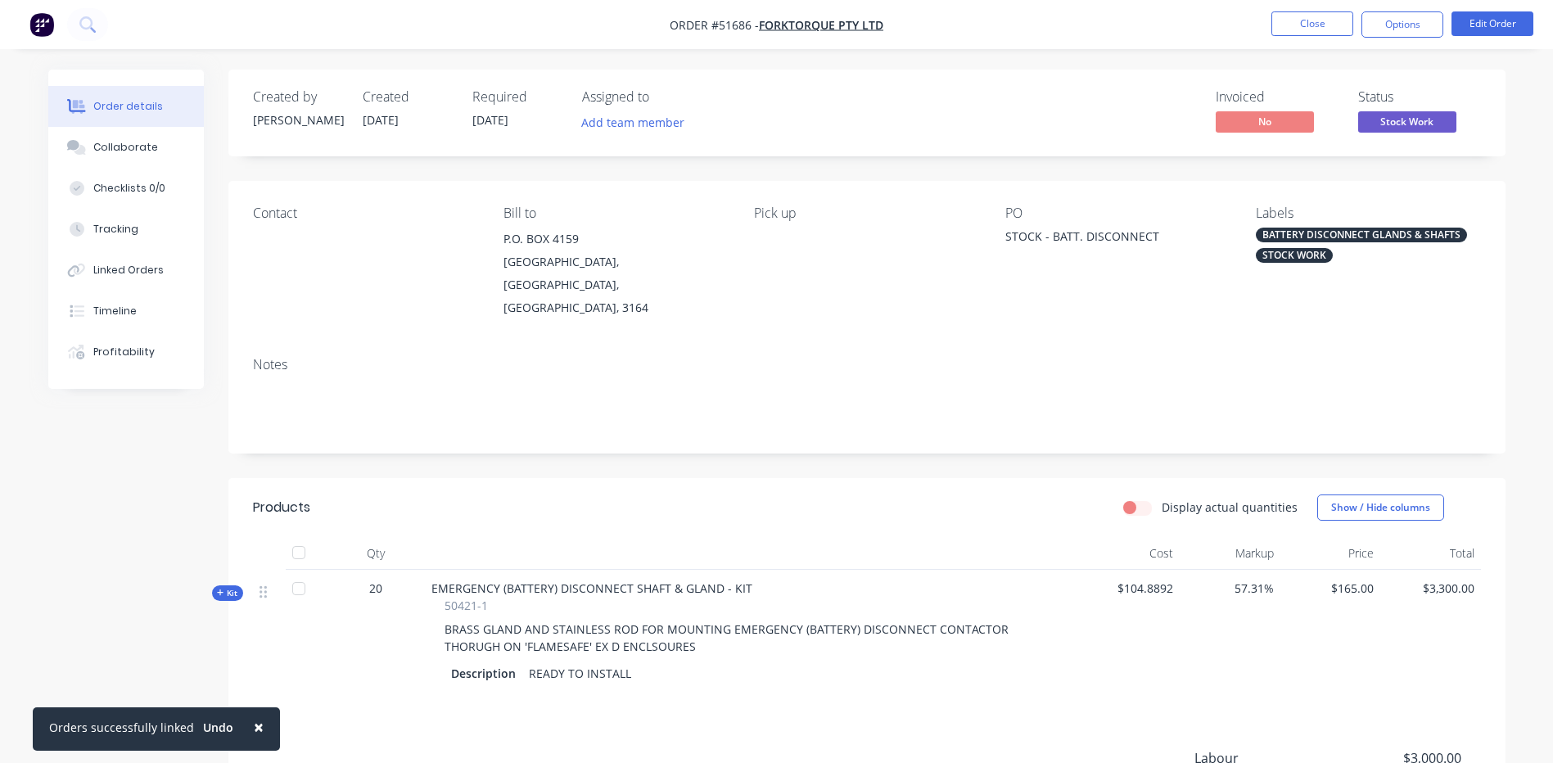
click at [1399, 130] on span "Stock Work" at bounding box center [1408, 121] width 98 height 20
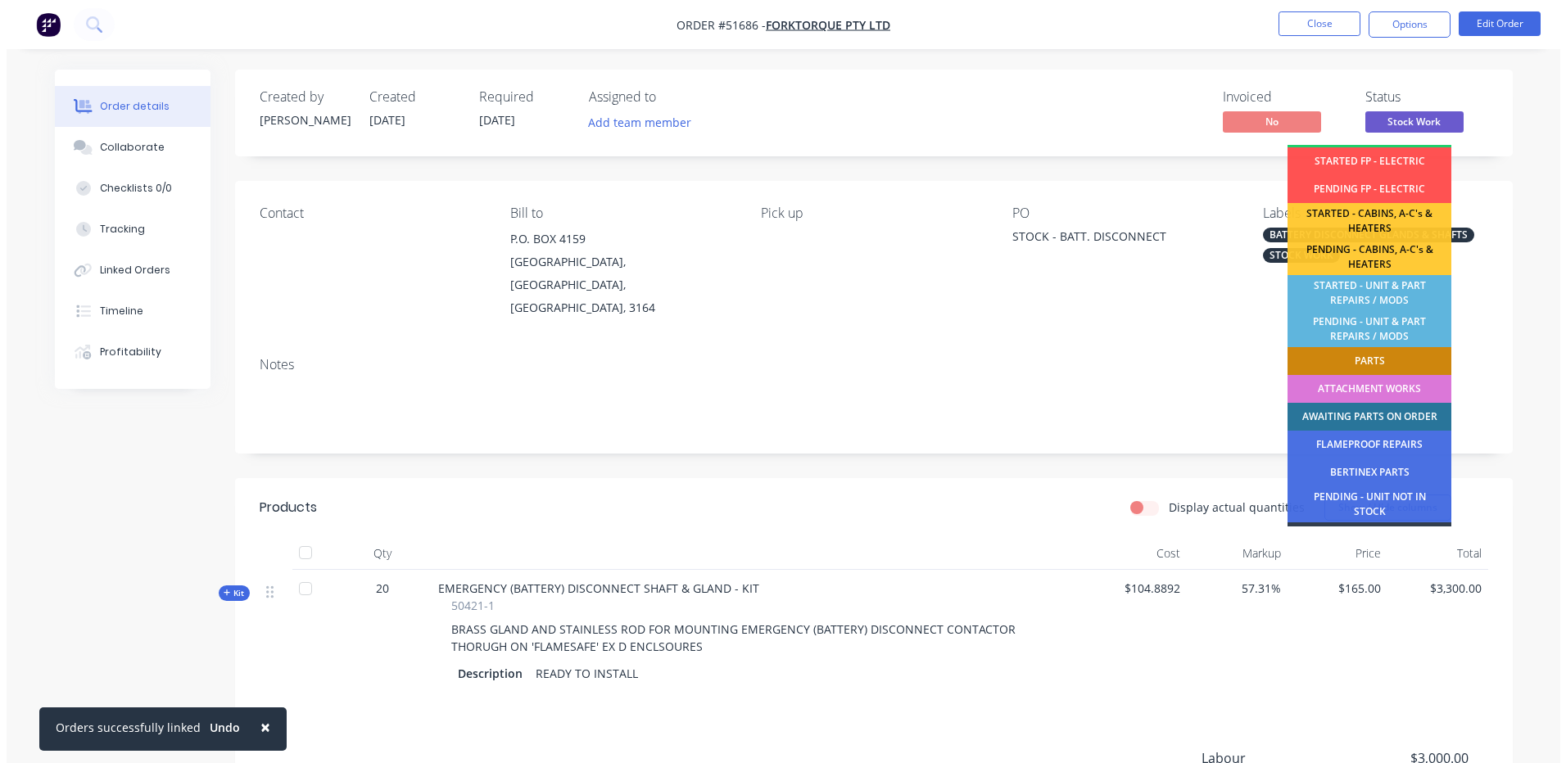
scroll to position [324, 0]
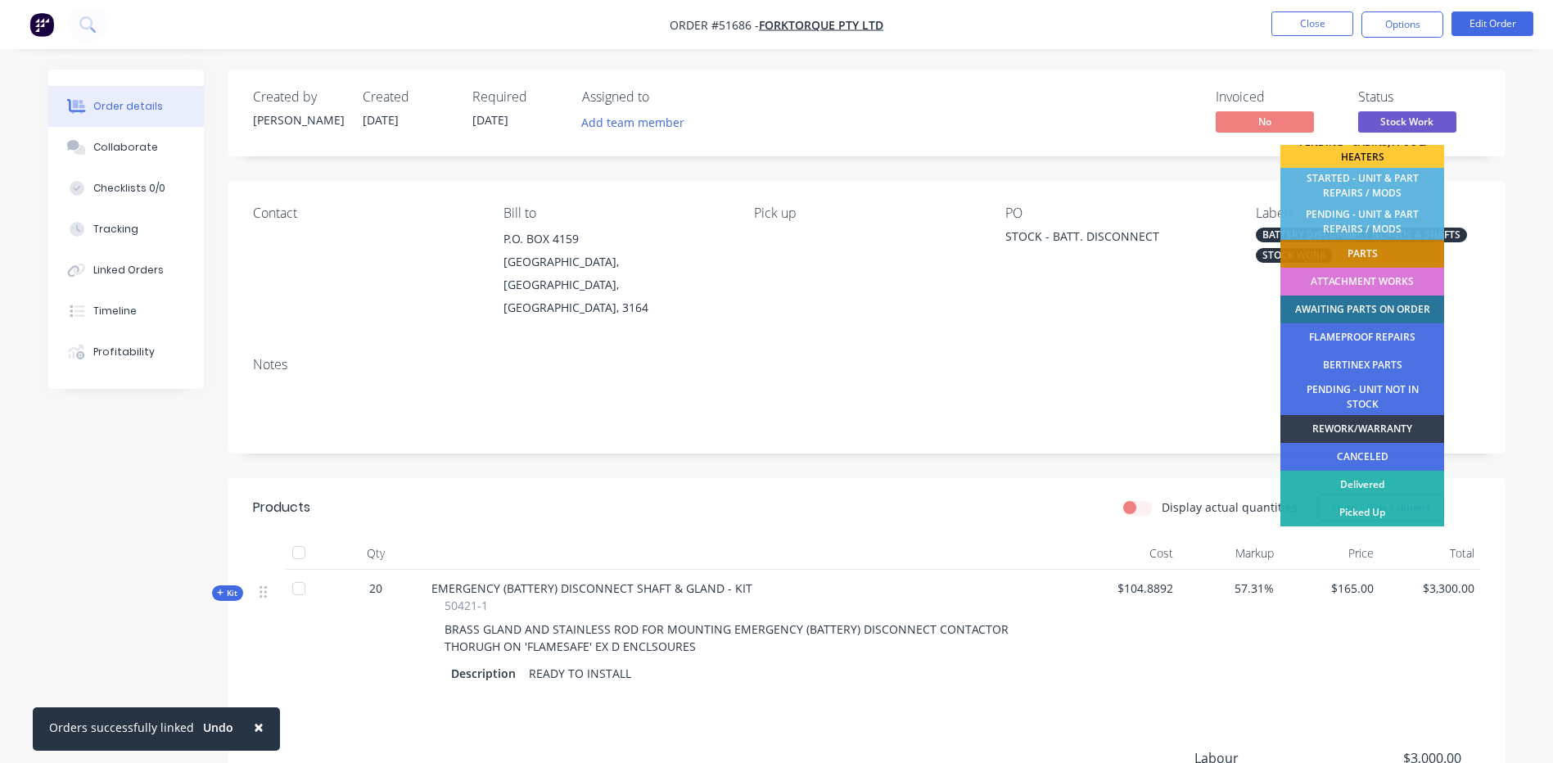
drag, startPoint x: 1060, startPoint y: 298, endPoint x: 981, endPoint y: 309, distance: 79.3
click at [1060, 299] on div "Contact Bill to P.O. BOX 4159 DANDENONG SOUTH, Victoria, Australia, 3164 Pick u…" at bounding box center [867, 262] width 1278 height 163
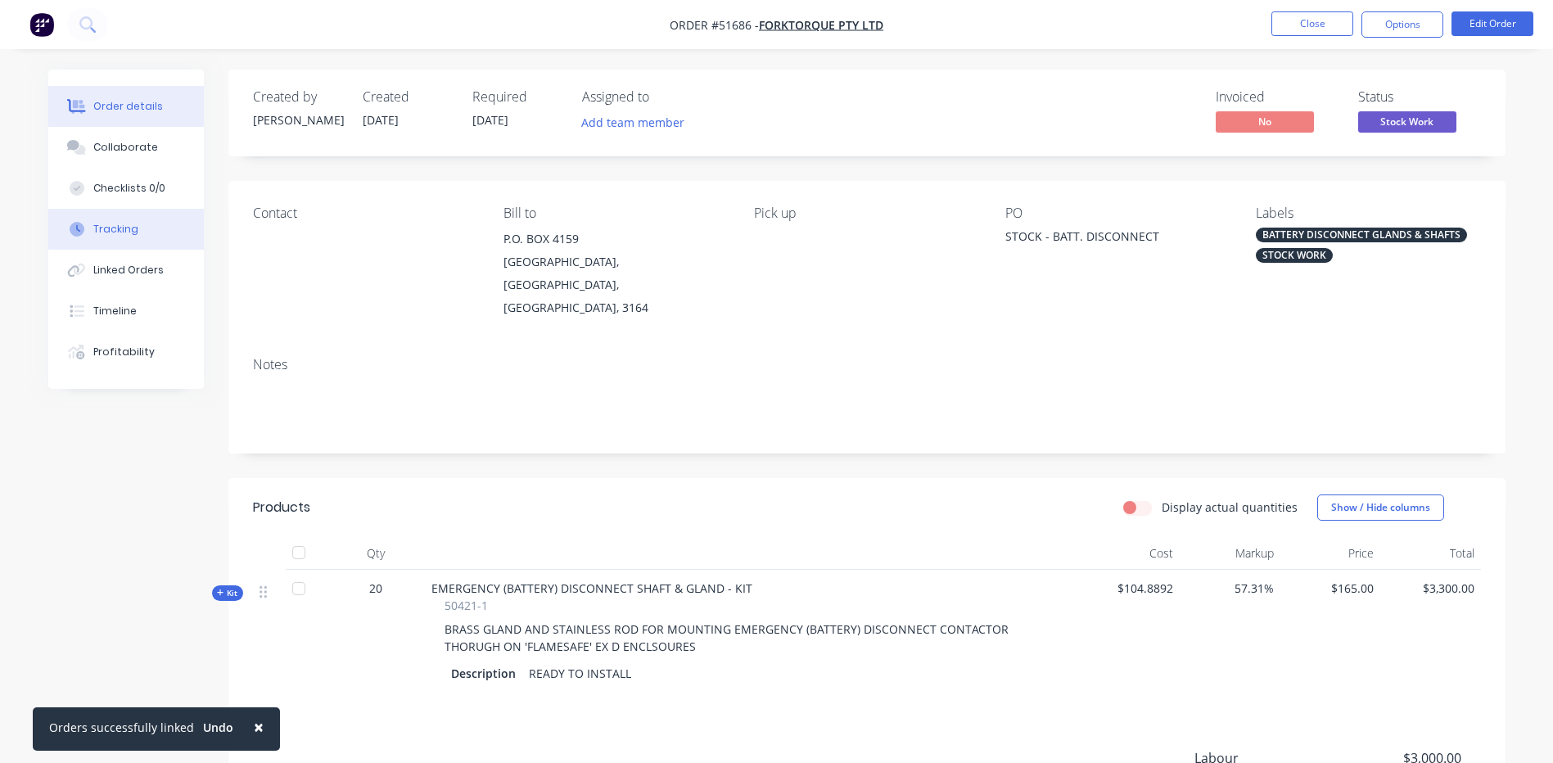
click at [133, 230] on div "Tracking" at bounding box center [115, 229] width 45 height 15
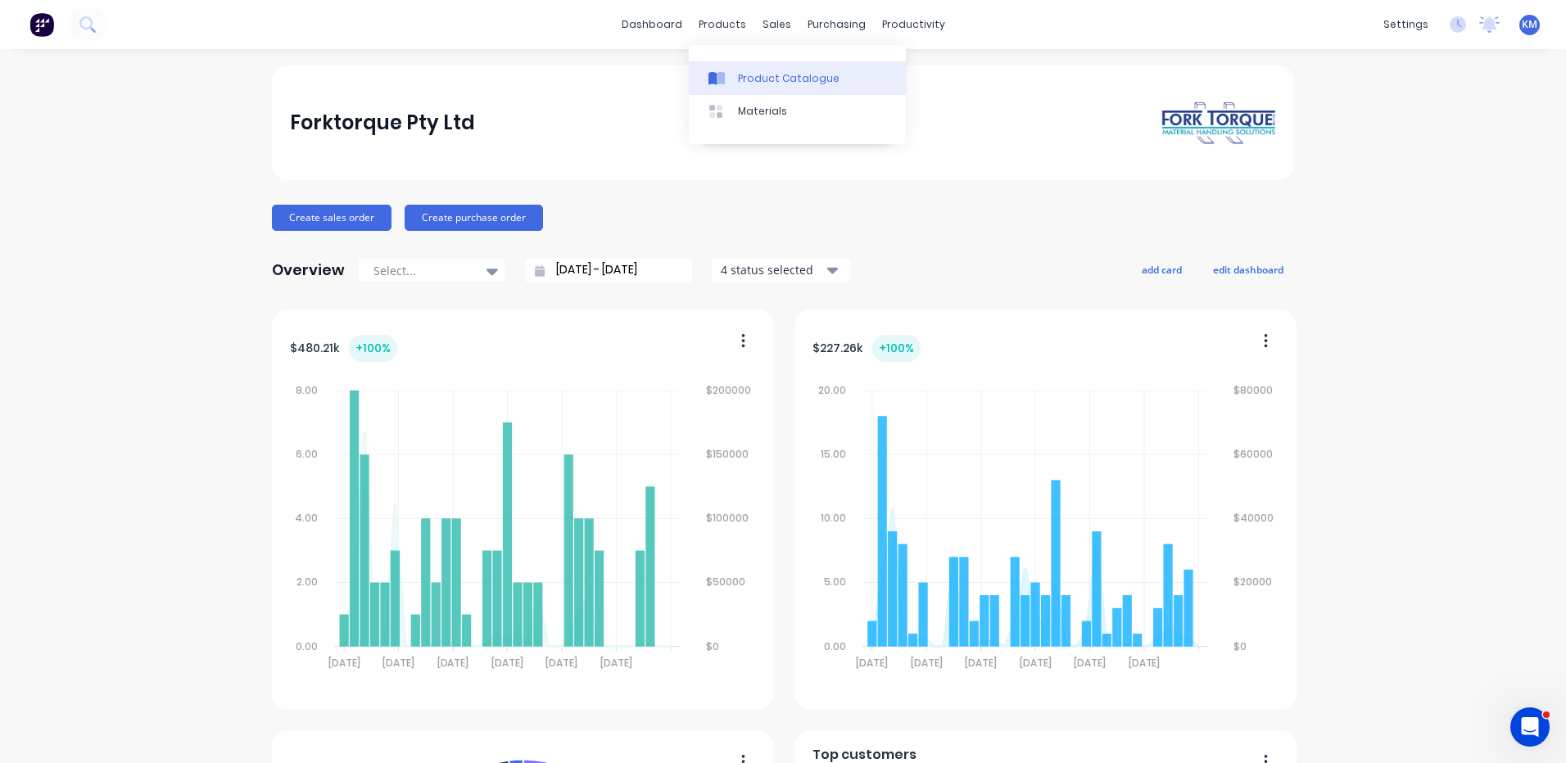
click at [759, 77] on div "Product Catalogue" at bounding box center [789, 78] width 102 height 15
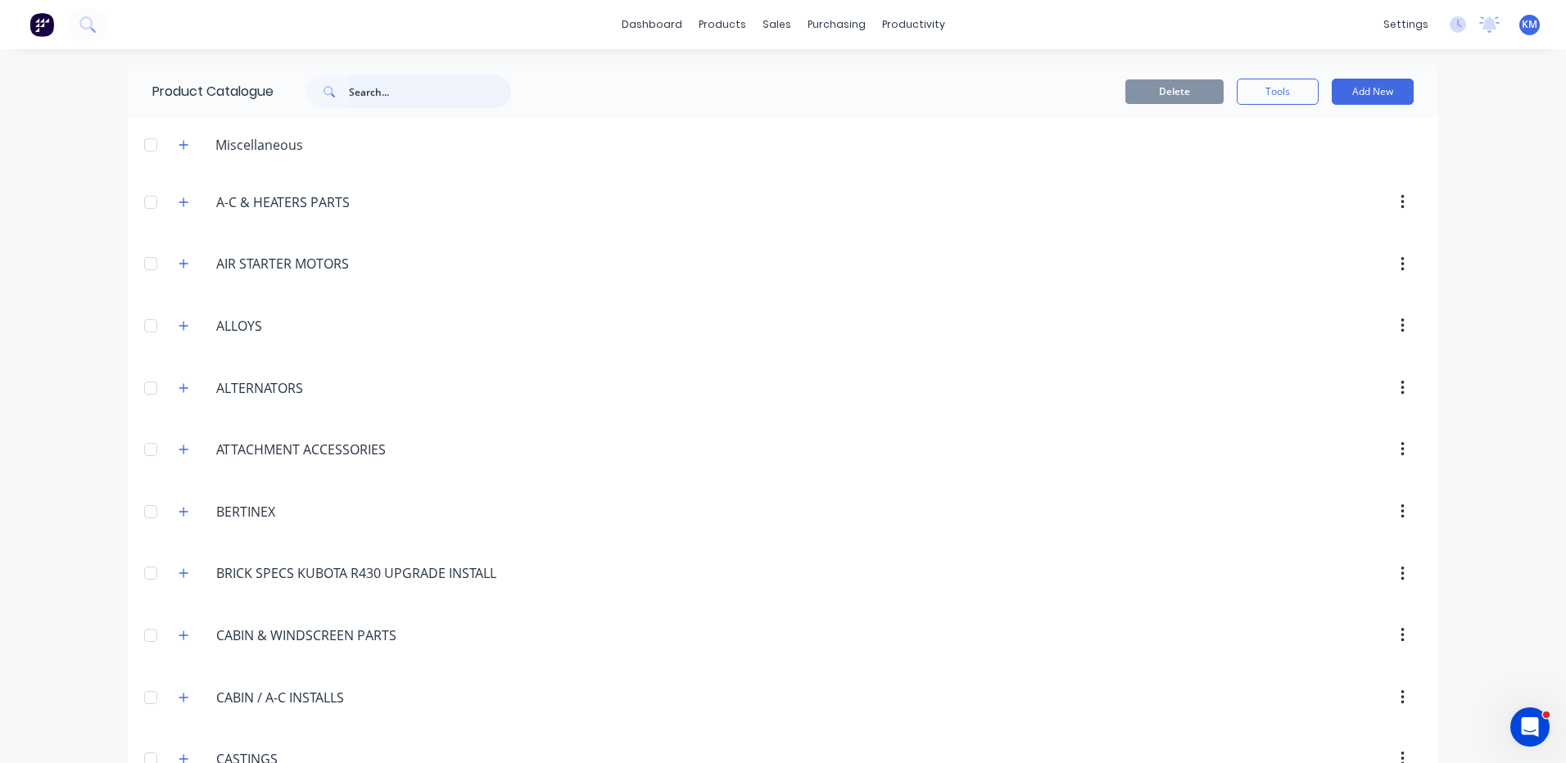
click at [431, 81] on input "text" at bounding box center [430, 91] width 162 height 33
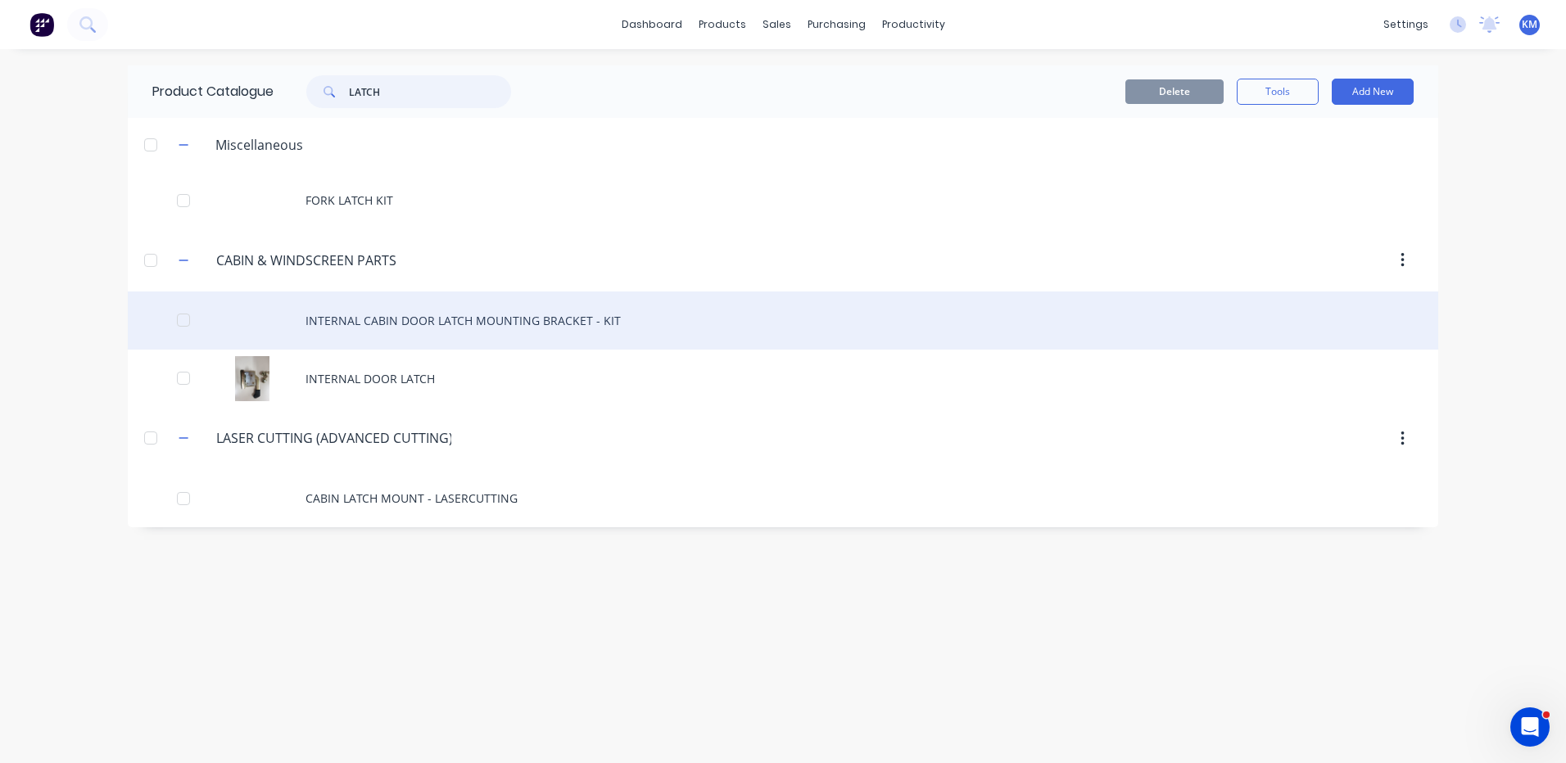
type input "LATCH"
click at [534, 327] on div "INTERNAL CABIN DOOR LATCH MOUNTING BRACKET - KIT" at bounding box center [783, 321] width 1310 height 58
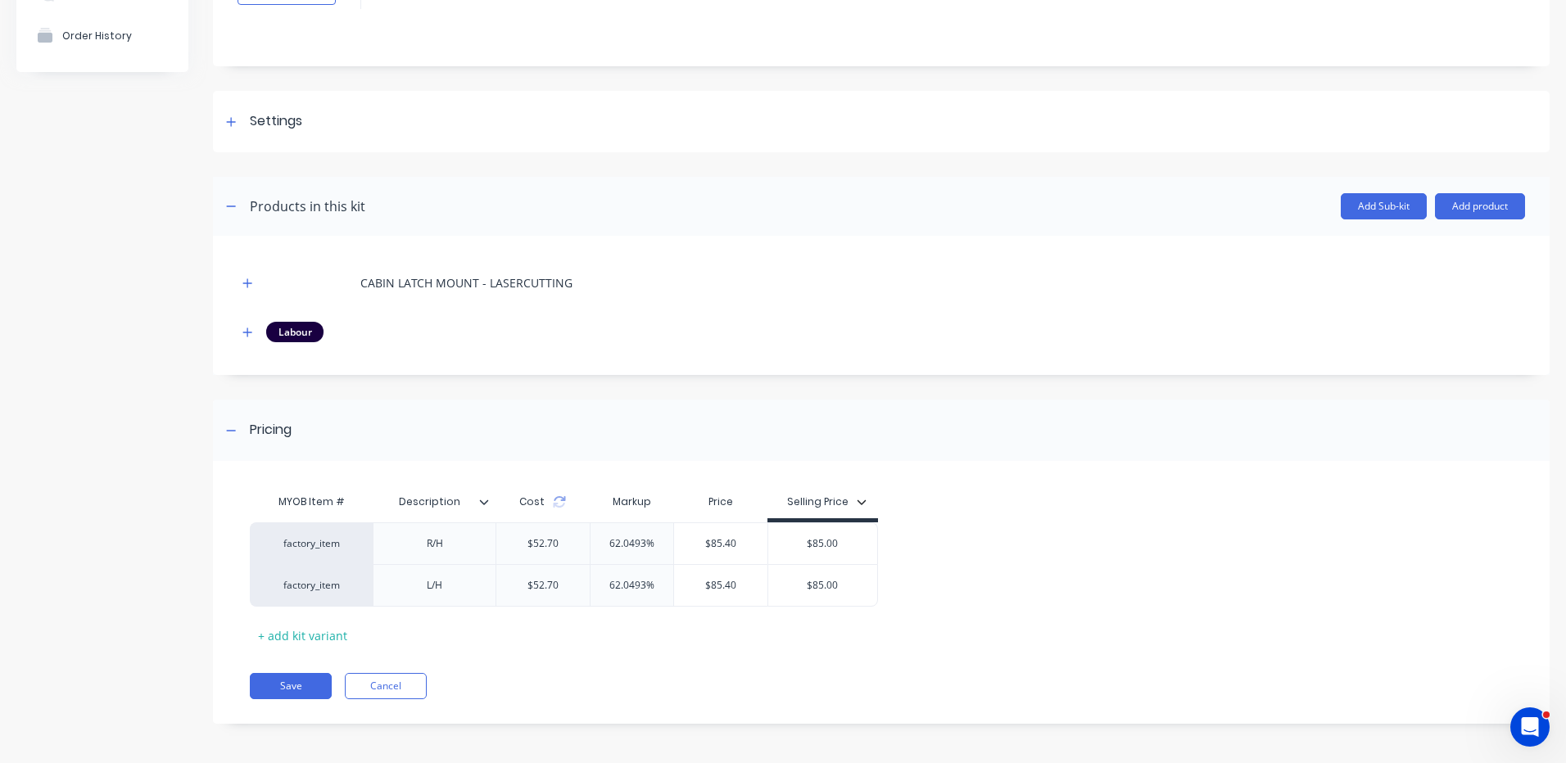
scroll to position [148, 0]
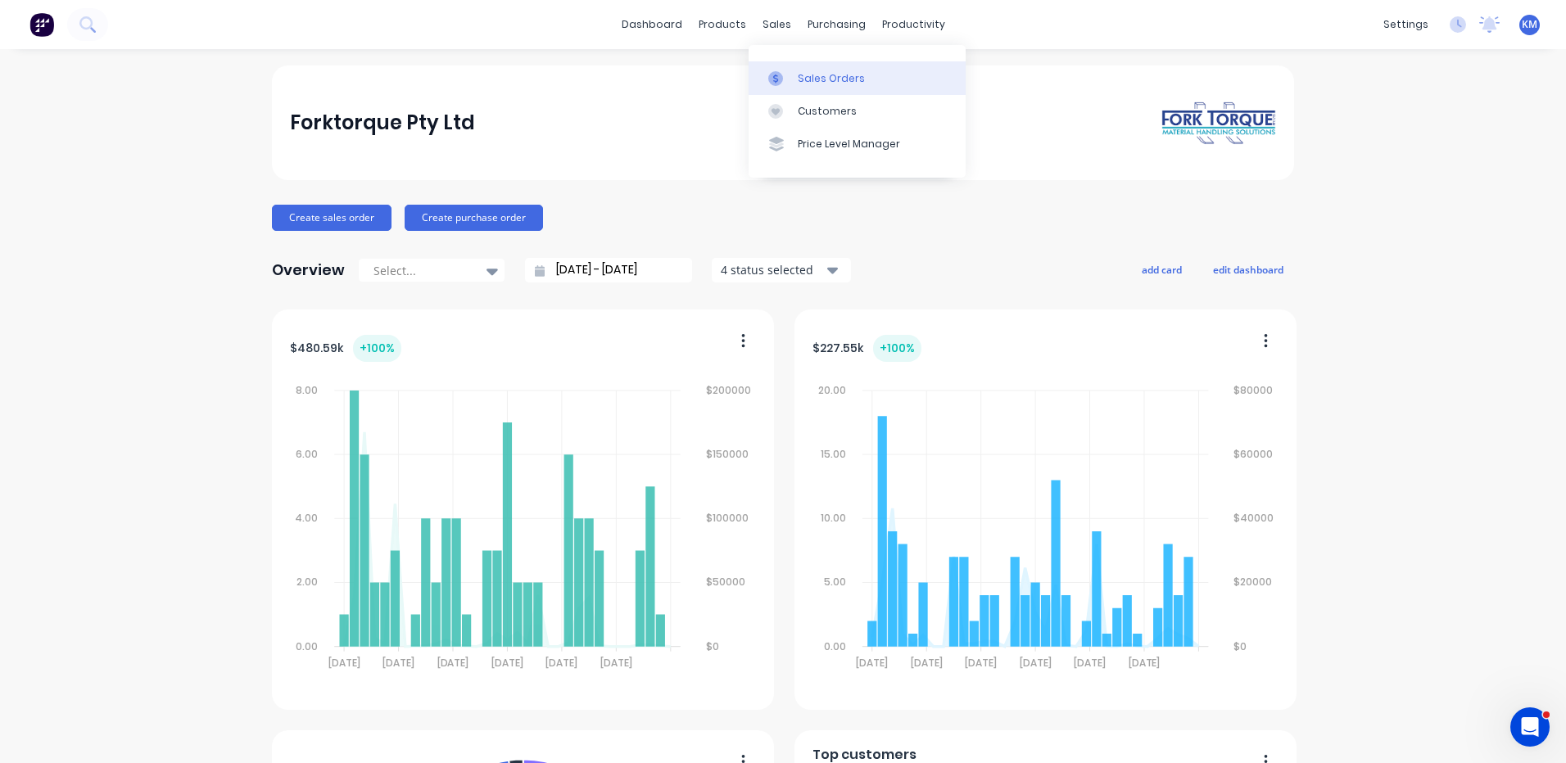
click at [778, 79] on icon at bounding box center [775, 78] width 15 height 15
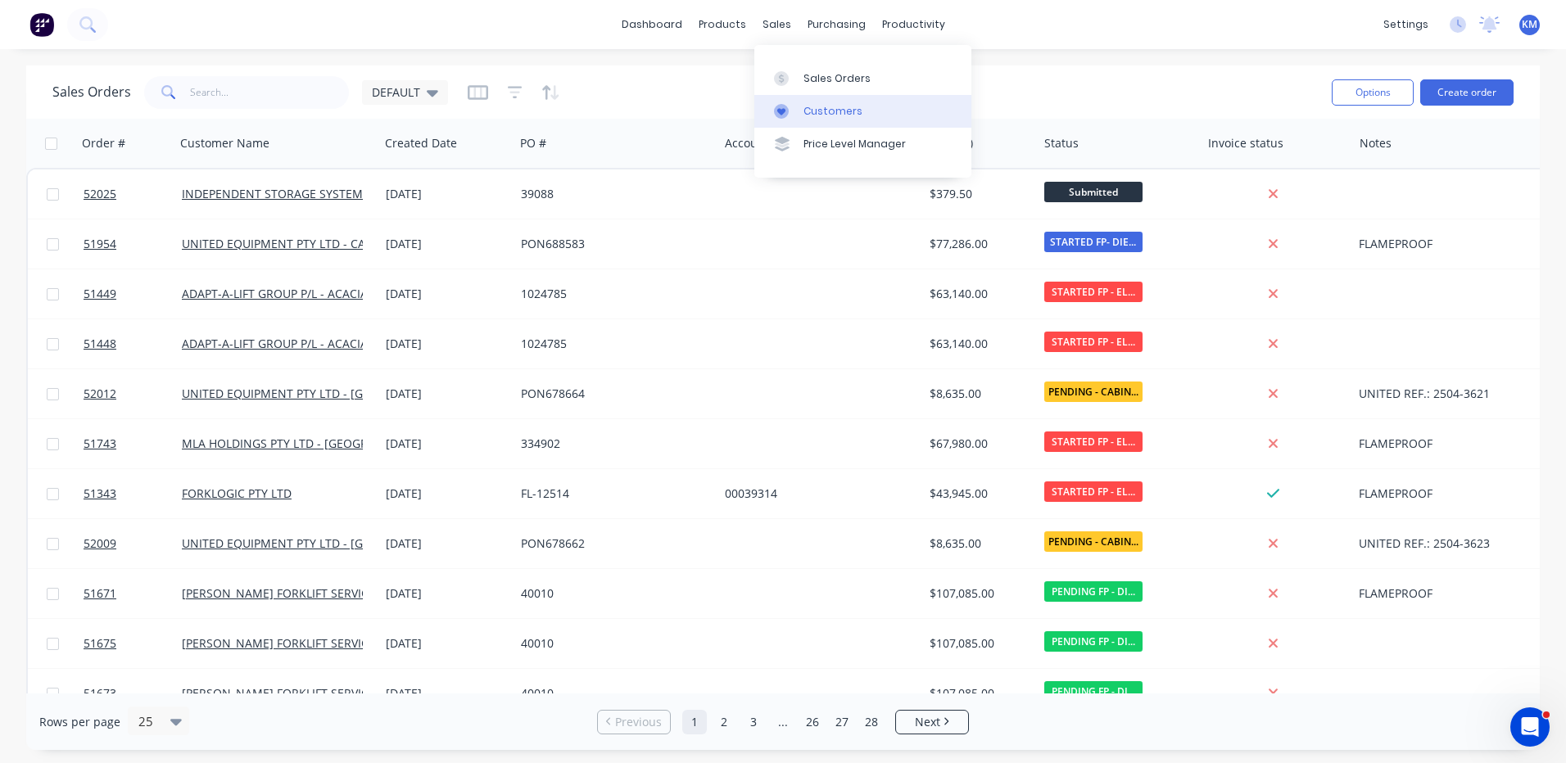
click at [786, 111] on icon at bounding box center [781, 111] width 15 height 15
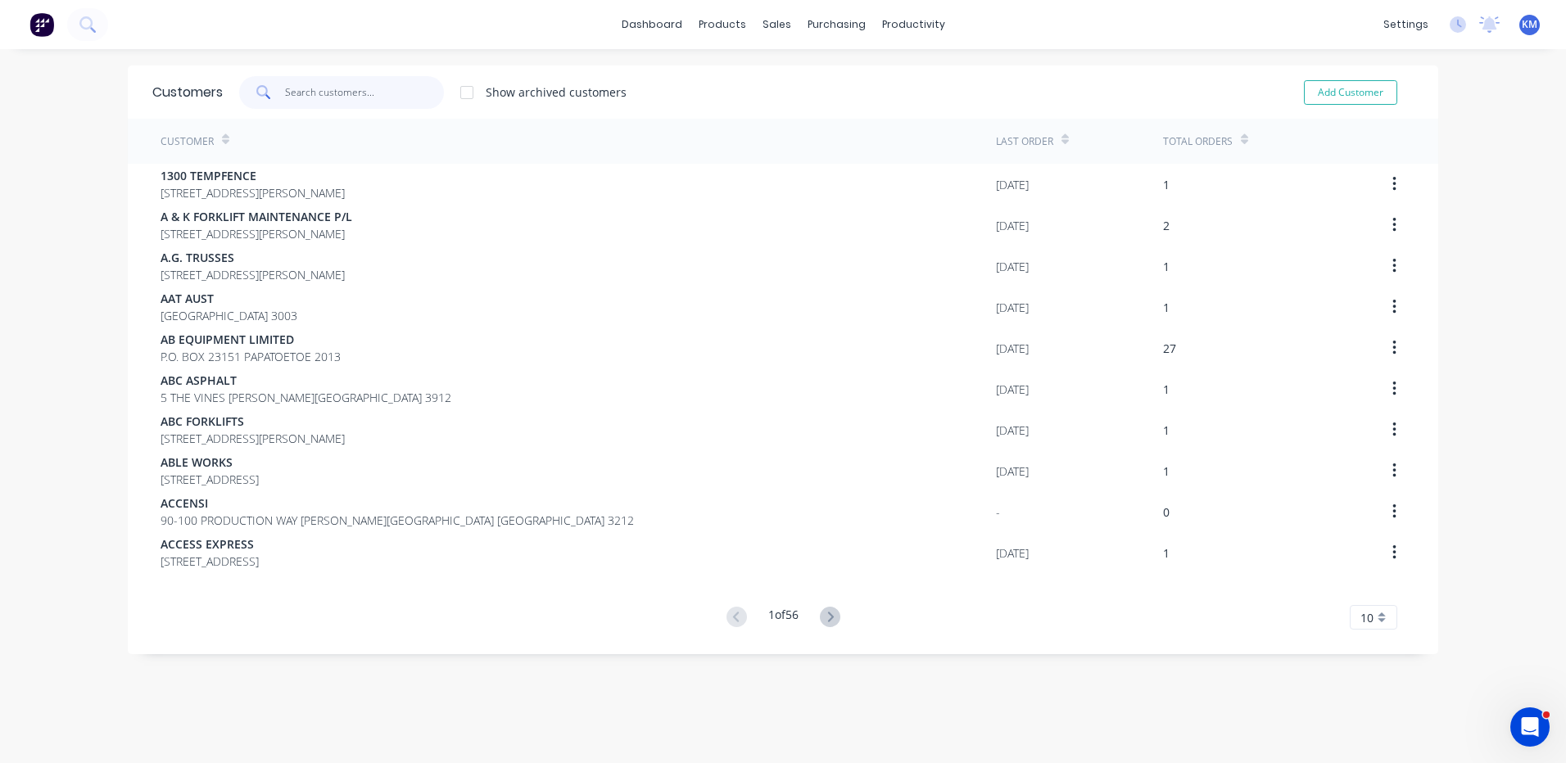
click at [400, 98] on input "text" at bounding box center [365, 92] width 160 height 33
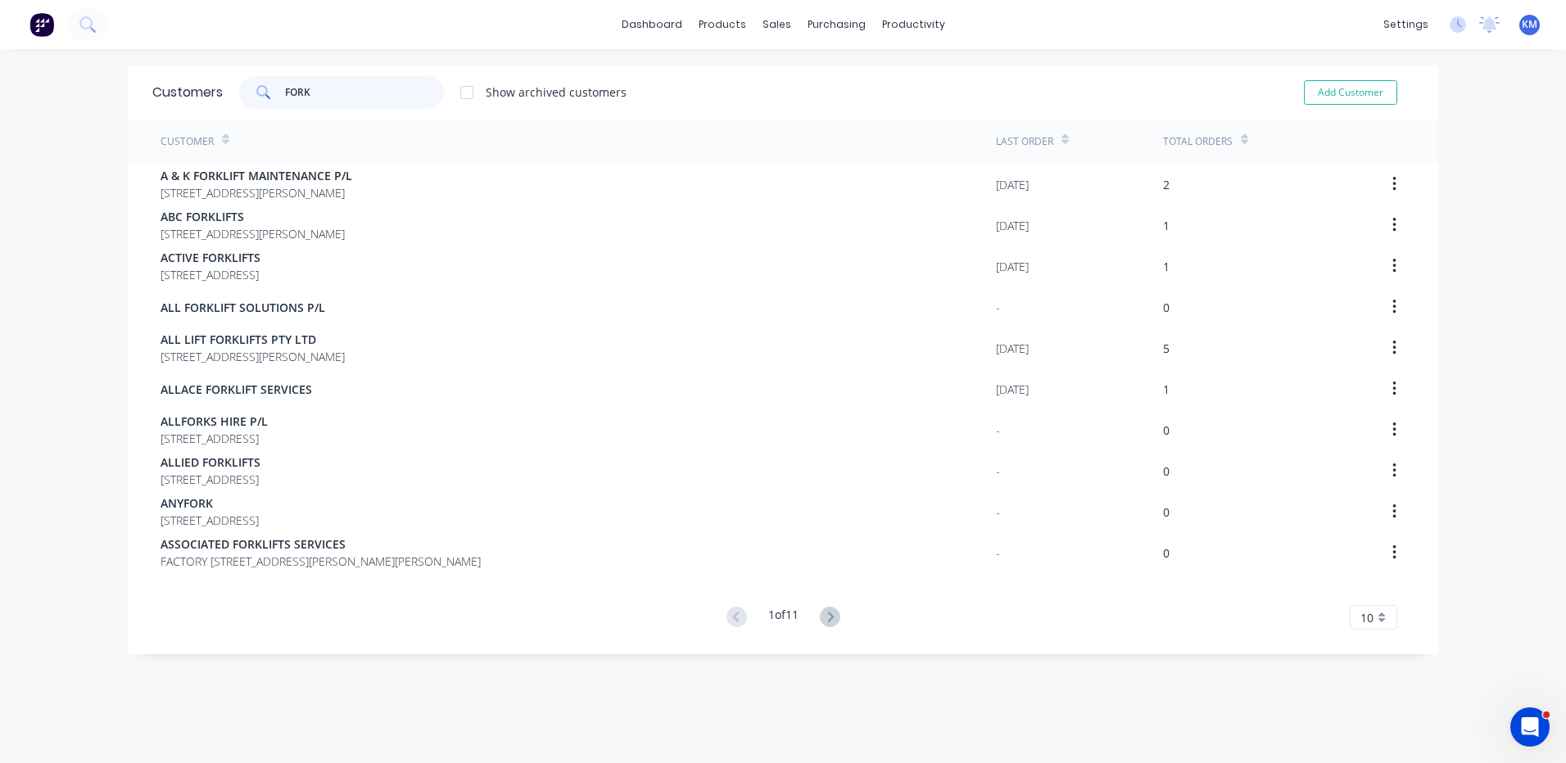
type input "FORKT"
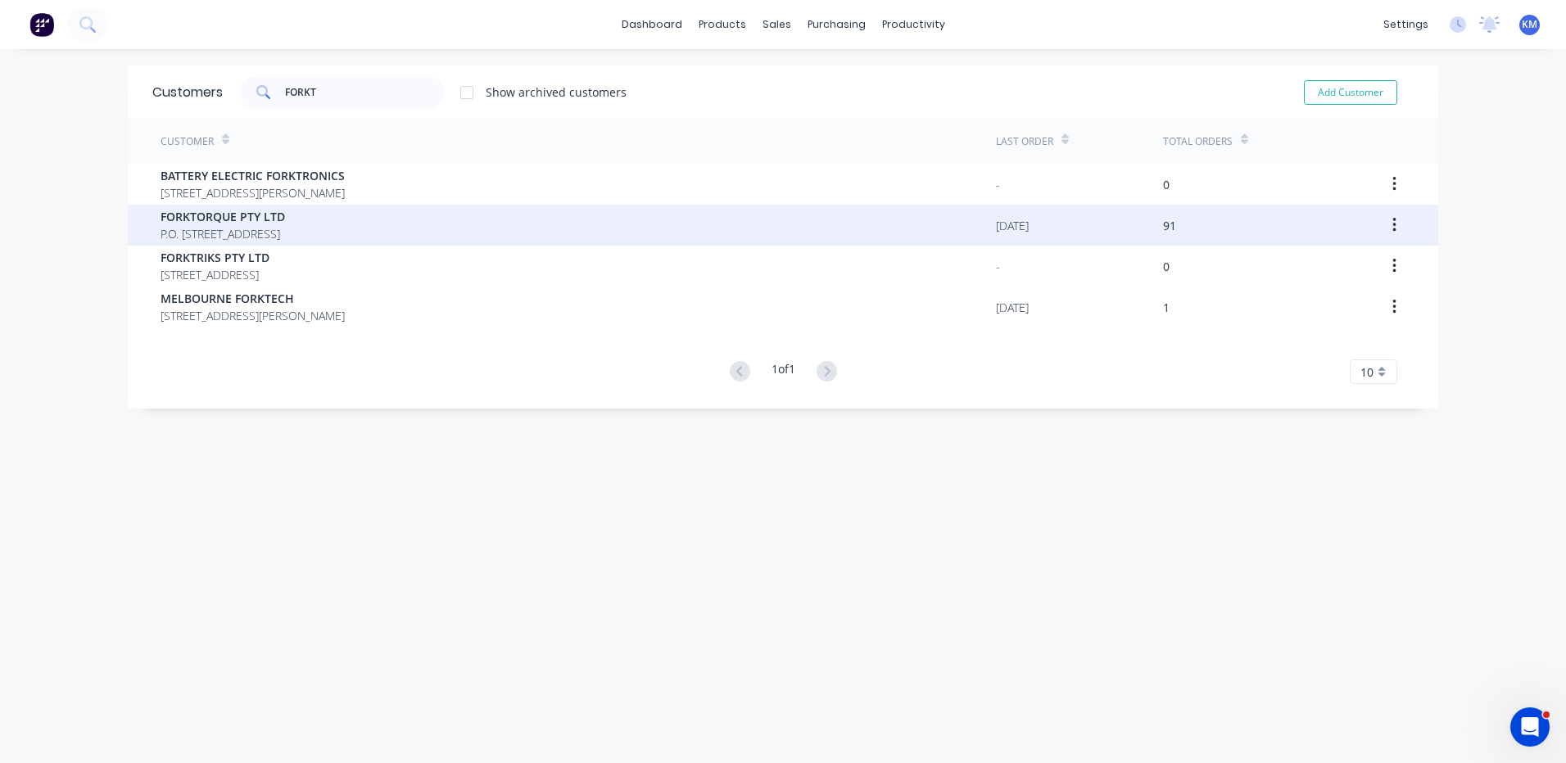
click at [461, 218] on div "FORKTORQUE PTY LTD P.O. [STREET_ADDRESS]" at bounding box center [578, 225] width 835 height 41
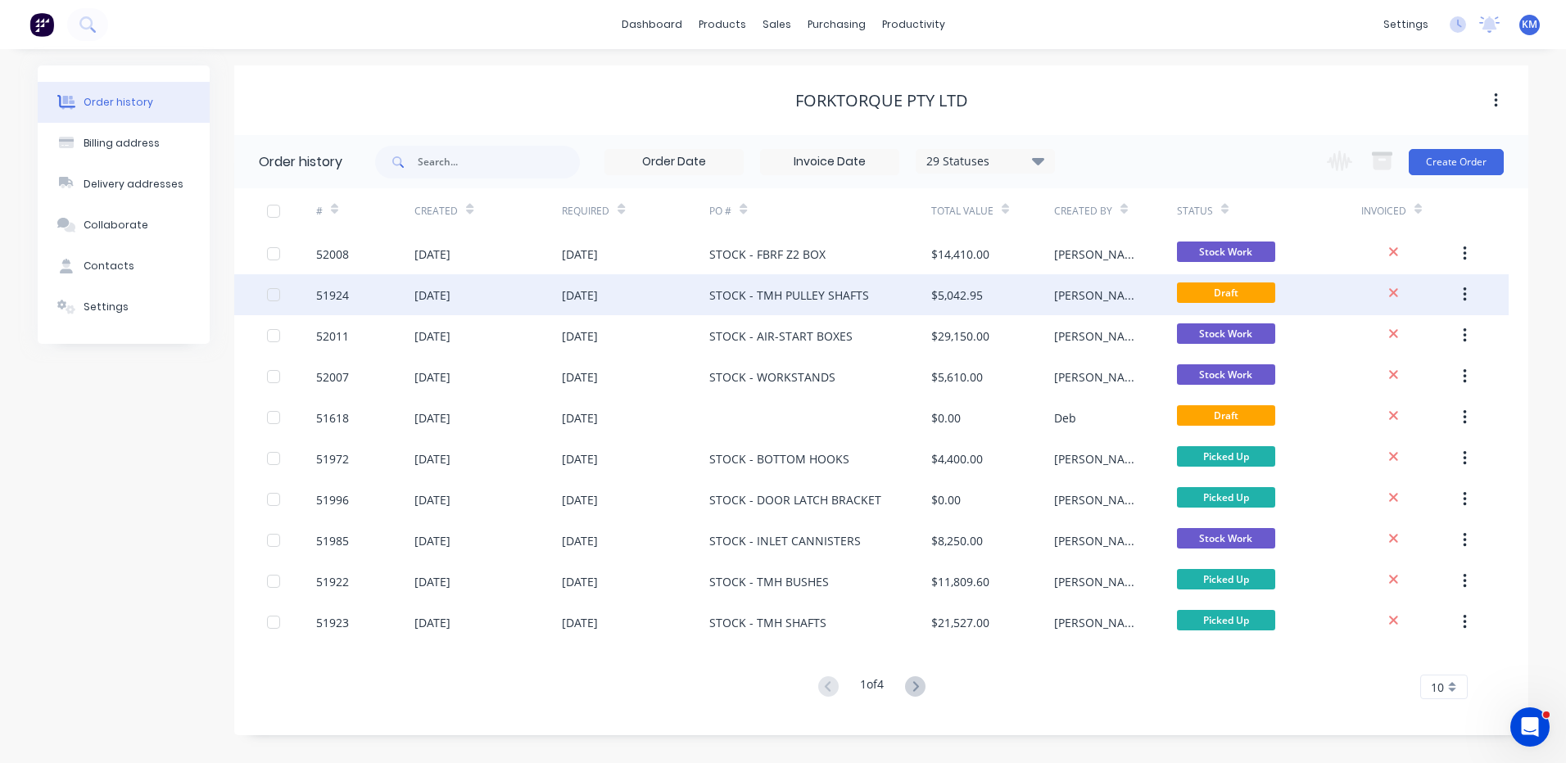
click at [830, 300] on div "STOCK - TMH PULLEY SHAFTS" at bounding box center [789, 295] width 160 height 17
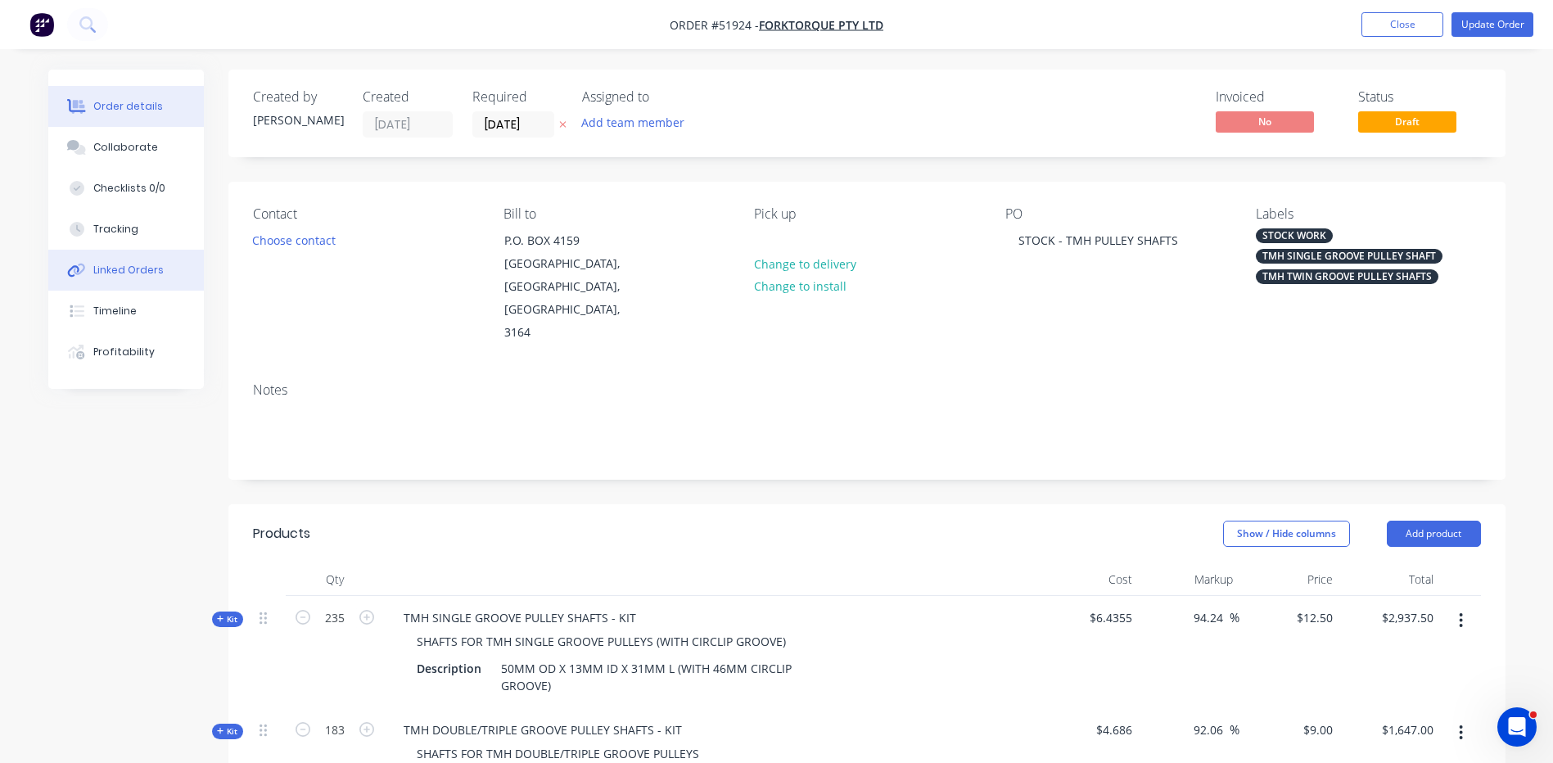
click at [152, 278] on button "Linked Orders" at bounding box center [126, 270] width 156 height 41
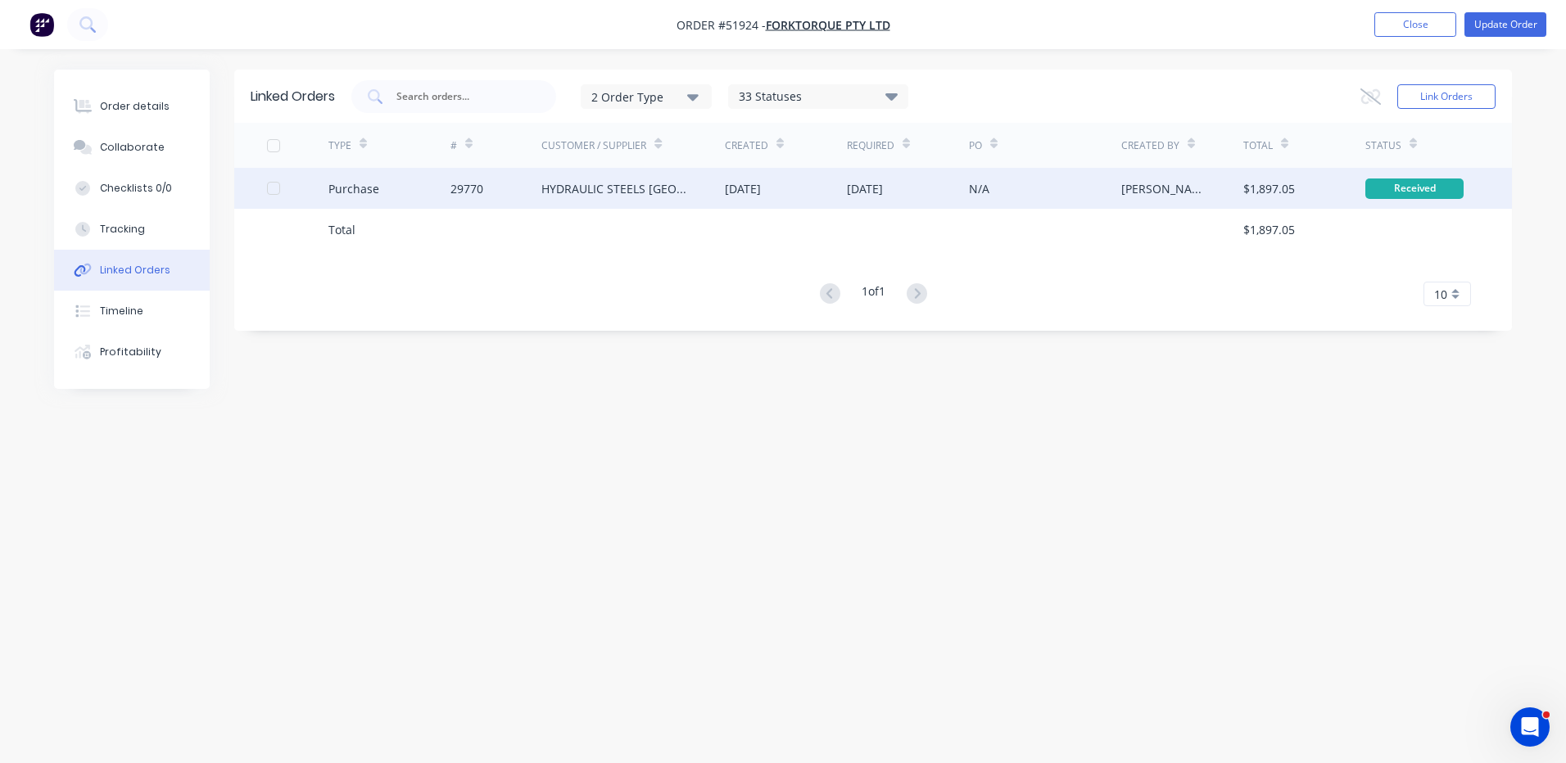
click at [616, 204] on div "HYDRAULIC STEELS AUSTRALIA" at bounding box center [632, 188] width 183 height 41
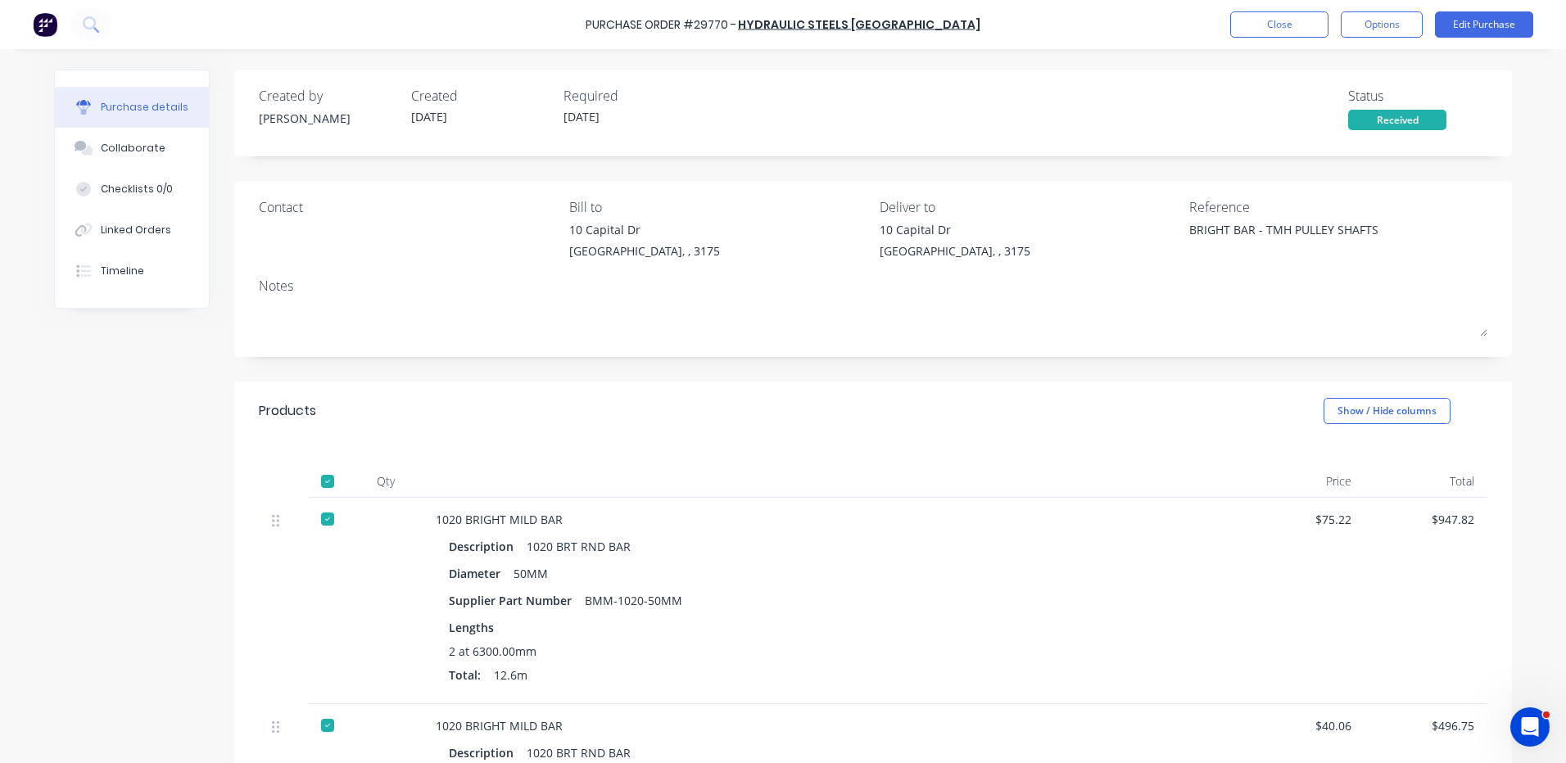
type textarea "x"
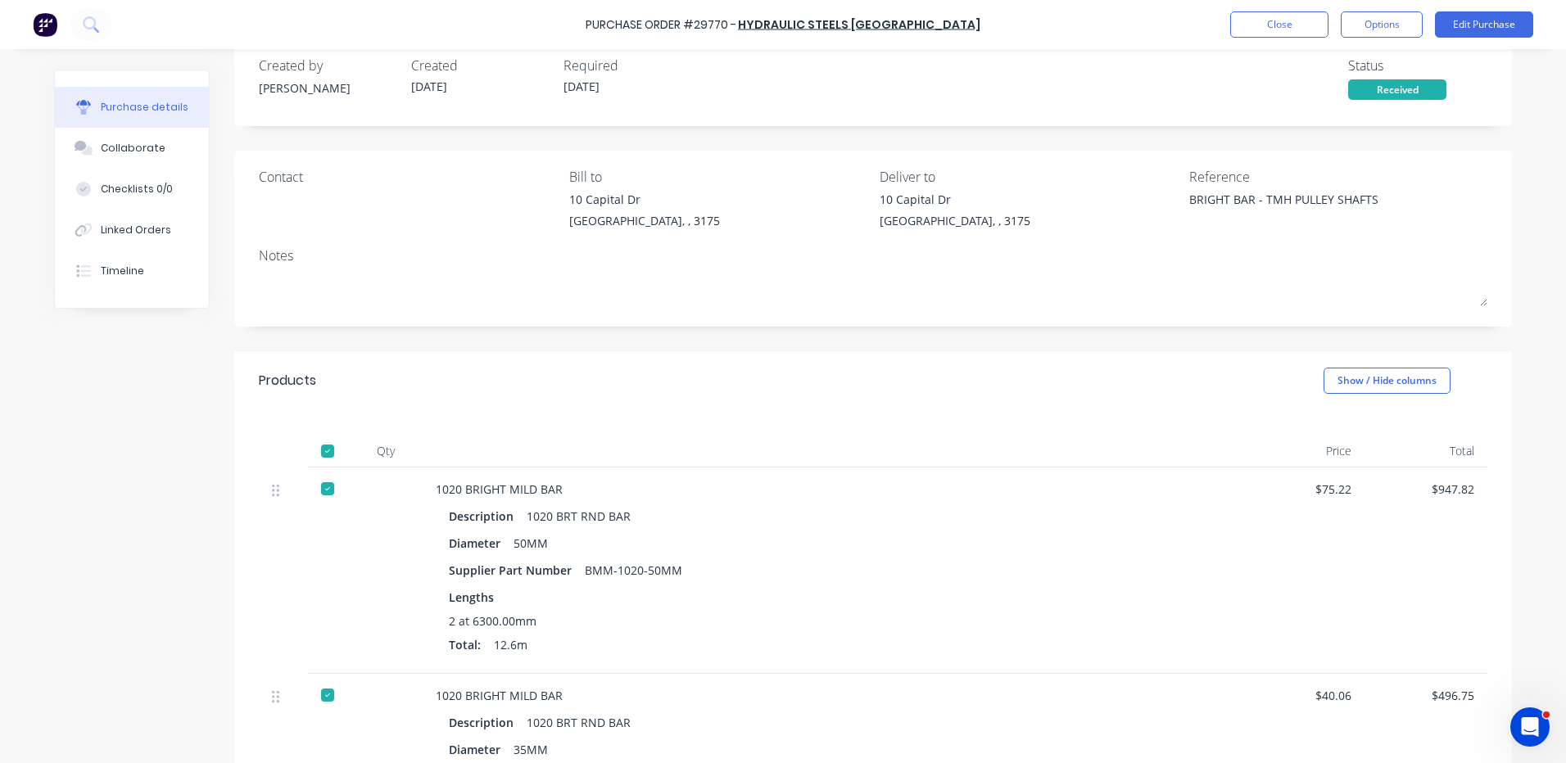
scroll to position [82, 0]
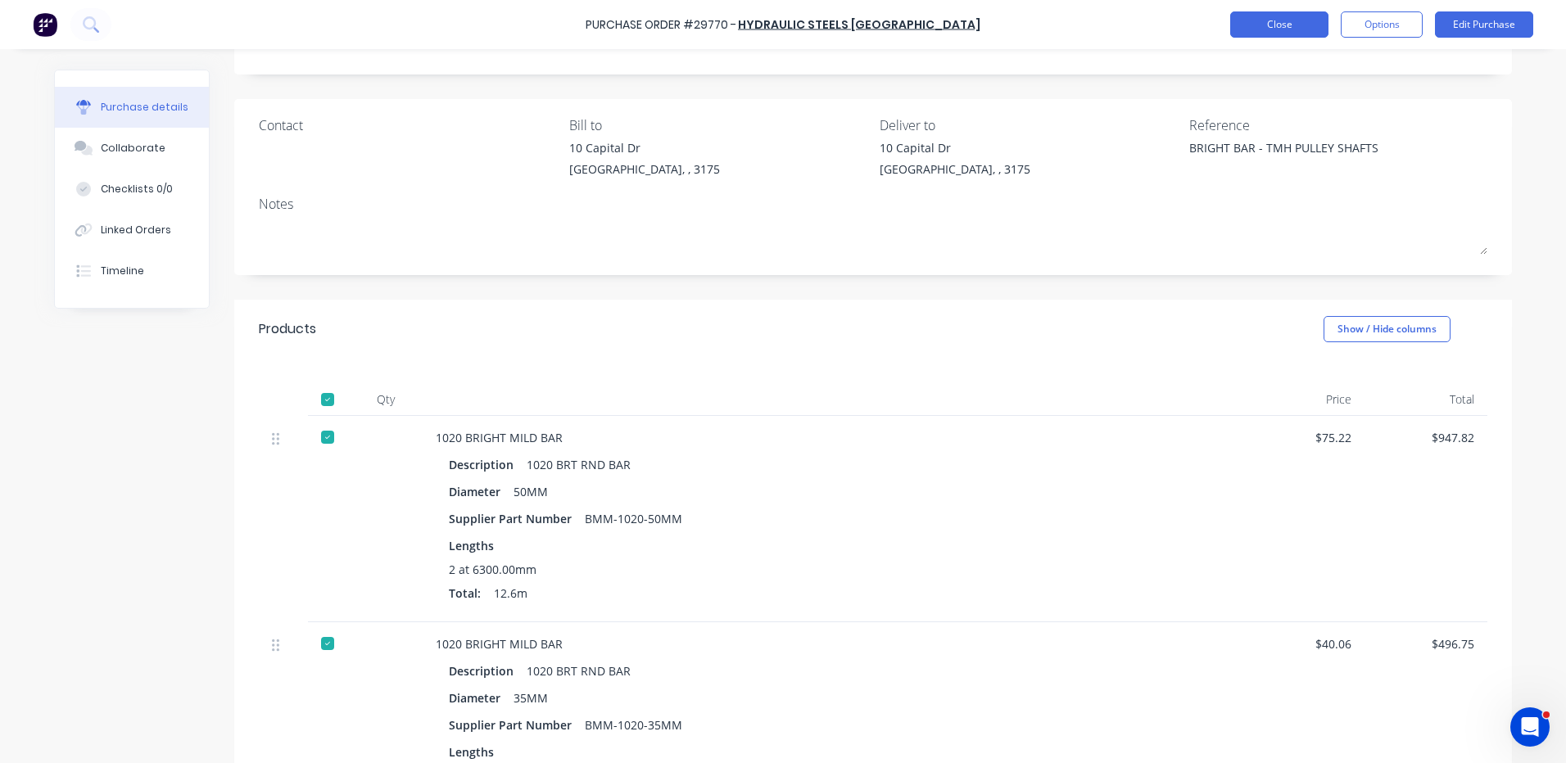
click at [1304, 22] on button "Close" at bounding box center [1279, 24] width 98 height 26
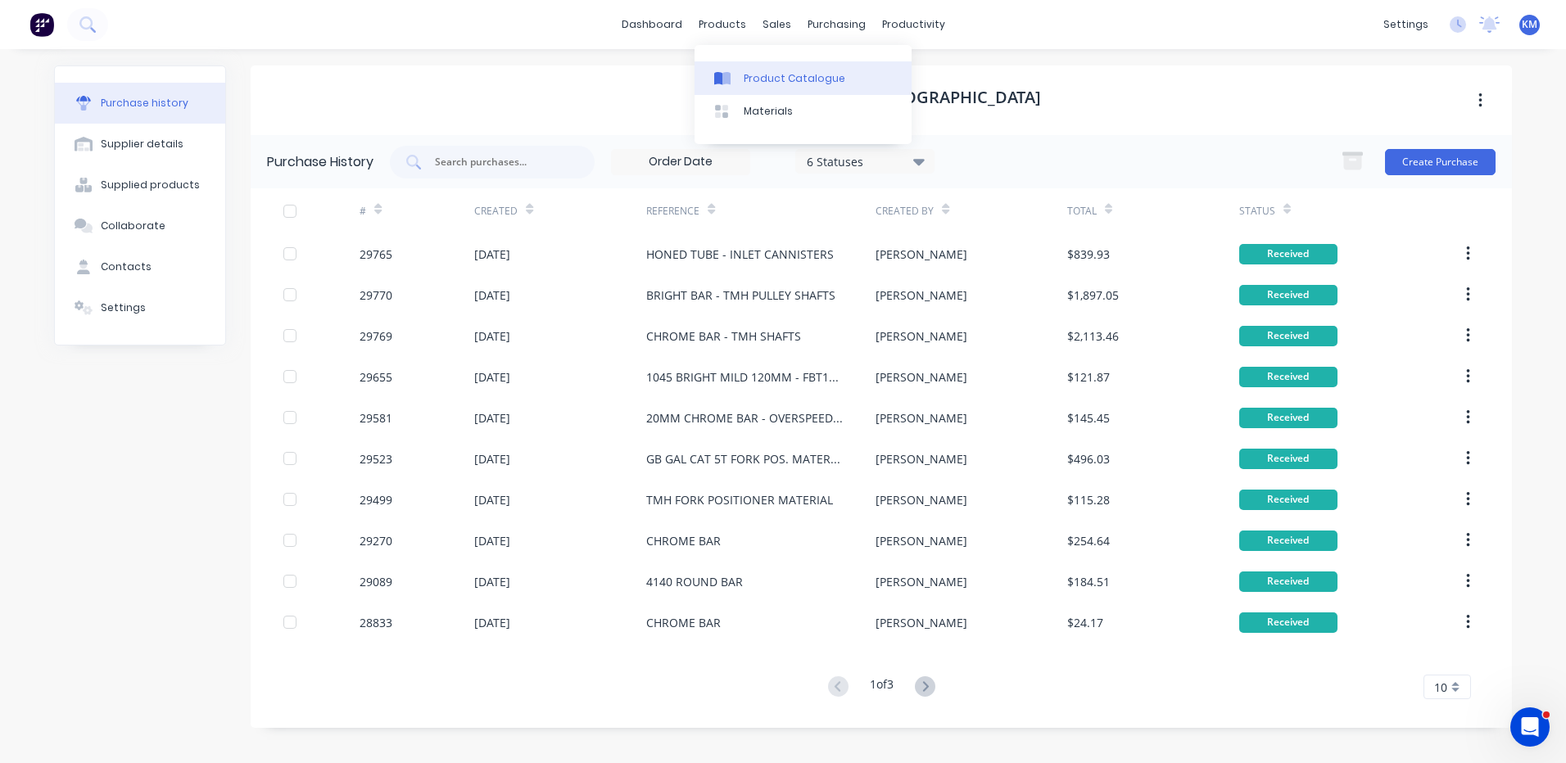
click at [767, 86] on link "Product Catalogue" at bounding box center [802, 77] width 217 height 33
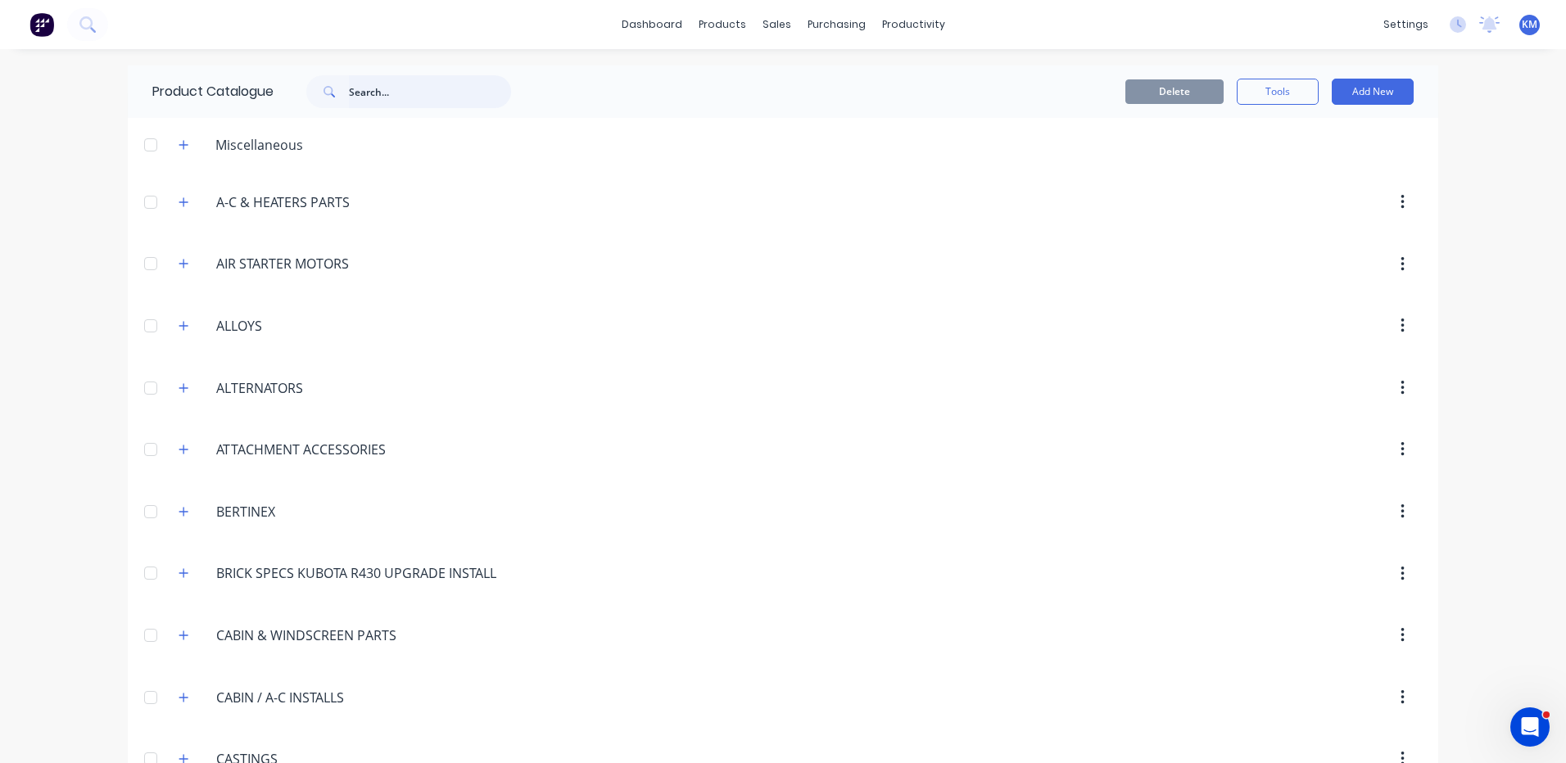
click at [434, 93] on input "text" at bounding box center [430, 91] width 162 height 33
click at [1365, 101] on button "Add New" at bounding box center [1373, 92] width 82 height 26
click at [1332, 192] on div "Product Kit" at bounding box center [1336, 200] width 126 height 24
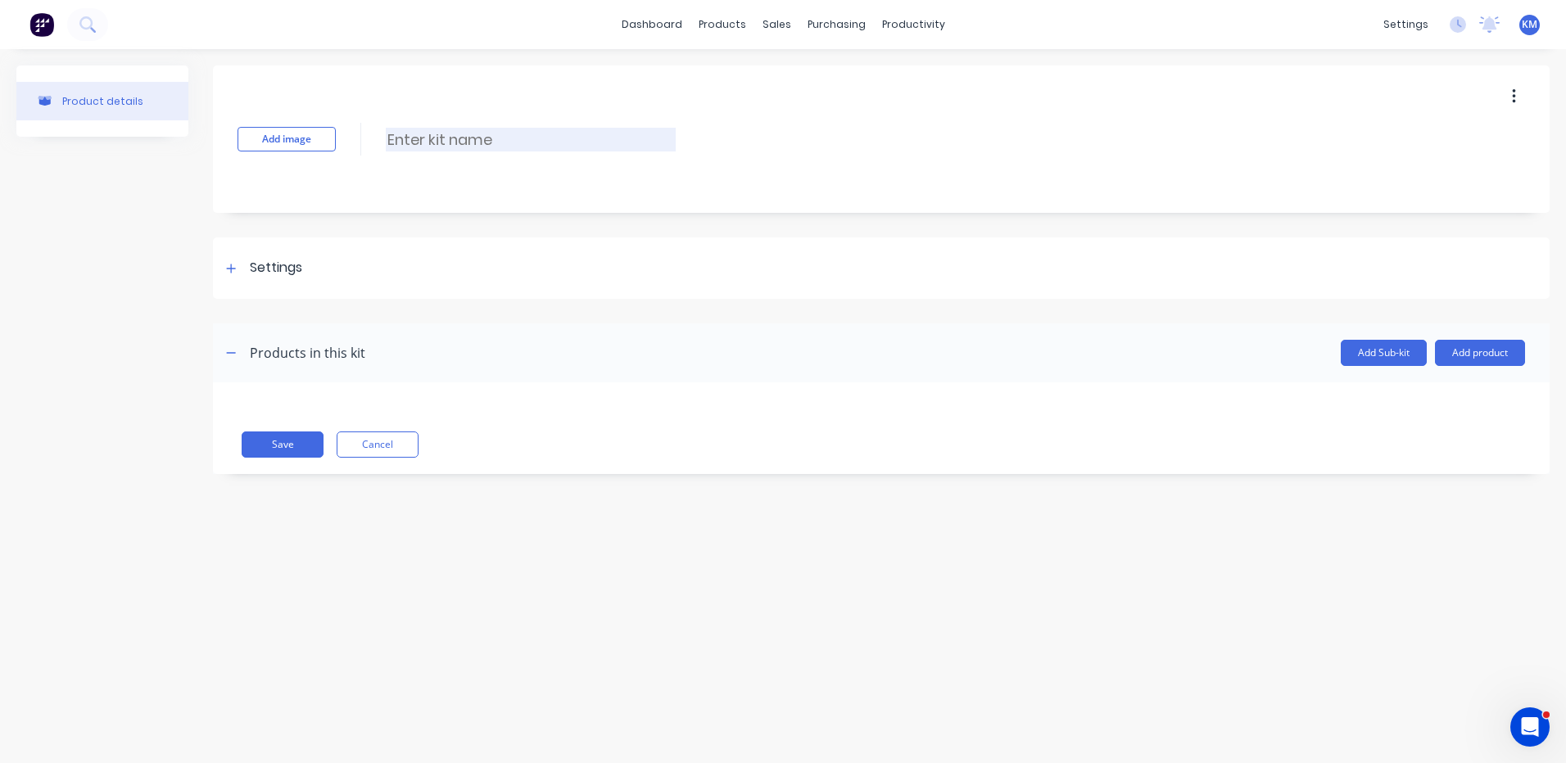
click at [576, 142] on input at bounding box center [531, 140] width 290 height 24
type input "SINGLE GROOVE PULLEY - KIT"
click at [413, 261] on div "Settings" at bounding box center [881, 267] width 1336 height 61
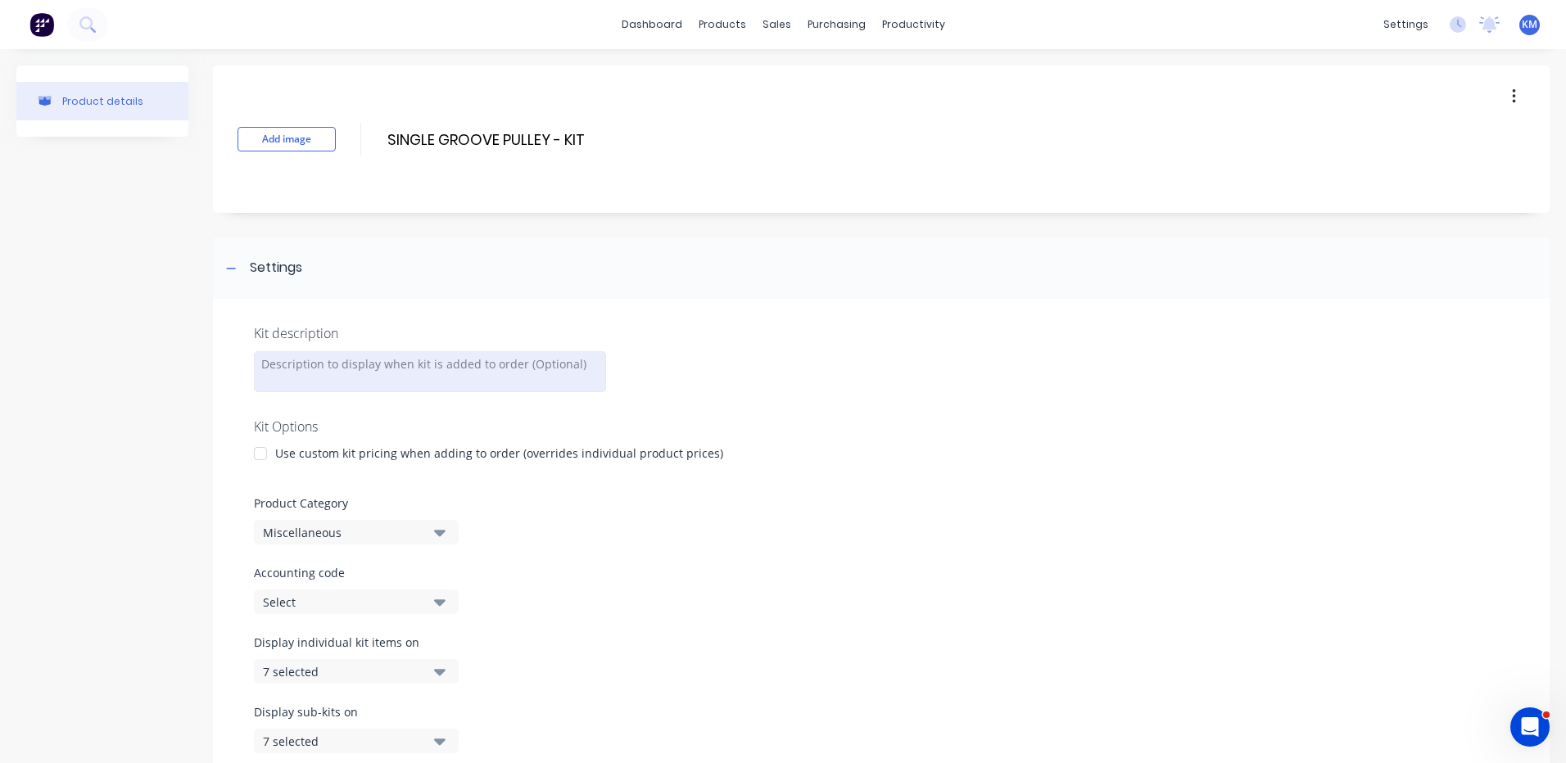
click at [460, 373] on div at bounding box center [430, 371] width 352 height 41
click at [268, 462] on div at bounding box center [260, 453] width 33 height 33
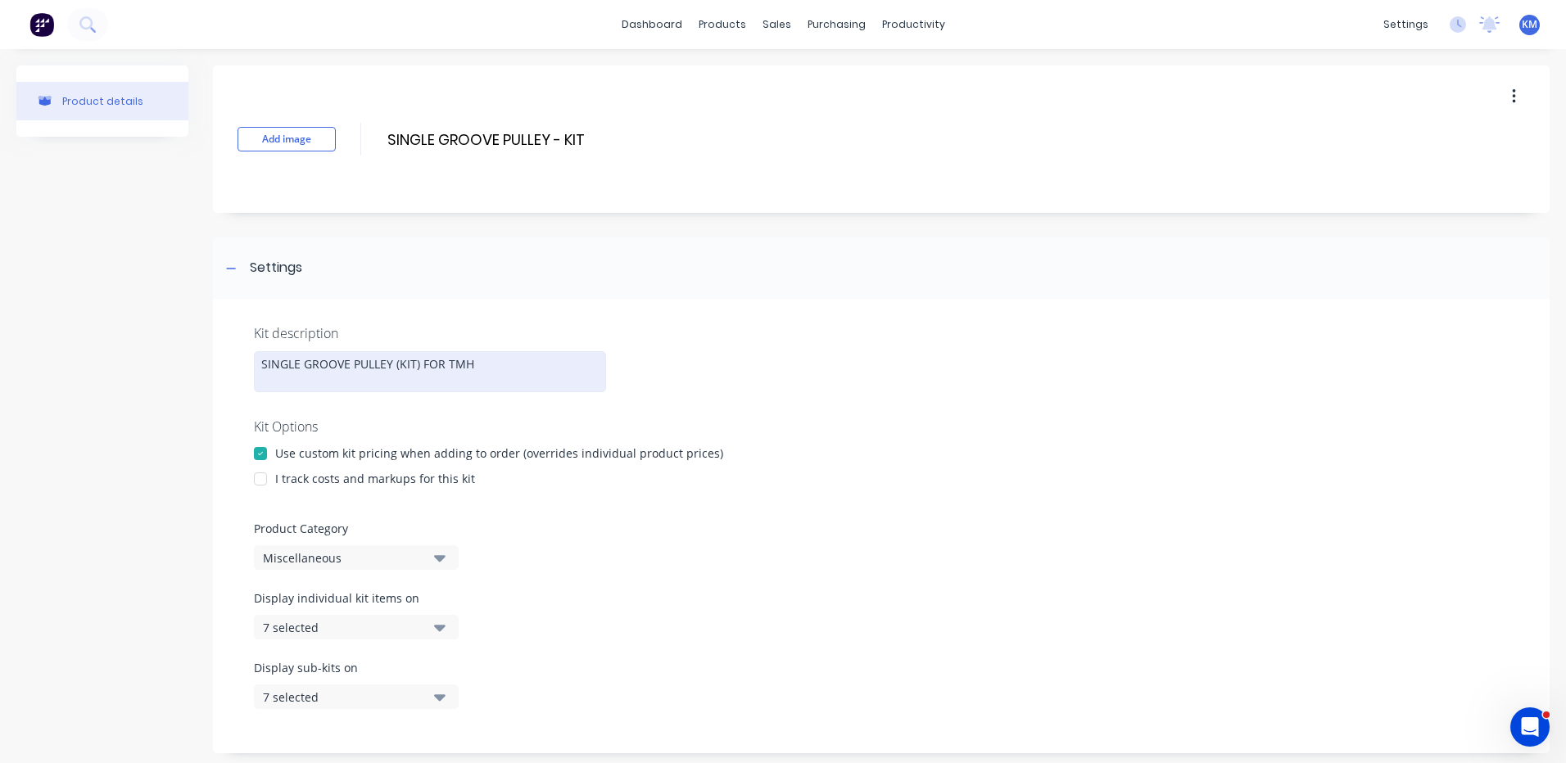
click at [269, 475] on div at bounding box center [260, 479] width 33 height 33
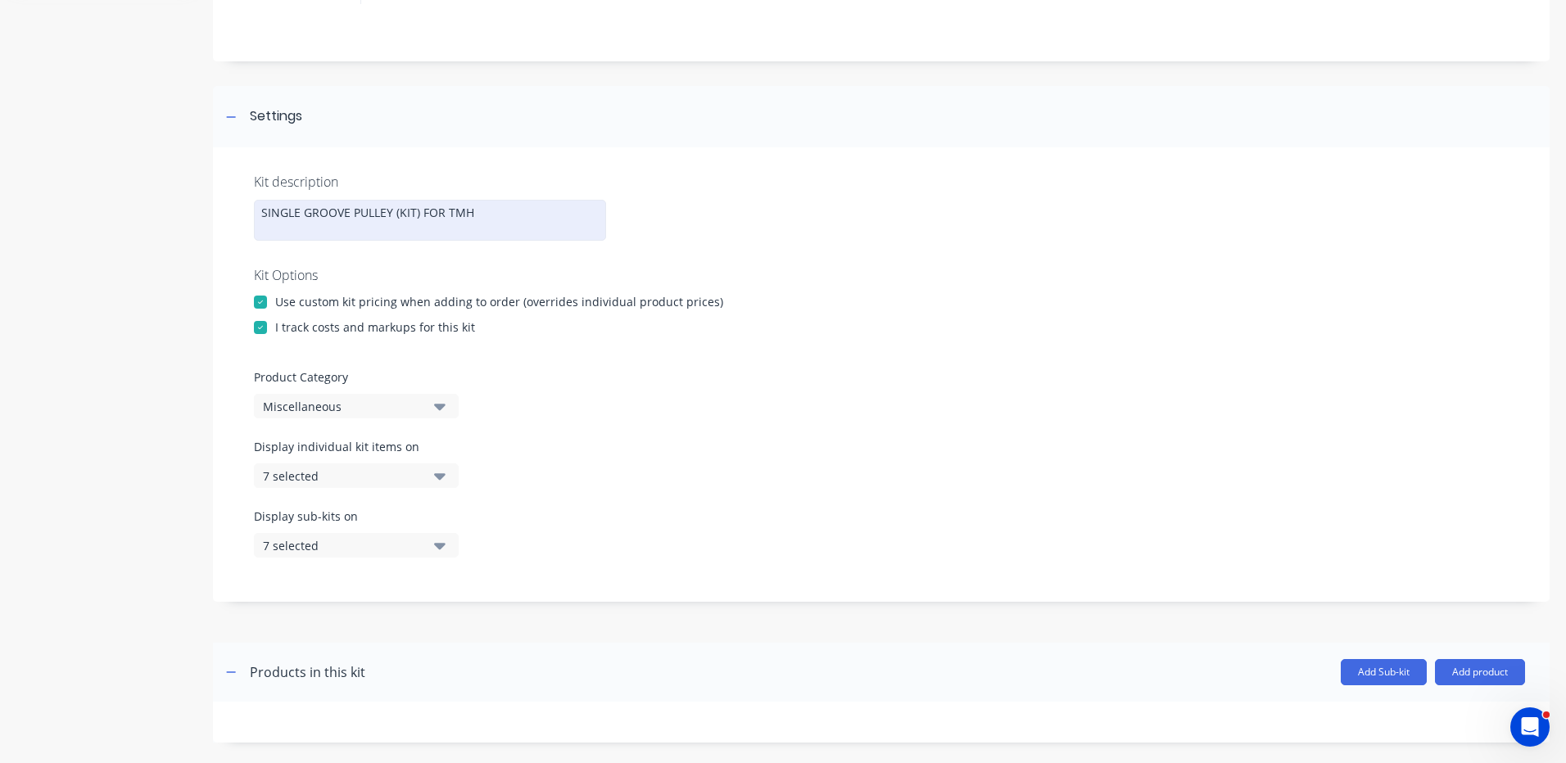
scroll to position [164, 0]
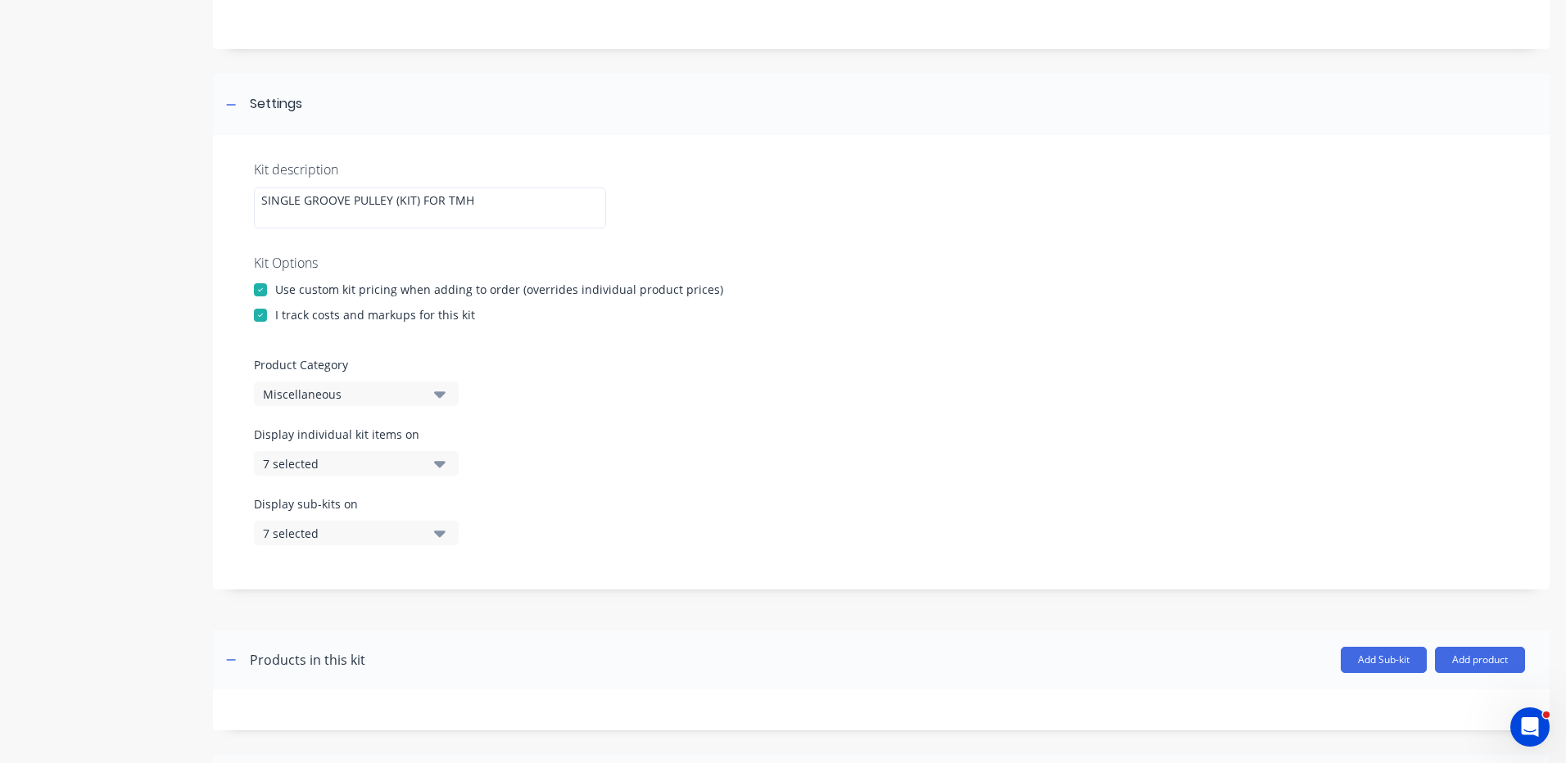
click at [422, 391] on button "Miscellaneous" at bounding box center [356, 394] width 205 height 25
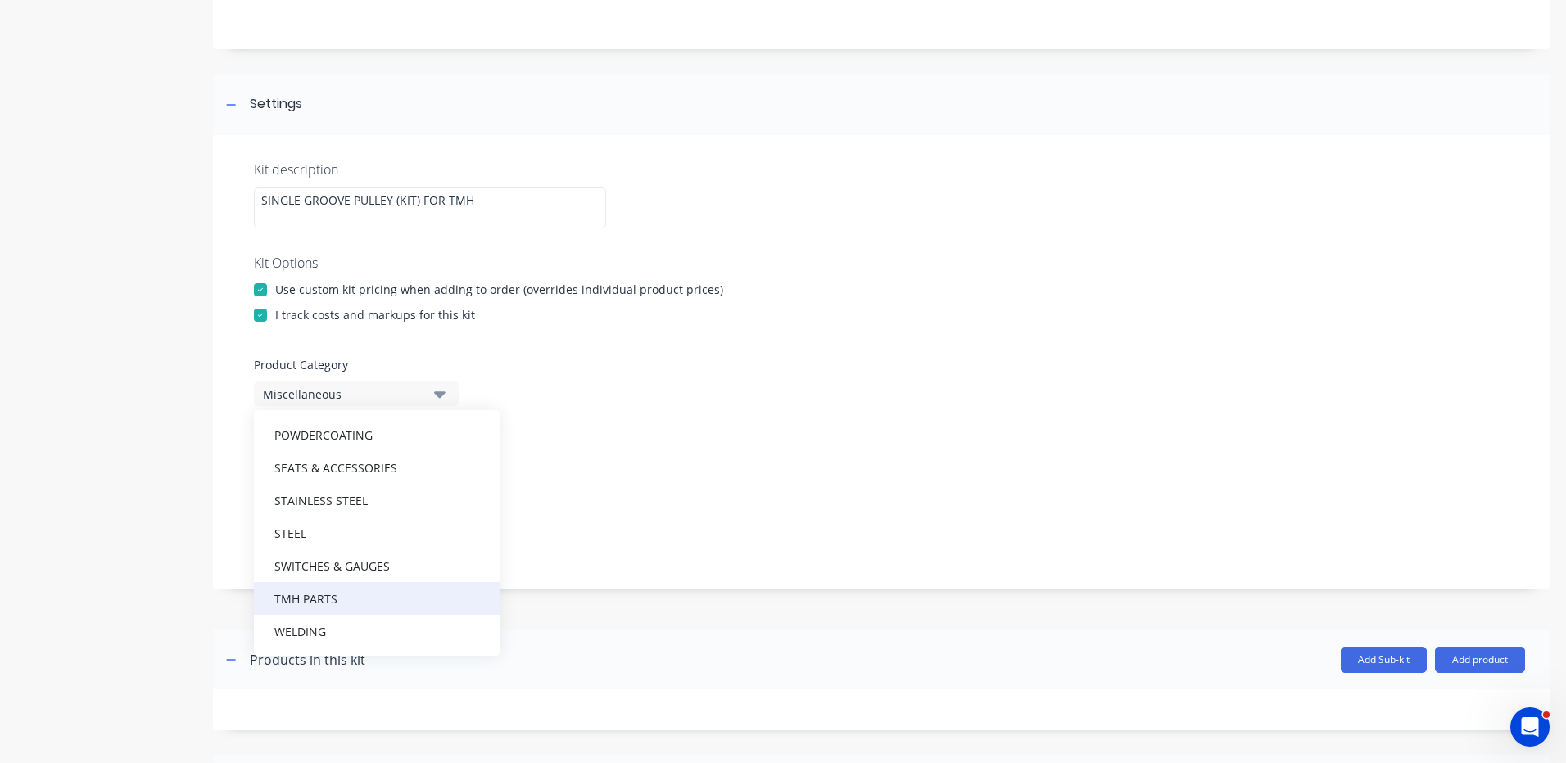
click at [353, 588] on div "TMH PARTS" at bounding box center [377, 598] width 246 height 33
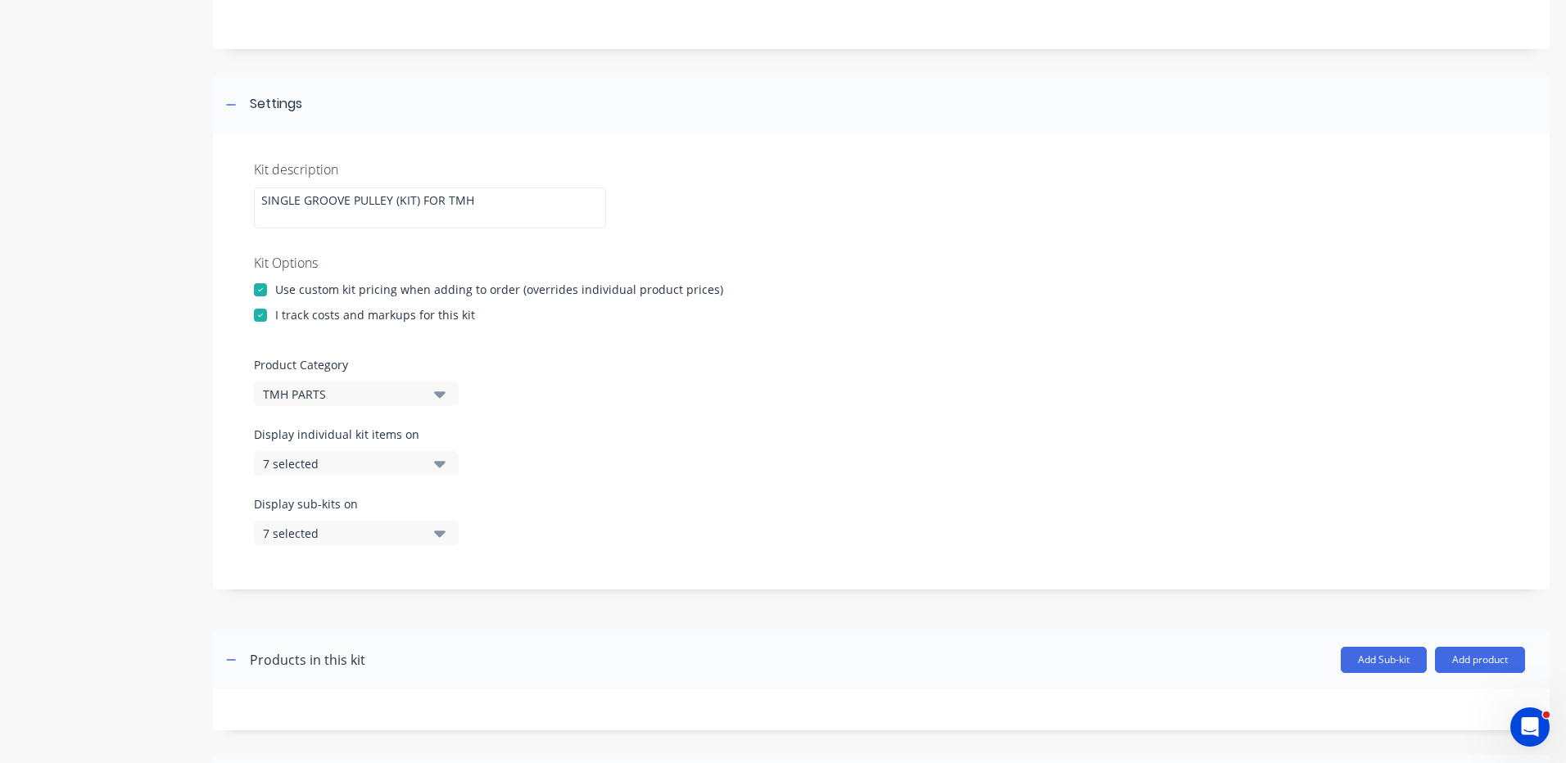
click at [409, 465] on div "7 selected" at bounding box center [342, 463] width 159 height 17
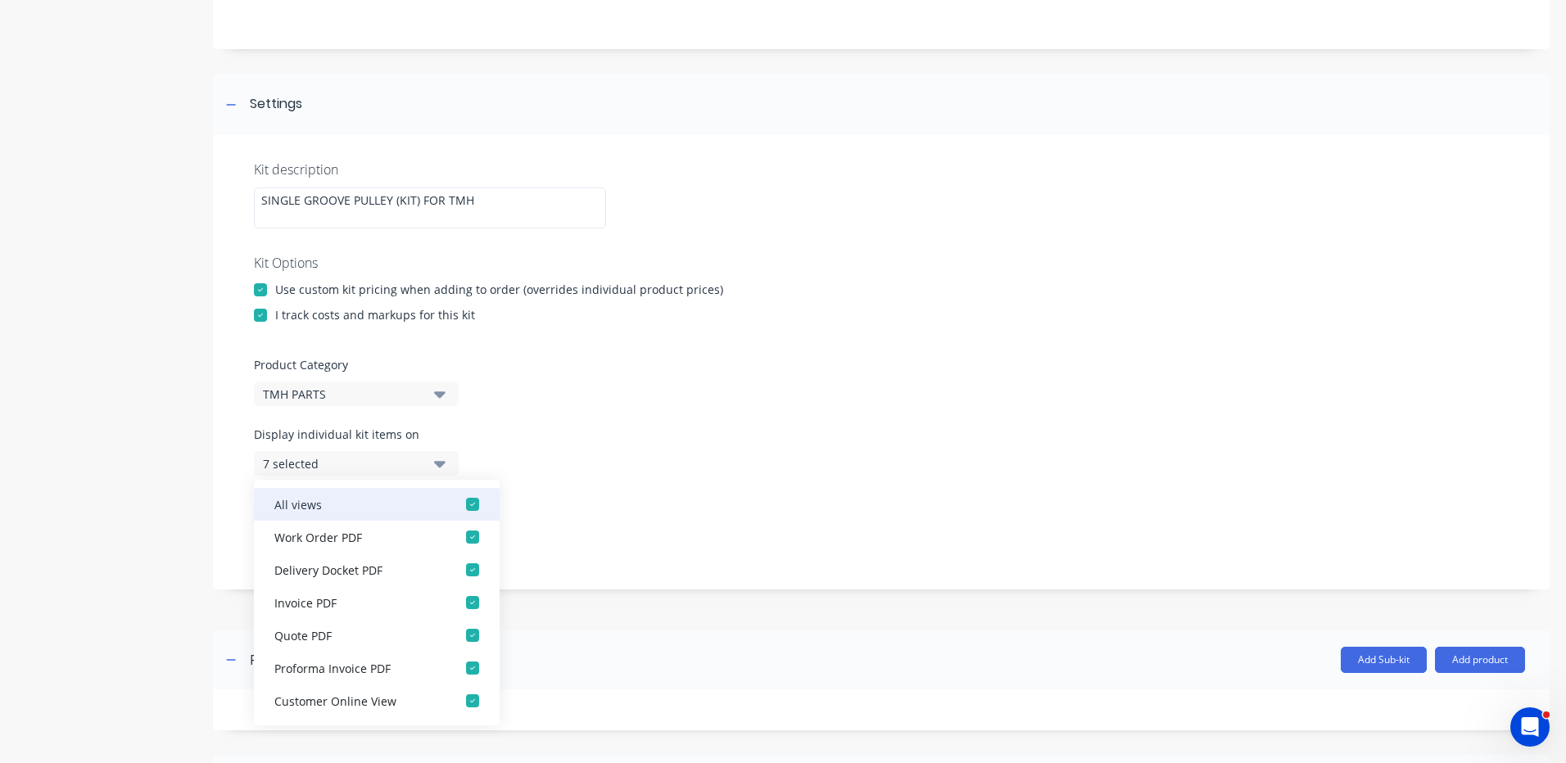
click at [456, 506] on div "button" at bounding box center [472, 504] width 33 height 33
click at [429, 466] on button "None" at bounding box center [356, 463] width 205 height 25
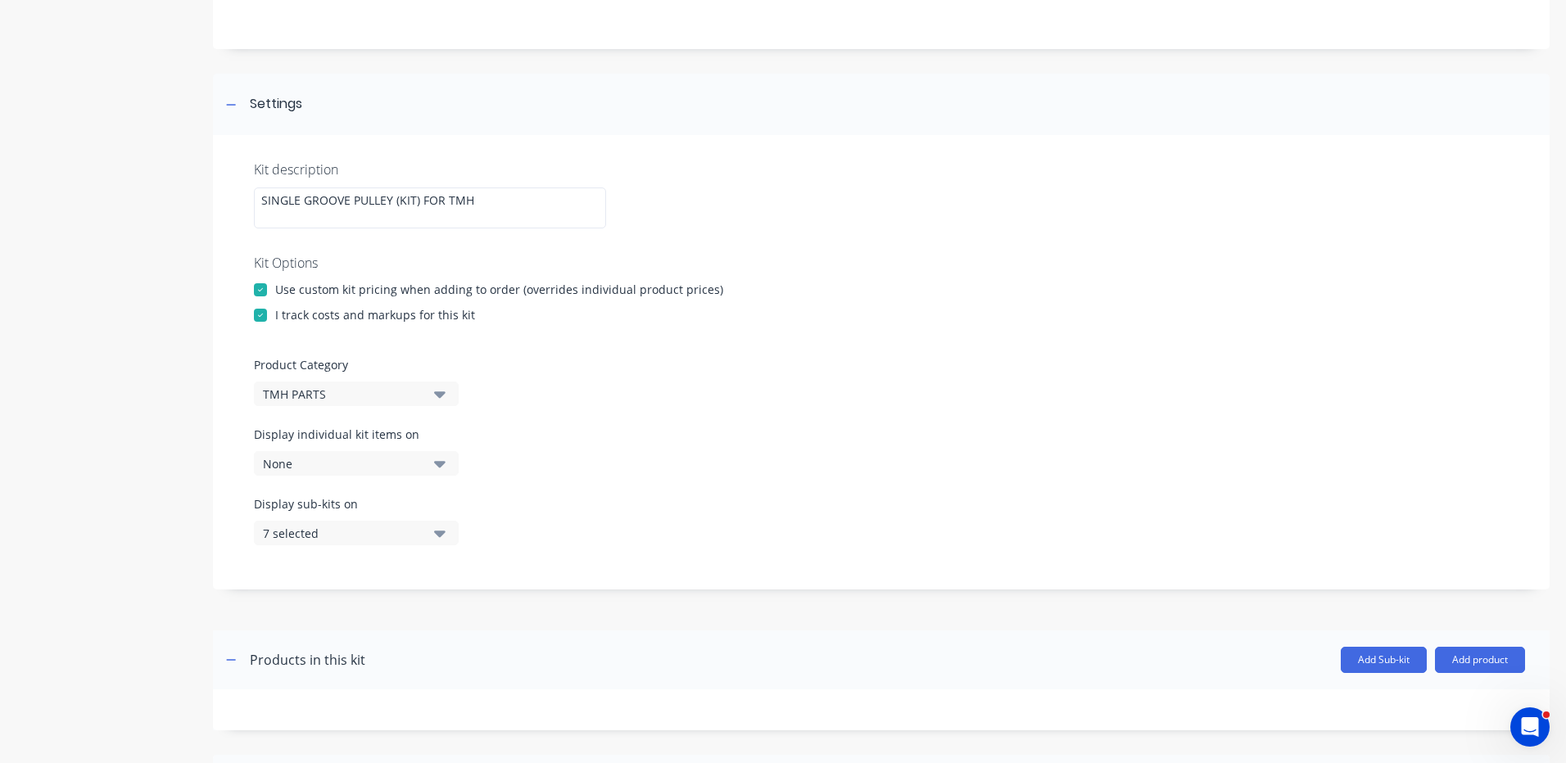
click at [431, 529] on button "7 selected" at bounding box center [356, 533] width 205 height 25
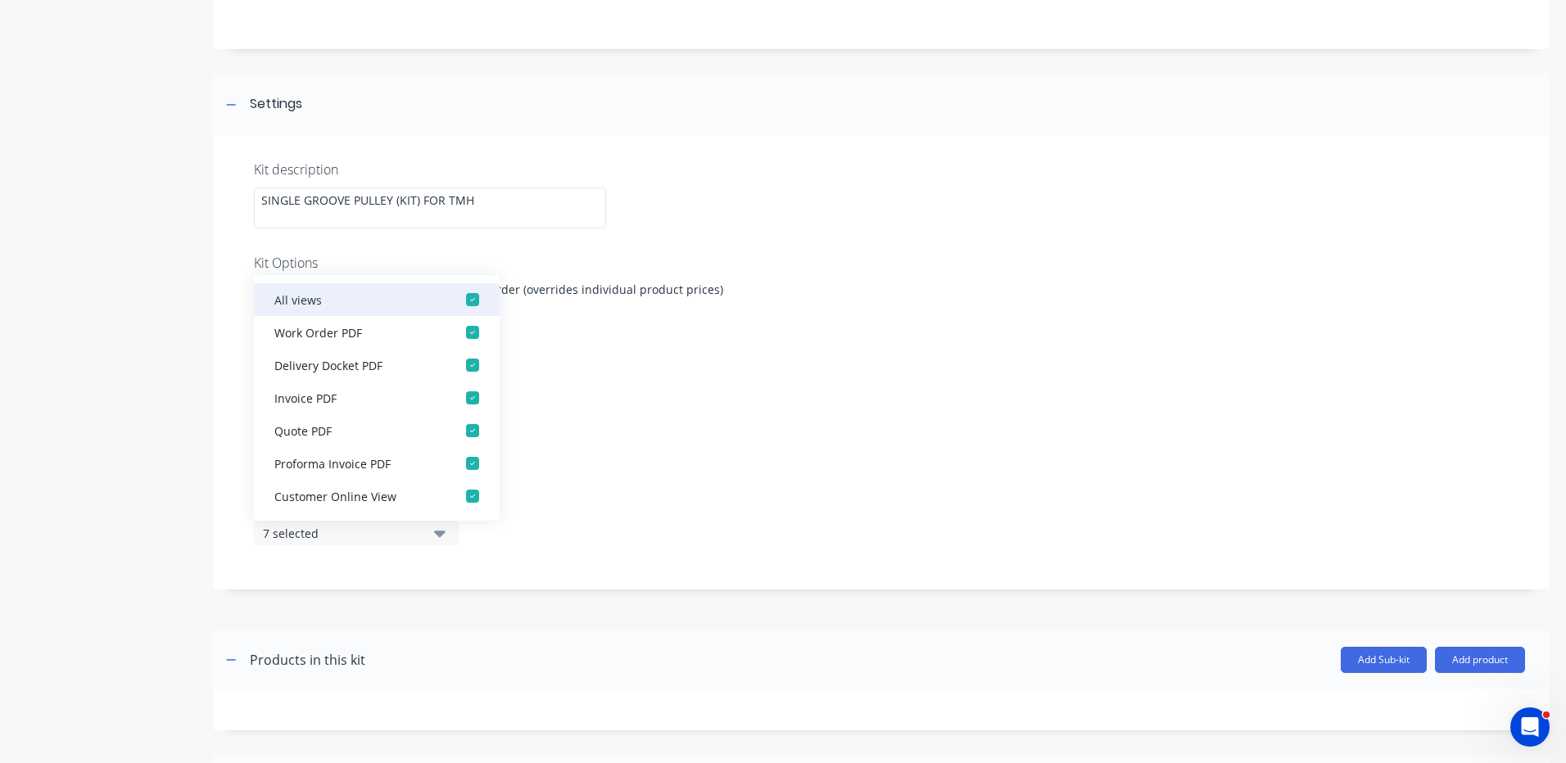
click at [465, 301] on div "button" at bounding box center [472, 299] width 33 height 33
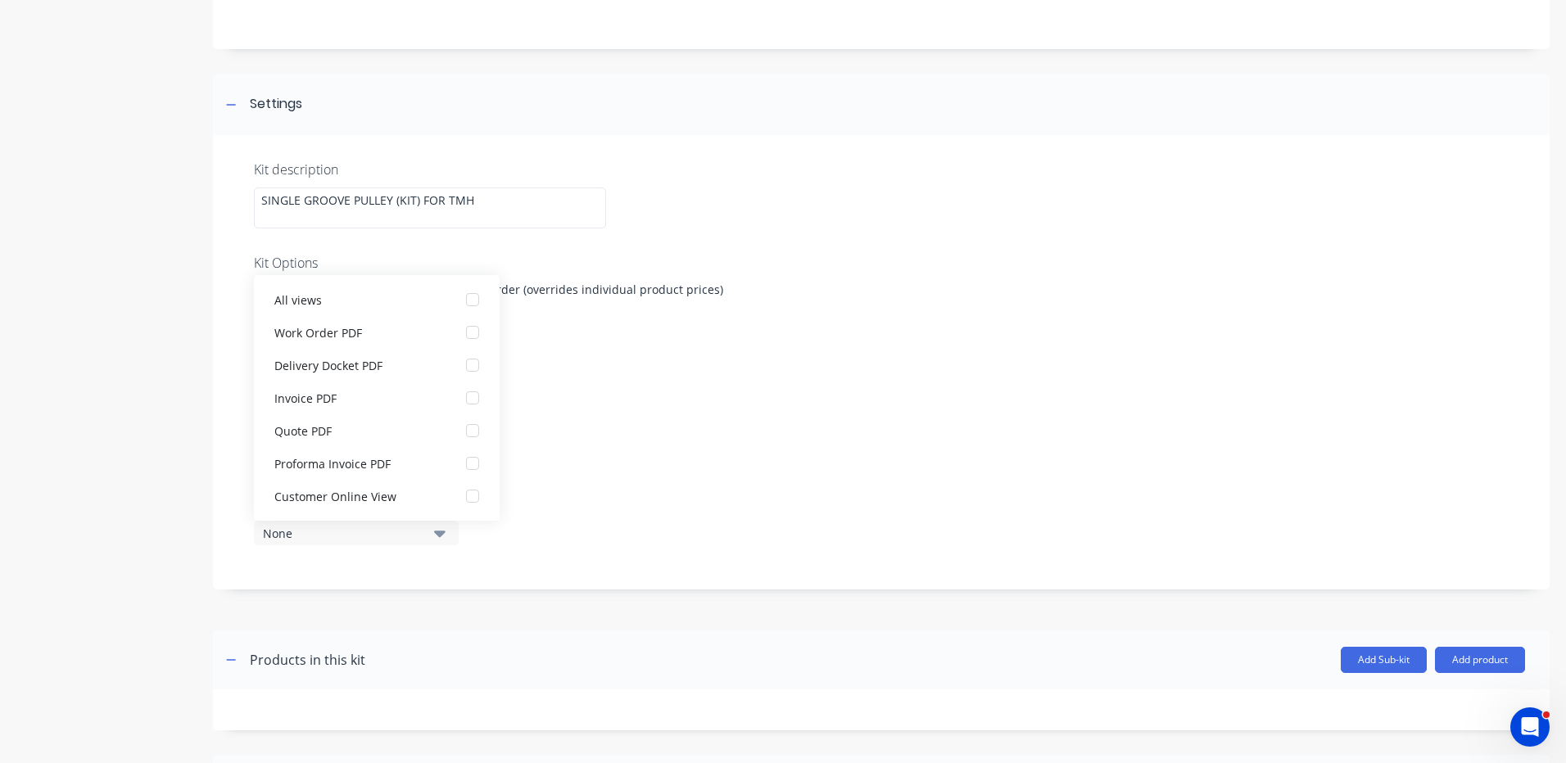
click at [632, 459] on div "Display individual kit items on None" at bounding box center [881, 461] width 1255 height 70
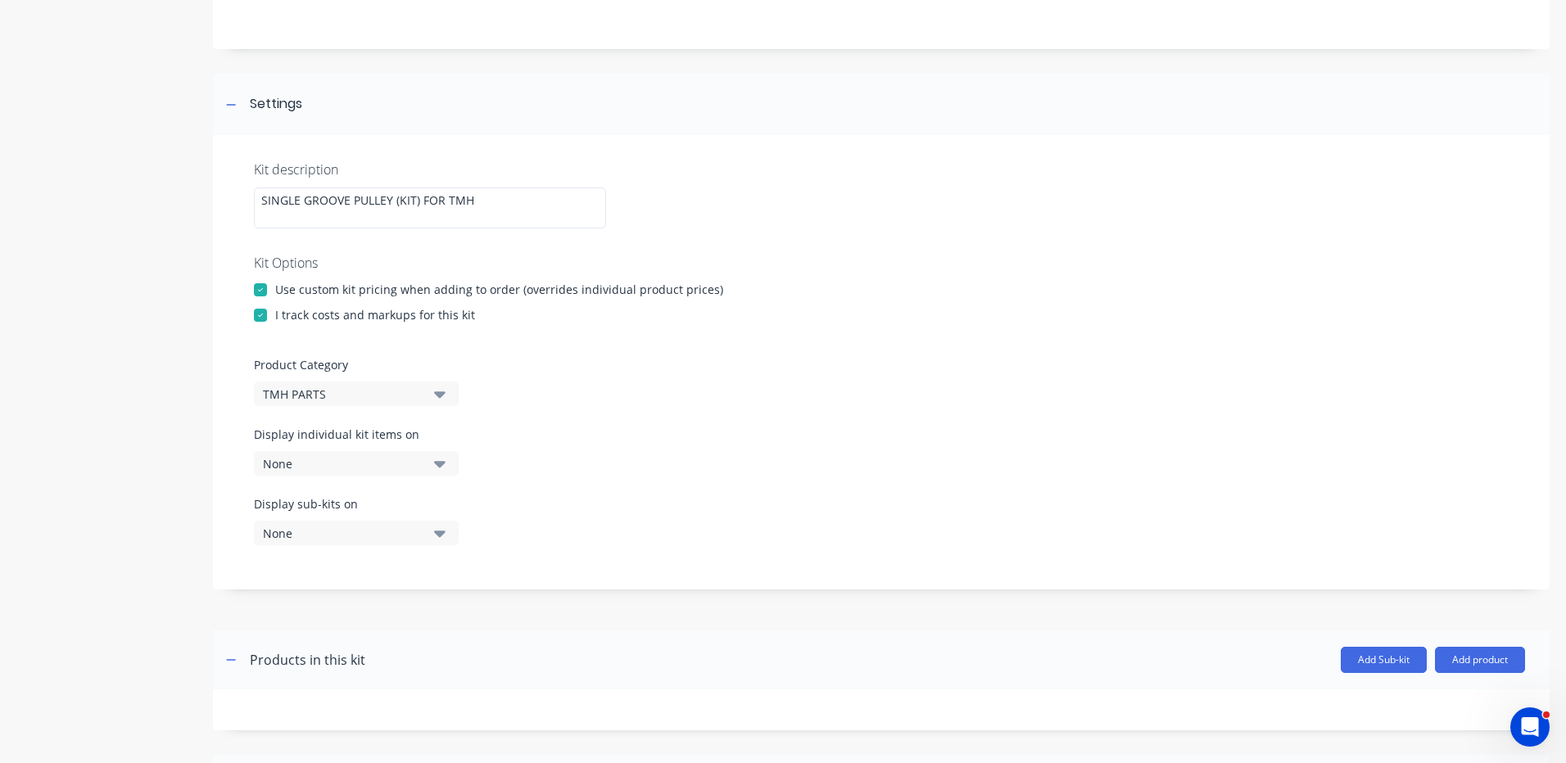
click at [437, 459] on icon "button" at bounding box center [439, 464] width 11 height 18
click at [780, 427] on div "Display individual kit items on None" at bounding box center [881, 461] width 1255 height 70
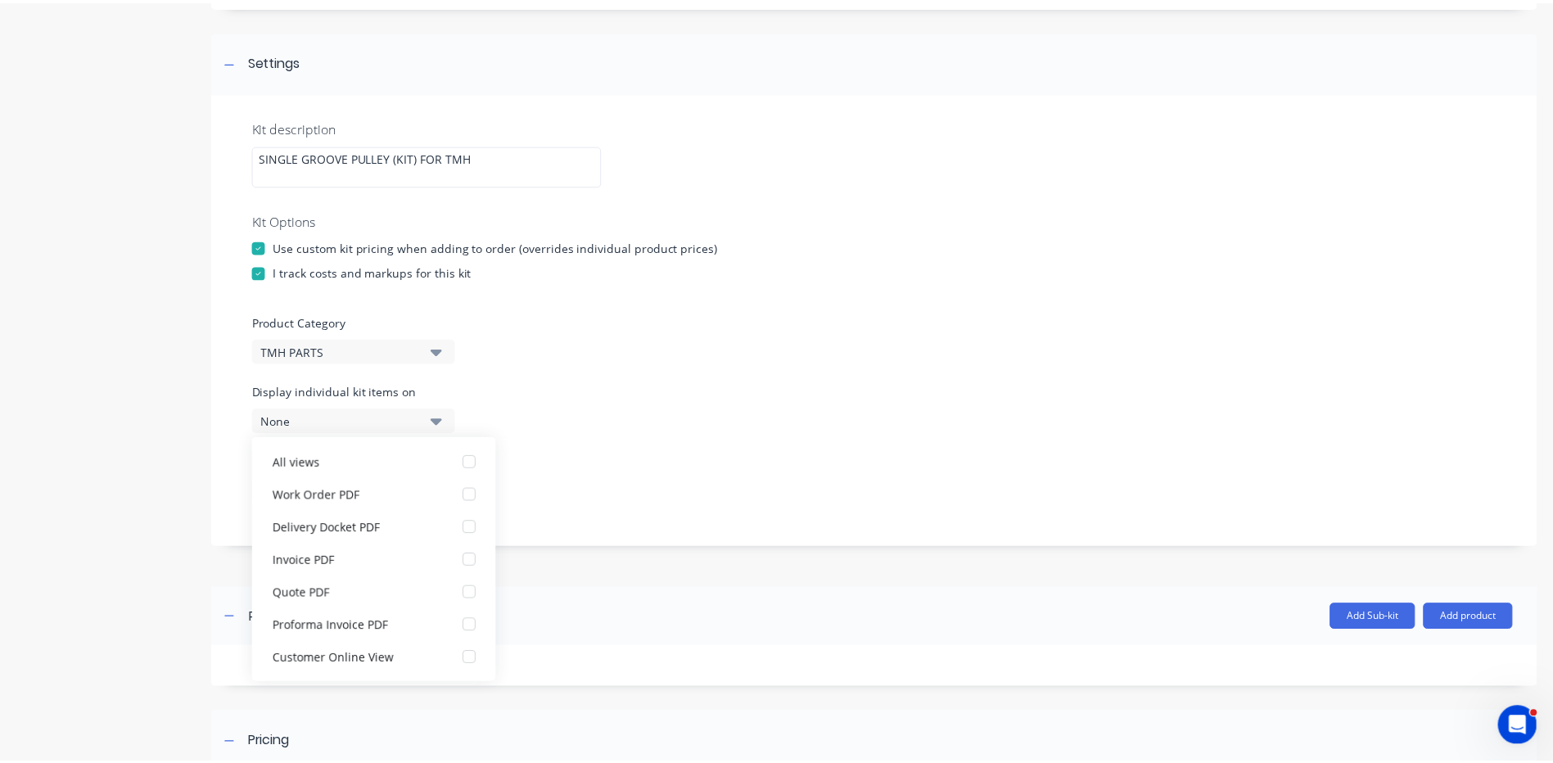
scroll to position [246, 0]
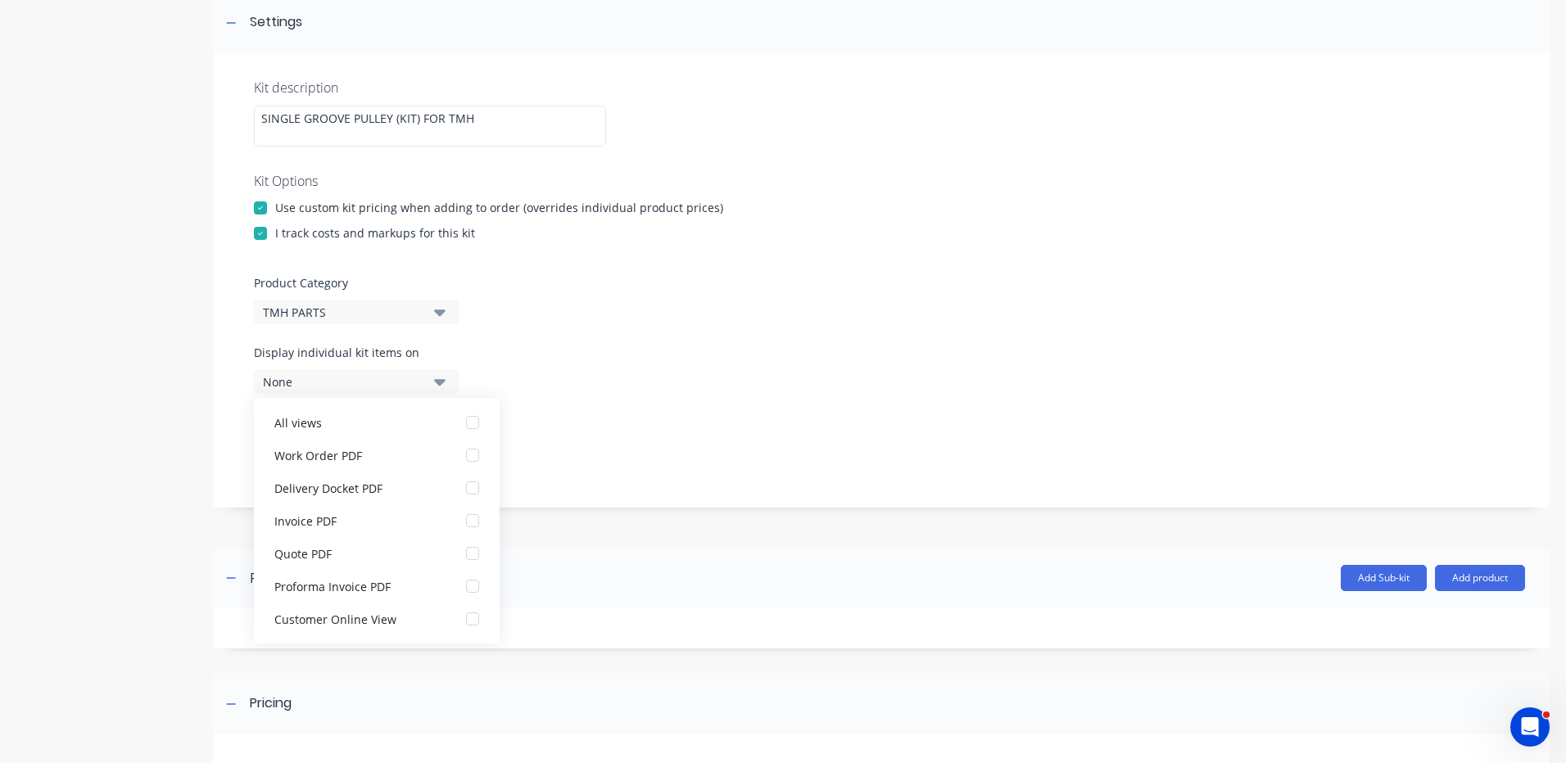
click at [432, 382] on button "None" at bounding box center [356, 381] width 205 height 25
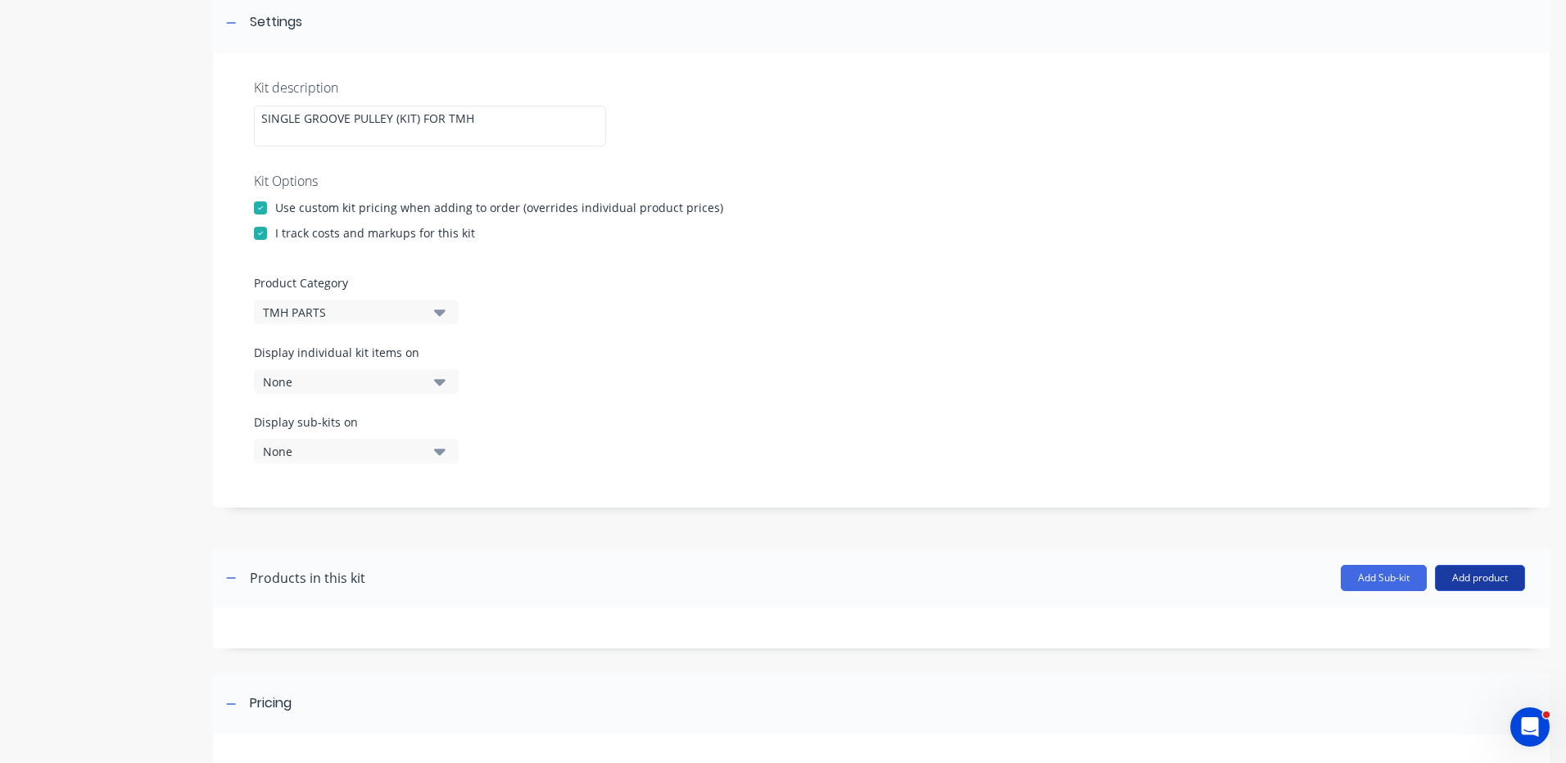
click at [1491, 579] on button "Add product" at bounding box center [1480, 578] width 90 height 26
click at [1453, 611] on div "Product catalogue" at bounding box center [1447, 620] width 126 height 24
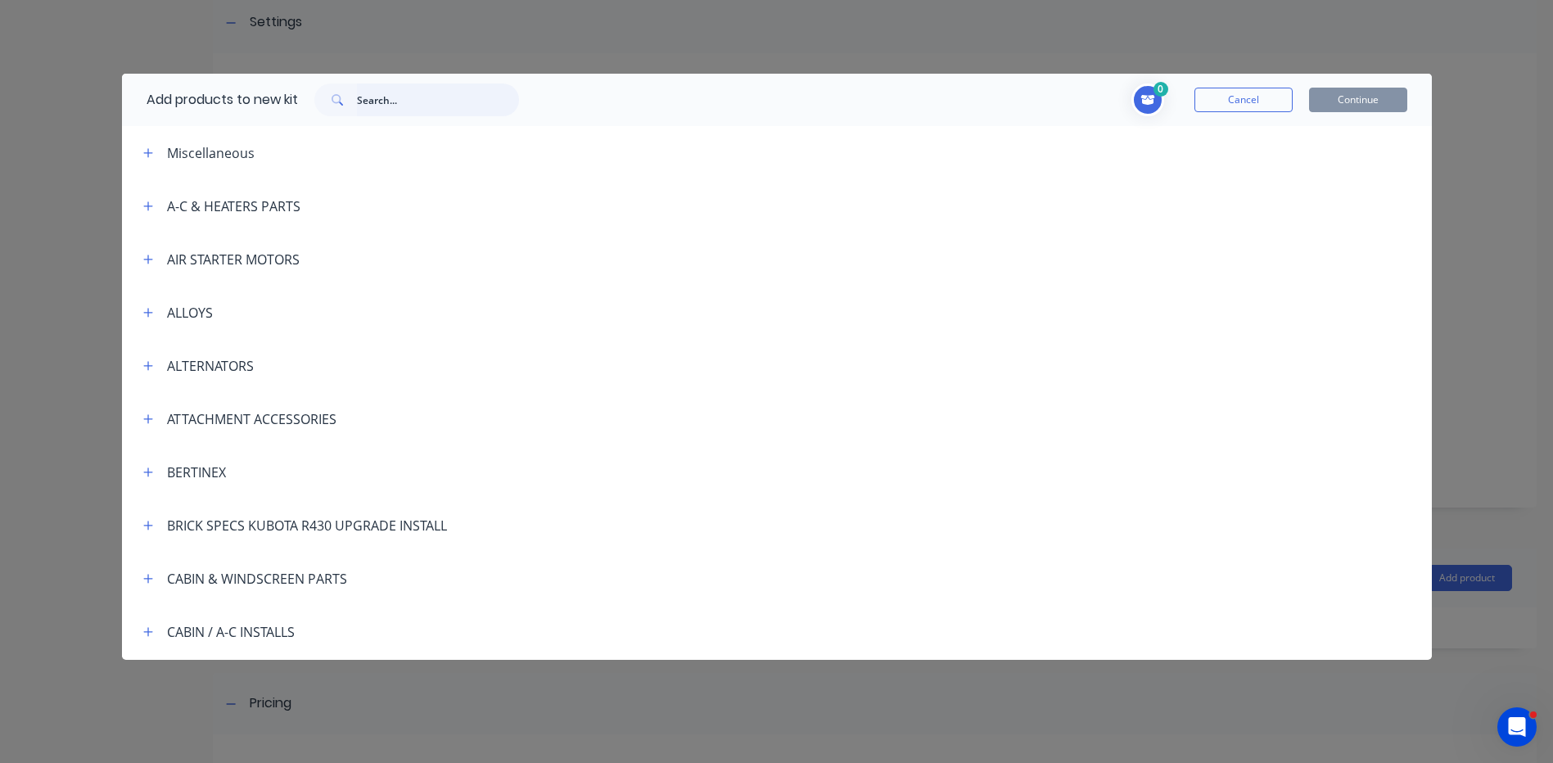
click at [382, 102] on input "text" at bounding box center [438, 100] width 162 height 33
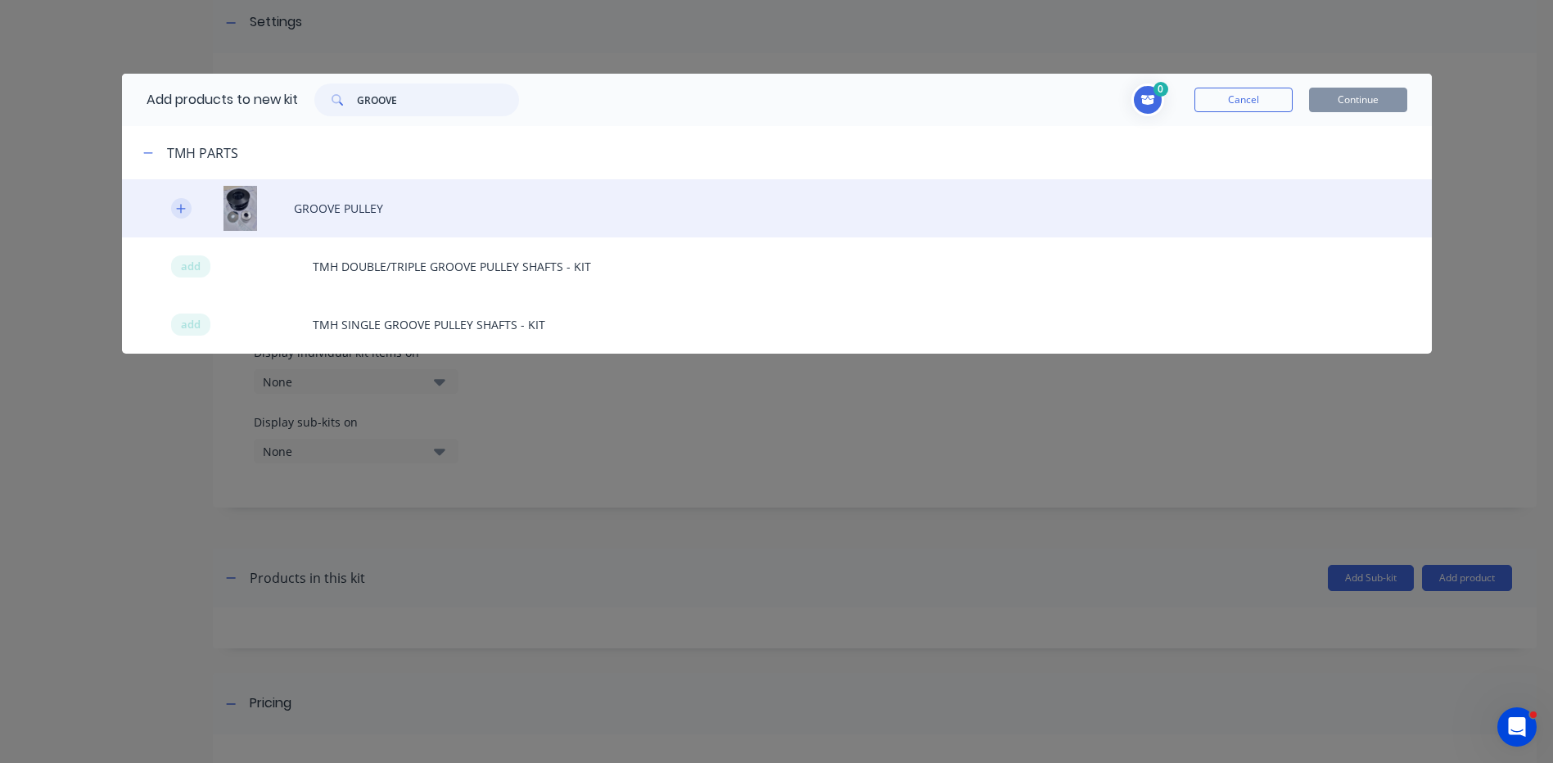
type input "GROOVE"
click at [179, 213] on icon "button" at bounding box center [181, 208] width 10 height 11
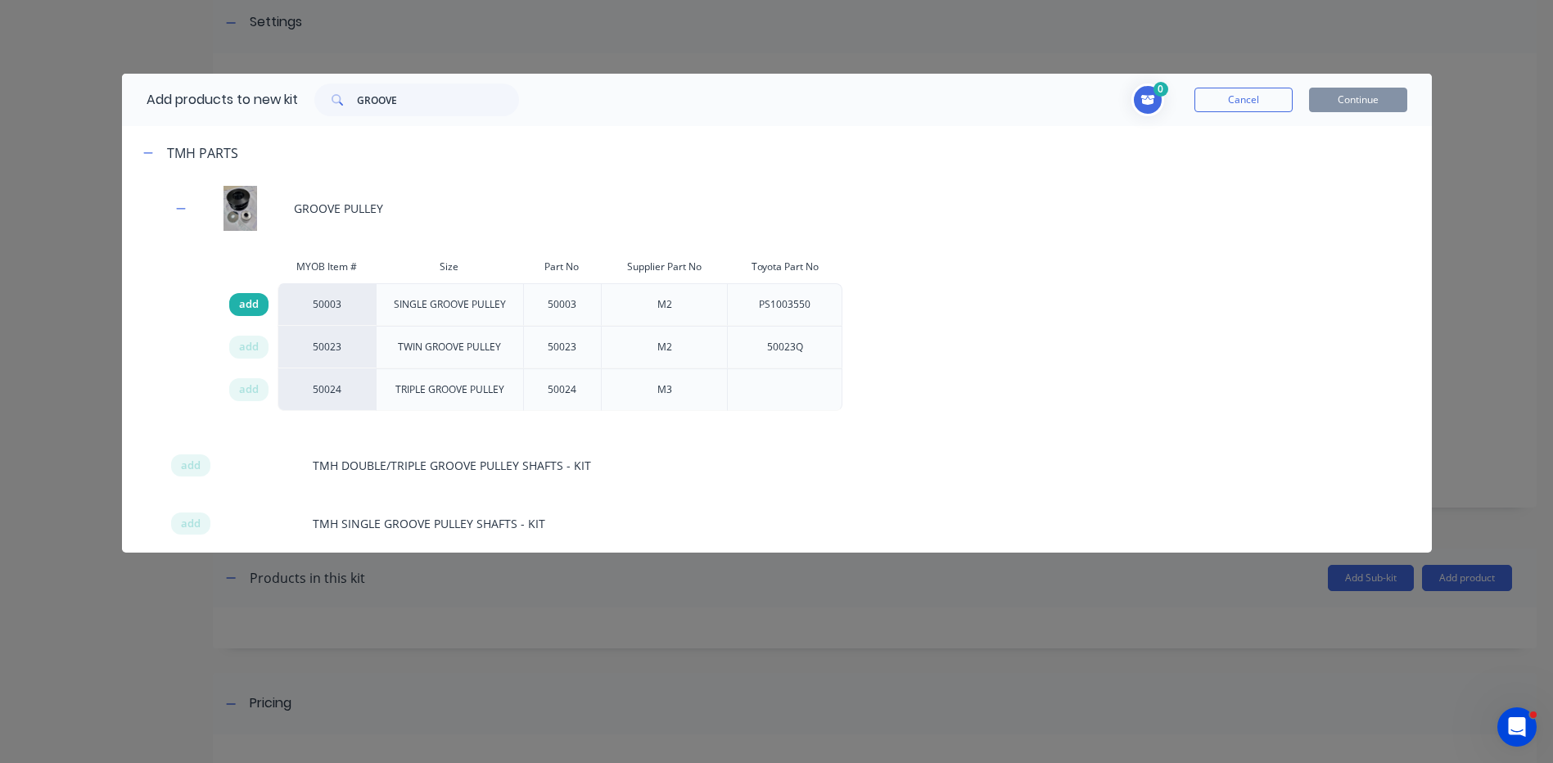
click at [250, 304] on span "add" at bounding box center [249, 304] width 20 height 16
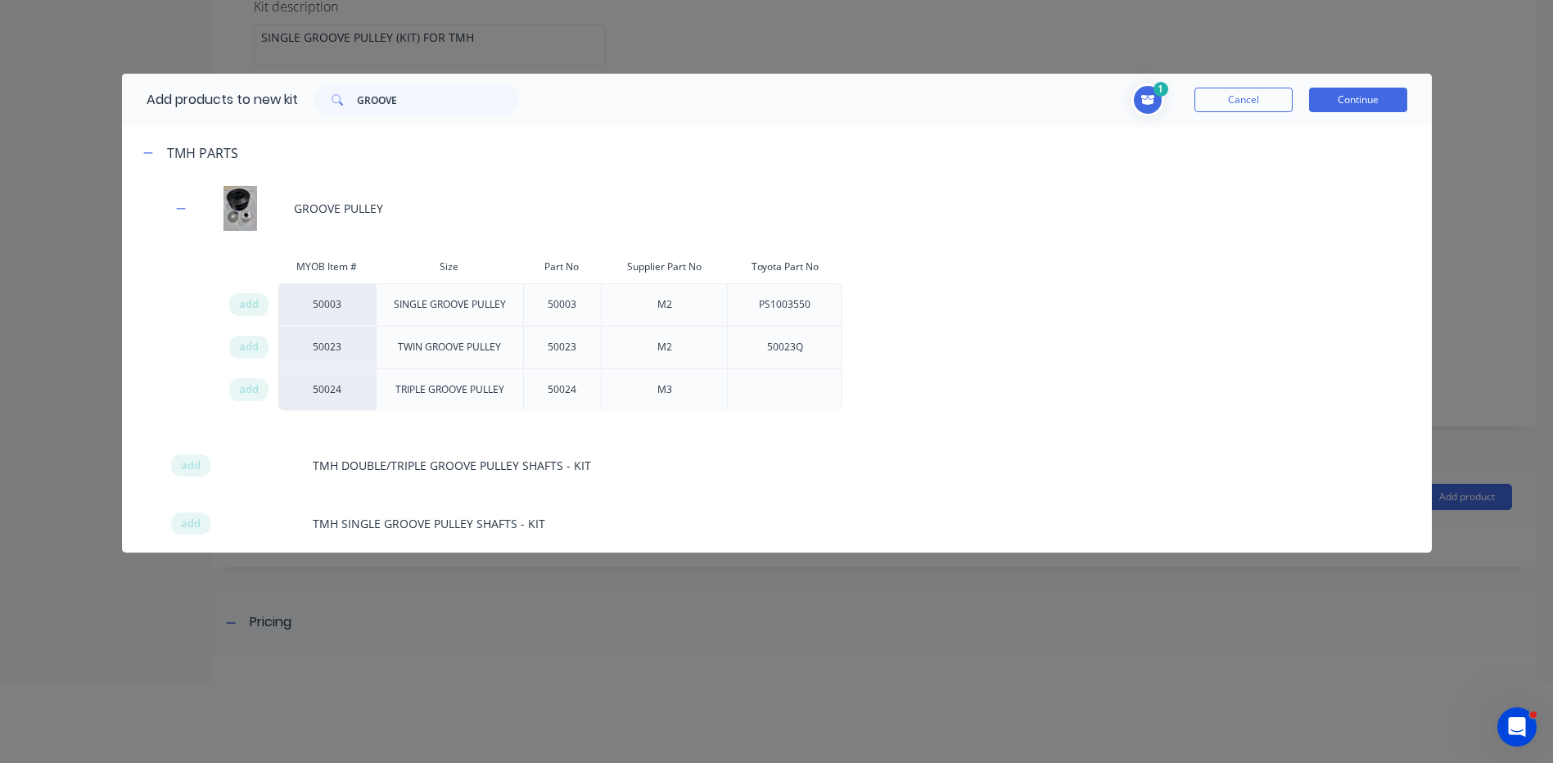
scroll to position [82, 0]
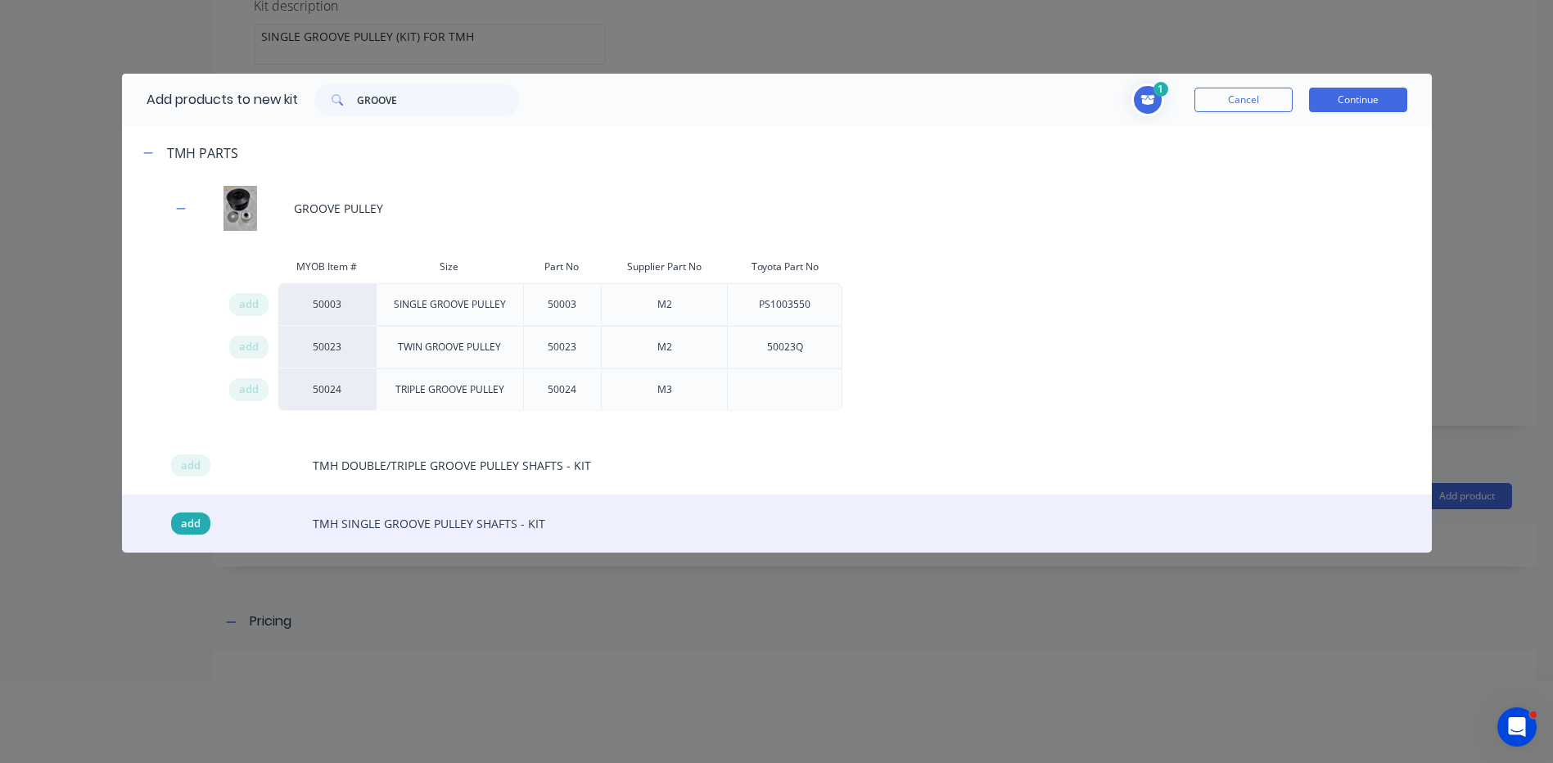
click at [190, 532] on span "add" at bounding box center [191, 524] width 20 height 16
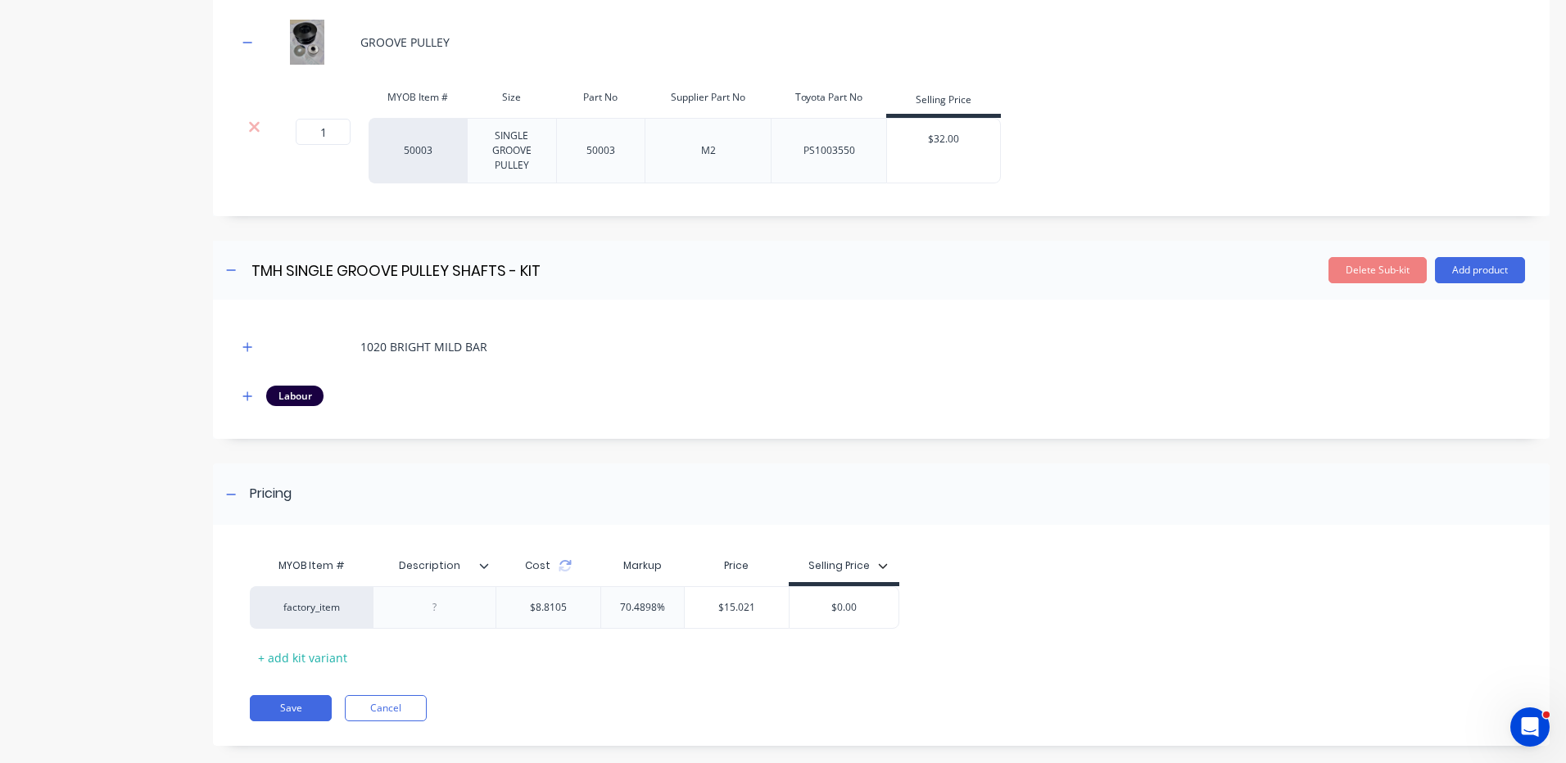
scroll to position [882, 0]
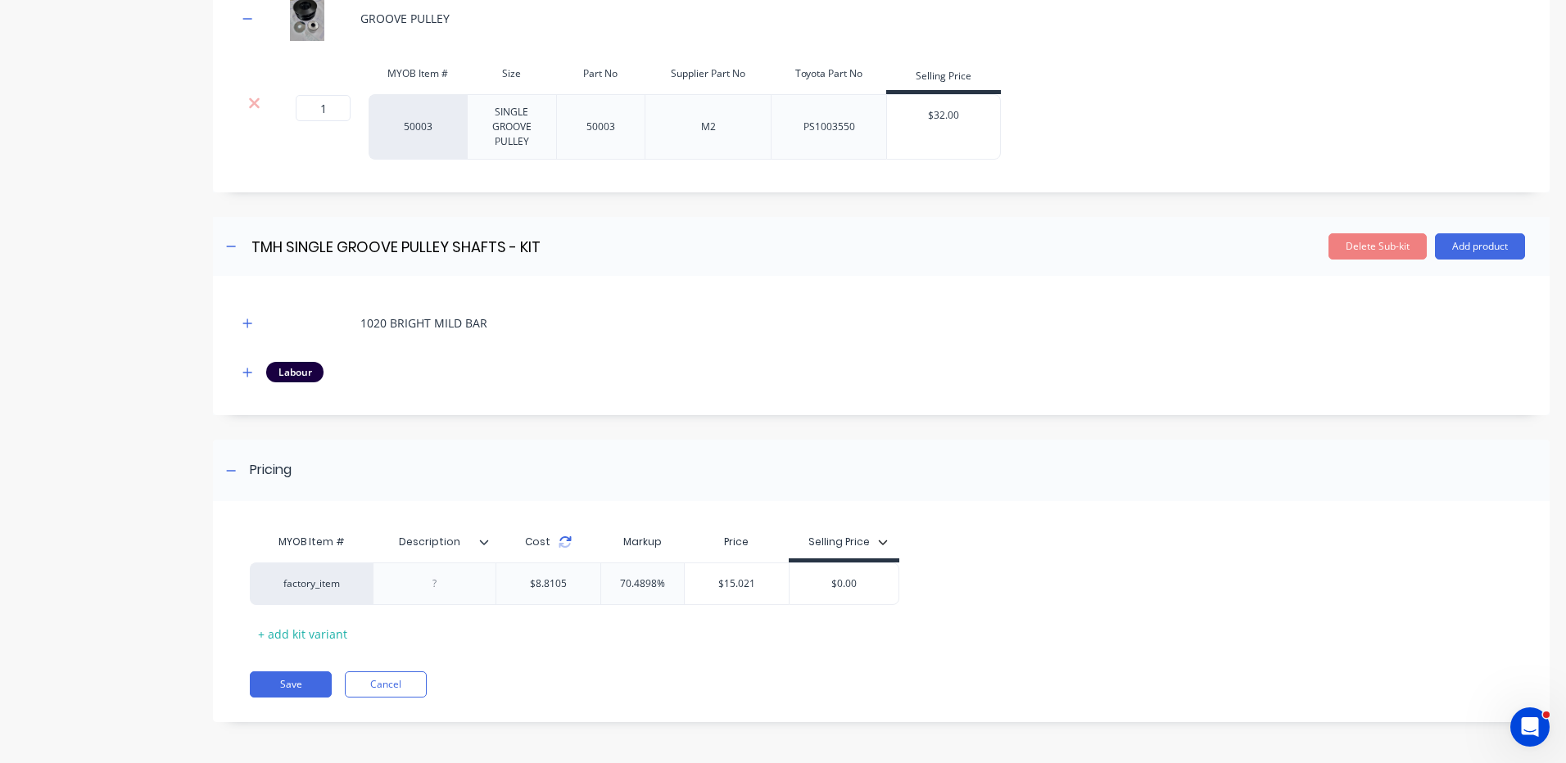
click at [563, 543] on icon at bounding box center [565, 542] width 13 height 13
click at [301, 681] on button "Save" at bounding box center [291, 685] width 82 height 26
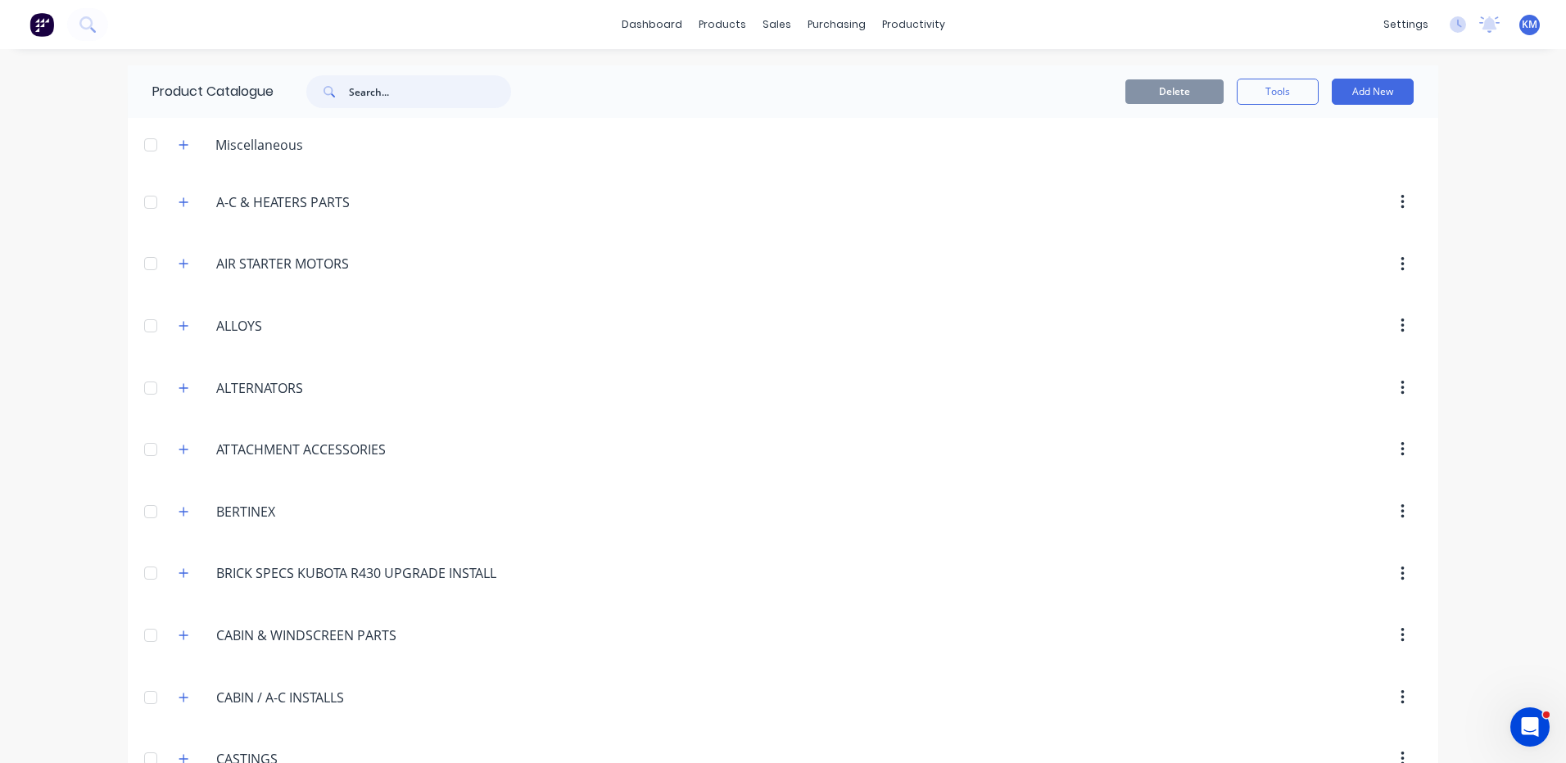
click at [377, 96] on input "text" at bounding box center [430, 91] width 162 height 33
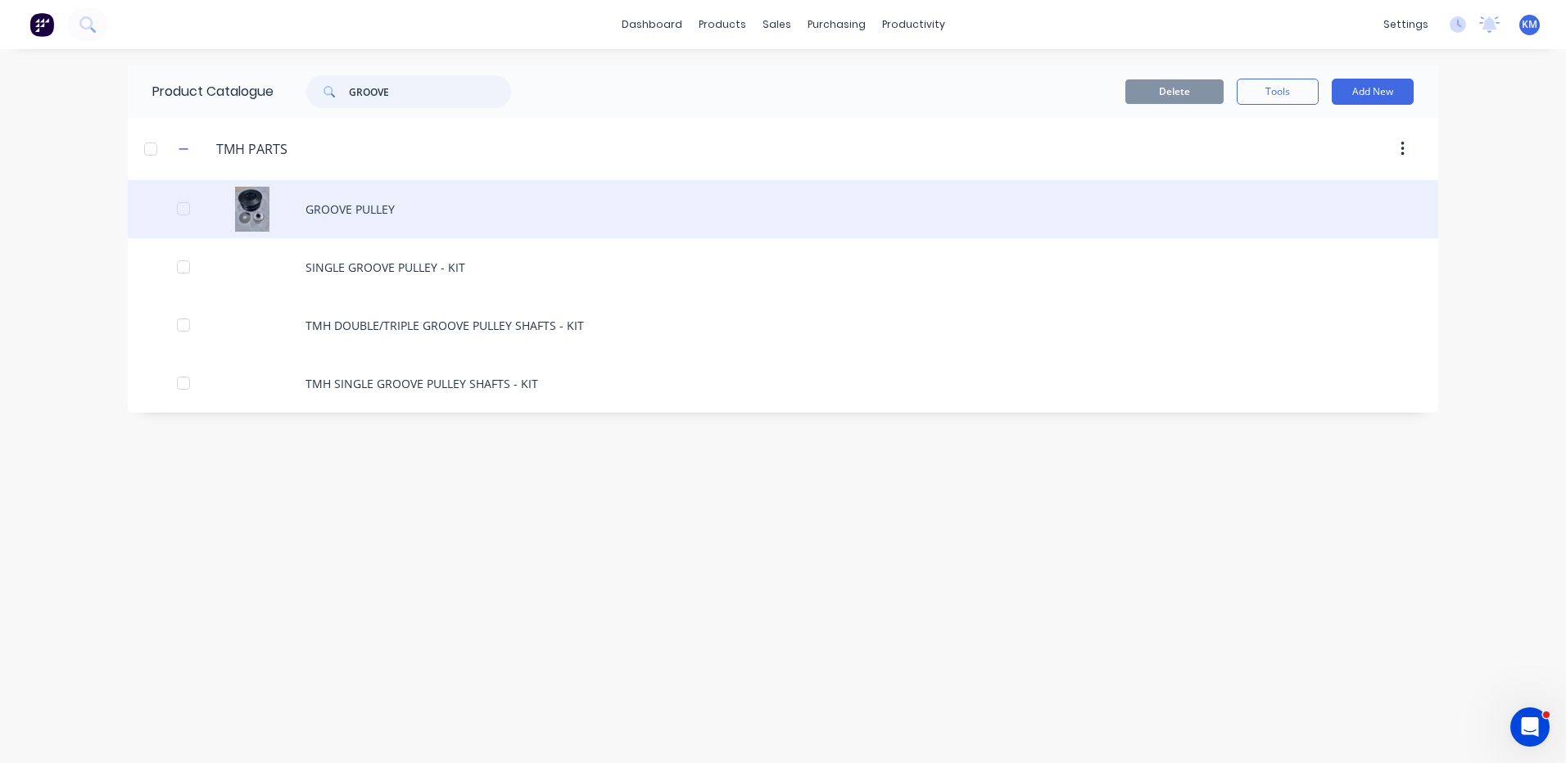
type input "GROOVE"
click at [468, 228] on div "GROOVE PULLEY" at bounding box center [783, 209] width 1310 height 58
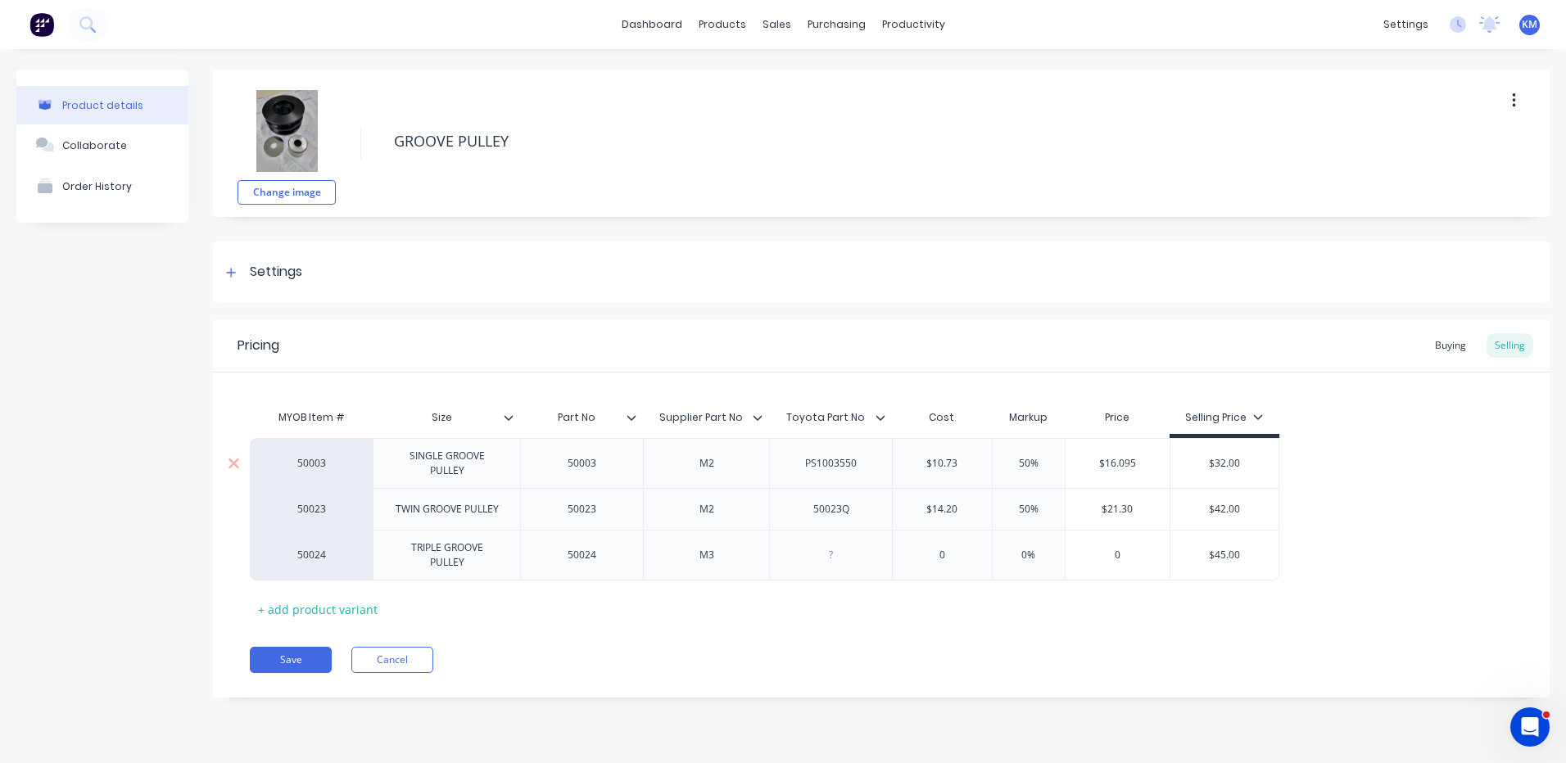
drag, startPoint x: 861, startPoint y: 471, endPoint x: 772, endPoint y: 468, distance: 88.5
click at [772, 468] on div "PS1003550" at bounding box center [830, 463] width 123 height 50
copy div "PS1003550"
type textarea "x"
click at [1444, 333] on div "Buying" at bounding box center [1450, 345] width 47 height 25
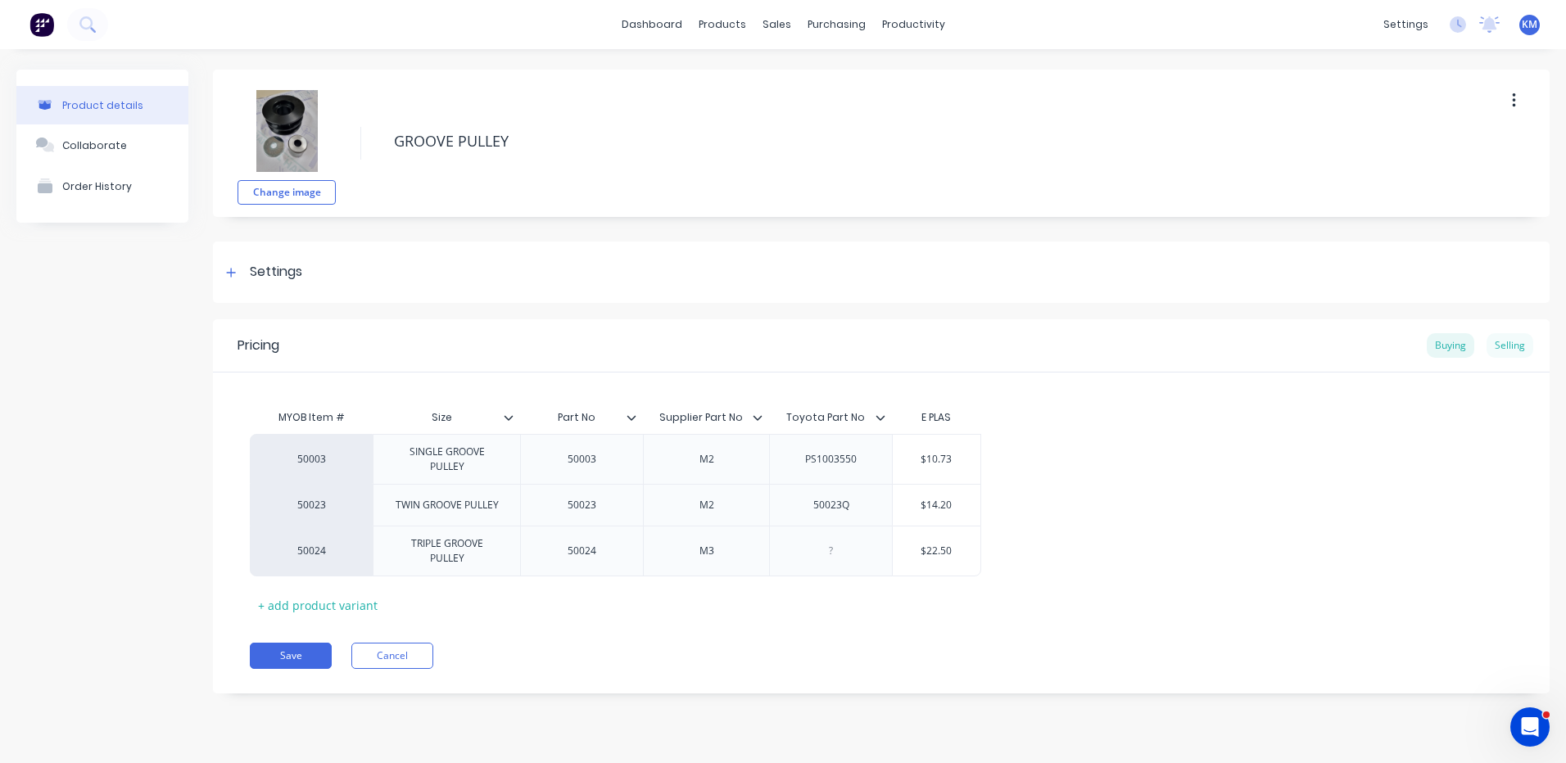
click at [1508, 341] on div "Selling" at bounding box center [1509, 345] width 47 height 25
type input "0"
click at [952, 554] on input "0" at bounding box center [942, 555] width 99 height 15
type textarea "x"
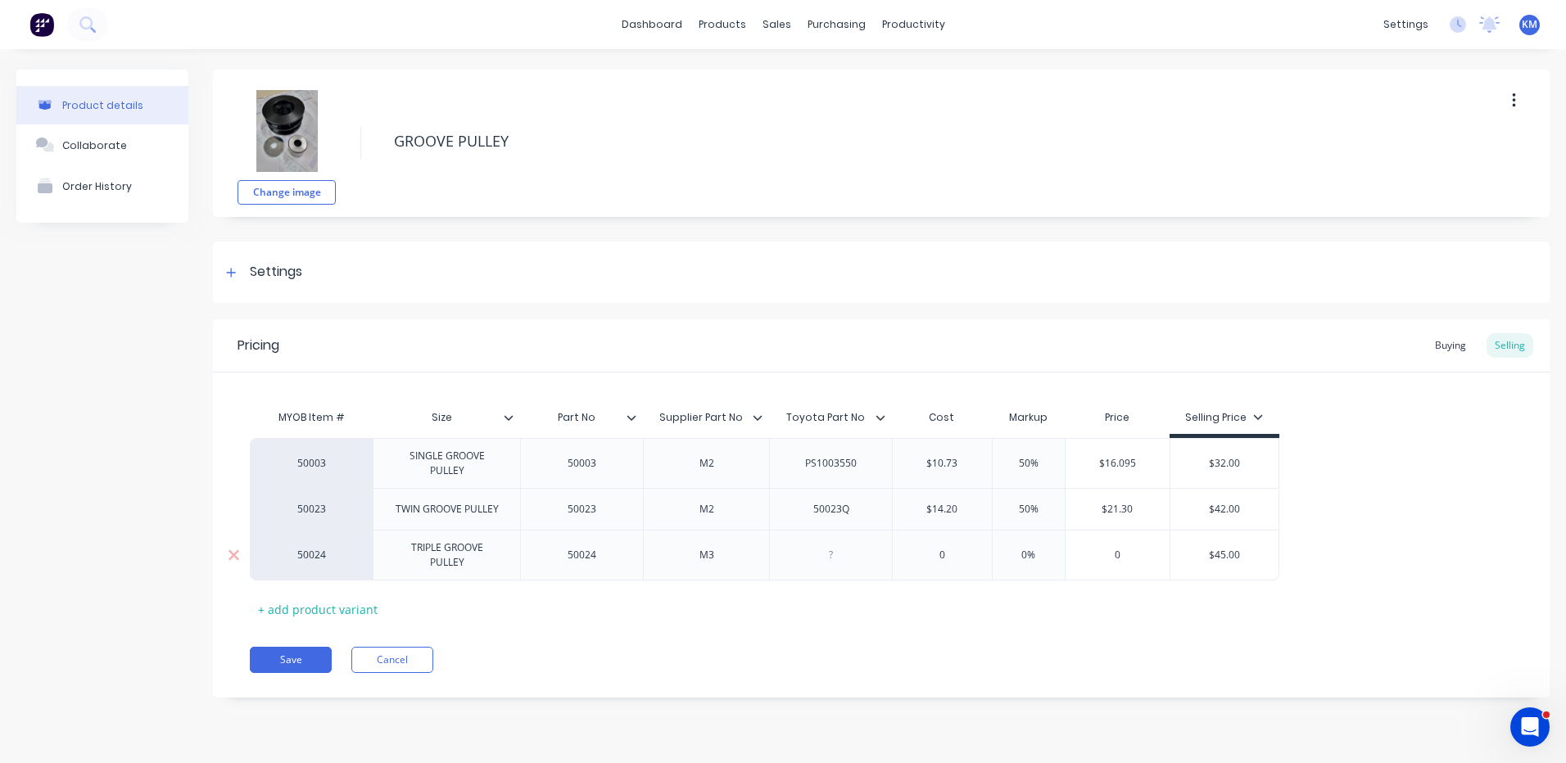
type input "2"
type textarea "x"
type input "22"
type textarea "x"
type input "225"
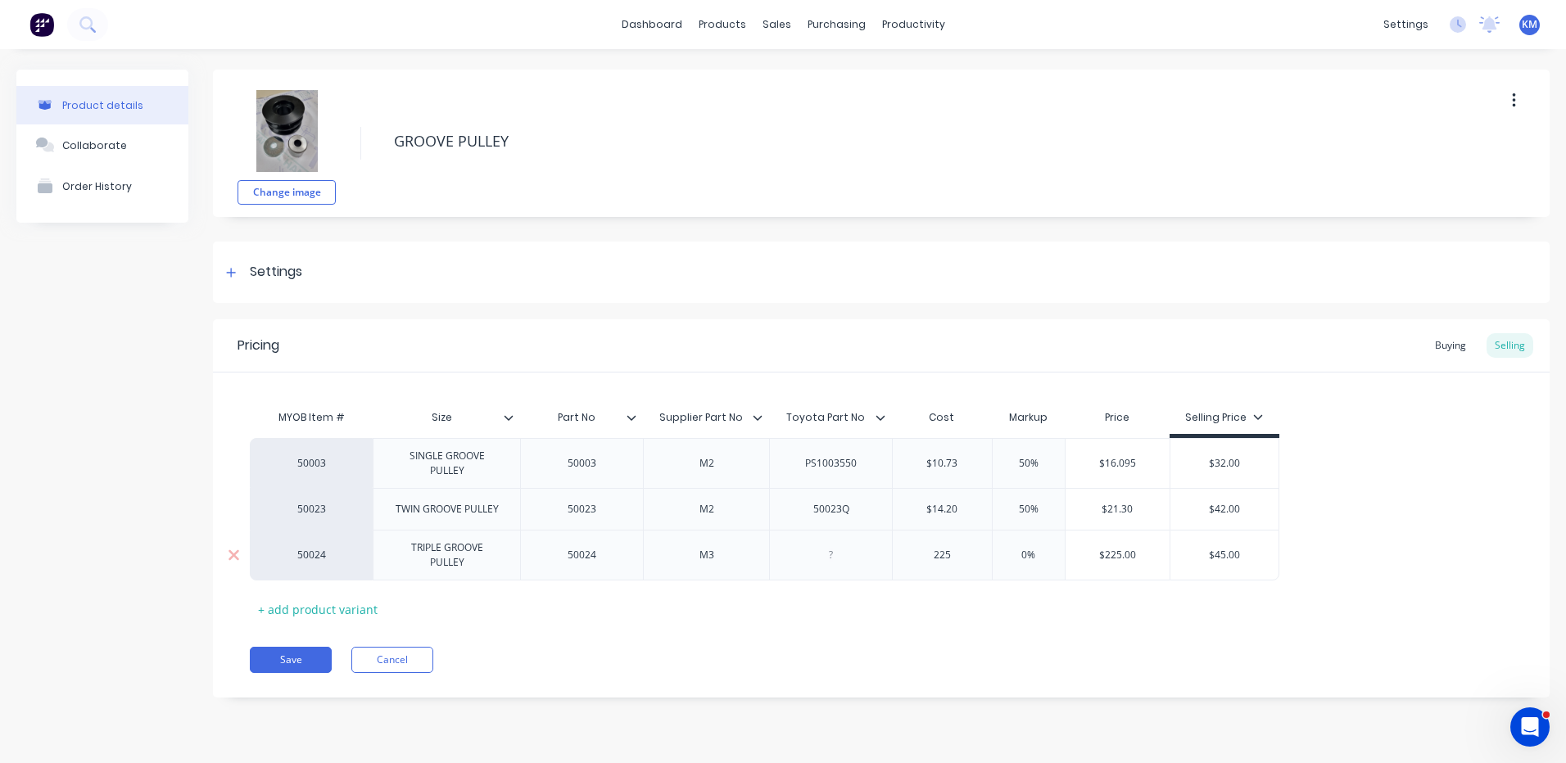
type textarea "x"
type input "22."
type textarea "x"
type input "22.5"
type input "0%"
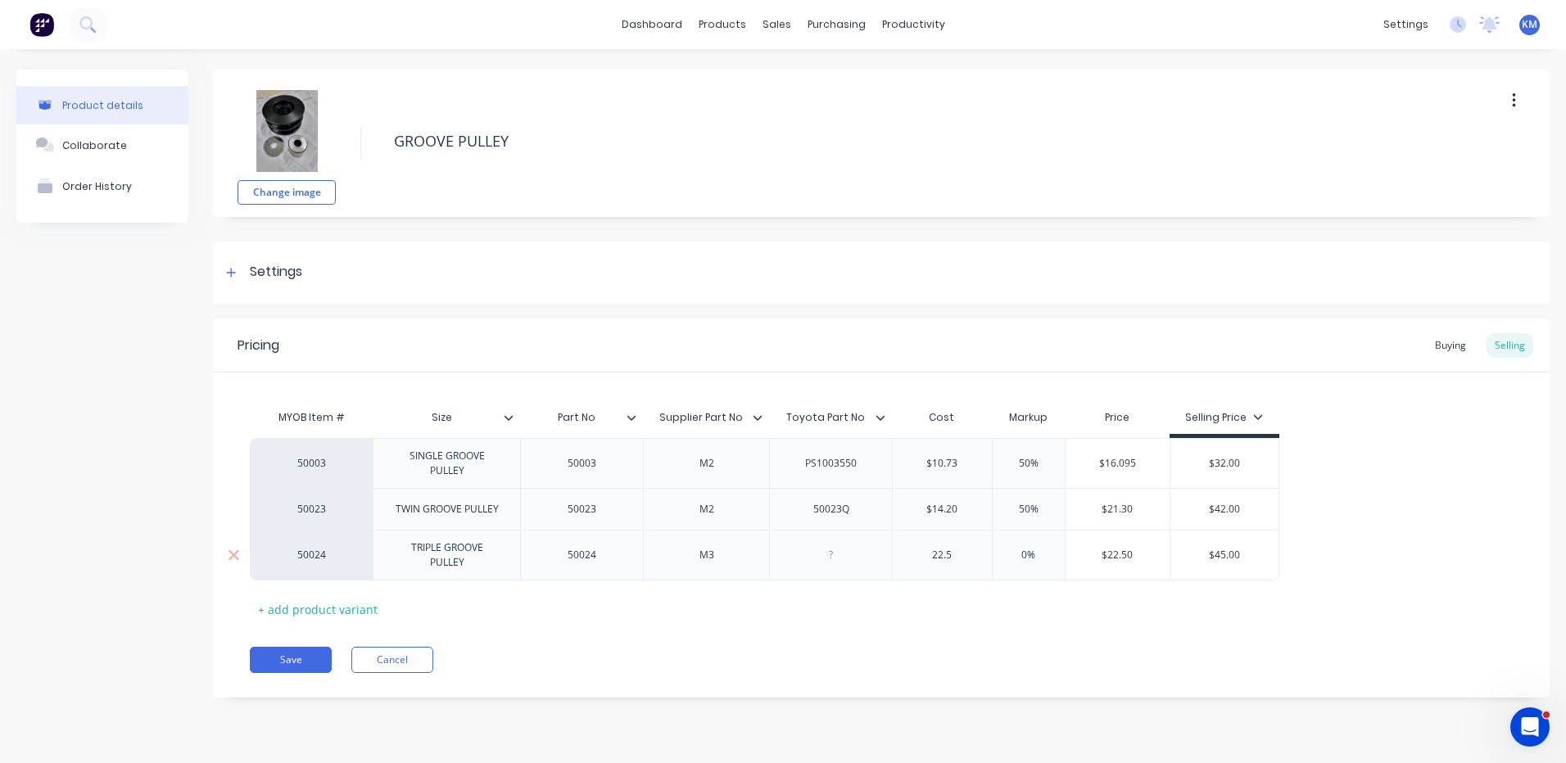
click at [1026, 554] on input "0%" at bounding box center [1029, 555] width 82 height 15
type textarea "x"
type input "5"
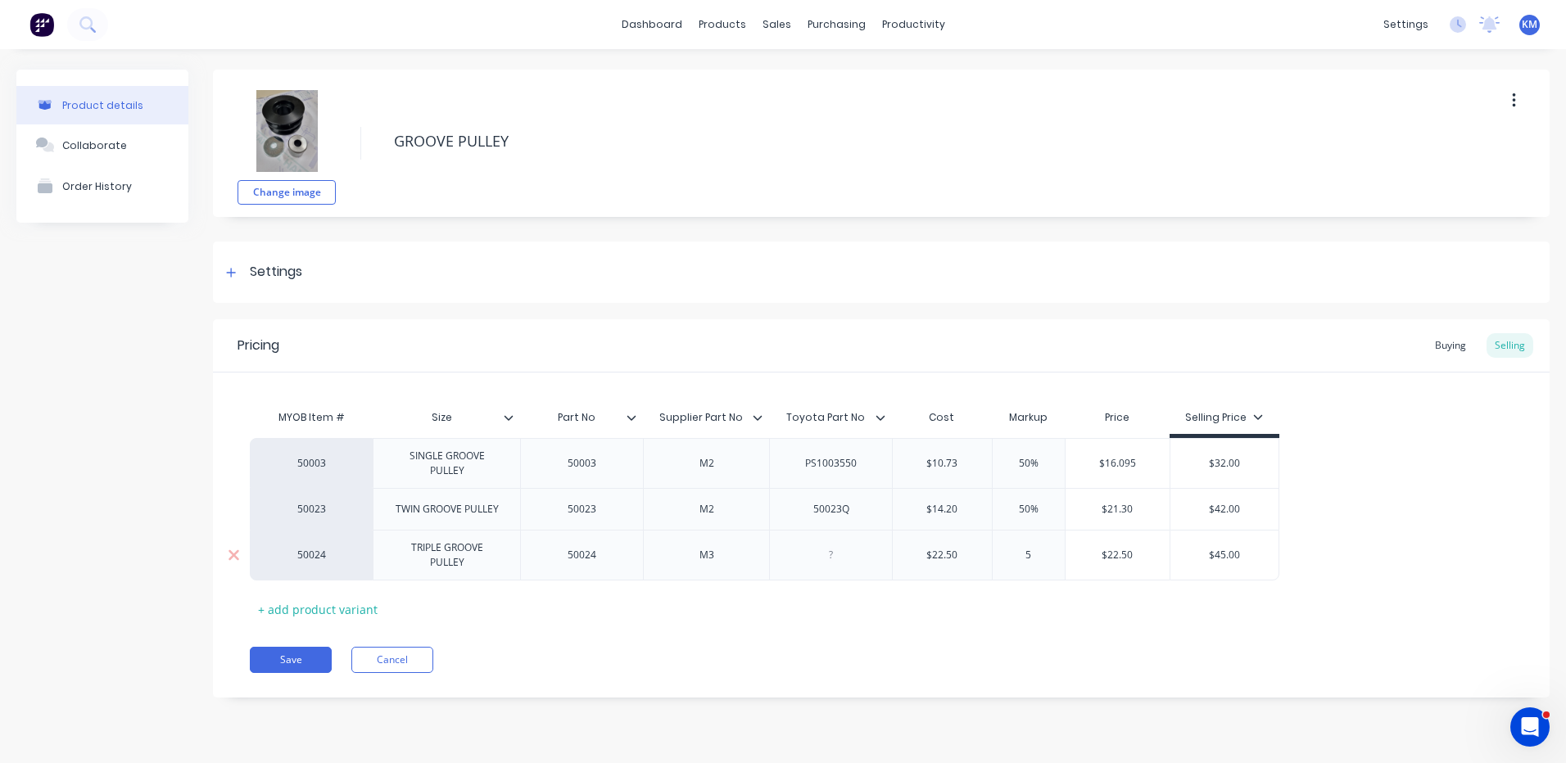
type textarea "x"
type input "50"
click at [1206, 639] on div "Pricing Buying Selling MYOB Item # Size Part No Supplier Part No Toyota Part No…" at bounding box center [881, 508] width 1336 height 378
click at [311, 655] on button "Save" at bounding box center [291, 660] width 82 height 26
type textarea "x"
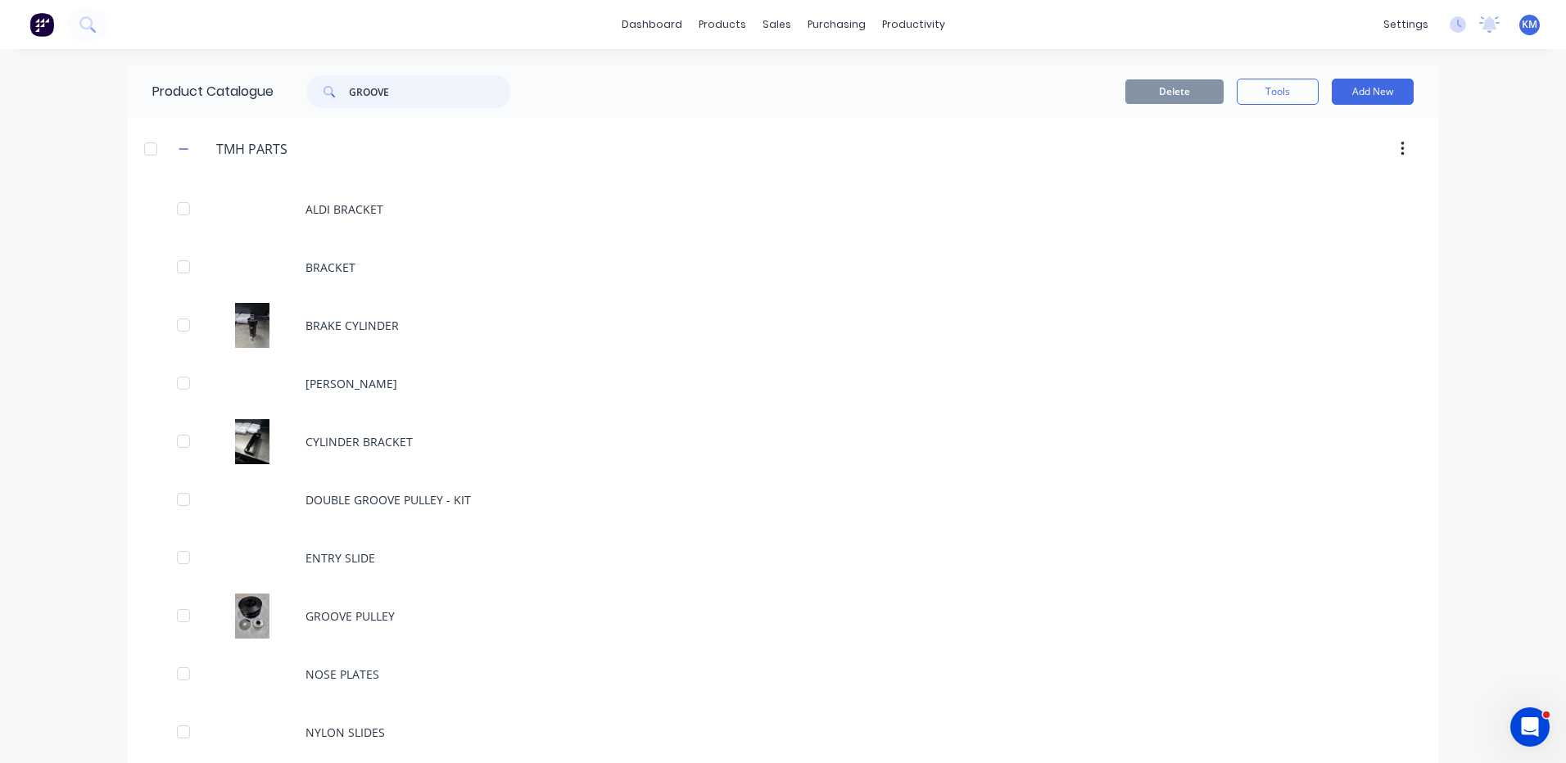
click at [444, 97] on input "GROOVE" at bounding box center [430, 91] width 162 height 33
type input "GROOVE"
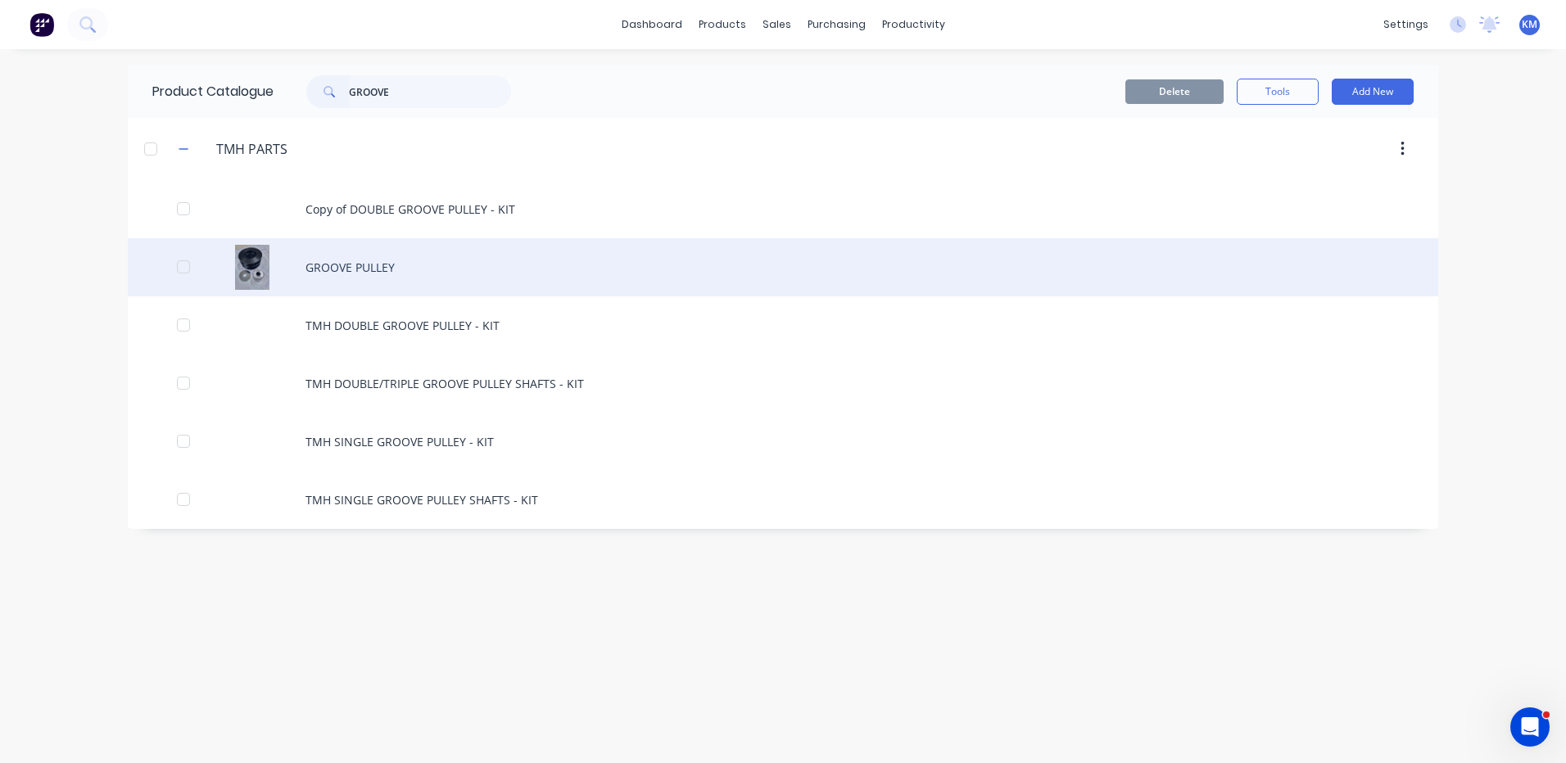
click at [488, 279] on div "GROOVE PULLEY" at bounding box center [783, 267] width 1310 height 58
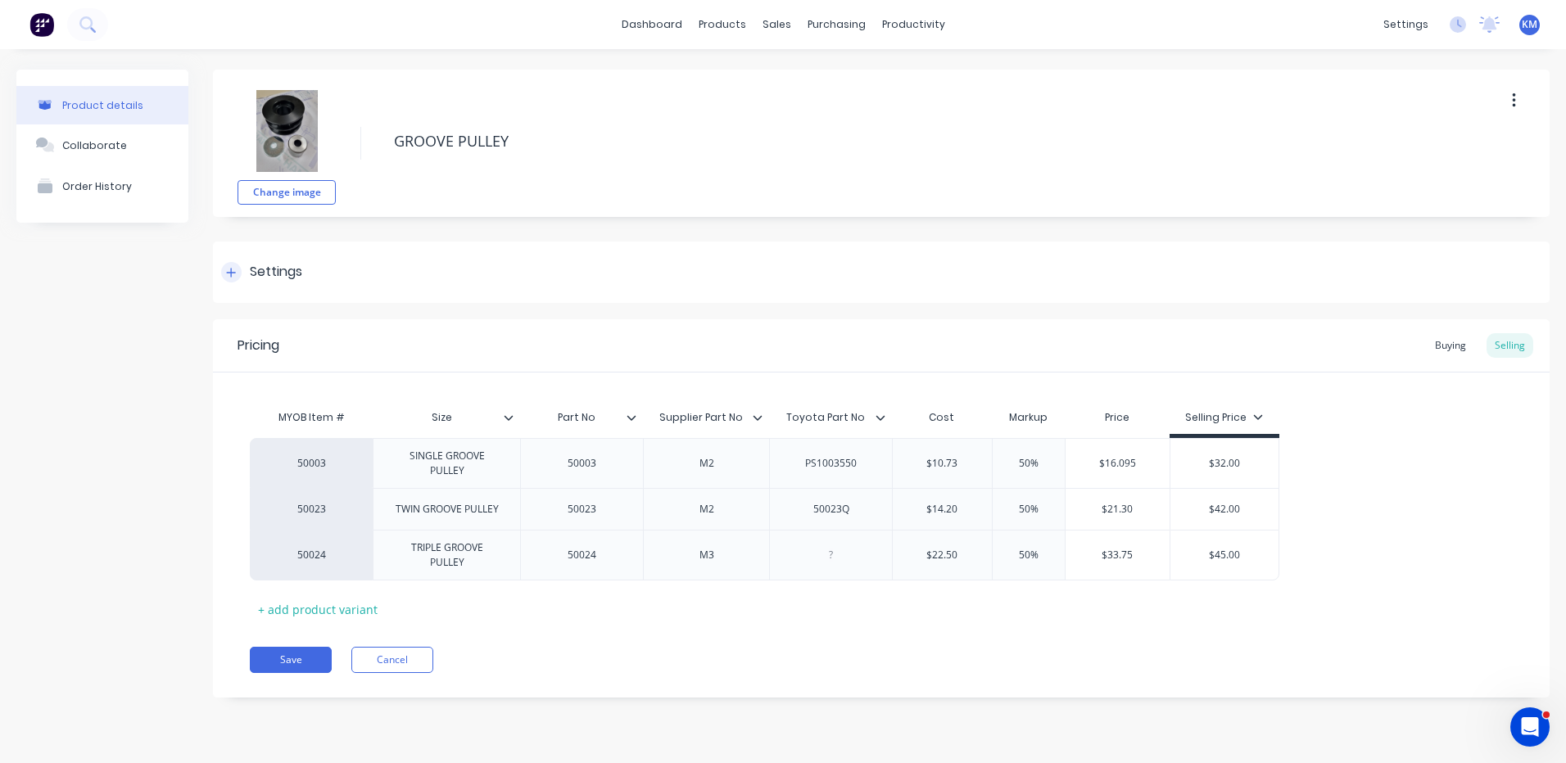
type textarea "x"
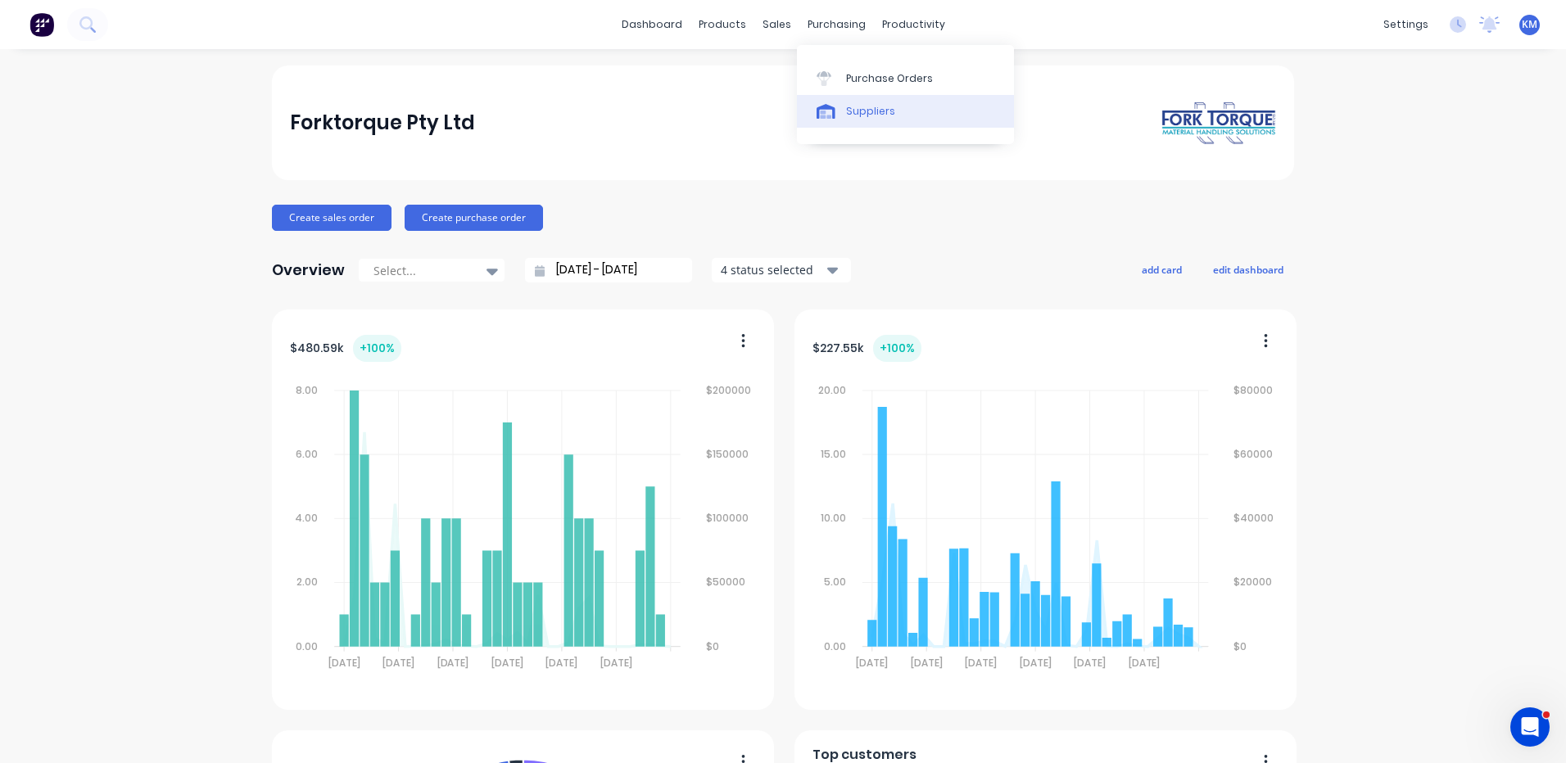
click at [850, 111] on div "Suppliers" at bounding box center [870, 111] width 49 height 15
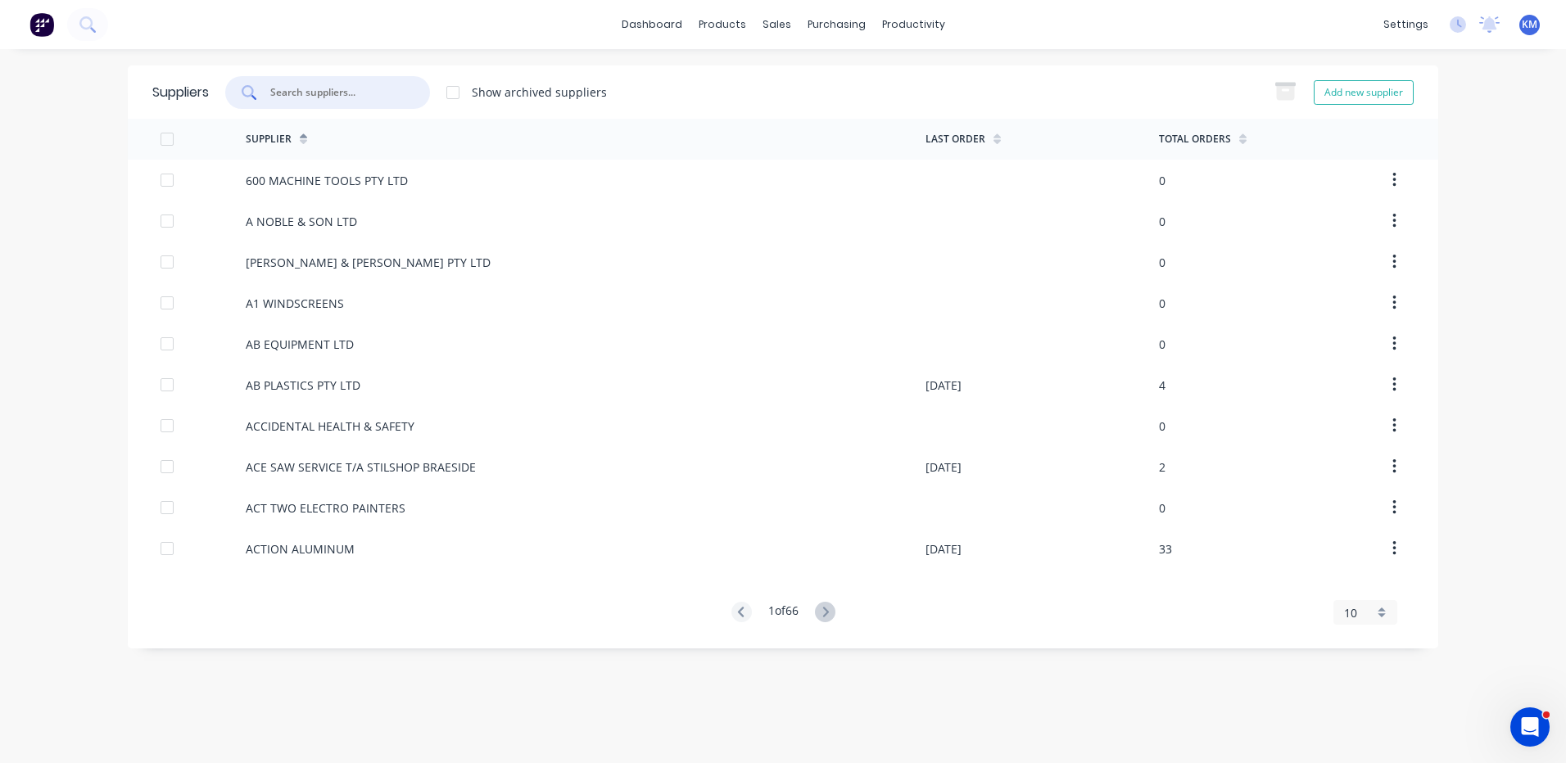
click at [364, 84] on input "text" at bounding box center [337, 92] width 136 height 16
click at [844, 67] on link "Purchase Orders" at bounding box center [905, 77] width 217 height 33
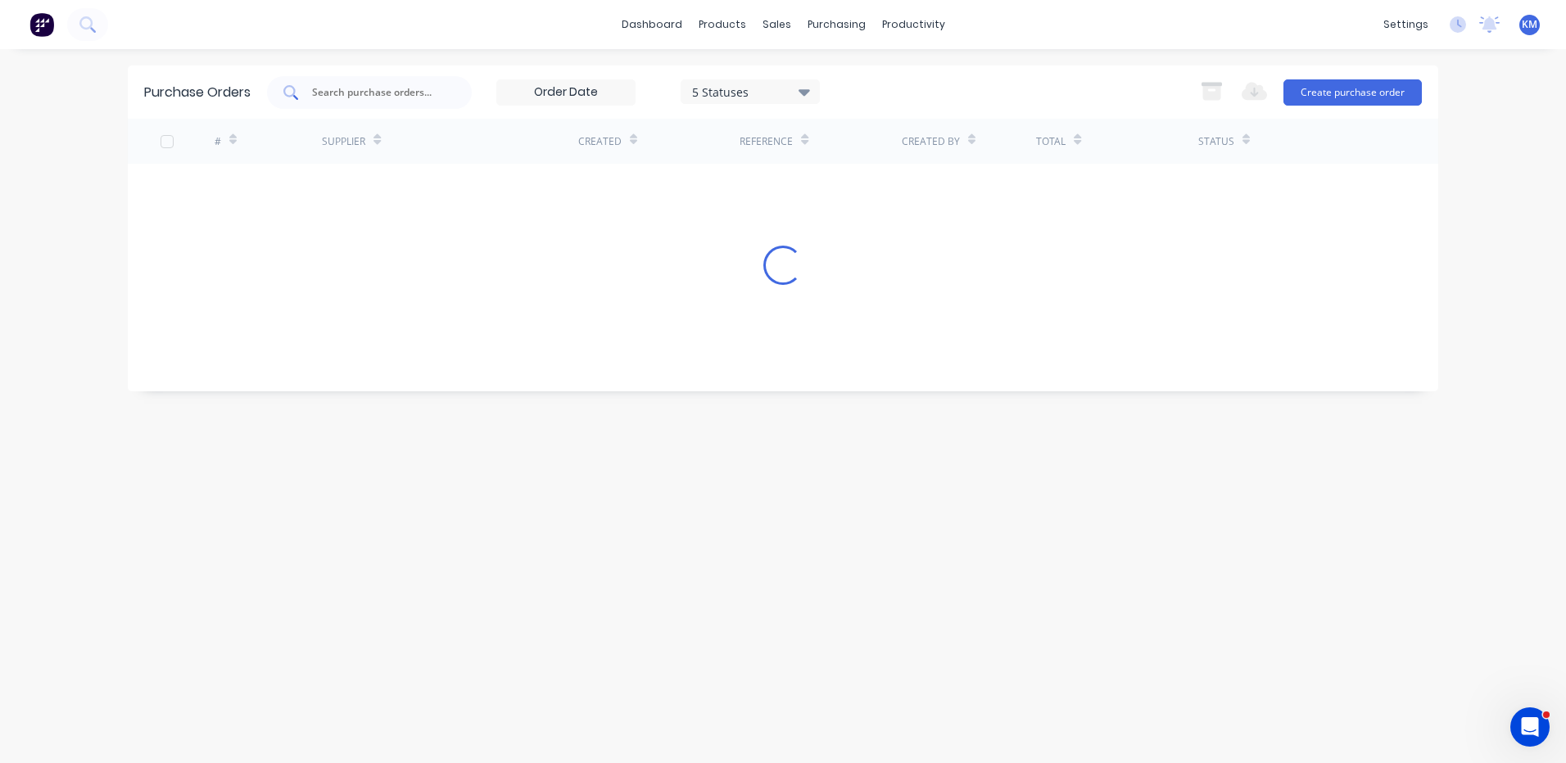
click at [410, 104] on div at bounding box center [369, 92] width 205 height 33
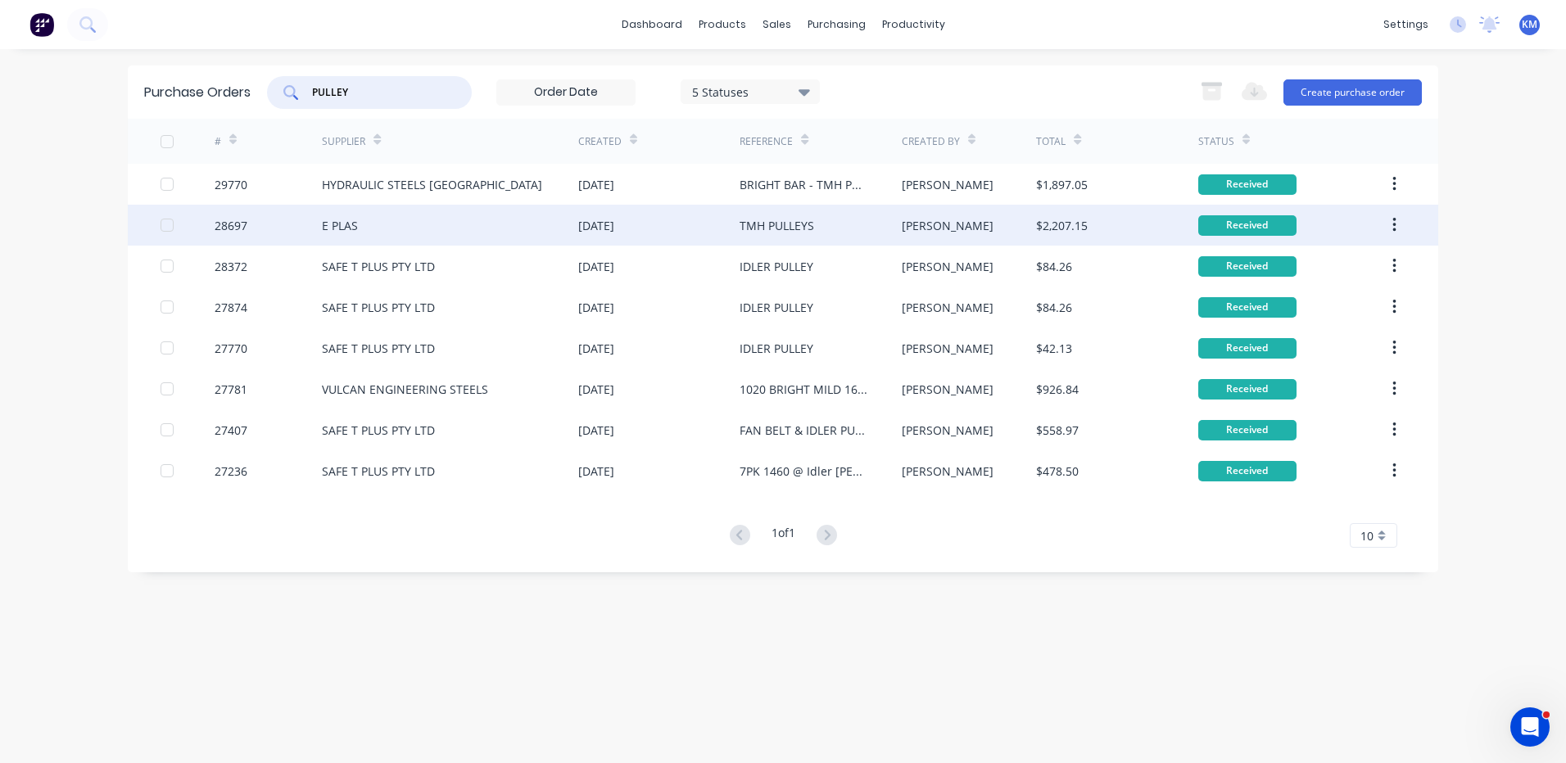
type input "PULLEY"
click at [426, 224] on div "E PLAS" at bounding box center [450, 225] width 256 height 41
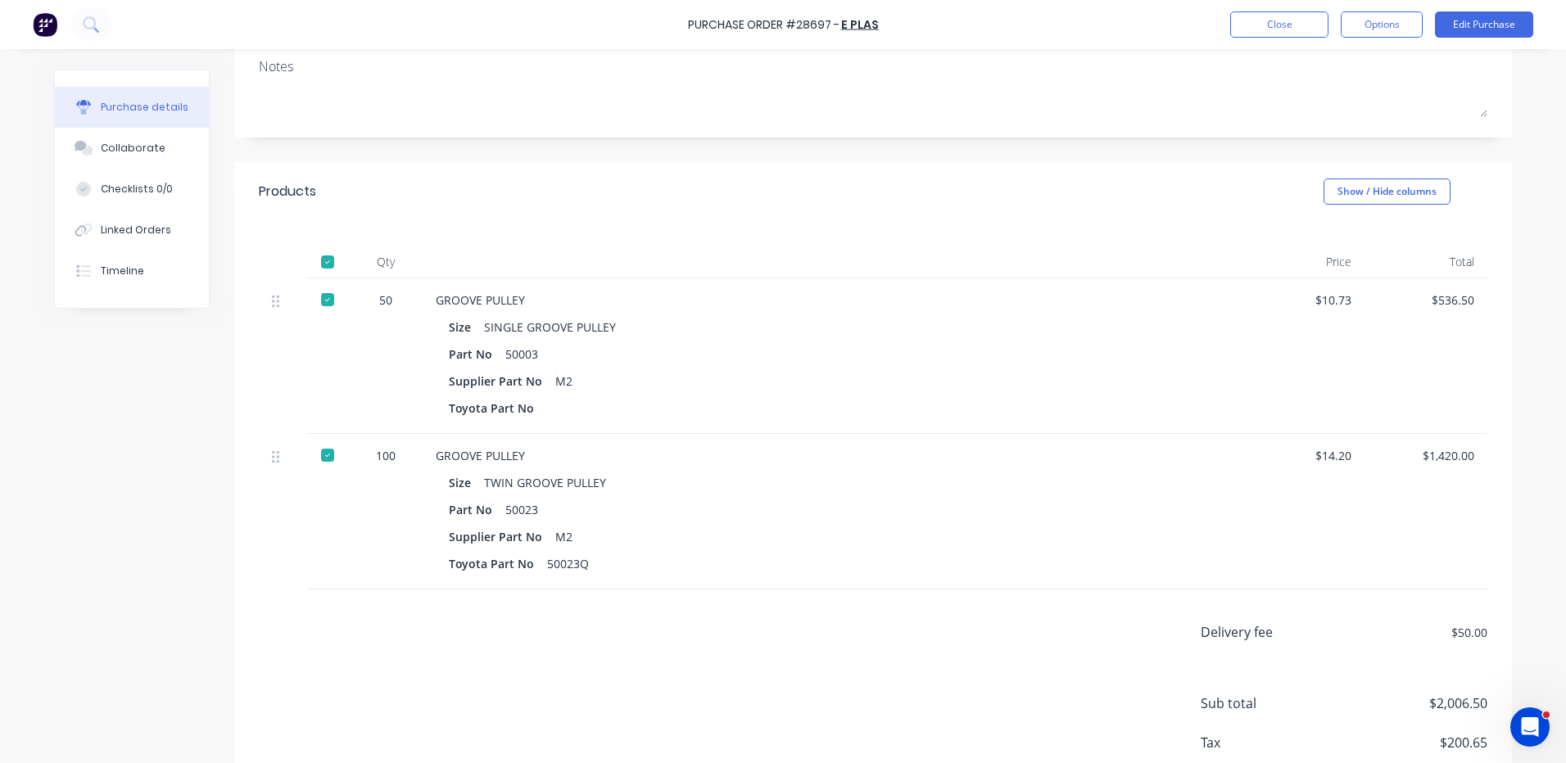
scroll to position [246, 0]
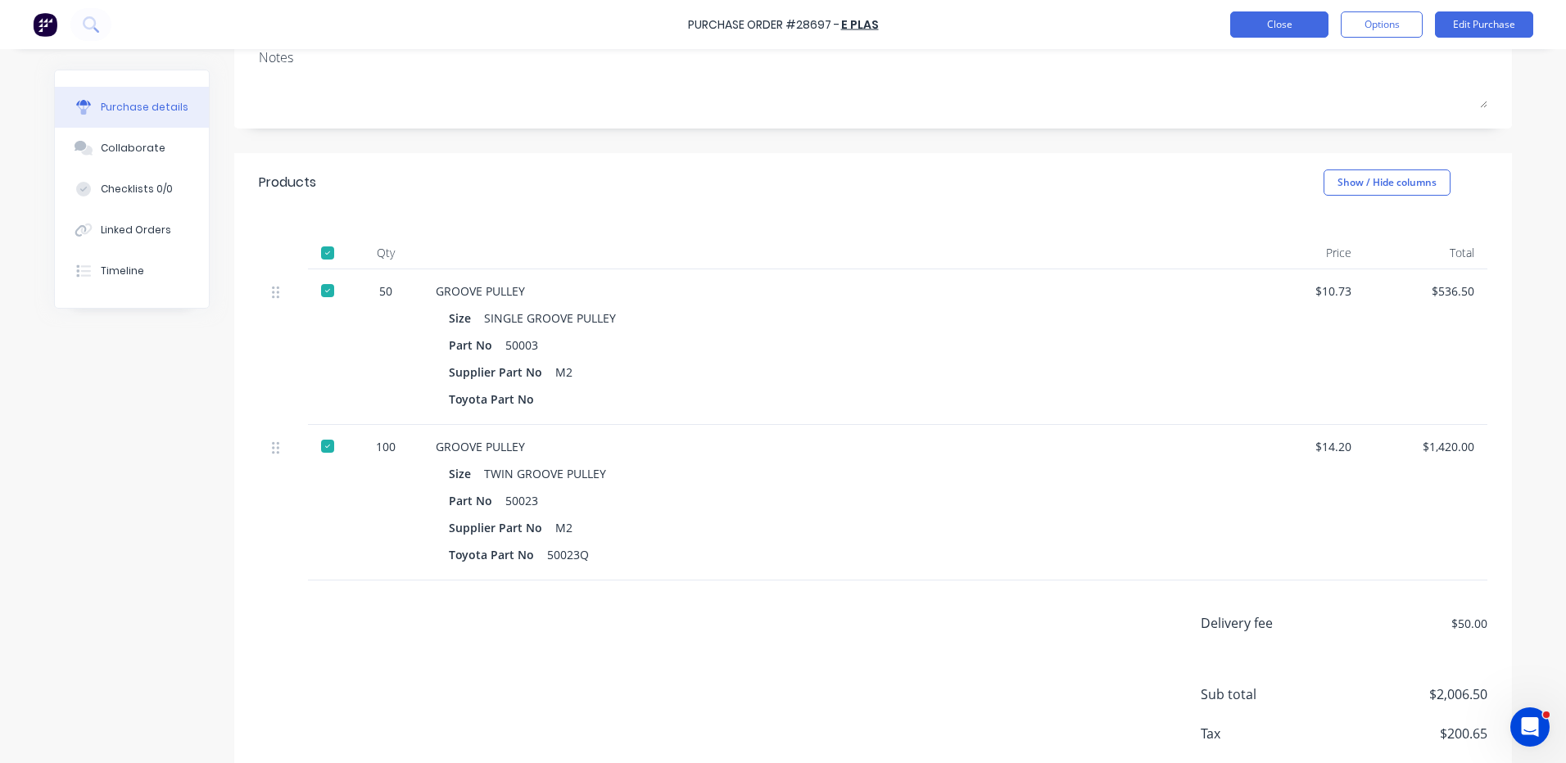
click at [1282, 18] on button "Close" at bounding box center [1279, 24] width 98 height 26
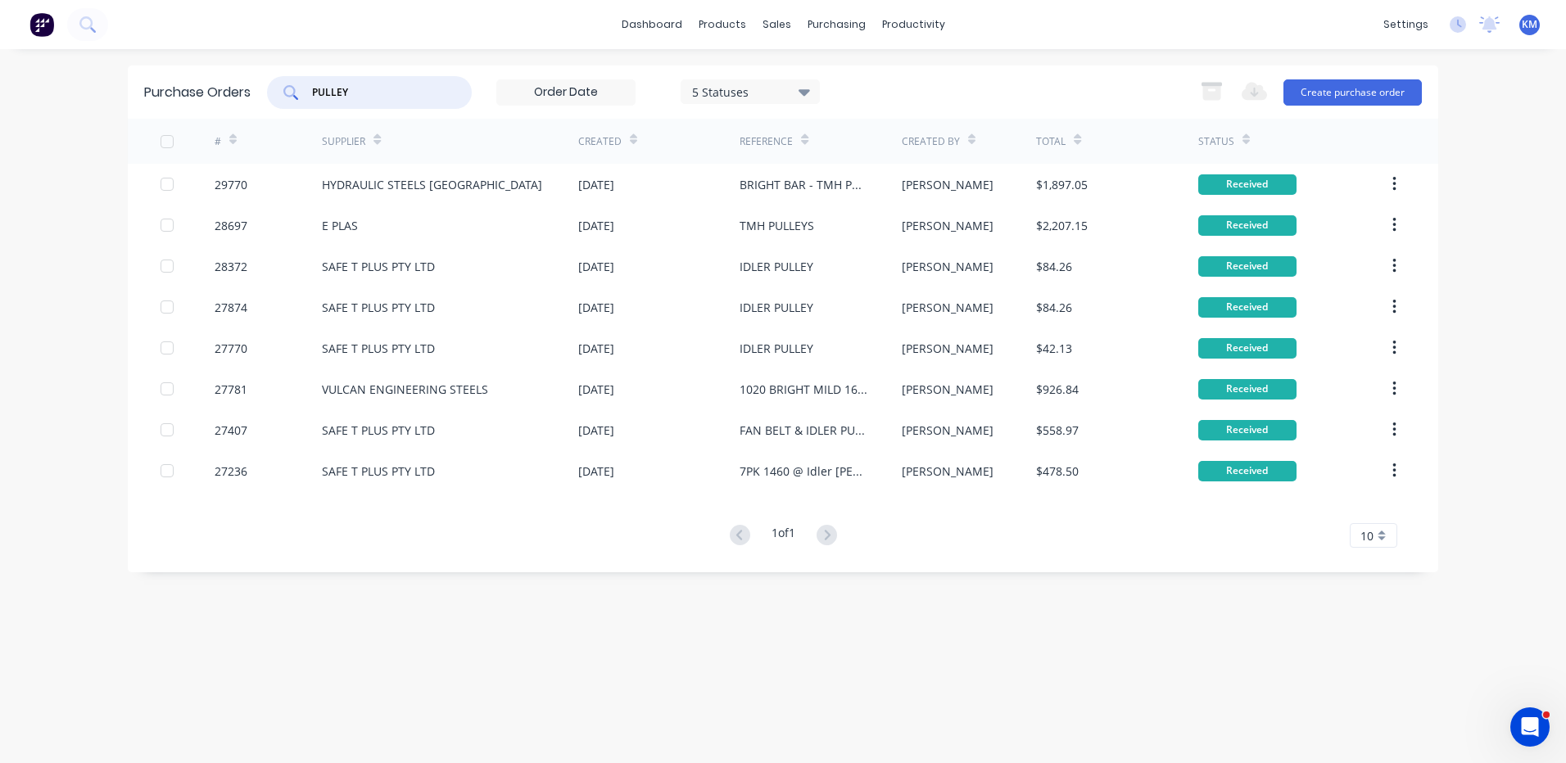
click at [361, 96] on input "PULLEY" at bounding box center [378, 92] width 136 height 16
drag, startPoint x: 368, startPoint y: 93, endPoint x: 282, endPoint y: 81, distance: 86.9
click at [282, 81] on div "PULLEY" at bounding box center [369, 92] width 205 height 33
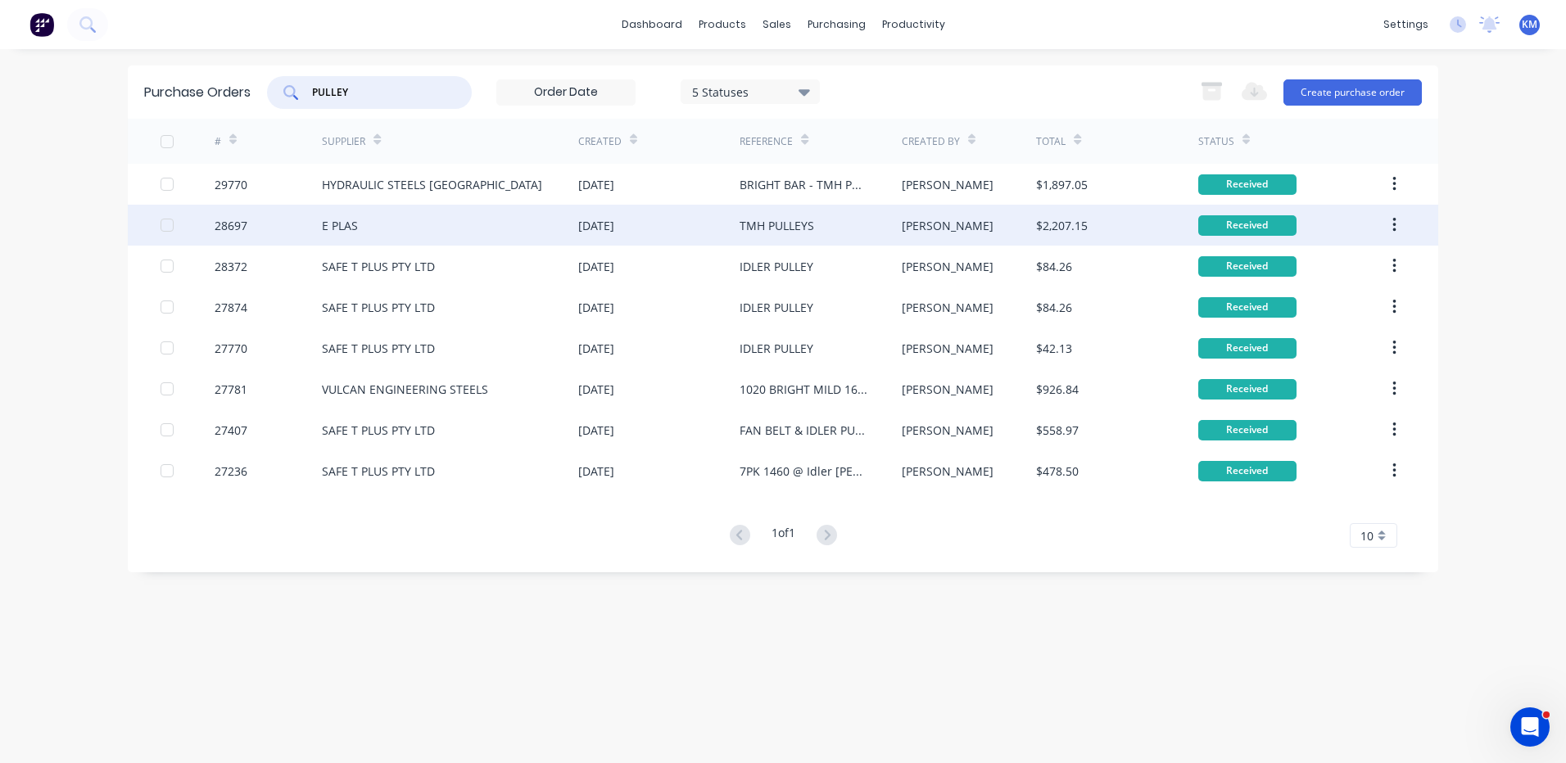
click at [580, 227] on div "19 Sep 2024" at bounding box center [596, 225] width 36 height 17
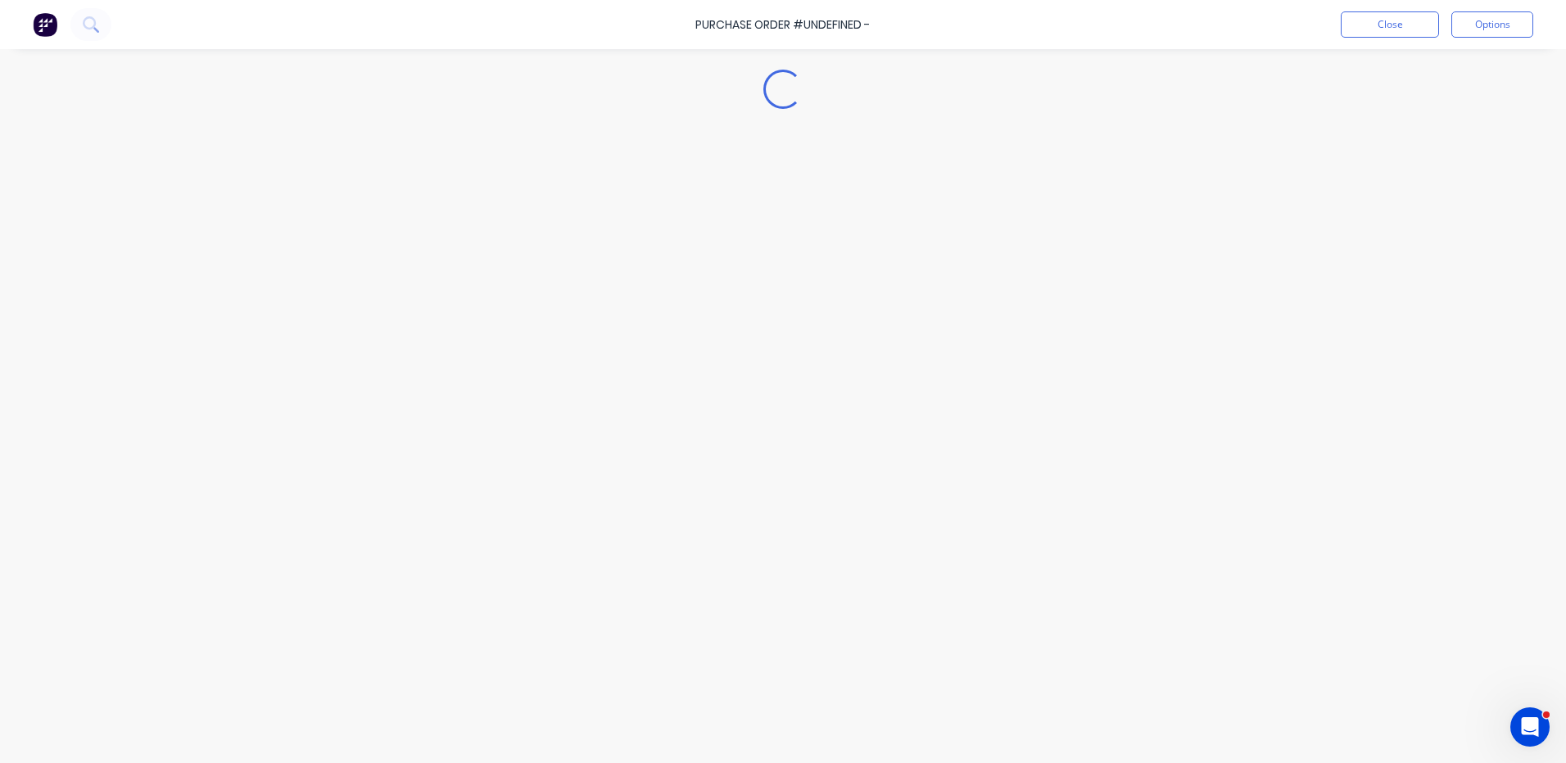
type textarea "x"
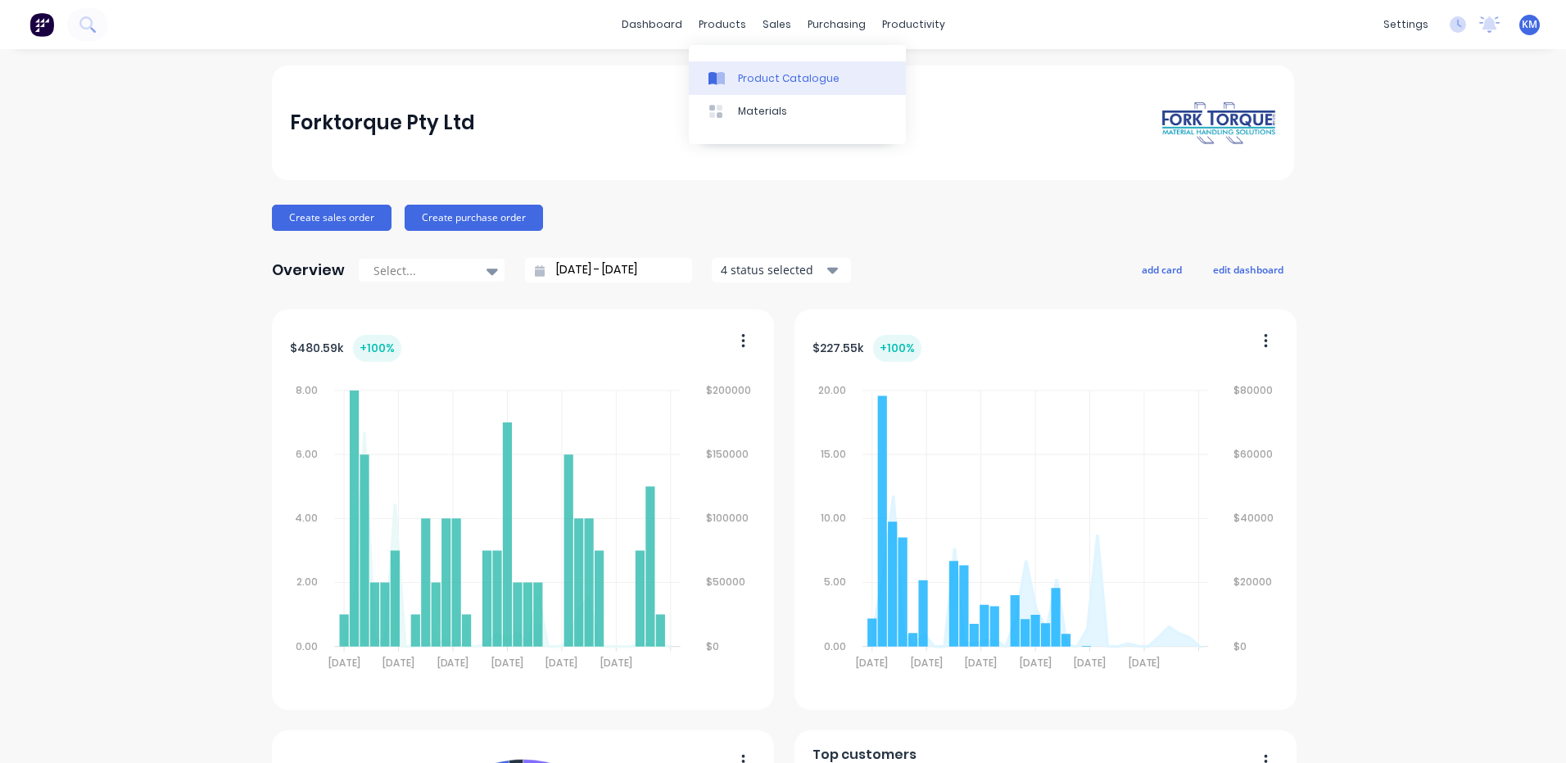
click at [718, 74] on icon at bounding box center [721, 78] width 8 height 13
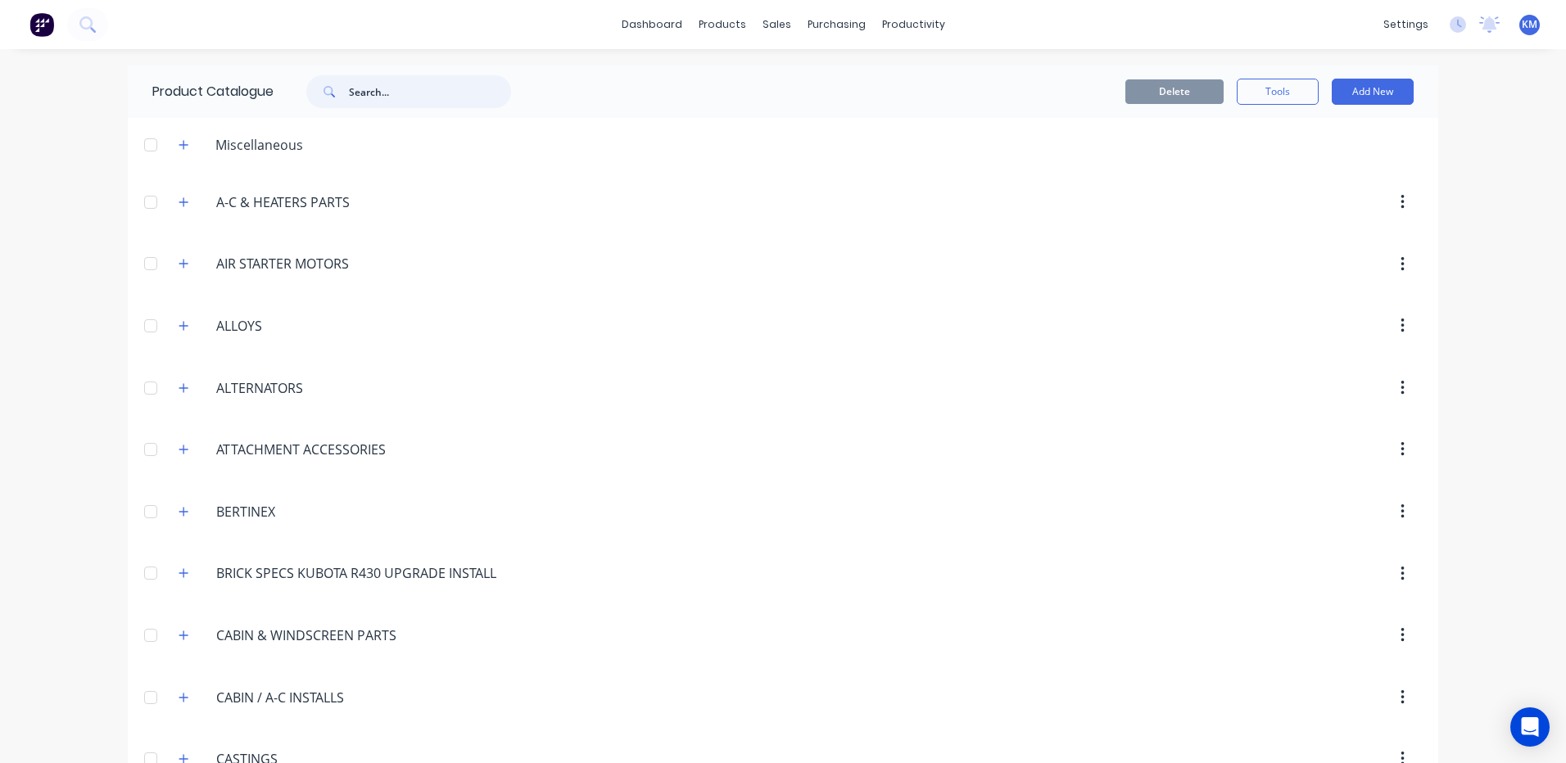
click at [447, 78] on input "text" at bounding box center [430, 91] width 162 height 33
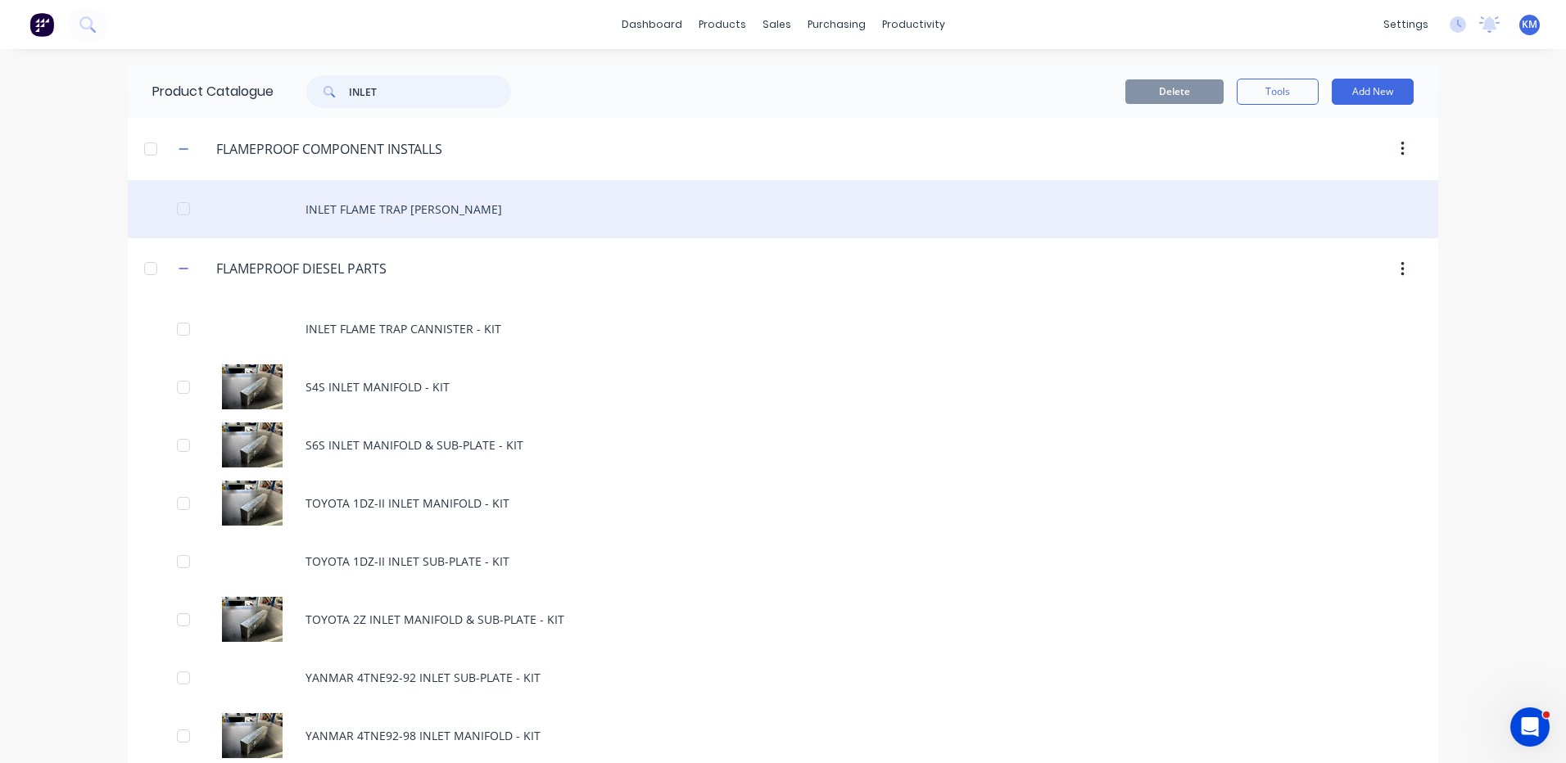
type input "INLET"
click at [445, 210] on div "INLET FLAME TRAP [PERSON_NAME]" at bounding box center [783, 209] width 1310 height 58
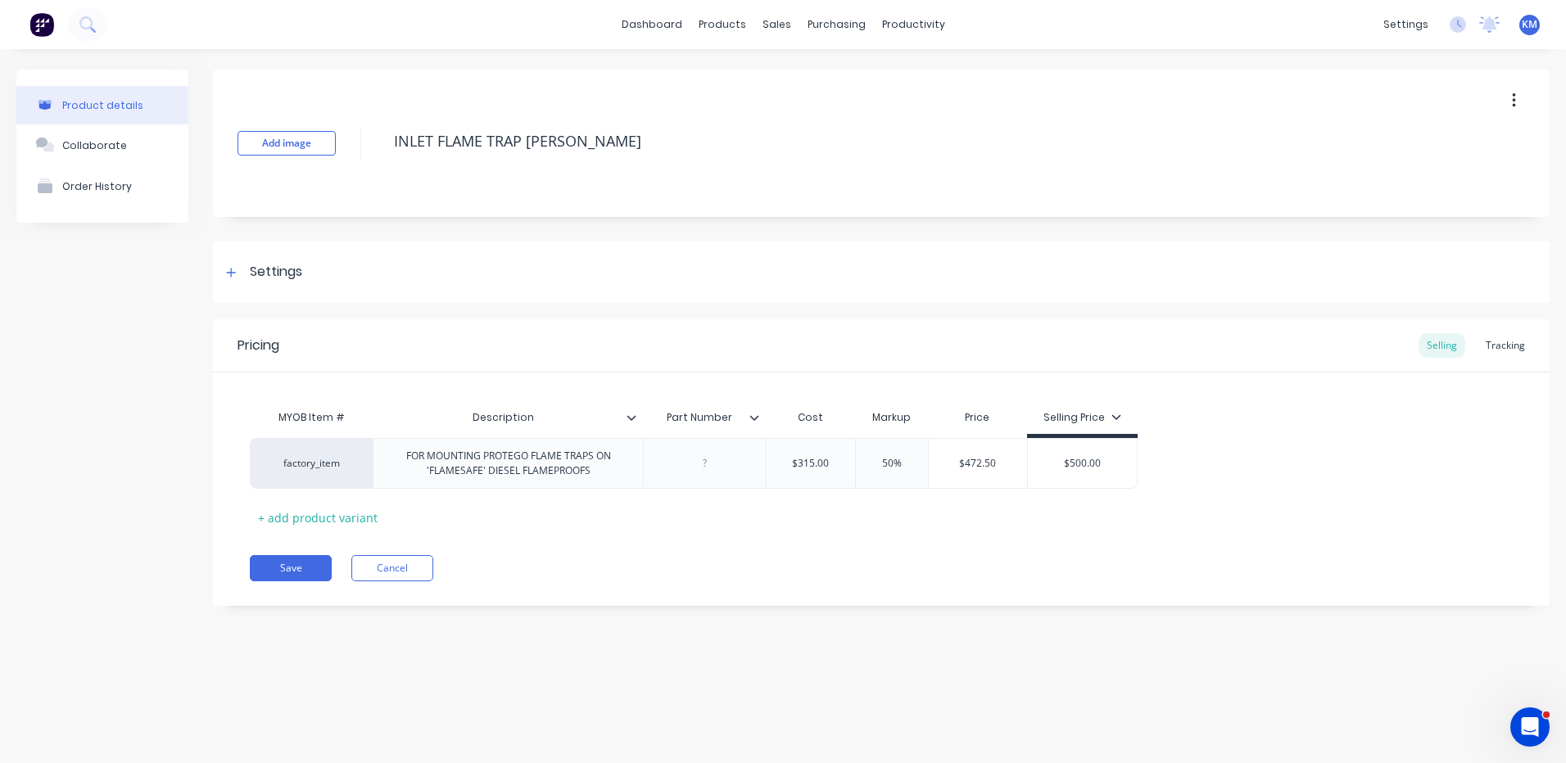
type textarea "x"
drag, startPoint x: 411, startPoint y: 570, endPoint x: 676, endPoint y: 600, distance: 266.2
click at [676, 600] on div "Pricing Selling Tracking MYOB Item # Description Part Number Cost Markup Price …" at bounding box center [881, 462] width 1336 height 287
click at [389, 568] on button "Cancel" at bounding box center [392, 568] width 82 height 26
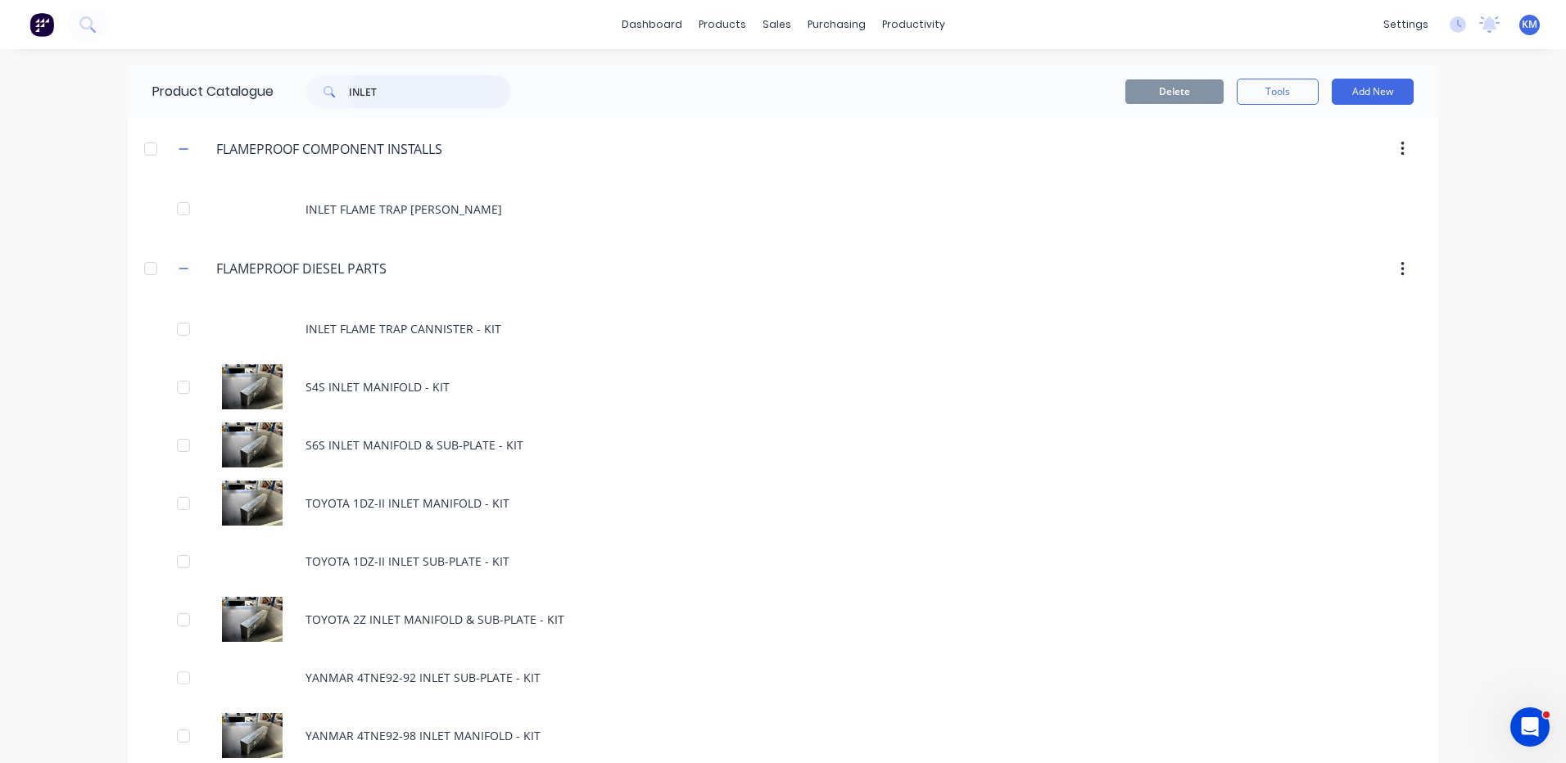
click at [405, 93] on input "INLET" at bounding box center [430, 91] width 162 height 33
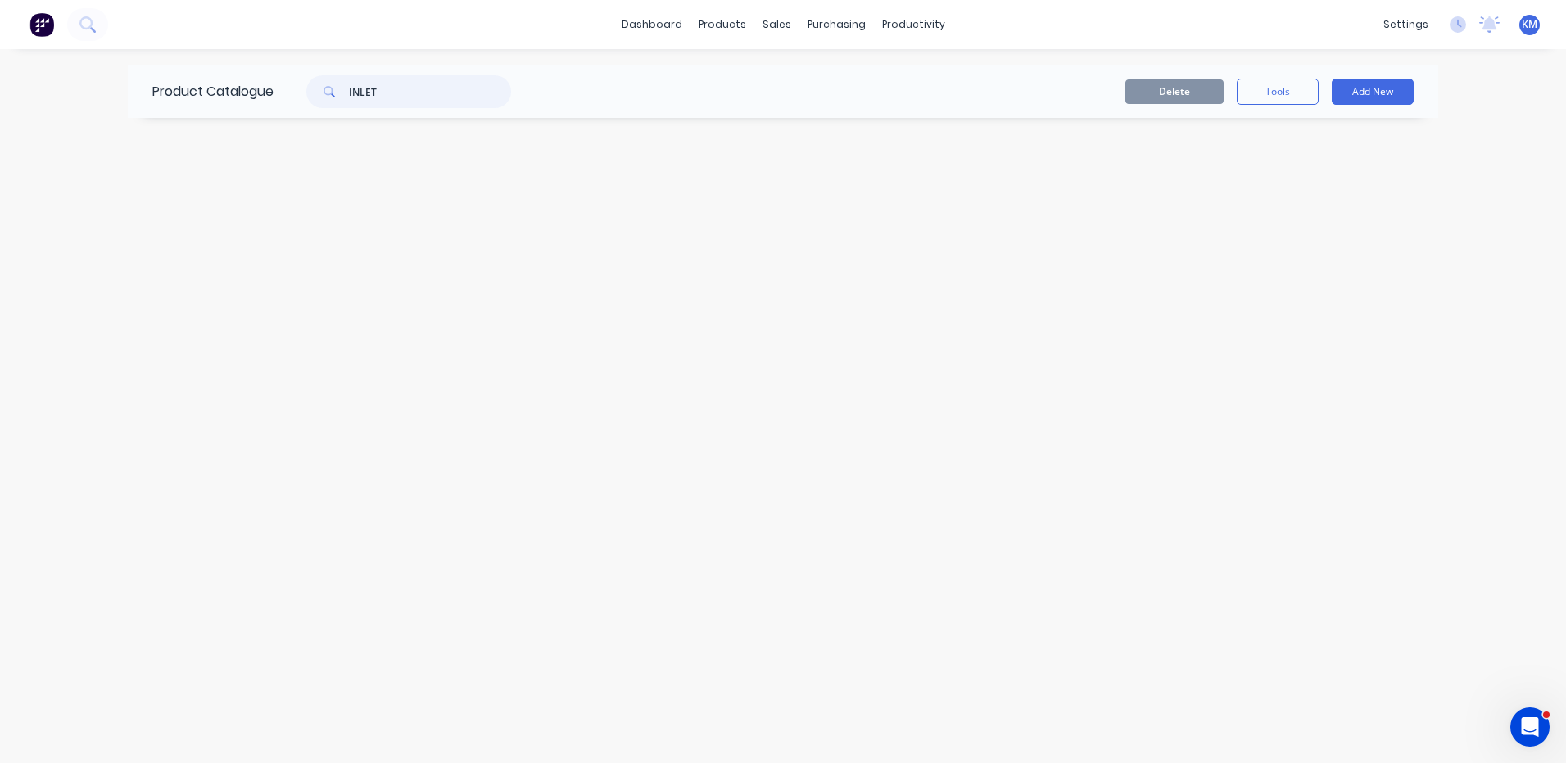
type input "INLET"
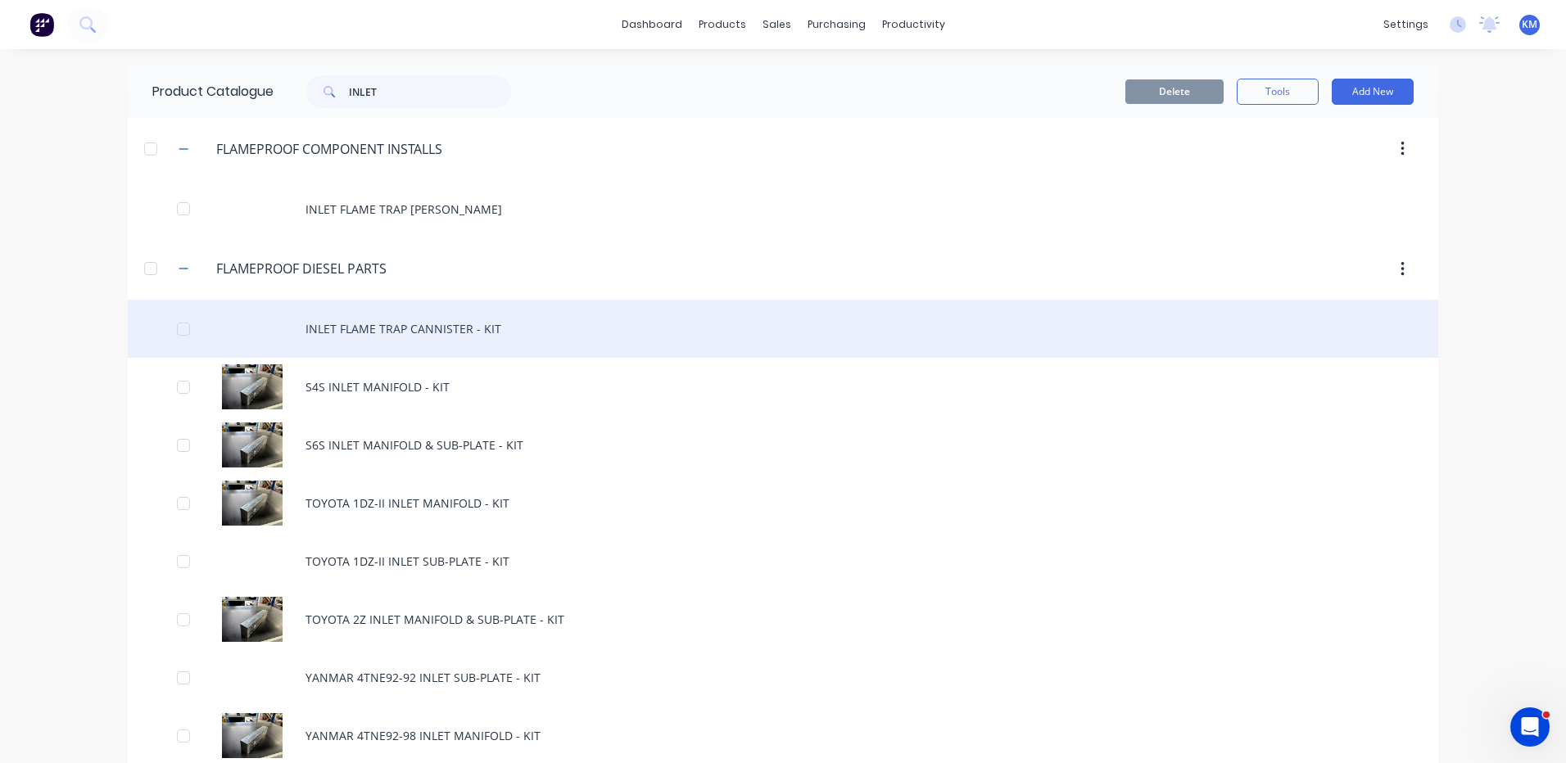
click at [431, 328] on div "INLET FLAME TRAP CANNISTER - KIT" at bounding box center [783, 329] width 1310 height 58
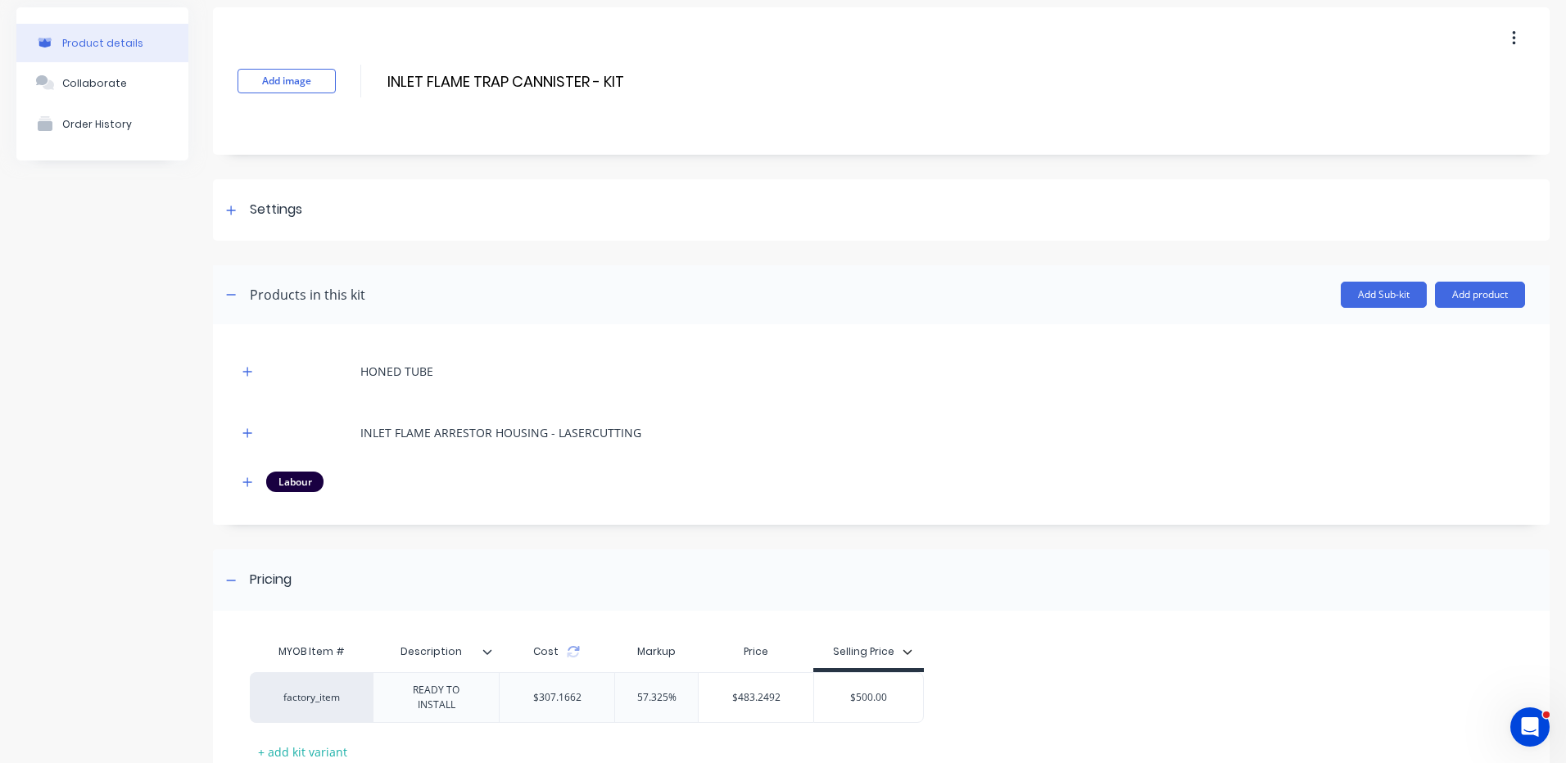
scroll to position [82, 0]
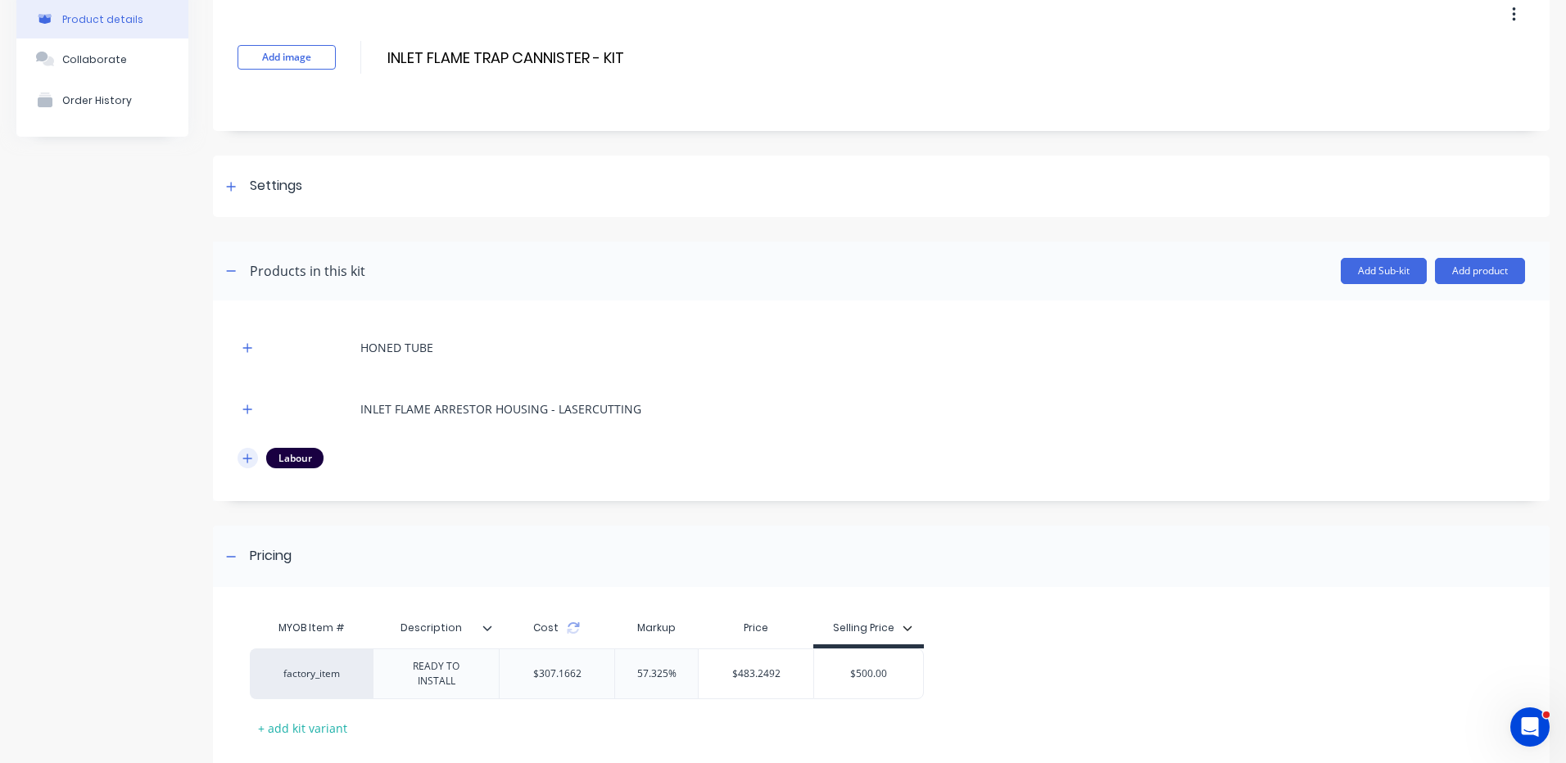
click at [255, 459] on button "button" at bounding box center [247, 458] width 20 height 20
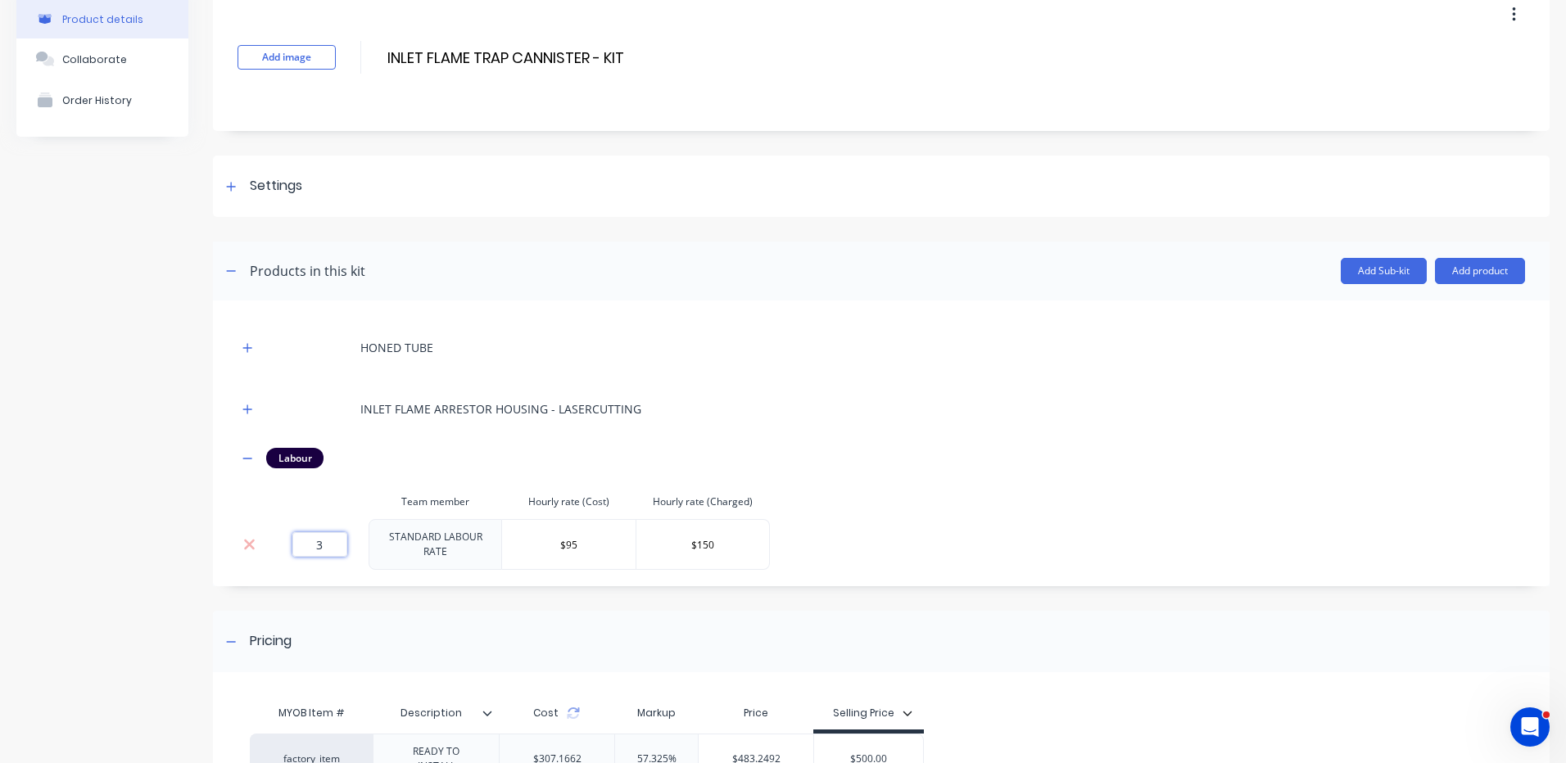
click at [314, 546] on input "3" at bounding box center [319, 544] width 55 height 25
type input "2"
click at [703, 468] on div "HONED TUBE INLET FLAME ARRESTOR HOUSING - LASERCUTTING Labour Team member Hourl…" at bounding box center [880, 447] width 1287 height 245
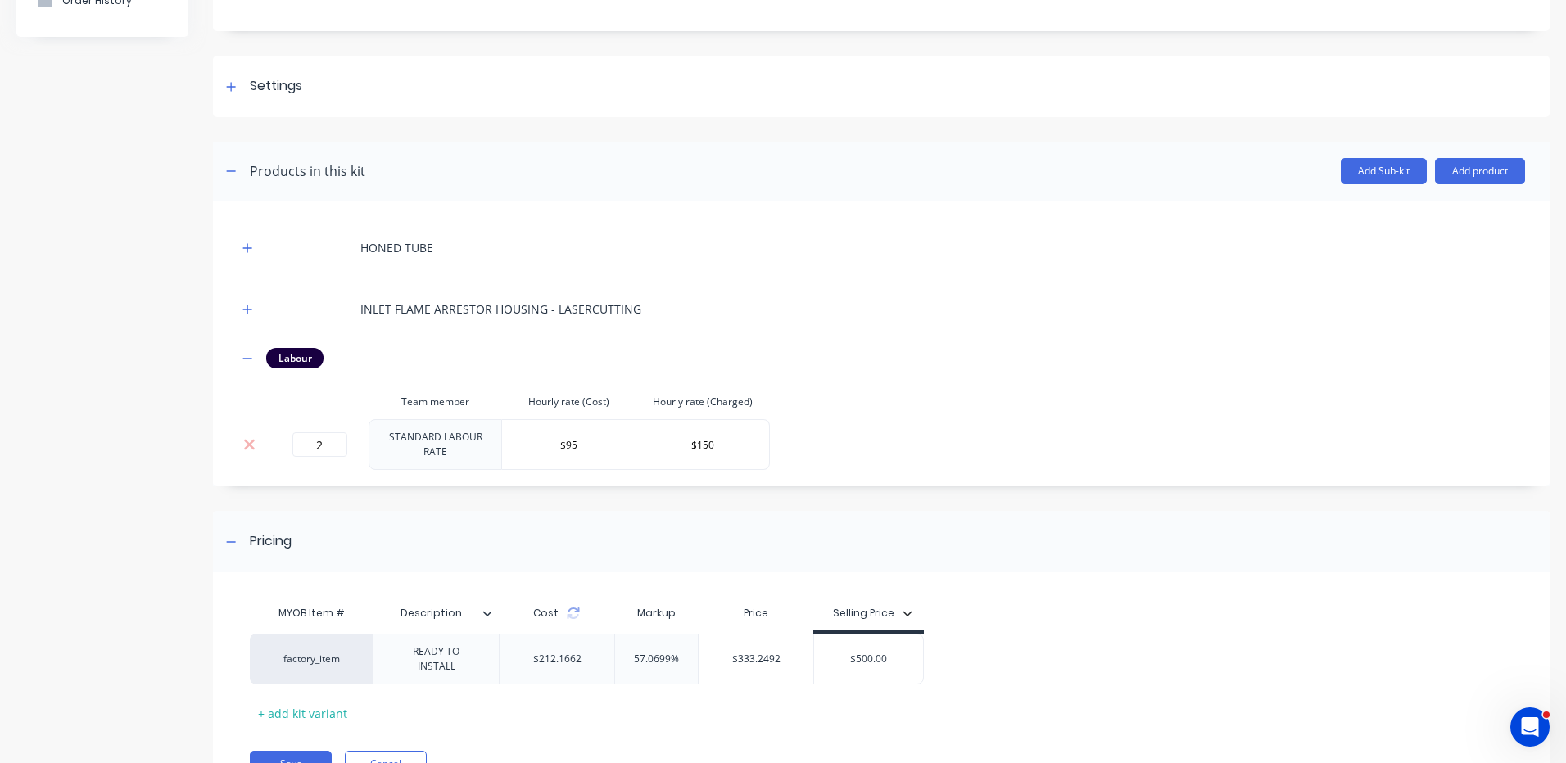
scroll to position [246, 0]
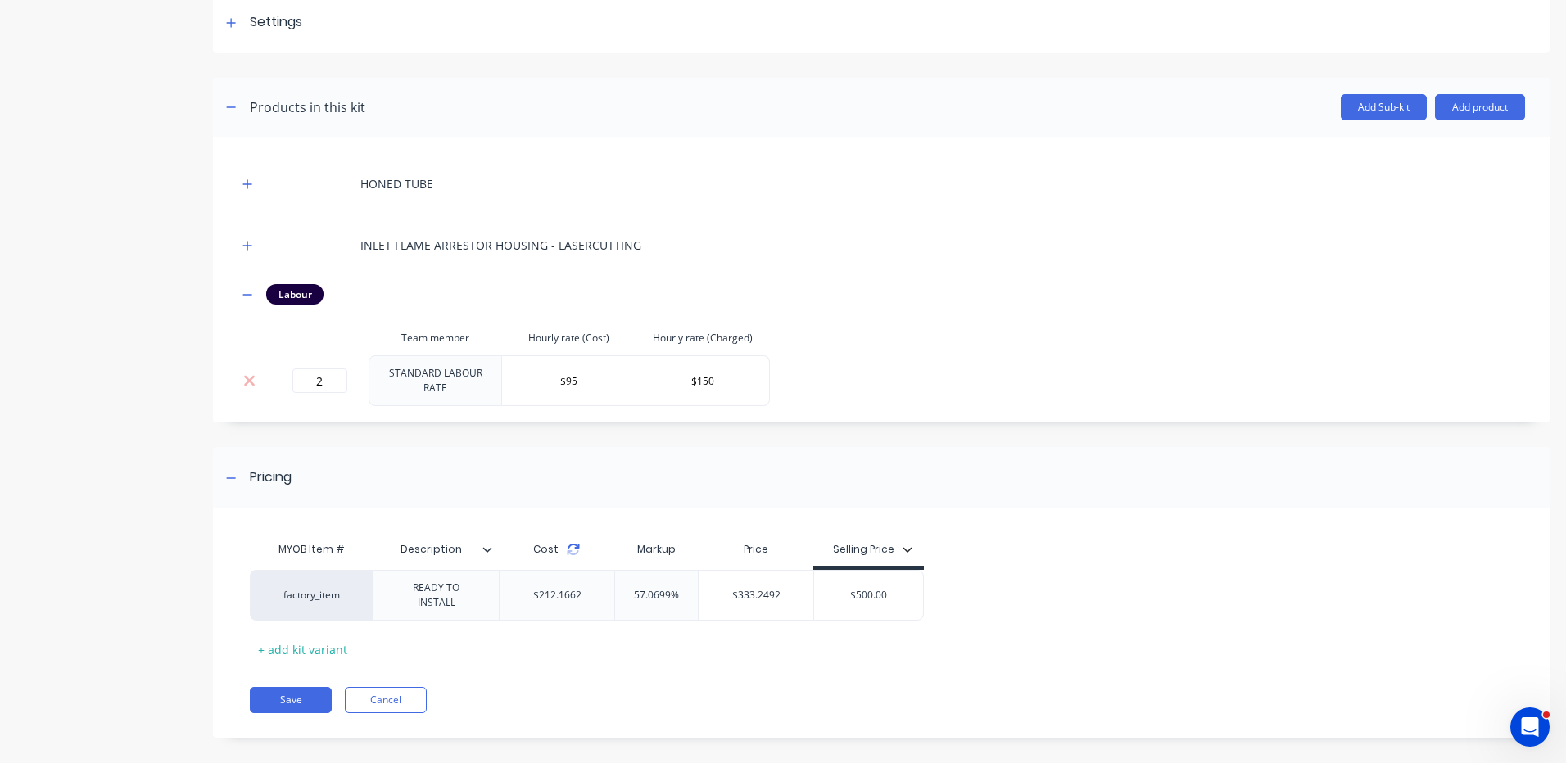
click at [572, 545] on icon at bounding box center [573, 549] width 13 height 13
click at [869, 588] on input "$500.00" at bounding box center [868, 595] width 109 height 15
type input "$350"
click at [1041, 600] on div "factory_item READY TO INSTALL $212.1662 57.0699% $333.2492 $350.00 $350" at bounding box center [875, 595] width 1250 height 51
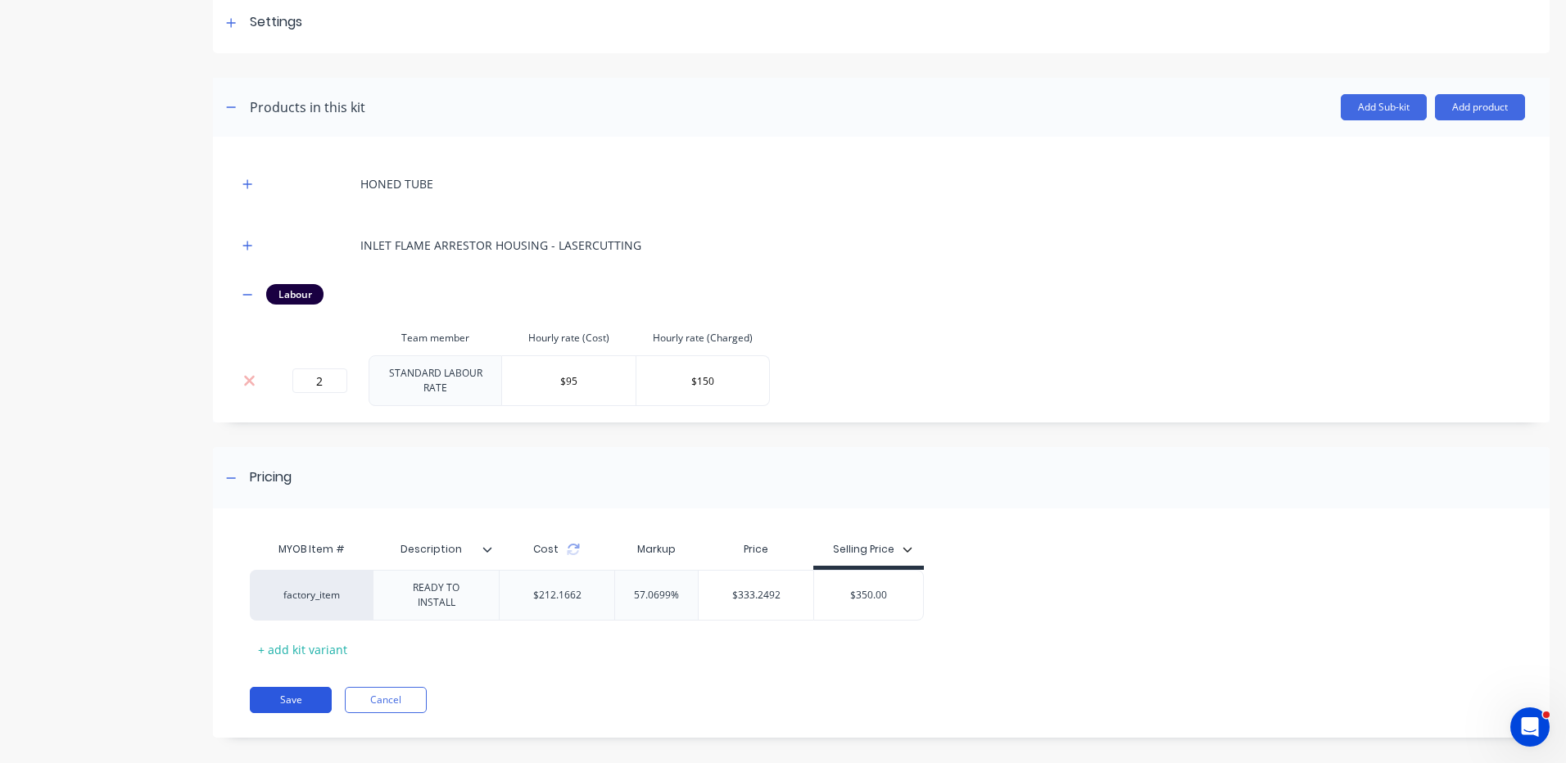
click at [280, 691] on button "Save" at bounding box center [291, 700] width 82 height 26
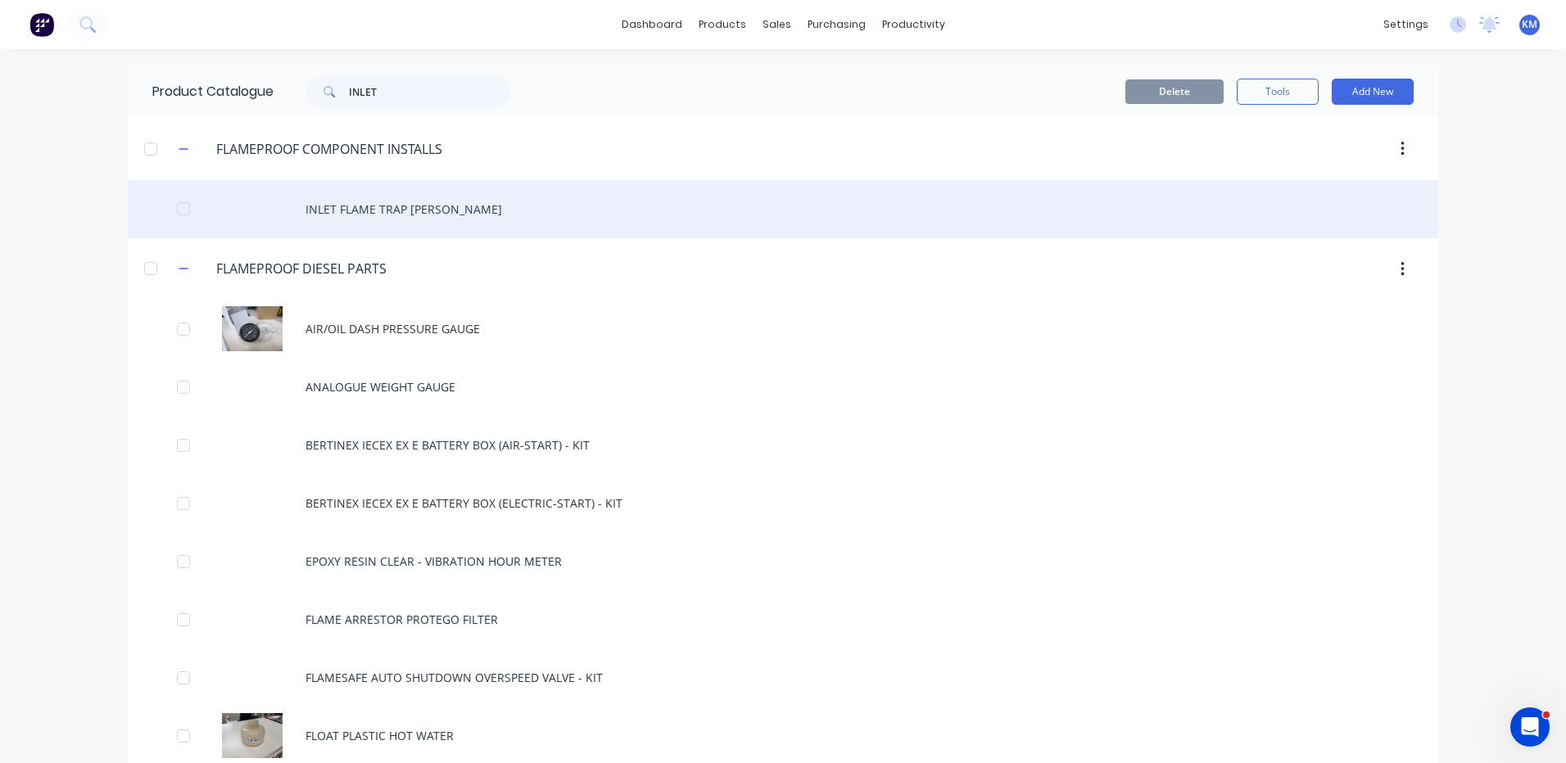
click at [312, 210] on div "INLET FLAME TRAP [PERSON_NAME]" at bounding box center [783, 209] width 1310 height 58
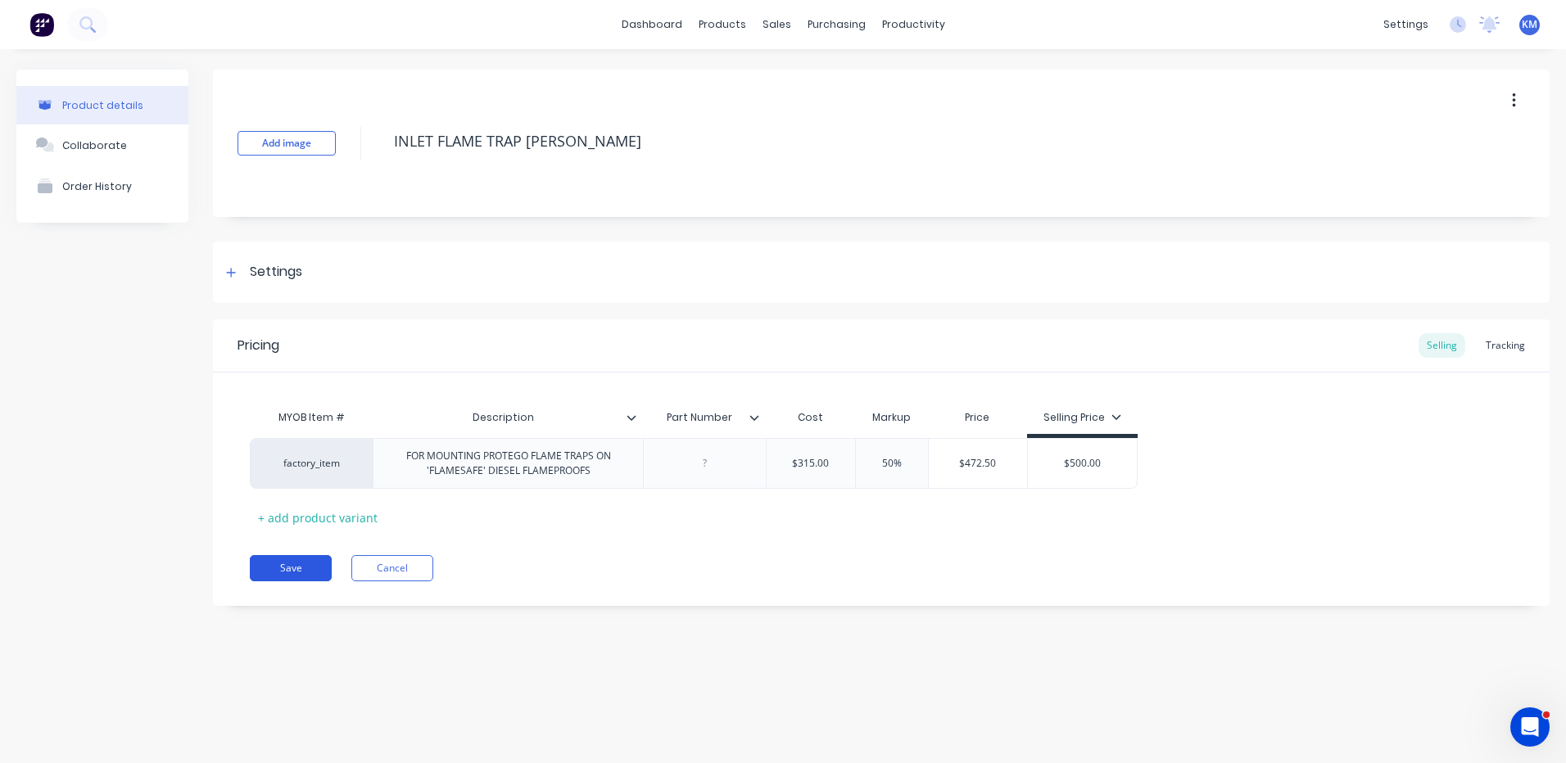
click at [287, 562] on button "Save" at bounding box center [291, 568] width 82 height 26
type textarea "x"
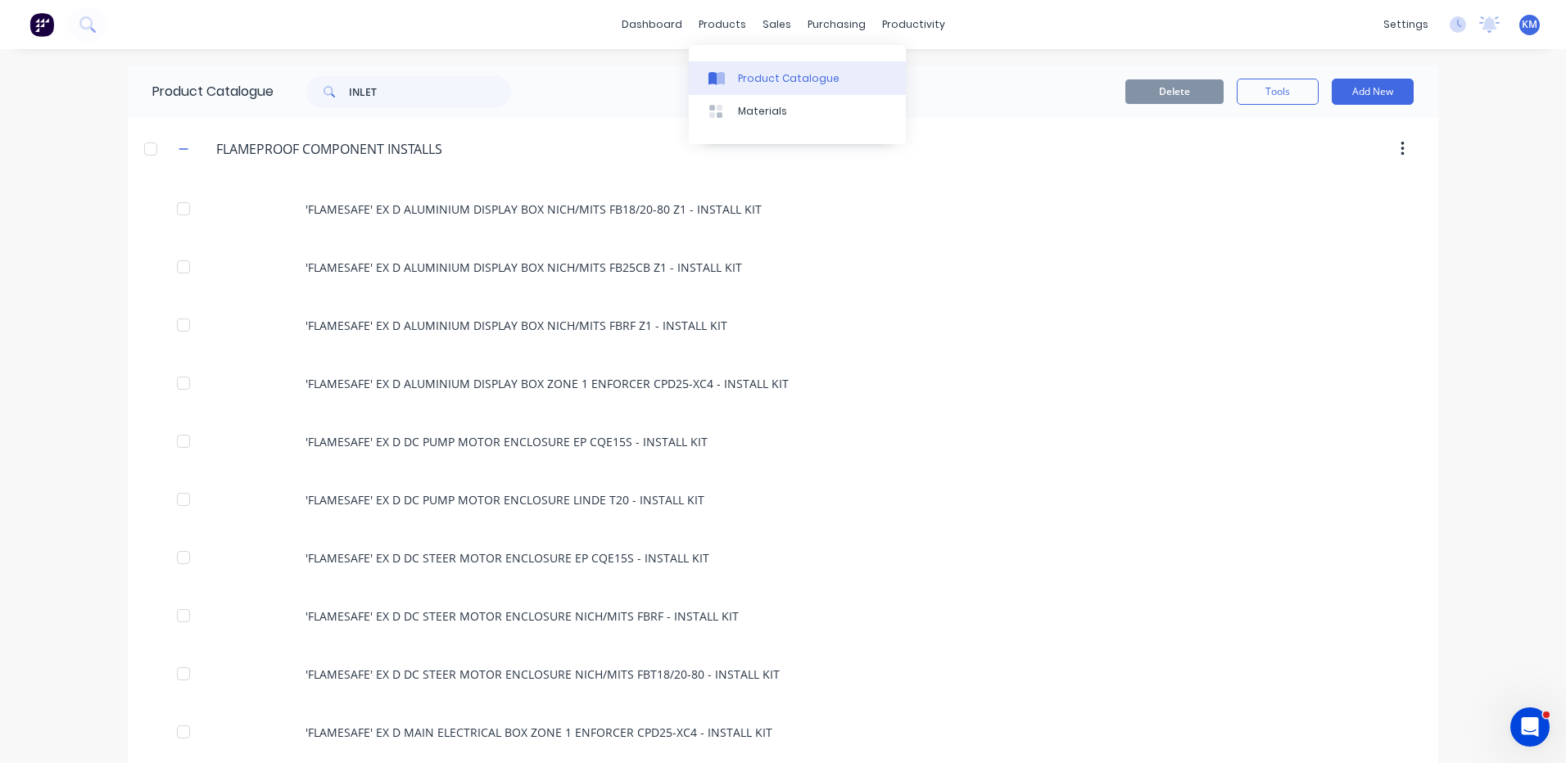
drag, startPoint x: 730, startPoint y: 68, endPoint x: 712, endPoint y: 70, distance: 18.2
click at [730, 68] on link "Product Catalogue" at bounding box center [797, 77] width 217 height 33
click at [383, 86] on input "INLET" at bounding box center [430, 91] width 162 height 33
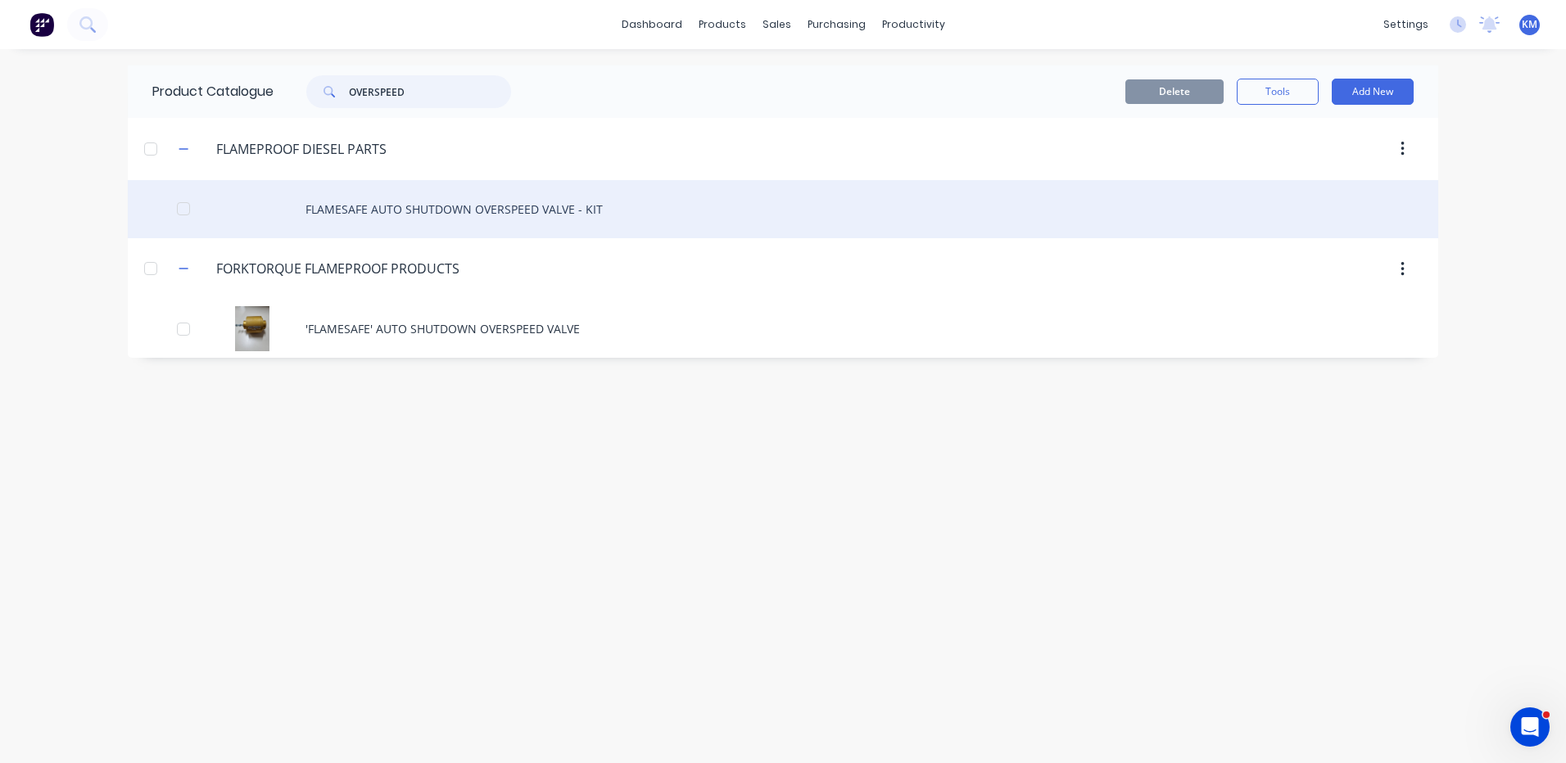
type input "OVERSPEED"
click at [525, 208] on div "FLAMESAFE AUTO SHUTDOWN OVERSPEED VALVE - KIT" at bounding box center [783, 209] width 1310 height 58
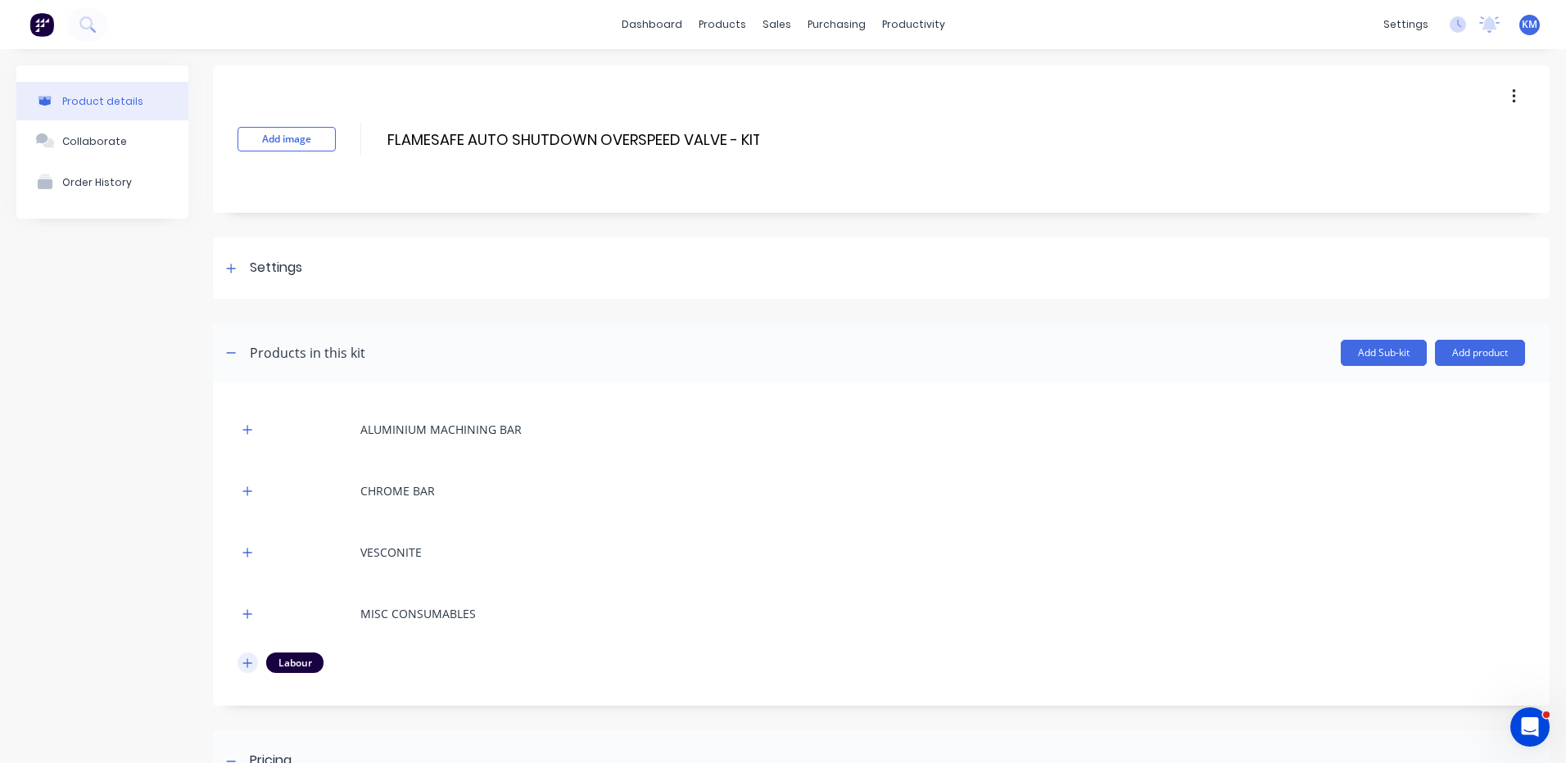
click at [253, 658] on button "button" at bounding box center [247, 663] width 20 height 20
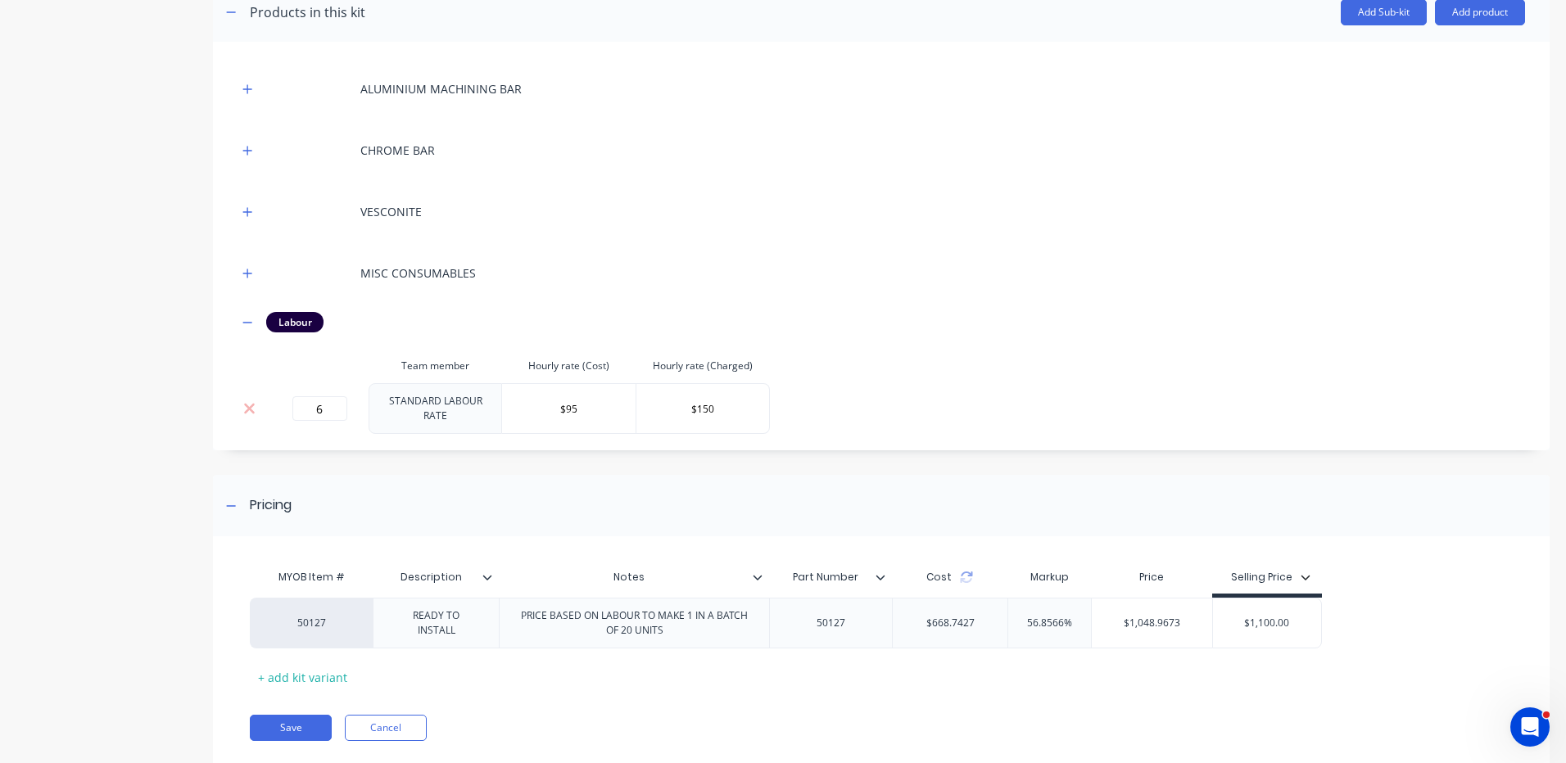
scroll to position [379, 0]
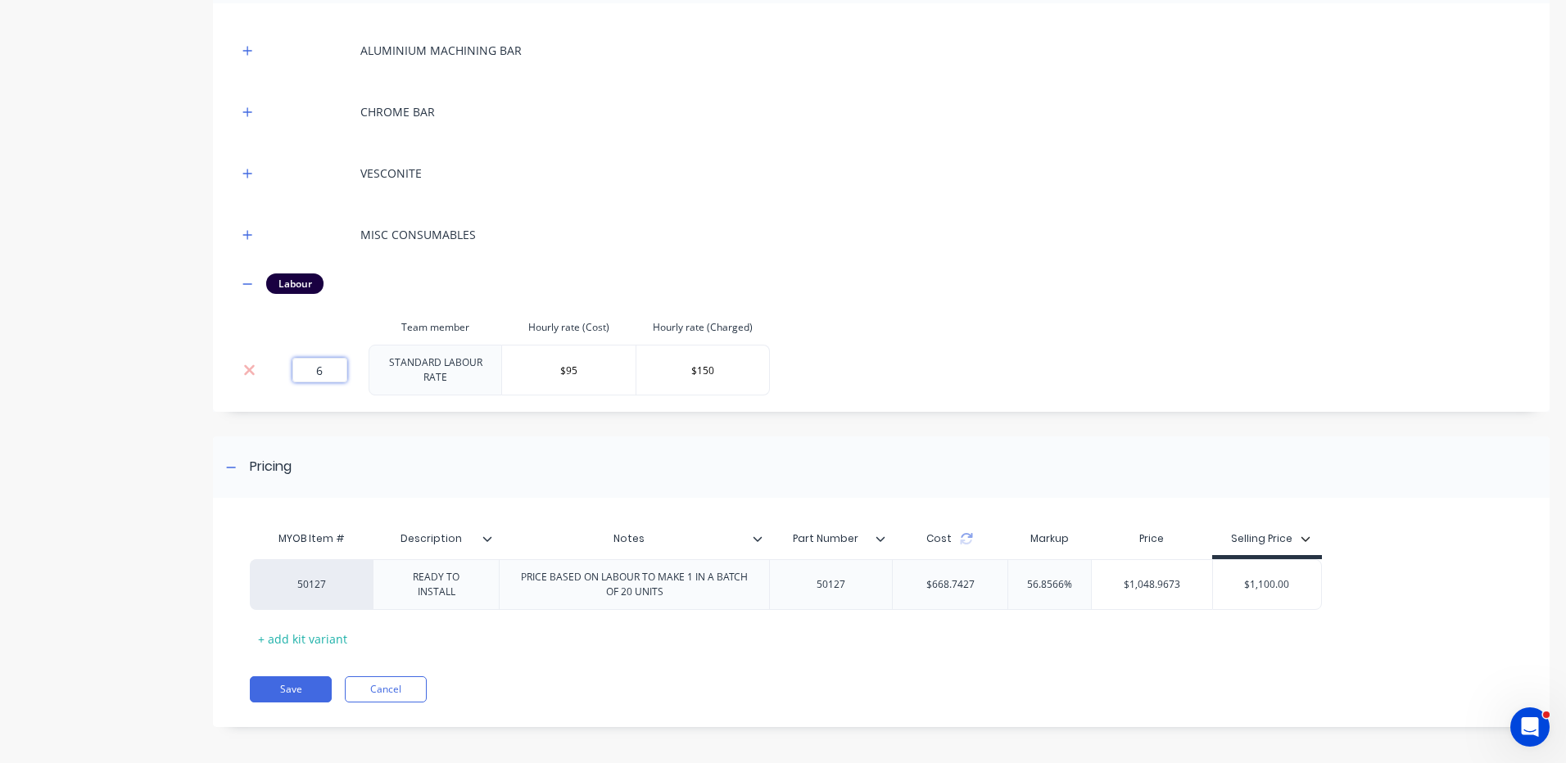
click at [328, 370] on input "6" at bounding box center [319, 370] width 55 height 25
click at [330, 375] on input "6" at bounding box center [319, 370] width 55 height 25
type input "4"
click at [337, 443] on div "Pricing" at bounding box center [881, 466] width 1336 height 61
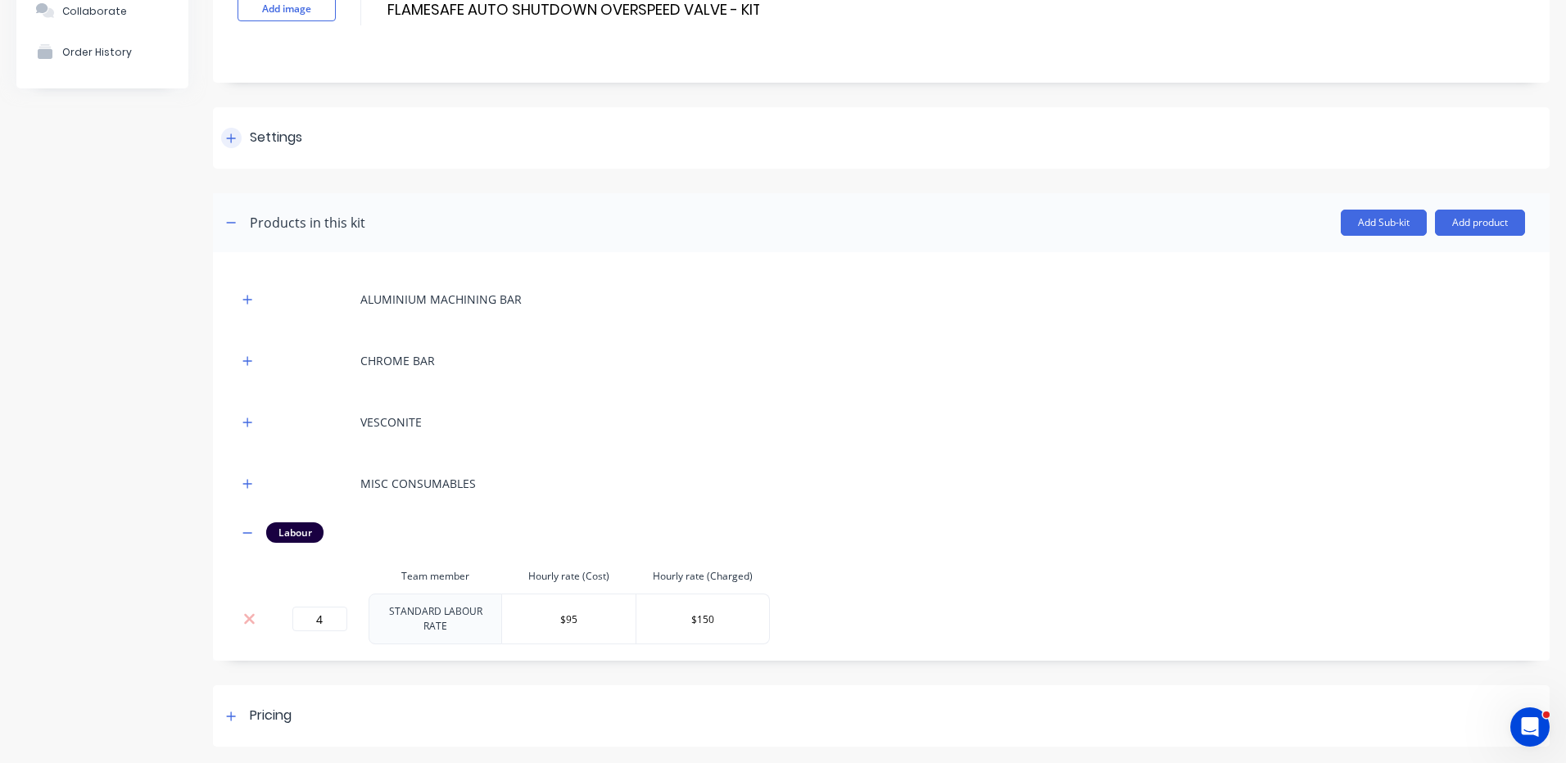
scroll to position [125, 0]
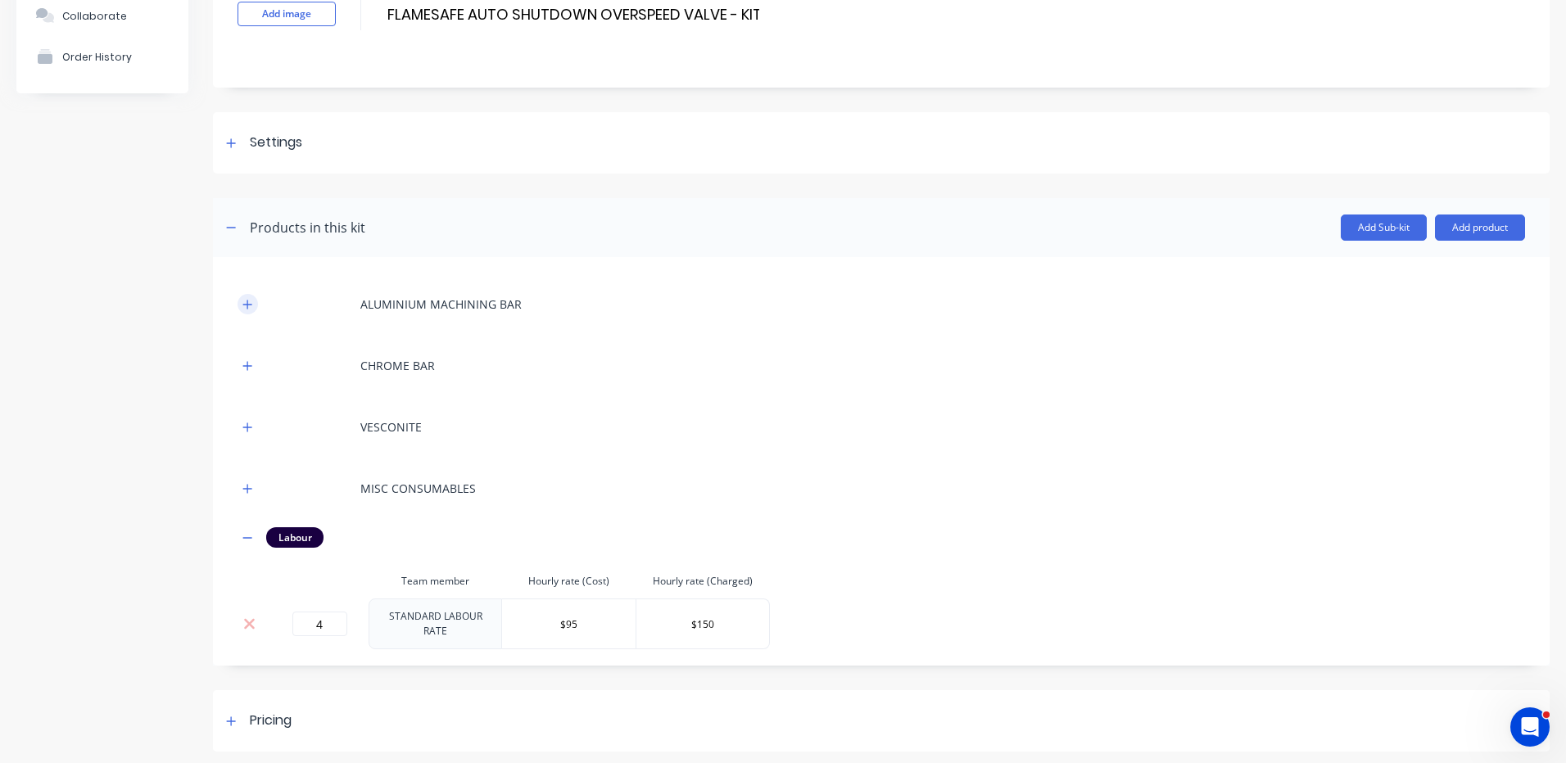
click at [255, 306] on button "button" at bounding box center [247, 304] width 20 height 20
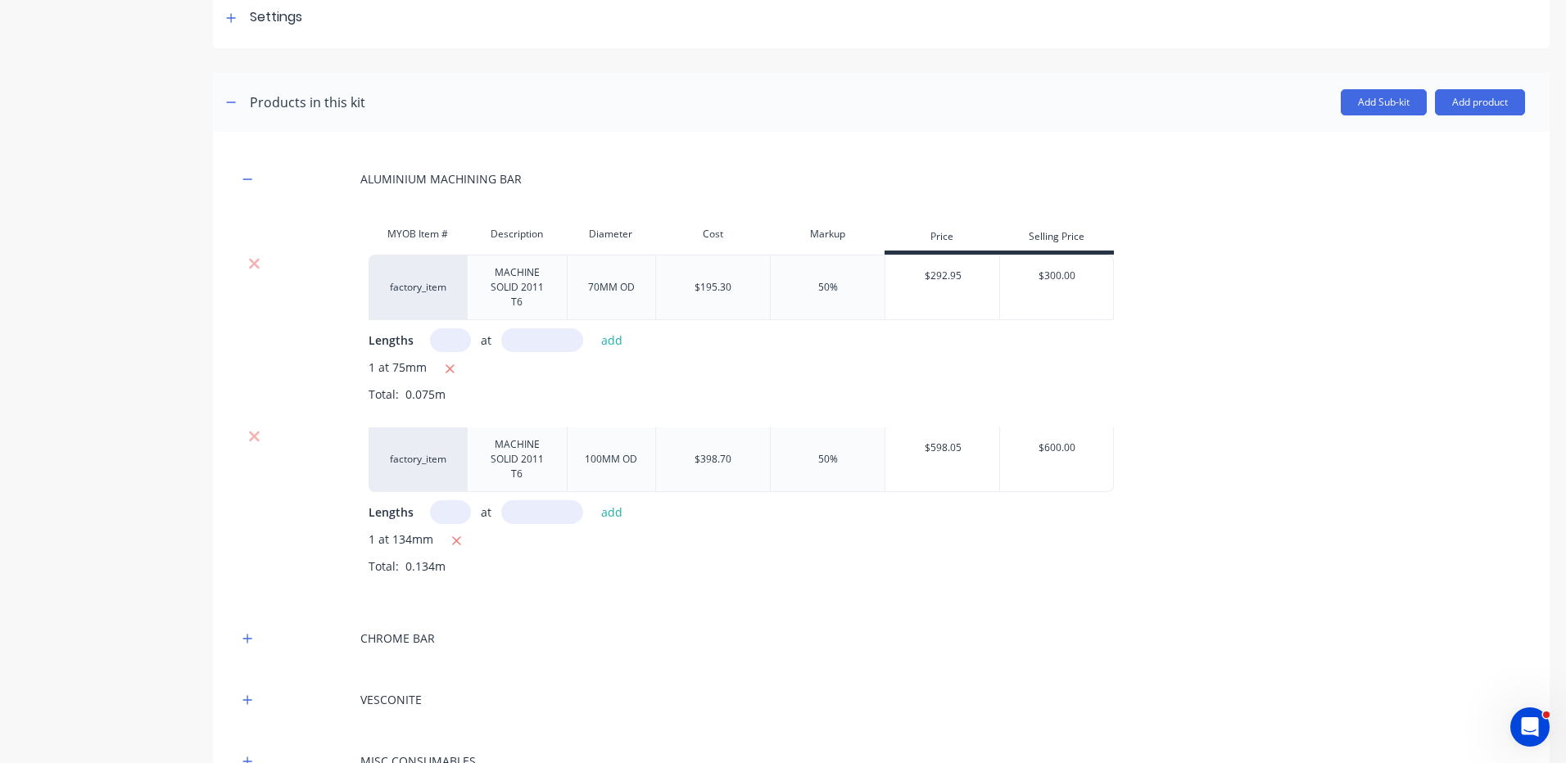
scroll to position [289, 0]
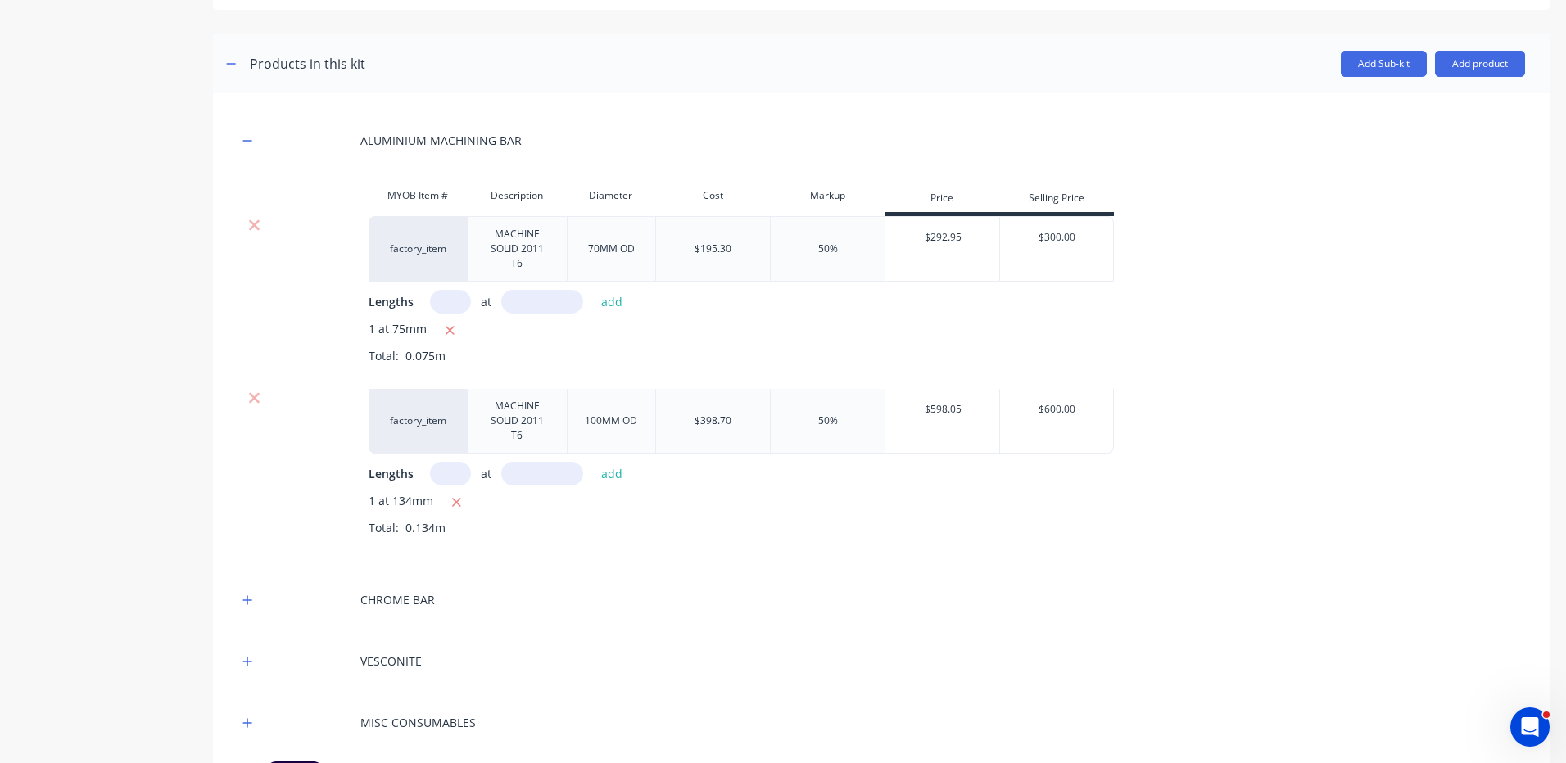
drag, startPoint x: 246, startPoint y: 595, endPoint x: 445, endPoint y: 378, distance: 295.0
click at [247, 595] on icon "button" at bounding box center [247, 600] width 10 height 11
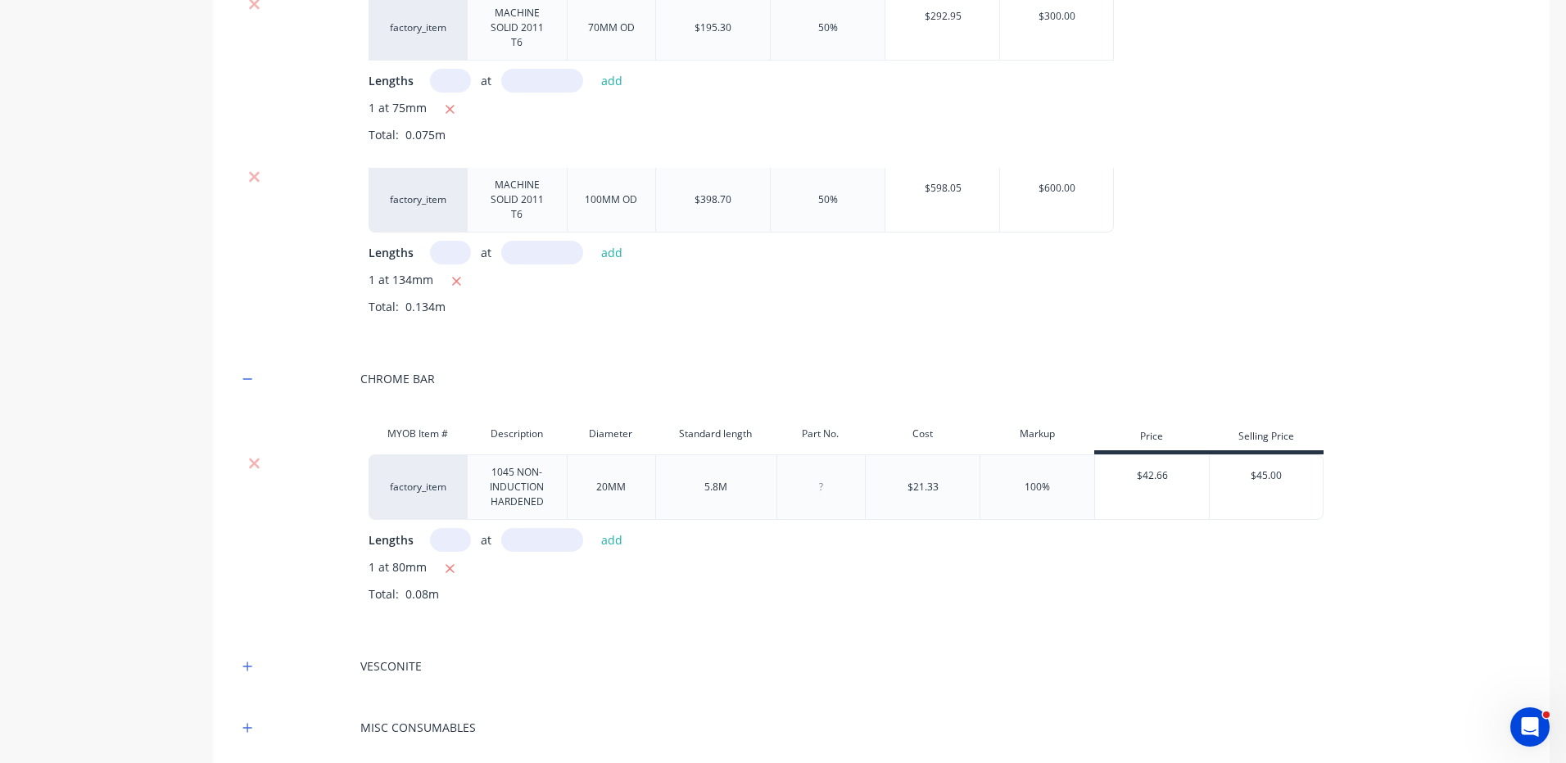
scroll to position [535, 0]
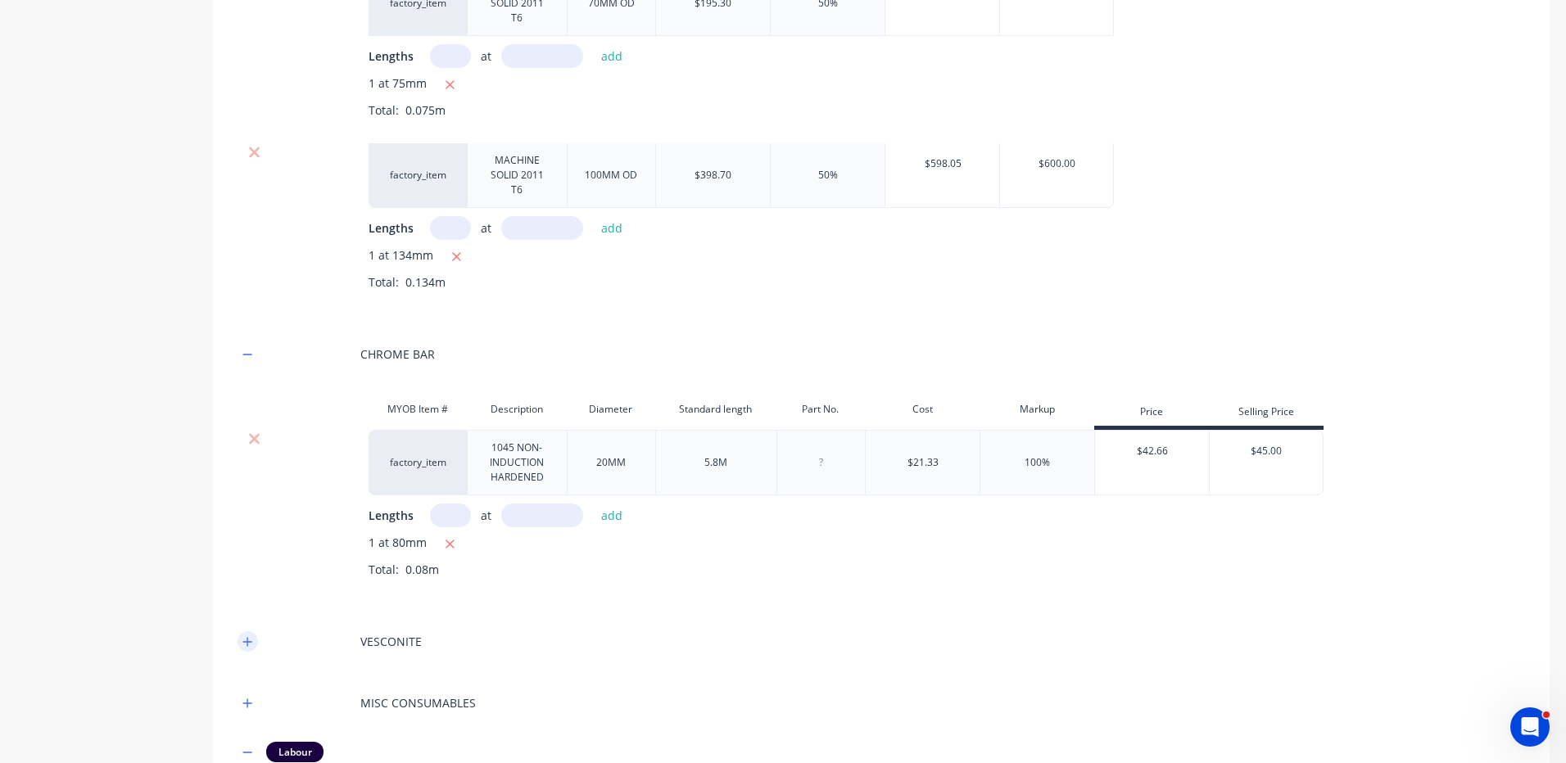
click at [245, 640] on icon "button" at bounding box center [247, 641] width 10 height 11
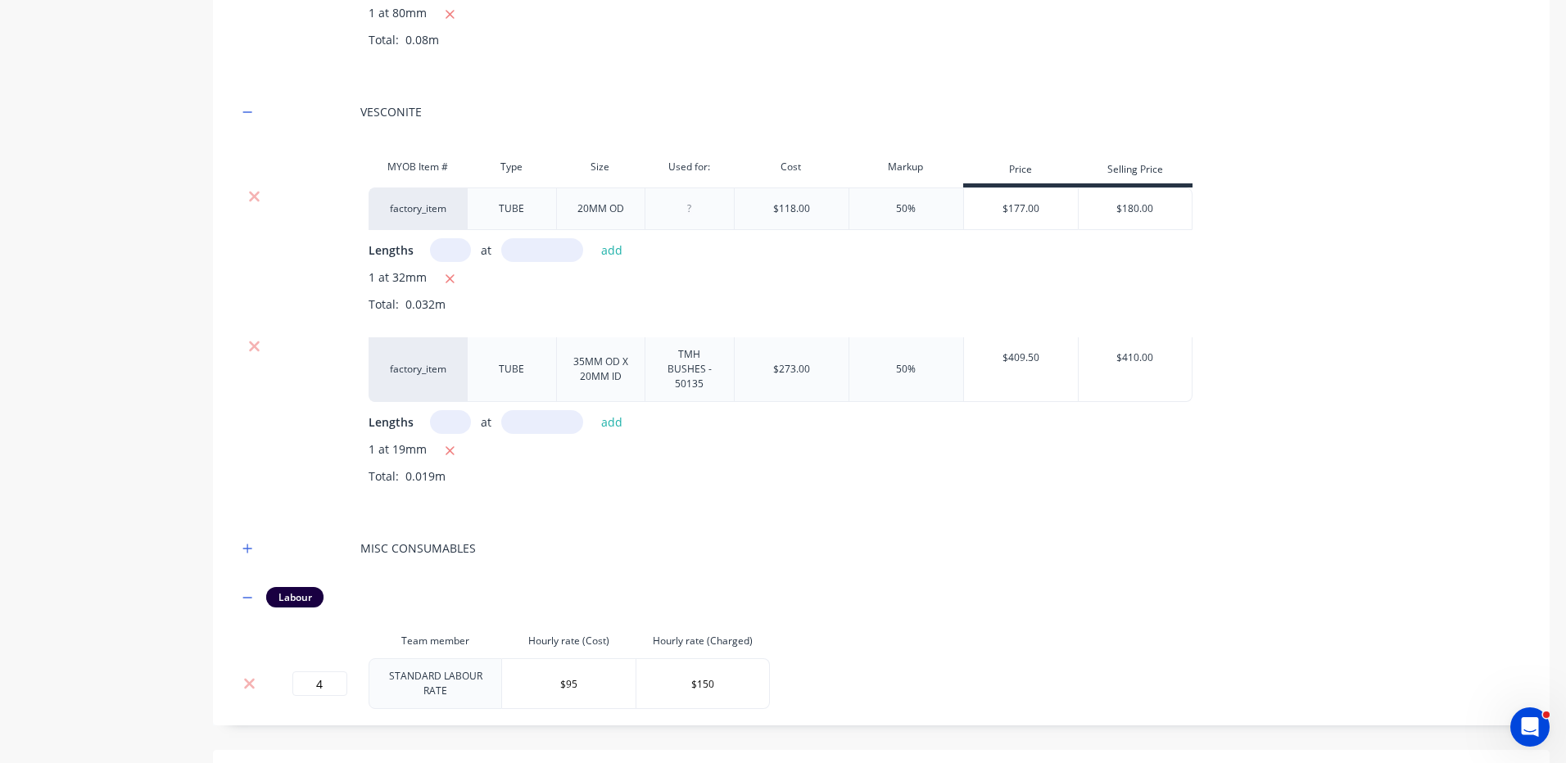
scroll to position [1124, 0]
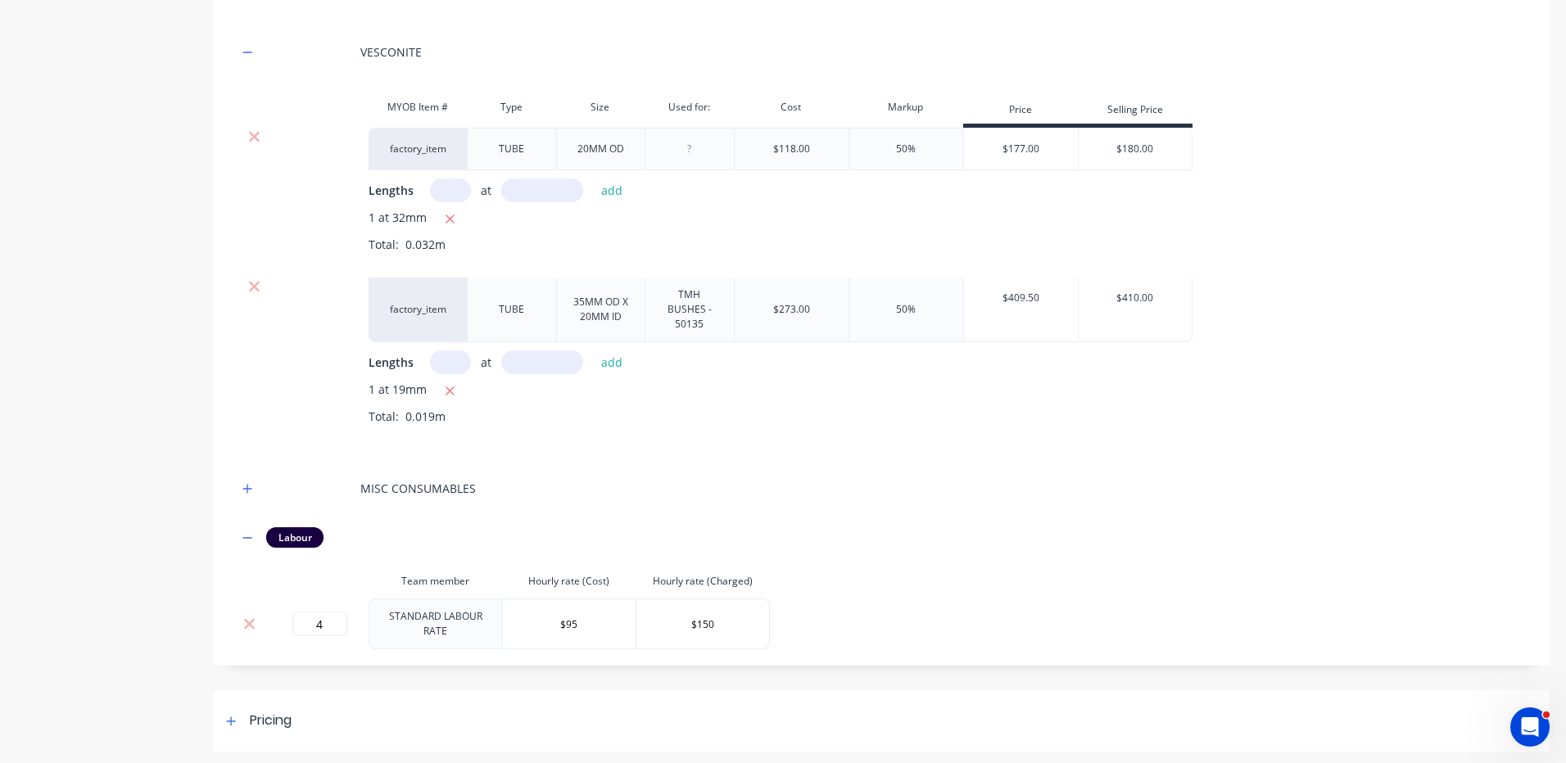
drag, startPoint x: 269, startPoint y: 706, endPoint x: 612, endPoint y: 663, distance: 345.9
click at [269, 711] on div "Pricing" at bounding box center [271, 721] width 42 height 20
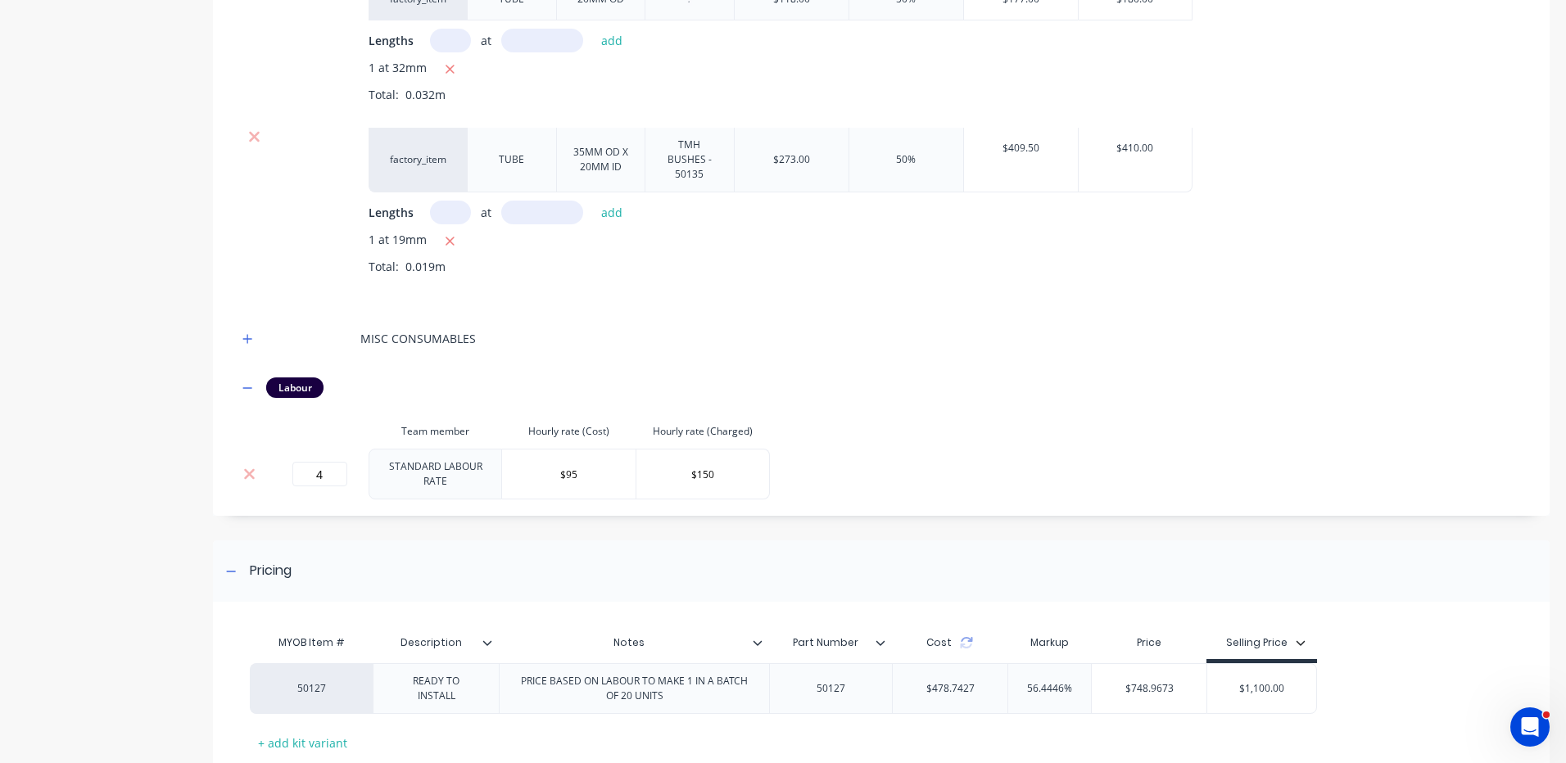
scroll to position [1378, 0]
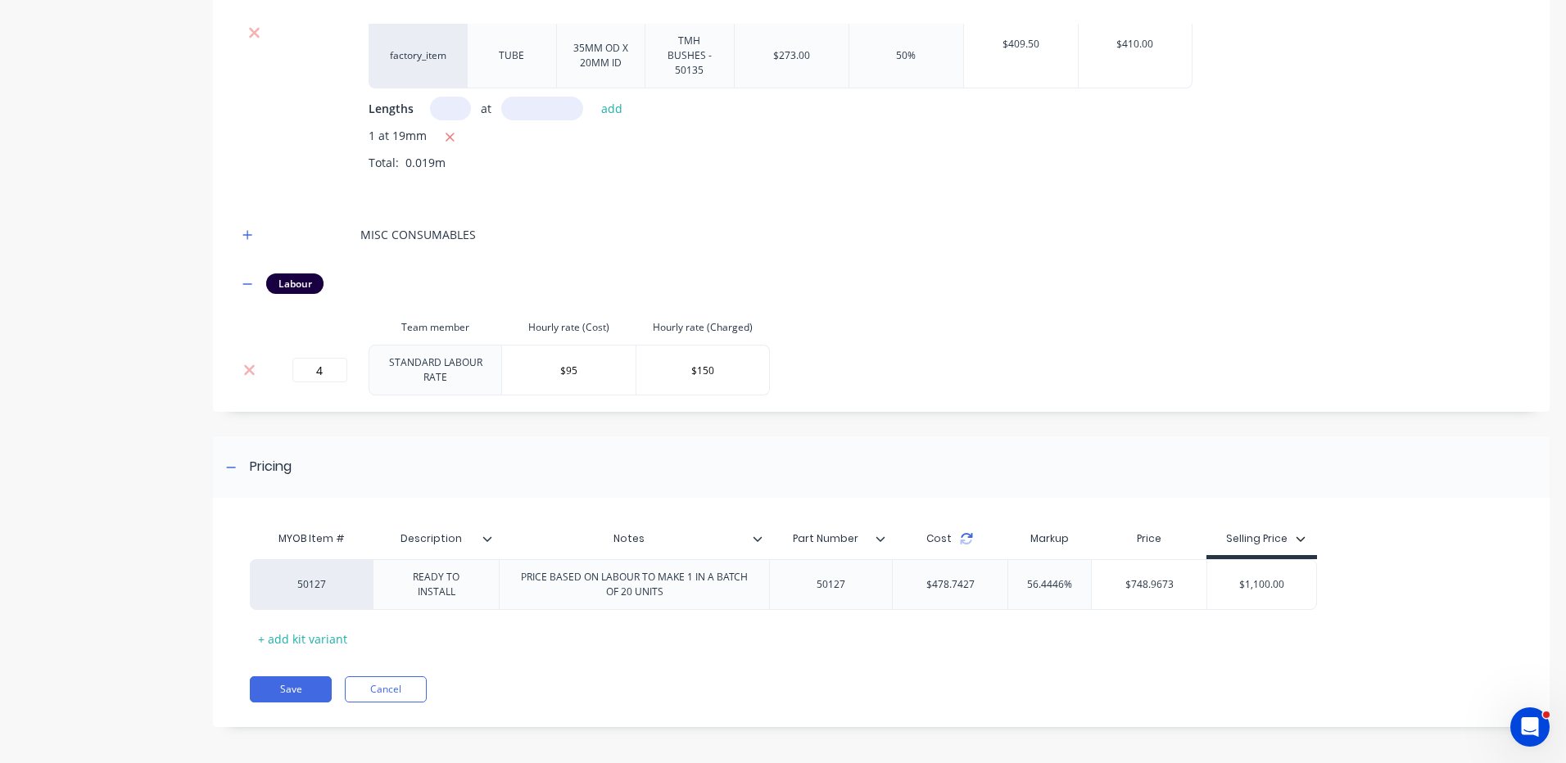
click at [968, 536] on icon at bounding box center [966, 538] width 13 height 13
click at [966, 532] on icon at bounding box center [966, 538] width 13 height 13
click at [1055, 581] on input "56.4446%" at bounding box center [1049, 584] width 83 height 15
click at [1263, 646] on div "MYOB Item # Description Notes Part Number Cost Markup Price Selling Price 50127…" at bounding box center [875, 586] width 1250 height 129
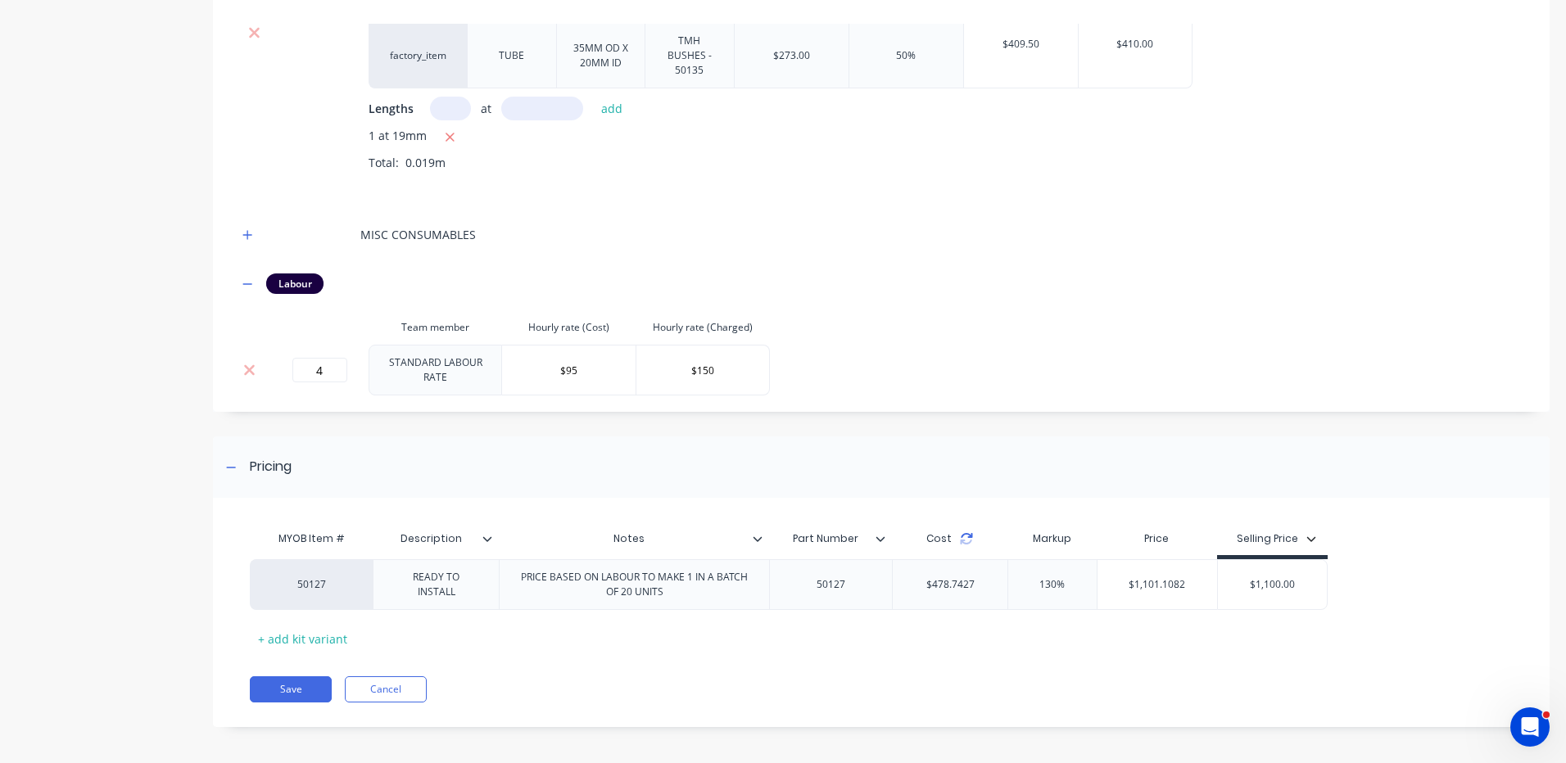
click at [970, 533] on icon at bounding box center [966, 535] width 11 height 5
click at [961, 533] on icon at bounding box center [966, 535] width 11 height 5
click at [1038, 581] on input "56.4446%" at bounding box center [1049, 584] width 83 height 15
type input "130%"
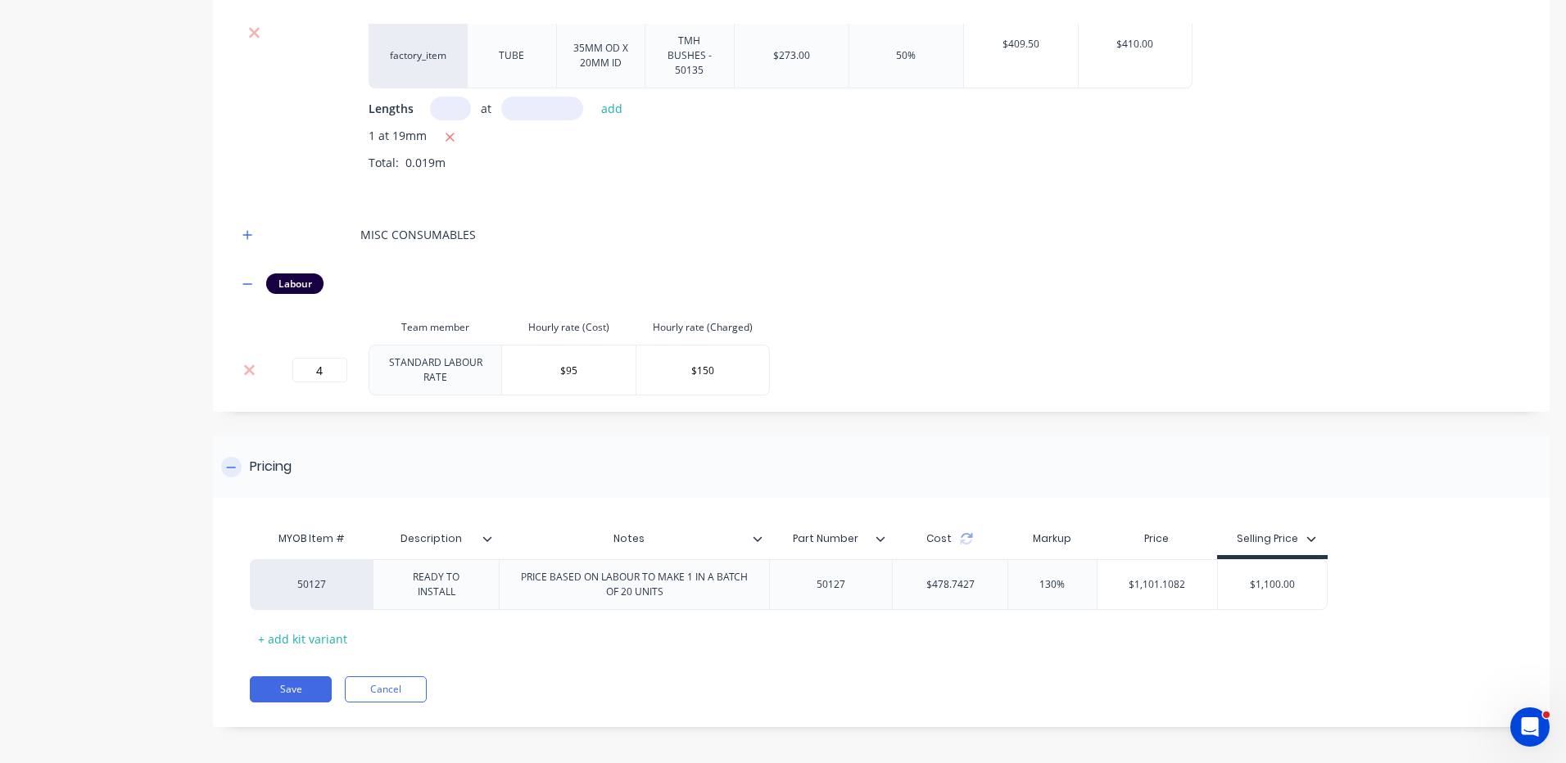
click at [914, 470] on div "Pricing" at bounding box center [881, 466] width 1336 height 61
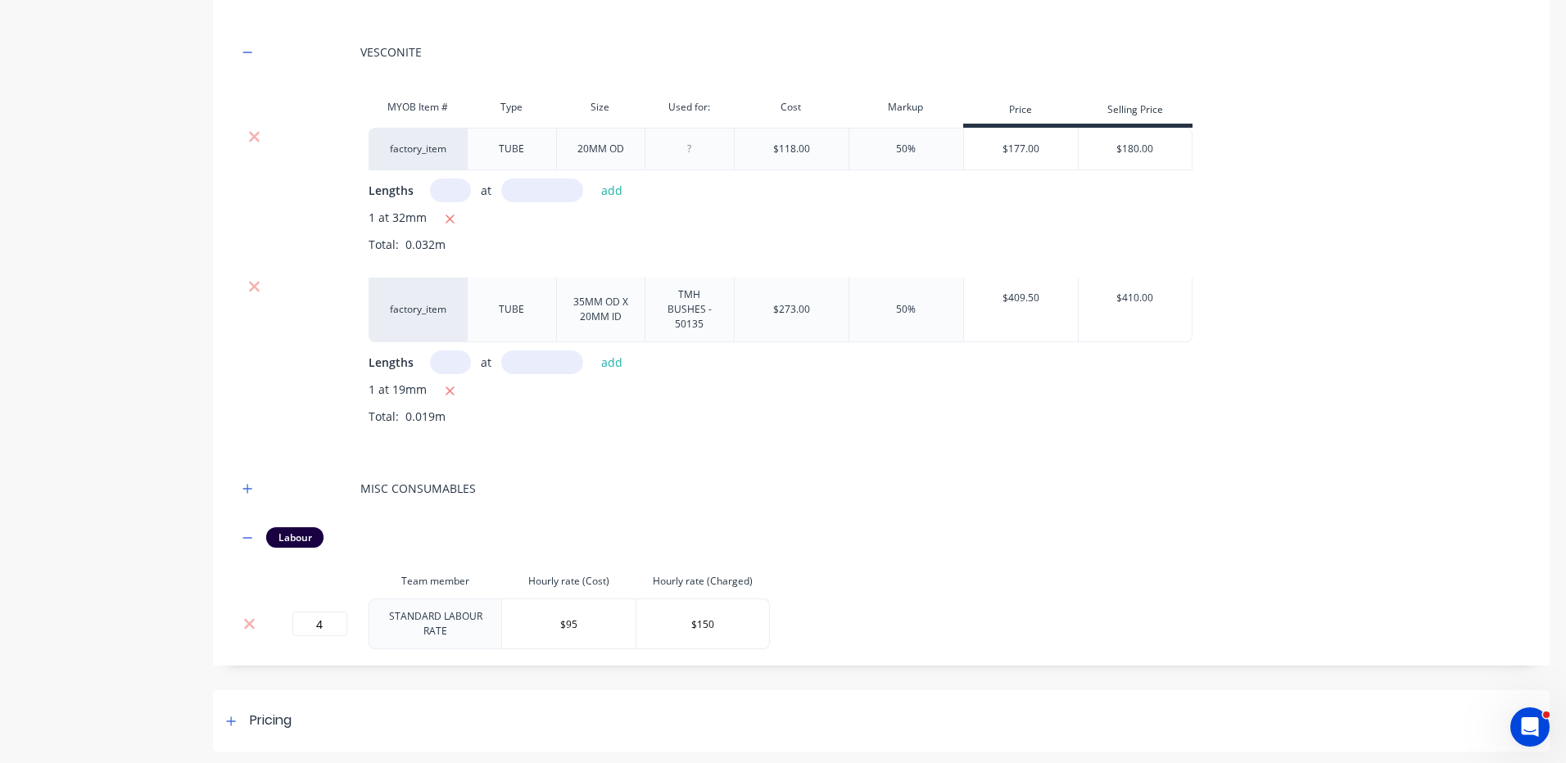
drag, startPoint x: 916, startPoint y: 678, endPoint x: 916, endPoint y: 696, distance: 18.0
click at [916, 696] on div "Pricing" at bounding box center [881, 720] width 1336 height 61
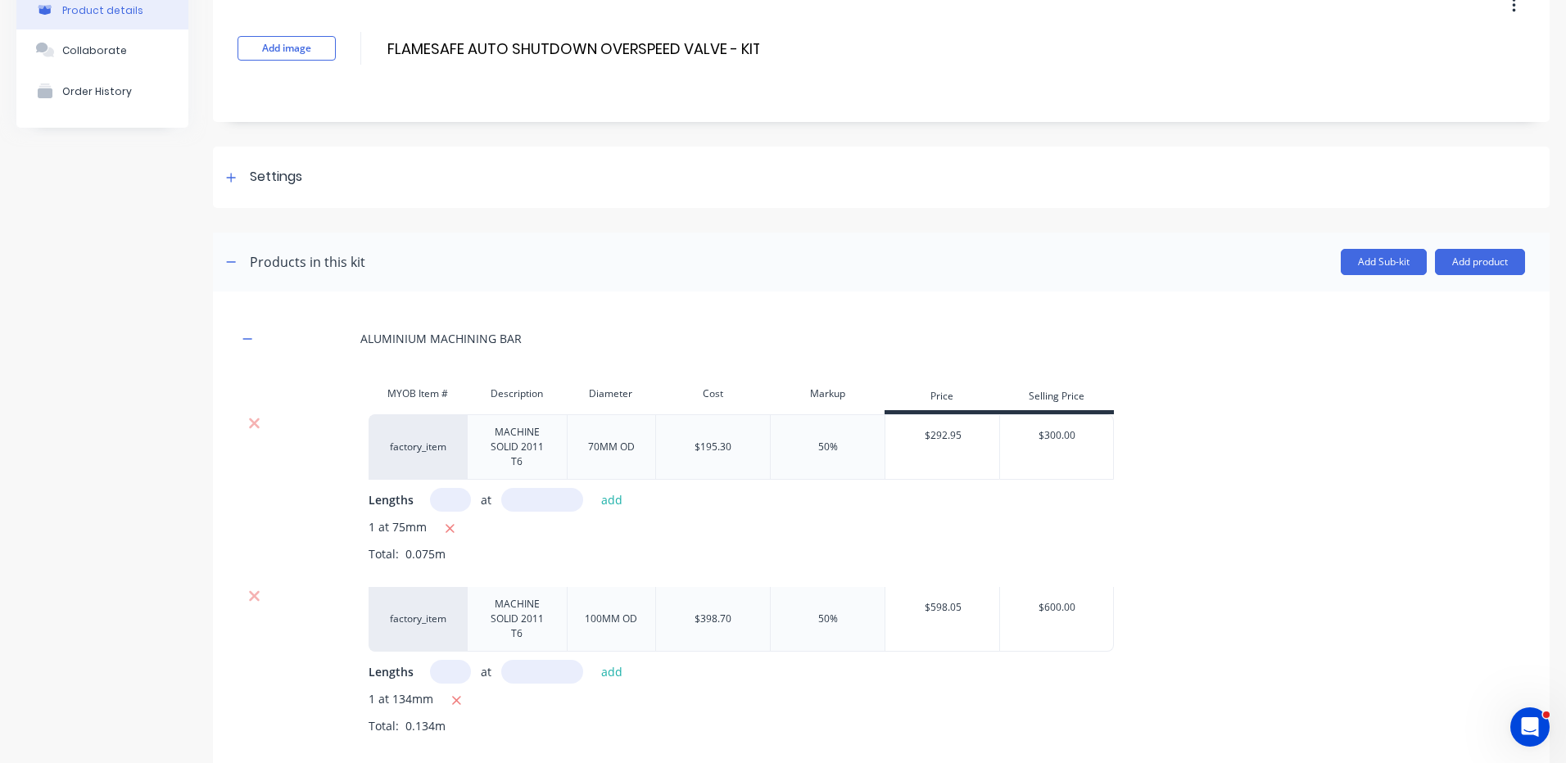
scroll to position [0, 0]
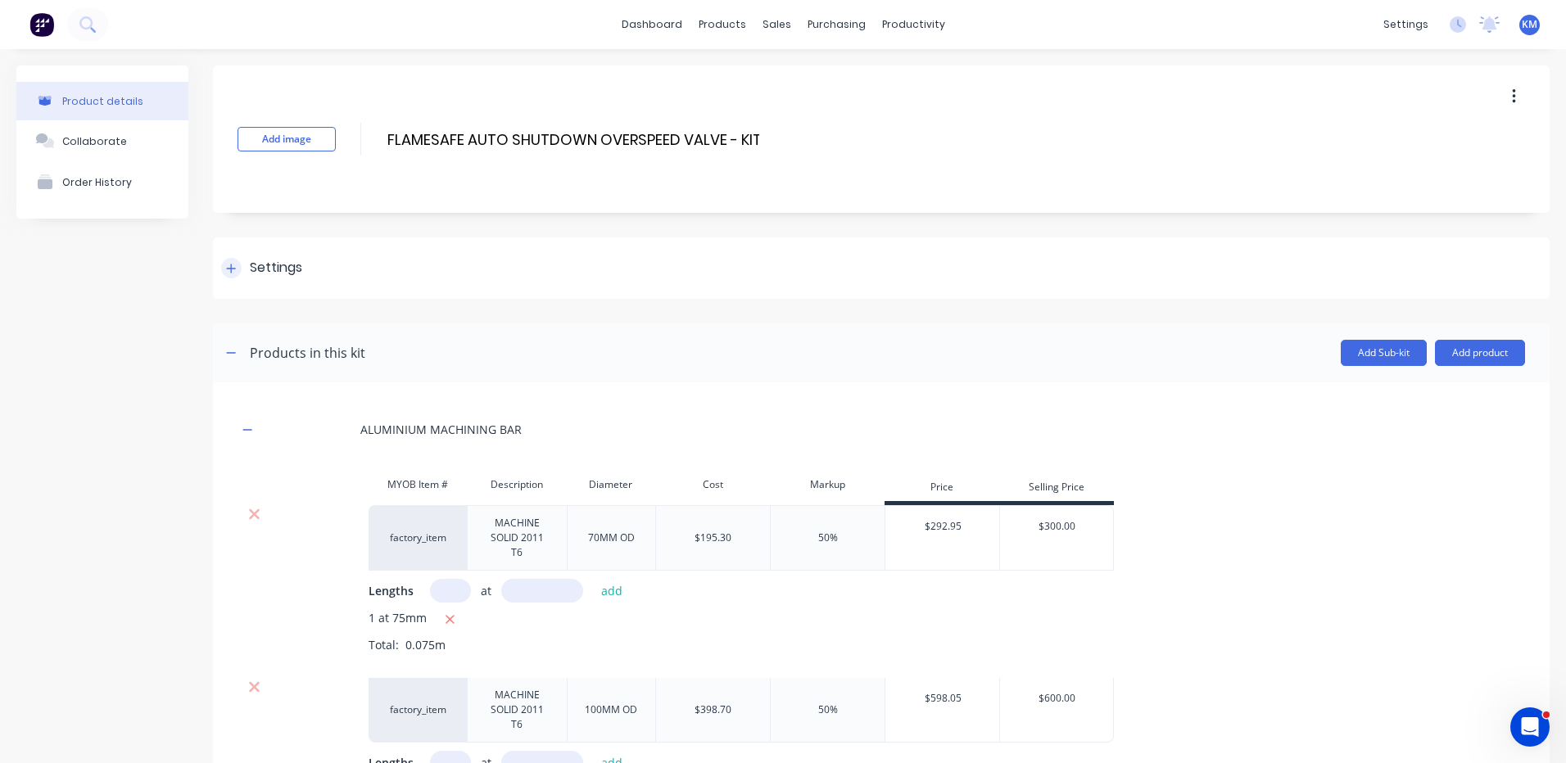
click at [453, 279] on div "Settings" at bounding box center [881, 267] width 1336 height 61
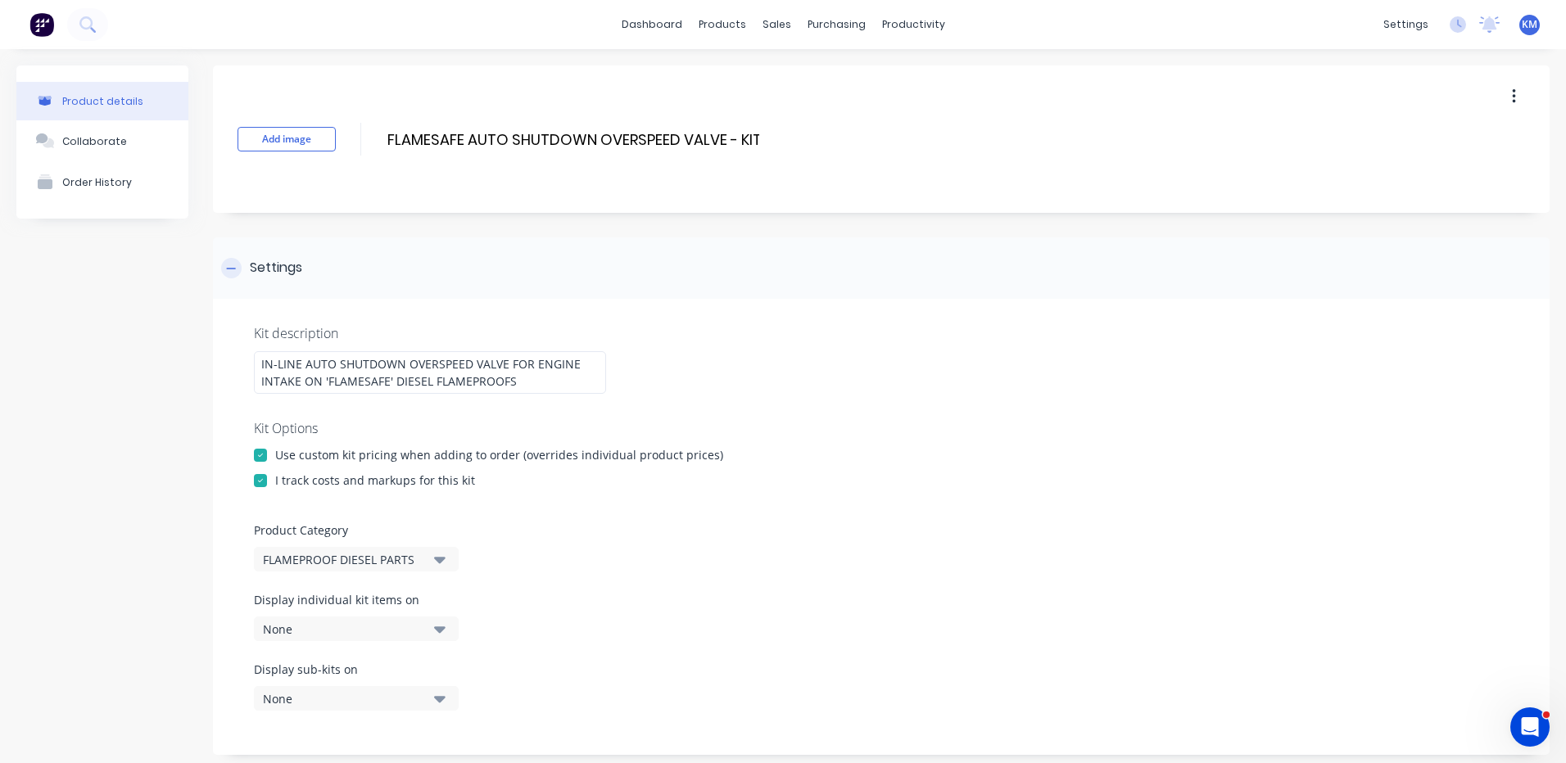
click at [398, 270] on div "Settings" at bounding box center [881, 267] width 1336 height 61
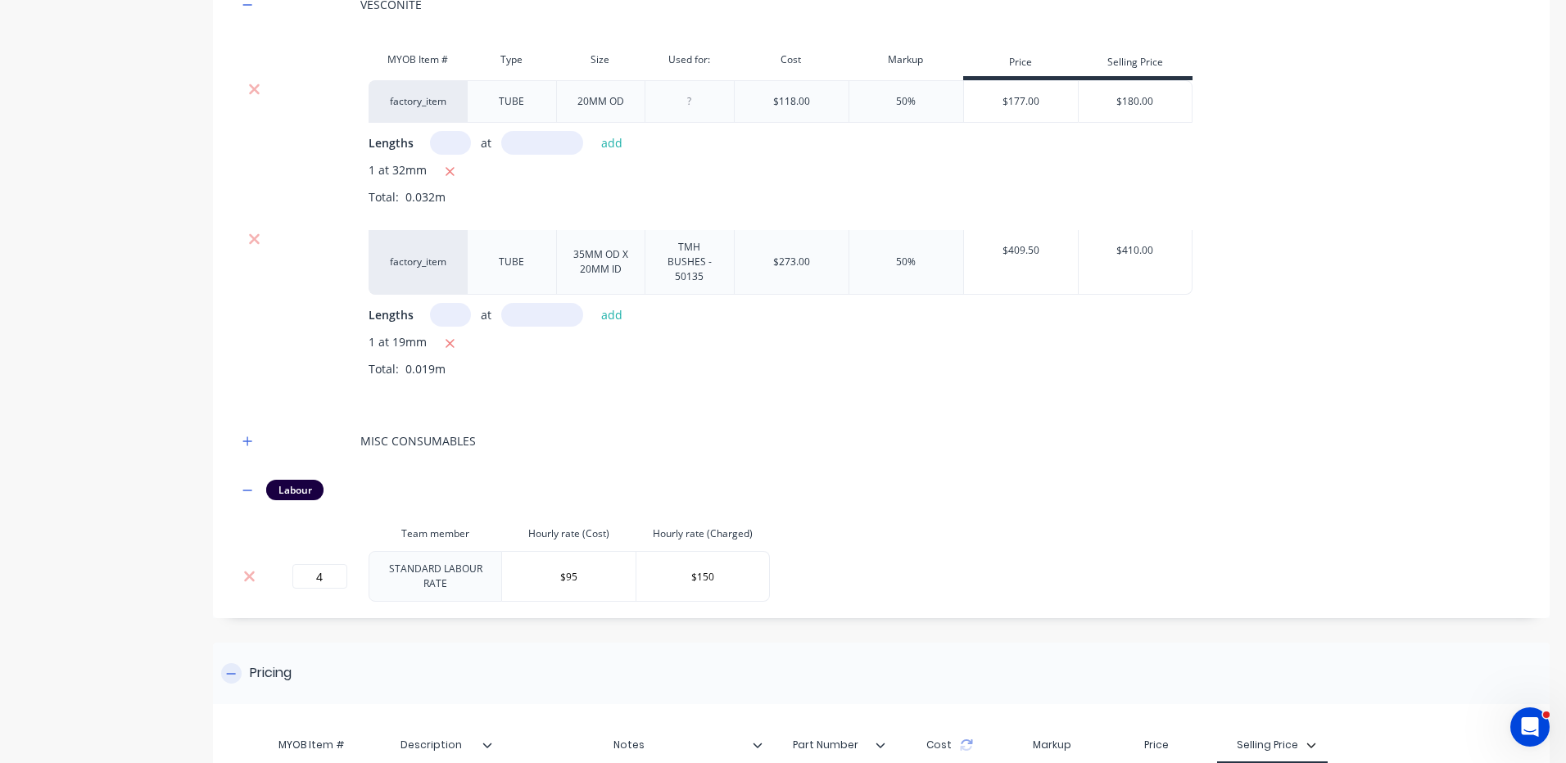
scroll to position [1378, 0]
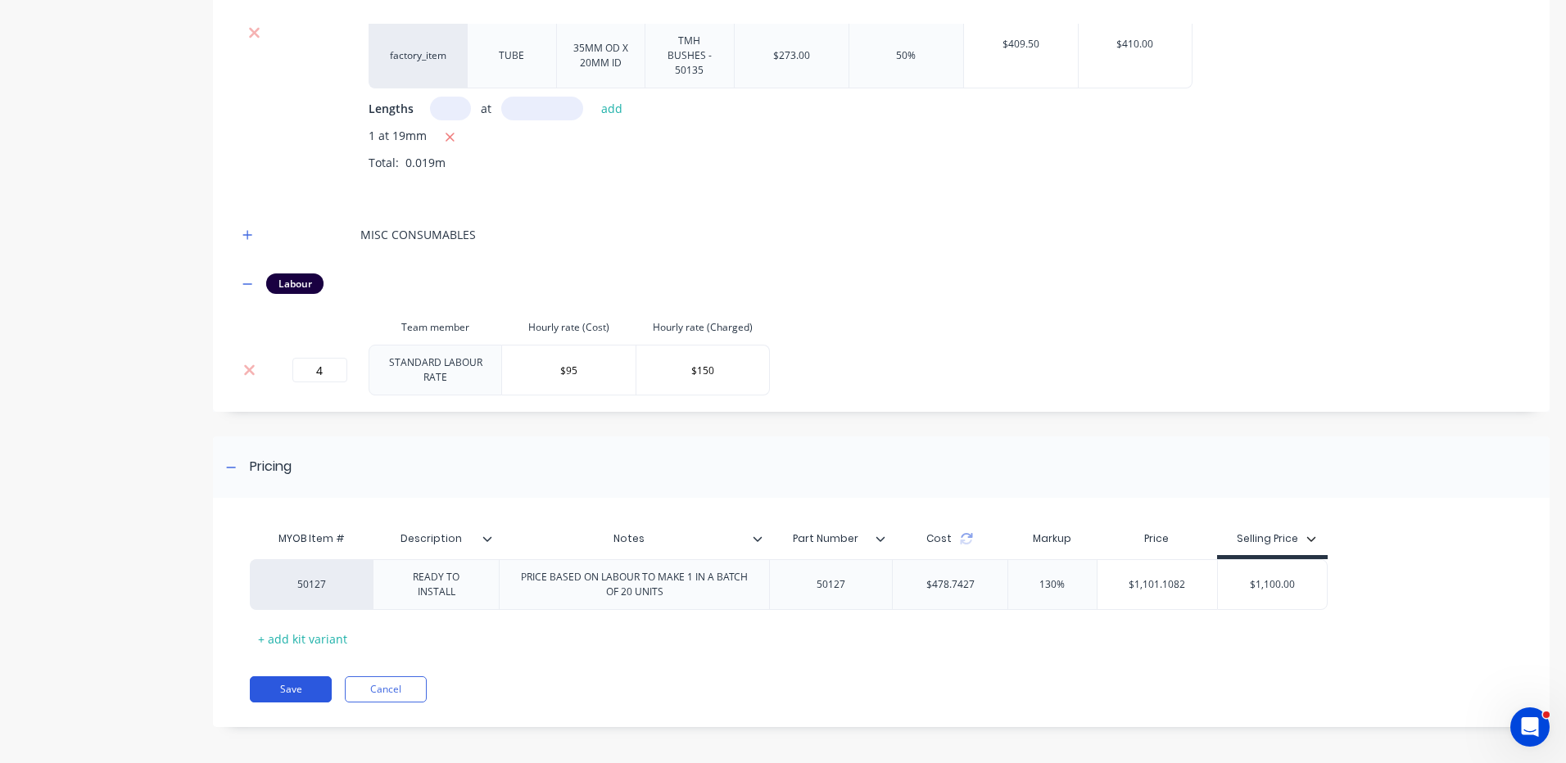
click at [284, 676] on button "Save" at bounding box center [291, 689] width 82 height 26
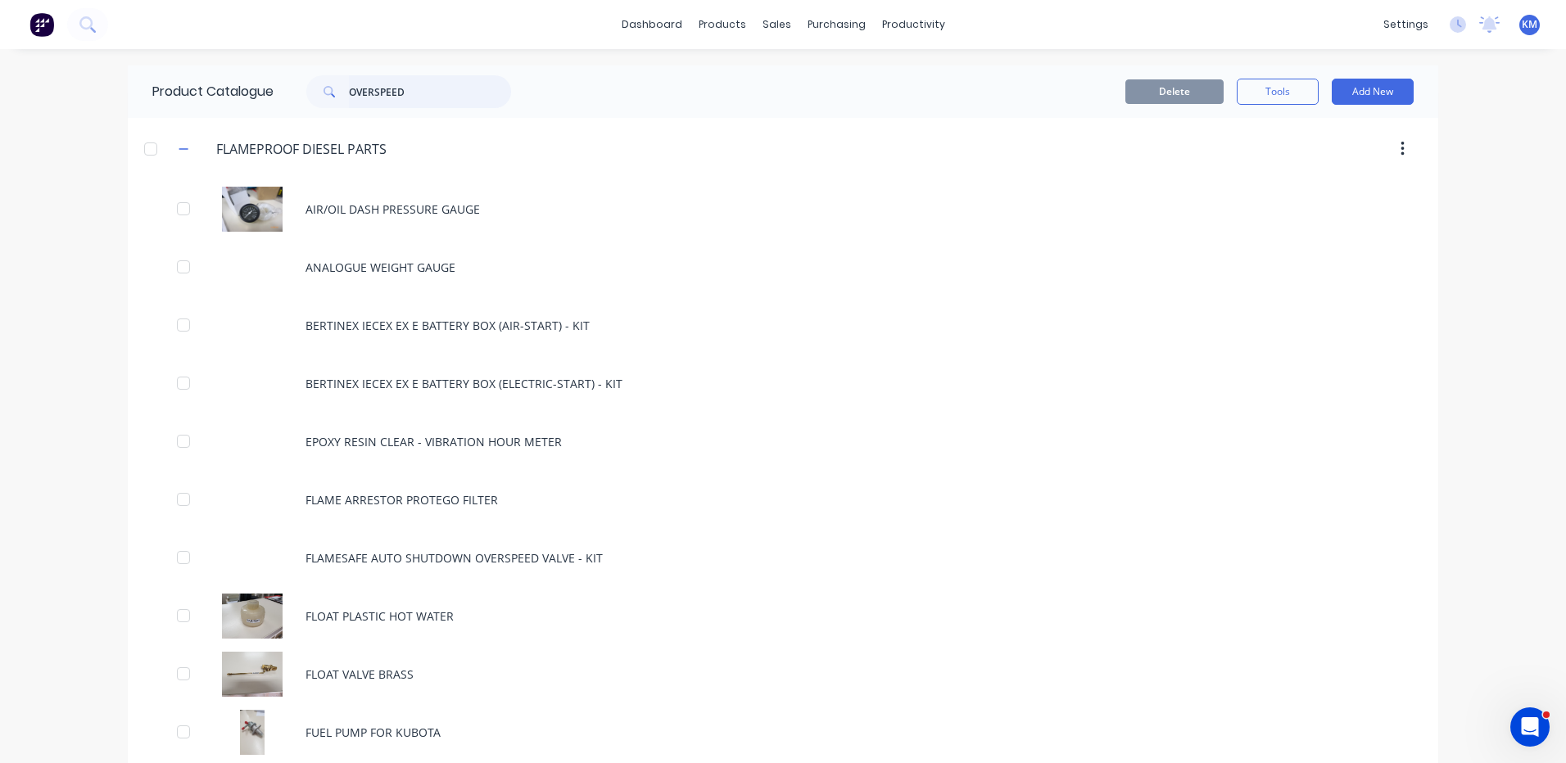
click at [440, 98] on input "OVERSPEED" at bounding box center [430, 91] width 162 height 33
type input "OVERSPEED"
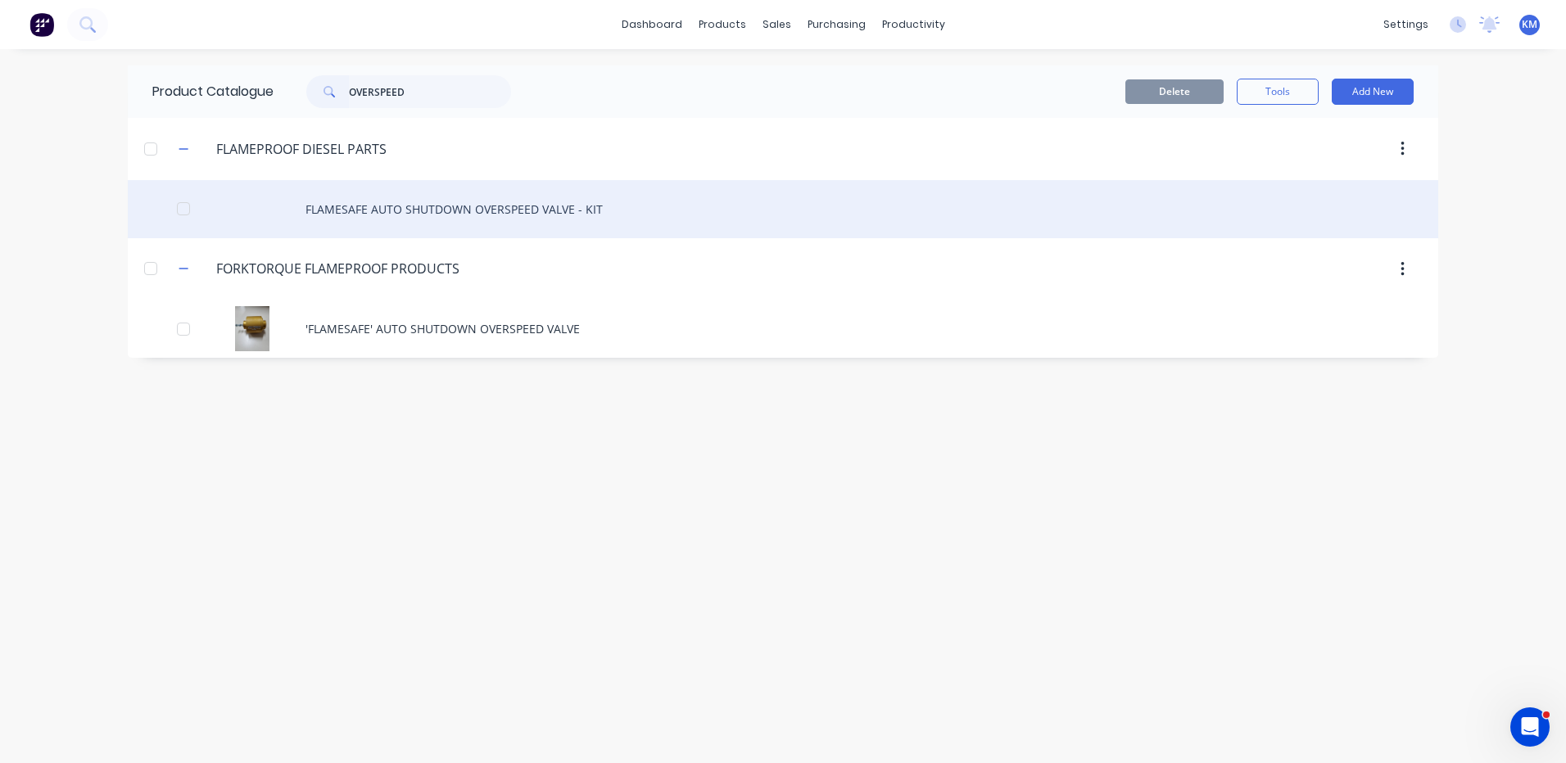
click at [457, 230] on div "FLAMESAFE AUTO SHUTDOWN OVERSPEED VALVE - KIT" at bounding box center [783, 209] width 1310 height 58
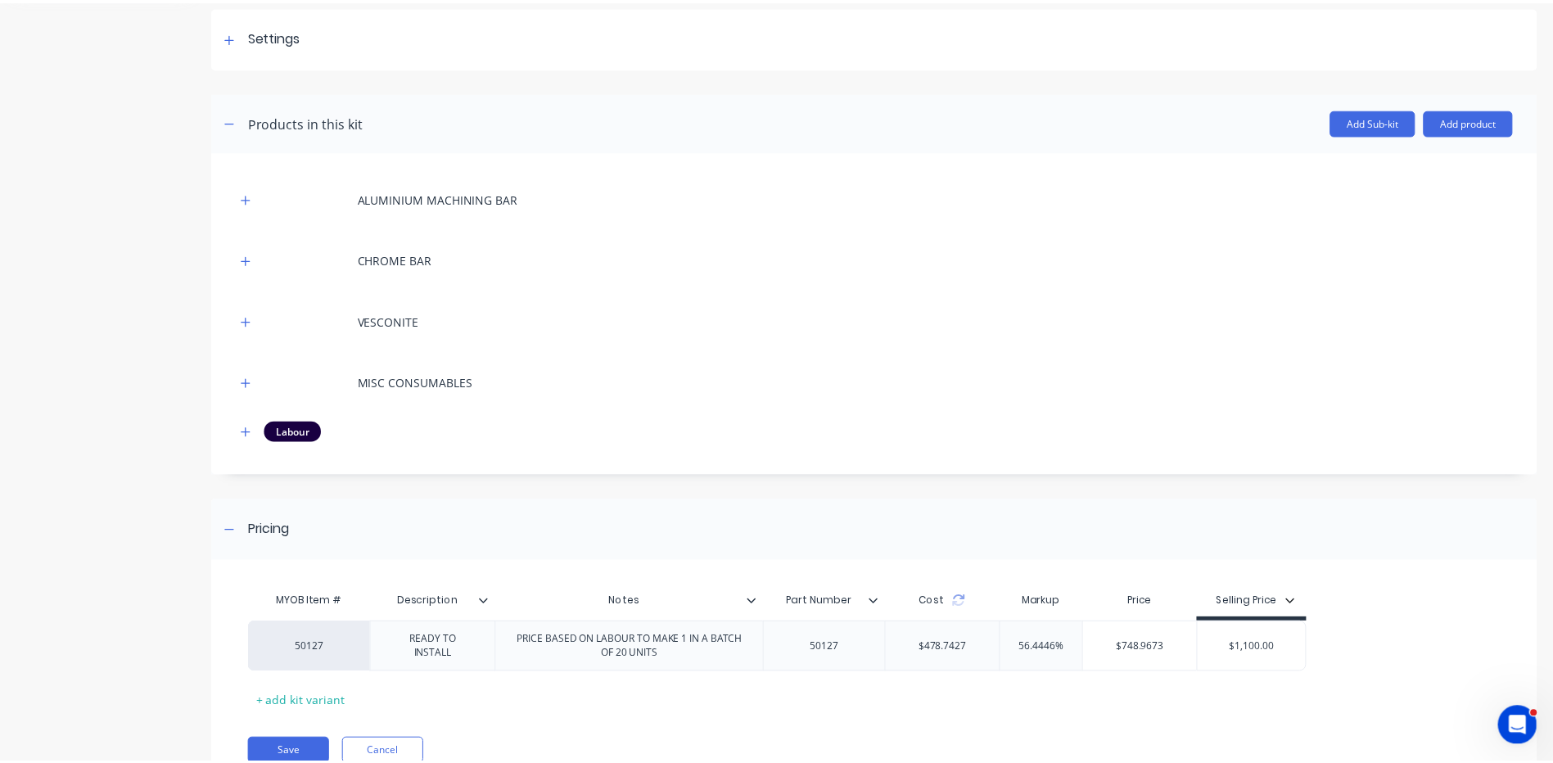
scroll to position [299, 0]
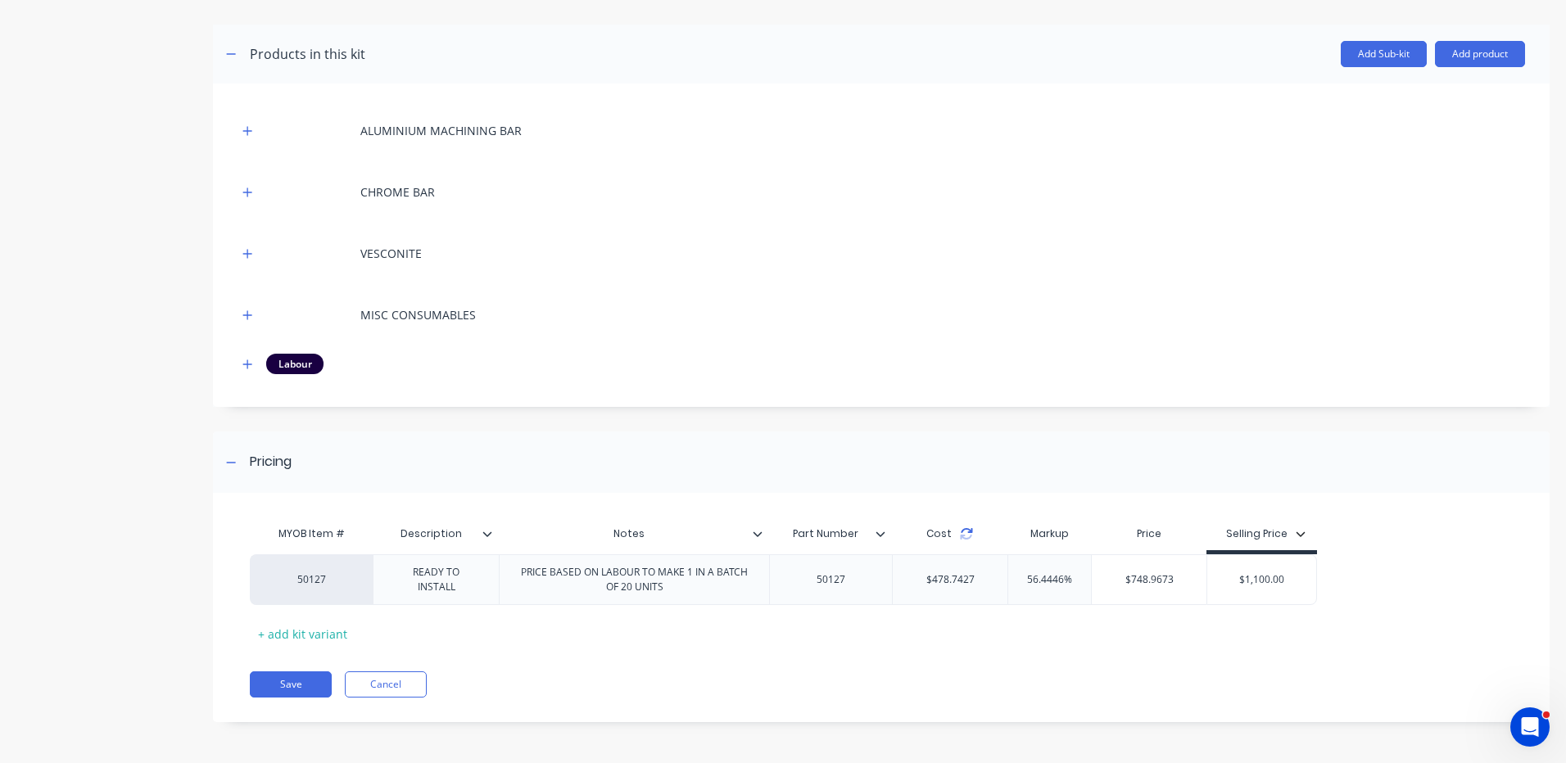
click at [966, 531] on icon at bounding box center [966, 533] width 13 height 13
click at [283, 688] on button "Save" at bounding box center [291, 685] width 82 height 26
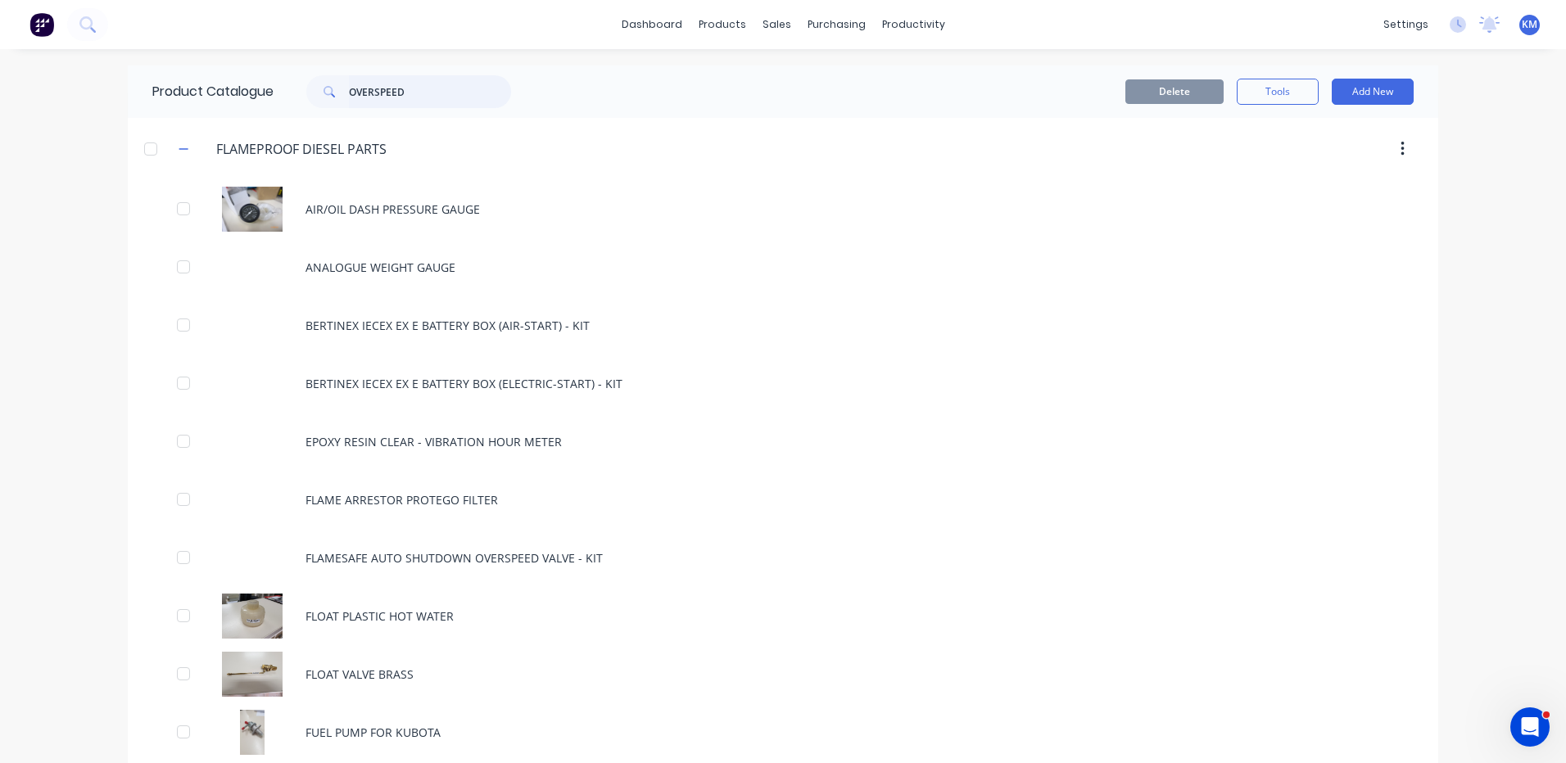
click at [423, 86] on input "OVERSPEED" at bounding box center [430, 91] width 162 height 33
type input "OVERSPEED"
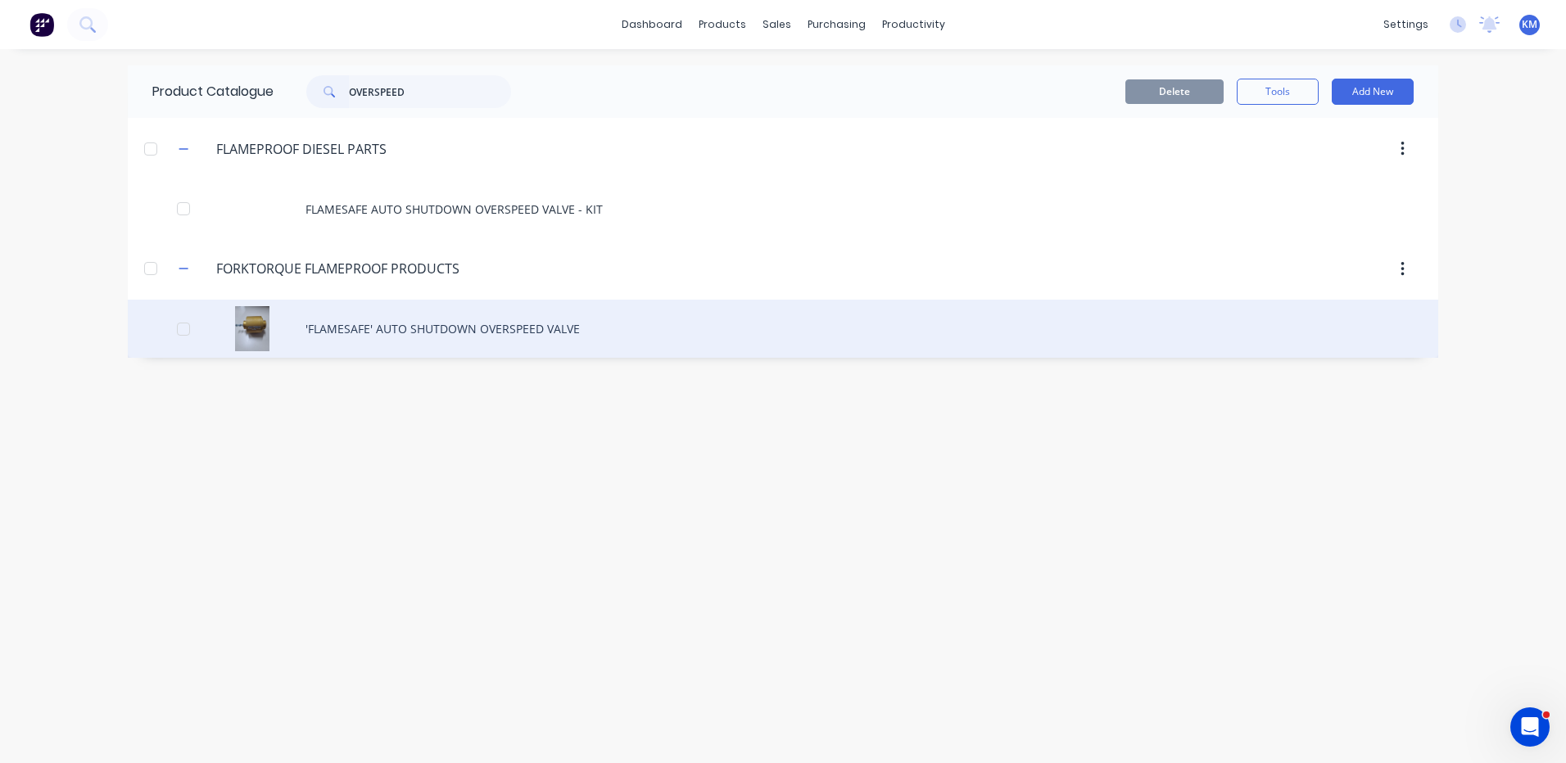
click at [475, 312] on div "'FLAMESAFE' AUTO SHUTDOWN OVERSPEED VALVE" at bounding box center [783, 329] width 1310 height 58
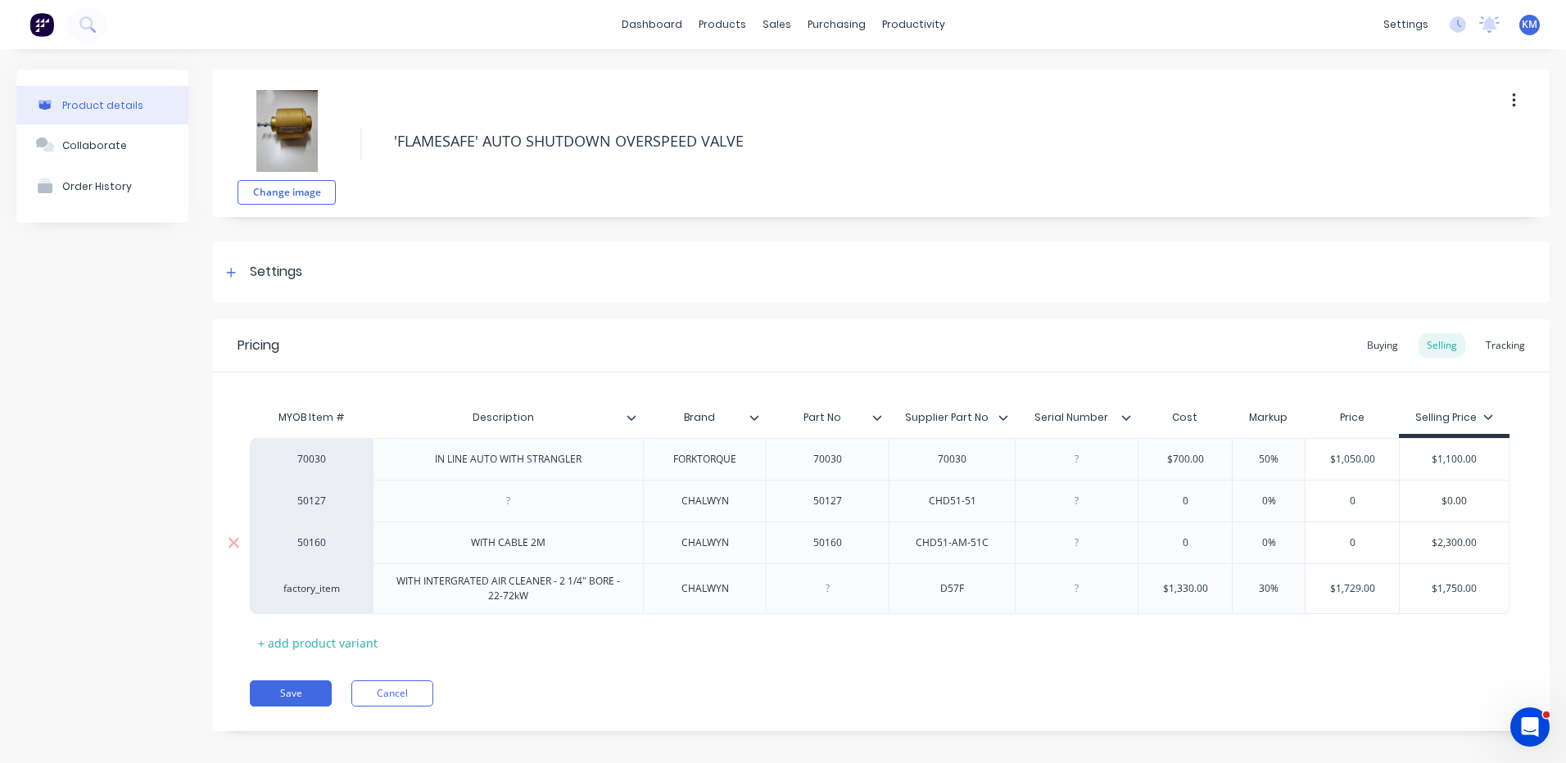
type textarea "x"
type input "$700.00"
click at [1197, 461] on input "$700.00" at bounding box center [1184, 459] width 93 height 15
type textarea "x"
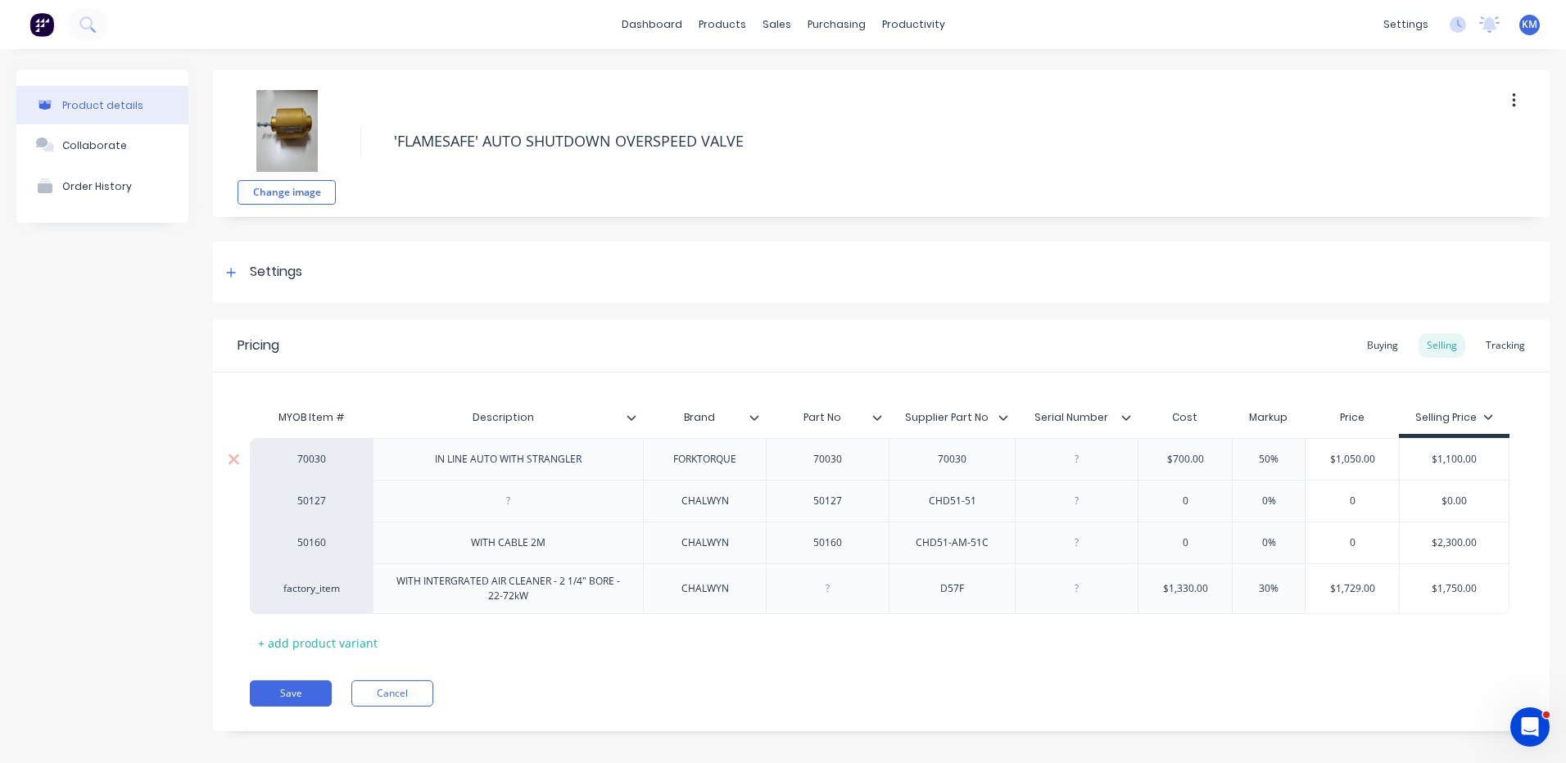
type input "$4"
type textarea "x"
type input "$47"
type textarea "x"
type input "$479"
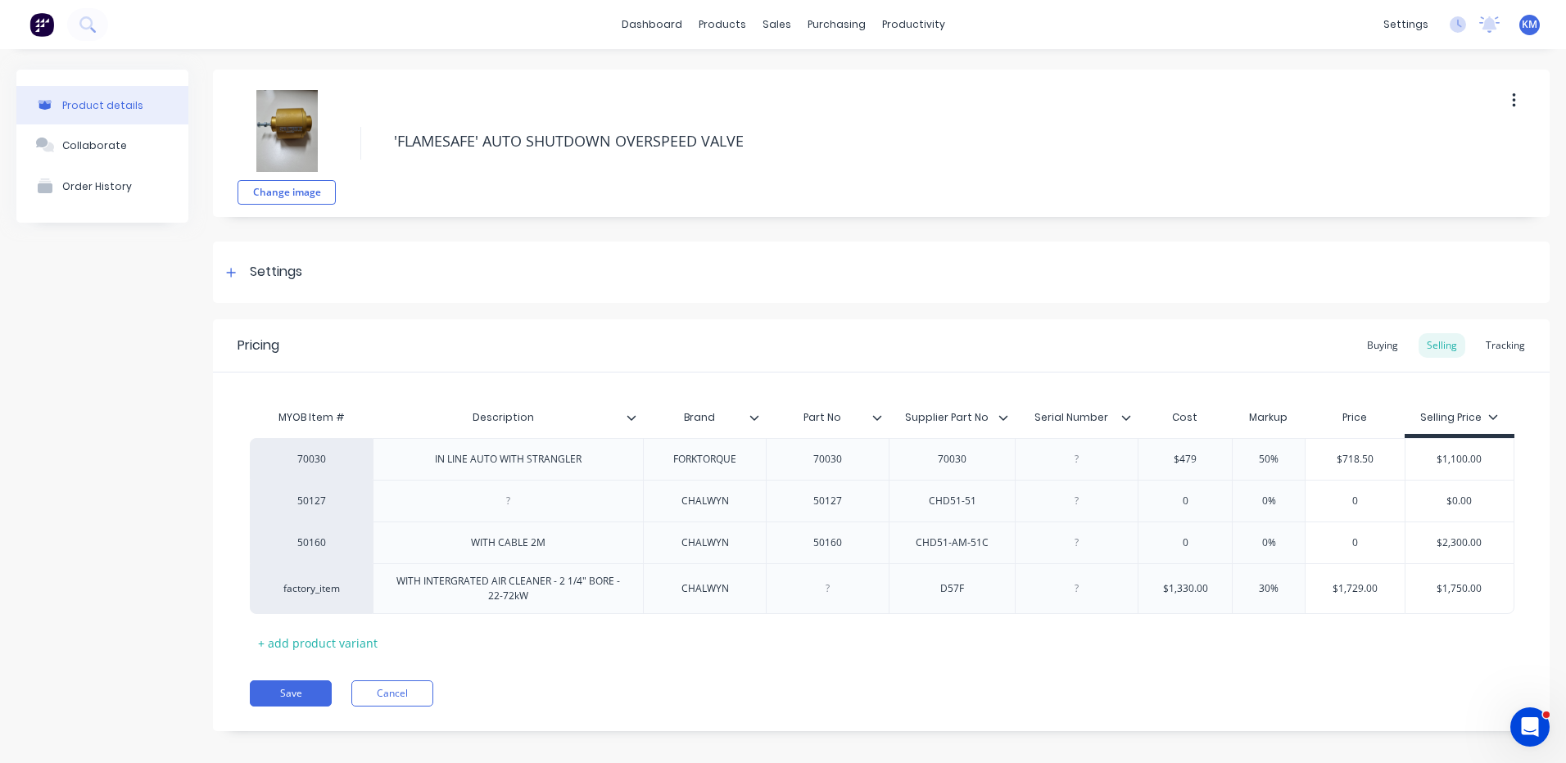
click at [1155, 396] on div "MYOB Item # Description Brand Part No Supplier Part No Serial Number Cost Marku…" at bounding box center [881, 514] width 1336 height 283
type input "50%"
click at [1263, 456] on input "50%" at bounding box center [1269, 459] width 82 height 15
type textarea "x"
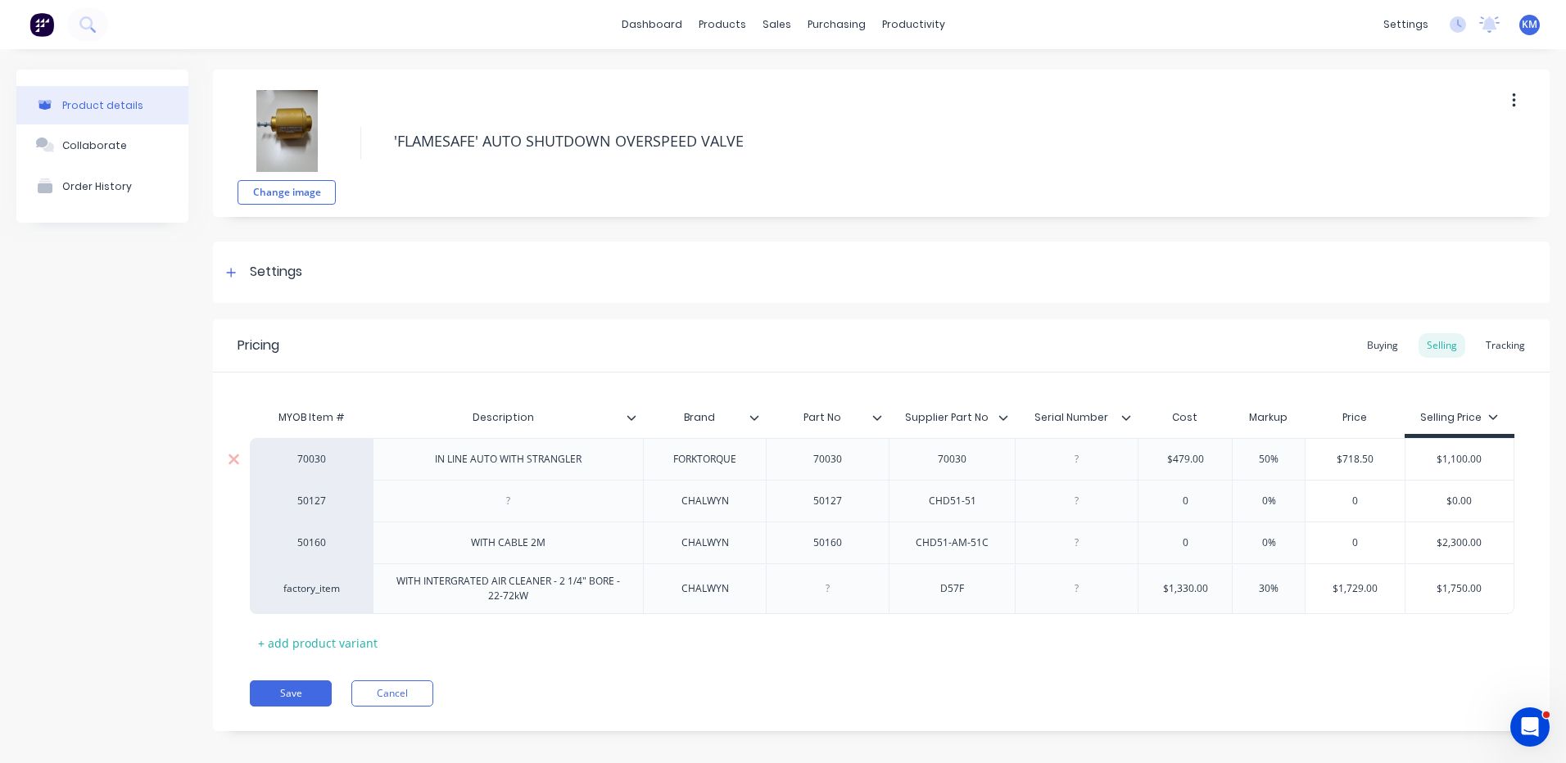
type input "1%"
type textarea "x"
type input "12%"
type textarea "x"
type input "1%"
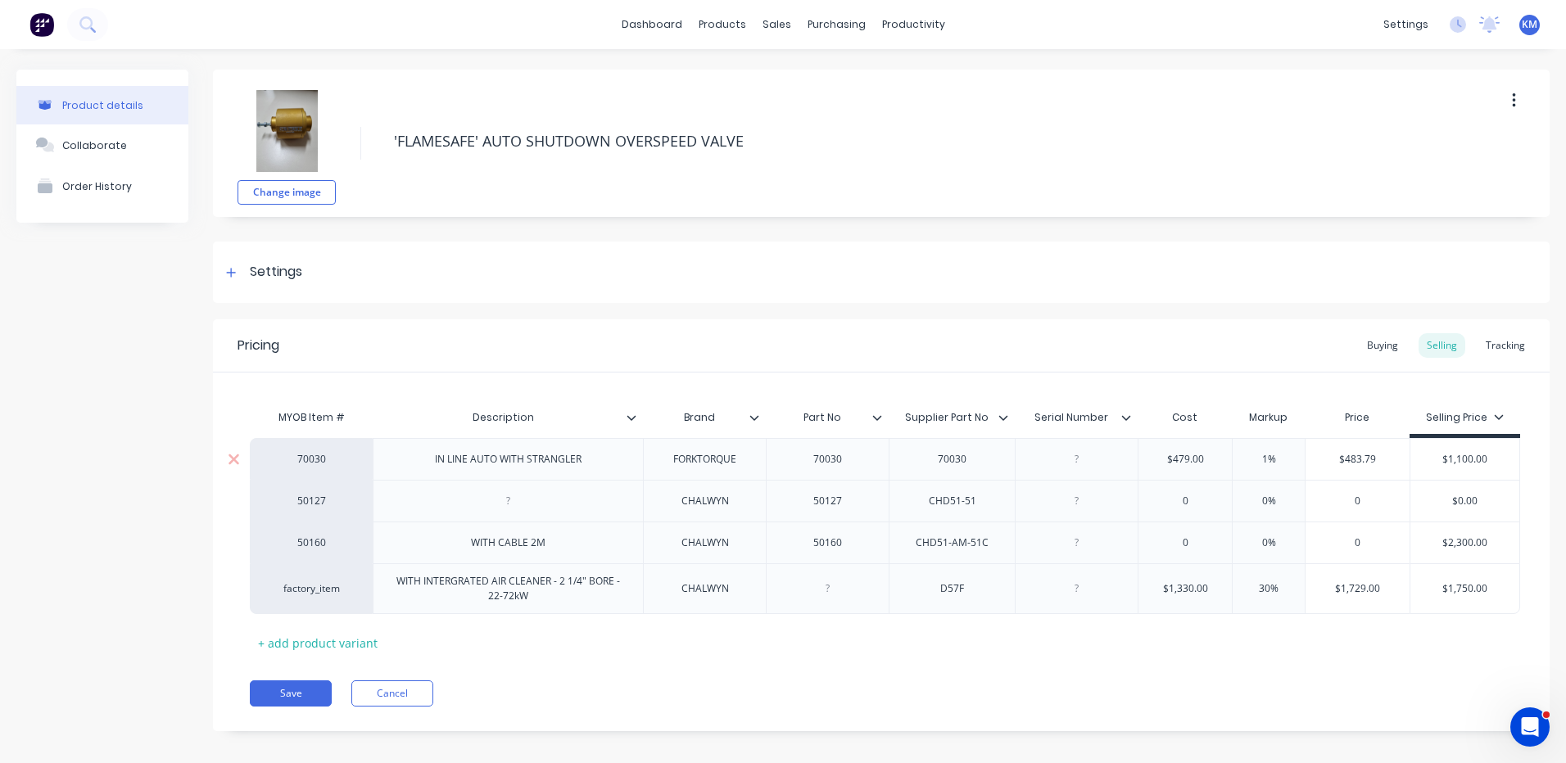
type textarea "x"
type input "13%"
type textarea "x"
type input "130%"
click at [649, 718] on div "Pricing Buying Selling Tracking MYOB Item # Description Brand Part No Supplier …" at bounding box center [881, 525] width 1336 height 412
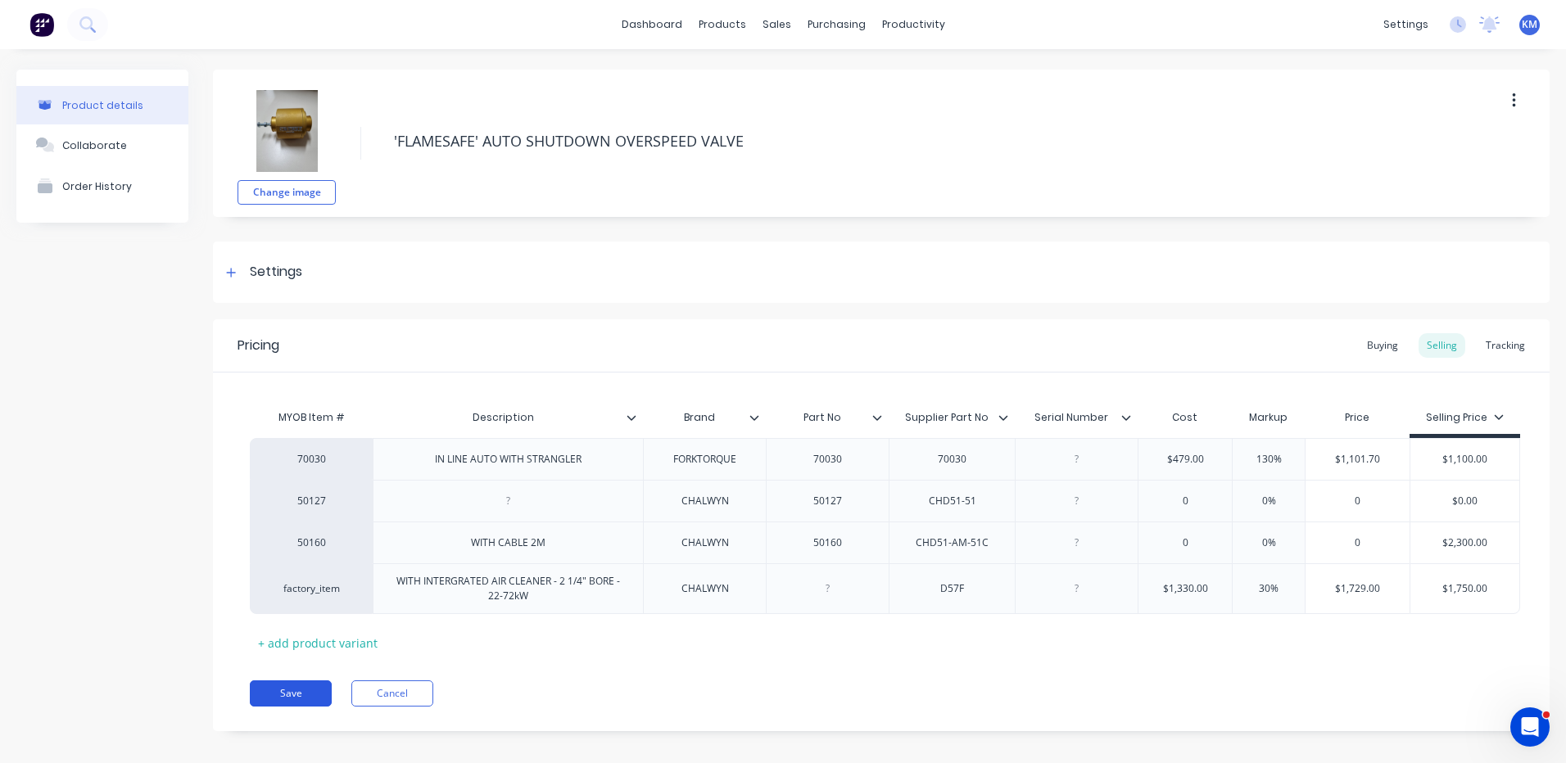
click at [312, 683] on button "Save" at bounding box center [291, 694] width 82 height 26
type textarea "x"
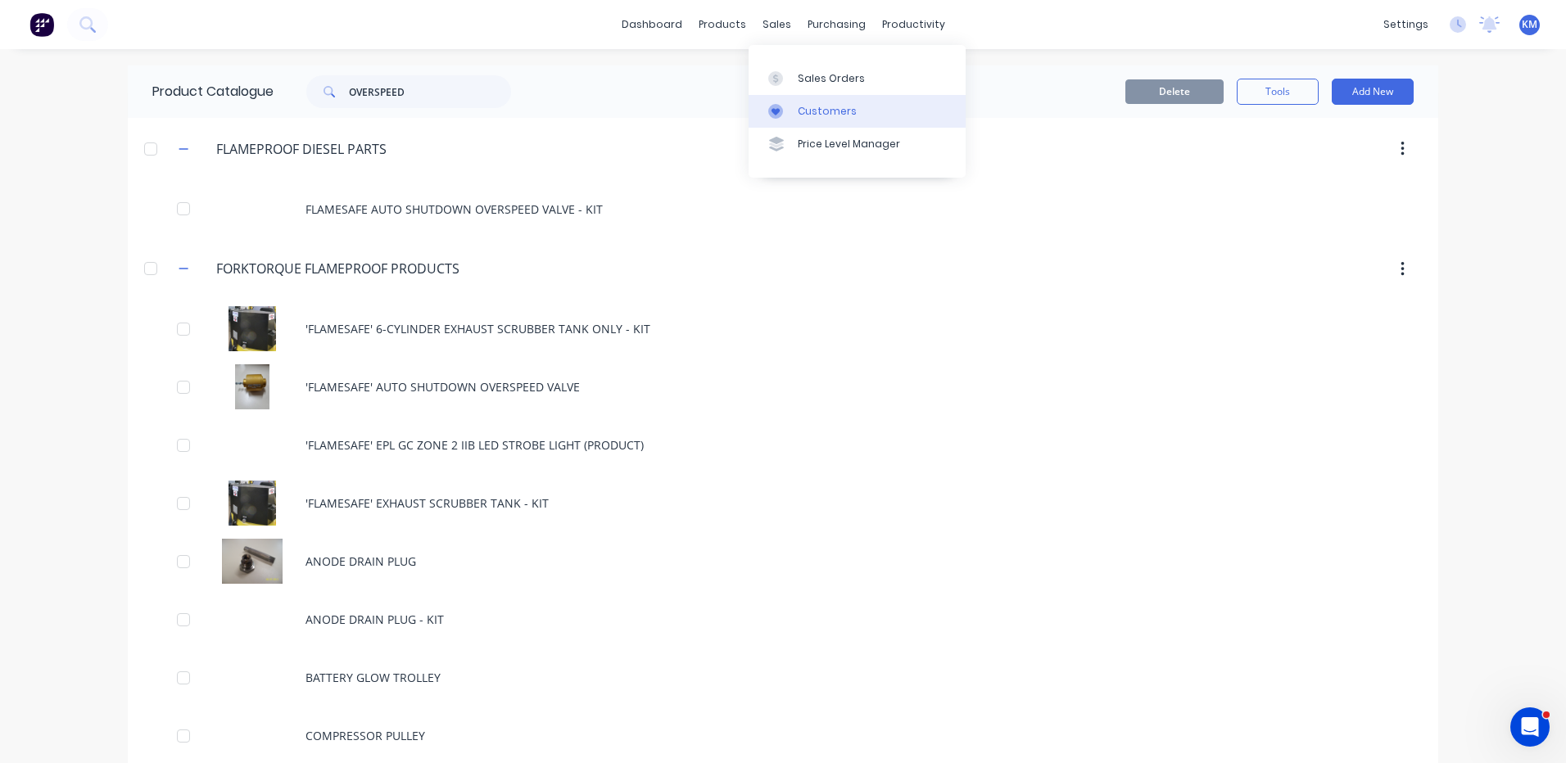
click at [791, 102] on link "Customers" at bounding box center [856, 111] width 217 height 33
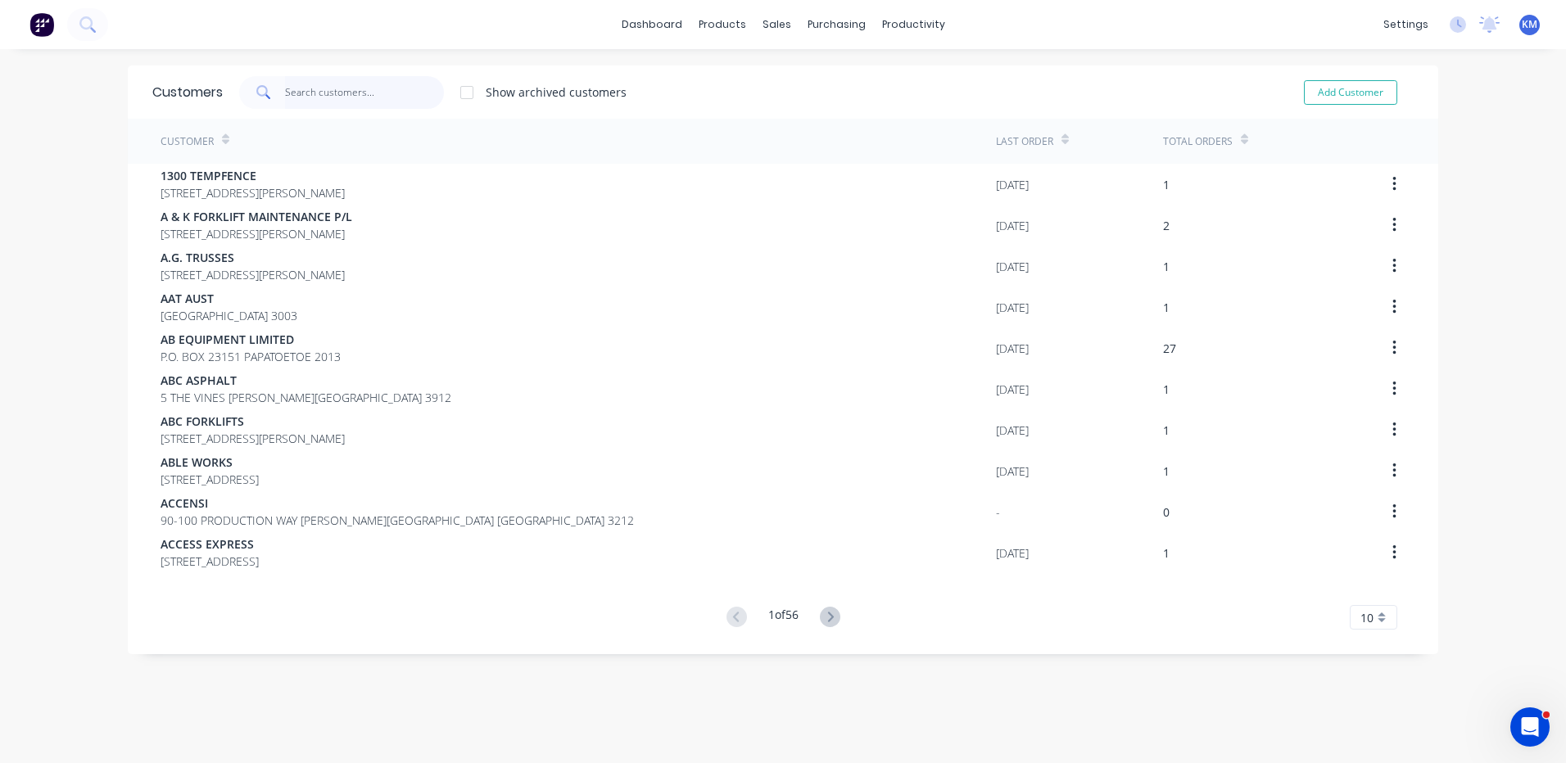
click at [409, 96] on input "text" at bounding box center [365, 92] width 160 height 33
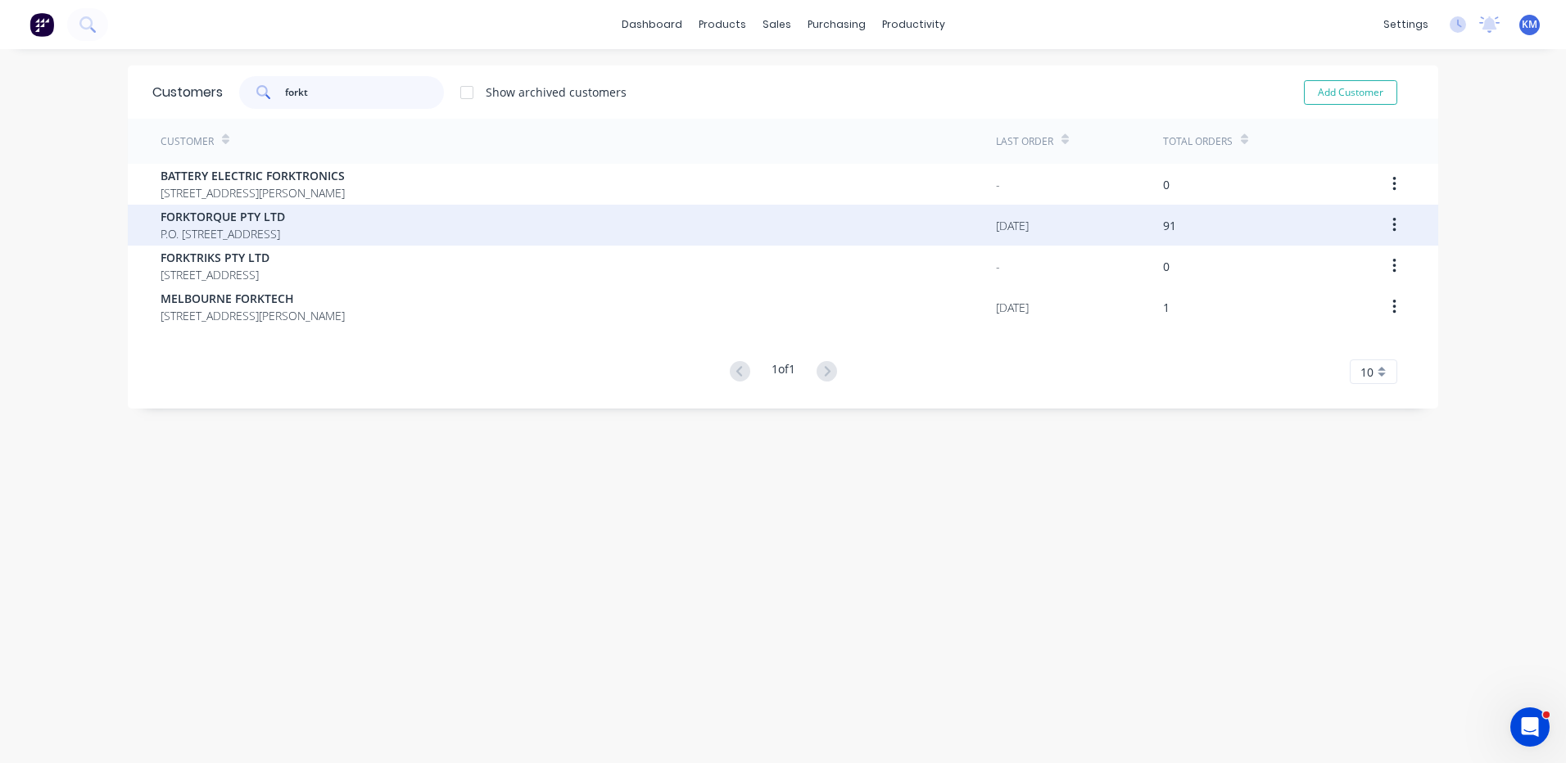
type input "forkt"
click at [285, 232] on span "P.O. BOX 4159 DANDENONG SOUTH Victoria Australia 3164" at bounding box center [223, 233] width 124 height 17
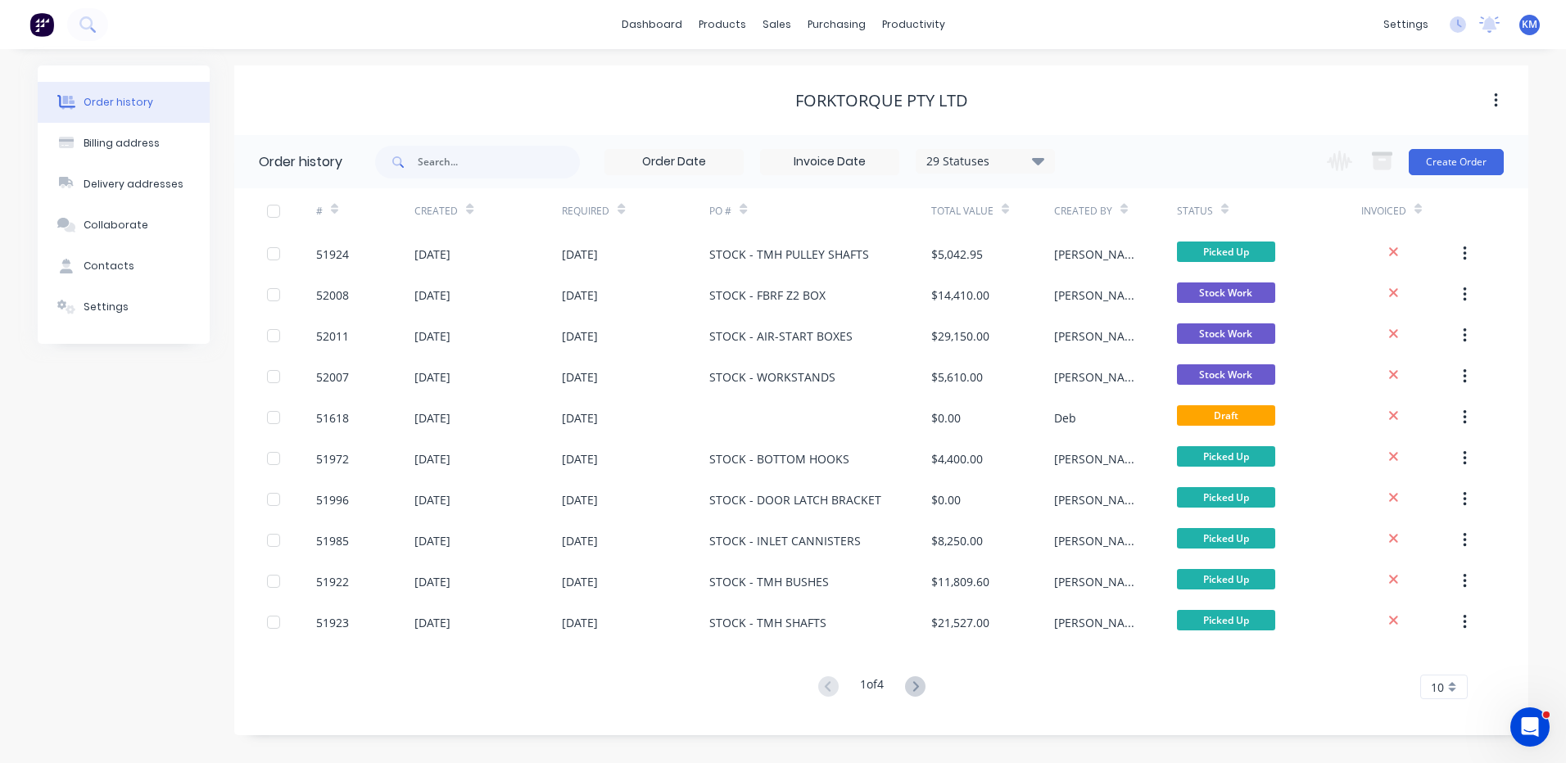
click at [912, 677] on icon at bounding box center [915, 686] width 20 height 20
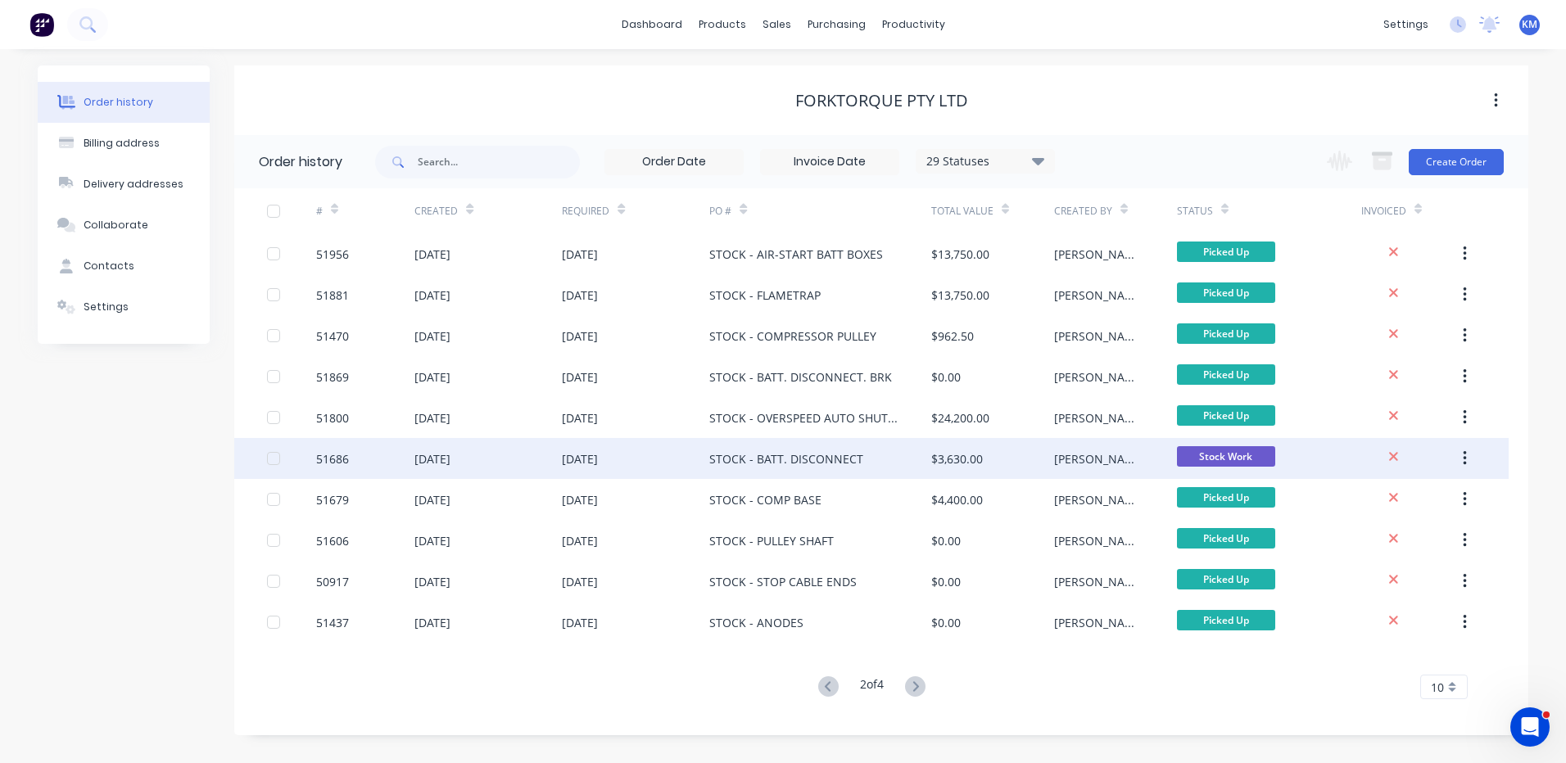
click at [908, 447] on div "STOCK - BATT. DISCONNECT" at bounding box center [819, 458] width 221 height 41
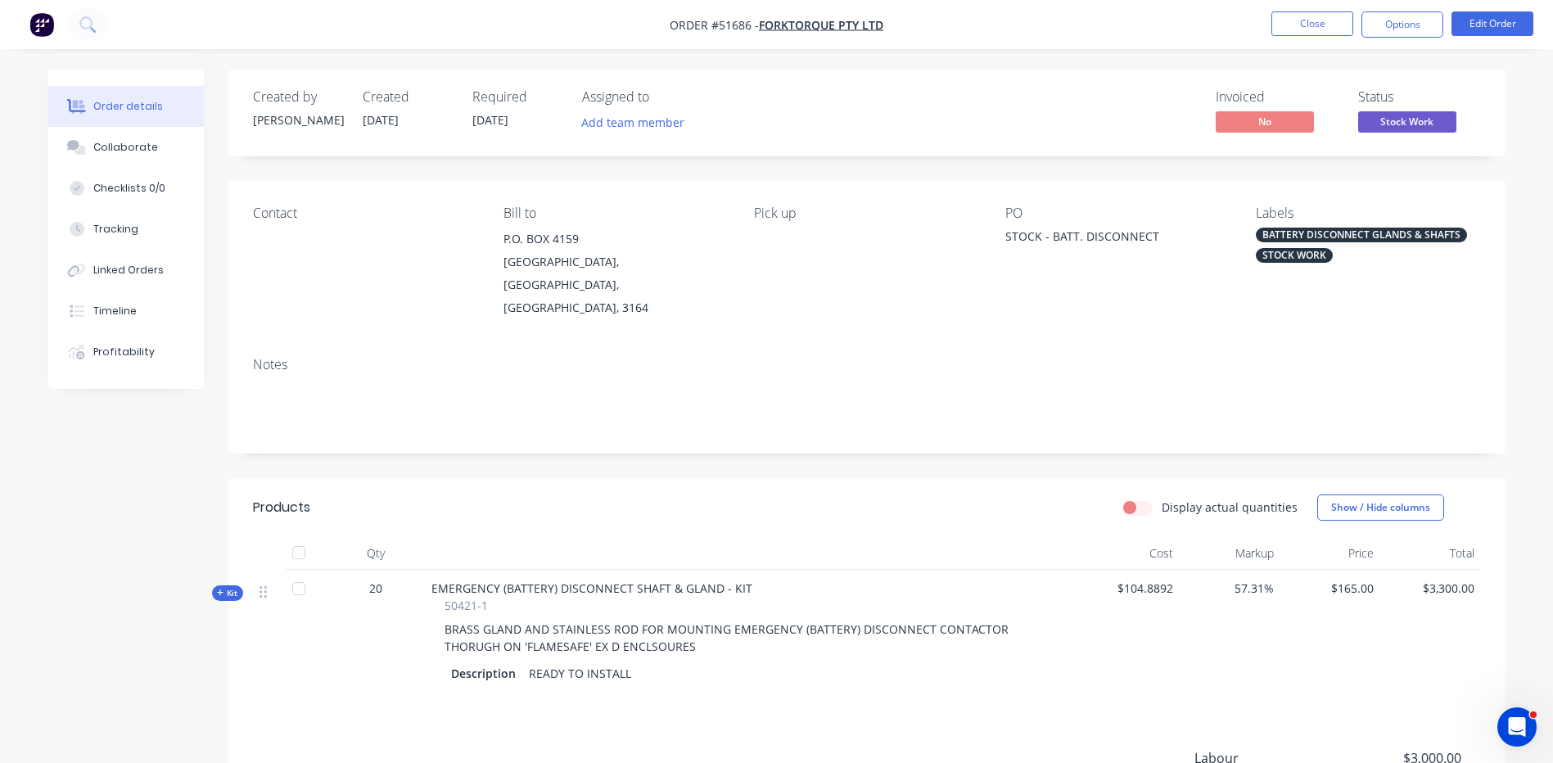
click at [1403, 123] on span "Stock Work" at bounding box center [1408, 121] width 98 height 20
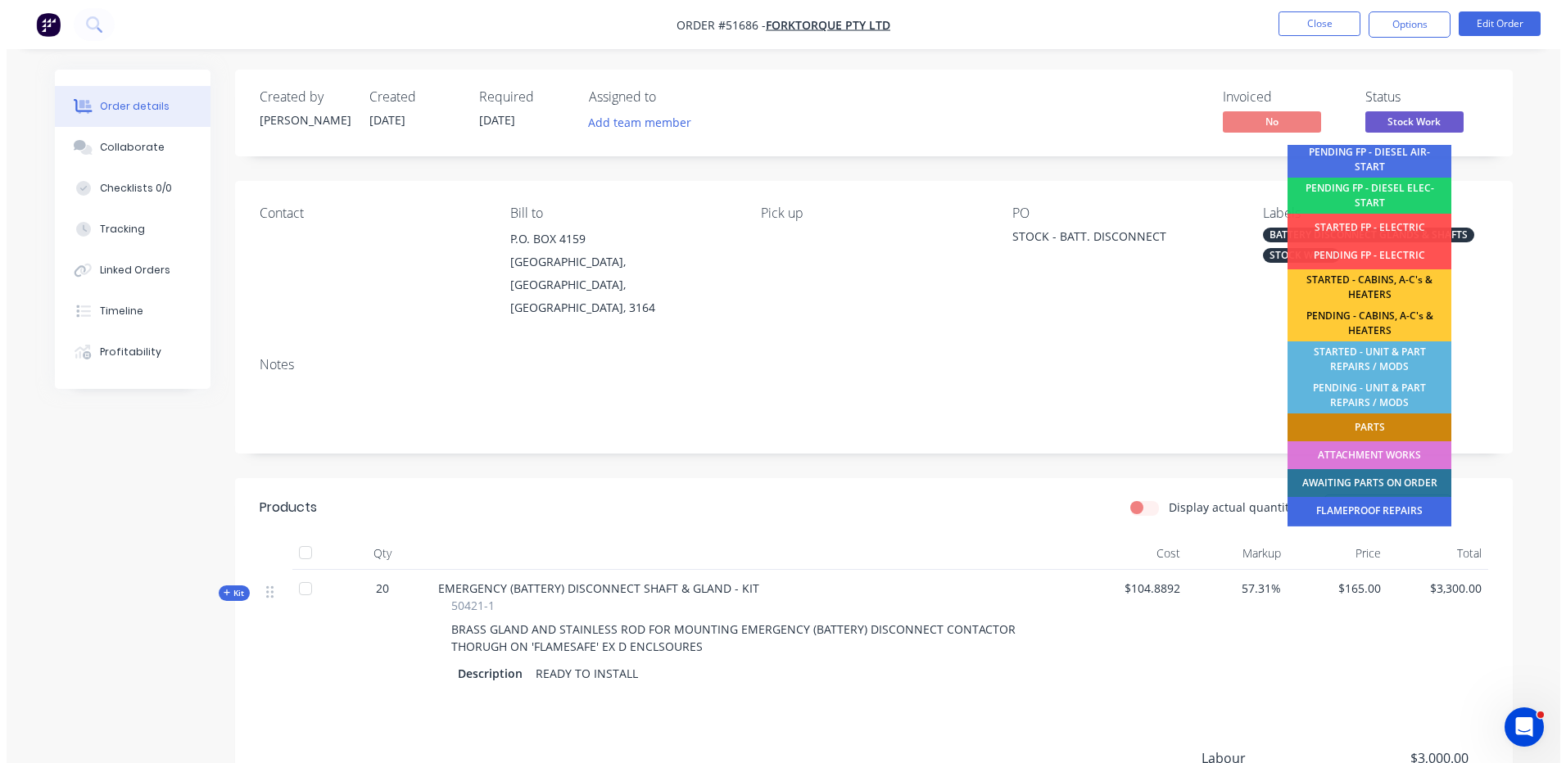
scroll to position [324, 0]
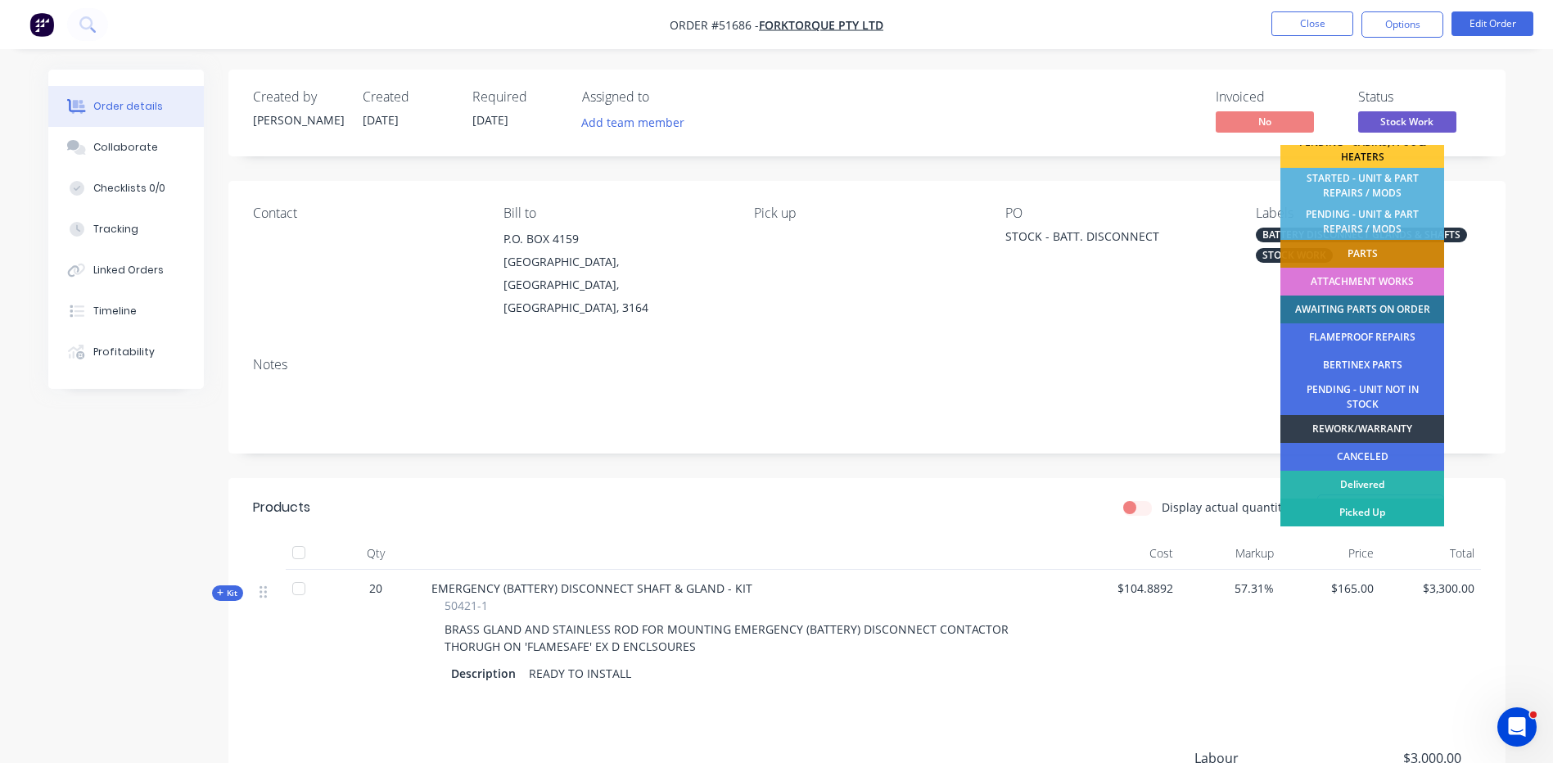
click at [1365, 508] on div "Picked Up" at bounding box center [1363, 513] width 164 height 28
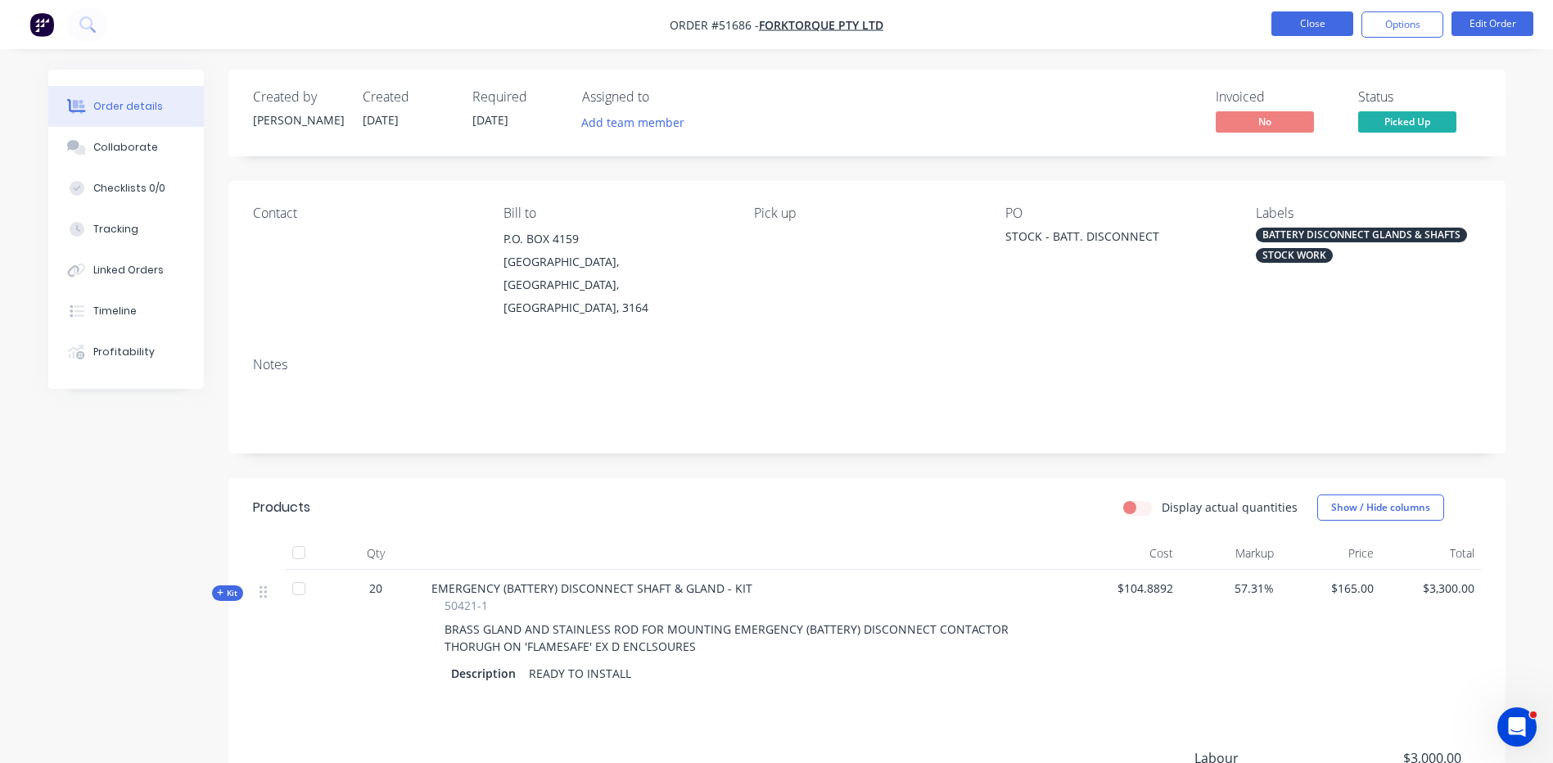
click at [1319, 15] on button "Close" at bounding box center [1313, 23] width 82 height 25
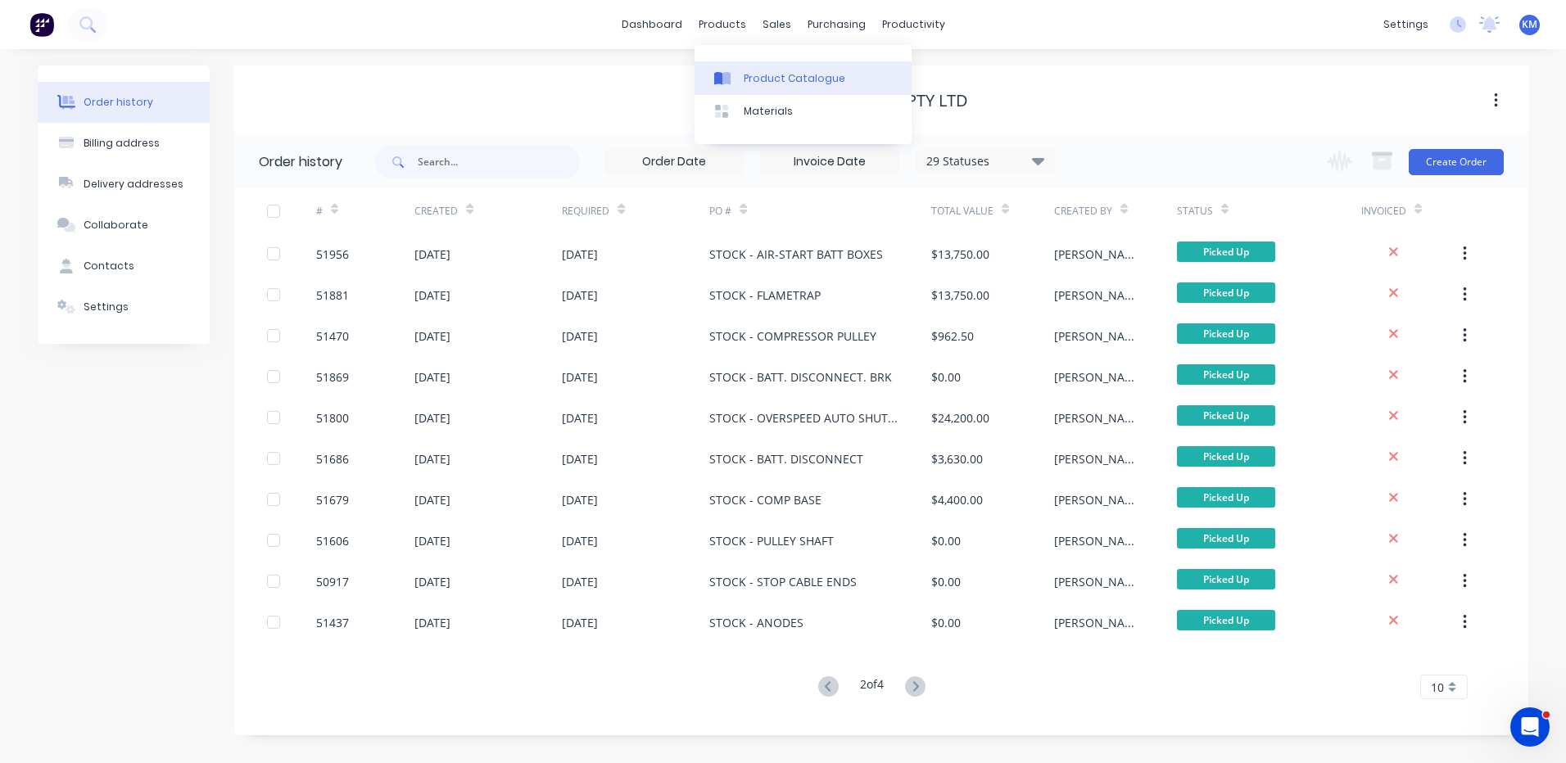
click at [719, 79] on icon at bounding box center [718, 78] width 8 height 13
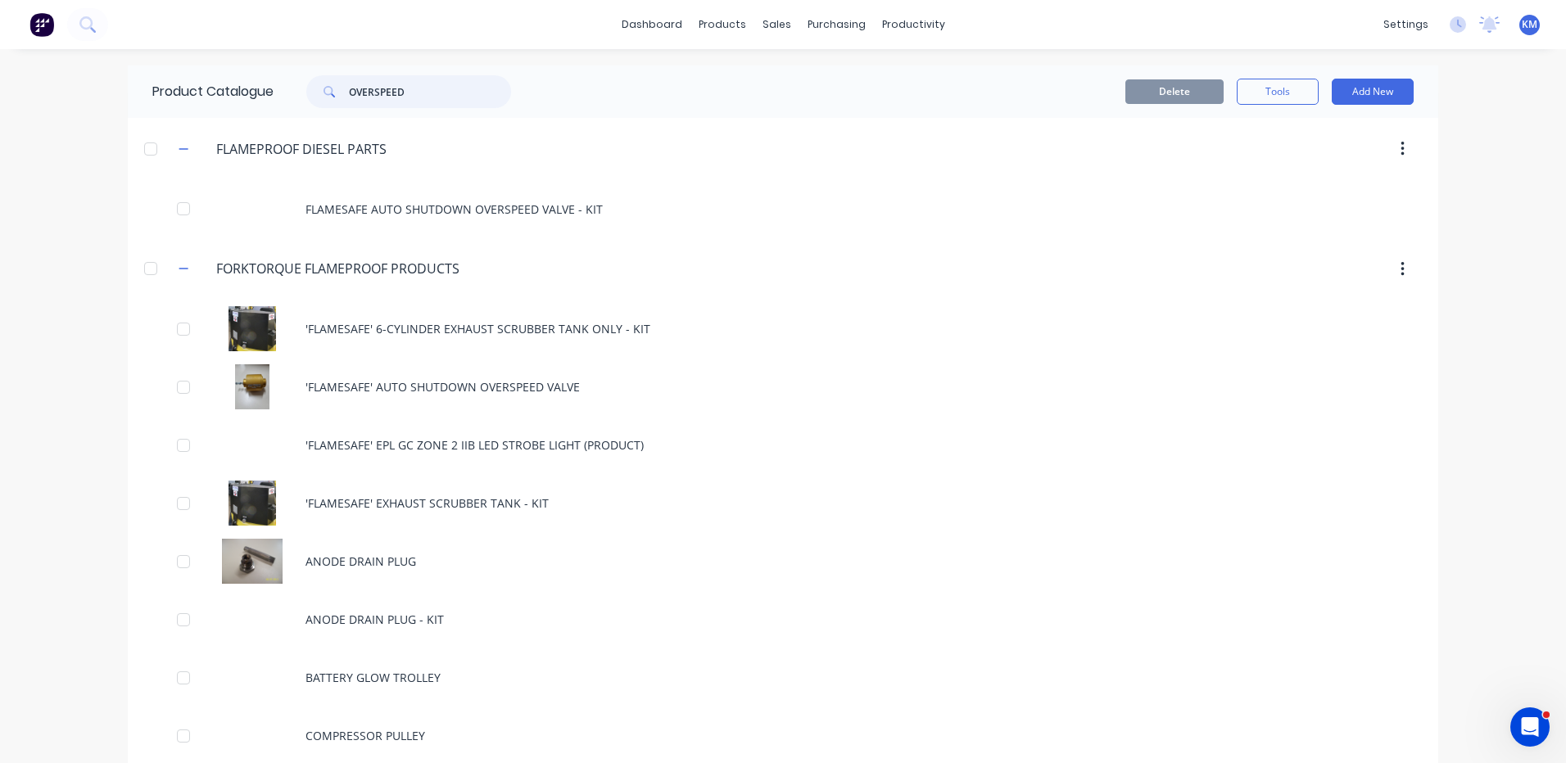
click at [411, 93] on input "OVERSPEED" at bounding box center [430, 91] width 162 height 33
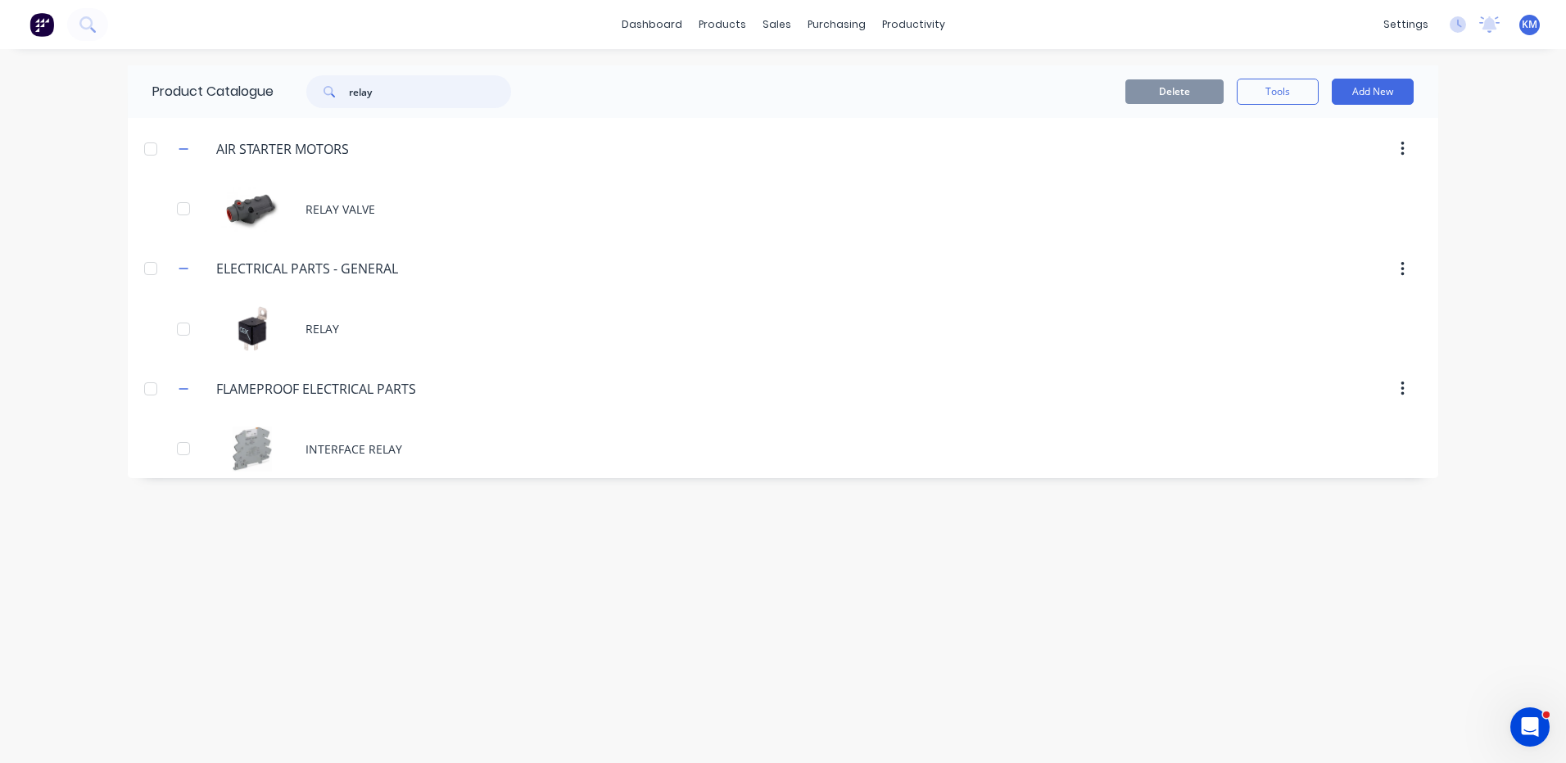
type input "relay"
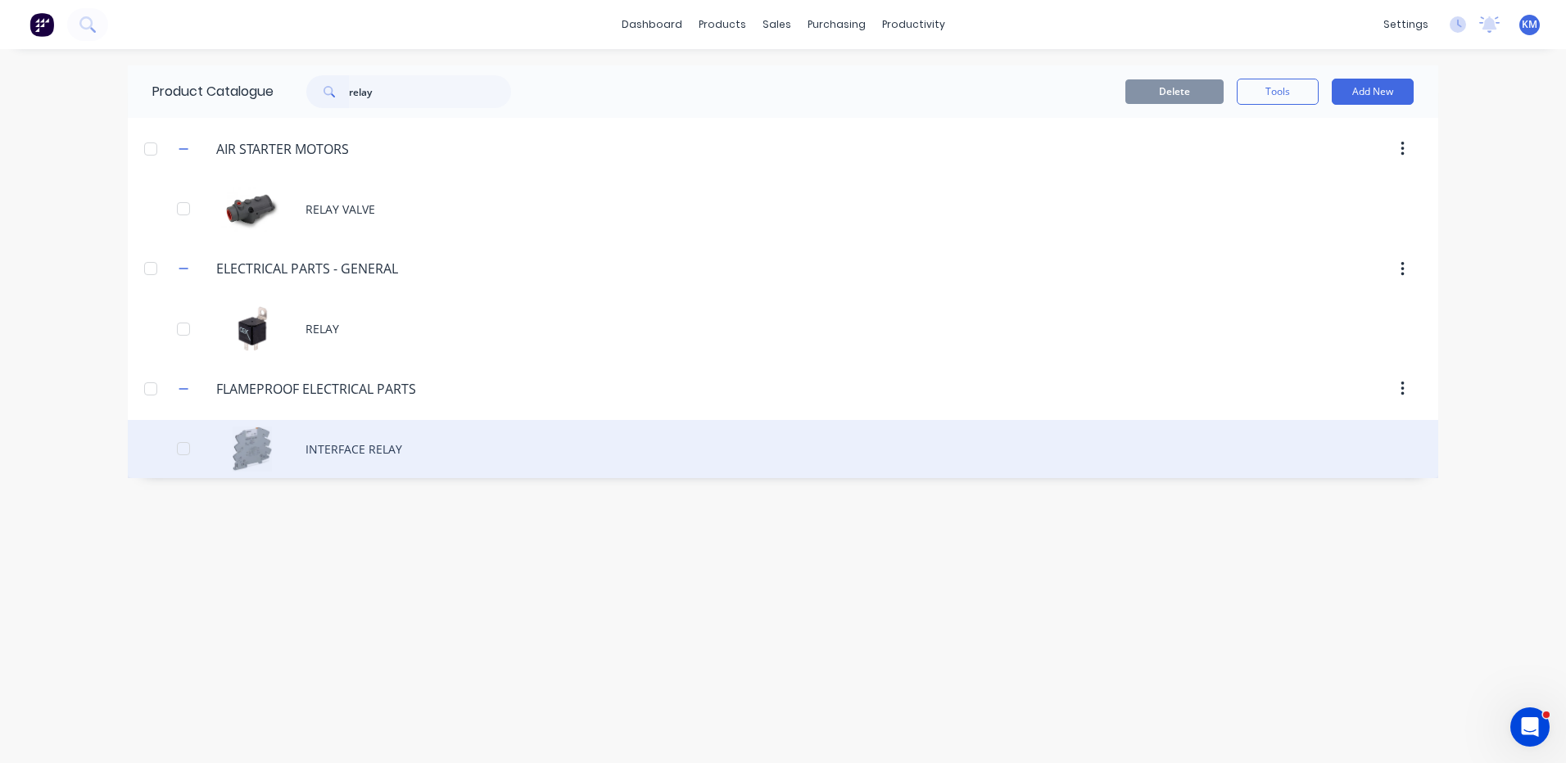
click at [305, 453] on div "INTERFACE RELAY" at bounding box center [783, 449] width 1310 height 58
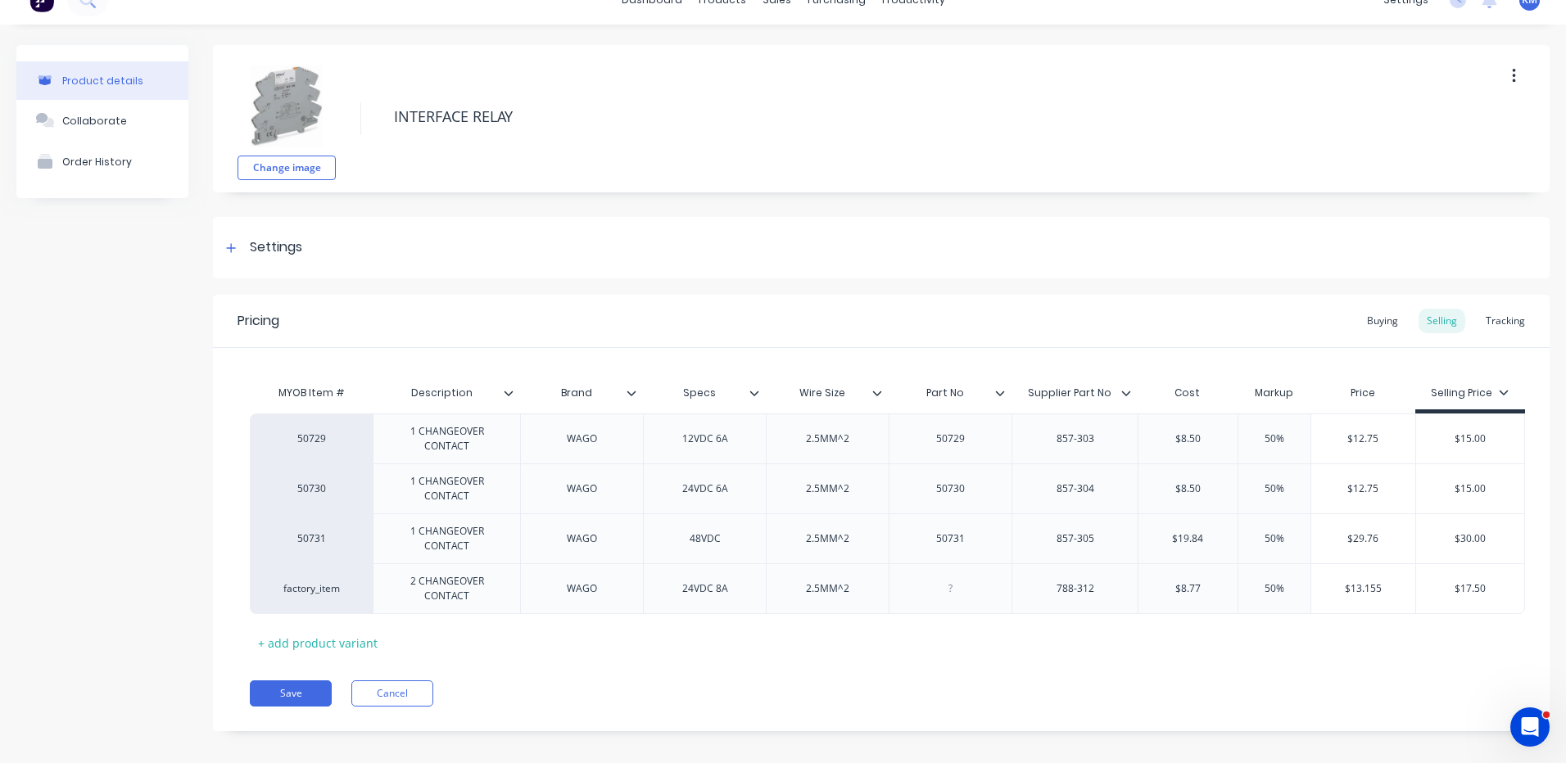
scroll to position [38, 0]
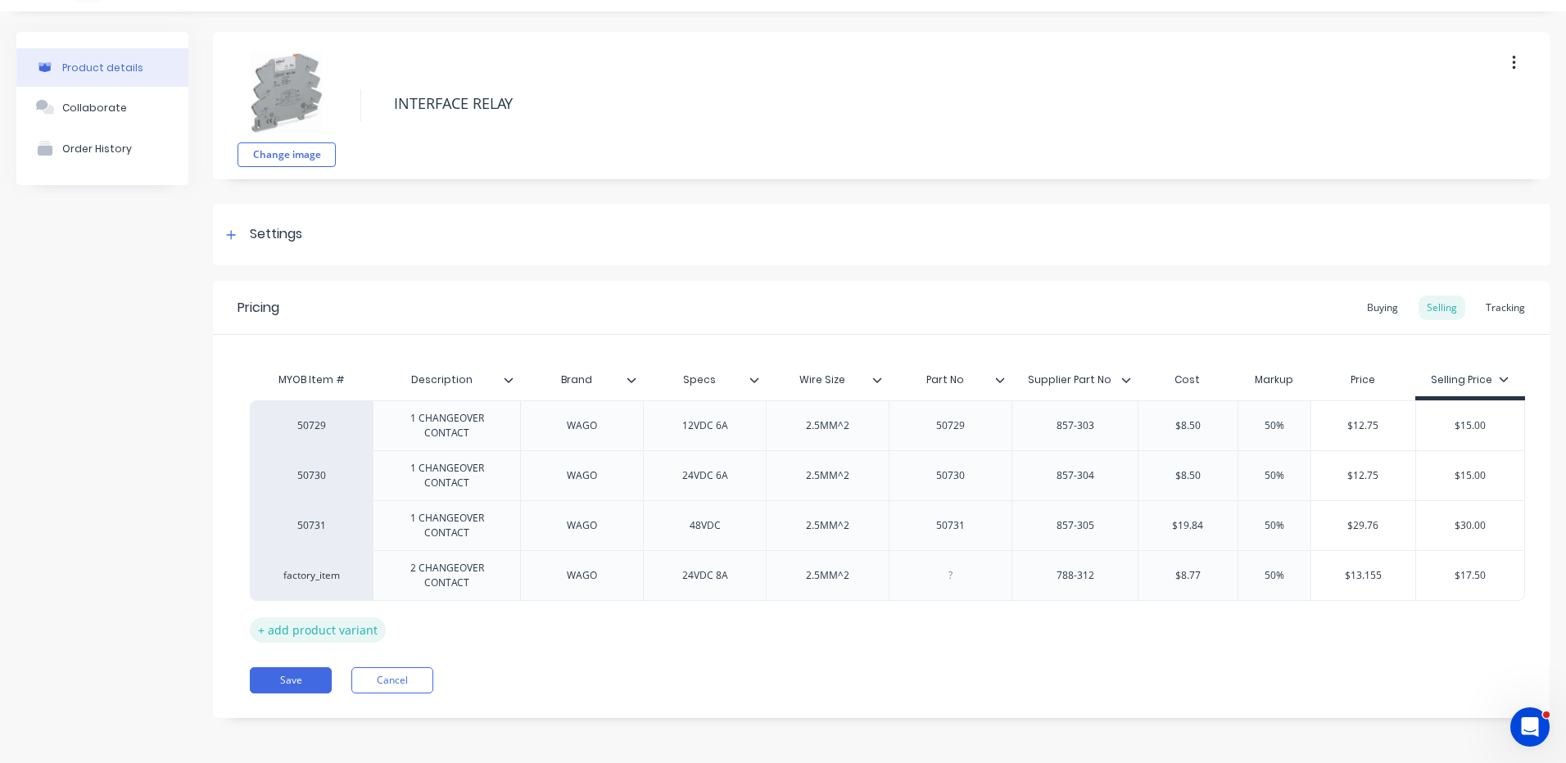
click at [376, 631] on div "+ add product variant" at bounding box center [318, 629] width 136 height 25
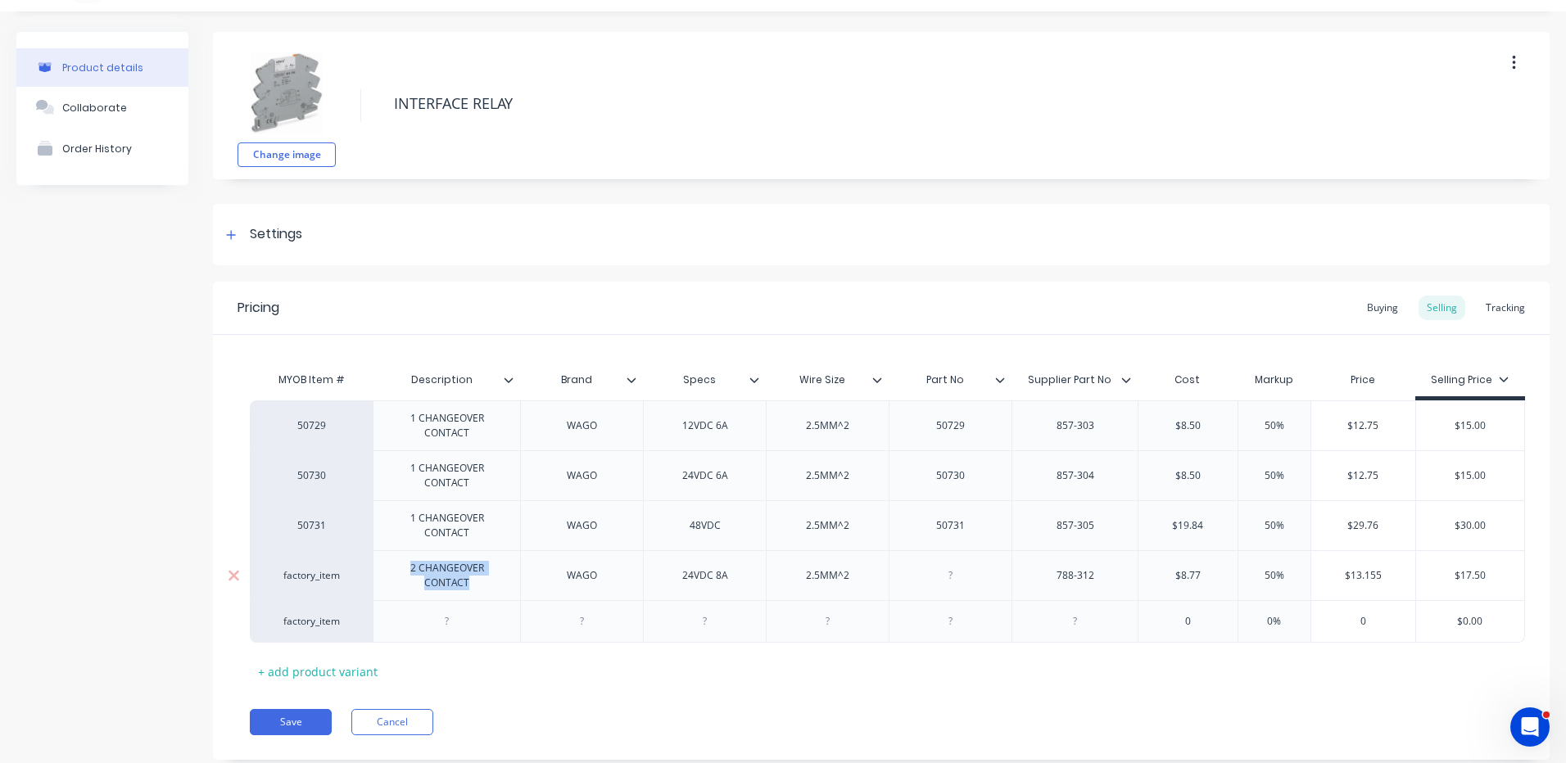
drag, startPoint x: 472, startPoint y: 586, endPoint x: 394, endPoint y: 572, distance: 78.9
click at [394, 572] on div "2 CHANGEOVER CONTACT" at bounding box center [446, 576] width 133 height 36
click at [540, 586] on div "WAGO" at bounding box center [581, 575] width 123 height 50
click at [466, 602] on div at bounding box center [446, 621] width 147 height 43
click at [477, 599] on div "2 CHANGEOVER CONTACT" at bounding box center [446, 575] width 147 height 50
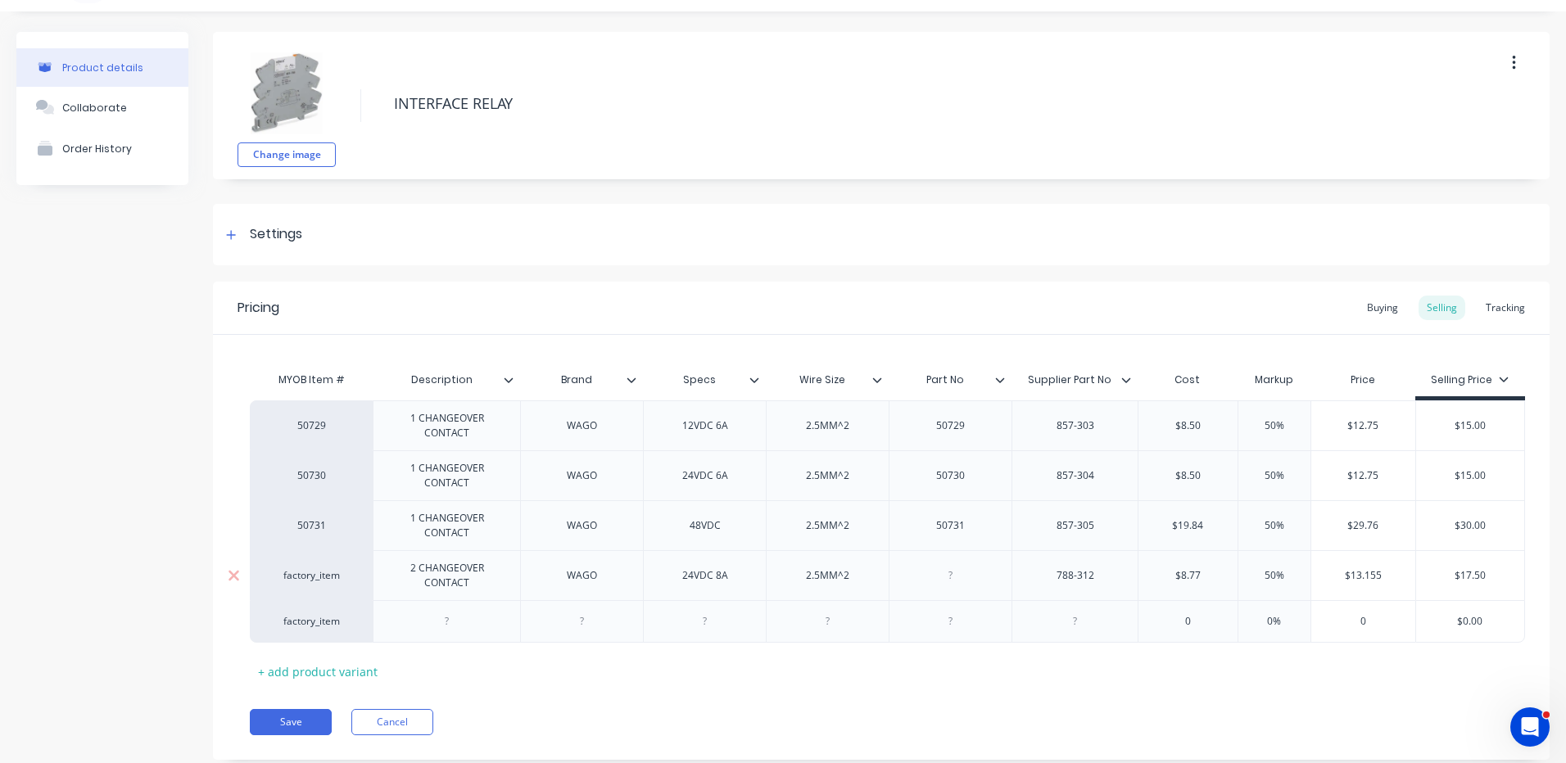
drag, startPoint x: 486, startPoint y: 589, endPoint x: 477, endPoint y: 584, distance: 11.0
click at [477, 585] on div "2 CHANGEOVER CONTACT" at bounding box center [446, 576] width 133 height 36
drag, startPoint x: 477, startPoint y: 583, endPoint x: 379, endPoint y: 561, distance: 99.9
click at [379, 561] on div "2 CHANGEOVER CONTACT" at bounding box center [446, 575] width 147 height 50
copy div "2 CHANGEOVER CONTACT"
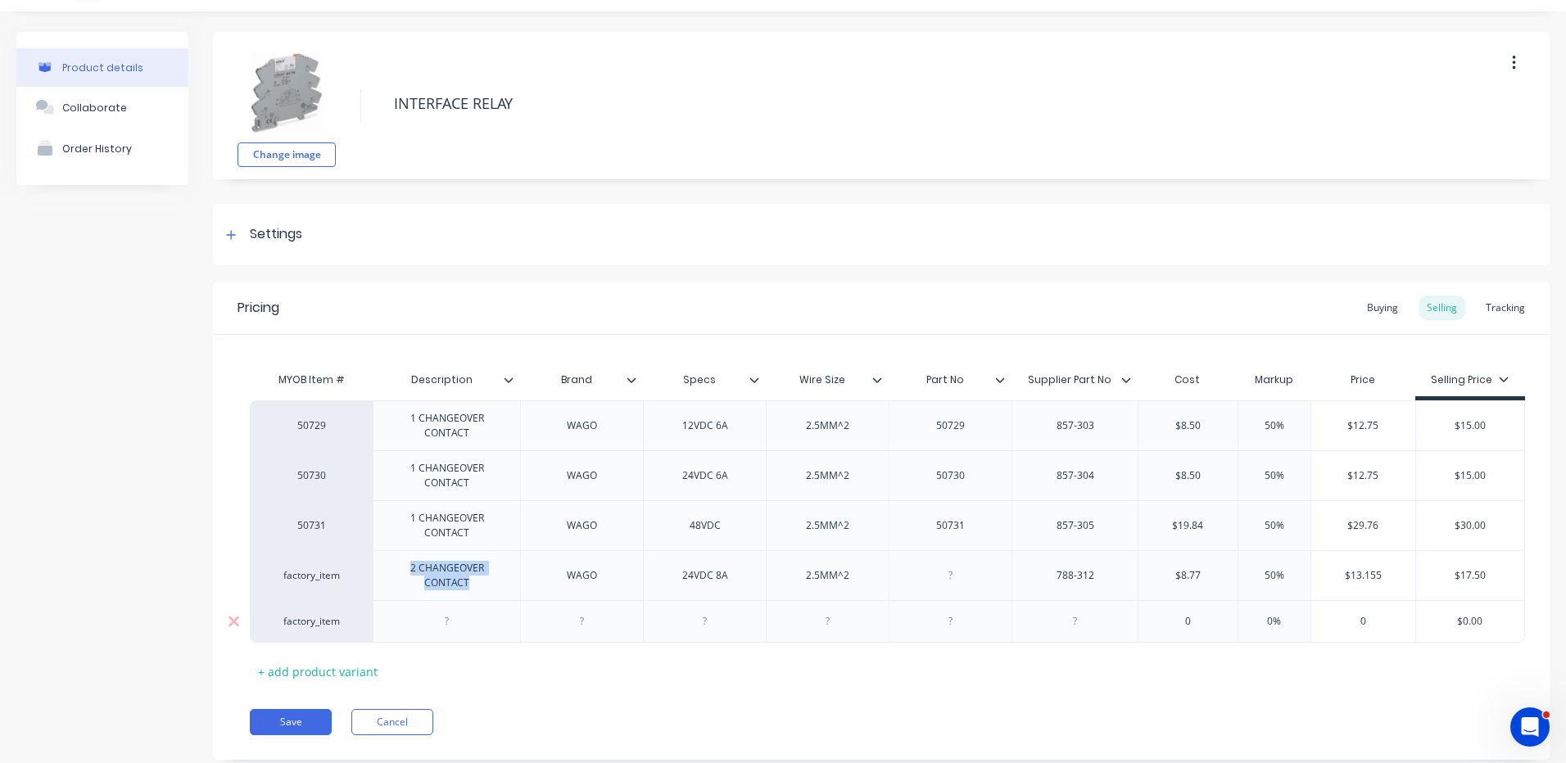
type textarea "x"
click at [466, 611] on div at bounding box center [447, 621] width 82 height 21
paste div
drag, startPoint x: 611, startPoint y: 583, endPoint x: 493, endPoint y: 581, distance: 118.0
click at [493, 581] on div "factory_item 2 CHANGEOVER CONTACT WAGO 24VDC 8A 2.5MM^2 788-312 $8.77 50% $13.1…" at bounding box center [887, 575] width 1275 height 50
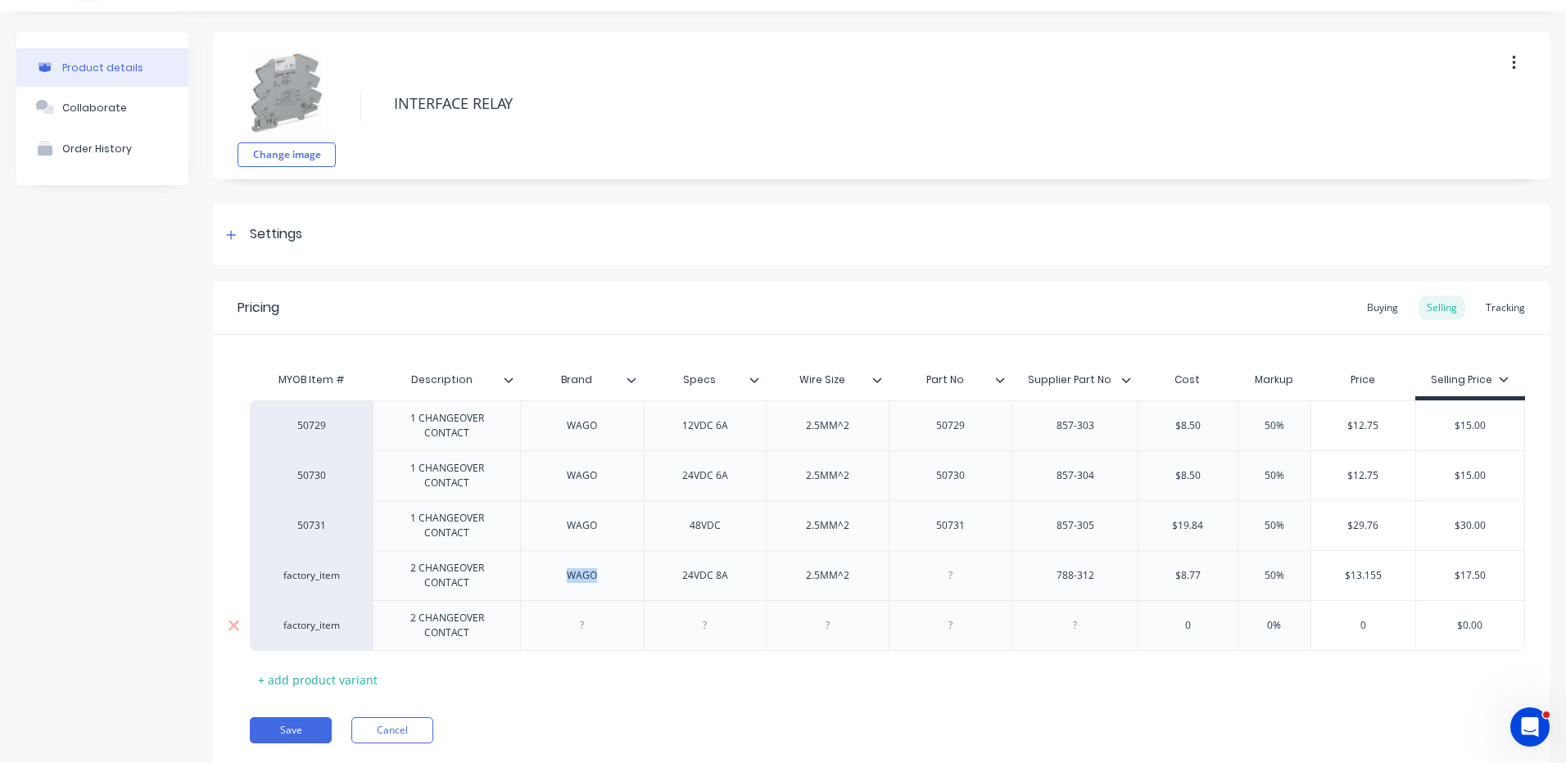
click at [584, 628] on div at bounding box center [582, 625] width 82 height 21
type textarea "x"
paste div
drag, startPoint x: 733, startPoint y: 582, endPoint x: 661, endPoint y: 585, distance: 72.1
click at [661, 585] on div "24VDC 8A" at bounding box center [704, 575] width 123 height 50
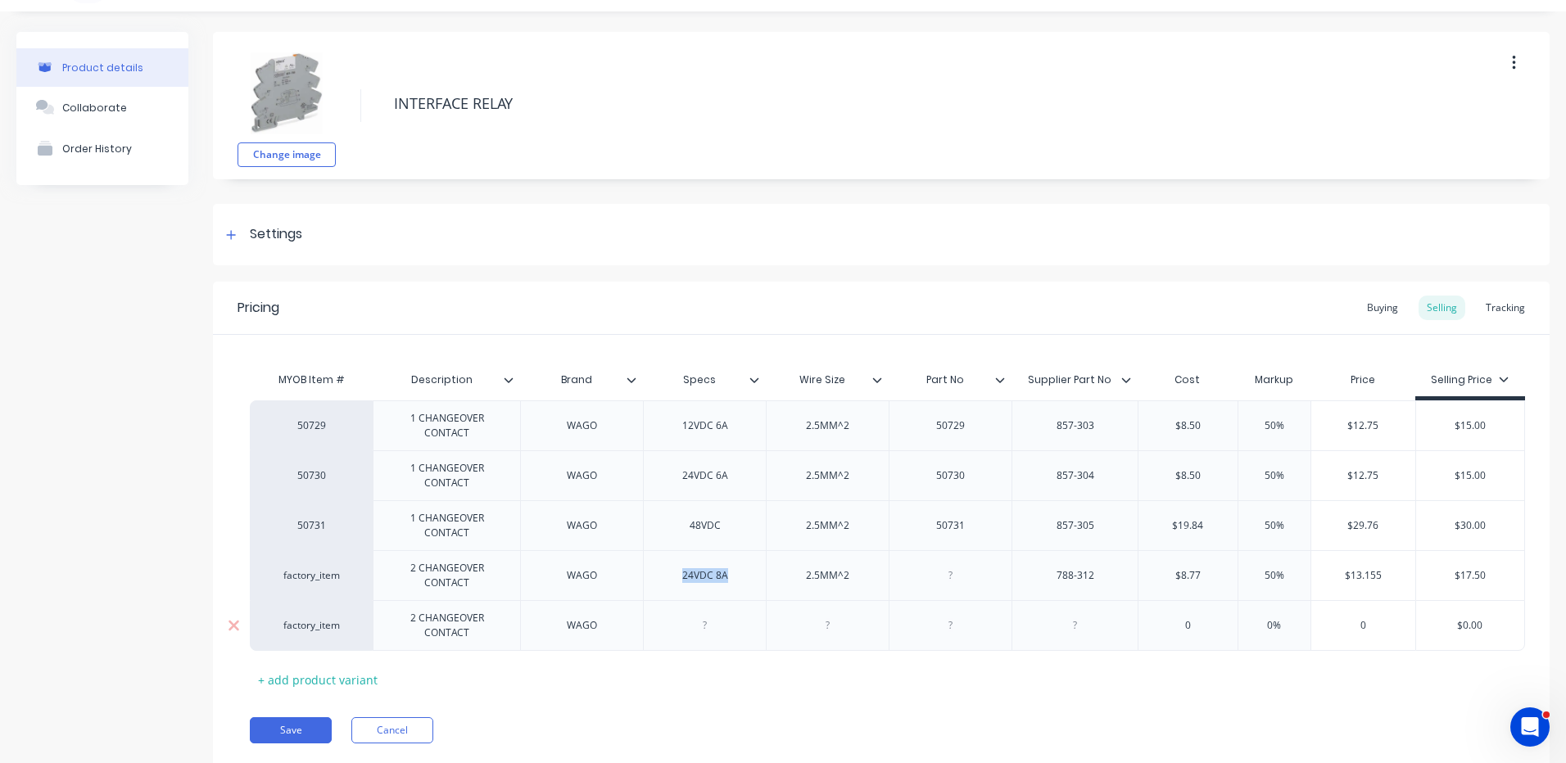
copy div "24VDC 8A"
click at [677, 641] on div at bounding box center [704, 625] width 123 height 51
type textarea "x"
click at [686, 632] on div at bounding box center [705, 625] width 82 height 21
paste div
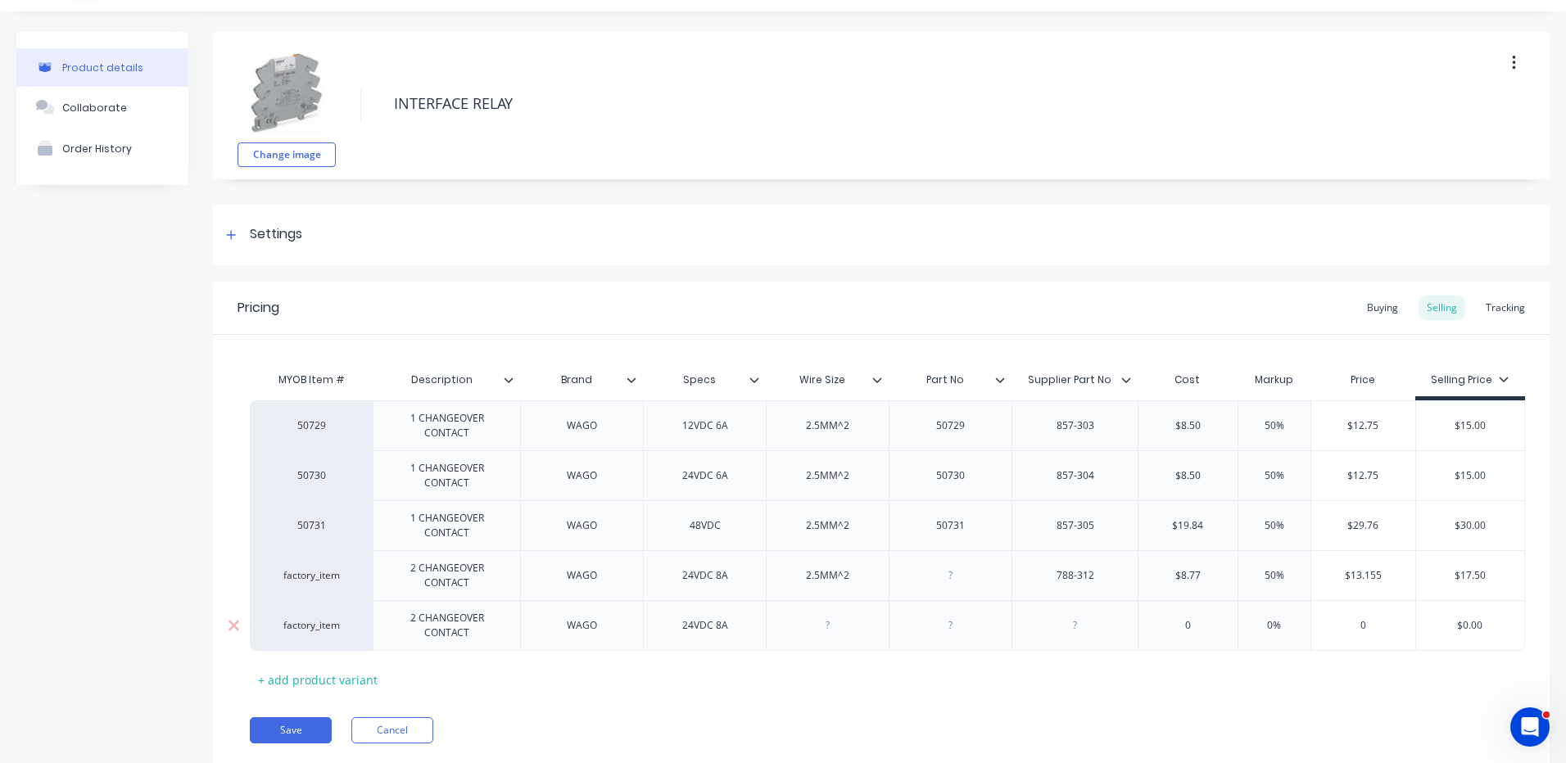
click at [696, 624] on div "24VDC 8A" at bounding box center [705, 625] width 82 height 21
click at [838, 637] on div at bounding box center [827, 625] width 123 height 51
click at [839, 636] on div at bounding box center [827, 625] width 123 height 51
click at [834, 626] on div at bounding box center [828, 625] width 82 height 21
type textarea "x"
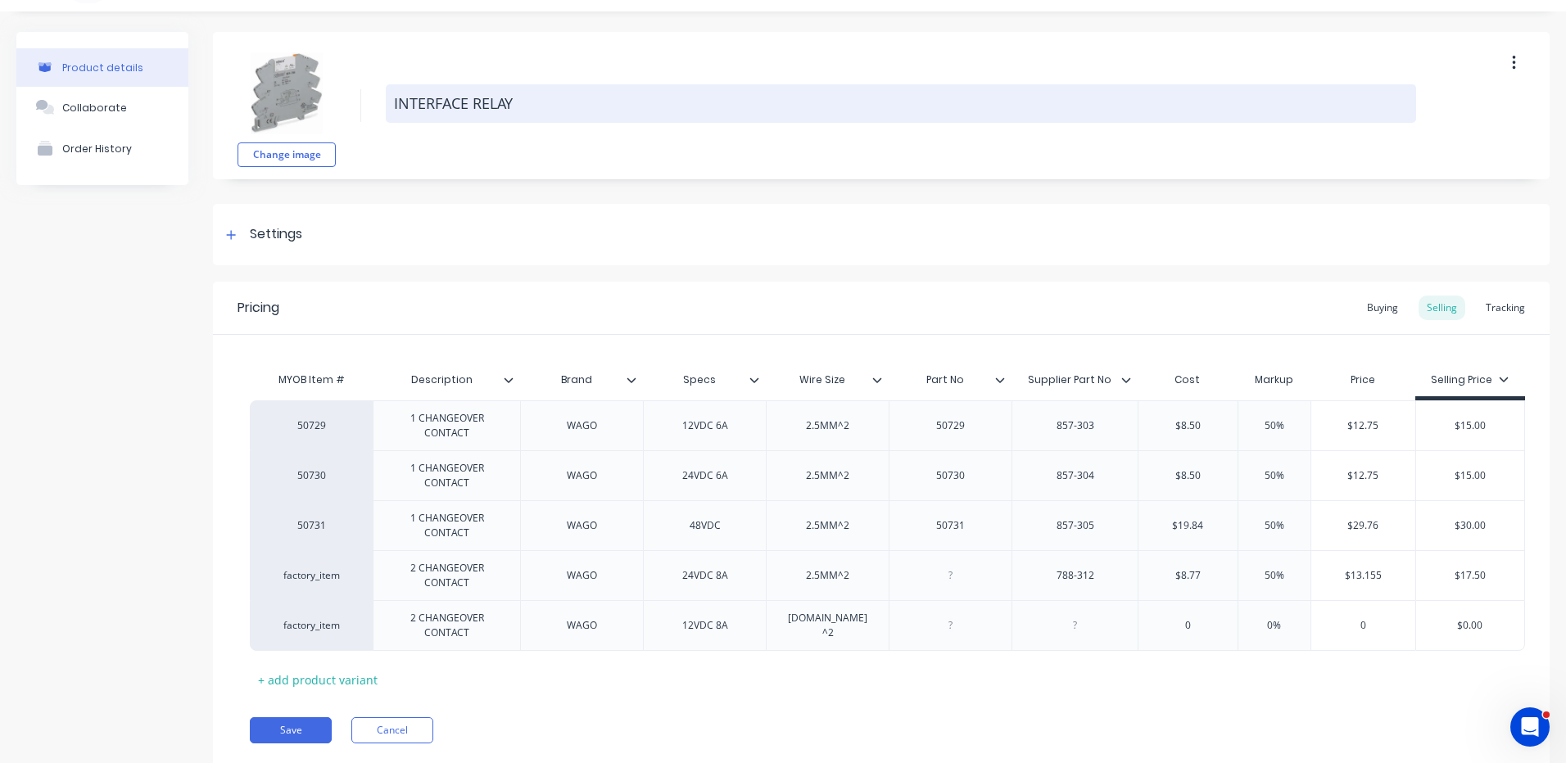
type textarea "x"
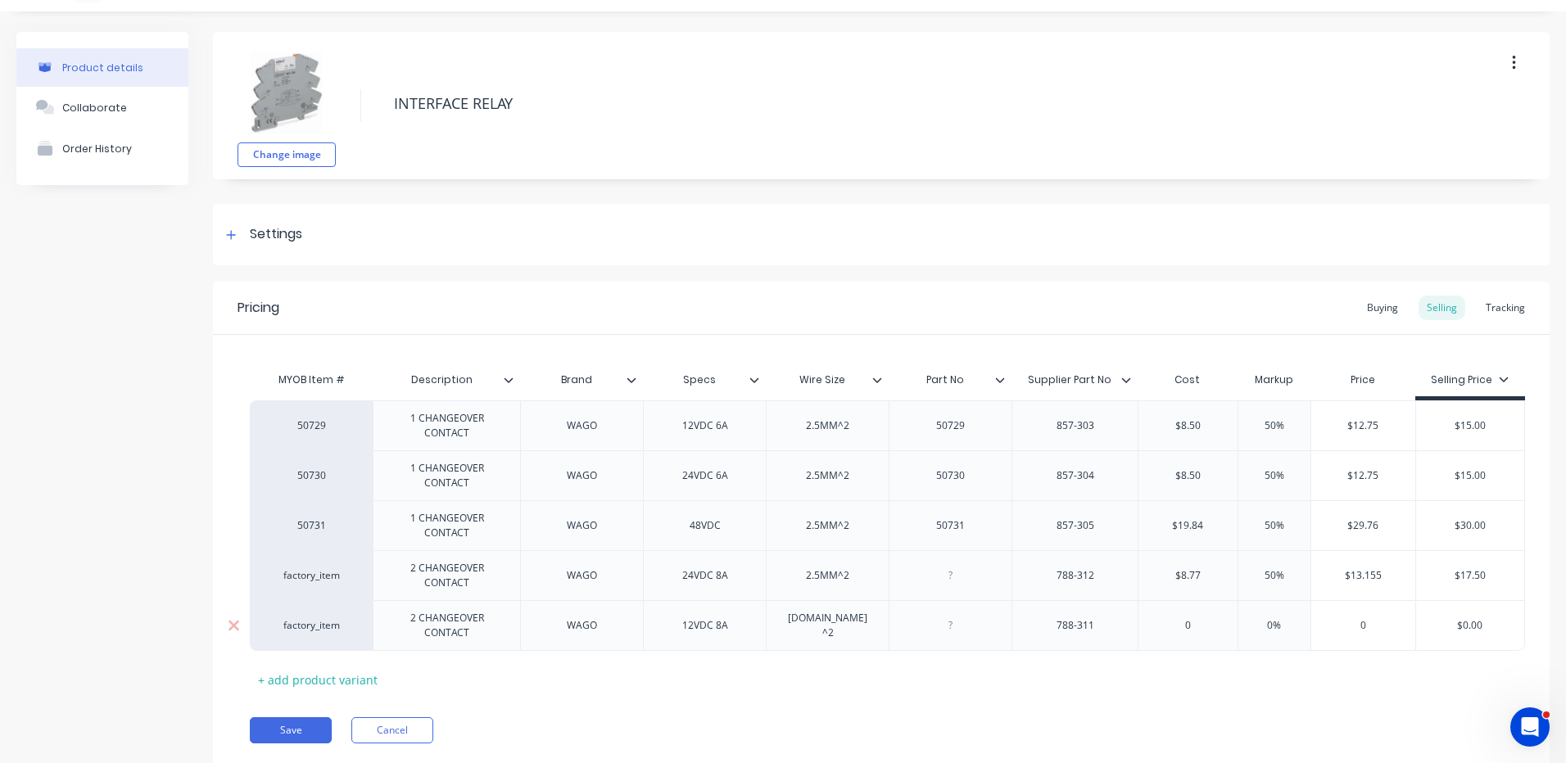
type textarea "x"
type input "0"
type textarea "x"
type input "8."
type textarea "x"
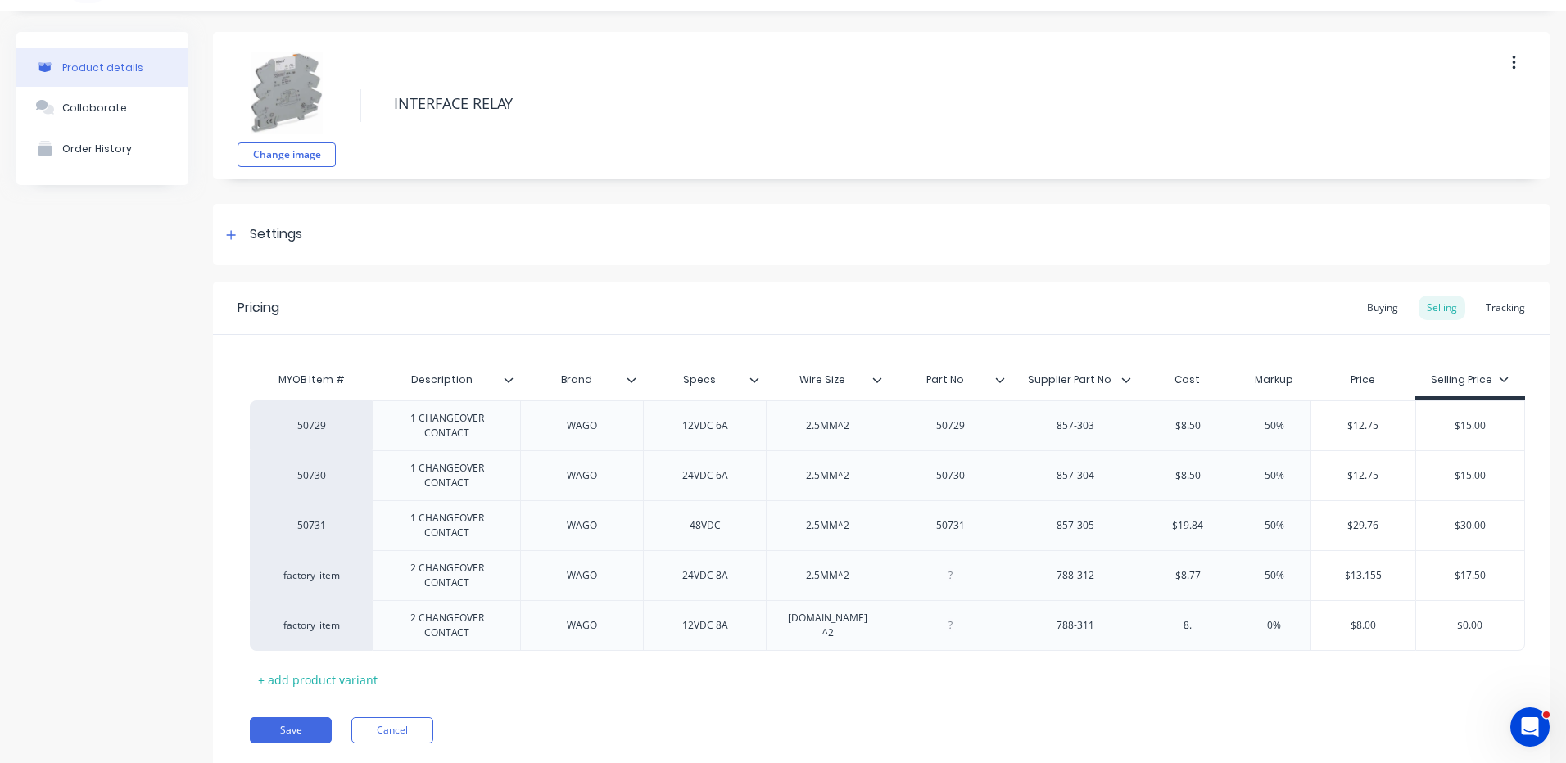
type input "8.7"
type textarea "x"
type input "8.77"
type input "%"
type textarea "x"
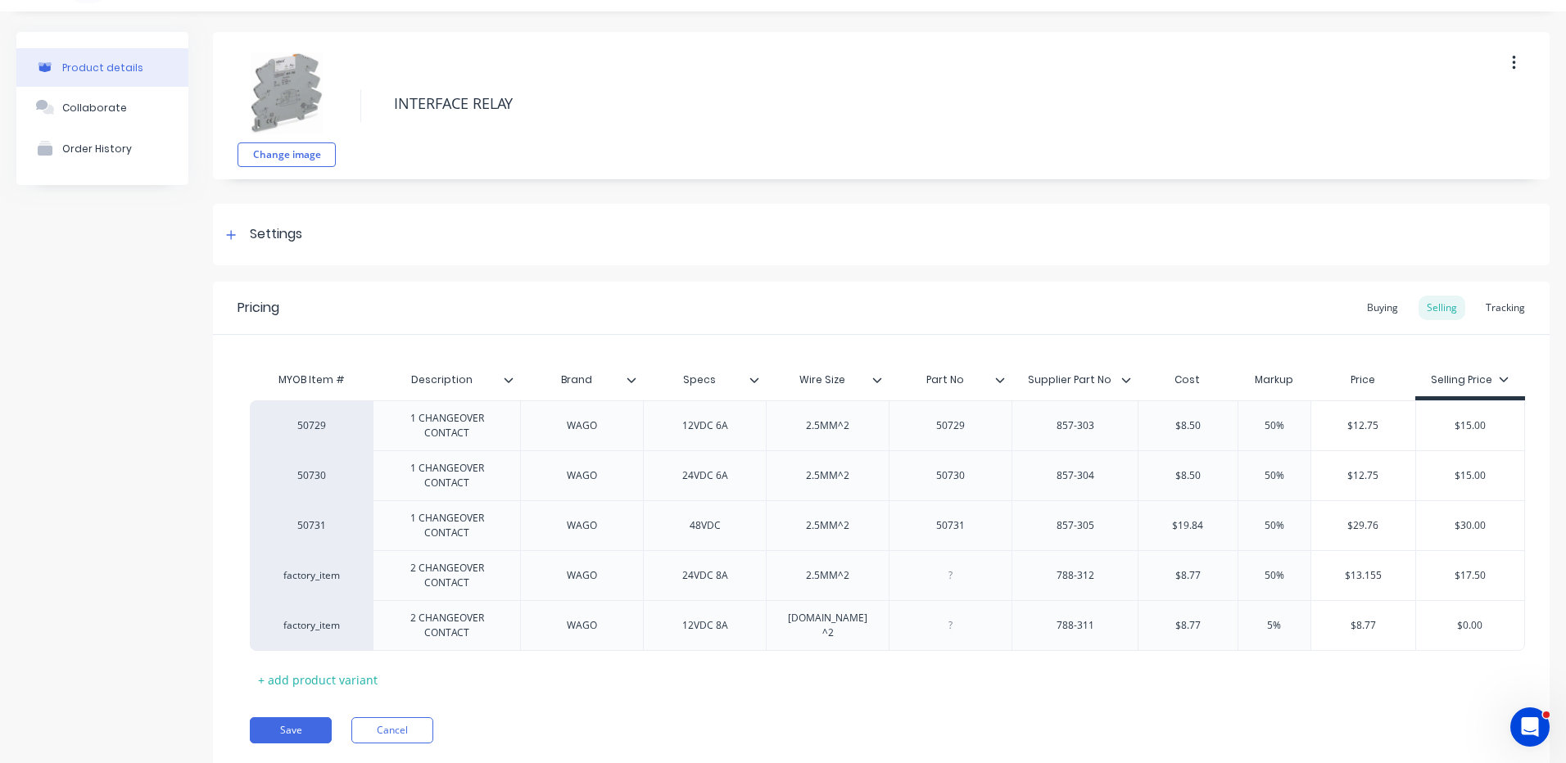
type input "50%"
type textarea "x"
type input "50%"
type input "$13.155"
type input "$0.00"
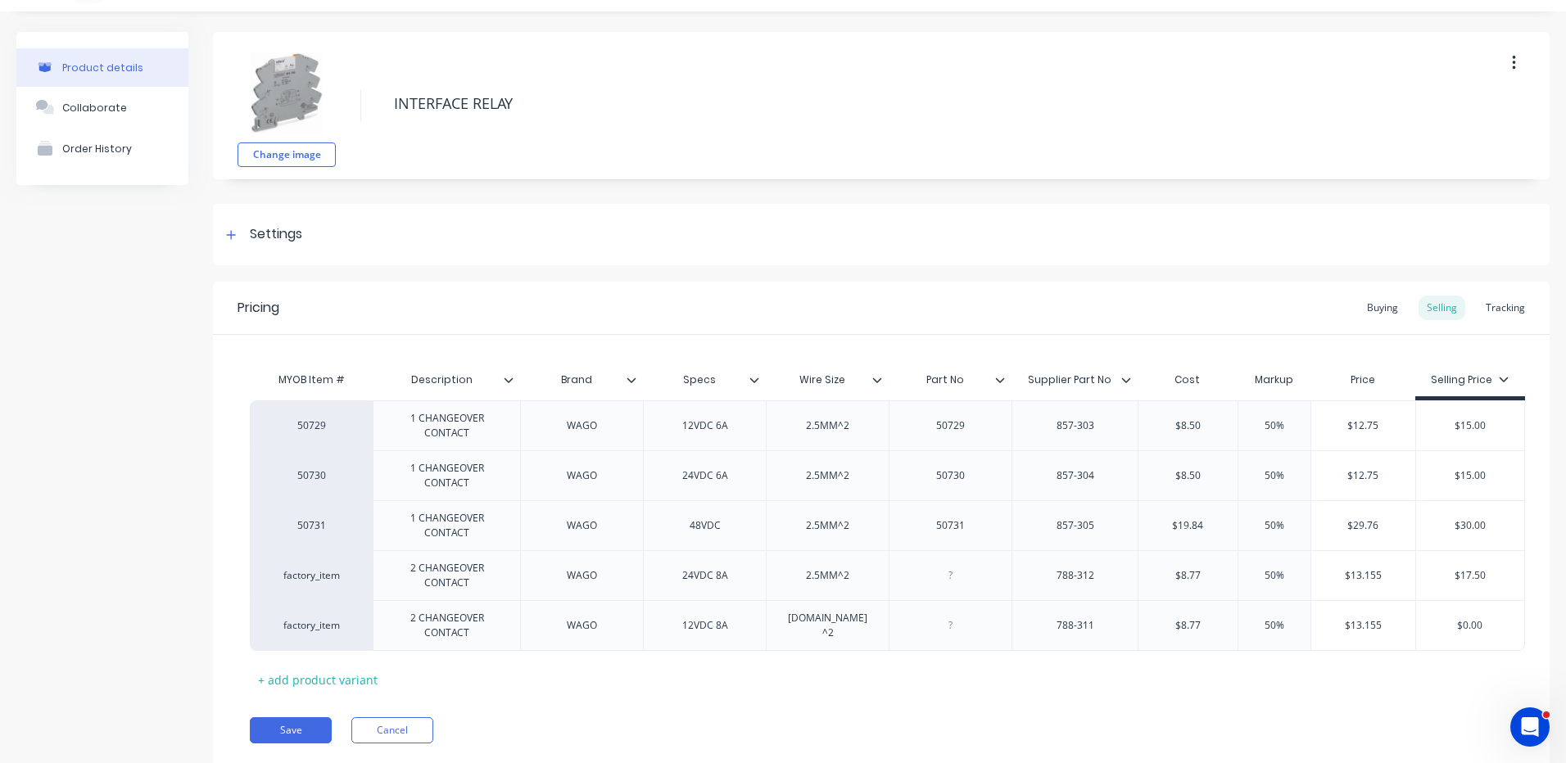
type textarea "x"
type input "$0.0"
type textarea "x"
type input "$0."
type textarea "x"
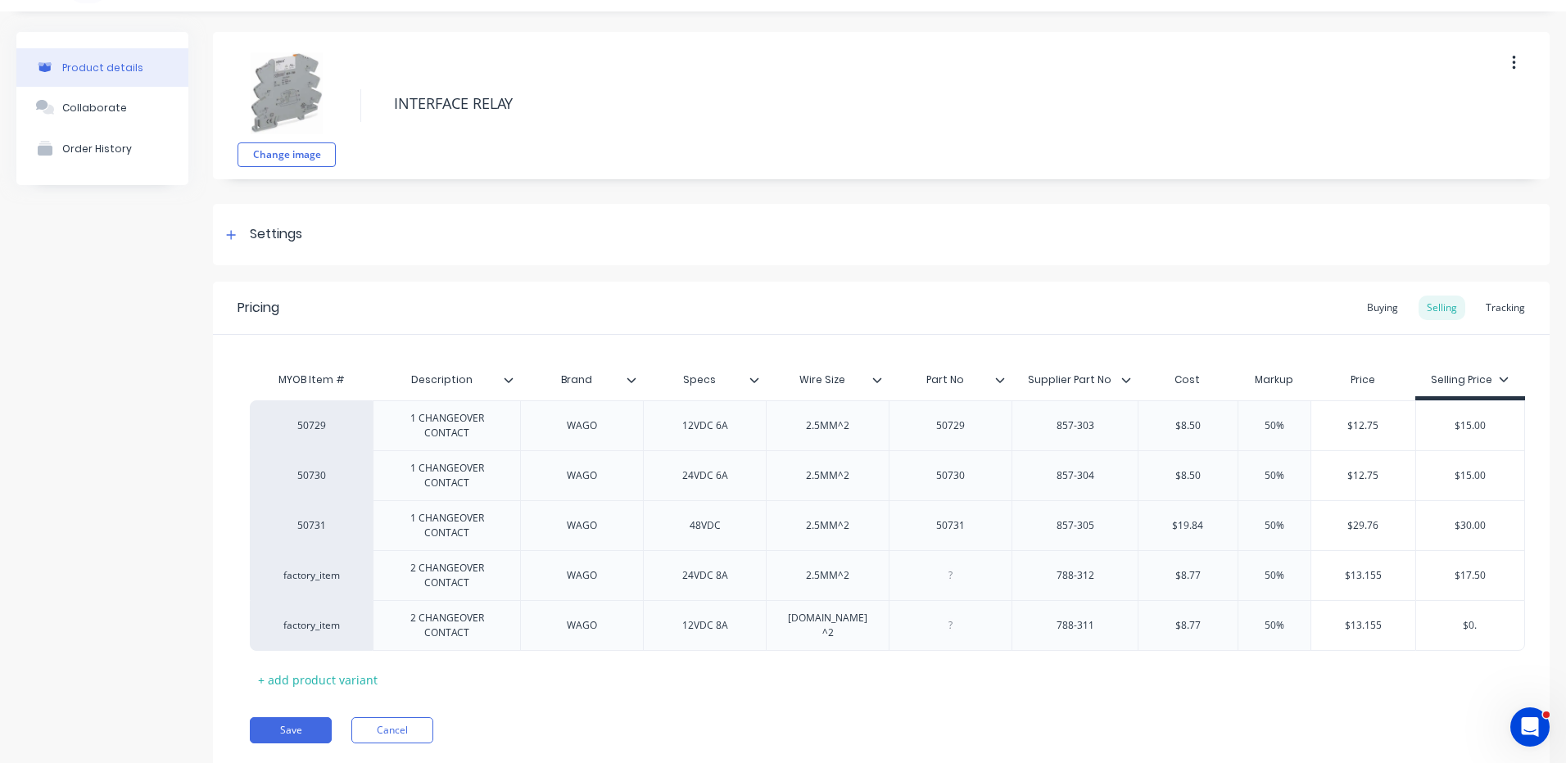
type input "$0"
type textarea "x"
type input "$"
type textarea "x"
type input "$1"
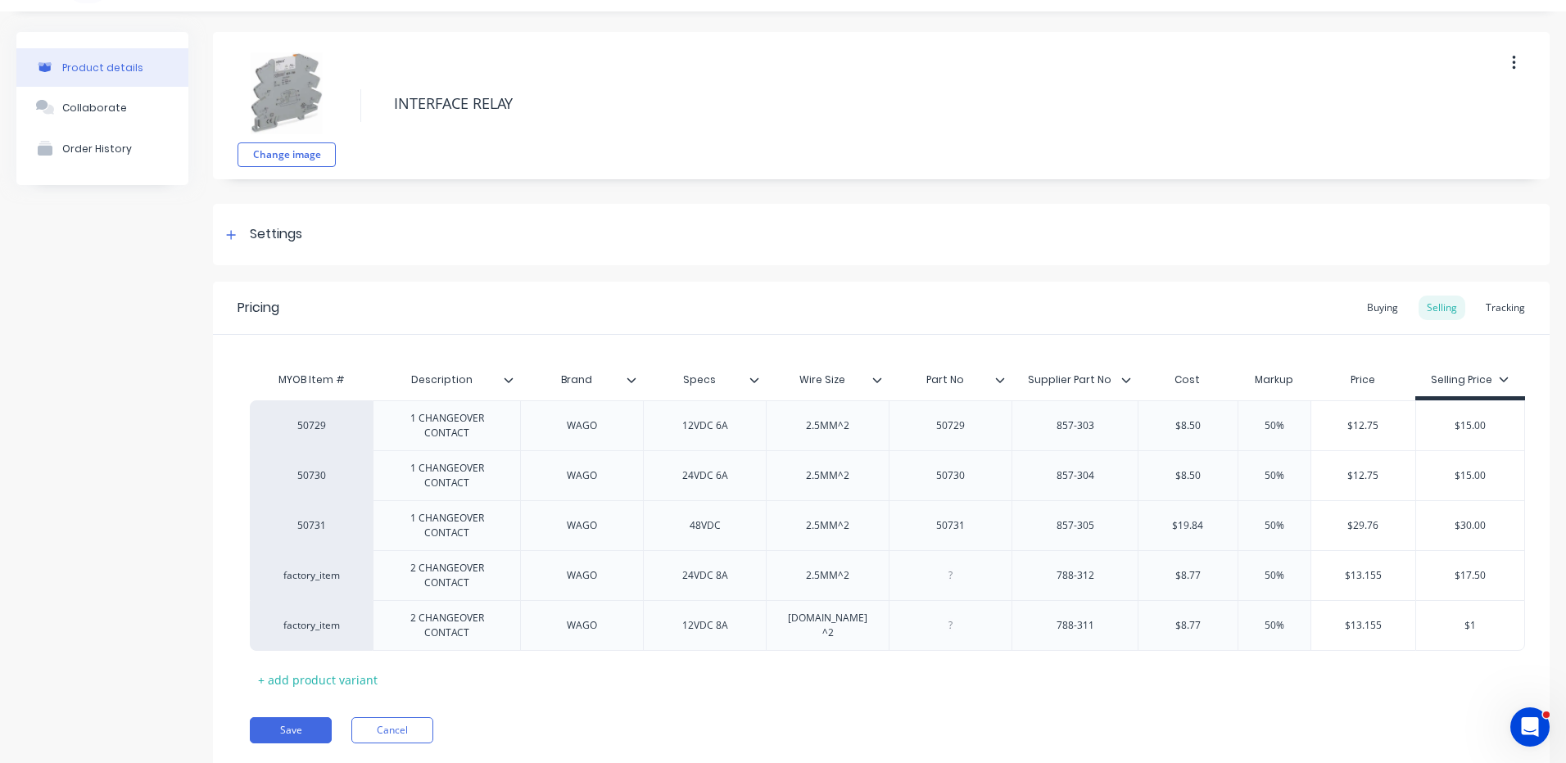
type textarea "x"
type input "$17"
type textarea "x"
type input "$17."
type textarea "x"
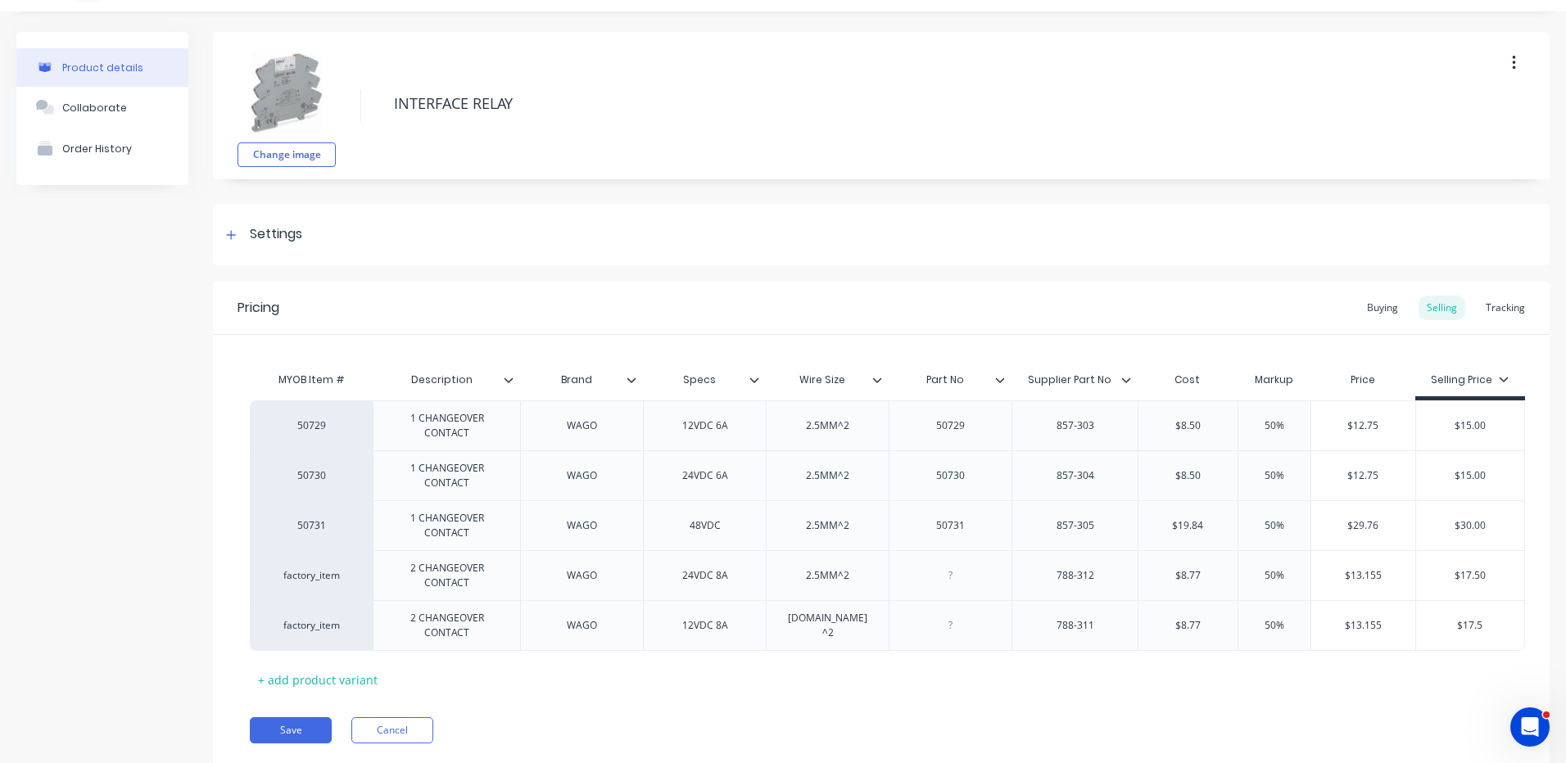
type input "$17.5"
click at [1290, 682] on div "MYOB Item # Description Brand Specs Wire Size Part No Supplier Part No Cost Mar…" at bounding box center [881, 528] width 1263 height 329
click at [325, 723] on button "Save" at bounding box center [291, 730] width 82 height 26
type textarea "x"
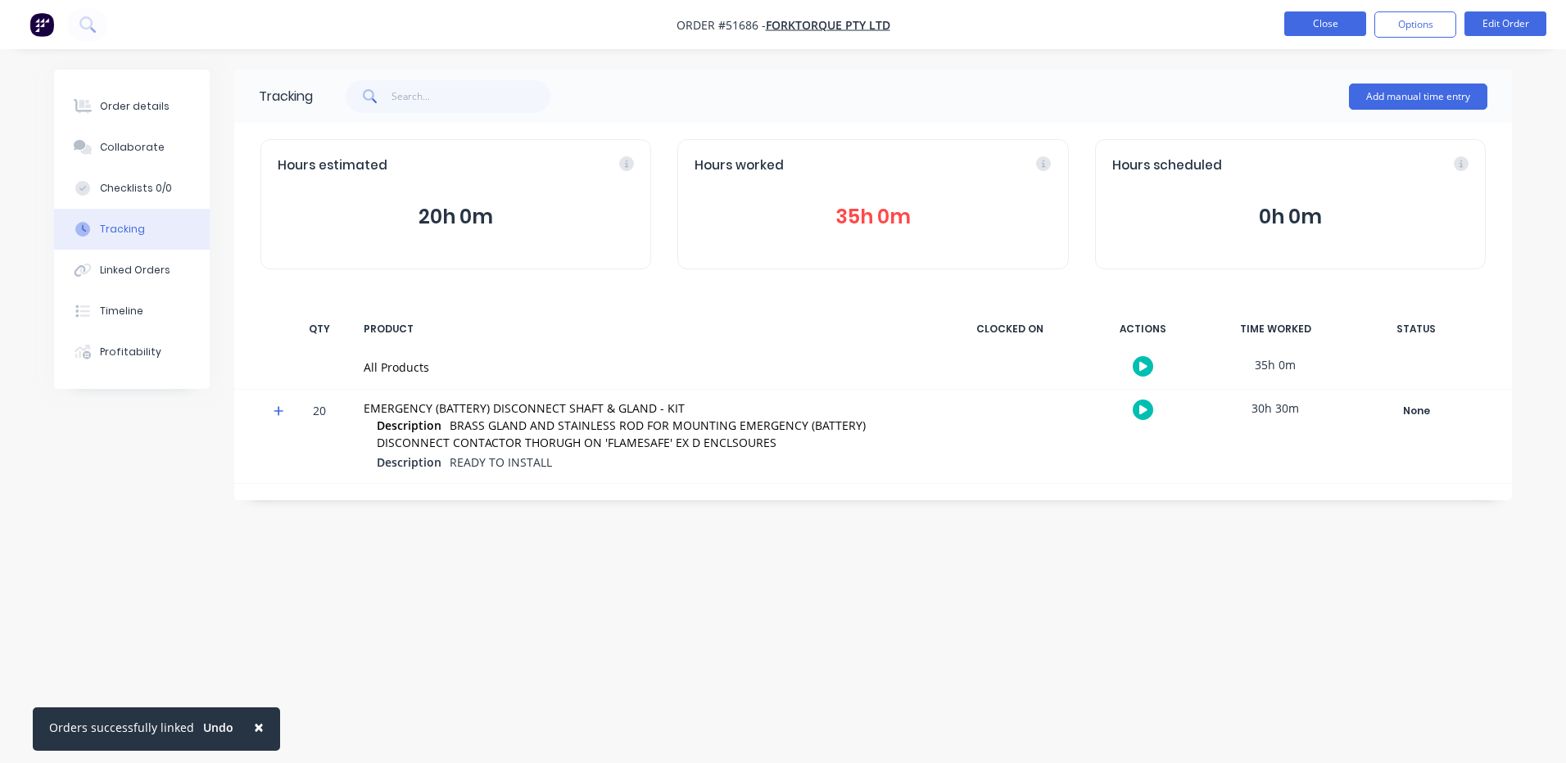
click at [1345, 24] on button "Close" at bounding box center [1325, 23] width 82 height 25
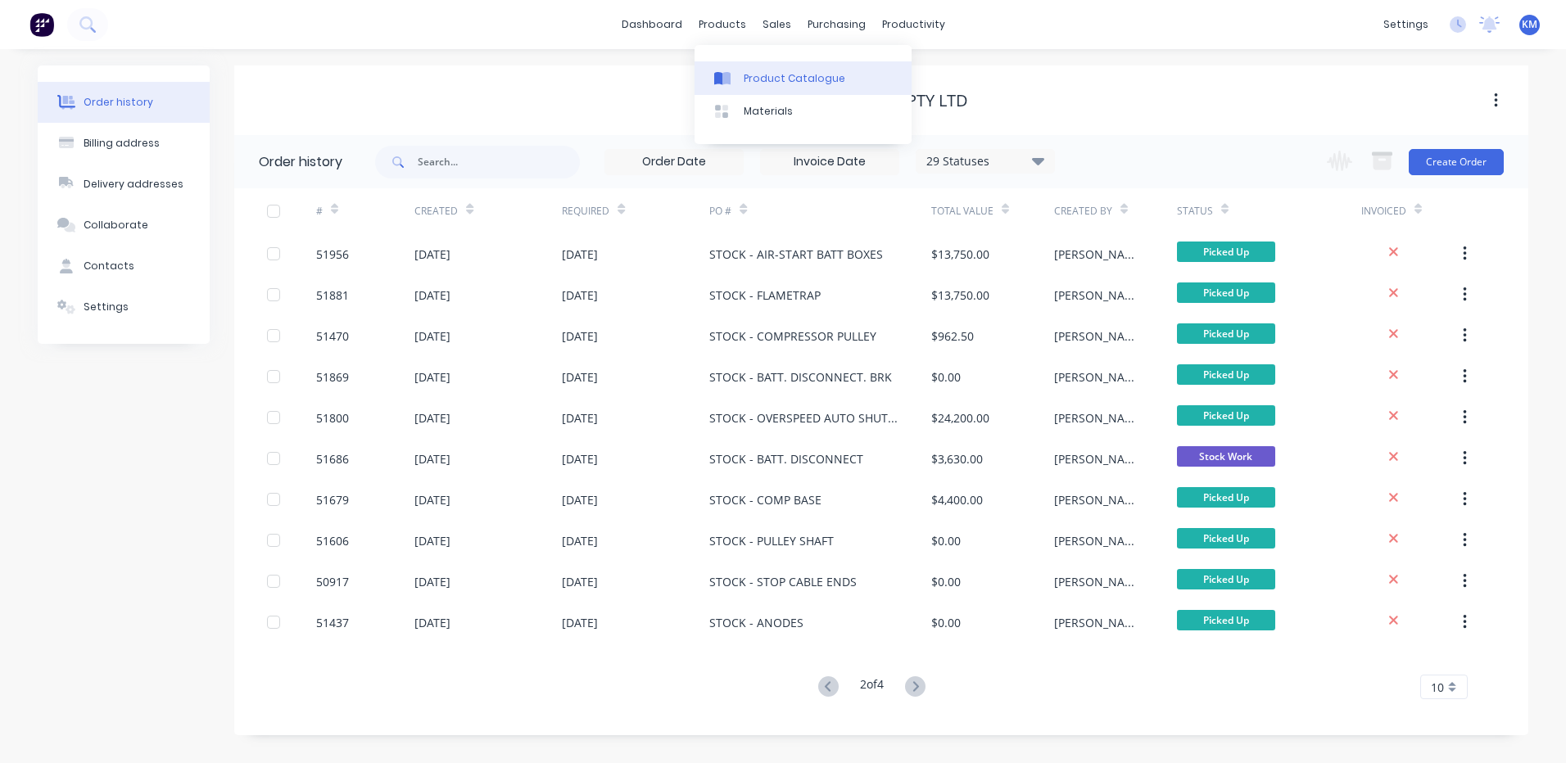
click at [727, 65] on link "Product Catalogue" at bounding box center [802, 77] width 217 height 33
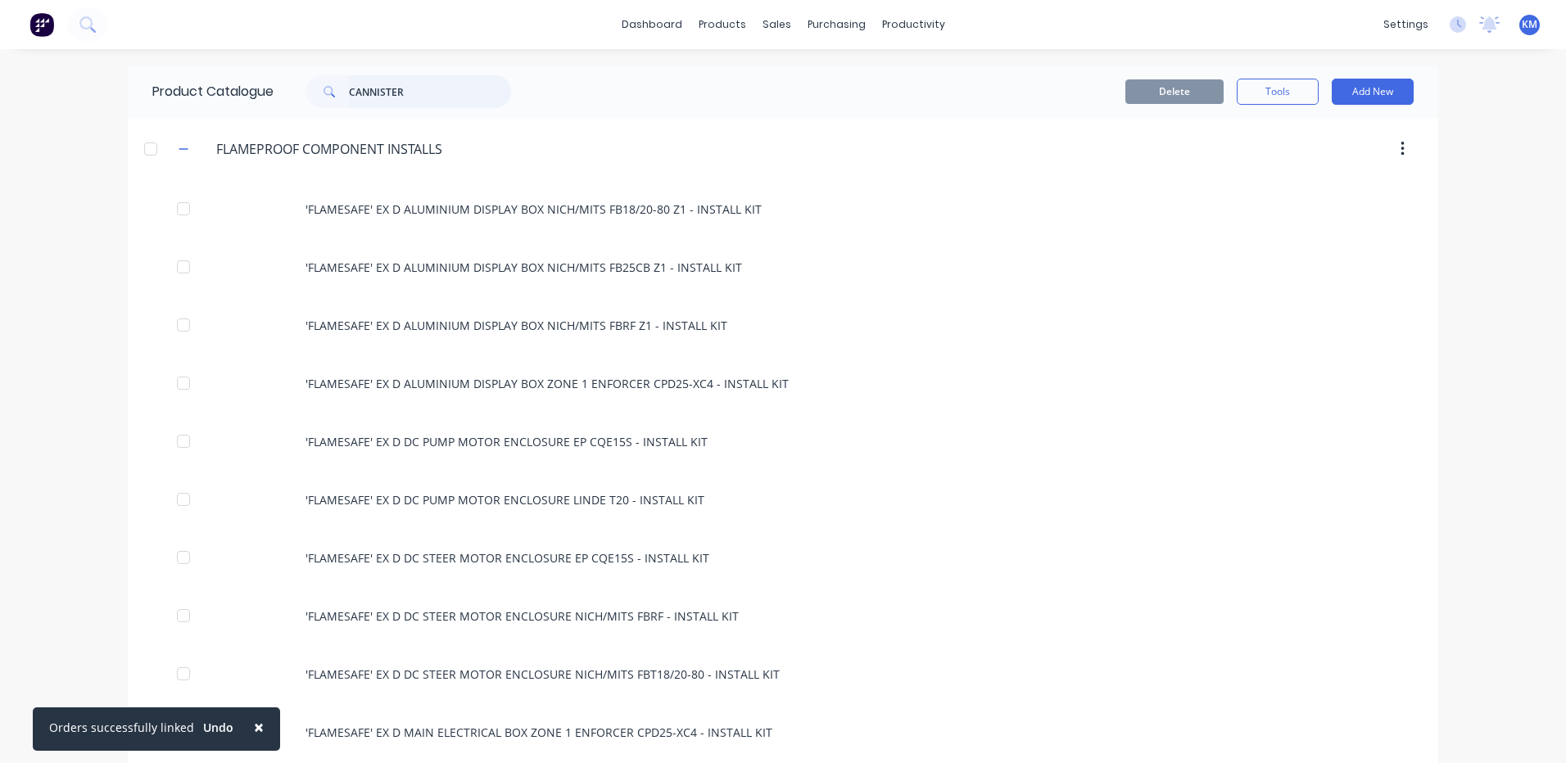
click at [447, 82] on input "CANNISTER" at bounding box center [430, 91] width 162 height 33
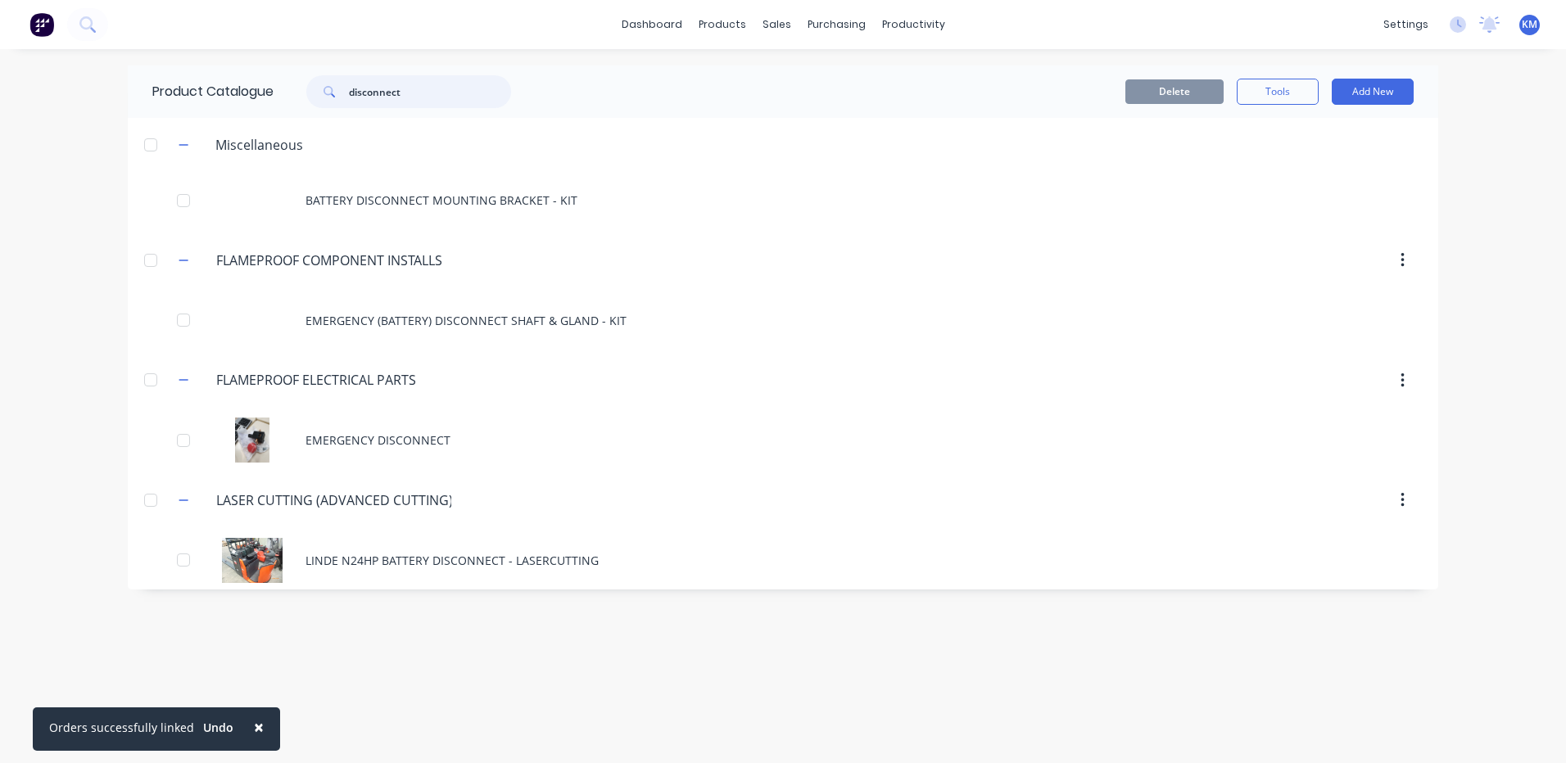
type input "disconnect"
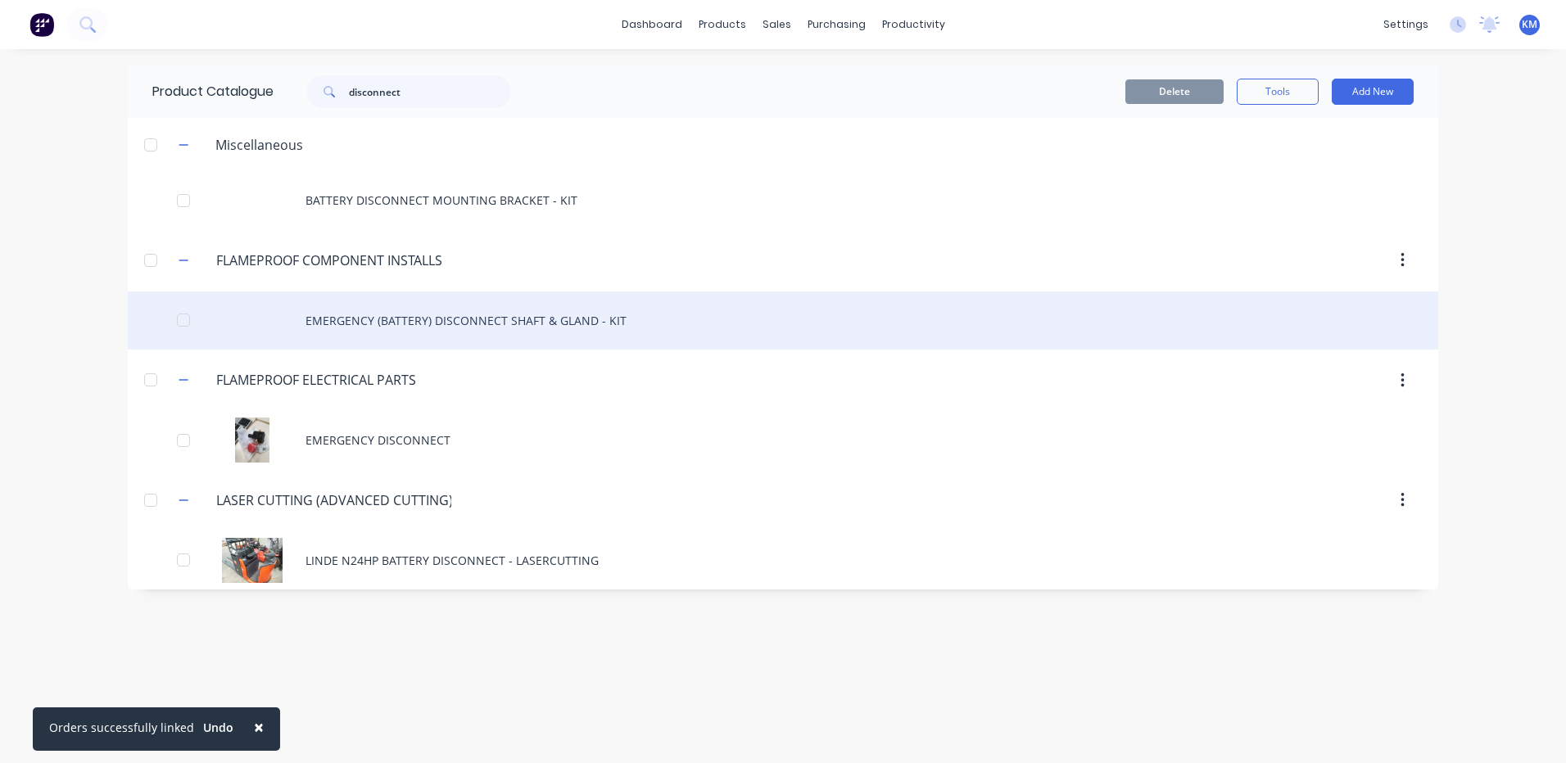
click at [387, 349] on div "EMERGENCY (BATTERY) DISCONNECT SHAFT & GLAND - KIT" at bounding box center [783, 321] width 1310 height 58
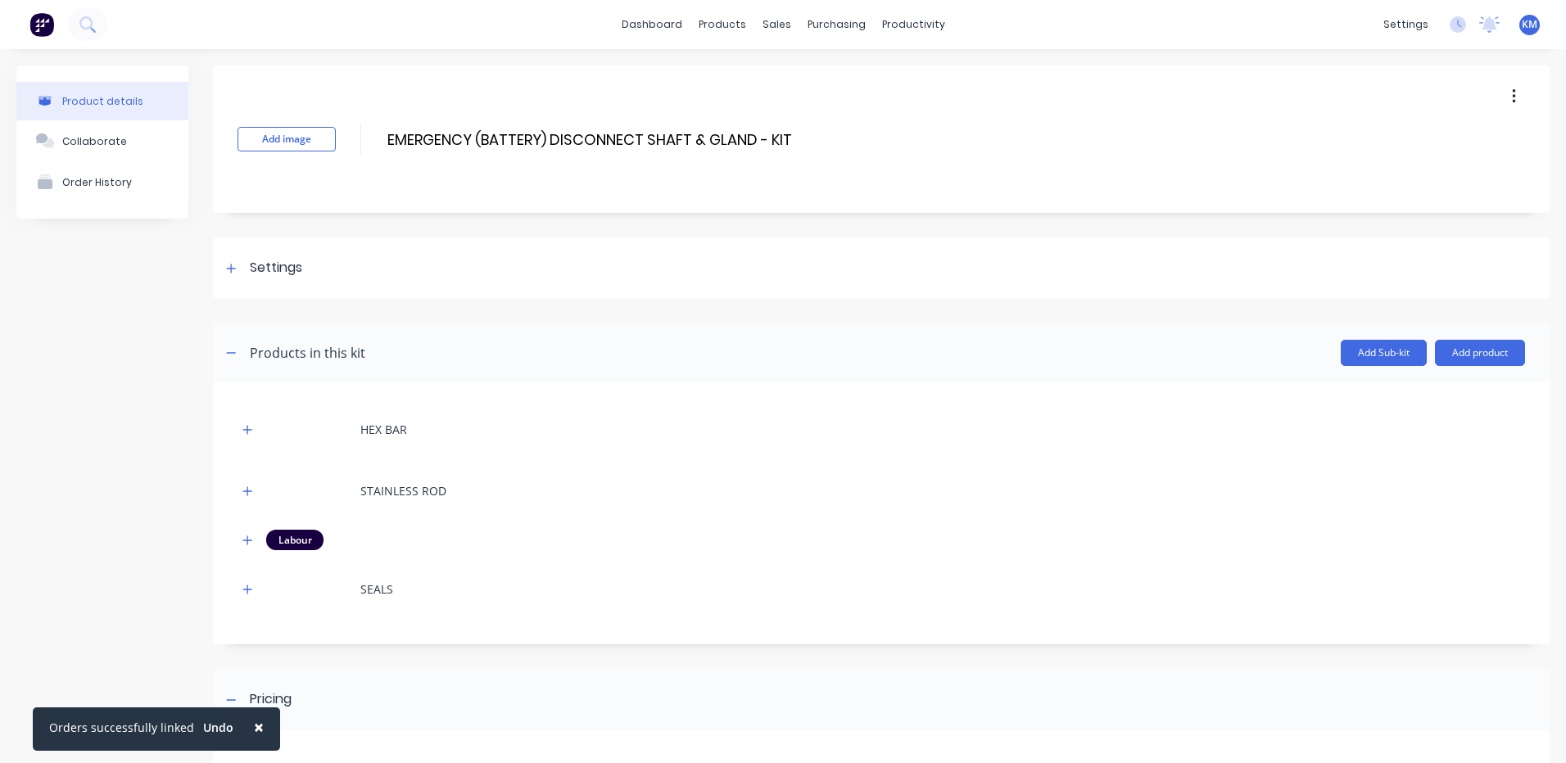
scroll to position [229, 0]
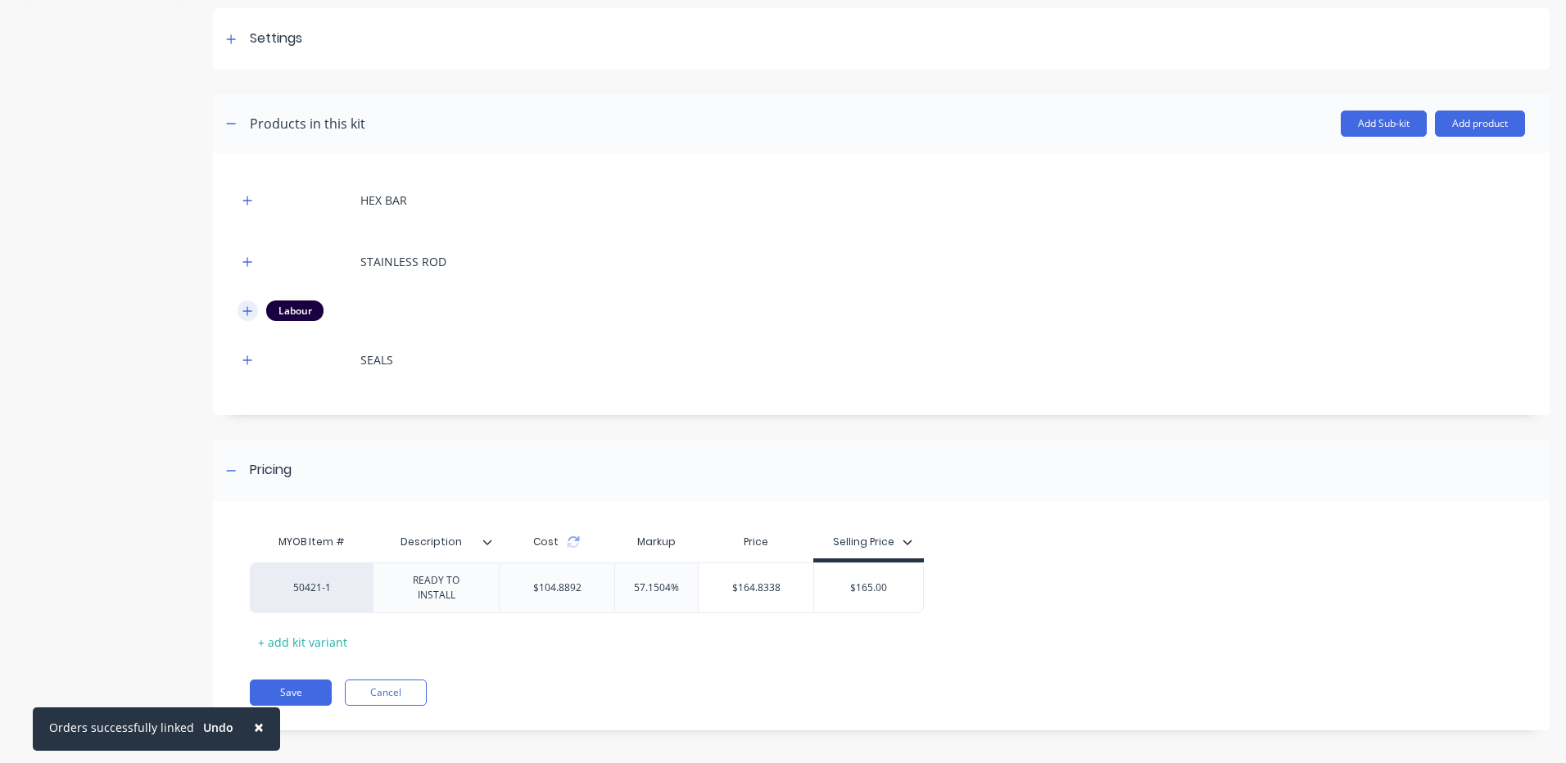
click at [250, 318] on button "button" at bounding box center [247, 311] width 20 height 20
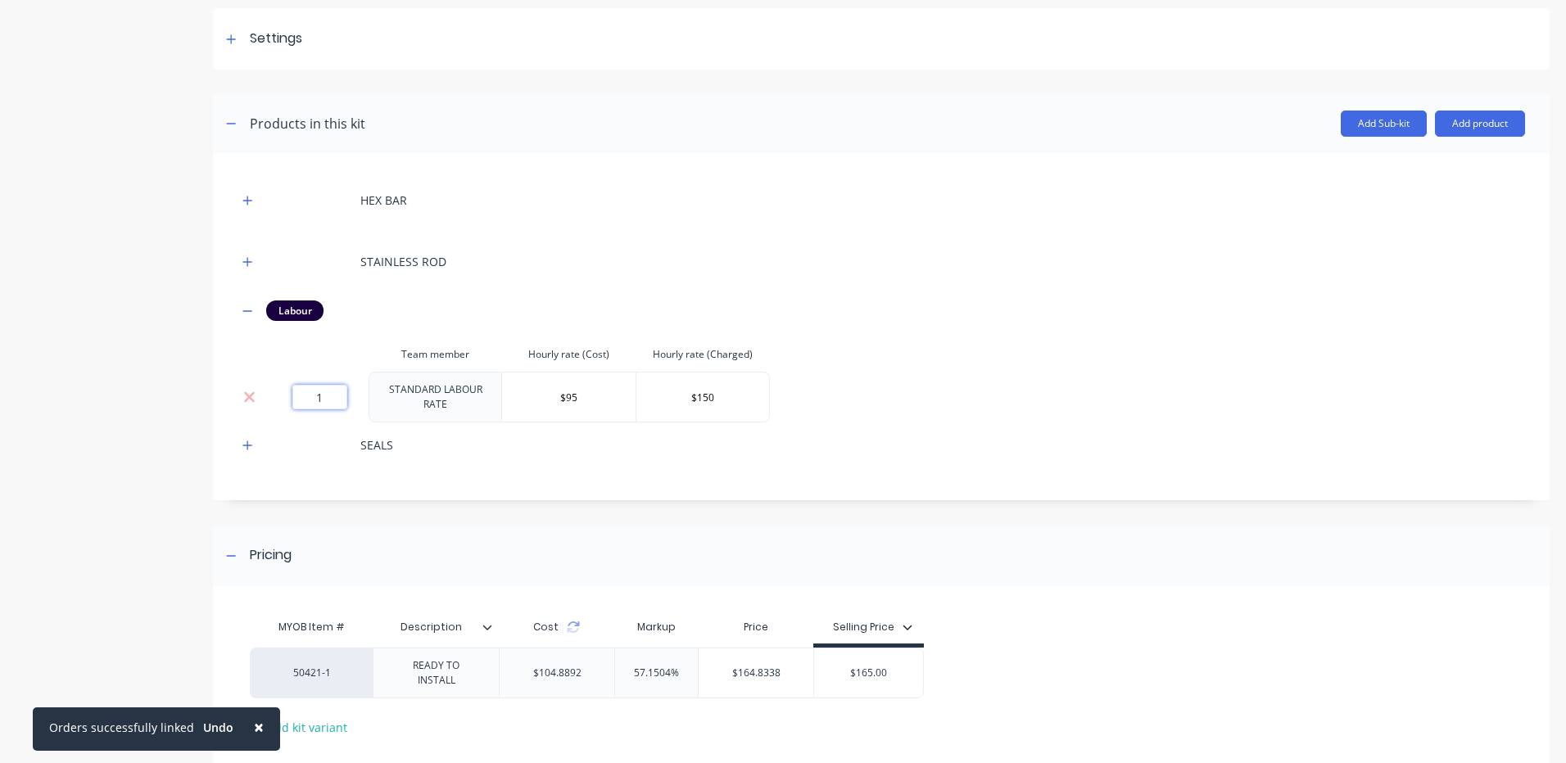
click at [328, 401] on input "1" at bounding box center [319, 397] width 55 height 25
type input "2"
click at [345, 364] on th at bounding box center [319, 354] width 98 height 34
click at [575, 624] on icon at bounding box center [573, 627] width 13 height 13
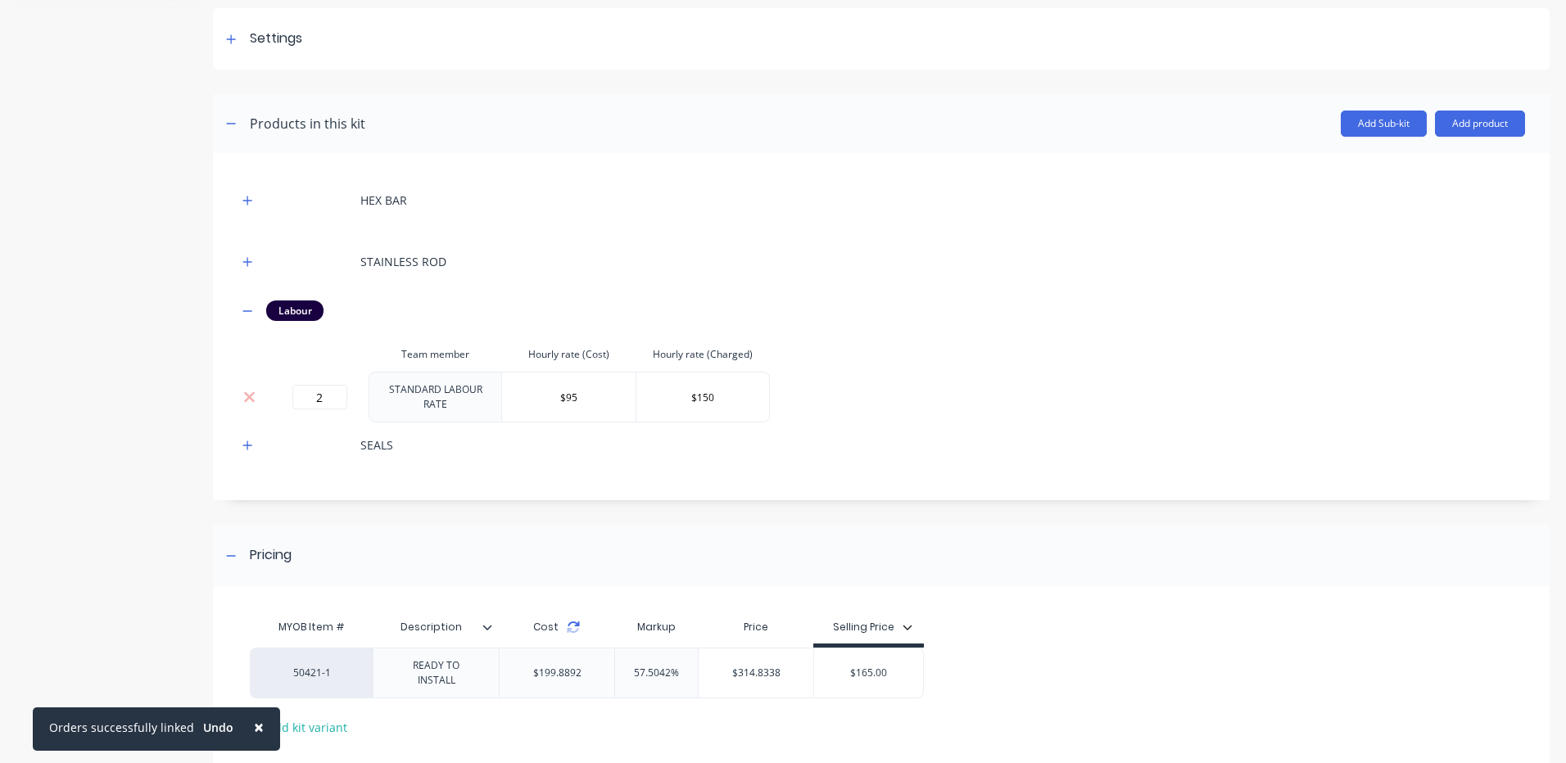
click at [575, 622] on icon at bounding box center [573, 627] width 13 height 13
type input "$165.00"
click at [880, 666] on input "$165.00" at bounding box center [868, 673] width 109 height 15
click at [308, 396] on input "2" at bounding box center [319, 397] width 55 height 25
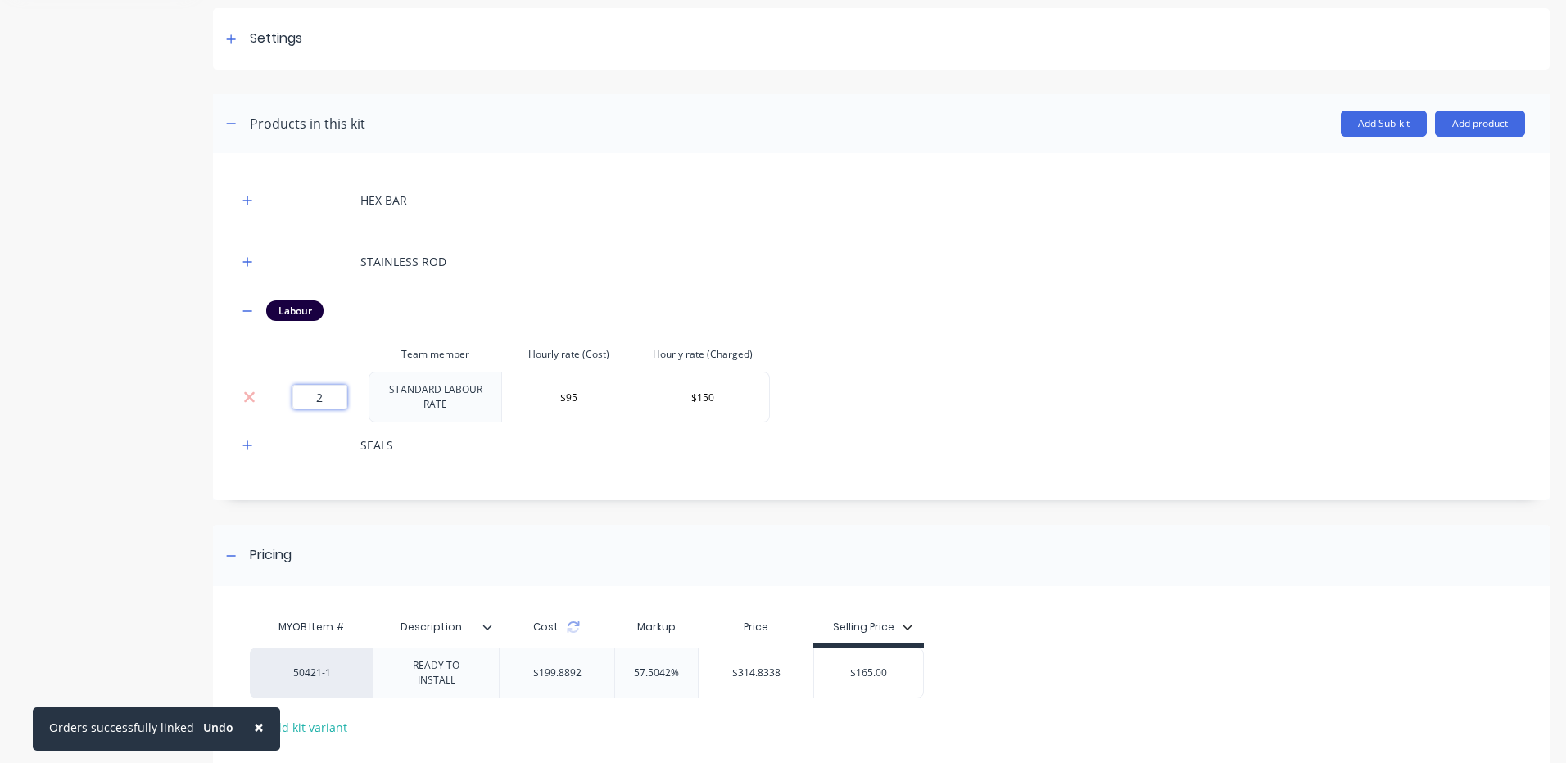
click at [308, 396] on input "2" at bounding box center [319, 397] width 55 height 25
type input "1.75"
click at [330, 373] on td "1.75" at bounding box center [319, 397] width 98 height 51
click at [864, 666] on input "$165.00" at bounding box center [868, 673] width 109 height 15
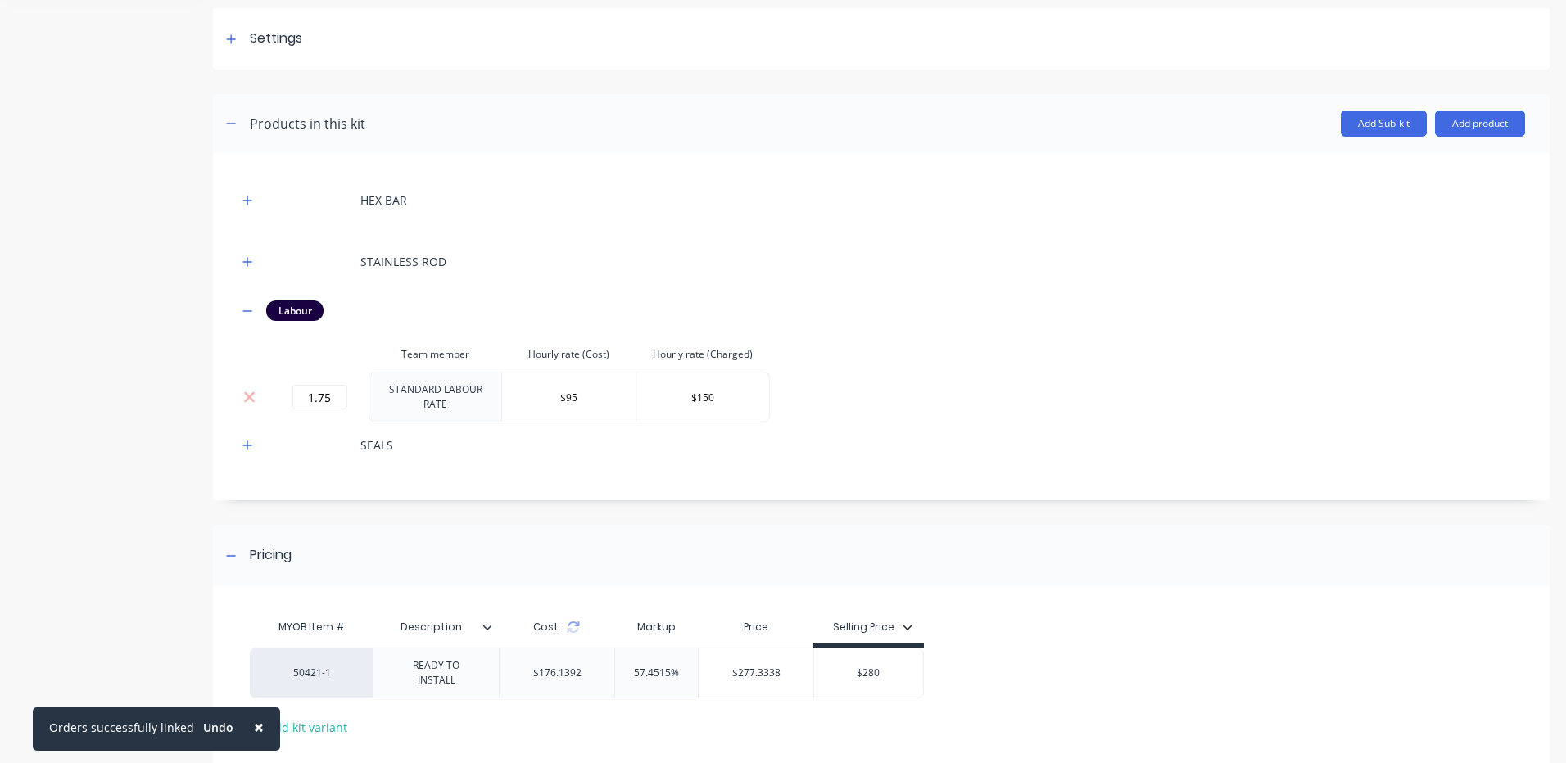
type input "$280"
click at [967, 658] on div "50421-1 READY TO INSTALL $176.1392 57.4515% $277.3338 $280.00 $280" at bounding box center [875, 673] width 1250 height 51
click at [568, 621] on icon at bounding box center [573, 627] width 13 height 13
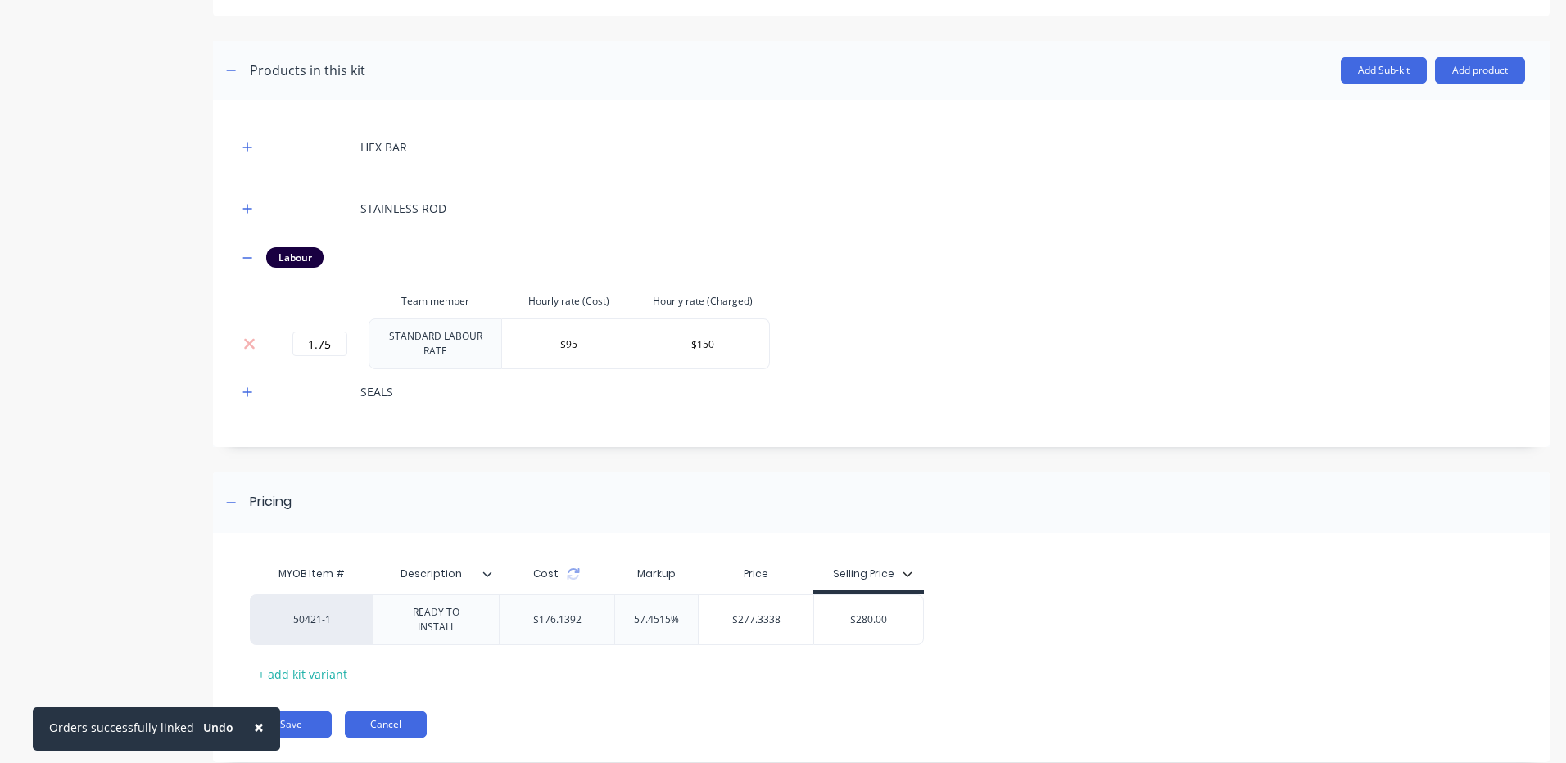
scroll to position [310, 0]
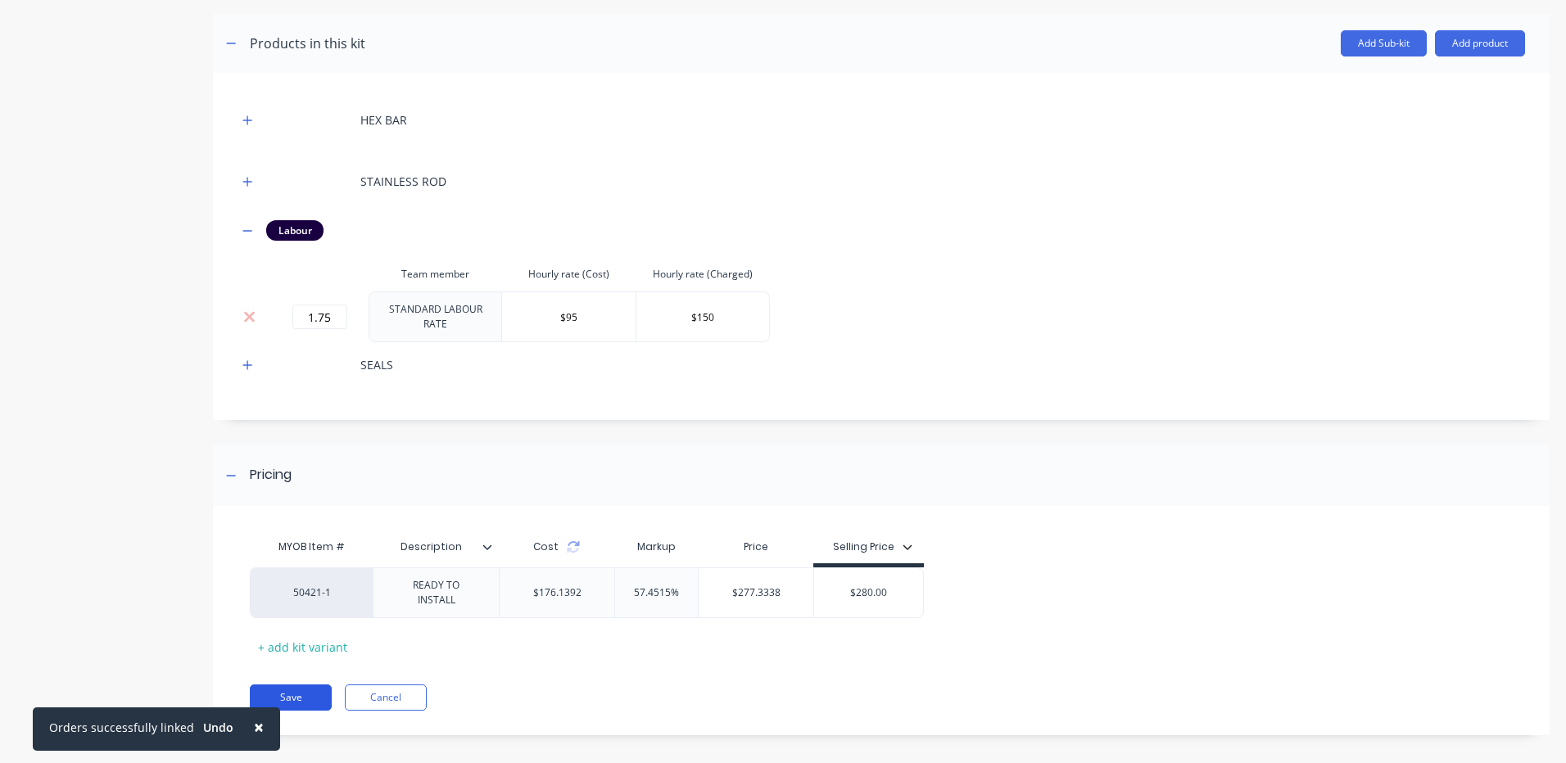
click at [306, 685] on button "Save" at bounding box center [291, 698] width 82 height 26
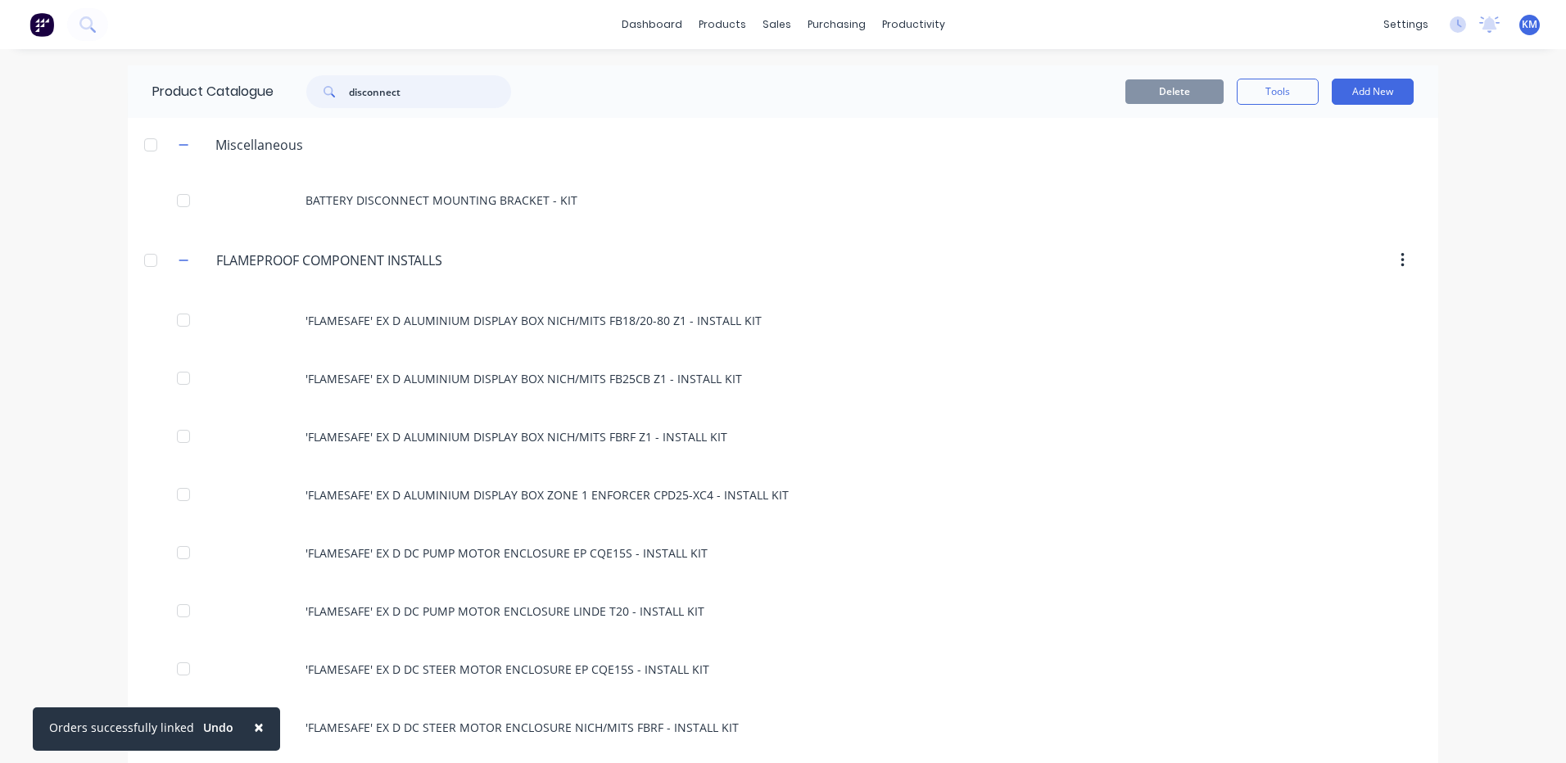
click at [452, 96] on input "disconnect" at bounding box center [430, 91] width 162 height 33
type input "disconnect"
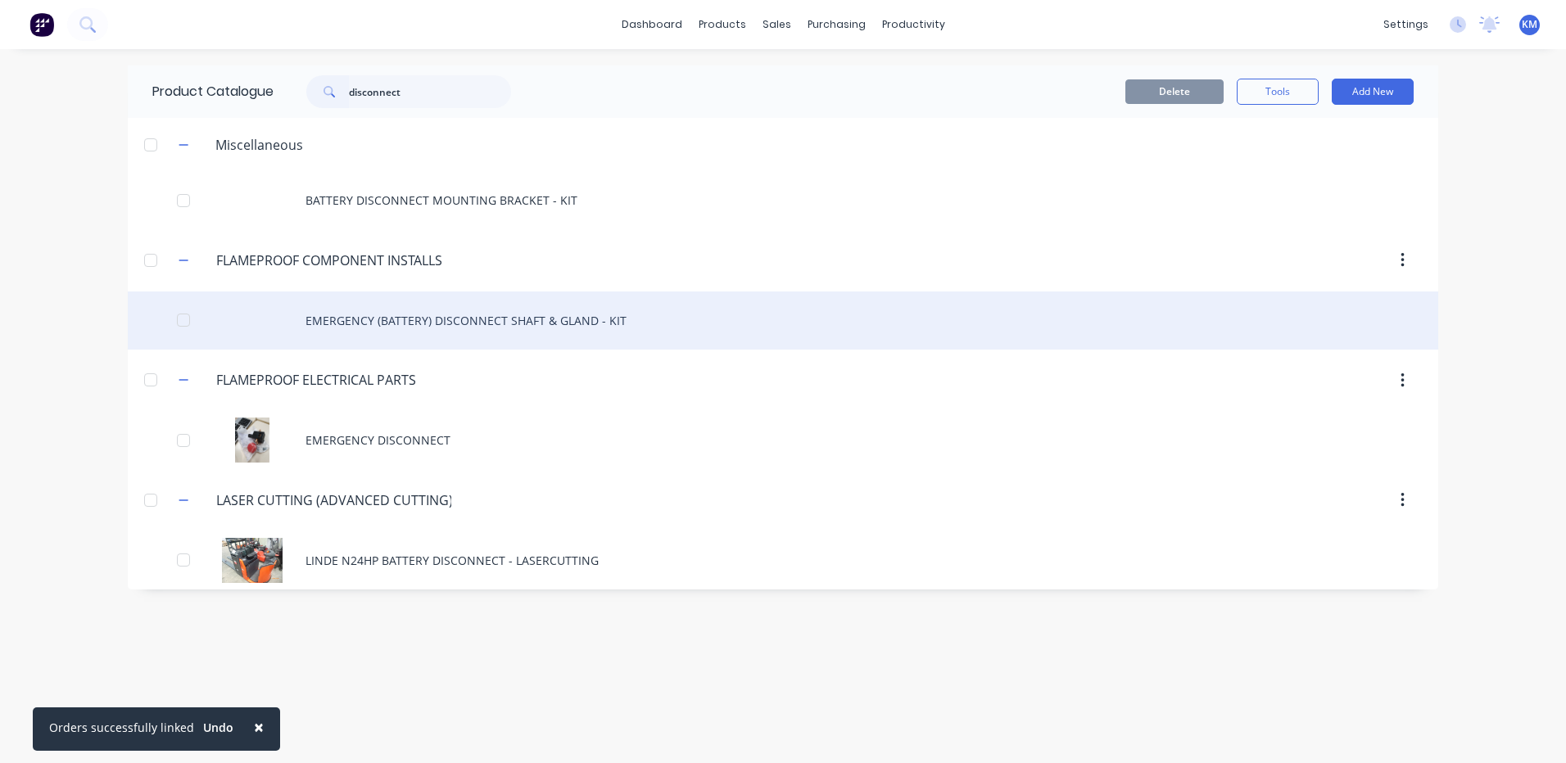
click at [549, 318] on div "EMERGENCY (BATTERY) DISCONNECT SHAFT & GLAND - KIT" at bounding box center [783, 321] width 1310 height 58
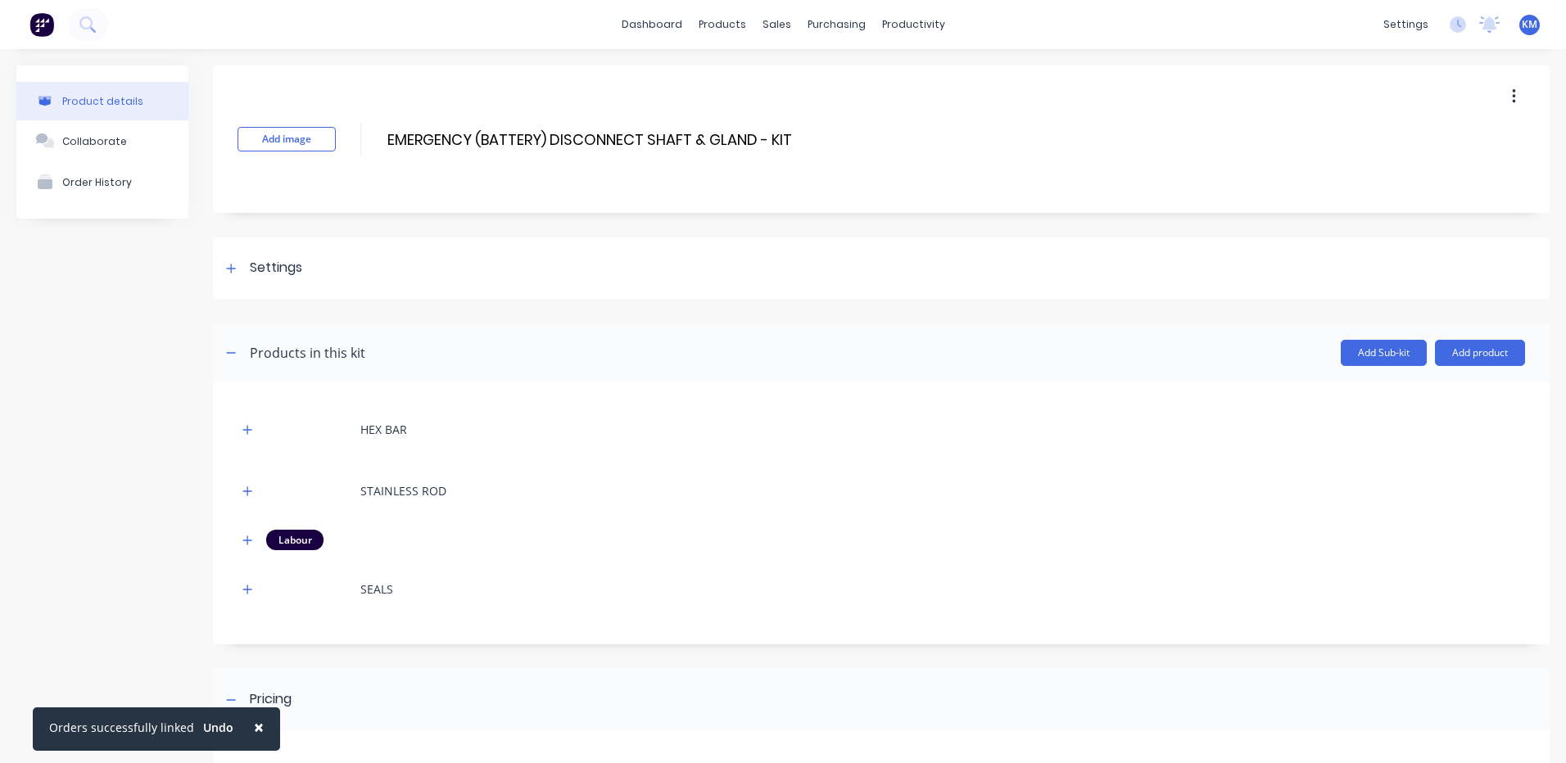
scroll to position [229, 0]
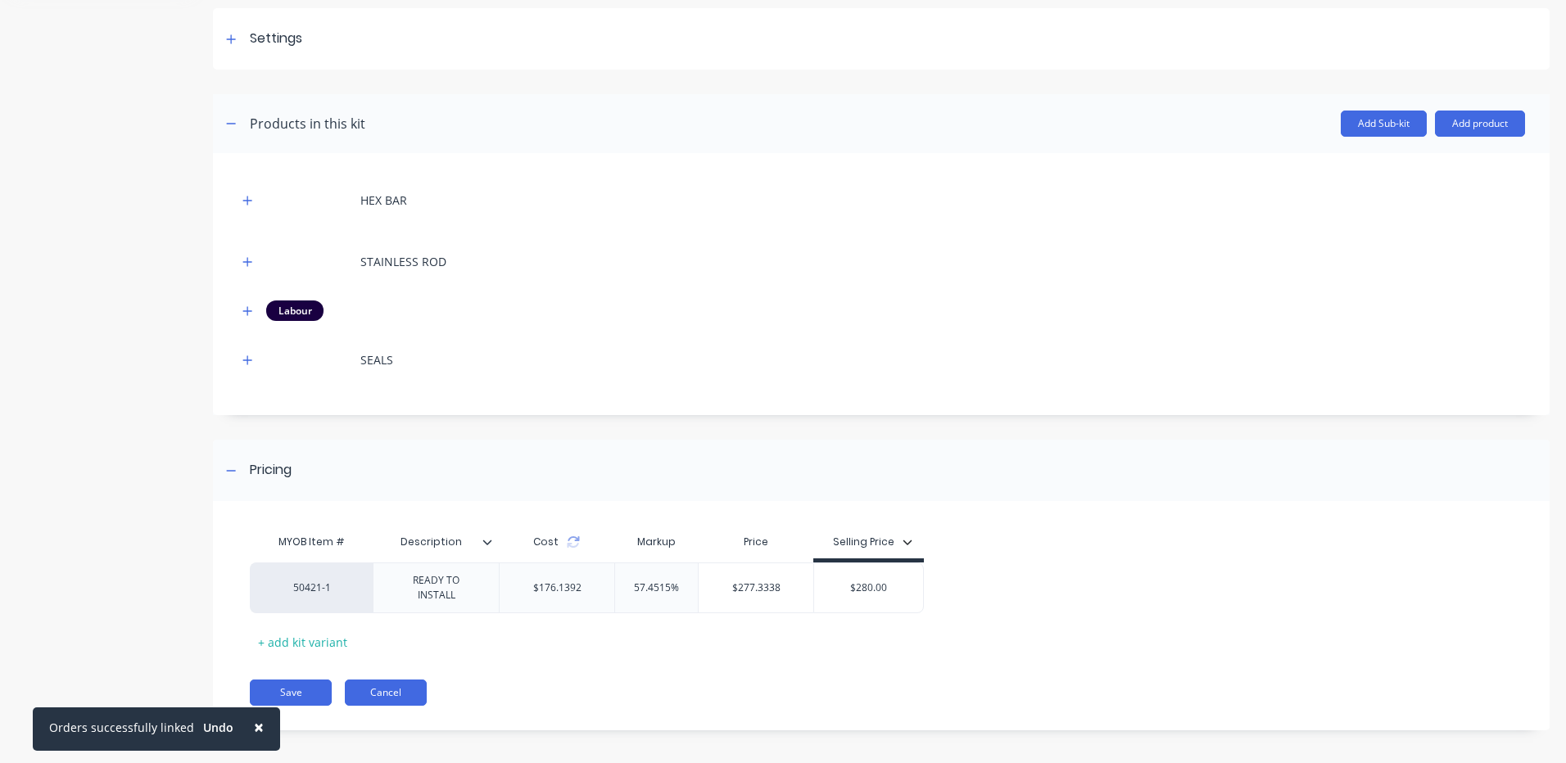
click at [399, 685] on button "Cancel" at bounding box center [386, 693] width 82 height 26
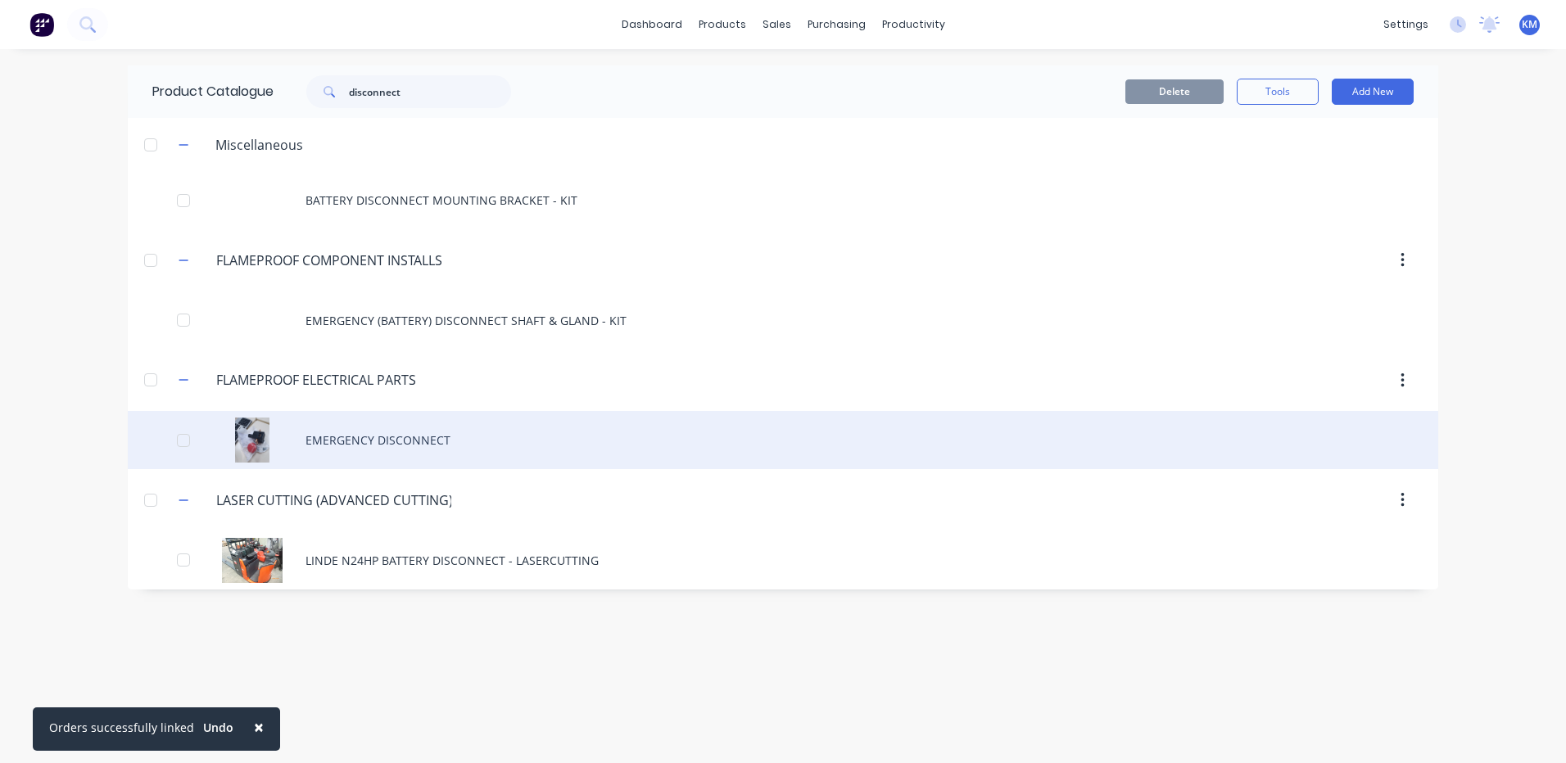
click at [491, 444] on div "EMERGENCY DISCONNECT" at bounding box center [783, 440] width 1310 height 58
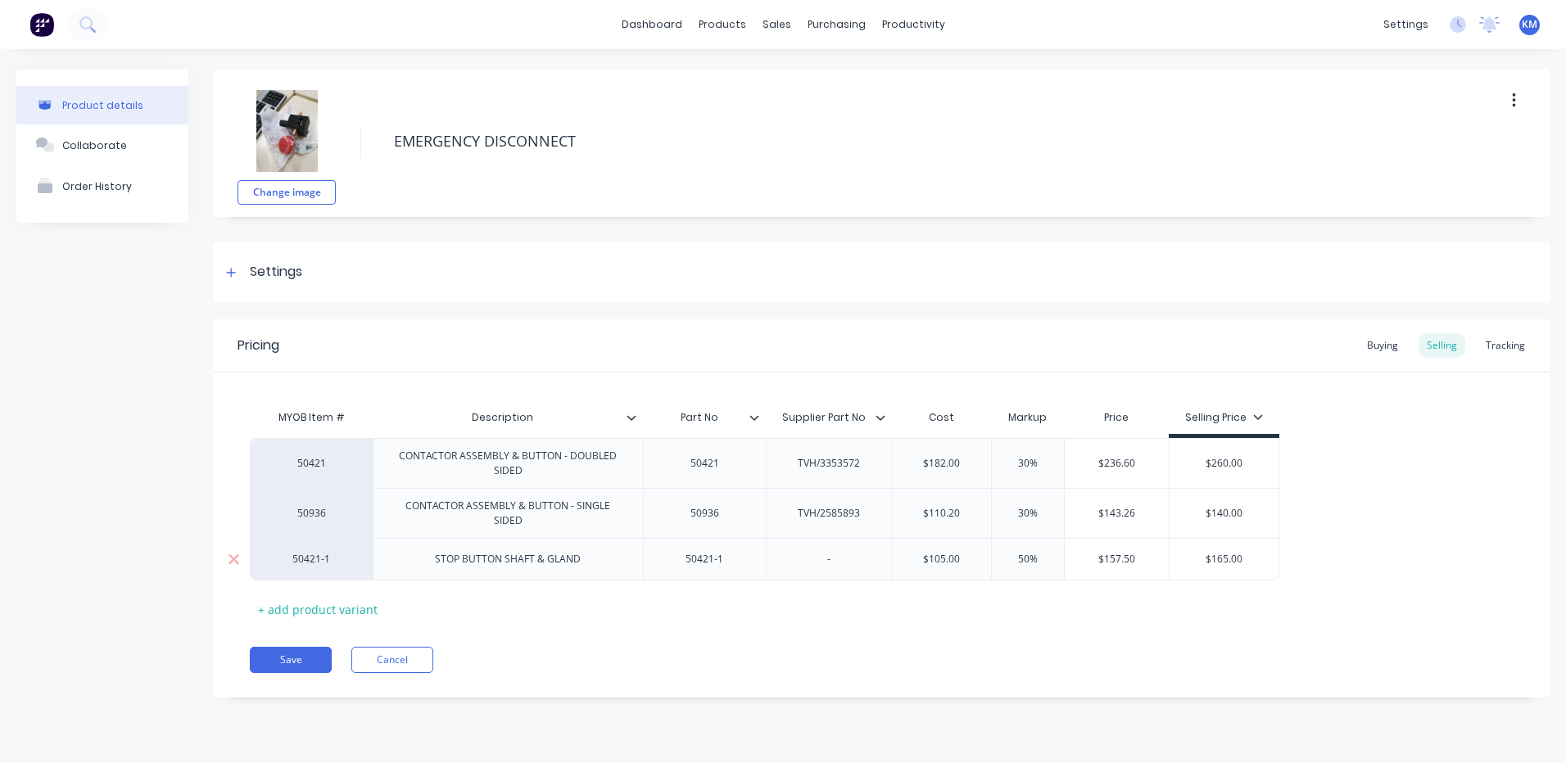
type textarea "x"
type input "$105.00"
click at [948, 562] on input "$105.00" at bounding box center [942, 559] width 99 height 15
type textarea "x"
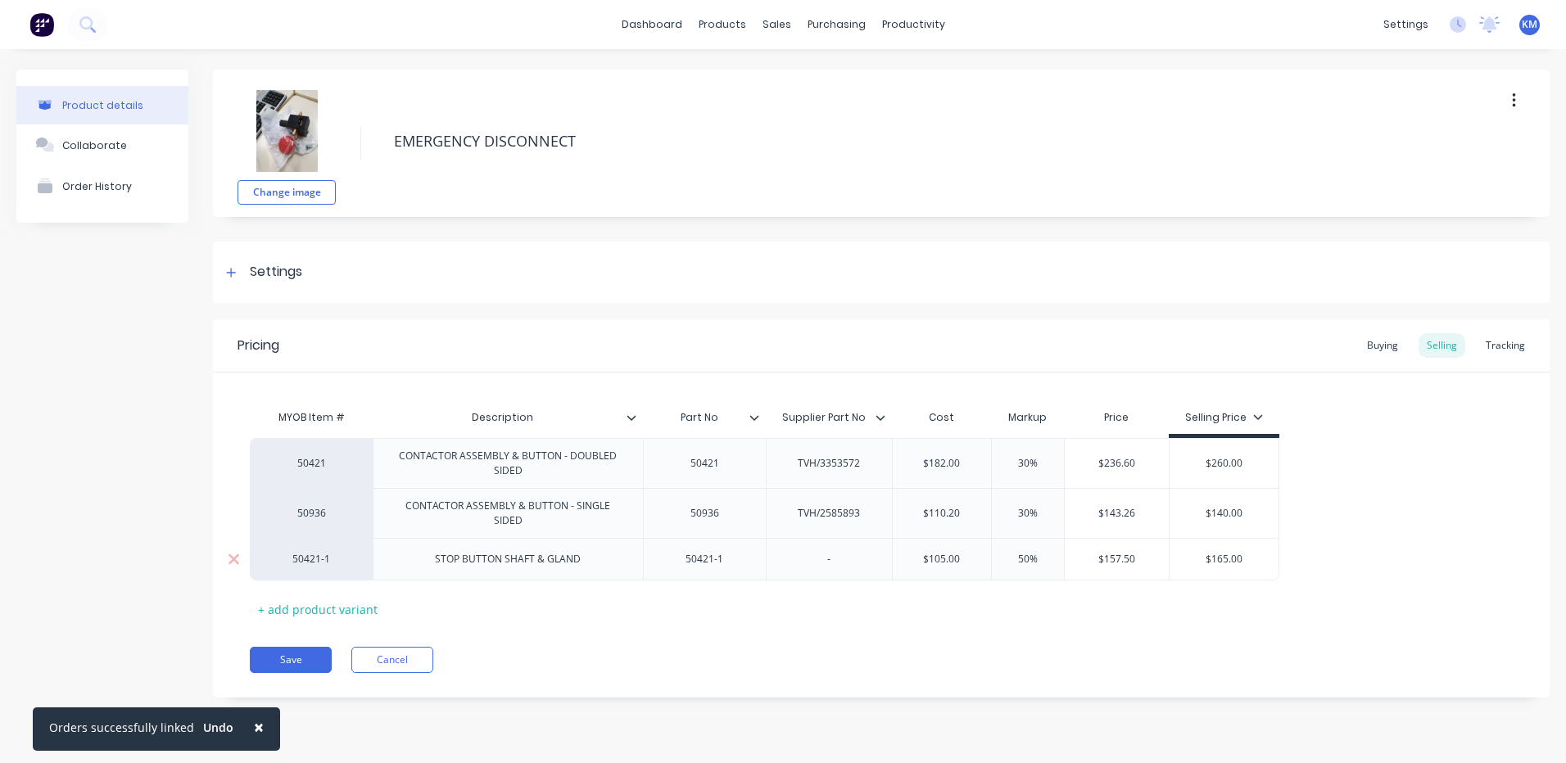
type input "$1"
type textarea "x"
type input "$17"
type textarea "x"
type input "$1"
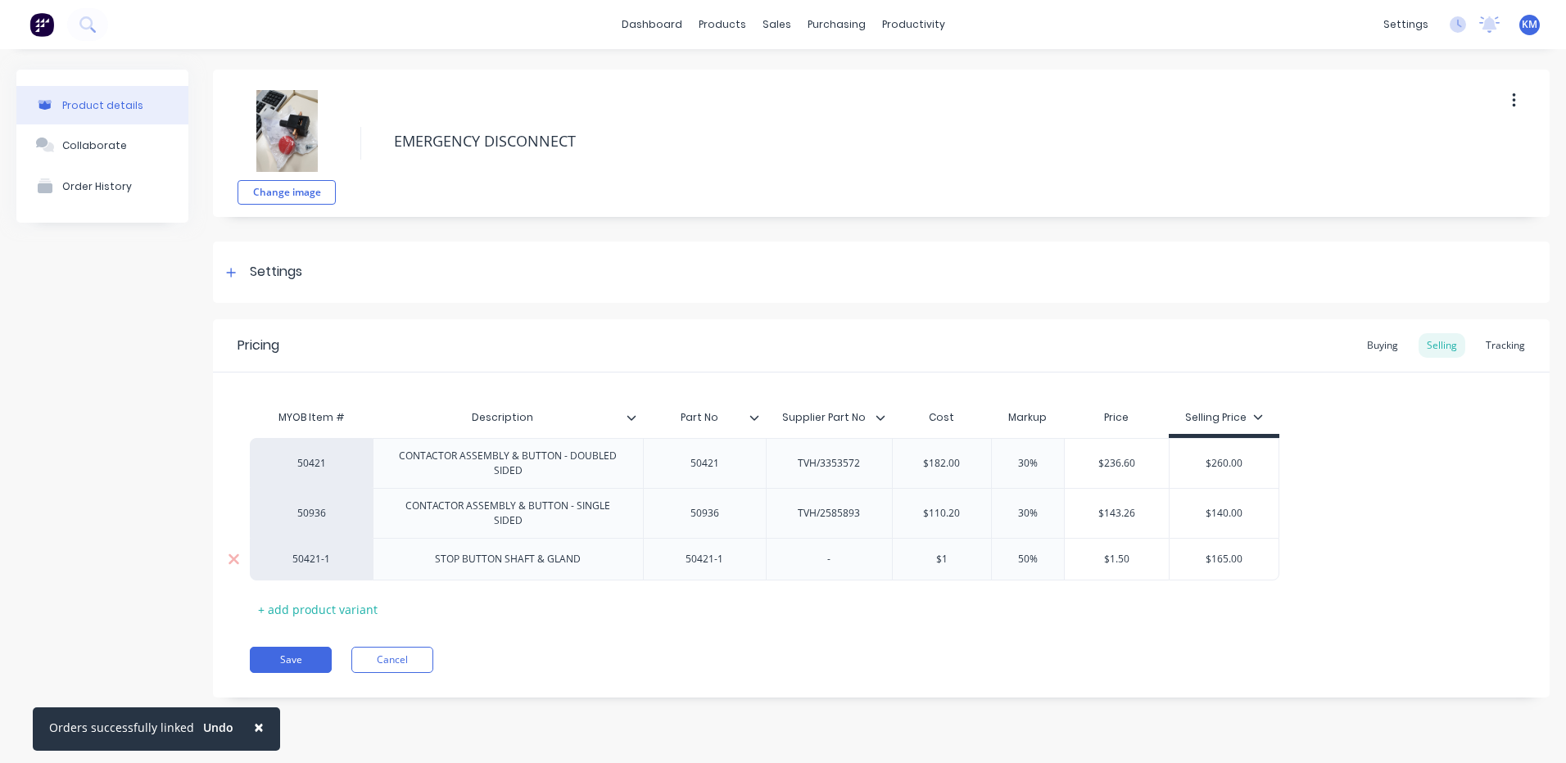
type textarea "x"
type input "$"
type textarea "x"
type input "1"
type textarea "x"
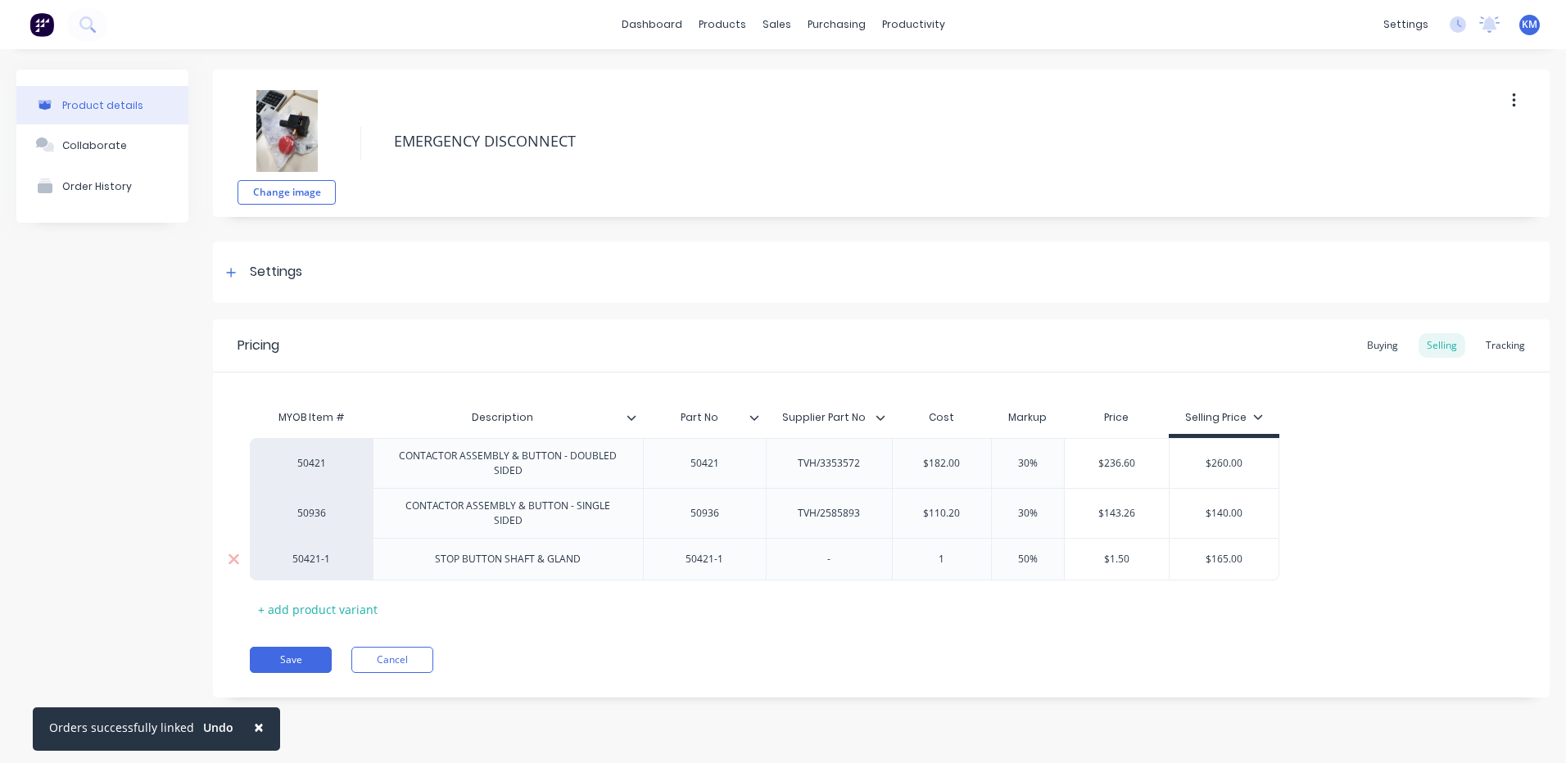
type input "17"
type textarea "x"
type input "176"
drag, startPoint x: 1300, startPoint y: 567, endPoint x: 1324, endPoint y: 559, distance: 24.9
click at [1301, 567] on div "50421 CONTACTOR ASSEMBLY & BUTTON - DOUBLED SIDED 50421 TVH/3353572 $182.00 30%…" at bounding box center [881, 509] width 1263 height 142
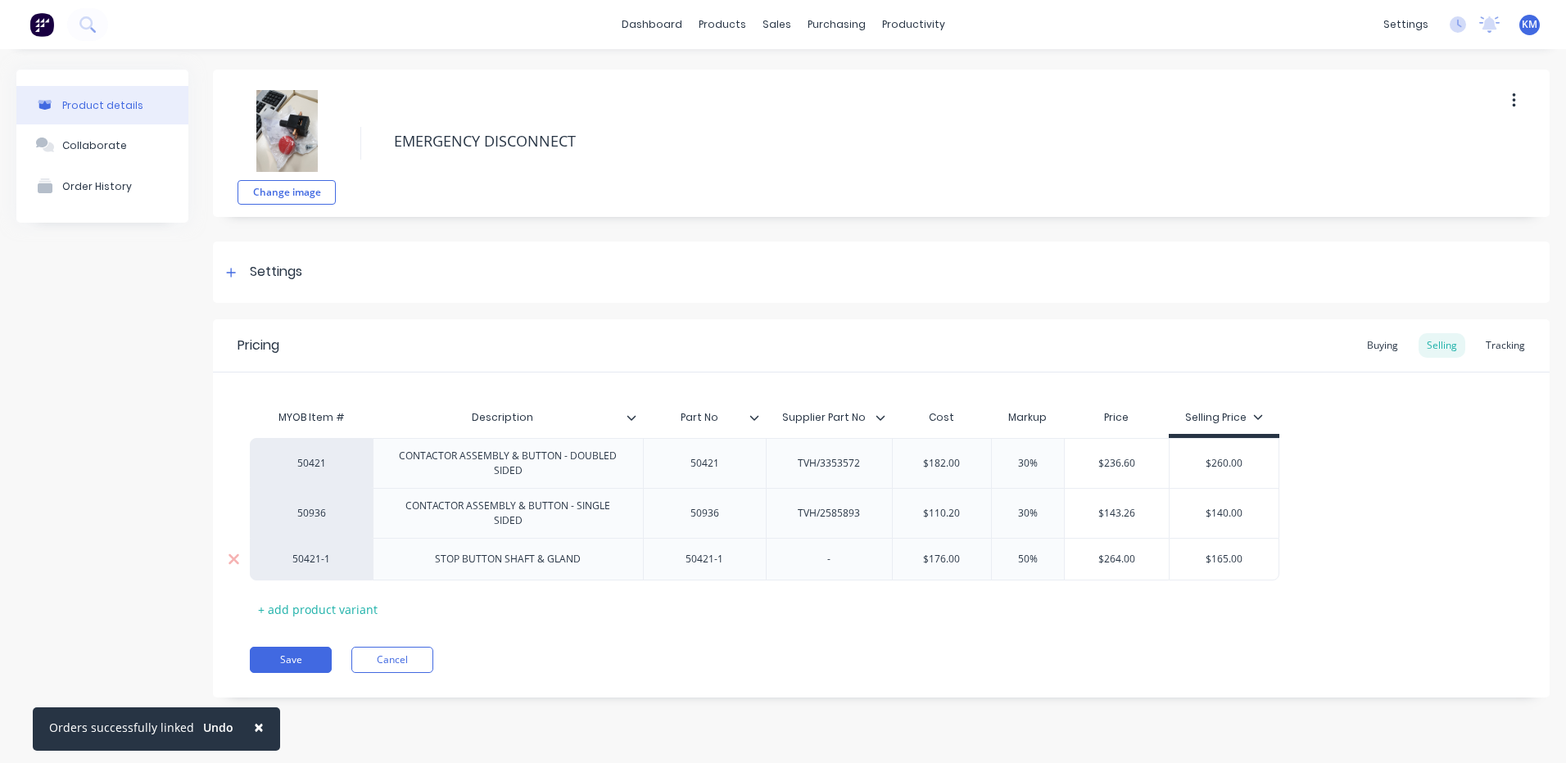
type input "$165.00"
click at [1241, 554] on input "$165.00" at bounding box center [1223, 559] width 109 height 15
type textarea "x"
type input "$2"
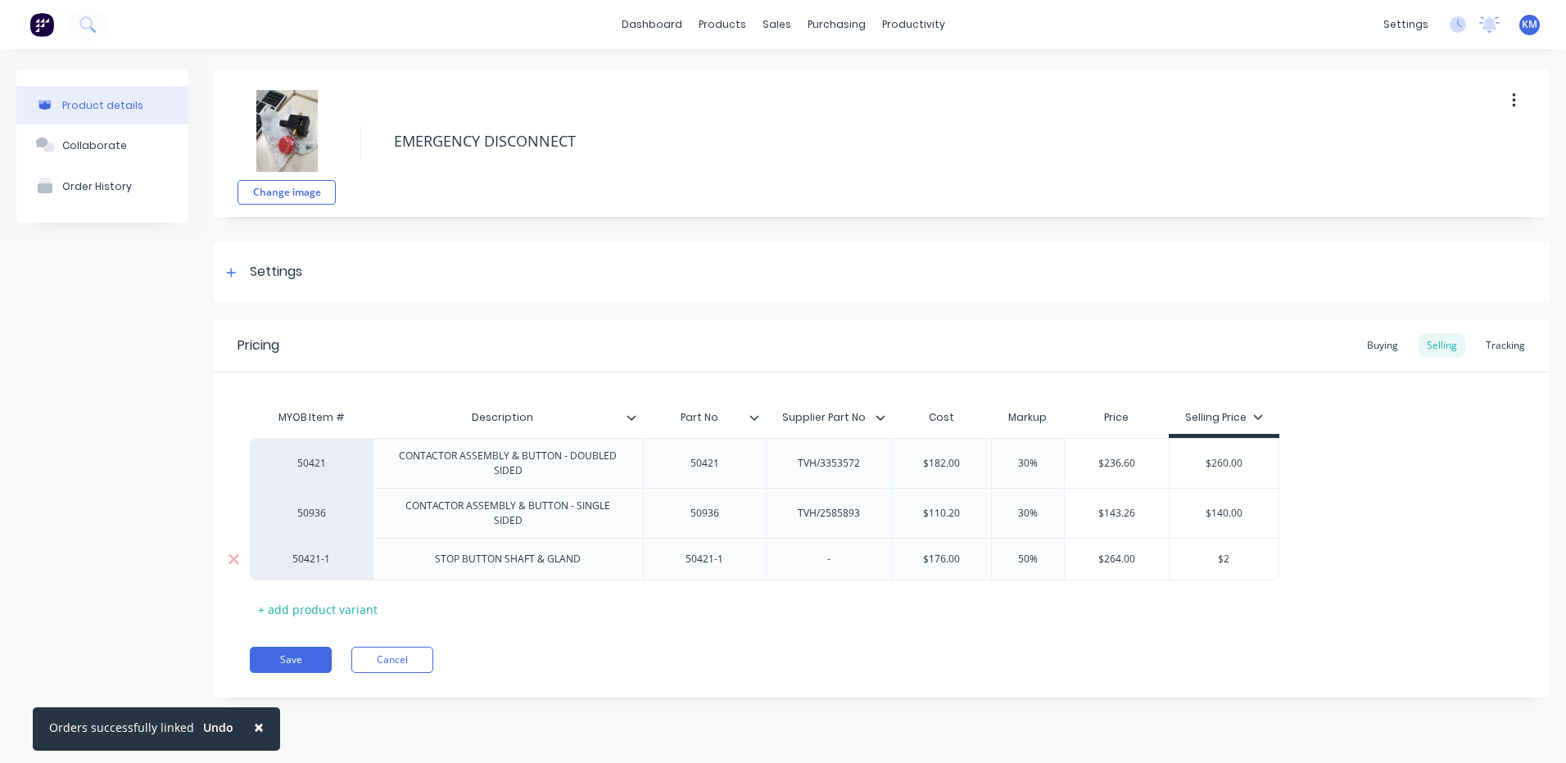
type textarea "x"
type input "$28"
type textarea "x"
type input "$280"
click at [1323, 497] on div "50421 CONTACTOR ASSEMBLY & BUTTON - DOUBLED SIDED 50421 TVH/3353572 $182.00 30%…" at bounding box center [881, 509] width 1263 height 142
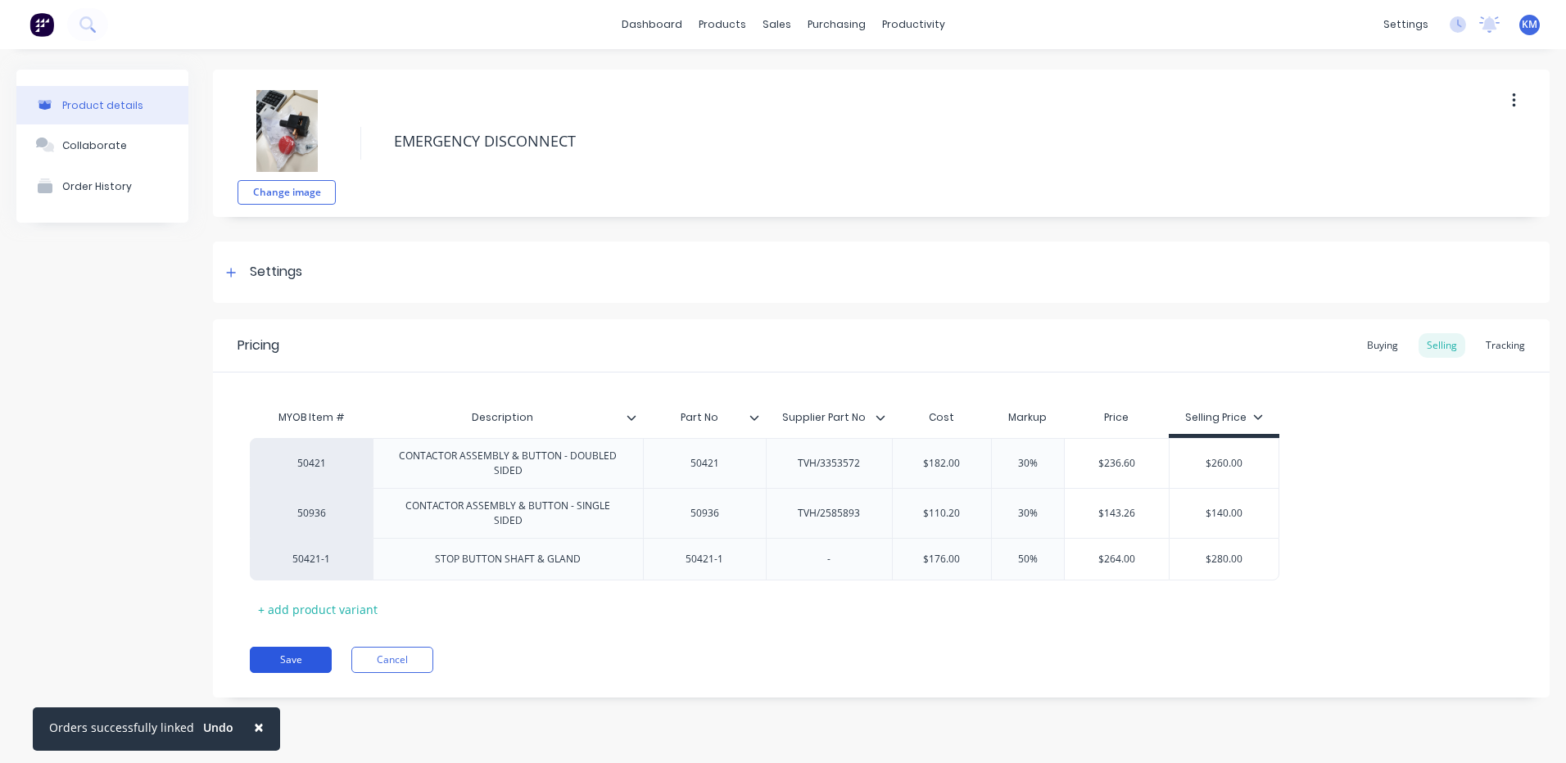
click at [278, 656] on button "Save" at bounding box center [291, 660] width 82 height 26
type textarea "x"
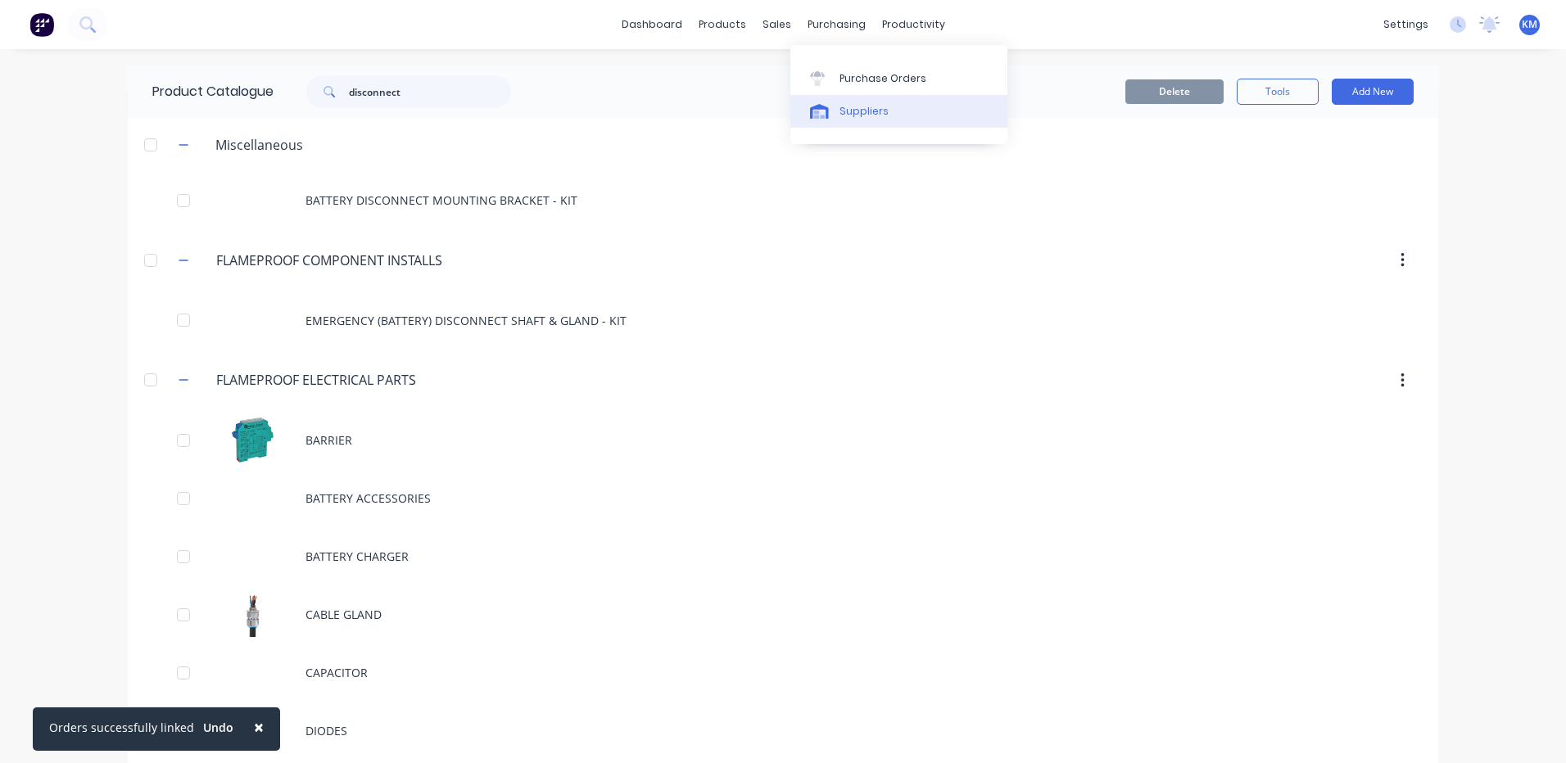
click at [841, 126] on link "Suppliers" at bounding box center [898, 111] width 217 height 33
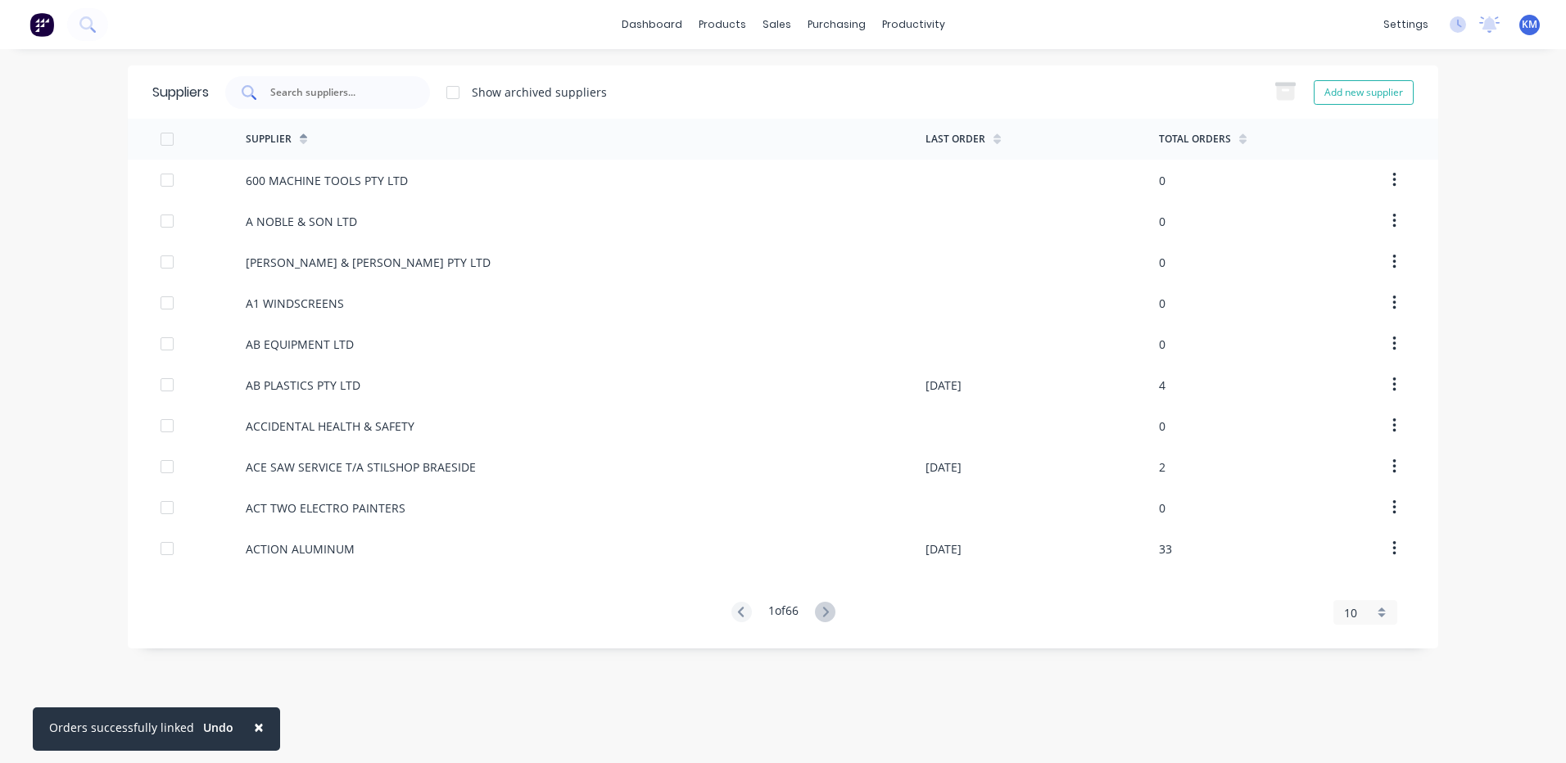
click at [354, 102] on div at bounding box center [327, 92] width 205 height 33
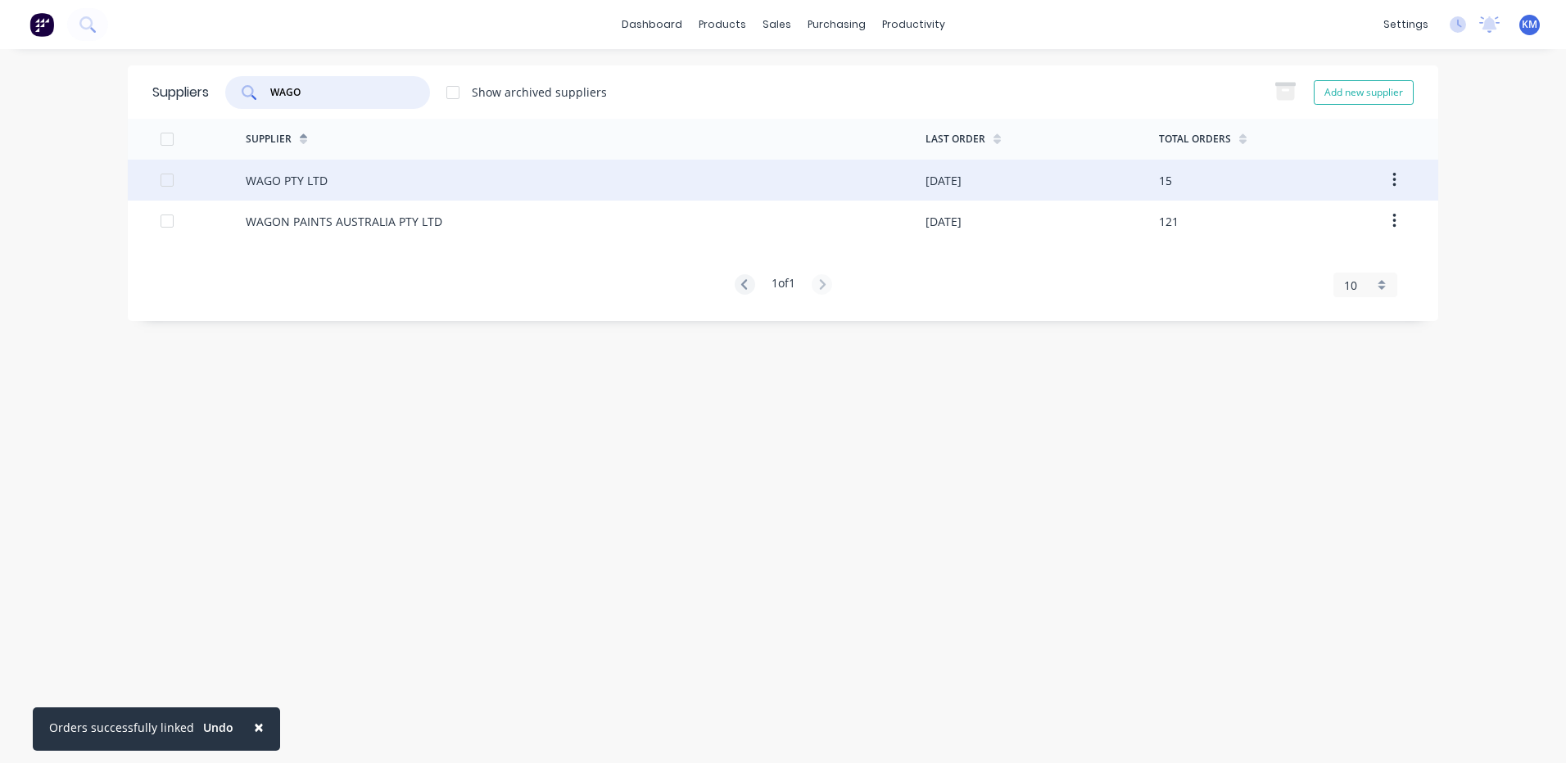
type input "WAGO"
click at [387, 188] on div "WAGO PTY LTD" at bounding box center [586, 180] width 680 height 41
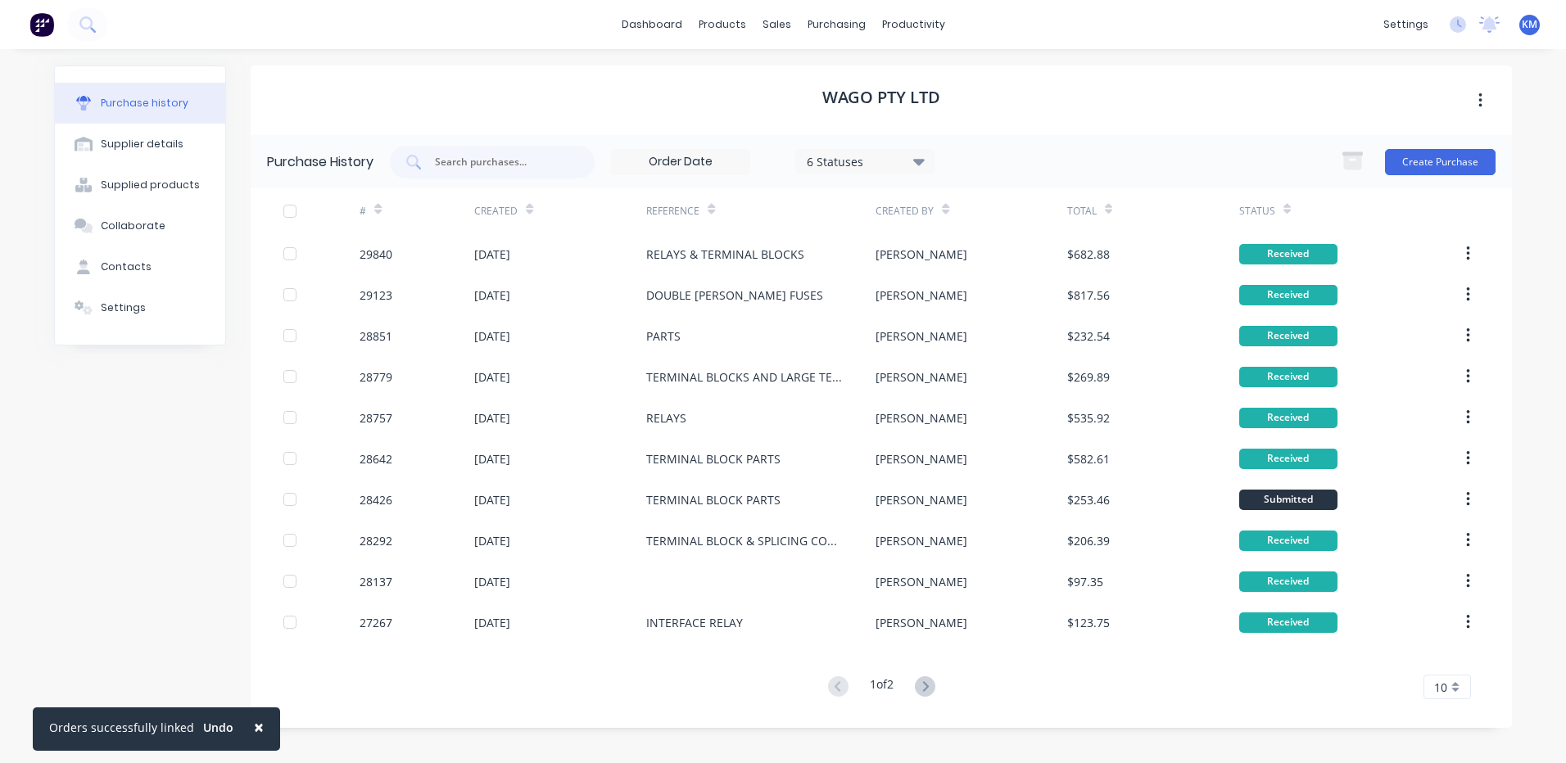
click at [522, 210] on div "Created" at bounding box center [503, 211] width 59 height 29
click at [519, 210] on div "Created" at bounding box center [503, 211] width 59 height 29
click at [526, 208] on icon at bounding box center [529, 209] width 7 height 12
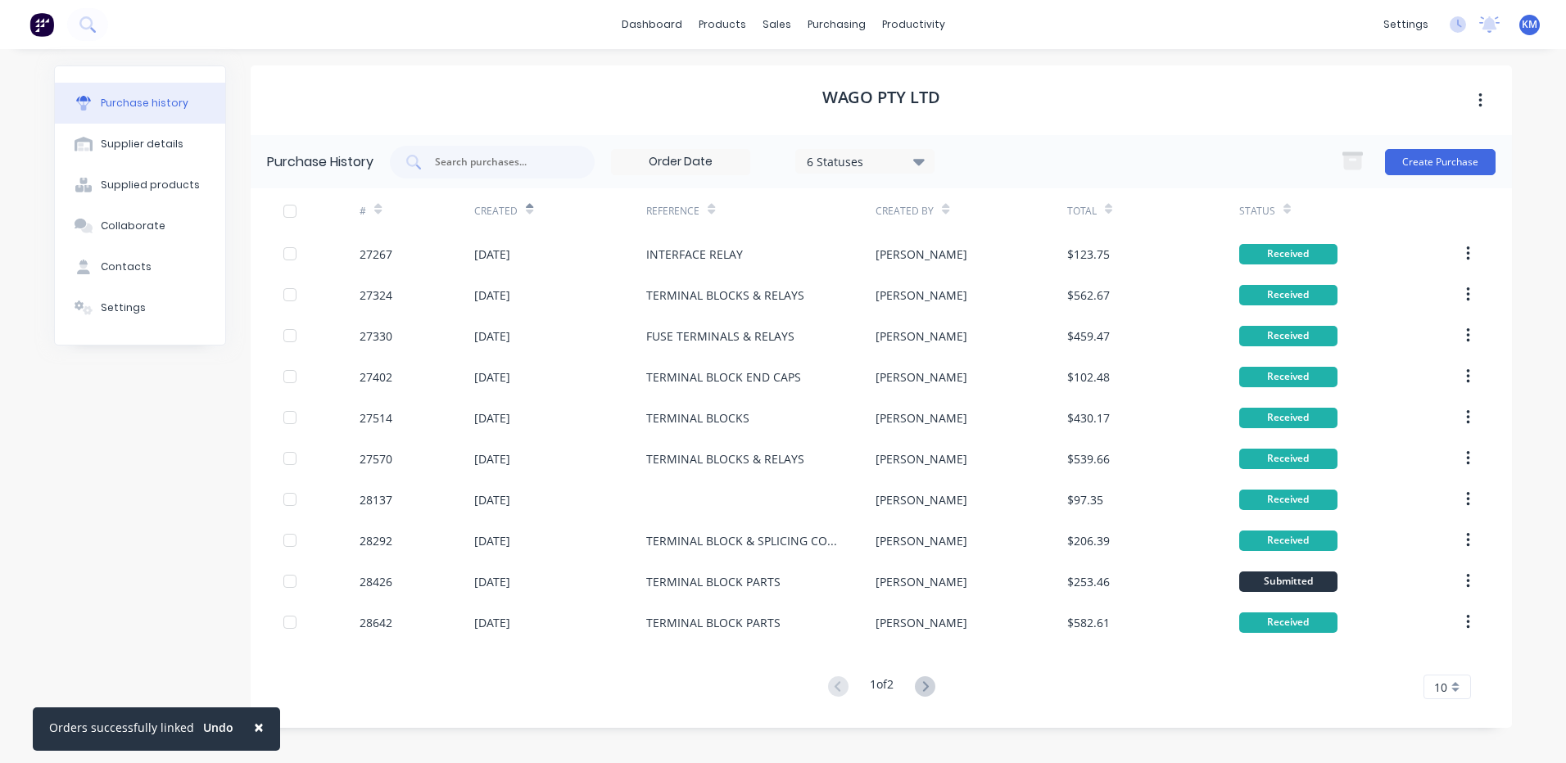
click at [527, 211] on icon at bounding box center [529, 212] width 7 height 5
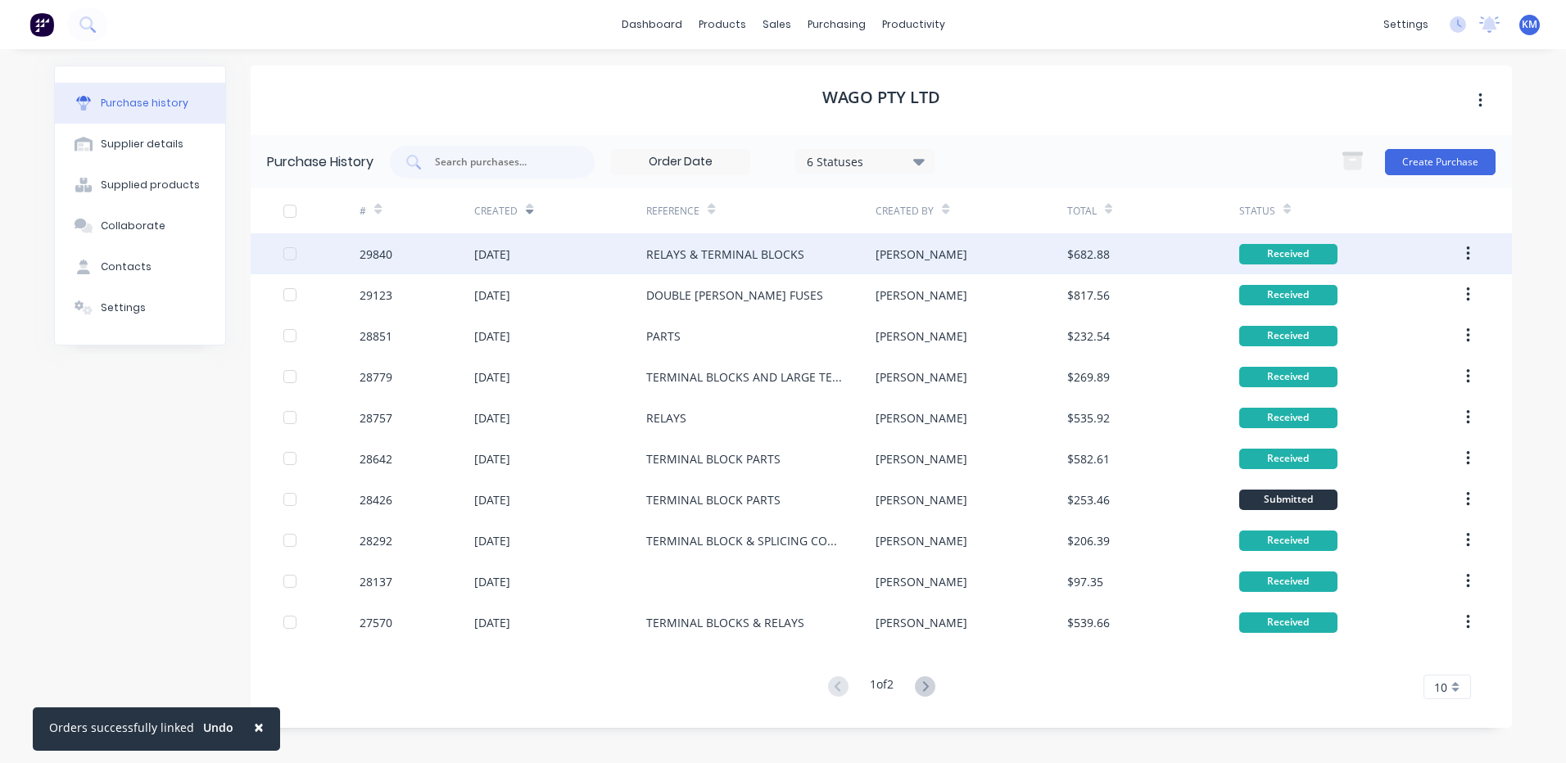
click at [510, 256] on div "[DATE]" at bounding box center [492, 254] width 36 height 17
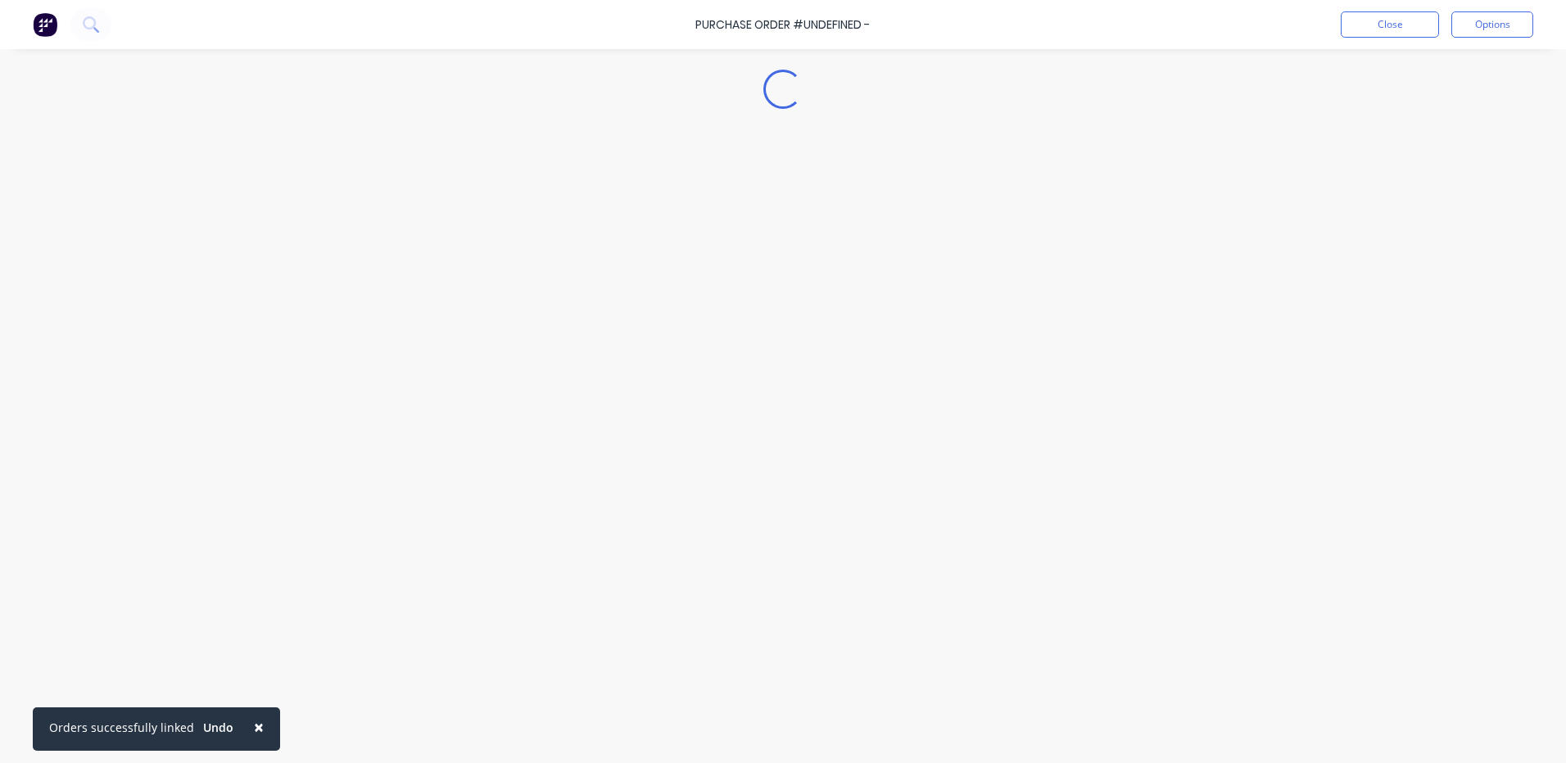
type textarea "x"
